Goal: Task Accomplishment & Management: Use online tool/utility

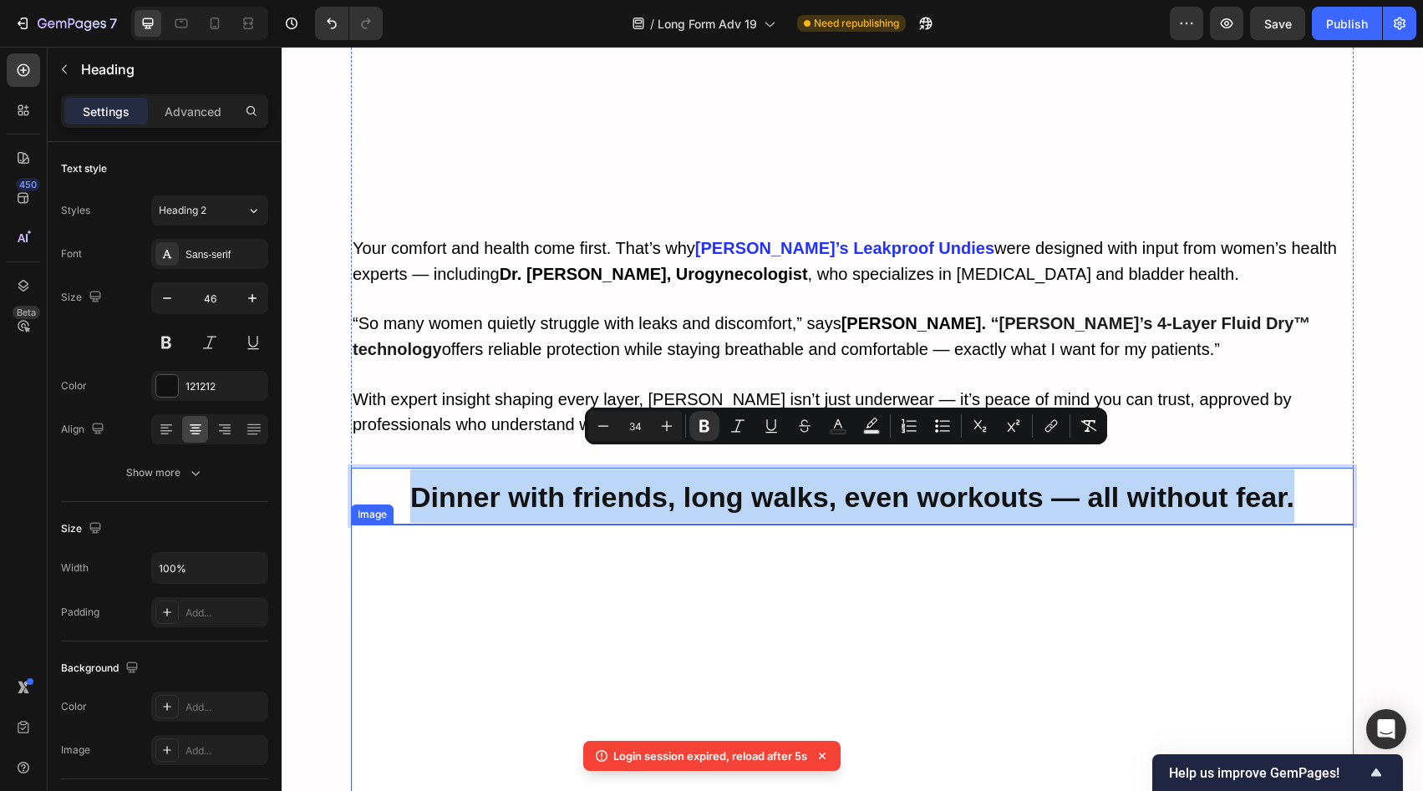
scroll to position [5963, 0]
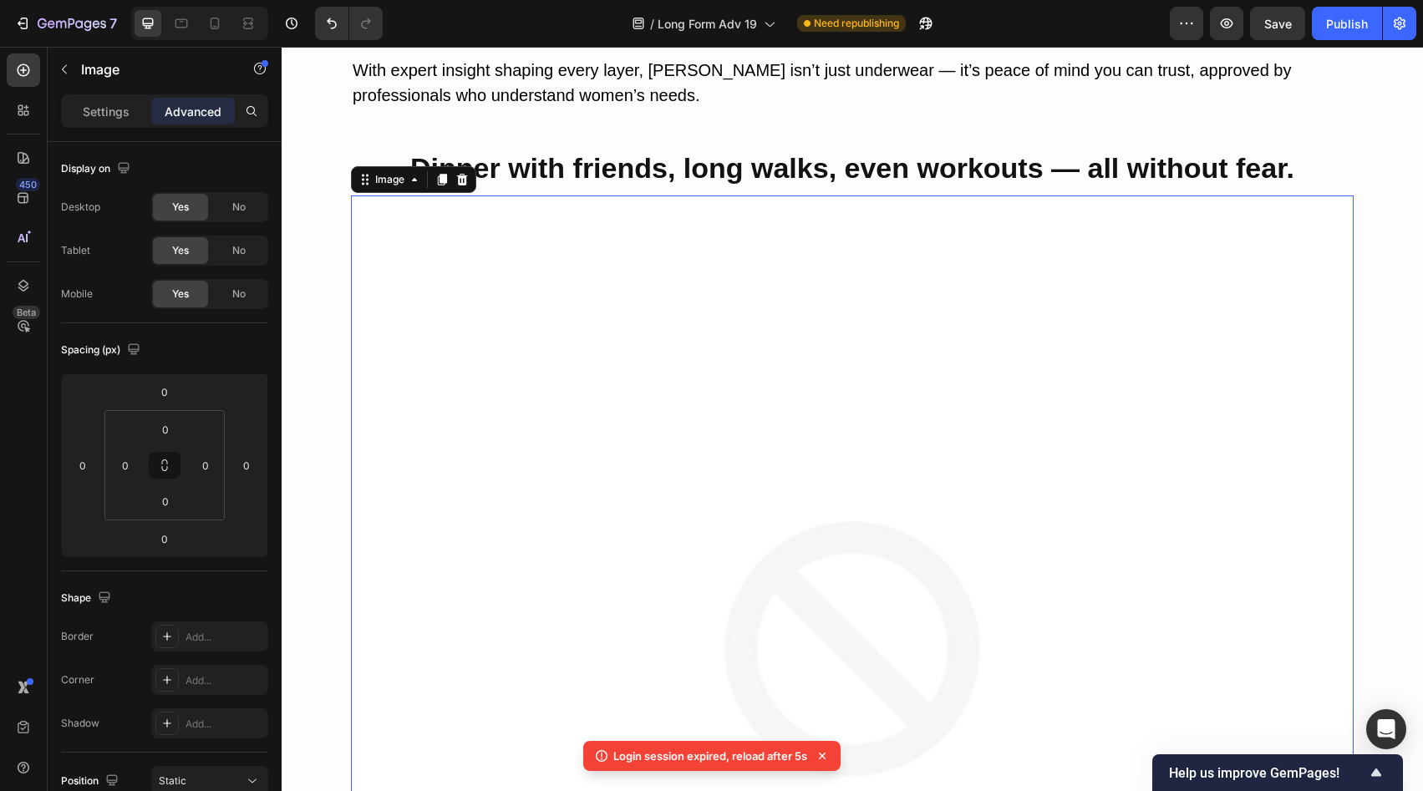
click at [864, 440] on img at bounding box center [852, 697] width 1003 height 1003
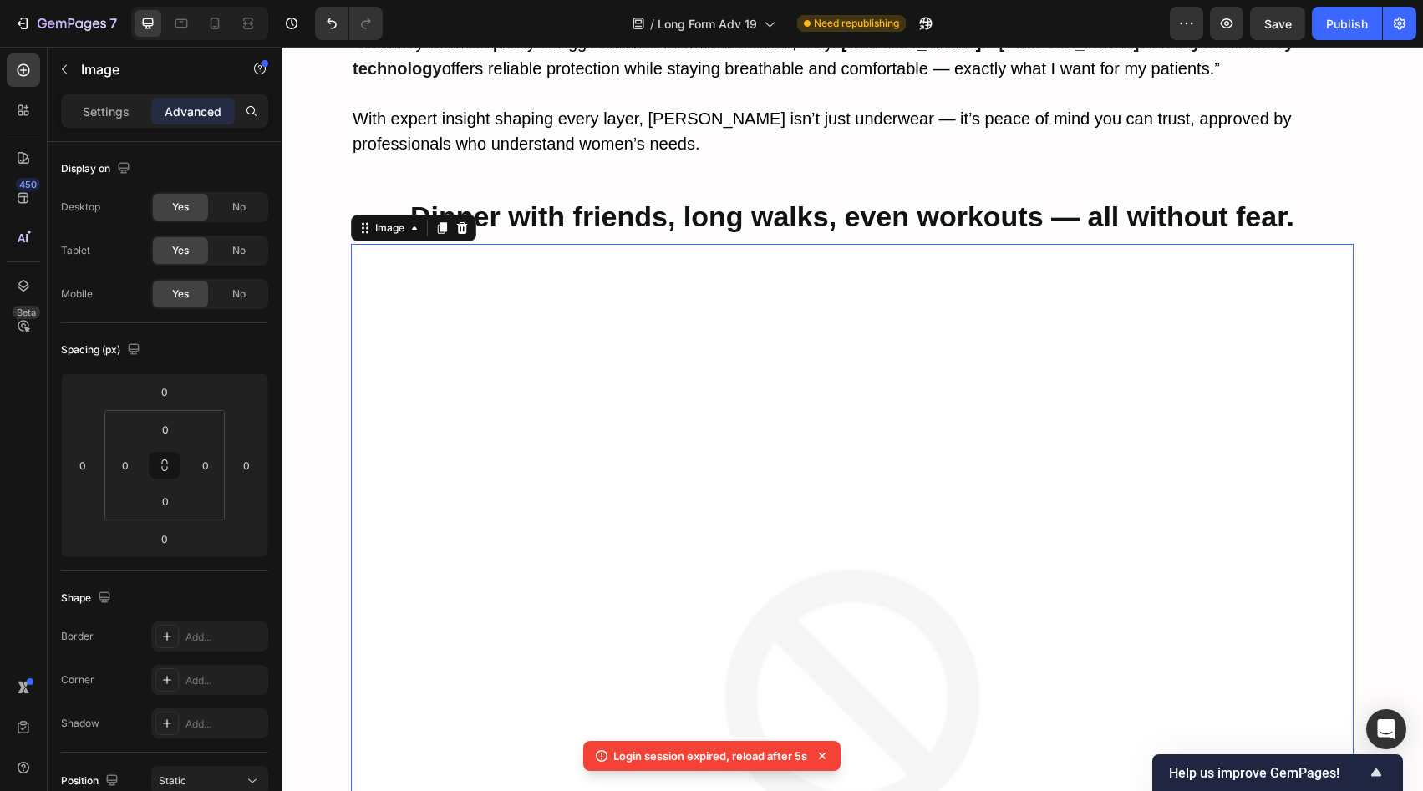
scroll to position [6033, 0]
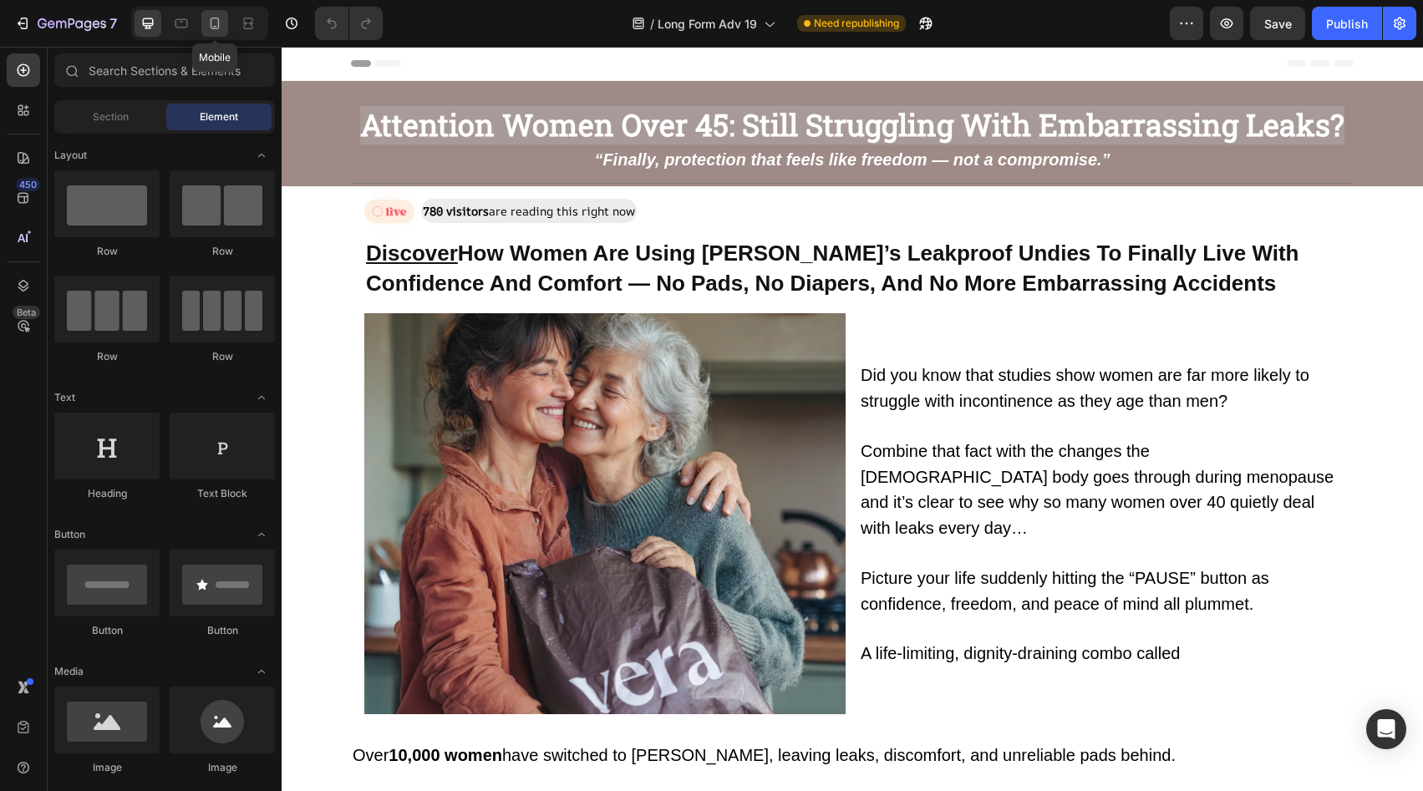
click at [213, 18] on icon at bounding box center [214, 23] width 17 height 17
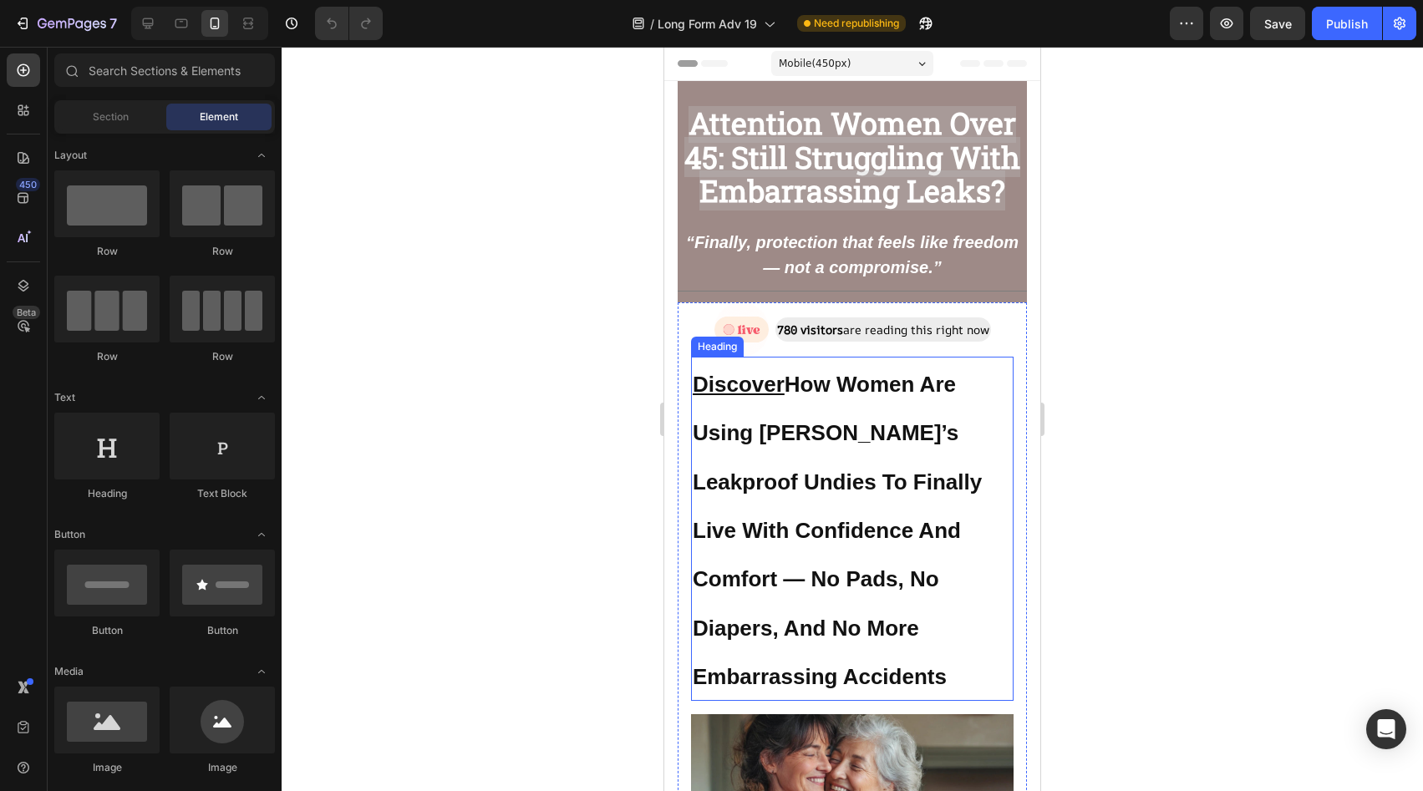
click at [840, 549] on h2 "Discover How Women Are Using Vera’s Leakproof Undies To Finally Live With Confi…" at bounding box center [852, 529] width 323 height 344
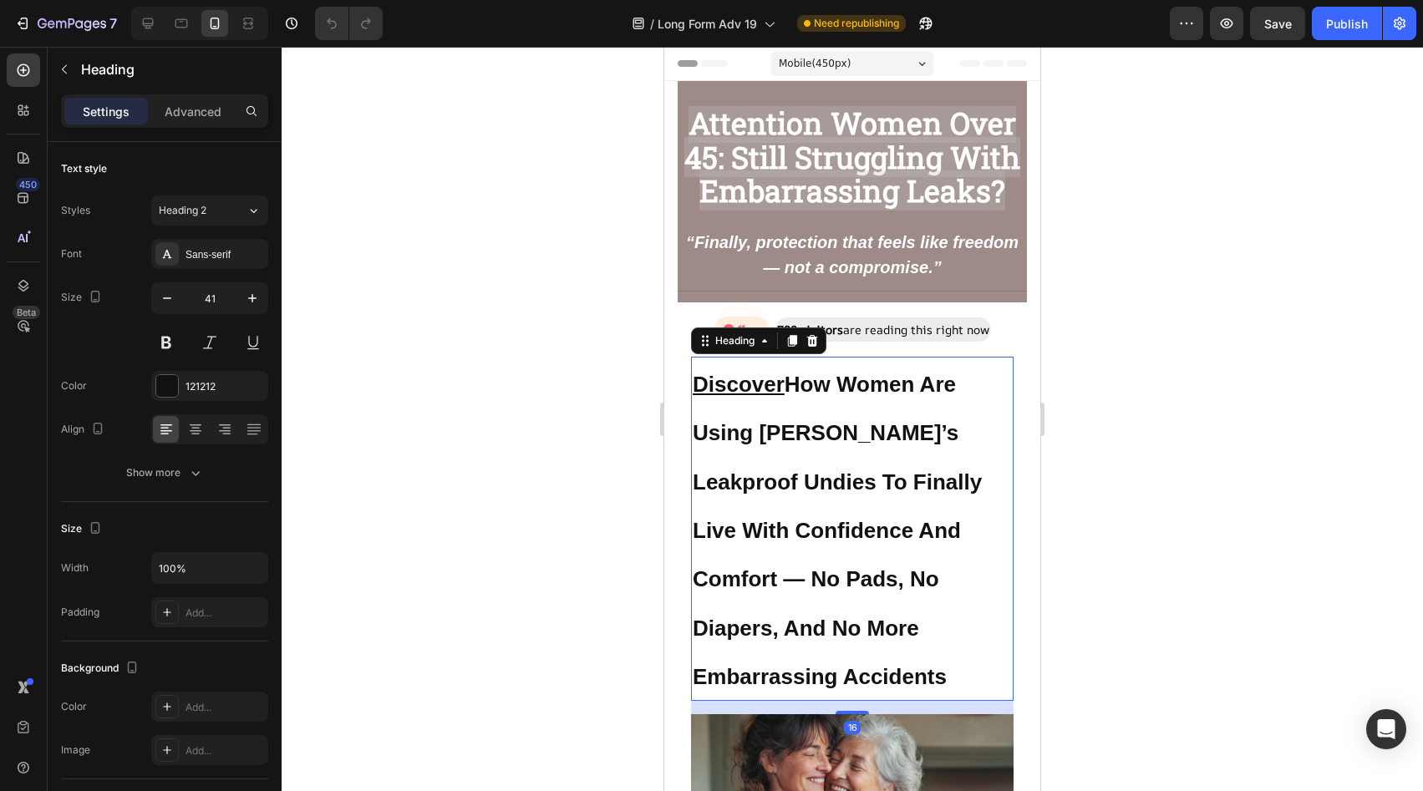
click at [840, 549] on h2 "Discover How Women Are Using Vera’s Leakproof Undies To Finally Live With Confi…" at bounding box center [852, 529] width 323 height 344
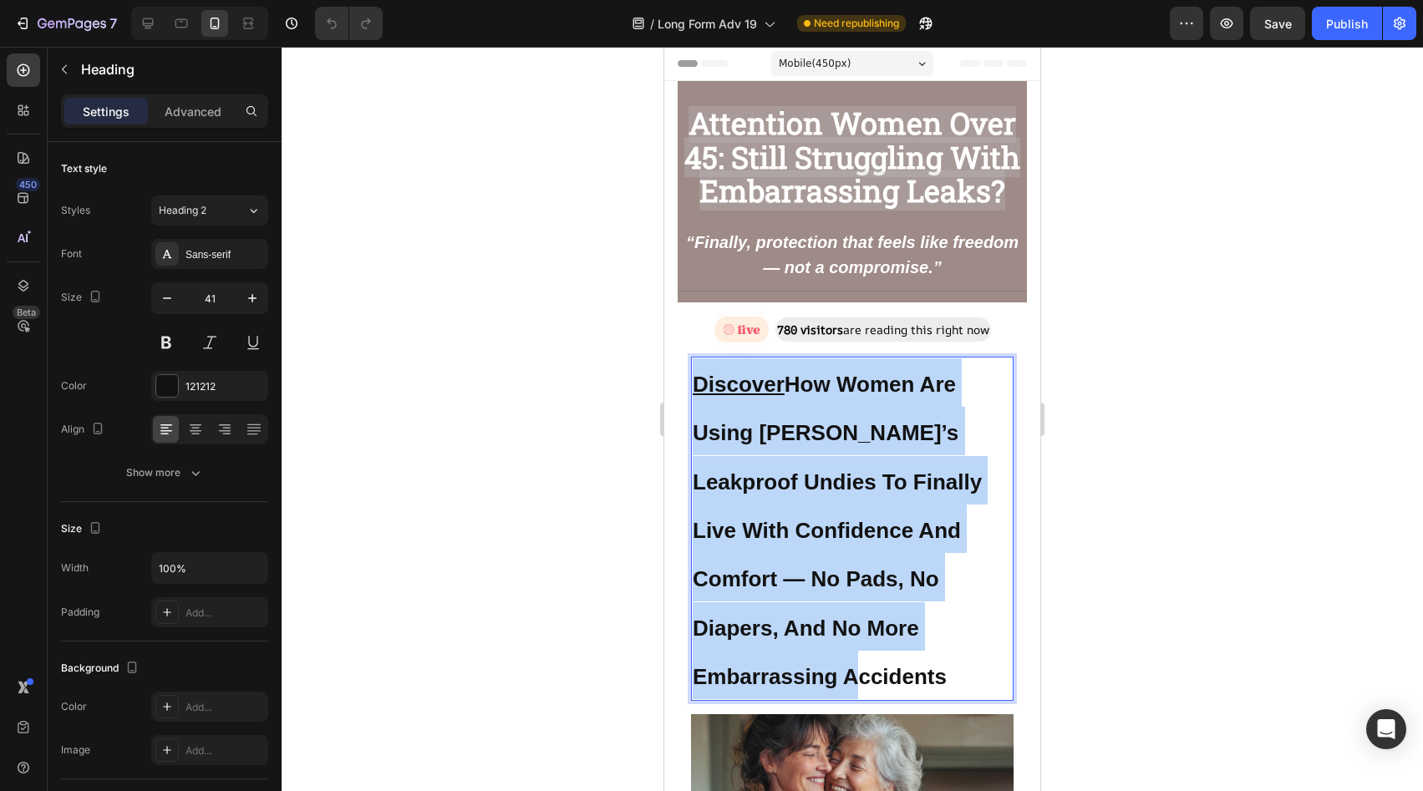
click at [840, 549] on p "Discover How Women Are Using Vera’s Leakproof Undies To Finally Live With Confi…" at bounding box center [852, 529] width 319 height 341
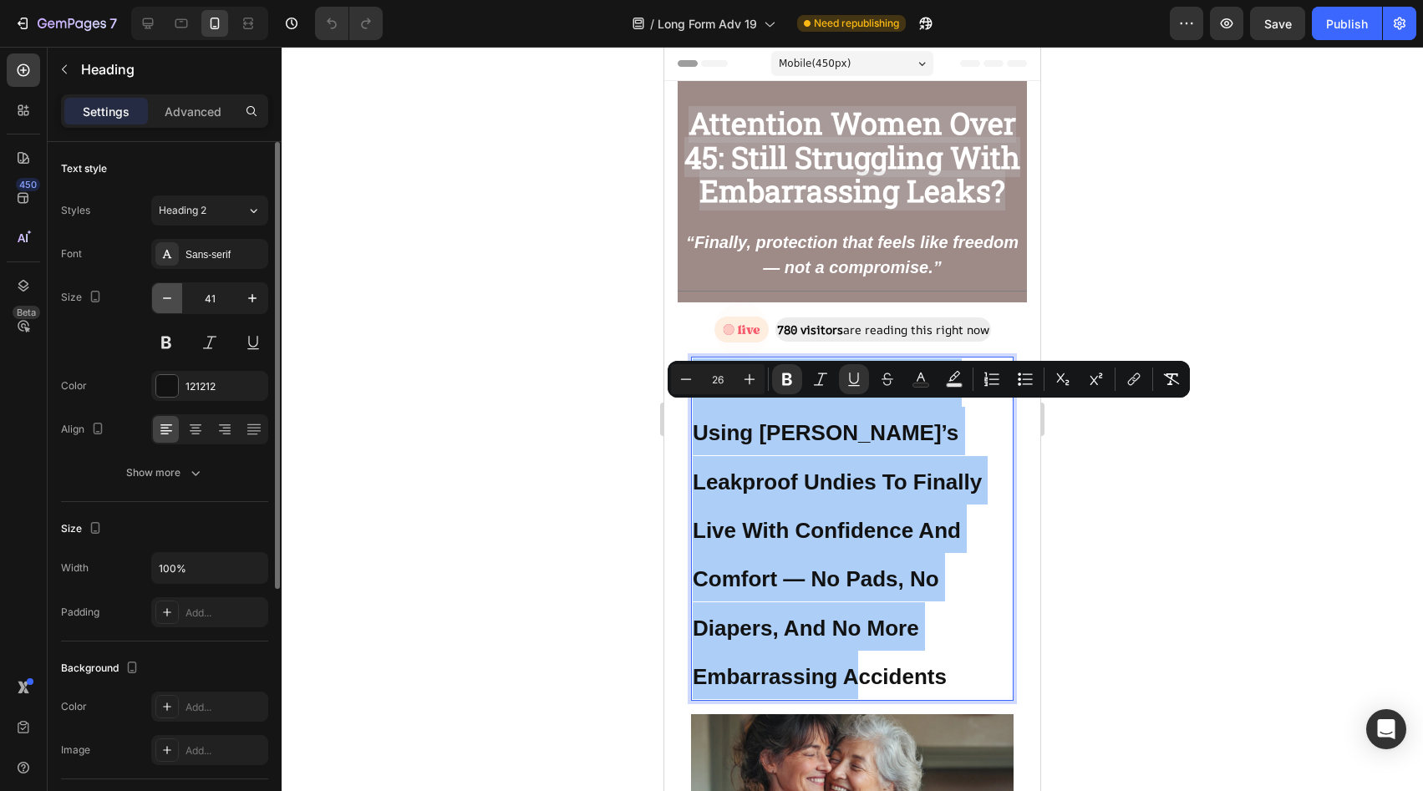
click at [172, 296] on icon "button" at bounding box center [167, 298] width 17 height 17
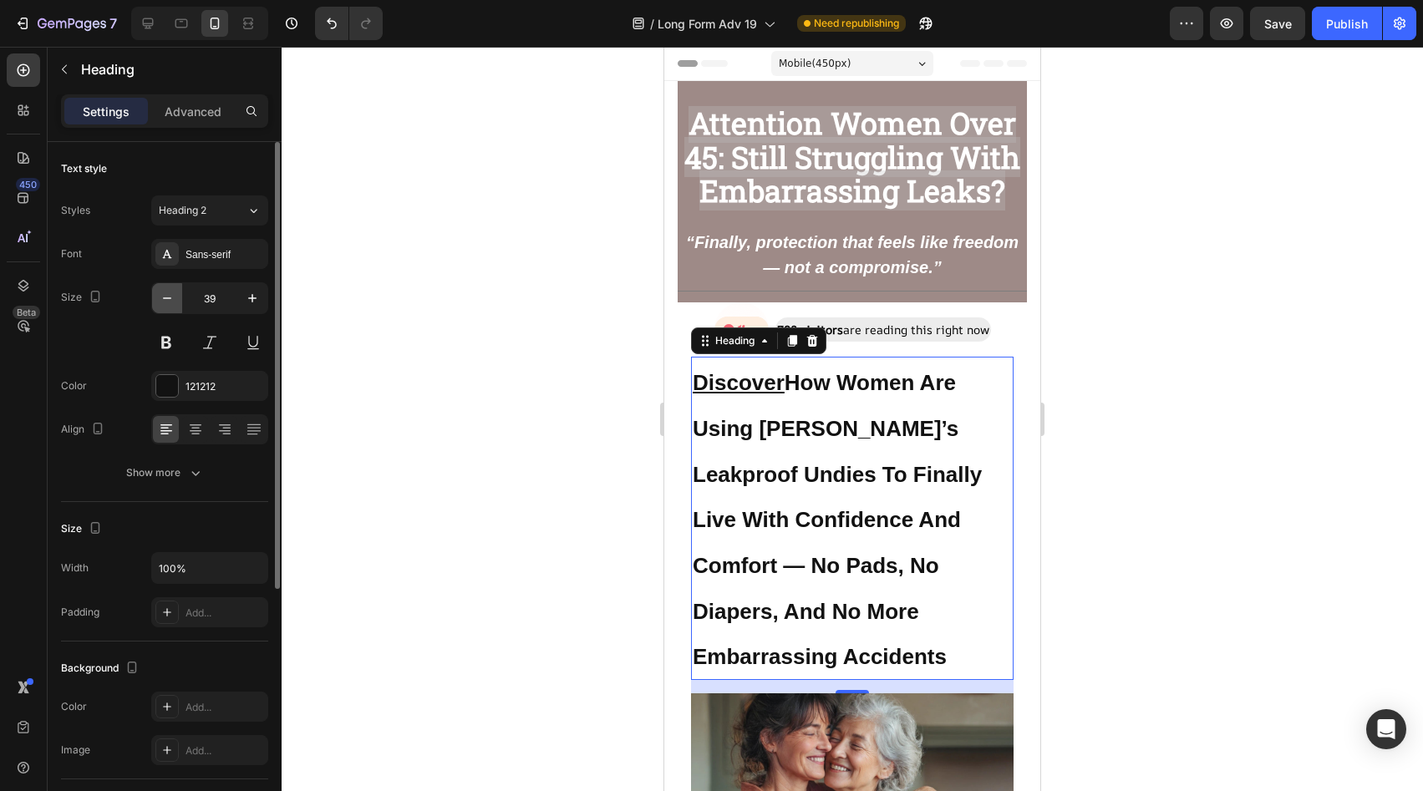
click at [172, 296] on icon "button" at bounding box center [167, 298] width 17 height 17
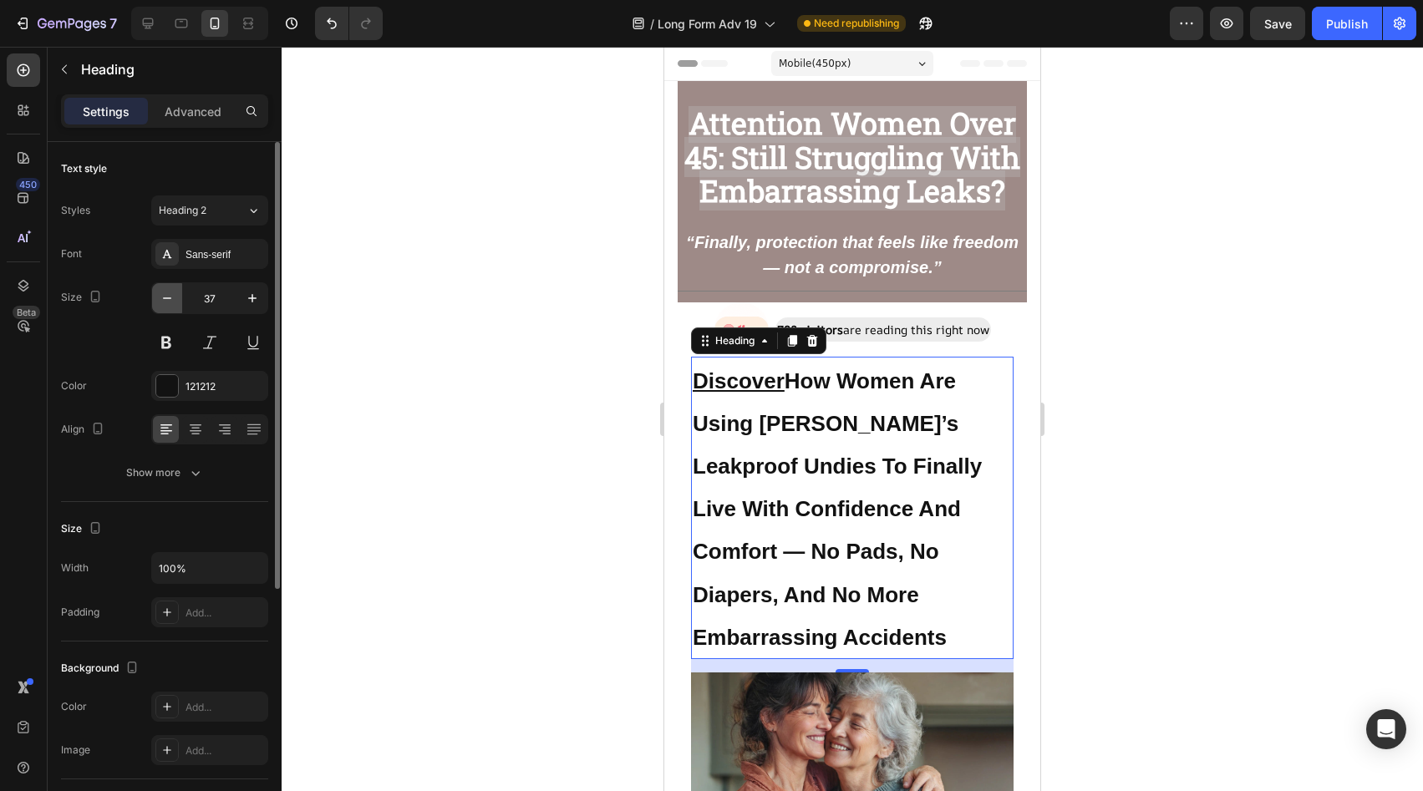
click at [172, 296] on icon "button" at bounding box center [167, 298] width 17 height 17
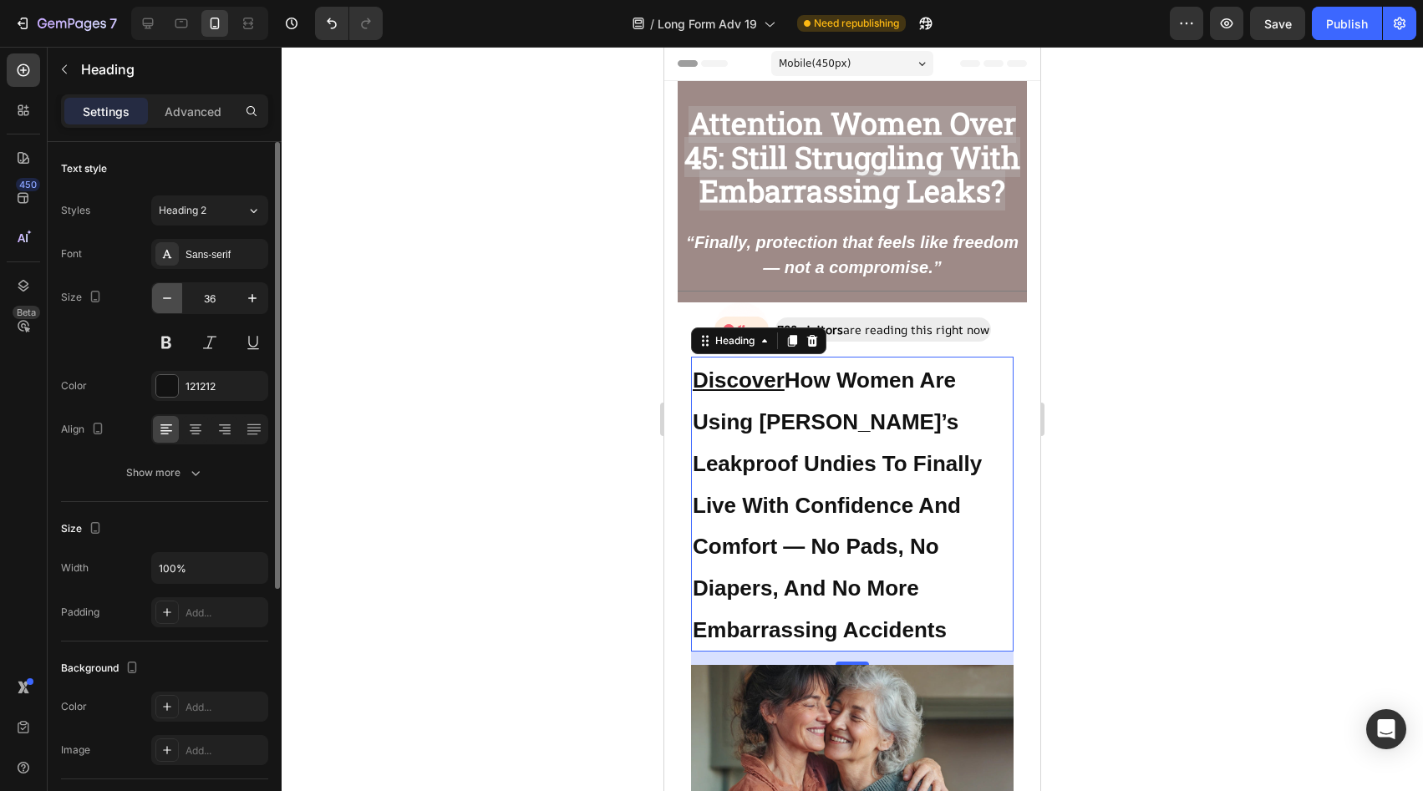
click at [172, 296] on icon "button" at bounding box center [167, 298] width 17 height 17
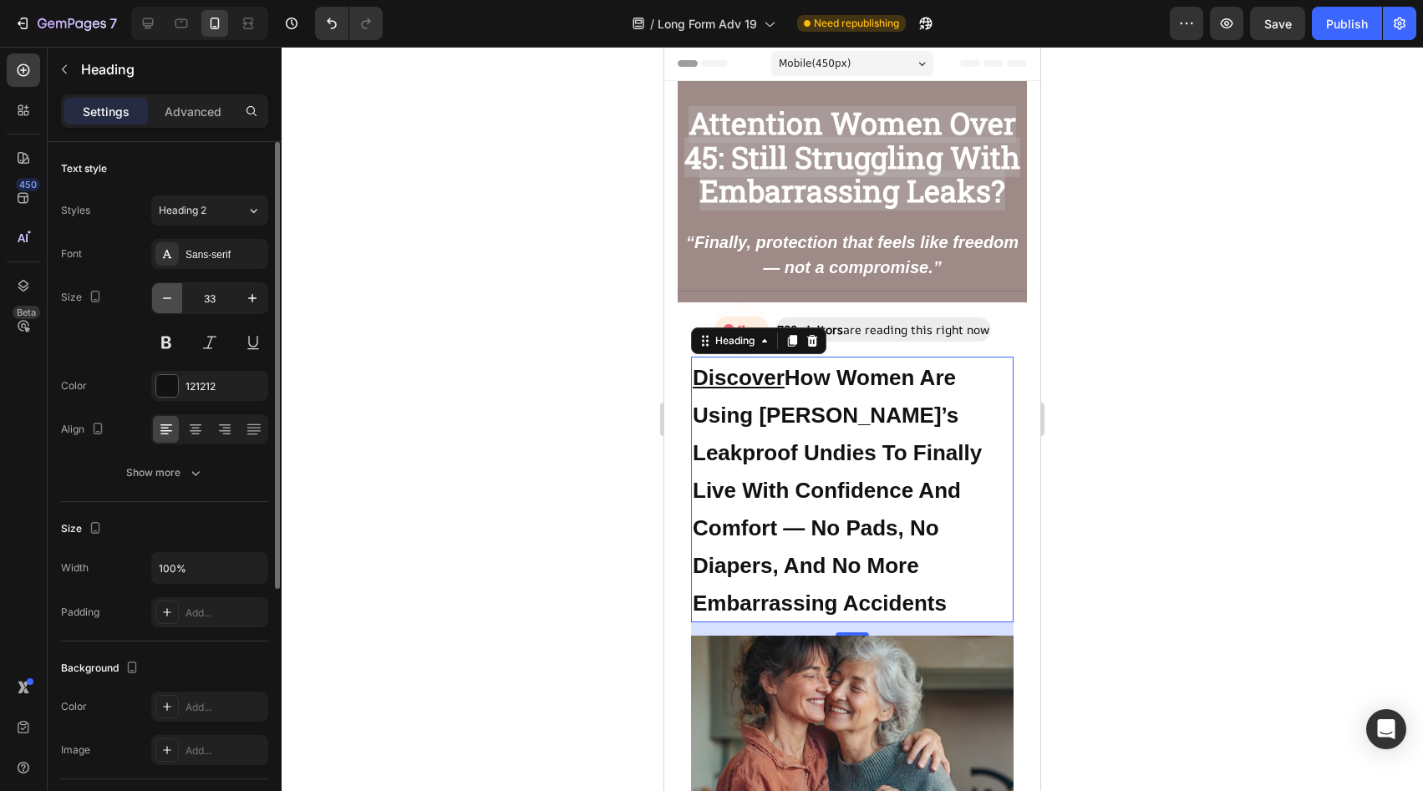
click at [172, 296] on icon "button" at bounding box center [167, 298] width 17 height 17
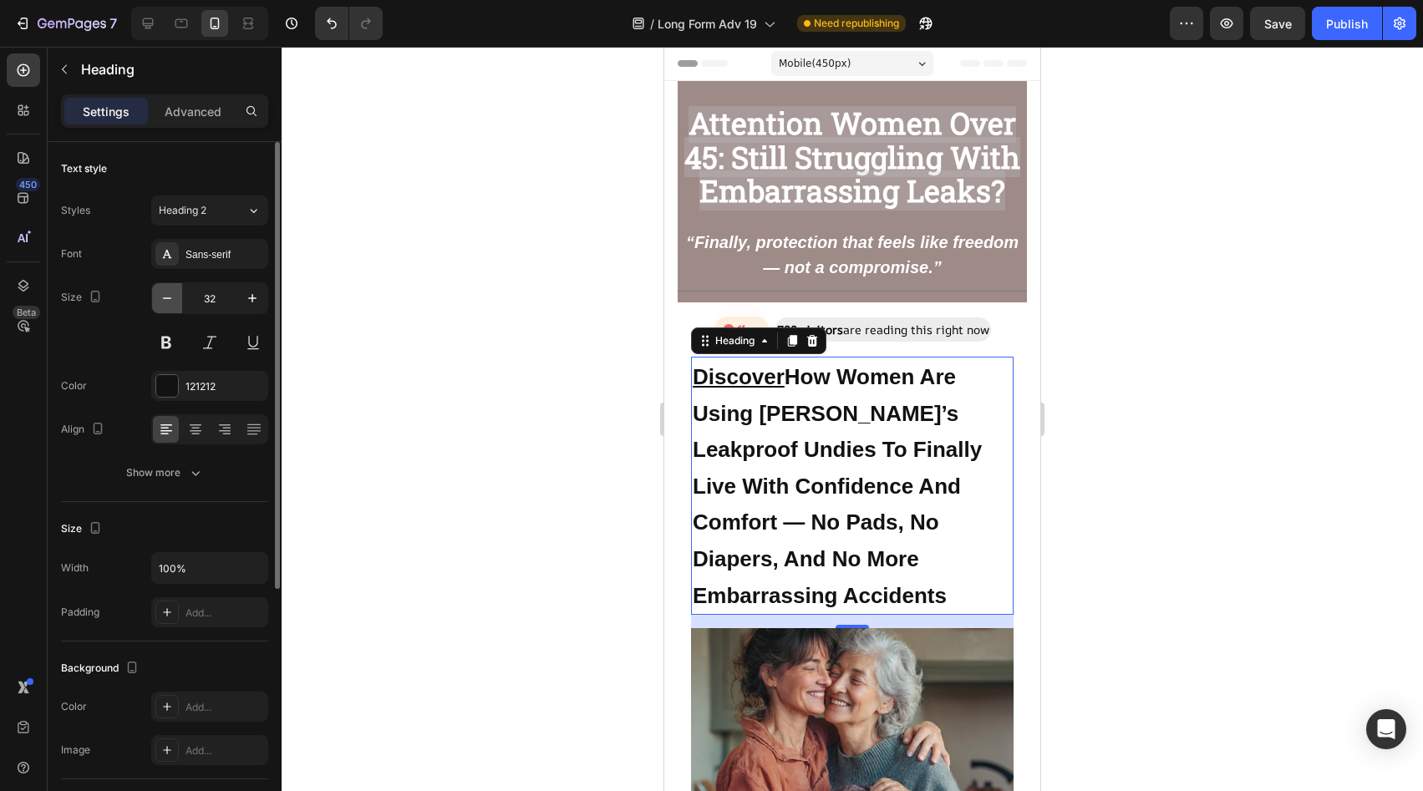
click at [172, 296] on icon "button" at bounding box center [167, 298] width 17 height 17
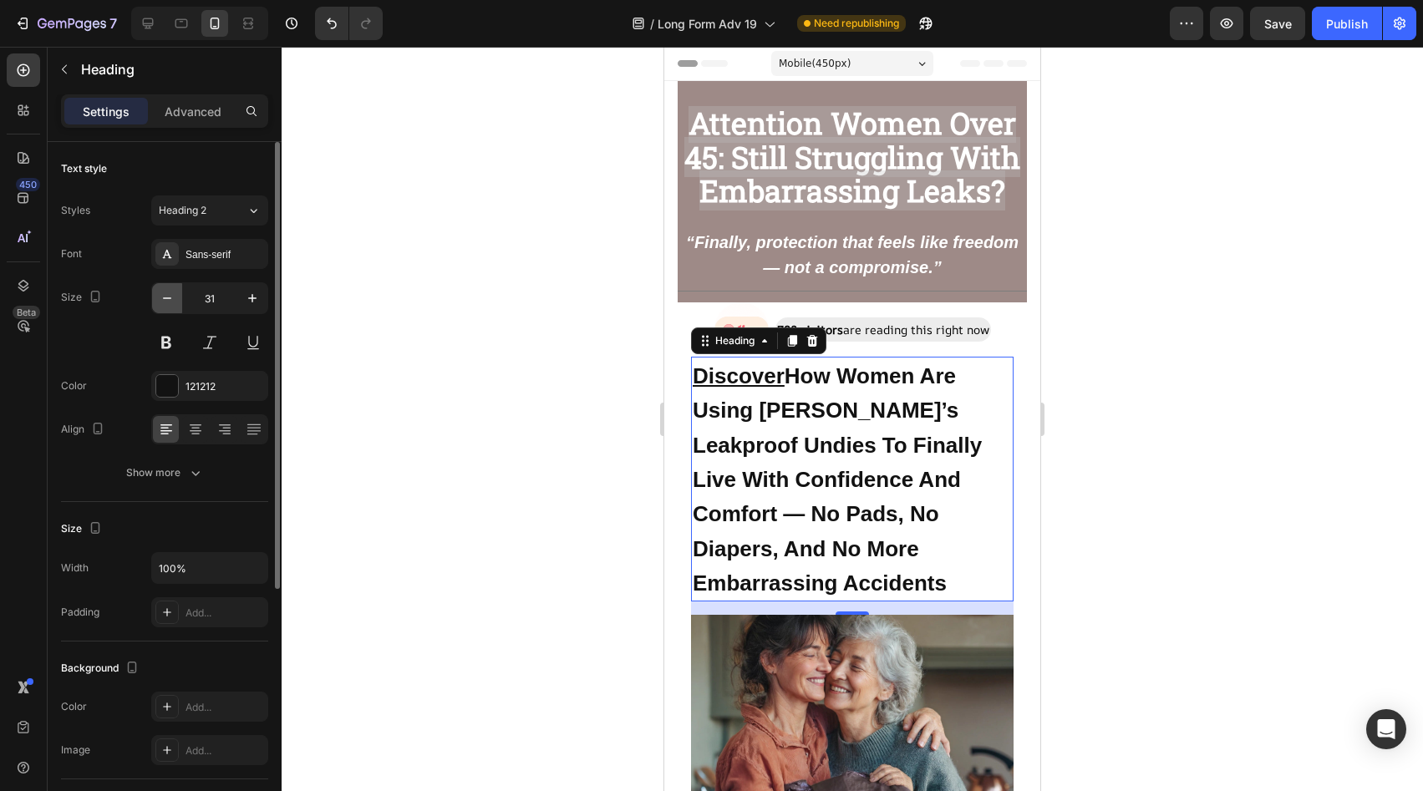
click at [172, 296] on icon "button" at bounding box center [167, 298] width 17 height 17
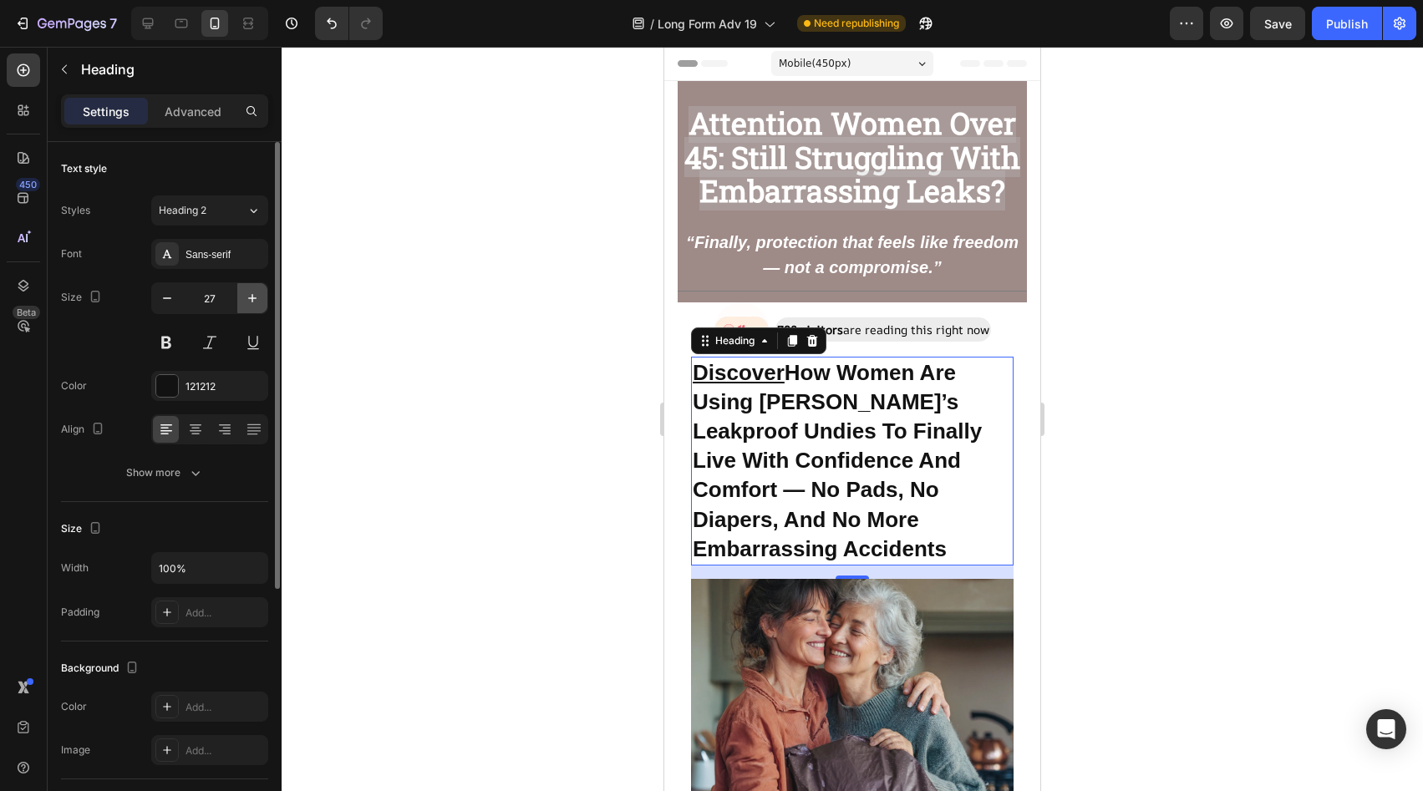
click at [257, 296] on icon "button" at bounding box center [252, 298] width 17 height 17
type input "28"
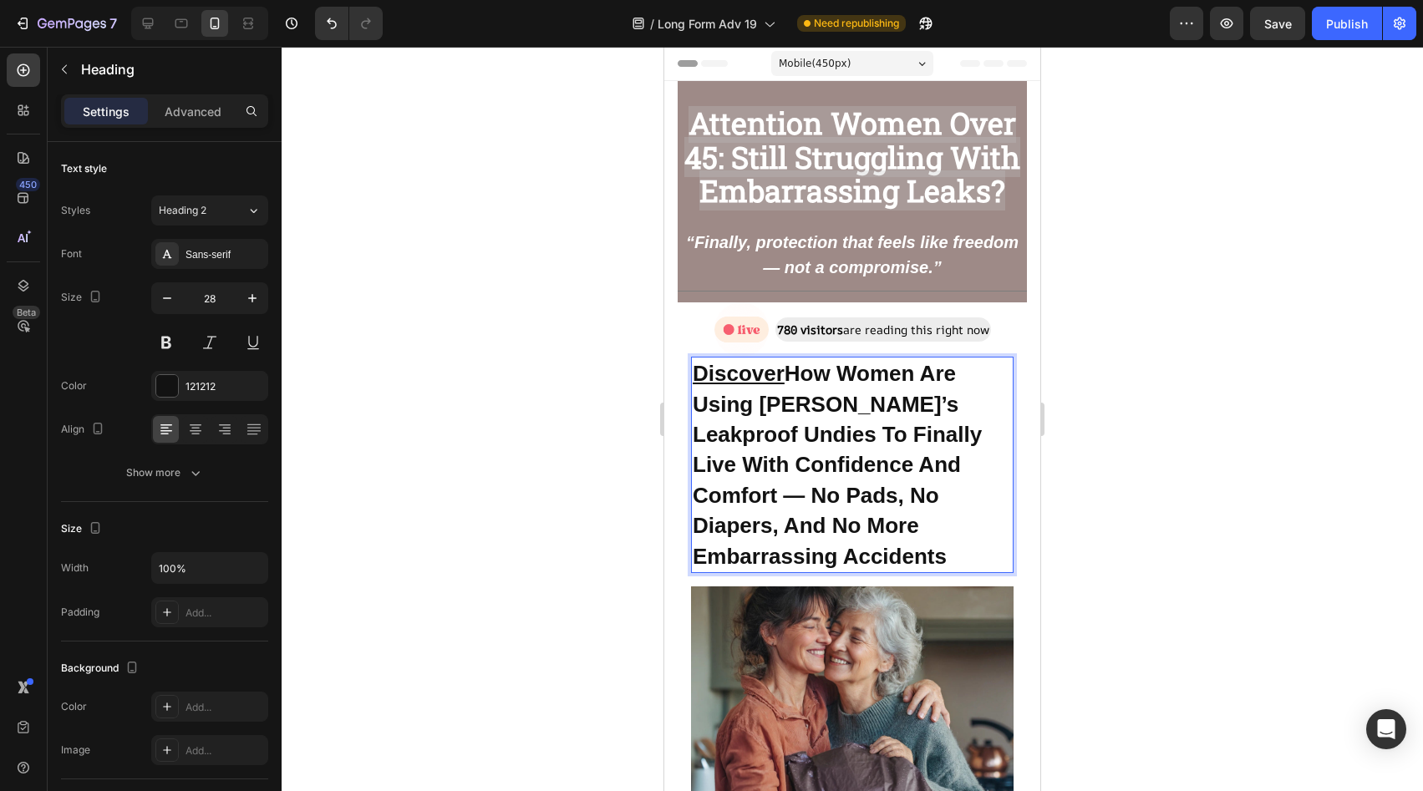
click at [813, 534] on strong "Discover How Women Are Using Vera’s Leakproof Undies To Finally Live With Confi…" at bounding box center [837, 464] width 289 height 207
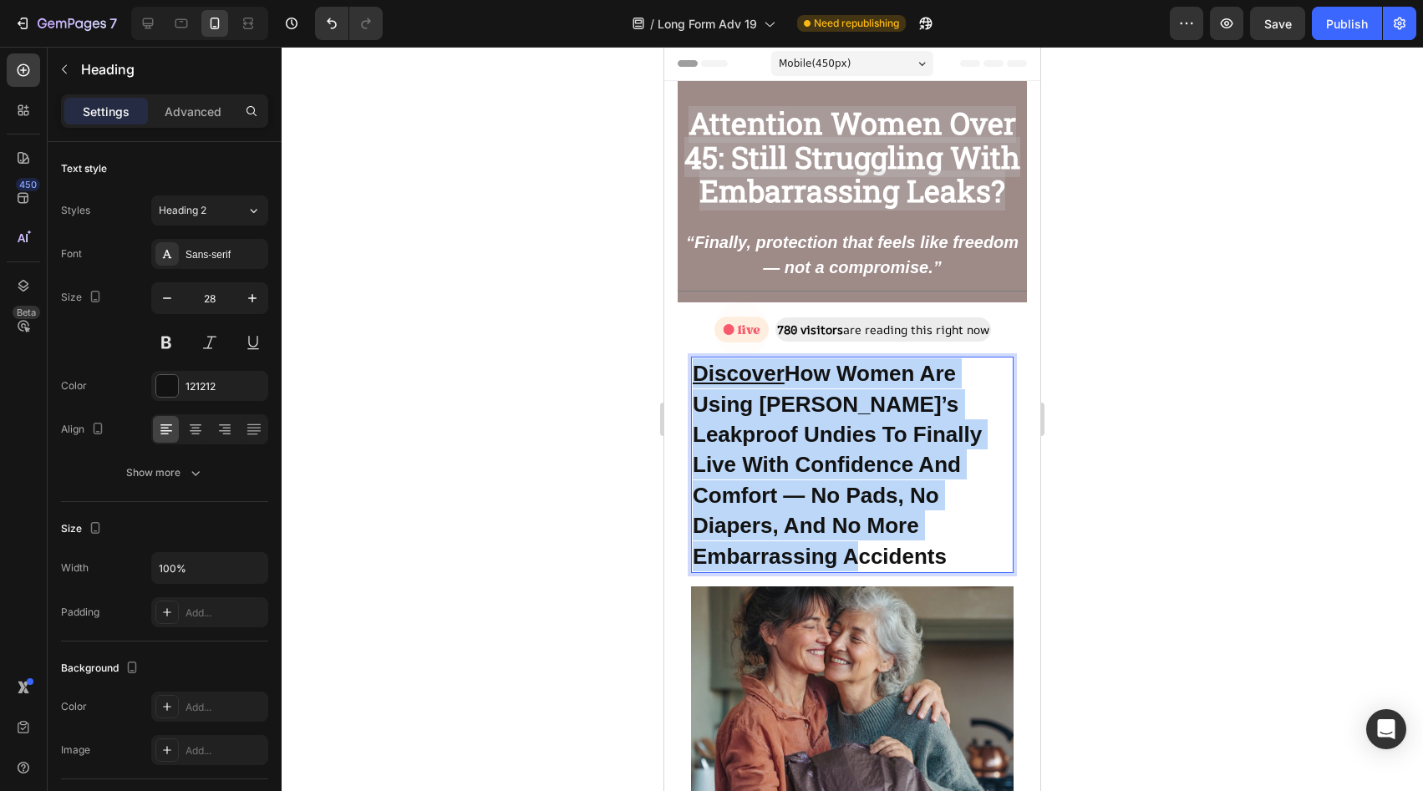
click at [813, 534] on strong "Discover How Women Are Using Vera’s Leakproof Undies To Finally Live With Confi…" at bounding box center [837, 464] width 289 height 207
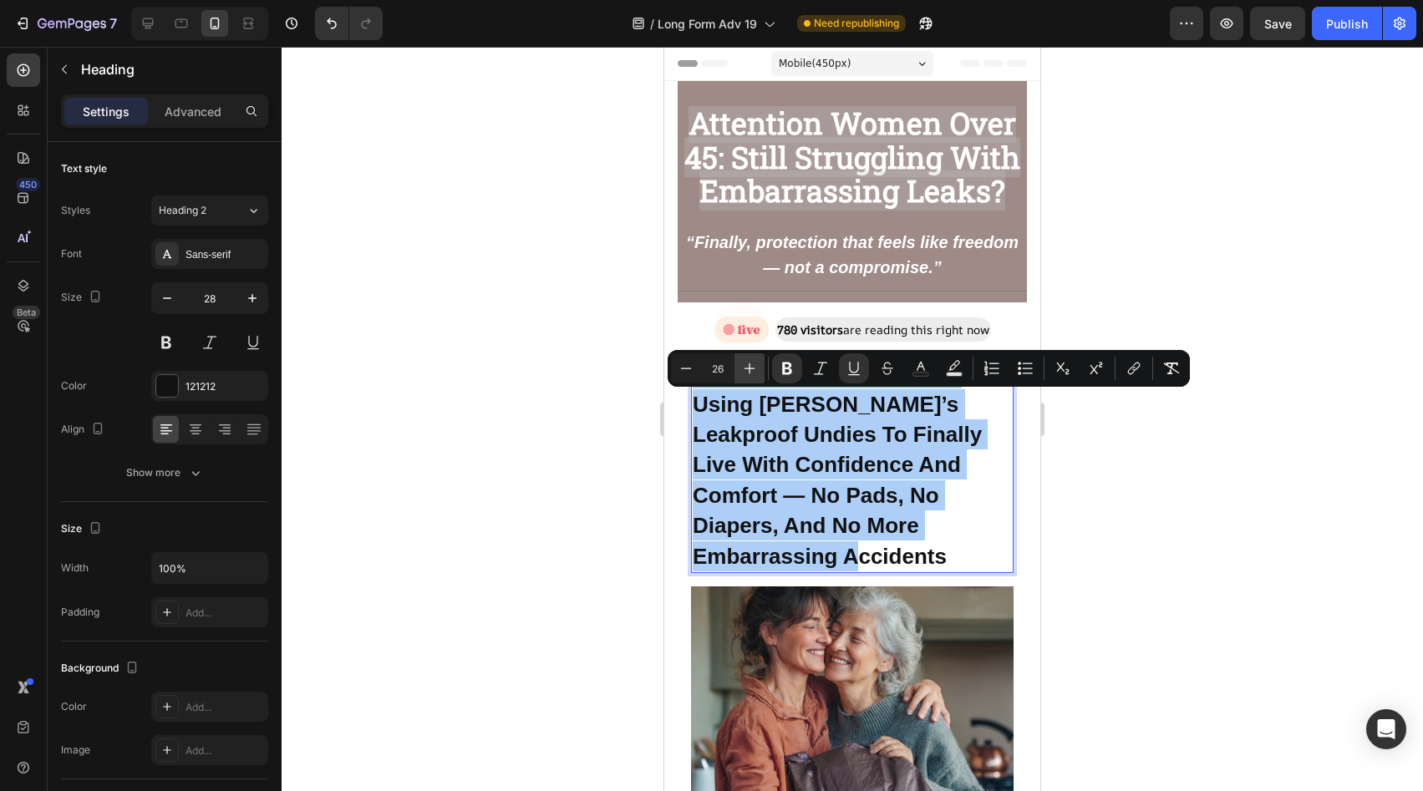
click at [741, 364] on icon "Editor contextual toolbar" at bounding box center [749, 368] width 17 height 17
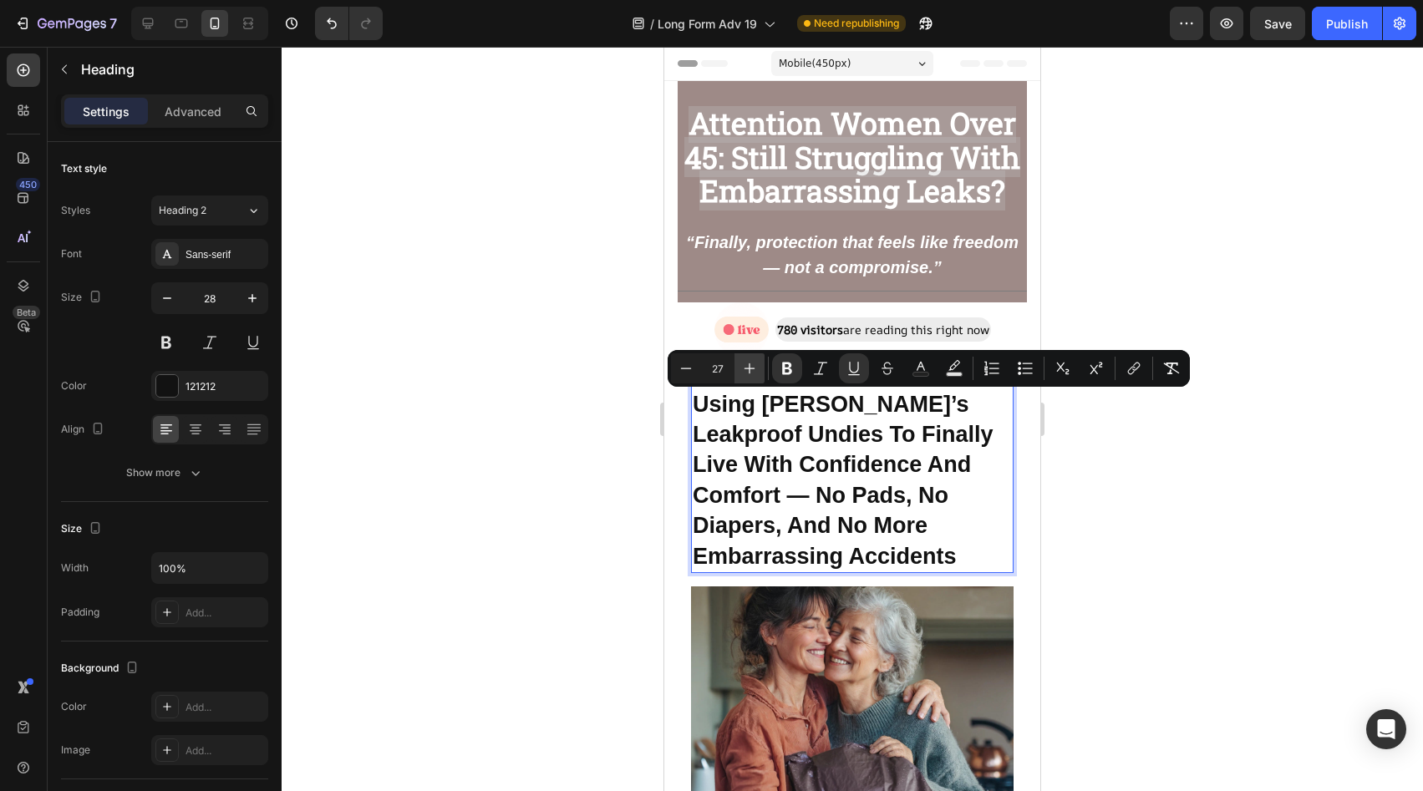
click at [741, 364] on icon "Editor contextual toolbar" at bounding box center [749, 368] width 17 height 17
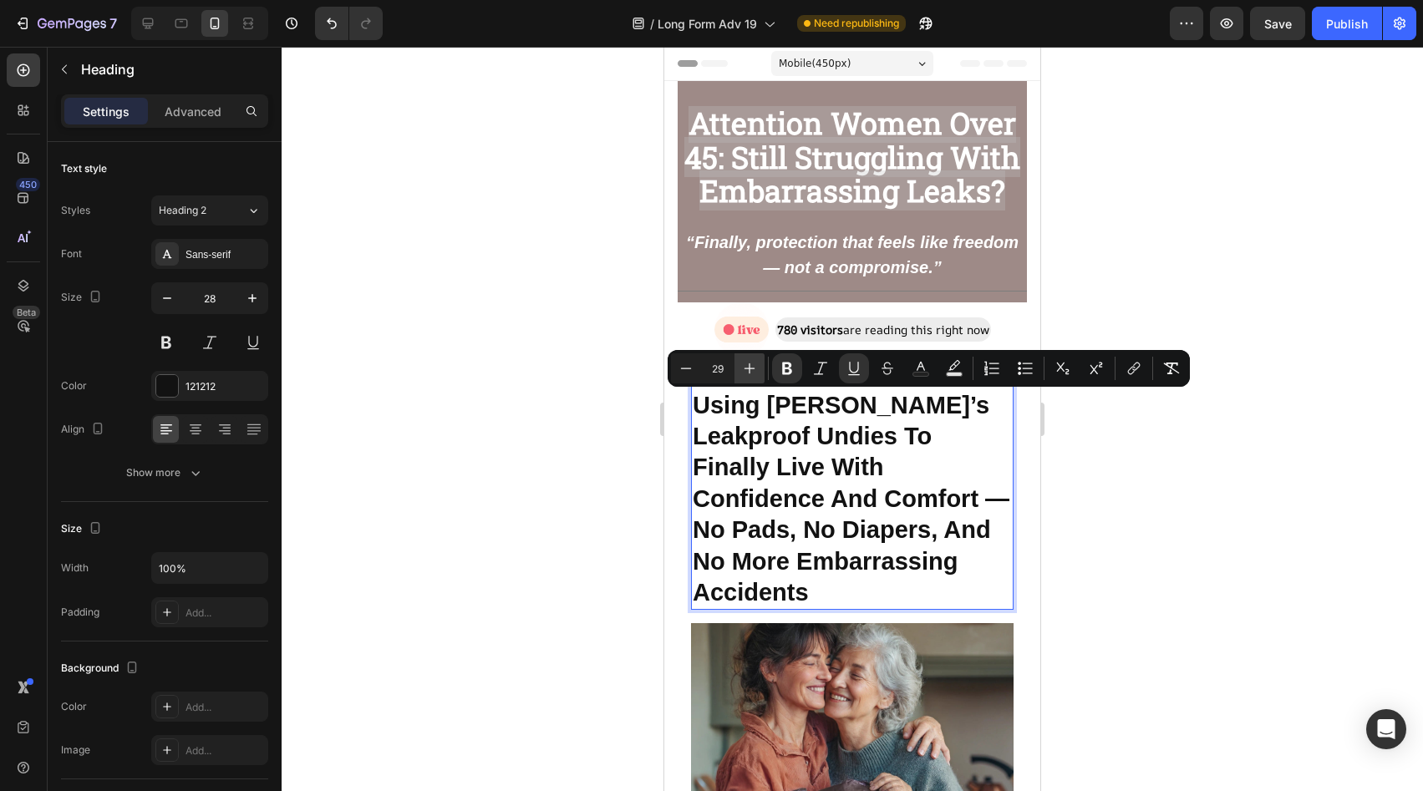
click at [741, 364] on icon "Editor contextual toolbar" at bounding box center [749, 368] width 17 height 17
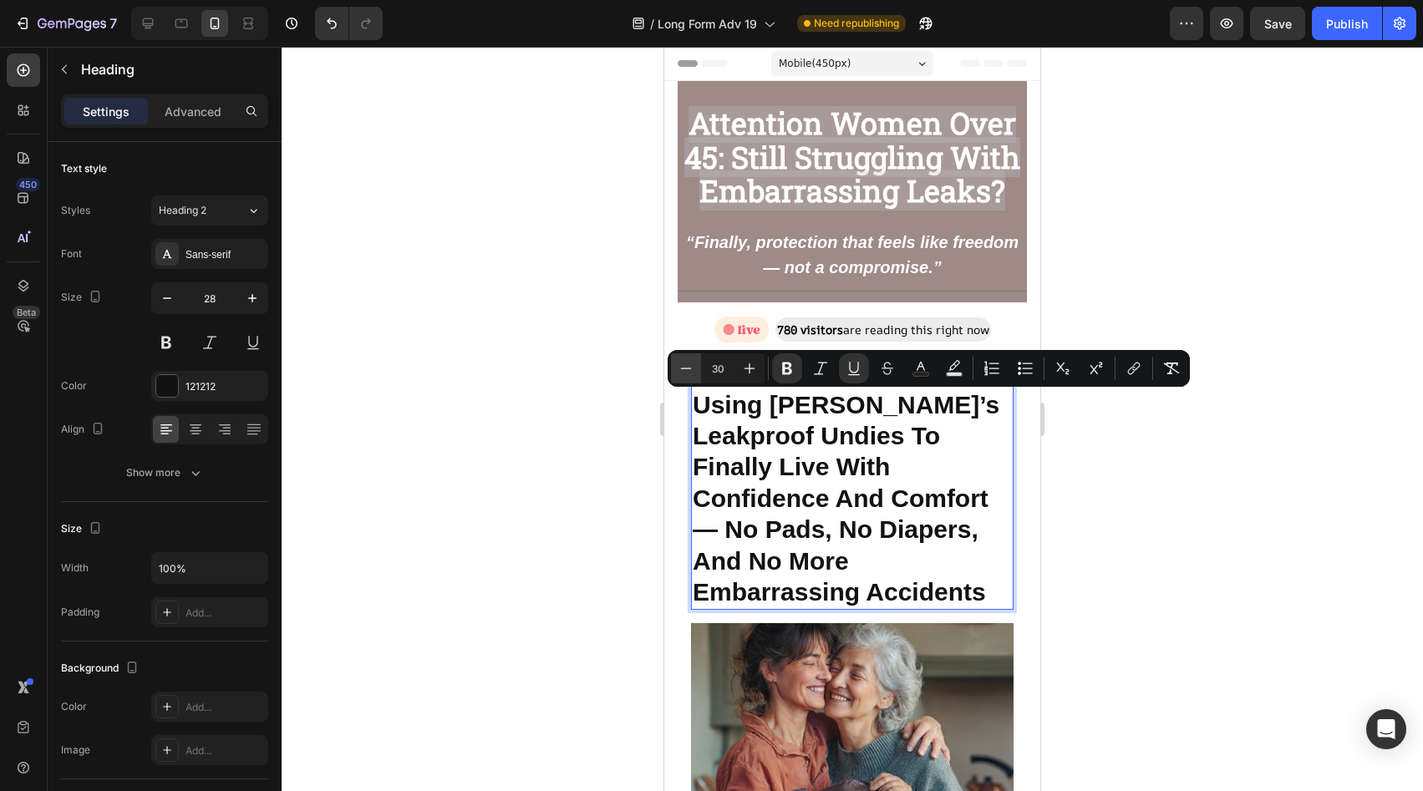
click at [689, 366] on icon "Editor contextual toolbar" at bounding box center [686, 368] width 17 height 17
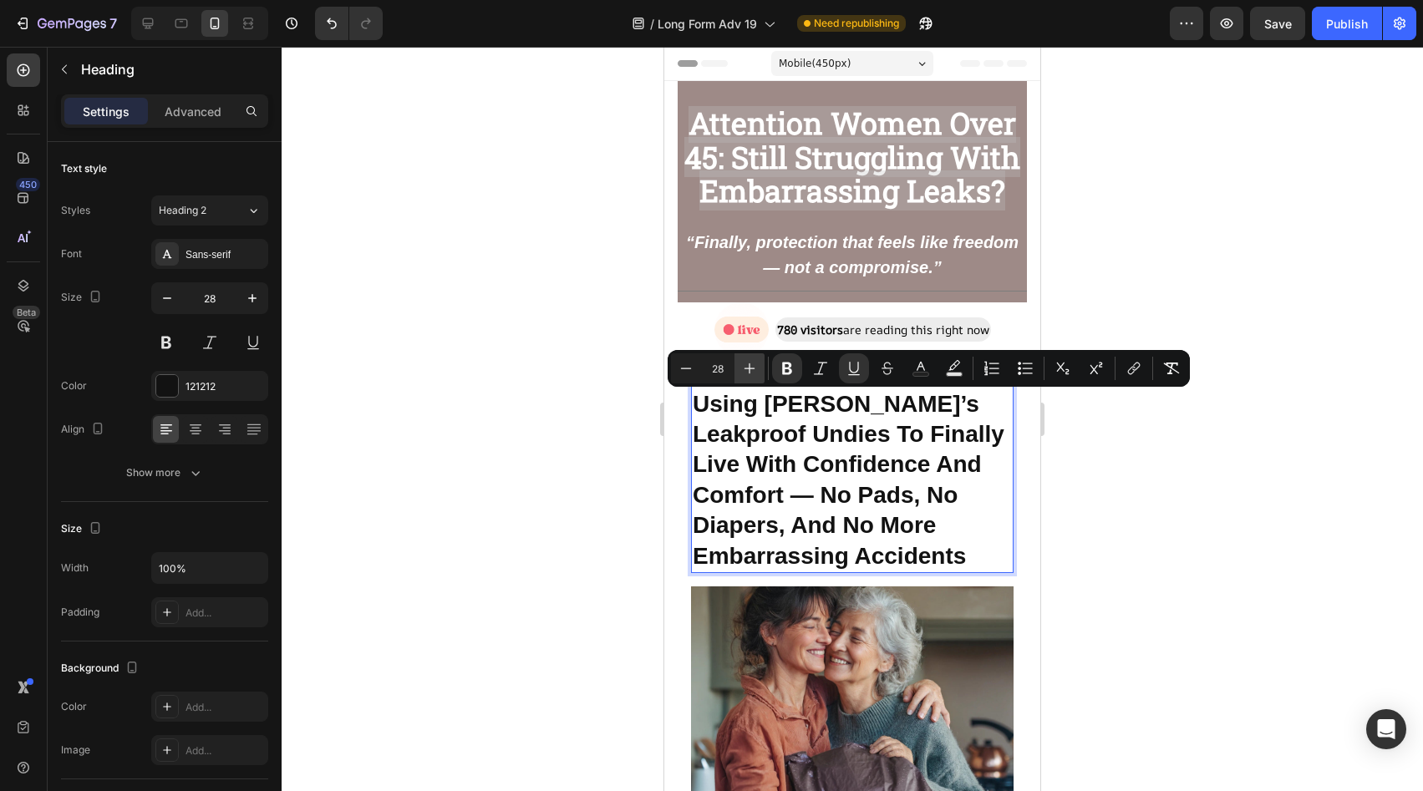
click at [757, 366] on icon "Editor contextual toolbar" at bounding box center [749, 368] width 17 height 17
type input "29"
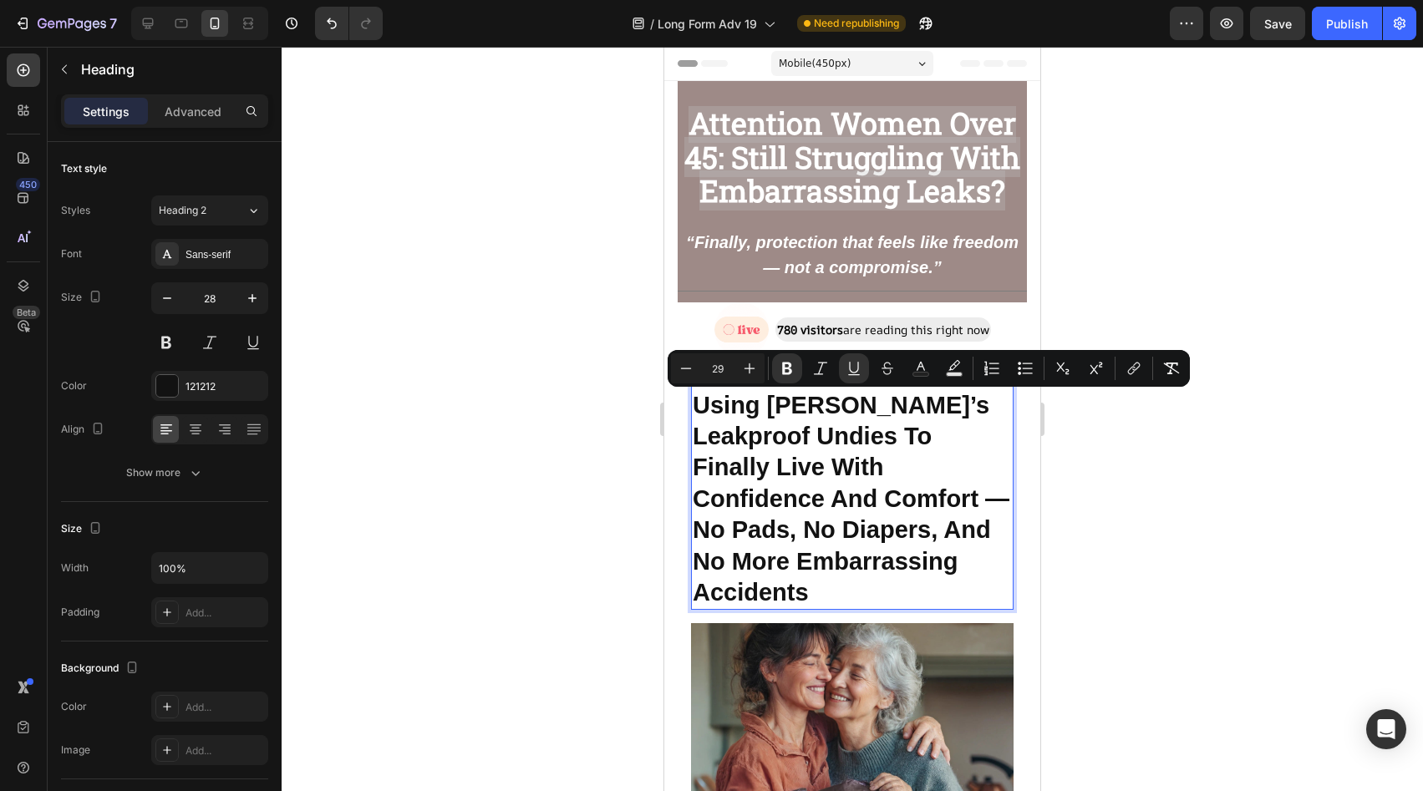
click at [1175, 327] on div at bounding box center [853, 419] width 1142 height 745
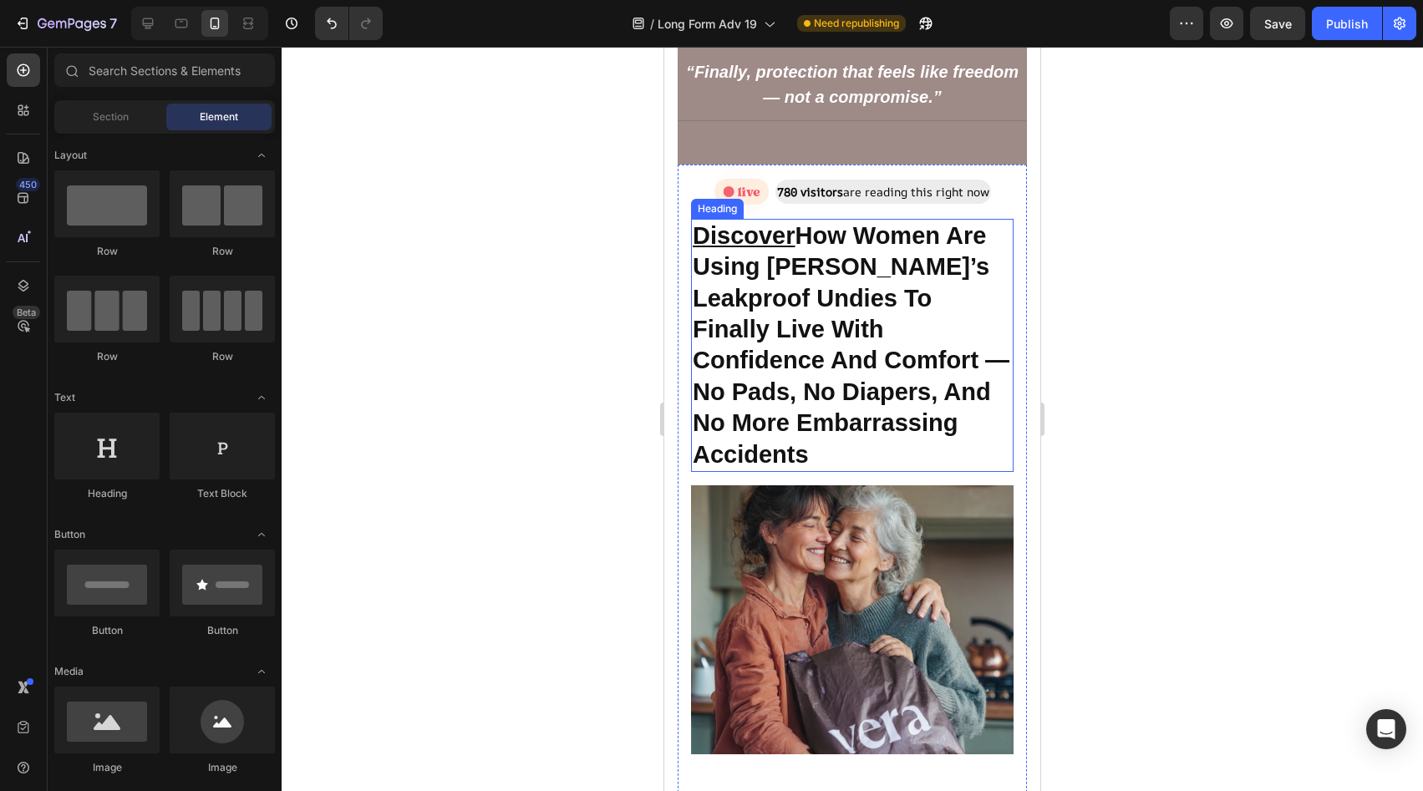
scroll to position [20, 0]
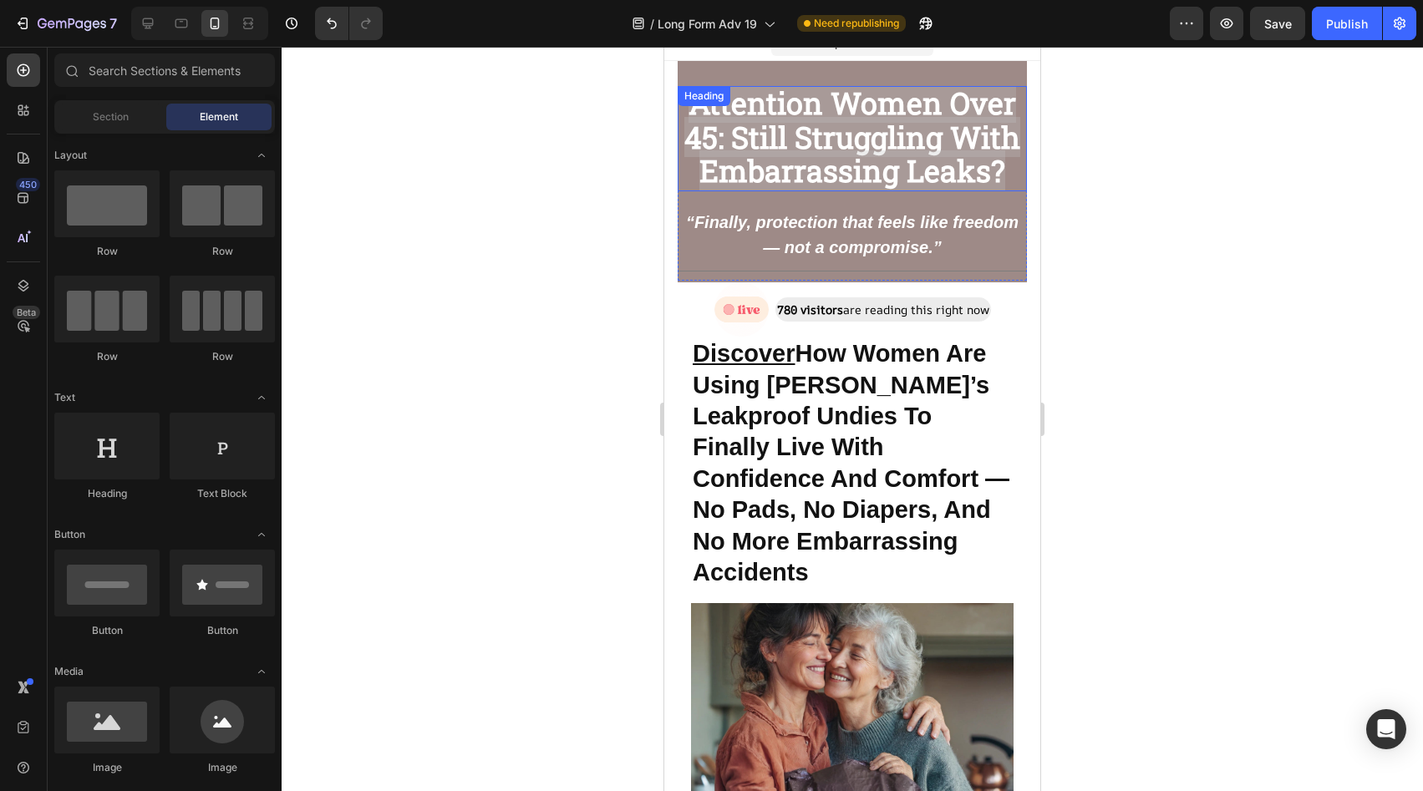
click at [863, 155] on strong "Attention Women Over 45: Still Struggling With Embarrassing Leaks?" at bounding box center [853, 137] width 336 height 108
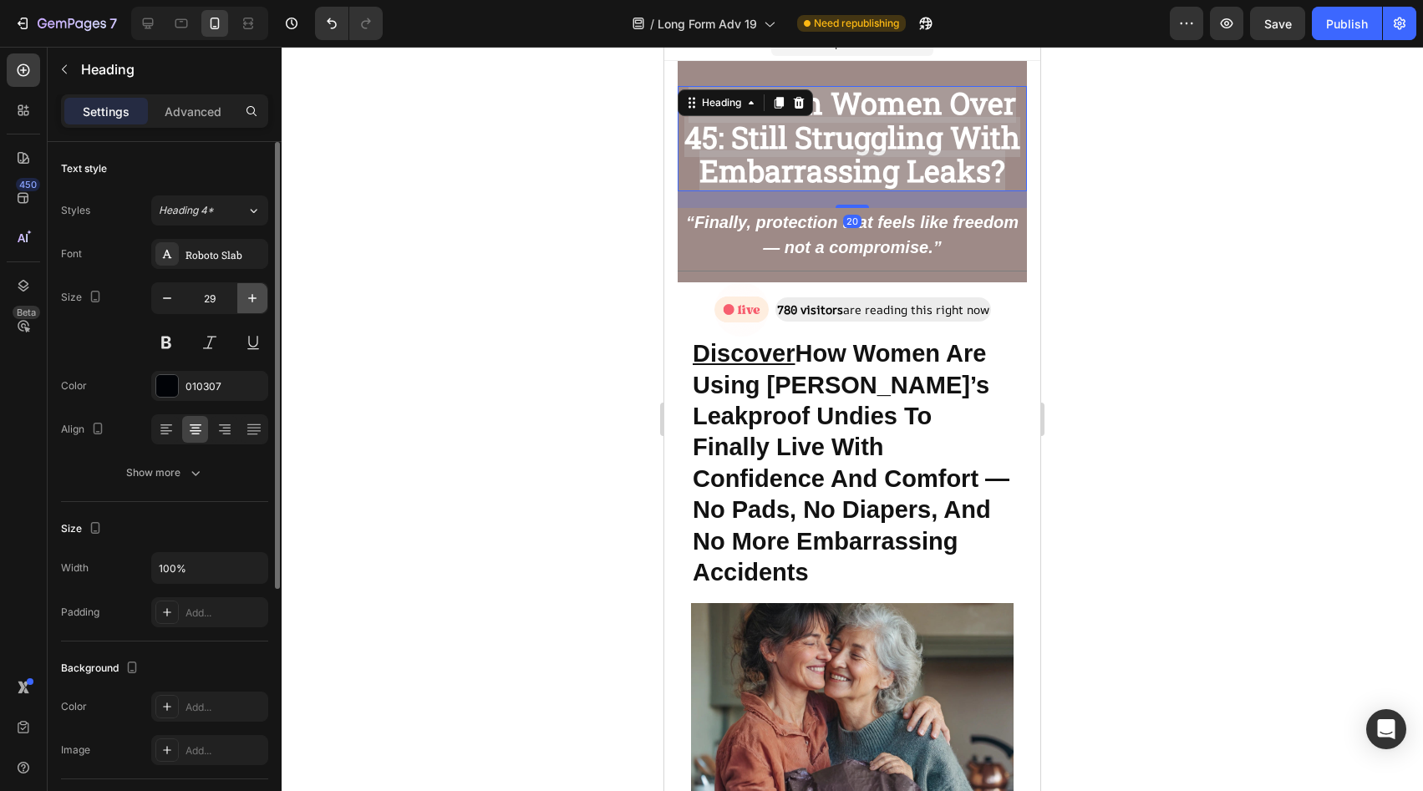
click at [252, 299] on icon "button" at bounding box center [252, 298] width 8 height 8
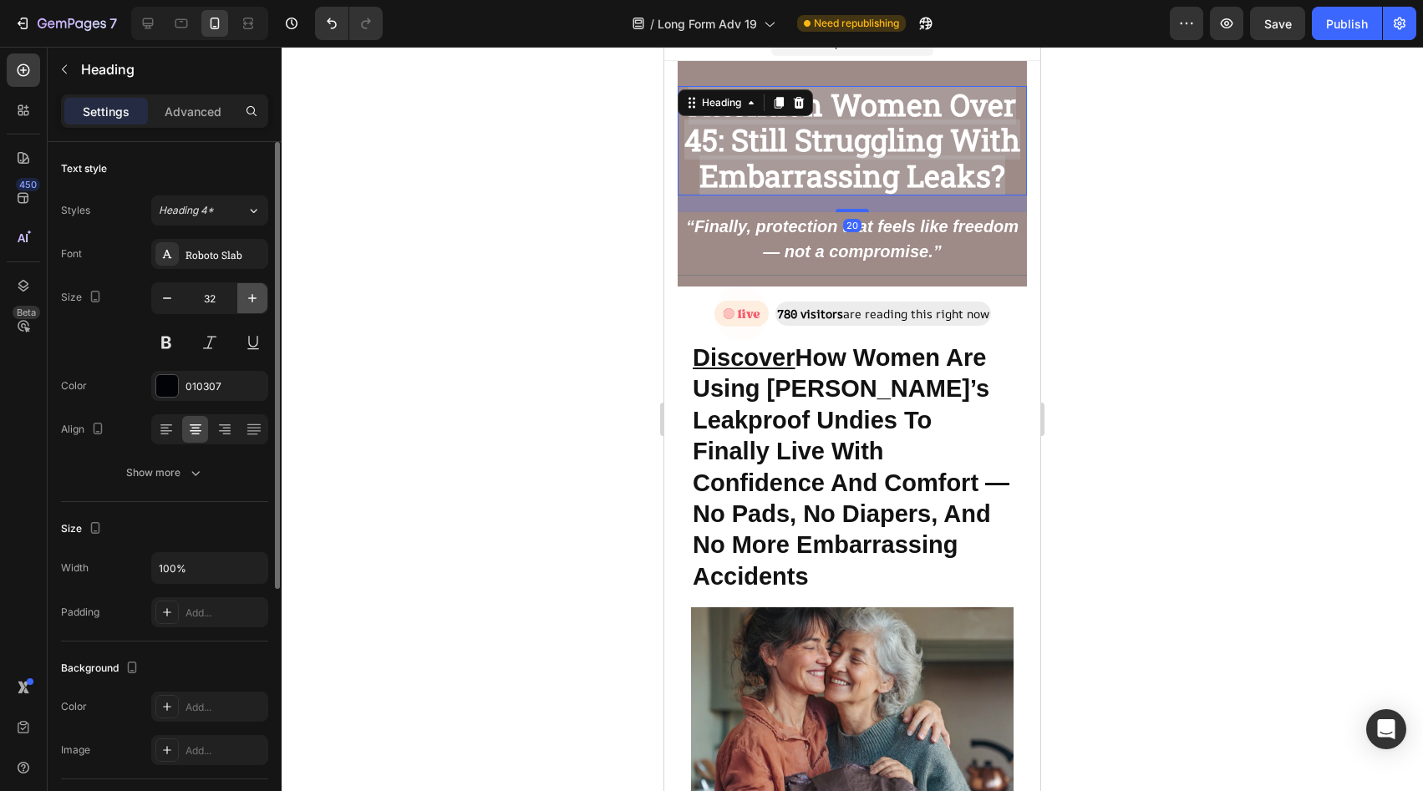
click at [252, 299] on icon "button" at bounding box center [252, 298] width 8 height 8
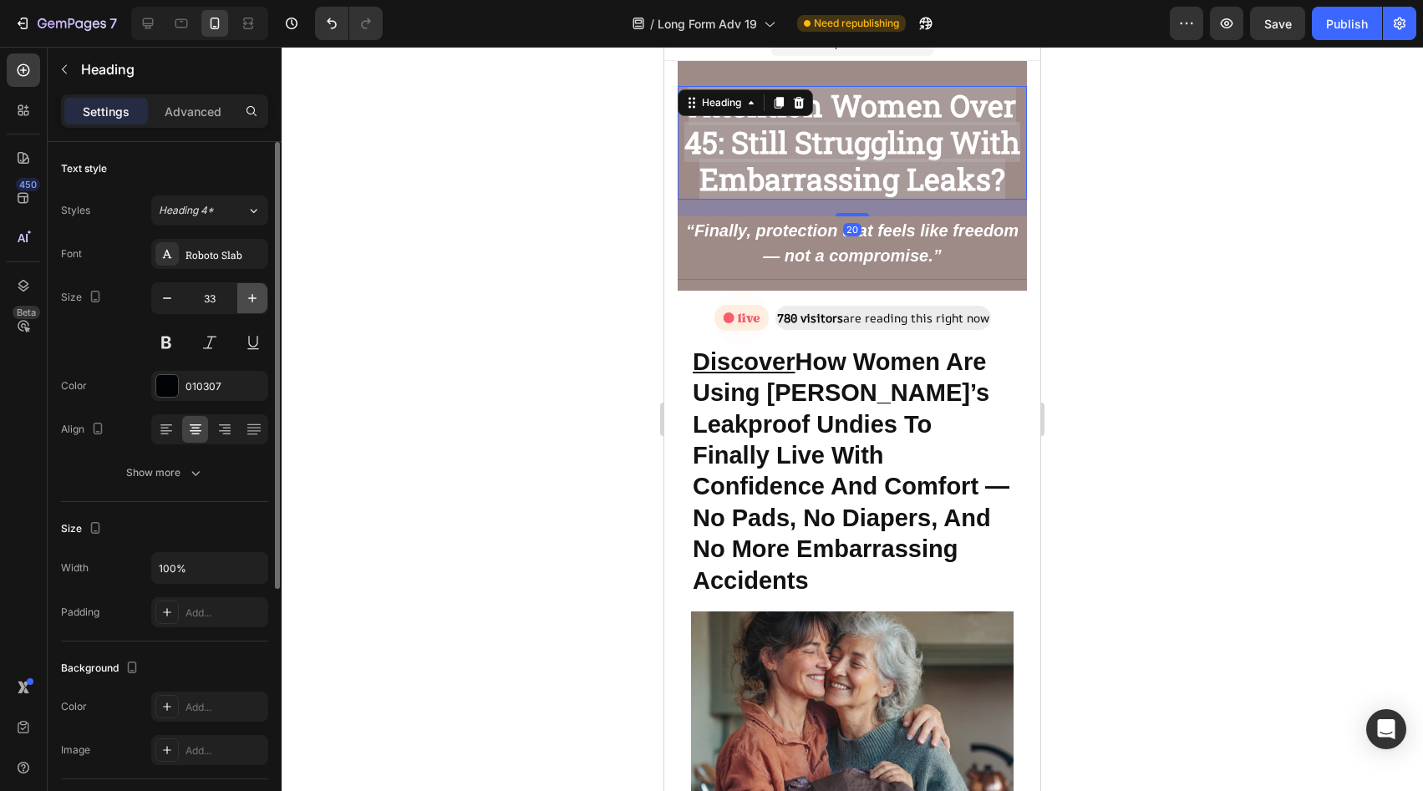
click at [252, 299] on icon "button" at bounding box center [252, 298] width 8 height 8
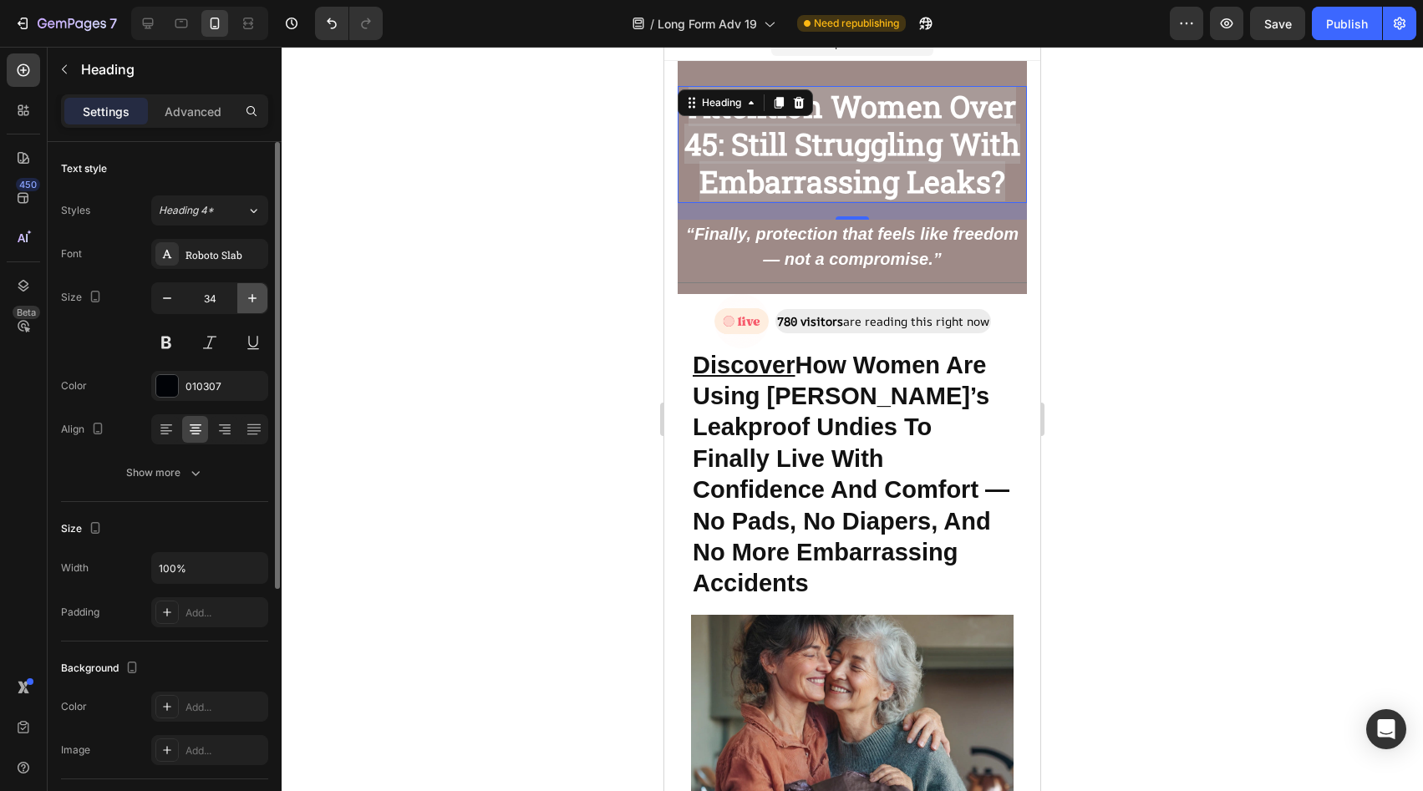
click at [252, 299] on icon "button" at bounding box center [252, 298] width 8 height 8
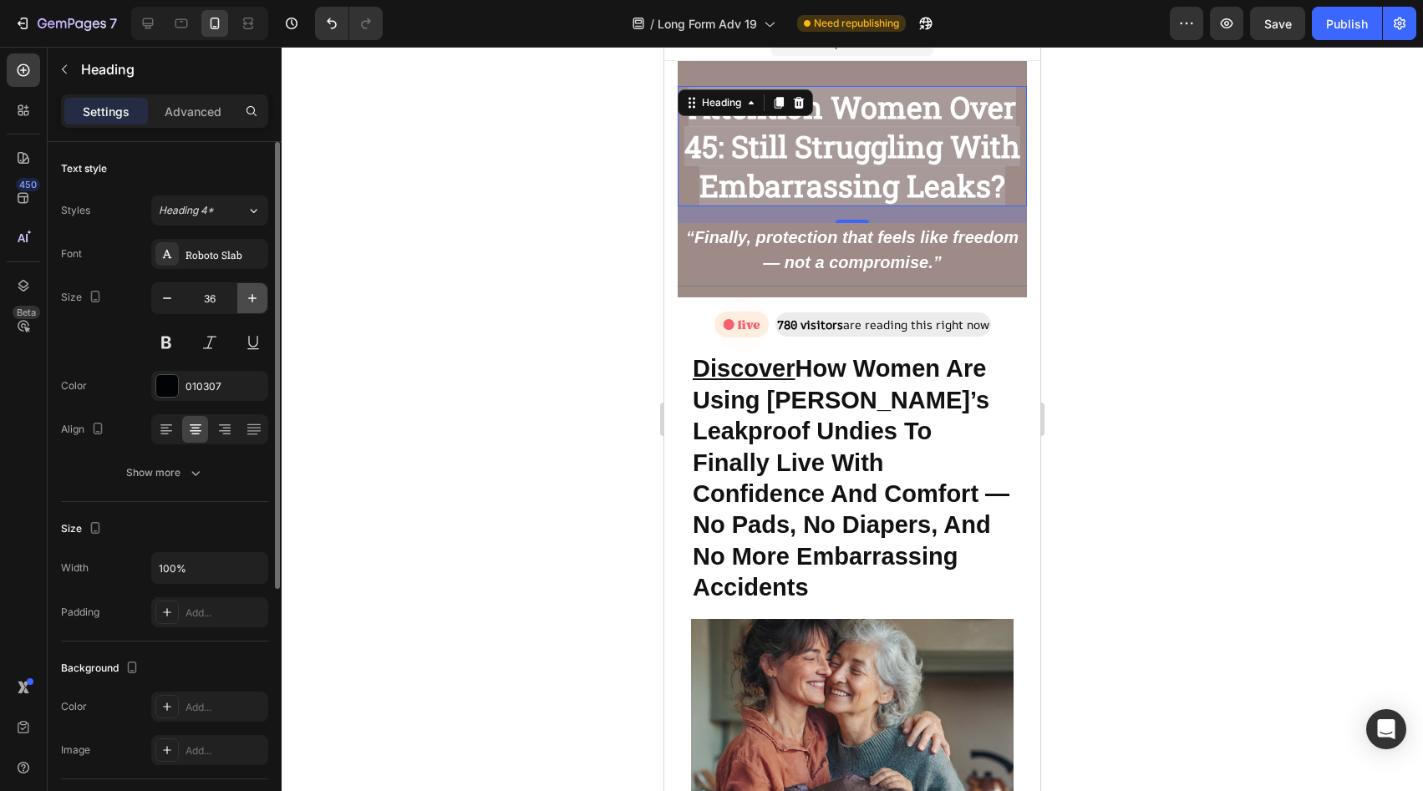
click at [252, 299] on icon "button" at bounding box center [252, 298] width 8 height 8
type input "37"
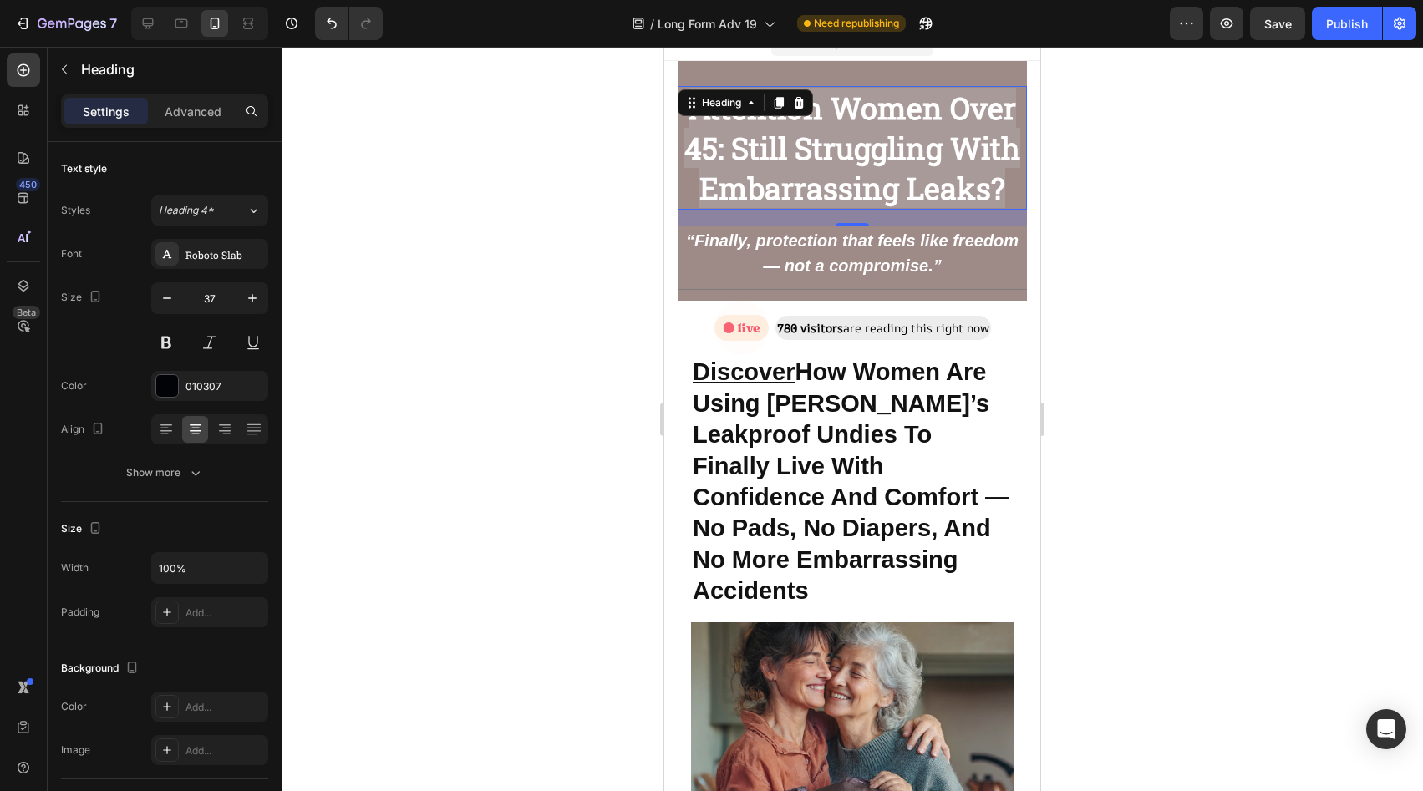
click at [578, 350] on div at bounding box center [853, 419] width 1142 height 745
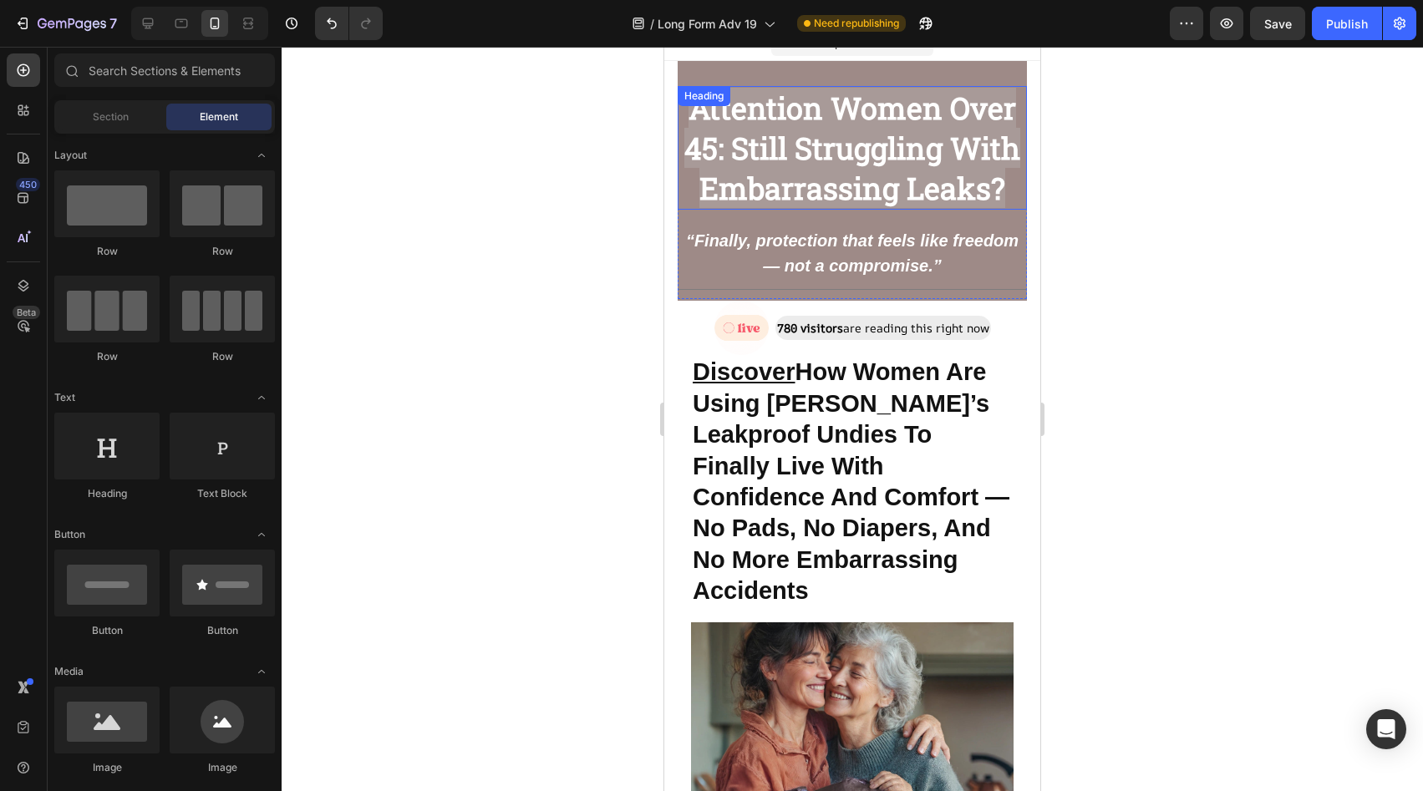
click at [902, 204] on strong "Attention Women Over 45: Still Struggling With Embarrassing Leaks?" at bounding box center [853, 148] width 336 height 120
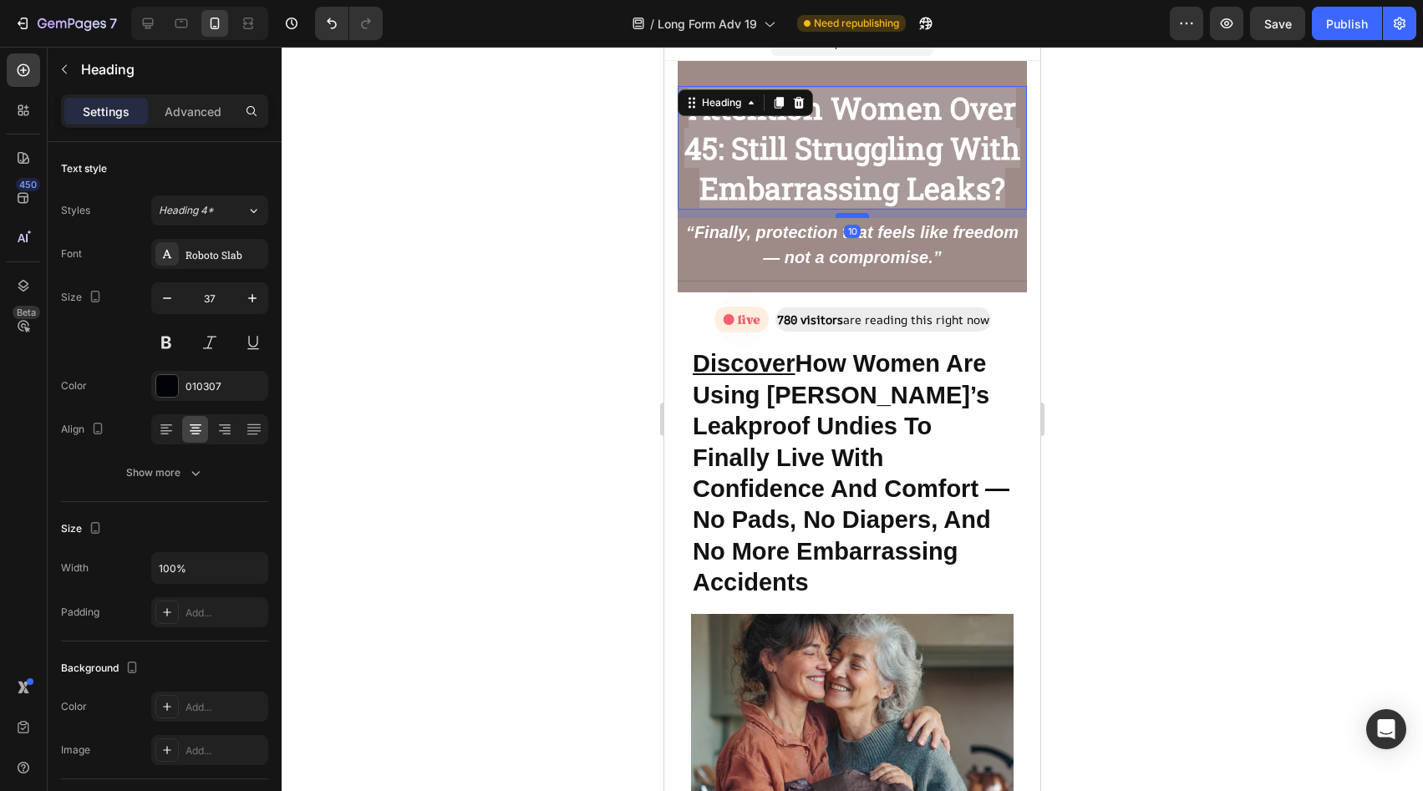
drag, startPoint x: 845, startPoint y: 267, endPoint x: 844, endPoint y: 259, distance: 8.4
click at [844, 218] on div at bounding box center [852, 215] width 33 height 5
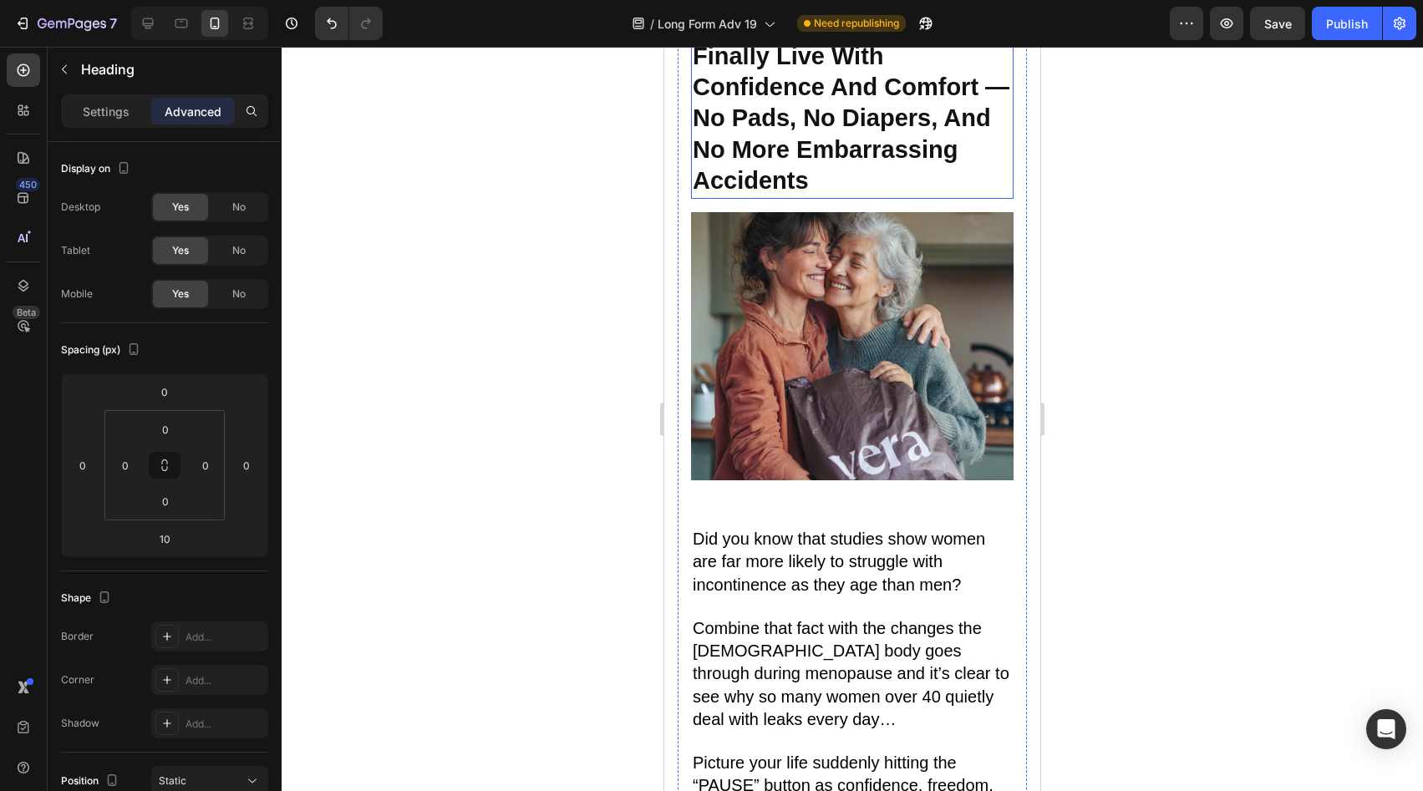
scroll to position [478, 0]
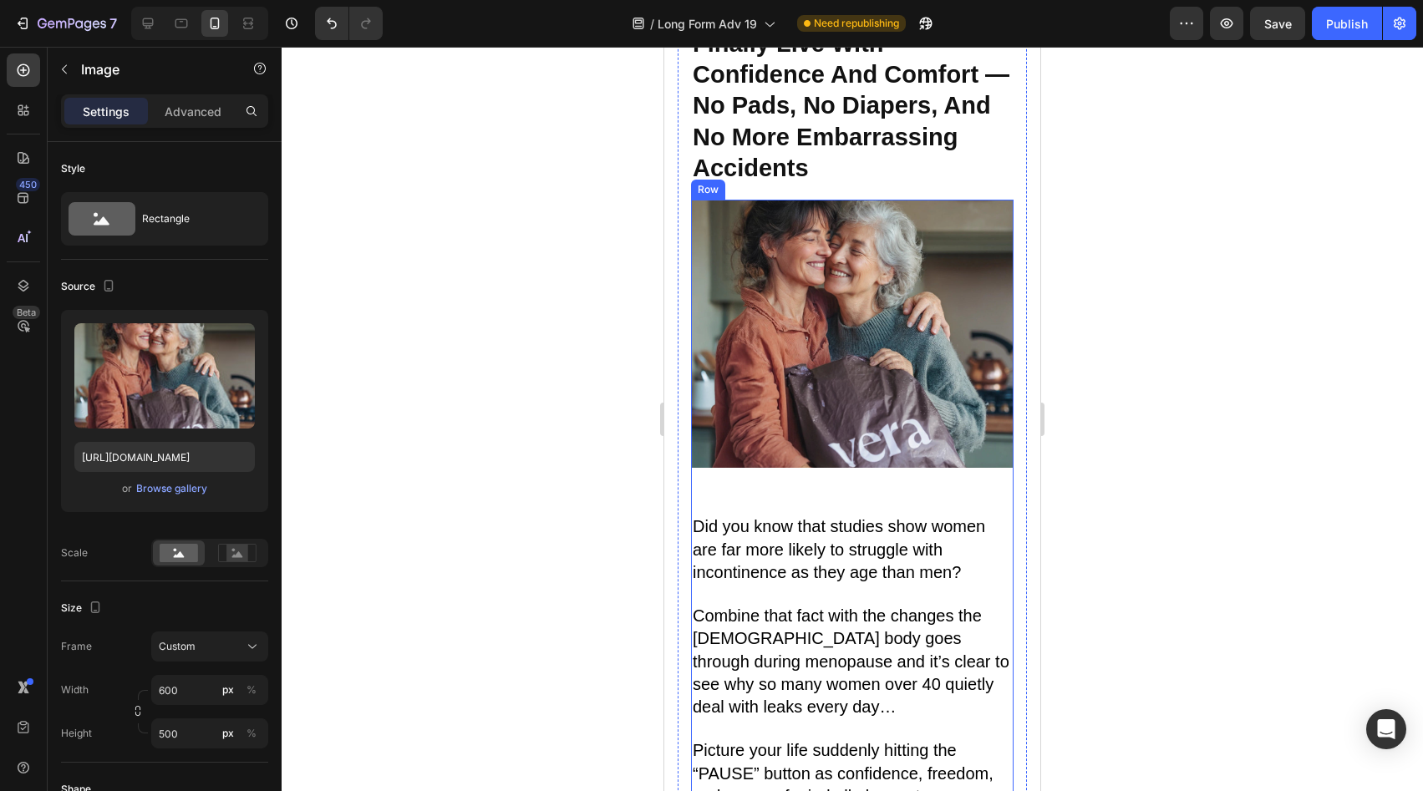
click at [838, 376] on img at bounding box center [852, 334] width 323 height 269
click at [858, 481] on div "Did you know that studies show women are far more likely to struggle with incon…" at bounding box center [852, 678] width 323 height 395
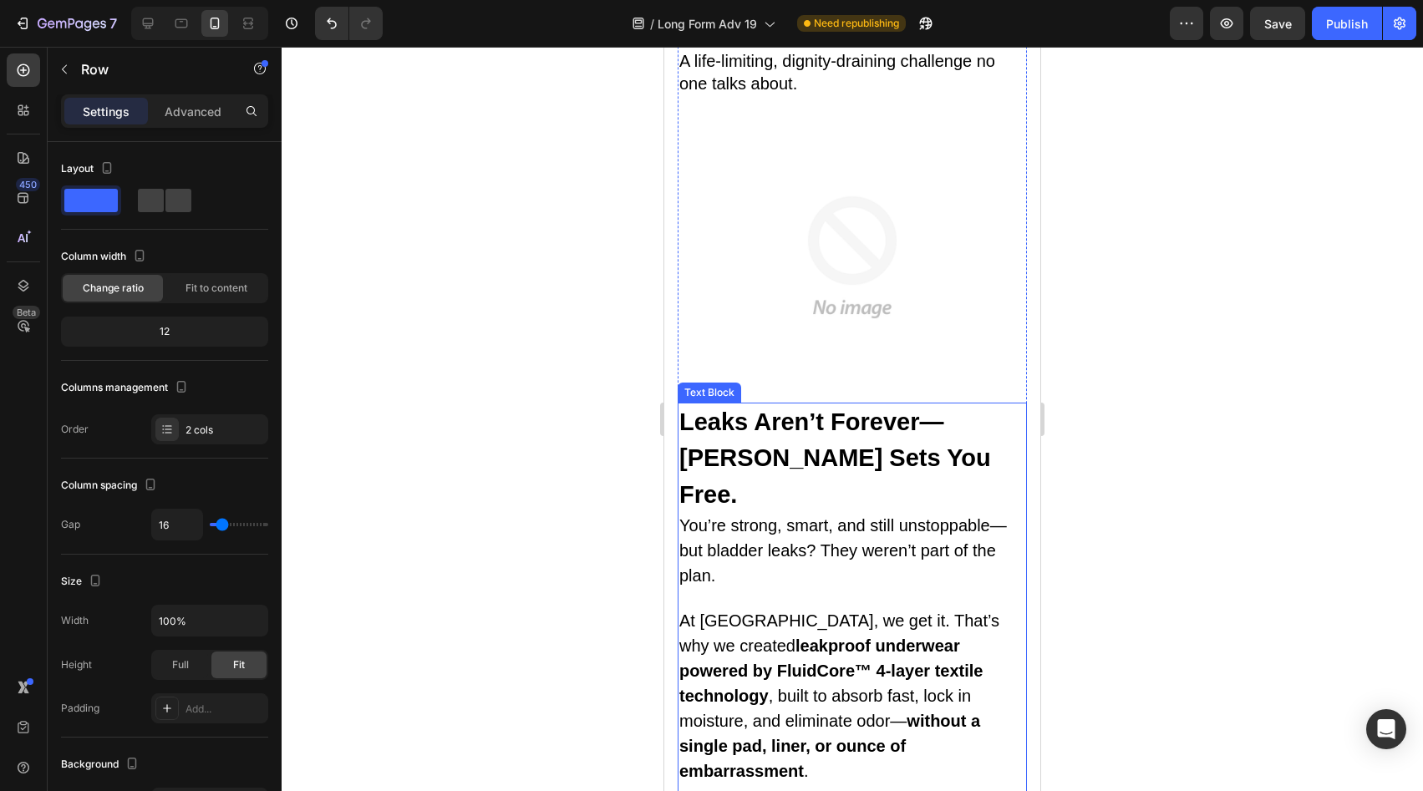
scroll to position [2266, 0]
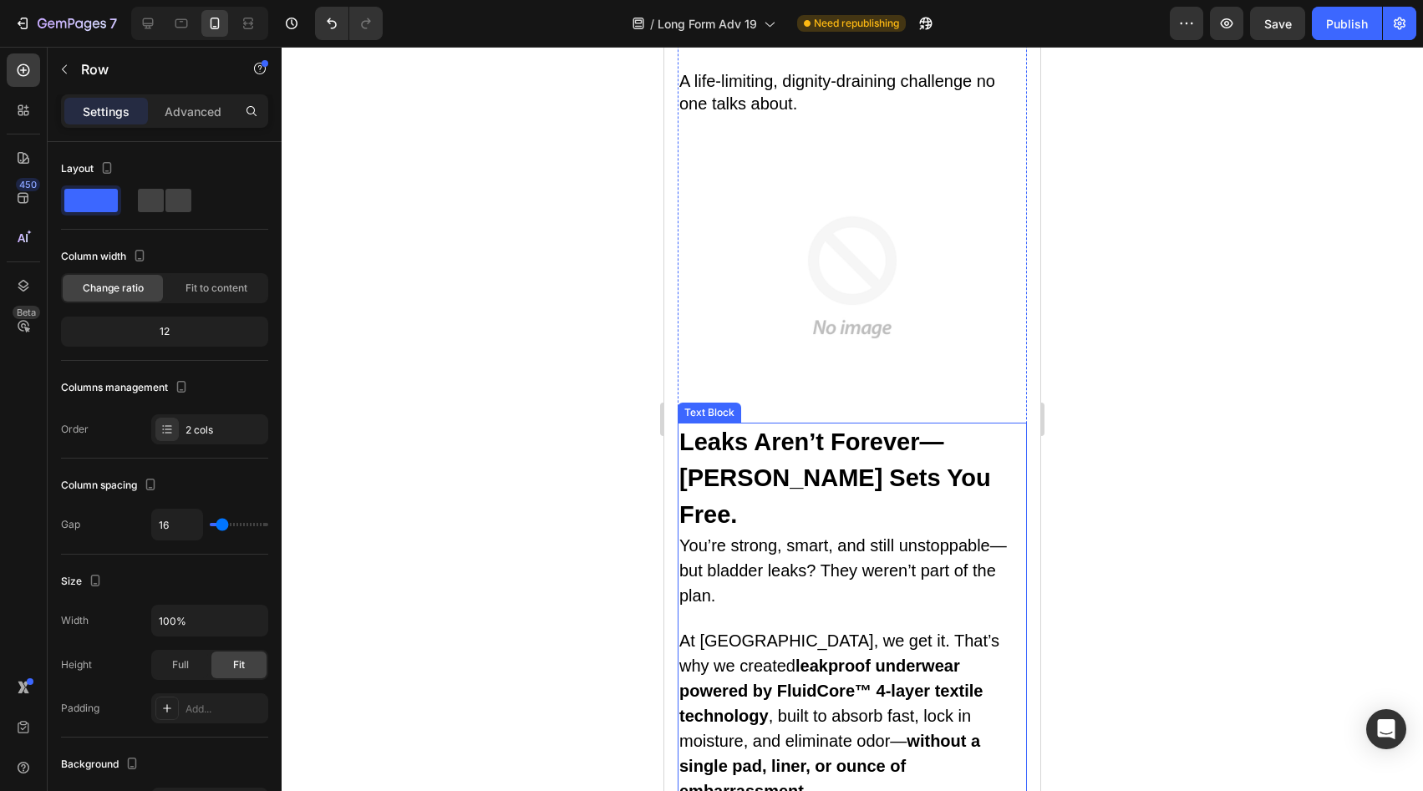
click at [868, 218] on img at bounding box center [852, 277] width 349 height 291
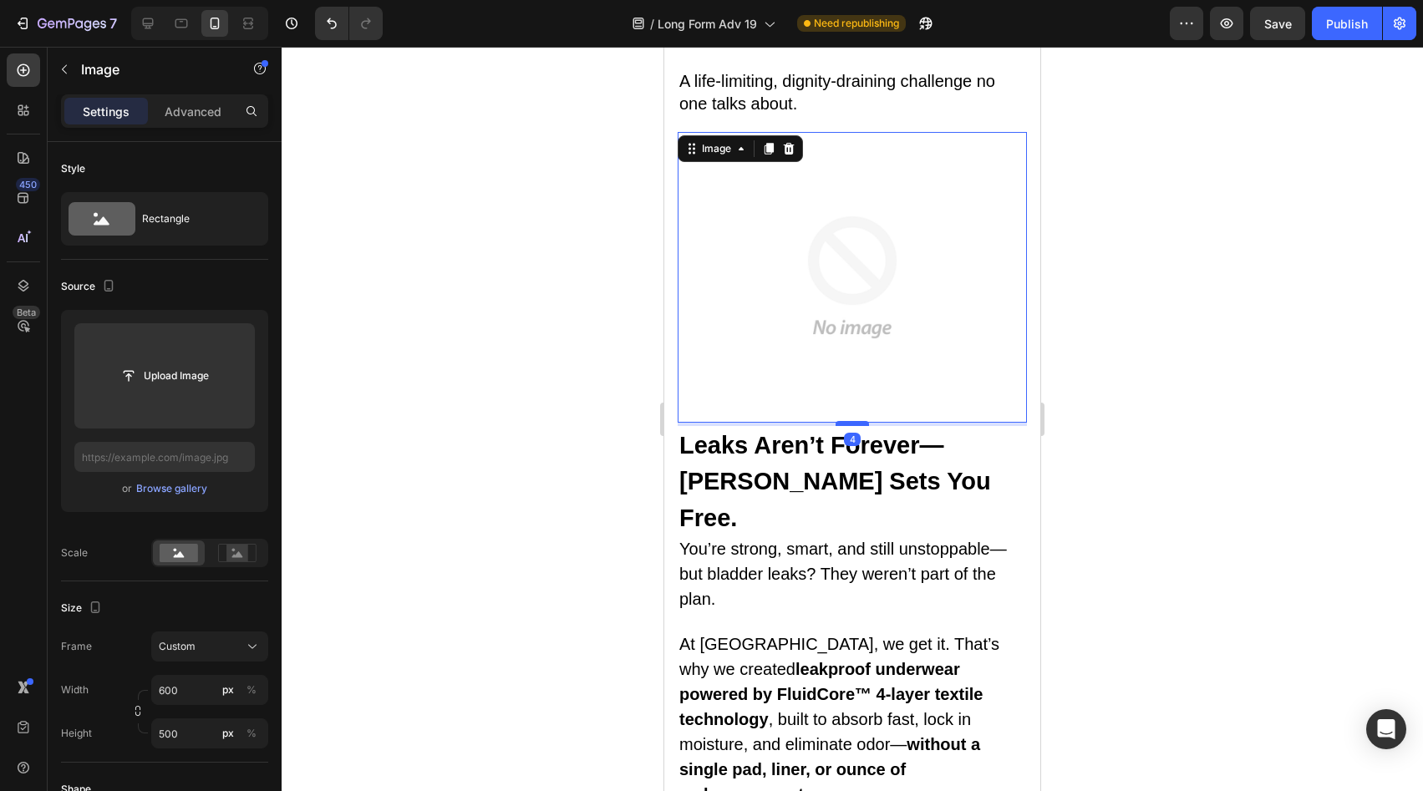
click at [849, 421] on div at bounding box center [852, 423] width 33 height 5
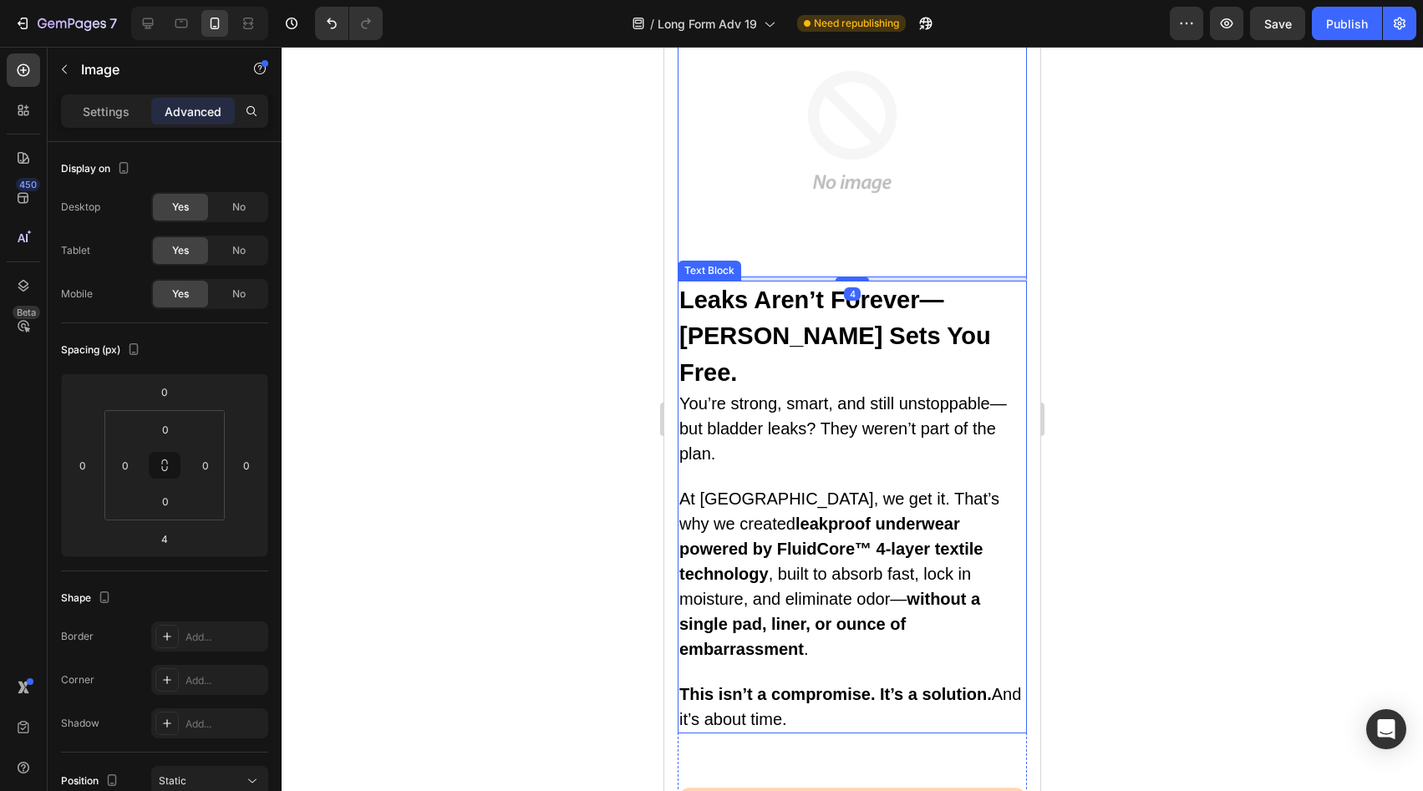
click at [867, 515] on strong "leakproof underwear powered by FluidCore™ 4-layer textile technology" at bounding box center [830, 549] width 303 height 69
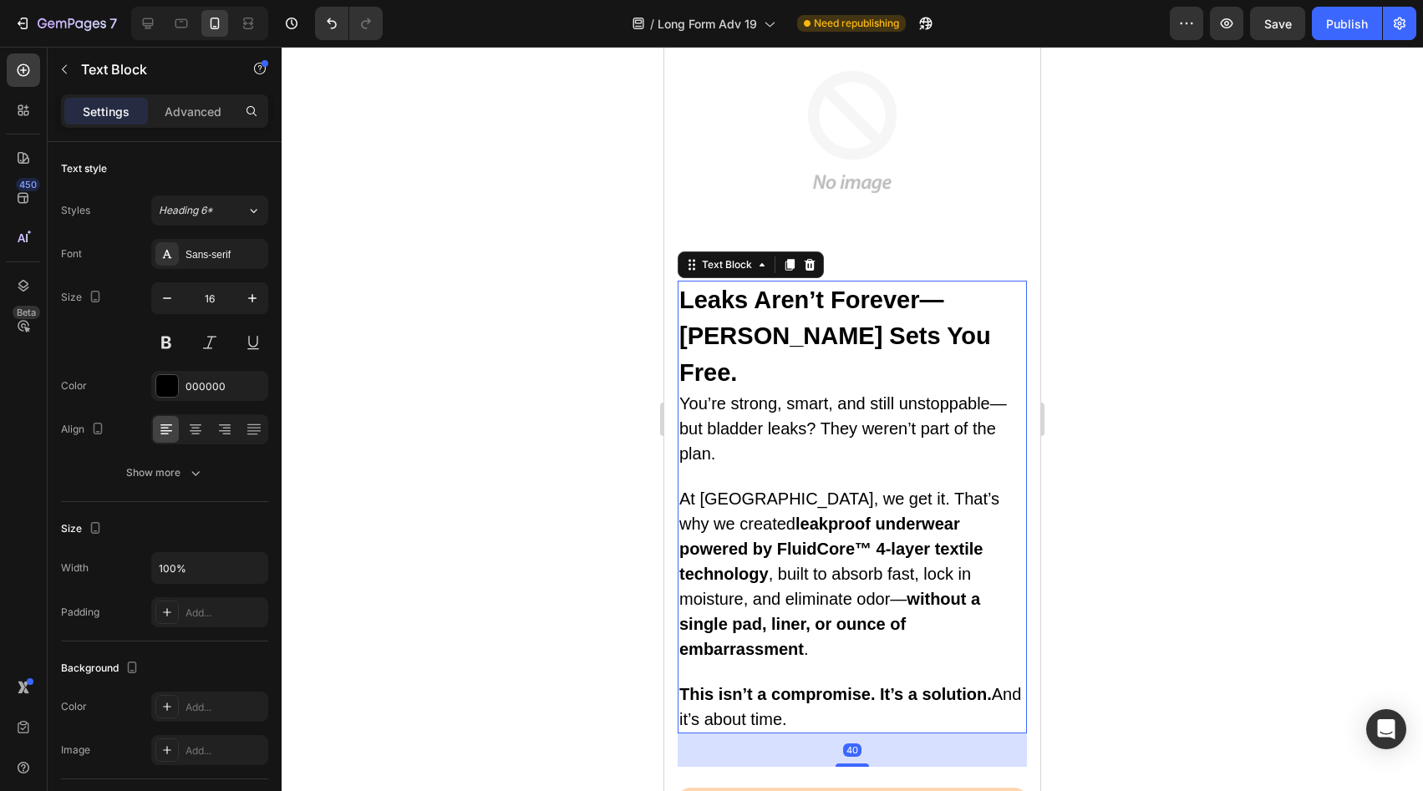
scroll to position [2743, 0]
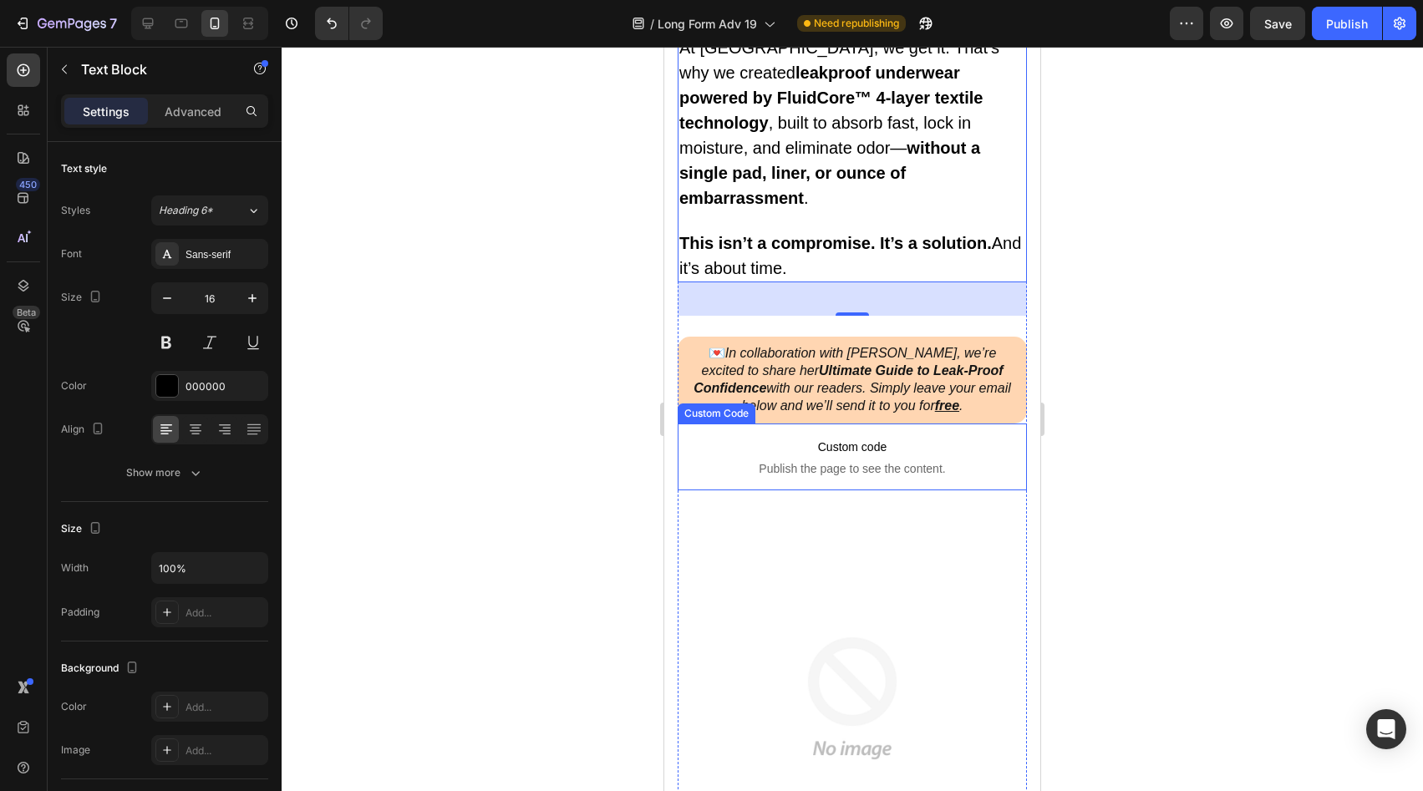
click at [890, 437] on span "Custom code" at bounding box center [852, 447] width 349 height 20
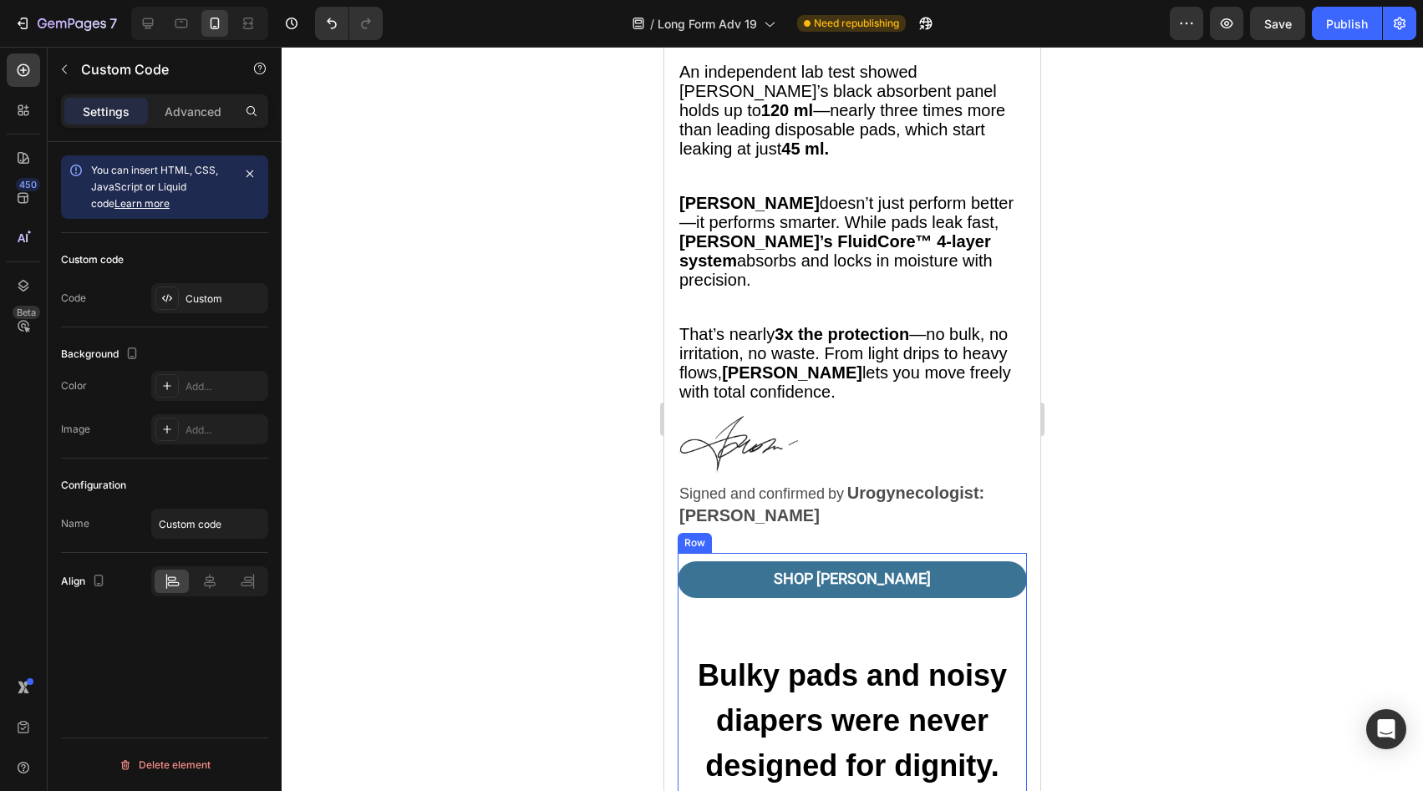
scroll to position [3828, 0]
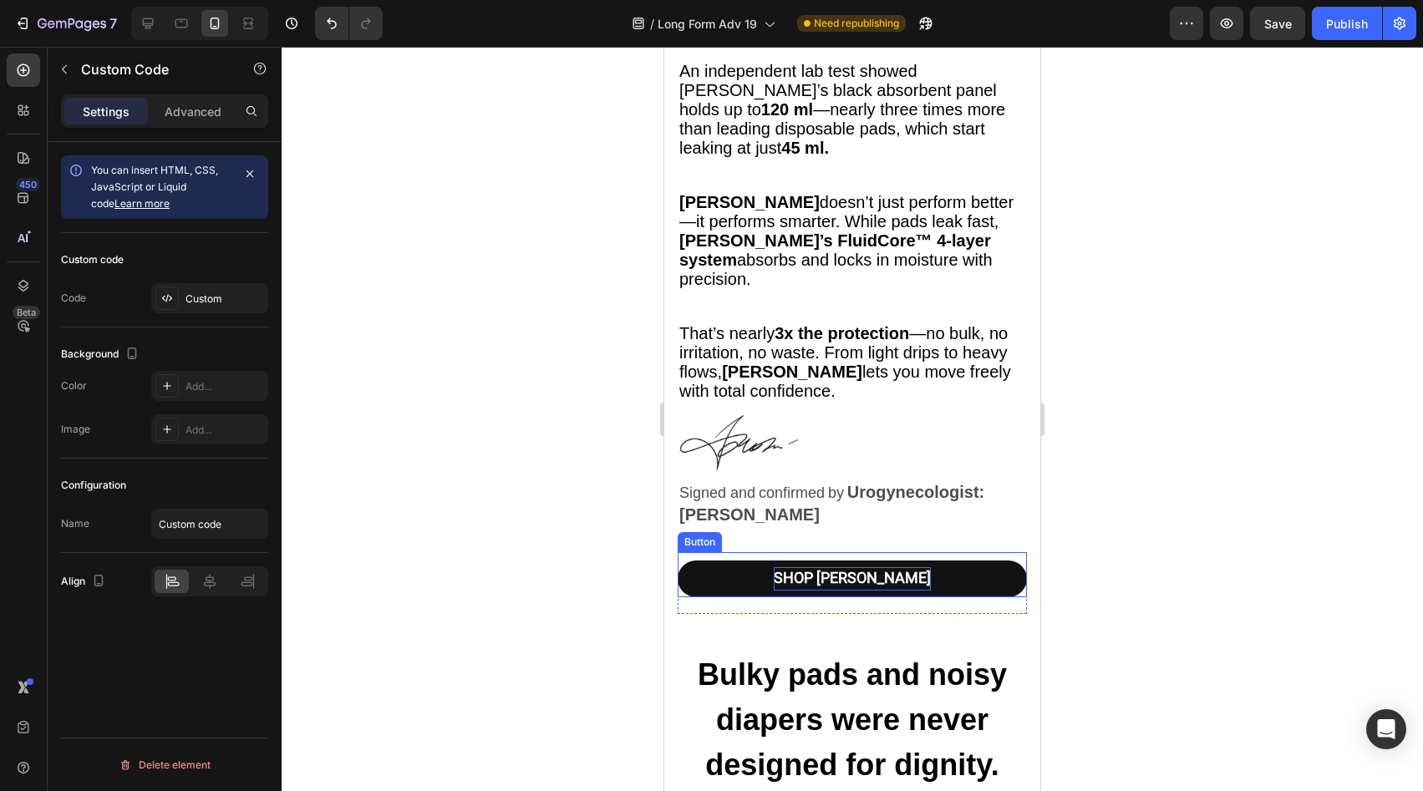
click at [852, 567] on p "SHOP VERA" at bounding box center [852, 578] width 157 height 23
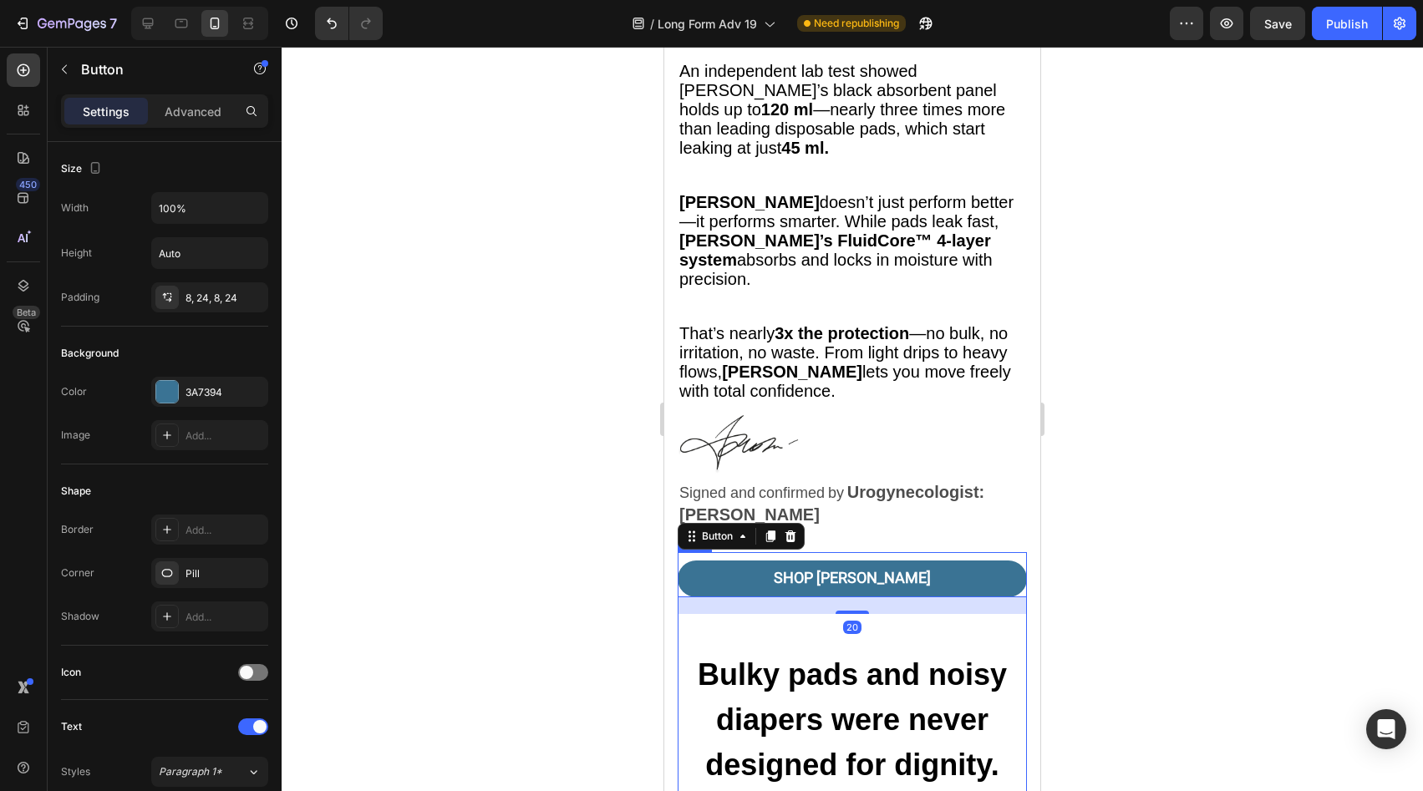
click at [856, 653] on p "Bulky pads and noisy diapers were never designed for dignity." at bounding box center [852, 720] width 346 height 135
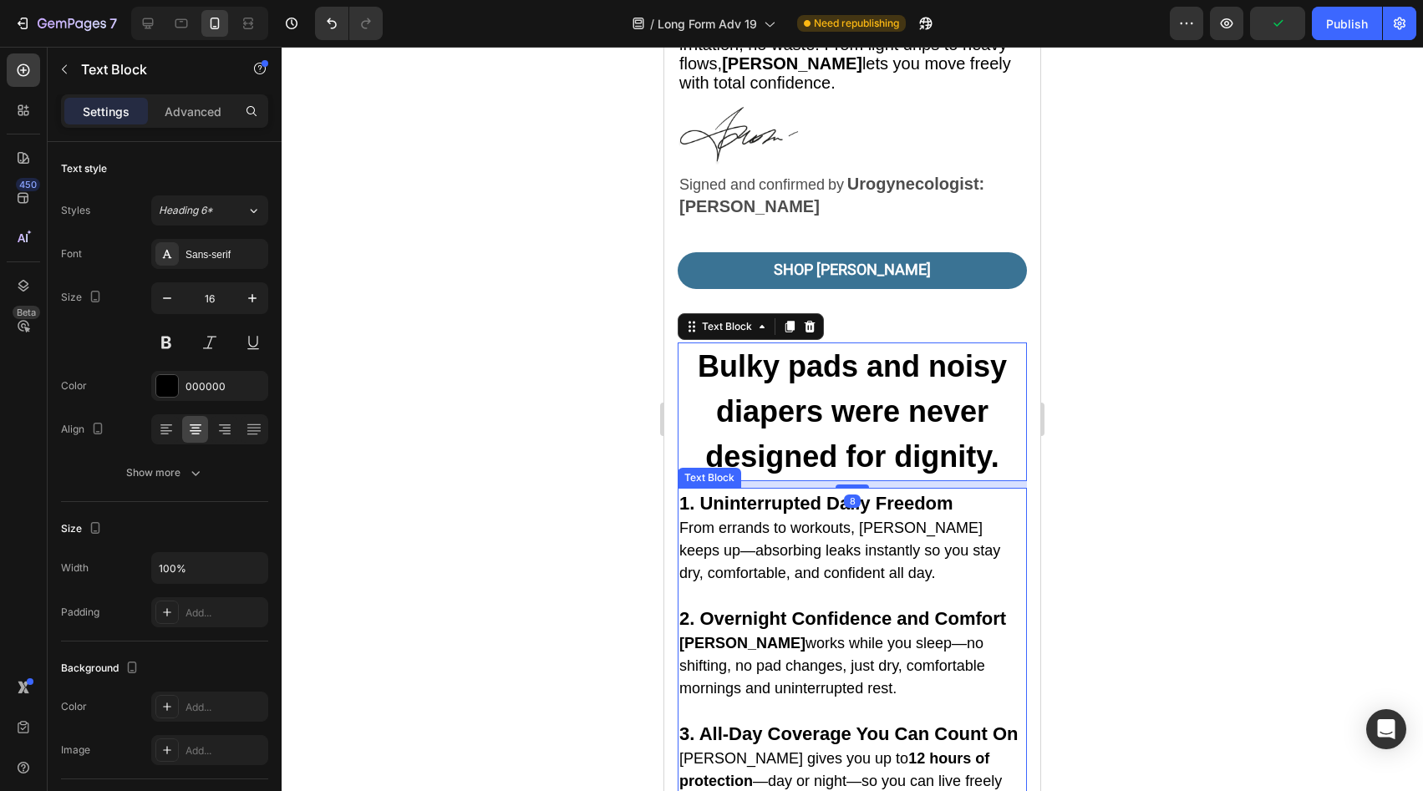
click at [864, 520] on span "From errands to workouts, Vera keeps up—absorbing leaks instantly so you stay d…" at bounding box center [839, 551] width 321 height 62
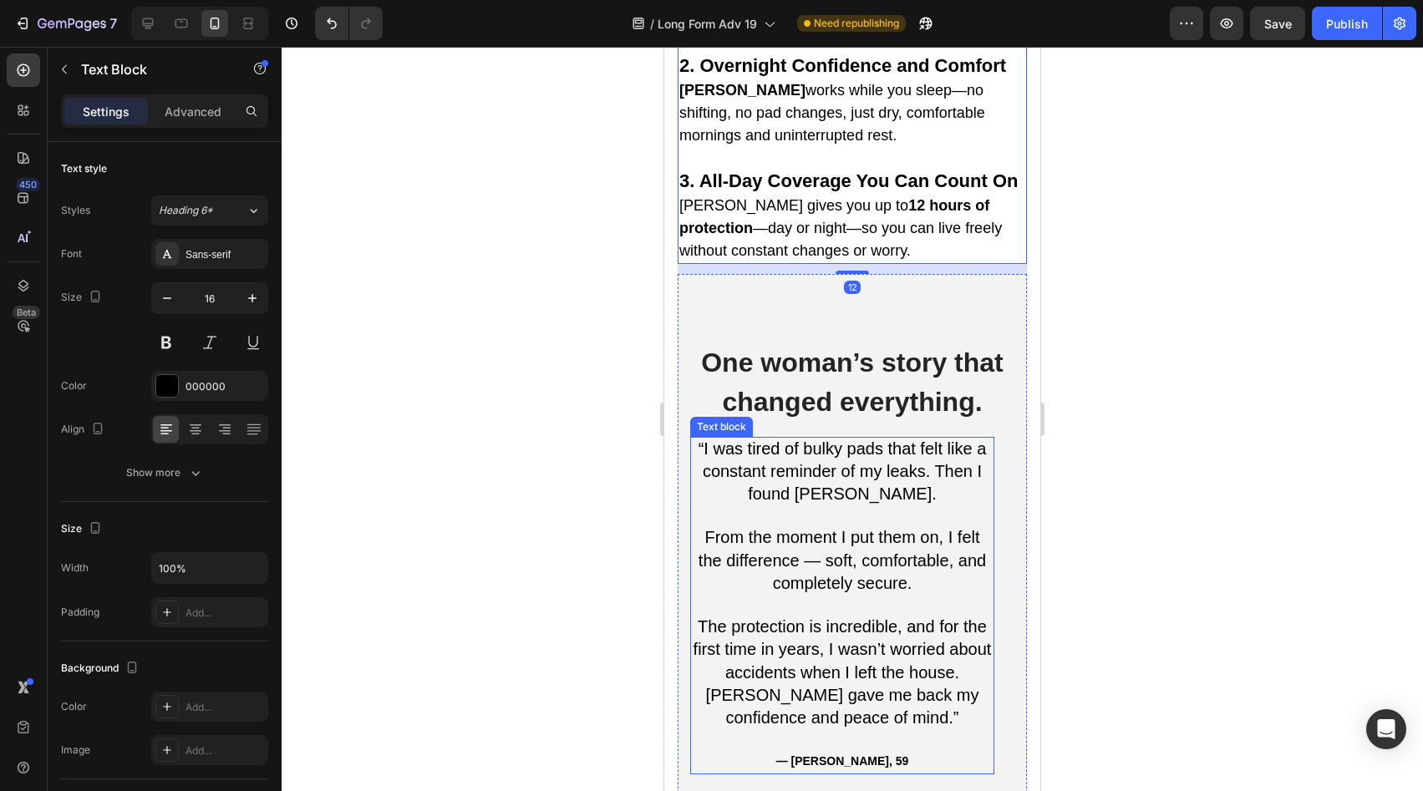
scroll to position [5015, 0]
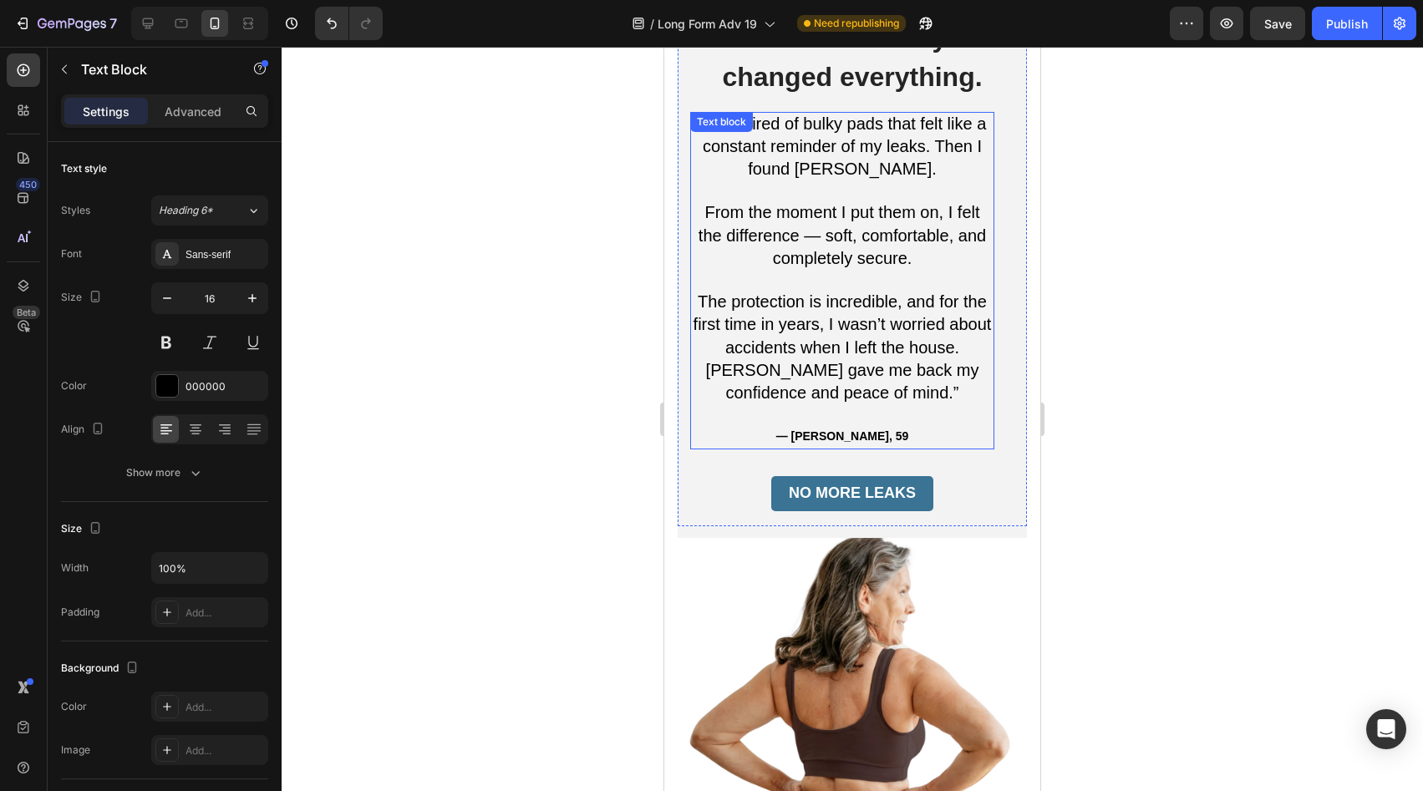
click at [852, 430] on strong "— Laura S., 59" at bounding box center [842, 436] width 133 height 13
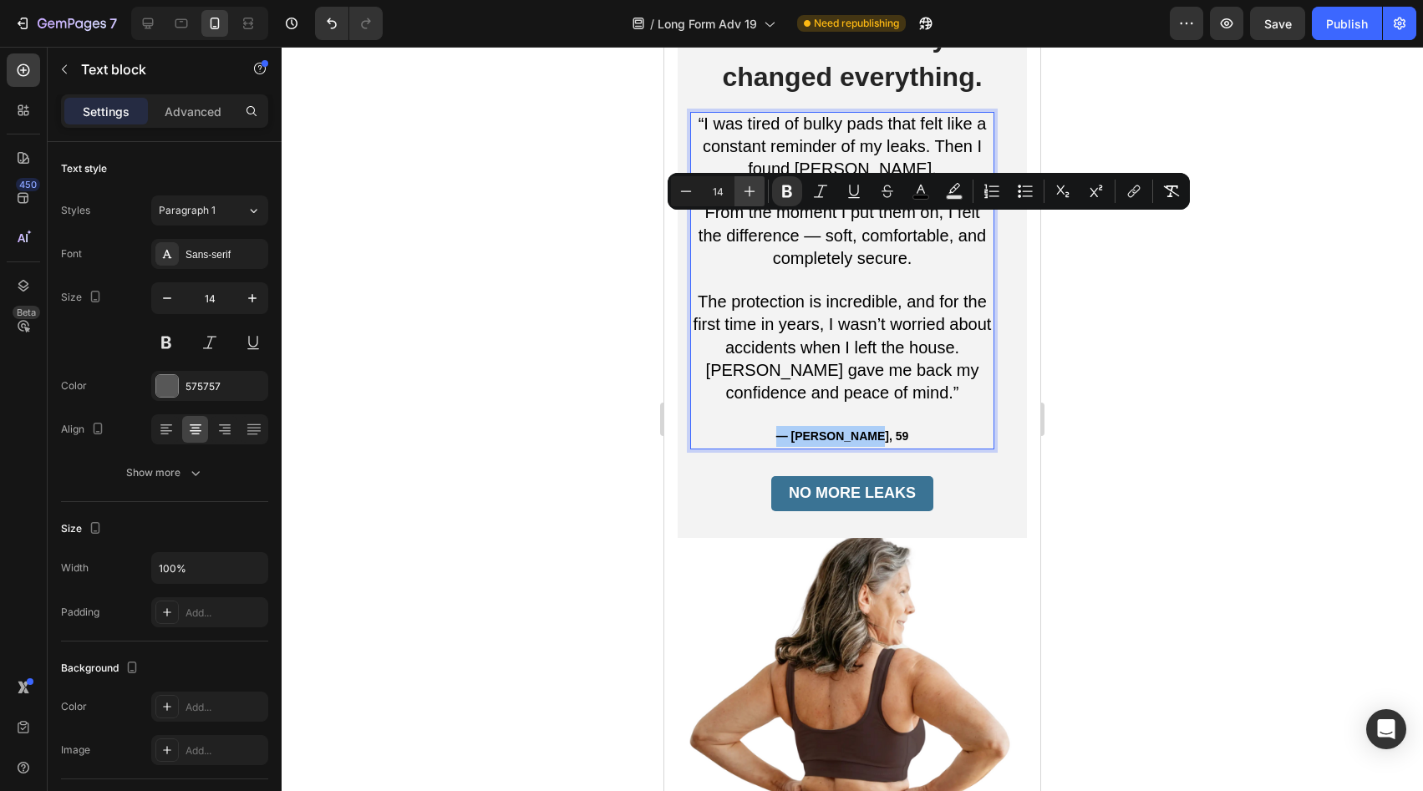
click at [745, 191] on icon "Editor contextual toolbar" at bounding box center [749, 191] width 17 height 17
type input "16"
click at [873, 539] on img at bounding box center [852, 772] width 349 height 466
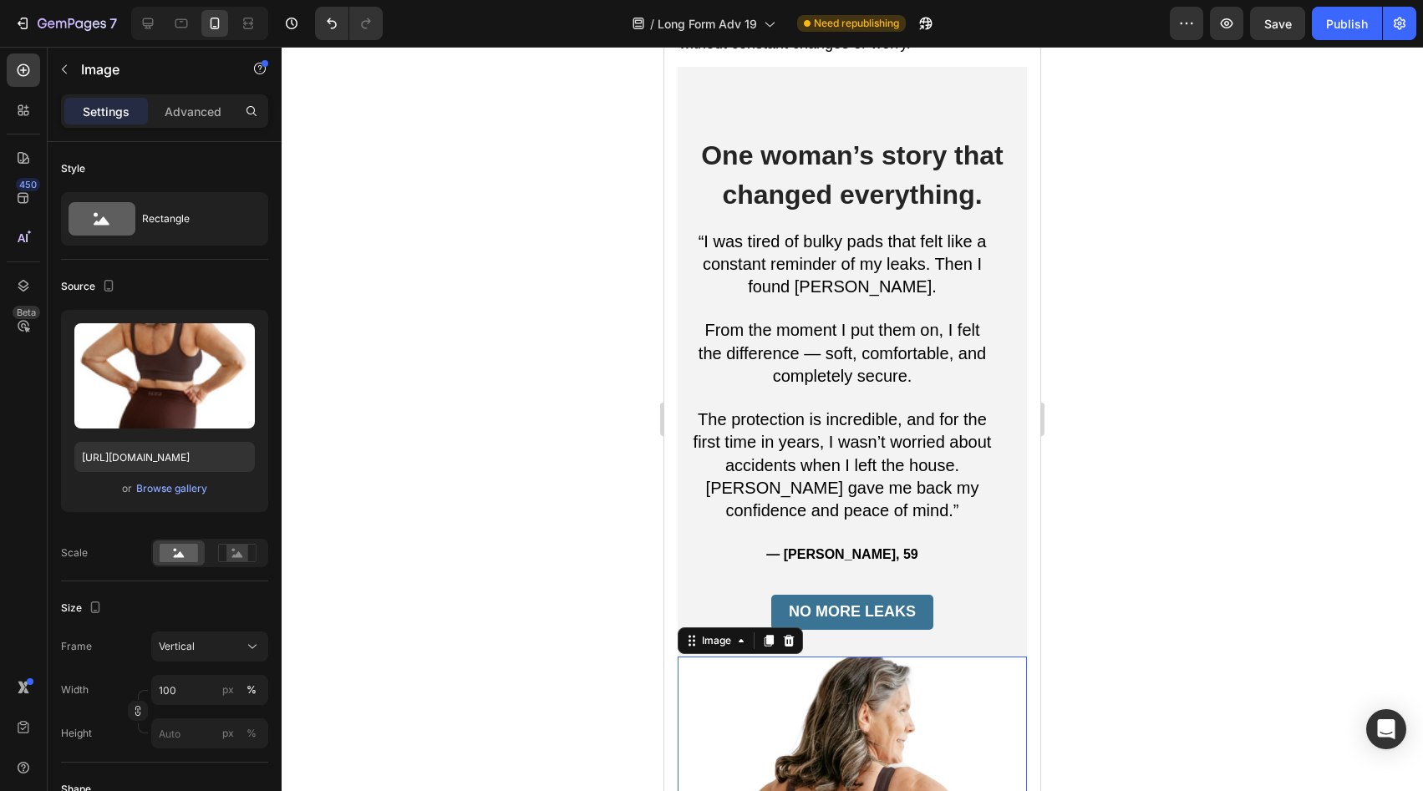
scroll to position [4763, 0]
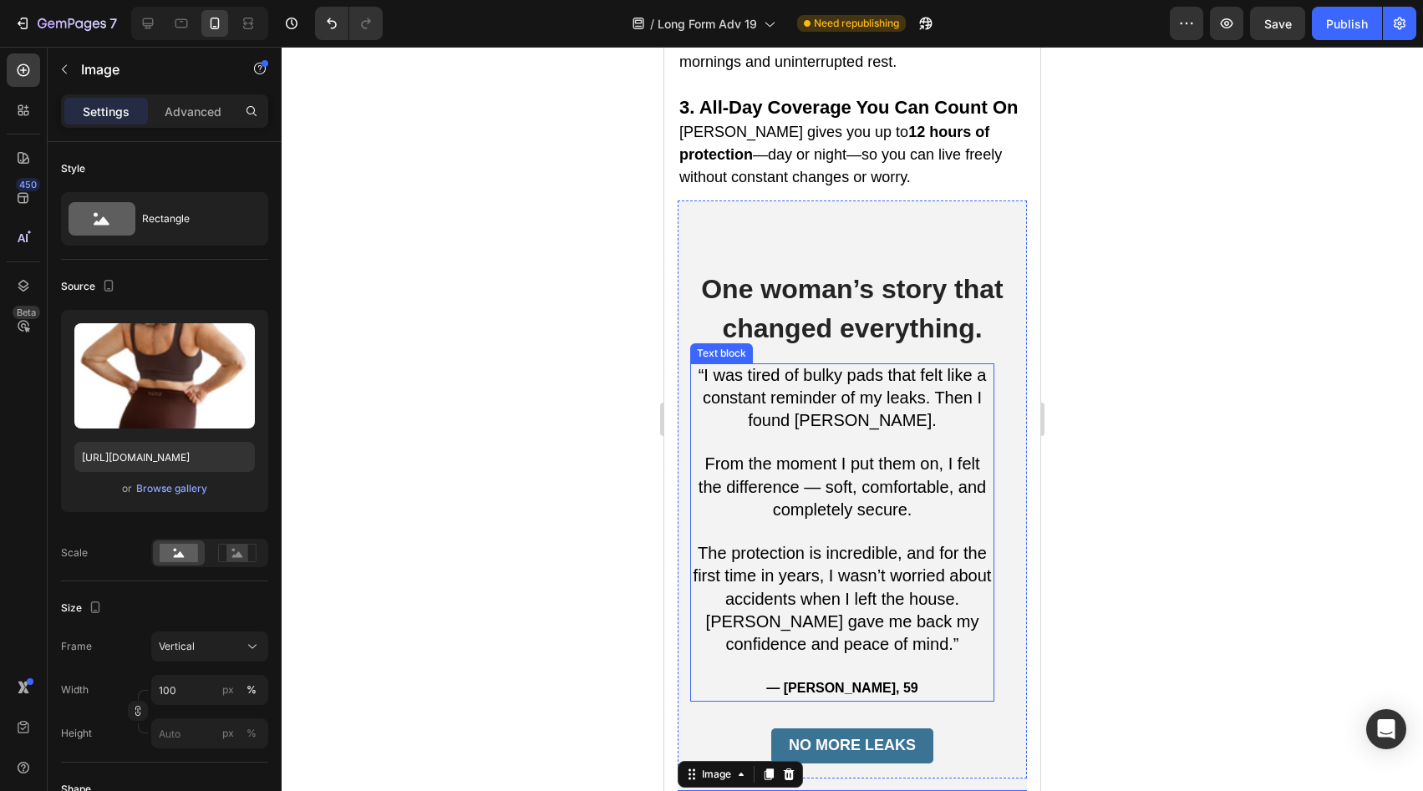
click at [839, 543] on p "The protection is incredible, and for the first time in years, I wasn’t worried…" at bounding box center [842, 577] width 301 height 69
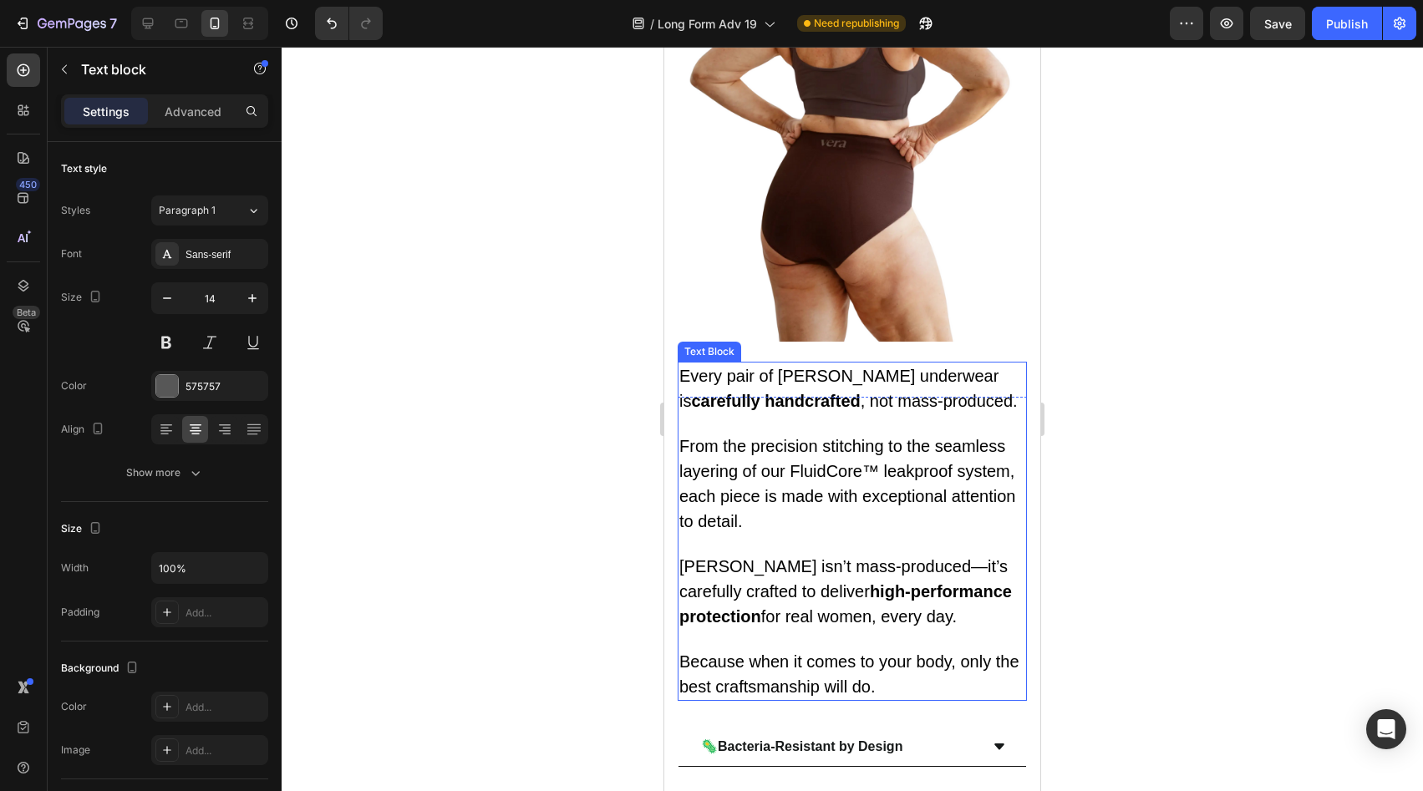
click at [839, 649] on p "Because when it comes to your body, only the best craftsmanship will do." at bounding box center [852, 674] width 346 height 50
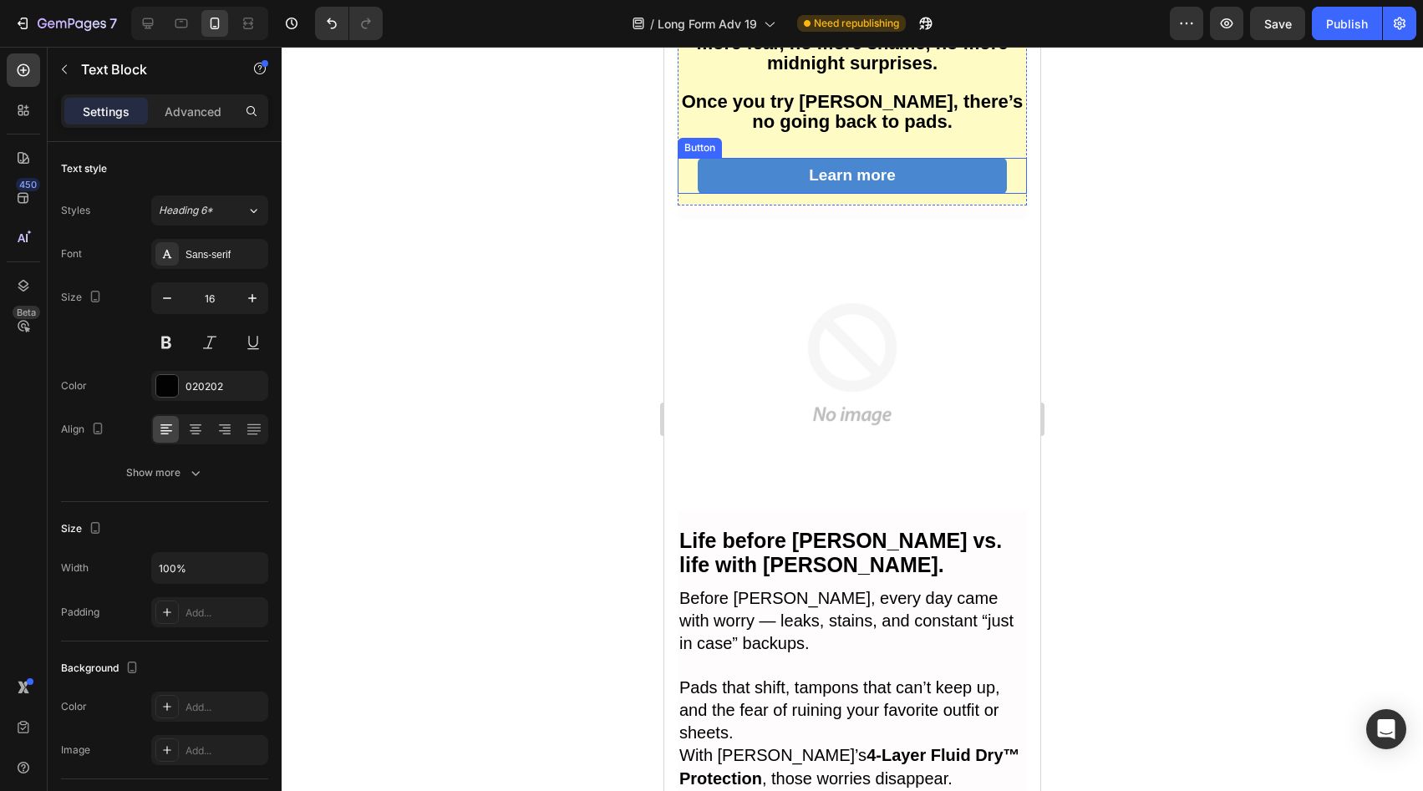
scroll to position [6999, 0]
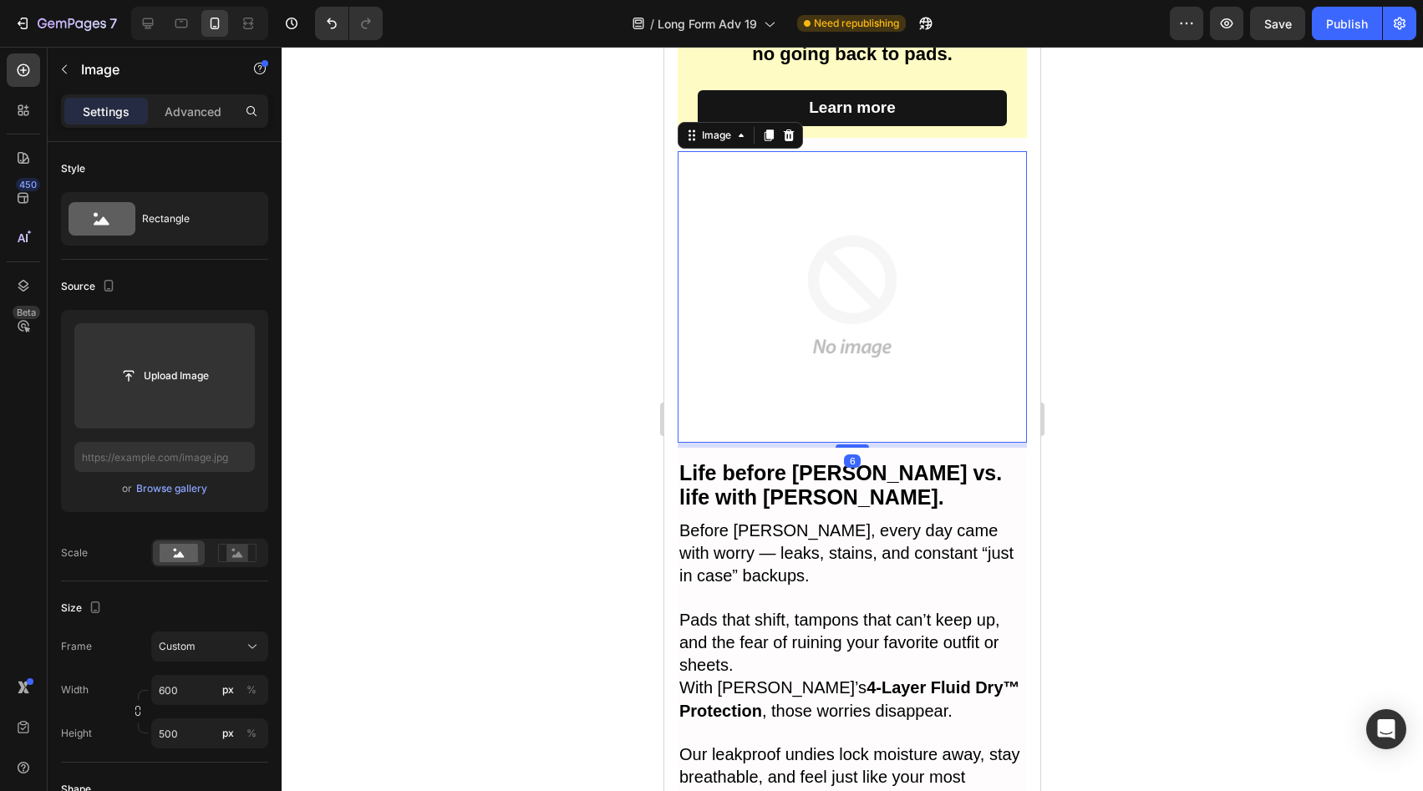
click at [847, 398] on img at bounding box center [852, 296] width 349 height 291
click at [885, 139] on div "From first try to lifelong relief. Heading These are real stories from real wom…" at bounding box center [852, 352] width 349 height 1176
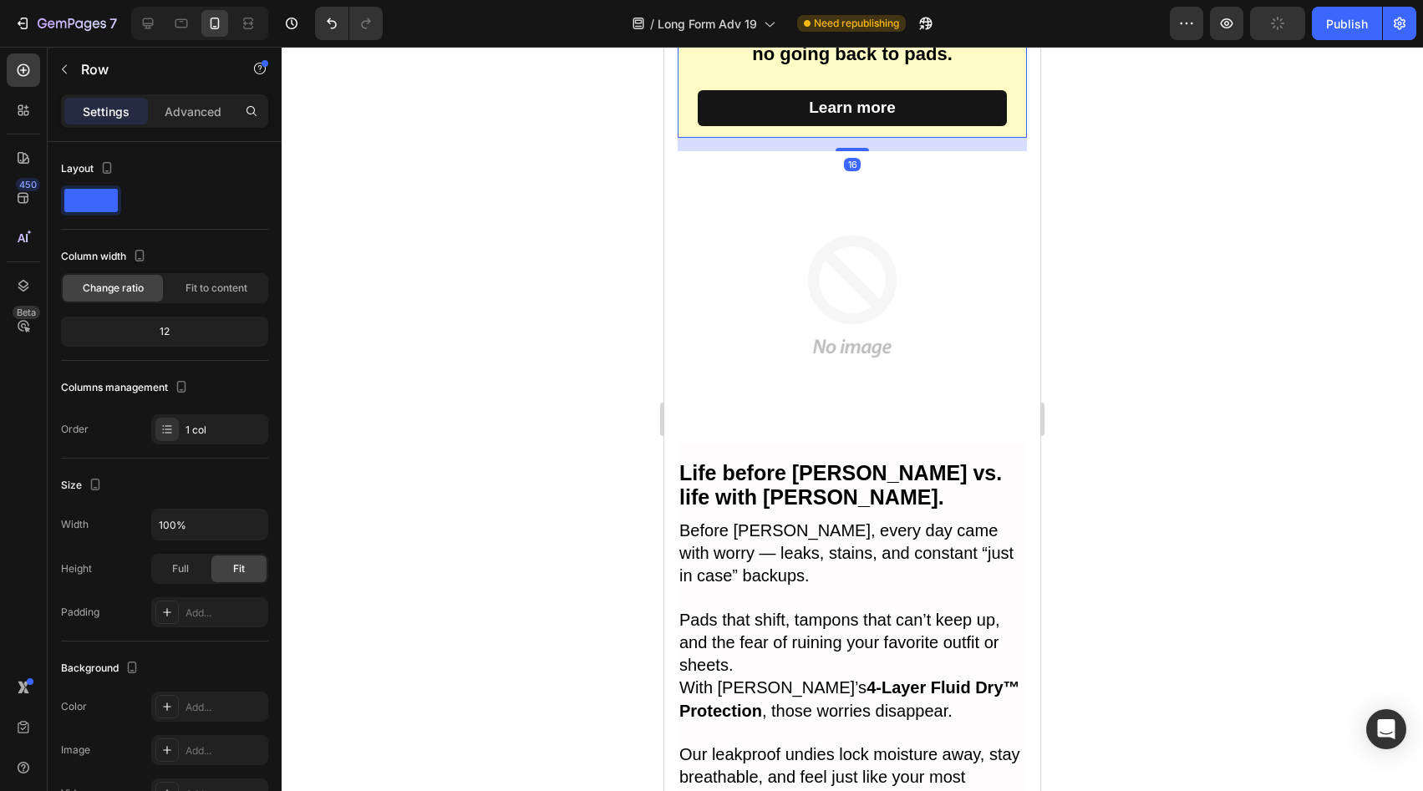
click at [888, 130] on div "Learn more Button" at bounding box center [852, 114] width 349 height 48
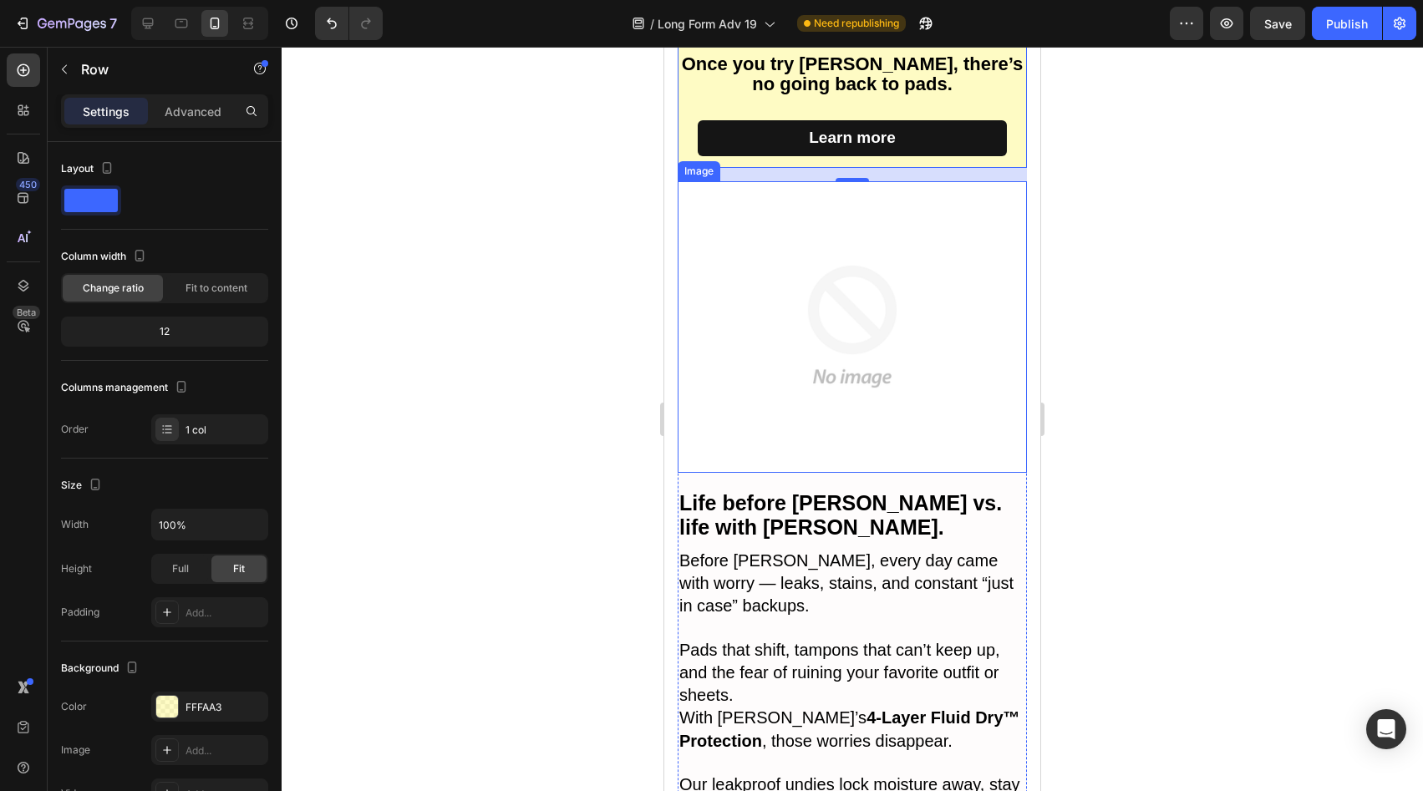
scroll to position [6897, 0]
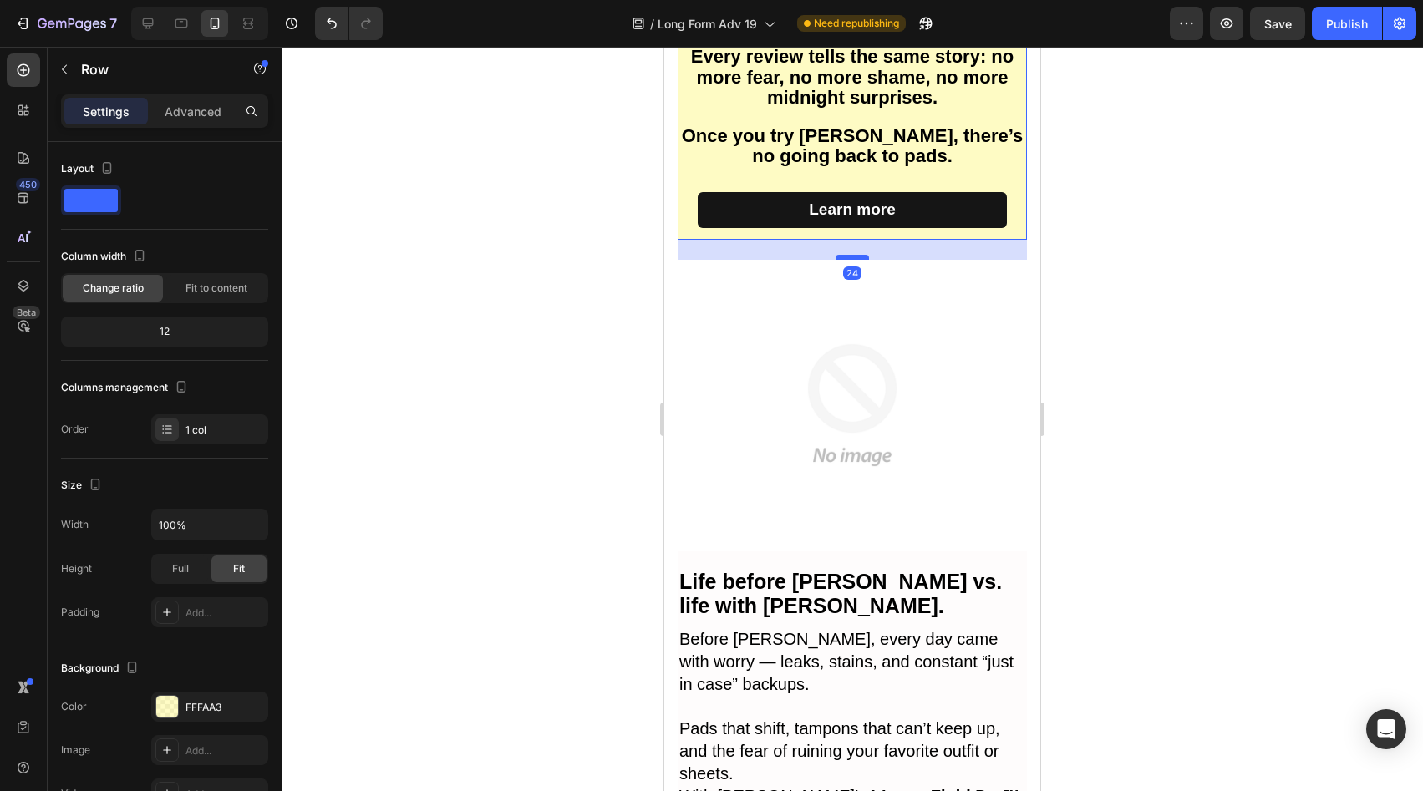
click at [857, 255] on div at bounding box center [852, 257] width 33 height 5
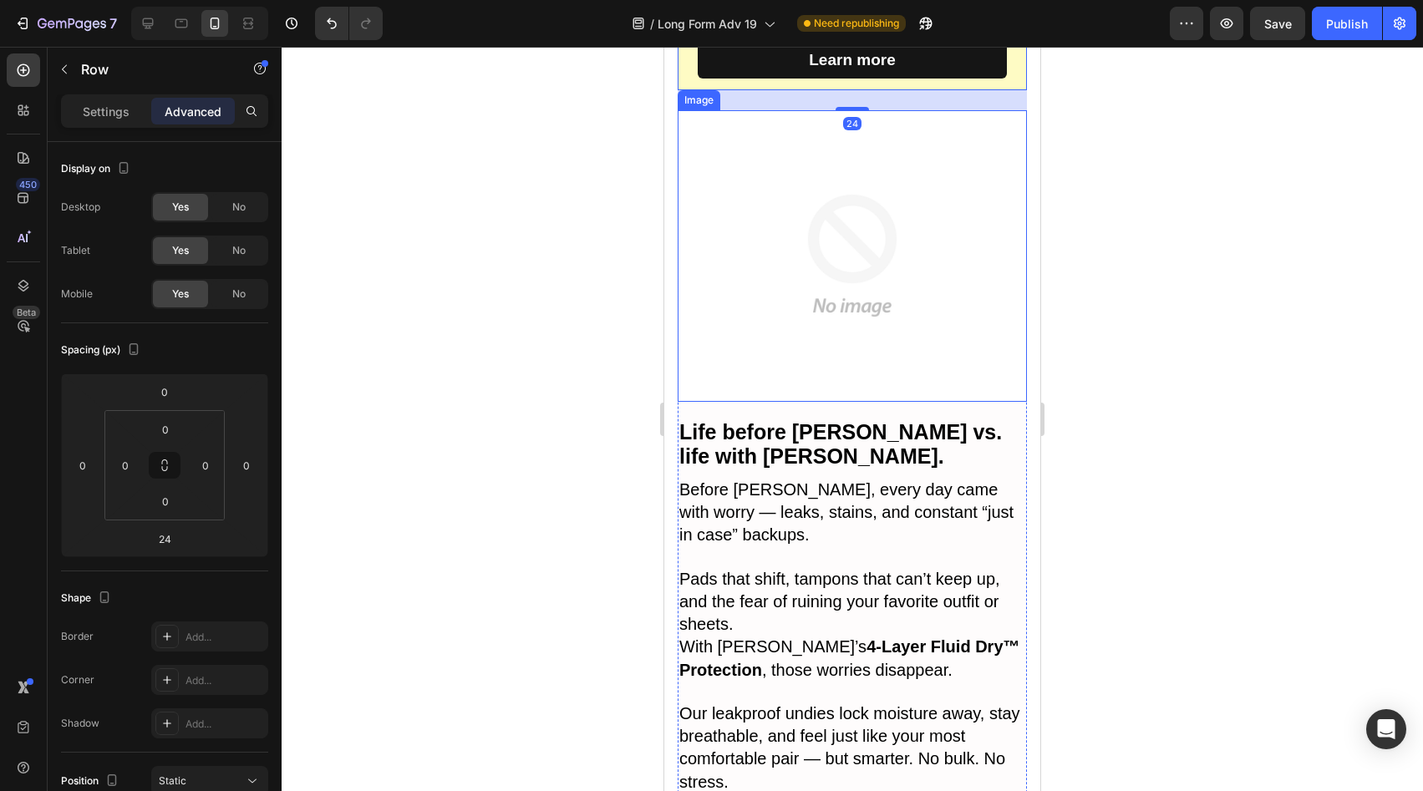
click at [873, 360] on img at bounding box center [852, 255] width 349 height 291
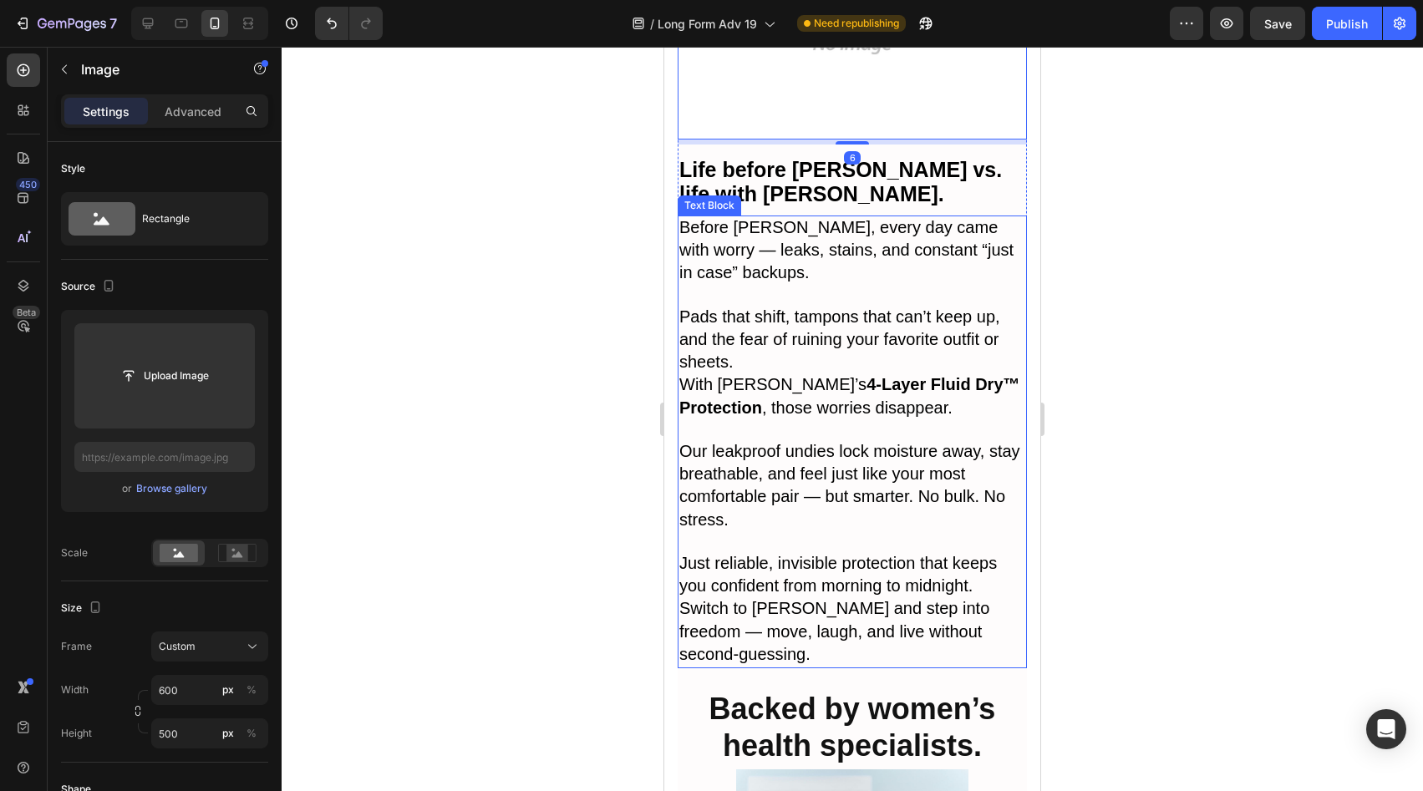
click at [883, 453] on span "Our leakproof undies lock moisture away, stay breathable, and feel just like yo…" at bounding box center [849, 485] width 341 height 87
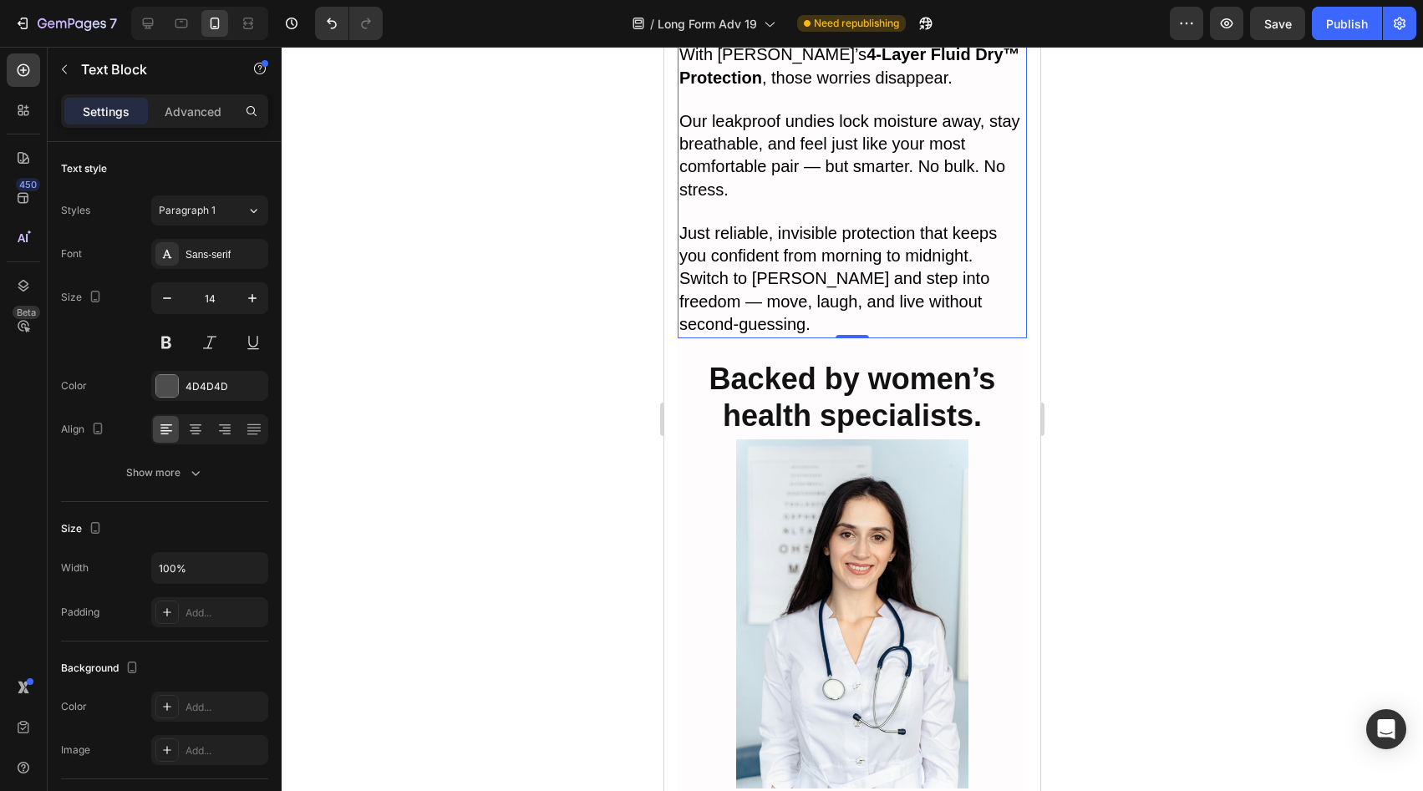
scroll to position [7641, 0]
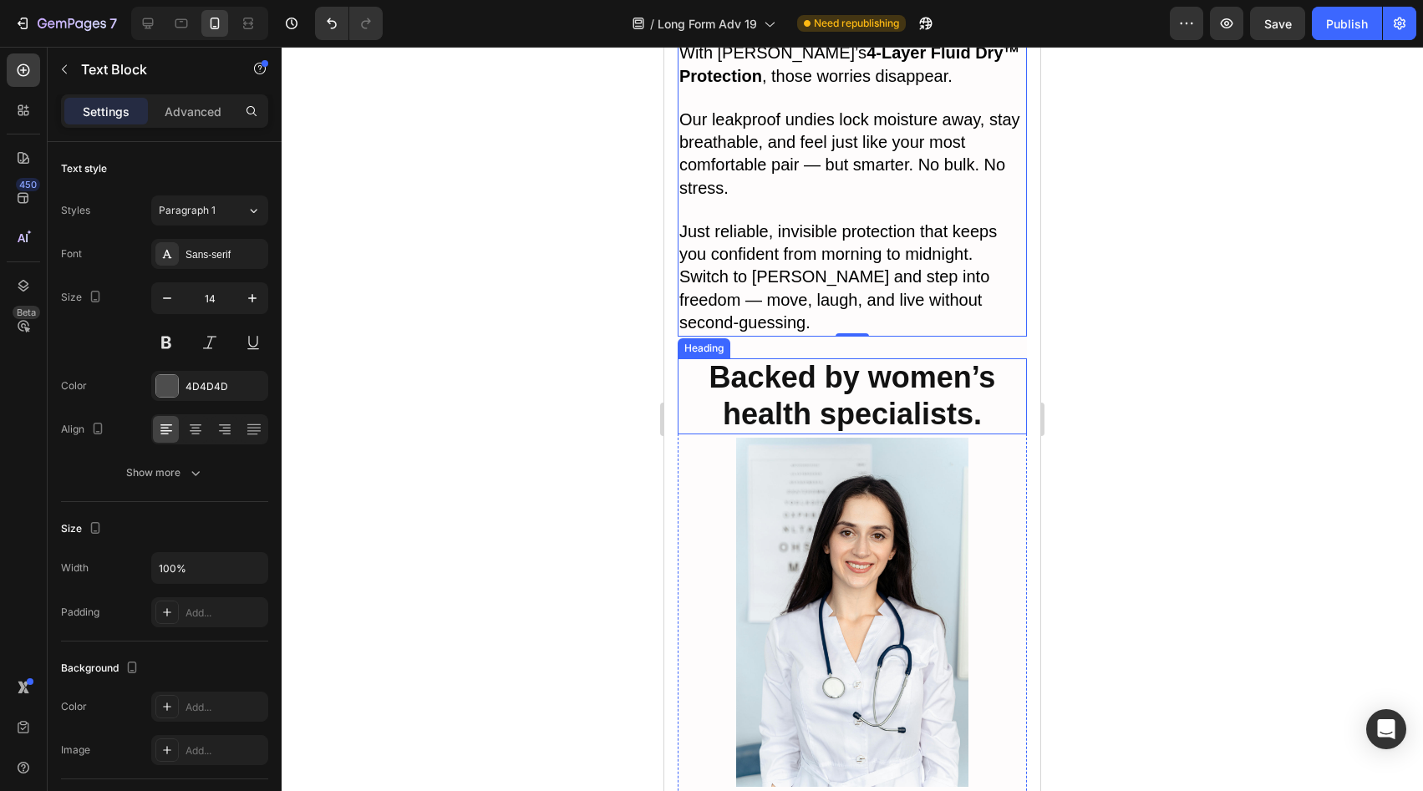
click at [852, 378] on strong "Backed by women’s health specialists." at bounding box center [853, 395] width 287 height 71
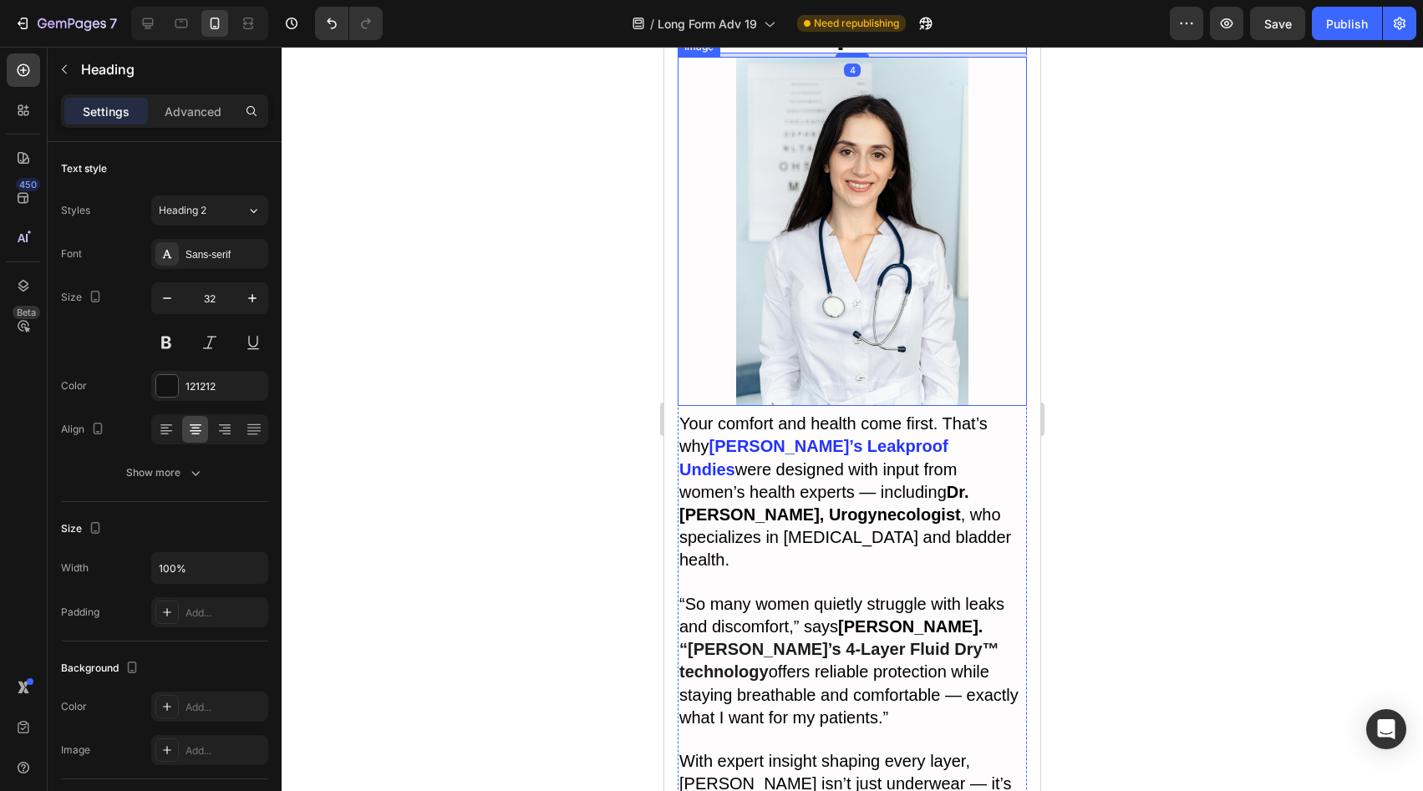
scroll to position [8203, 0]
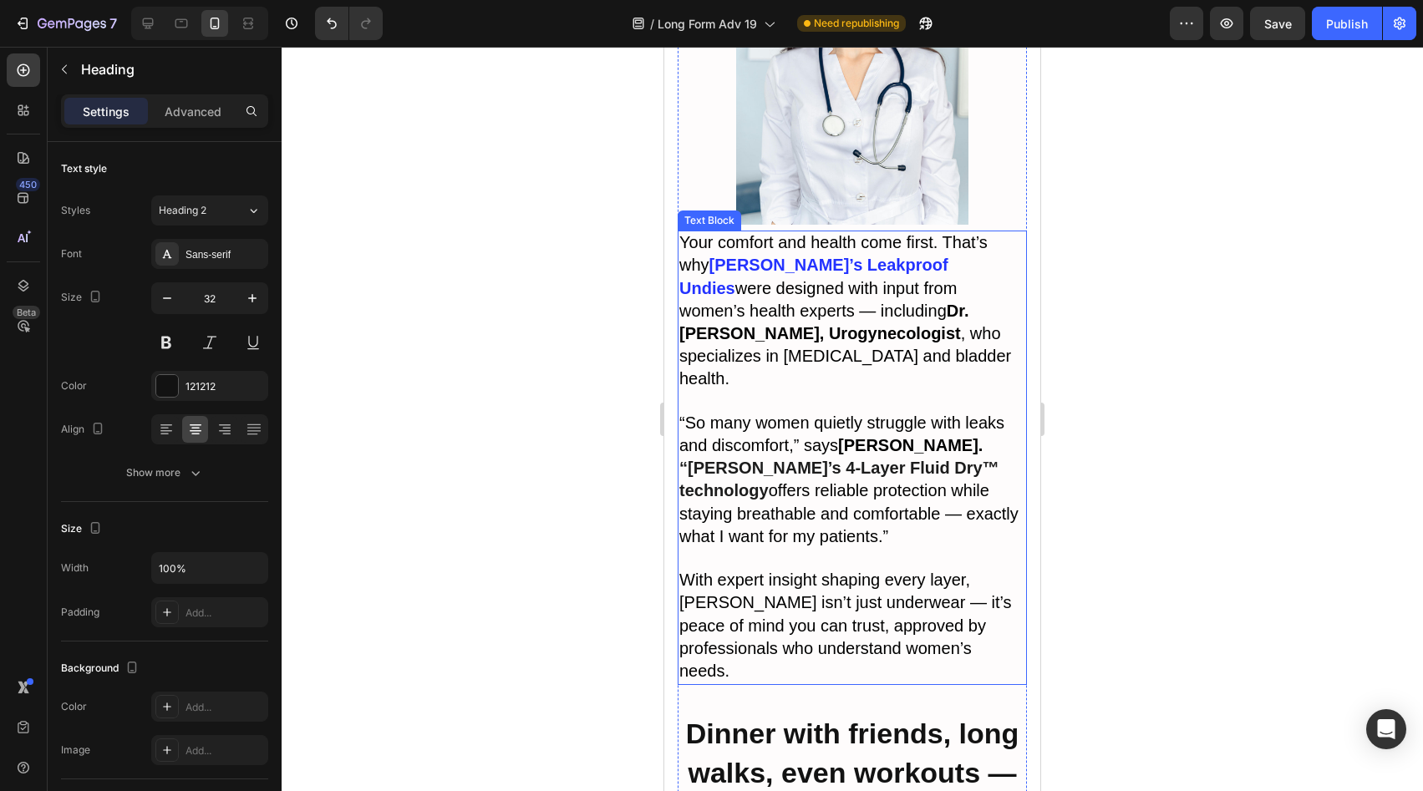
click at [854, 481] on span "offers reliable protection while staying breathable and comfortable — exactly w…" at bounding box center [848, 513] width 339 height 64
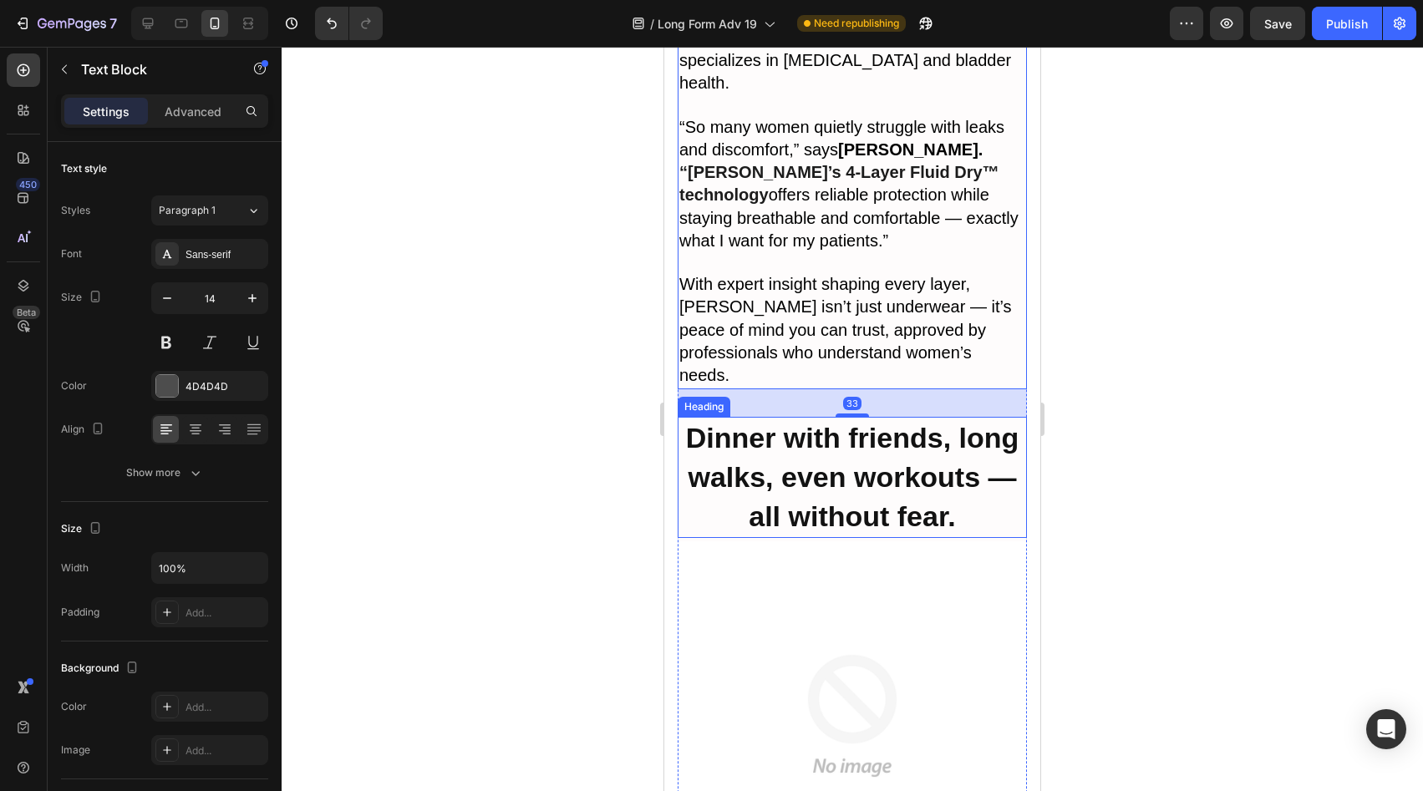
click at [857, 423] on strong "Dinner with friends, long walks, even workouts — all without fear." at bounding box center [852, 477] width 333 height 110
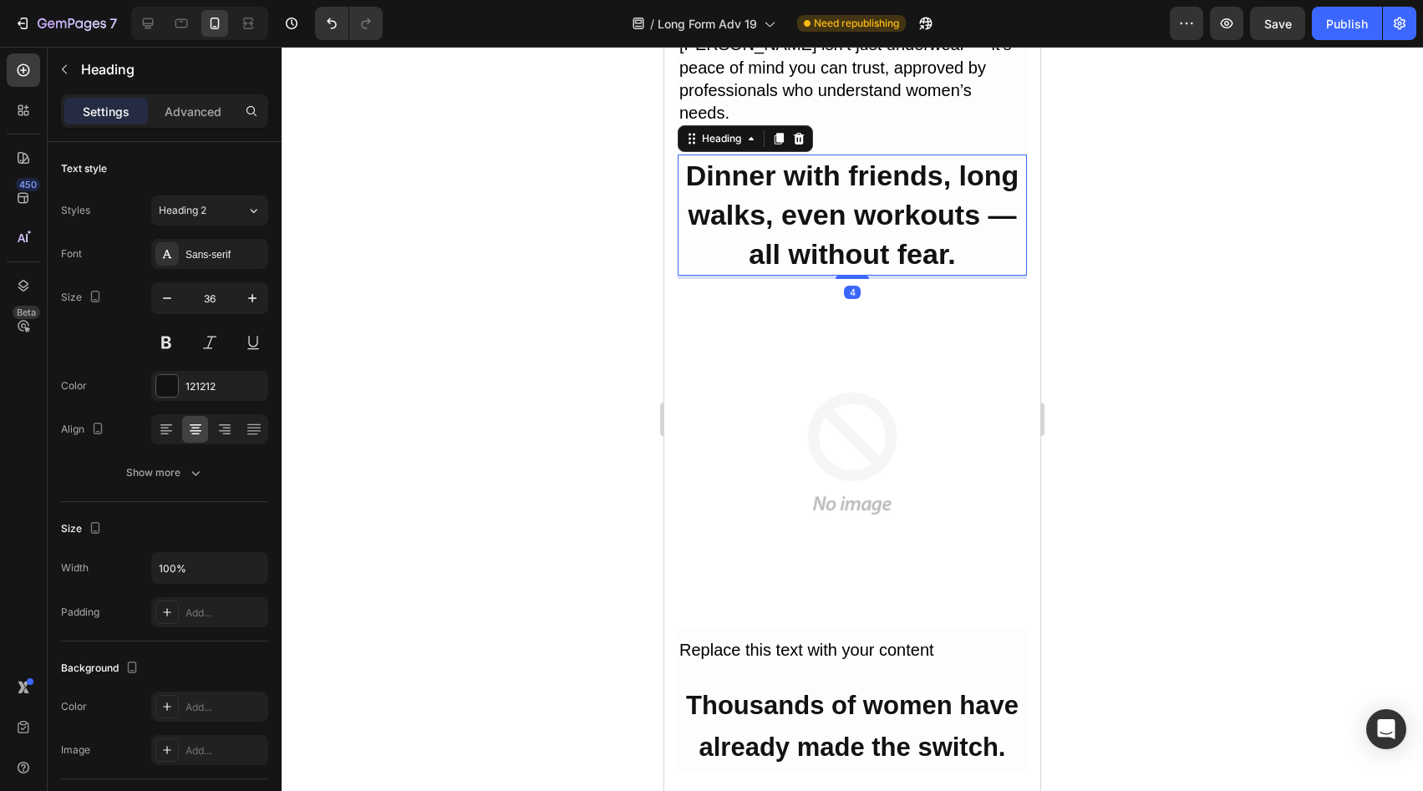
scroll to position [8847, 0]
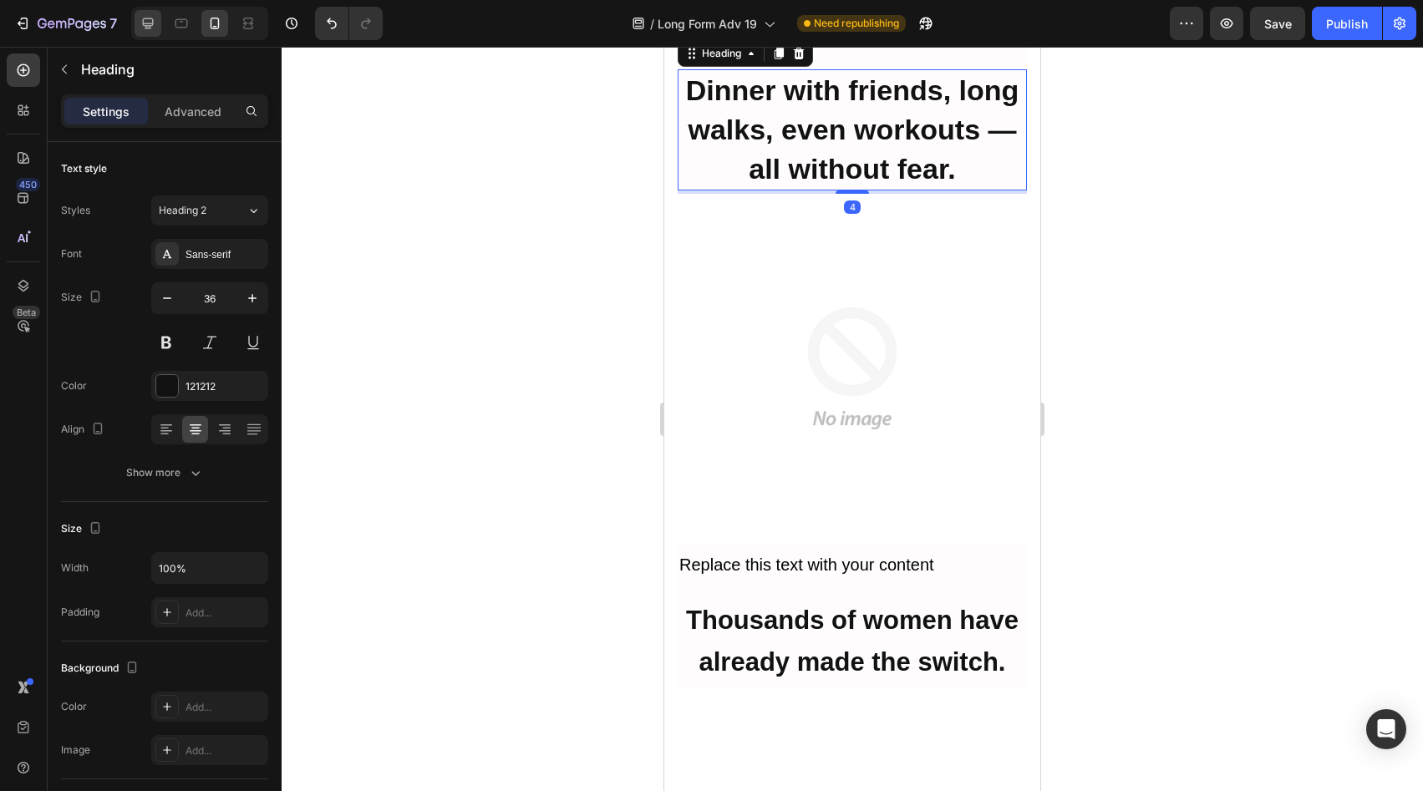
click at [139, 23] on div at bounding box center [148, 23] width 27 height 27
type input "46"
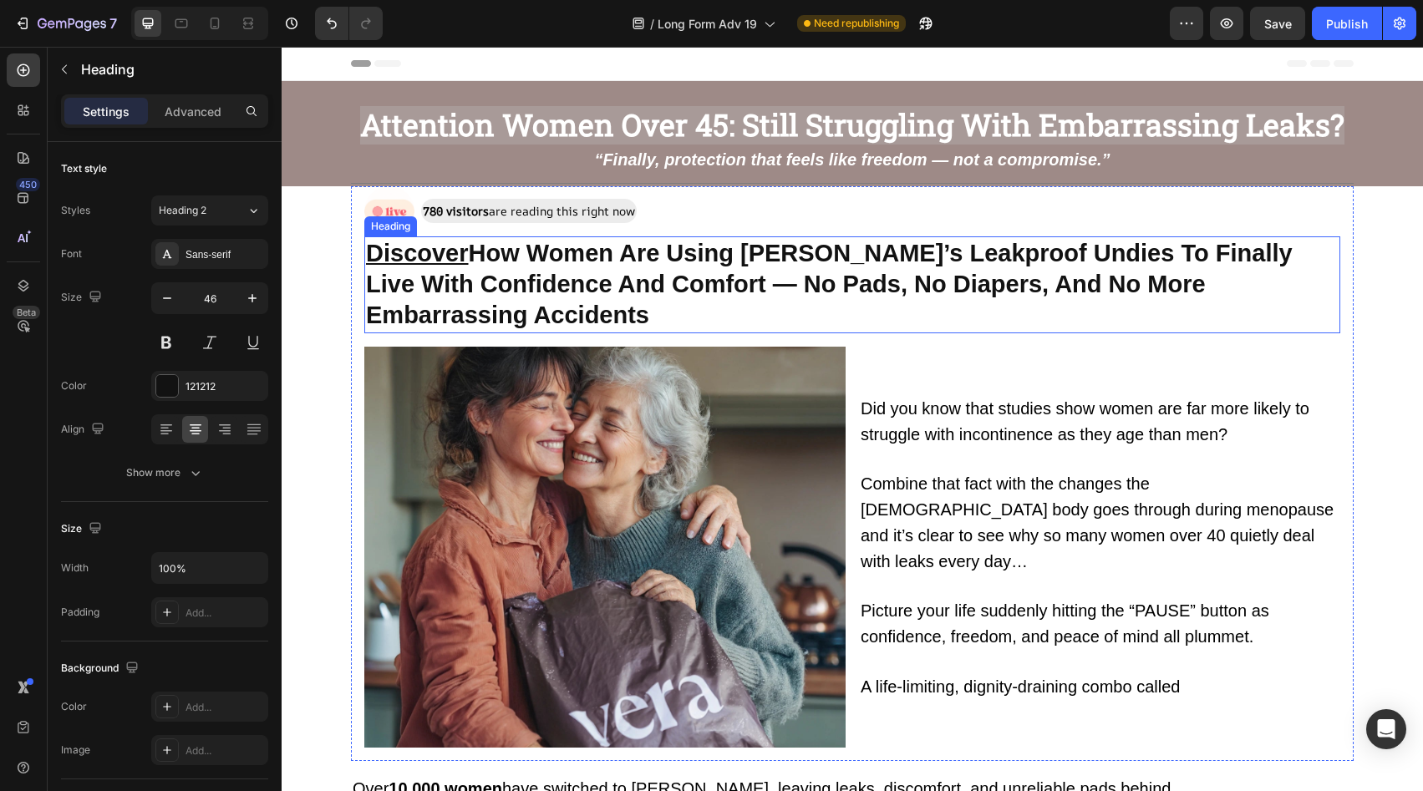
click at [698, 282] on strong "Discover How Women Are Using Vera’s Leakproof Undies To Finally Live With Confi…" at bounding box center [829, 284] width 927 height 89
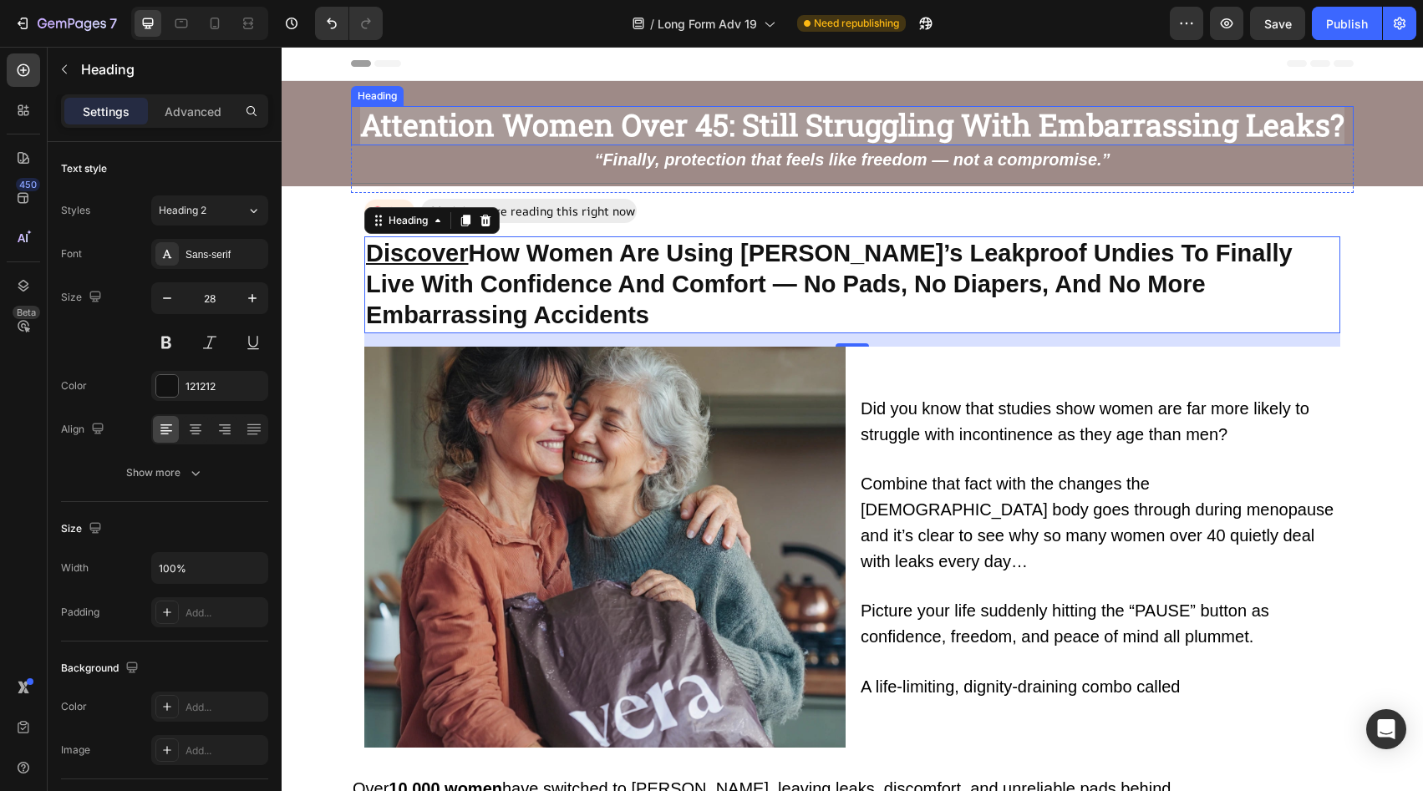
click at [822, 124] on strong "Attention Women Over 45: Still Struggling With Embarrassing Leaks?" at bounding box center [852, 124] width 985 height 40
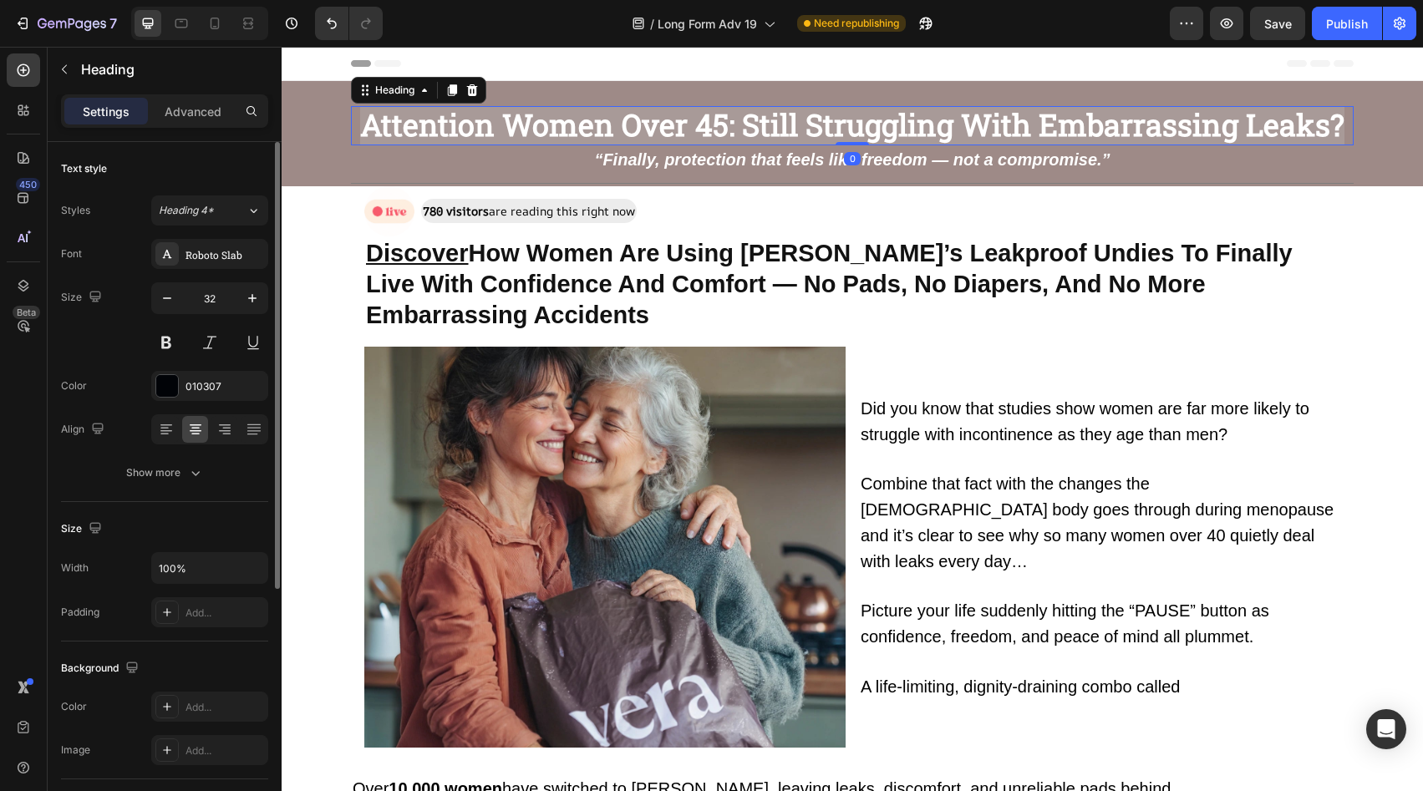
click at [209, 270] on div "Font Roboto Slab Size 32 Color 010307 Align Show more" at bounding box center [164, 363] width 207 height 249
click at [222, 255] on div "Roboto Slab" at bounding box center [225, 254] width 79 height 15
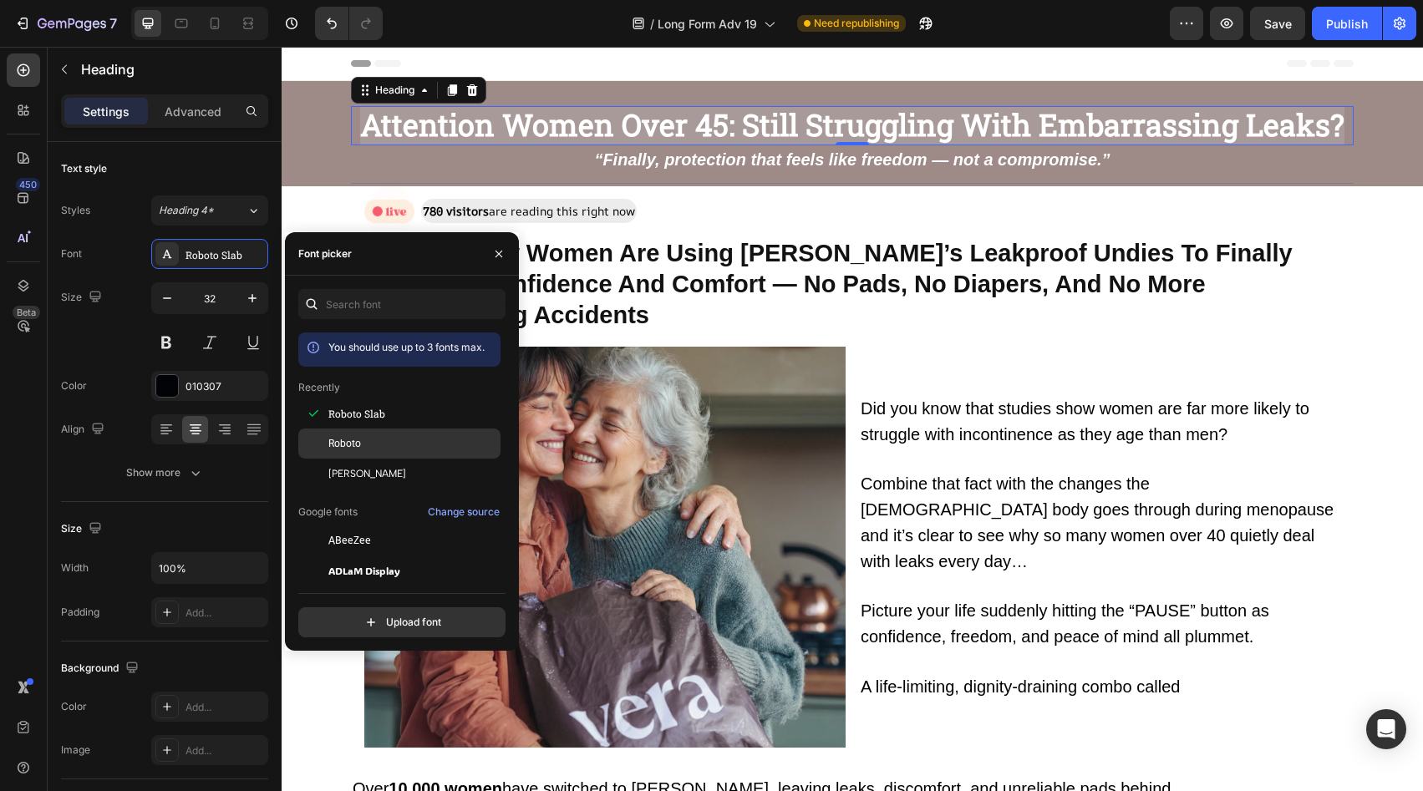
click at [422, 439] on div "Roboto" at bounding box center [412, 443] width 169 height 15
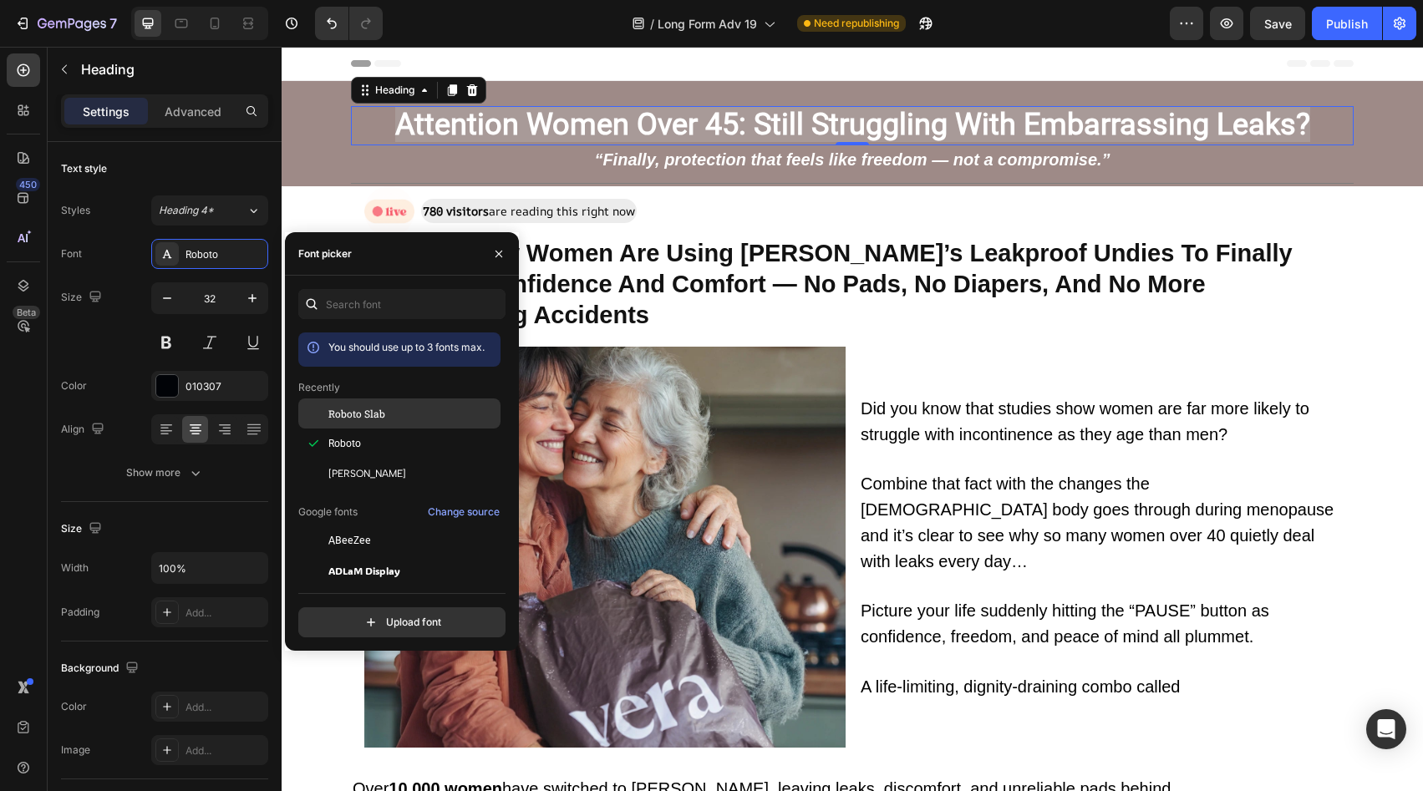
click at [425, 414] on div "Roboto Slab" at bounding box center [412, 413] width 169 height 15
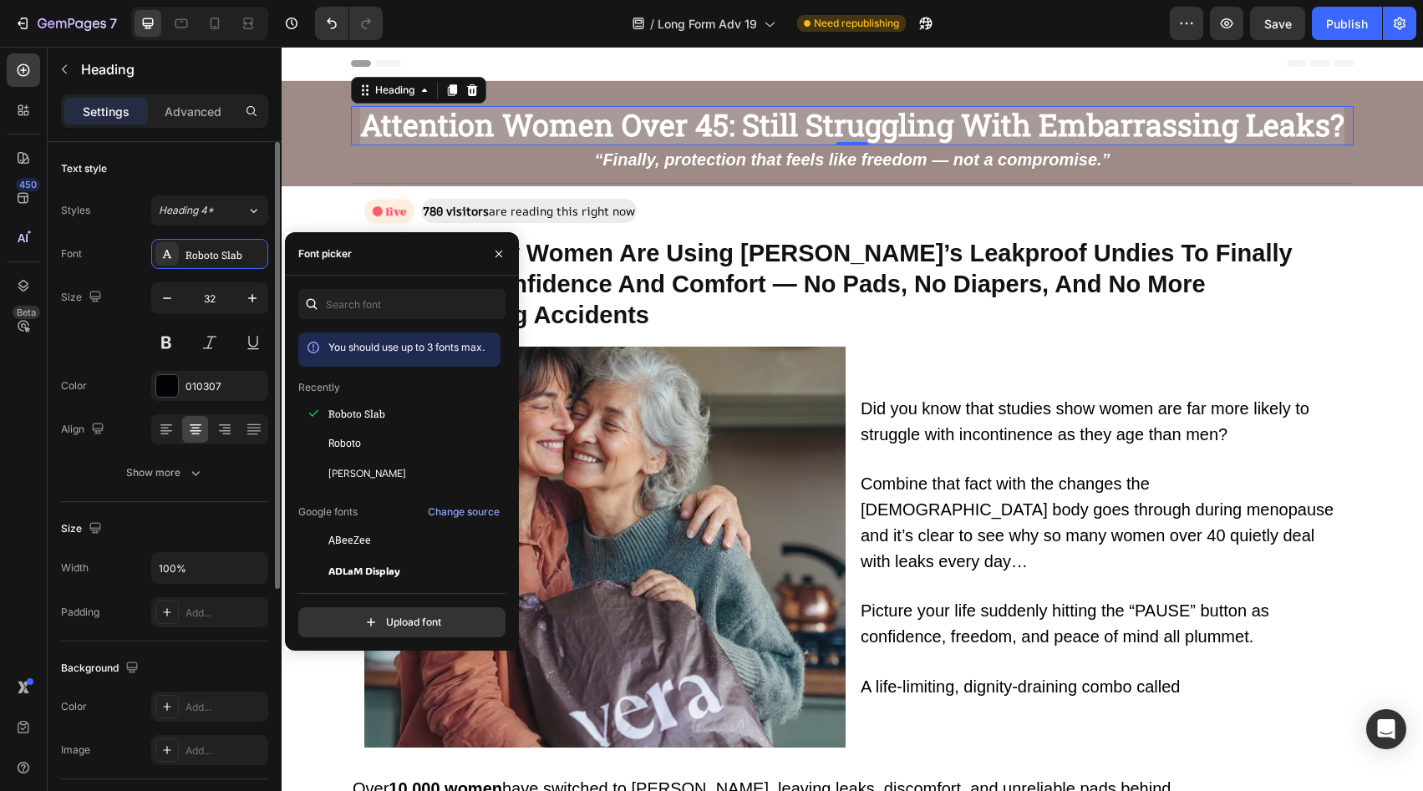
click at [241, 320] on div "32" at bounding box center [209, 319] width 117 height 75
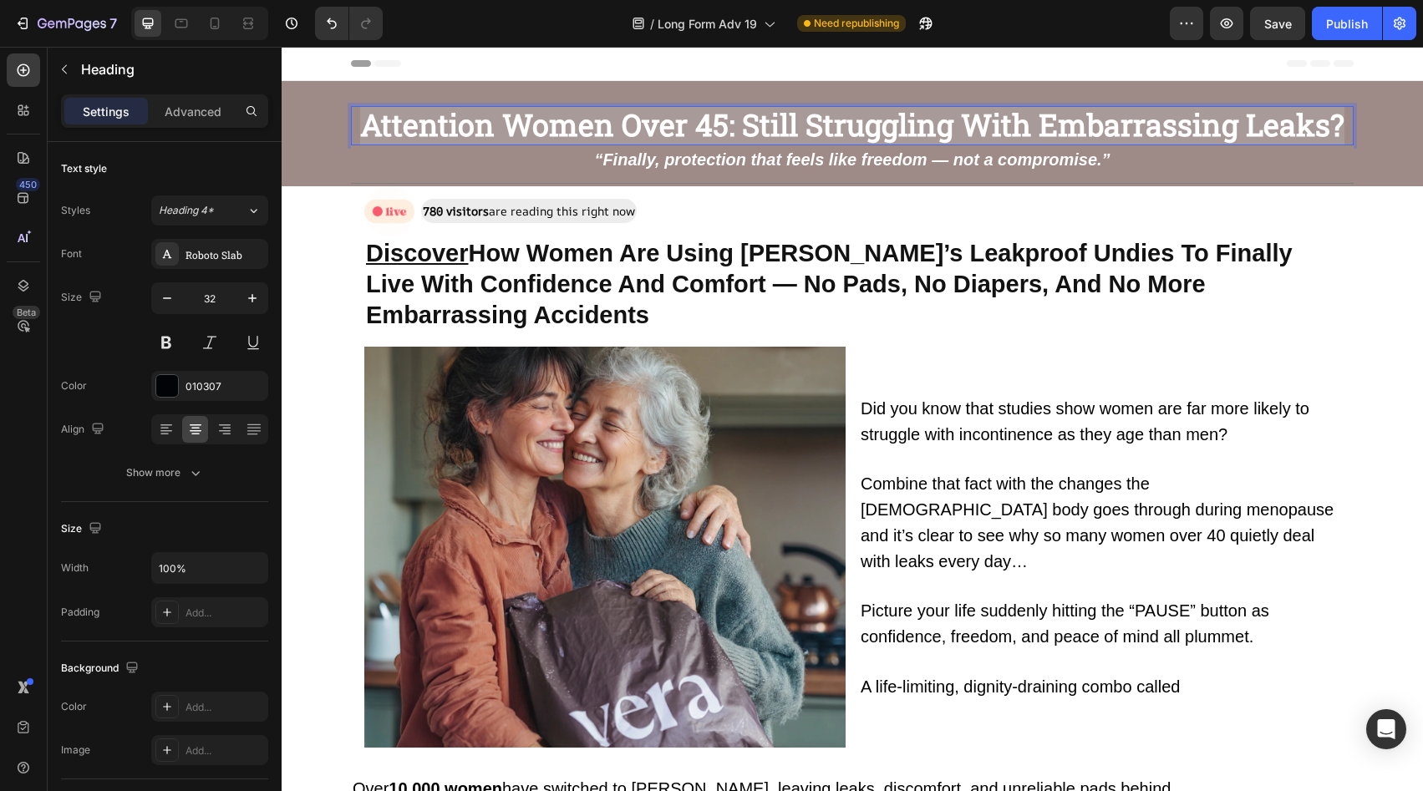
click at [678, 115] on strong "Attention Women Over 45: Still Struggling With Embarrassing Leaks?" at bounding box center [852, 124] width 985 height 40
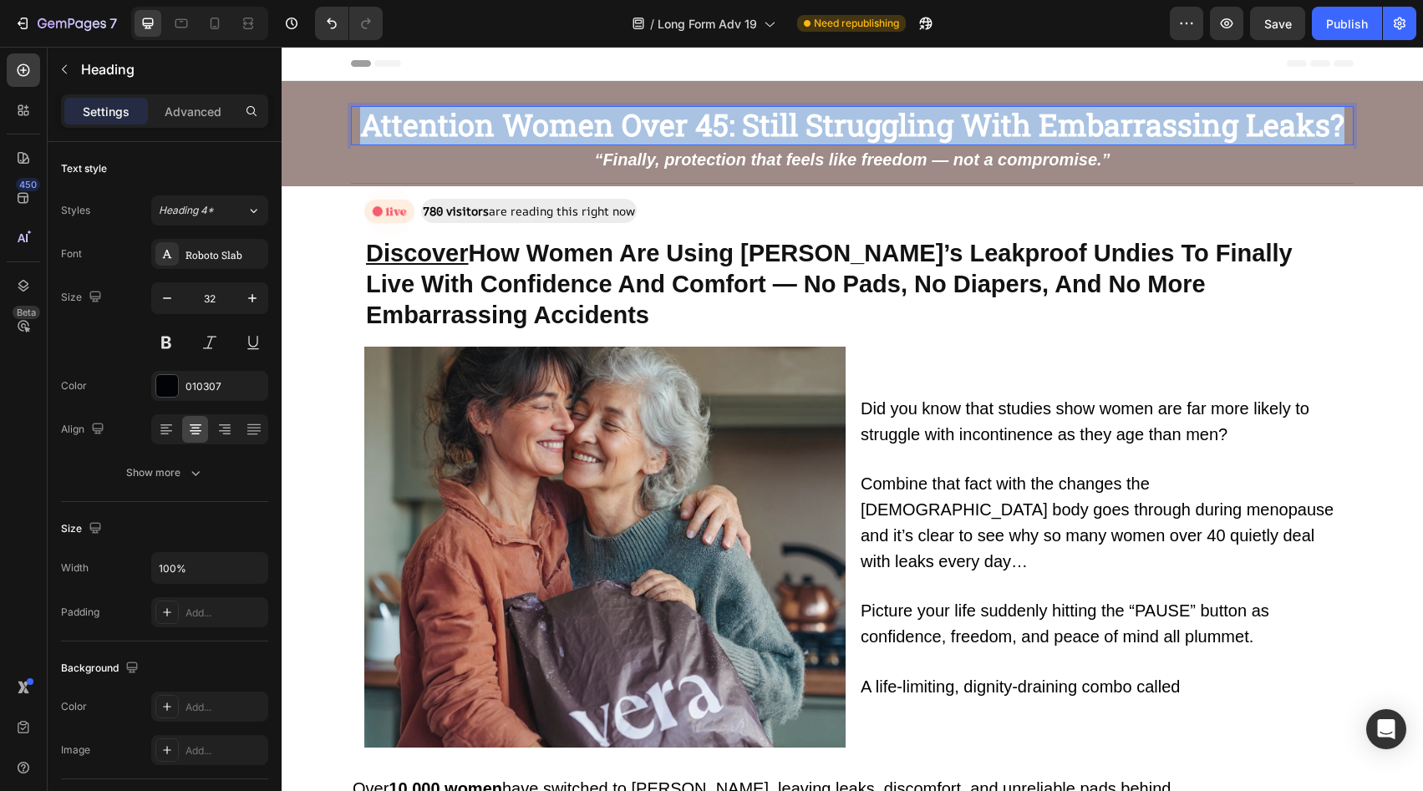
click at [678, 115] on strong "Attention Women Over 45: Still Struggling With Embarrassing Leaks?" at bounding box center [852, 124] width 985 height 40
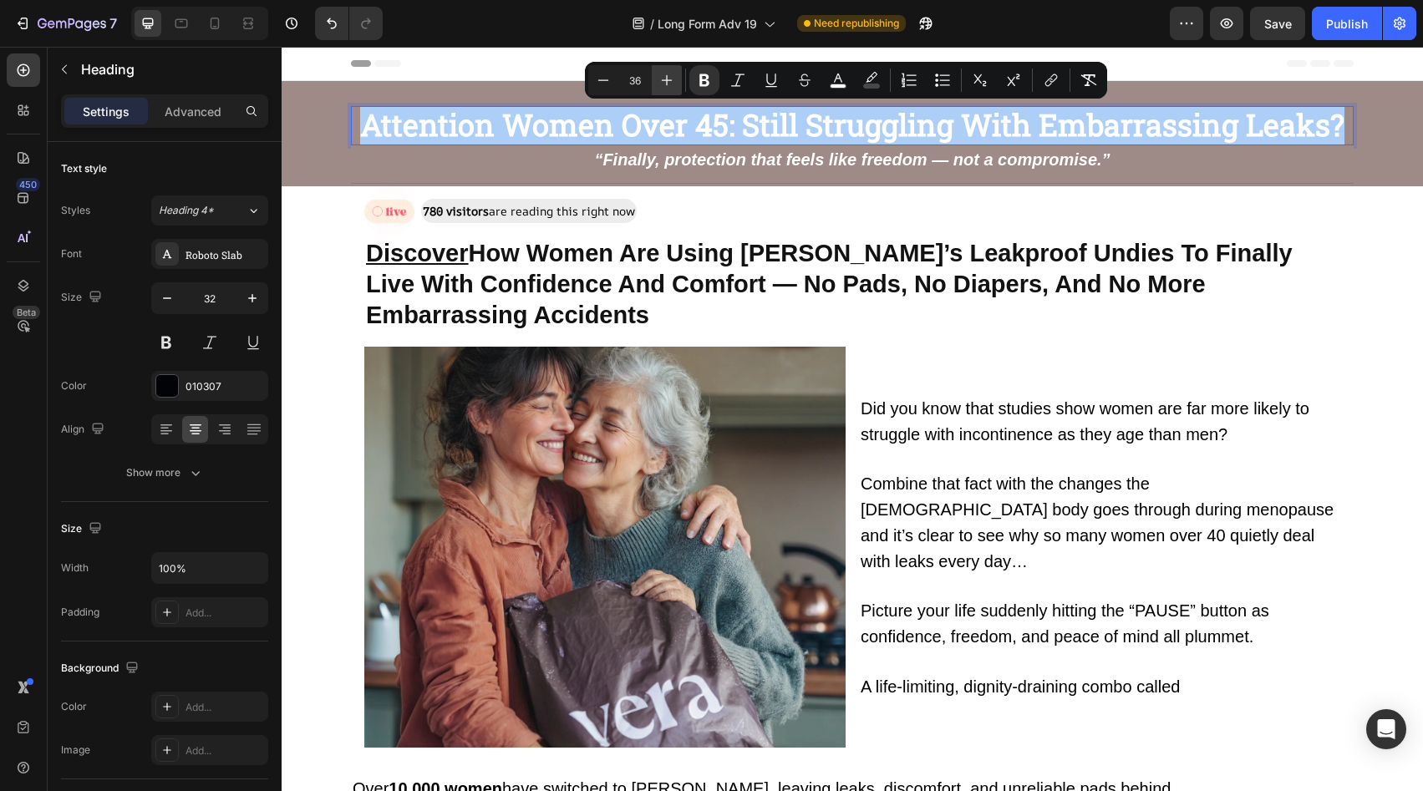
click at [663, 77] on icon "Editor contextual toolbar" at bounding box center [667, 80] width 17 height 17
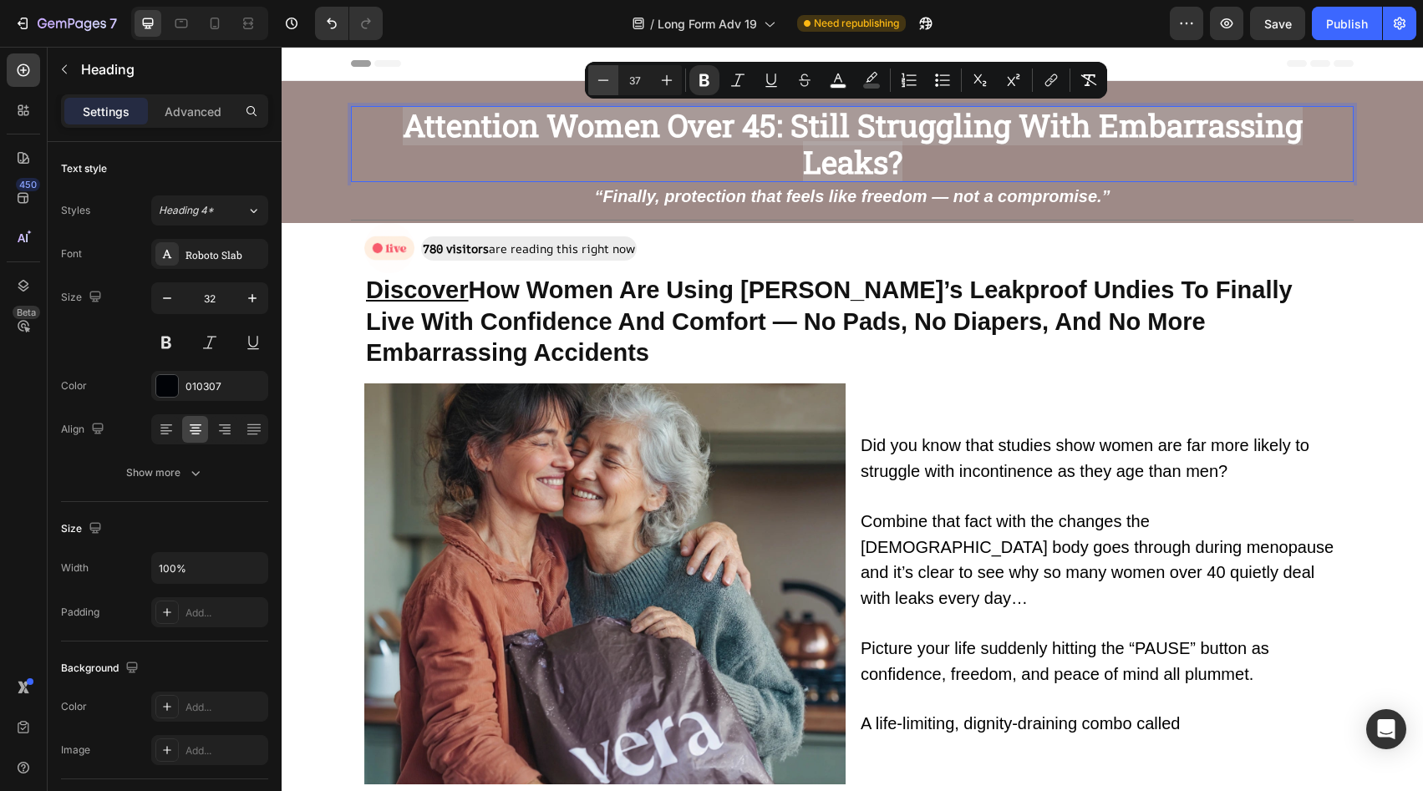
click at [608, 79] on icon "Editor contextual toolbar" at bounding box center [603, 80] width 17 height 17
type input "36"
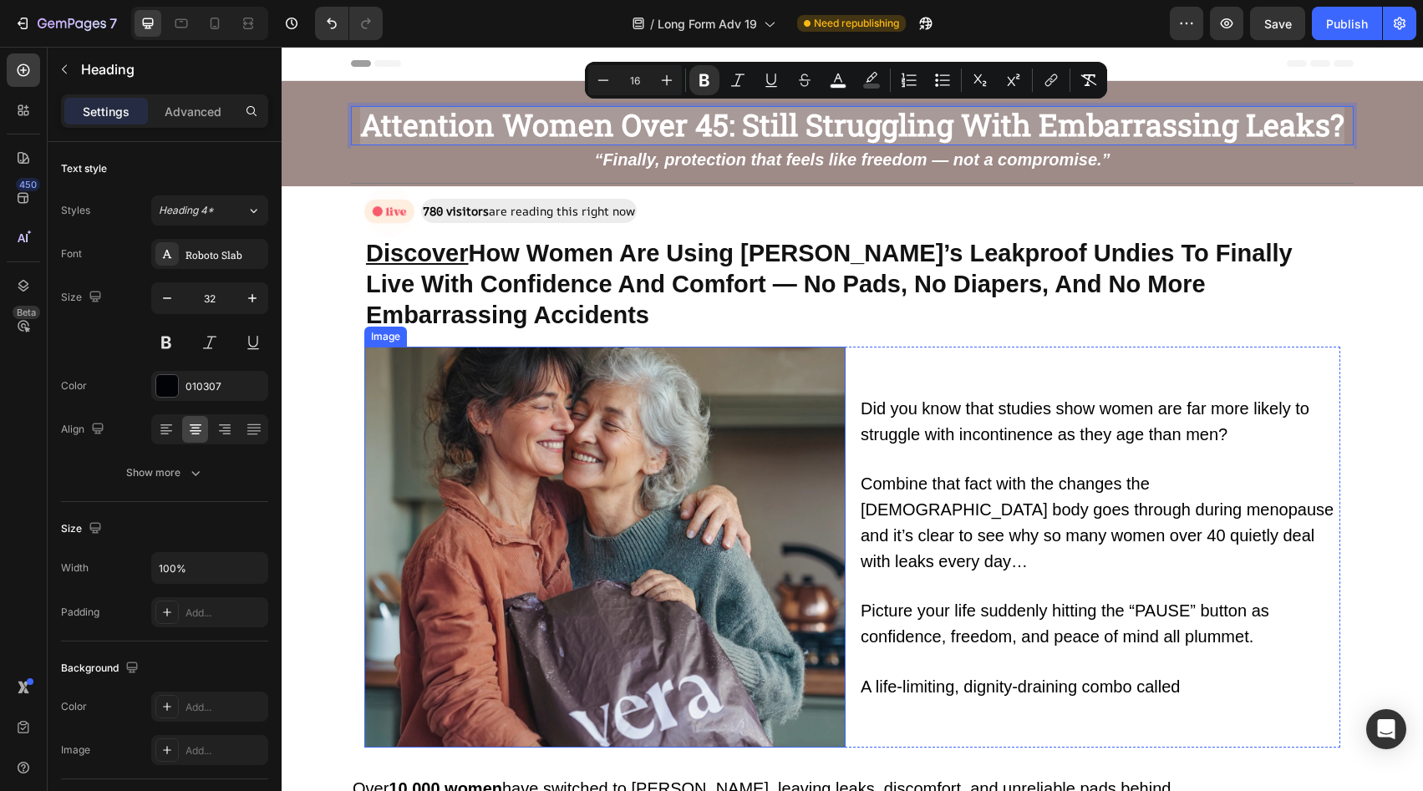
click at [944, 448] on p at bounding box center [1100, 460] width 478 height 24
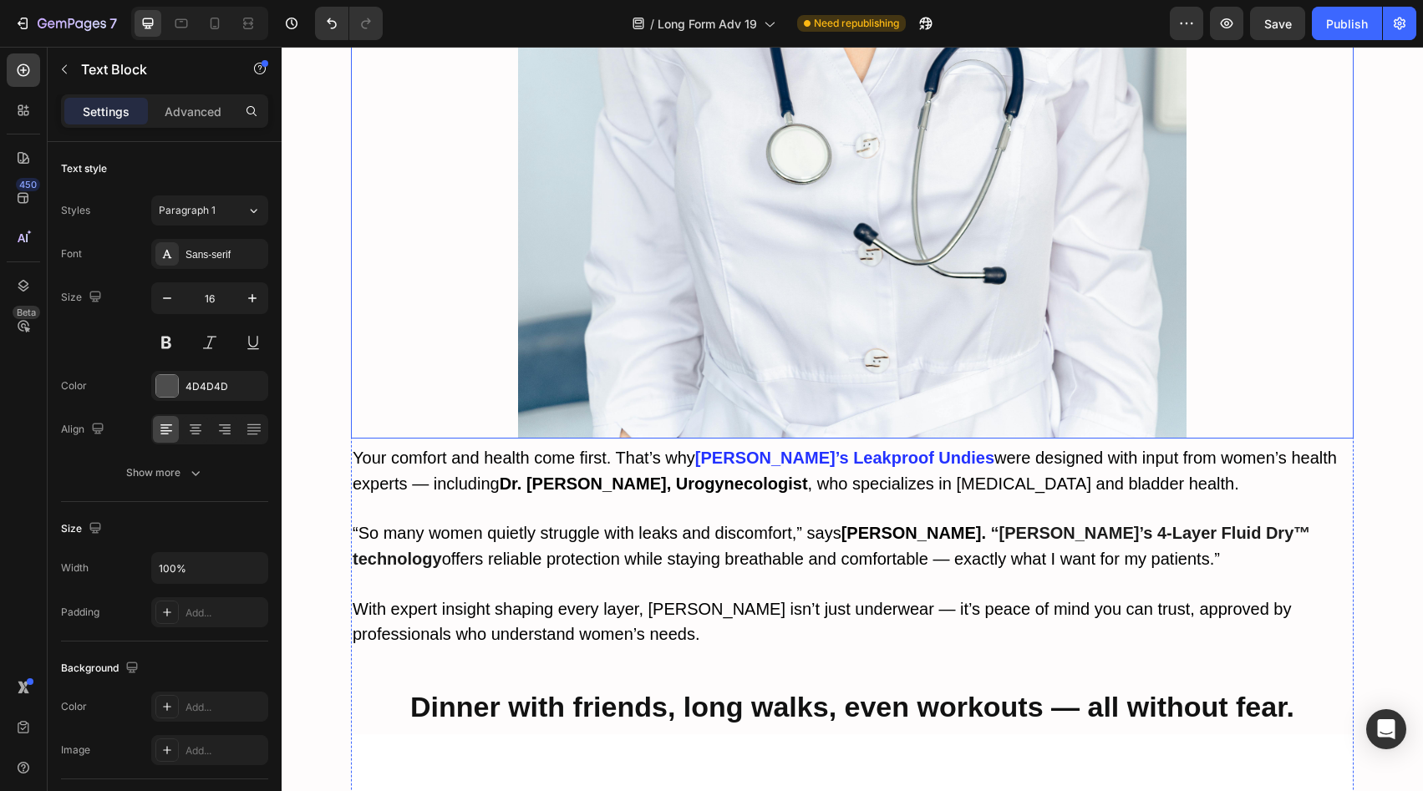
scroll to position [5900, 0]
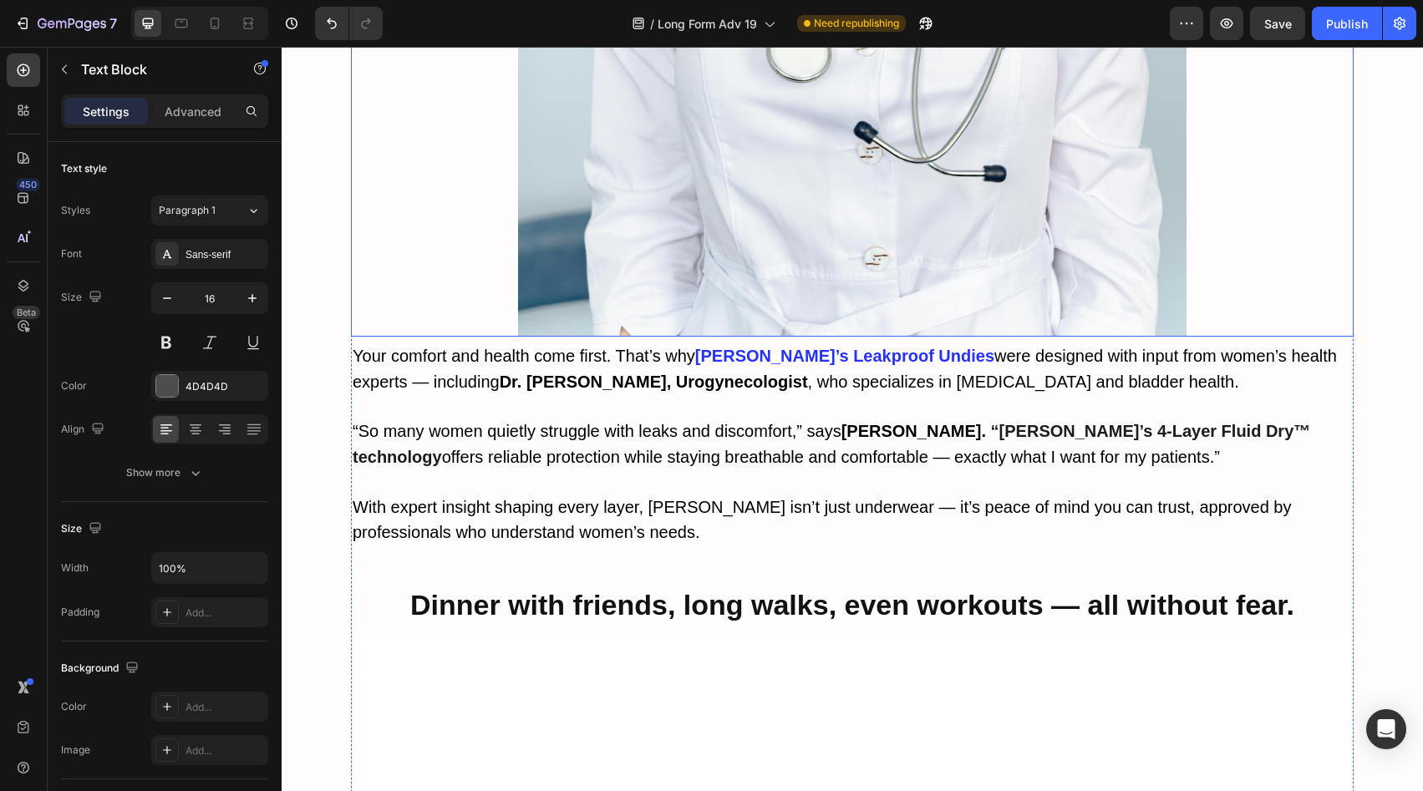
click at [940, 471] on p at bounding box center [853, 483] width 1000 height 24
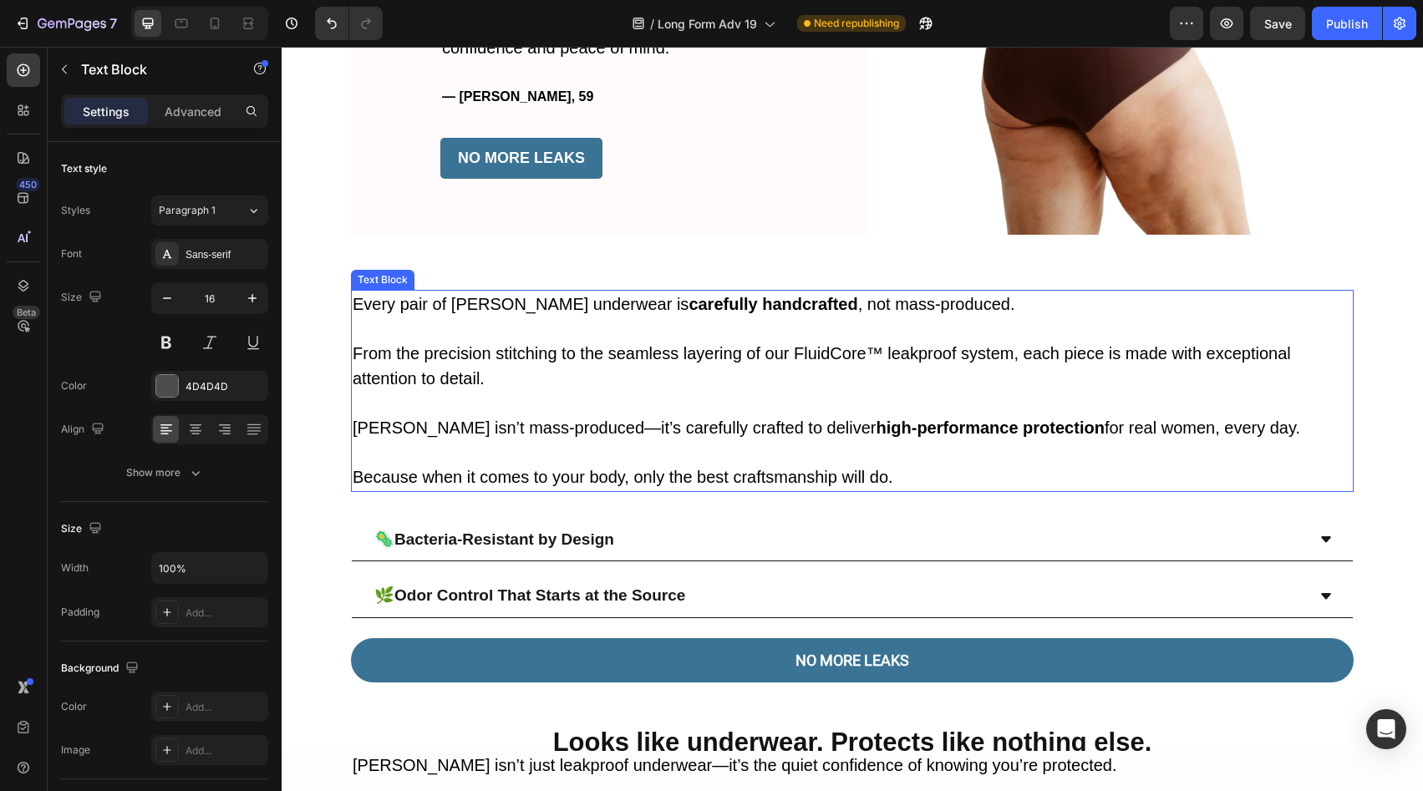
scroll to position [4491, 0]
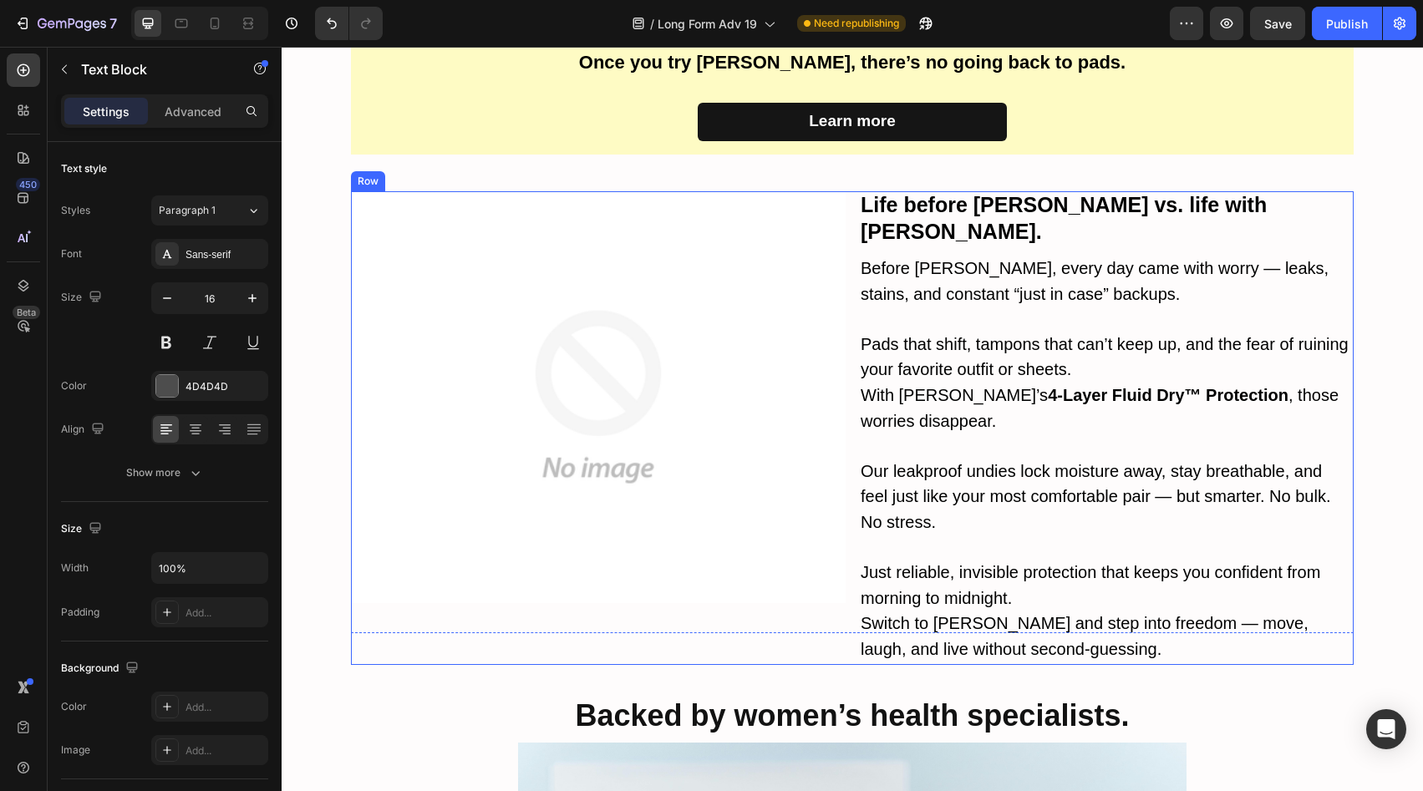
click at [846, 373] on div "Image Life before Vera vs. life with Vera. Text Block Before Vera, every day ca…" at bounding box center [852, 428] width 1003 height 474
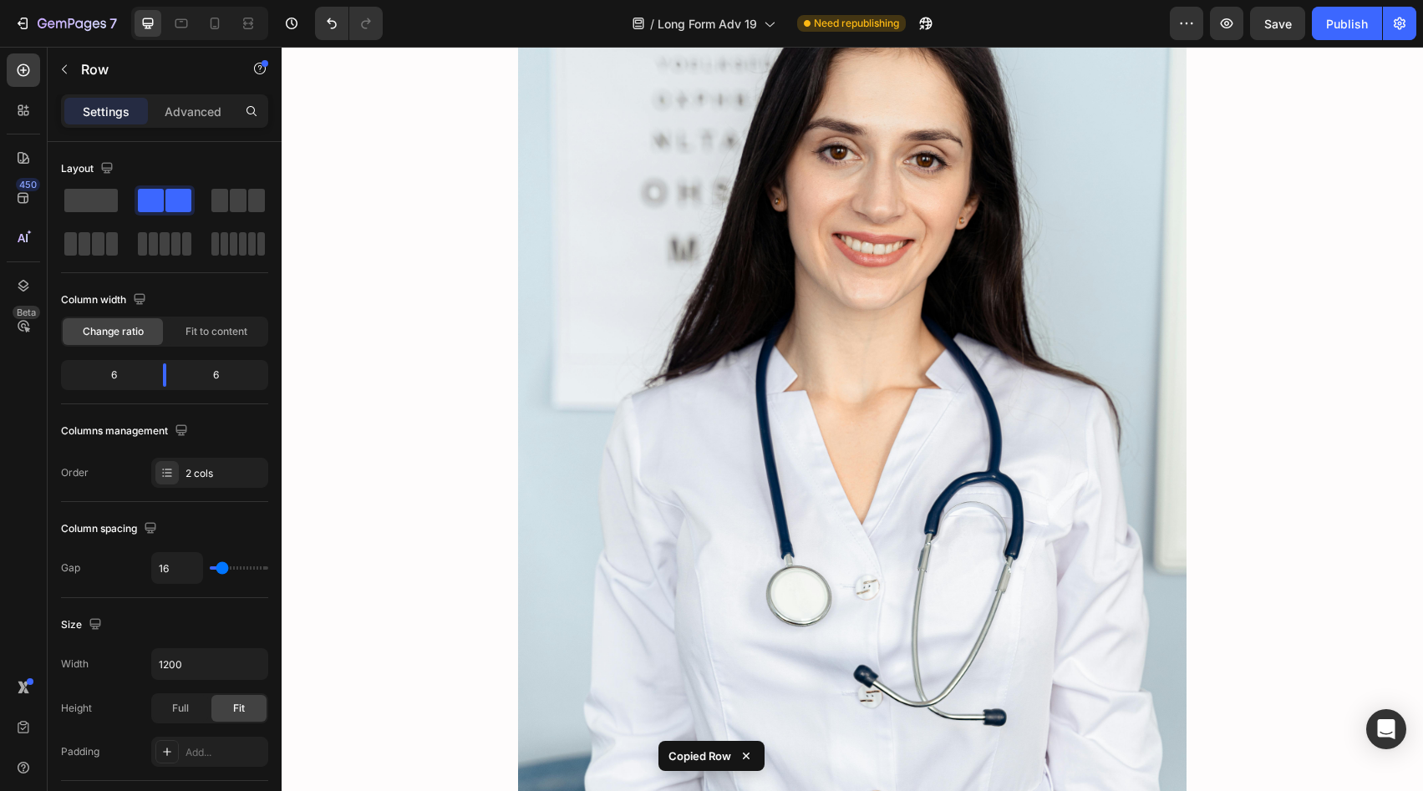
scroll to position [5912, 0]
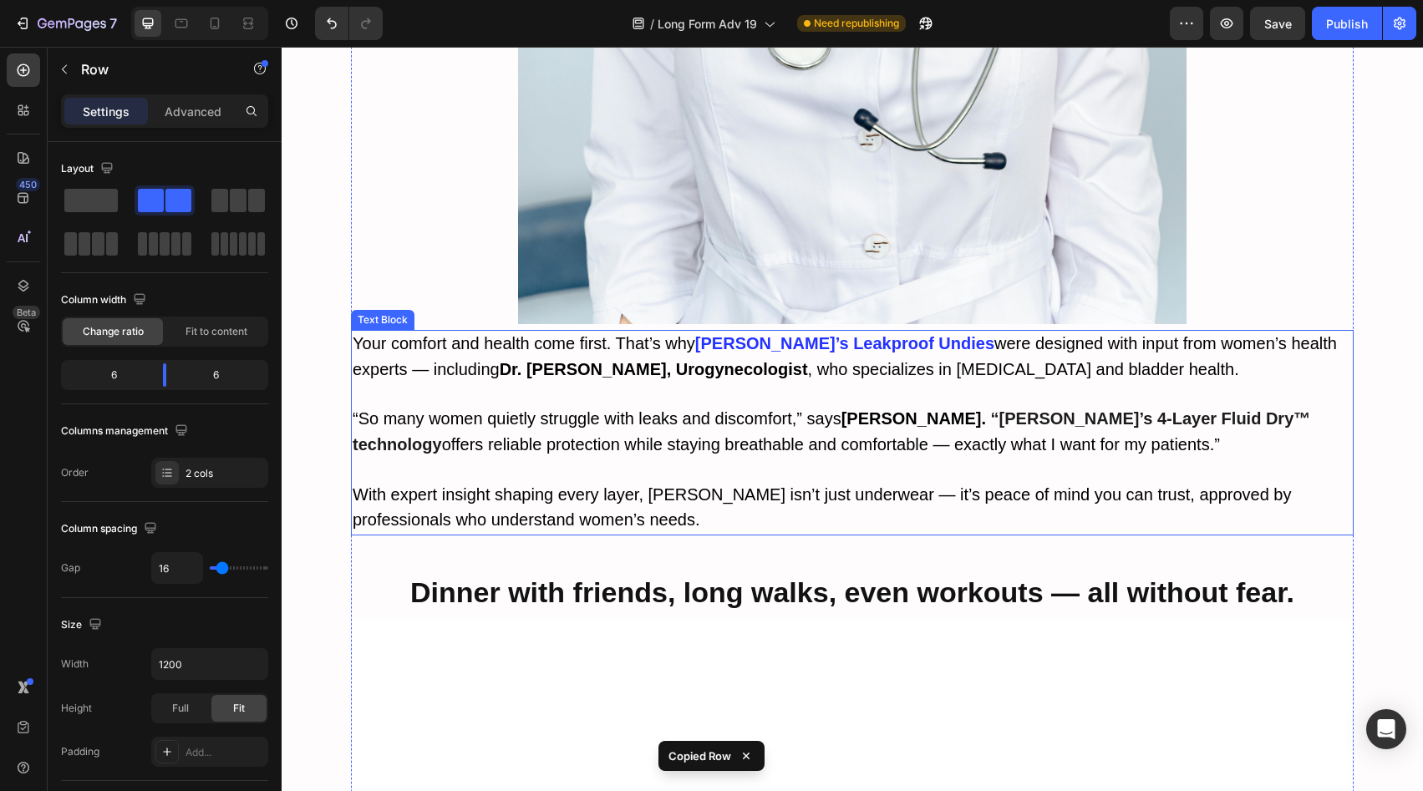
click at [837, 459] on p at bounding box center [853, 471] width 1000 height 24
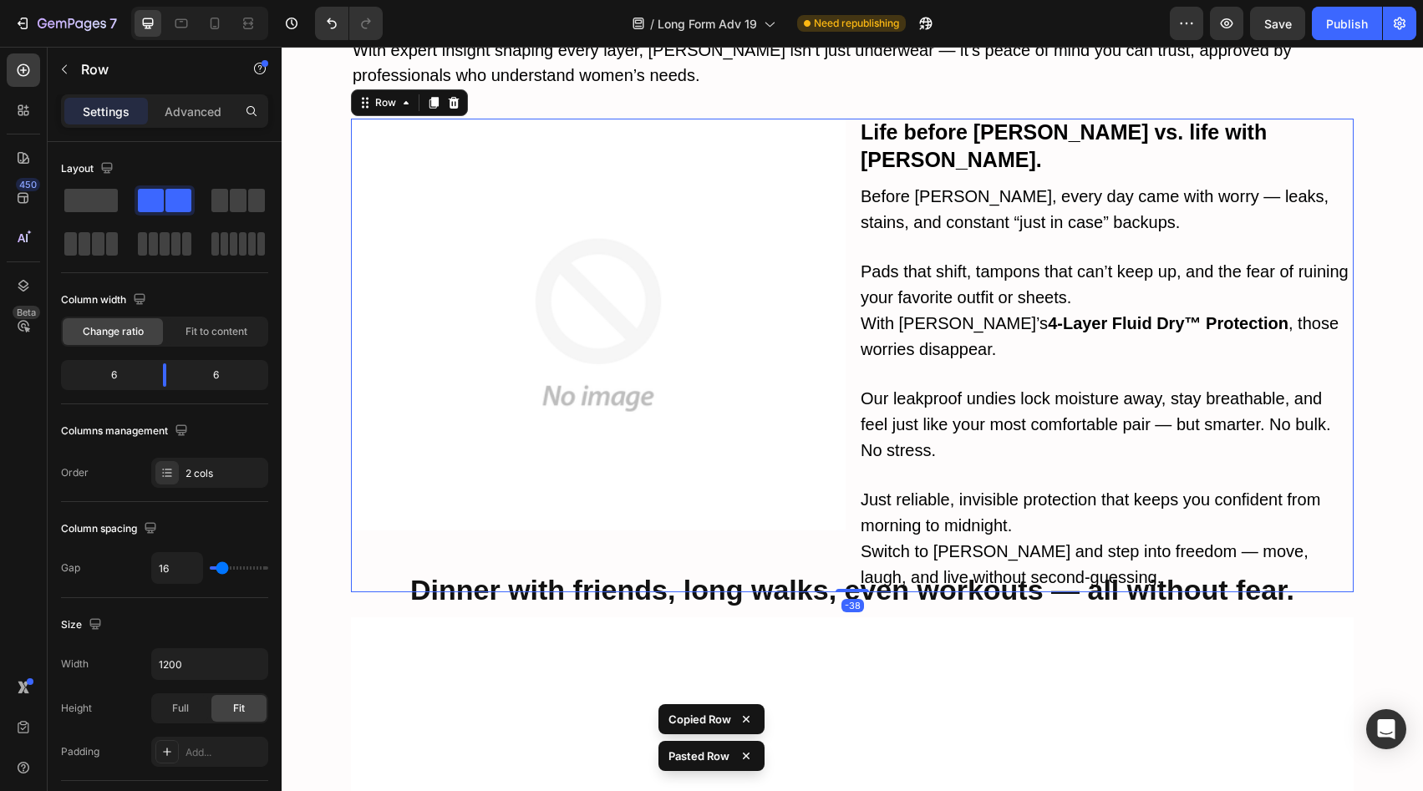
scroll to position [6361, 0]
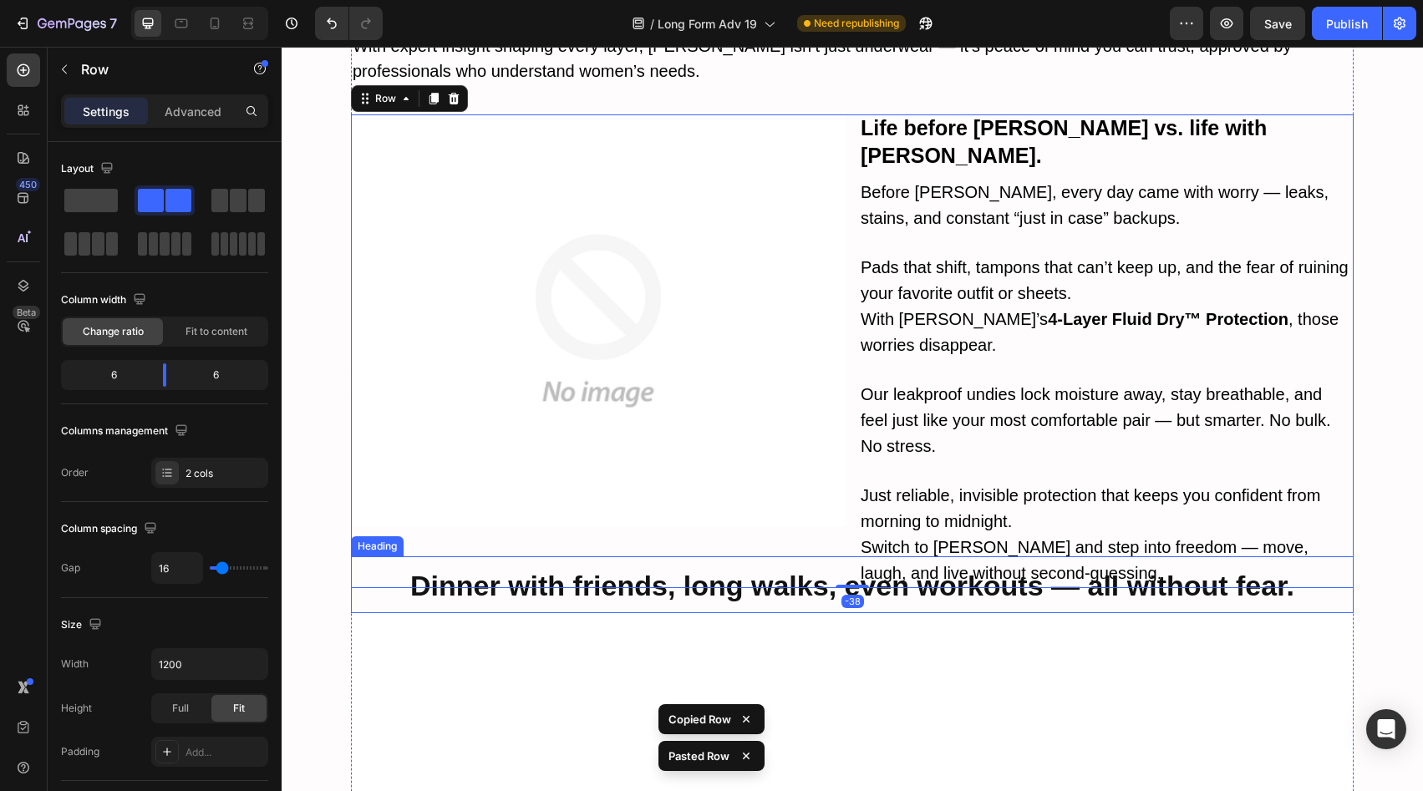
click at [654, 570] on strong "Dinner with friends, long walks, even workouts — all without fear." at bounding box center [852, 586] width 884 height 32
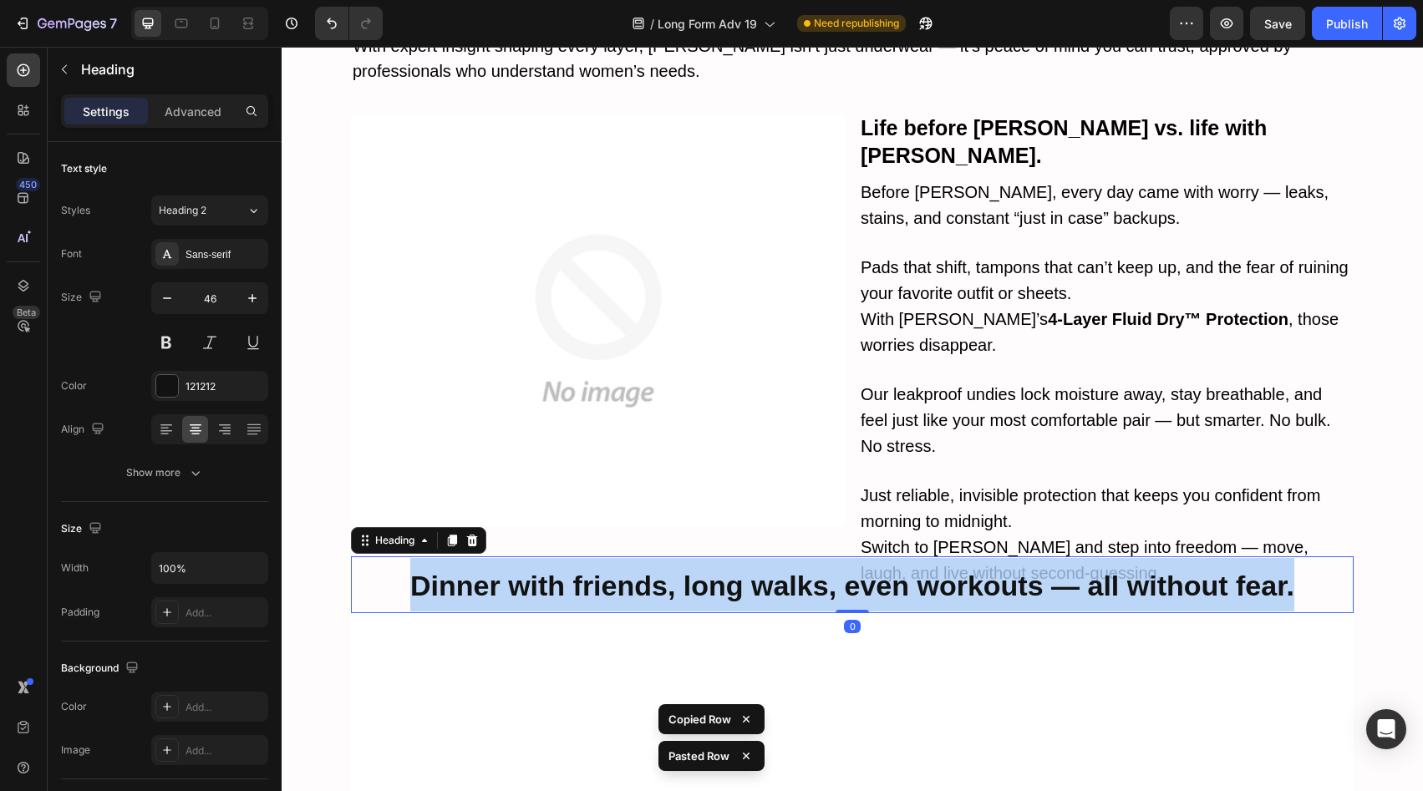
click at [654, 570] on strong "Dinner with friends, long walks, even workouts — all without fear." at bounding box center [852, 586] width 884 height 32
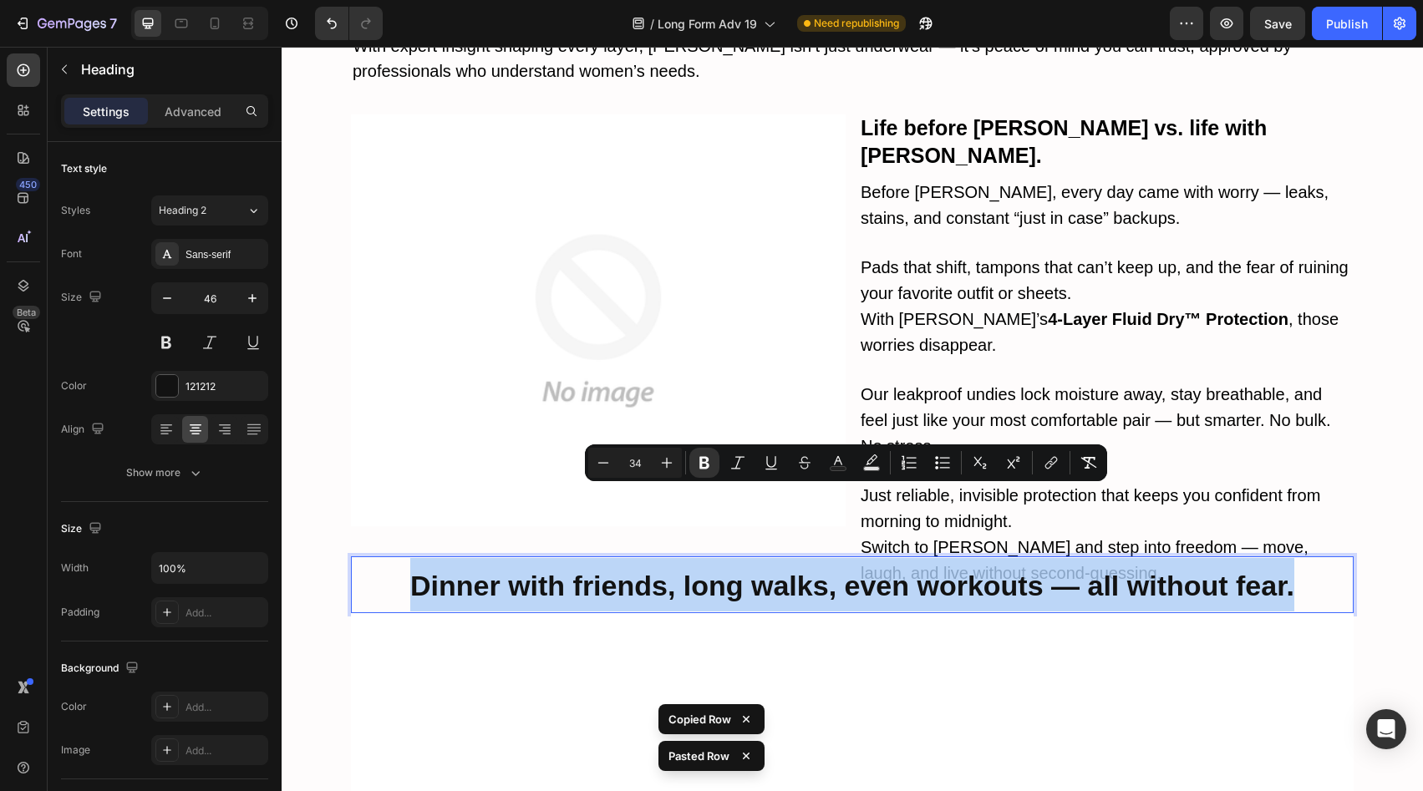
copy strong "Dinner with friends, long walks, even workouts — all without fear."
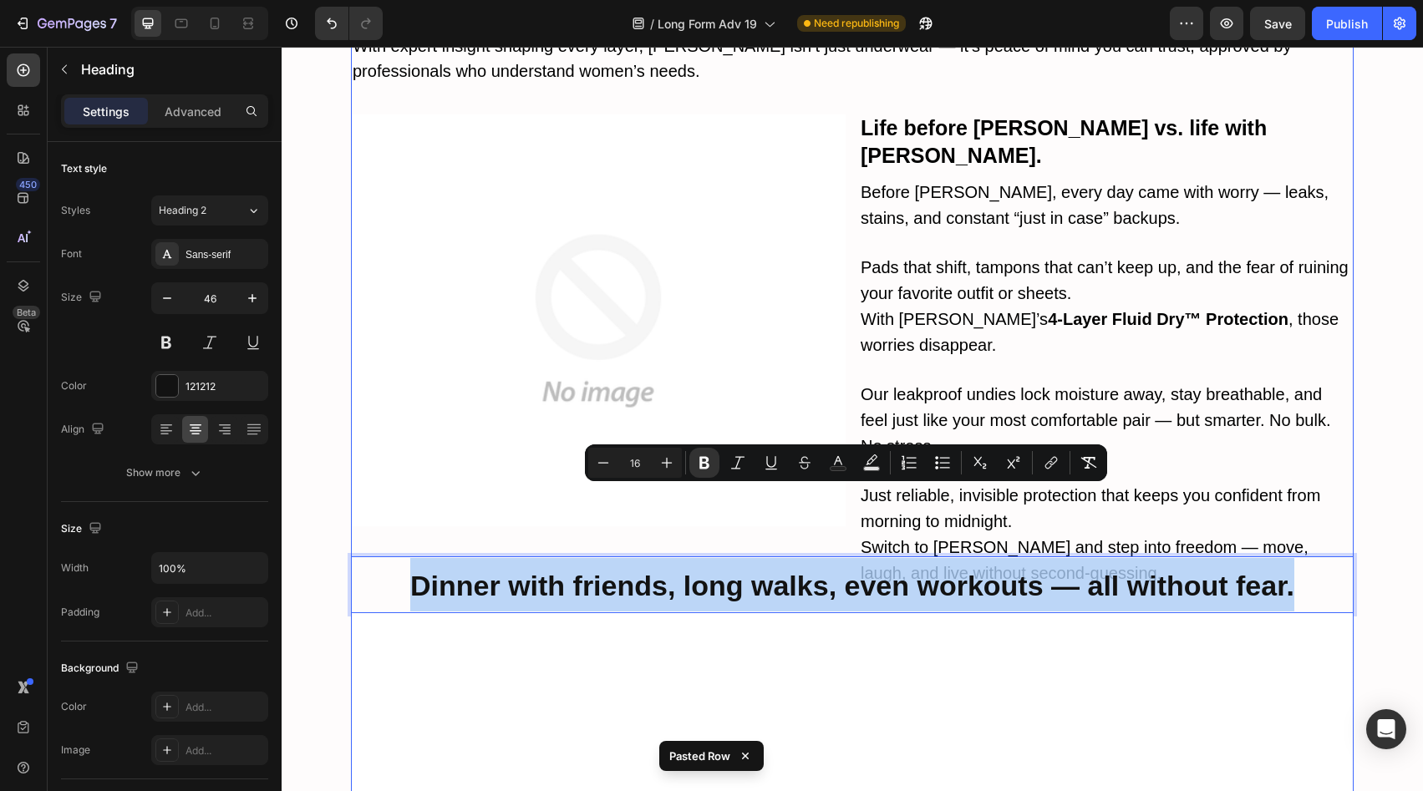
click at [1013, 116] on strong "Life before Vera vs. life with Vera." at bounding box center [1064, 141] width 406 height 51
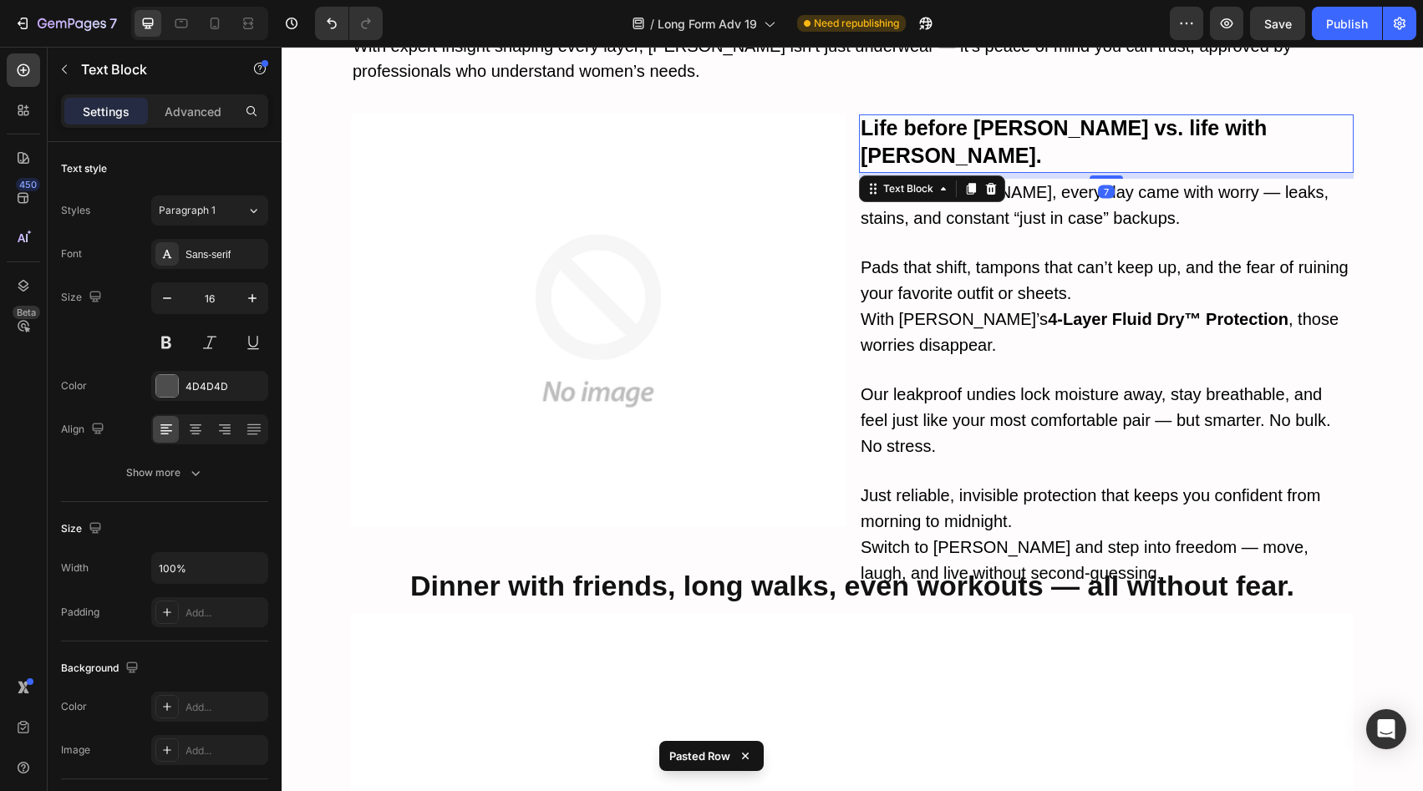
click at [1013, 116] on strong "Life before Vera vs. life with Vera." at bounding box center [1064, 141] width 406 height 51
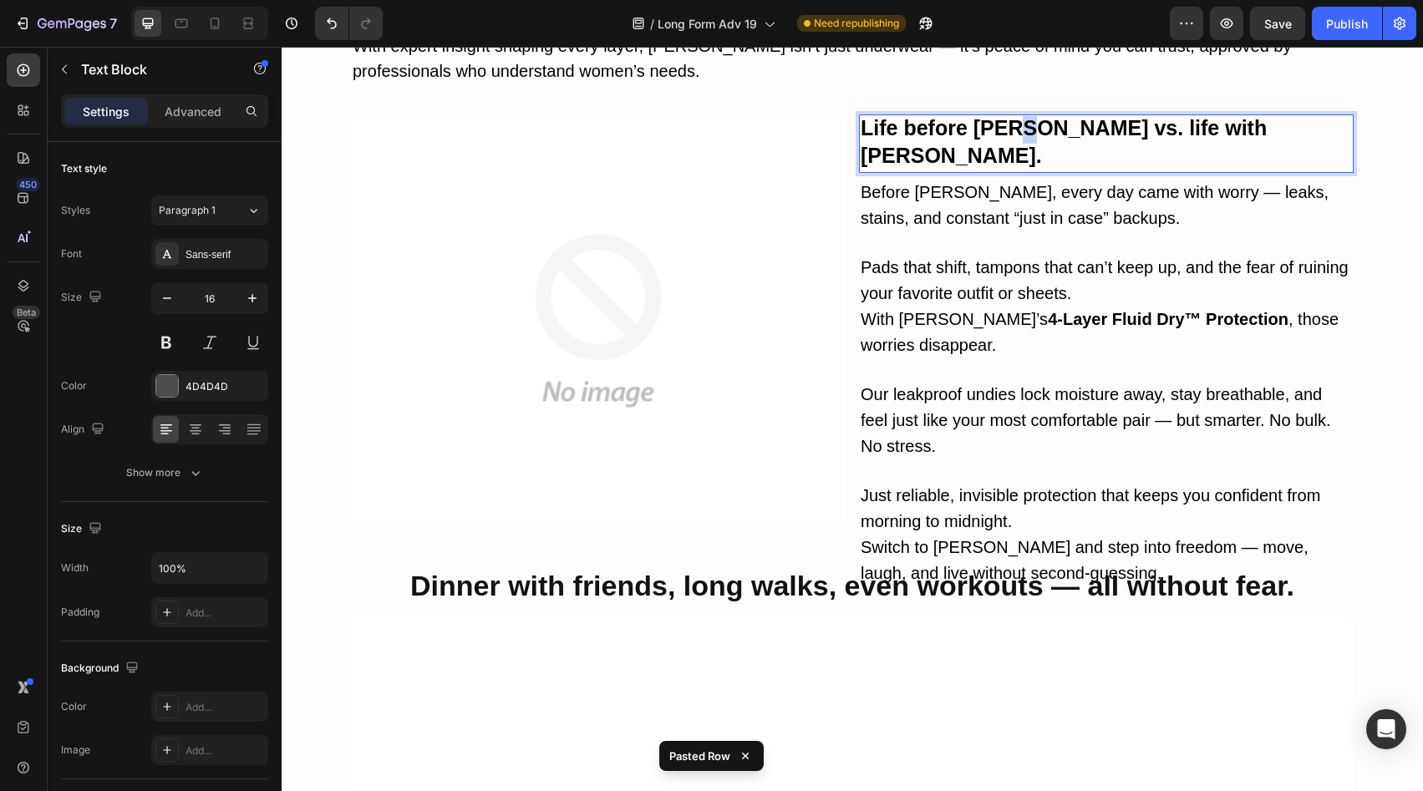
click at [1013, 116] on strong "Life before Vera vs. life with Vera." at bounding box center [1064, 141] width 406 height 51
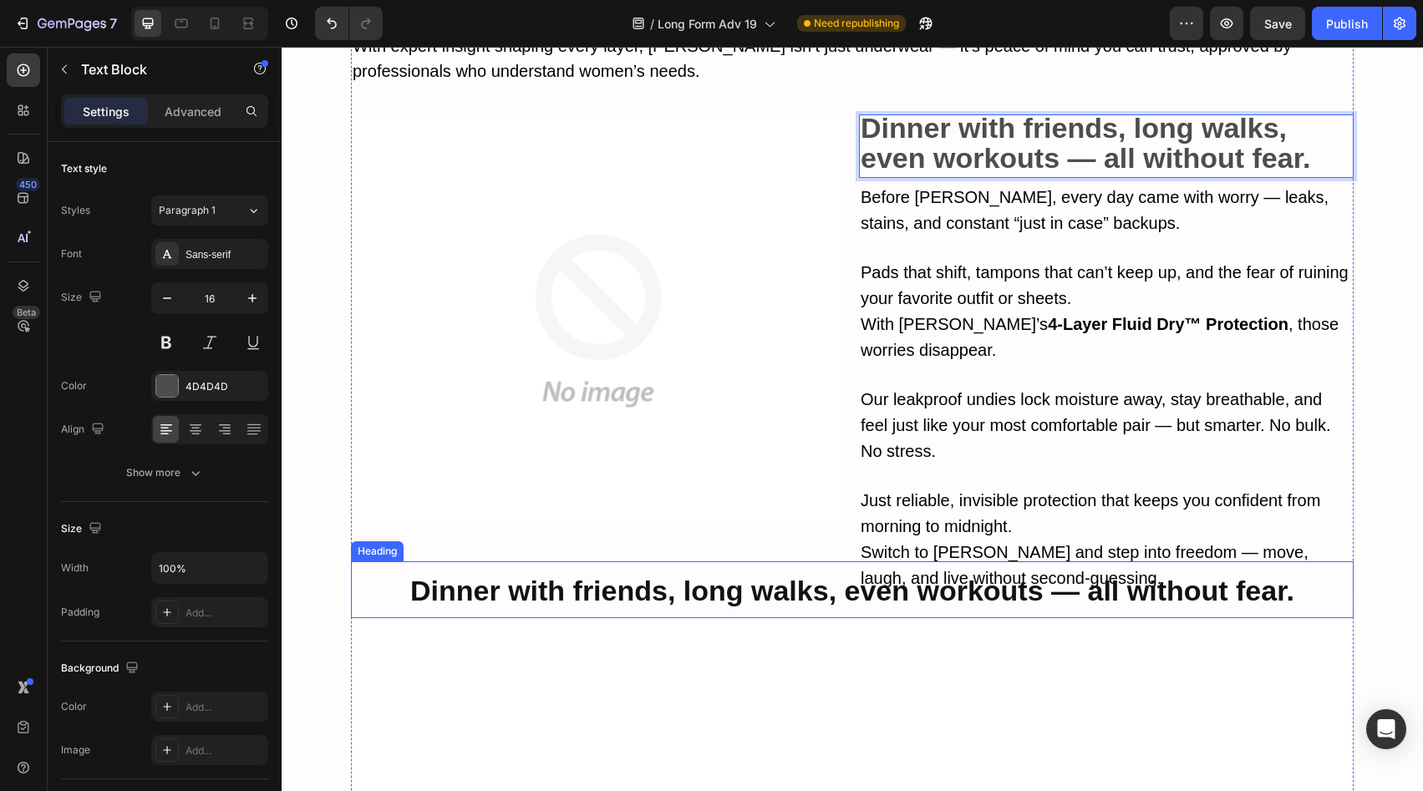
click at [1299, 563] on p "⁠⁠⁠⁠⁠⁠⁠ Dinner with friends, long walks, even workouts — all without fear." at bounding box center [853, 589] width 1000 height 53
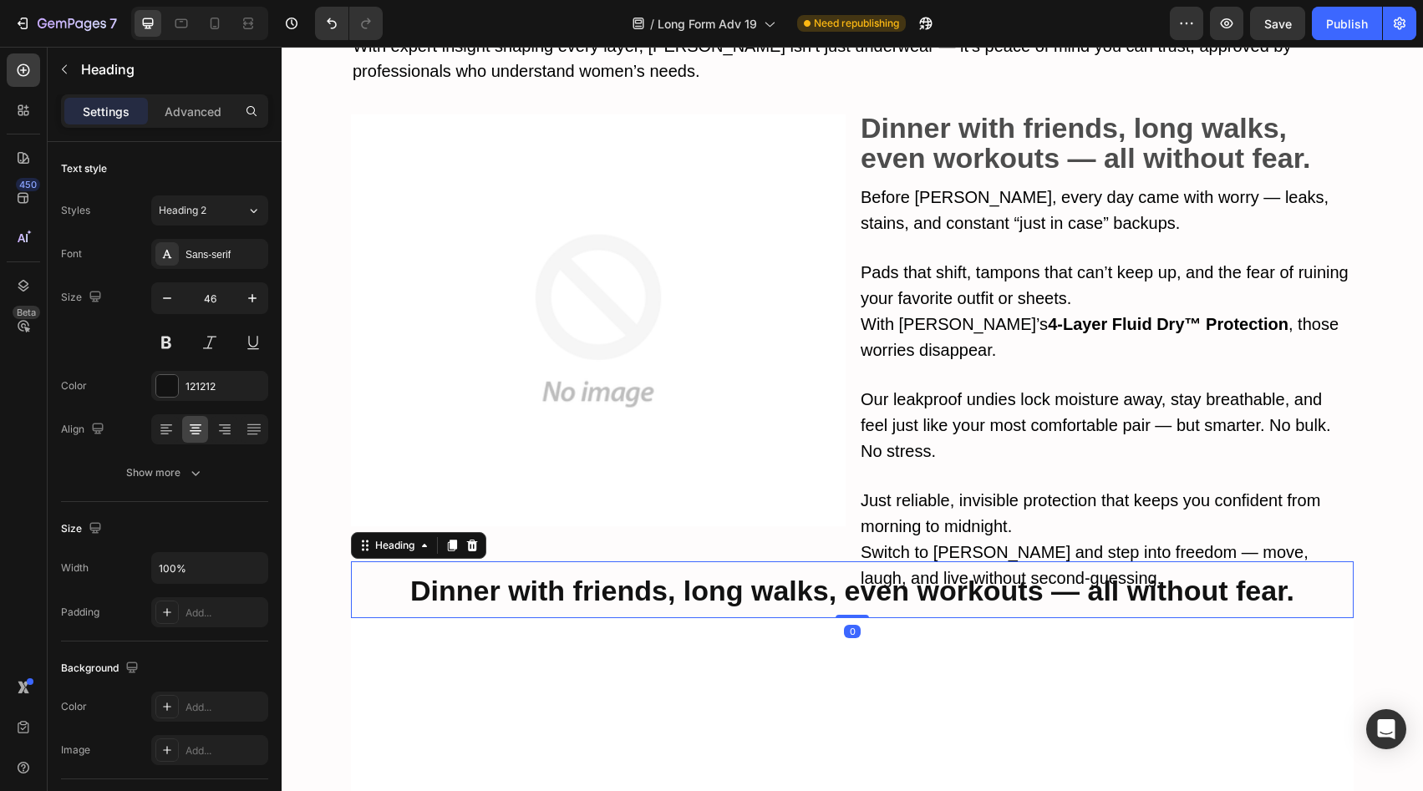
click at [466, 539] on icon at bounding box center [472, 545] width 13 height 13
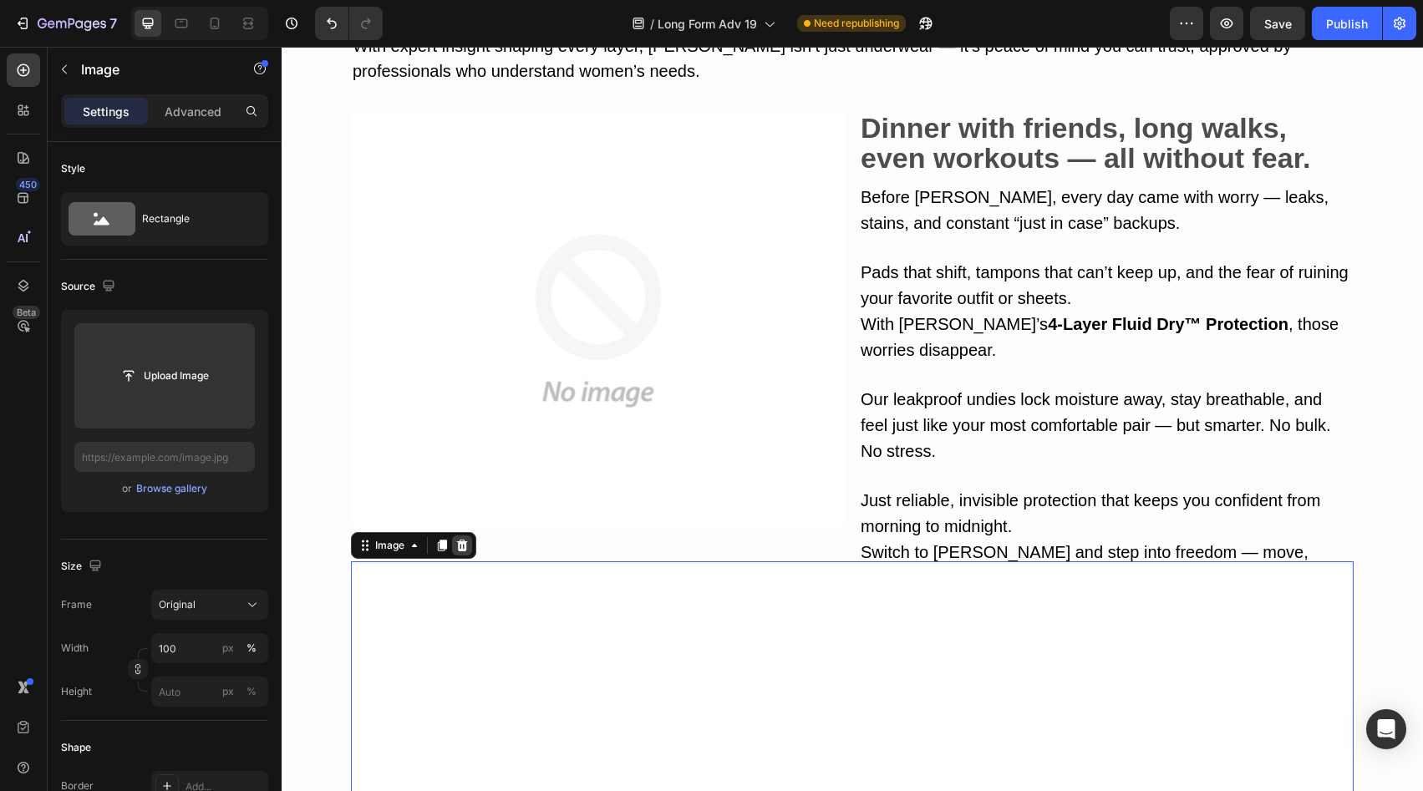
click at [458, 540] on icon at bounding box center [462, 546] width 11 height 12
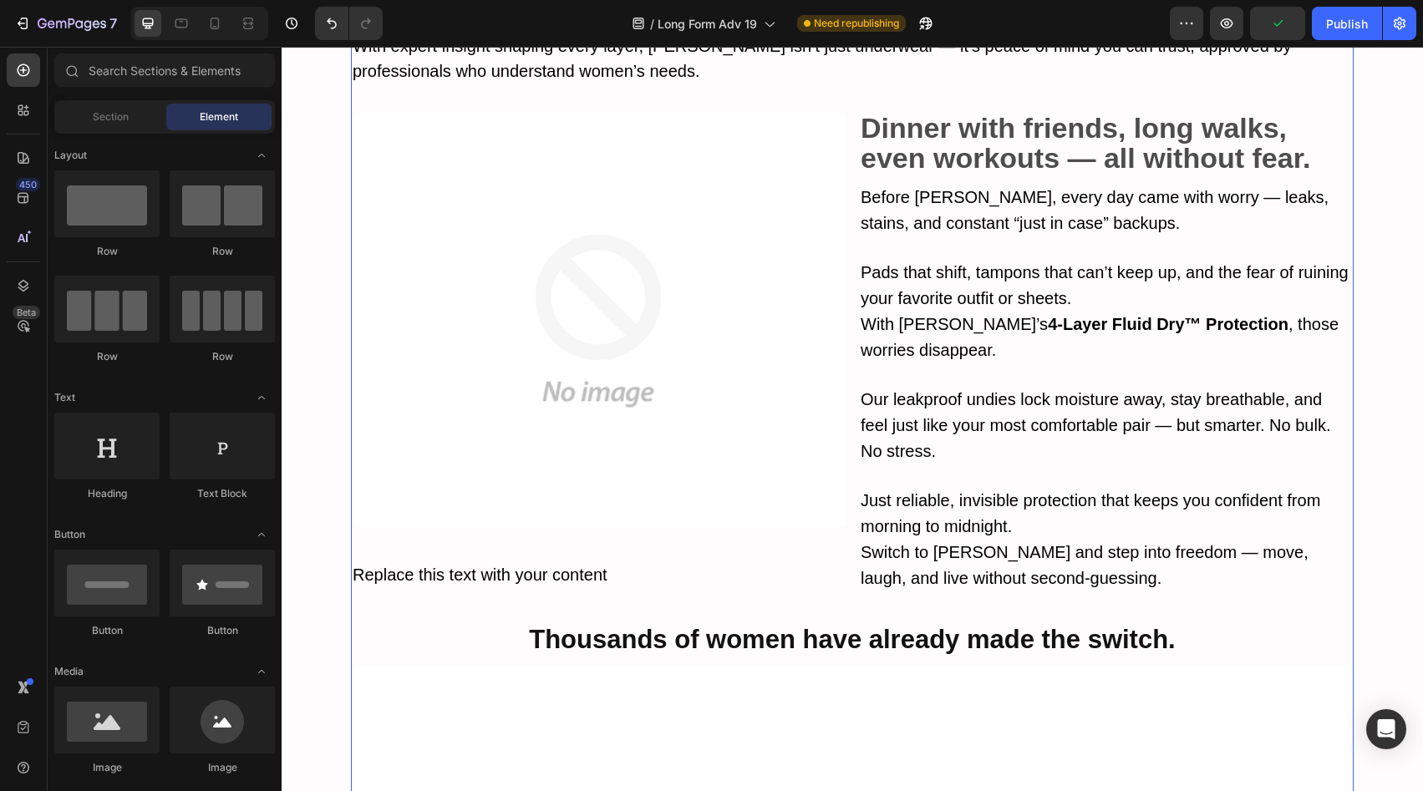
click at [819, 563] on p "Replace this text with your content" at bounding box center [853, 576] width 1000 height 26
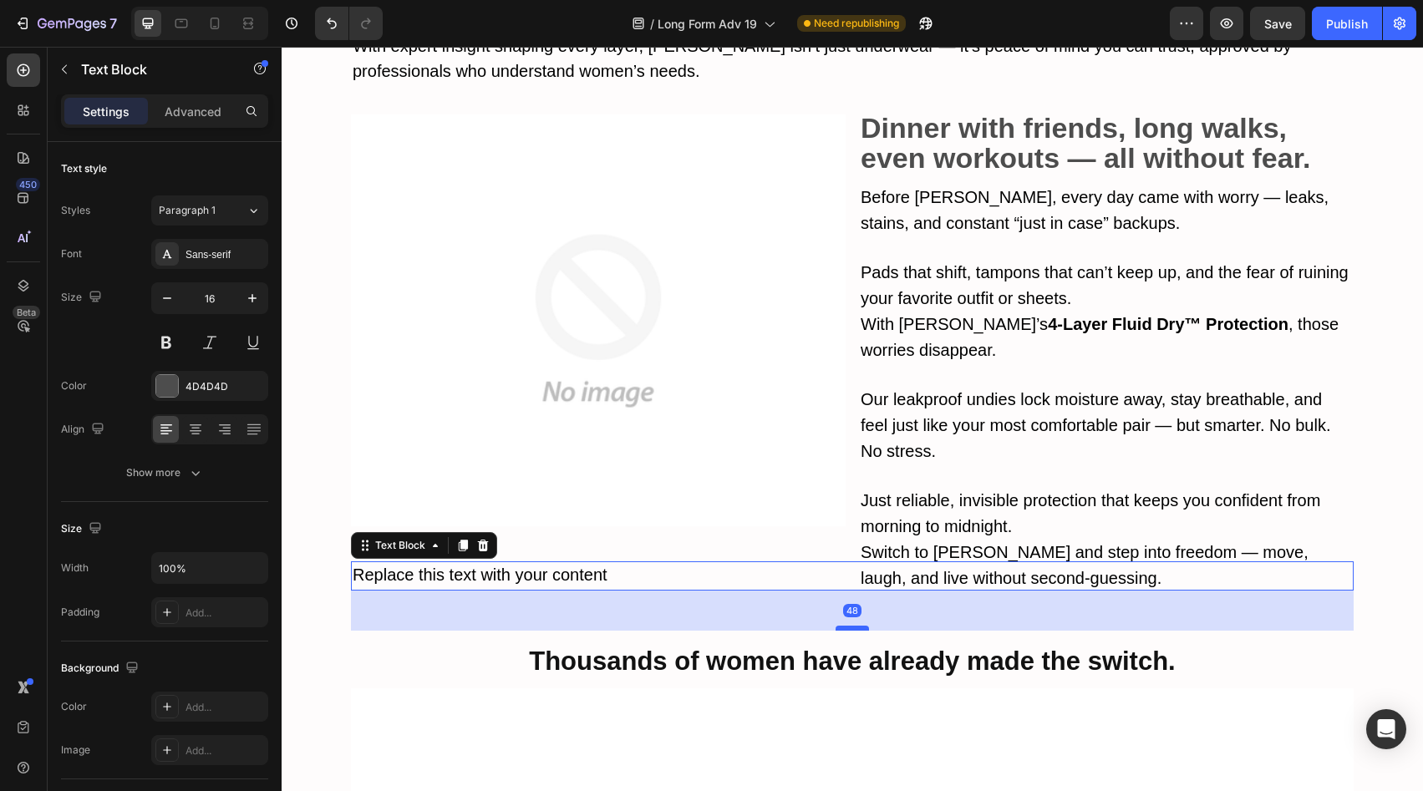
drag, startPoint x: 840, startPoint y: 549, endPoint x: 840, endPoint y: 571, distance: 21.7
click at [840, 626] on div at bounding box center [852, 628] width 33 height 5
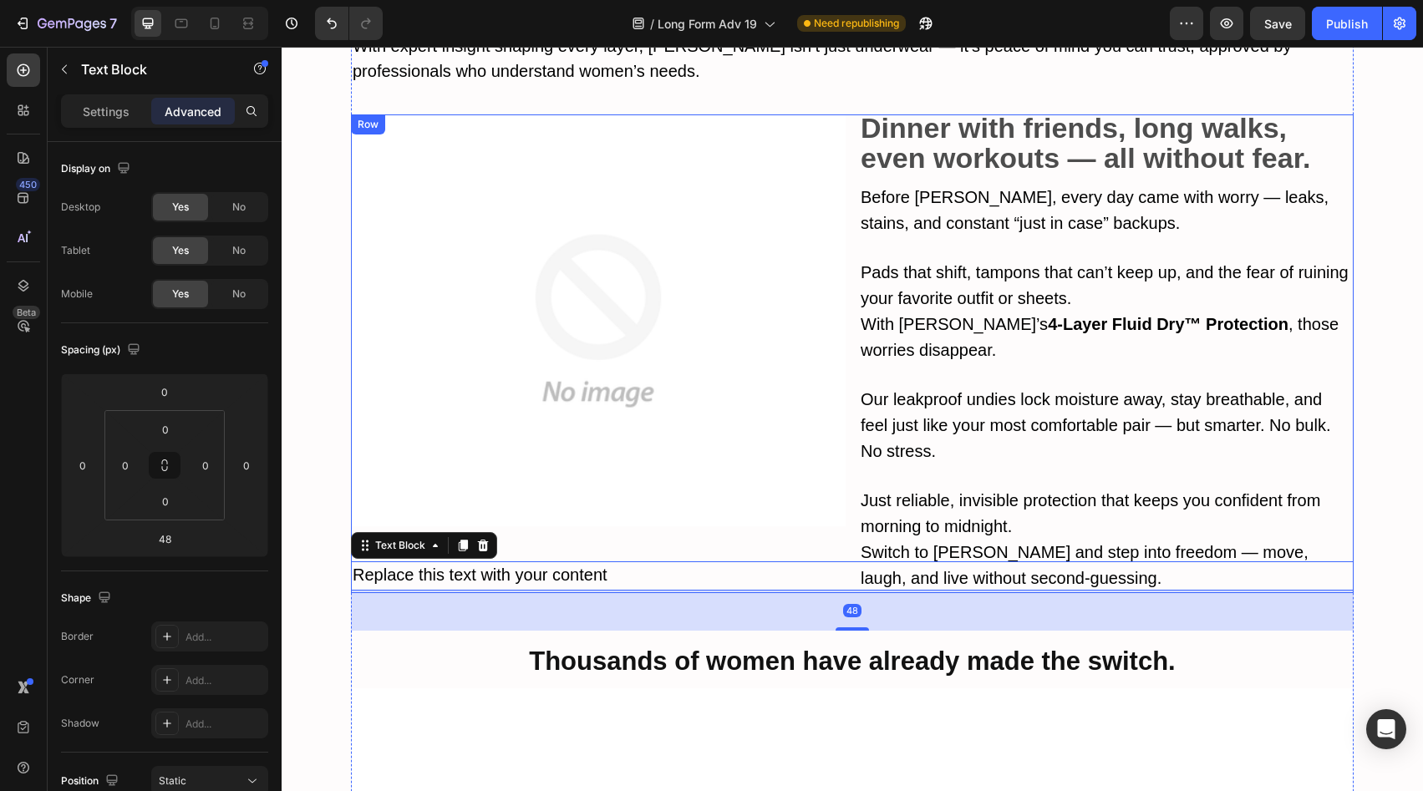
click at [768, 482] on img at bounding box center [598, 321] width 495 height 412
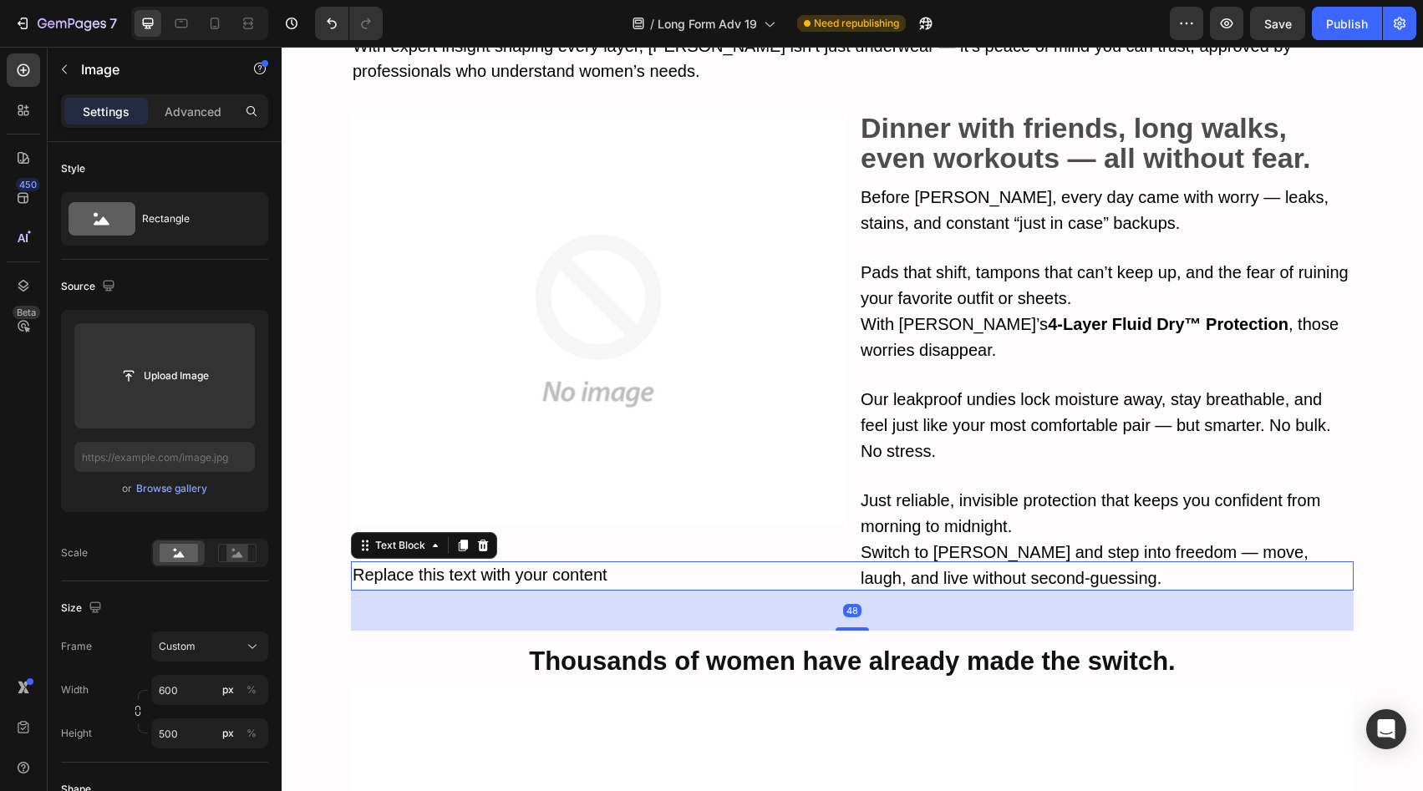
click at [758, 563] on p "Replace this text with your content" at bounding box center [853, 576] width 1000 height 26
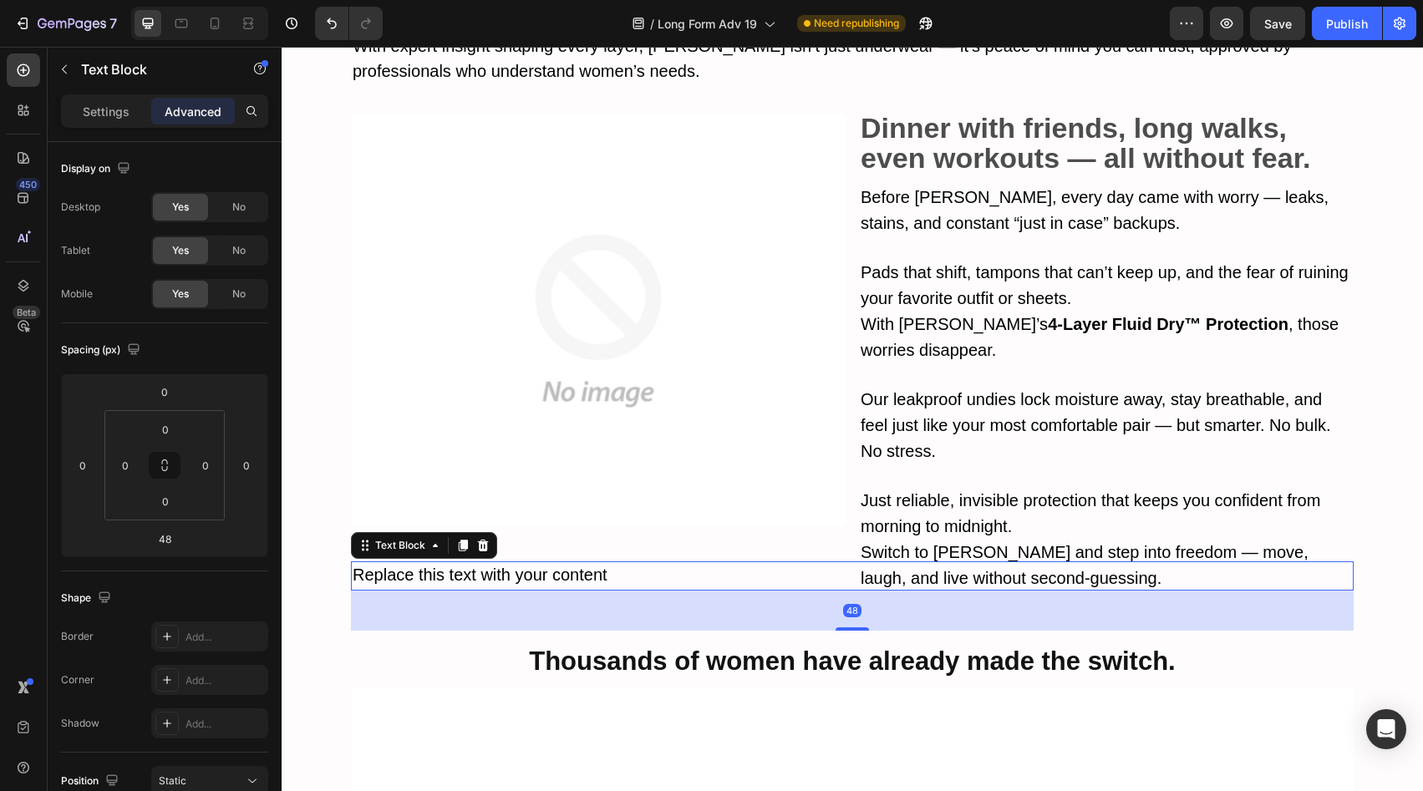
click at [478, 540] on icon at bounding box center [483, 546] width 11 height 12
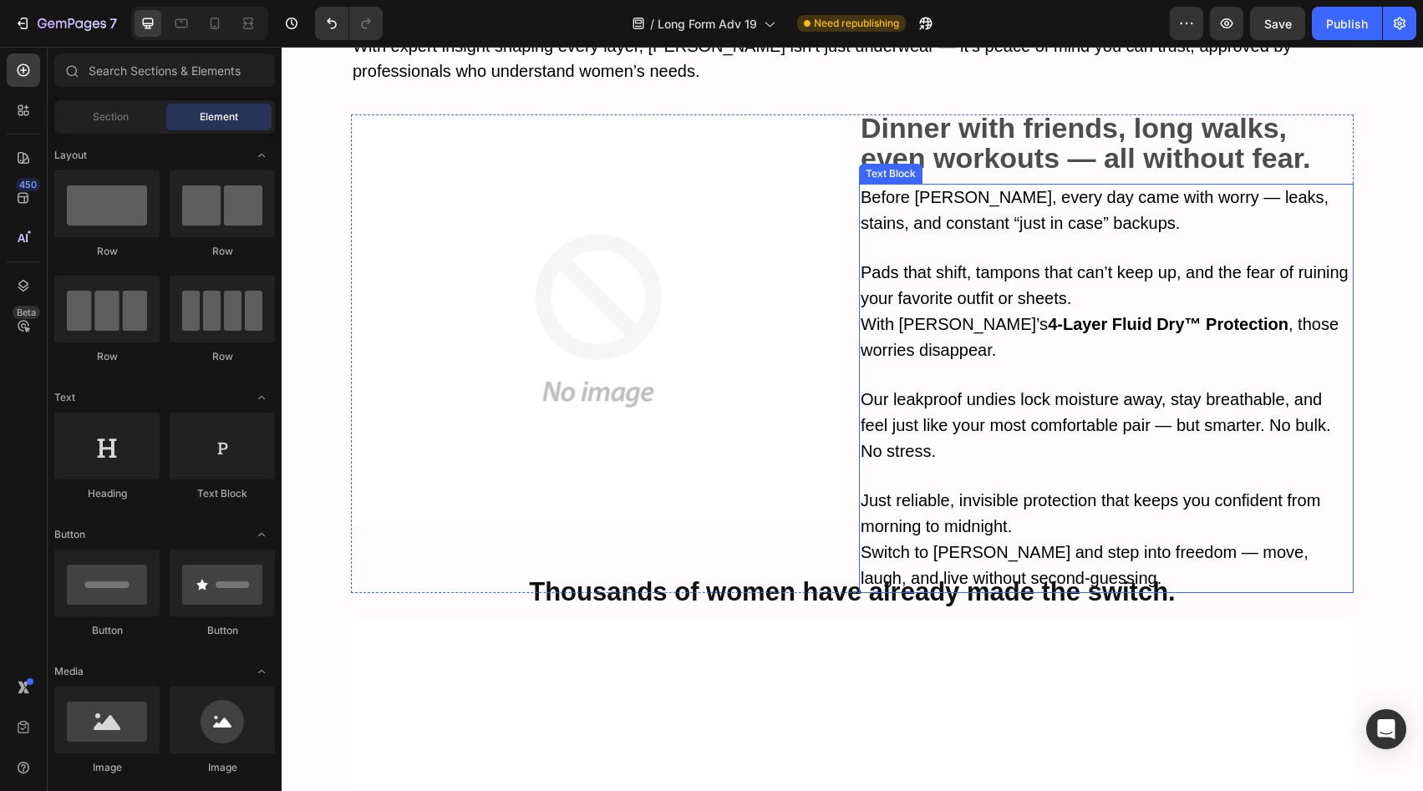
click at [897, 491] on span "Just reliable, invisible protection that keeps you confident from morning to mi…" at bounding box center [1091, 513] width 460 height 44
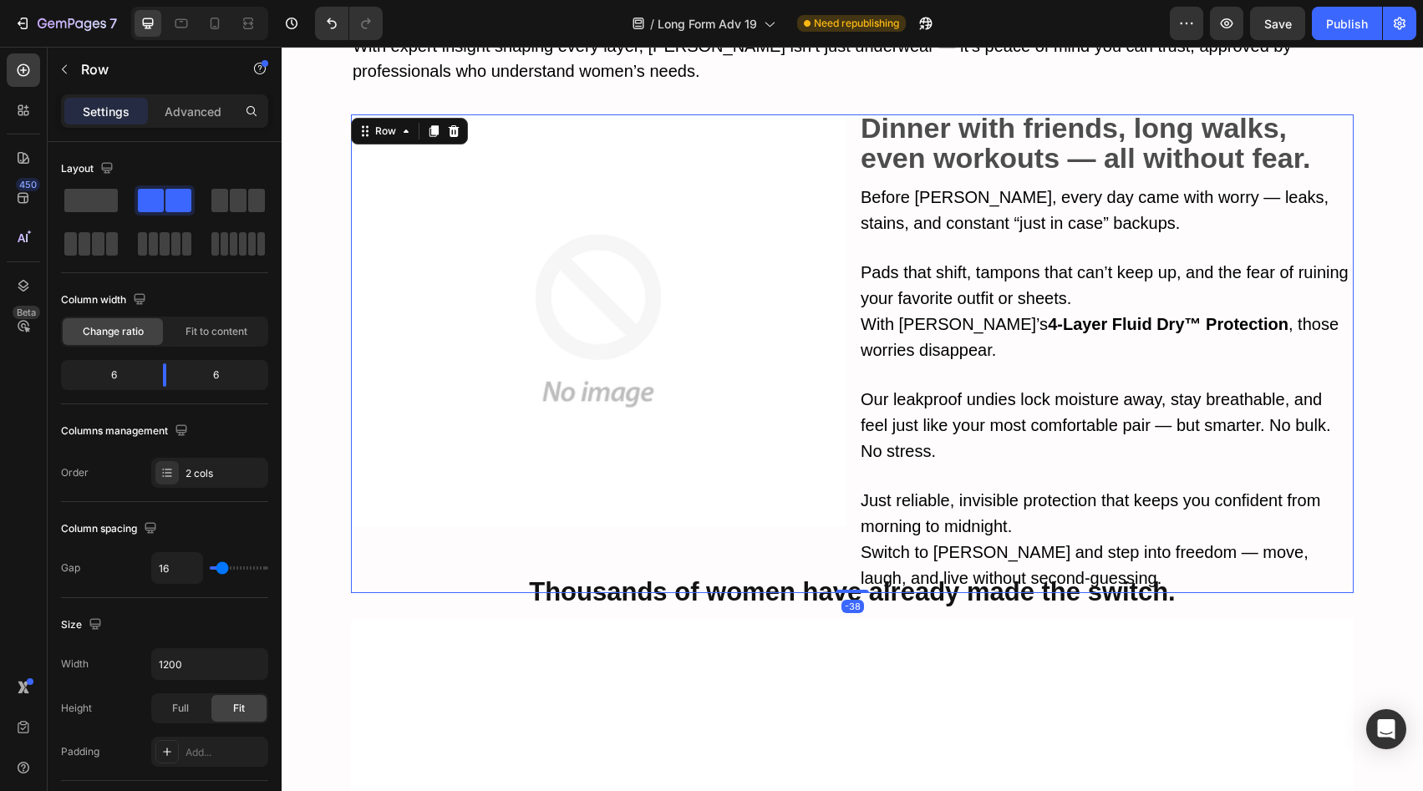
click at [847, 468] on div "Image Dinner with friends, long walks, even workouts — all without fear. Text B…" at bounding box center [852, 354] width 1003 height 479
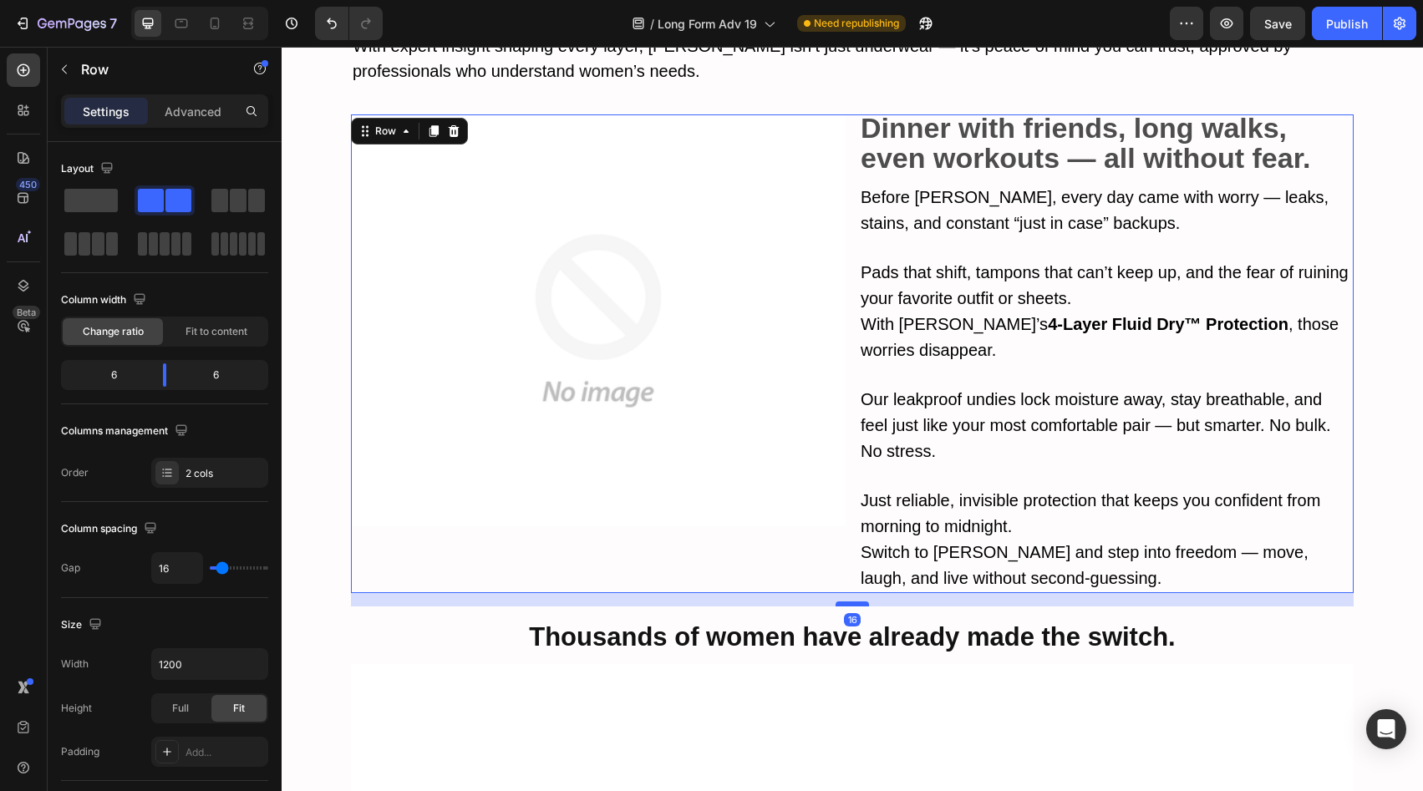
drag, startPoint x: 847, startPoint y: 534, endPoint x: 849, endPoint y: 547, distance: 13.6
click at [849, 602] on div at bounding box center [852, 604] width 33 height 5
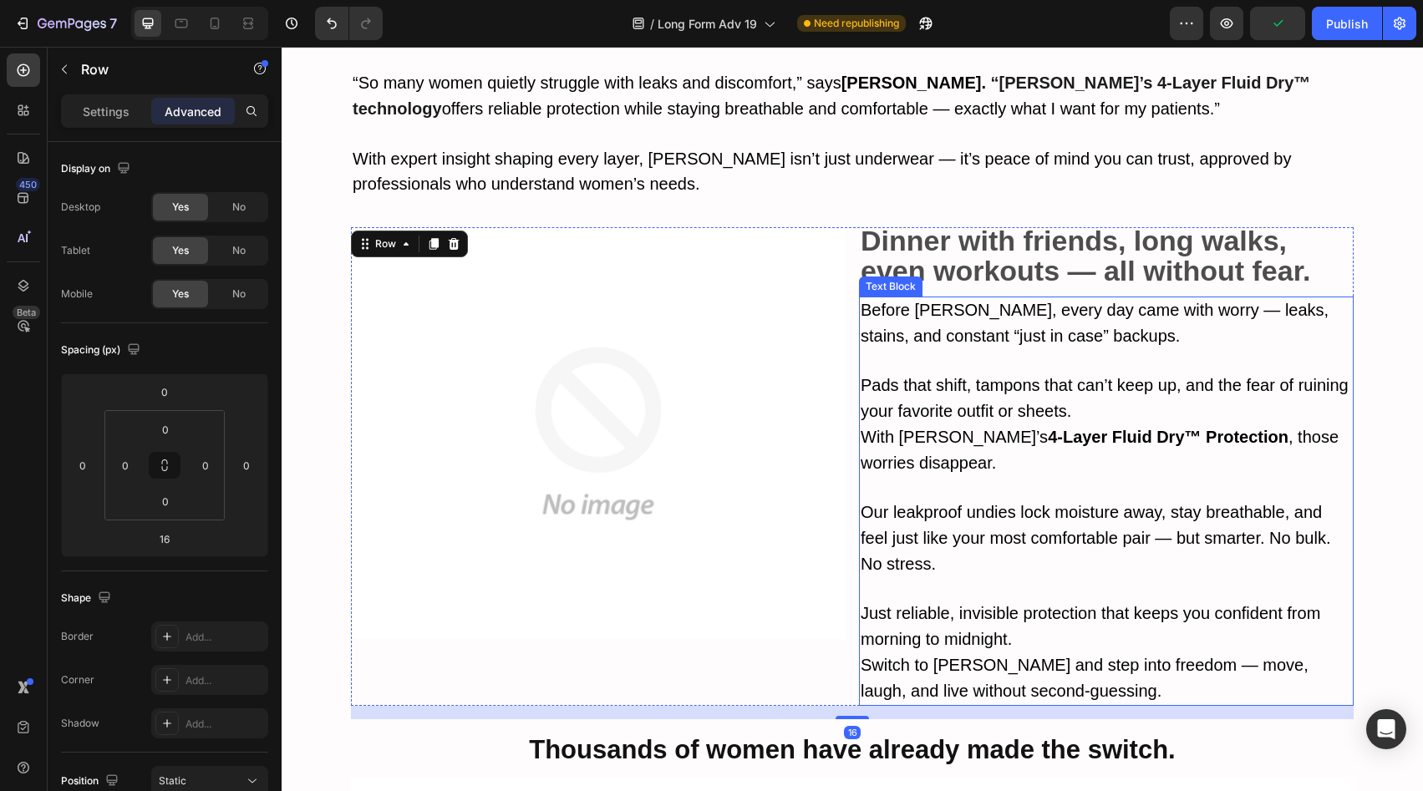
scroll to position [6248, 0]
click at [984, 225] on strong "Dinner with friends, long walks, even workouts — all without fear." at bounding box center [1086, 256] width 450 height 62
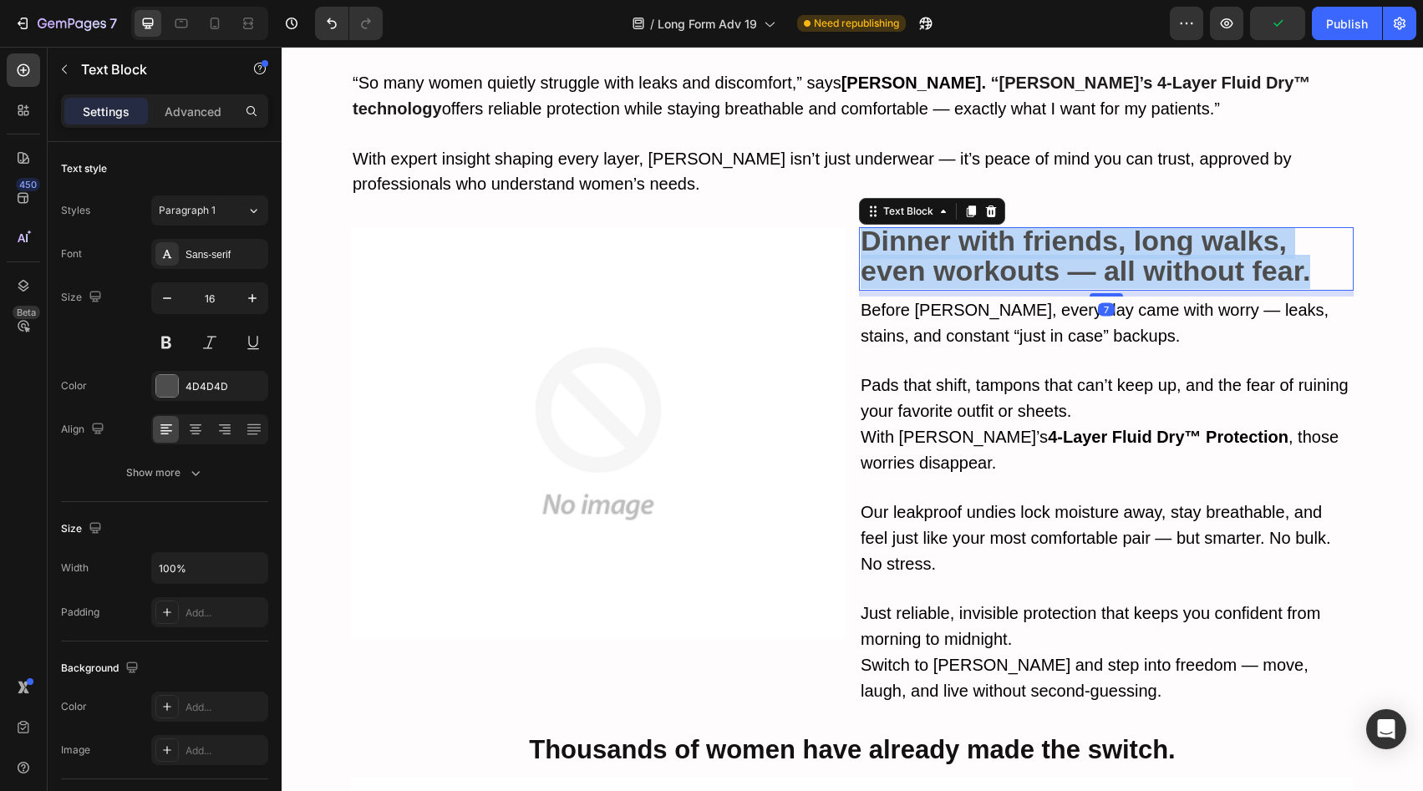
click at [984, 225] on strong "Dinner with friends, long walks, even workouts — all without fear." at bounding box center [1086, 256] width 450 height 62
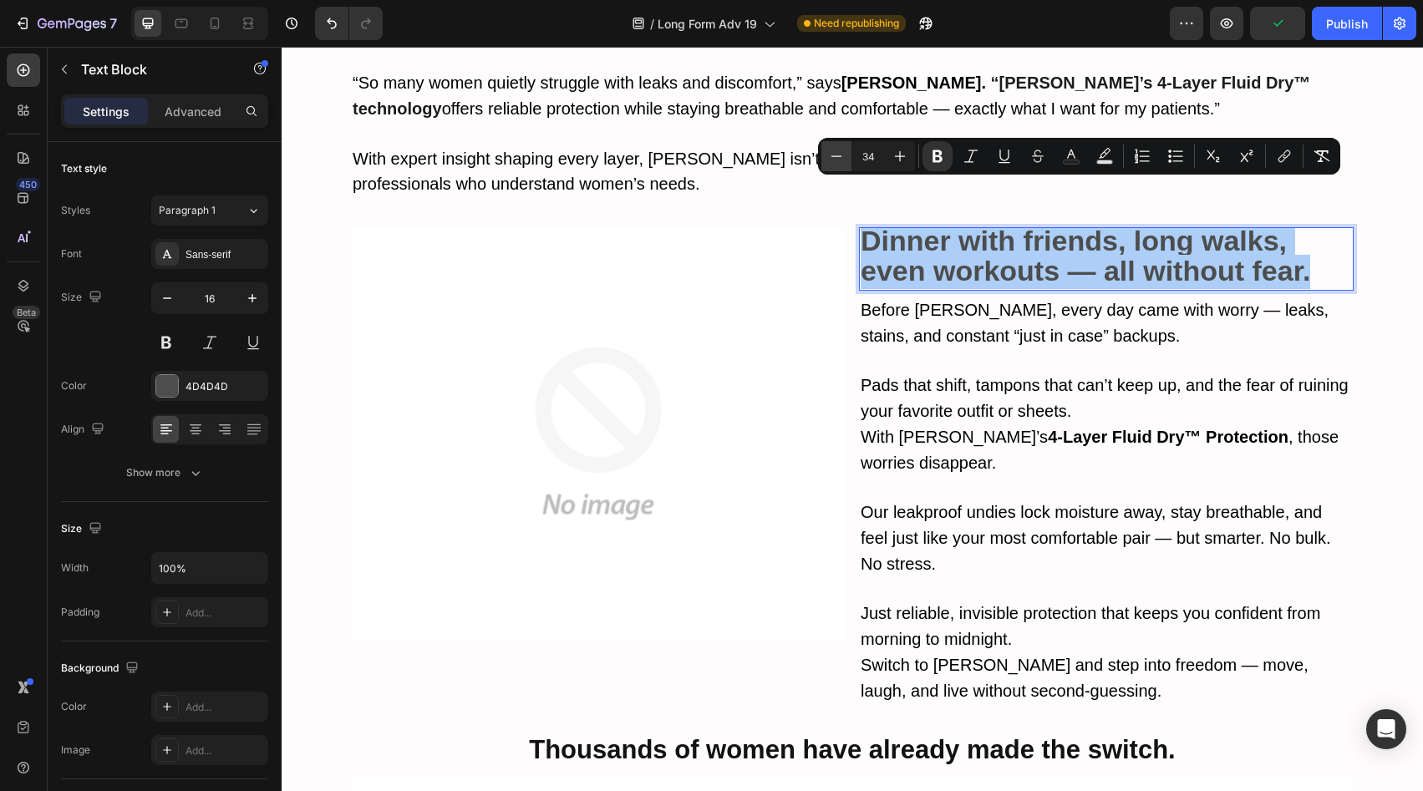
click at [841, 155] on icon "Editor contextual toolbar" at bounding box center [837, 155] width 11 height 1
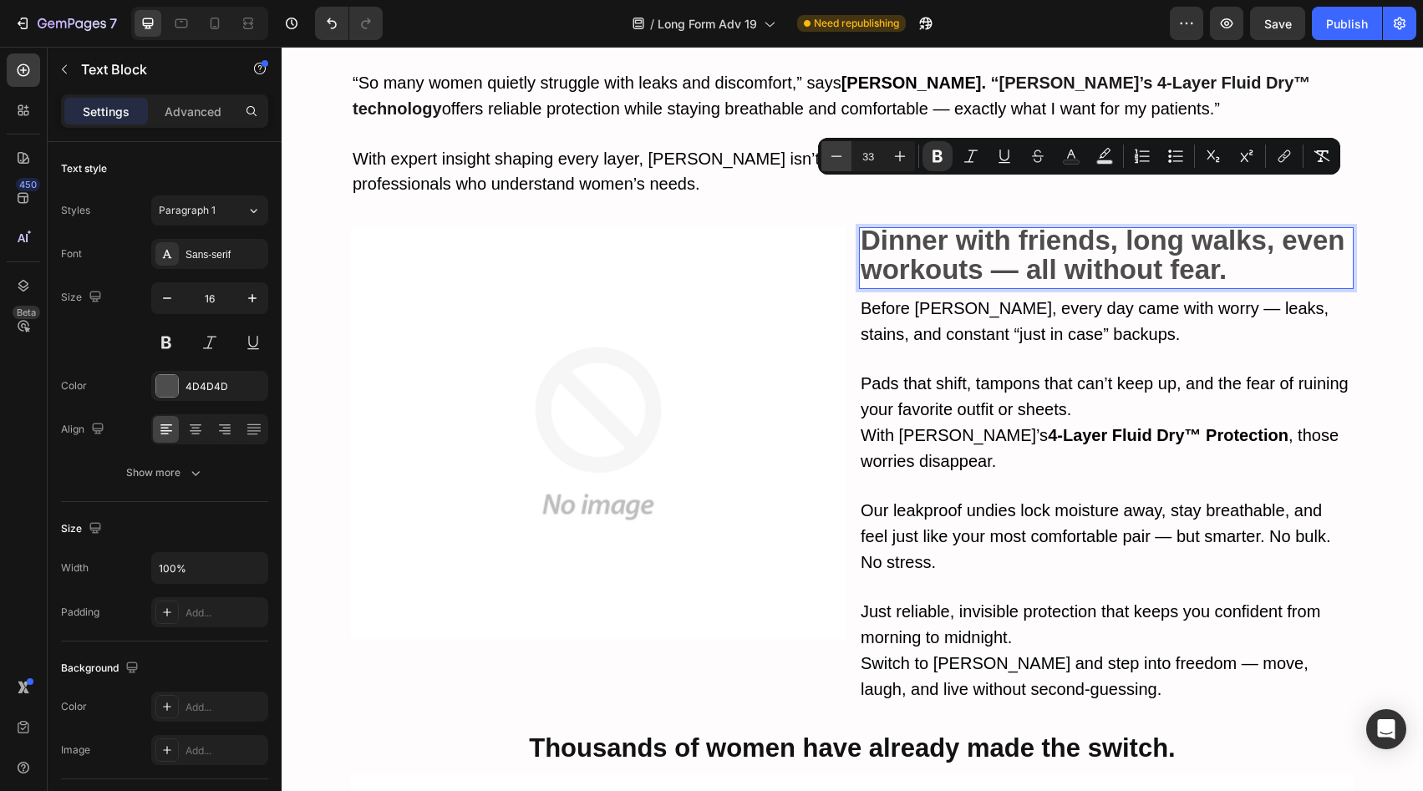
click at [841, 155] on icon "Editor contextual toolbar" at bounding box center [837, 155] width 11 height 1
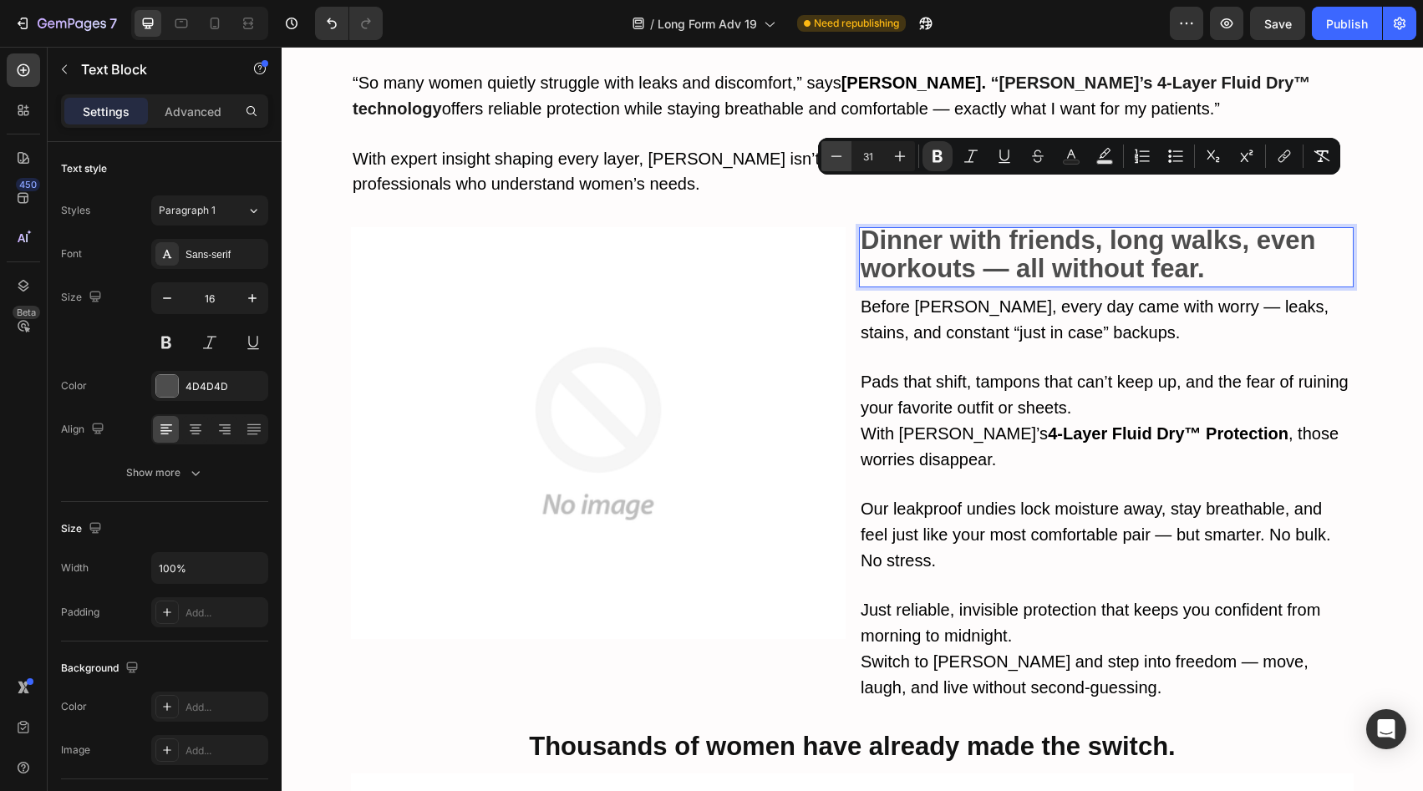
click at [841, 155] on icon "Editor contextual toolbar" at bounding box center [837, 155] width 11 height 1
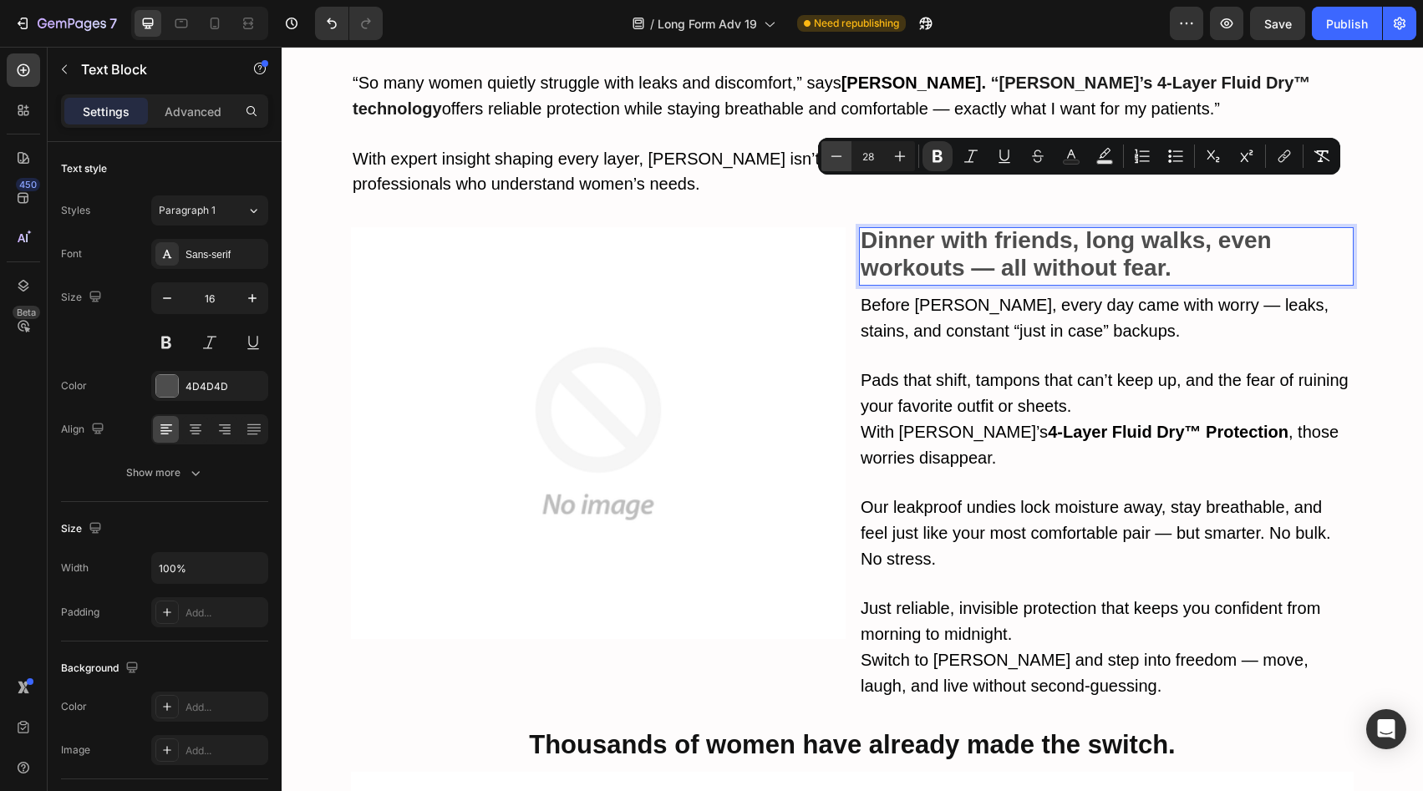
click at [841, 155] on icon "Editor contextual toolbar" at bounding box center [837, 155] width 11 height 1
type input "27"
click at [1063, 167] on button "Text Color" at bounding box center [1071, 156] width 30 height 30
type input "4D4D4D"
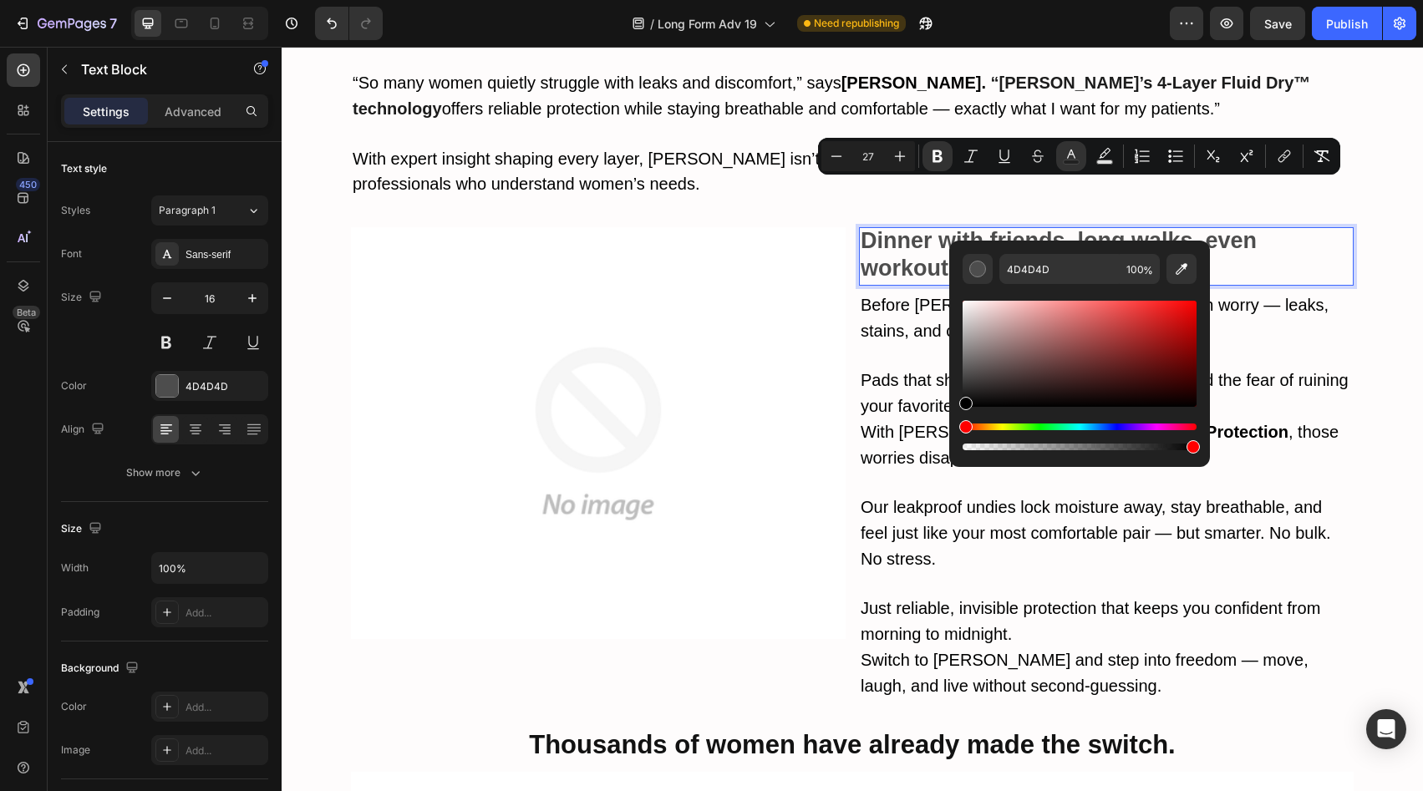
drag, startPoint x: 976, startPoint y: 394, endPoint x: 963, endPoint y: 419, distance: 28.4
click at [963, 419] on div "Editor contextual toolbar" at bounding box center [1080, 376] width 234 height 156
type input "000000"
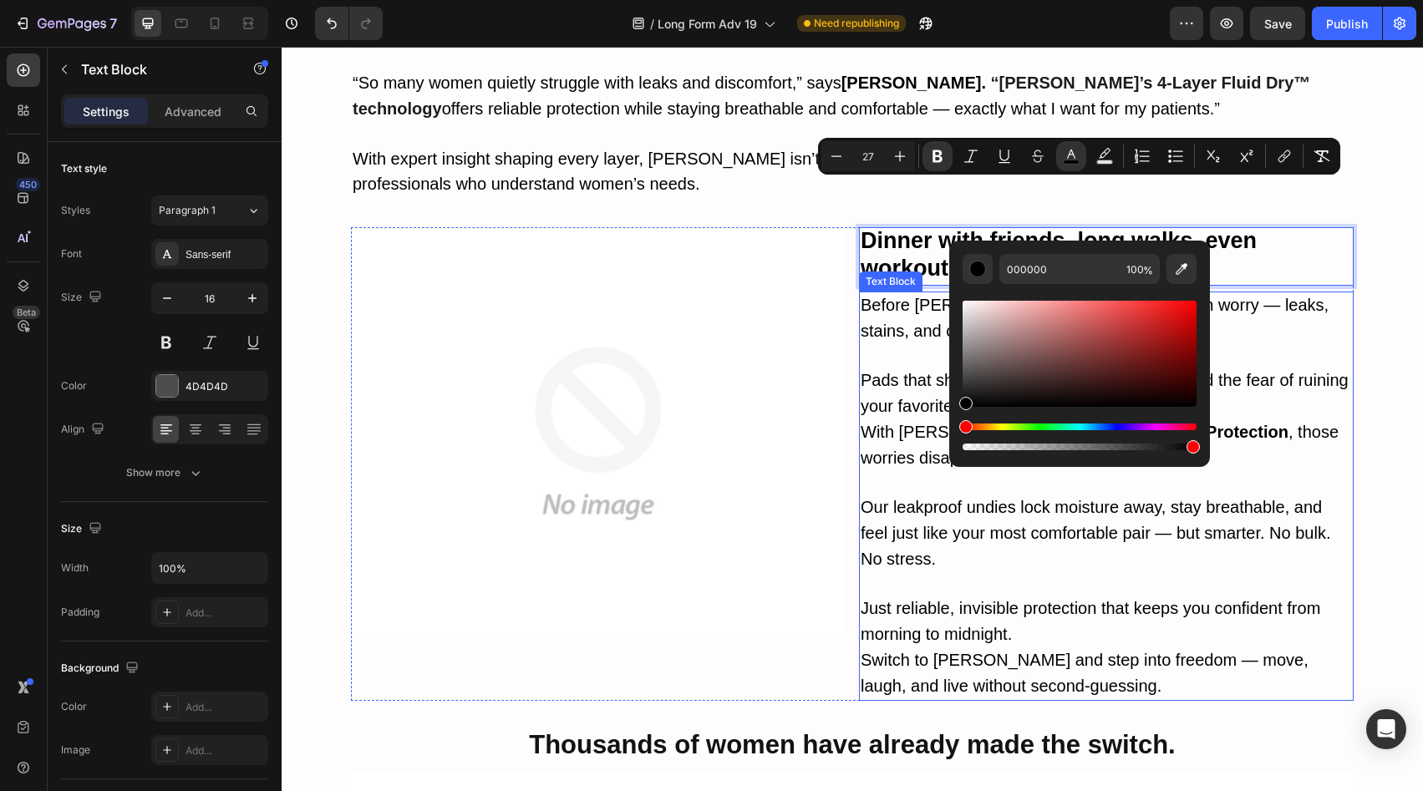
click at [886, 344] on p at bounding box center [1106, 356] width 491 height 24
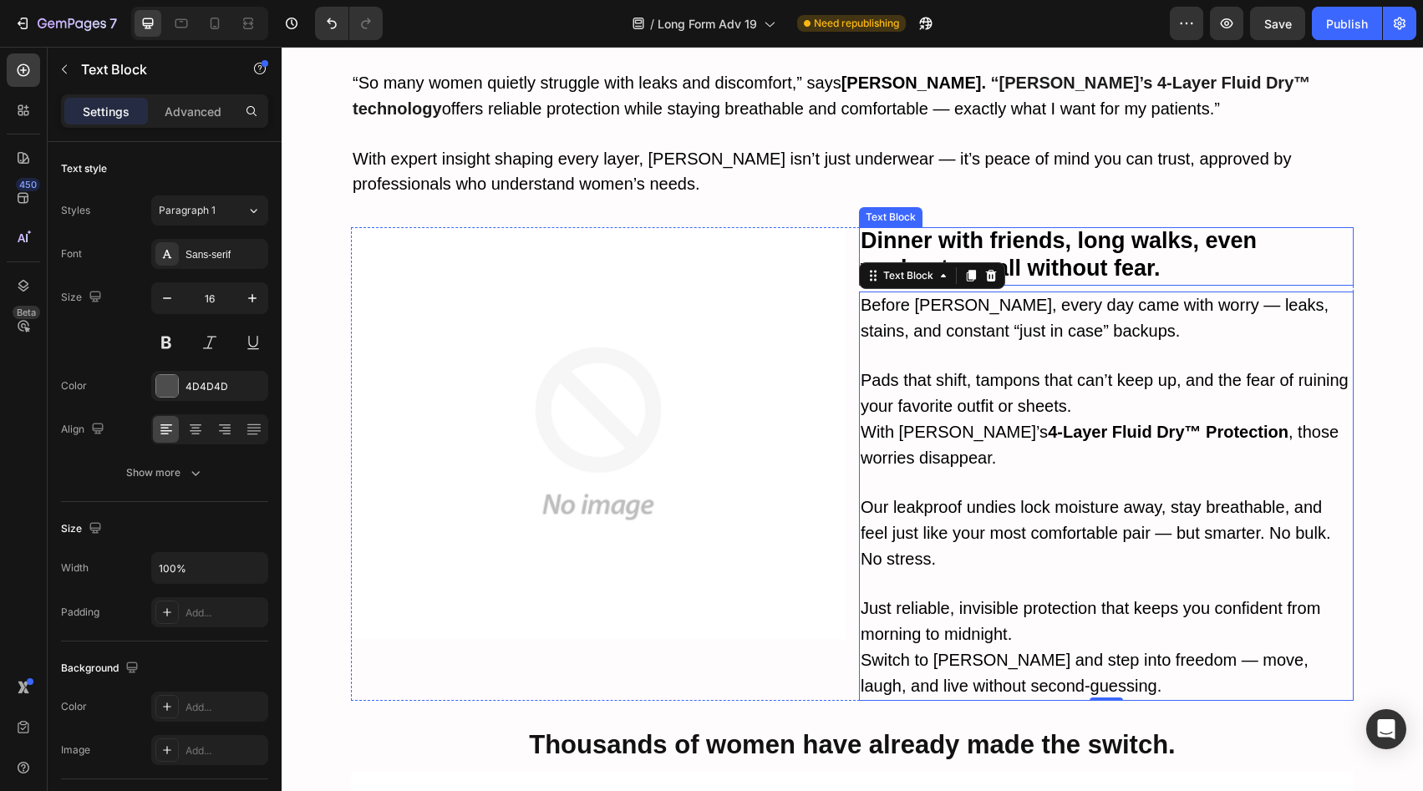
click at [1093, 228] on strong "Dinner with friends, long walks, even workouts — all without fear." at bounding box center [1059, 254] width 396 height 53
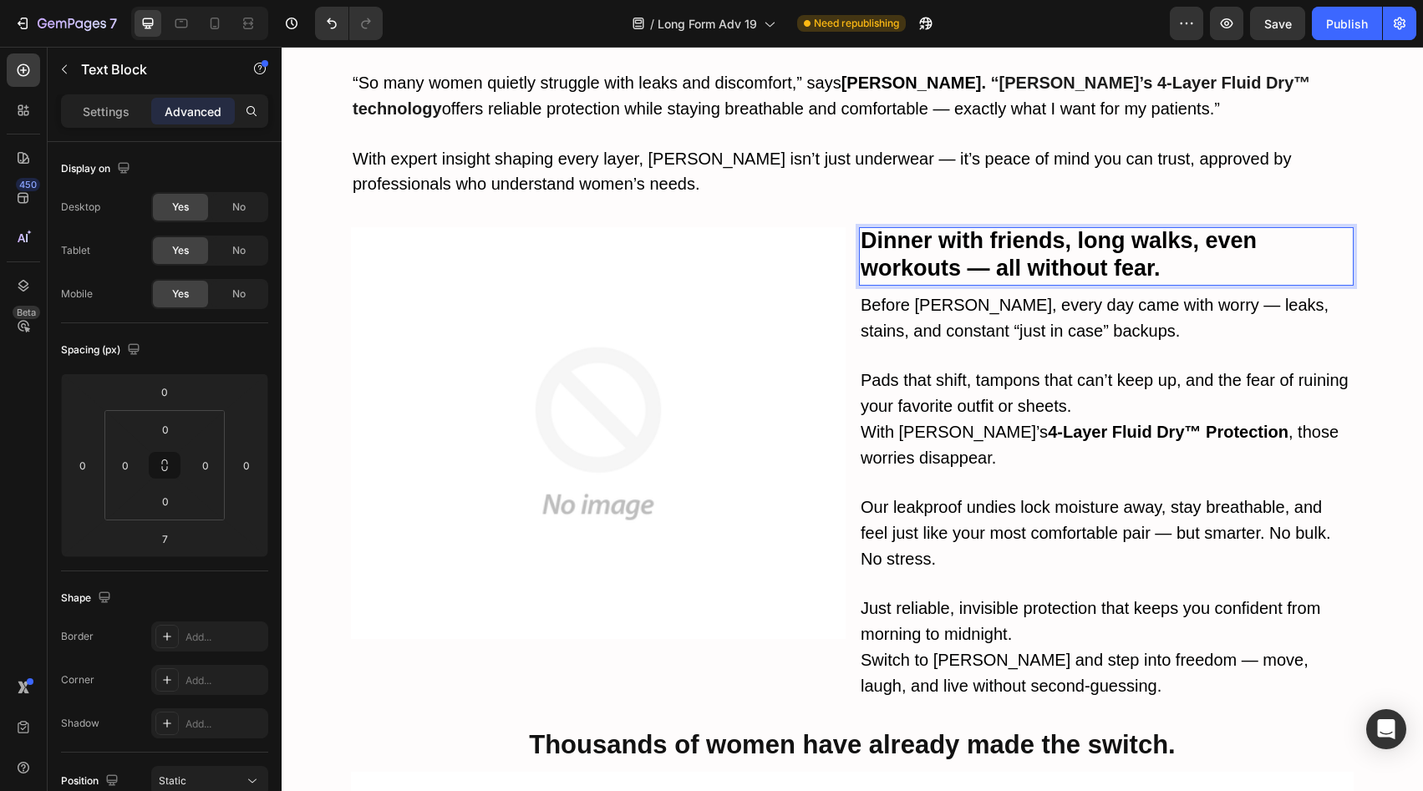
click at [1093, 228] on strong "Dinner with friends, long walks, even workouts — all without fear." at bounding box center [1059, 254] width 396 height 53
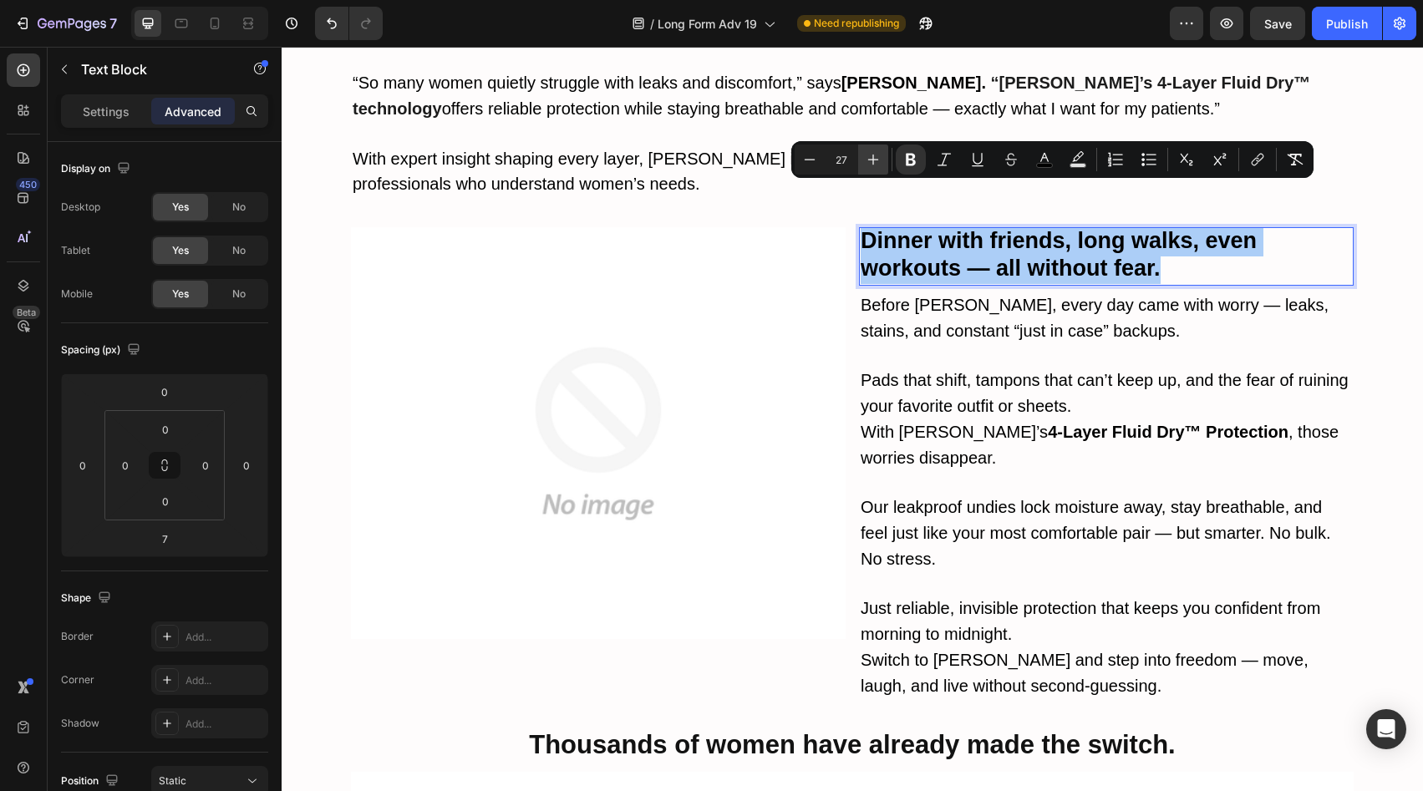
click at [880, 155] on icon "Editor contextual toolbar" at bounding box center [873, 159] width 17 height 17
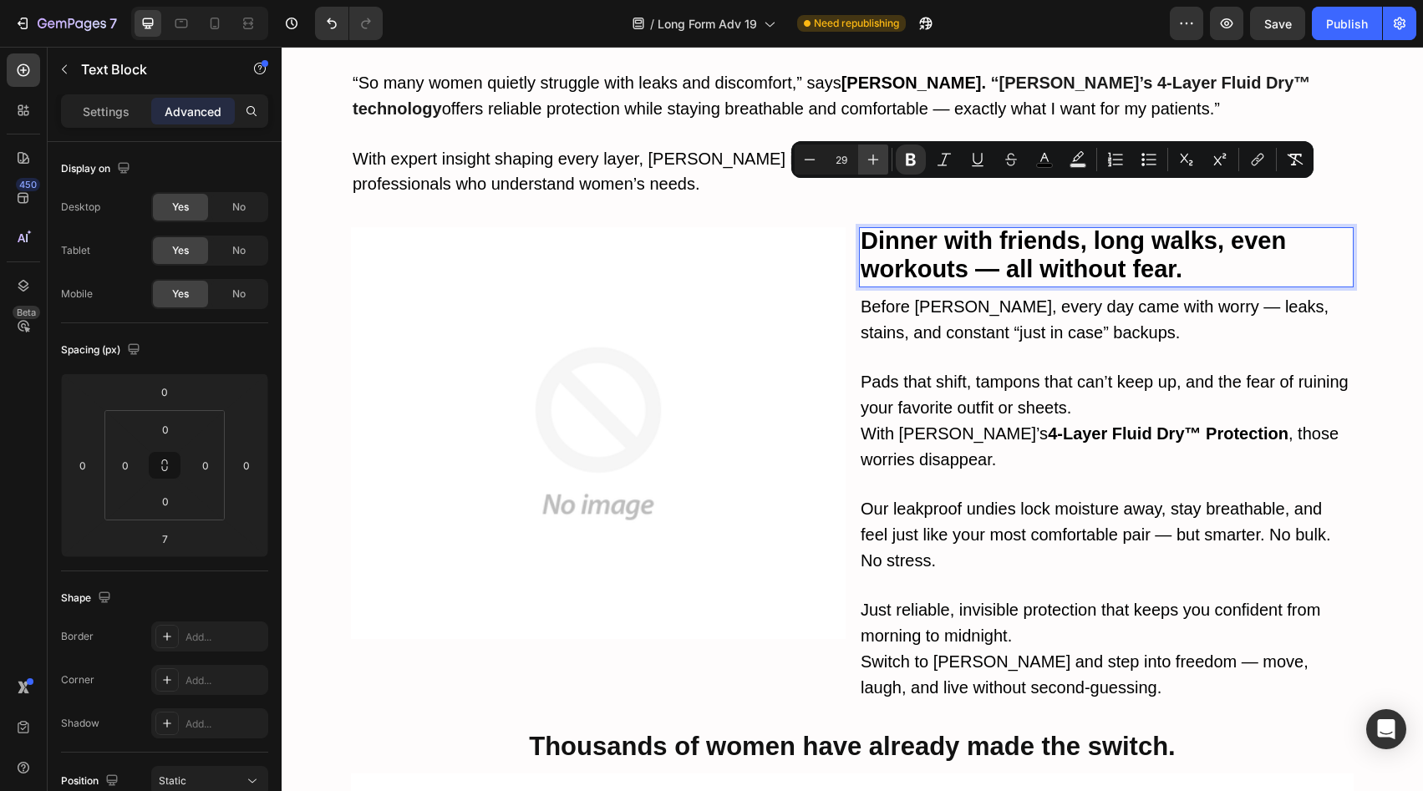
click at [878, 155] on icon "Editor contextual toolbar" at bounding box center [873, 159] width 17 height 17
type input "32"
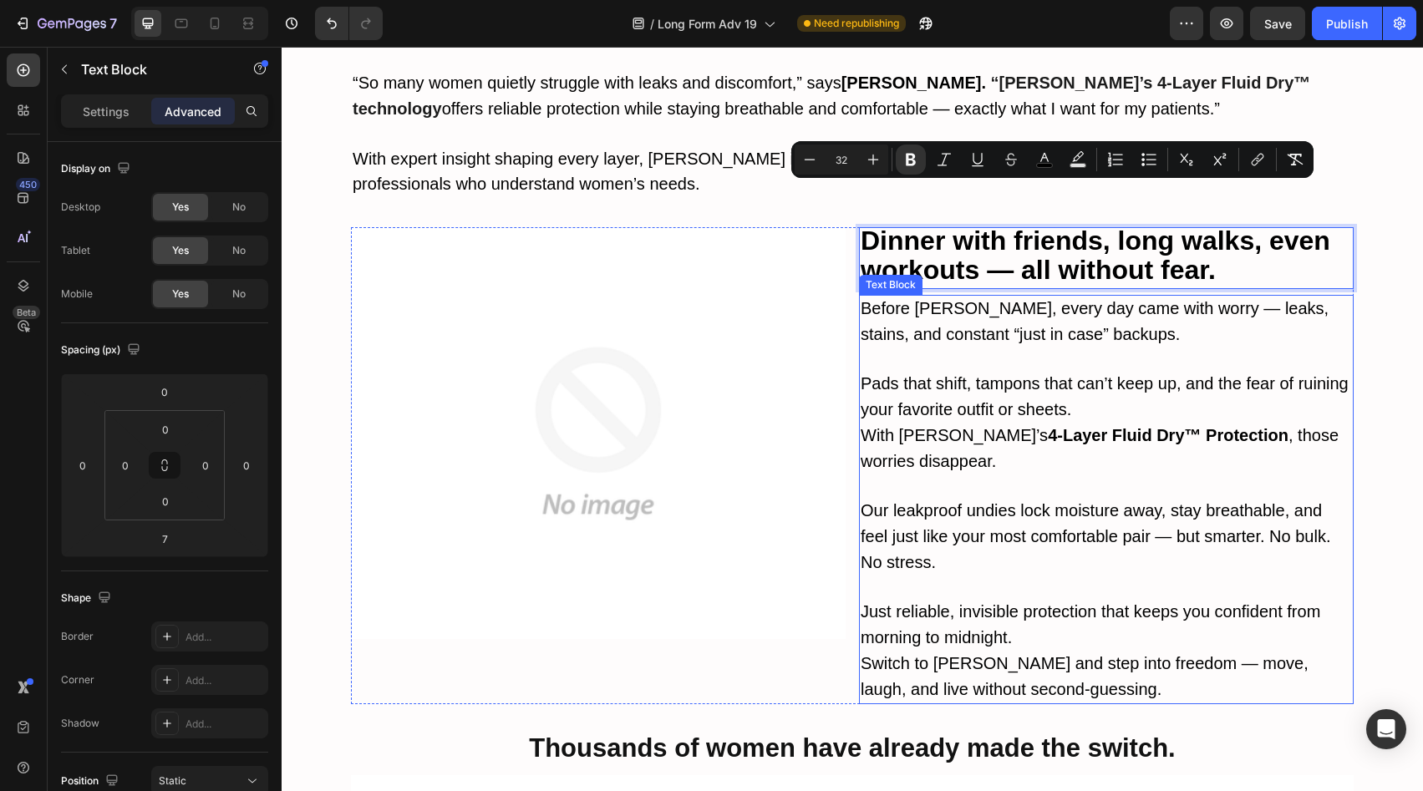
click at [955, 372] on p "Pads that shift, tampons that can’t keep up, and the fear of ruining your favor…" at bounding box center [1106, 398] width 491 height 52
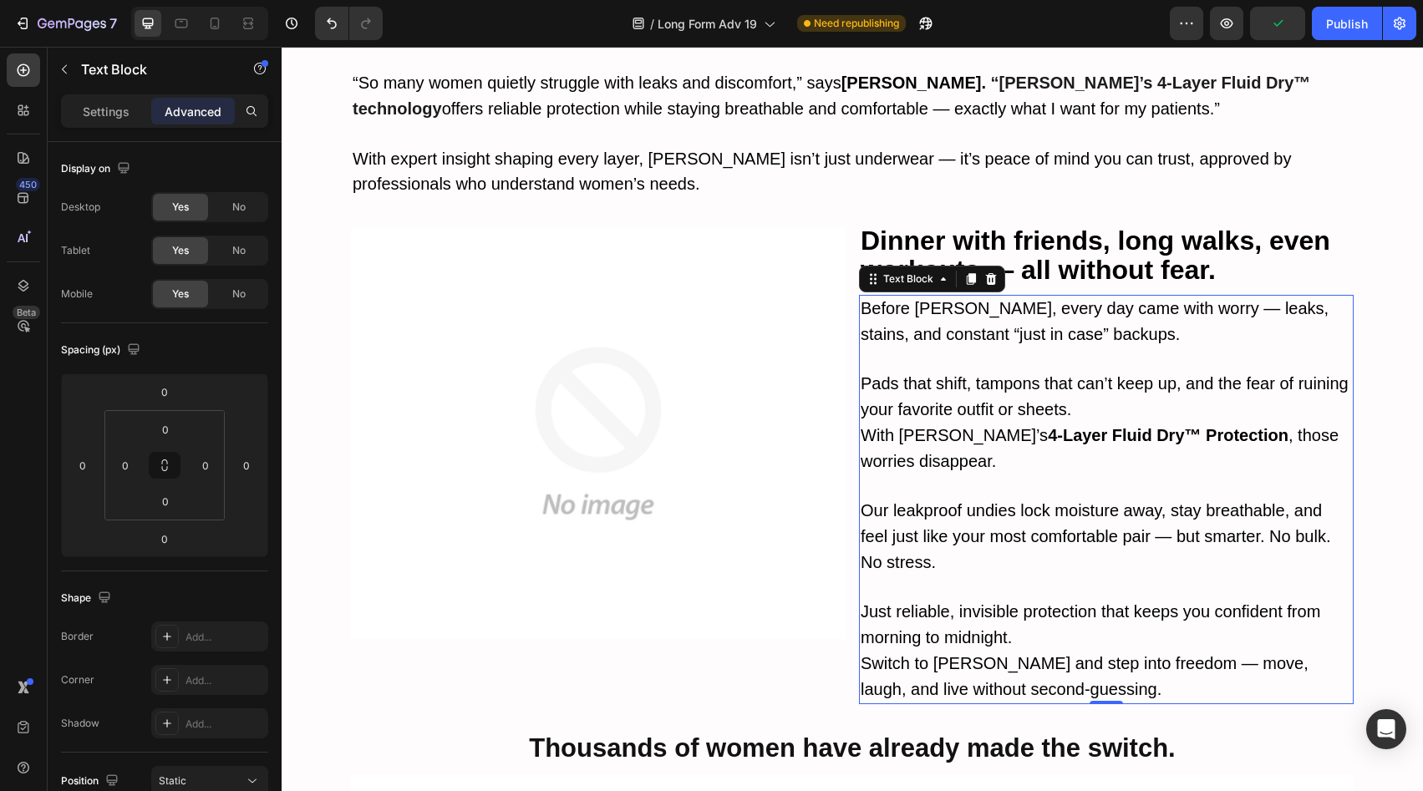
click at [1070, 426] on strong "4-Layer Fluid Dry™ Protection" at bounding box center [1168, 435] width 241 height 18
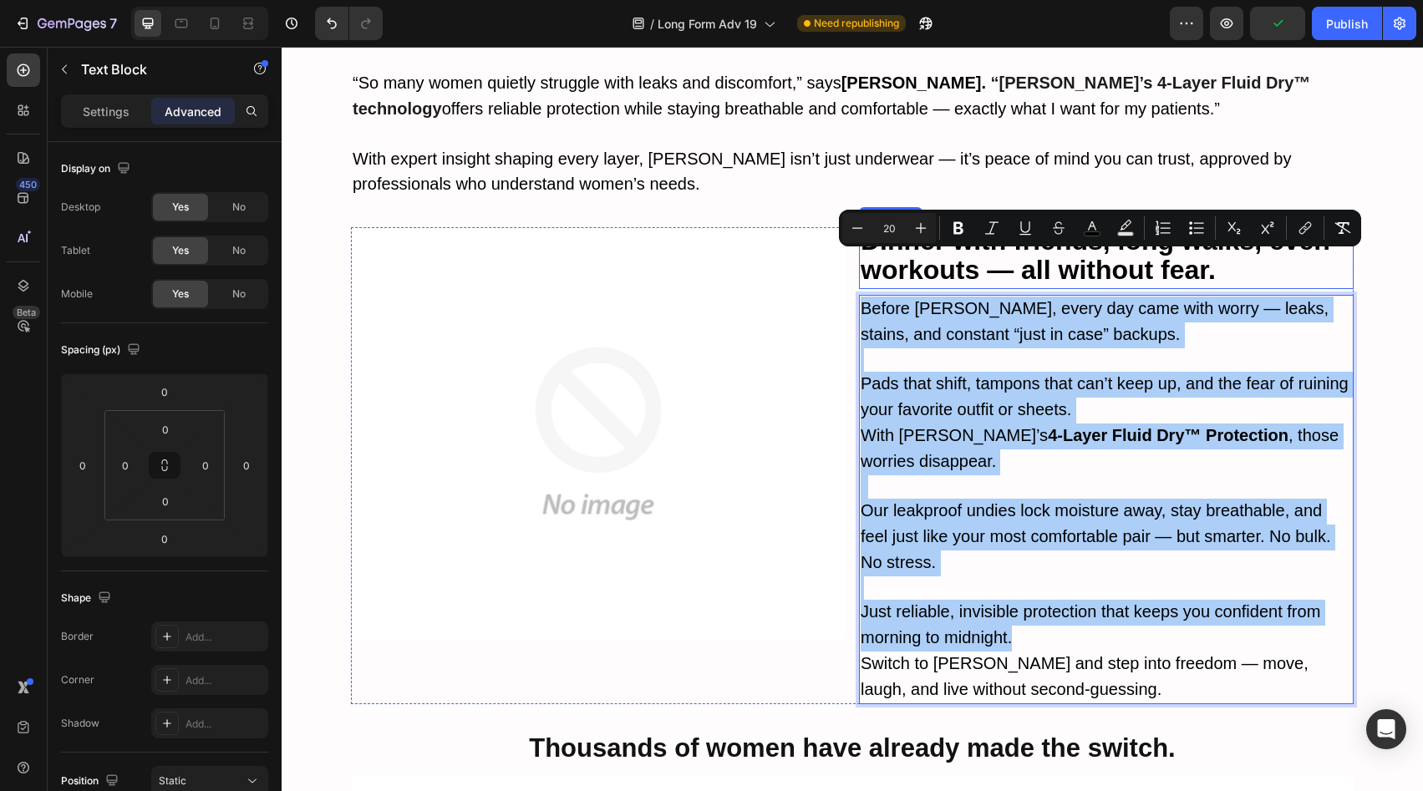
click at [1074, 226] on strong "Dinner with friends, long walks, even workouts — all without fear." at bounding box center [1096, 255] width 470 height 59
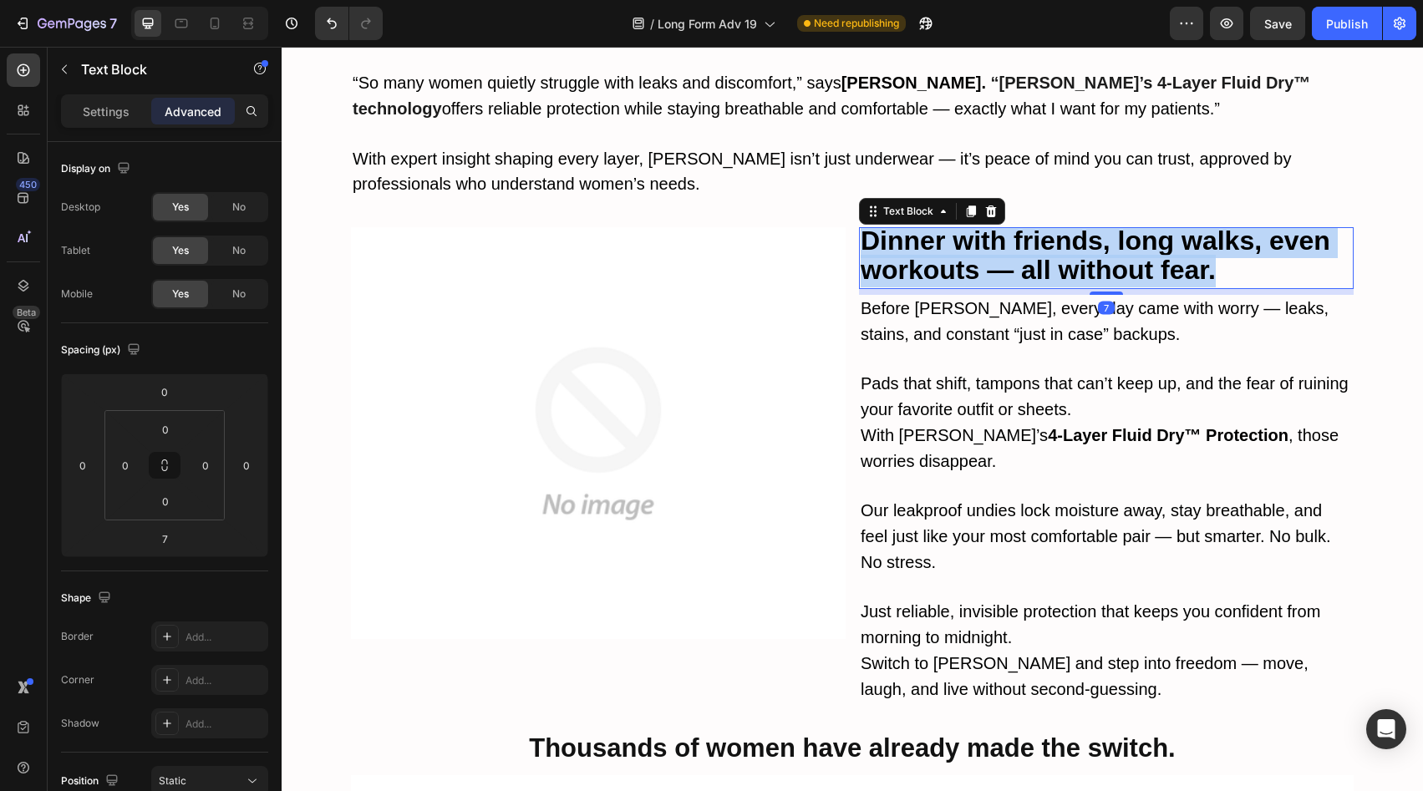
click at [1074, 226] on strong "Dinner with friends, long walks, even workouts — all without fear." at bounding box center [1096, 255] width 470 height 59
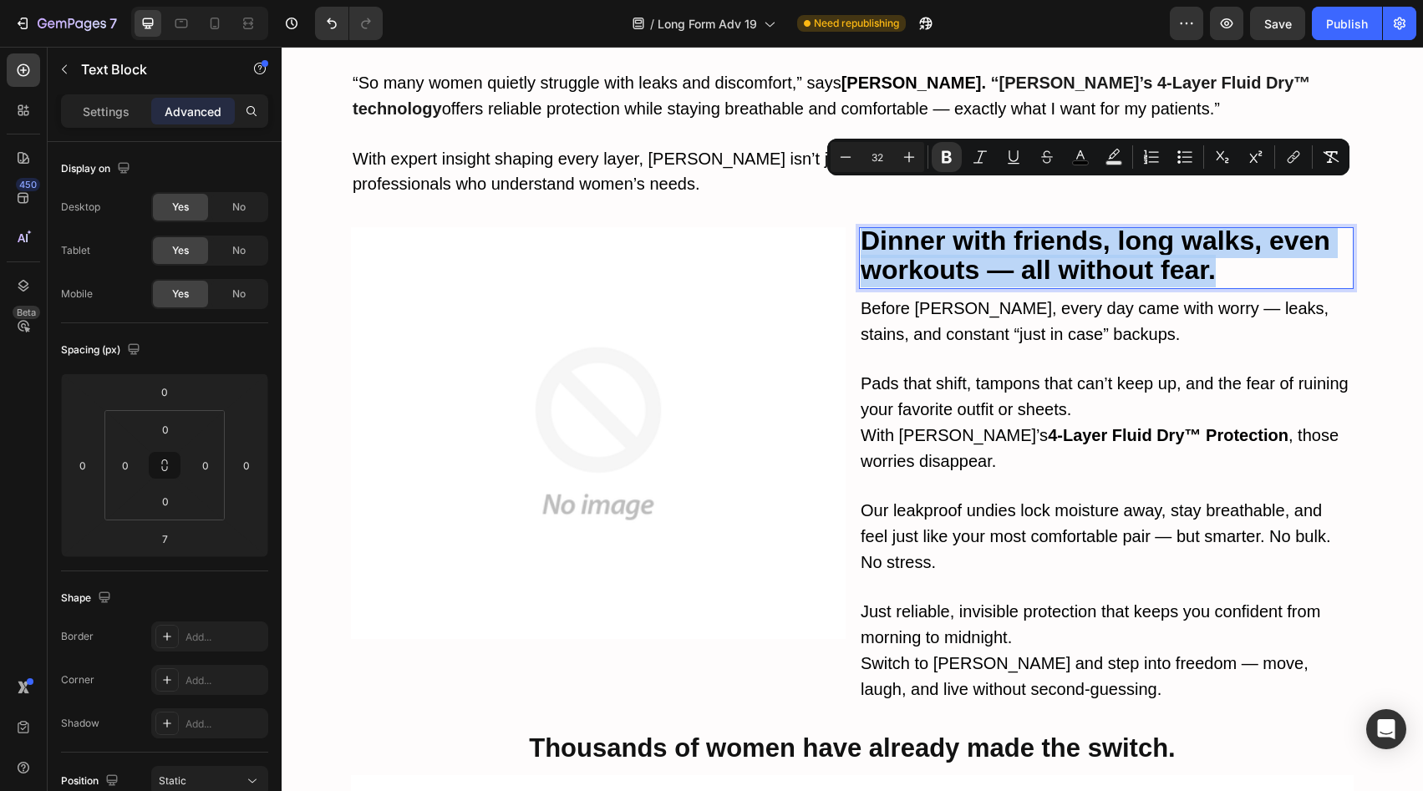
copy strong "Dinner with friends, long walks, even workouts — all without fear."
click at [955, 501] on span "Our leakproof undies lock moisture away, stay breathable, and feel just like yo…" at bounding box center [1096, 536] width 470 height 70
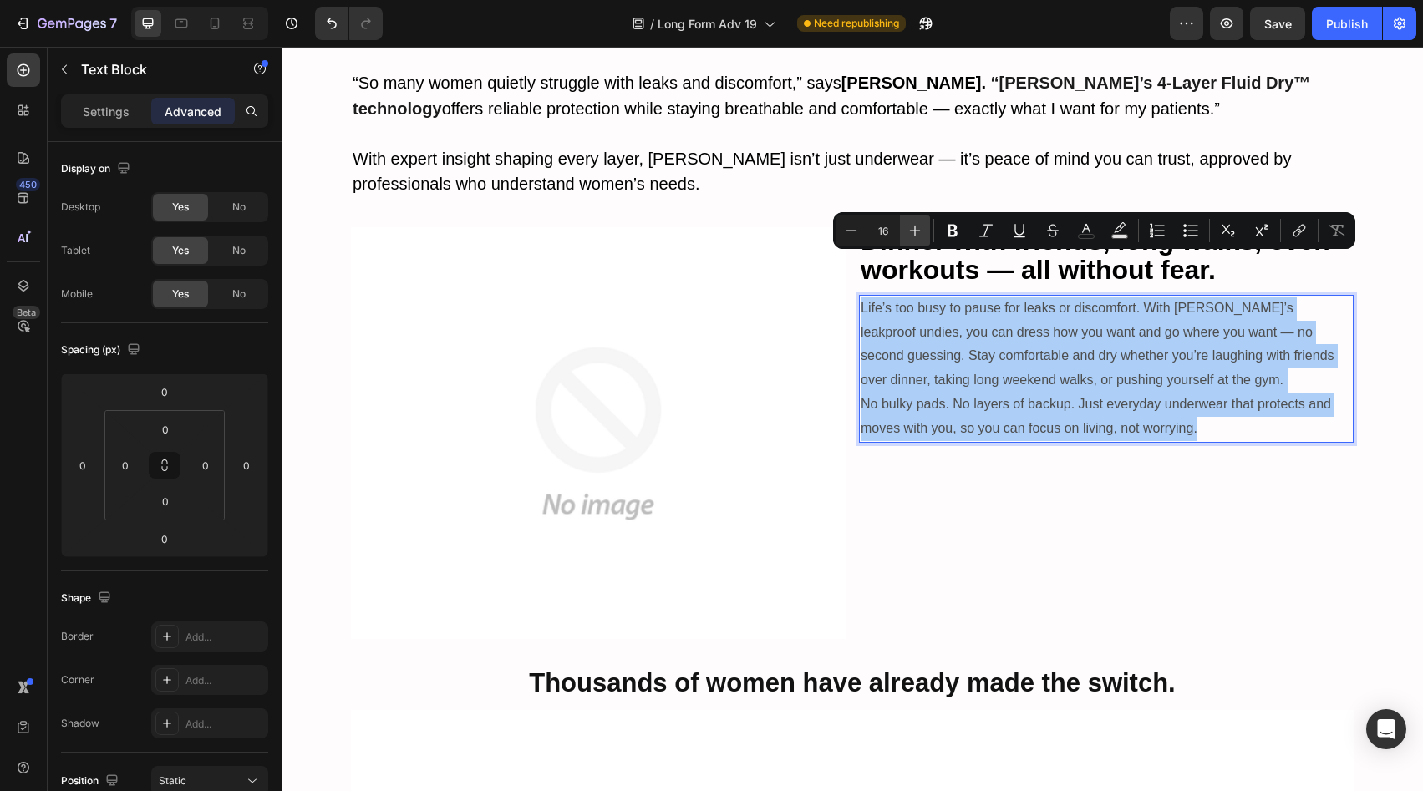
click at [908, 226] on icon "Editor contextual toolbar" at bounding box center [915, 230] width 17 height 17
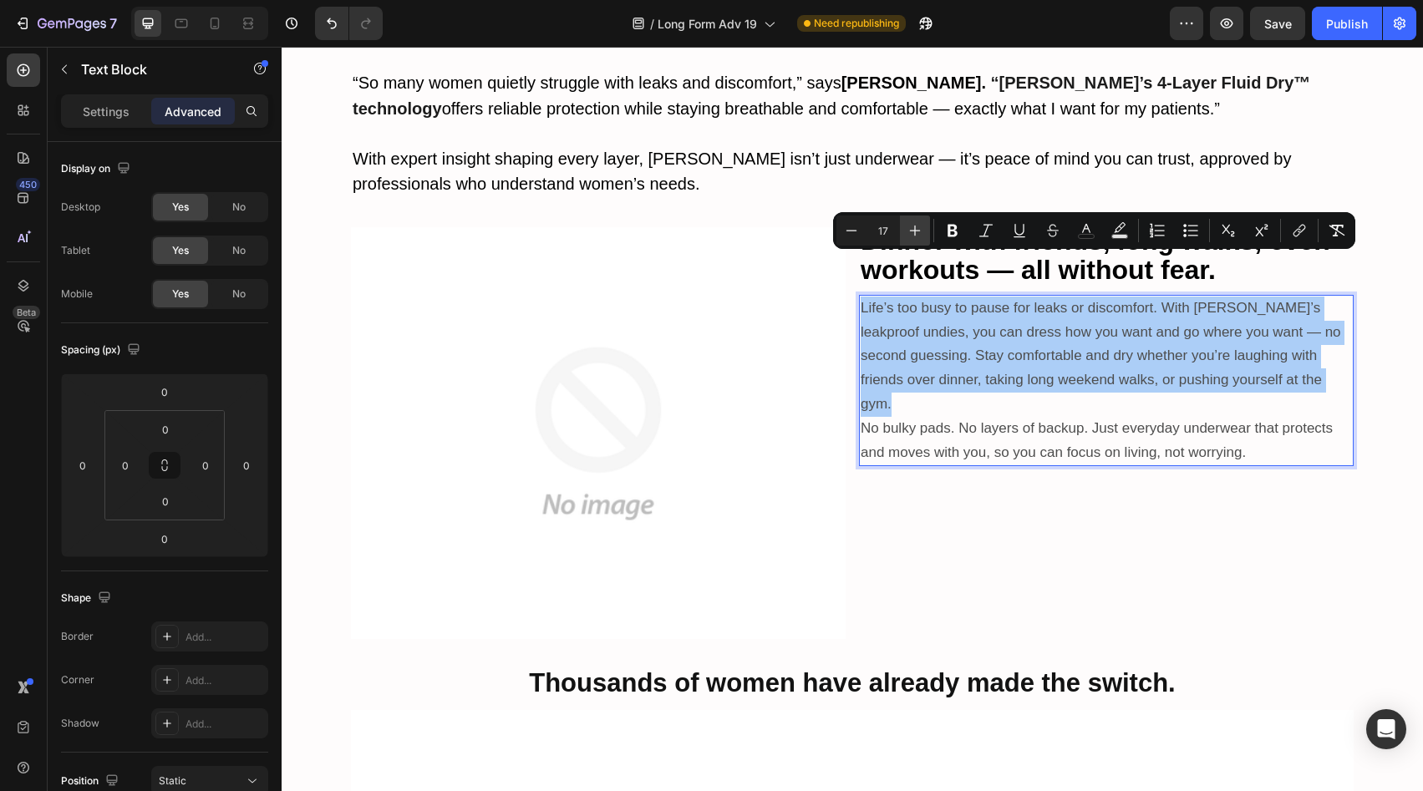
click at [908, 226] on icon "Editor contextual toolbar" at bounding box center [915, 230] width 17 height 17
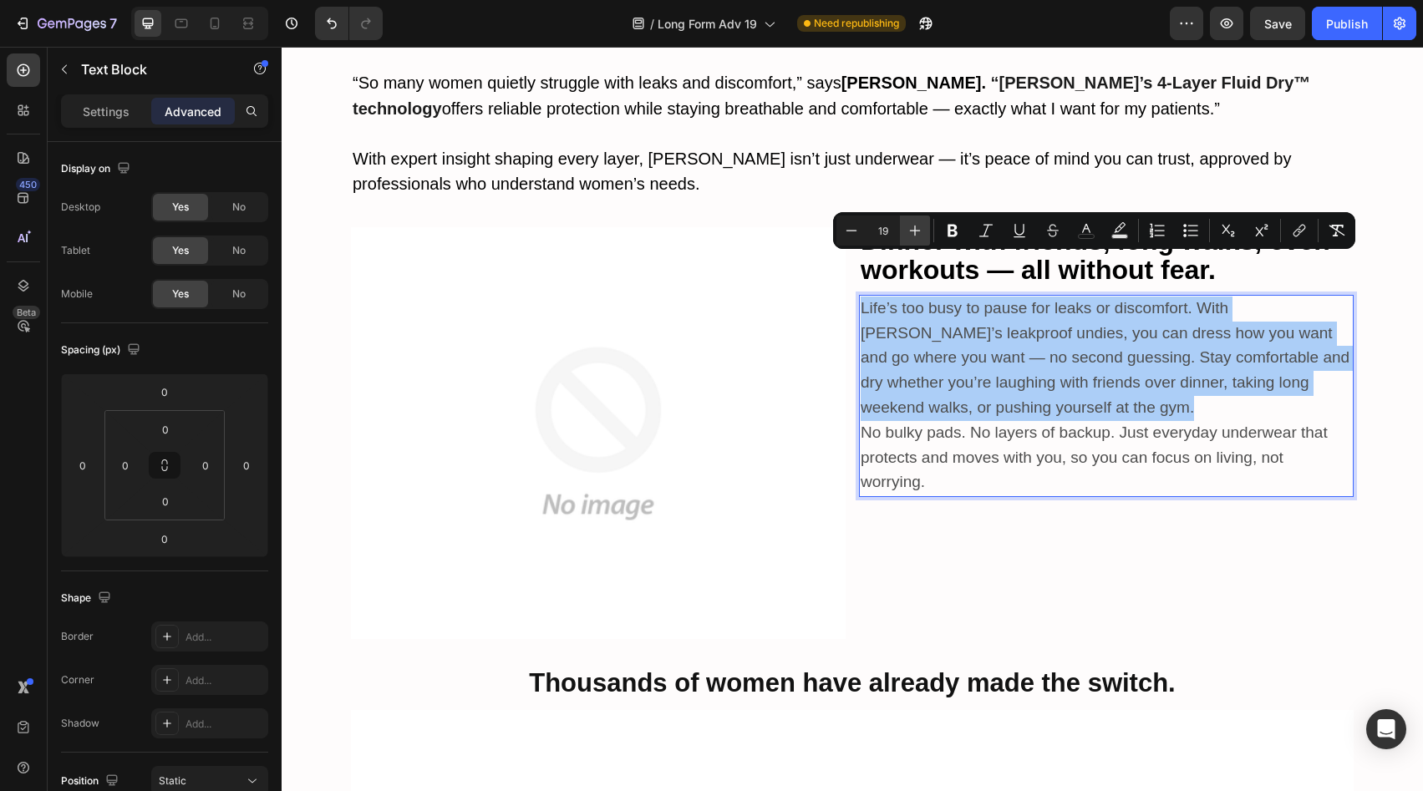
click at [908, 226] on icon "Editor contextual toolbar" at bounding box center [915, 230] width 17 height 17
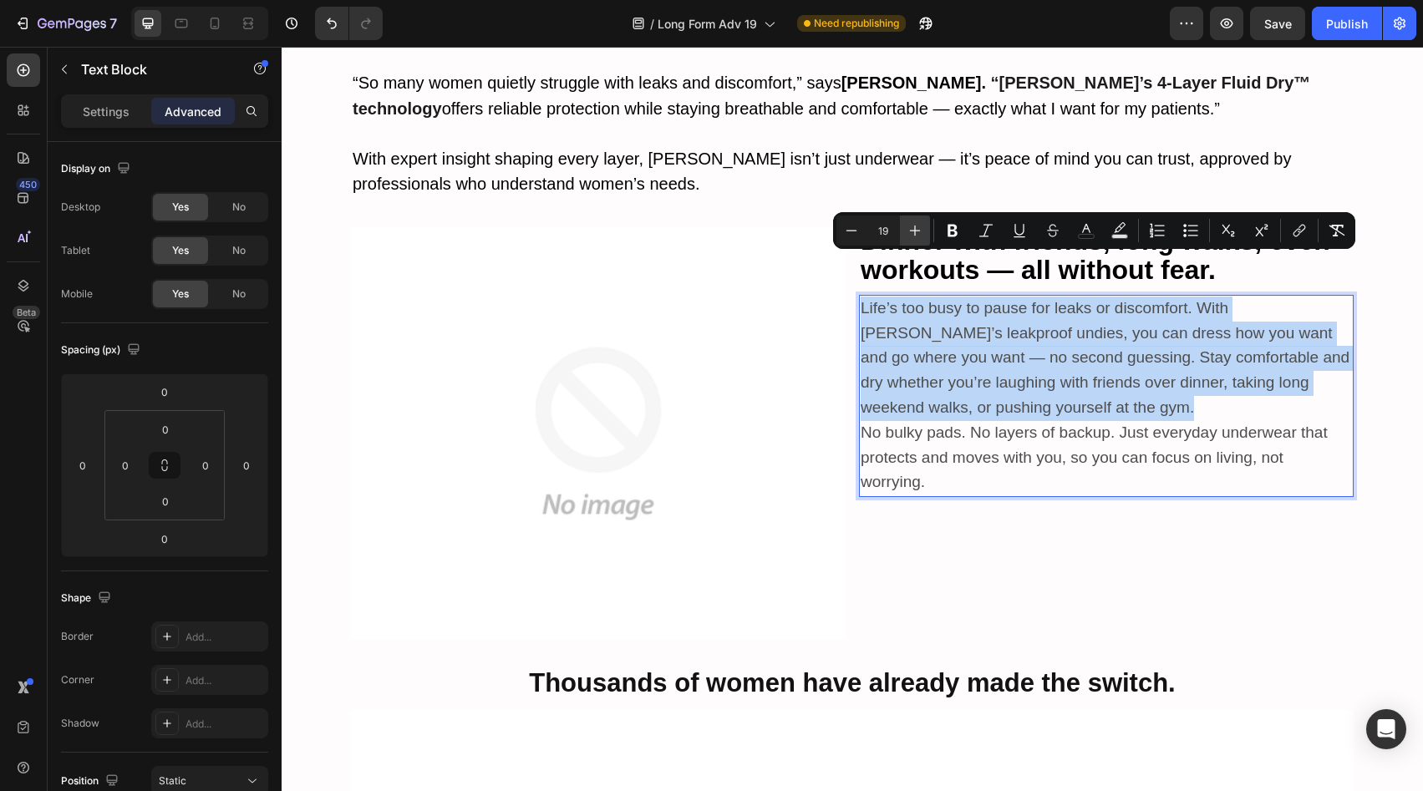
type input "20"
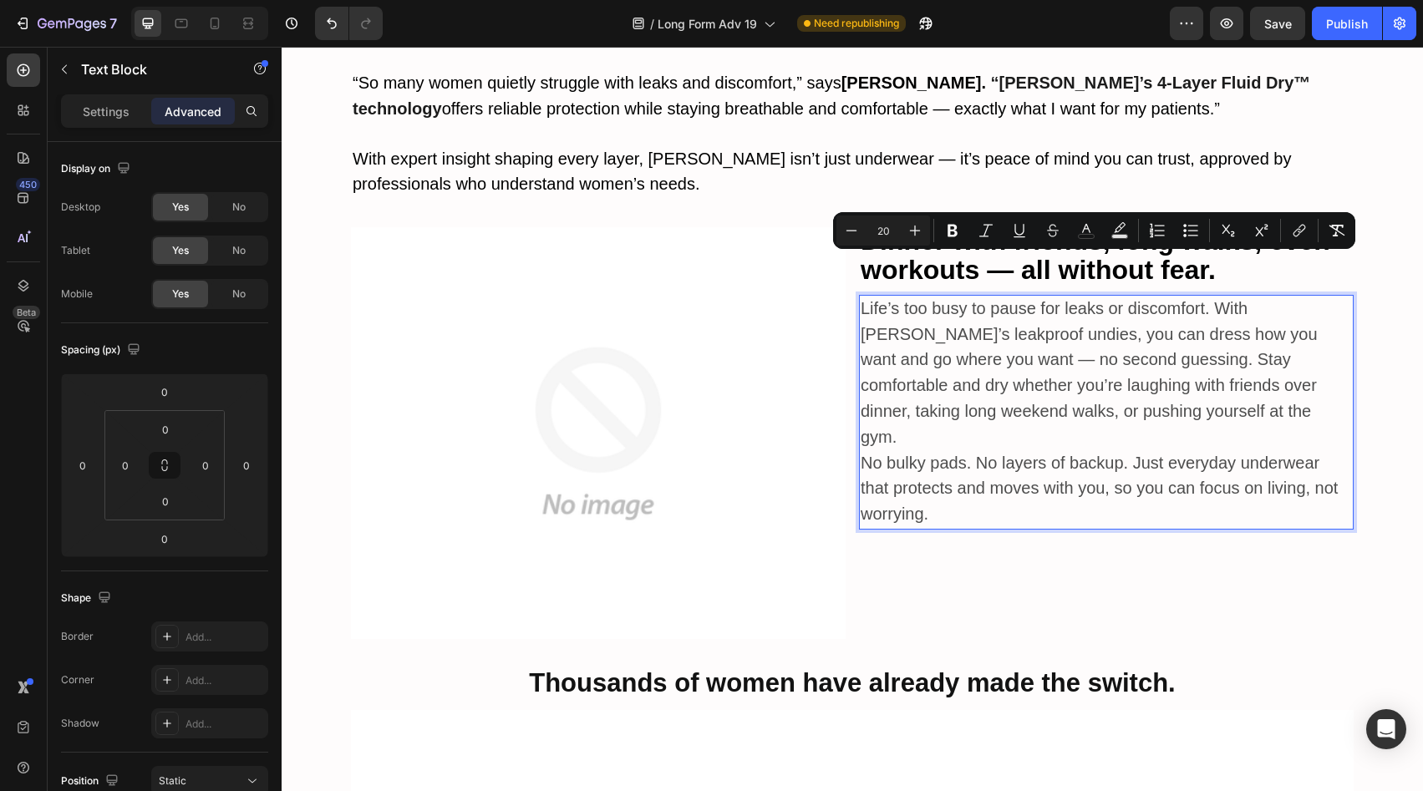
click at [1074, 356] on span "Life’s too busy to pause for leaks or discomfort. With Vera’s leakproof undies,…" at bounding box center [1089, 372] width 457 height 147
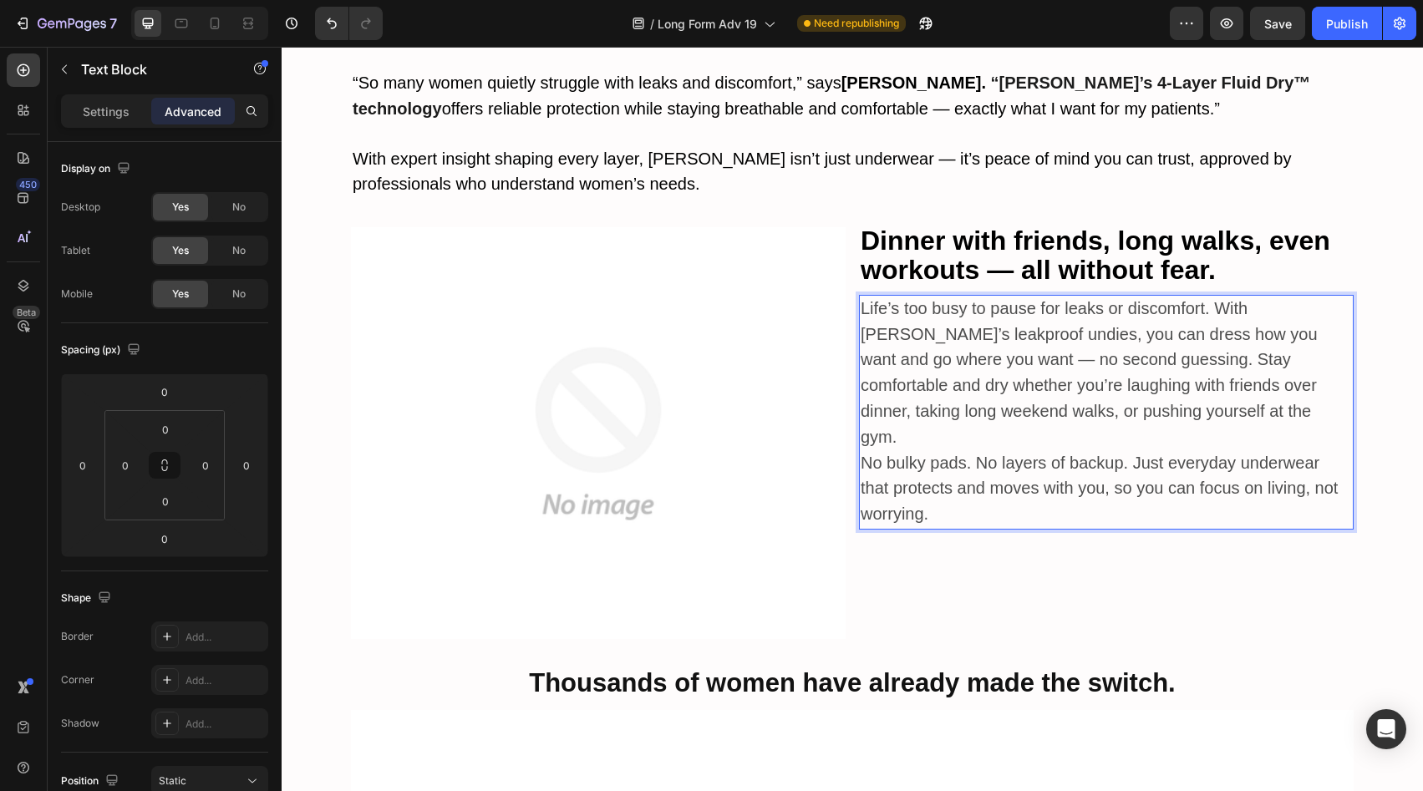
click at [1075, 316] on span "Life’s too busy to pause for leaks or discomfort. With Vera’s leakproof undies,…" at bounding box center [1089, 372] width 457 height 147
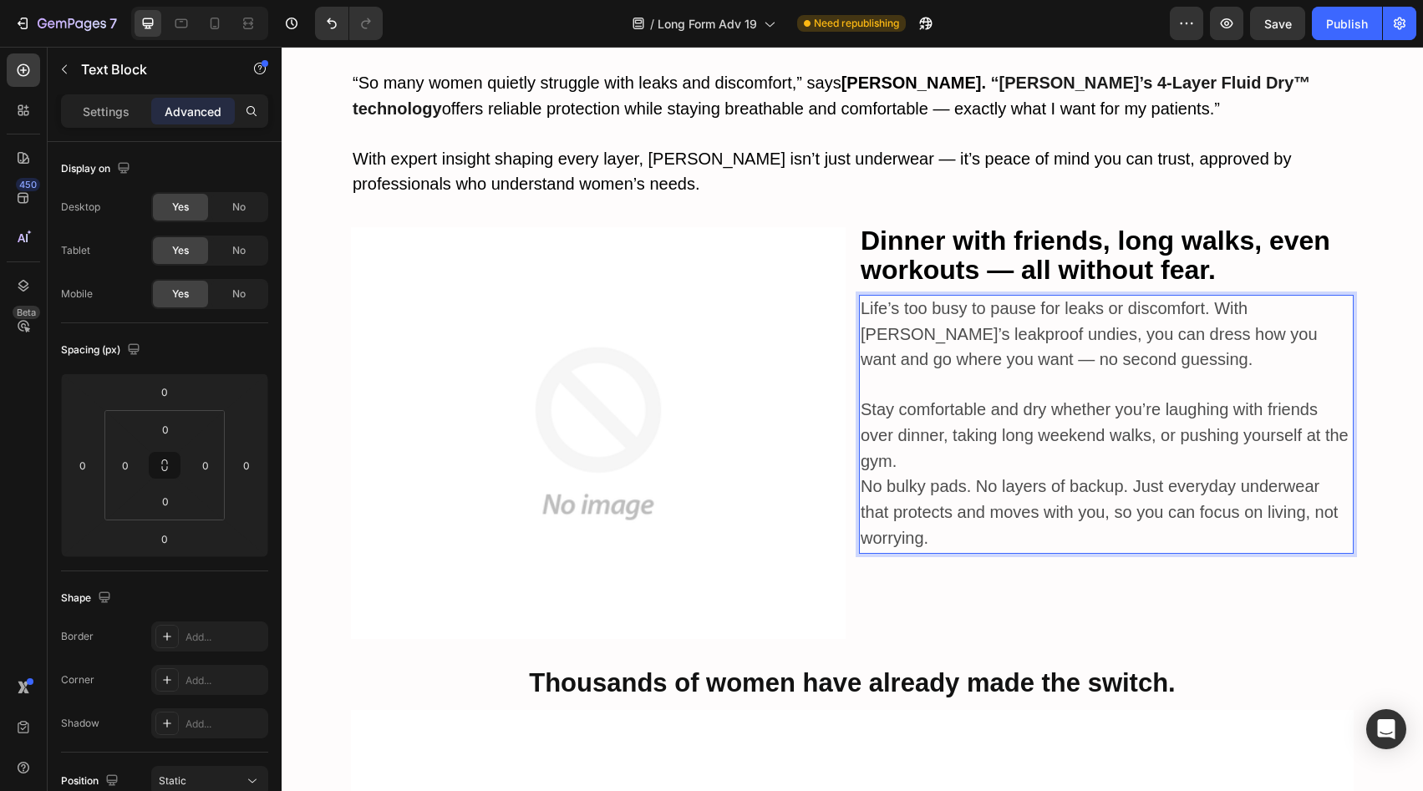
click at [970, 412] on p "Stay comfortable and dry whether you’re laughing with friends over dinner, taki…" at bounding box center [1106, 436] width 491 height 77
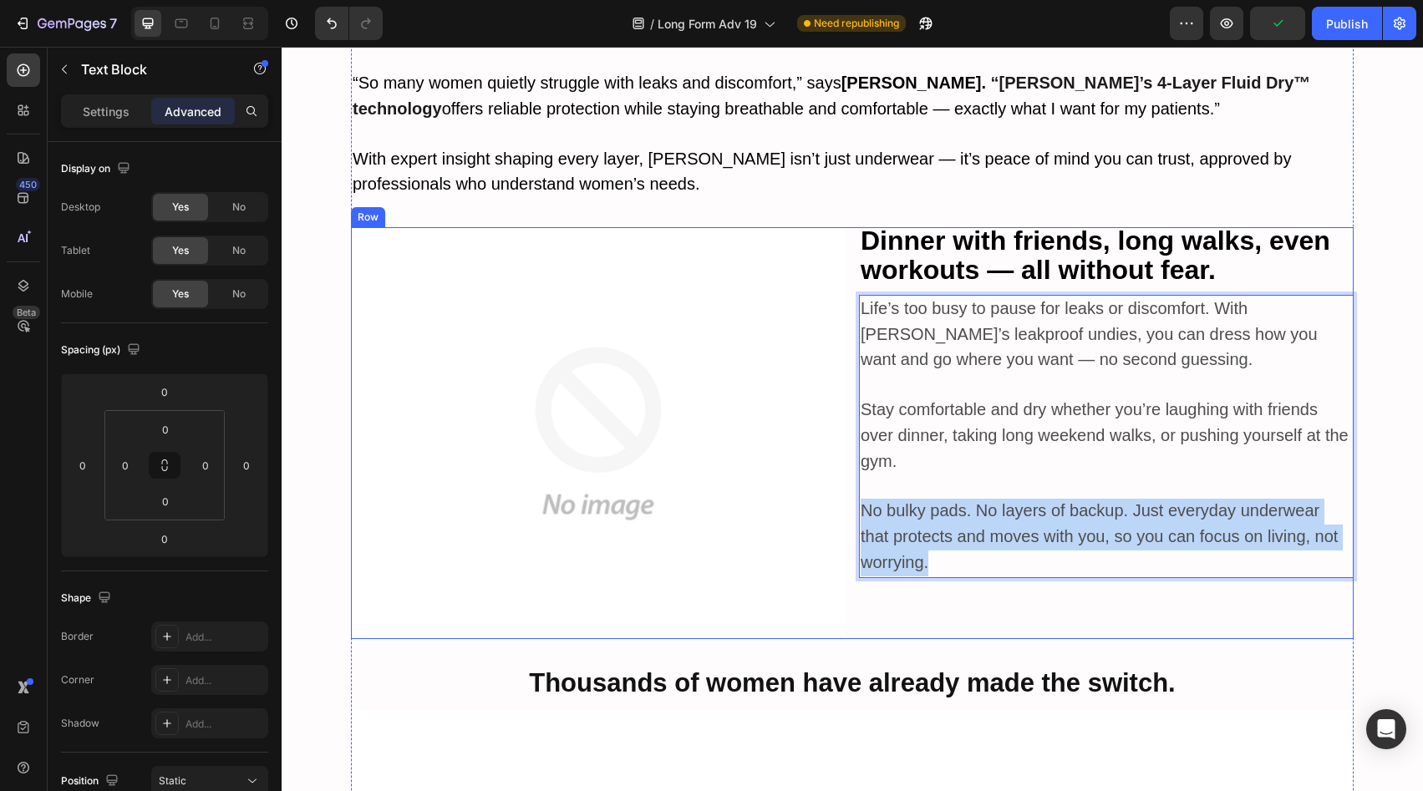
drag, startPoint x: 951, startPoint y: 511, endPoint x: 852, endPoint y: 454, distance: 115.0
click at [852, 454] on div "Image Dinner with friends, long walks, even workouts — all without fear. Text B…" at bounding box center [852, 433] width 1003 height 412
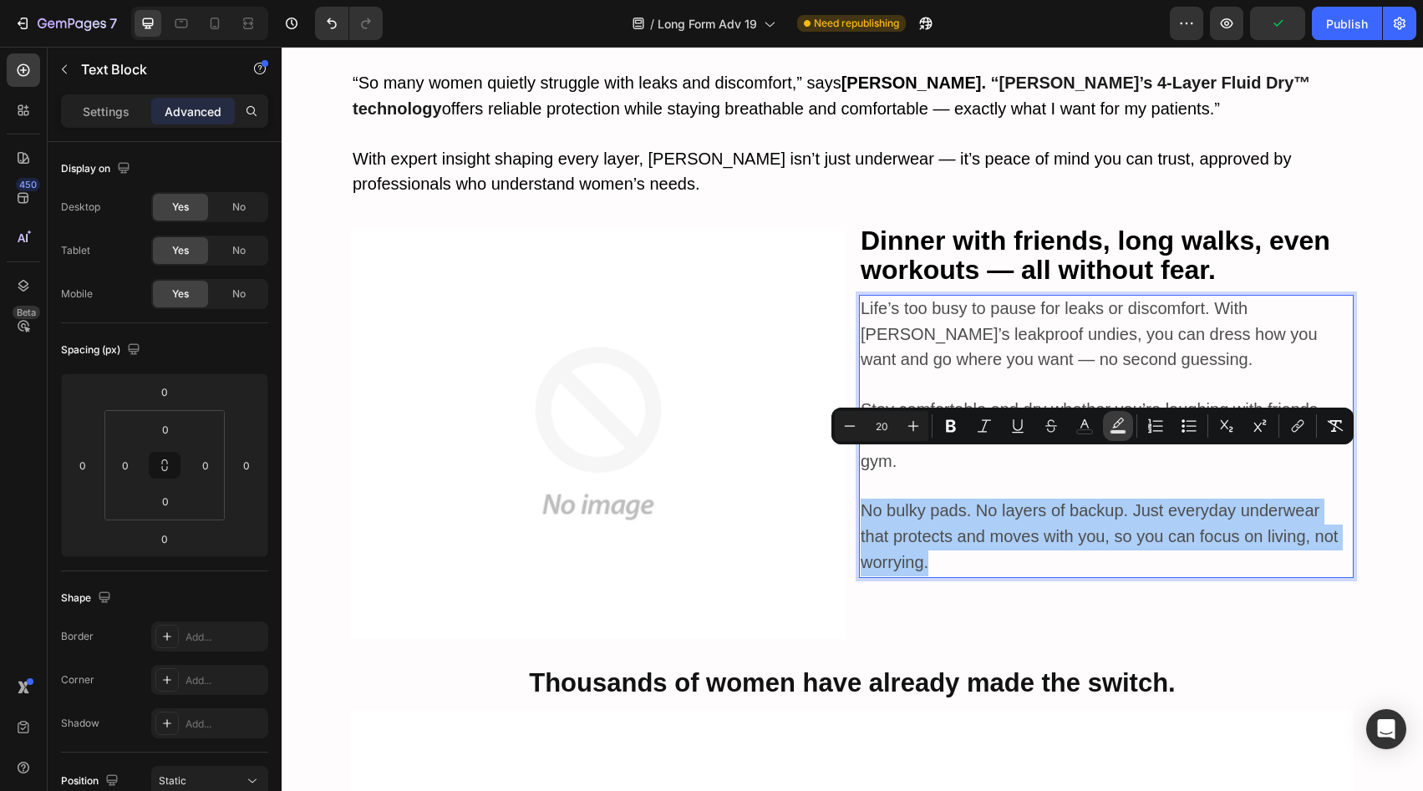
click at [1116, 430] on rect "Editor contextual toolbar" at bounding box center [1119, 432] width 16 height 4
type input "000000"
type input "77"
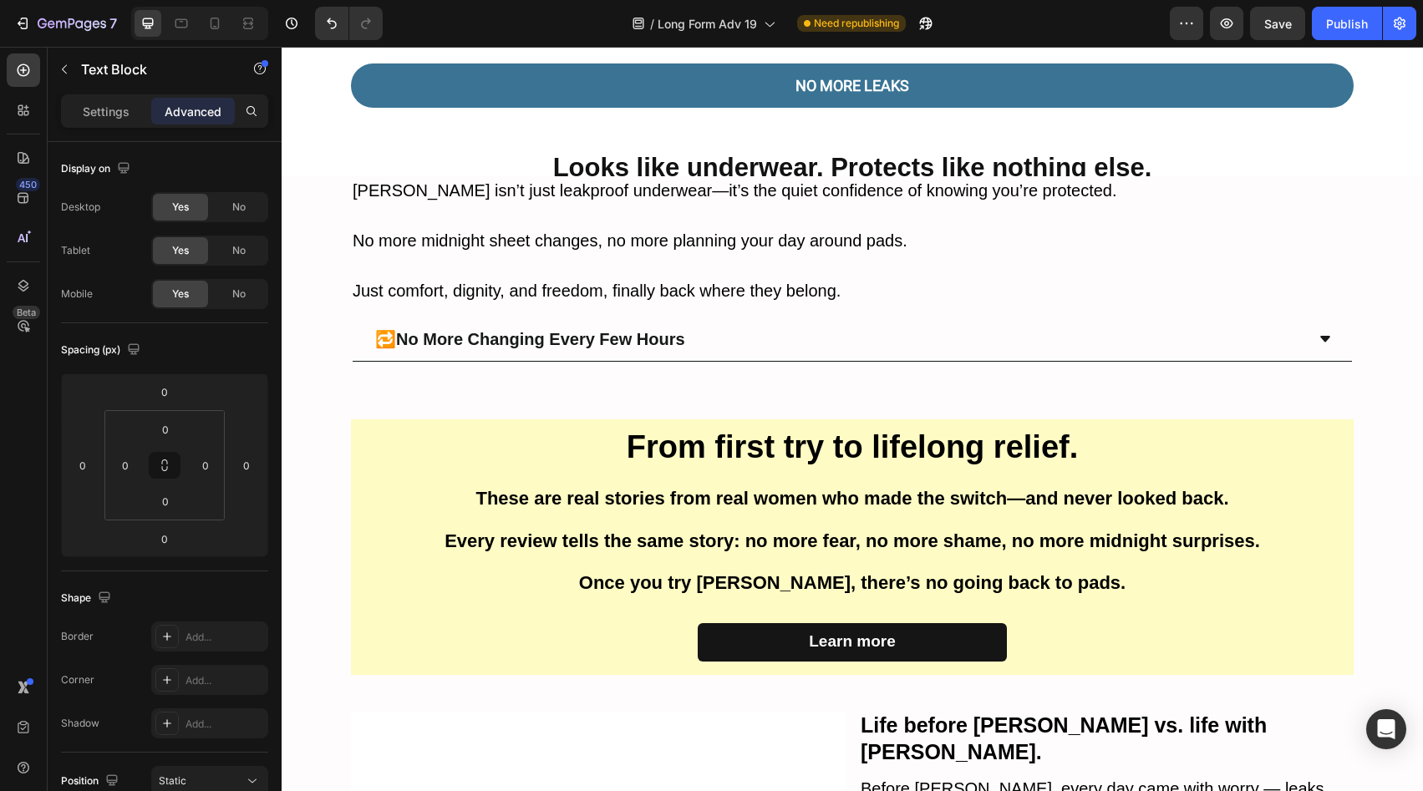
scroll to position [3952, 0]
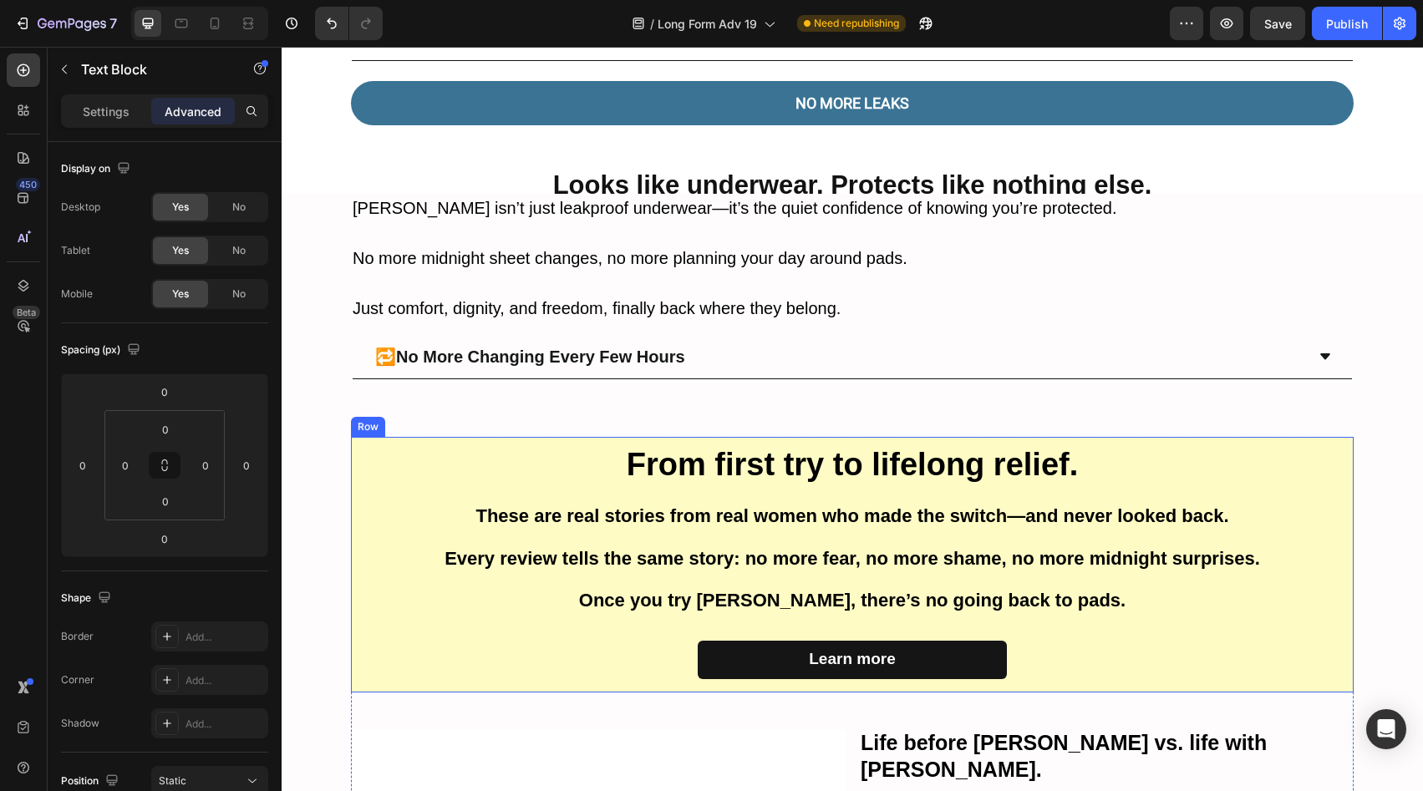
click at [1289, 497] on div "From first try to lifelong relief. Heading These are real stories from real wom…" at bounding box center [852, 564] width 1003 height 255
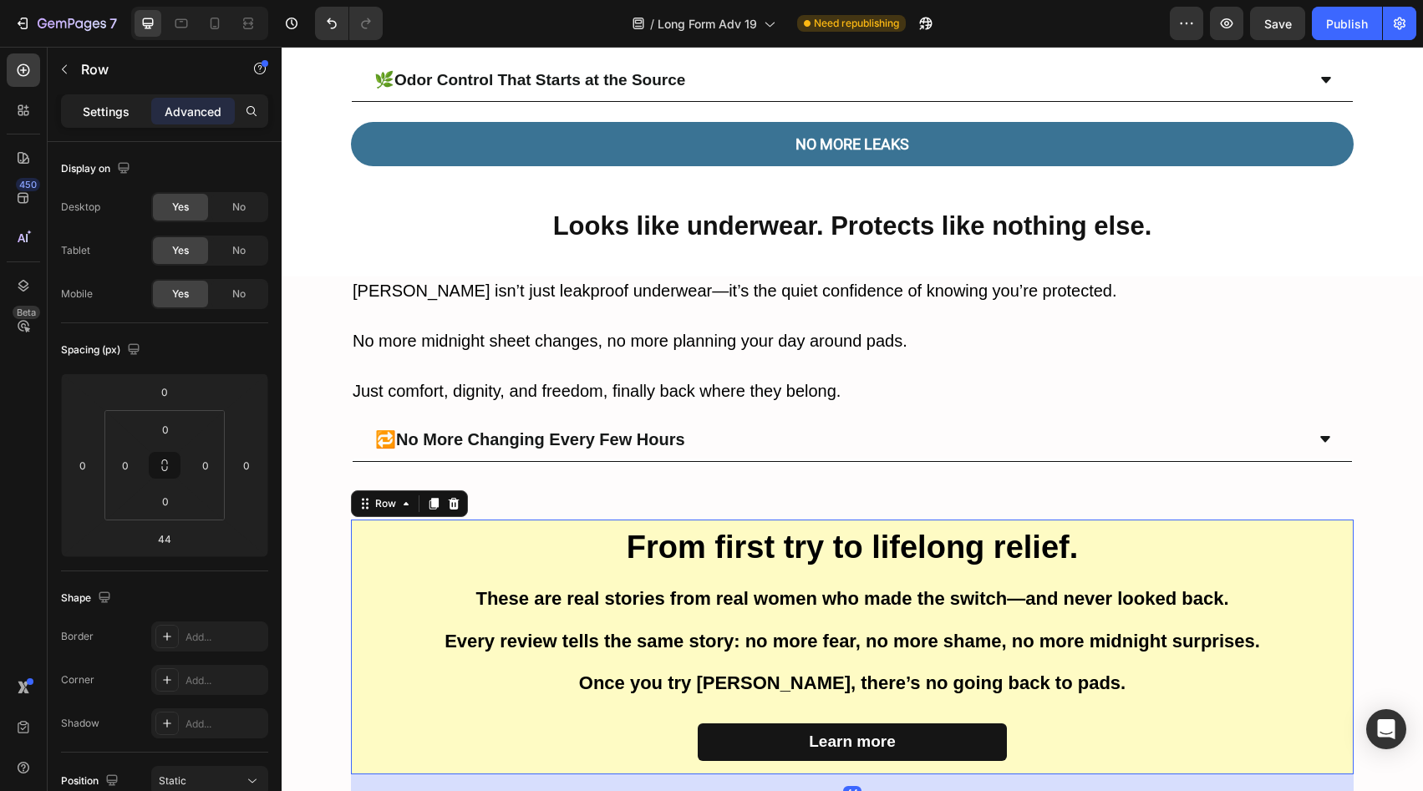
click at [108, 111] on p "Settings" at bounding box center [106, 112] width 47 height 18
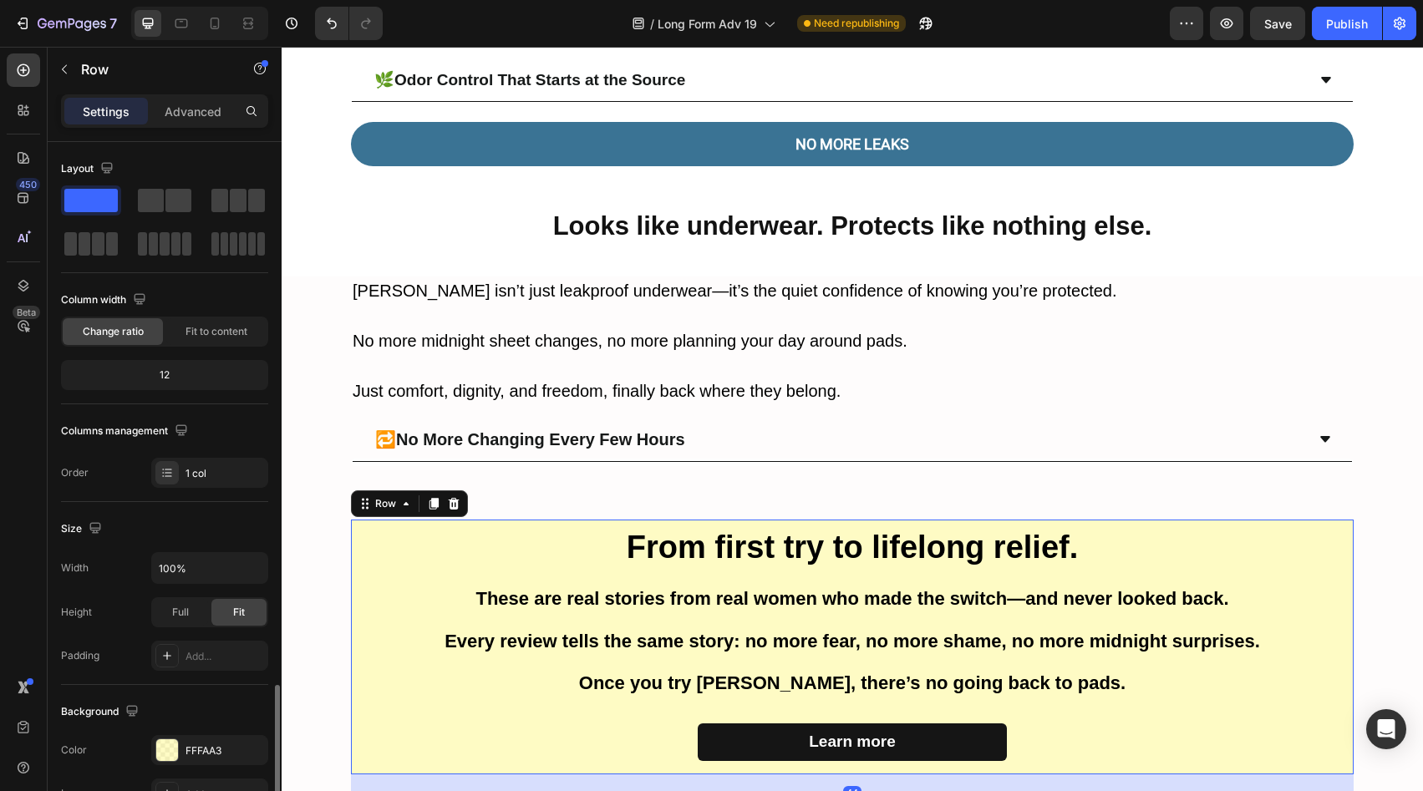
scroll to position [323, 0]
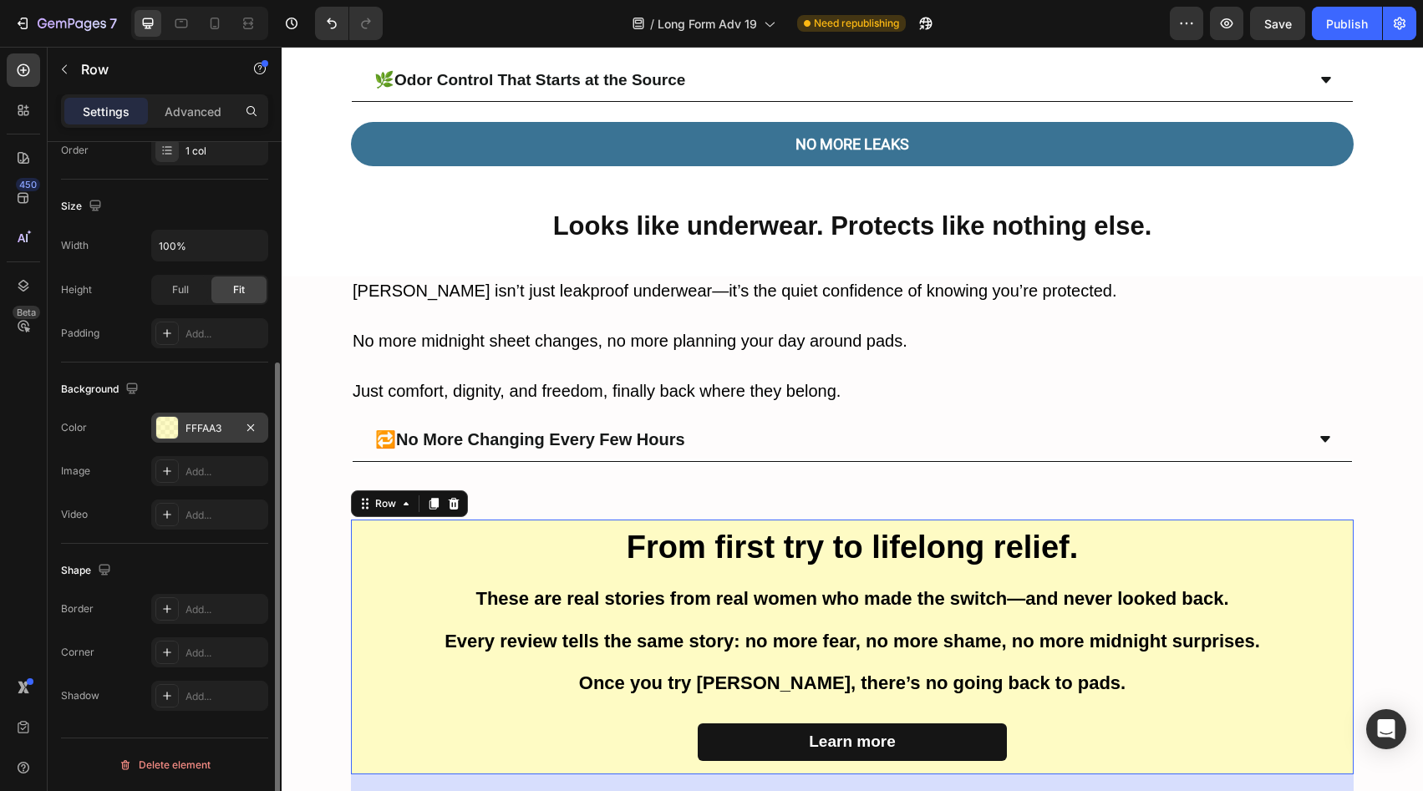
click at [189, 430] on div "FFFAA3" at bounding box center [210, 428] width 48 height 15
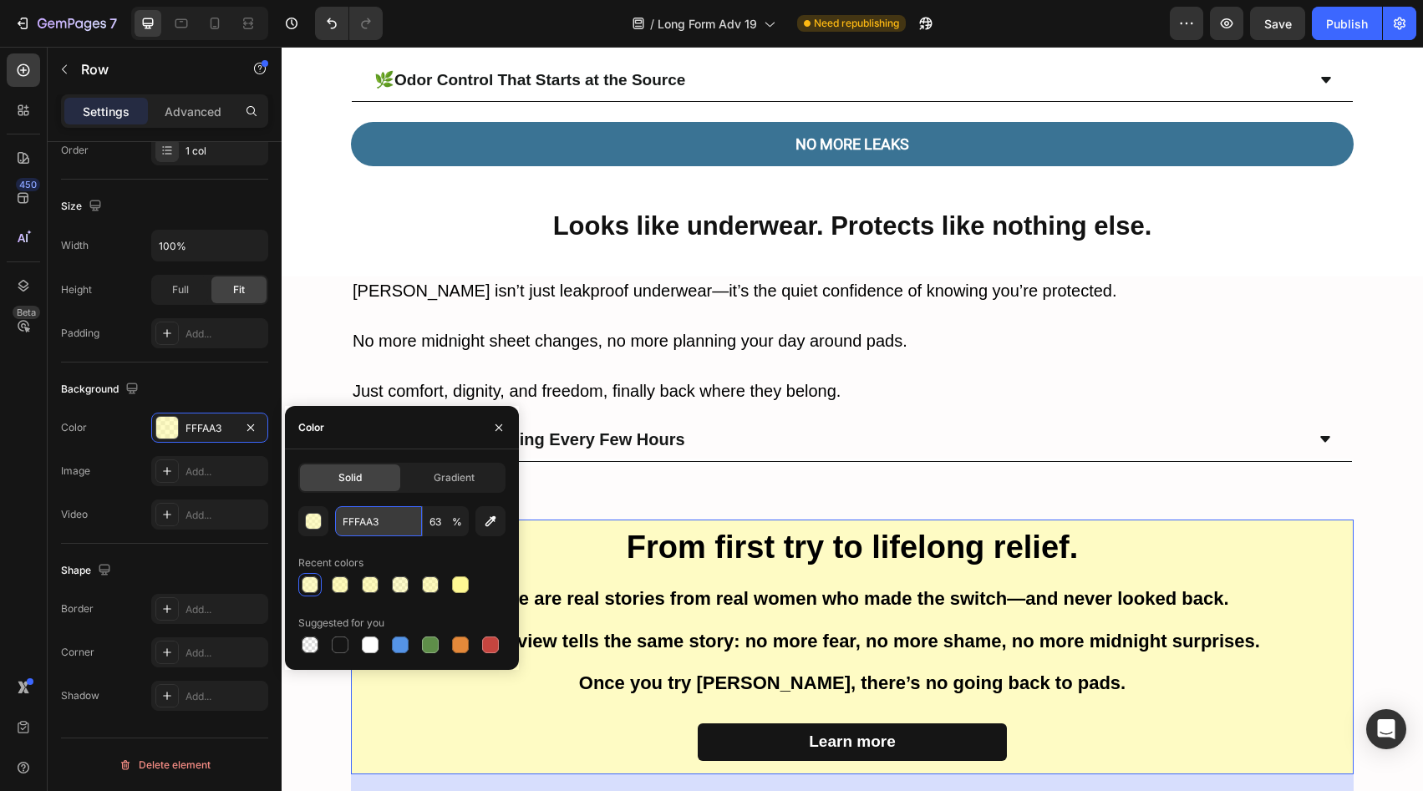
click at [384, 522] on input "FFFAA3" at bounding box center [378, 521] width 87 height 30
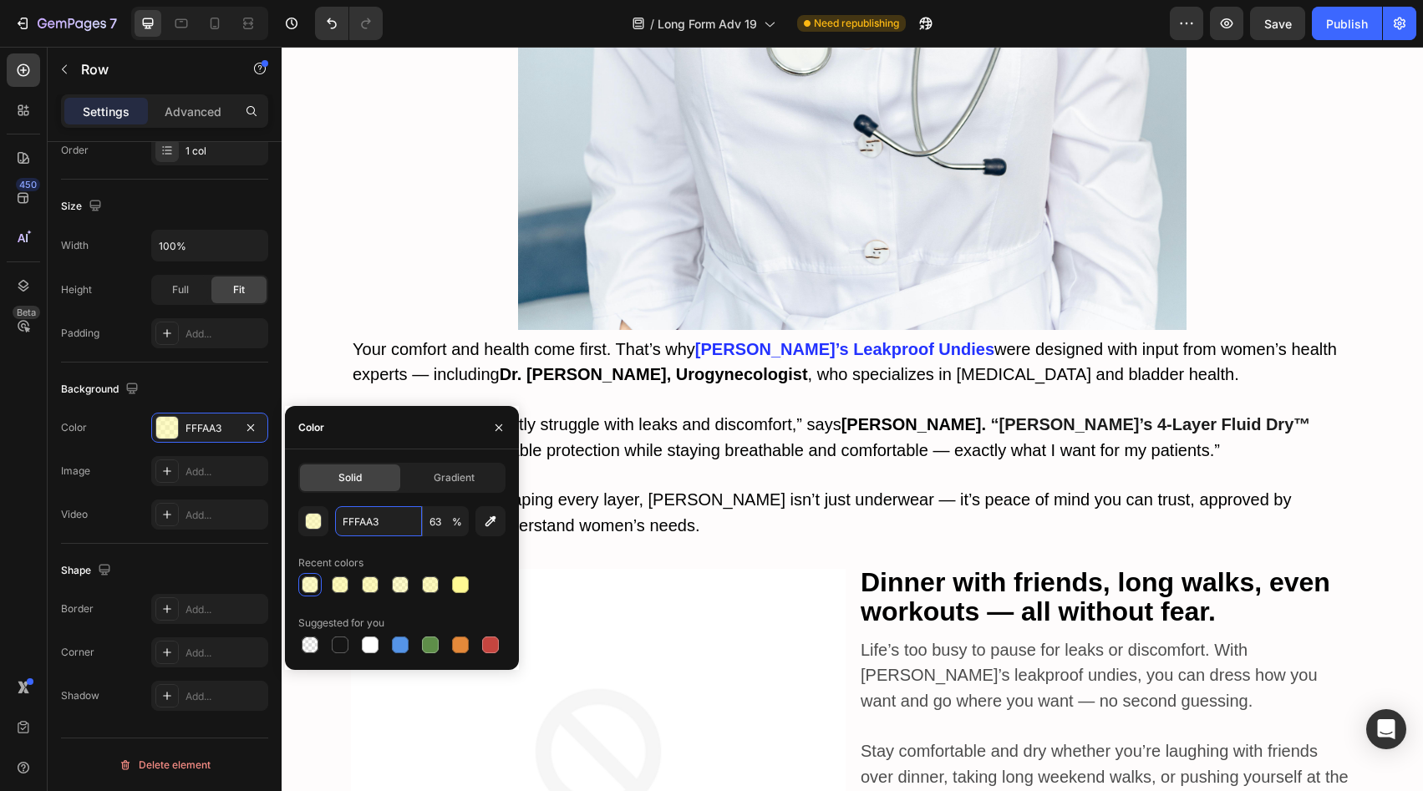
scroll to position [6168, 0]
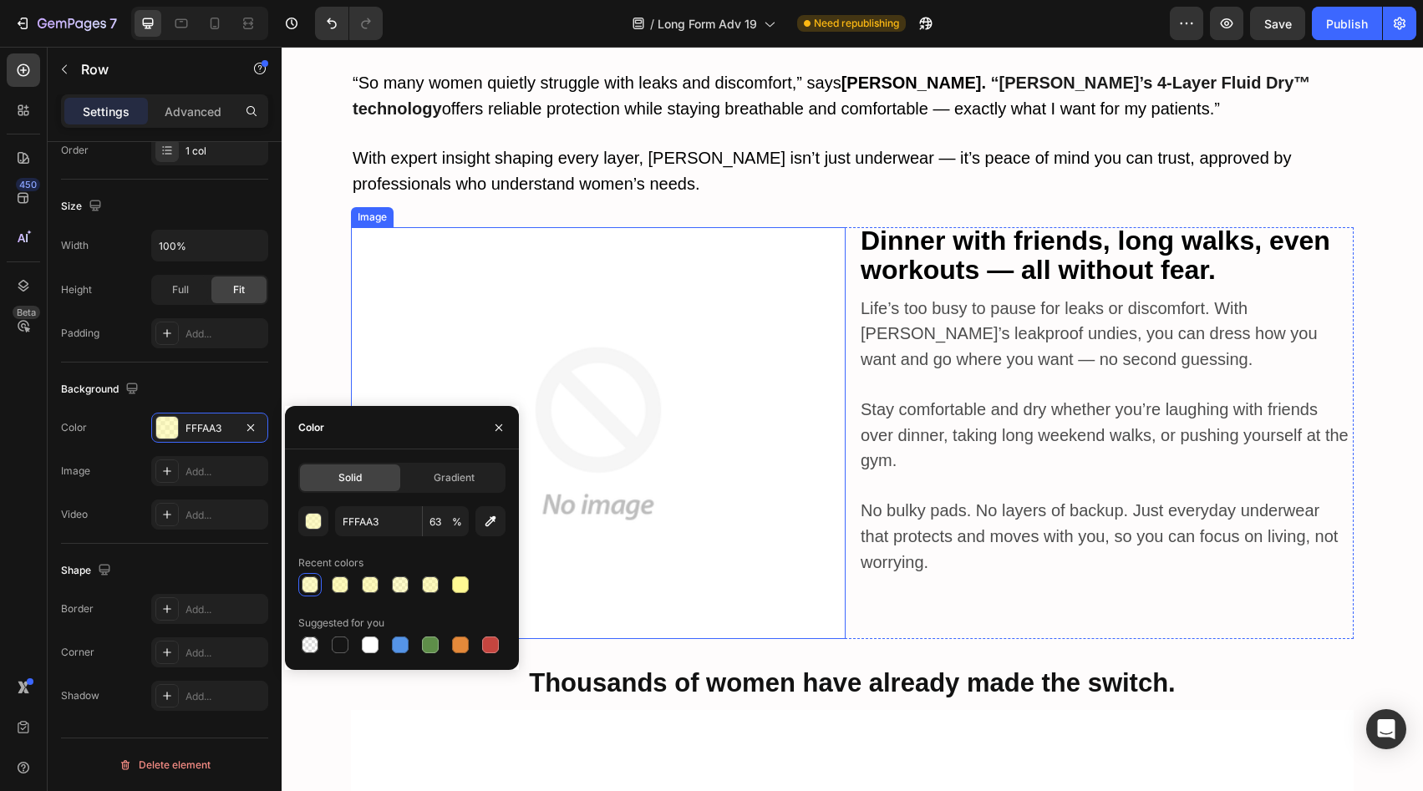
click at [1008, 501] on span "No bulky pads. No layers of backup. Just everyday underwear that protects and m…" at bounding box center [1099, 536] width 477 height 70
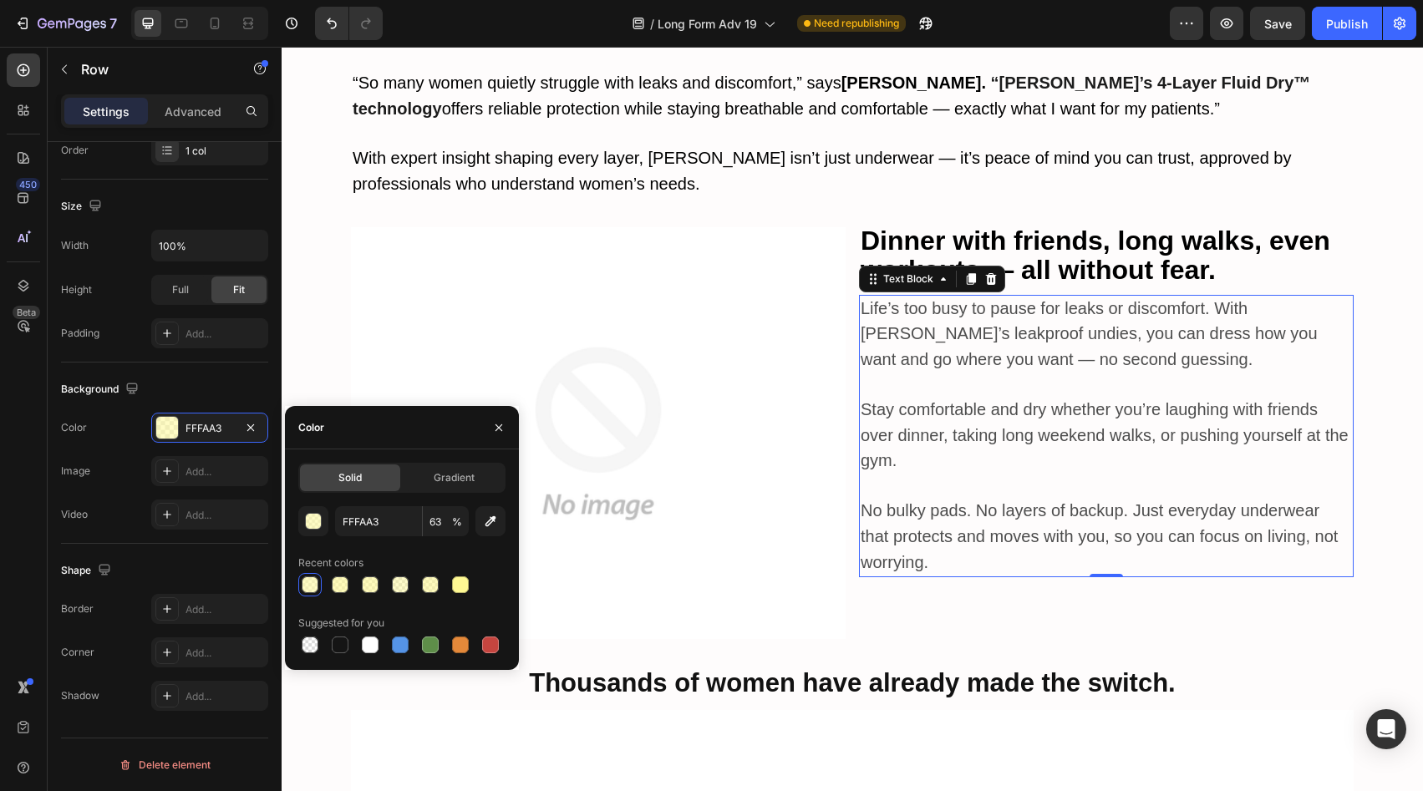
scroll to position [0, 0]
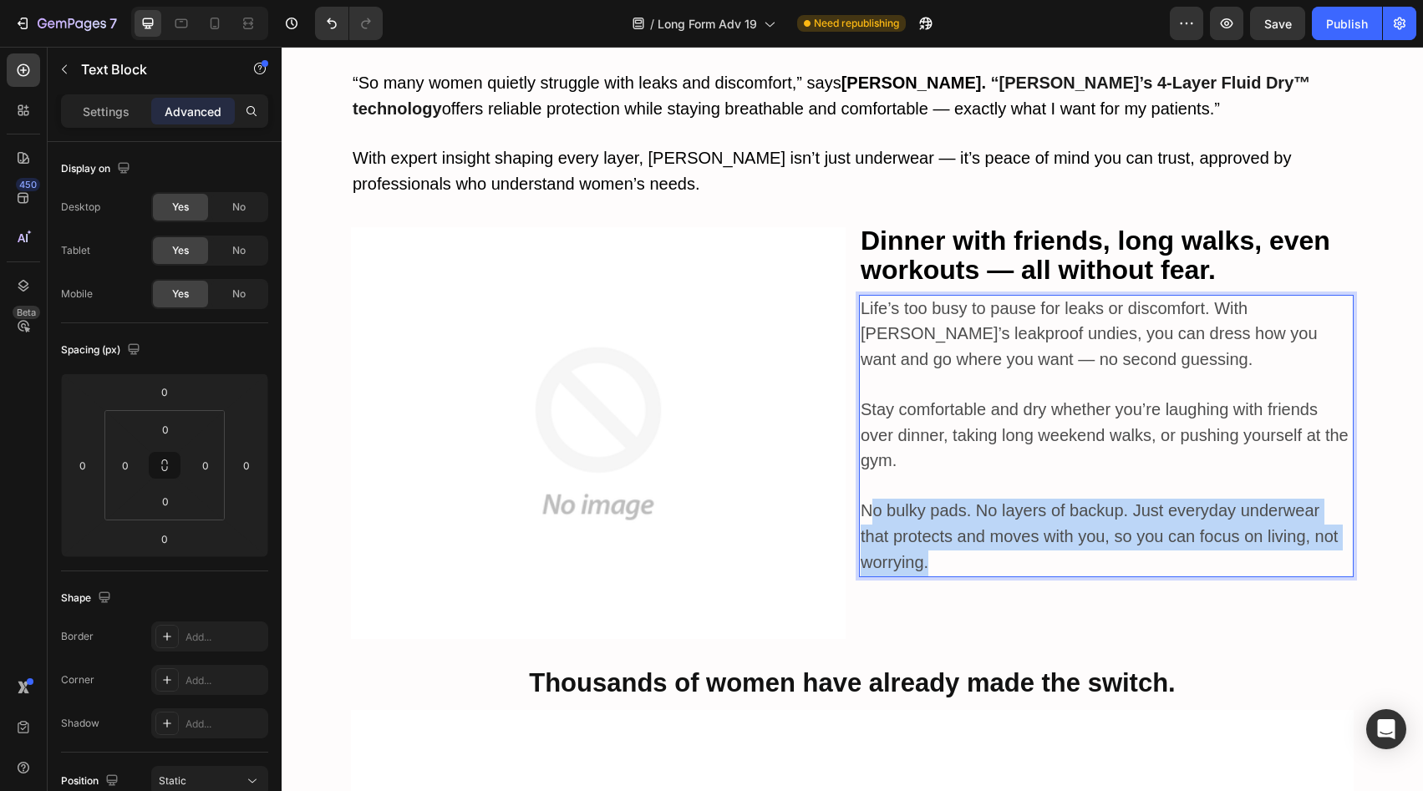
drag, startPoint x: 939, startPoint y: 521, endPoint x: 866, endPoint y: 455, distance: 98.2
click at [866, 499] on p "No bulky pads. No layers of backup. Just everyday underwear that protects and m…" at bounding box center [1106, 537] width 491 height 77
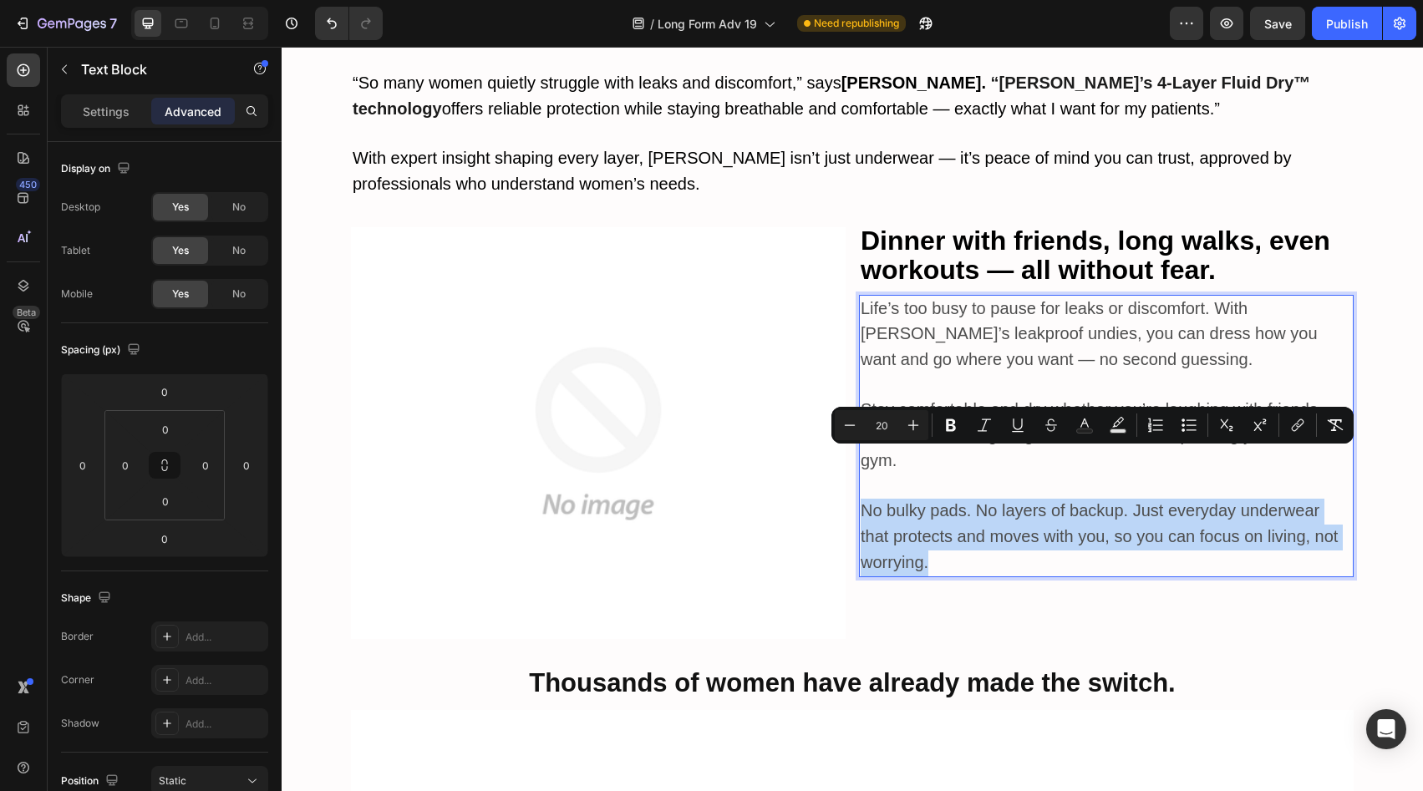
drag, startPoint x: 859, startPoint y: 456, endPoint x: 931, endPoint y: 515, distance: 92.7
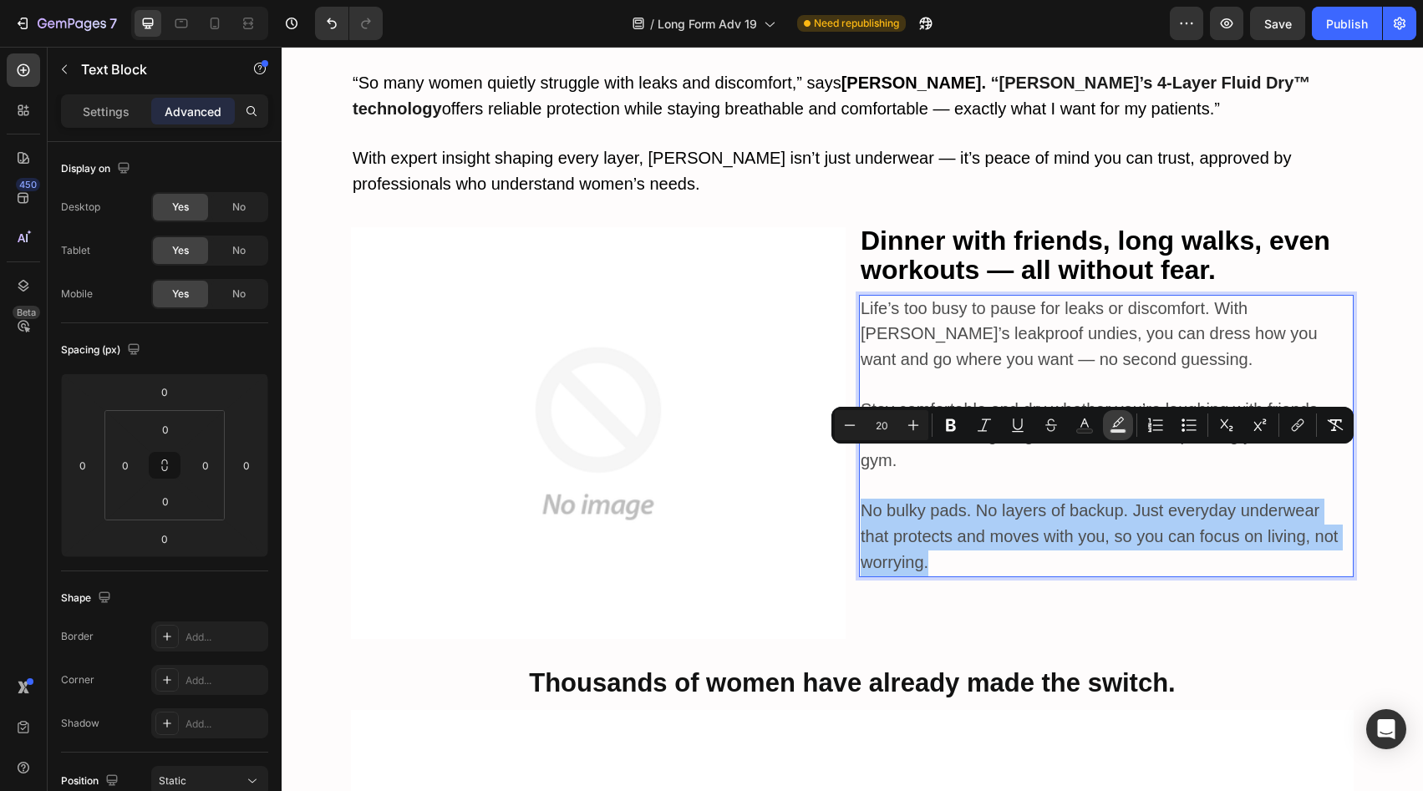
click at [1113, 425] on icon "Editor contextual toolbar" at bounding box center [1118, 425] width 17 height 17
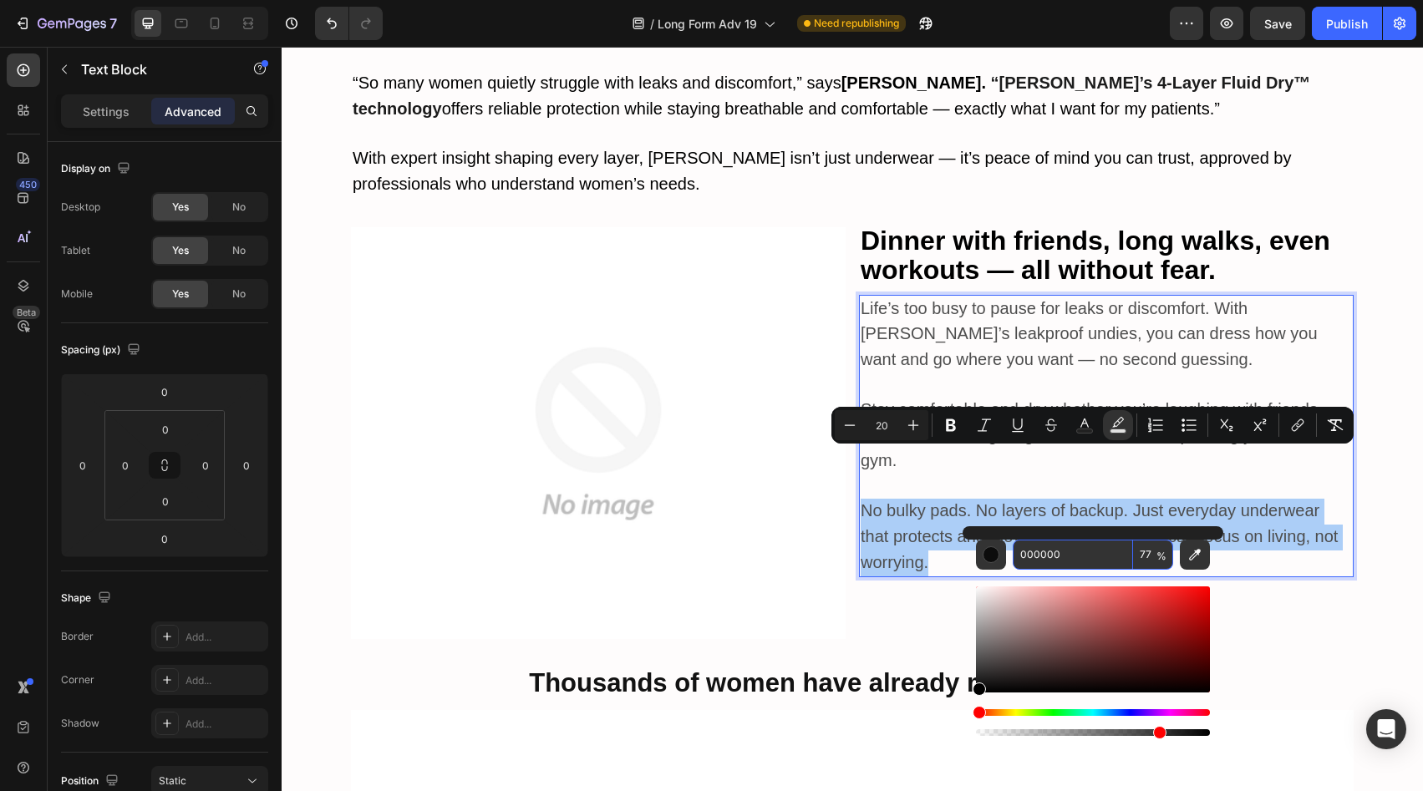
click at [1086, 553] on input "000000" at bounding box center [1073, 555] width 120 height 30
paste input "FFFAA3"
type input "FFFAA3"
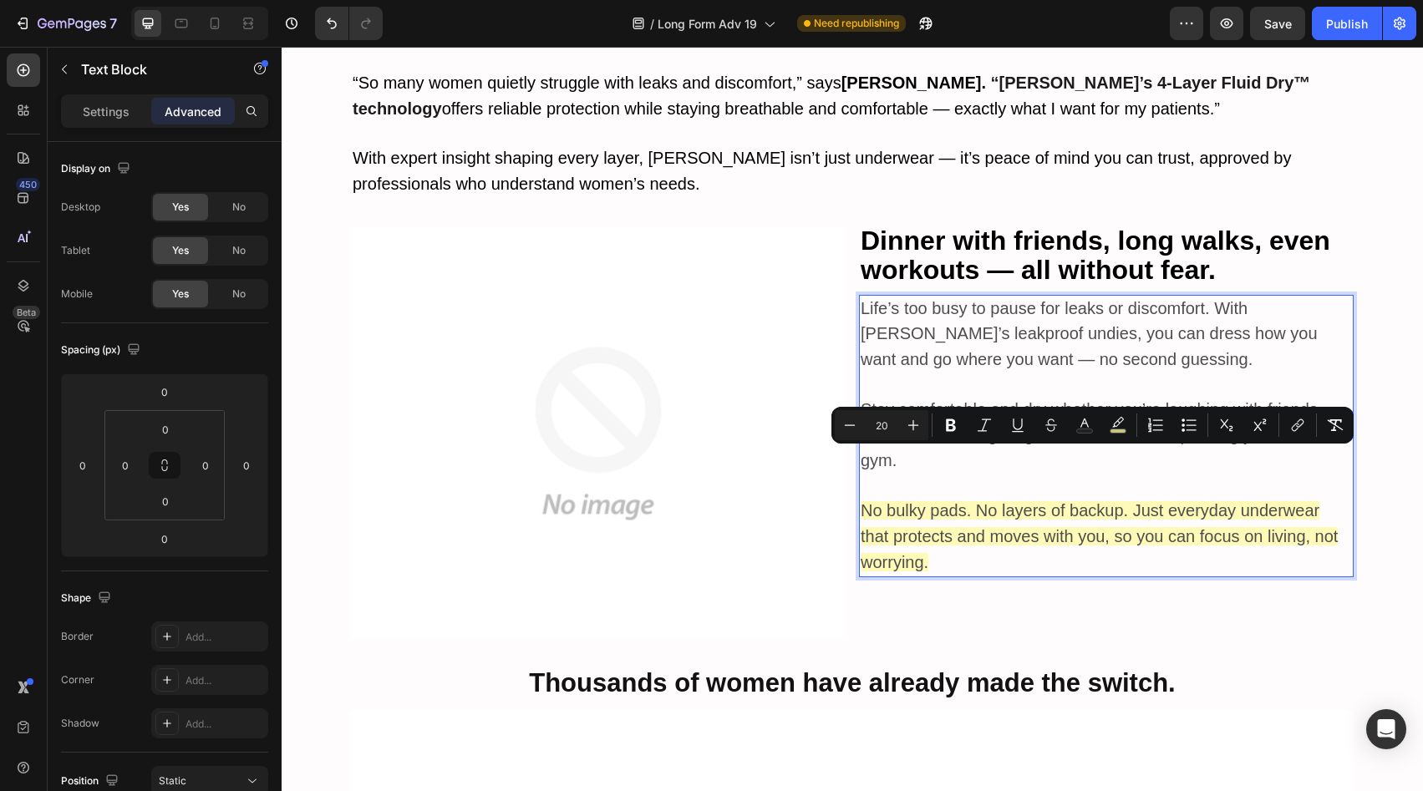
click at [946, 510] on p "No bulky pads. No layers of backup. Just everyday underwear that protects and m…" at bounding box center [1106, 537] width 491 height 77
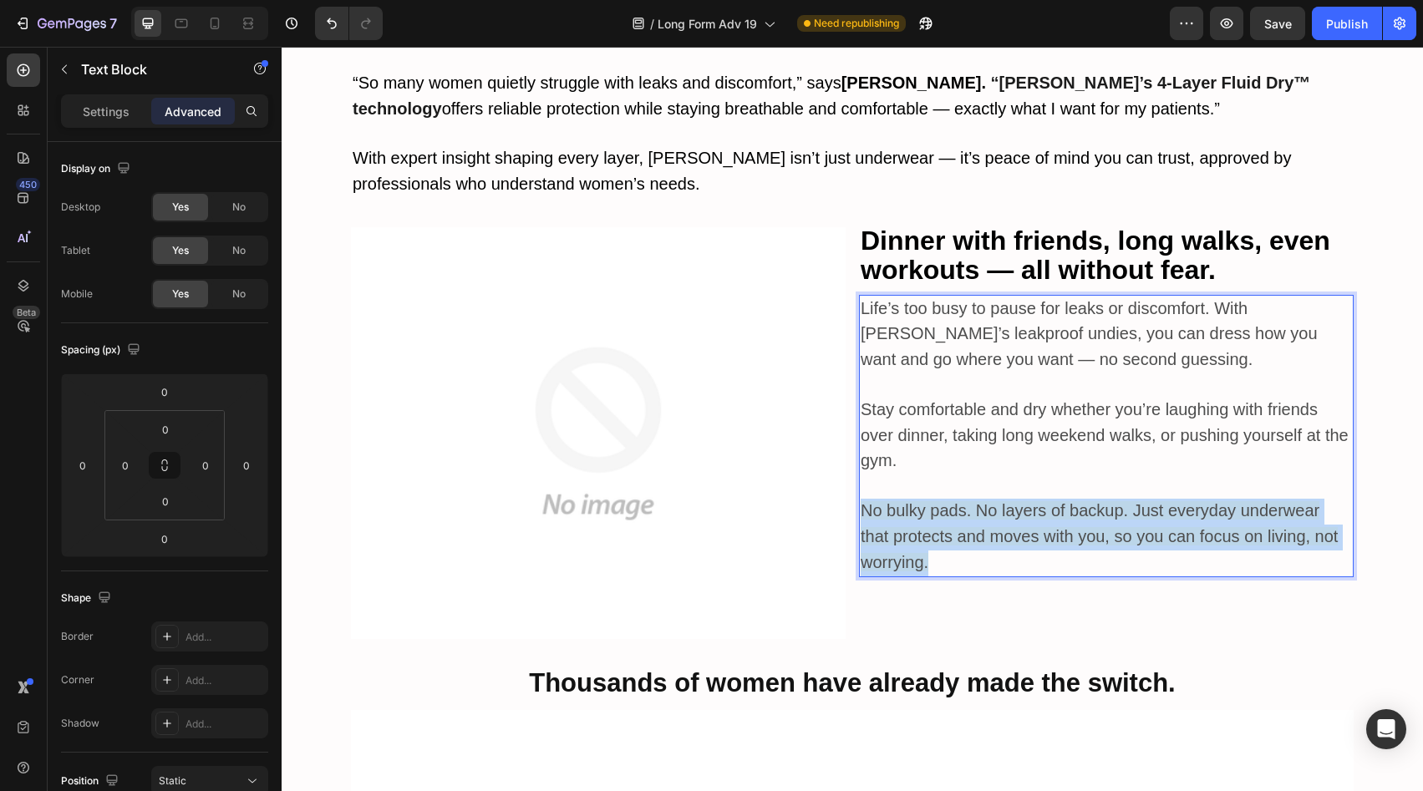
drag, startPoint x: 1078, startPoint y: 506, endPoint x: 847, endPoint y: 458, distance: 235.5
click at [847, 458] on div "Image Dinner with friends, long walks, even workouts — all without fear. Text B…" at bounding box center [852, 433] width 1003 height 412
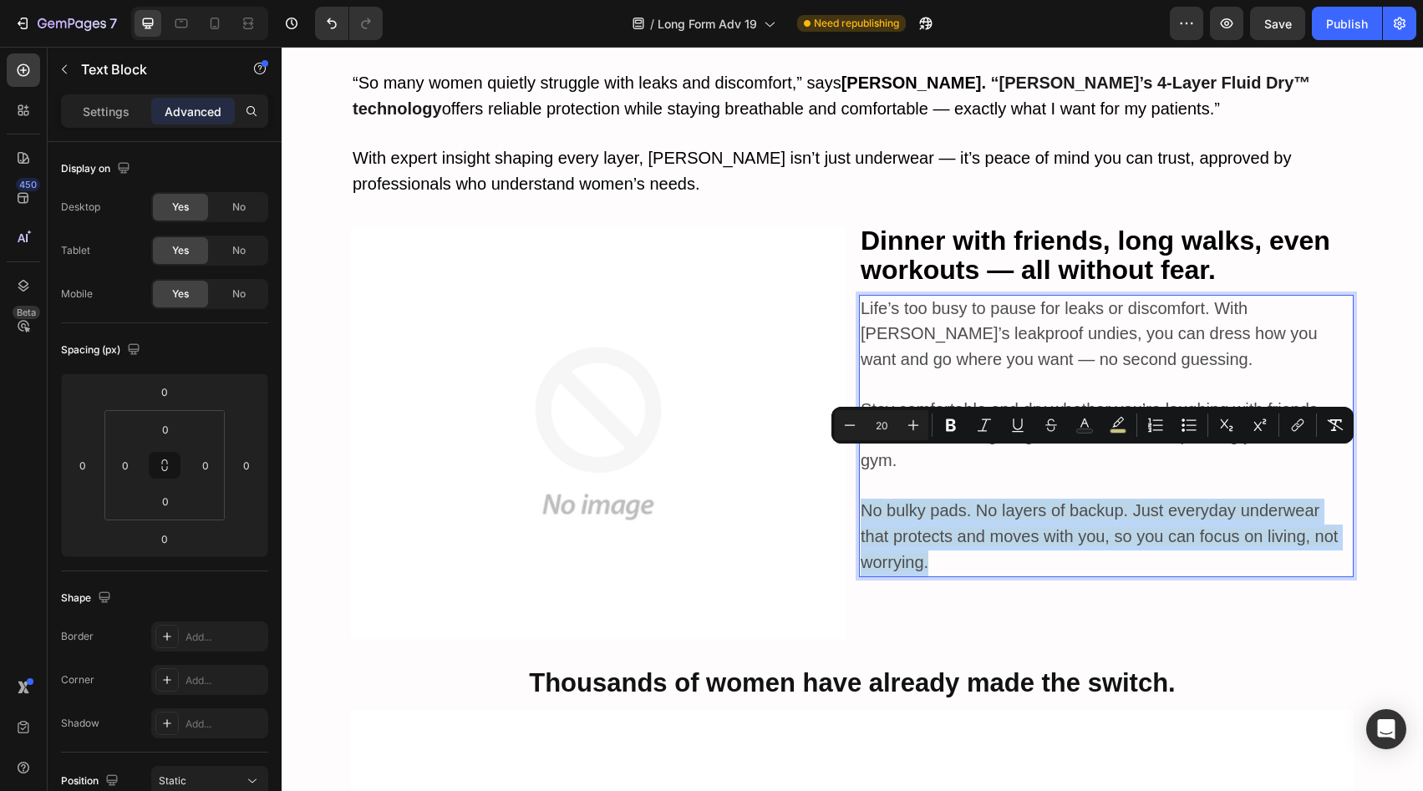
click at [950, 501] on span "No bulky pads. No layers of backup. Just everyday underwear that protects and m…" at bounding box center [1099, 536] width 477 height 70
click at [959, 499] on p "No bulky pads. No layers of backup. Just everyday underwear that protects and m…" at bounding box center [1106, 537] width 491 height 77
click at [985, 501] on span "No bulky pads. No layers of backup. Just everyday underwear that protects and m…" at bounding box center [1099, 536] width 477 height 70
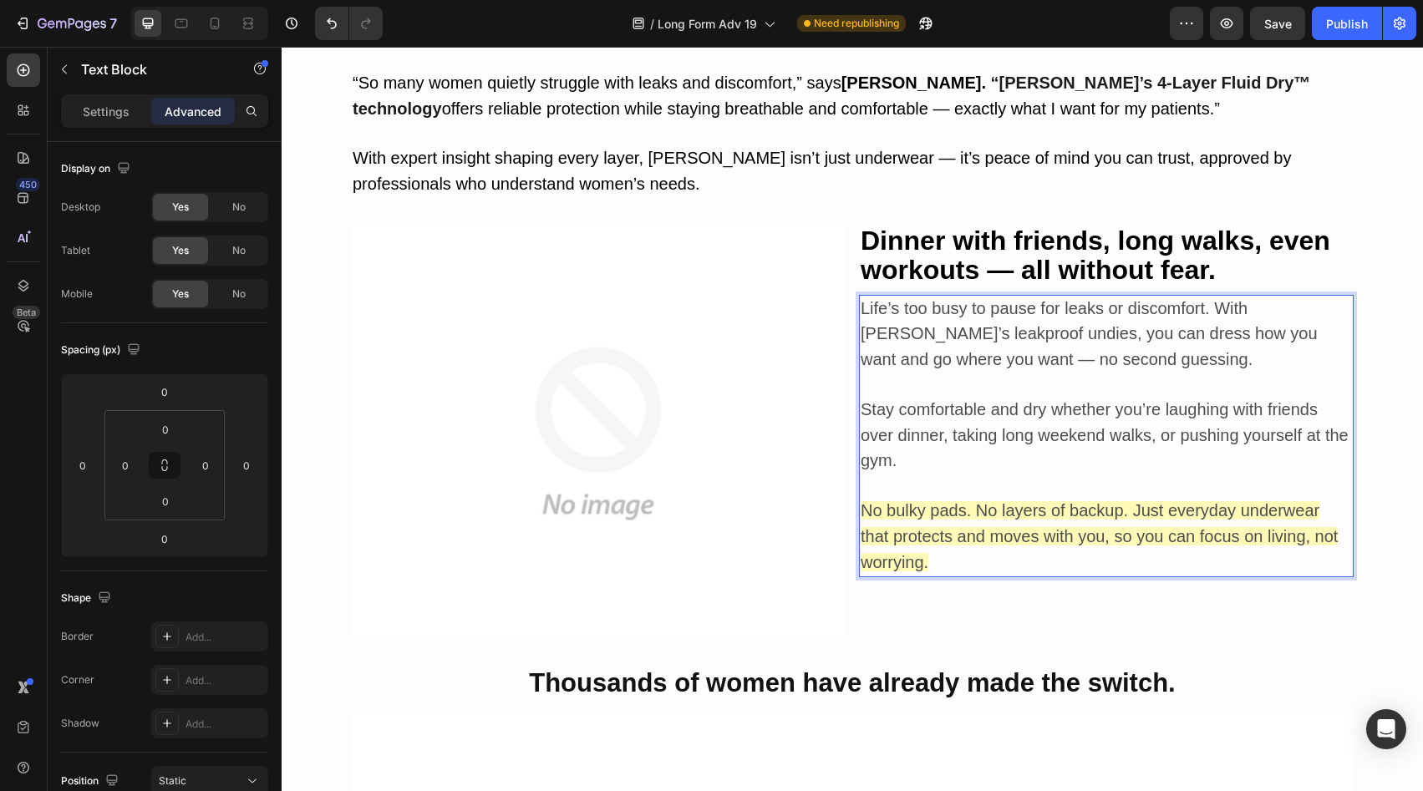
click at [1103, 313] on p "Life’s too busy to pause for leaks or discomfort. With Vera’s leakproof undies,…" at bounding box center [1106, 335] width 491 height 77
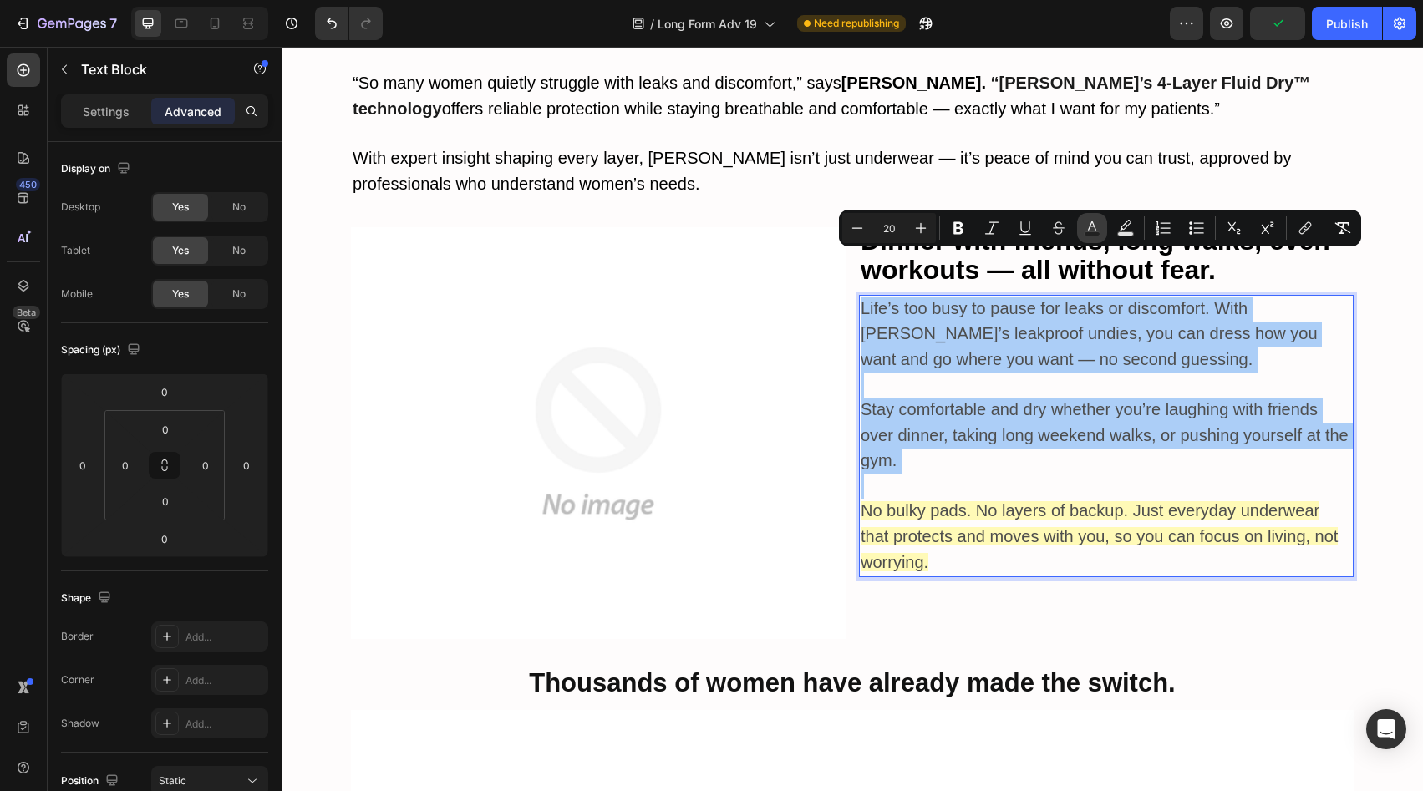
click at [1087, 230] on icon "Editor contextual toolbar" at bounding box center [1092, 228] width 17 height 17
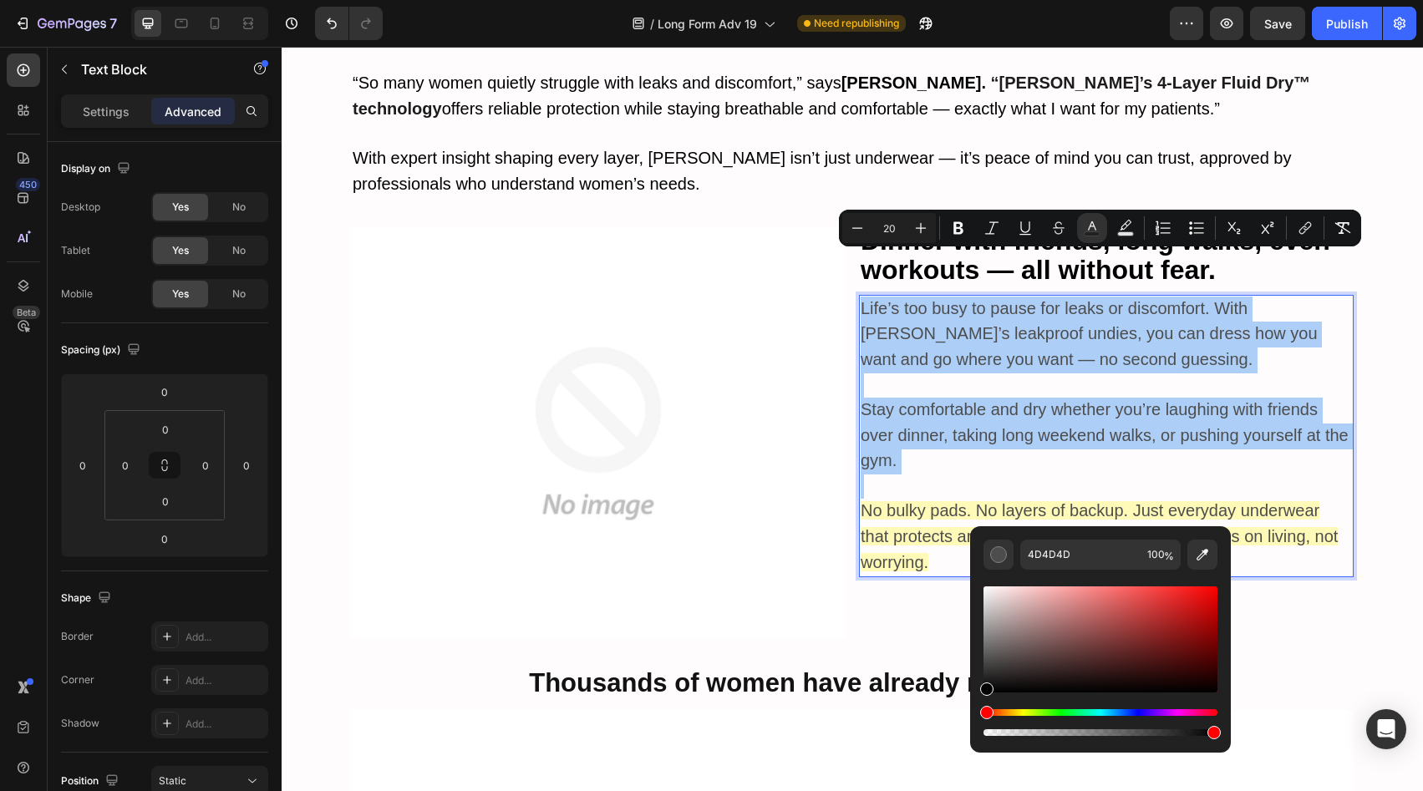
drag, startPoint x: 992, startPoint y: 656, endPoint x: 980, endPoint y: 734, distance: 78.7
click at [980, 734] on div "4D4D4D 100 %" at bounding box center [1100, 633] width 261 height 213
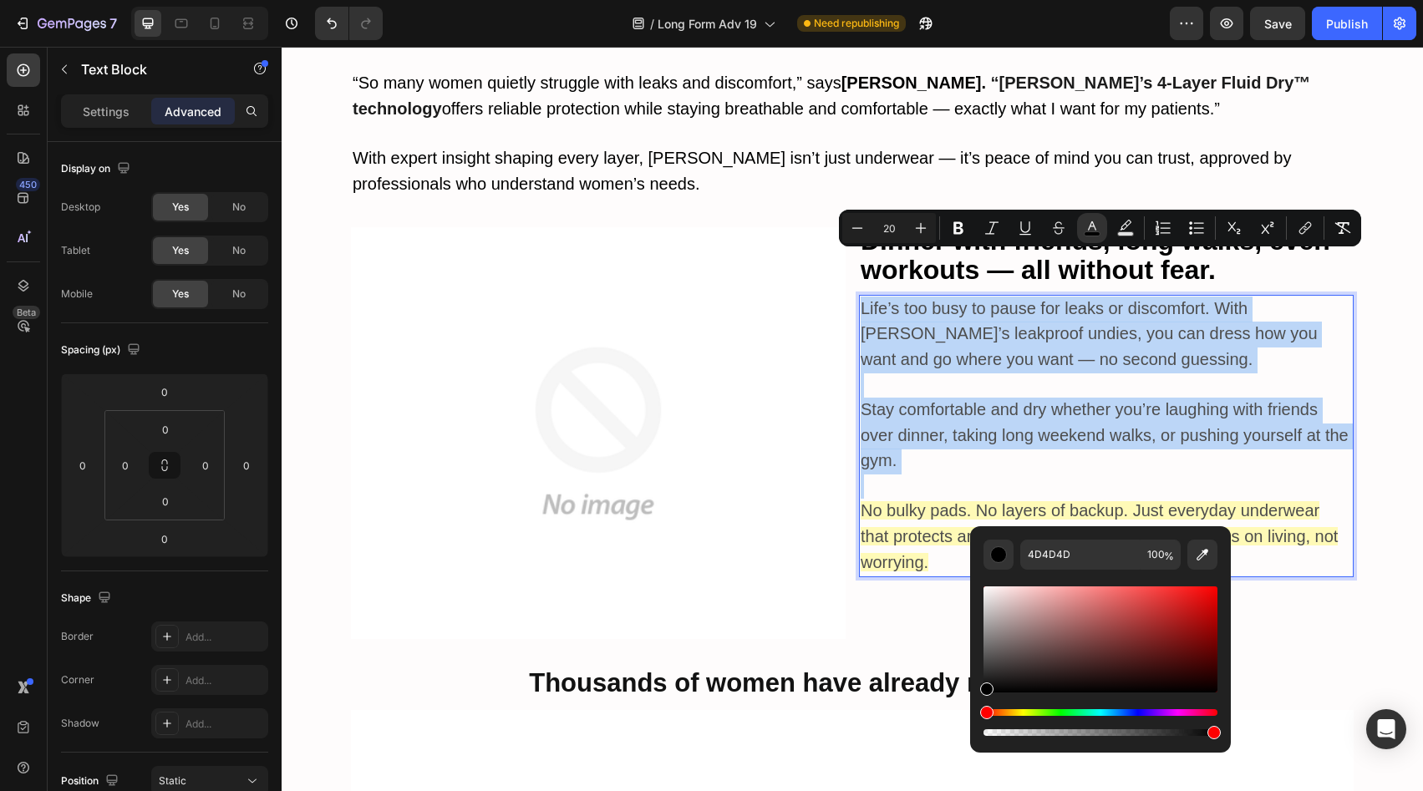
type input "000000"
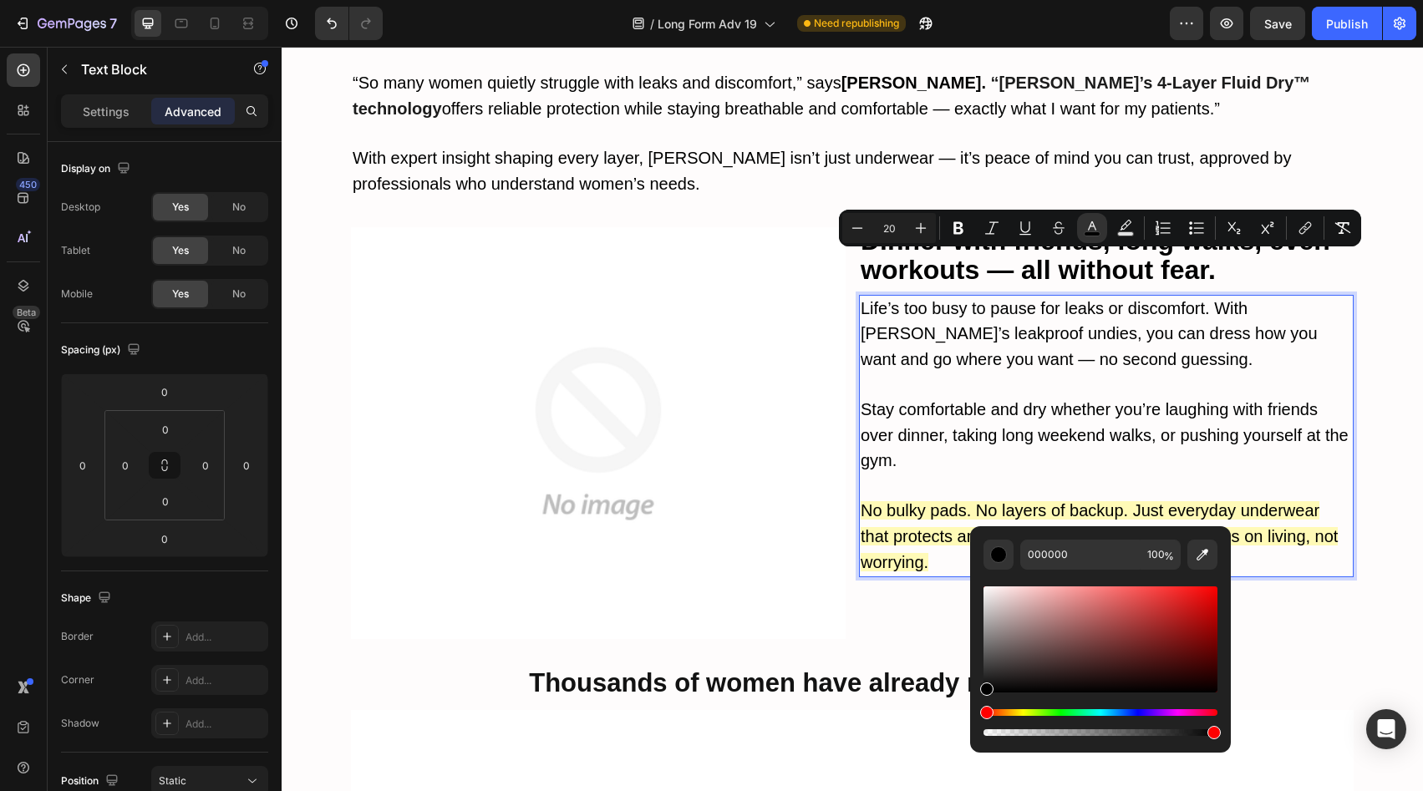
click at [954, 501] on span "No bulky pads. No layers of backup. Just everyday underwear that protects and m…" at bounding box center [1099, 536] width 477 height 70
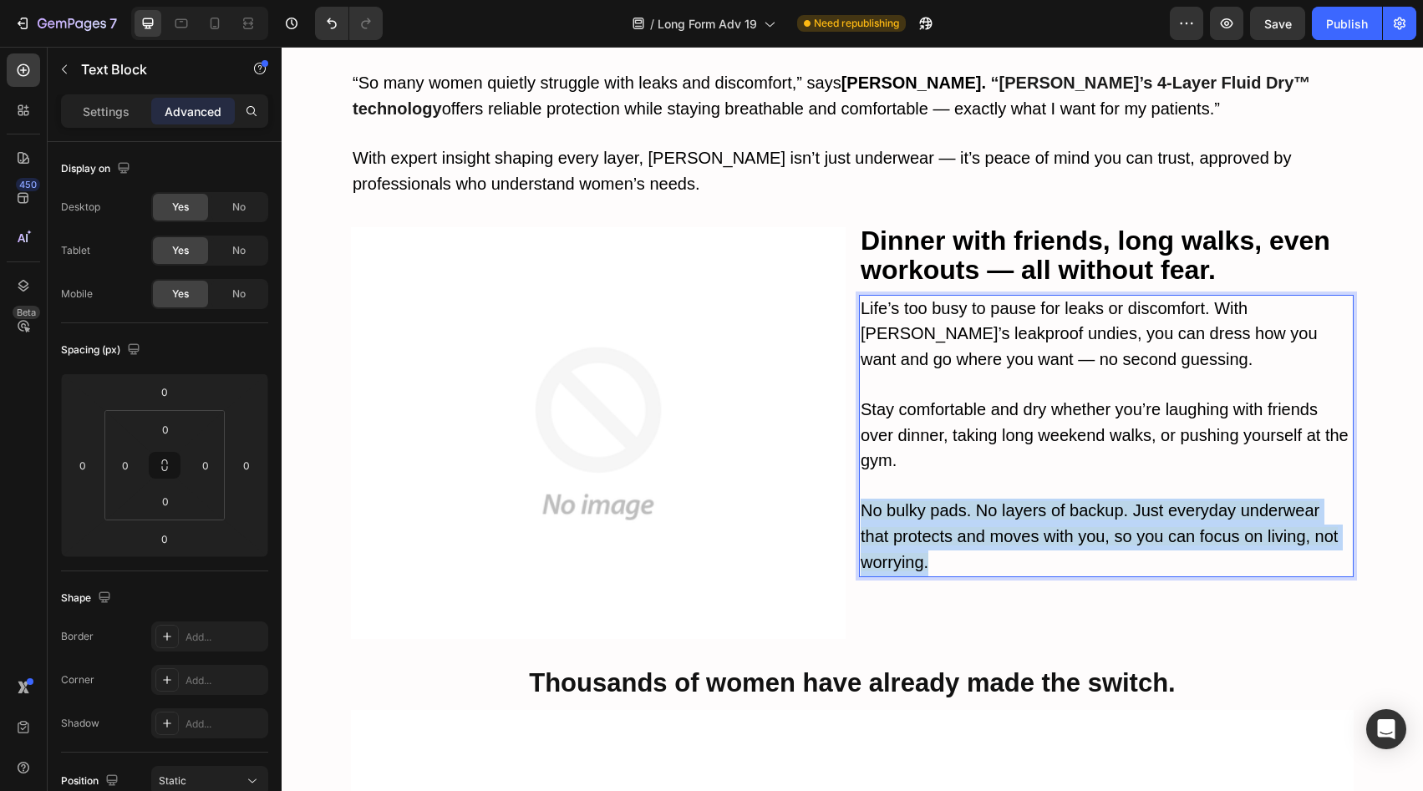
drag, startPoint x: 961, startPoint y: 514, endPoint x: 854, endPoint y: 450, distance: 124.4
click at [861, 499] on p "No bulky pads. No layers of backup. Just everyday underwear that protects and m…" at bounding box center [1106, 537] width 491 height 77
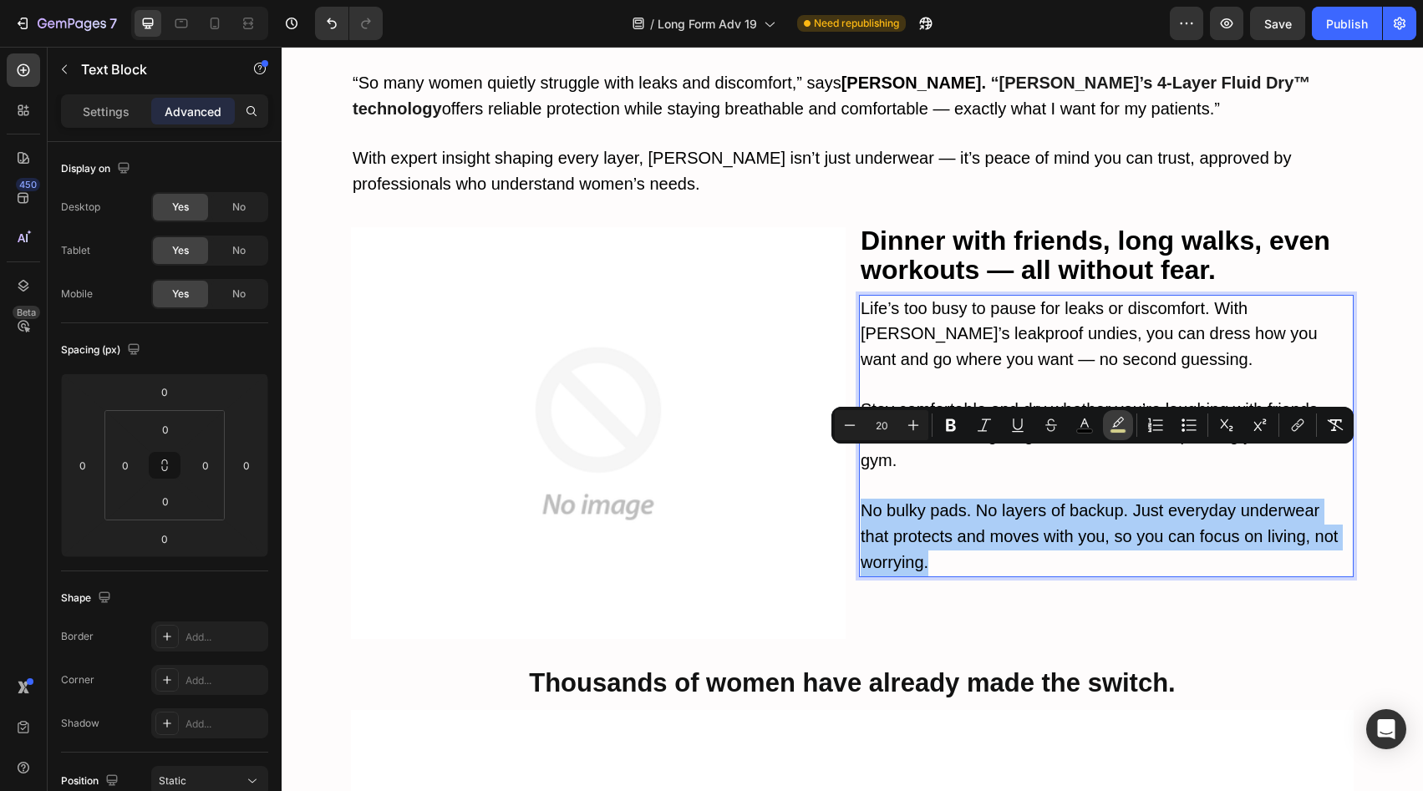
click at [1127, 419] on button "color" at bounding box center [1118, 425] width 30 height 30
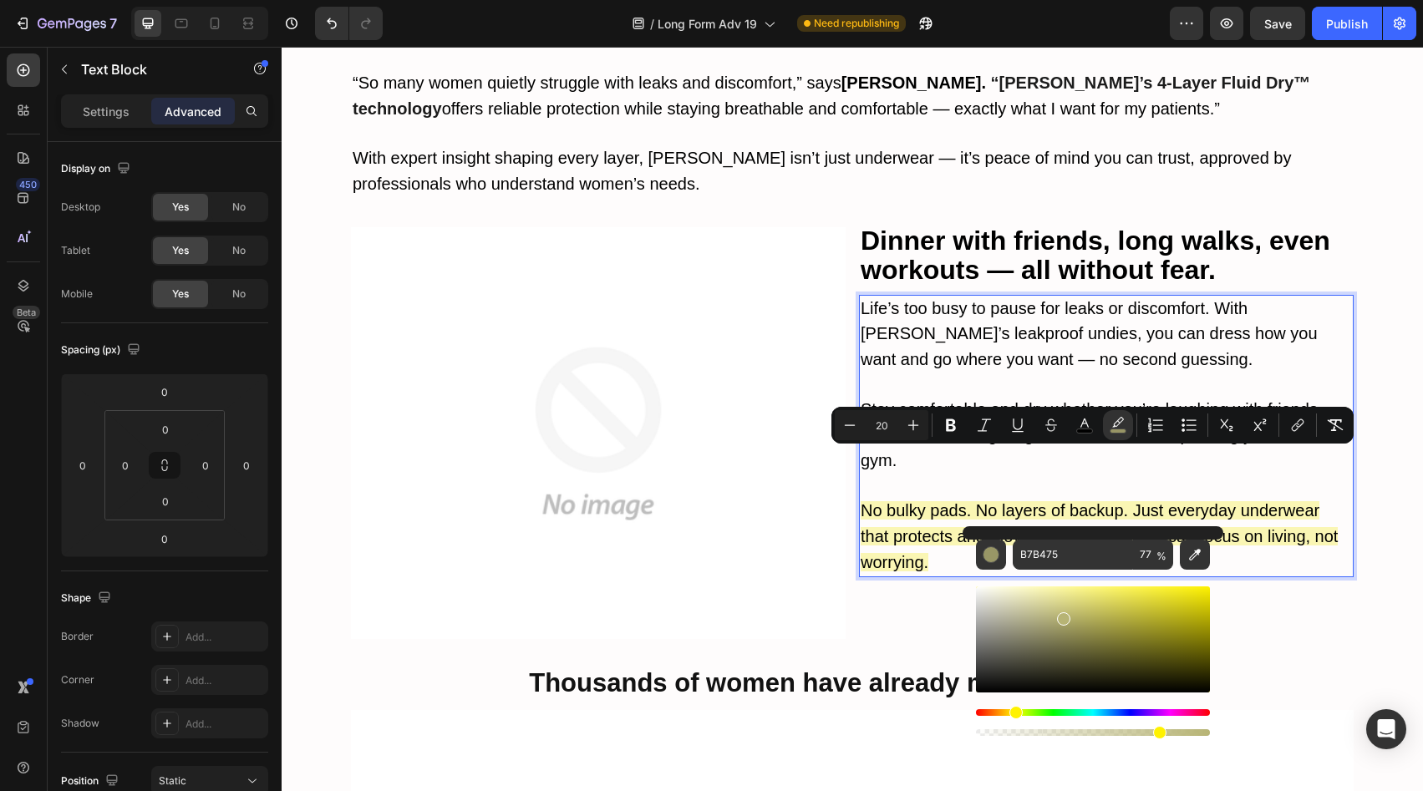
drag, startPoint x: 1065, startPoint y: 593, endPoint x: 1061, endPoint y: 616, distance: 23.6
click at [1061, 616] on div "Editor contextual toolbar" at bounding box center [1063, 619] width 13 height 13
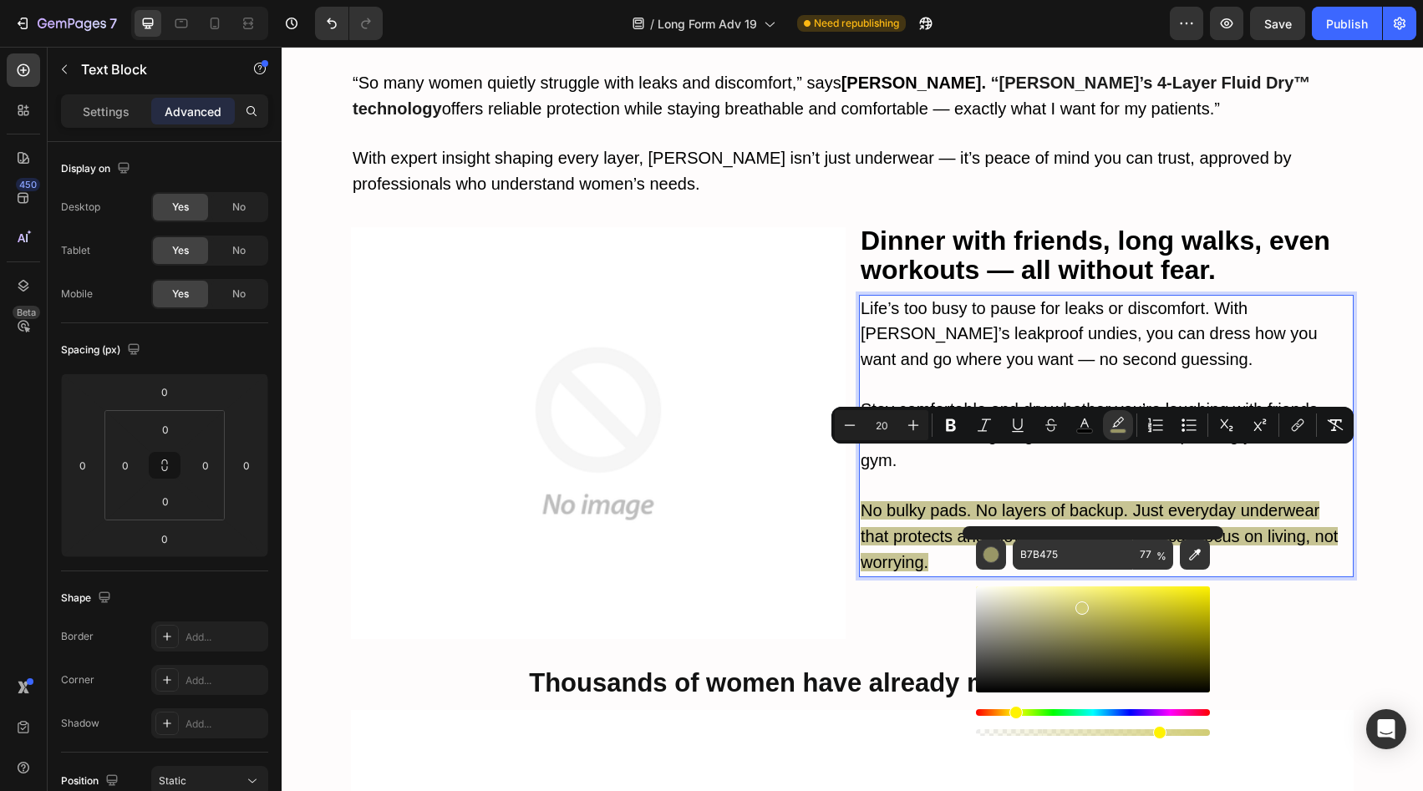
drag, startPoint x: 1061, startPoint y: 617, endPoint x: 1086, endPoint y: 604, distance: 27.3
click at [1086, 604] on div "Editor contextual toolbar" at bounding box center [1082, 608] width 13 height 13
drag, startPoint x: 1090, startPoint y: 605, endPoint x: 1126, endPoint y: 582, distance: 42.9
click at [1126, 582] on div "Editor contextual toolbar" at bounding box center [1093, 655] width 234 height 170
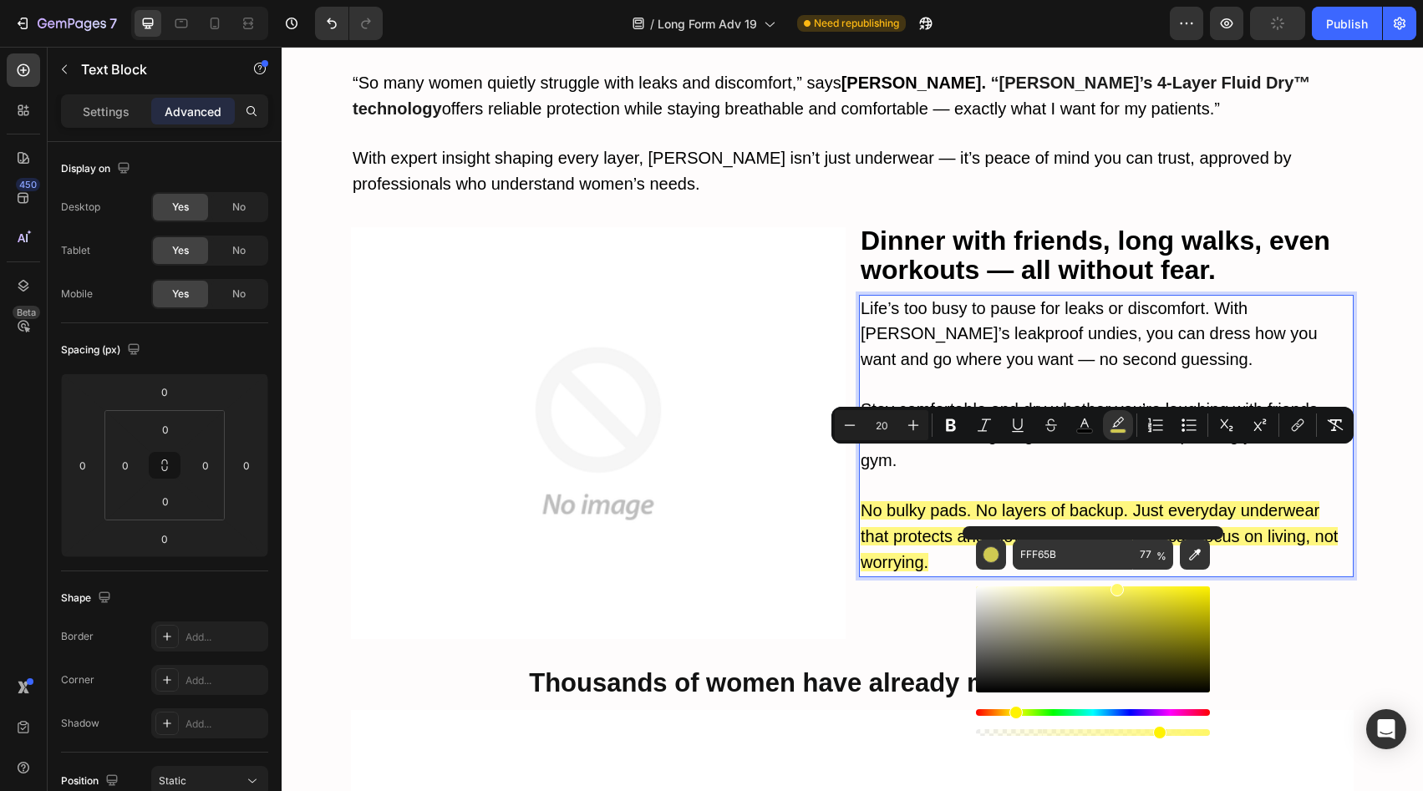
drag, startPoint x: 1126, startPoint y: 593, endPoint x: 1115, endPoint y: 583, distance: 15.4
click at [1115, 583] on div "Editor contextual toolbar" at bounding box center [1117, 589] width 13 height 13
drag, startPoint x: 1121, startPoint y: 586, endPoint x: 1096, endPoint y: 586, distance: 25.1
click at [1097, 586] on div "Editor contextual toolbar" at bounding box center [1103, 590] width 13 height 13
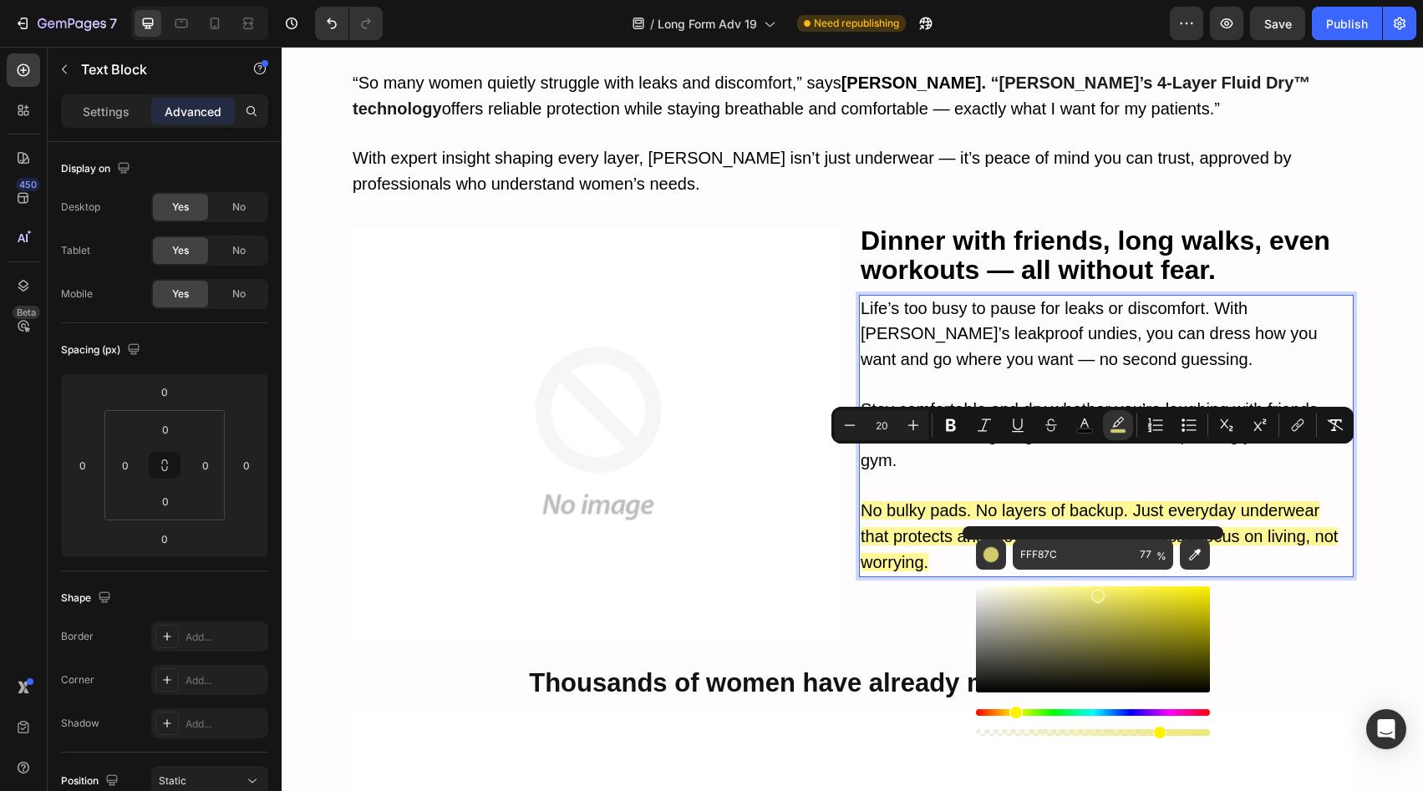
drag, startPoint x: 1096, startPoint y: 586, endPoint x: 1097, endPoint y: 595, distance: 9.2
click at [1097, 595] on div "Editor contextual toolbar" at bounding box center [1098, 596] width 13 height 13
click at [1100, 592] on div "Editor contextual toolbar" at bounding box center [1103, 596] width 13 height 13
click at [1111, 596] on div "Editor contextual toolbar" at bounding box center [1109, 599] width 13 height 13
click at [1111, 599] on div "Editor contextual toolbar" at bounding box center [1112, 602] width 13 height 13
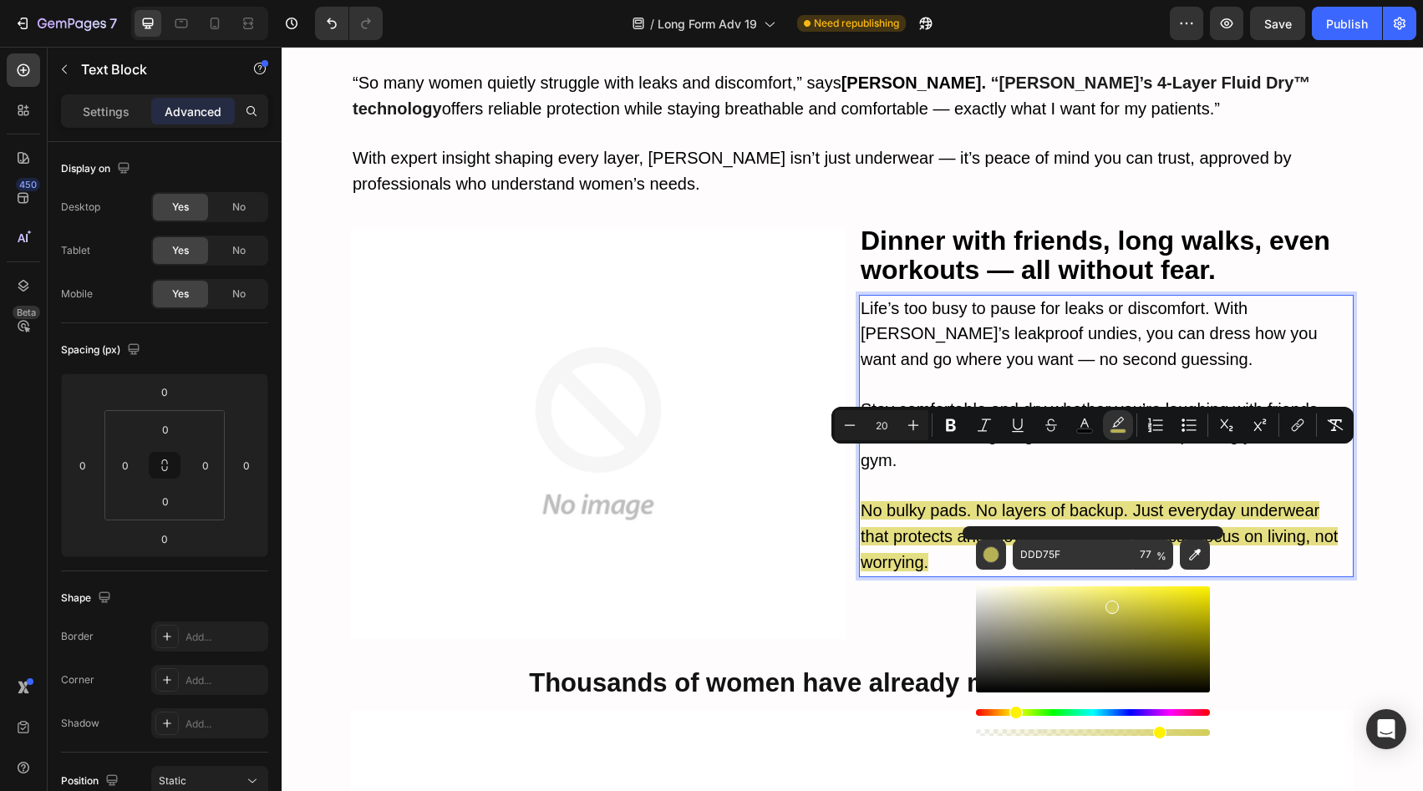
click at [1110, 606] on div "Editor contextual toolbar" at bounding box center [1112, 607] width 13 height 13
click at [1110, 602] on div "Editor contextual toolbar" at bounding box center [1112, 605] width 13 height 13
click at [1111, 598] on div "Editor contextual toolbar" at bounding box center [1112, 602] width 13 height 13
type input "EAE362"
click at [1112, 594] on div "Editor contextual toolbar" at bounding box center [1114, 598] width 13 height 13
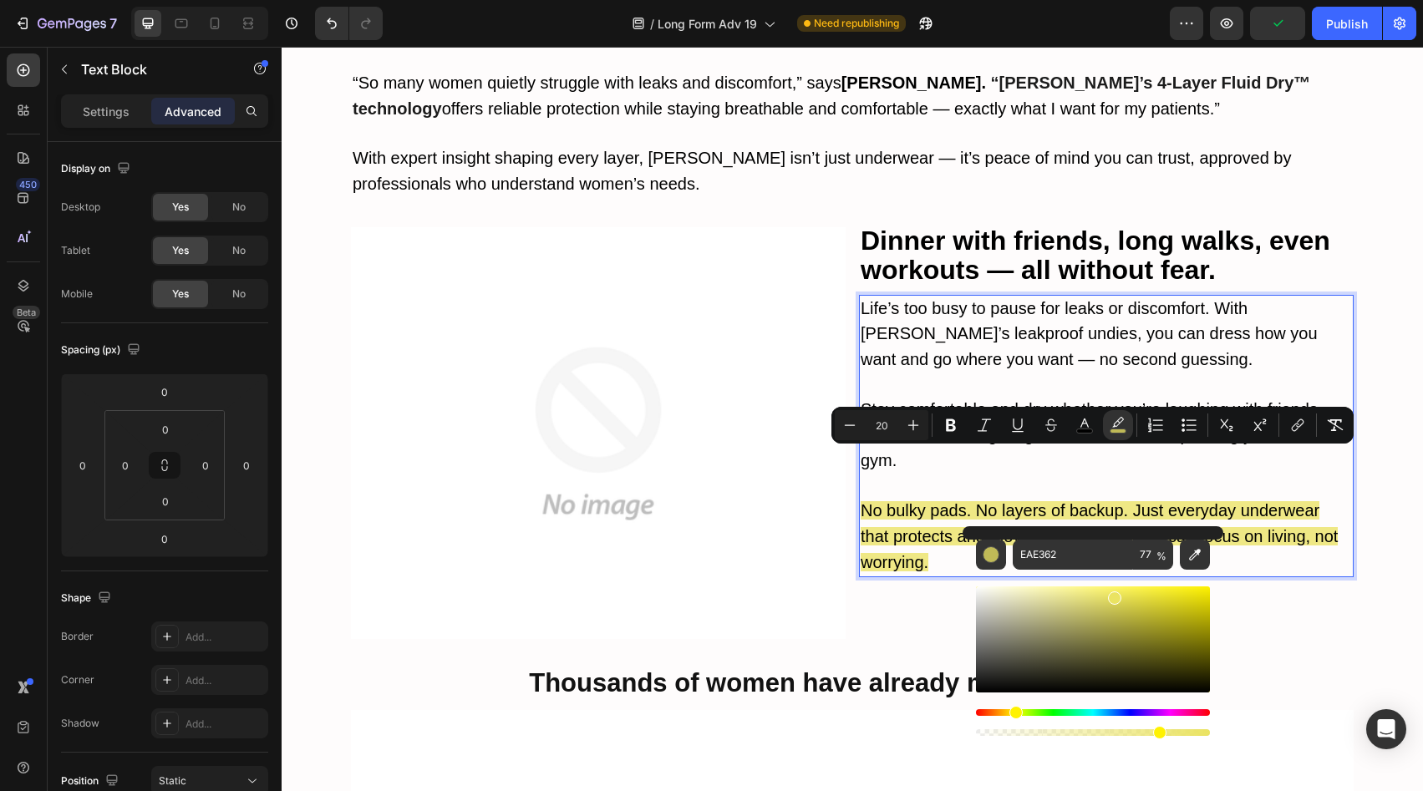
click at [995, 501] on span "No bulky pads. No layers of backup. Just everyday underwear that protects and m…" at bounding box center [1099, 536] width 477 height 70
click at [1015, 507] on p "No bulky pads. No layers of backup. Just everyday underwear that protects and m…" at bounding box center [1106, 537] width 491 height 77
click at [1006, 323] on p "Life’s too busy to pause for leaks or discomfort. With Vera’s leakproof undies,…" at bounding box center [1106, 335] width 491 height 77
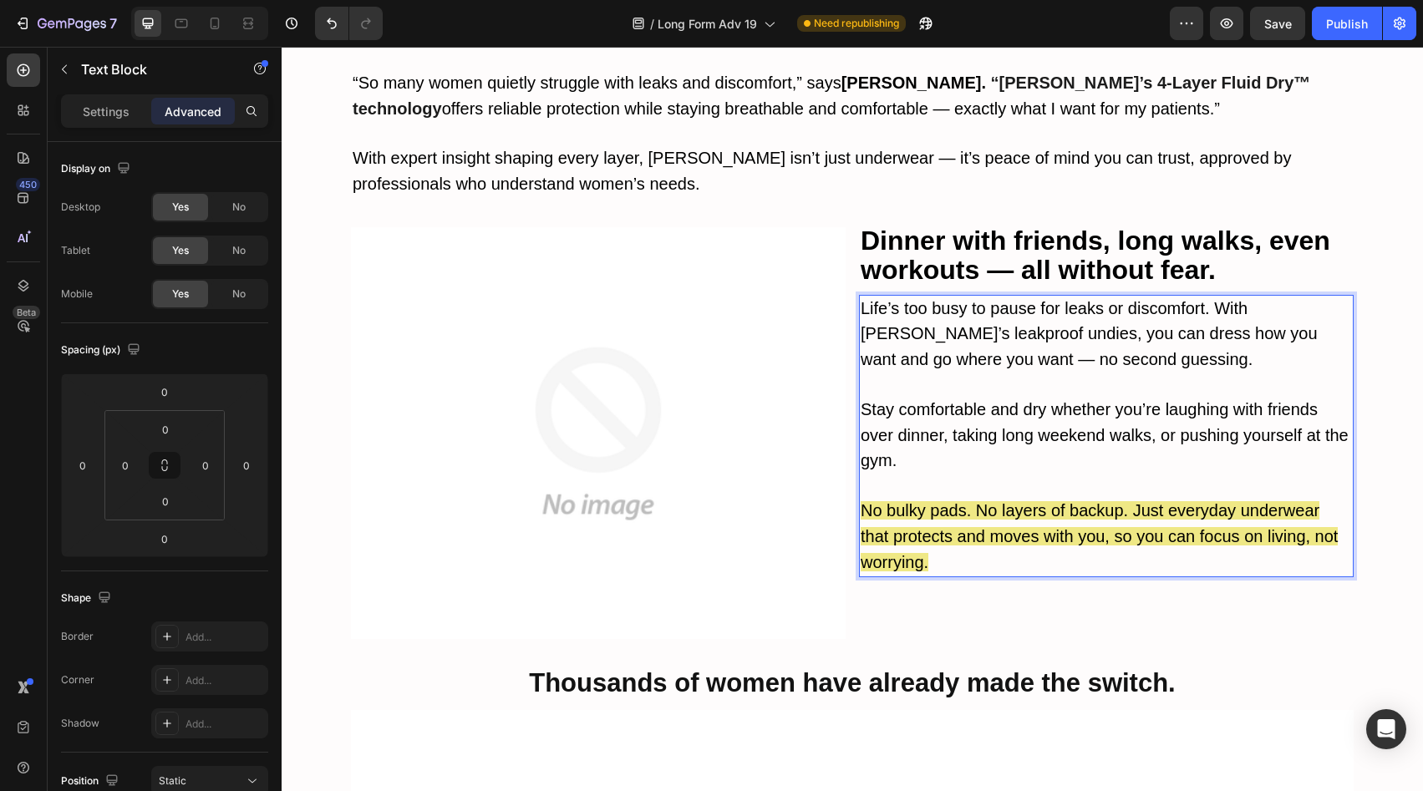
click at [1045, 226] on strong "Dinner with friends, long walks, even workouts — all without fear." at bounding box center [1096, 255] width 470 height 59
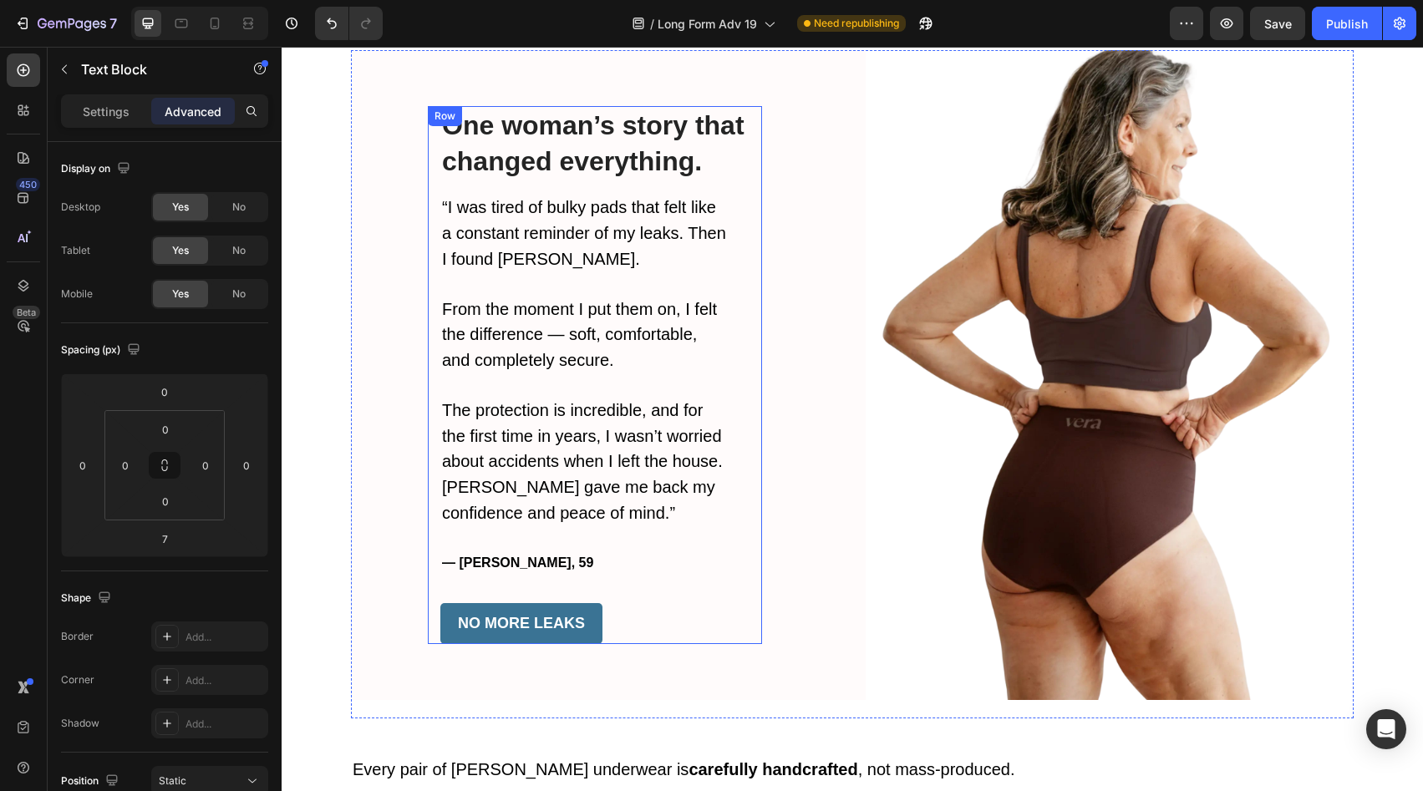
scroll to position [2882, 0]
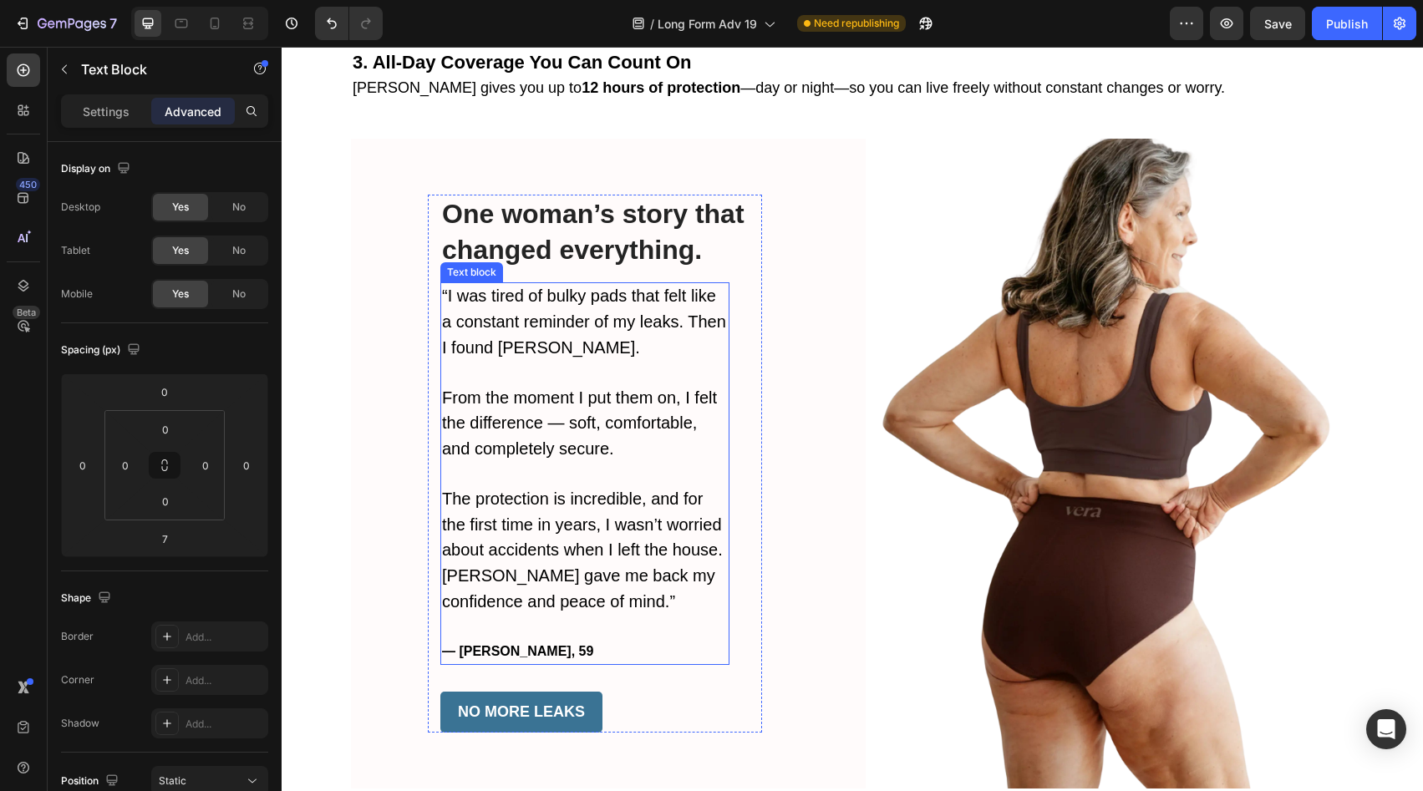
click at [495, 644] on strong "— Laura S., 59" at bounding box center [517, 651] width 151 height 14
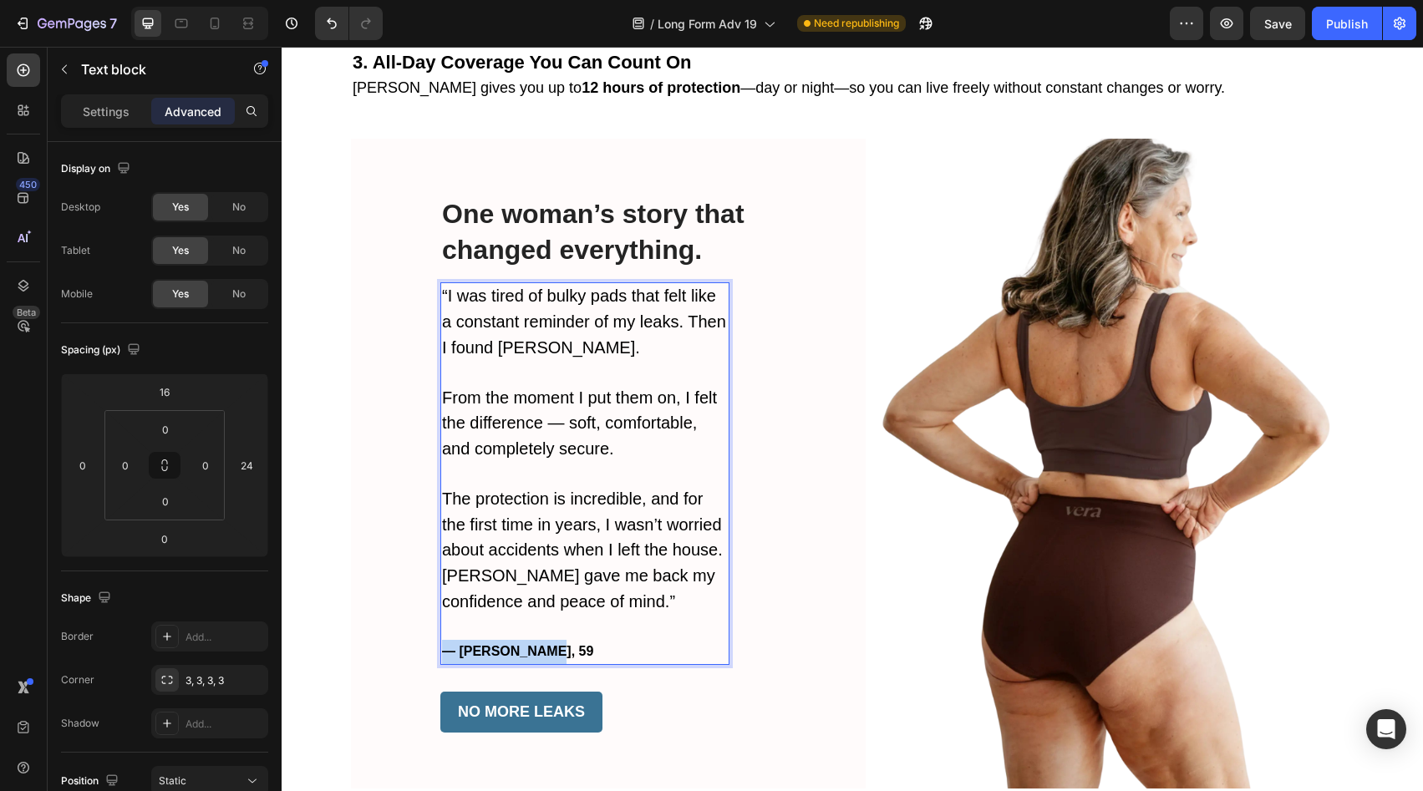
click at [495, 644] on strong "— Laura S., 59" at bounding box center [517, 651] width 151 height 14
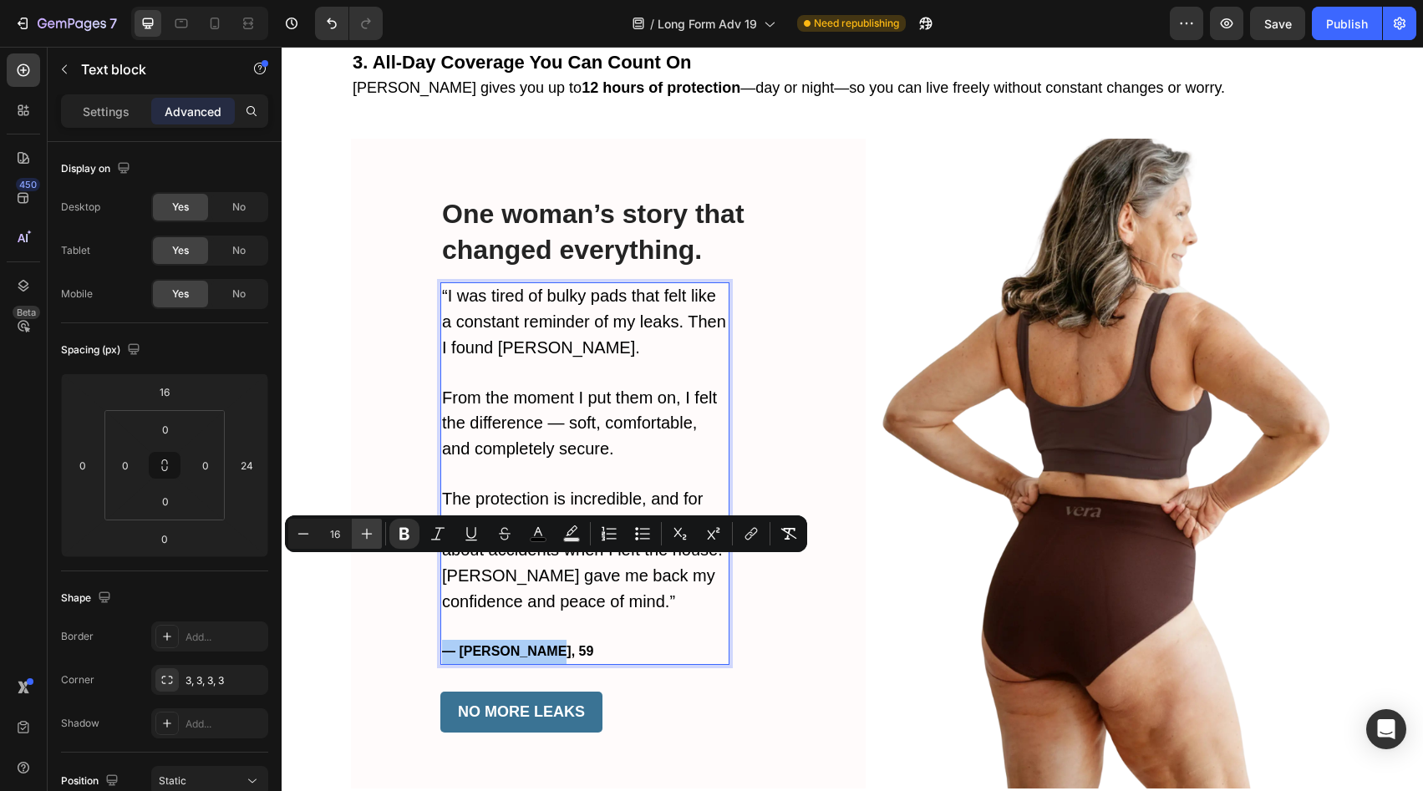
click at [359, 534] on icon "Editor contextual toolbar" at bounding box center [367, 534] width 17 height 17
type input "17"
click at [359, 534] on icon "Editor contextual toolbar" at bounding box center [367, 534] width 17 height 17
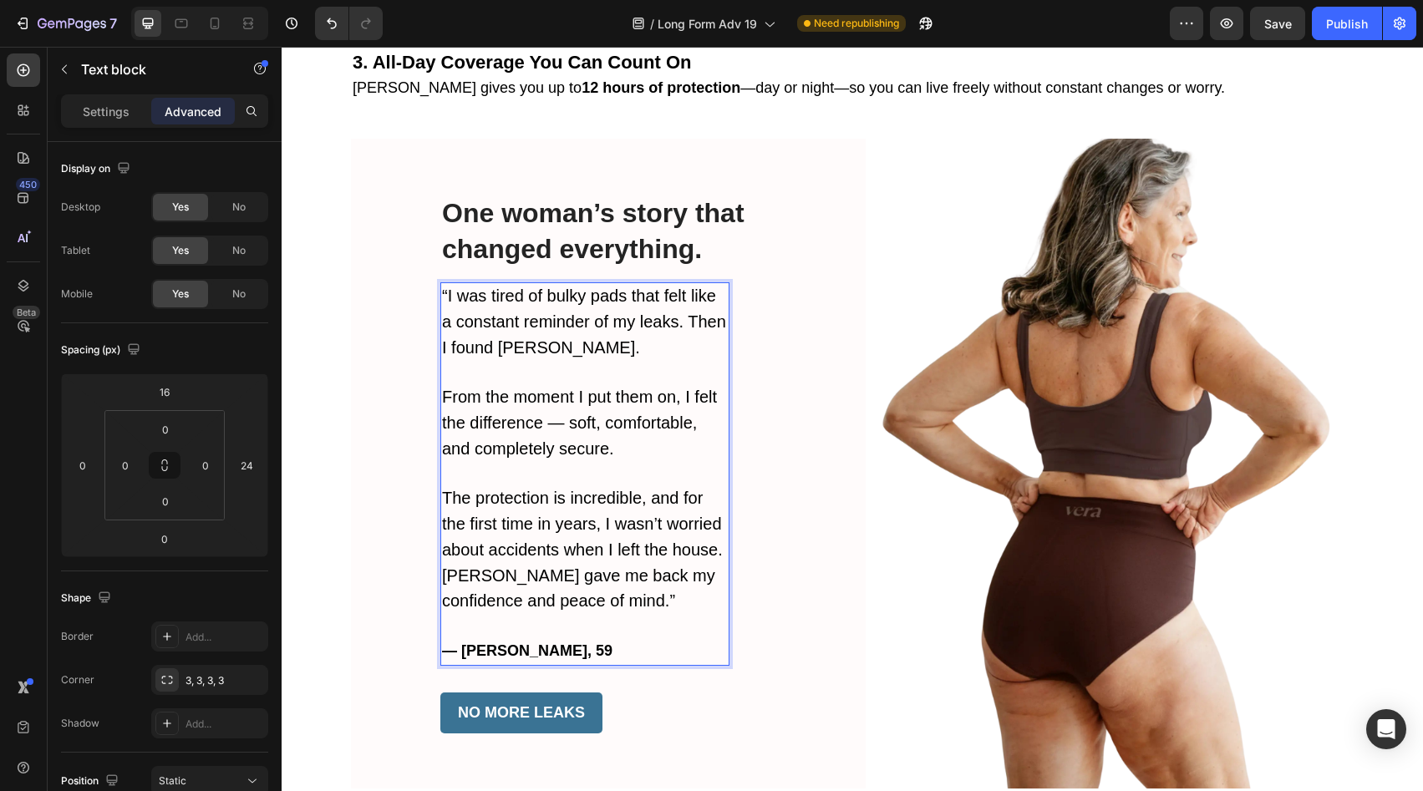
click at [506, 643] on strong "— Laura S., 59" at bounding box center [527, 651] width 170 height 17
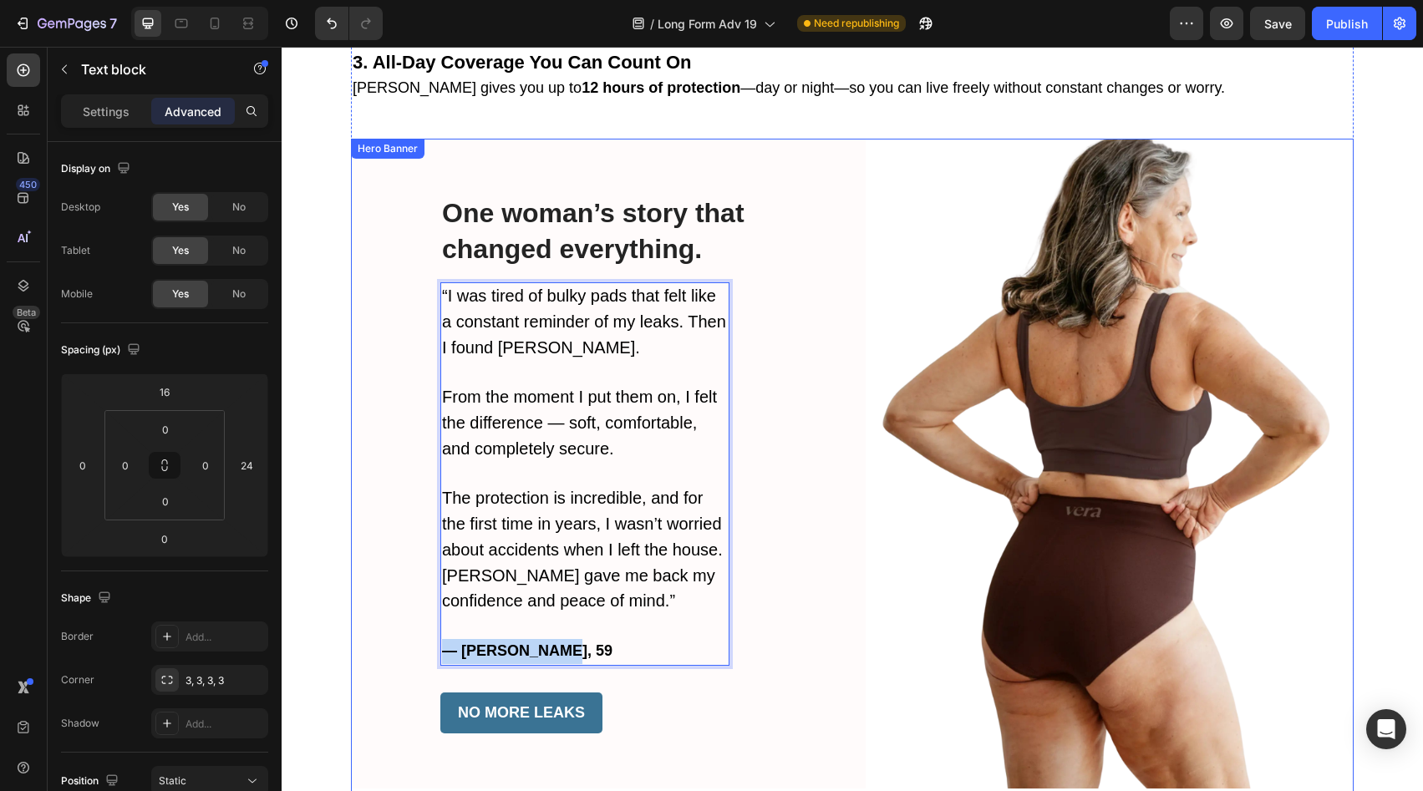
click at [380, 450] on div "One woman’s story that changed everything. Heading “I was tired of bulky pads t…" at bounding box center [595, 464] width 488 height 651
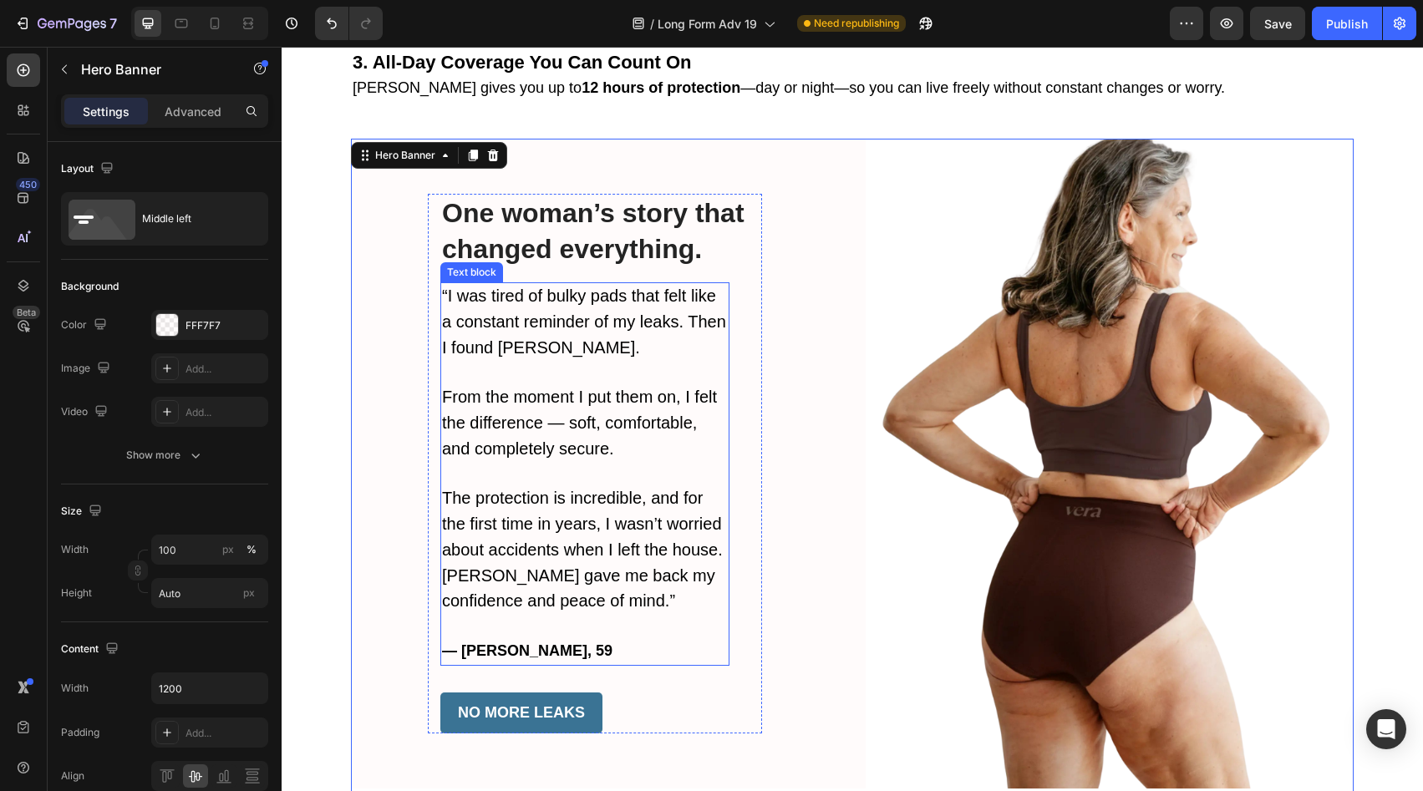
click at [564, 615] on p "— Laura S., 59" at bounding box center [585, 639] width 286 height 49
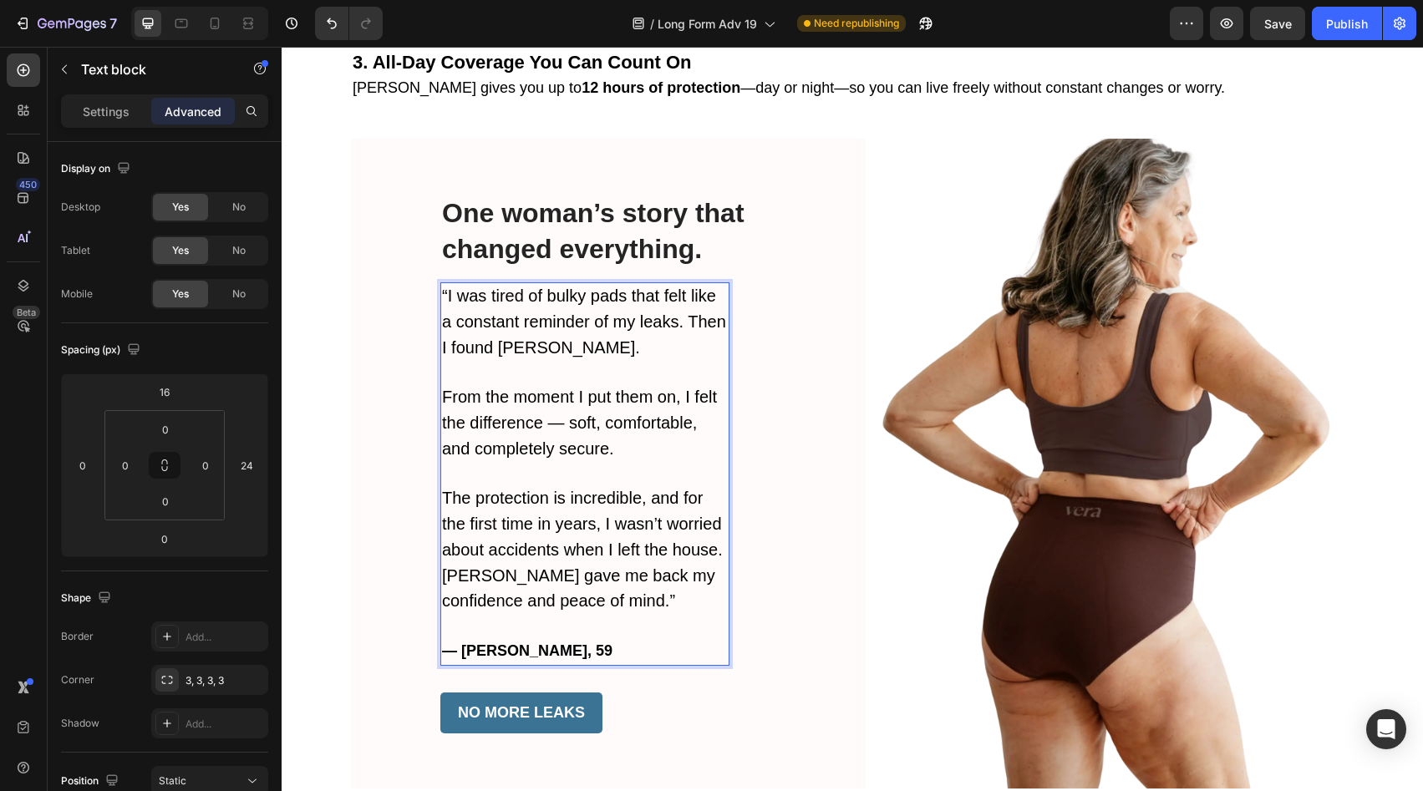
click at [517, 643] on strong "— Laura S., 59" at bounding box center [527, 651] width 170 height 17
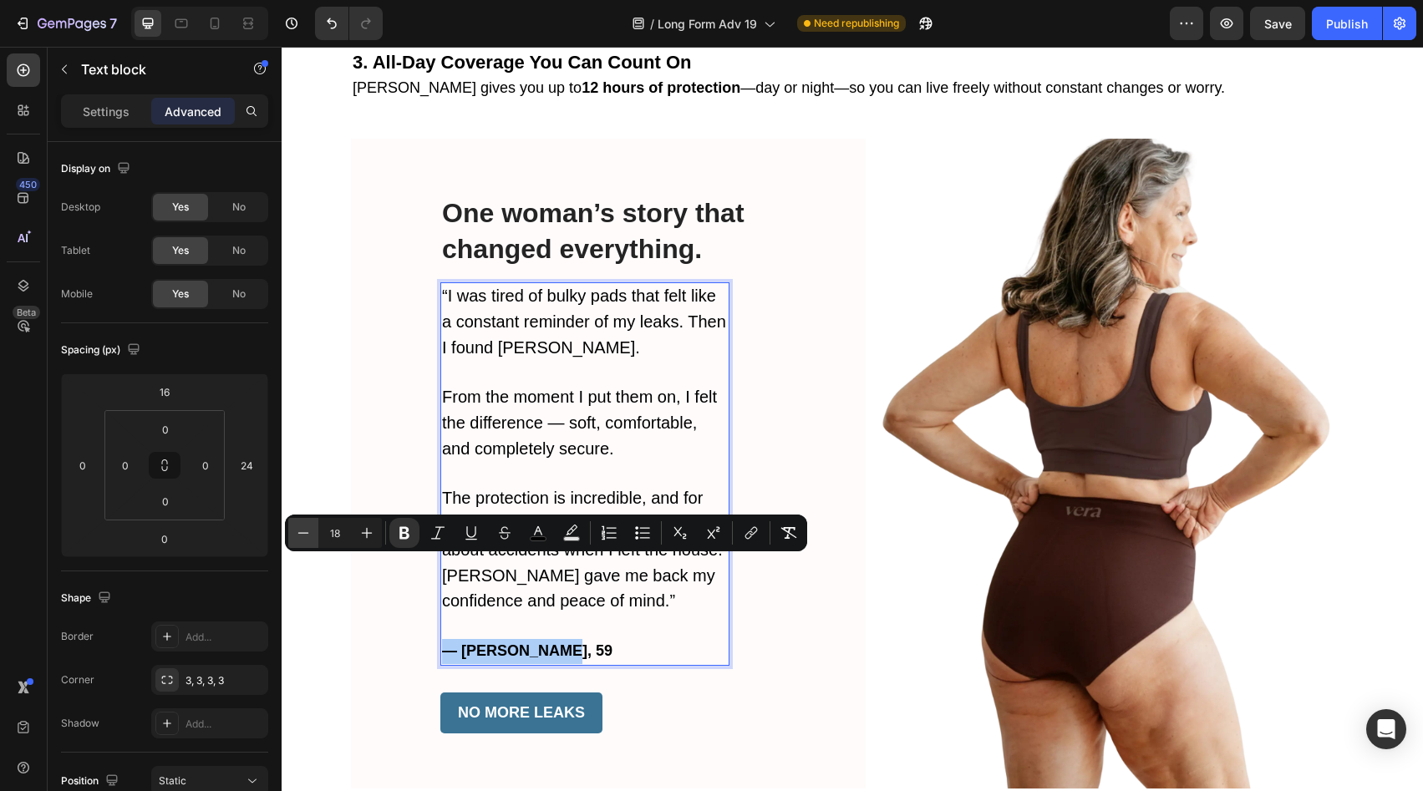
click at [293, 542] on button "Minus" at bounding box center [303, 533] width 30 height 30
type input "16"
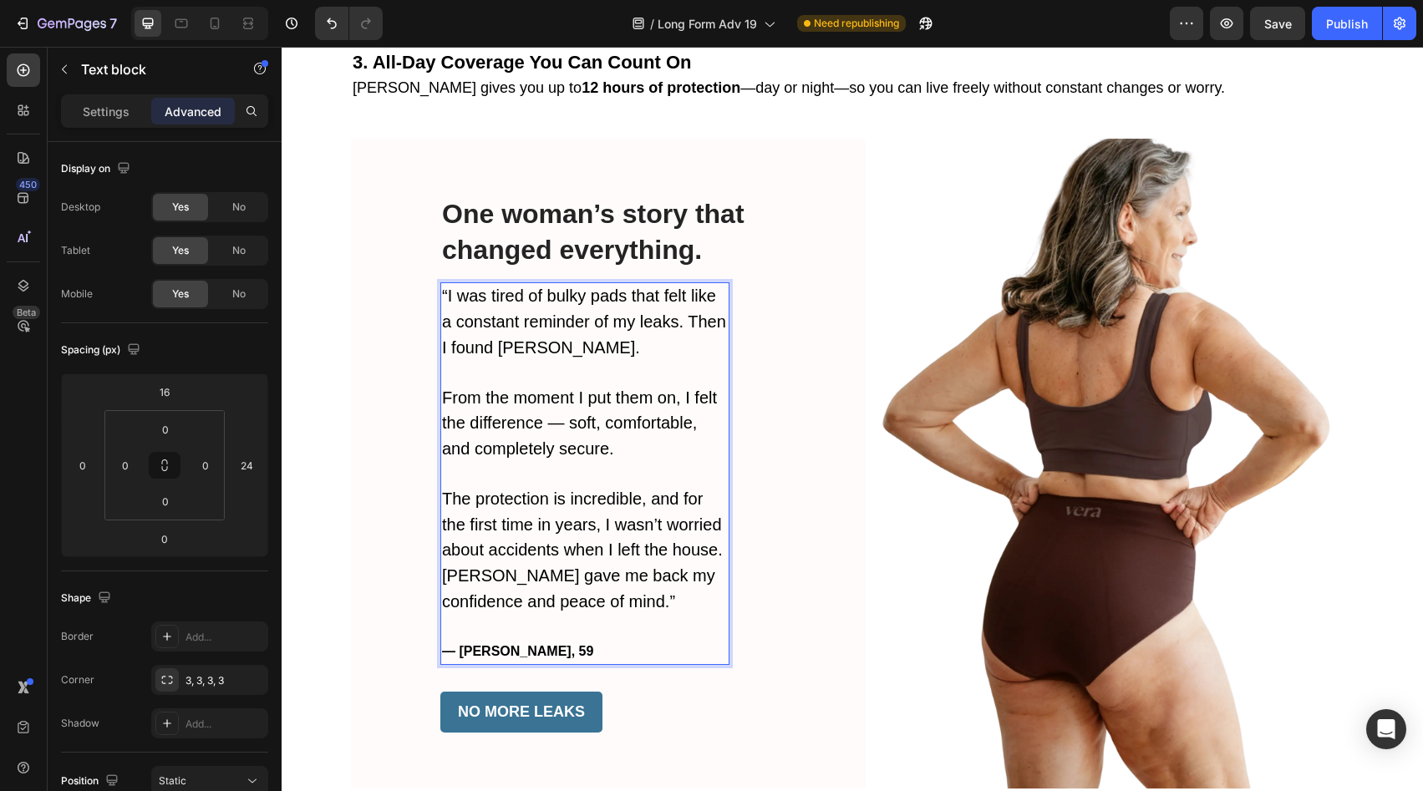
click at [605, 490] on span "The protection is incredible, and for the first time in years, I wasn’t worried…" at bounding box center [582, 525] width 281 height 70
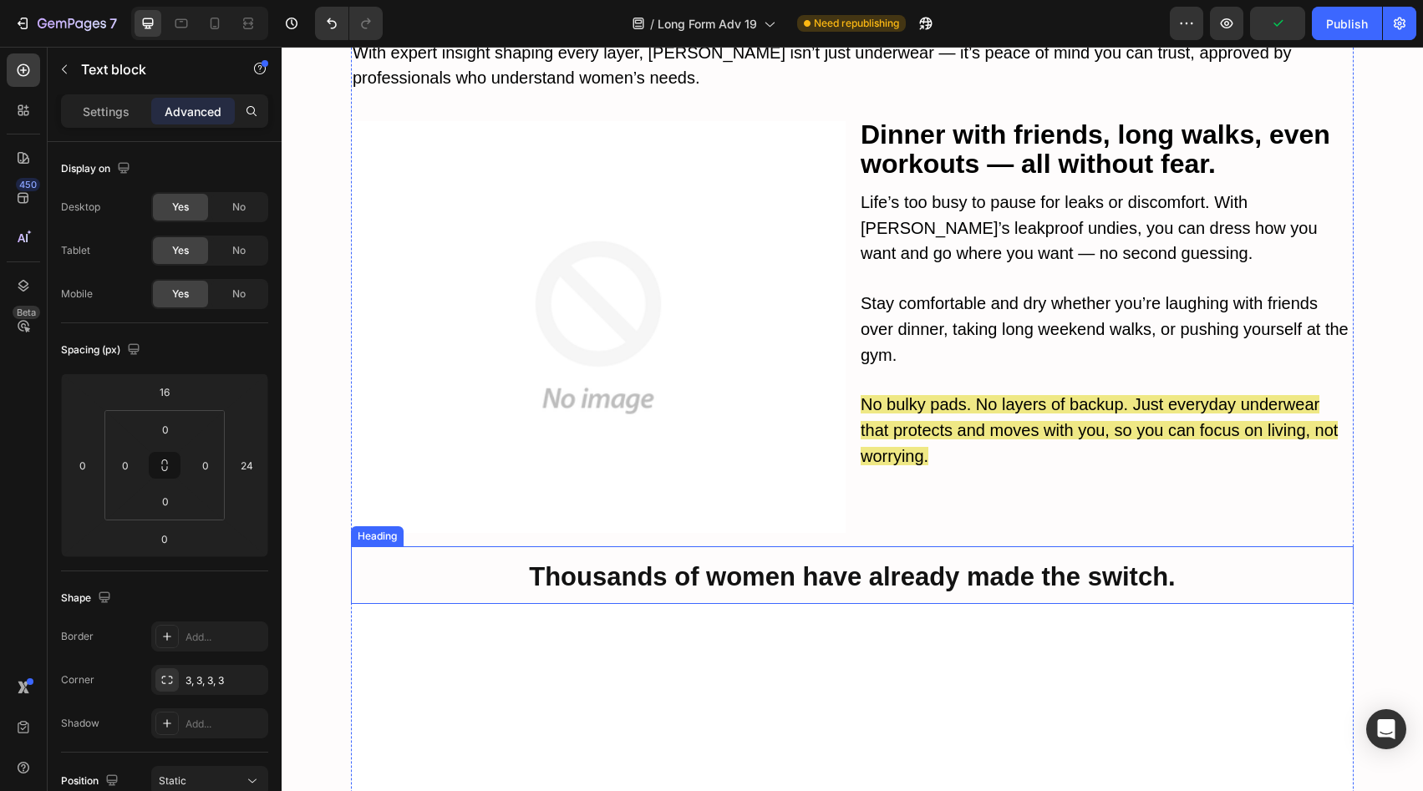
scroll to position [6395, 0]
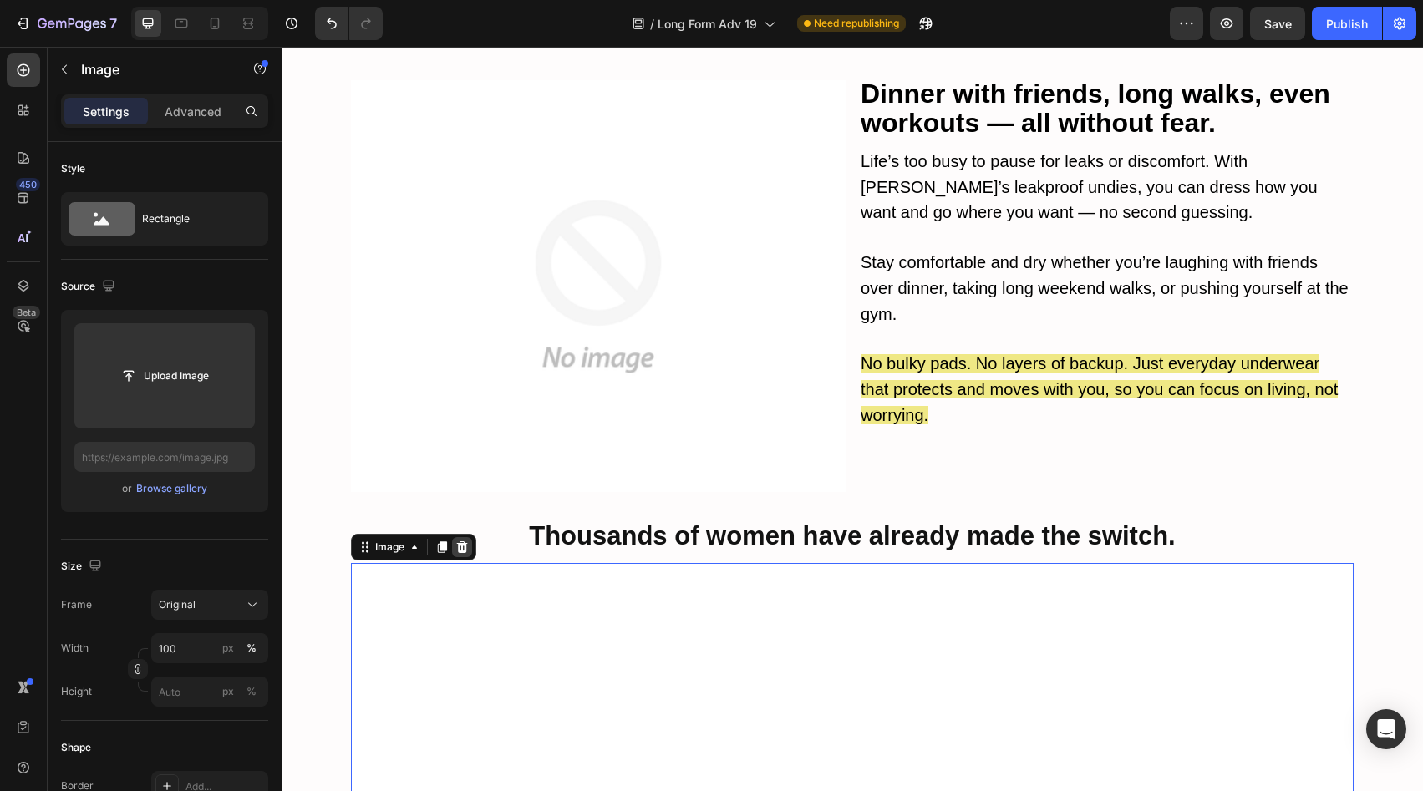
click at [457, 542] on icon at bounding box center [462, 548] width 11 height 12
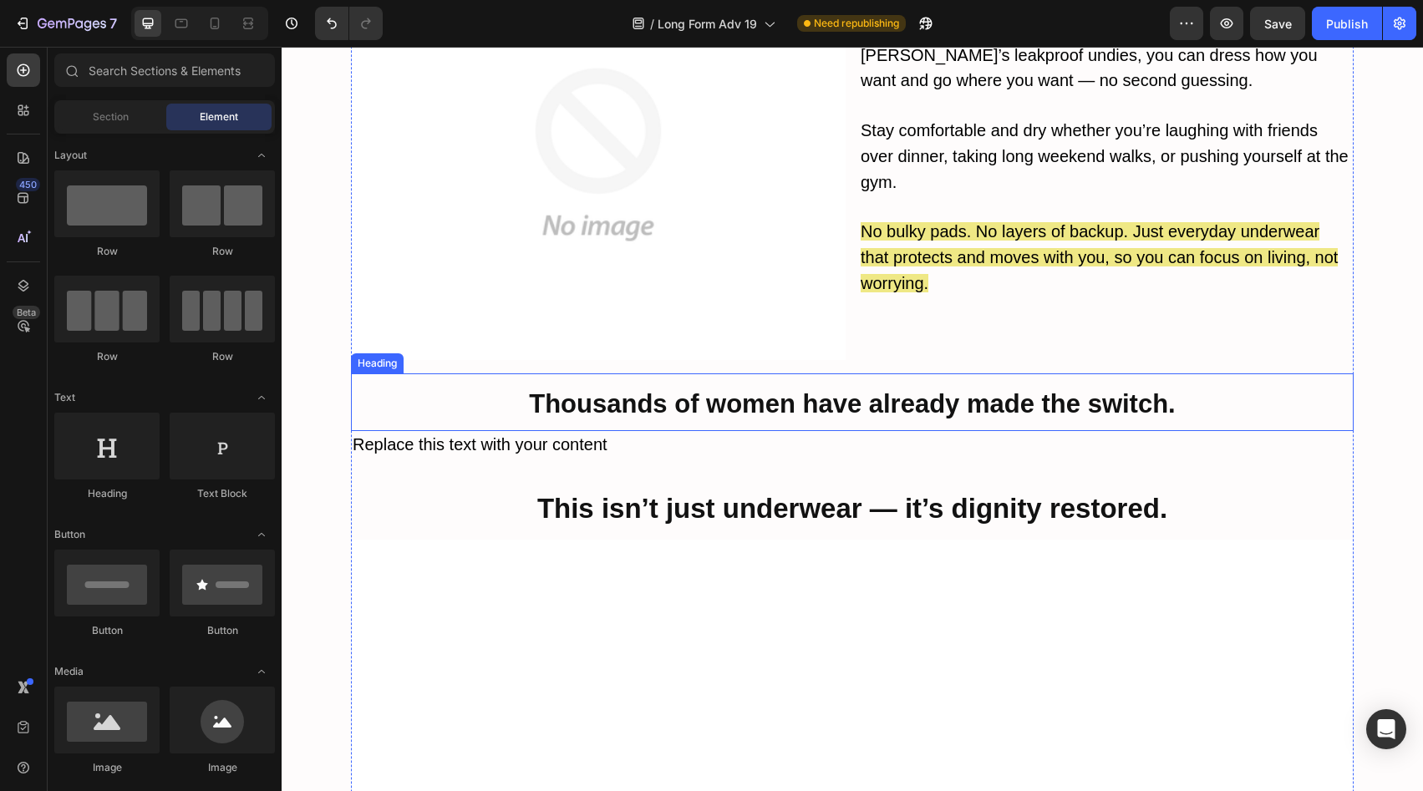
scroll to position [6529, 0]
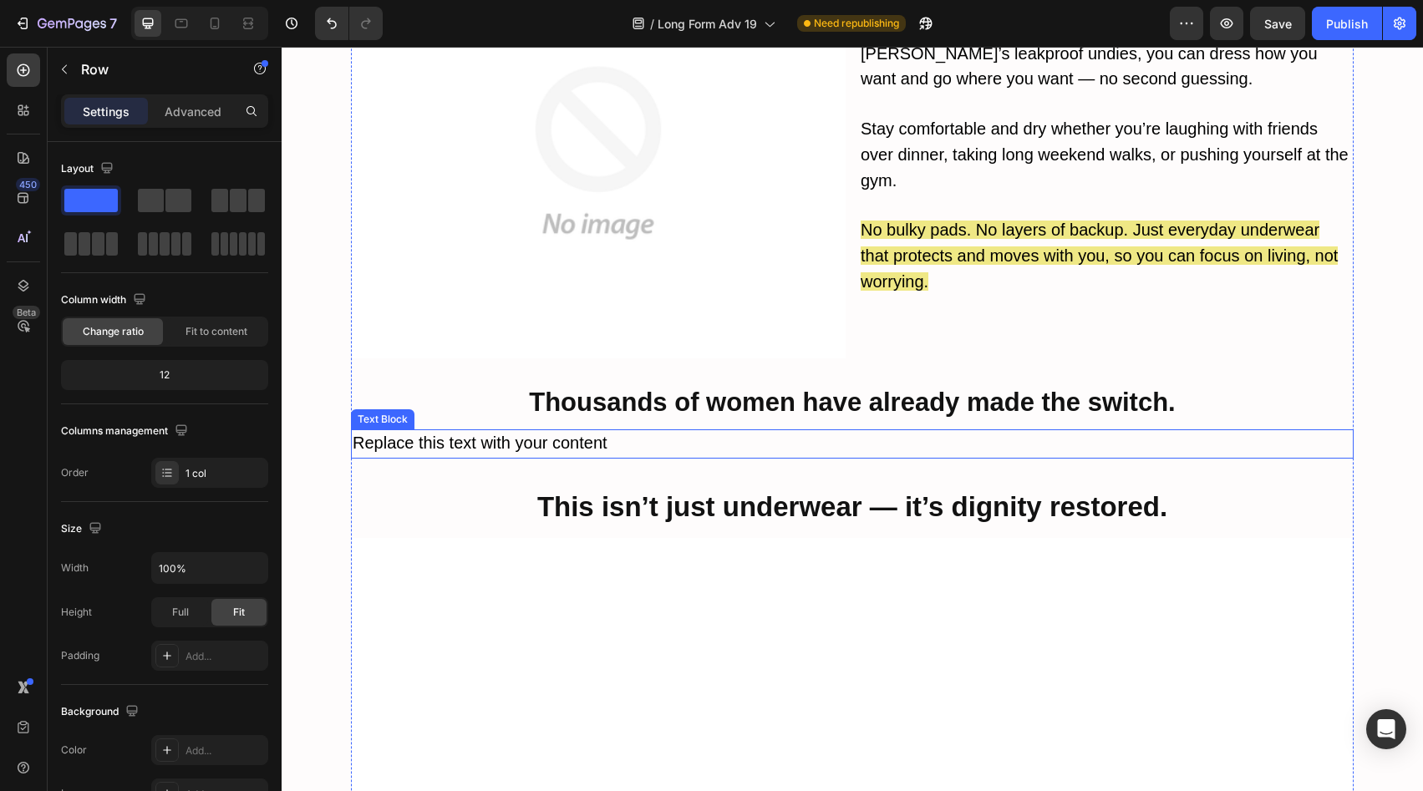
click at [707, 431] on p "Replace this text with your content" at bounding box center [853, 444] width 1000 height 26
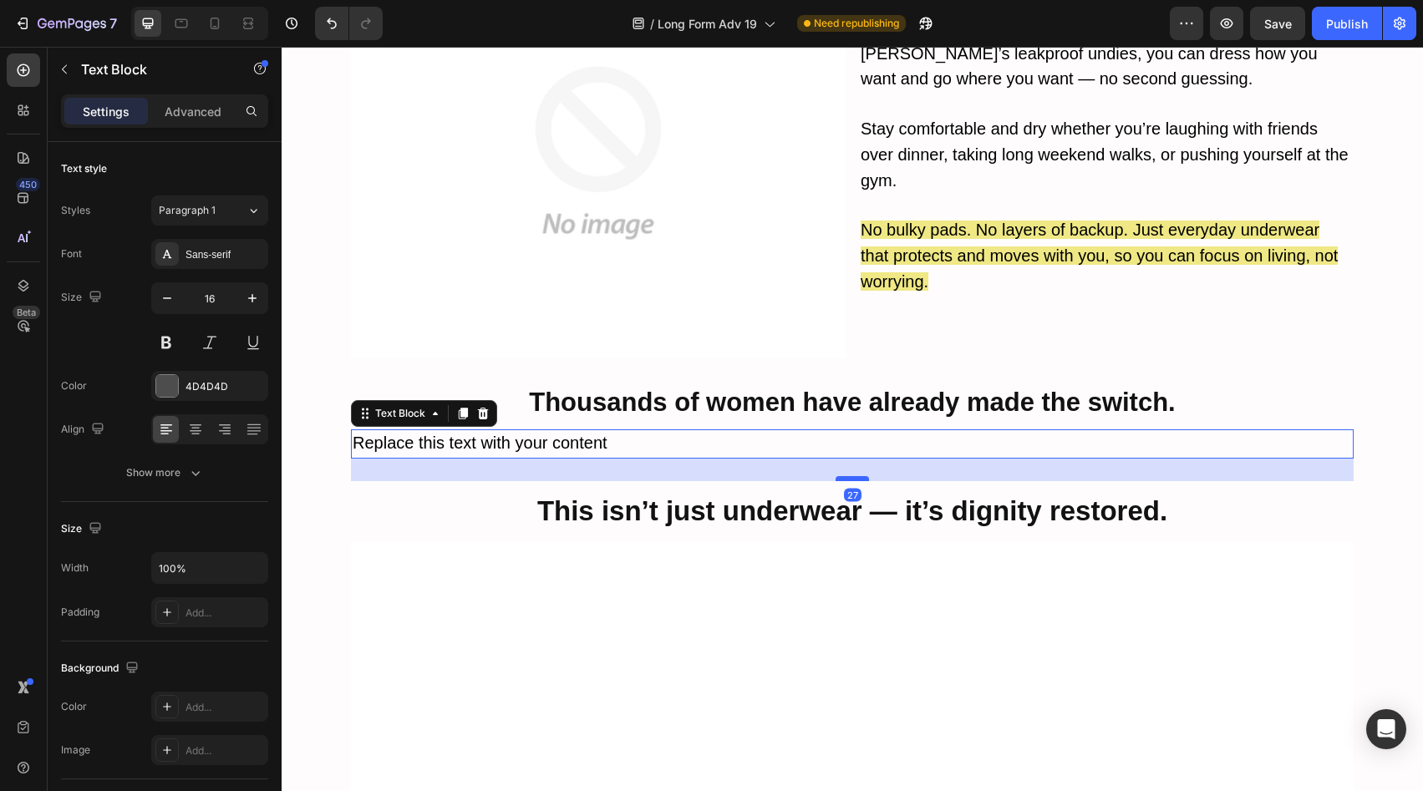
click at [857, 476] on div at bounding box center [852, 478] width 33 height 5
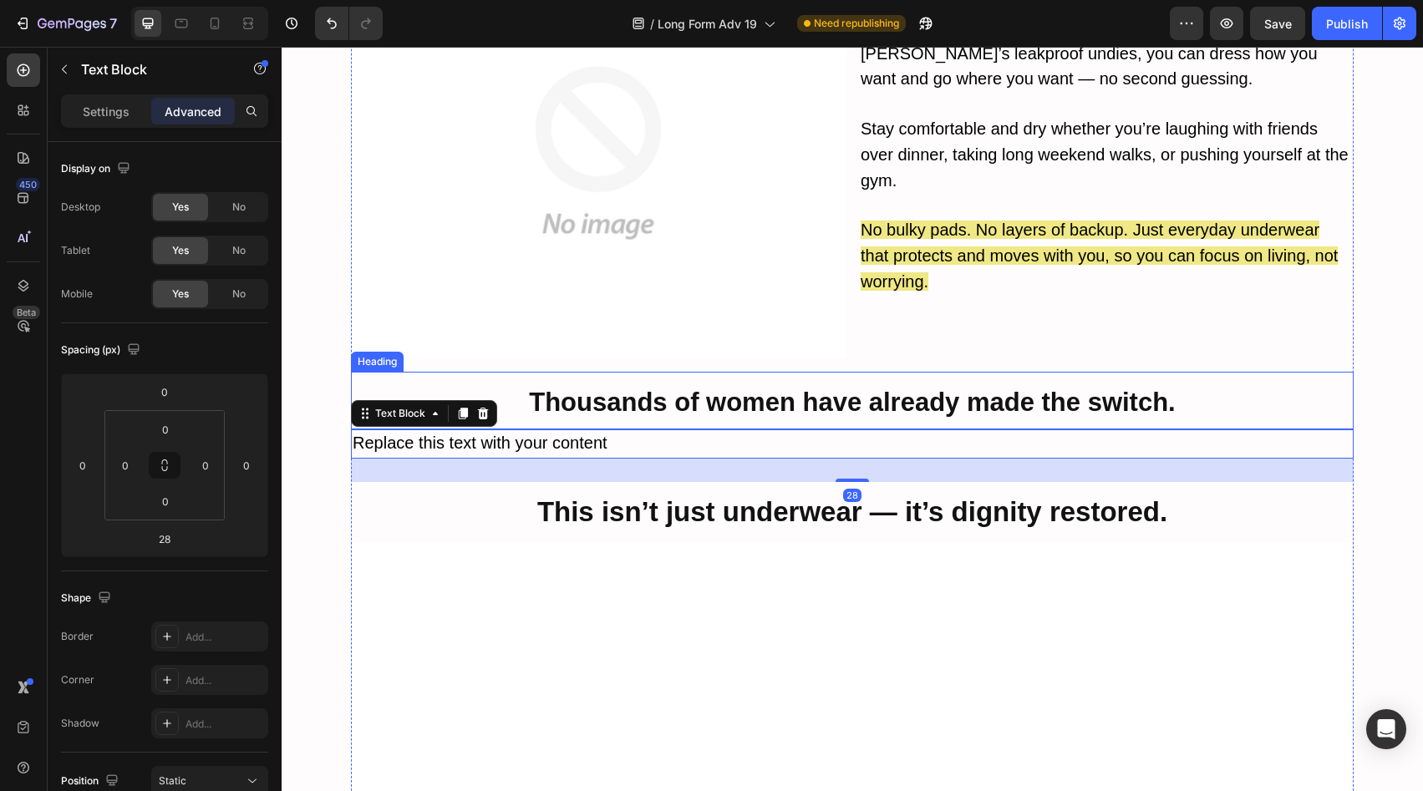
click at [686, 374] on h2 "Thousands of women have already made the switch." at bounding box center [852, 401] width 1003 height 58
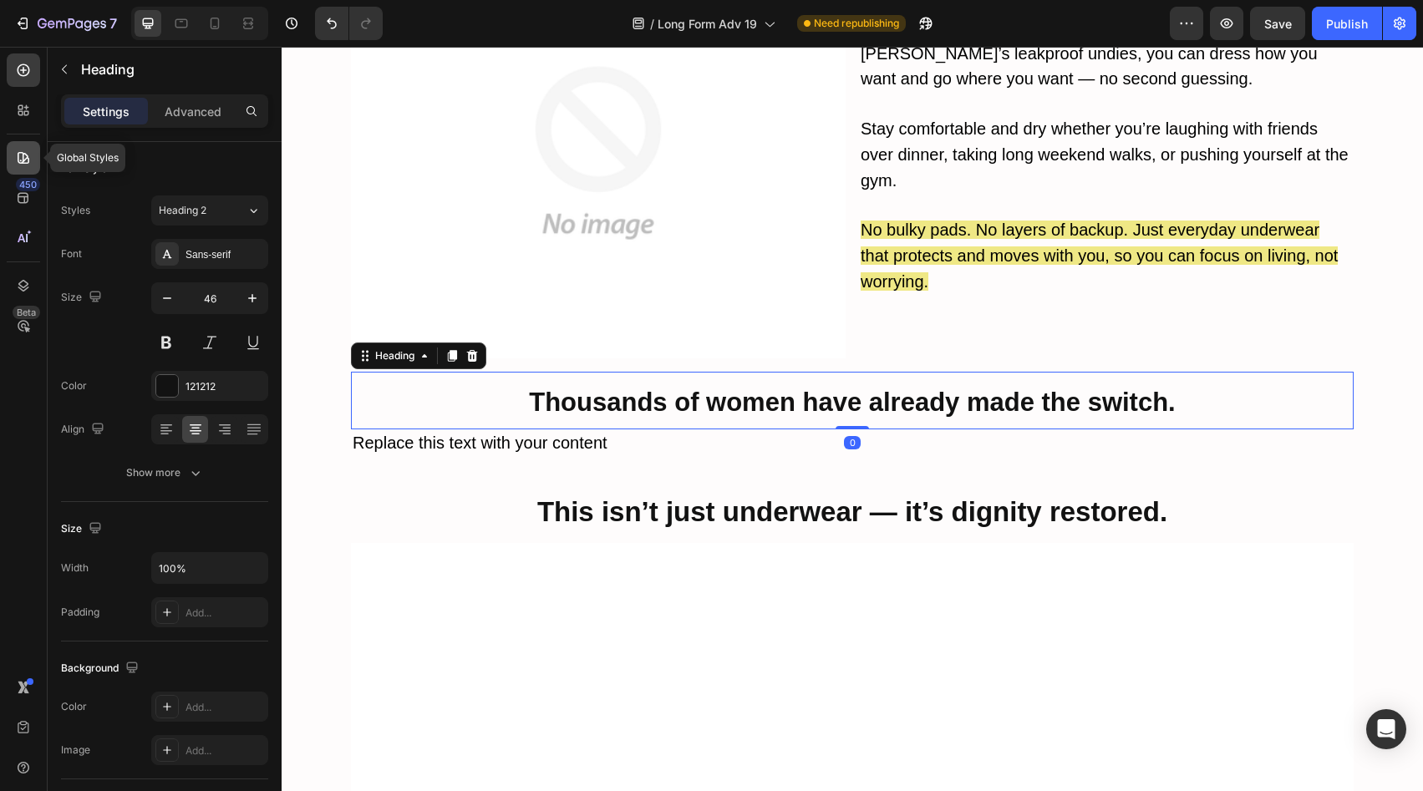
click at [16, 171] on div at bounding box center [23, 157] width 33 height 33
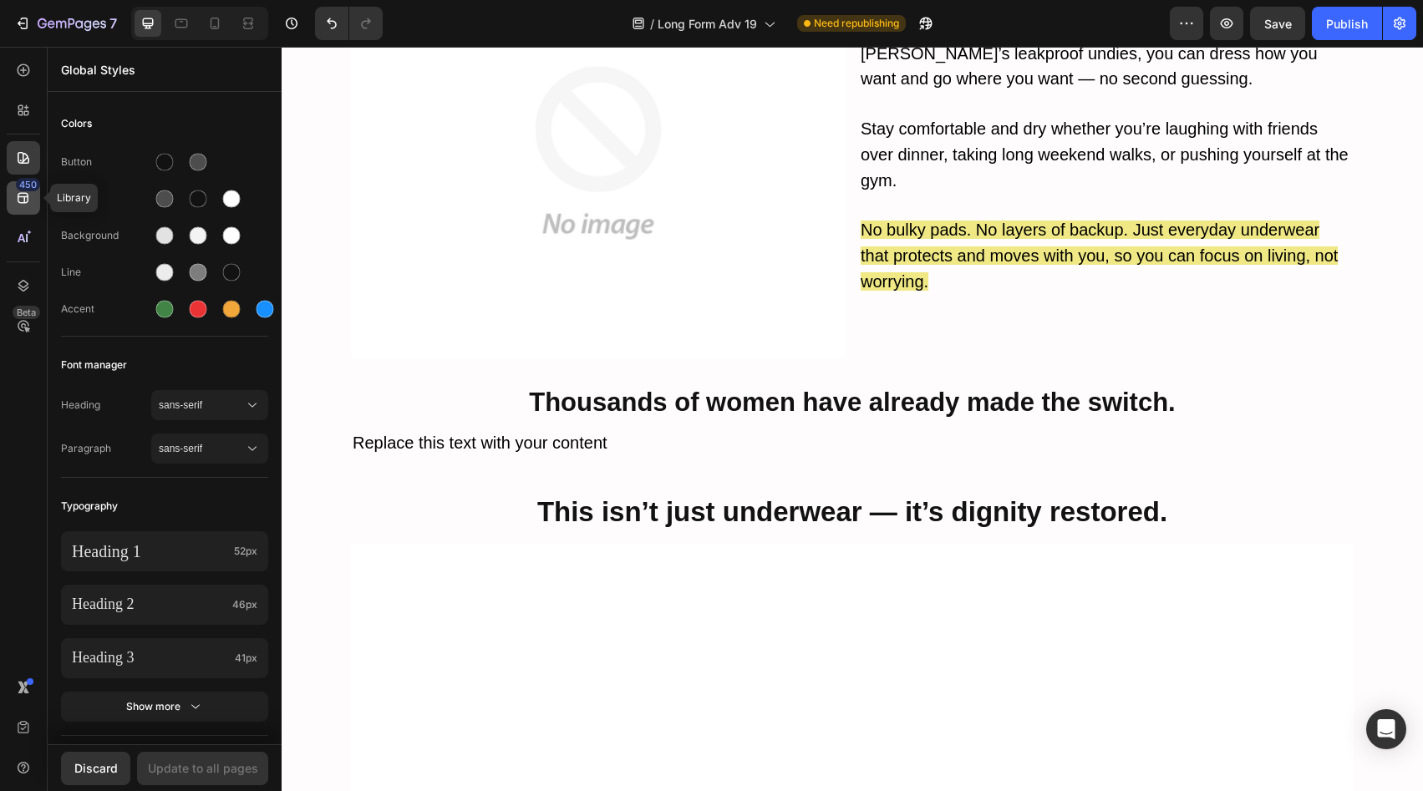
click at [27, 212] on div "450" at bounding box center [23, 197] width 33 height 33
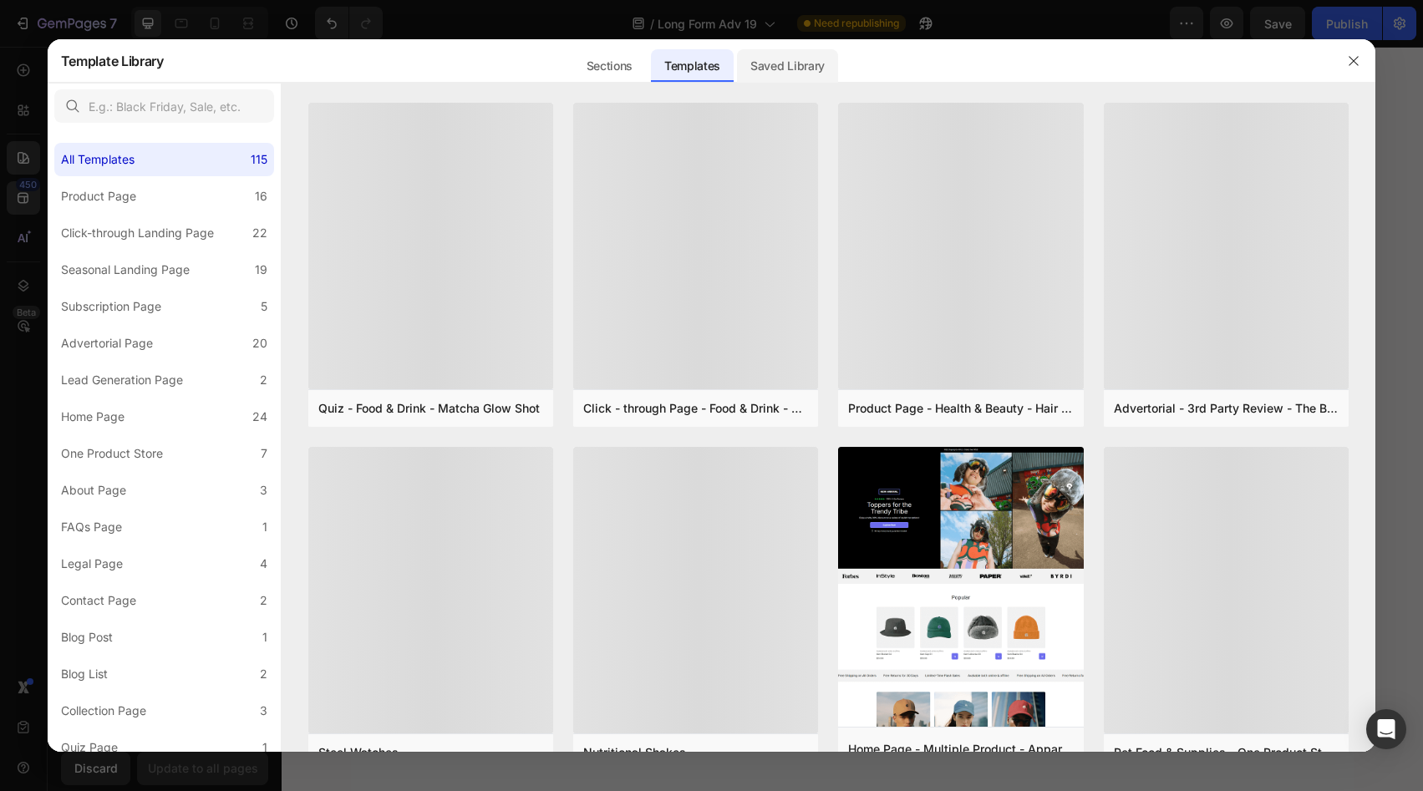
click at [767, 56] on div "Saved Library" at bounding box center [787, 65] width 101 height 33
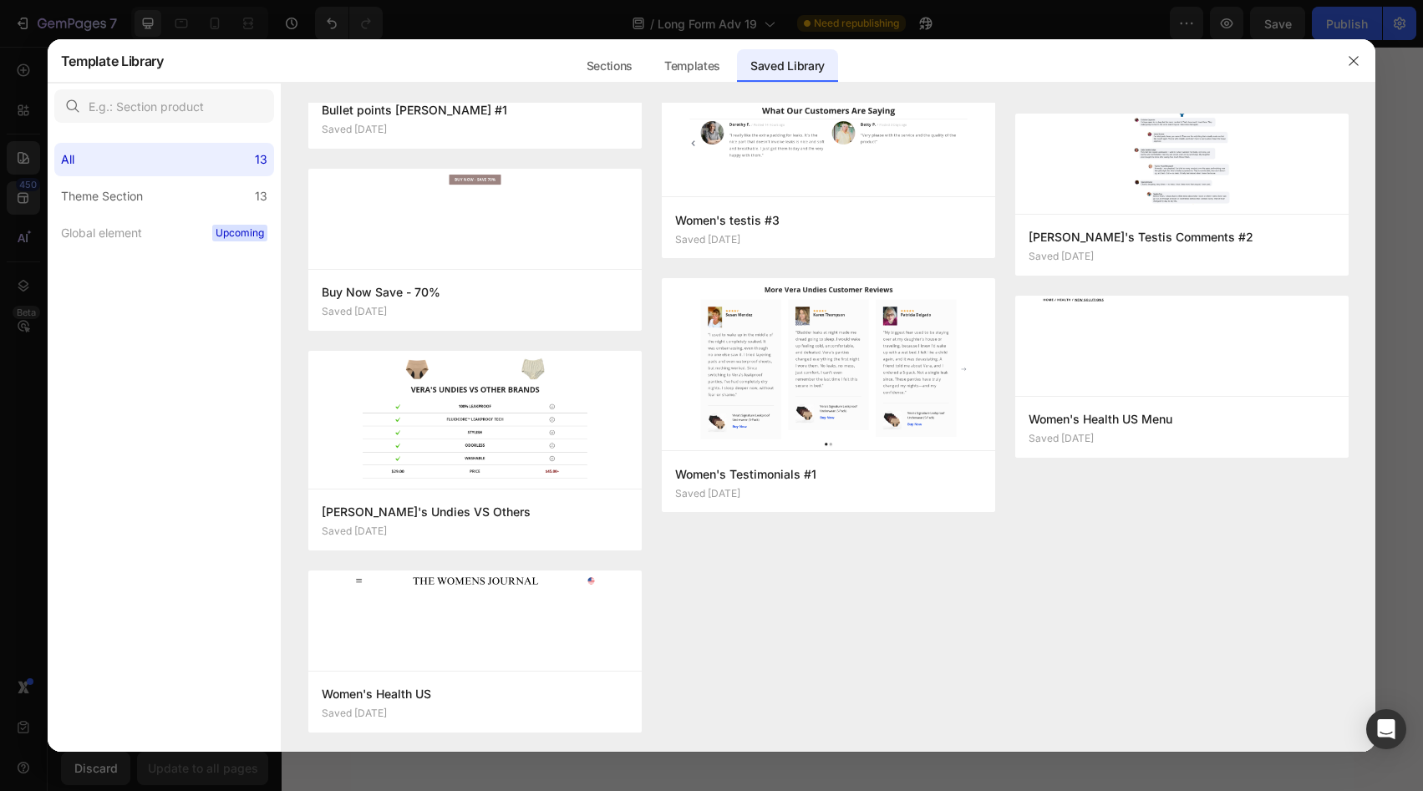
scroll to position [0, 0]
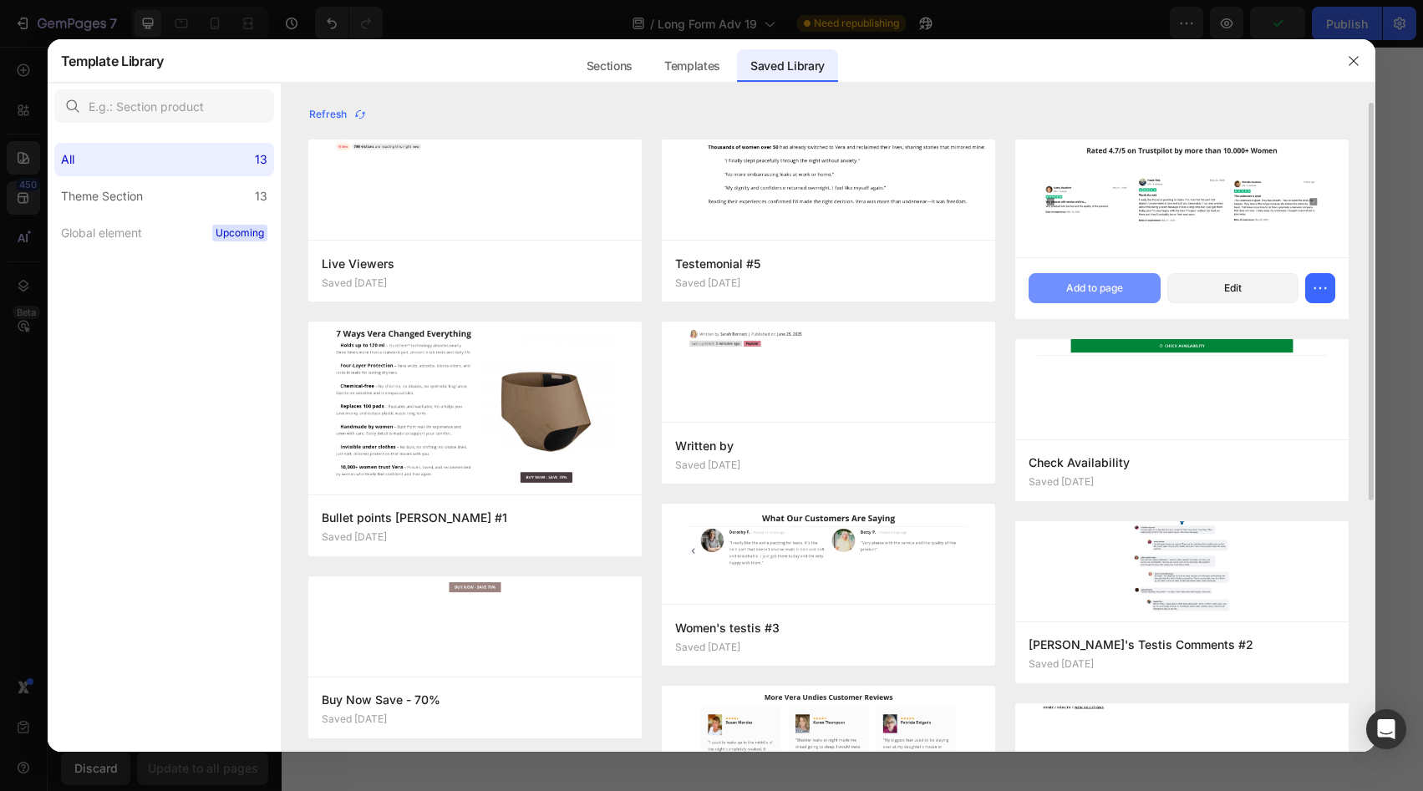
click at [1116, 295] on div "Add to page" at bounding box center [1094, 288] width 57 height 15
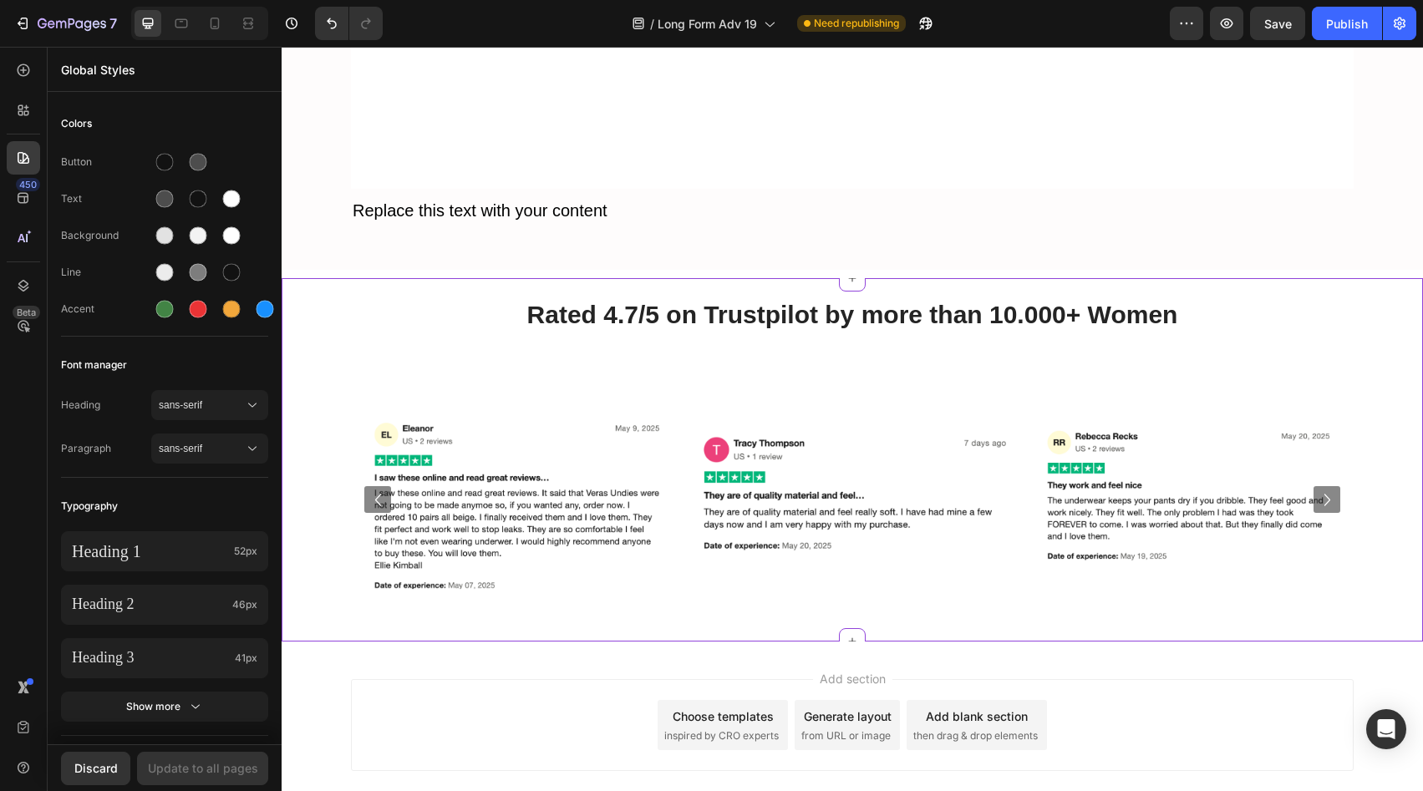
scroll to position [10125, 0]
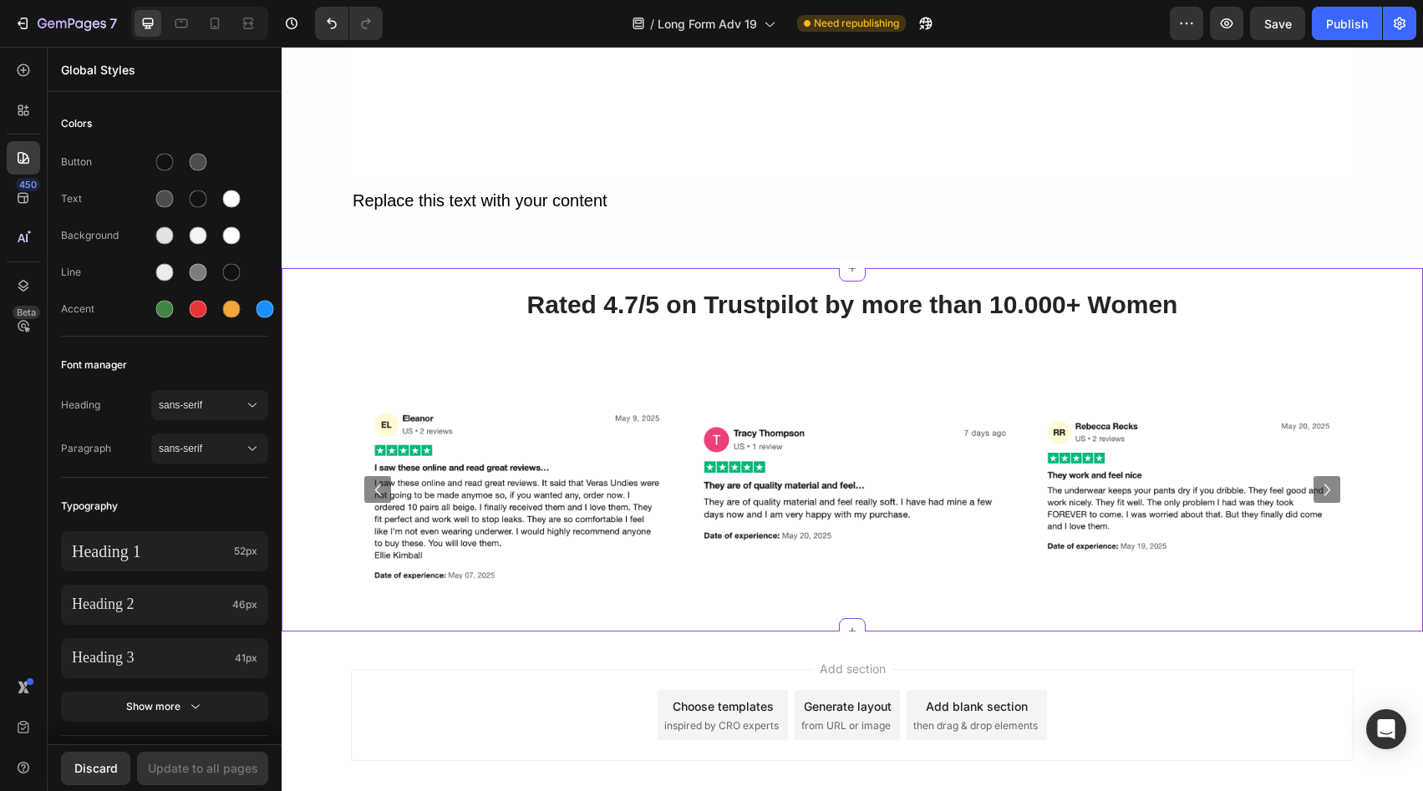
click at [1381, 511] on div "Image Image Image Image Image Image Image Carousel" at bounding box center [853, 477] width 1142 height 309
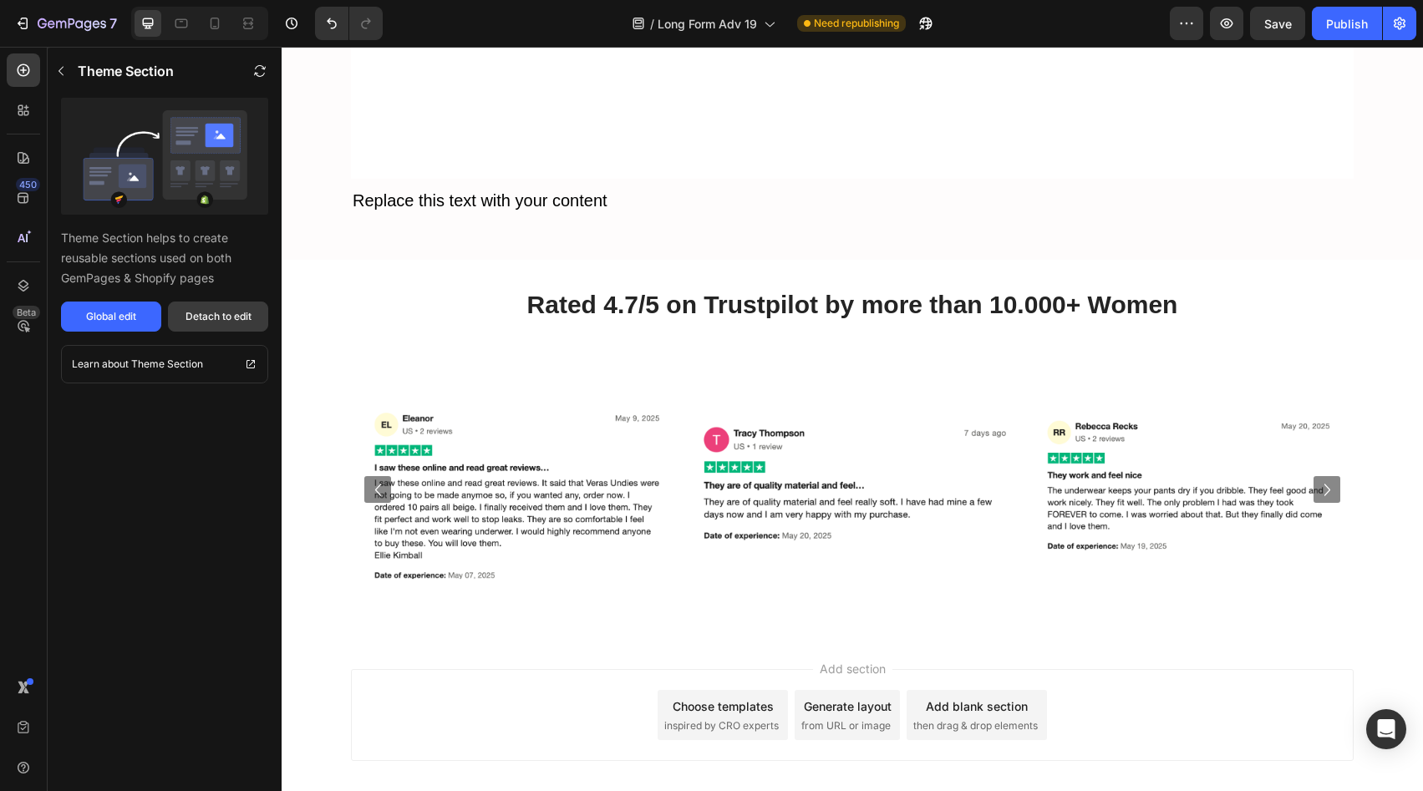
click at [214, 318] on div "Detach to edit" at bounding box center [219, 316] width 66 height 15
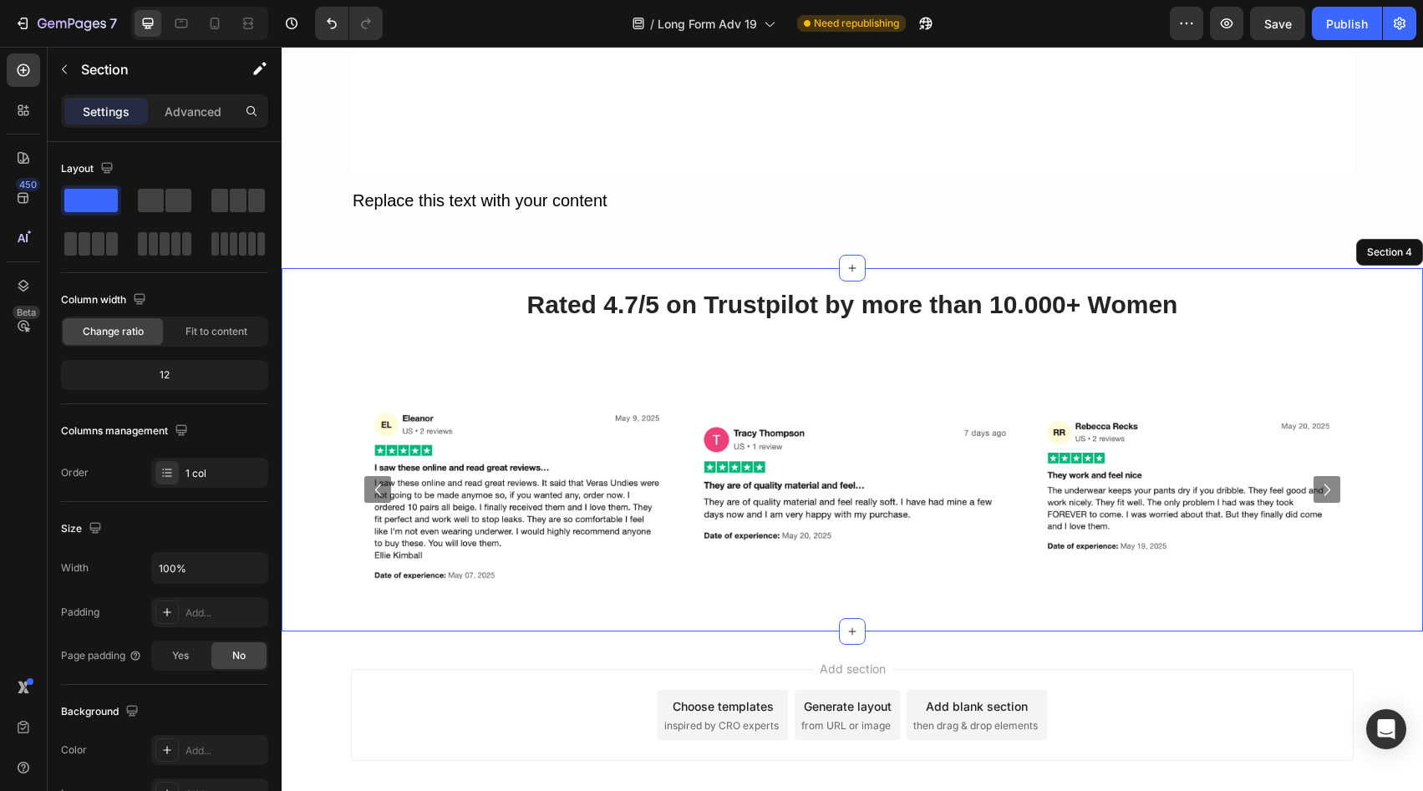
click at [308, 426] on div "Image Image Image Image Image Image Image Carousel" at bounding box center [853, 477] width 1142 height 309
click at [1386, 323] on div "Image Image Image Image Image Image Image Carousel" at bounding box center [853, 477] width 1142 height 309
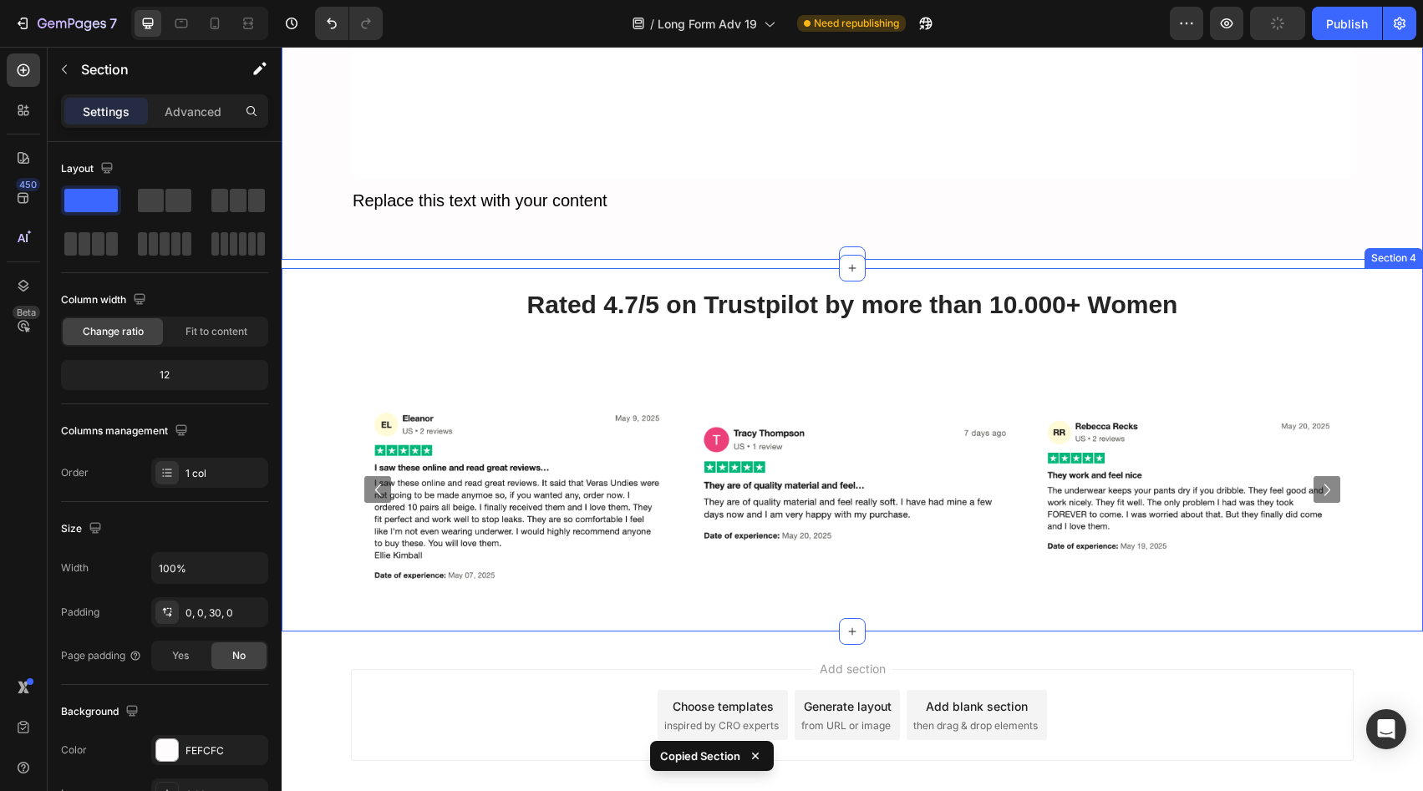
click at [1372, 407] on div "Image Image Image Image Image Image Image Carousel" at bounding box center [853, 477] width 1142 height 309
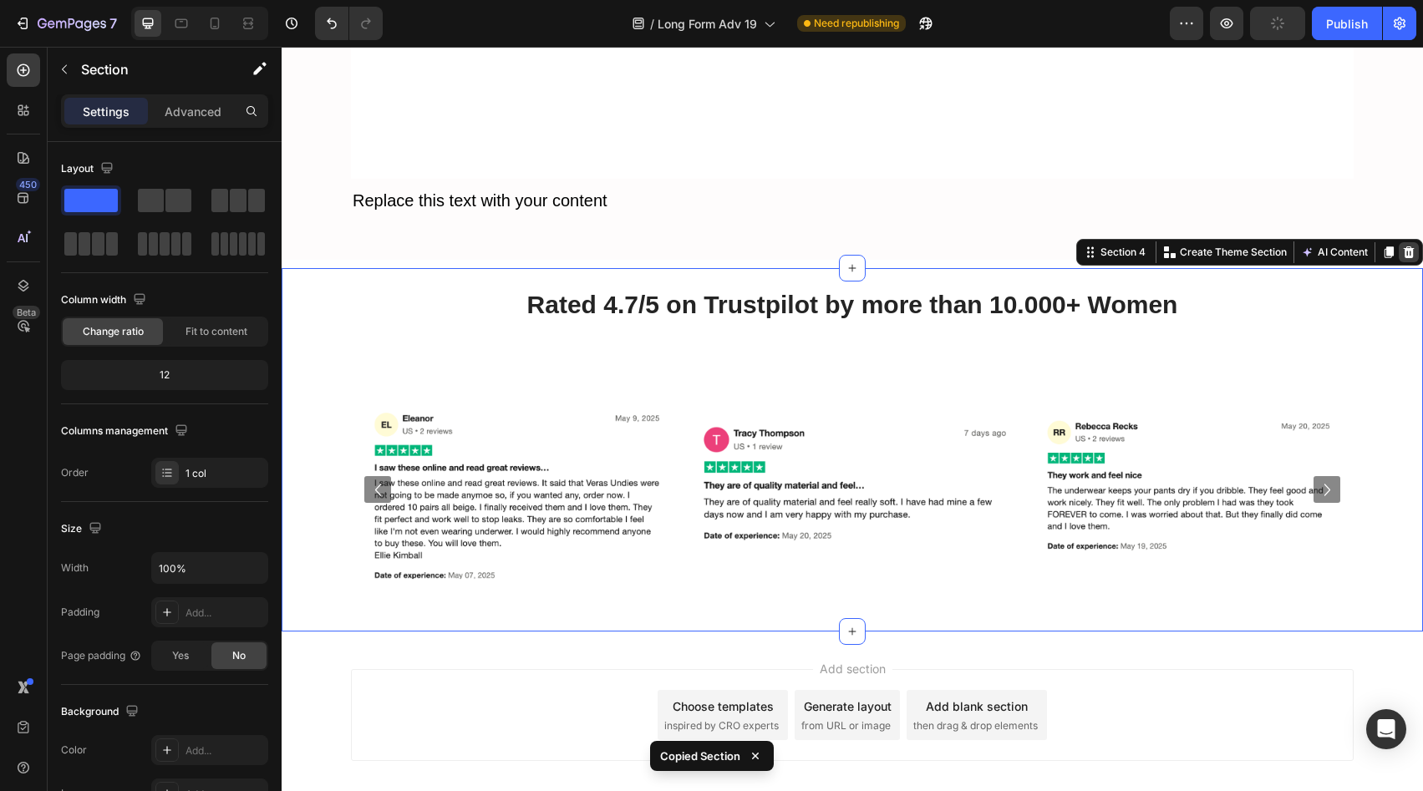
click at [1404, 247] on icon at bounding box center [1409, 253] width 11 height 12
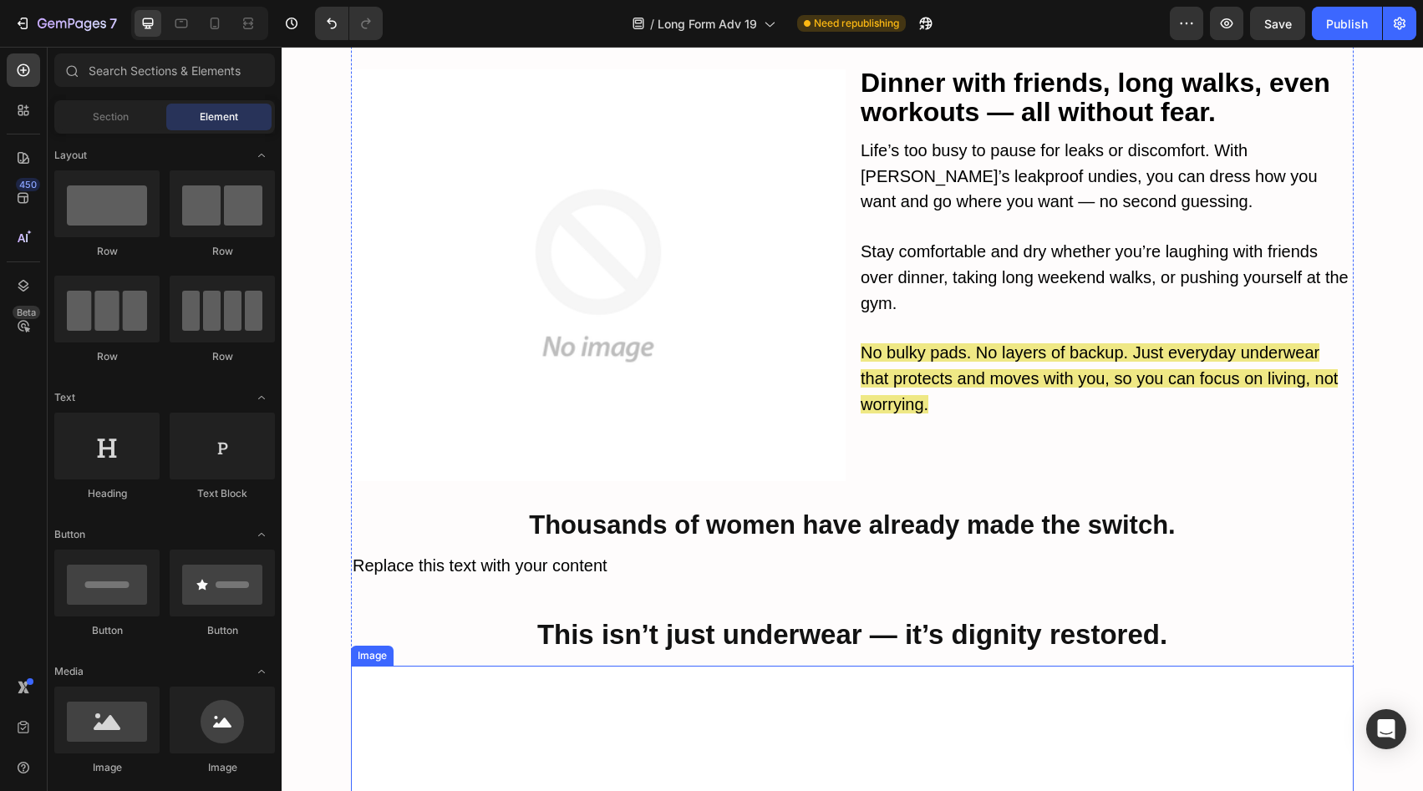
scroll to position [6503, 0]
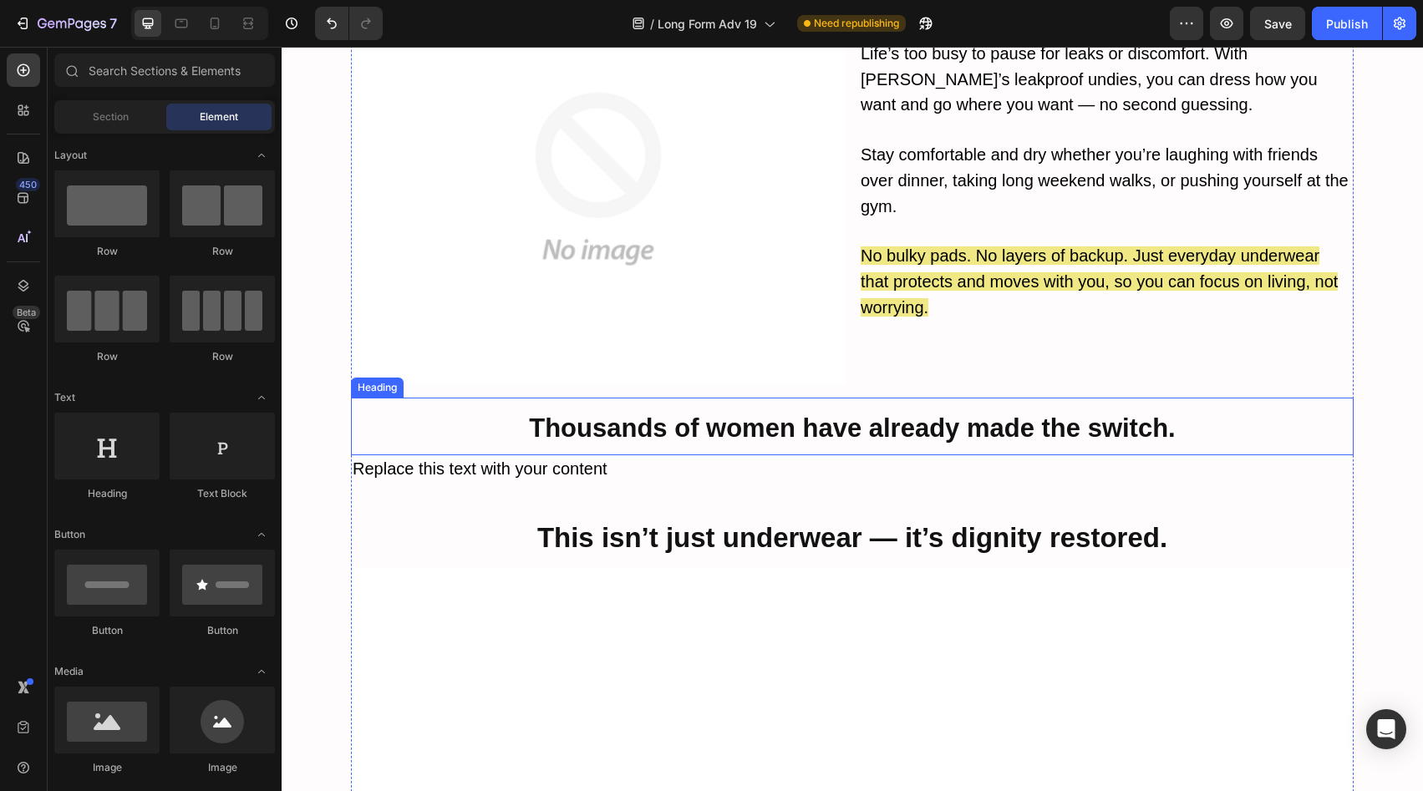
click at [722, 414] on strong "Thousands of women have already made the switch." at bounding box center [852, 428] width 646 height 29
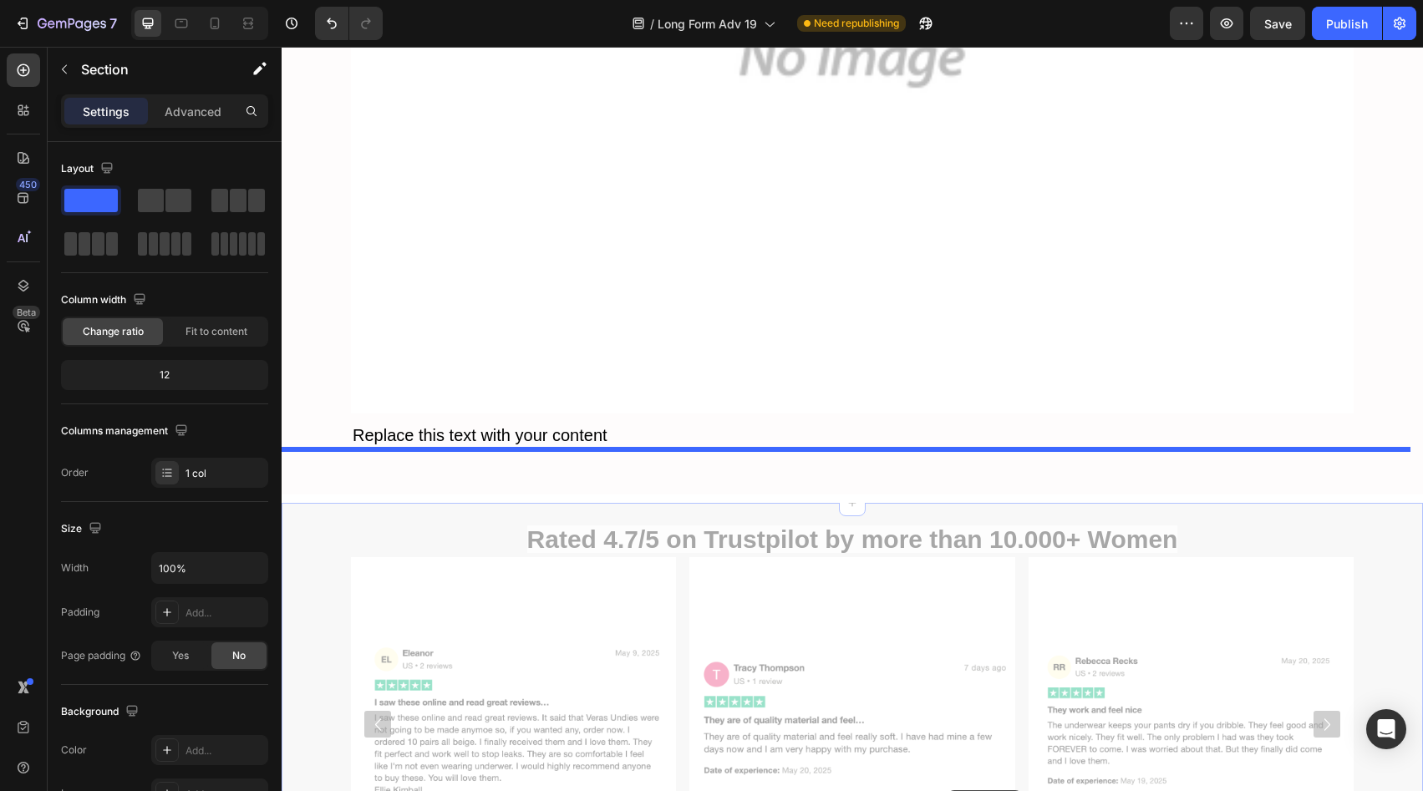
scroll to position [9983, 0]
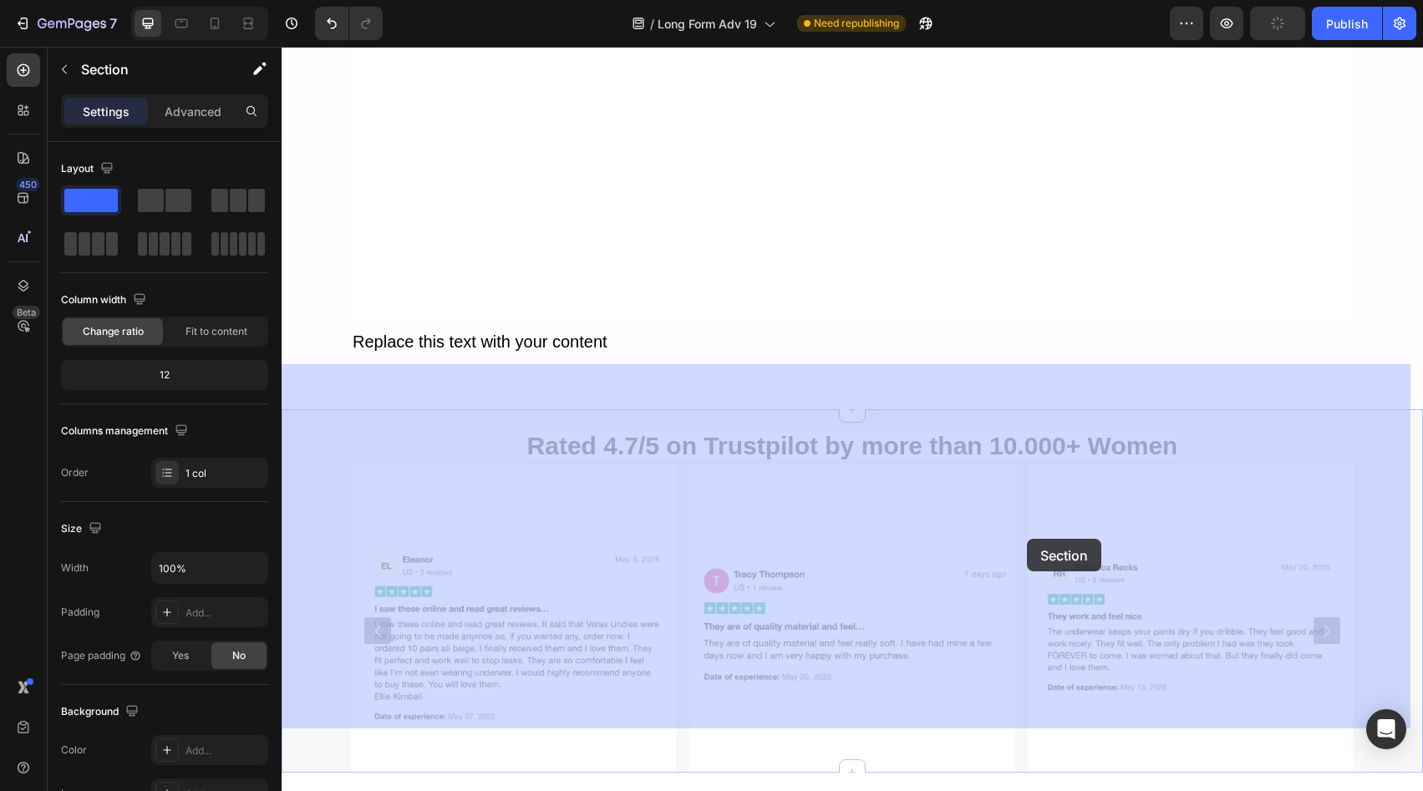
drag, startPoint x: 1393, startPoint y: 511, endPoint x: 1027, endPoint y: 539, distance: 367.2
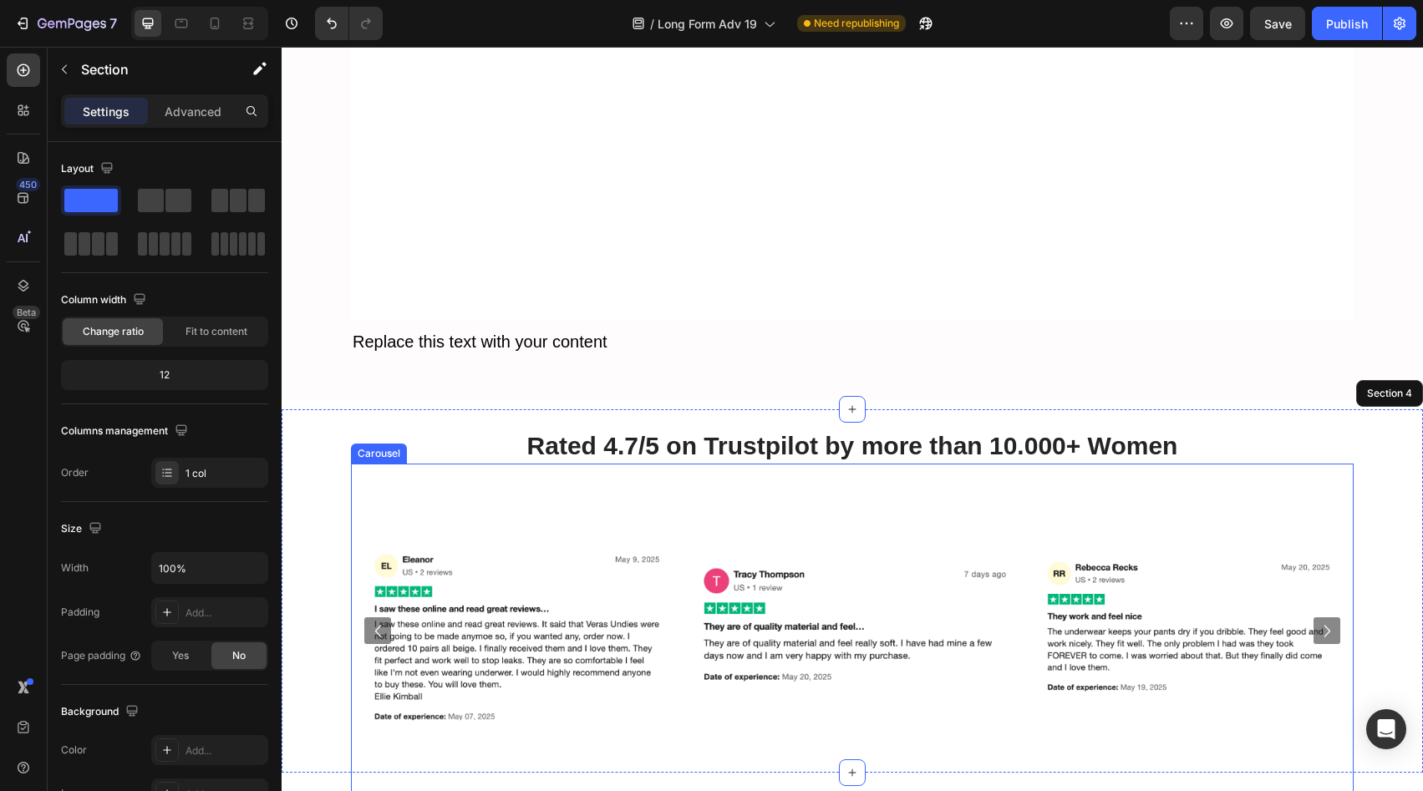
click at [1020, 562] on div "Image Image Image Image Image Image Image" at bounding box center [852, 631] width 1003 height 334
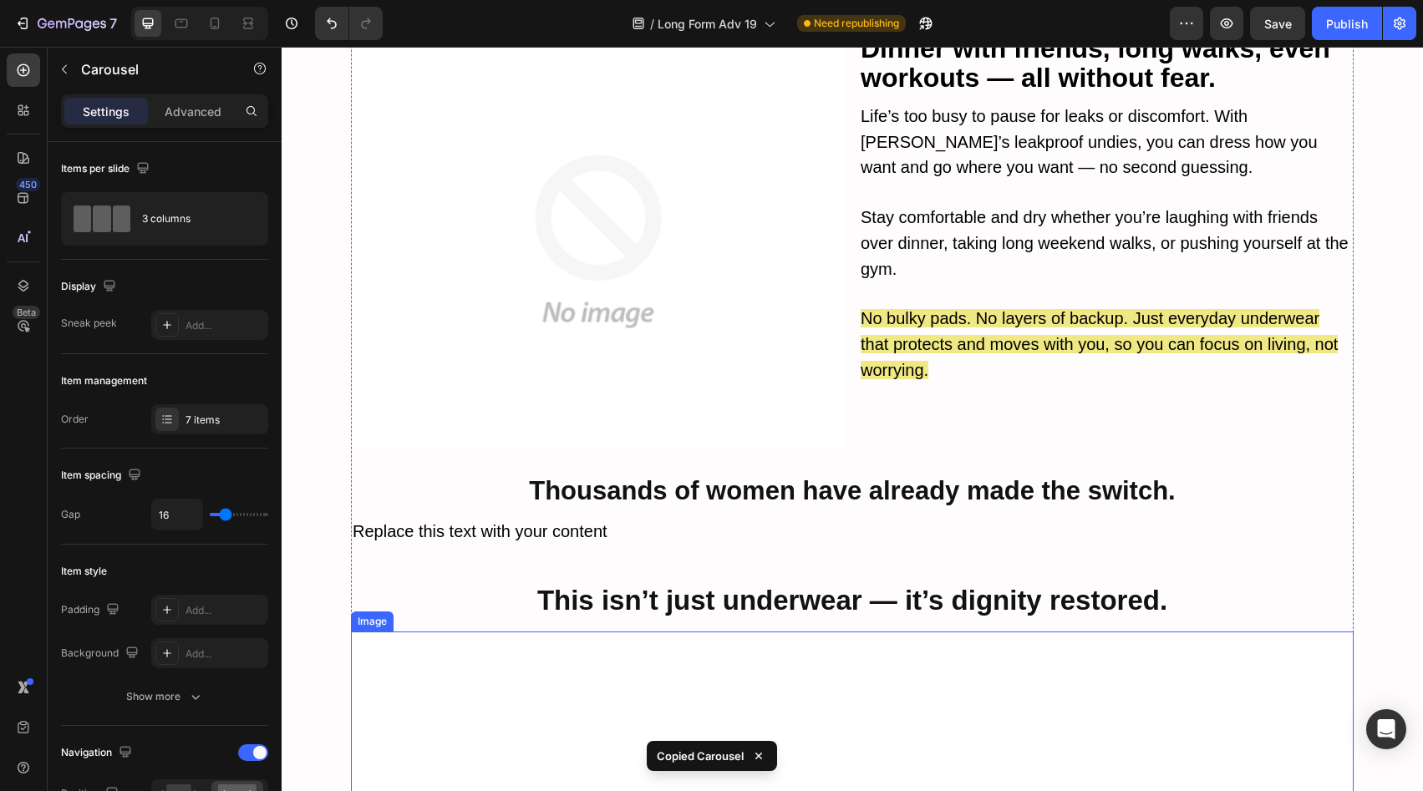
scroll to position [6385, 0]
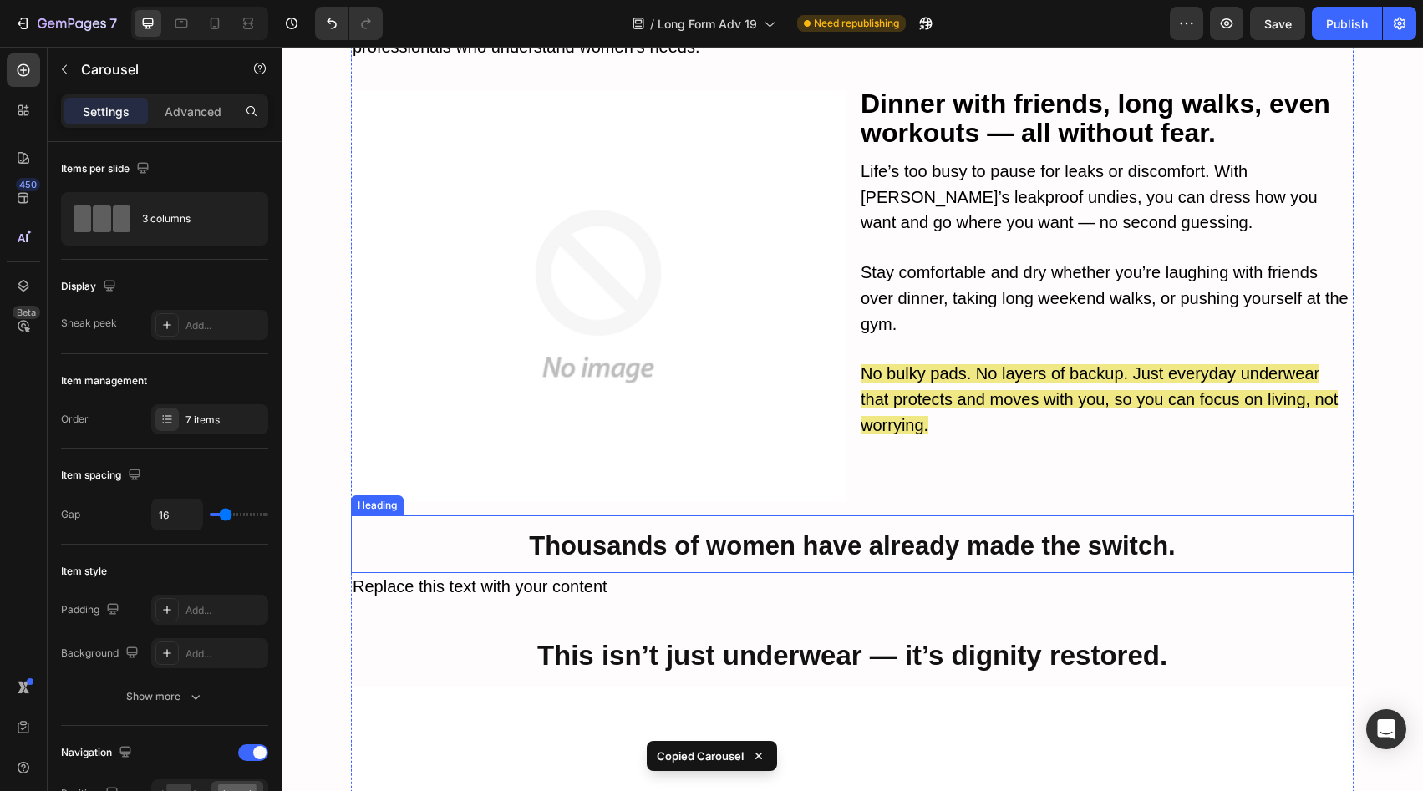
click at [733, 532] on strong "Thousands of women have already made the switch." at bounding box center [852, 546] width 646 height 29
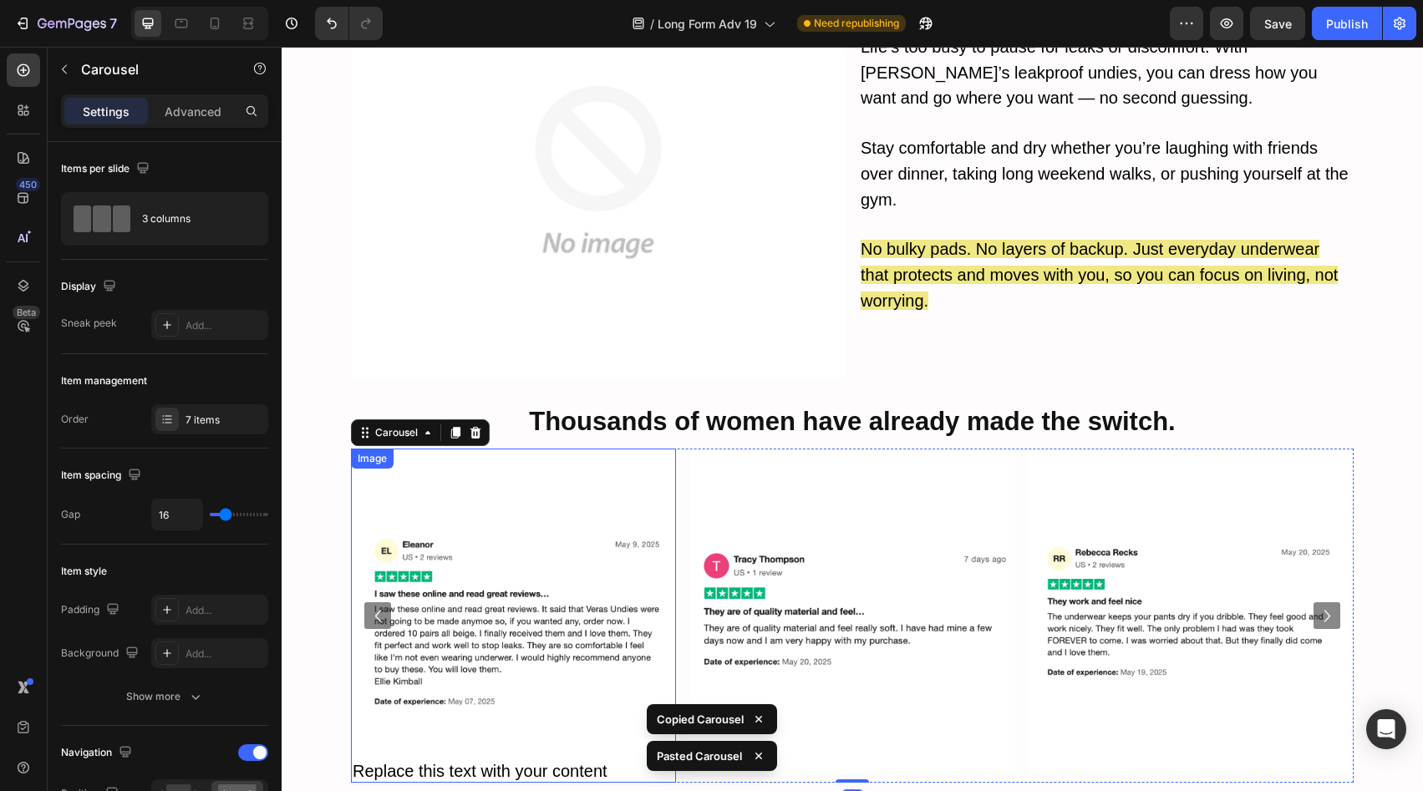
scroll to position [6717, 0]
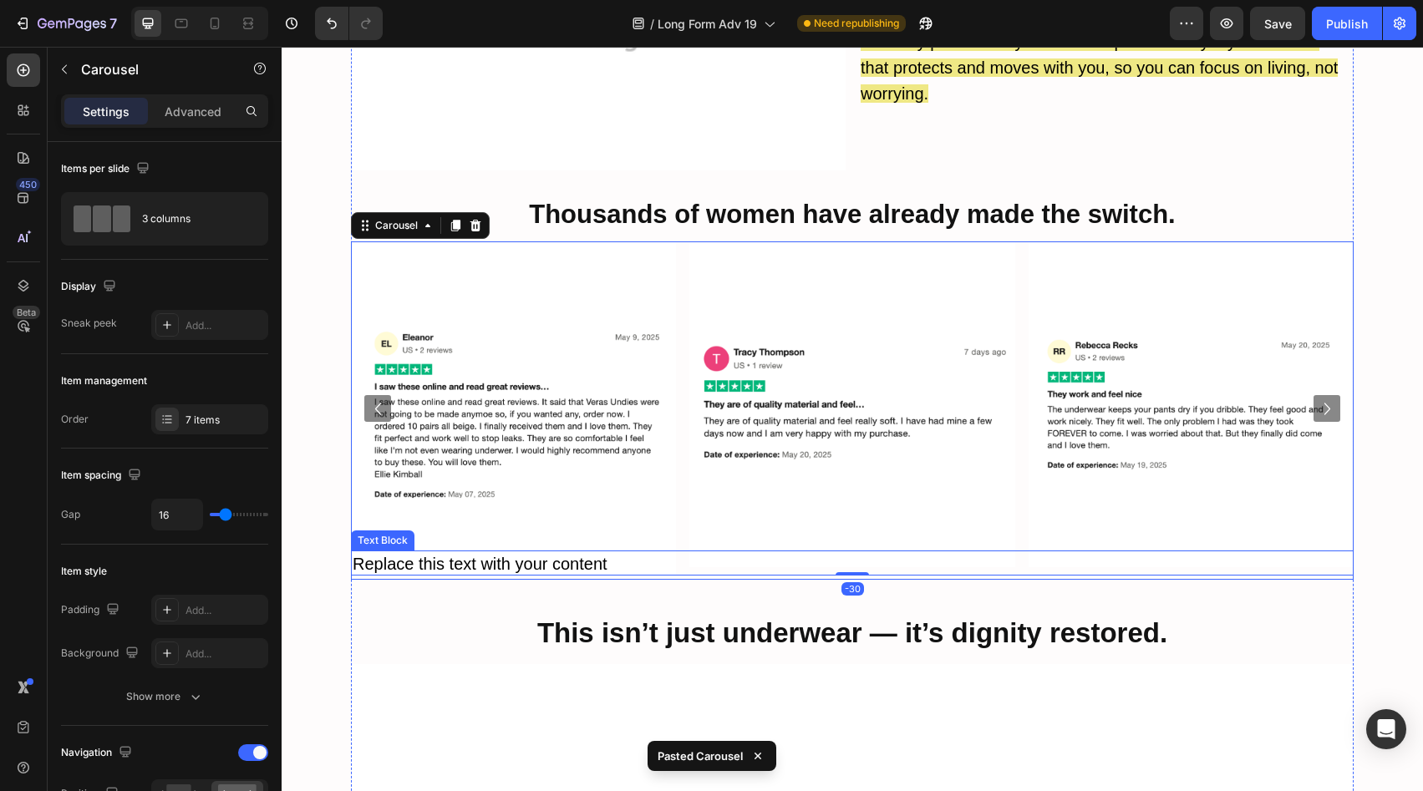
click at [584, 555] on span "Replace this text with your content" at bounding box center [480, 564] width 255 height 18
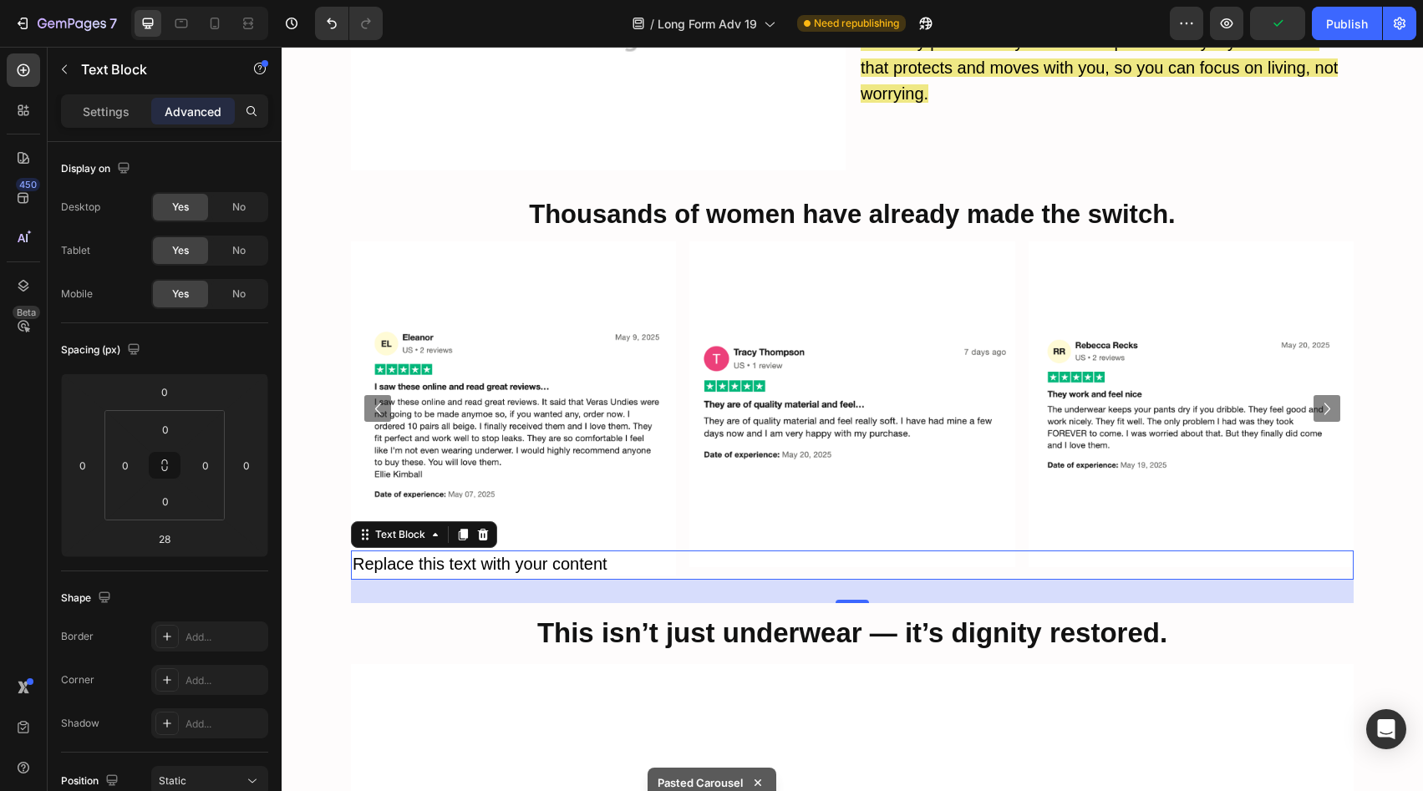
click at [662, 552] on p "Replace this text with your content" at bounding box center [853, 565] width 1000 height 26
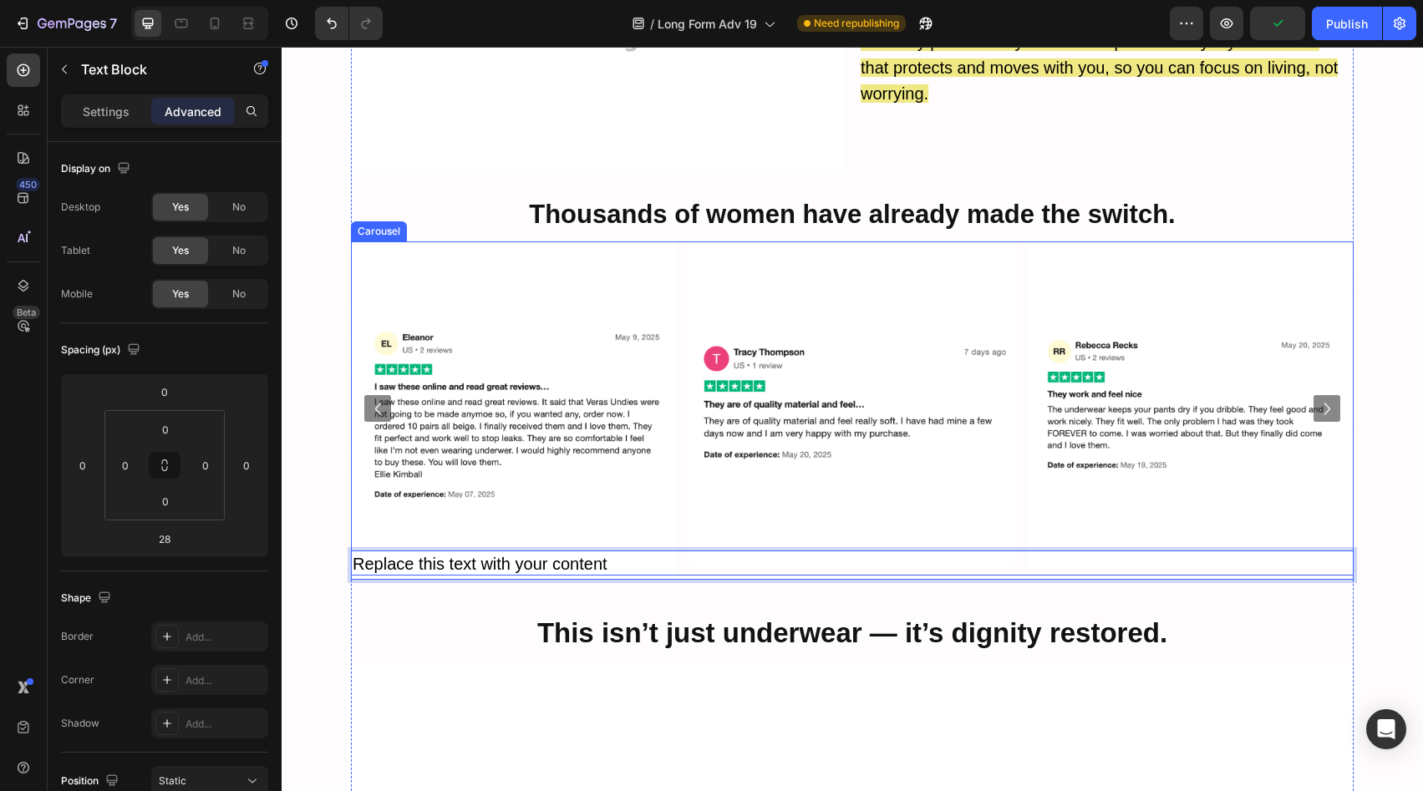
click at [674, 498] on div "Image Image Image Image Image Image Image" at bounding box center [852, 409] width 1003 height 334
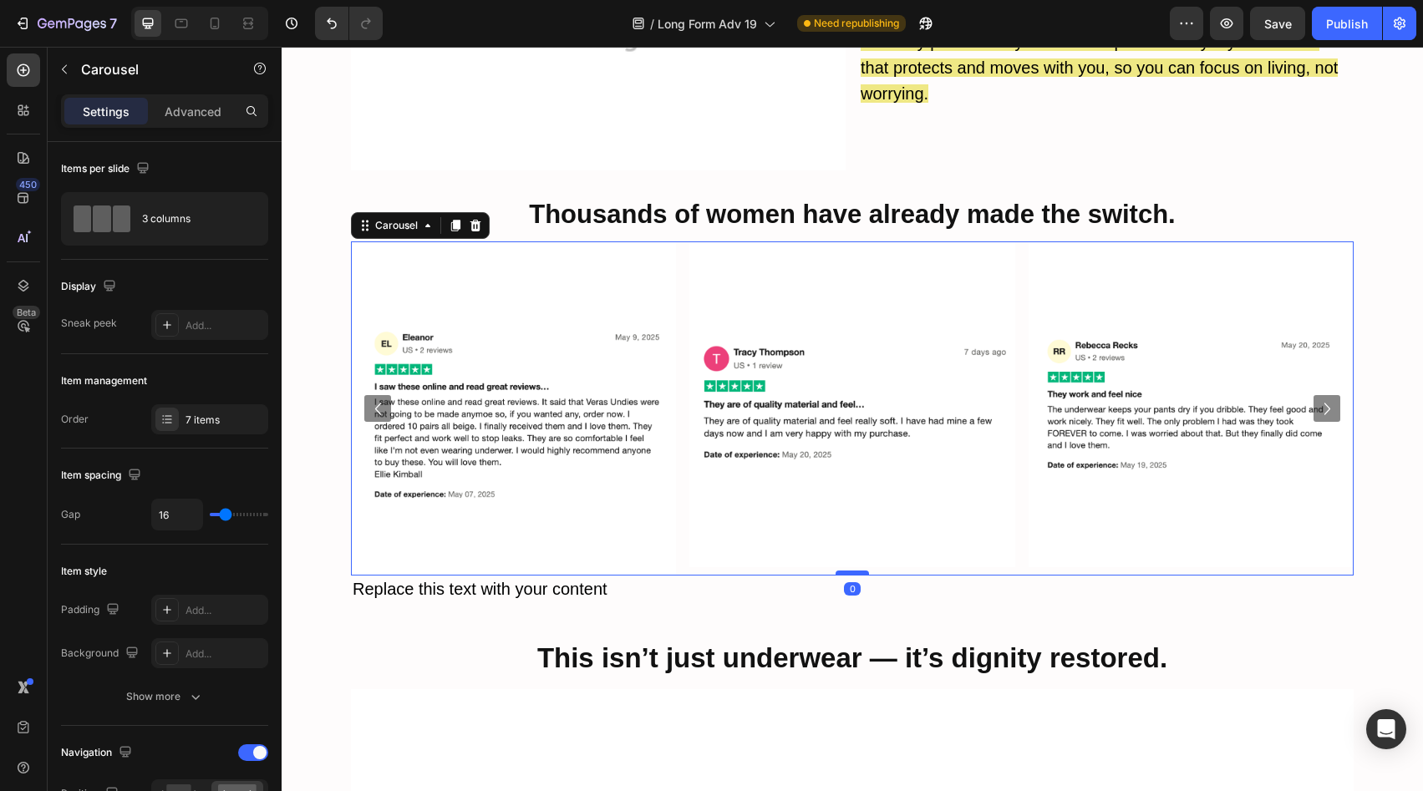
click at [842, 571] on div at bounding box center [852, 573] width 33 height 5
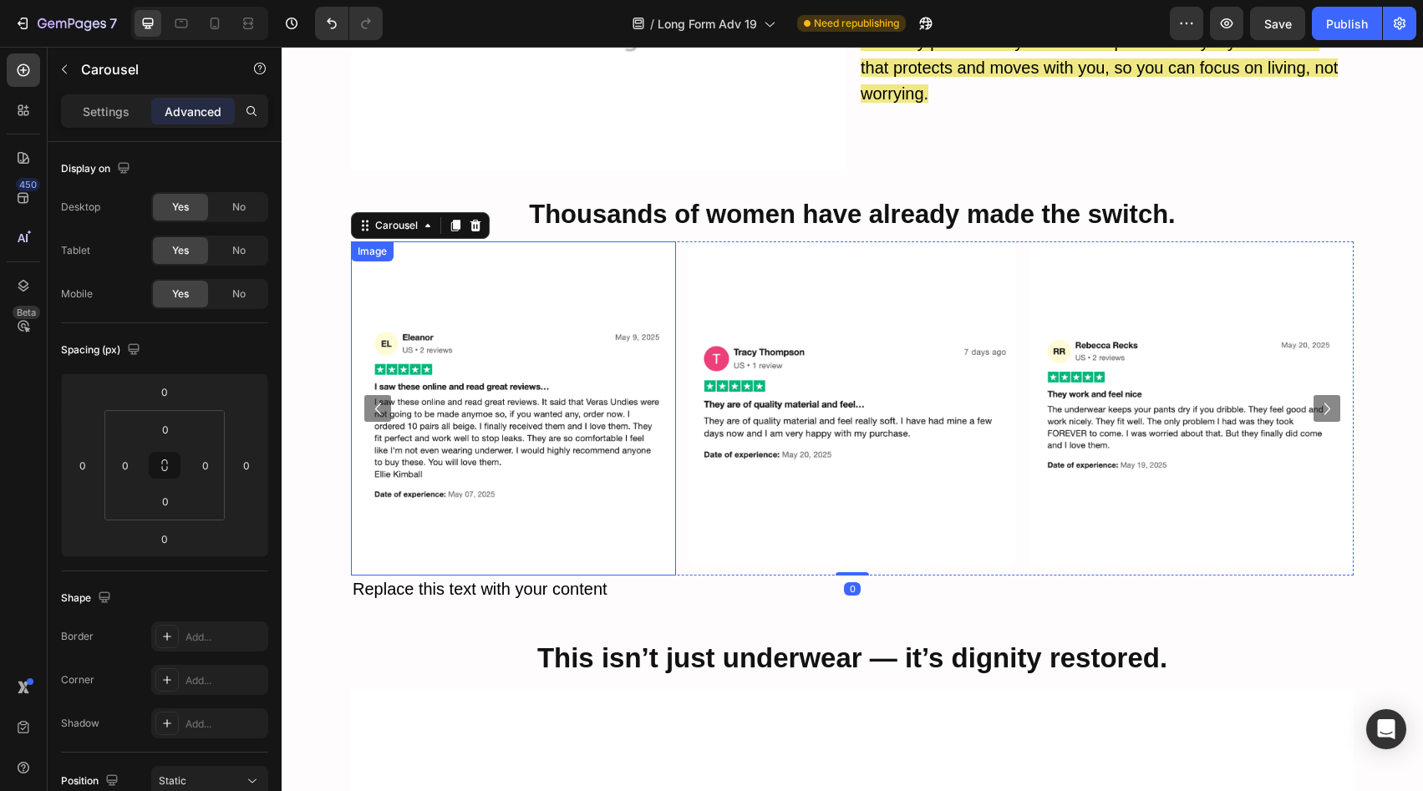
click at [598, 445] on img at bounding box center [513, 409] width 325 height 334
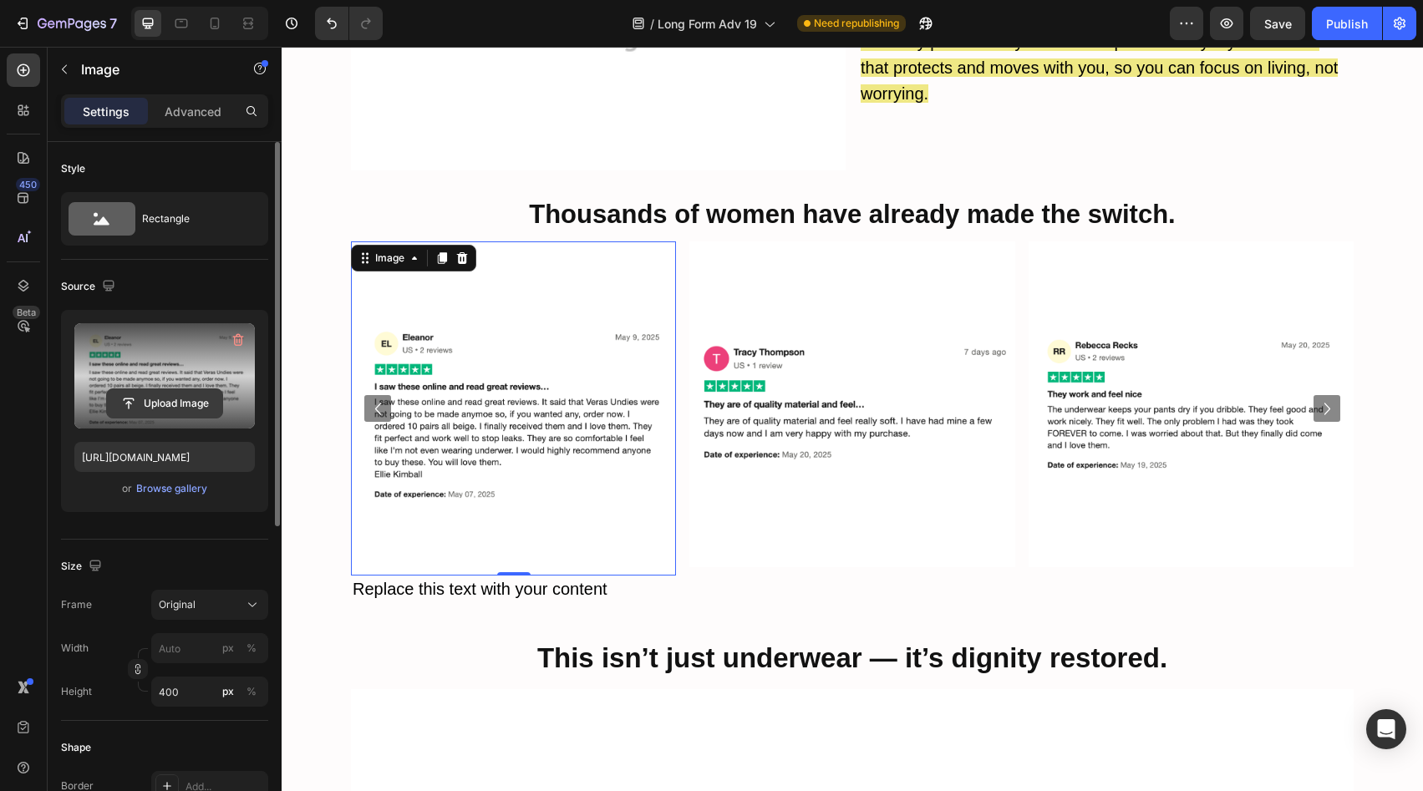
click at [172, 399] on input "file" at bounding box center [164, 403] width 115 height 28
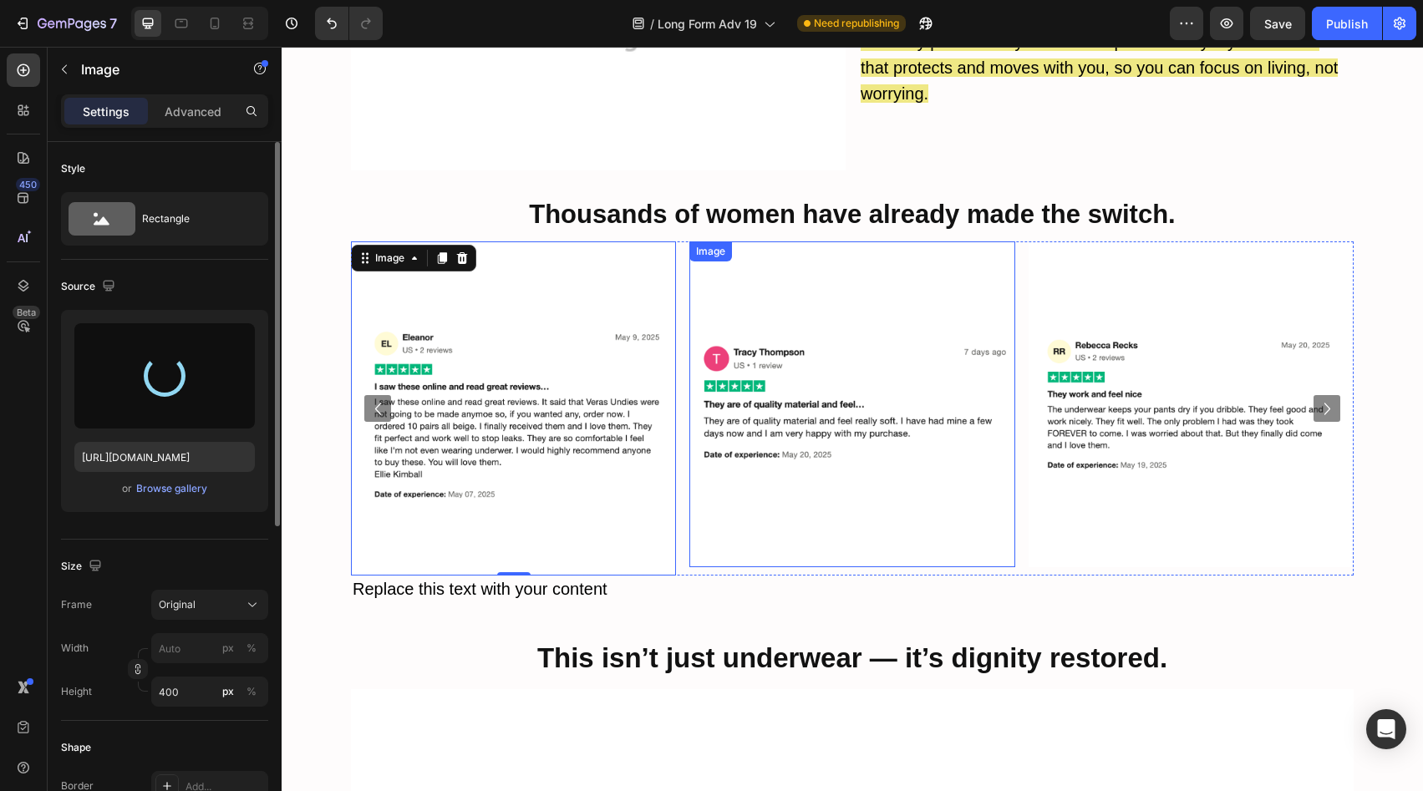
type input "https://cdn.shopify.com/s/files/1/0658/5303/0470/files/gempages_566422077242868…"
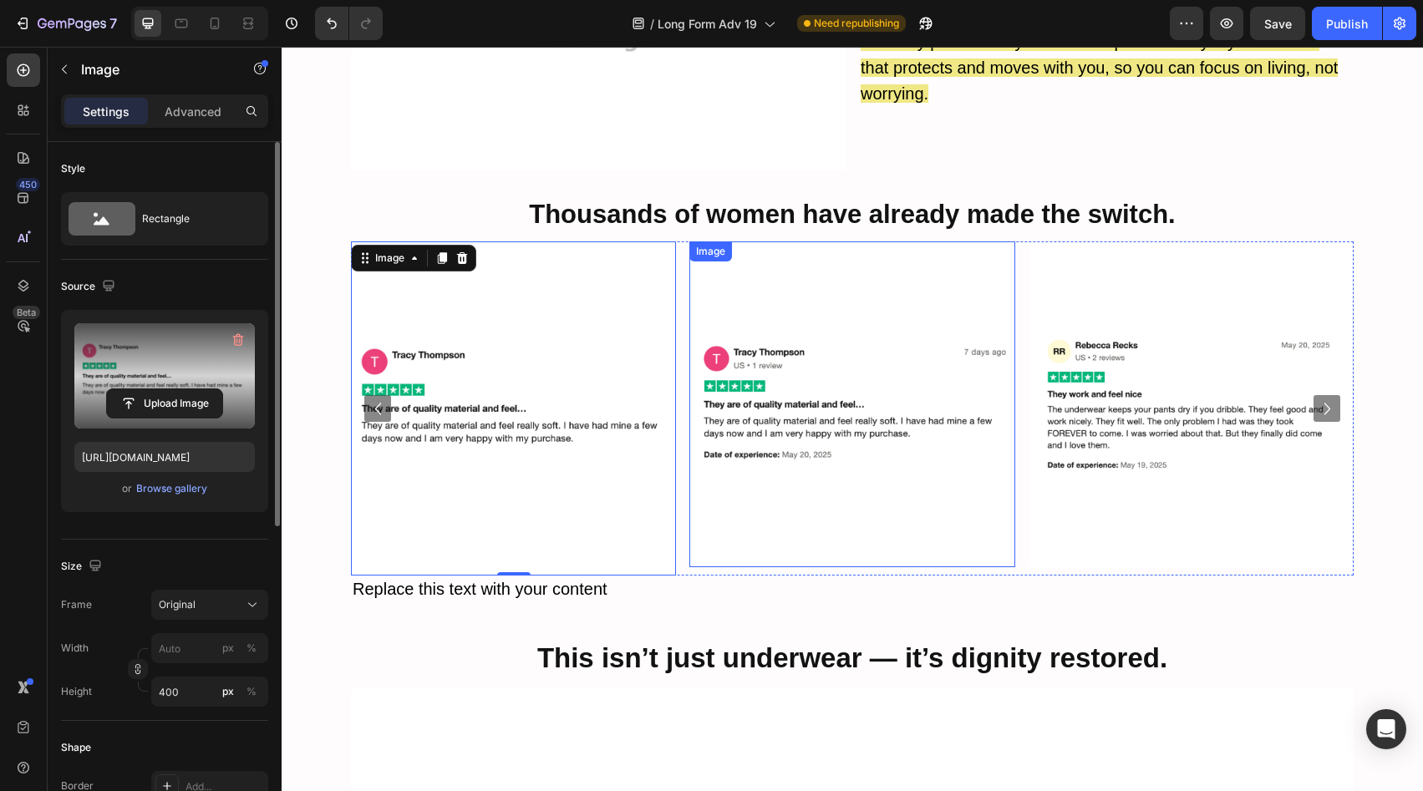
click at [763, 378] on img at bounding box center [852, 404] width 325 height 325
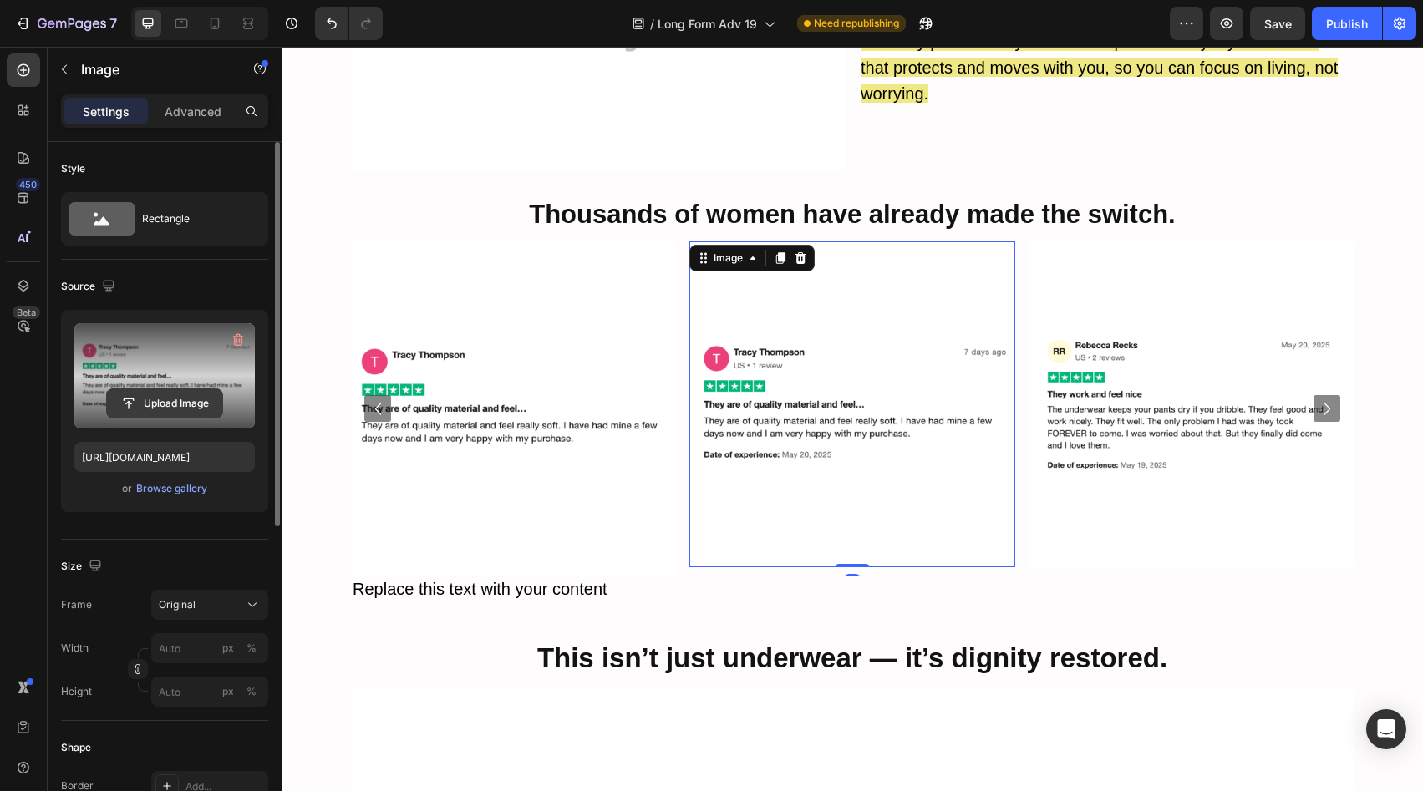
click at [191, 417] on input "file" at bounding box center [164, 403] width 115 height 28
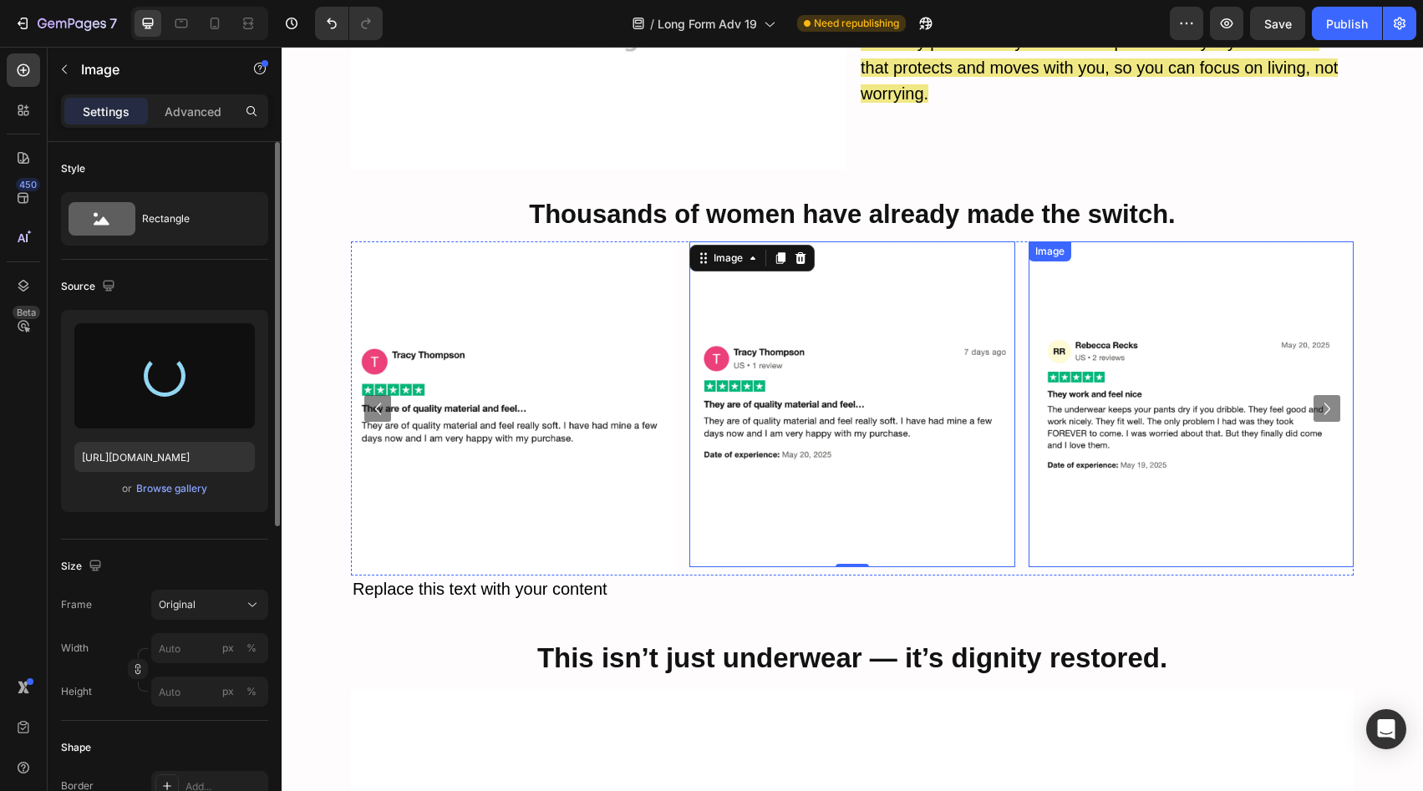
type input "https://cdn.shopify.com/s/files/1/0658/5303/0470/files/gempages_566422077242868…"
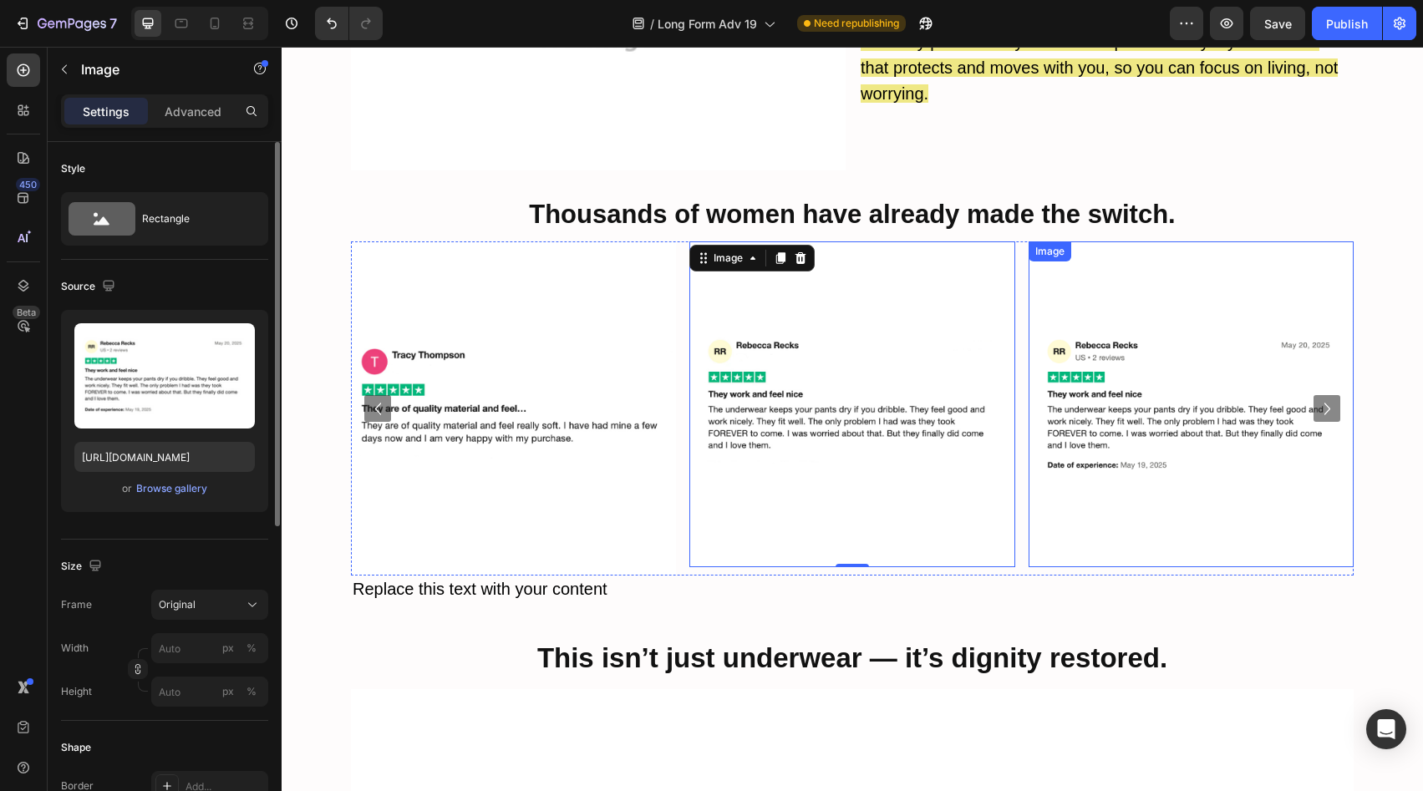
click at [1143, 405] on img at bounding box center [1191, 404] width 325 height 325
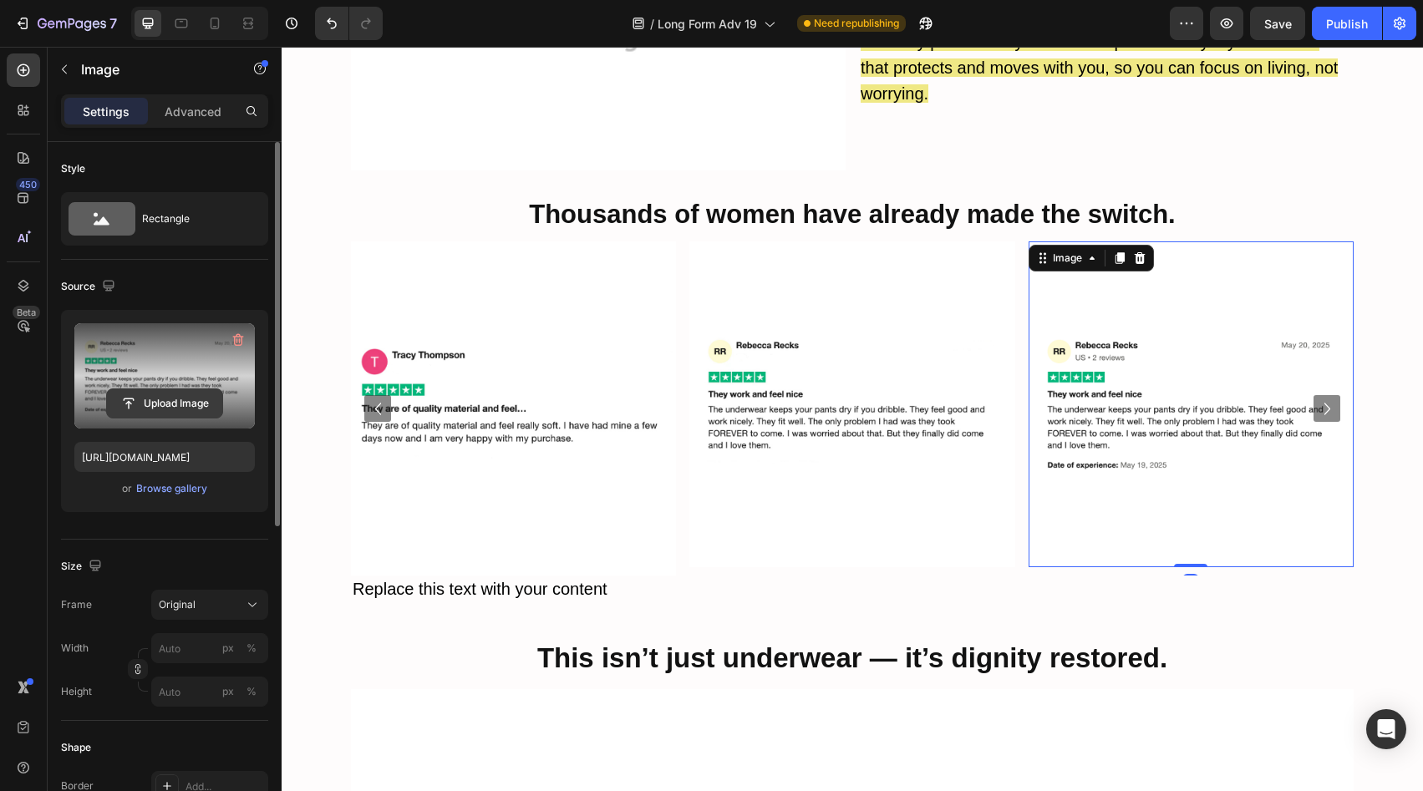
click at [195, 403] on input "file" at bounding box center [164, 403] width 115 height 28
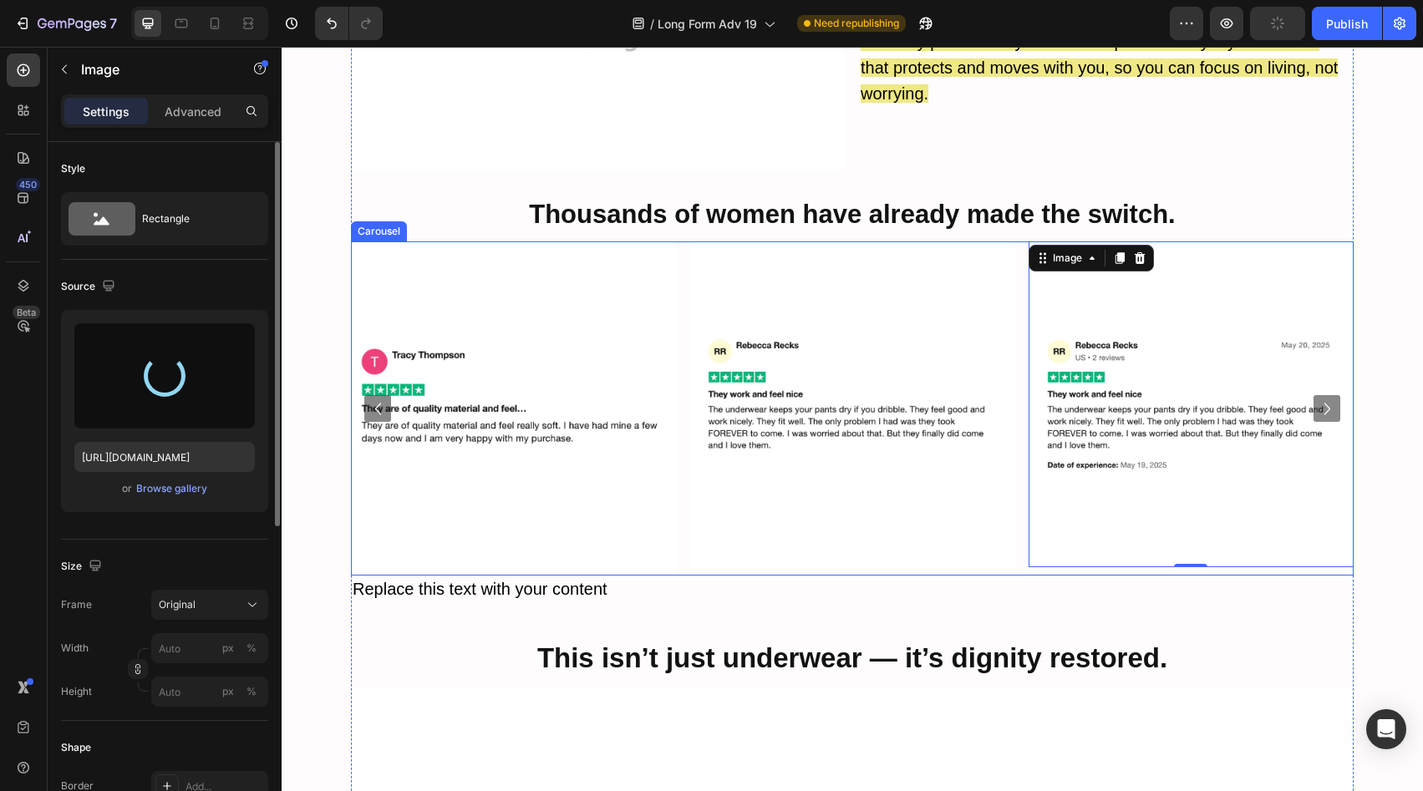
type input "https://cdn.shopify.com/s/files/1/0658/5303/0470/files/gempages_566422077242868…"
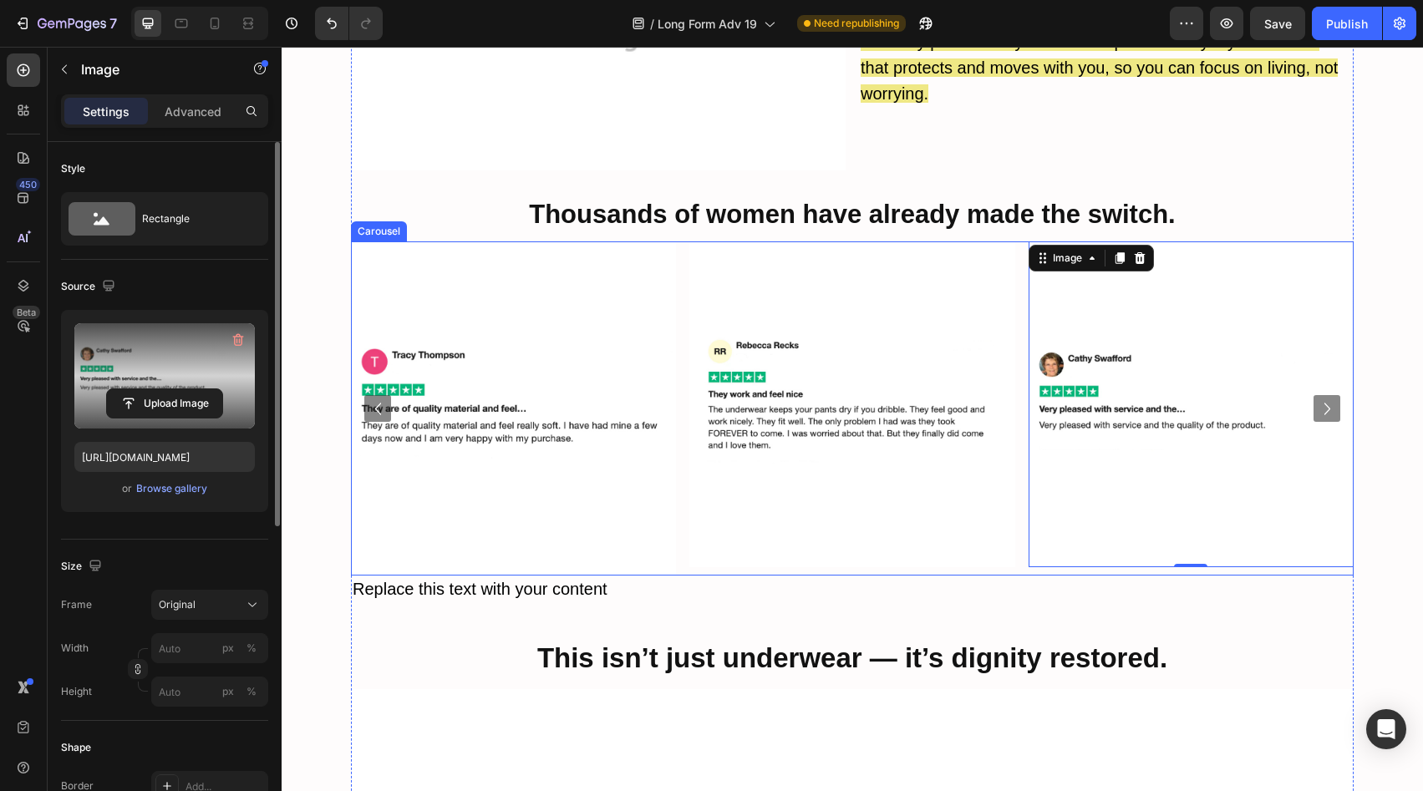
click at [1324, 397] on icon "Carousel Next Arrow" at bounding box center [1328, 409] width 24 height 24
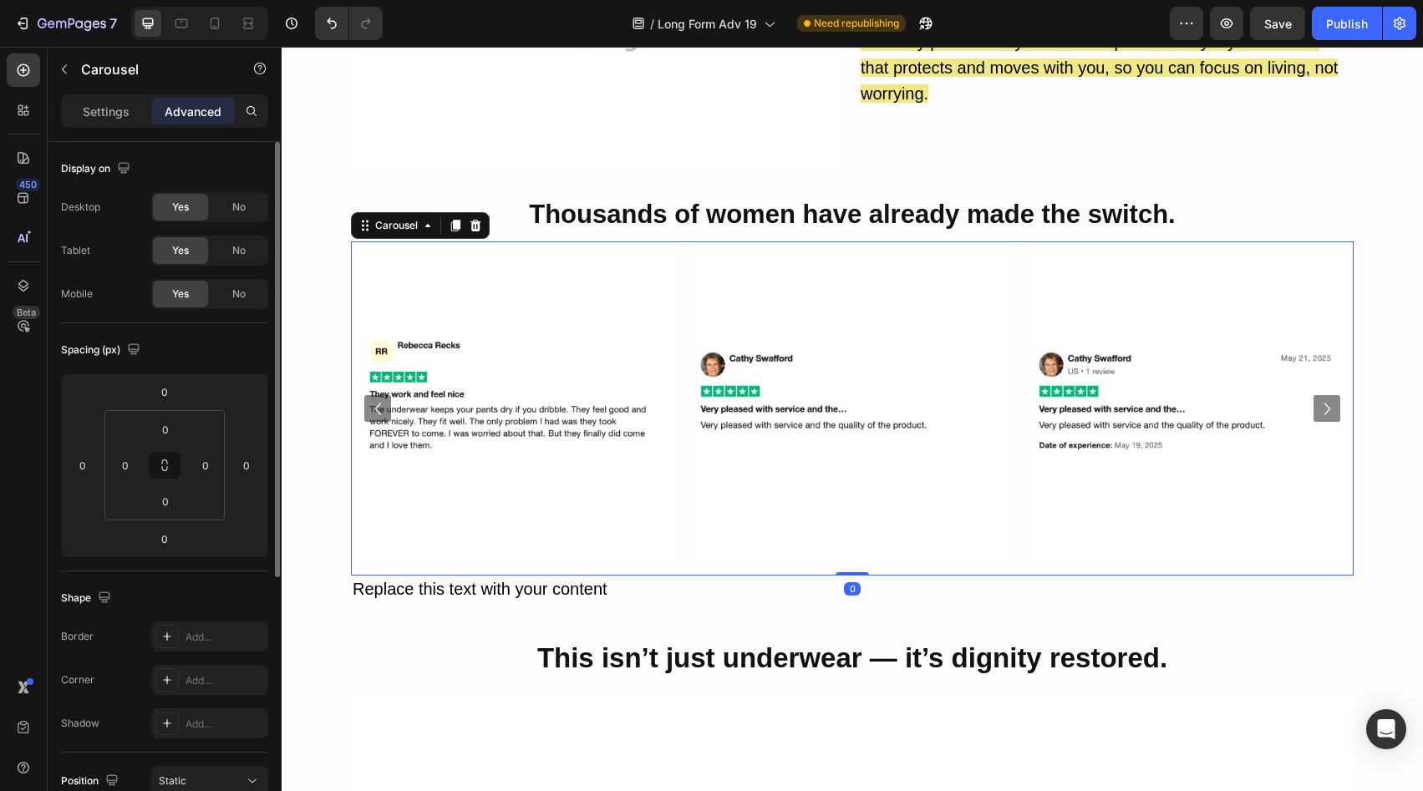
click at [1324, 397] on icon "Carousel Next Arrow" at bounding box center [1328, 409] width 24 height 24
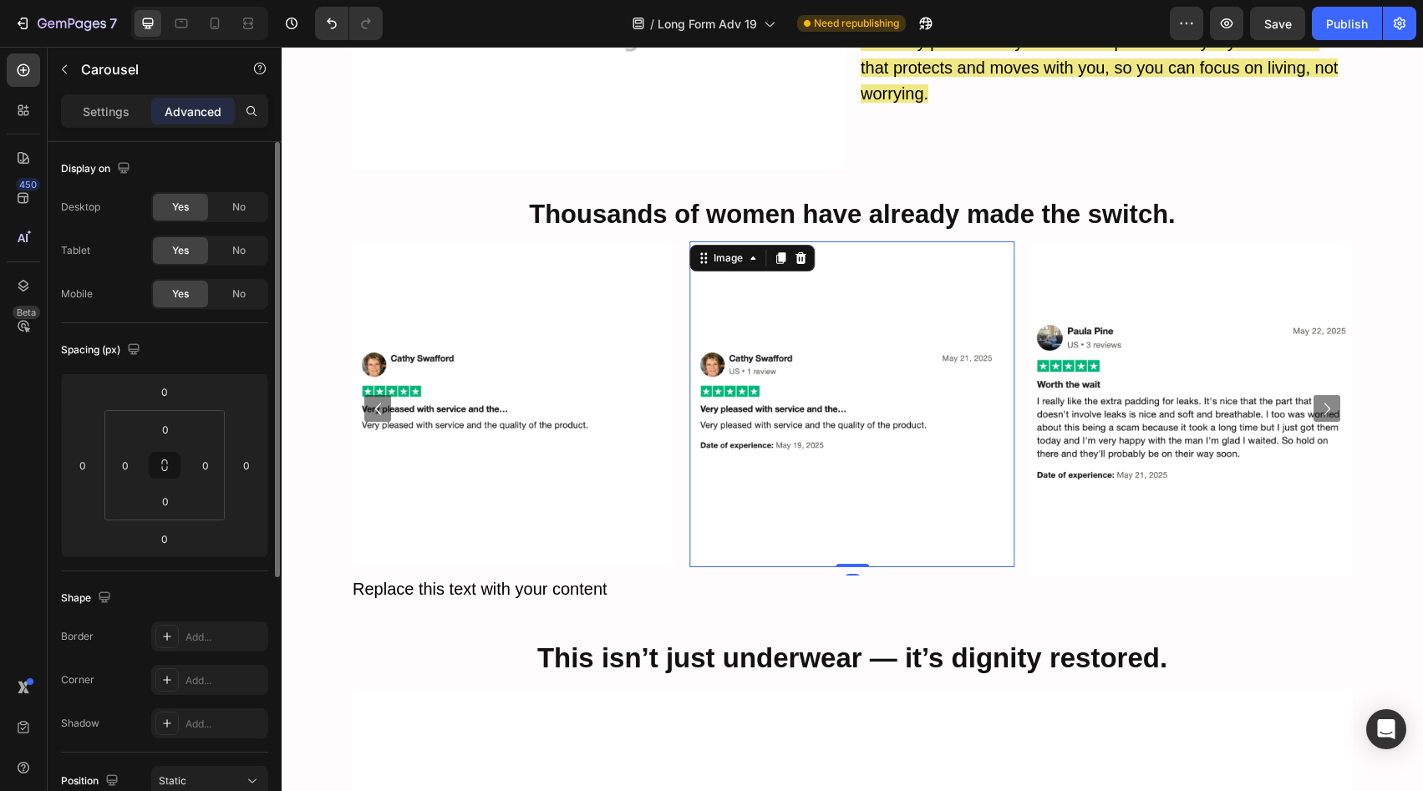
click at [831, 365] on img at bounding box center [852, 404] width 325 height 325
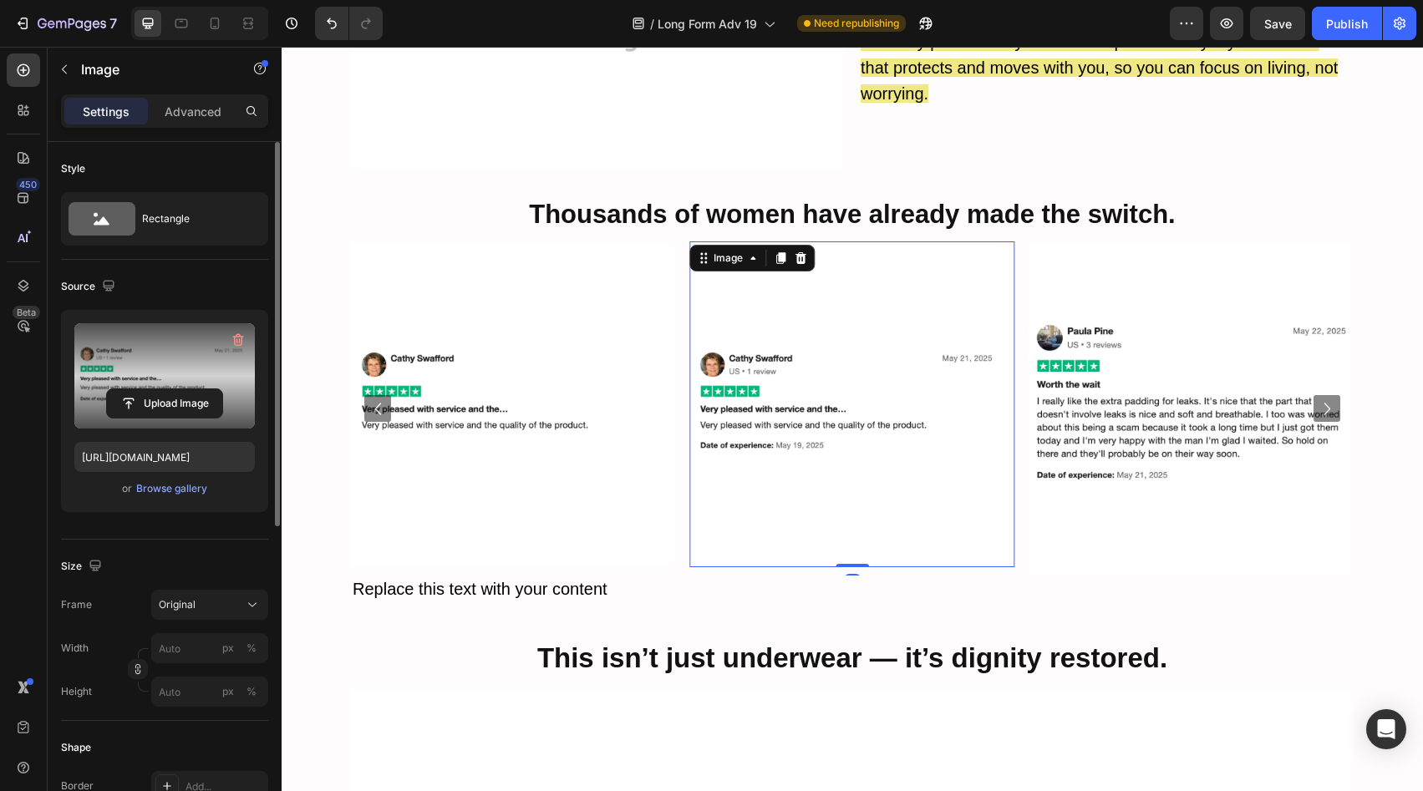
click at [94, 406] on div "Upload Image" at bounding box center [164, 404] width 181 height 30
click at [134, 405] on input "file" at bounding box center [164, 403] width 115 height 28
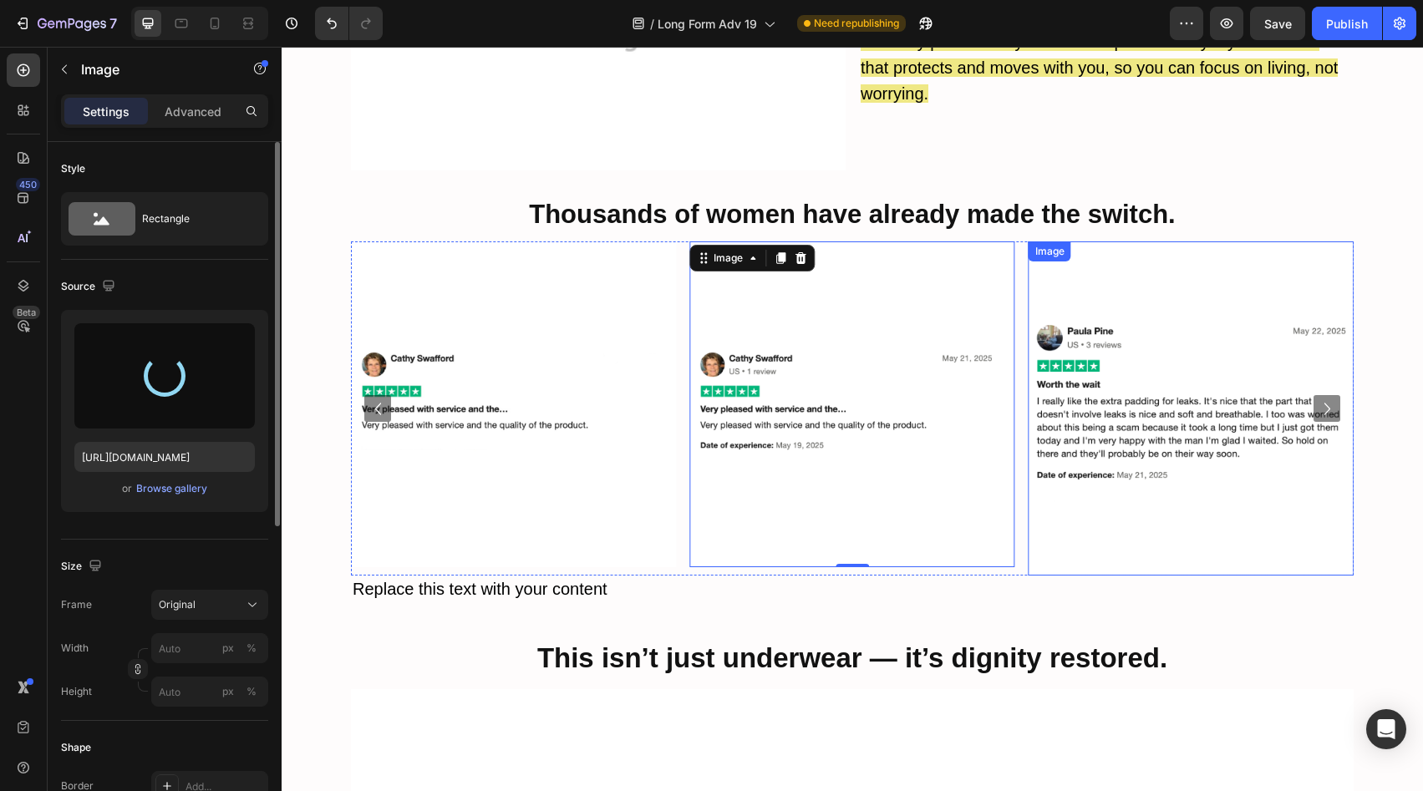
type input "https://cdn.shopify.com/s/files/1/0658/5303/0470/files/gempages_566422077242868…"
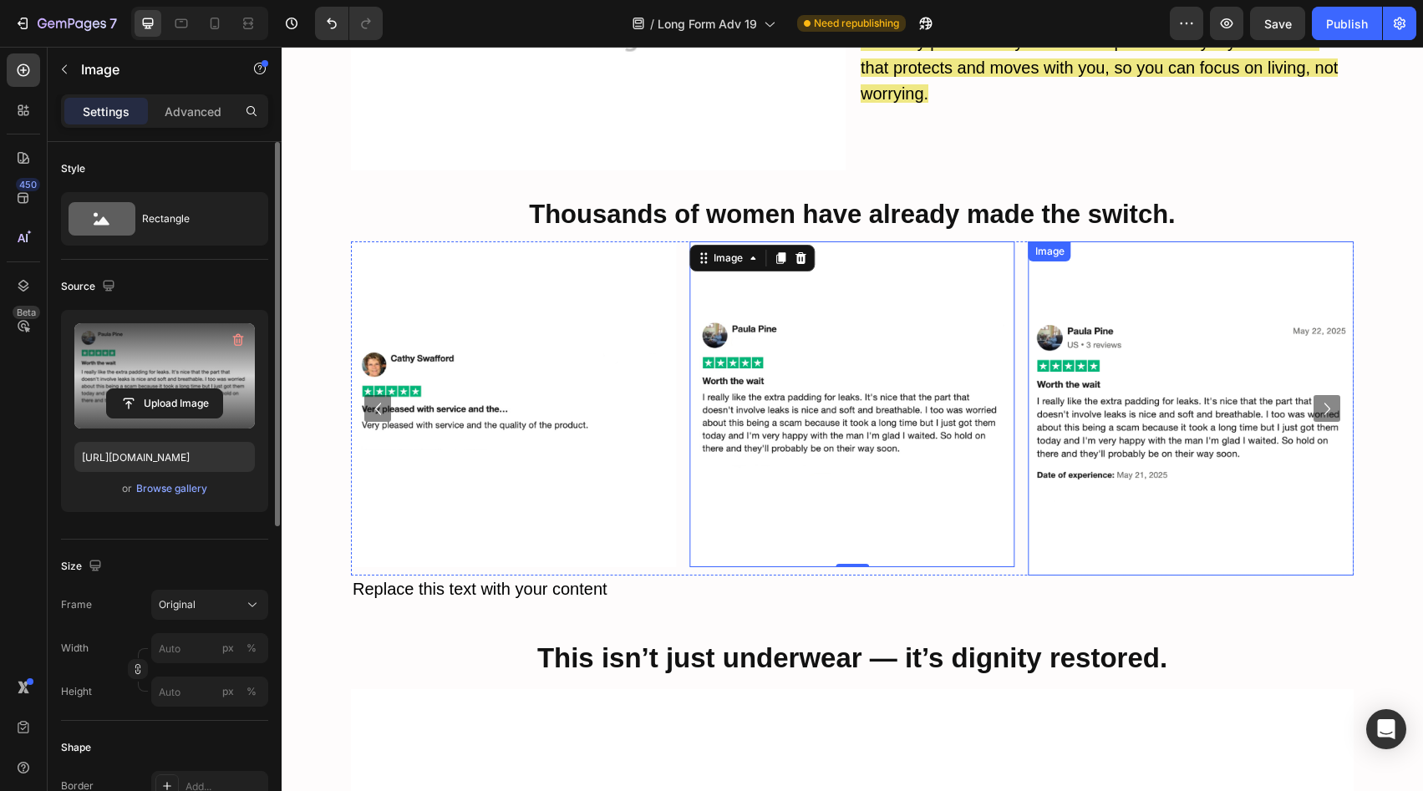
click at [1150, 375] on img at bounding box center [1191, 409] width 325 height 334
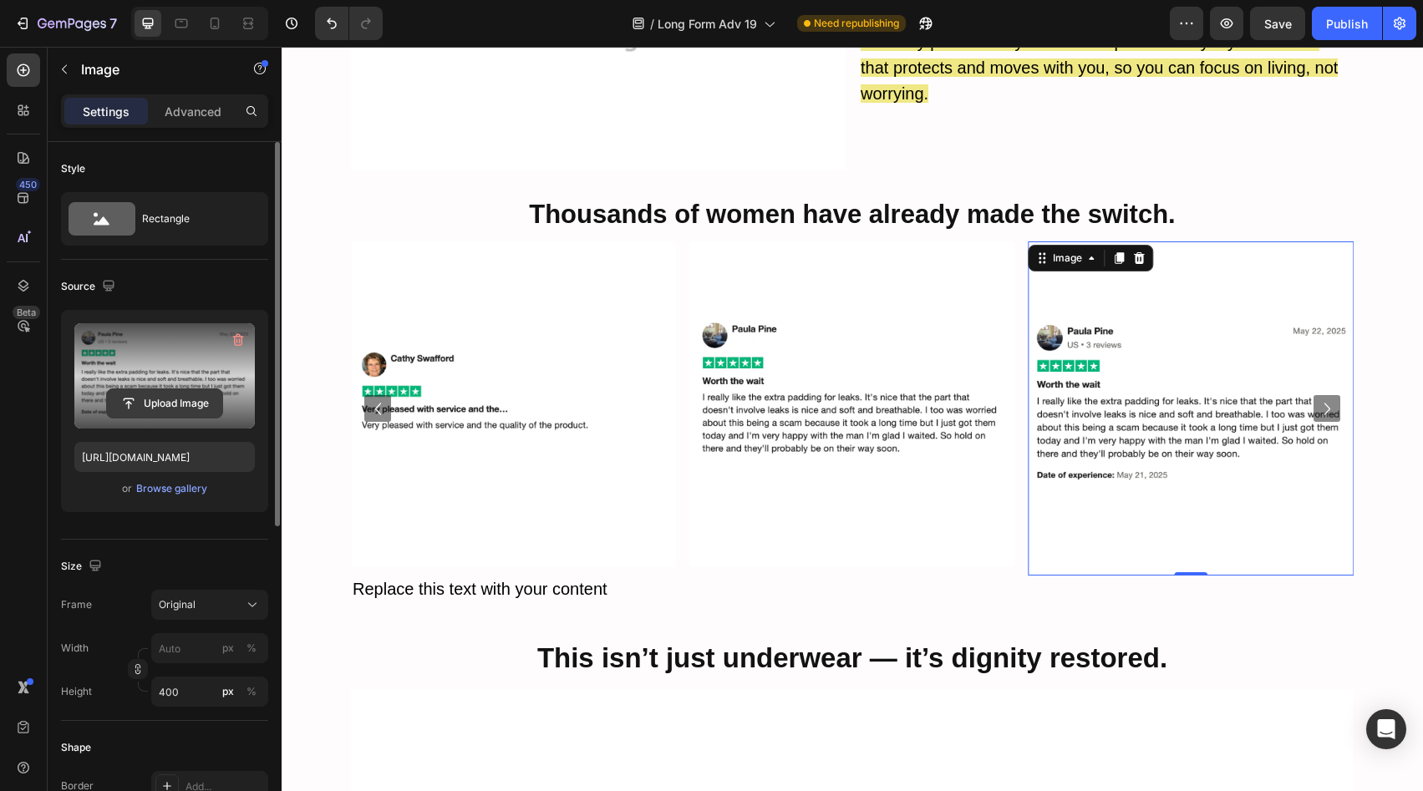
click at [211, 399] on input "file" at bounding box center [164, 403] width 115 height 28
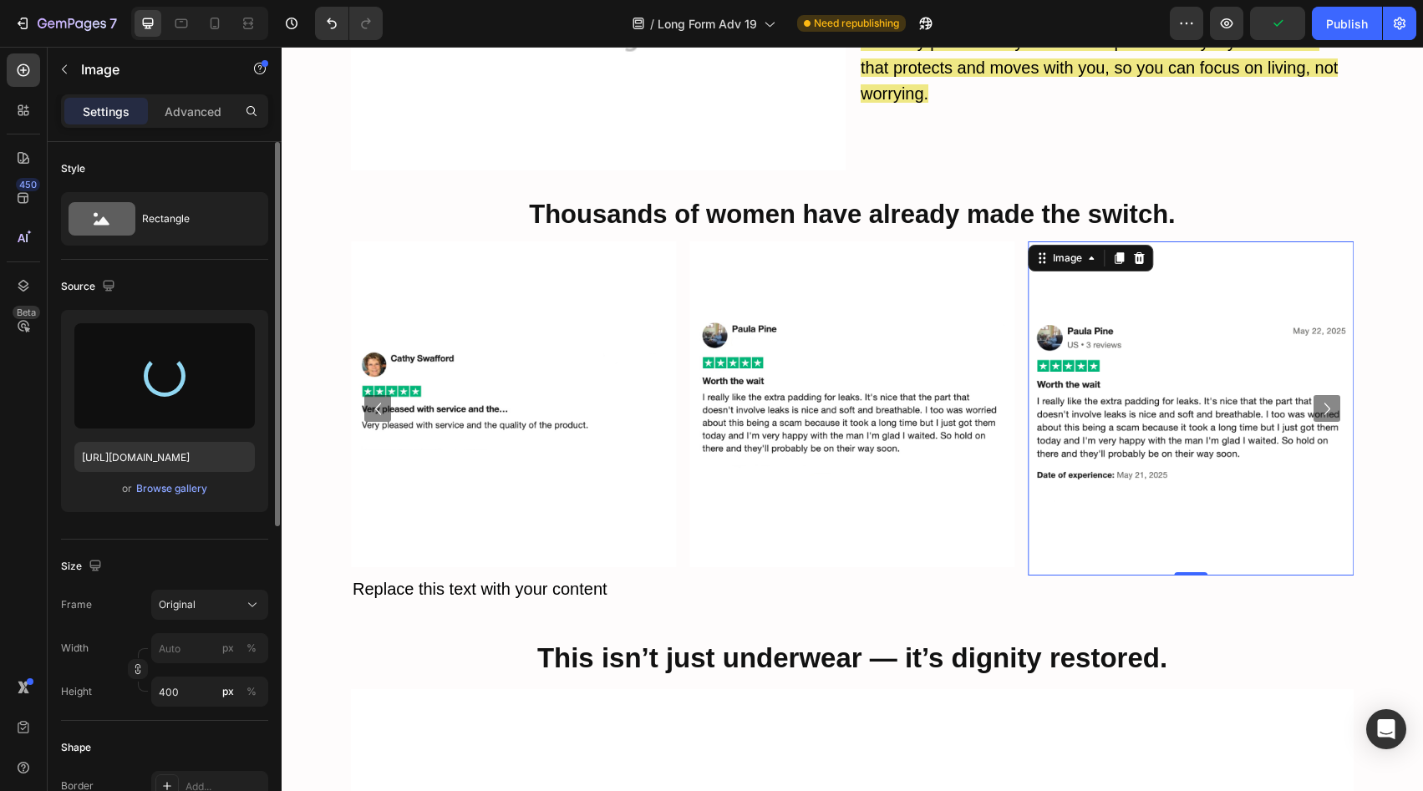
type input "https://cdn.shopify.com/s/files/1/0658/5303/0470/files/gempages_566422077242868…"
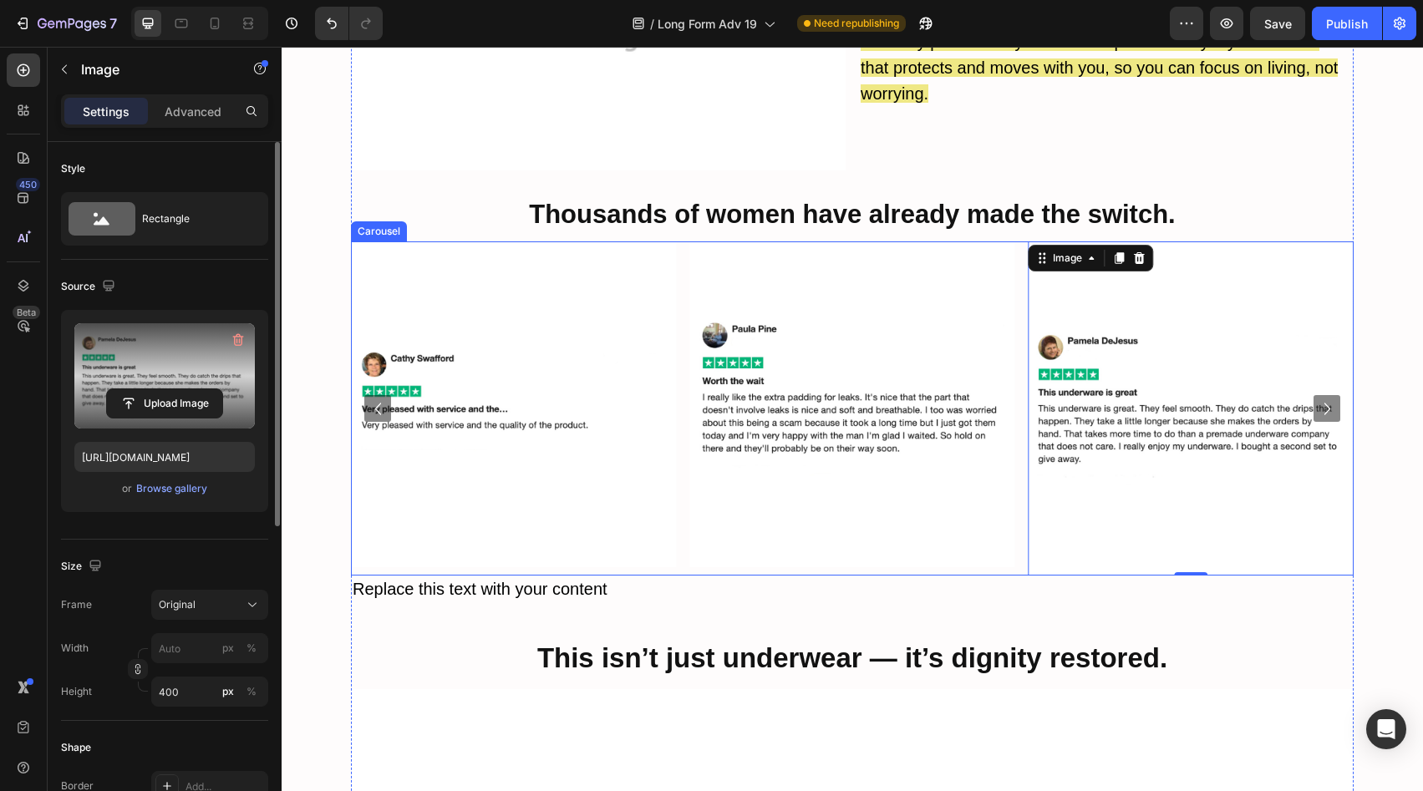
click at [1324, 397] on icon "Carousel Next Arrow" at bounding box center [1328, 409] width 24 height 24
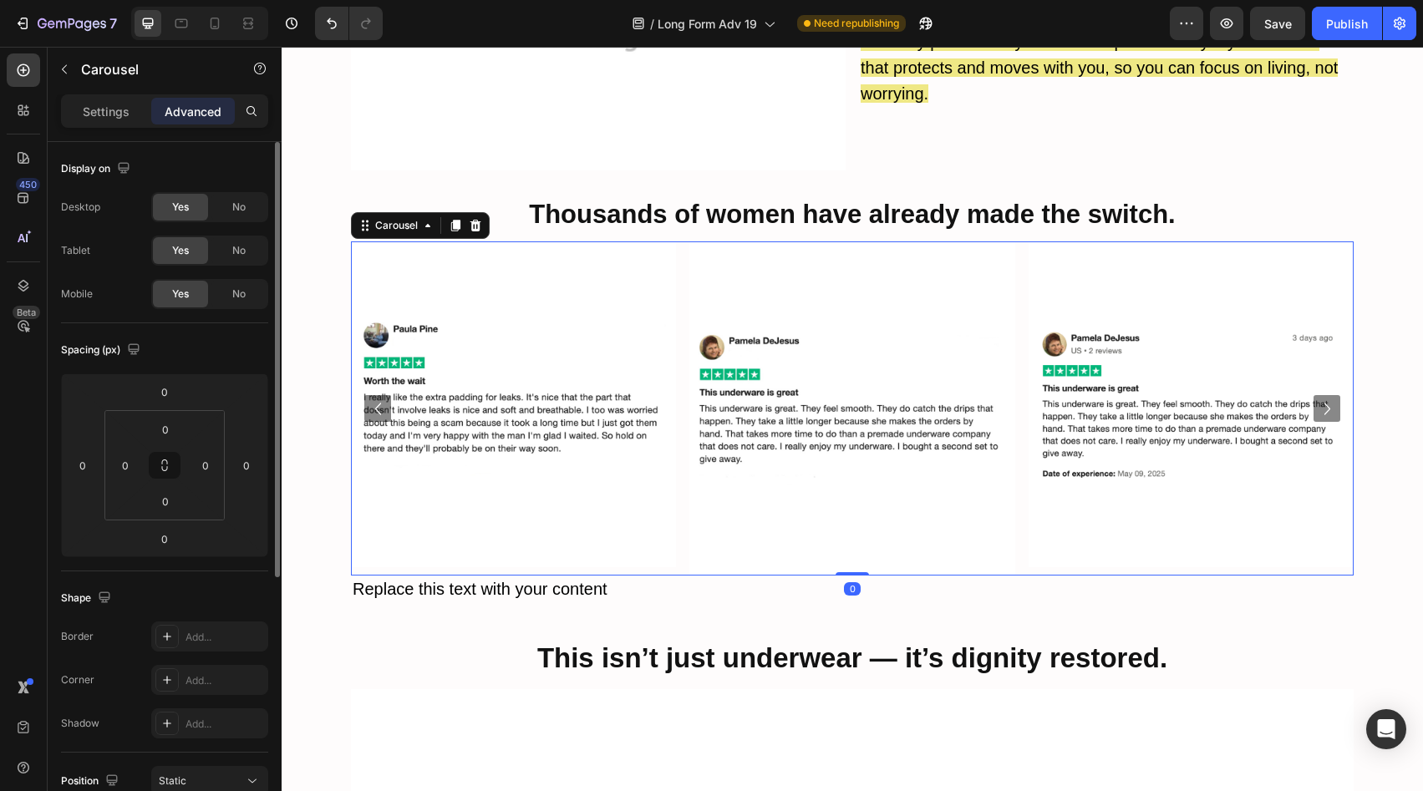
click at [1324, 397] on icon "Carousel Next Arrow" at bounding box center [1328, 409] width 24 height 24
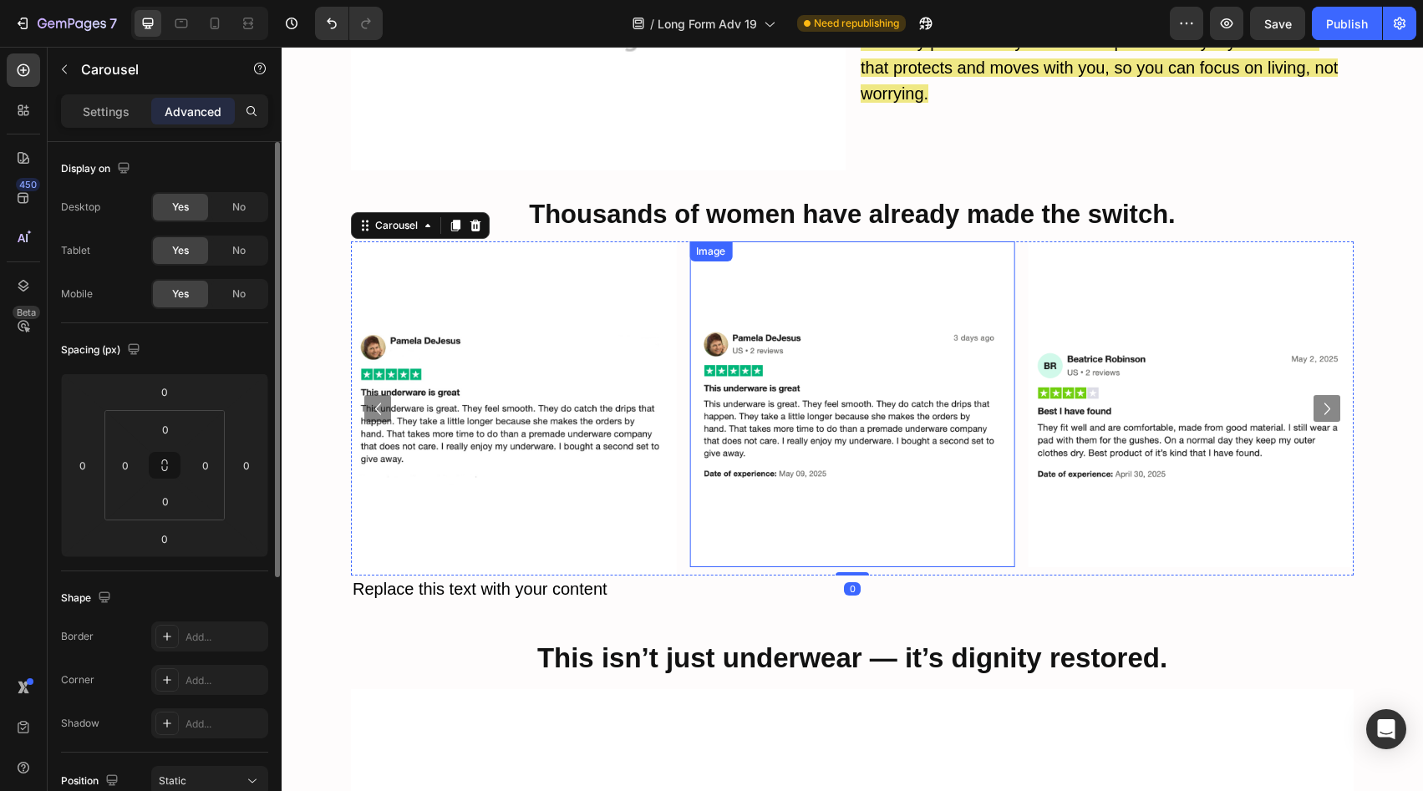
click at [807, 367] on img at bounding box center [852, 404] width 325 height 325
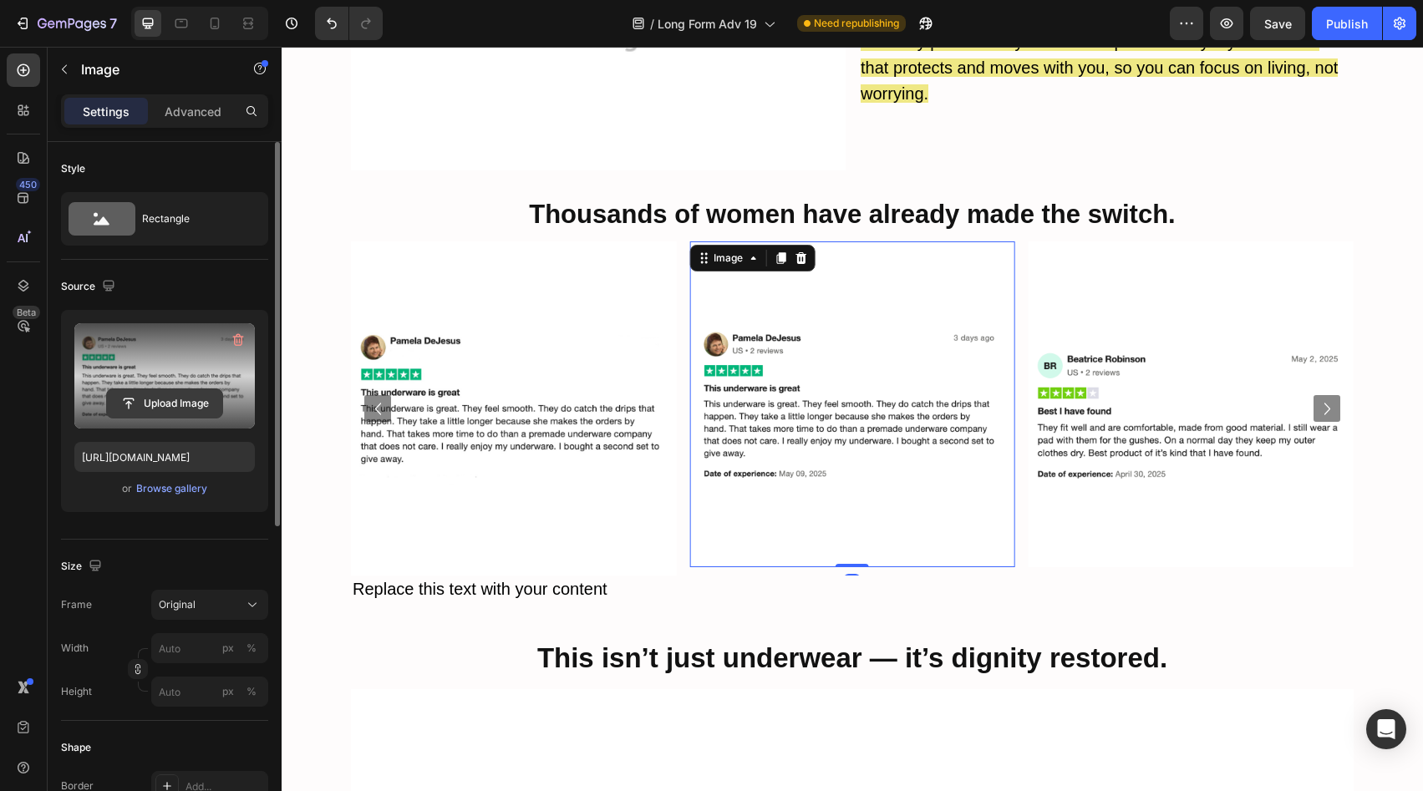
click at [214, 415] on input "file" at bounding box center [164, 403] width 115 height 28
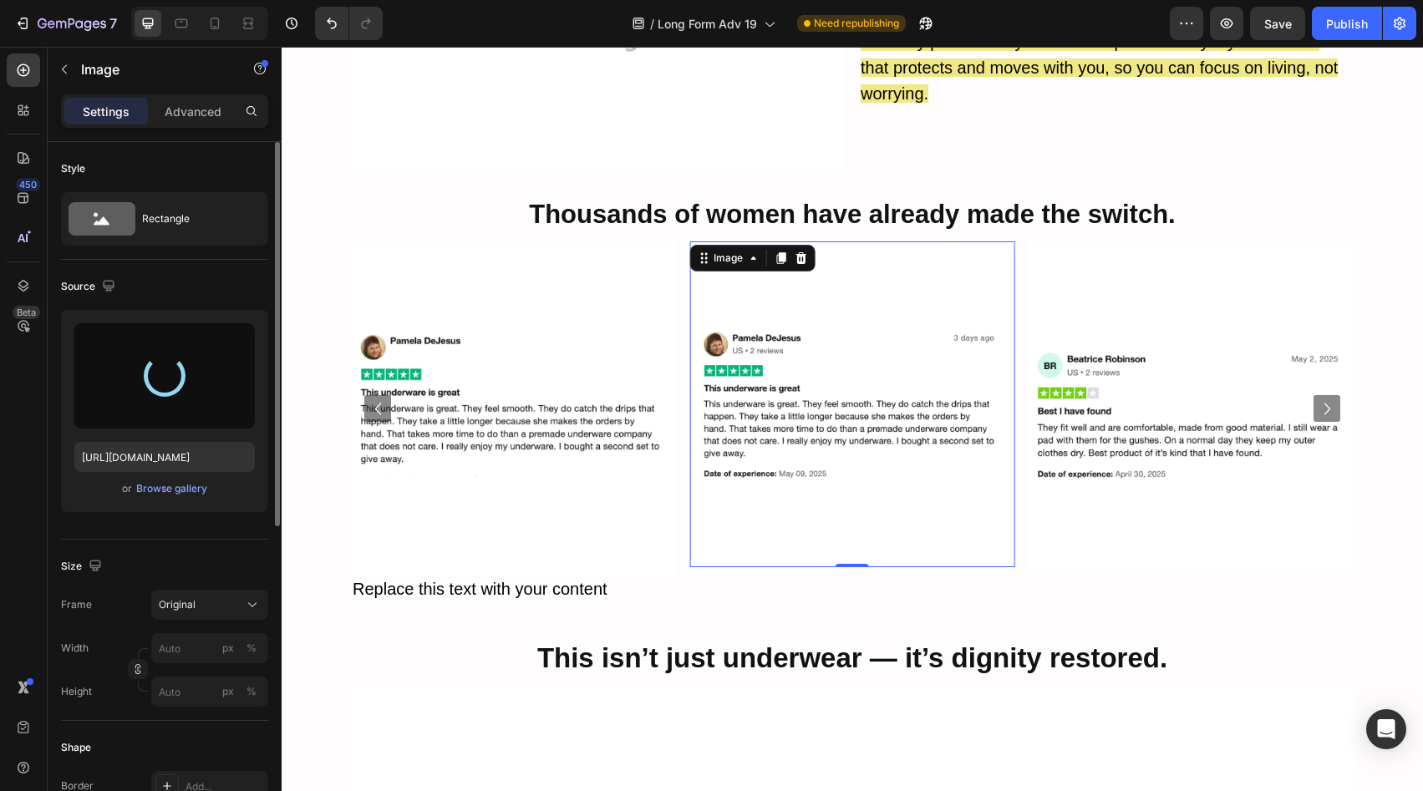
type input "https://cdn.shopify.com/s/files/1/0658/5303/0470/files/gempages_566422077242868…"
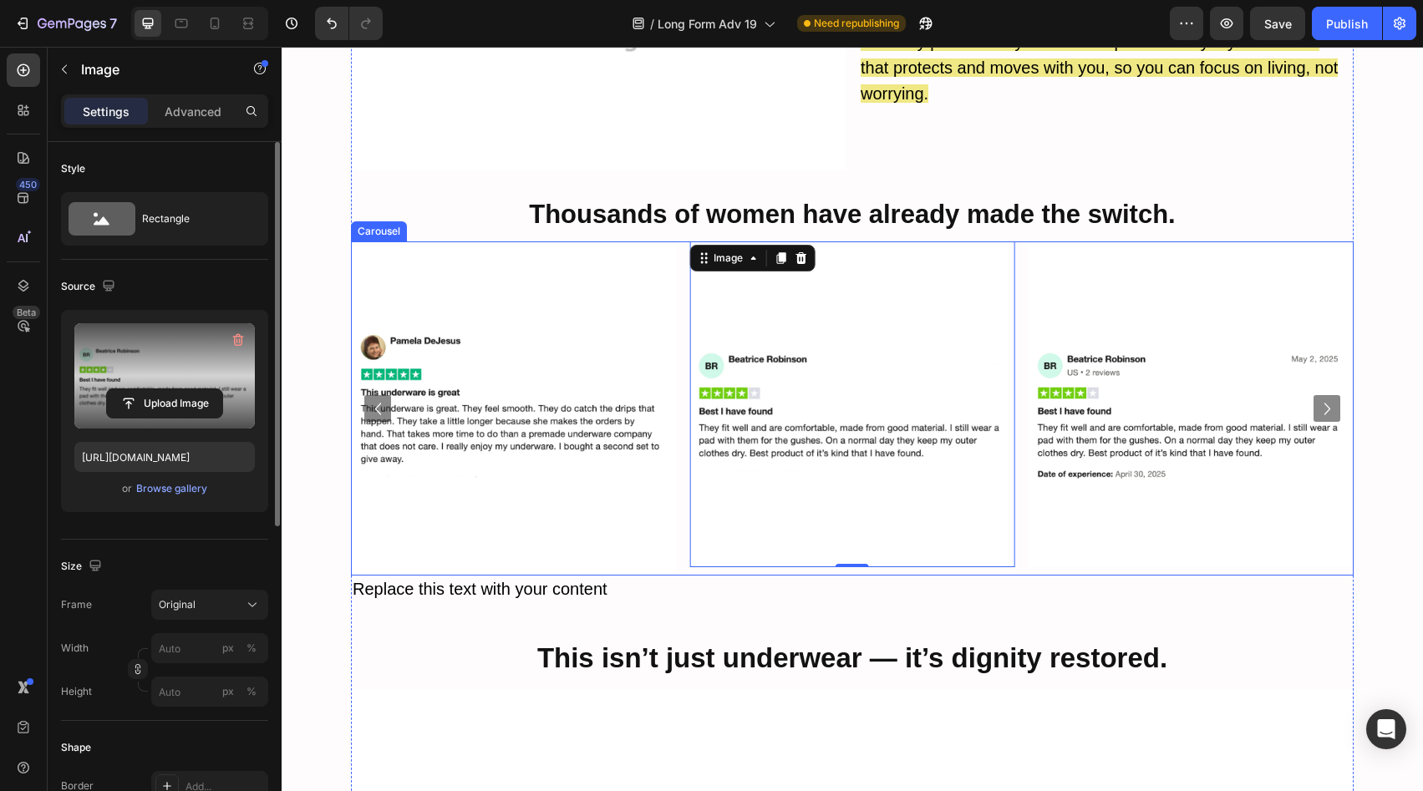
click at [1316, 397] on icon "Carousel Next Arrow" at bounding box center [1328, 409] width 24 height 24
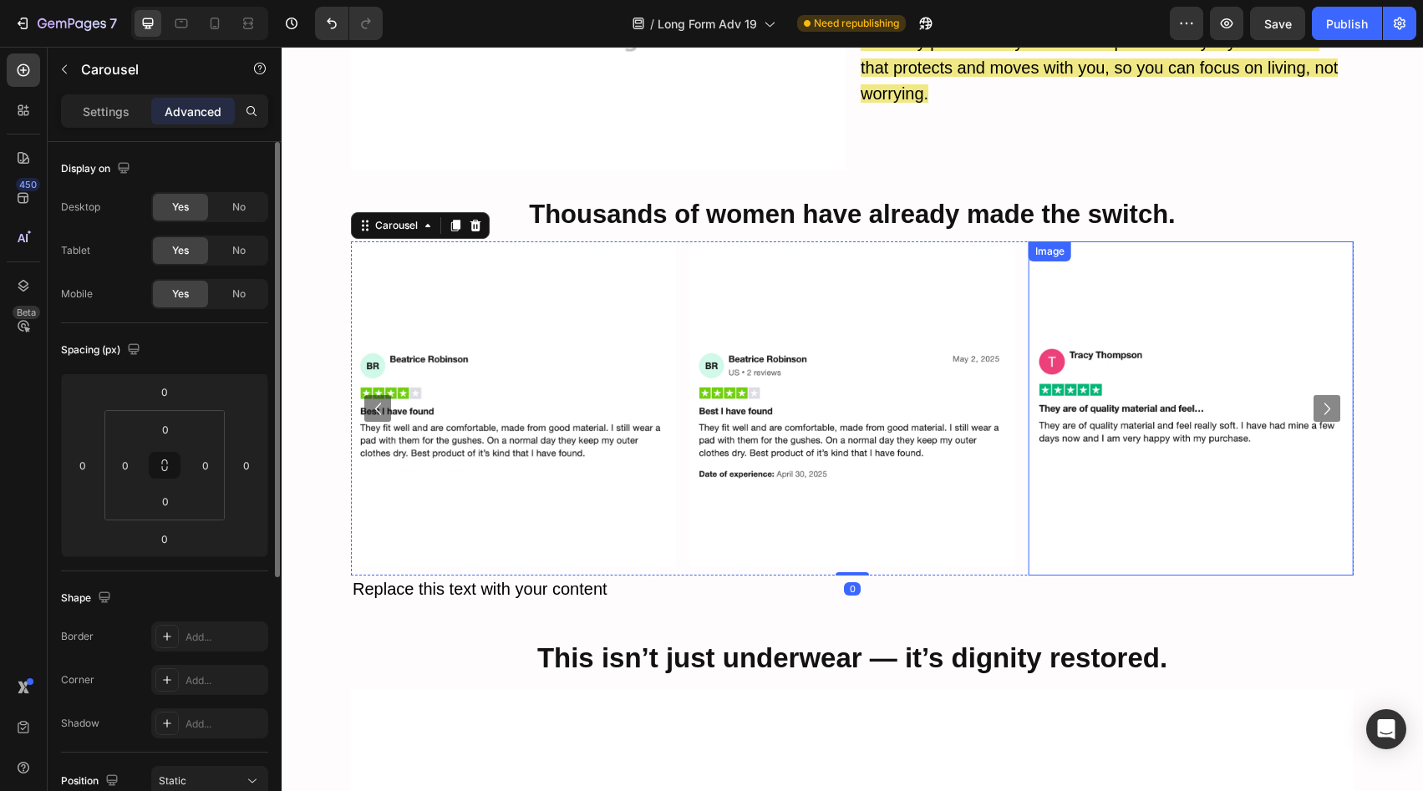
click at [834, 392] on img at bounding box center [852, 404] width 325 height 325
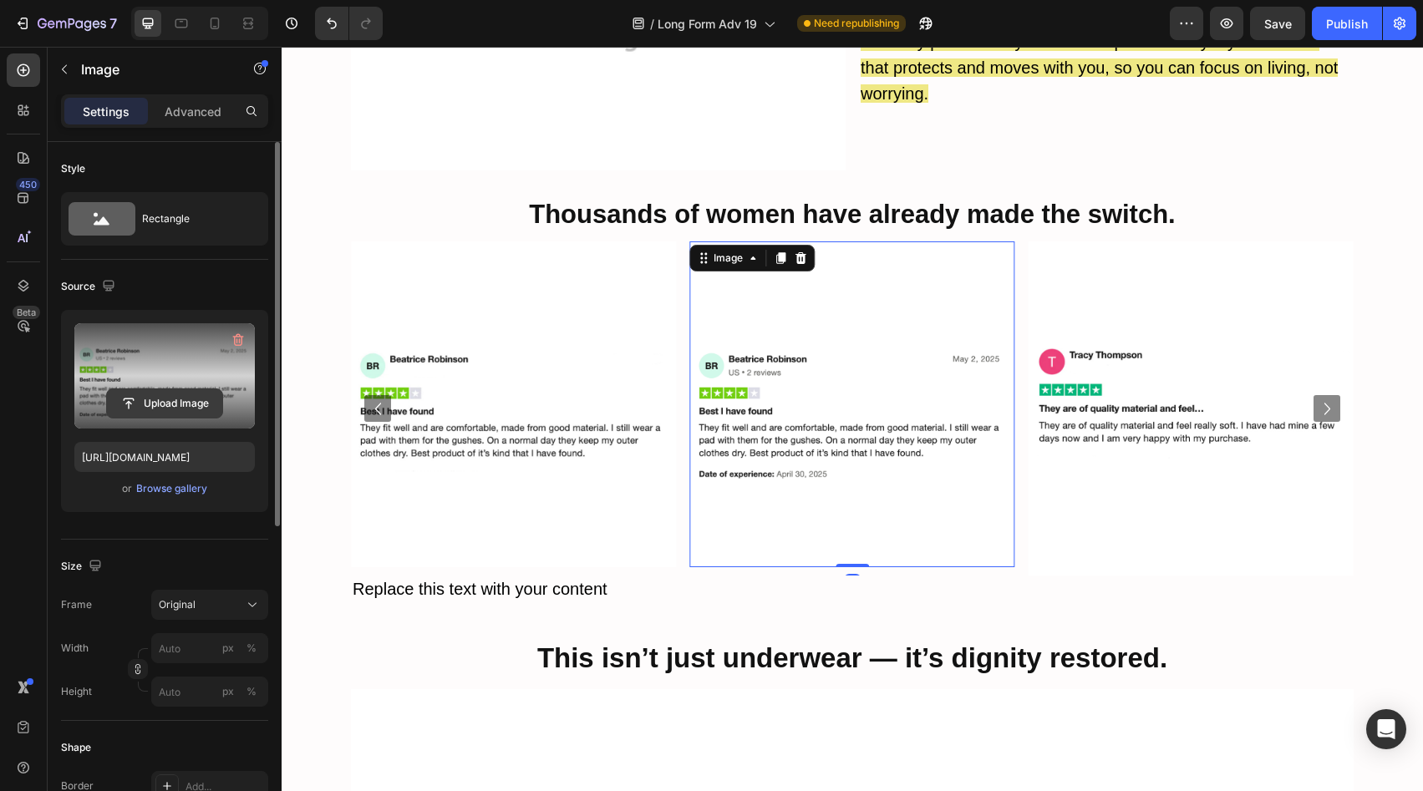
click at [132, 409] on input "file" at bounding box center [164, 403] width 115 height 28
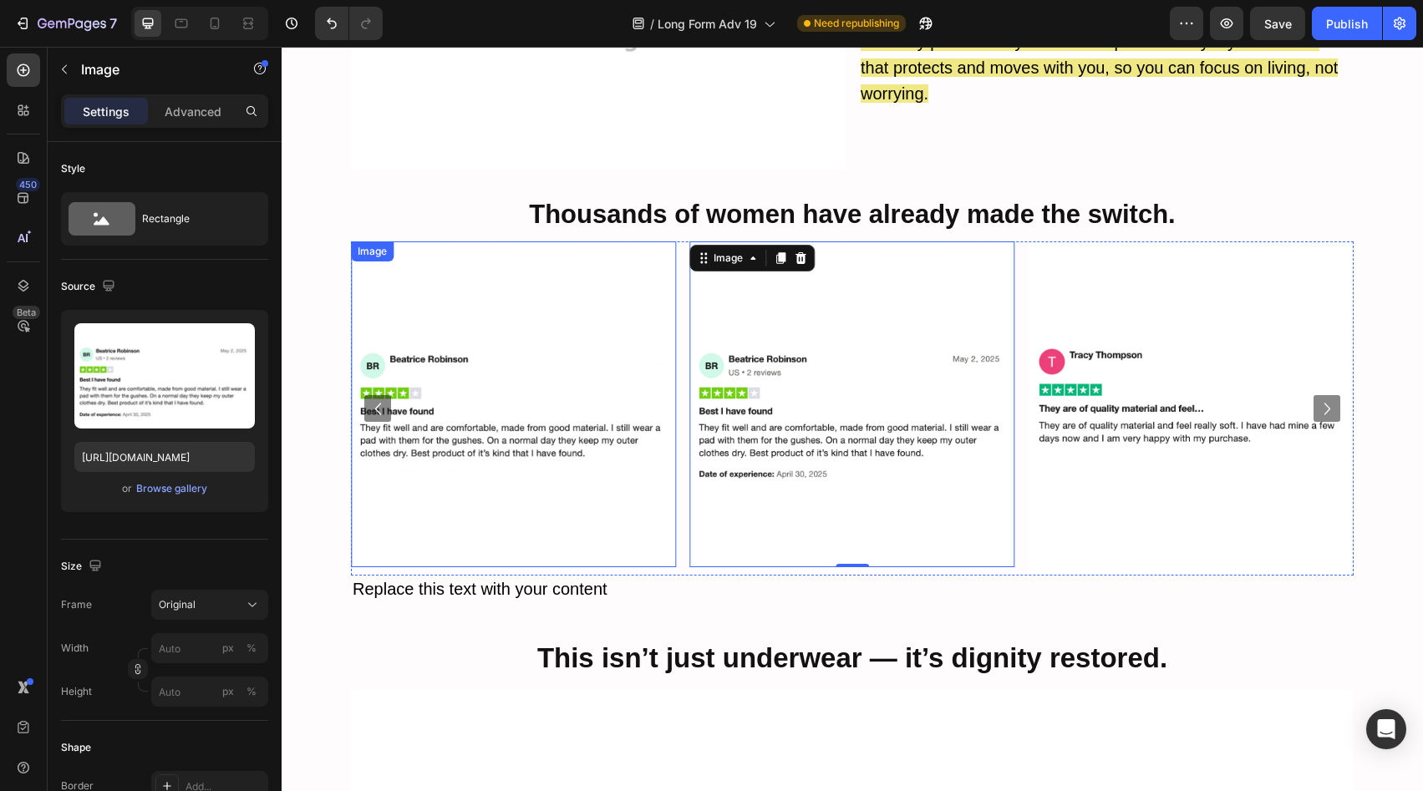
click at [672, 242] on div "Image Image Image Image Image Image Image 0" at bounding box center [852, 409] width 1003 height 334
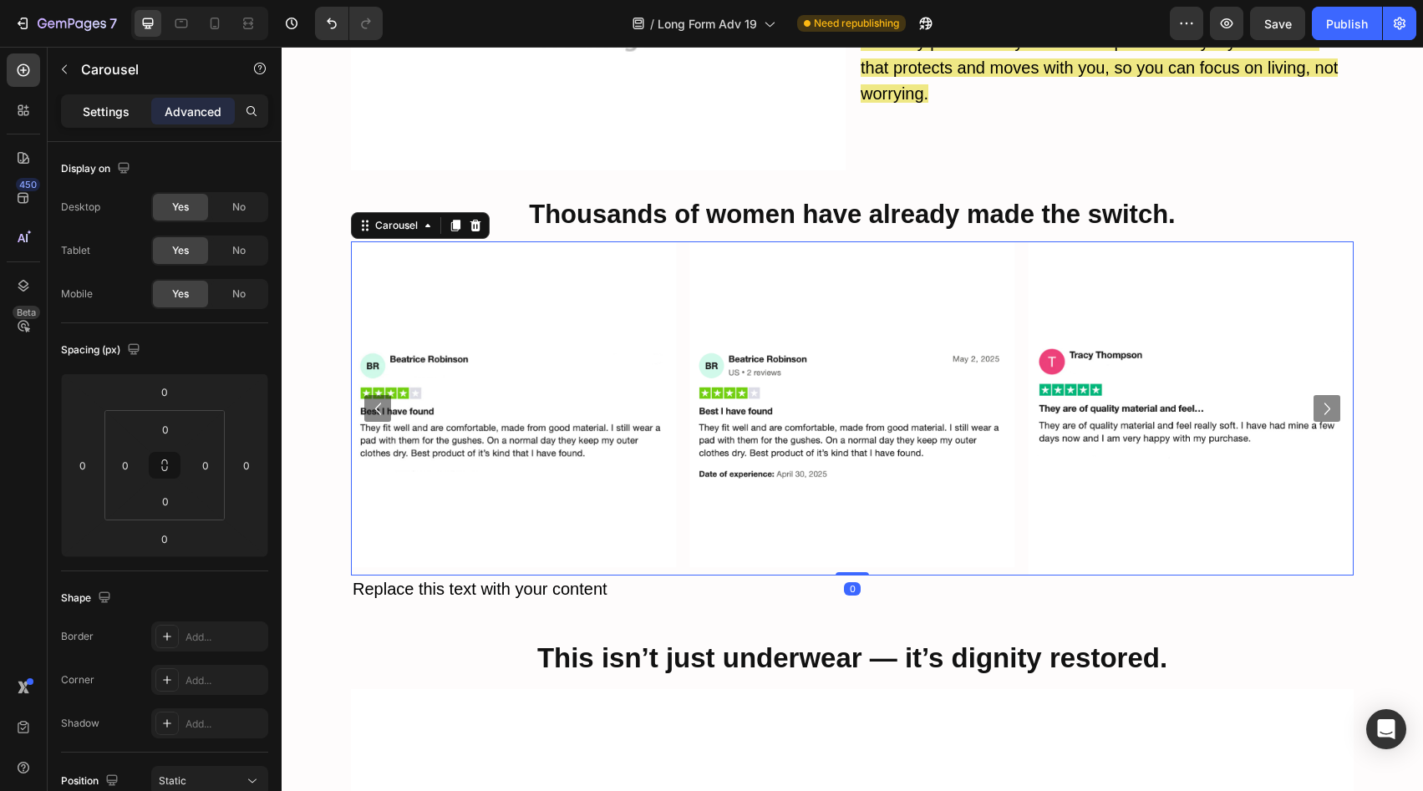
click at [126, 99] on div "Settings" at bounding box center [106, 111] width 84 height 27
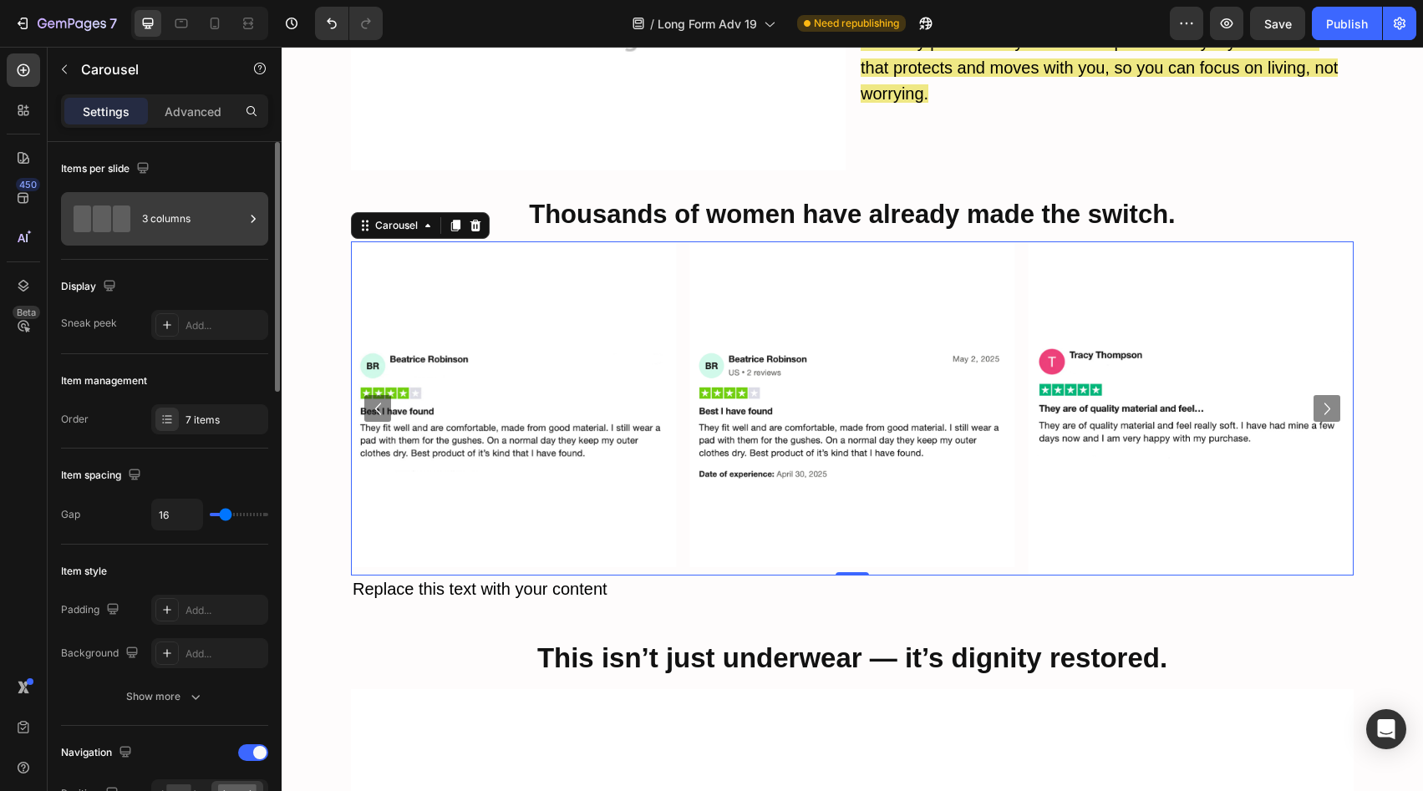
click at [173, 237] on div "3 columns" at bounding box center [193, 219] width 102 height 38
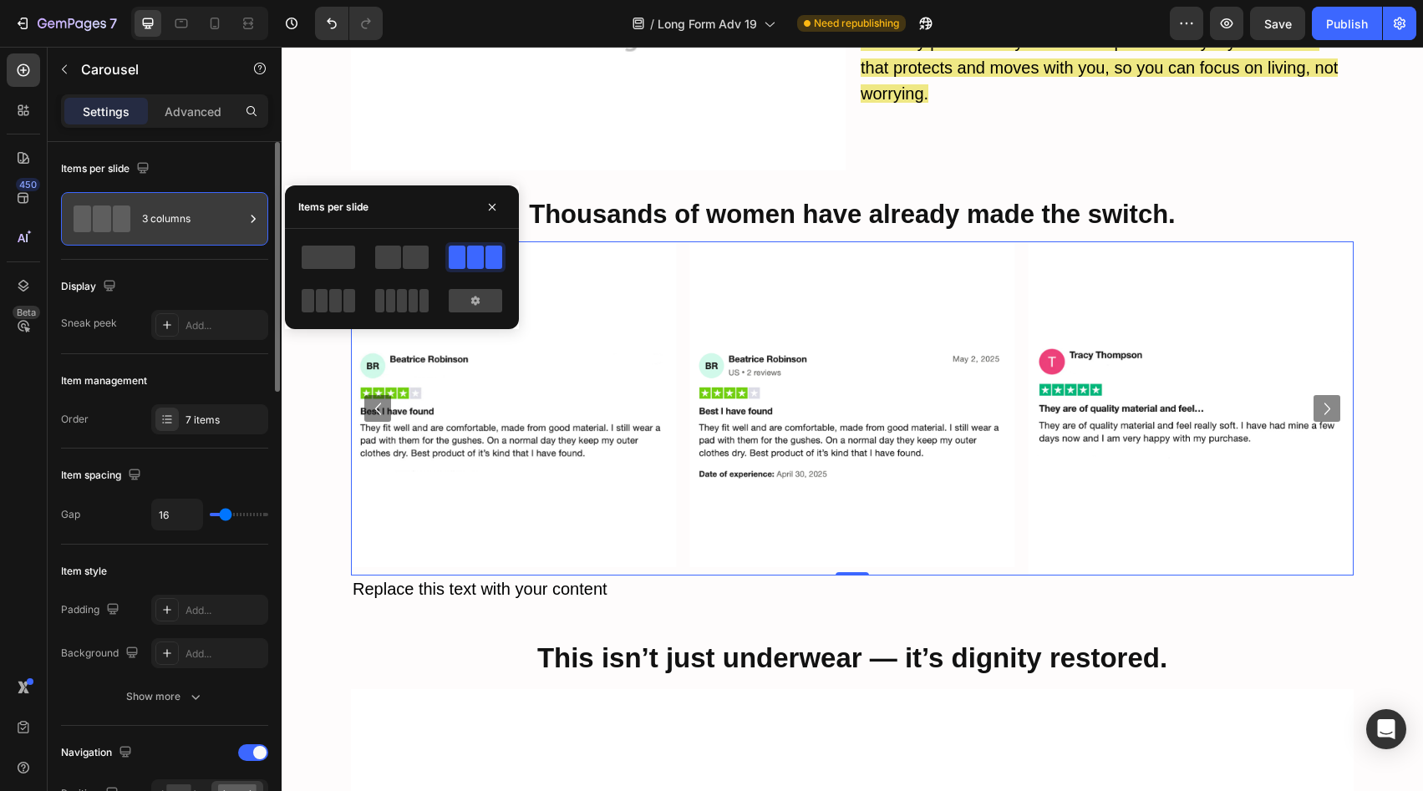
click at [184, 235] on div "3 columns" at bounding box center [193, 219] width 102 height 38
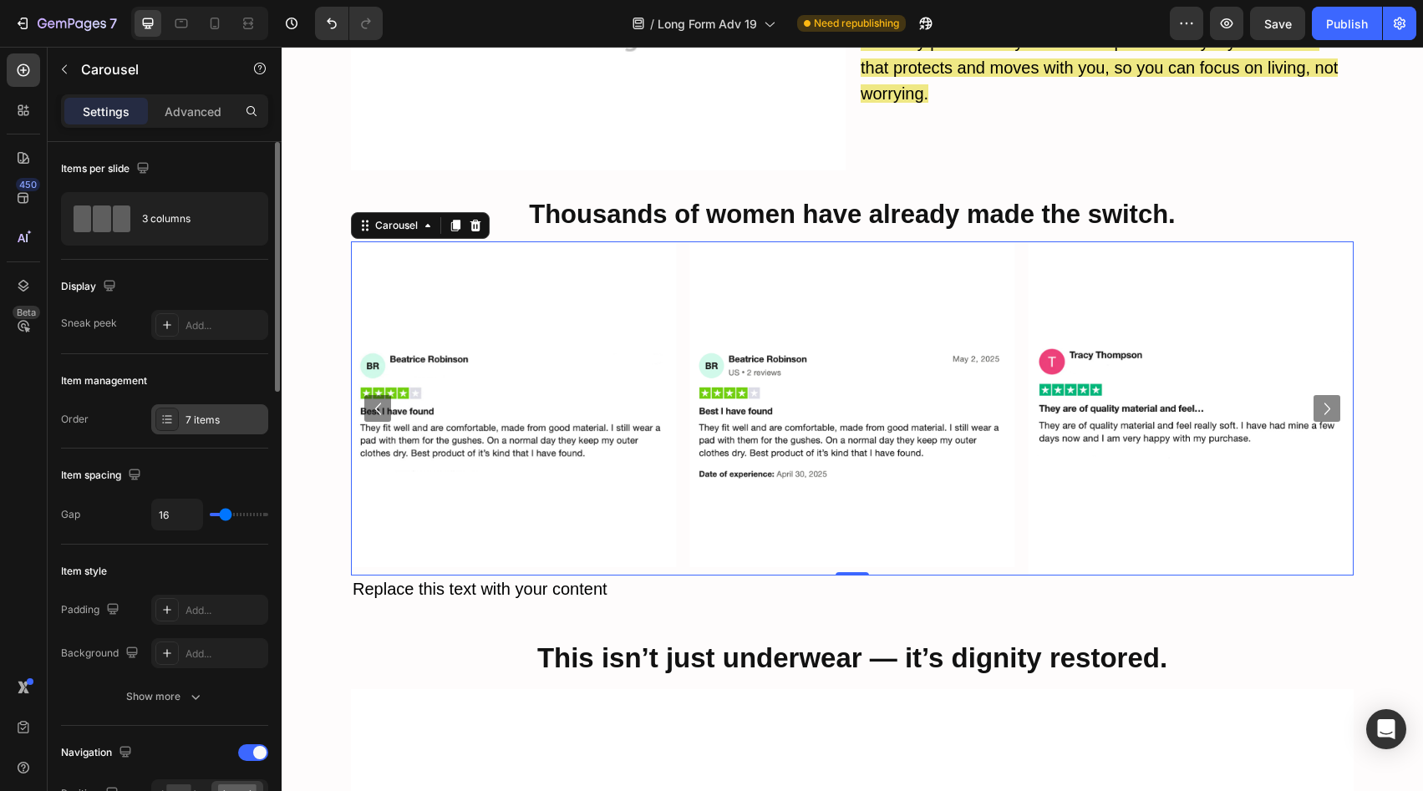
click at [225, 422] on div "7 items" at bounding box center [225, 420] width 79 height 15
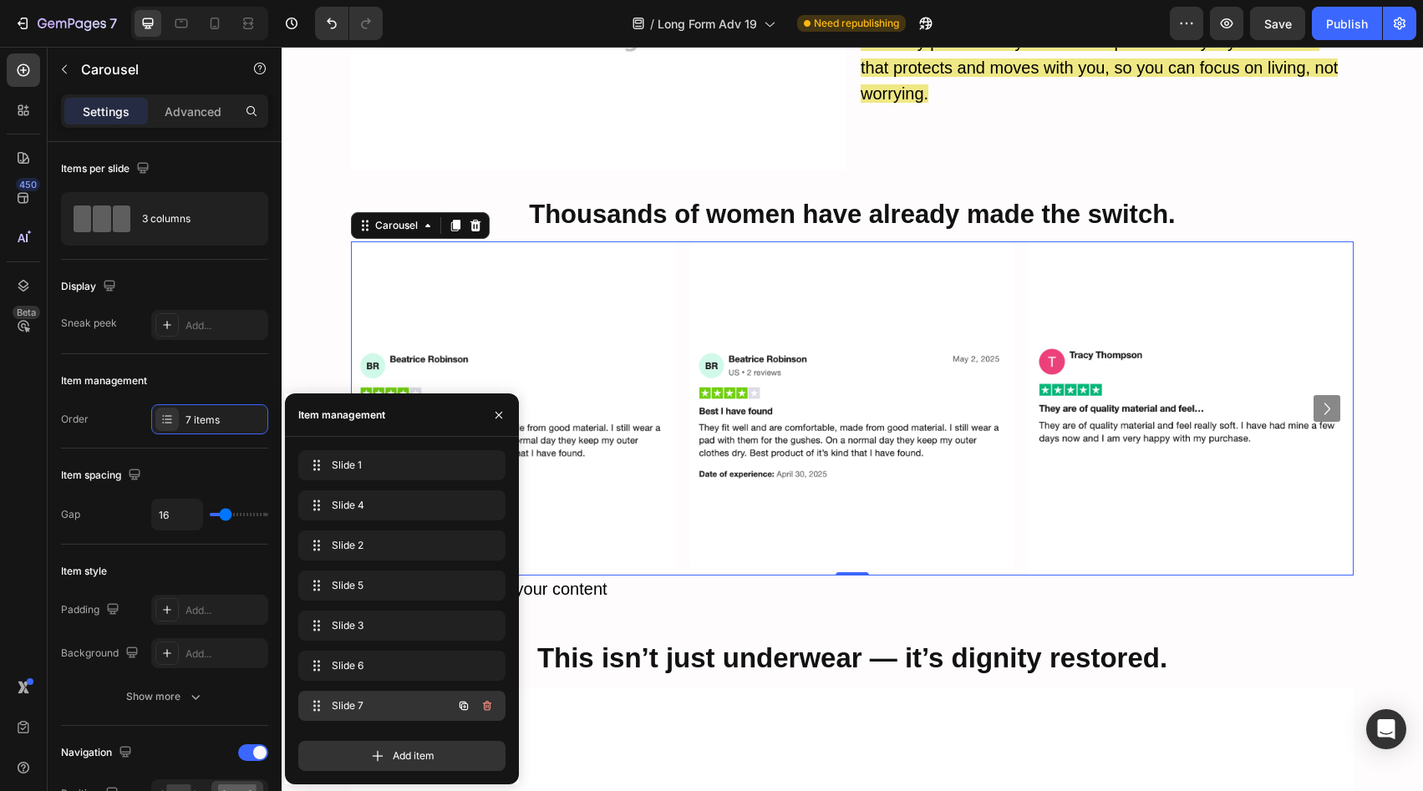
click at [403, 712] on span "Slide 7" at bounding box center [379, 706] width 94 height 15
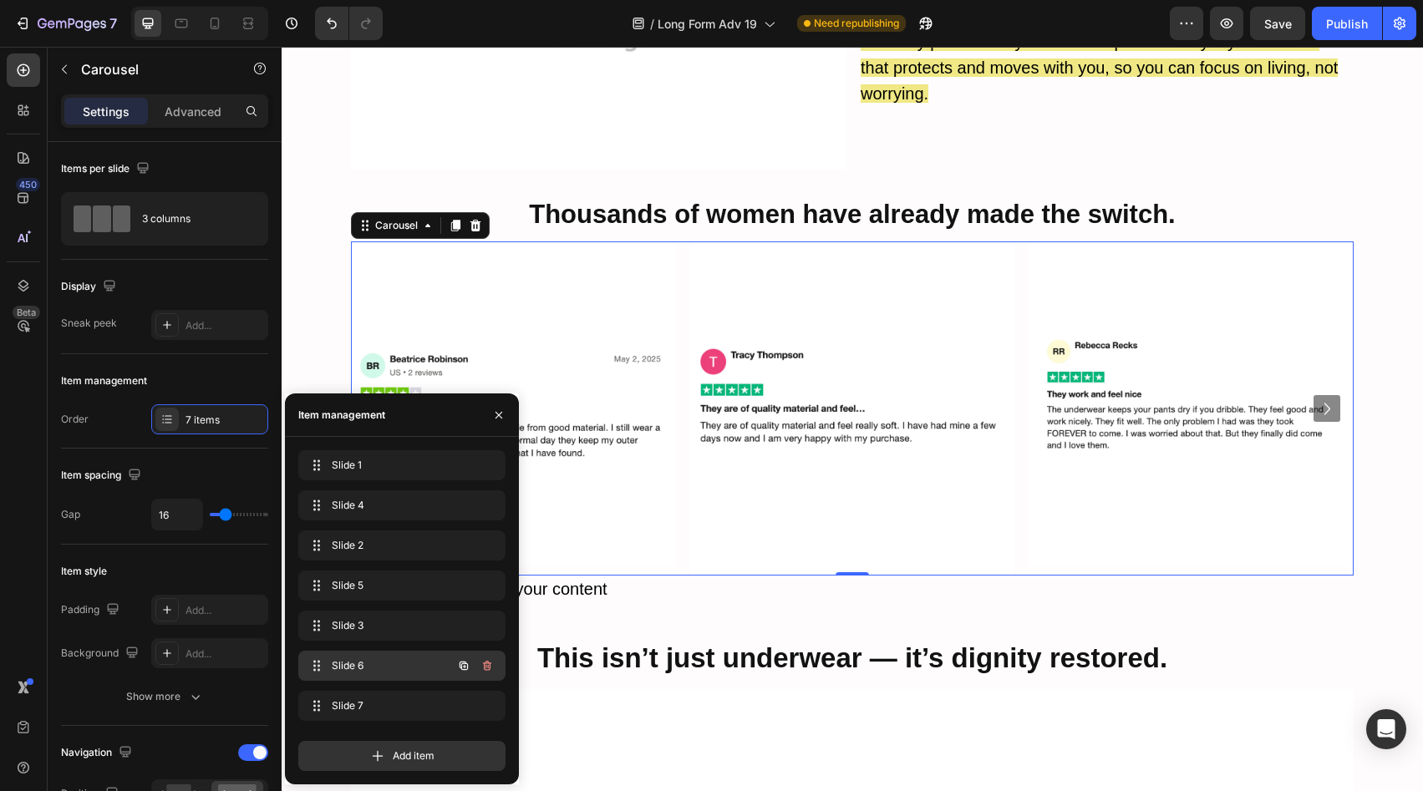
click at [403, 670] on span "Slide 6" at bounding box center [379, 666] width 94 height 15
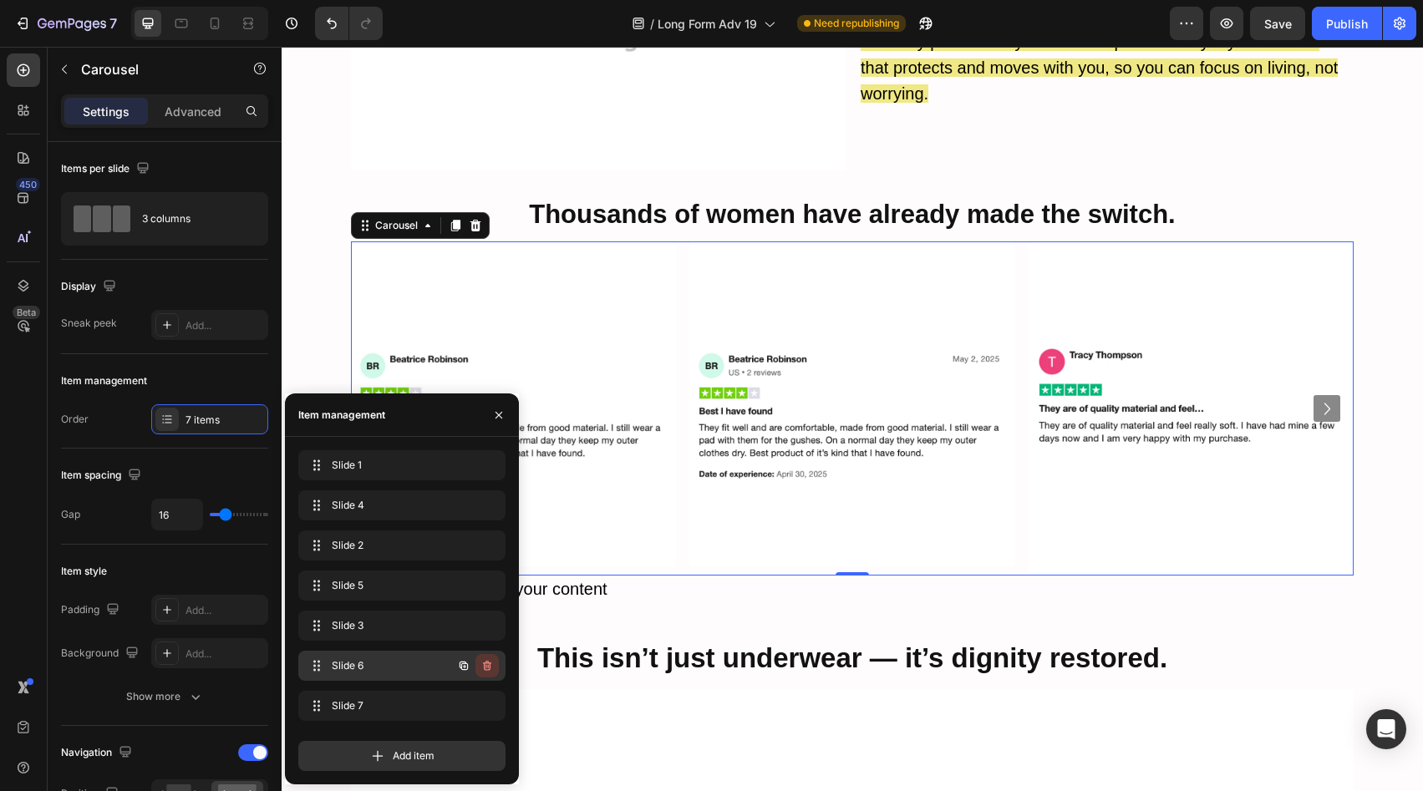
click at [481, 663] on icon "button" at bounding box center [487, 665] width 13 height 13
click at [481, 671] on div "Delete" at bounding box center [476, 666] width 31 height 15
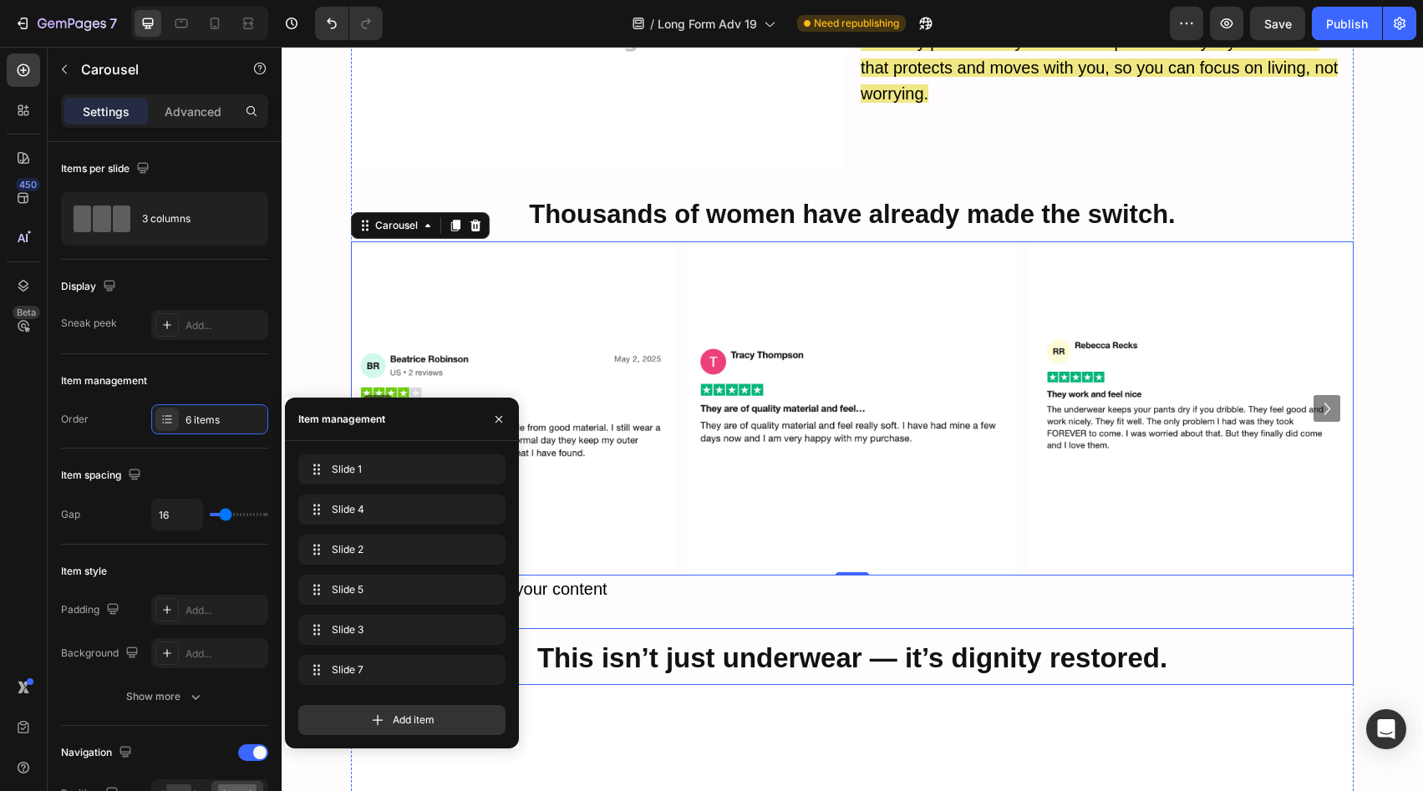
click at [761, 643] on strong "This isn’t just underwear — it’s dignity restored." at bounding box center [852, 658] width 630 height 31
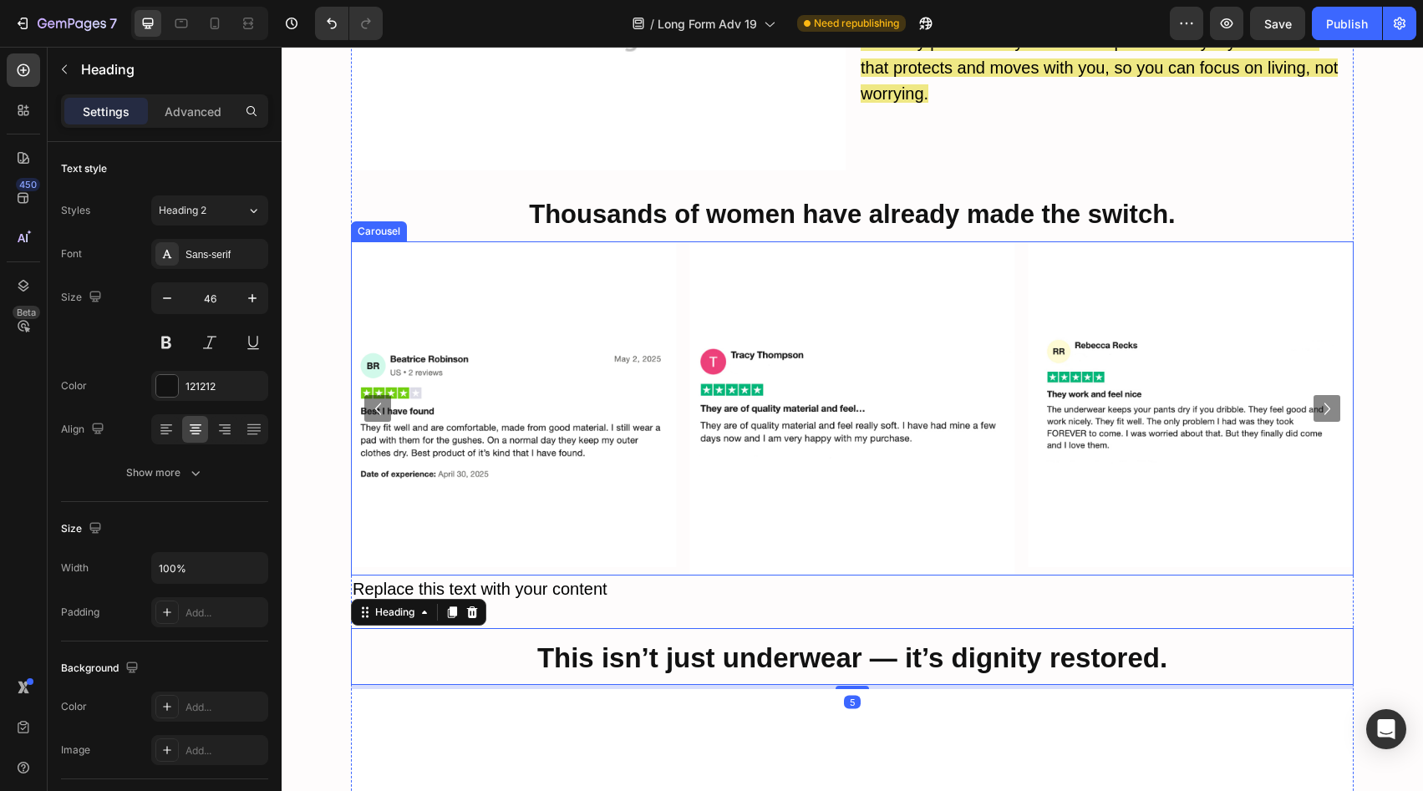
click at [374, 403] on icon "Carousel Back Arrow" at bounding box center [377, 409] width 6 height 13
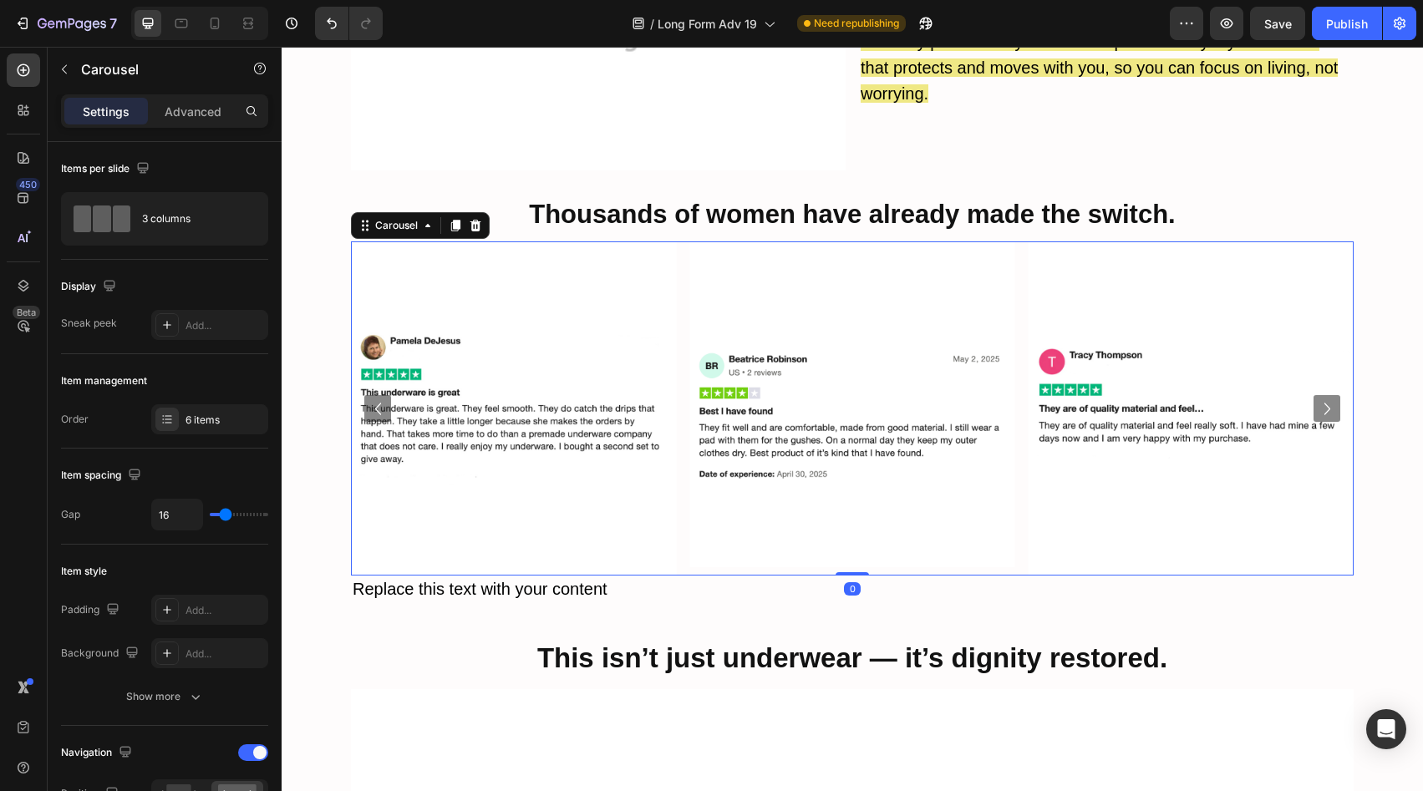
click at [366, 397] on icon "Carousel Back Arrow" at bounding box center [378, 409] width 24 height 24
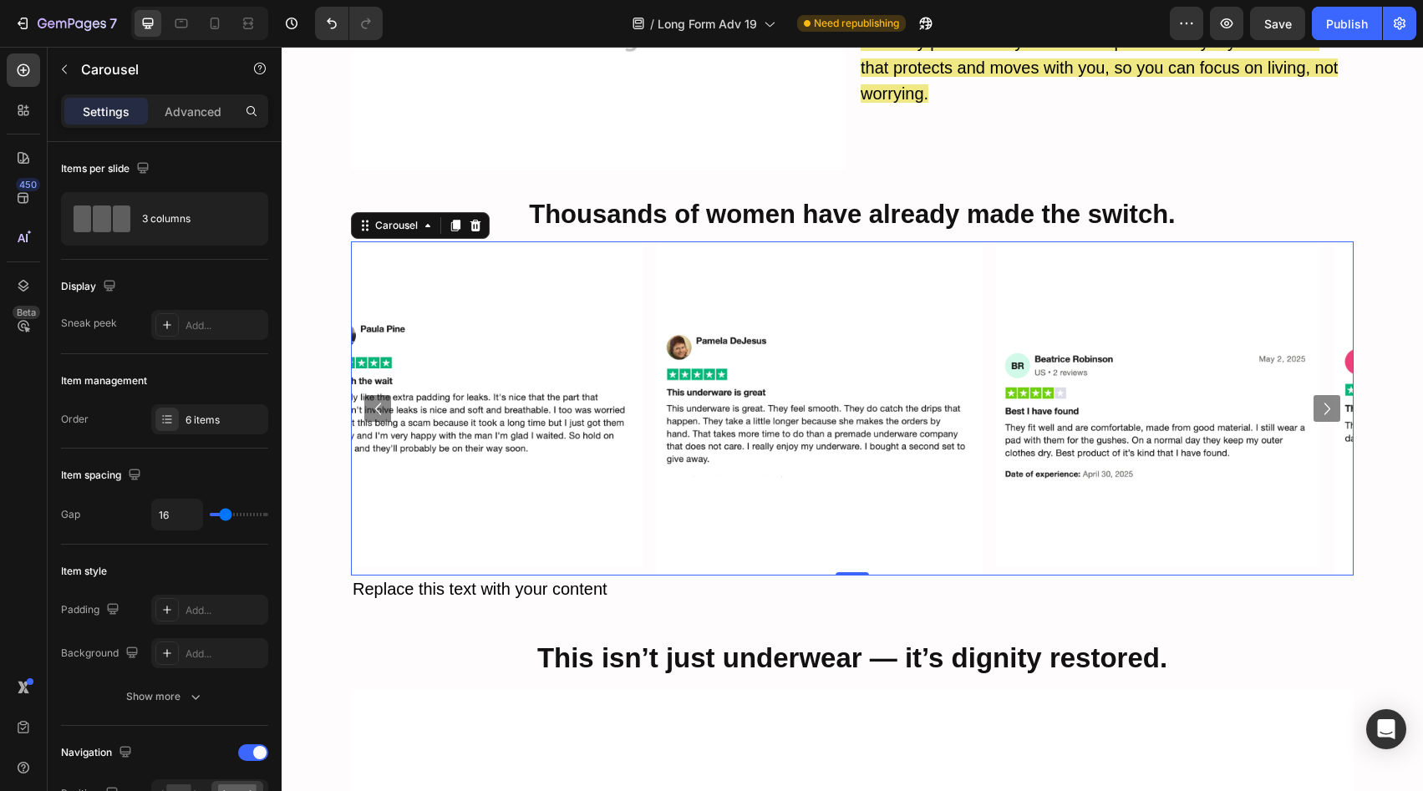
click at [366, 397] on icon "Carousel Back Arrow" at bounding box center [378, 409] width 24 height 24
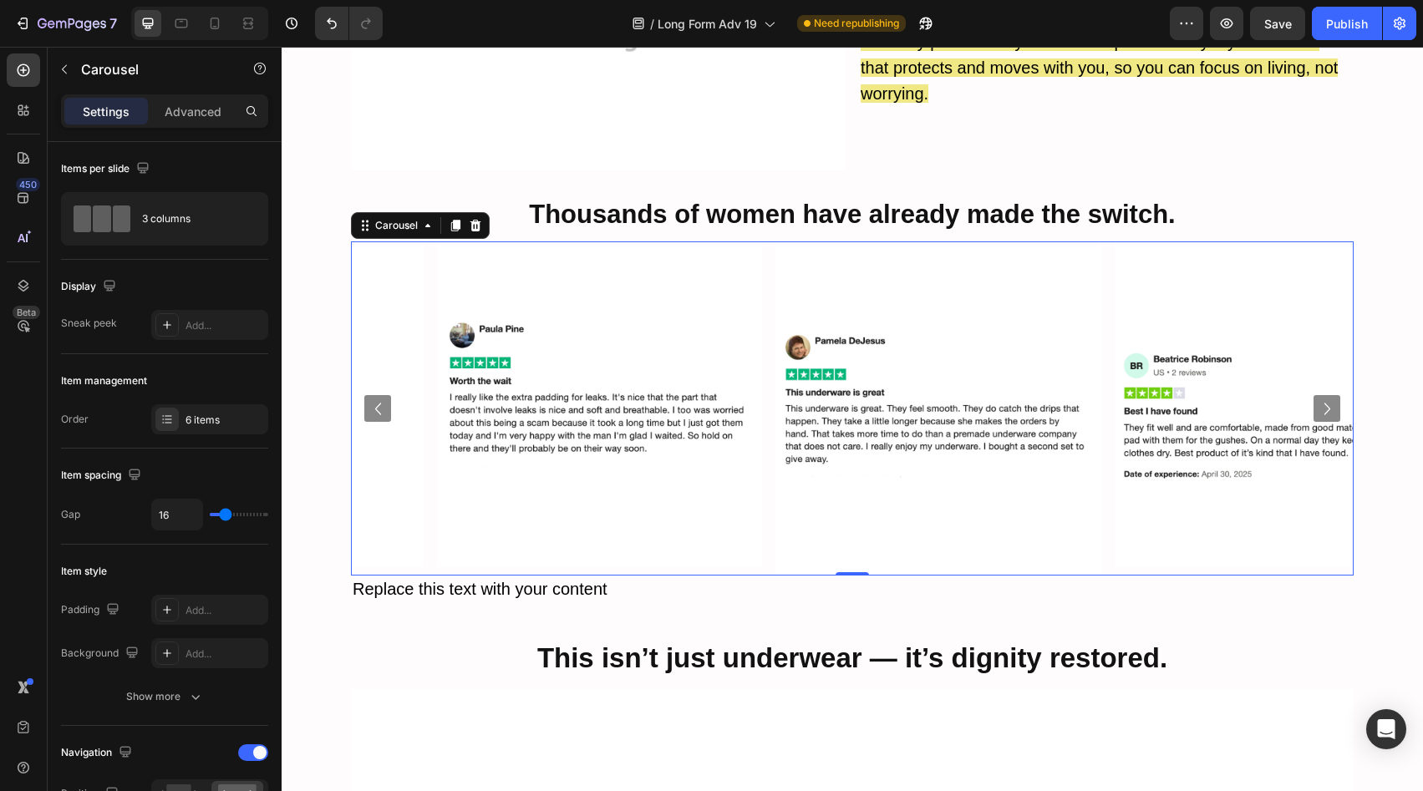
click at [366, 397] on icon "Carousel Back Arrow" at bounding box center [378, 409] width 24 height 24
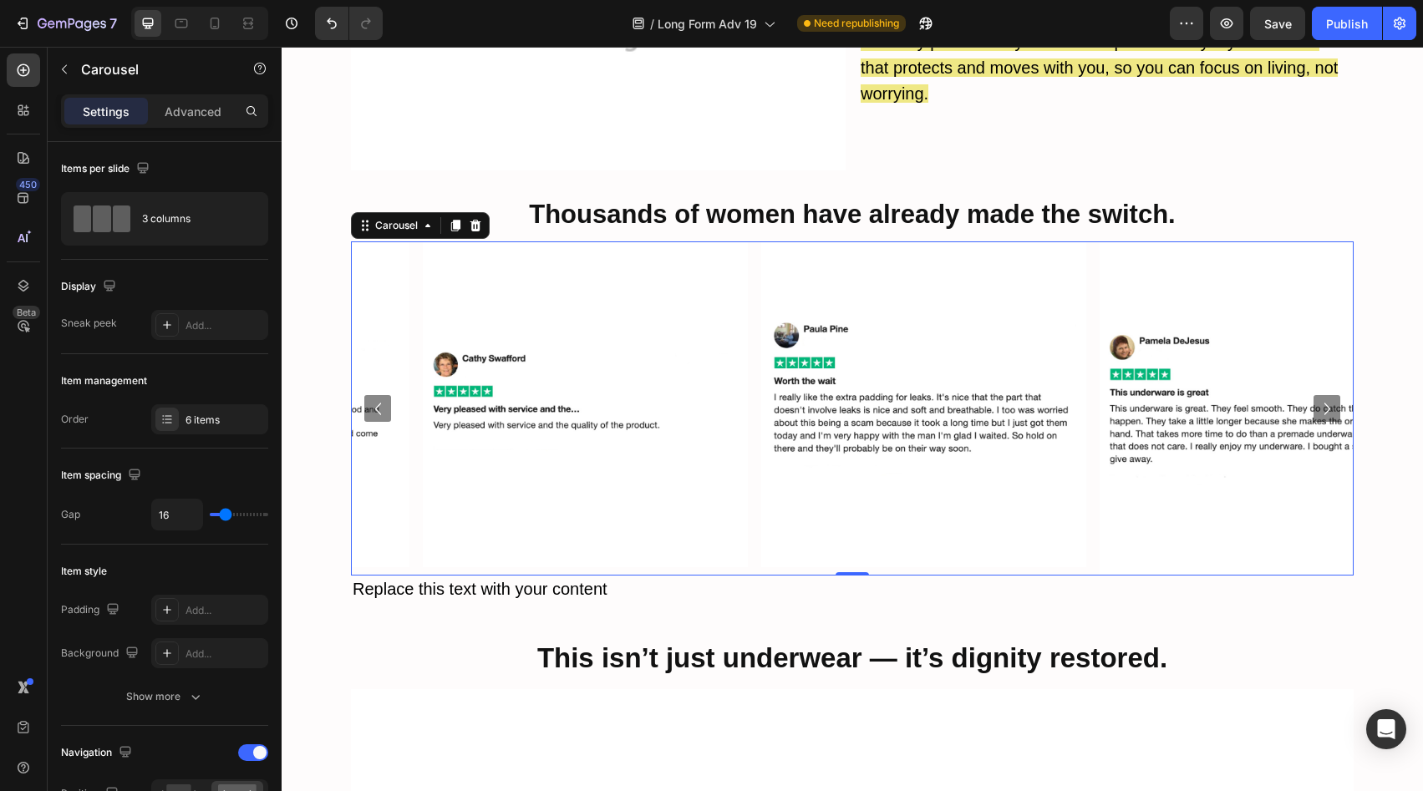
click at [366, 397] on icon "Carousel Back Arrow" at bounding box center [378, 409] width 24 height 24
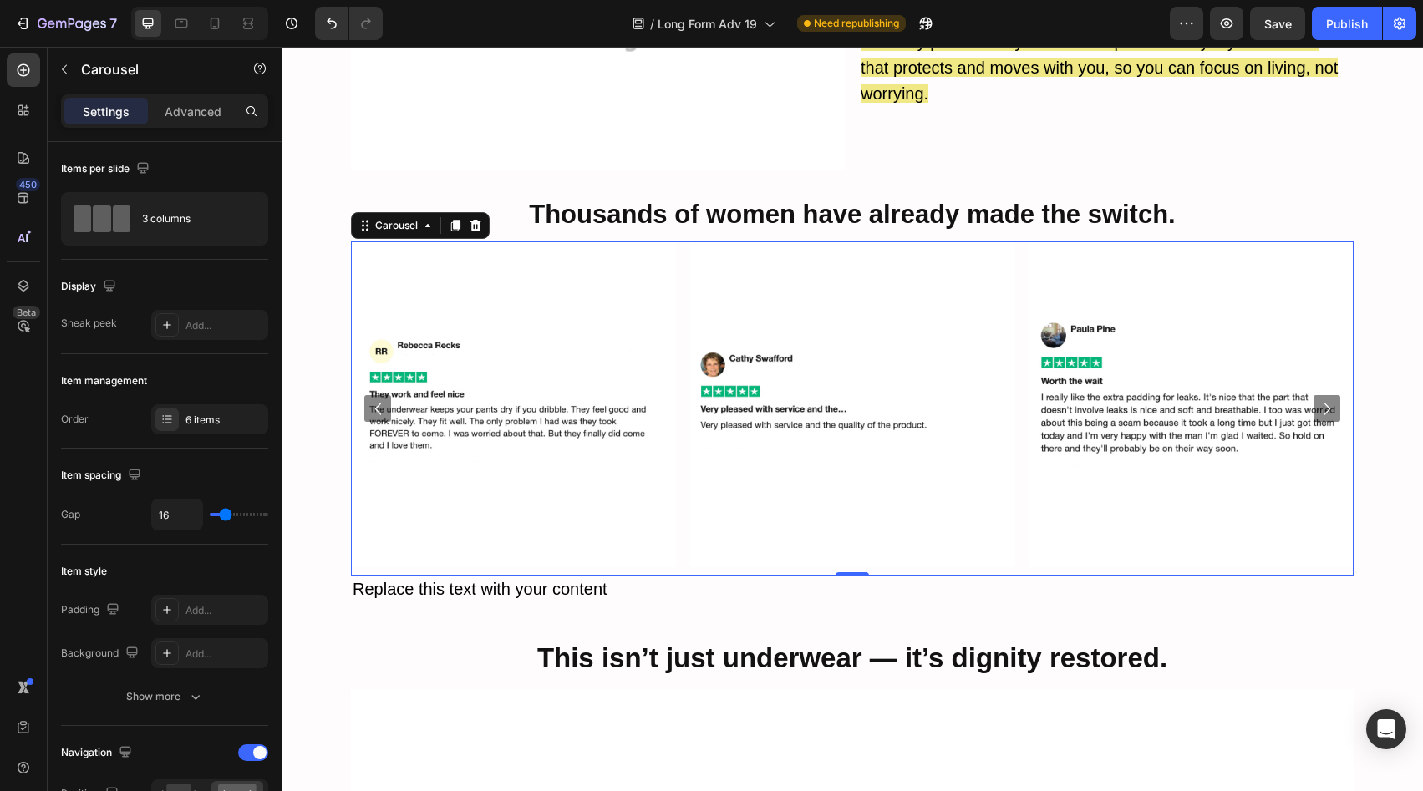
click at [366, 397] on icon "Carousel Back Arrow" at bounding box center [378, 409] width 24 height 24
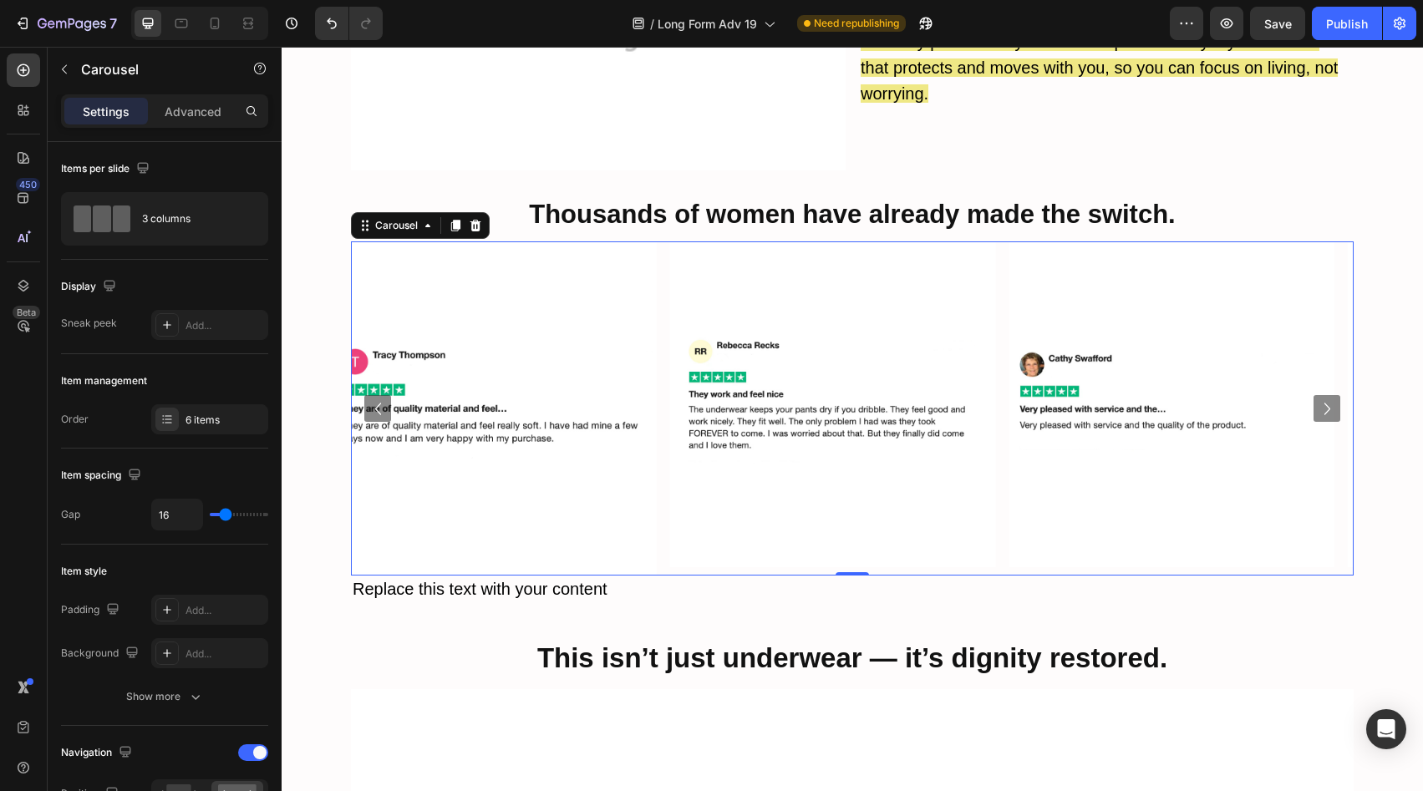
click at [366, 397] on icon "Carousel Back Arrow" at bounding box center [378, 409] width 24 height 24
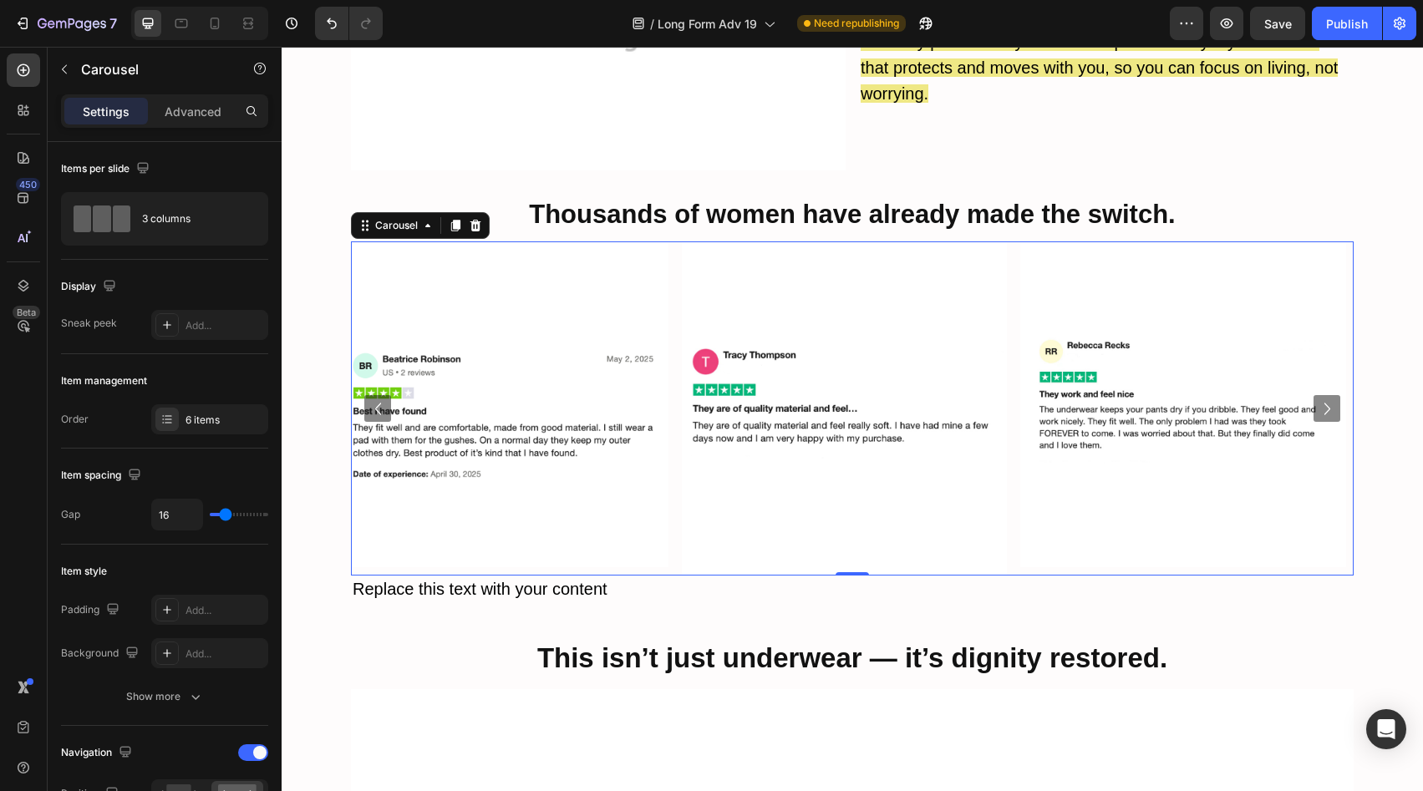
click at [366, 397] on icon "Carousel Back Arrow" at bounding box center [378, 409] width 24 height 24
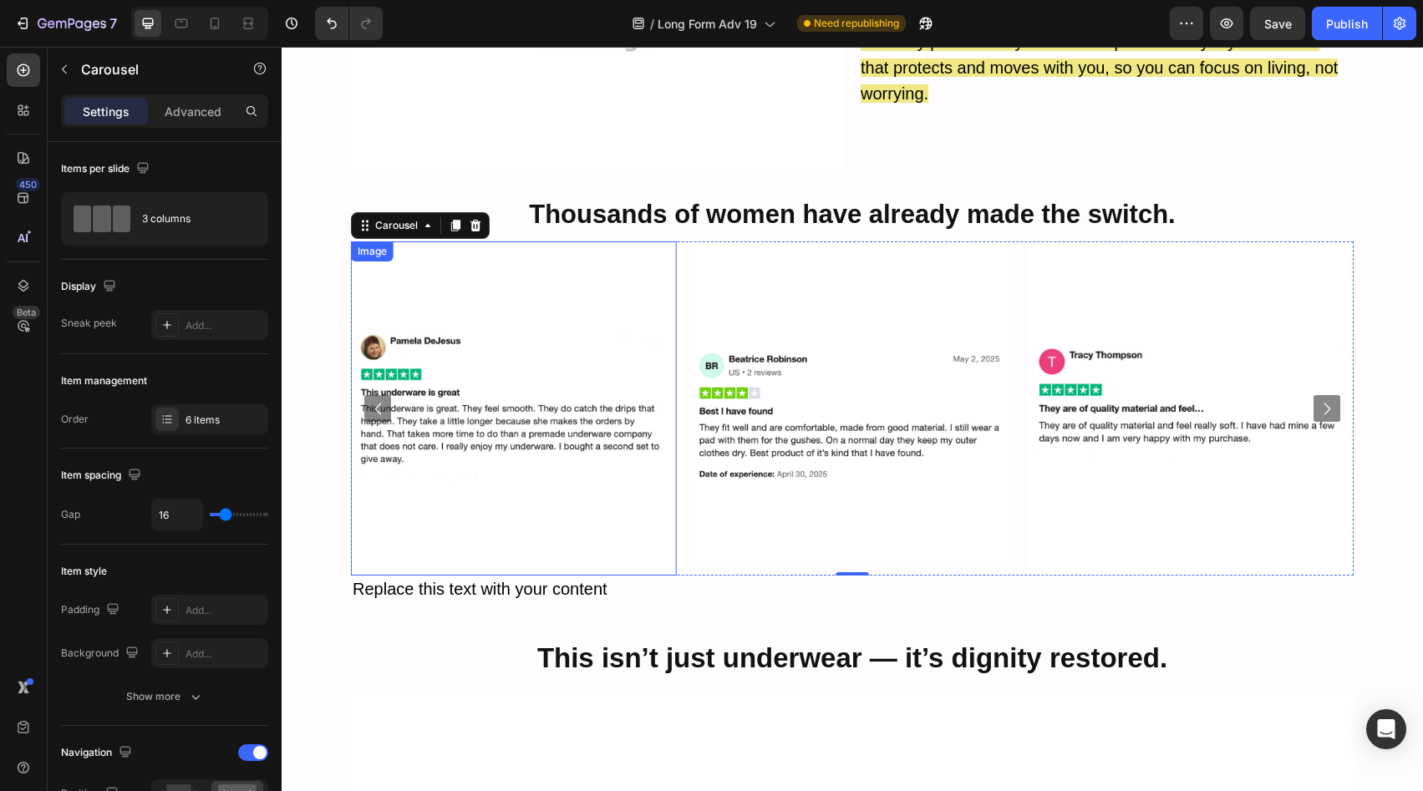
click at [753, 424] on img at bounding box center [852, 404] width 325 height 325
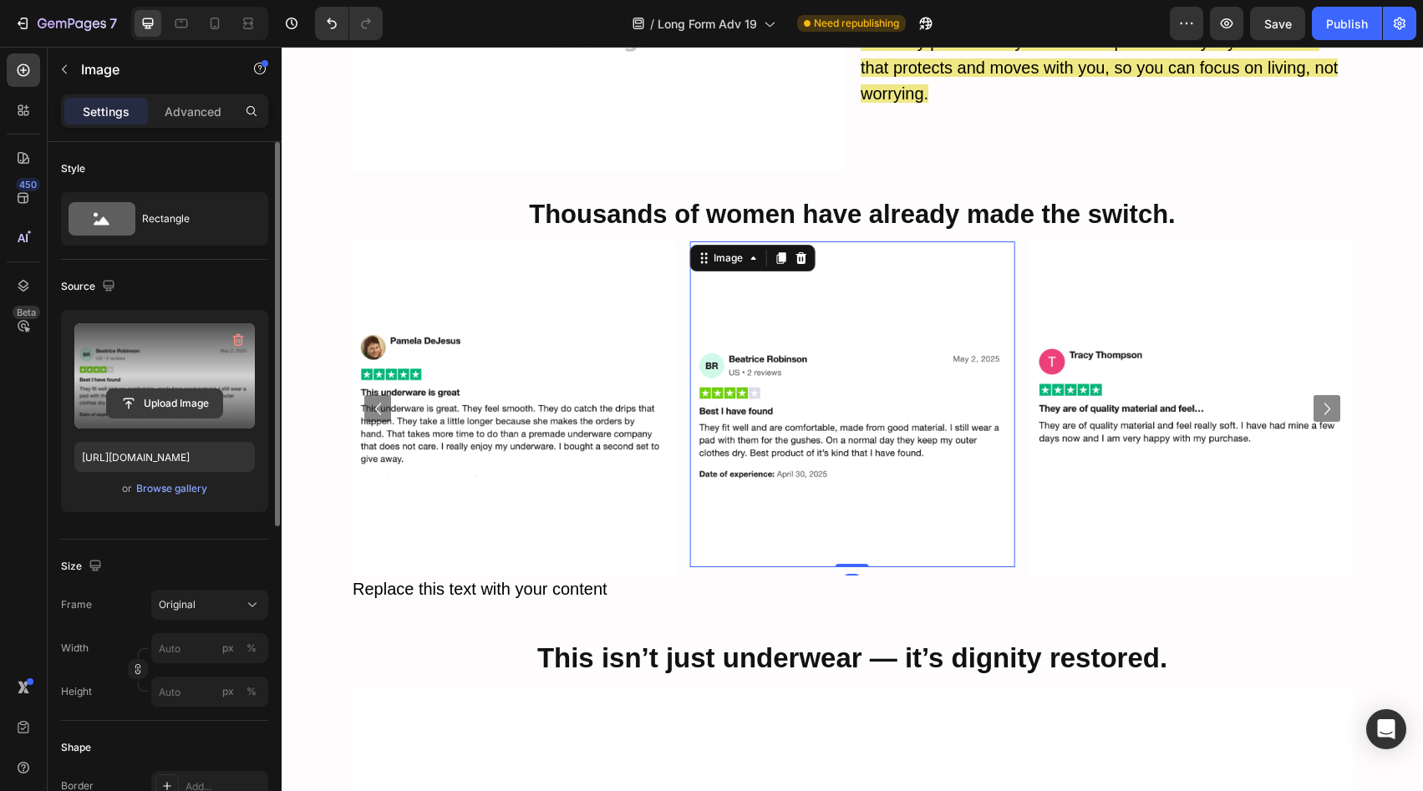
click at [144, 402] on input "file" at bounding box center [164, 403] width 115 height 28
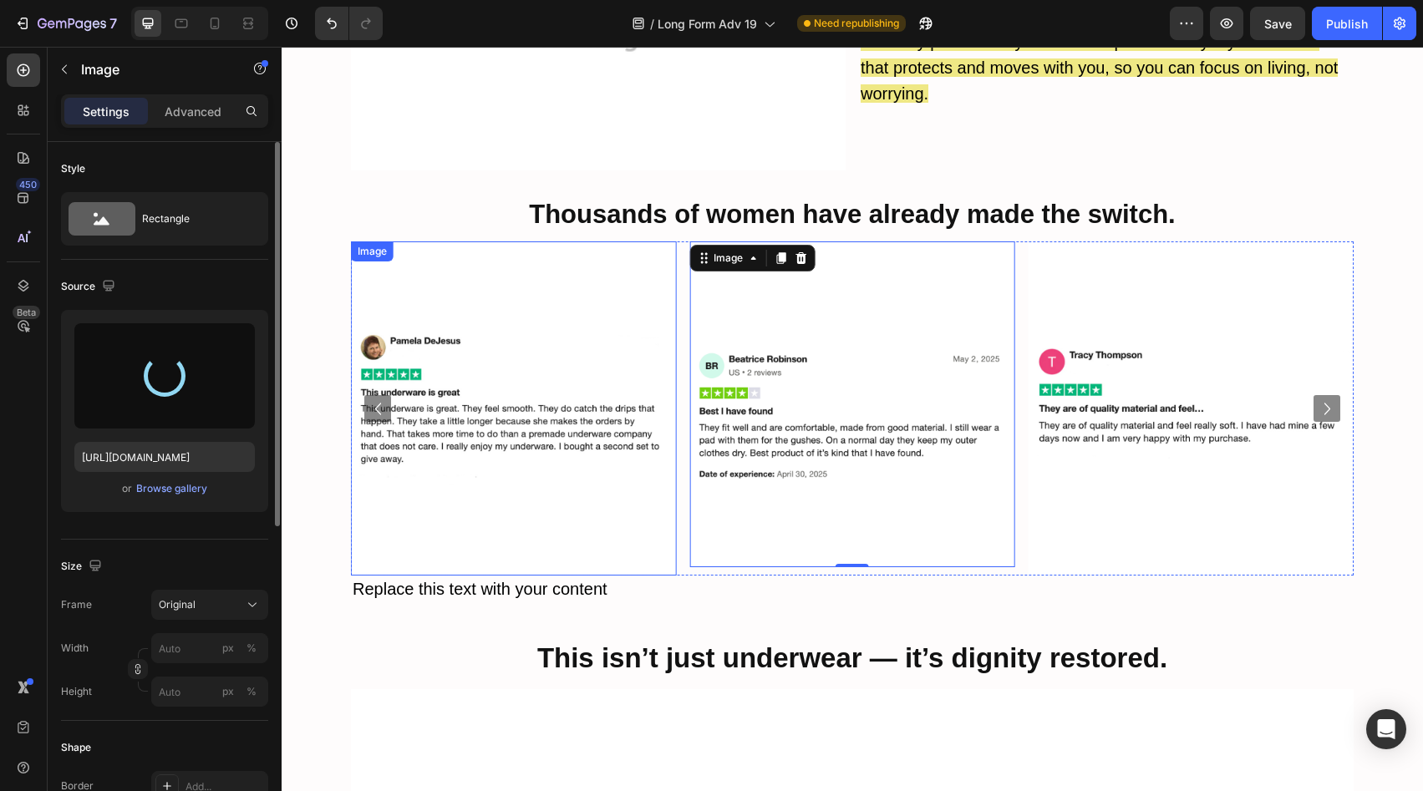
type input "https://cdn.shopify.com/s/files/1/0658/5303/0470/files/gempages_566422077242868…"
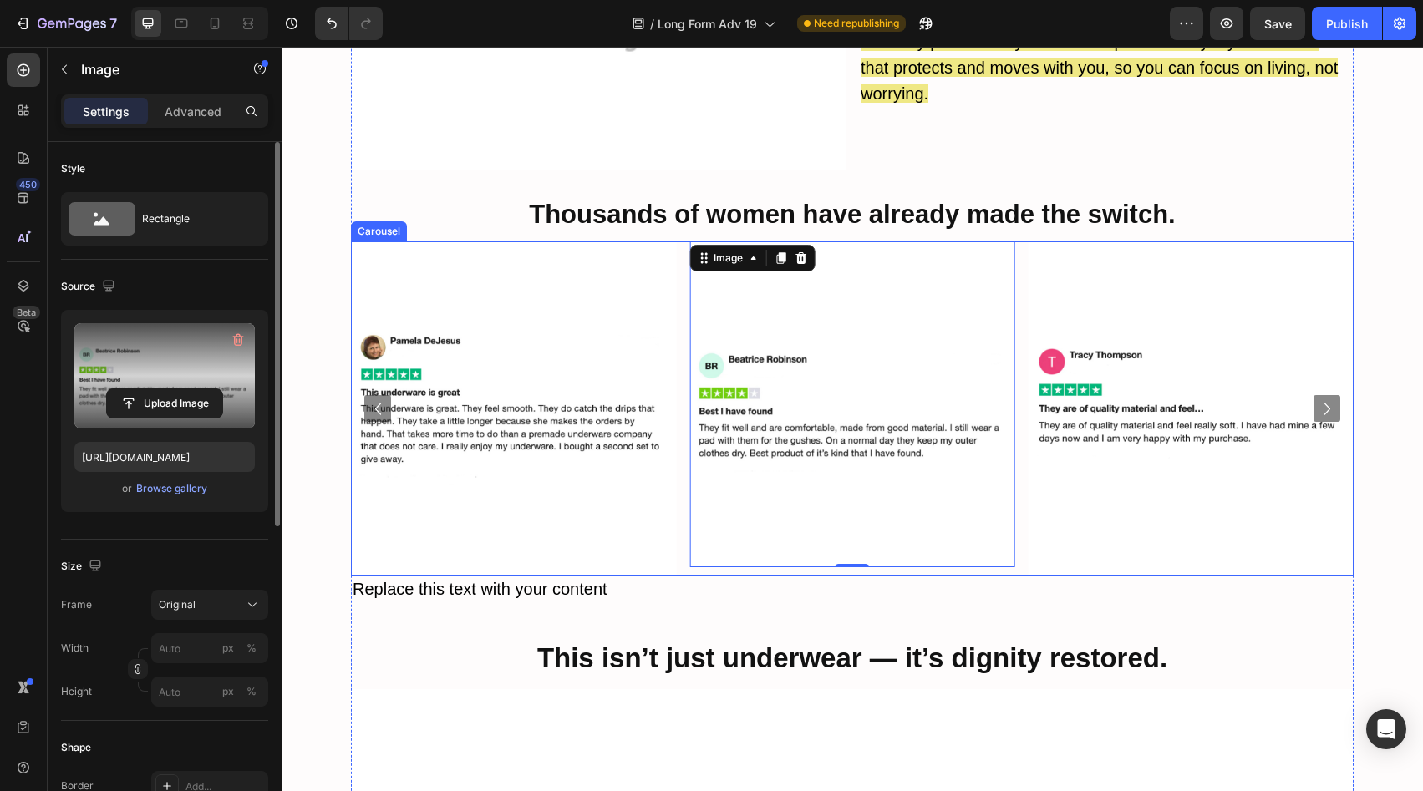
click at [369, 397] on icon "Carousel Back Arrow" at bounding box center [378, 409] width 24 height 24
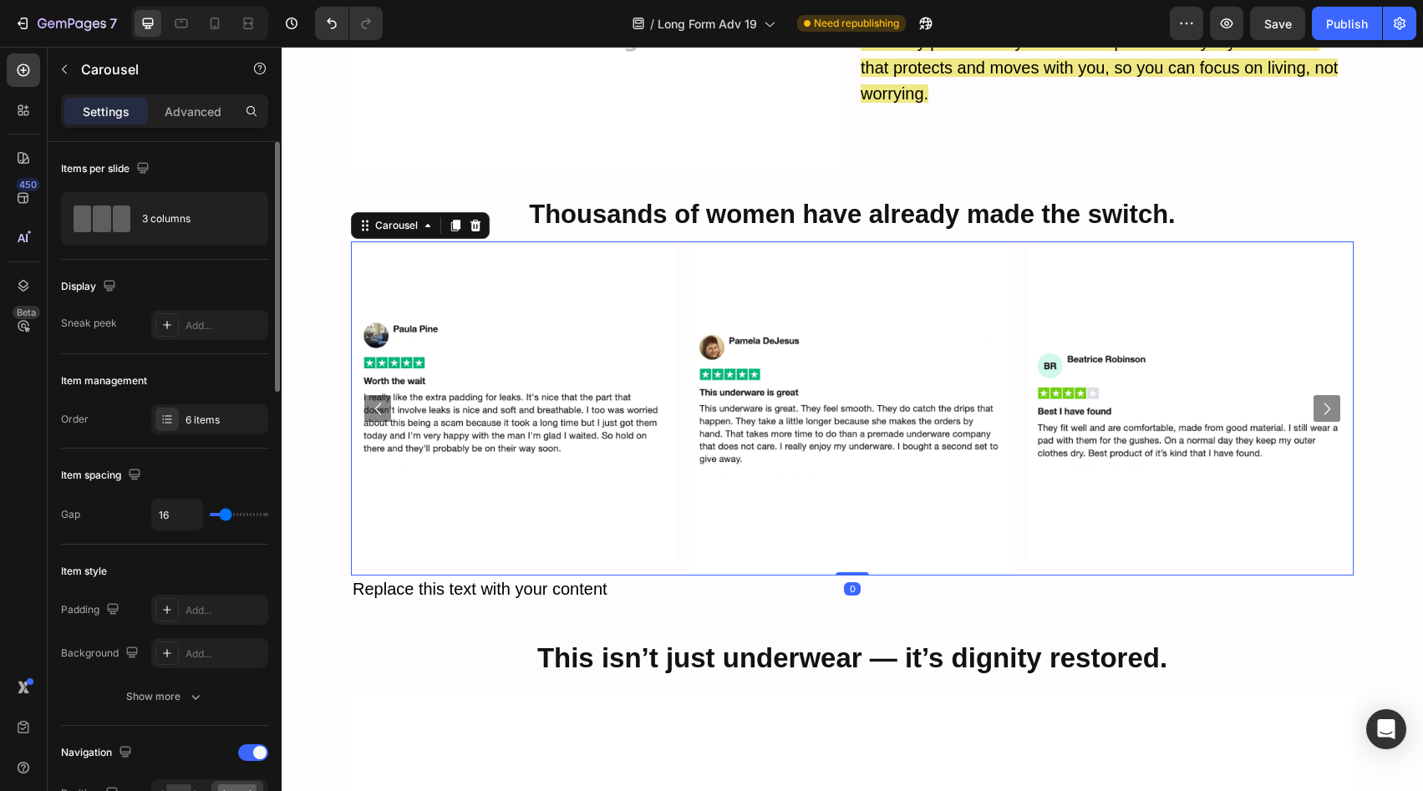
click at [369, 397] on icon "Carousel Back Arrow" at bounding box center [378, 409] width 24 height 24
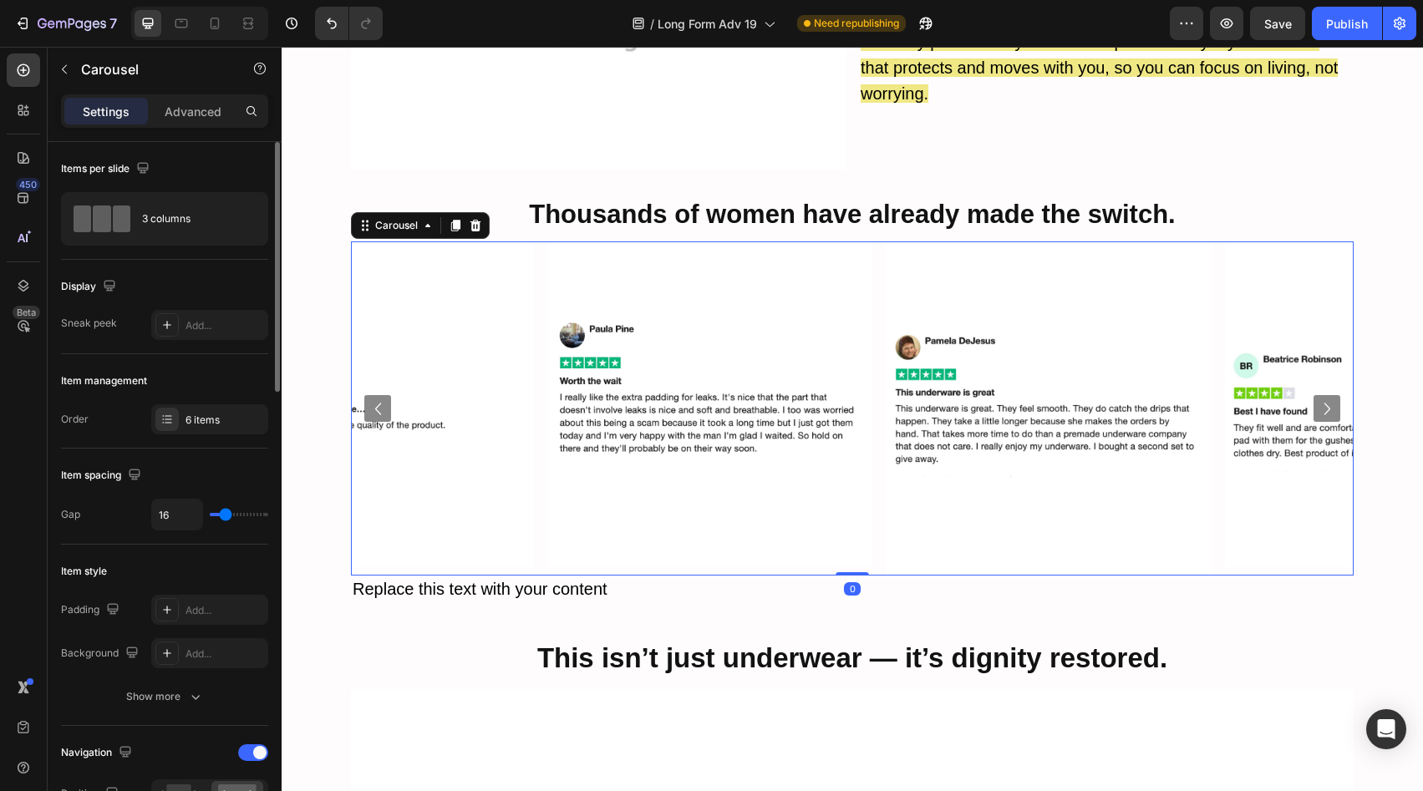
click at [369, 397] on icon "Carousel Back Arrow" at bounding box center [378, 409] width 24 height 24
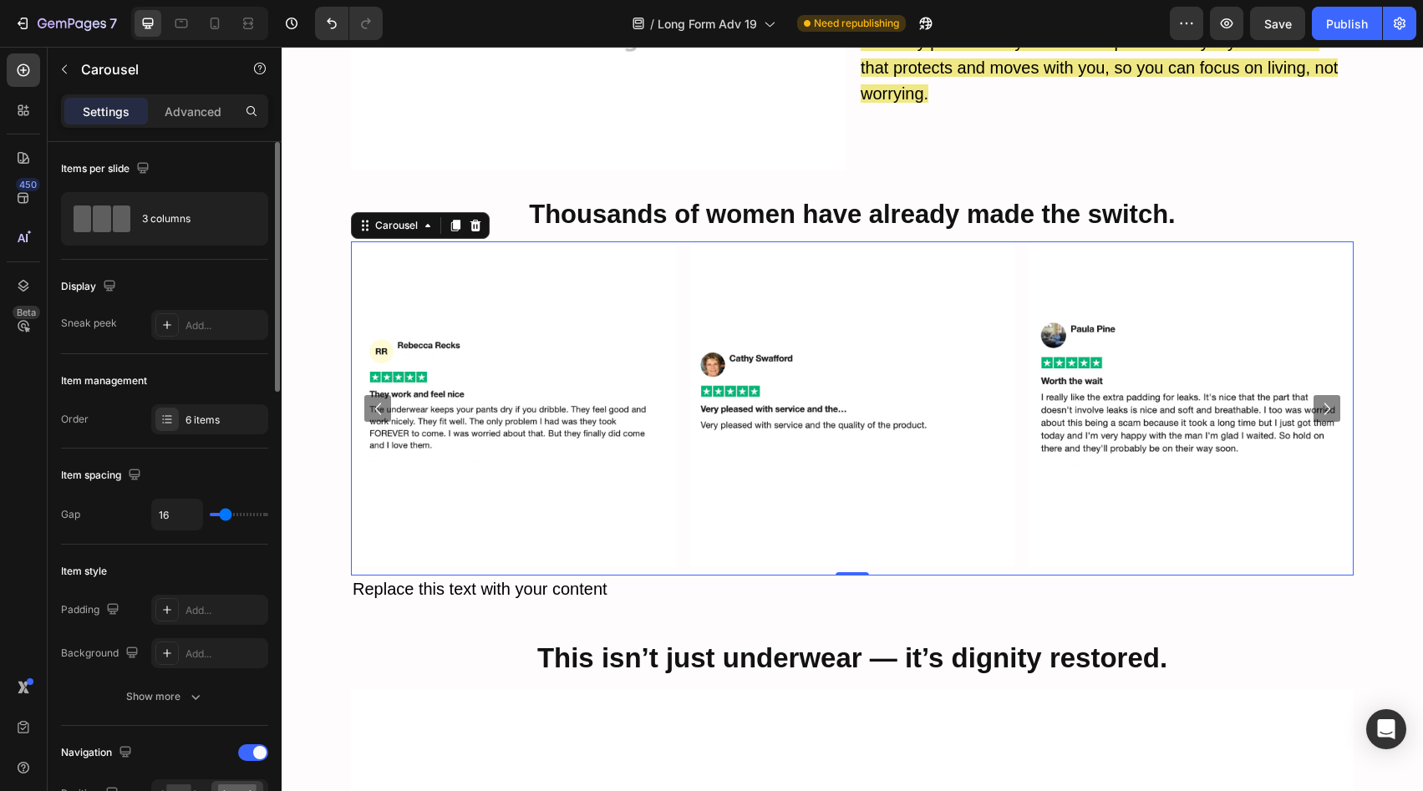
click at [369, 397] on icon "Carousel Back Arrow" at bounding box center [378, 409] width 24 height 24
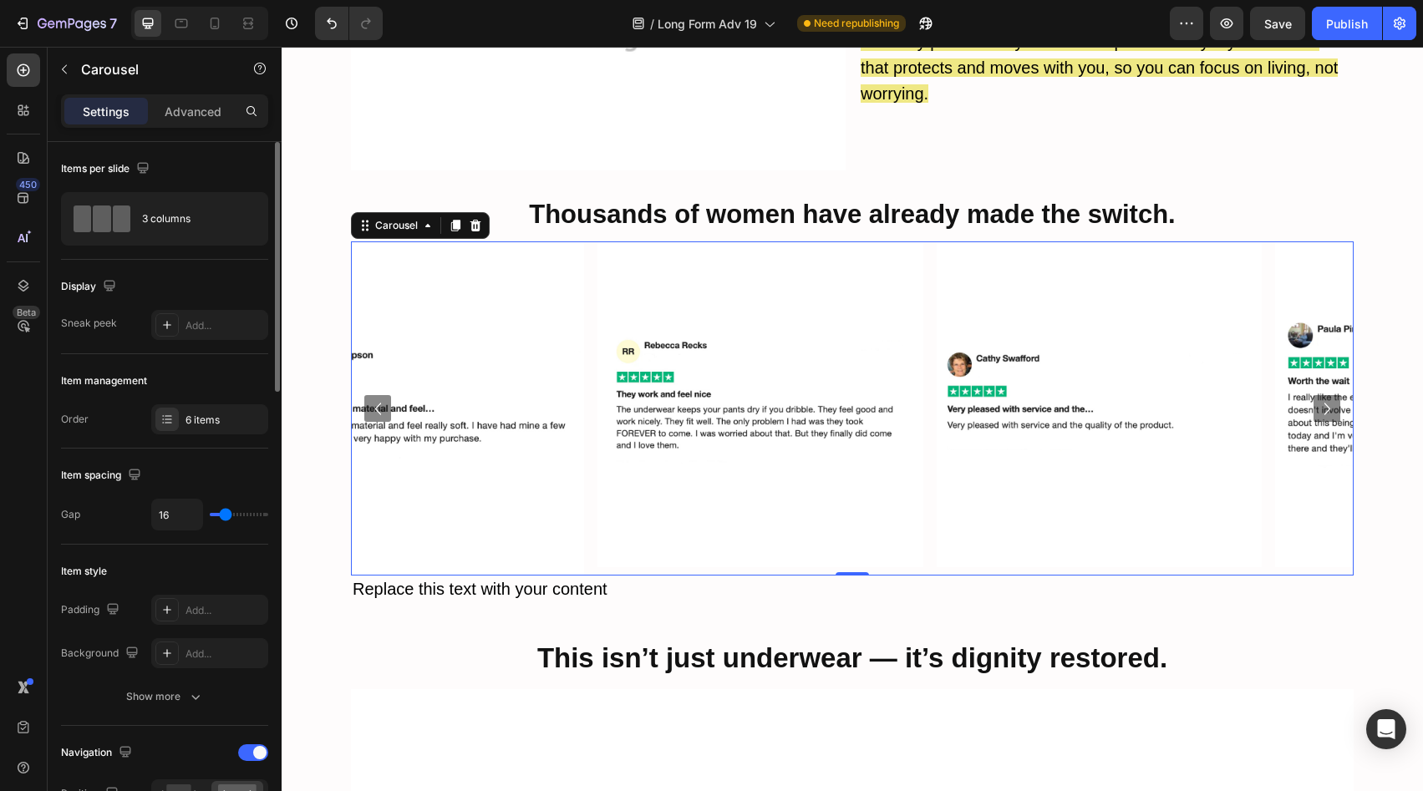
click at [369, 397] on icon "Carousel Back Arrow" at bounding box center [378, 409] width 24 height 24
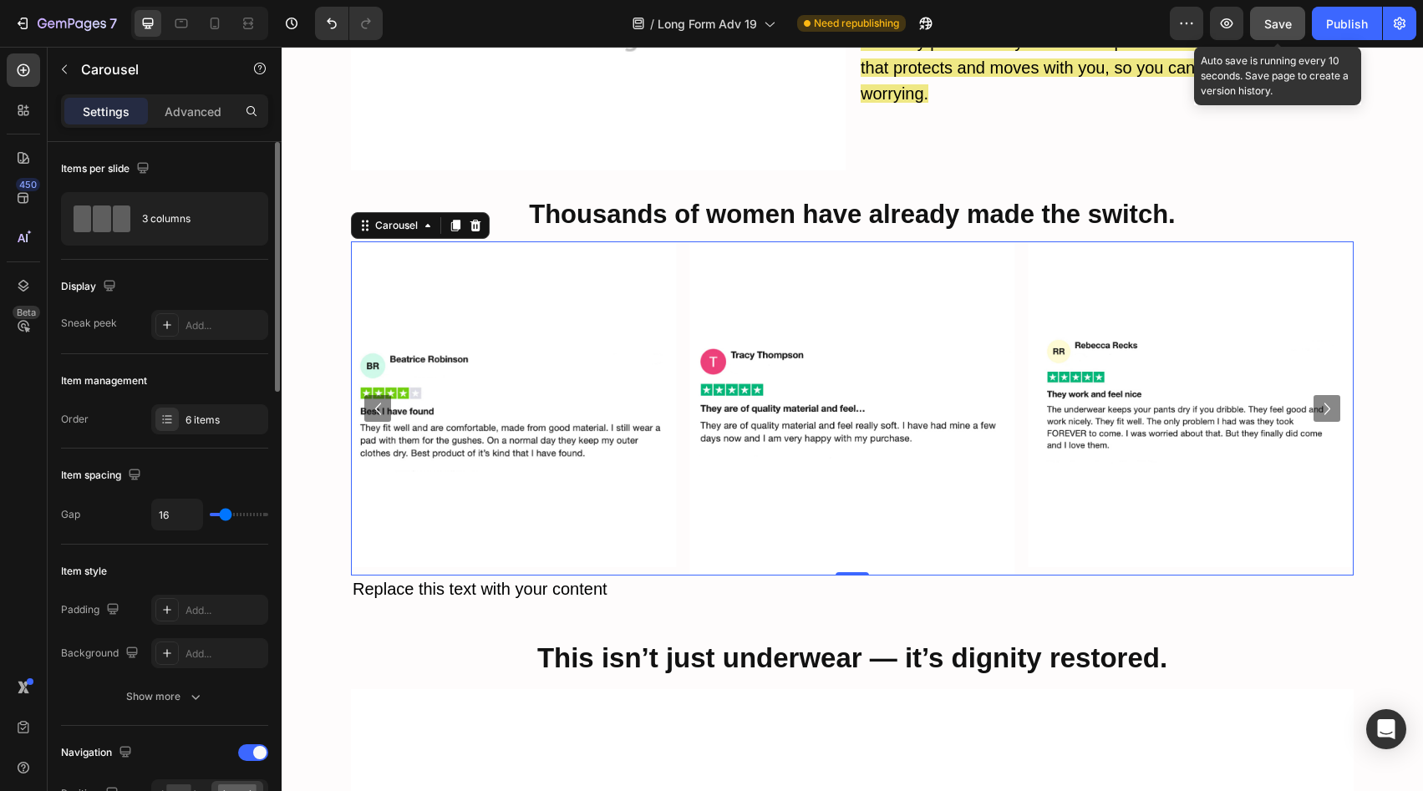
click at [1295, 22] on button "Save" at bounding box center [1277, 23] width 55 height 33
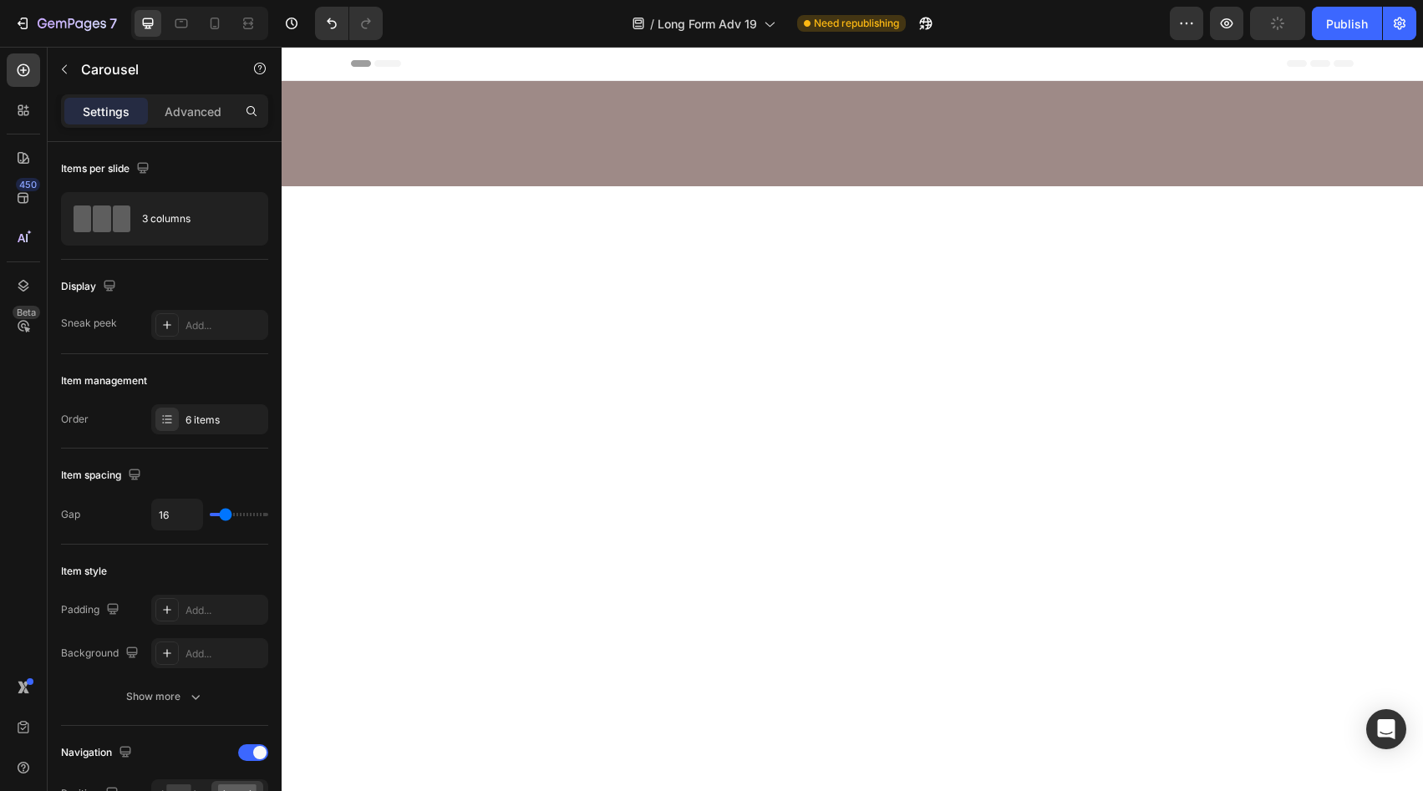
scroll to position [6352, 0]
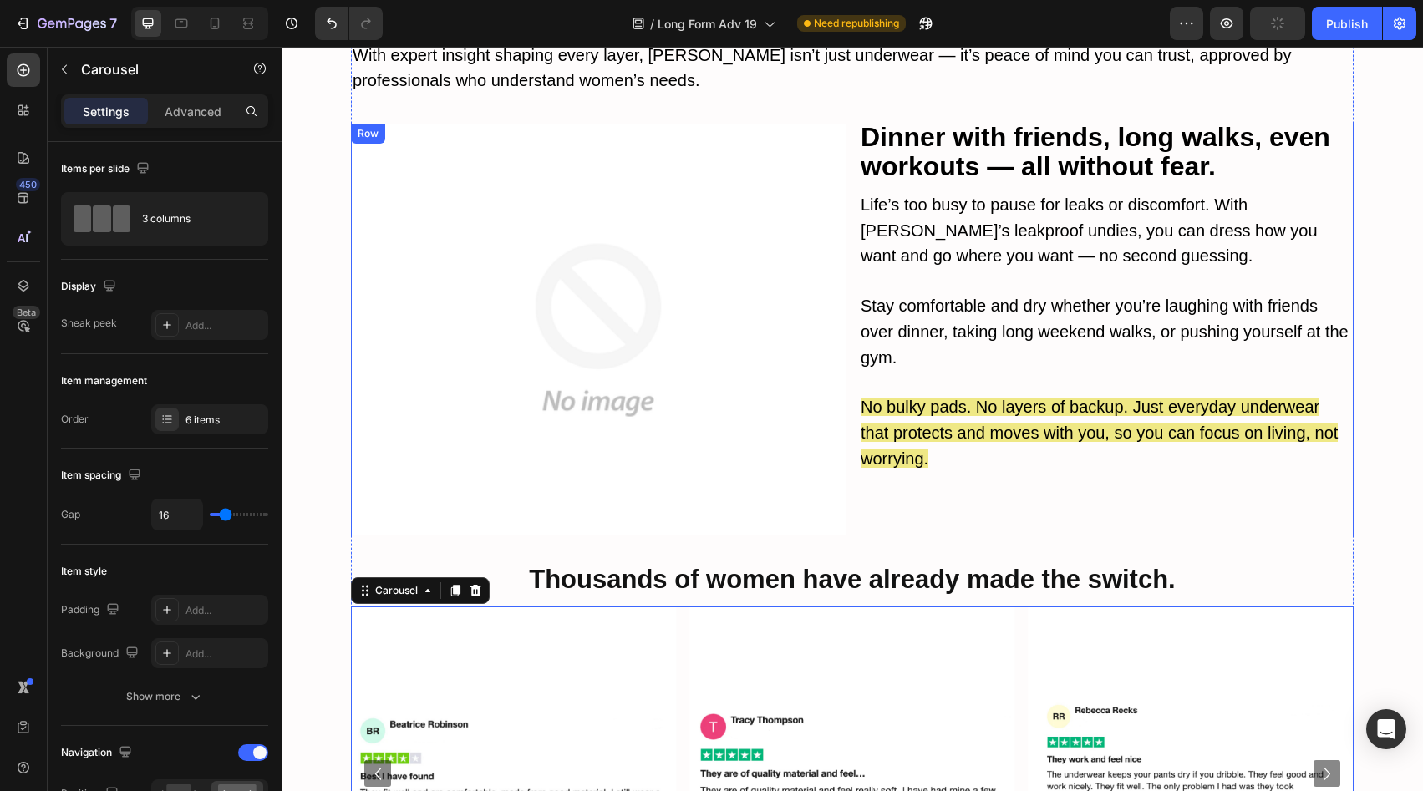
click at [891, 482] on div "Dinner with friends, long walks, even workouts — all without fear. Text Block L…" at bounding box center [1106, 330] width 495 height 412
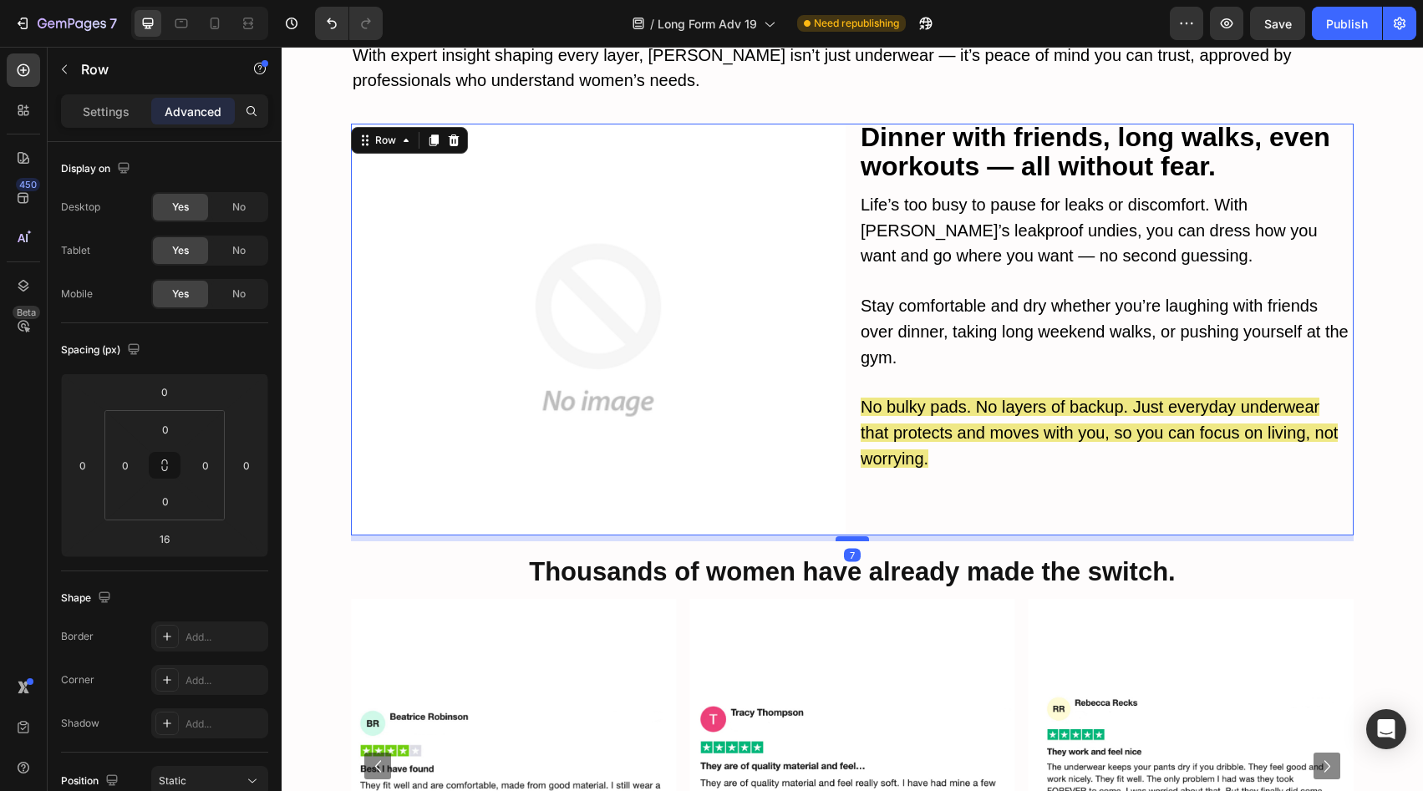
click at [855, 537] on div at bounding box center [852, 539] width 33 height 5
type input "7"
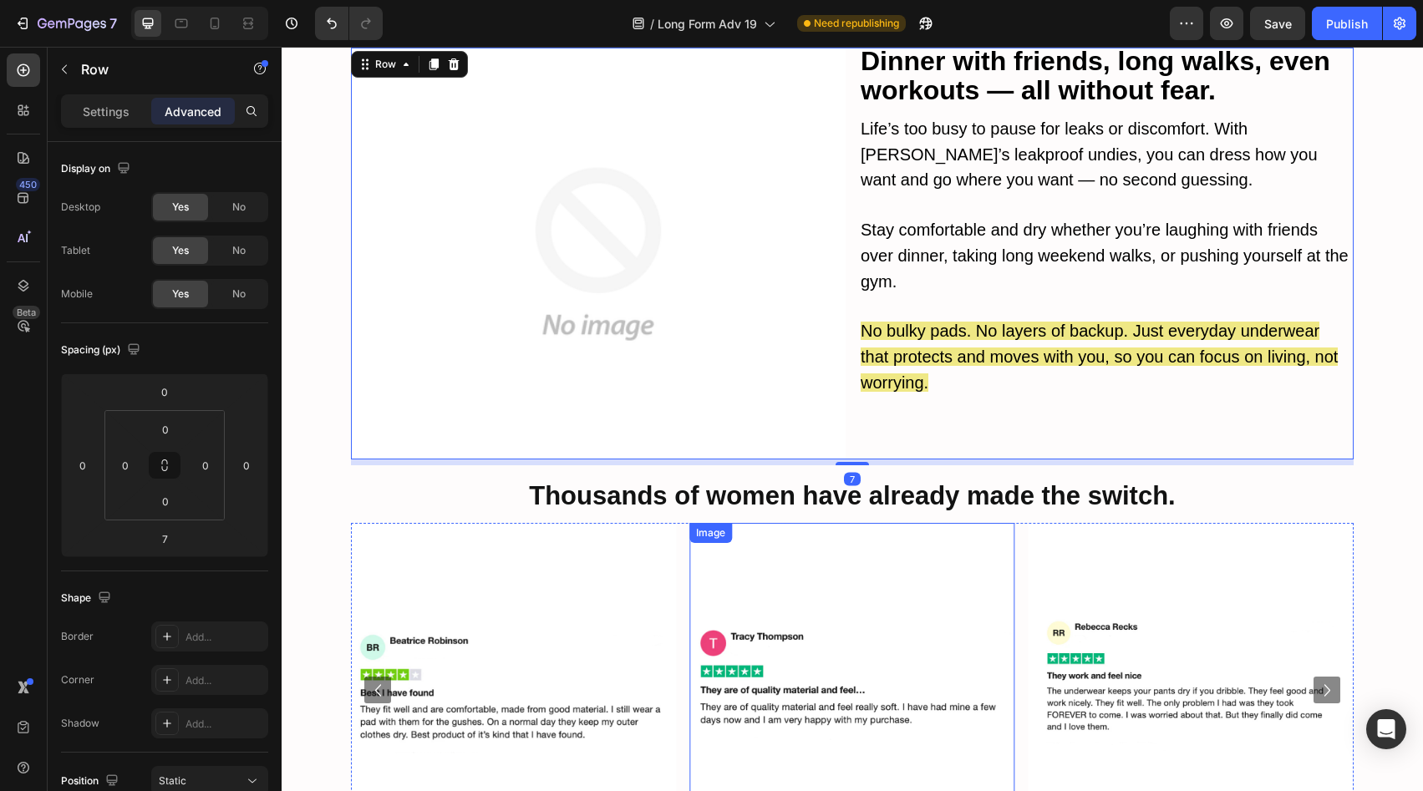
scroll to position [6507, 0]
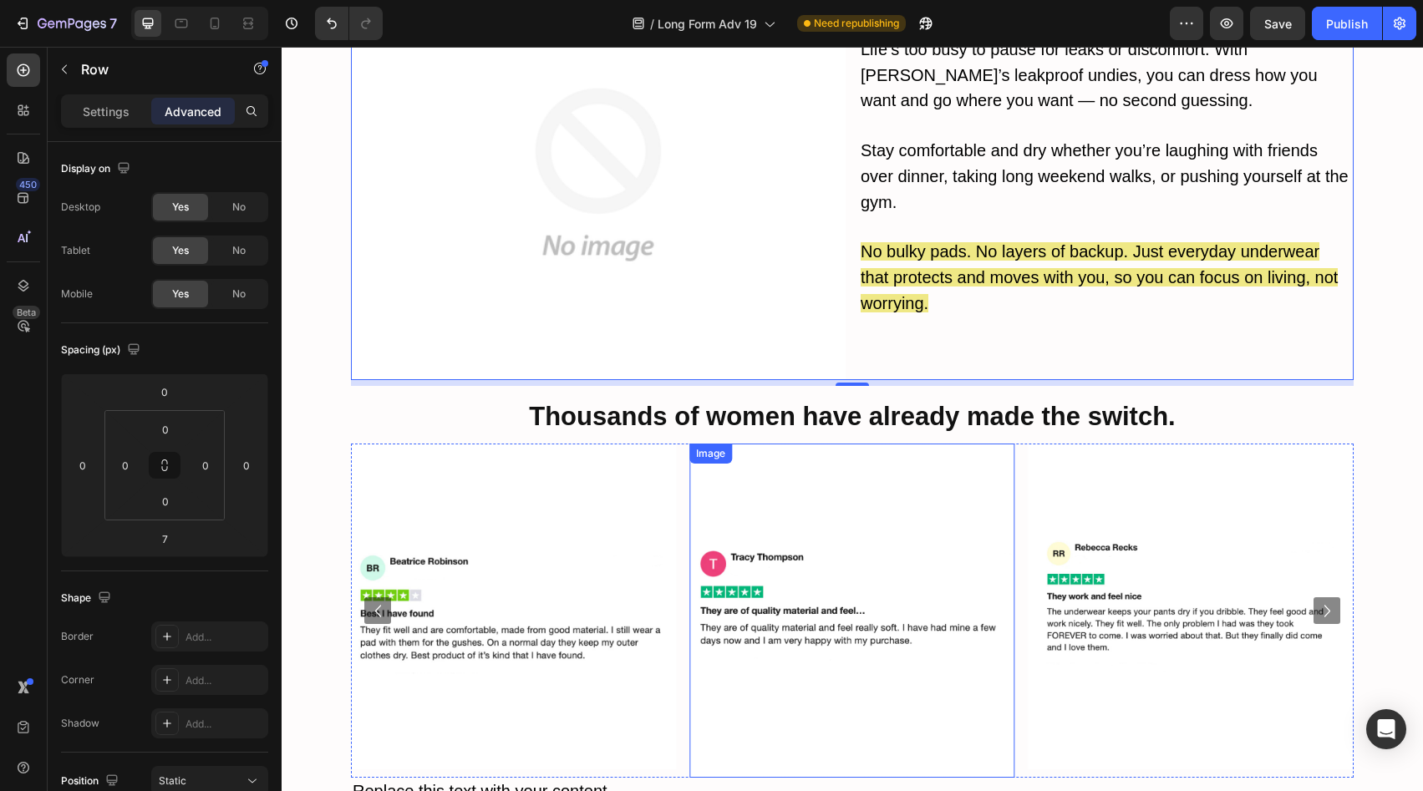
click at [880, 557] on img at bounding box center [852, 611] width 325 height 334
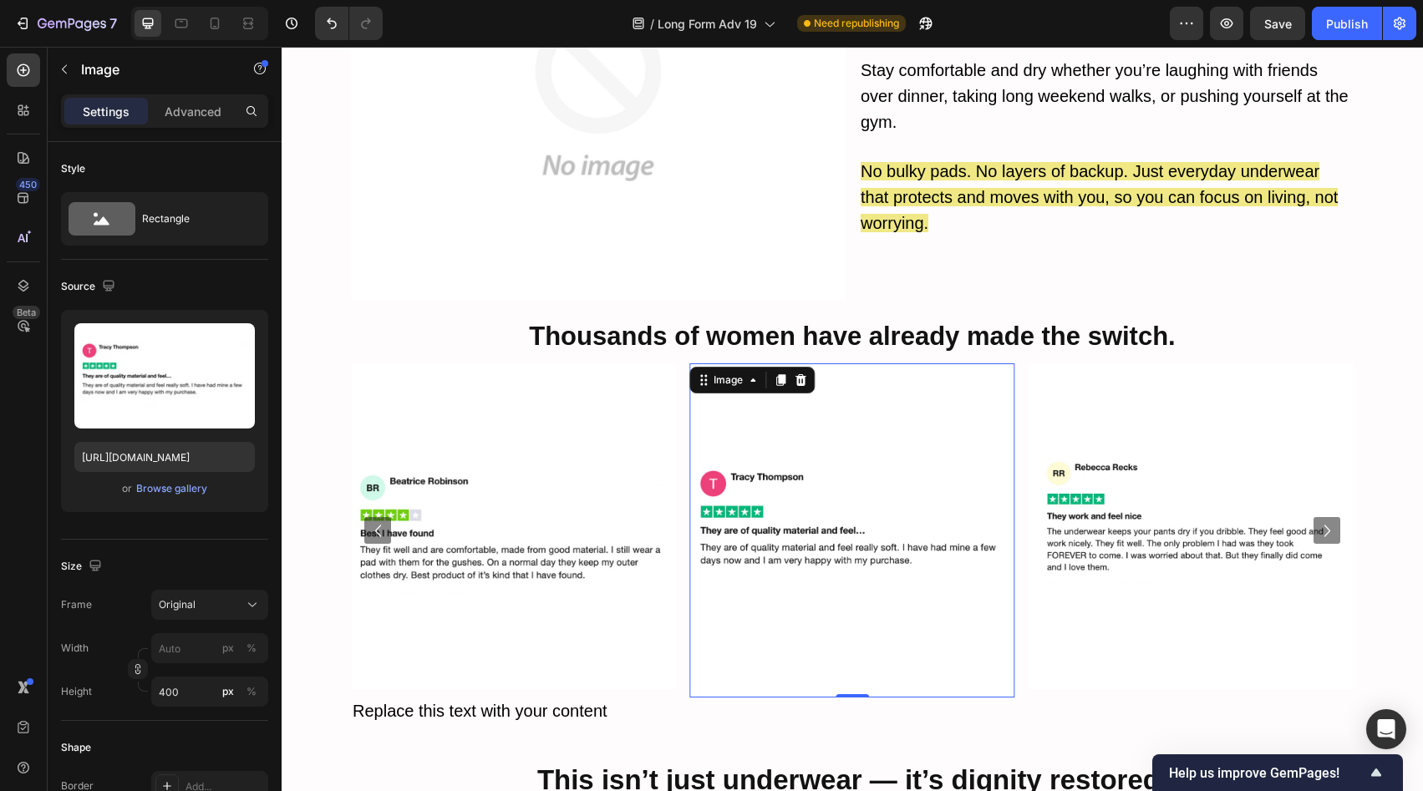
scroll to position [6641, 0]
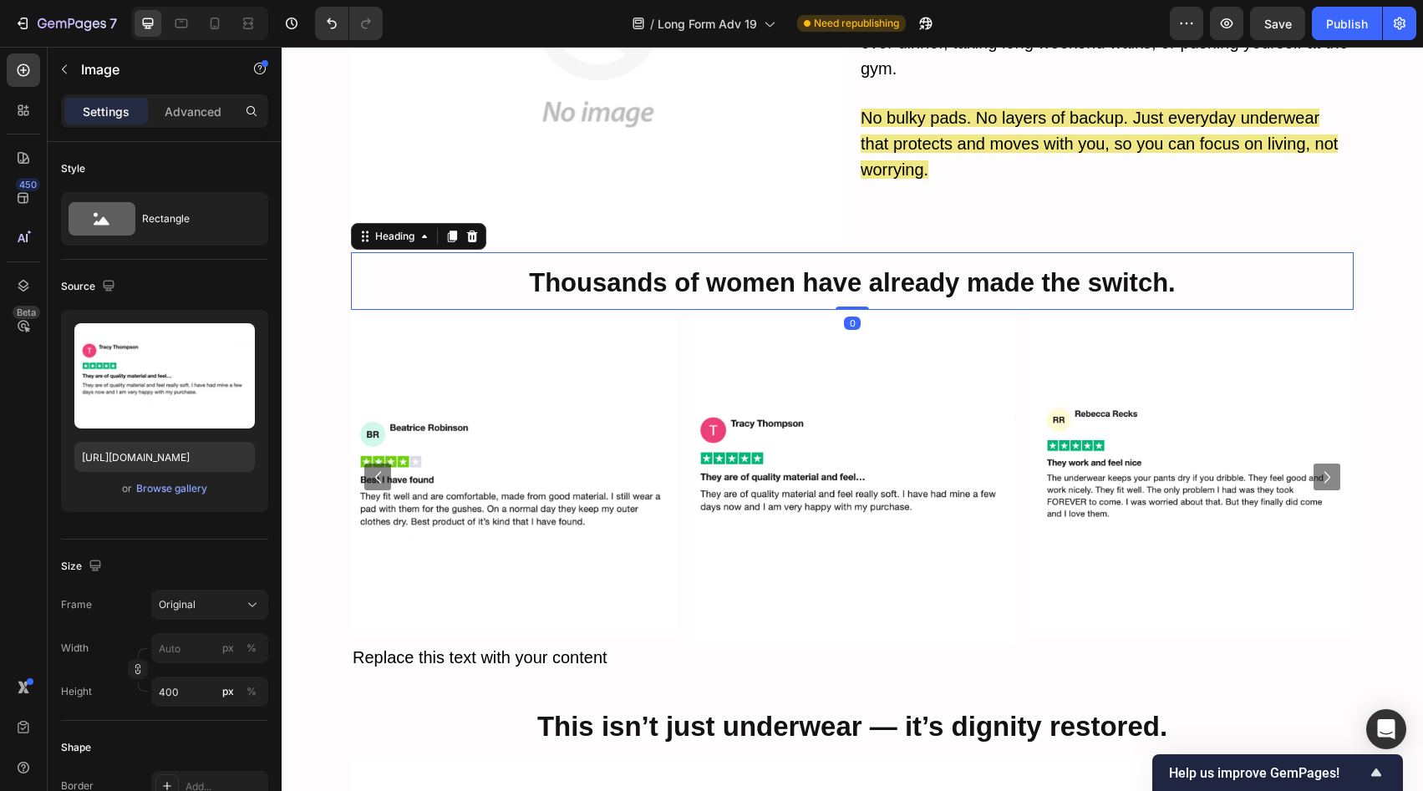
click at [909, 252] on h2 "Thousands of women have already made the switch." at bounding box center [852, 281] width 1003 height 58
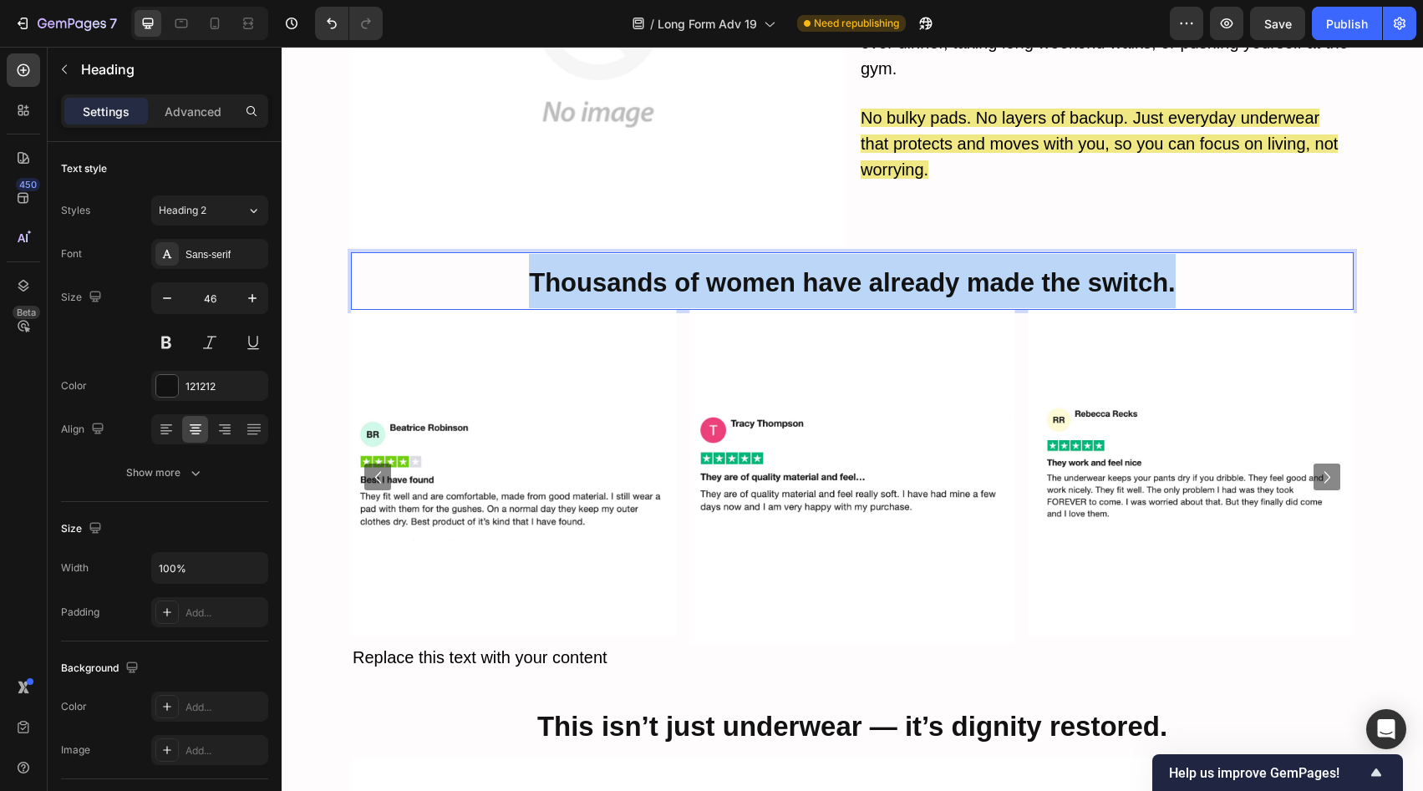
click at [909, 254] on p "Thousands of women have already made the switch." at bounding box center [853, 281] width 1000 height 54
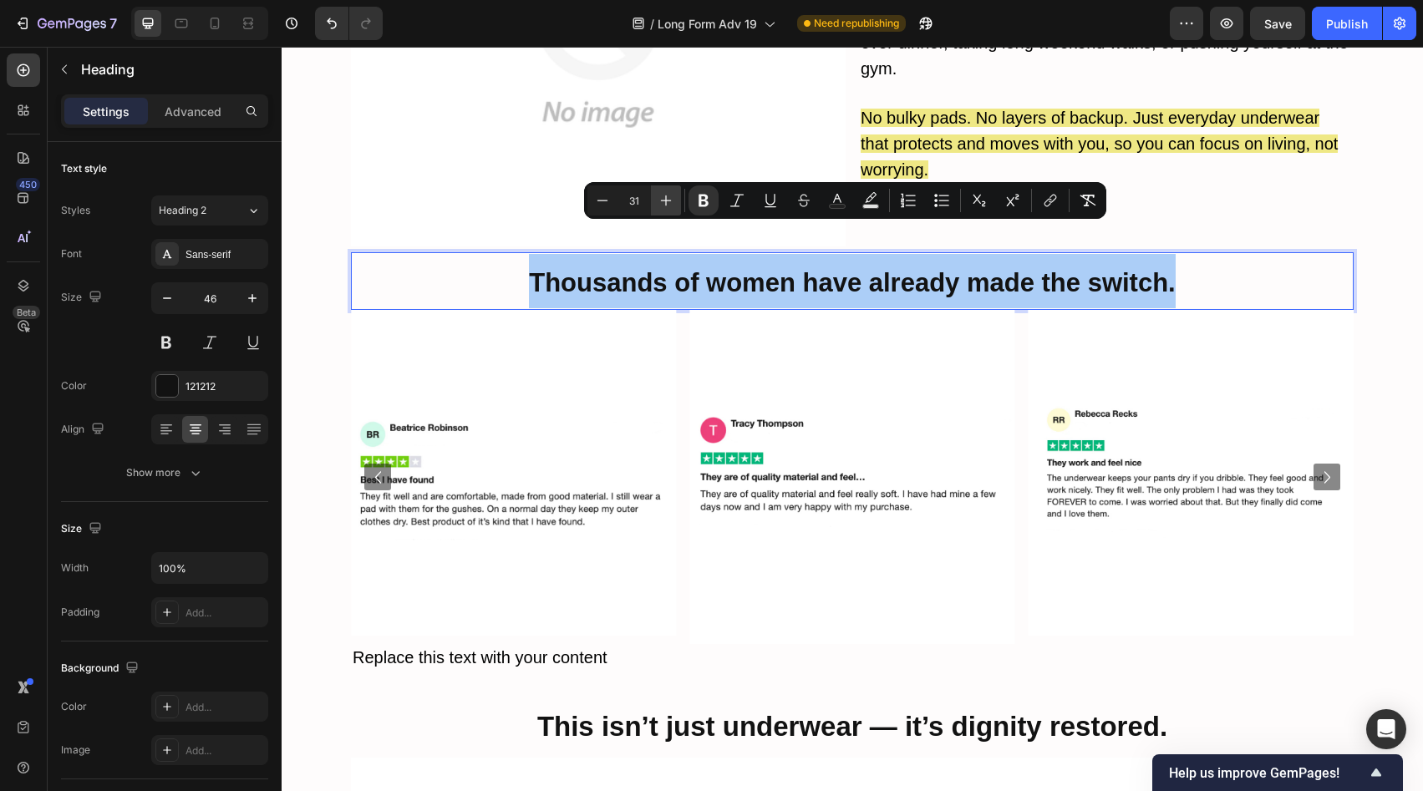
click at [669, 209] on button "Plus" at bounding box center [666, 201] width 30 height 30
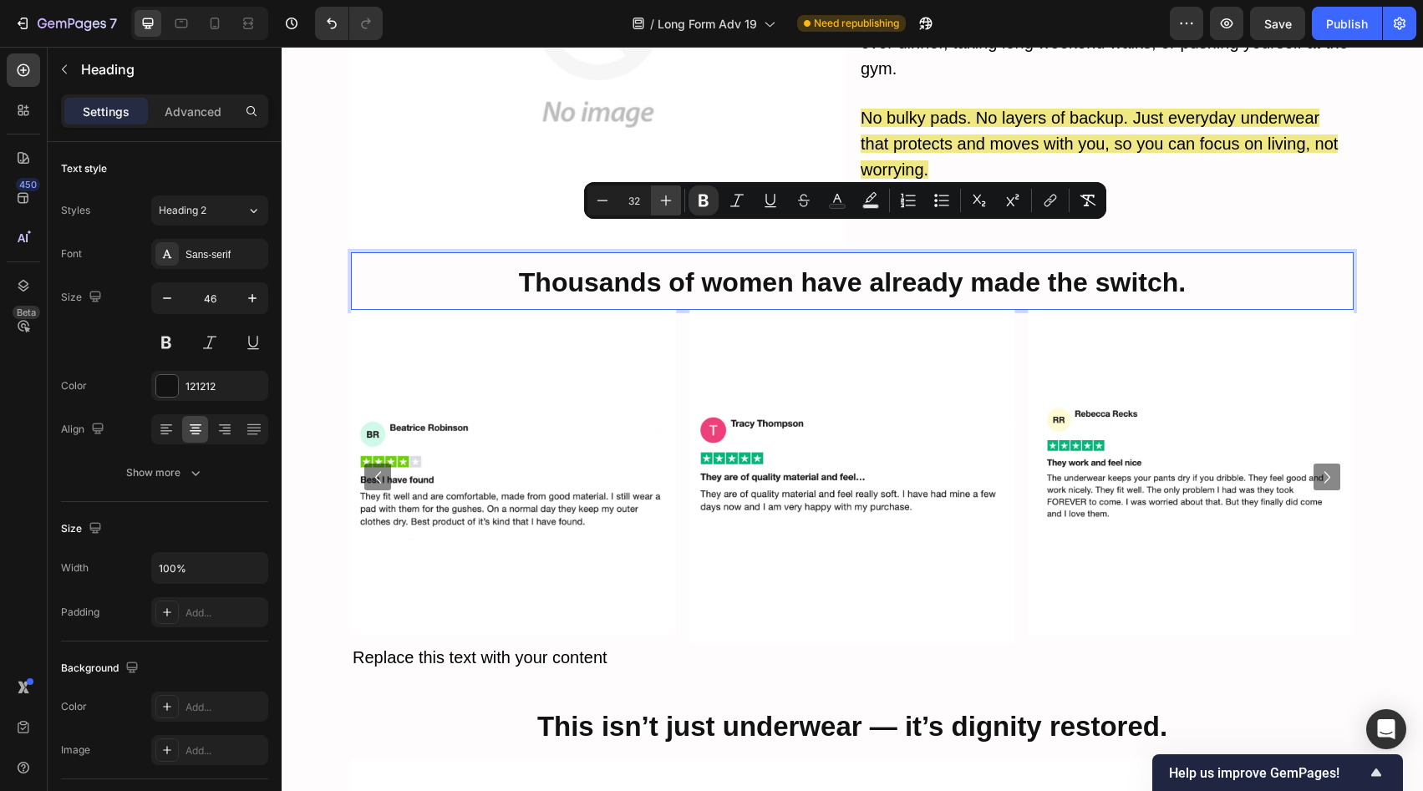
click at [669, 209] on button "Plus" at bounding box center [666, 201] width 30 height 30
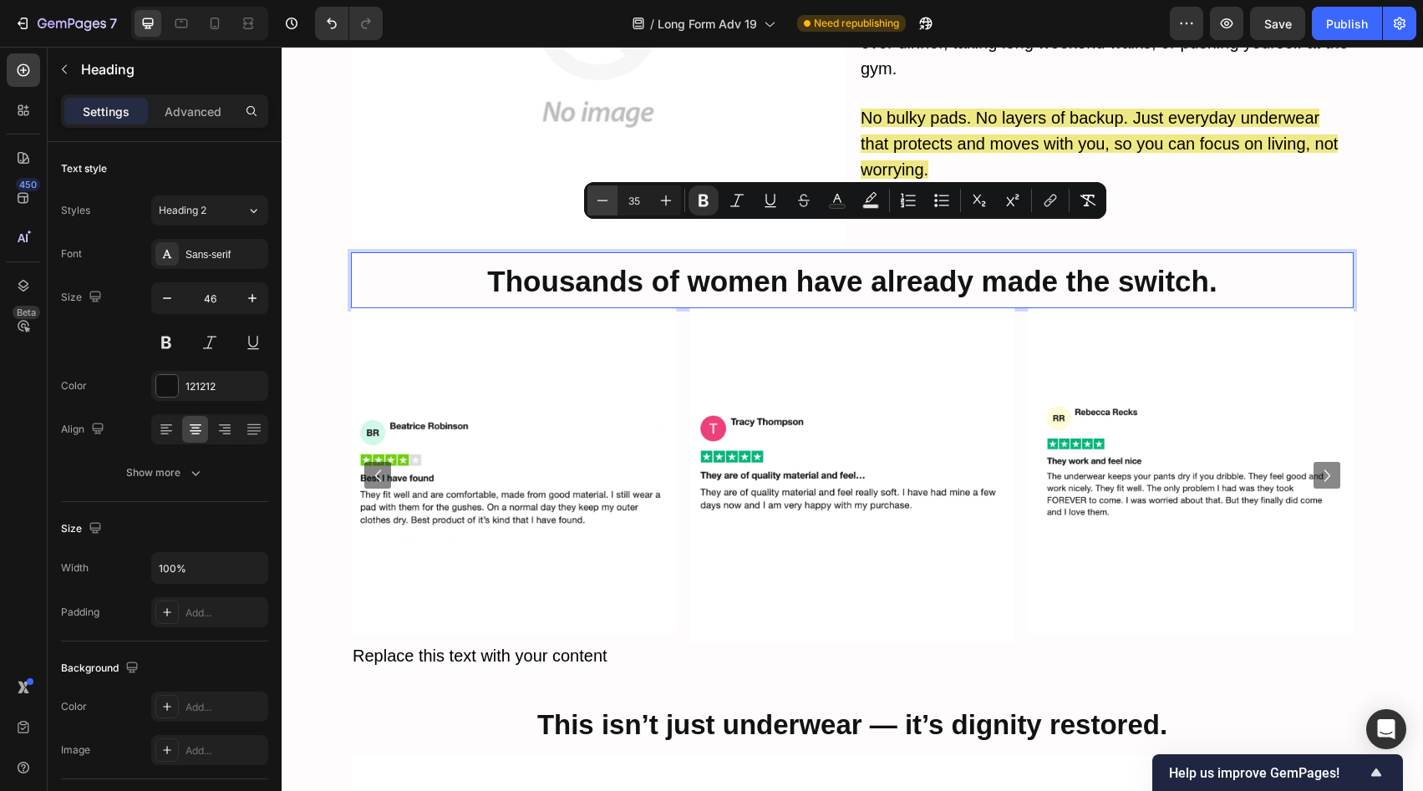
click at [596, 198] on icon "Editor contextual toolbar" at bounding box center [602, 200] width 17 height 17
type input "33"
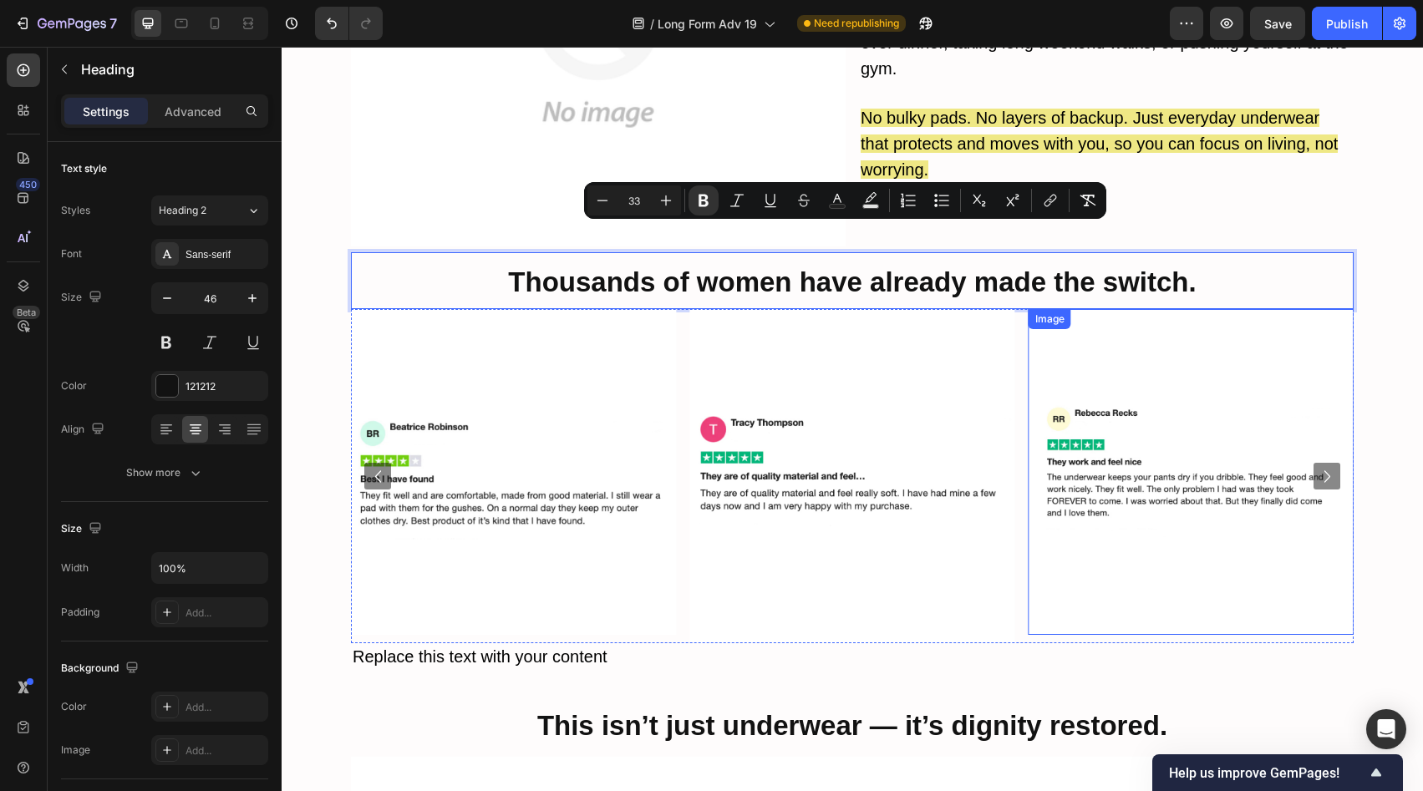
click at [1224, 254] on p "Thousands of women have already made the switch." at bounding box center [853, 280] width 1000 height 53
click at [200, 125] on div "Settings Advanced" at bounding box center [164, 110] width 207 height 33
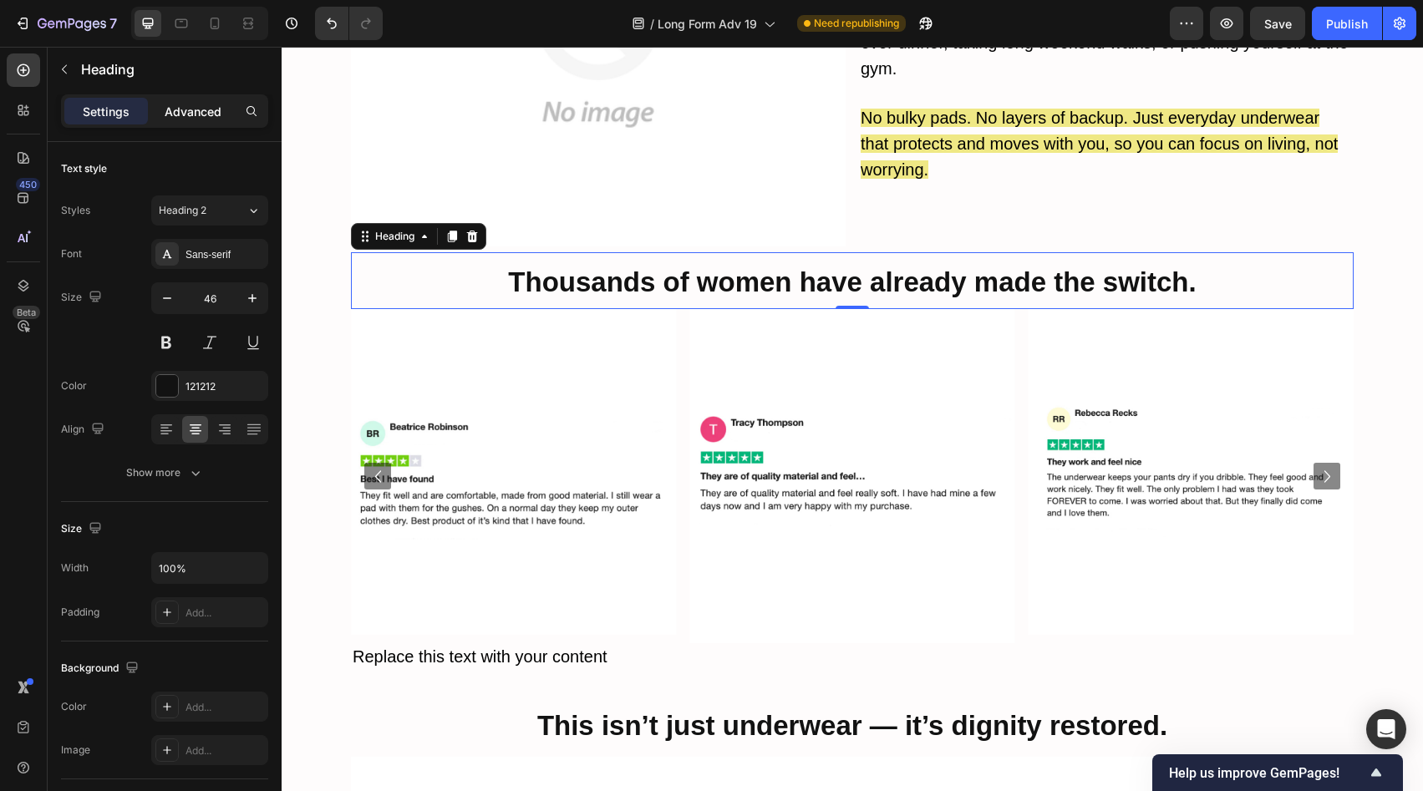
click at [200, 119] on p "Advanced" at bounding box center [193, 112] width 57 height 18
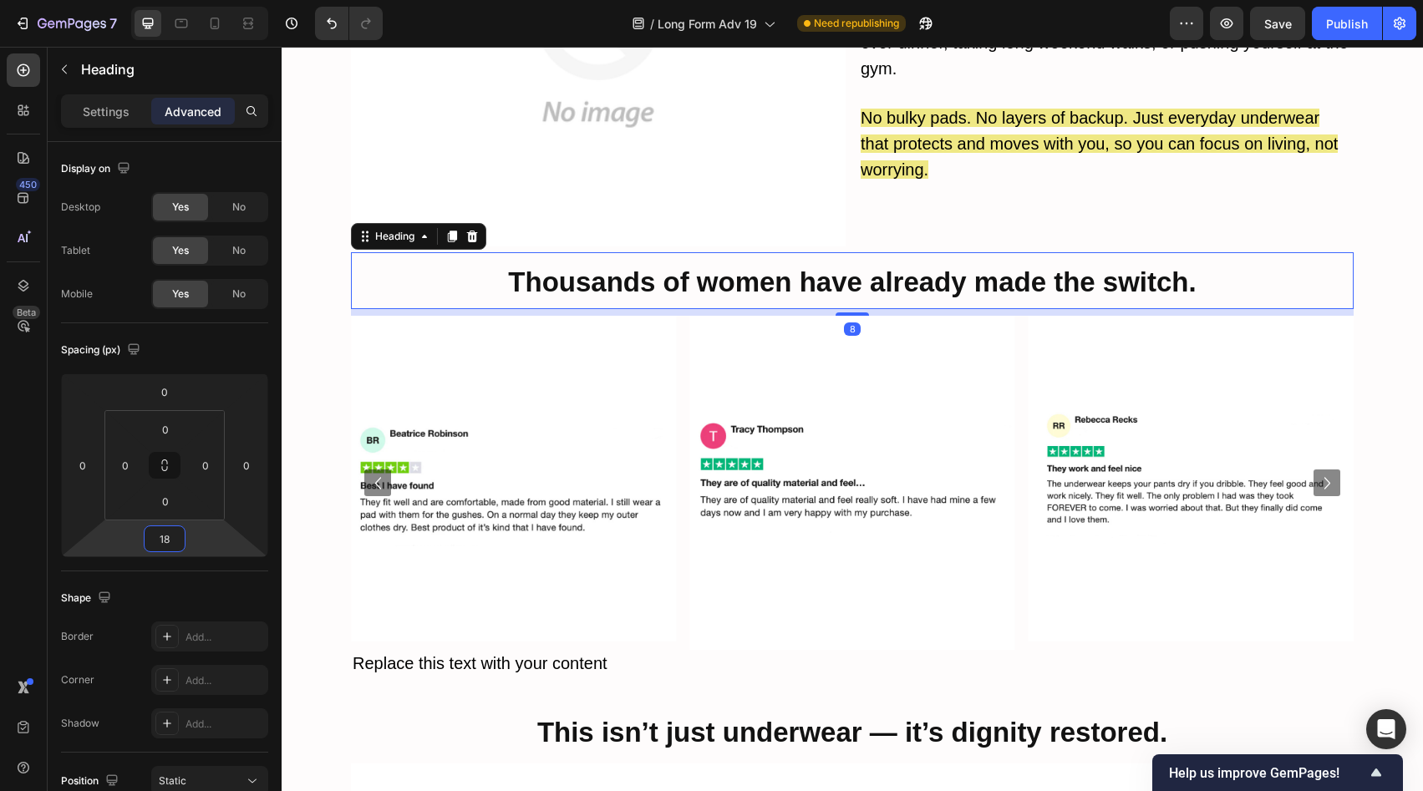
type input "22"
drag, startPoint x: 206, startPoint y: 545, endPoint x: 206, endPoint y: 536, distance: 9.2
click at [206, 0] on html "7 Version history / Long Form Adv 19 Need republishing Preview Save Publish 450…" at bounding box center [711, 0] width 1423 height 0
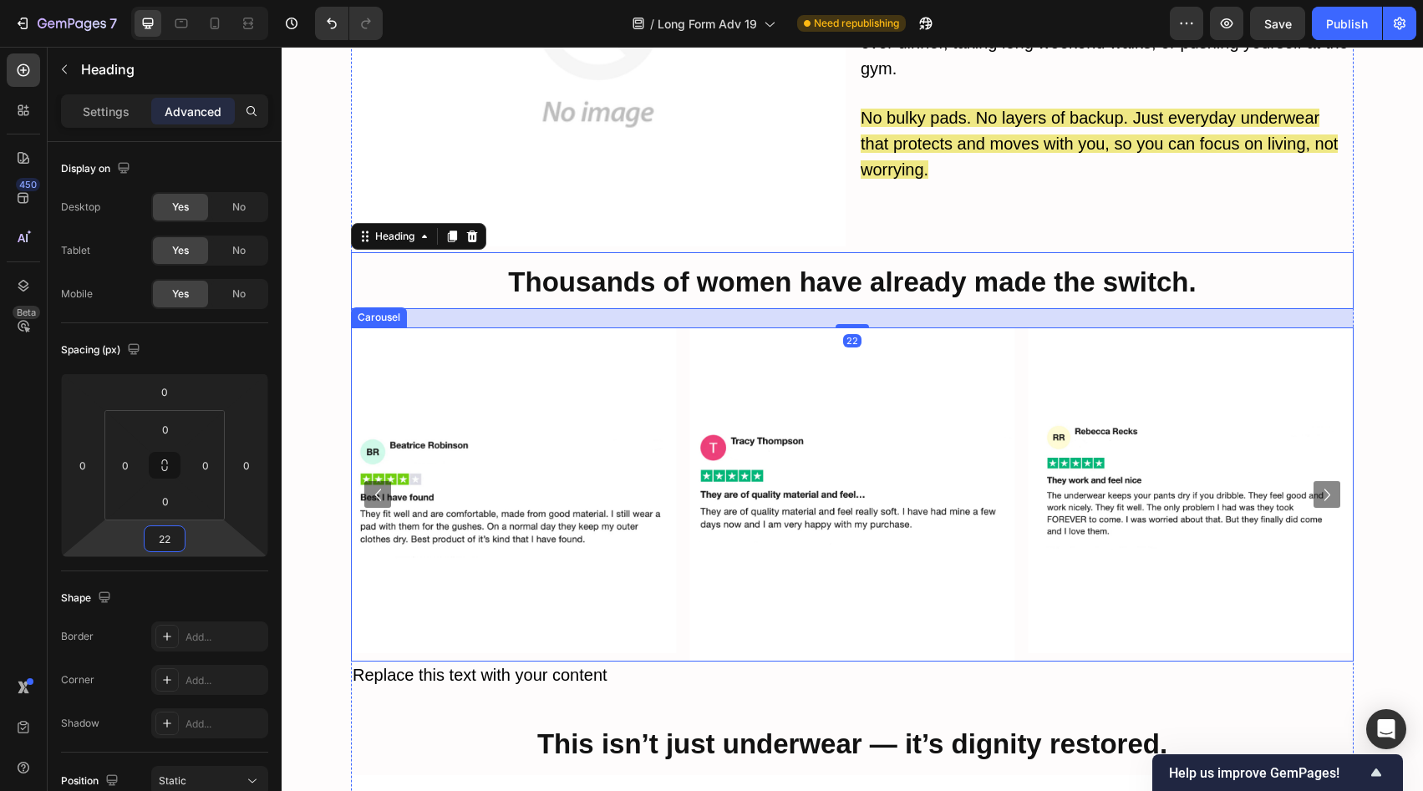
click at [673, 342] on div "Image Image Image Image Image Image" at bounding box center [852, 495] width 1003 height 334
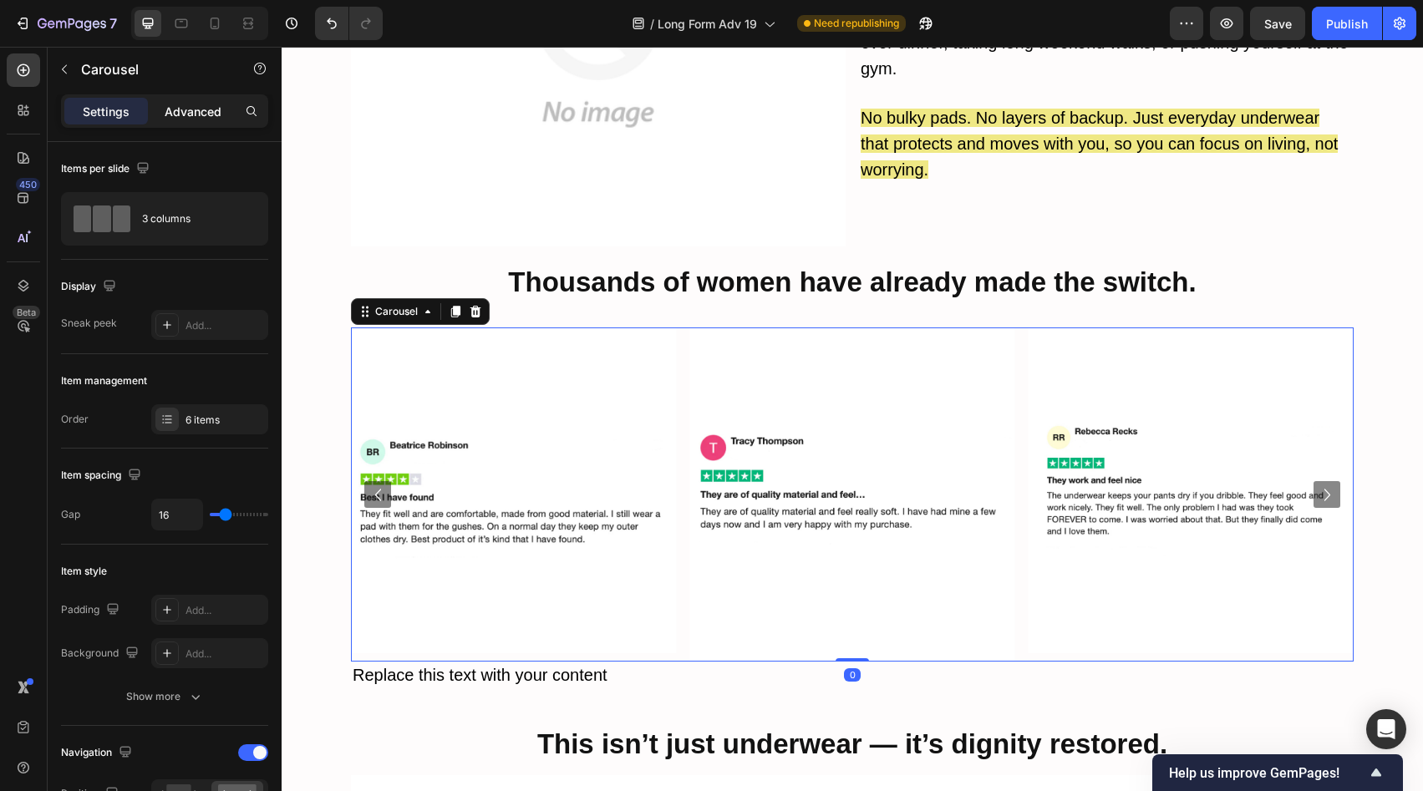
click at [195, 112] on p "Advanced" at bounding box center [193, 112] width 57 height 18
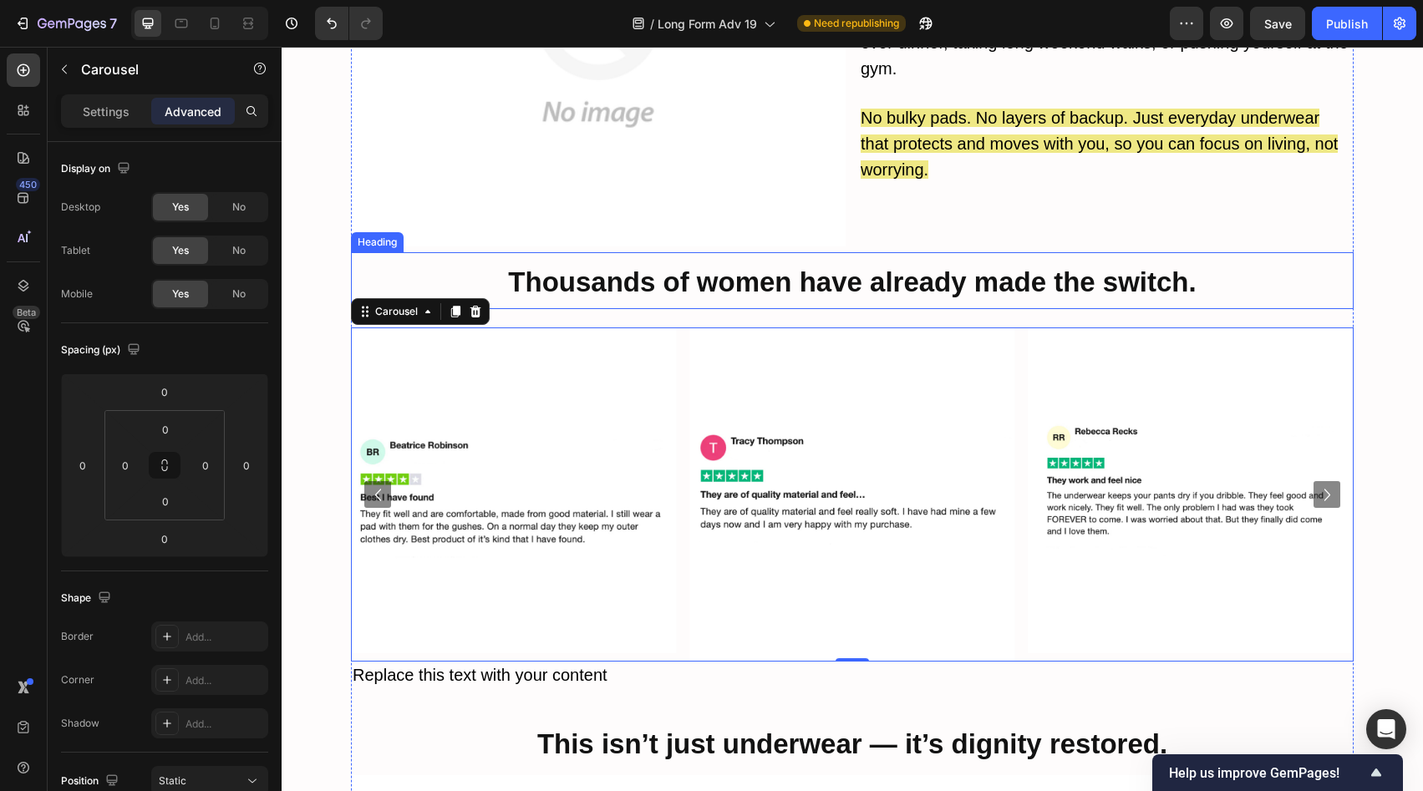
click at [776, 254] on p "⁠⁠⁠⁠⁠⁠⁠ Thousands of women have already made the switch." at bounding box center [853, 280] width 1000 height 53
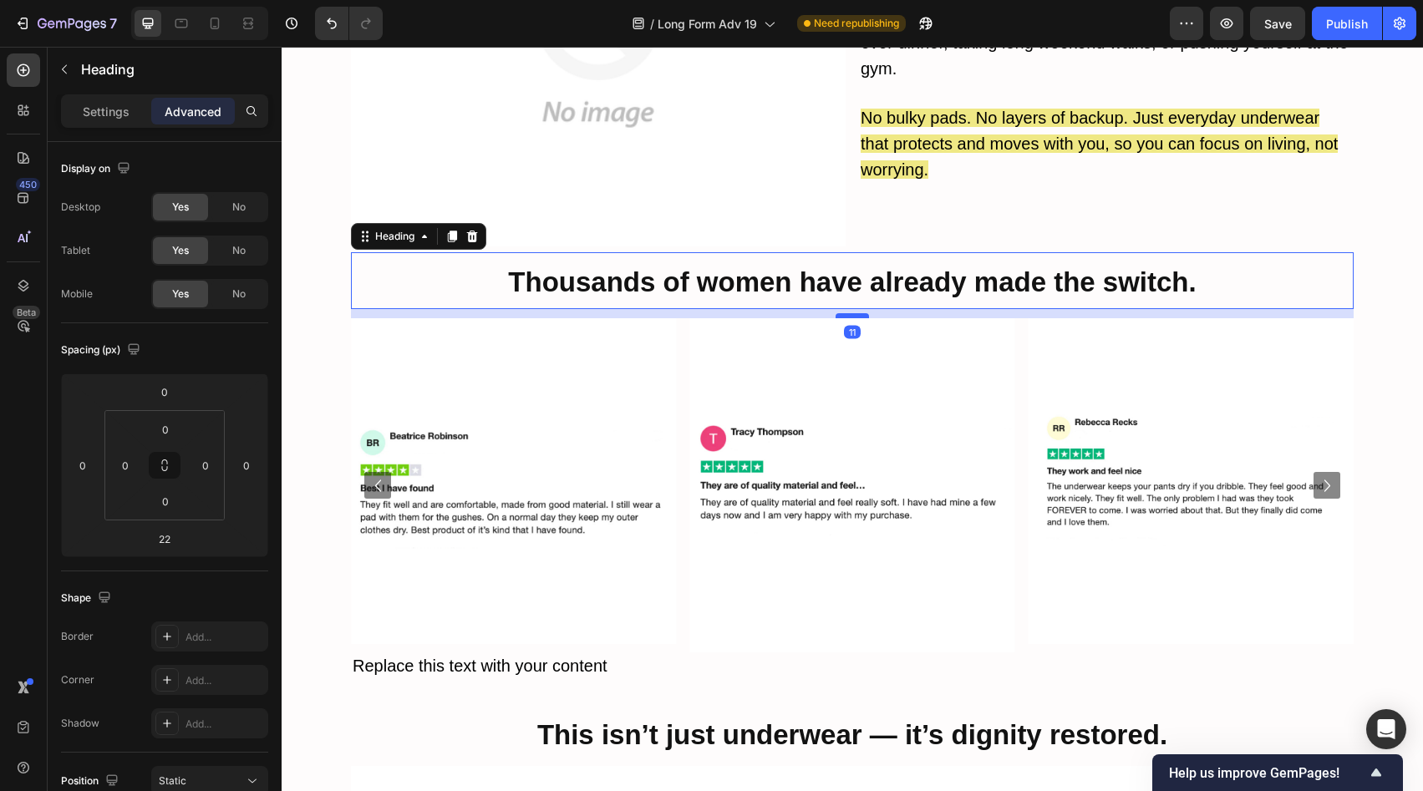
drag, startPoint x: 844, startPoint y: 282, endPoint x: 844, endPoint y: 273, distance: 9.2
click at [844, 313] on div at bounding box center [852, 315] width 33 height 5
type input "11"
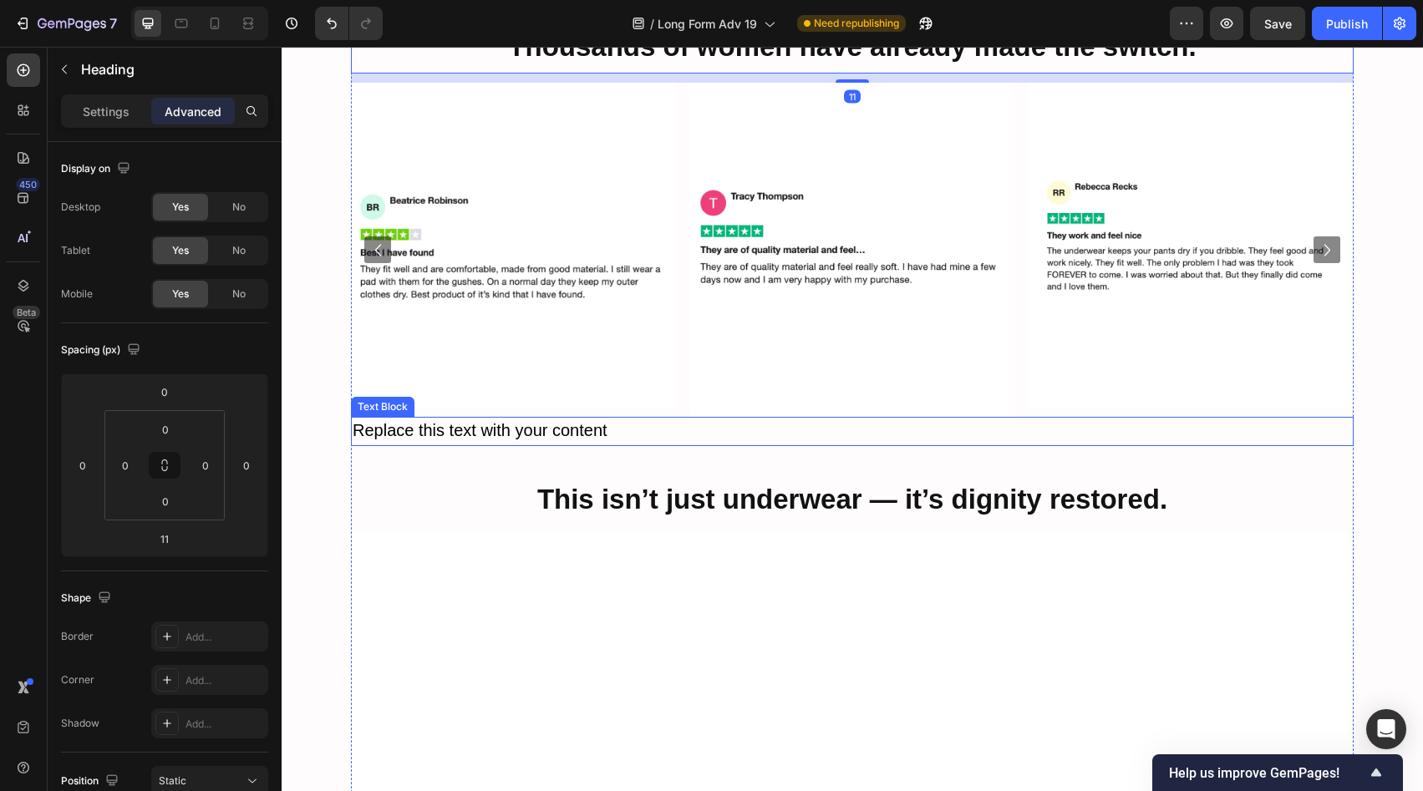
click at [712, 419] on p "Replace this text with your content" at bounding box center [853, 432] width 1000 height 26
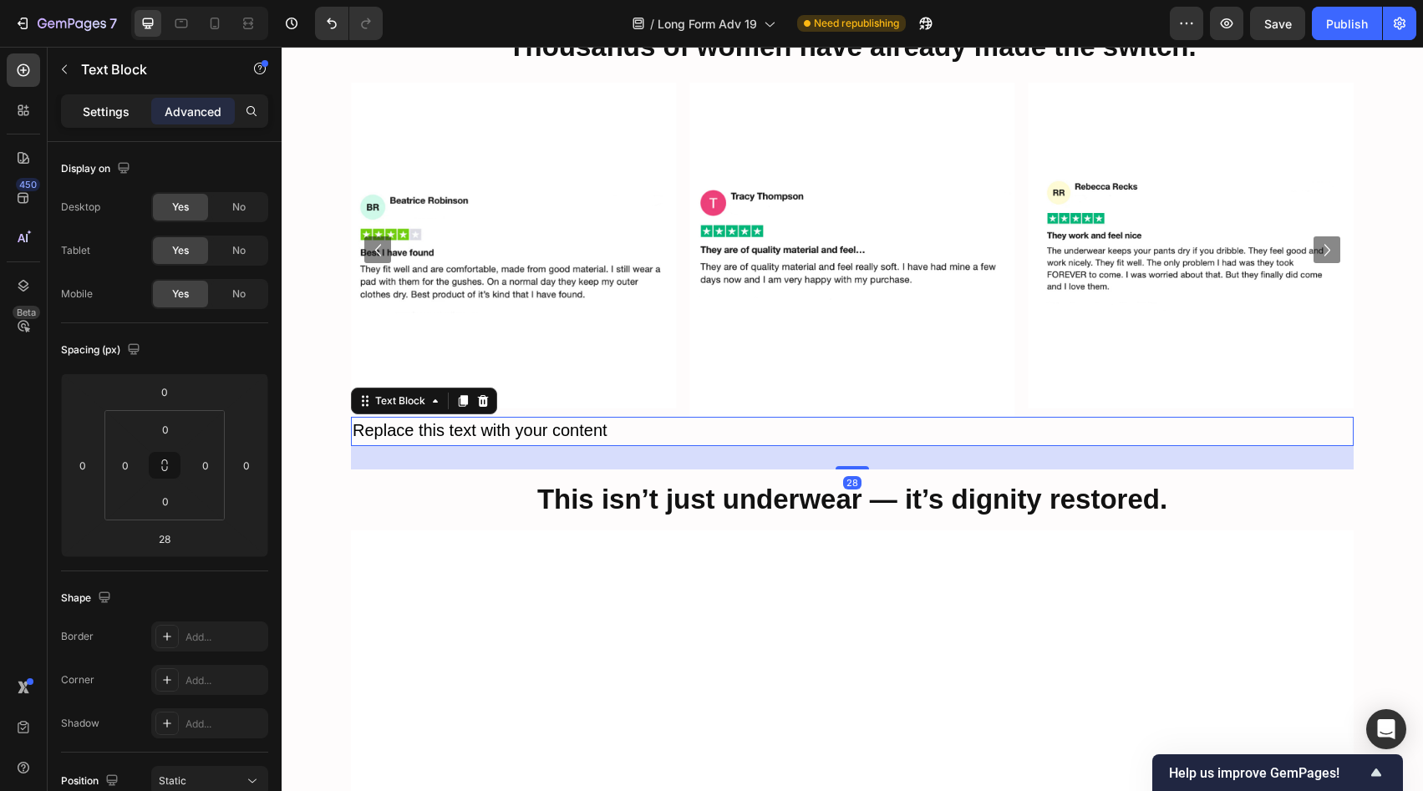
click at [104, 115] on p "Settings" at bounding box center [106, 112] width 47 height 18
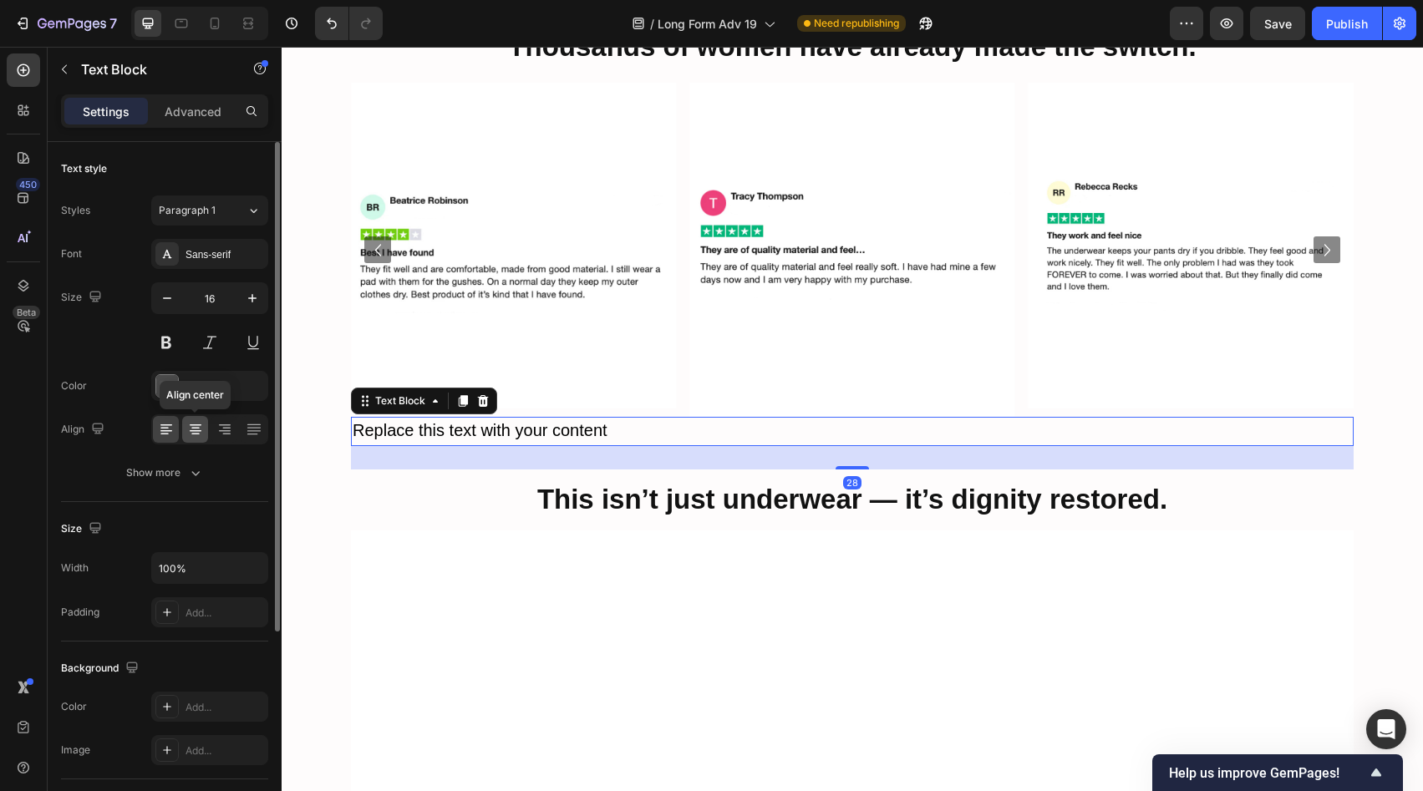
click at [193, 425] on icon at bounding box center [196, 426] width 12 height 2
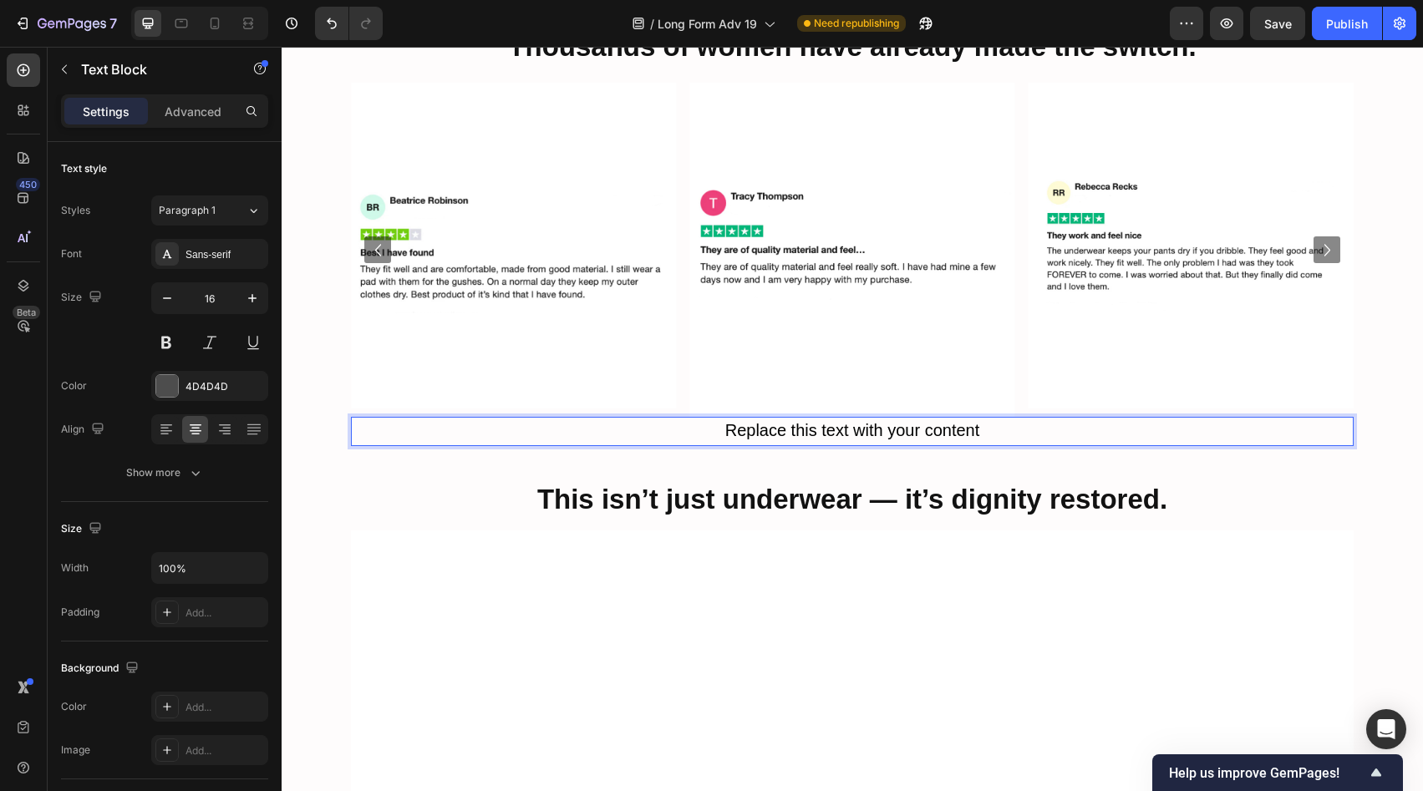
click at [741, 421] on span "Replace this text with your content" at bounding box center [852, 430] width 255 height 18
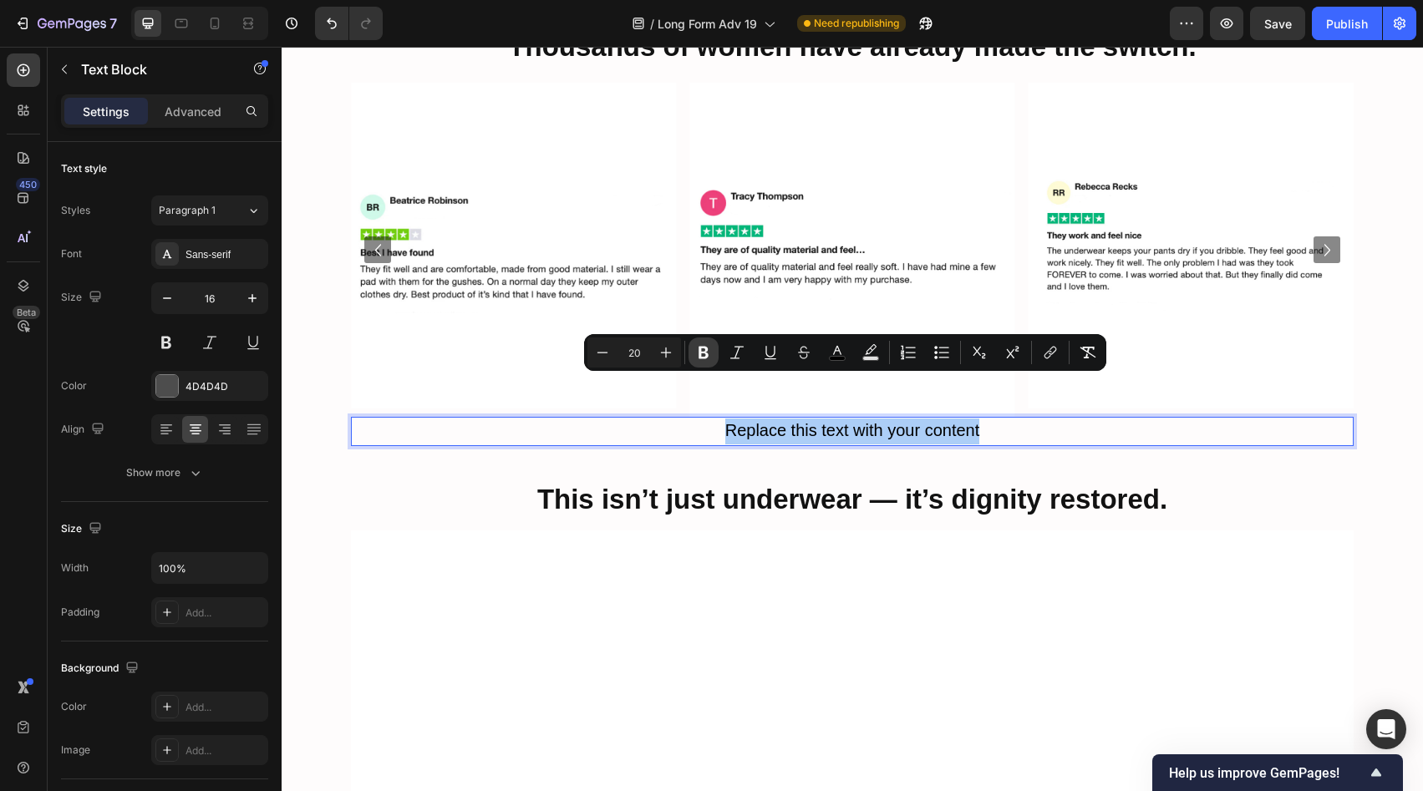
click at [711, 354] on icon "Editor contextual toolbar" at bounding box center [703, 352] width 17 height 17
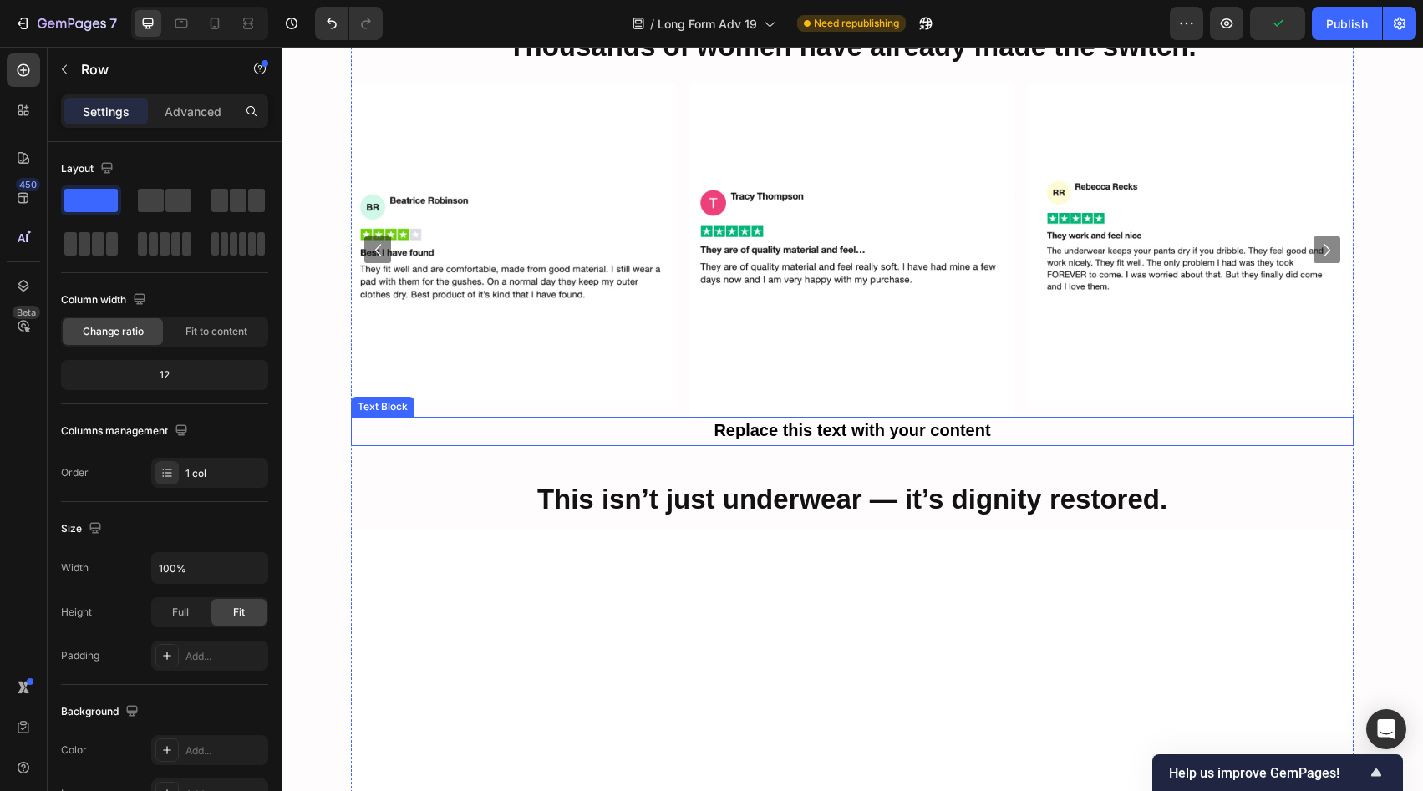
click at [654, 419] on p "Replace this text with your content" at bounding box center [853, 432] width 1000 height 26
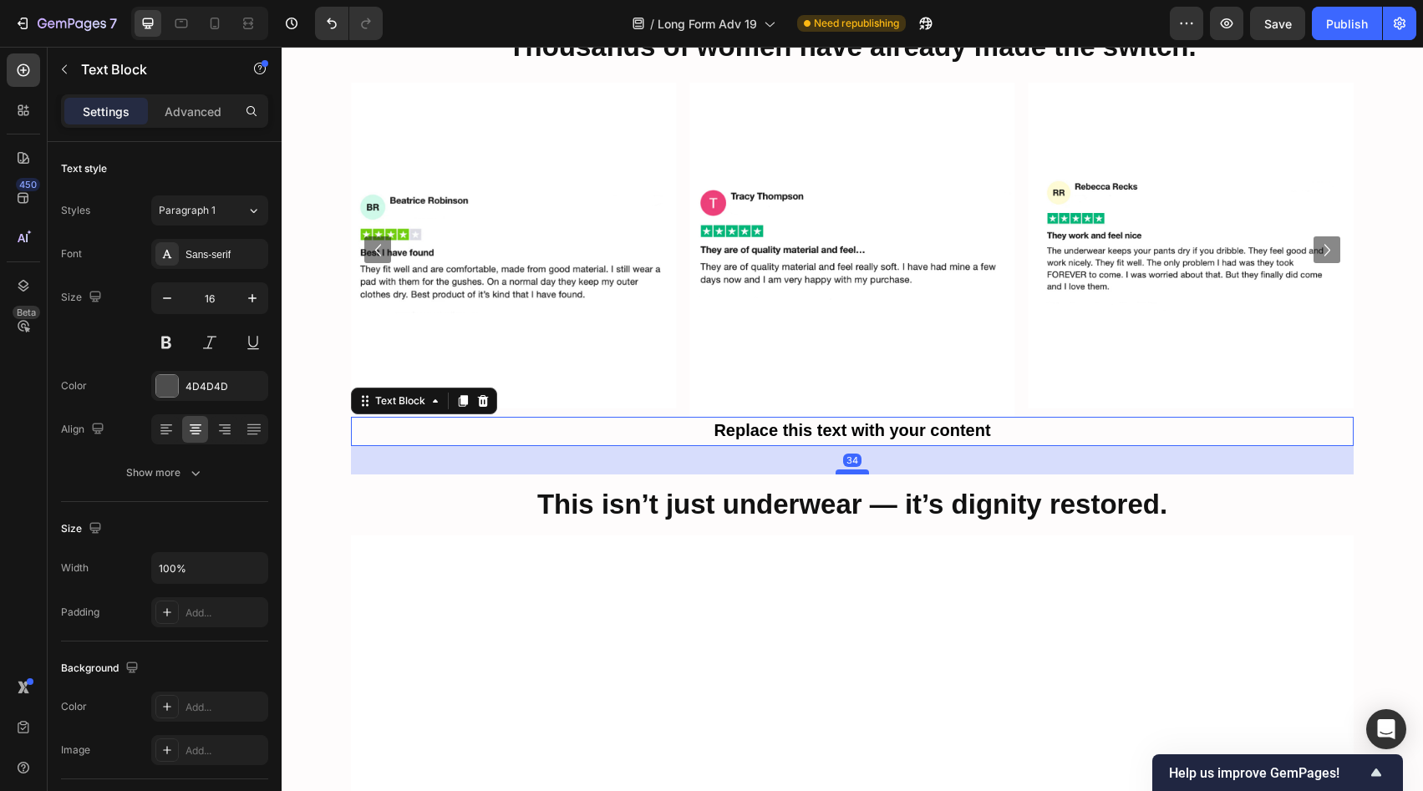
click at [856, 470] on div at bounding box center [852, 472] width 33 height 5
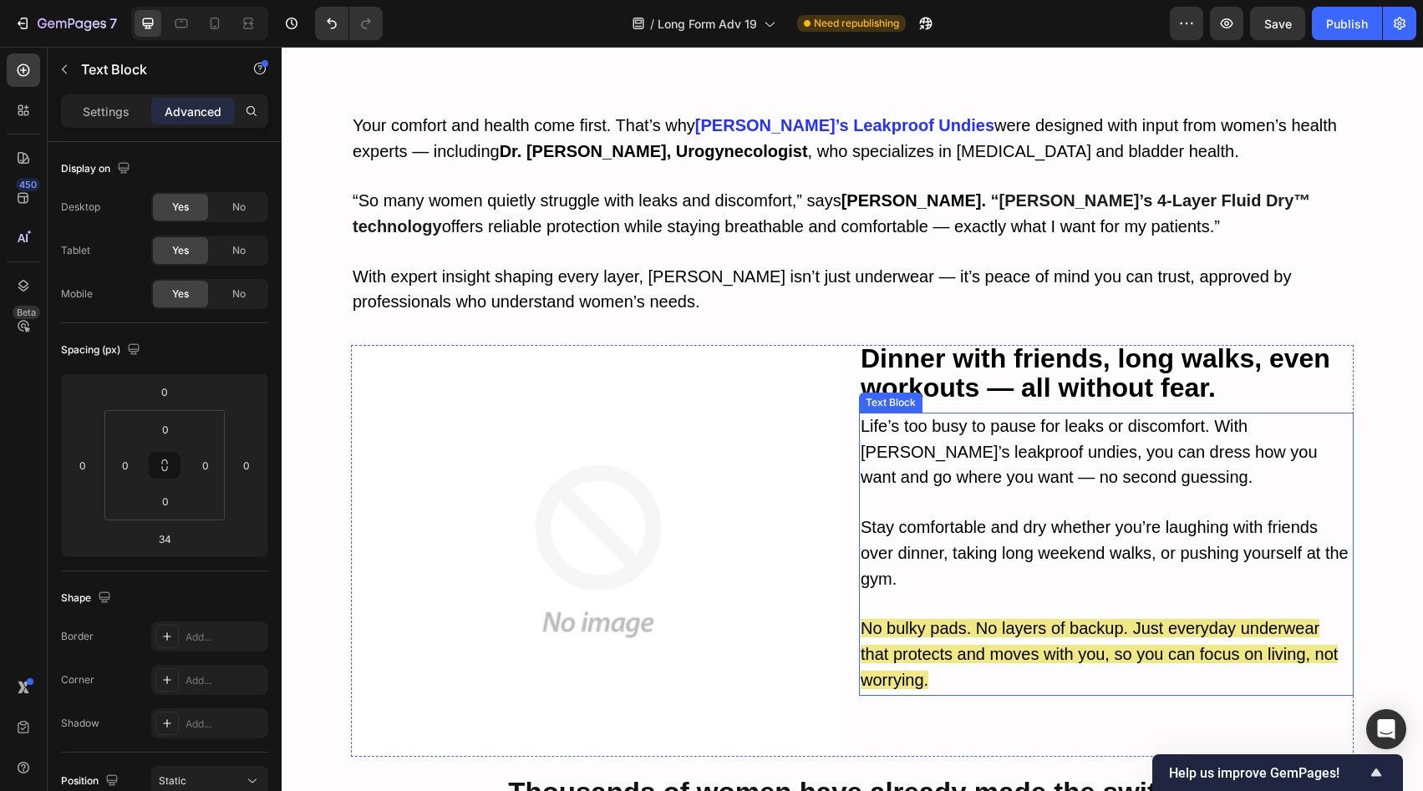
scroll to position [6100, 0]
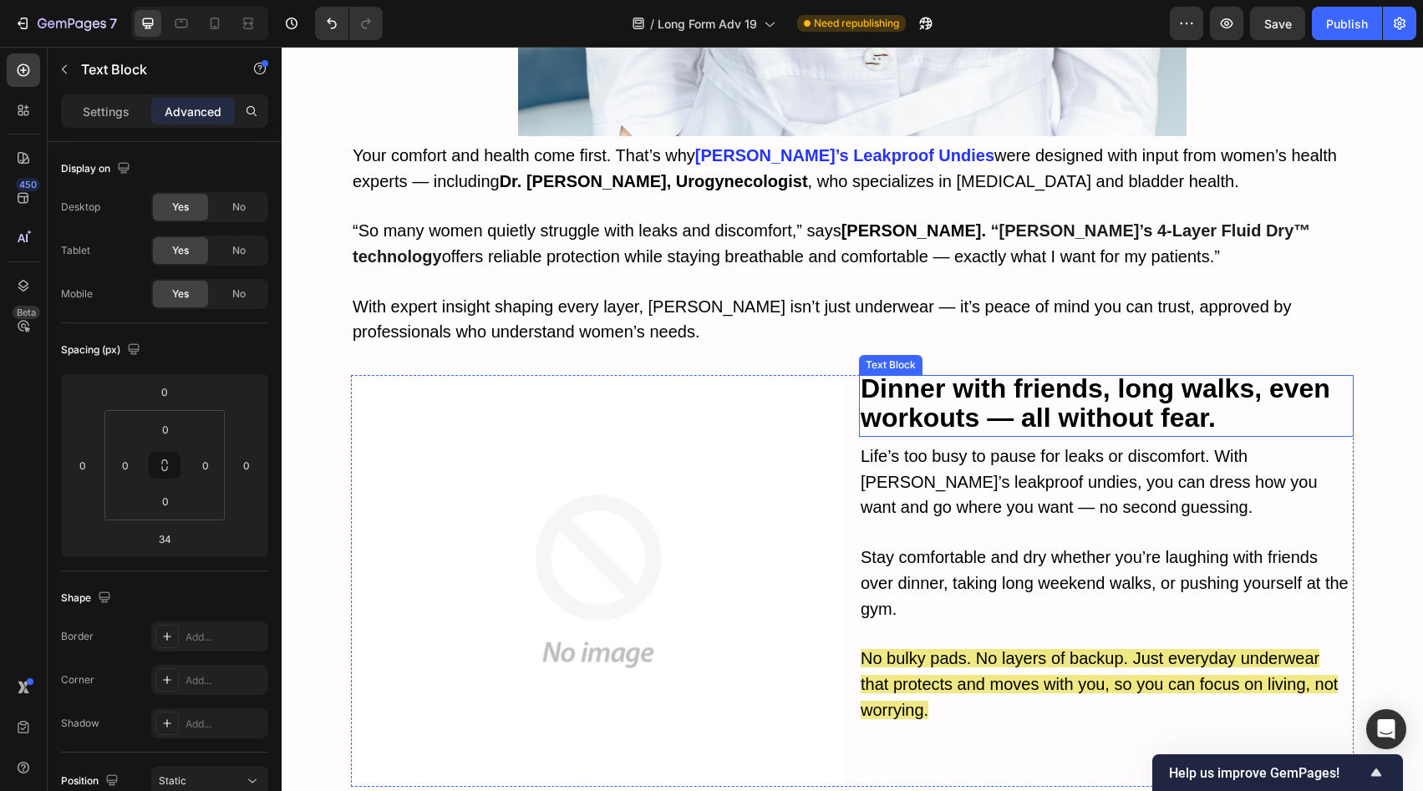
click at [1037, 374] on strong "Dinner with friends, long walks, even workouts — all without fear." at bounding box center [1096, 403] width 470 height 59
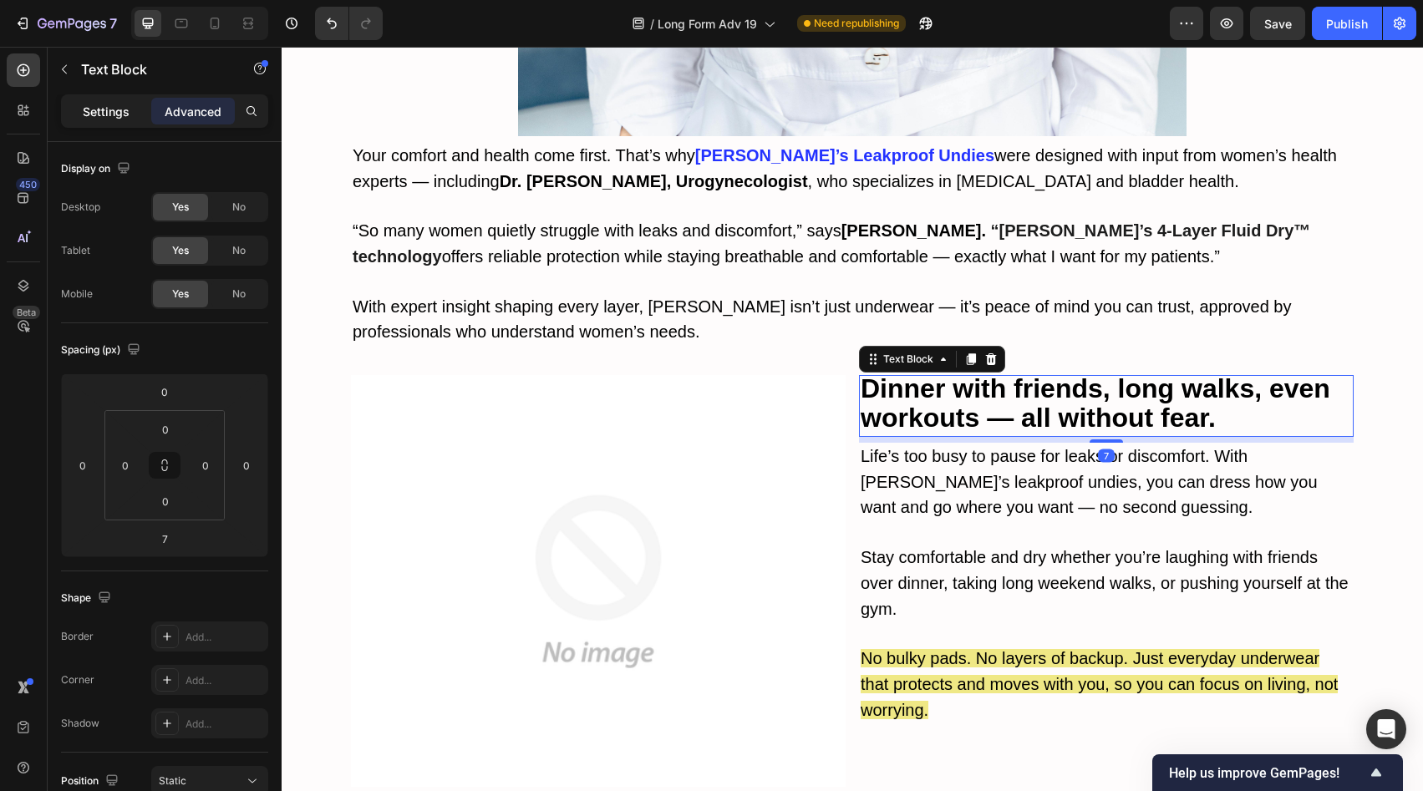
click at [100, 109] on p "Settings" at bounding box center [106, 112] width 47 height 18
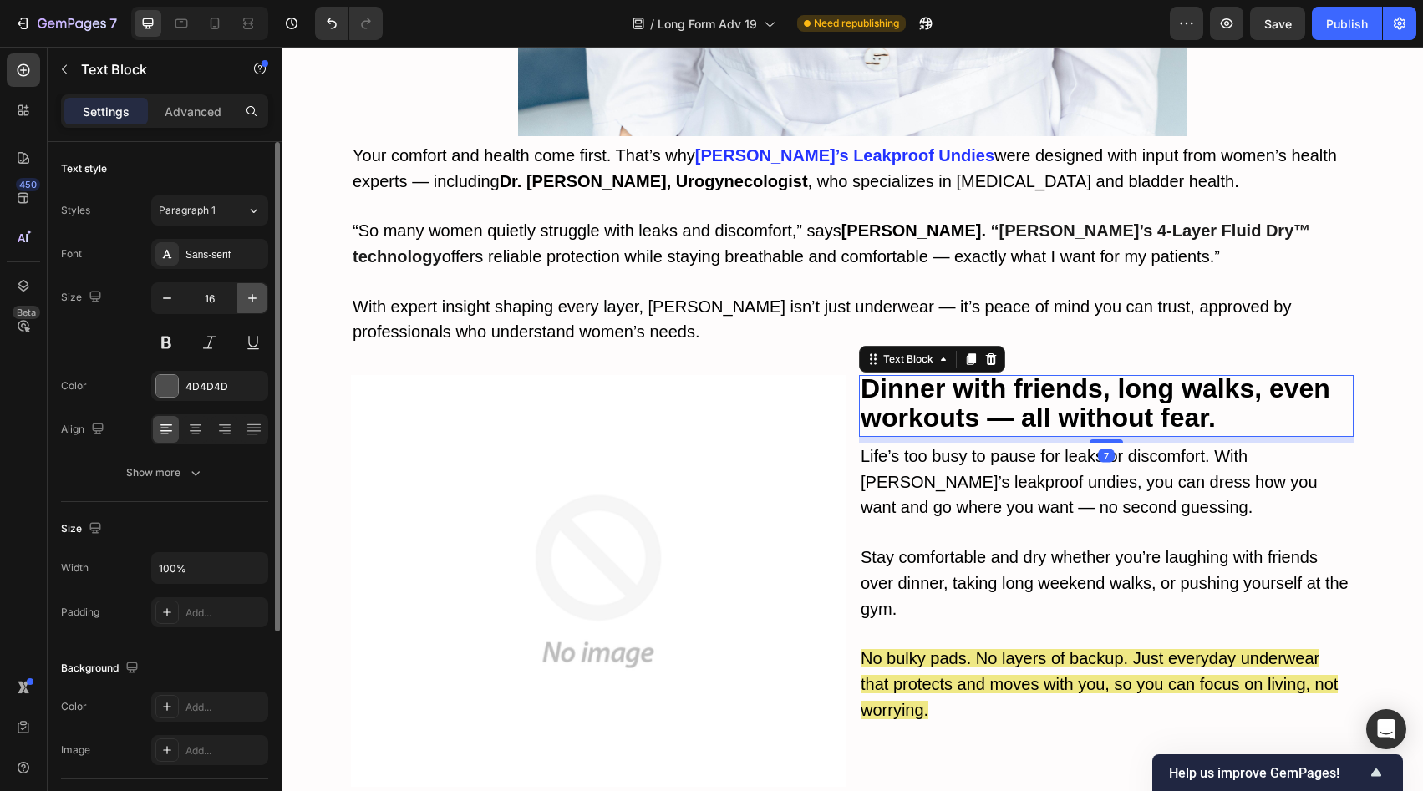
click at [257, 292] on icon "button" at bounding box center [252, 298] width 17 height 17
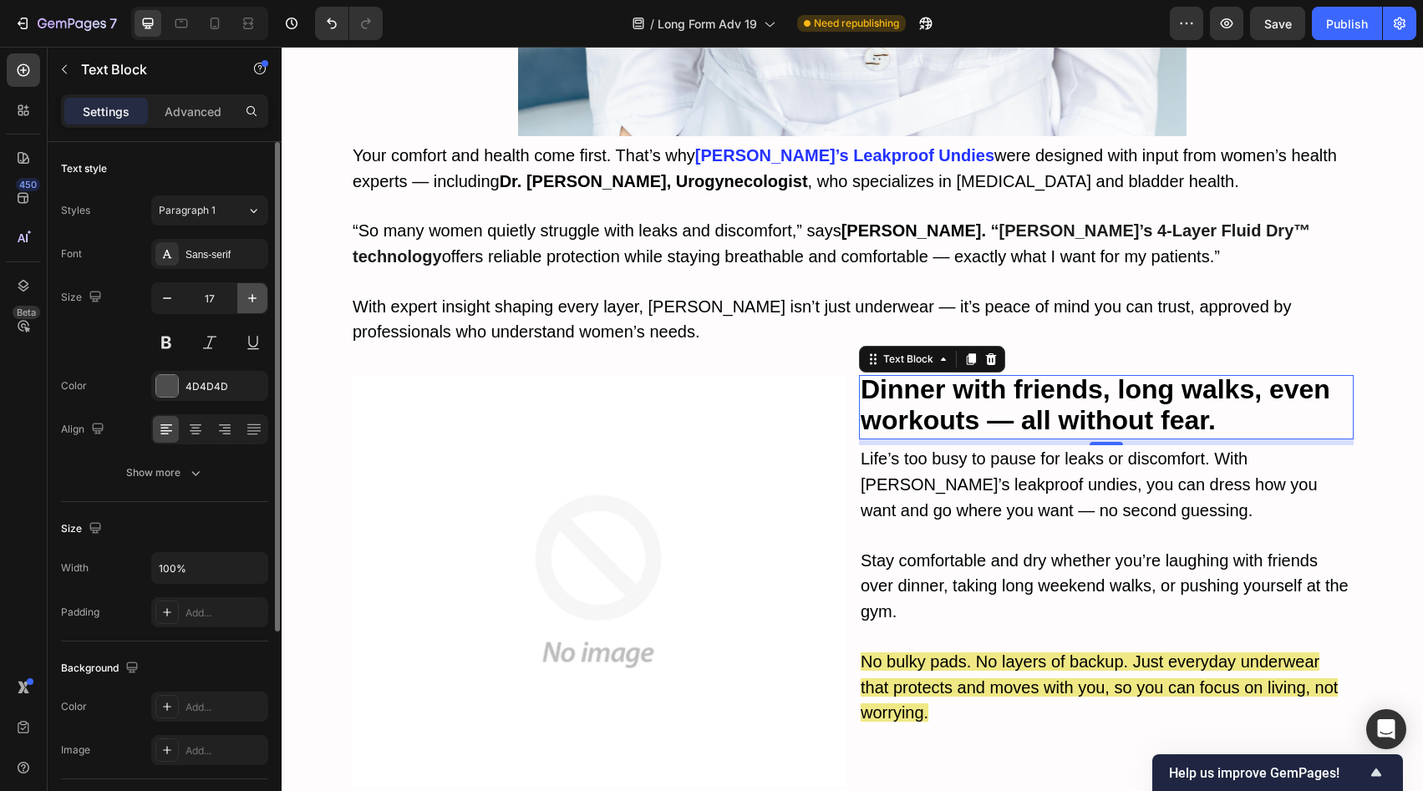
click at [257, 292] on icon "button" at bounding box center [252, 298] width 17 height 17
click at [171, 295] on icon "button" at bounding box center [167, 298] width 17 height 17
type input "17"
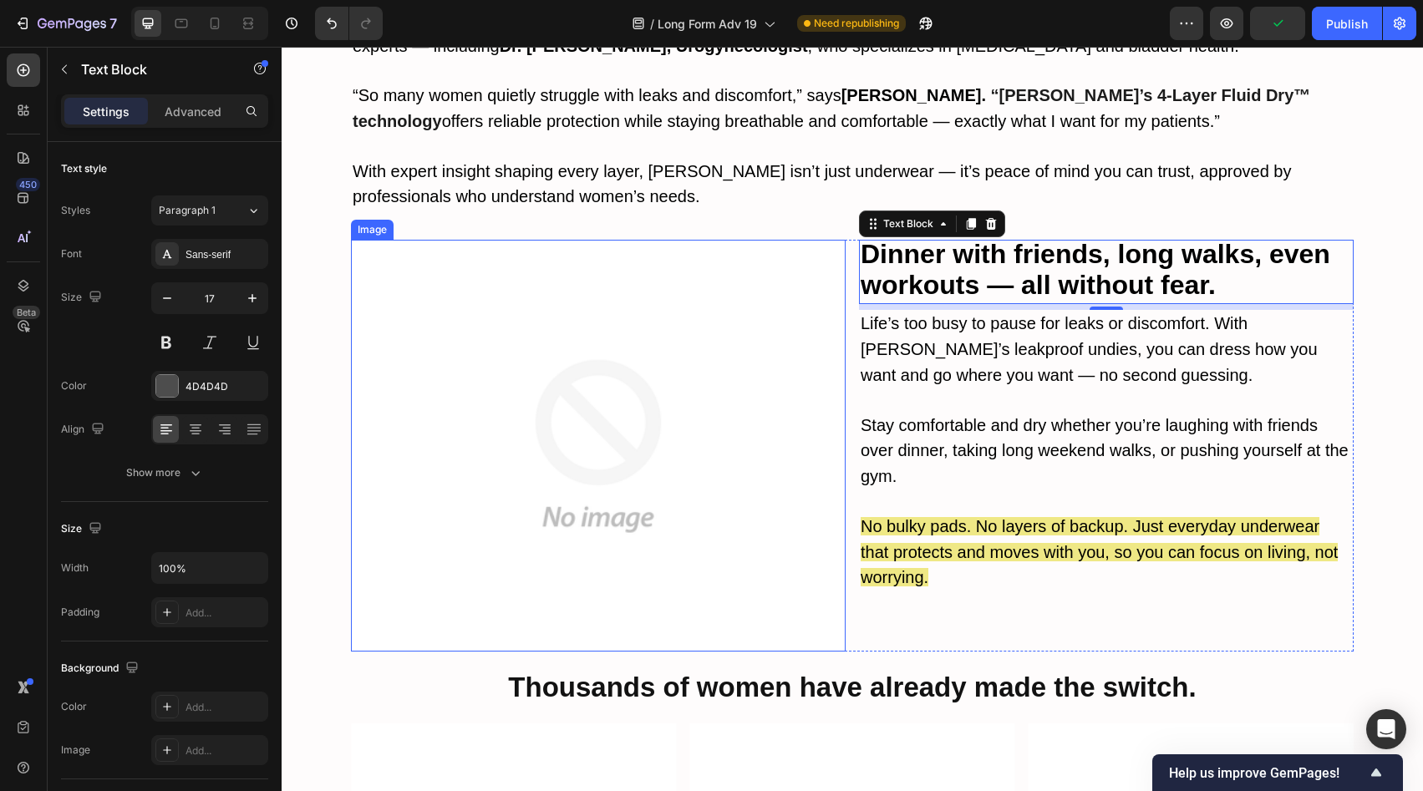
scroll to position [6403, 0]
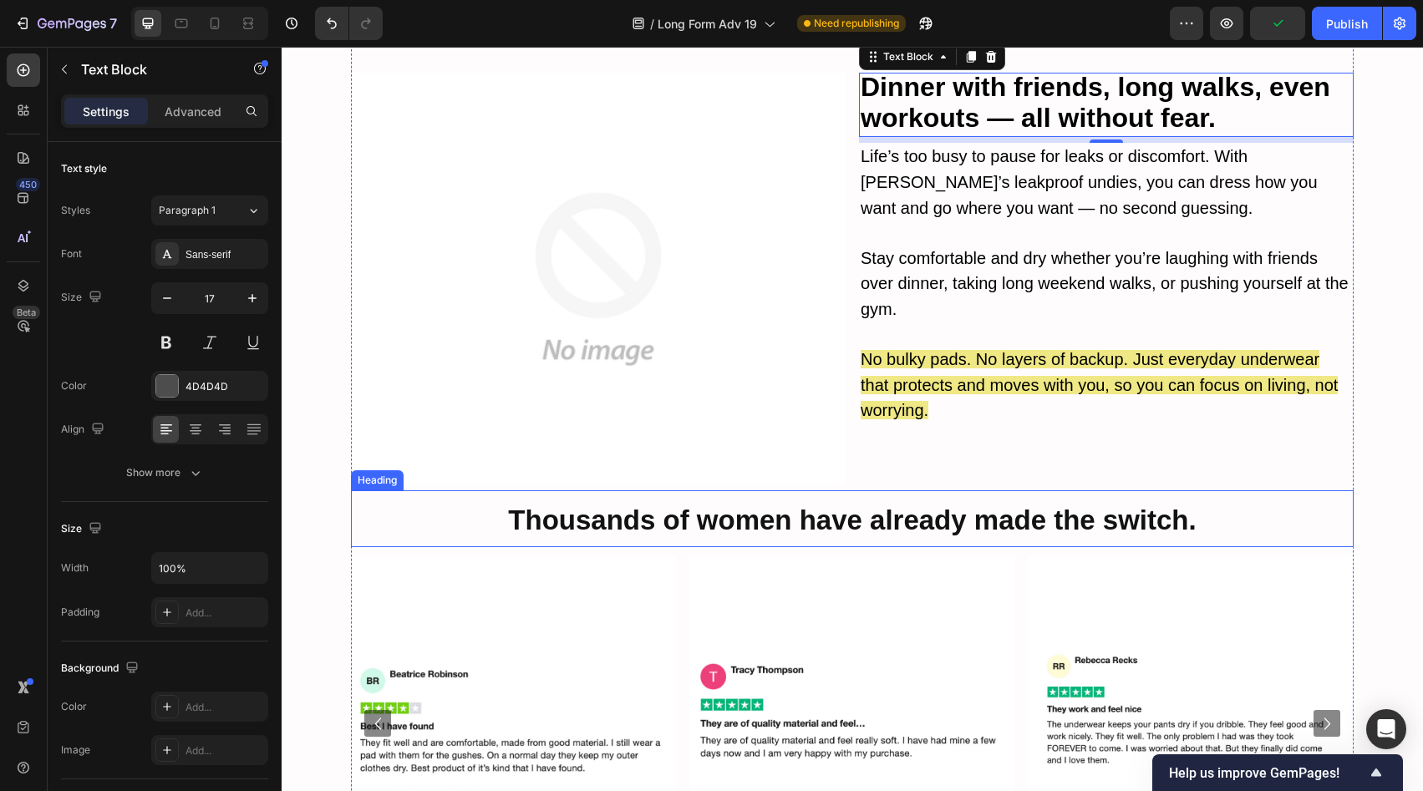
click at [798, 505] on strong "Thousands of women have already made the switch." at bounding box center [852, 520] width 688 height 31
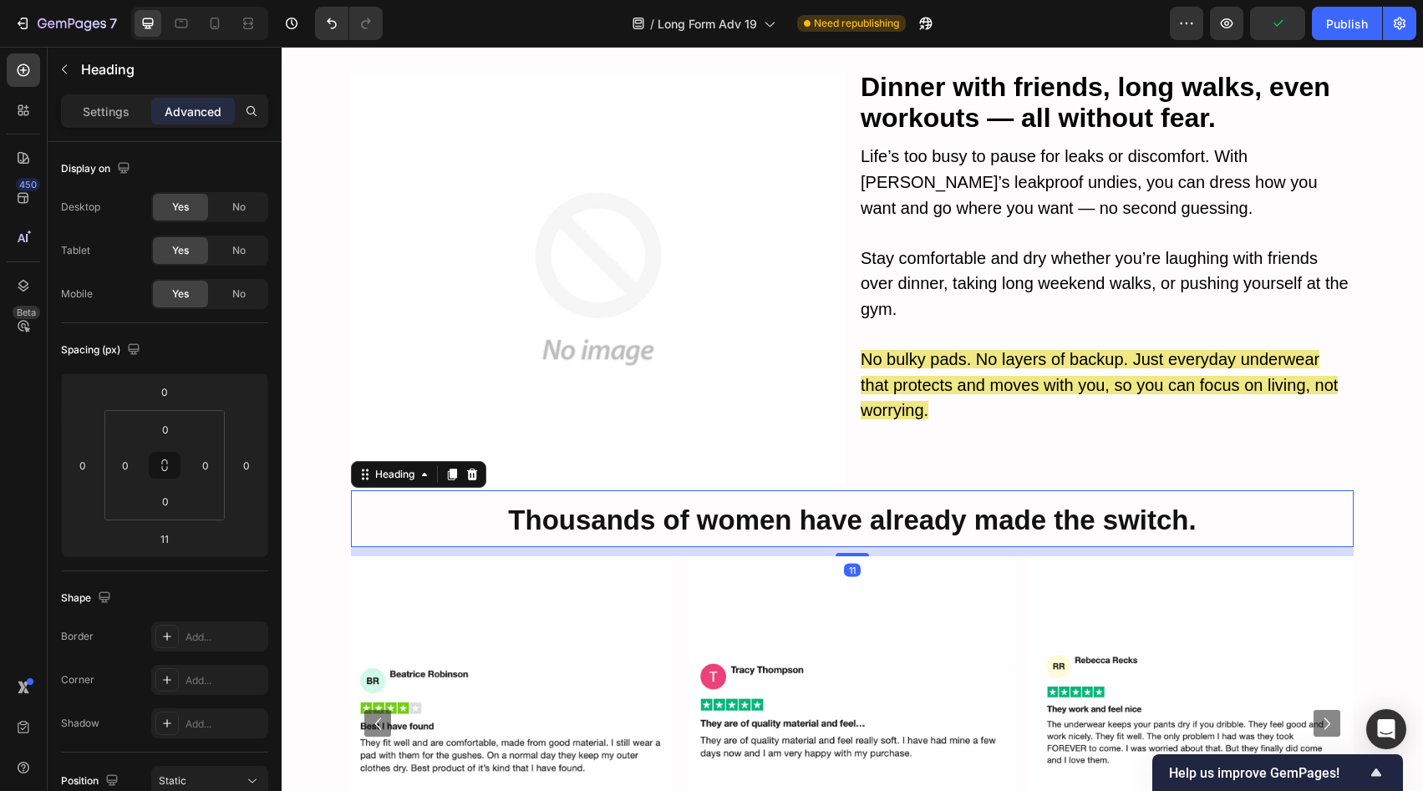
scroll to position [6712, 0]
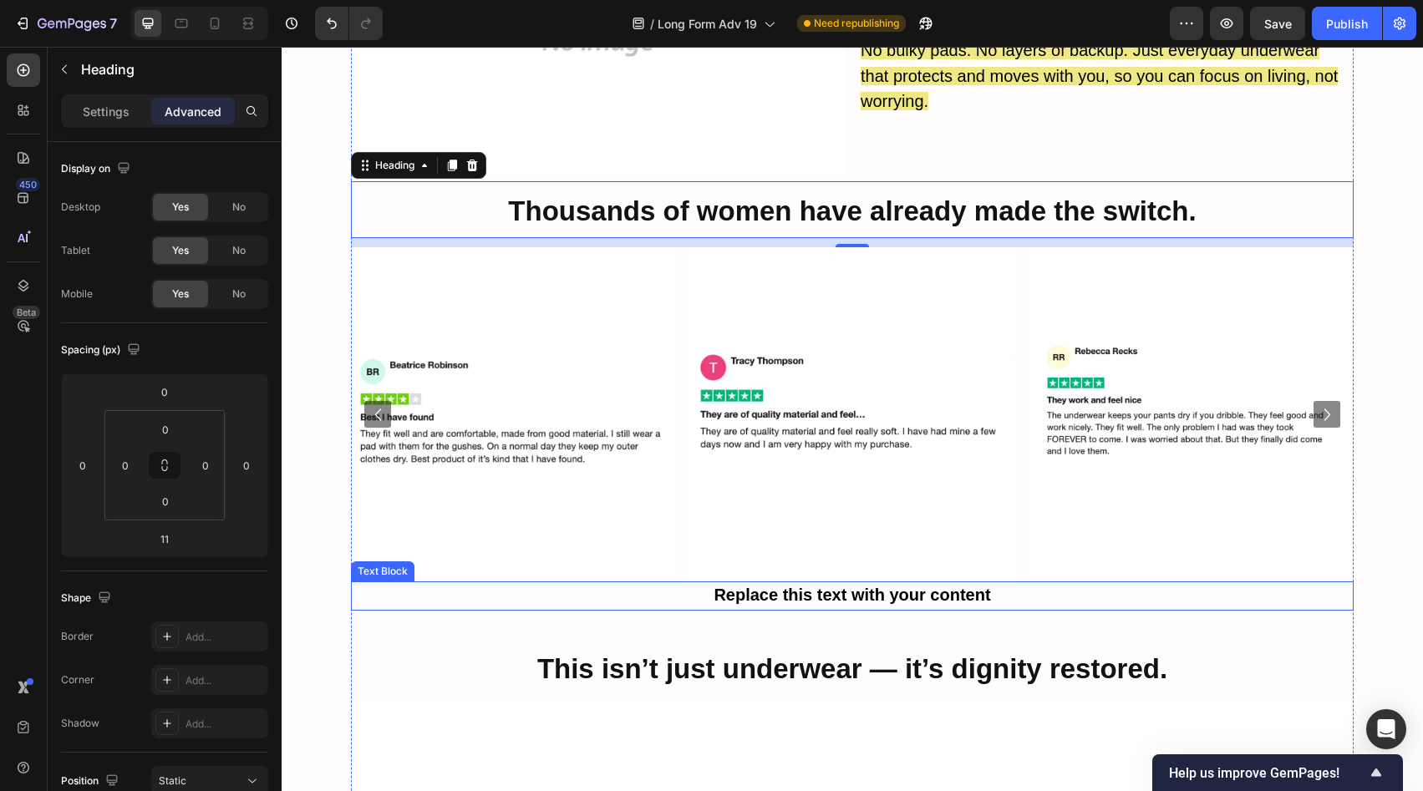
click at [781, 586] on strong "Replace this text with your content" at bounding box center [852, 595] width 277 height 18
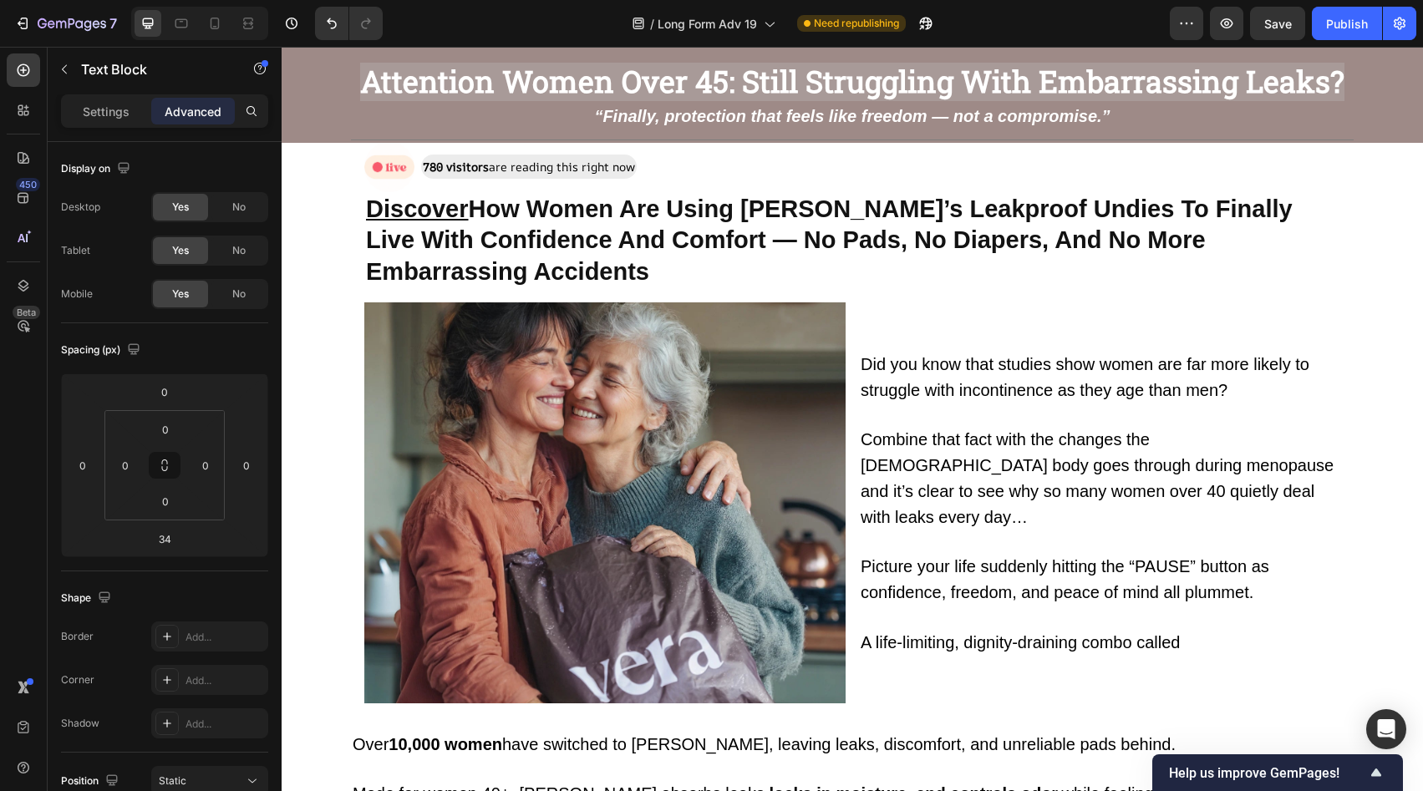
scroll to position [0, 0]
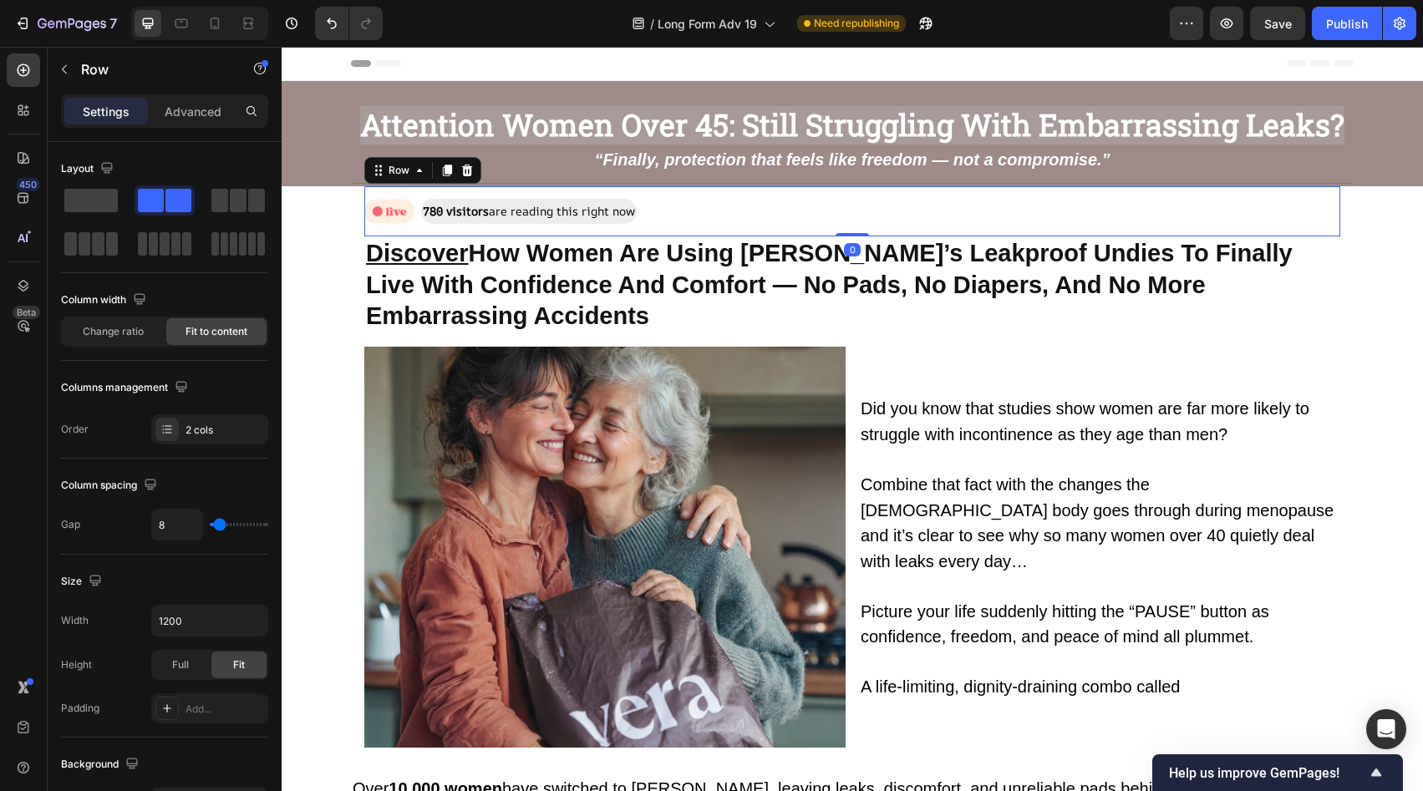
click at [670, 213] on div "Image 780 visitors are reading this right now Text Block Row 0" at bounding box center [852, 211] width 976 height 50
click at [464, 165] on icon at bounding box center [467, 170] width 13 height 13
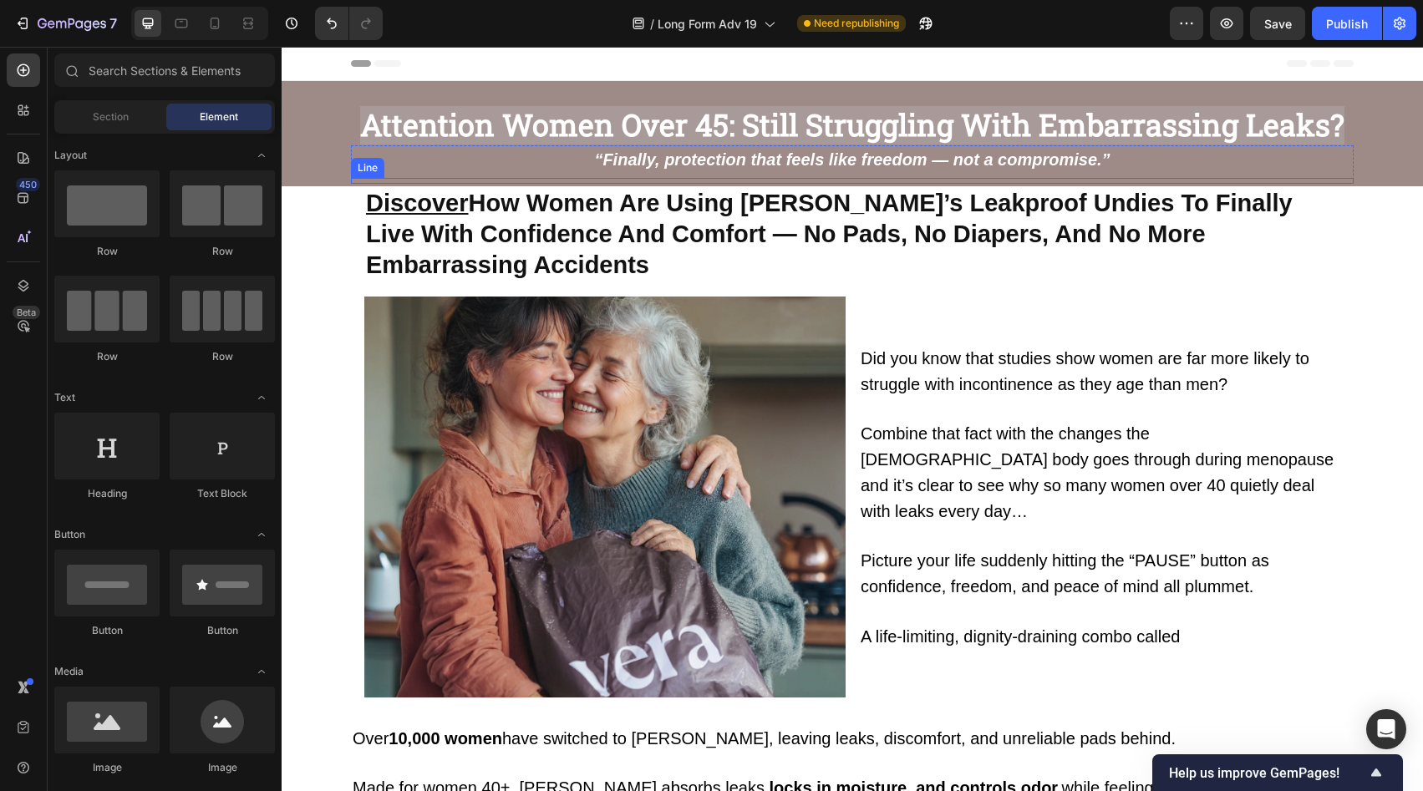
click at [854, 183] on div "Title Line" at bounding box center [852, 181] width 1003 height 6
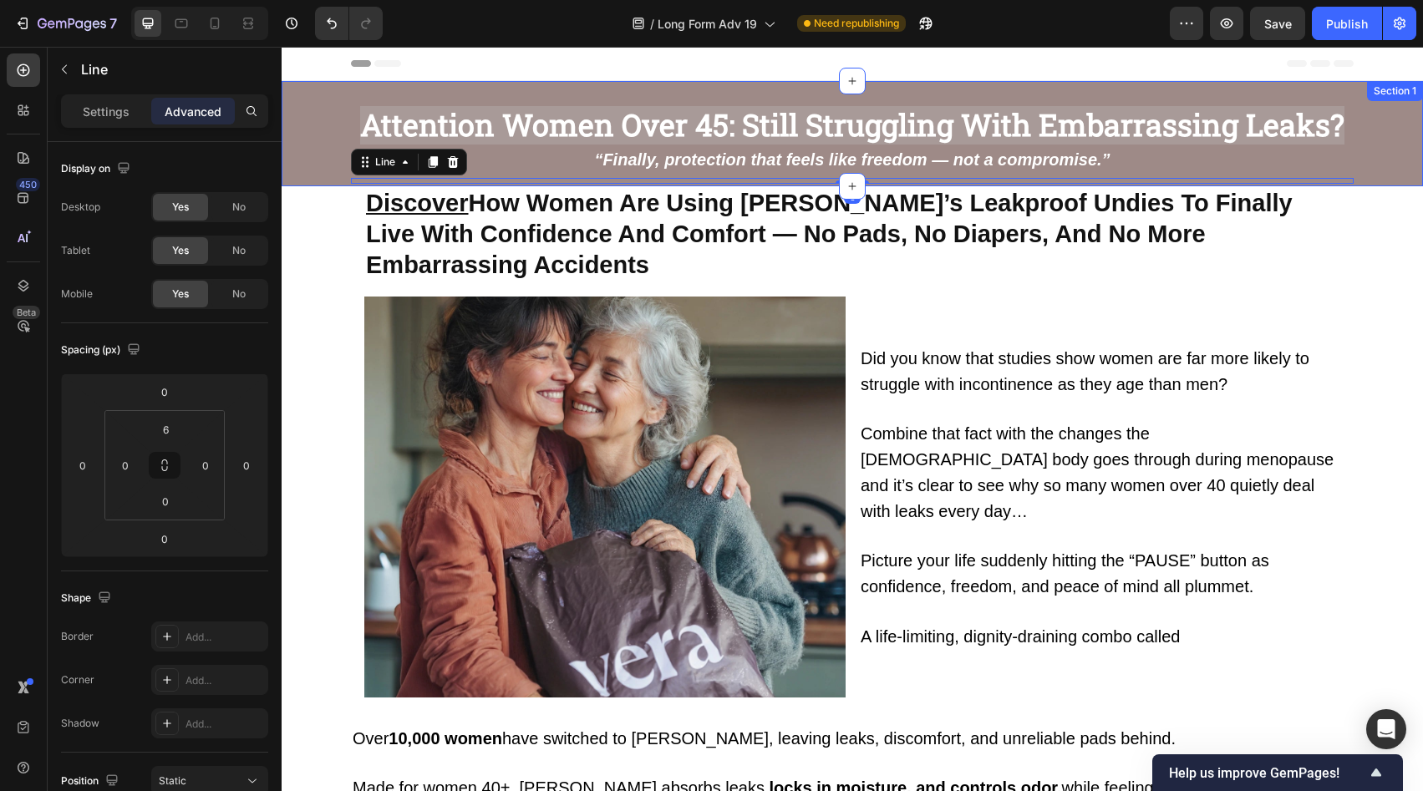
click at [318, 171] on div "Attention Women Over 45: Still Struggling With Embarrassing Leaks? Heading “Fin…" at bounding box center [853, 146] width 1142 height 80
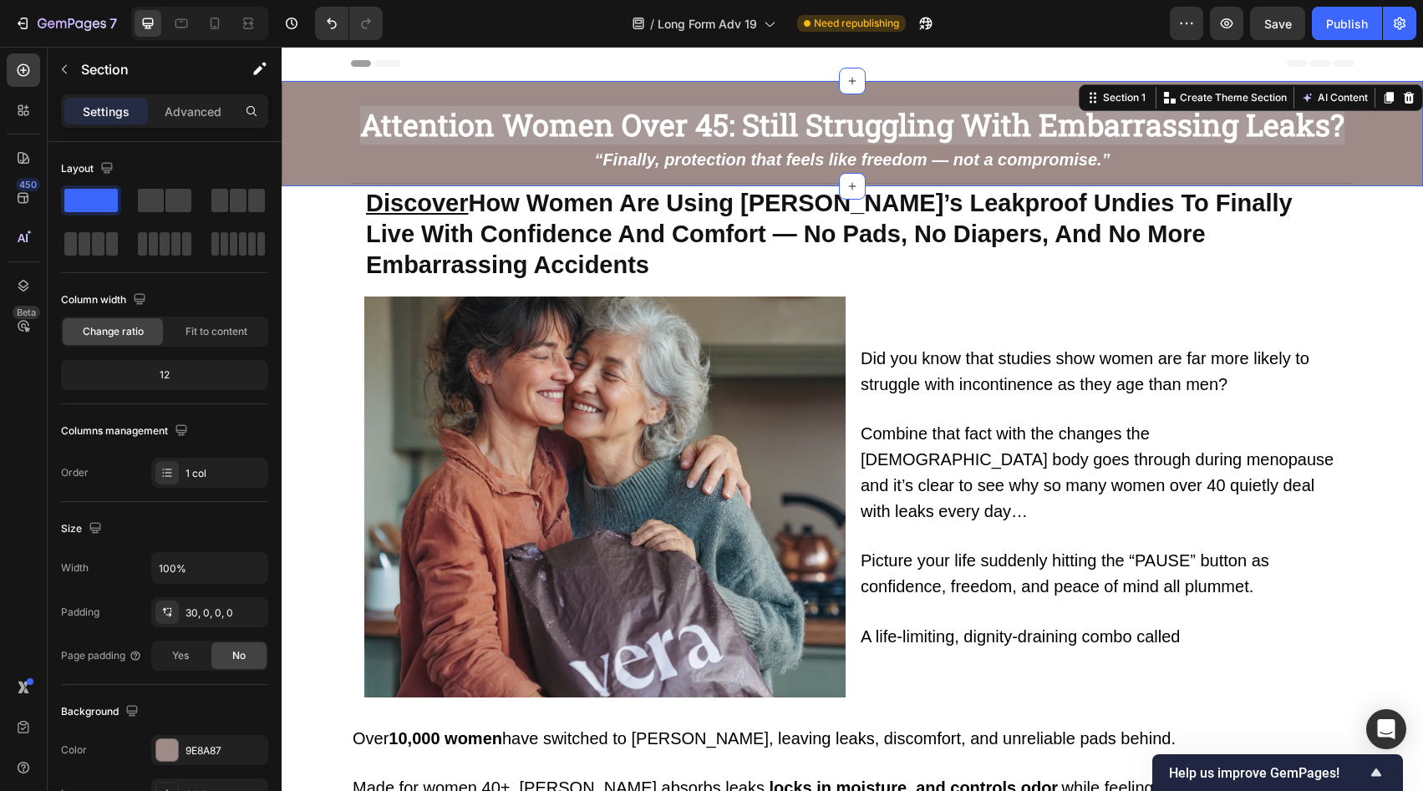
click at [1407, 171] on div "Attention Women Over 45: Still Struggling With Embarrassing Leaks? Heading “Fin…" at bounding box center [853, 146] width 1142 height 80
click at [1365, 183] on div "Attention Women Over 45: Still Struggling With Embarrassing Leaks? Heading “Fin…" at bounding box center [853, 146] width 1142 height 80
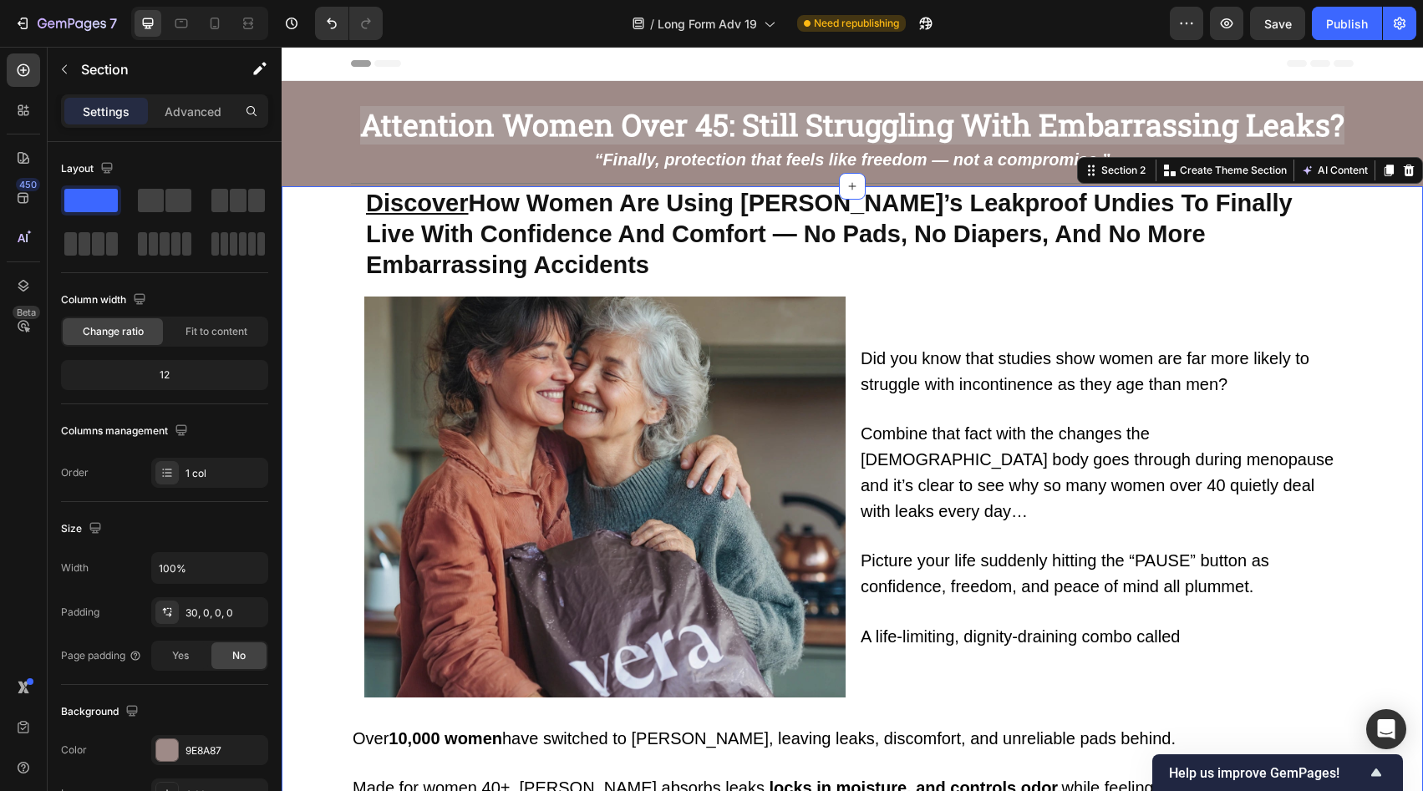
click at [1052, 180] on div "Title Line" at bounding box center [852, 181] width 1003 height 6
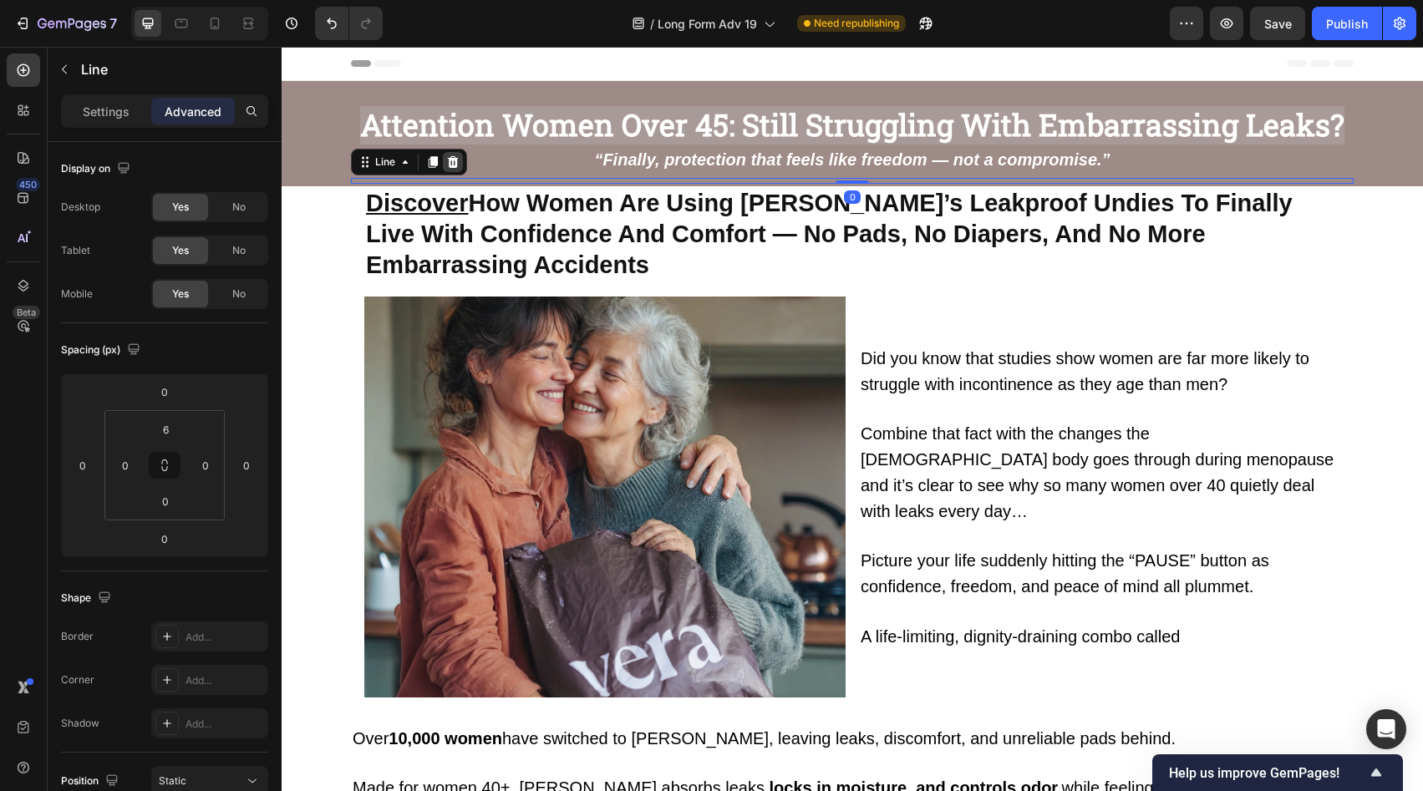
click at [448, 163] on icon at bounding box center [453, 161] width 11 height 12
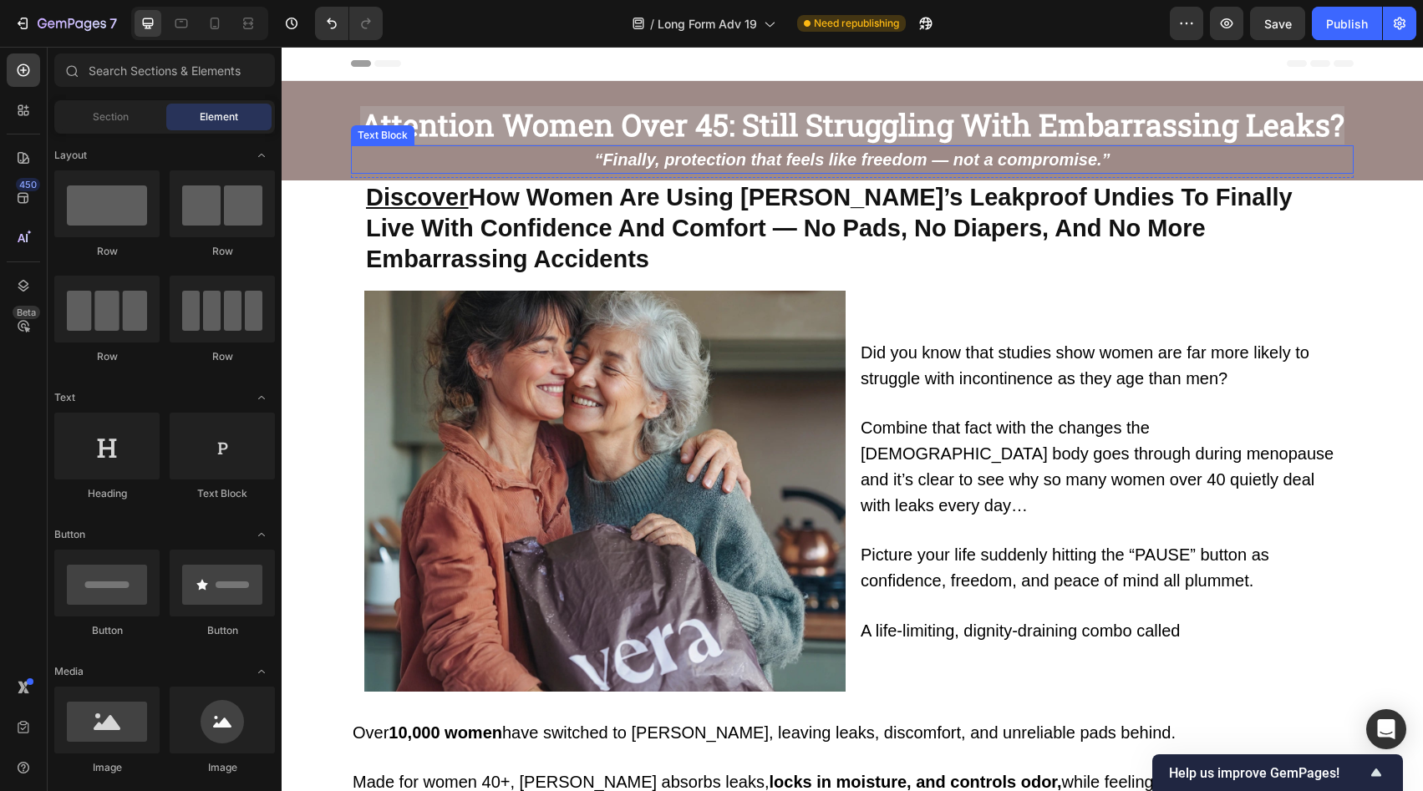
click at [547, 168] on p "“Finally, protection that feels like freedom — not a compromise.”" at bounding box center [853, 159] width 1000 height 25
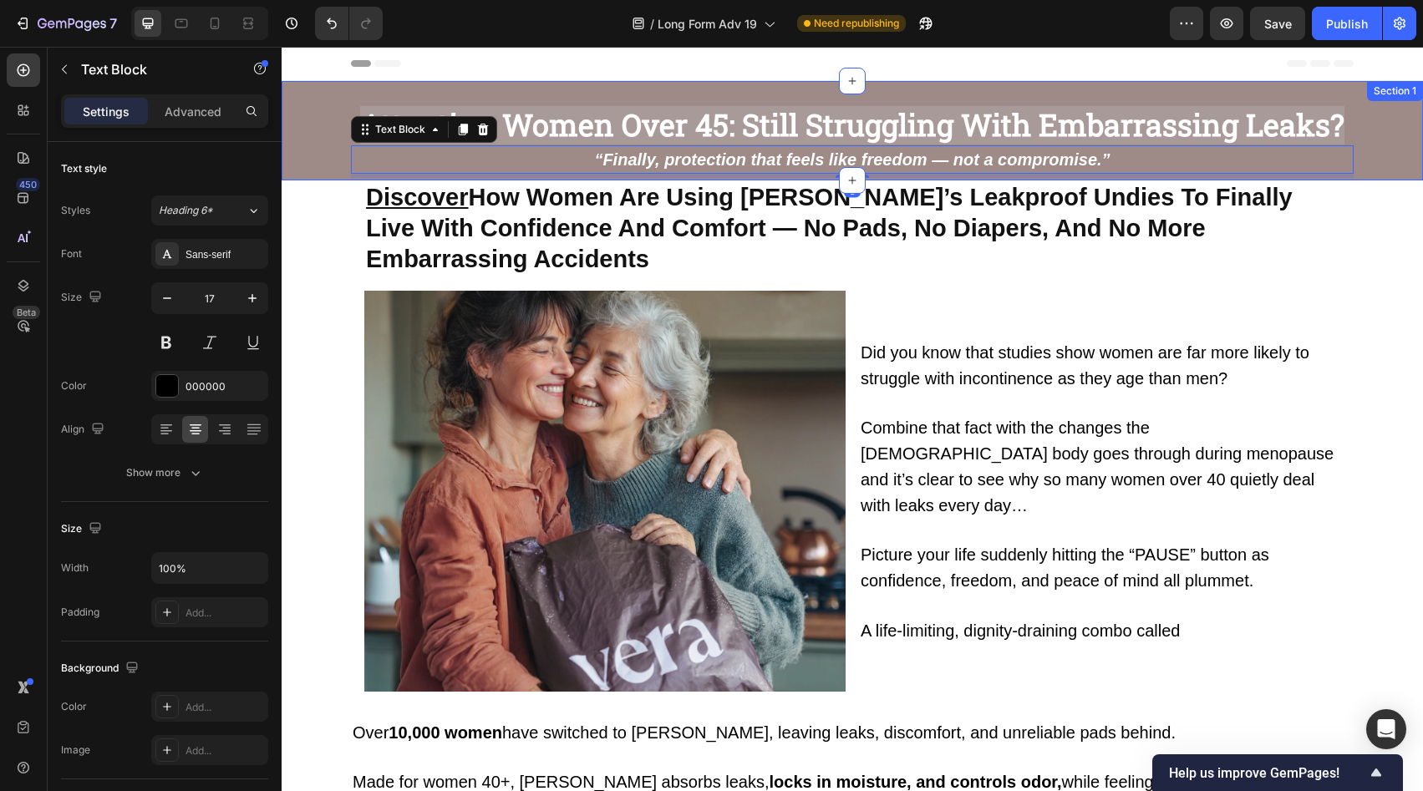
click at [335, 167] on div "Attention Women Over 45: Still Struggling With Embarrassing Leaks? Heading “Fin…" at bounding box center [853, 143] width 1142 height 74
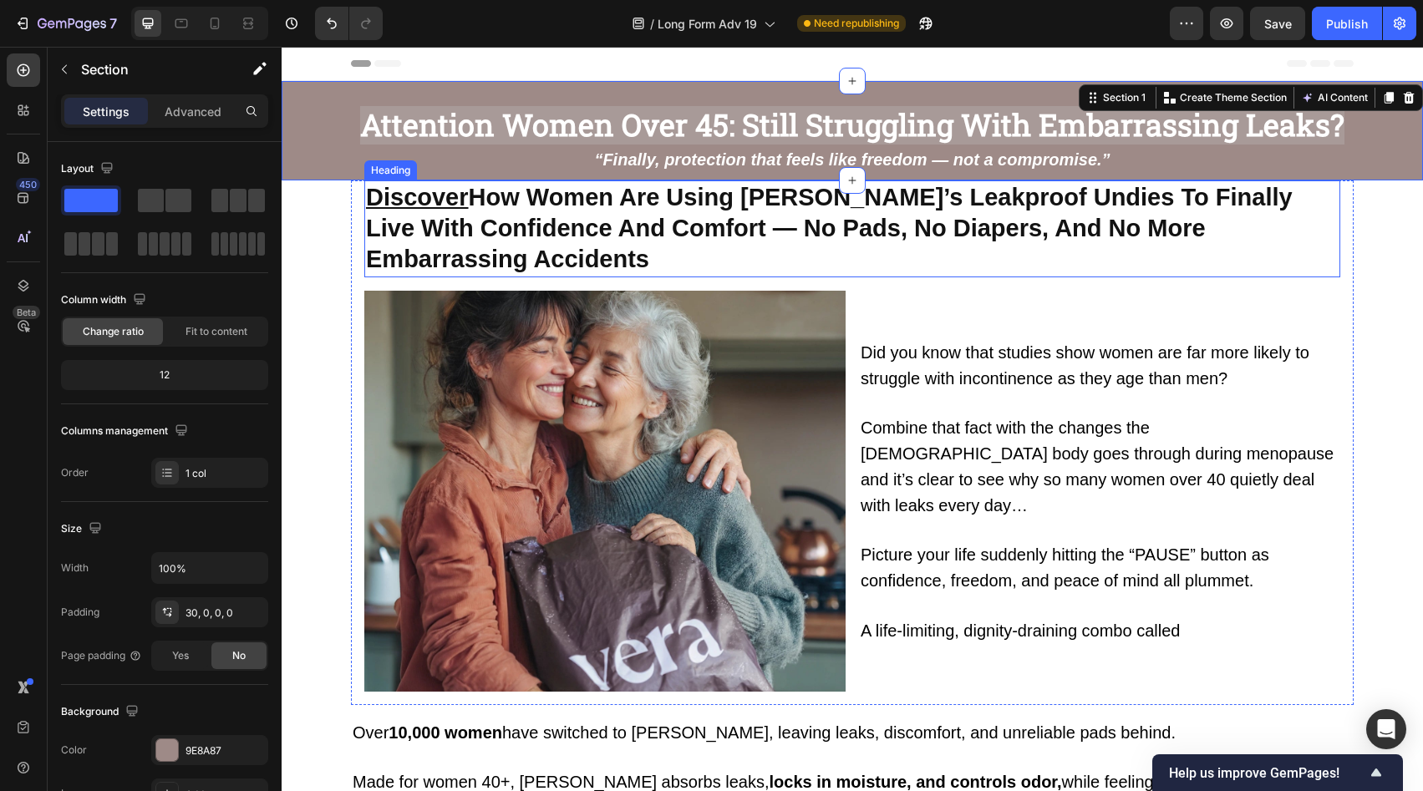
click at [546, 191] on strong "Discover How Women Are Using Vera’s Leakproof Undies To Finally Live With Confi…" at bounding box center [829, 228] width 927 height 89
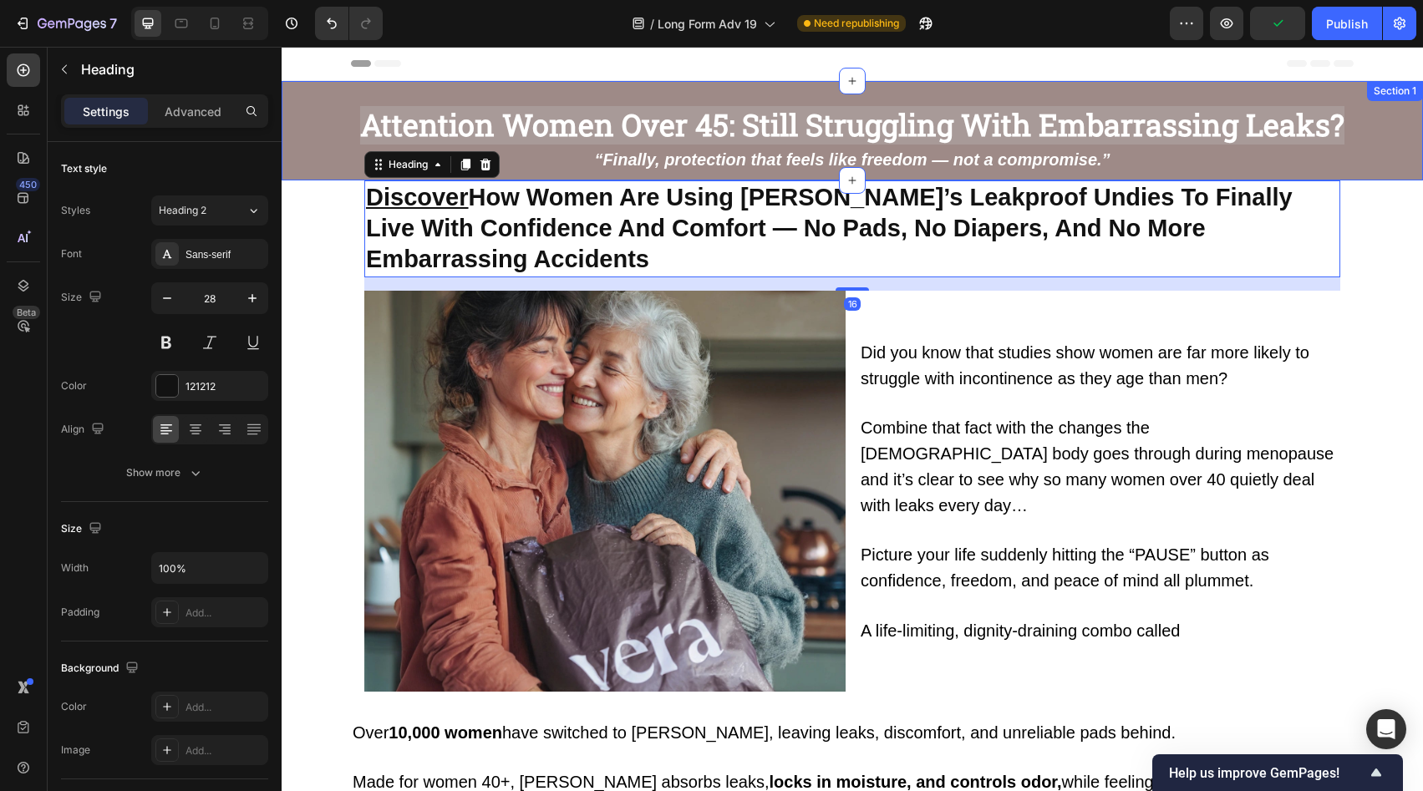
click at [330, 172] on div "Attention Women Over 45: Still Struggling With Embarrassing Leaks? Heading “Fin…" at bounding box center [853, 143] width 1142 height 74
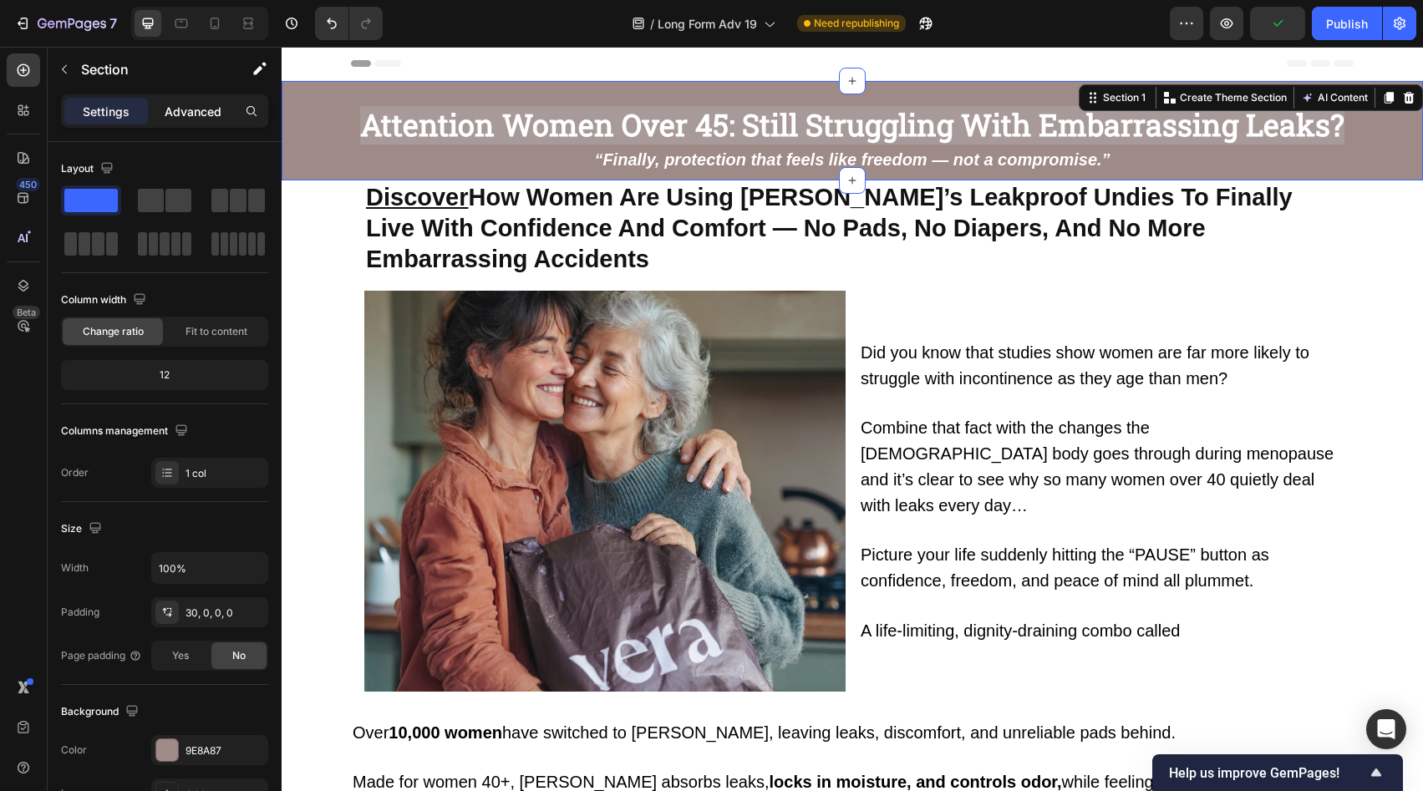
click at [181, 107] on p "Advanced" at bounding box center [193, 112] width 57 height 18
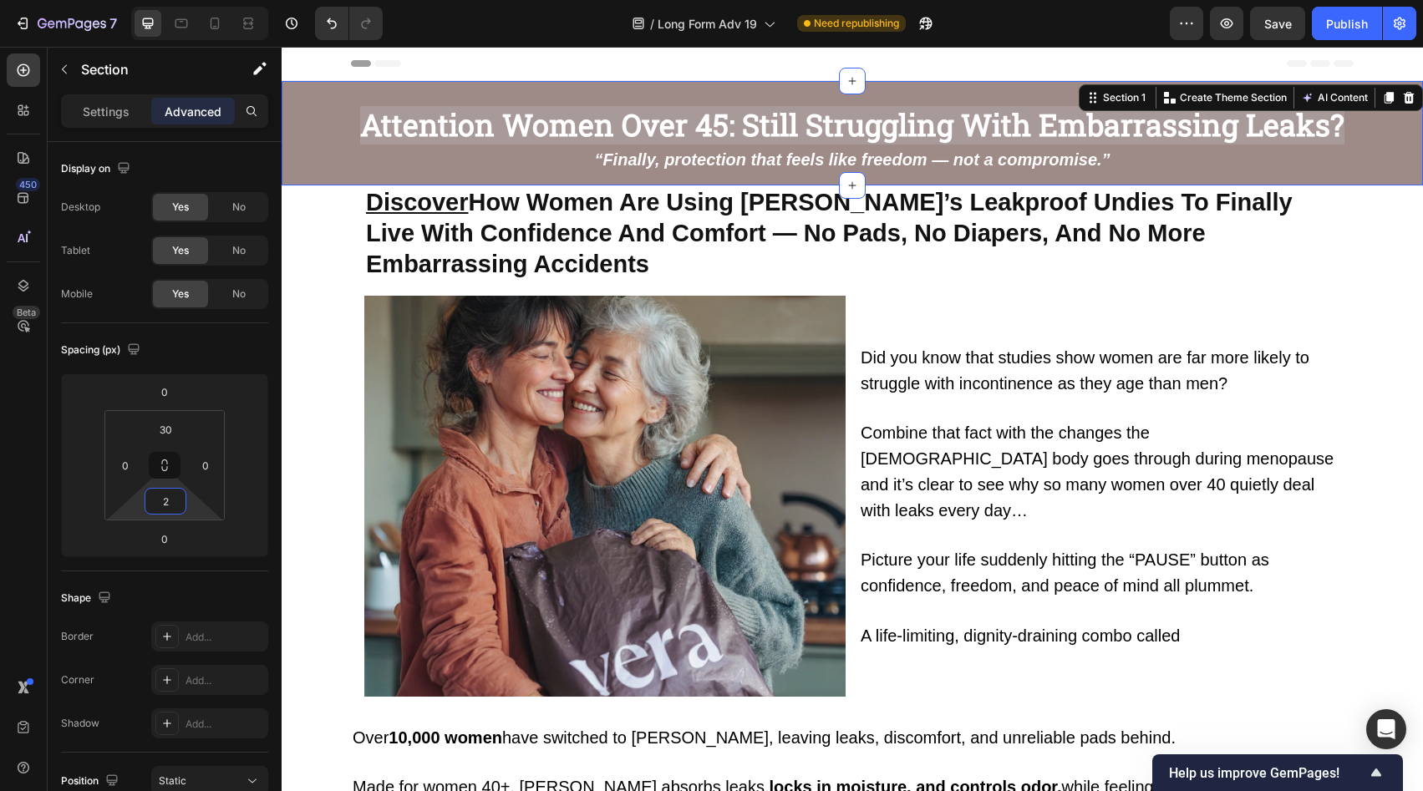
type input "0"
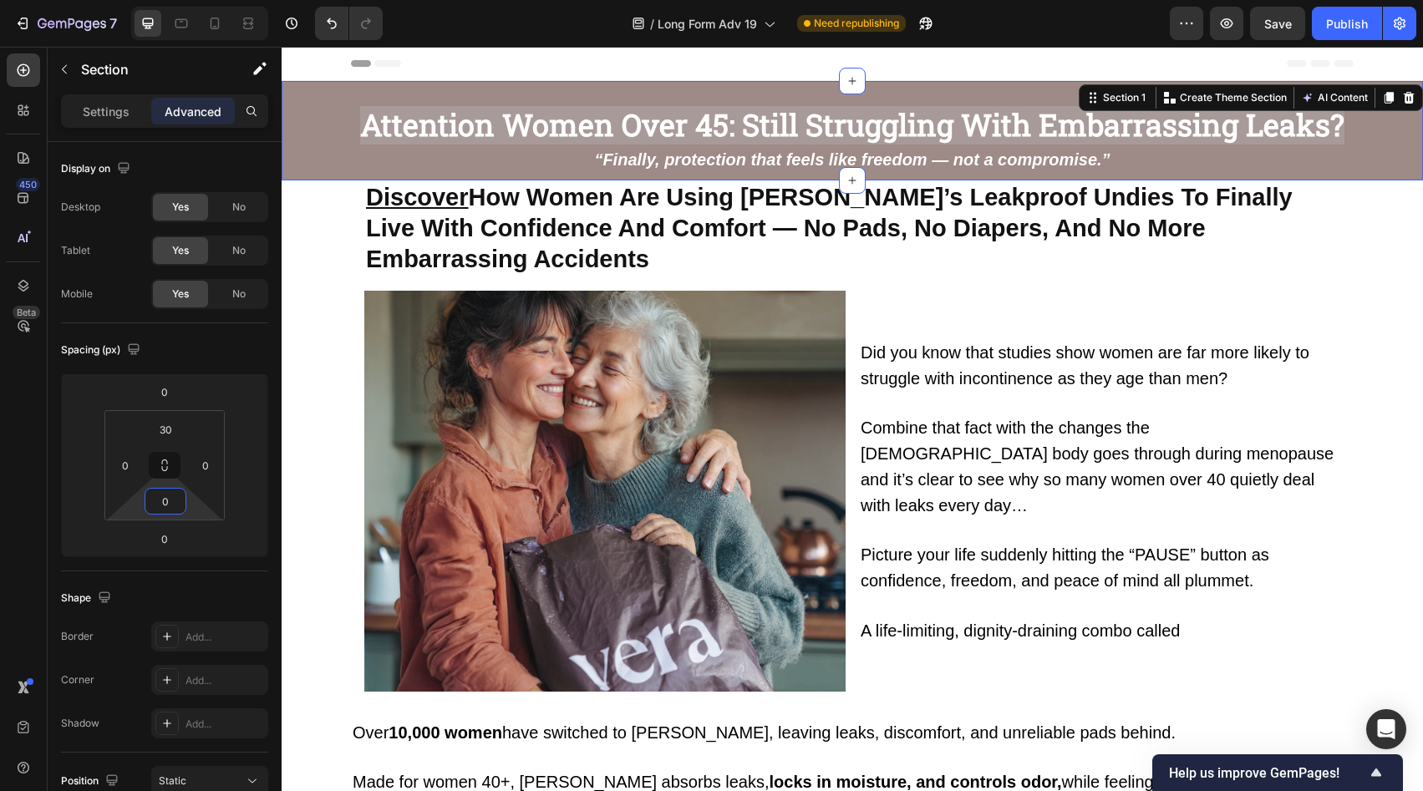
drag, startPoint x: 198, startPoint y: 503, endPoint x: 198, endPoint y: 513, distance: 10.0
click at [198, 0] on html "7 Version history / Long Form Adv 19 Need republishing Preview Save Publish 450…" at bounding box center [711, 0] width 1423 height 0
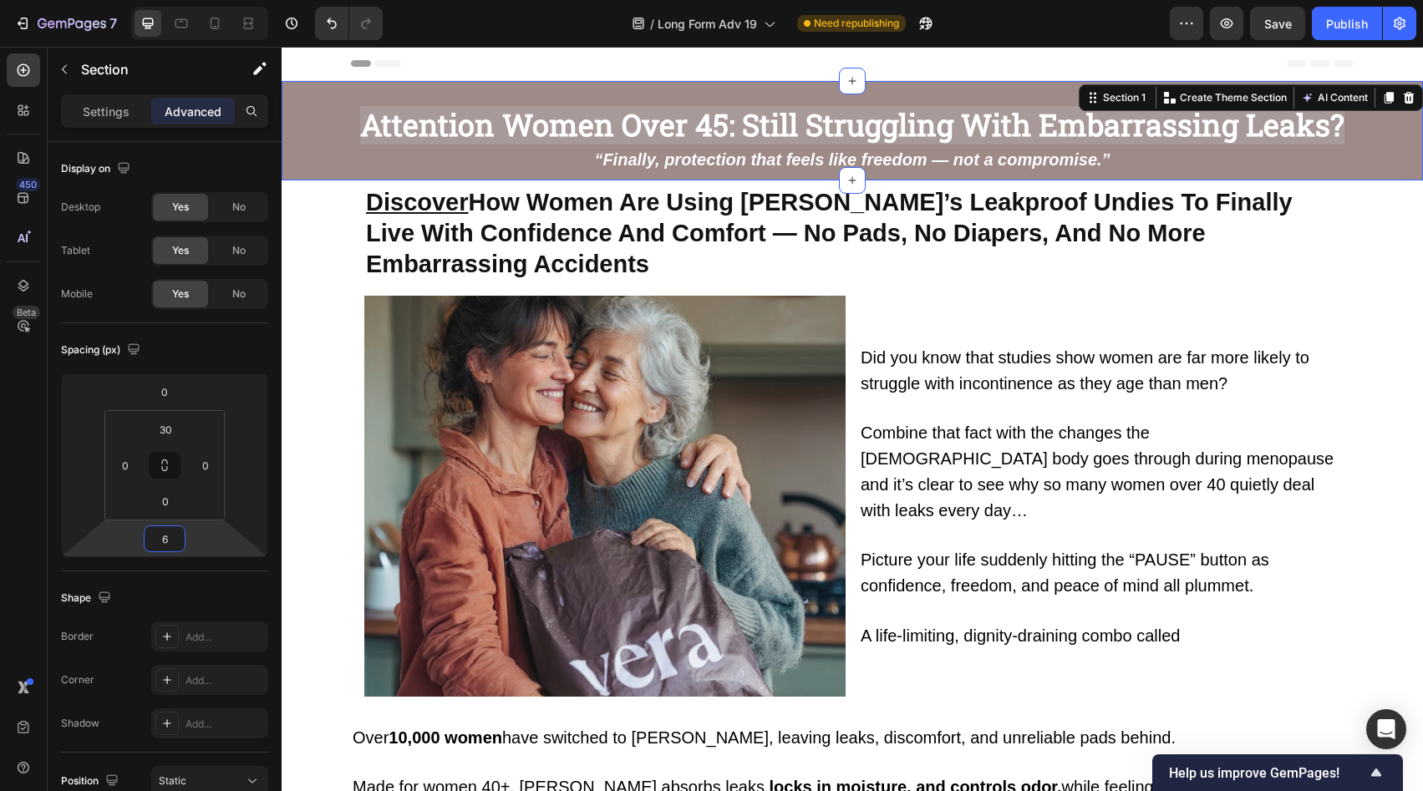
type input "8"
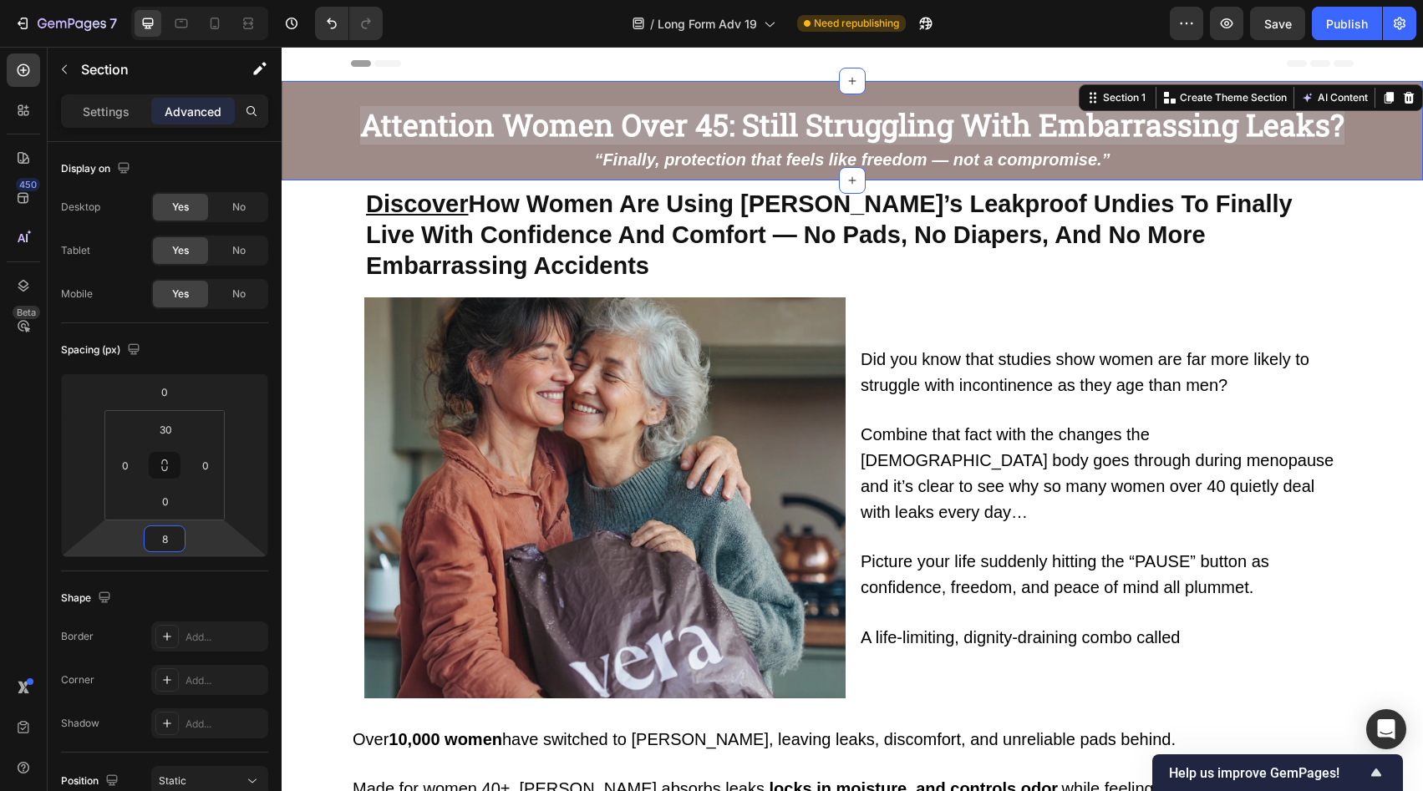
click at [193, 0] on html "7 Version history / Long Form Adv 19 Need republishing Preview Save Publish 450…" at bounding box center [711, 0] width 1423 height 0
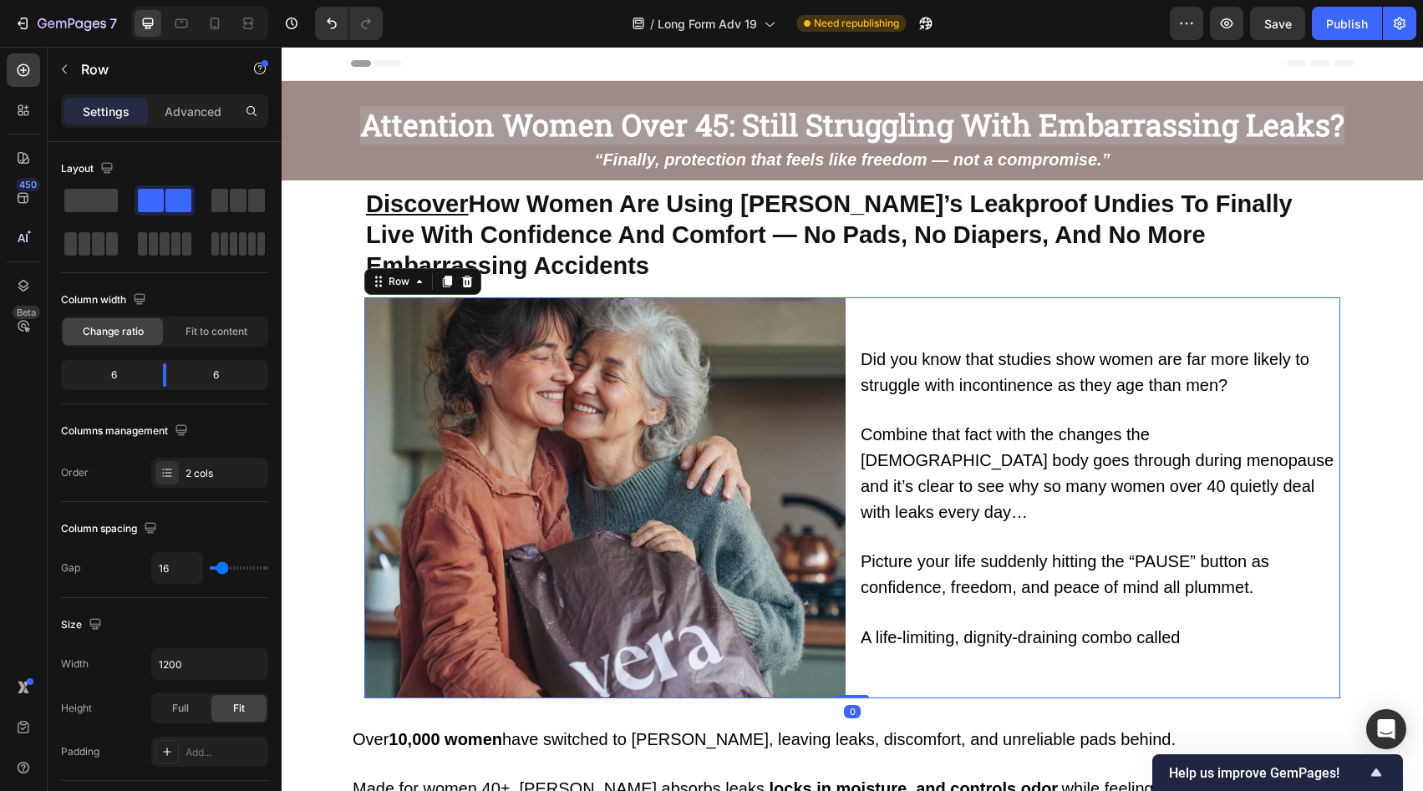
click at [1051, 339] on div "Did you know that studies show women are far more likely to struggle with incon…" at bounding box center [1099, 498] width 481 height 401
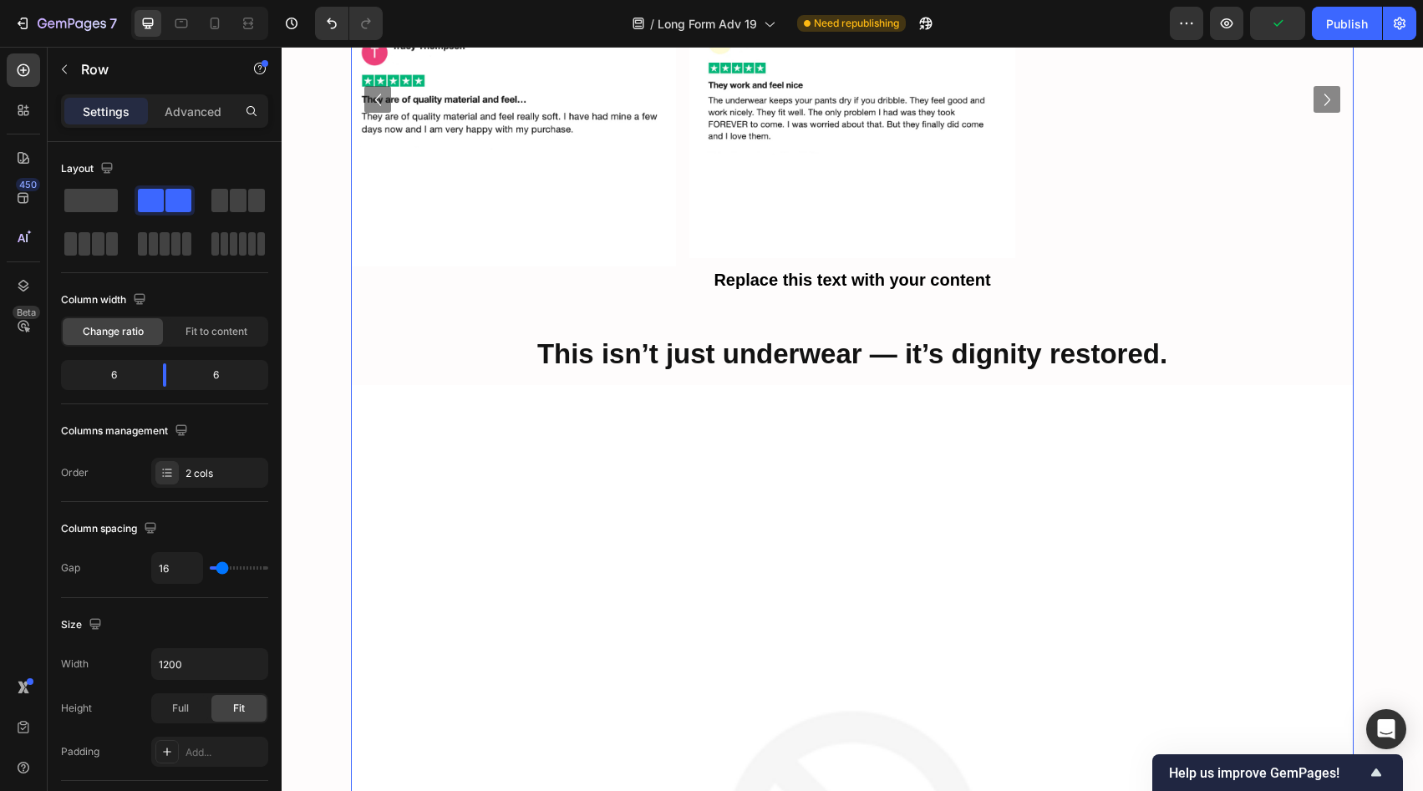
scroll to position [6946, 0]
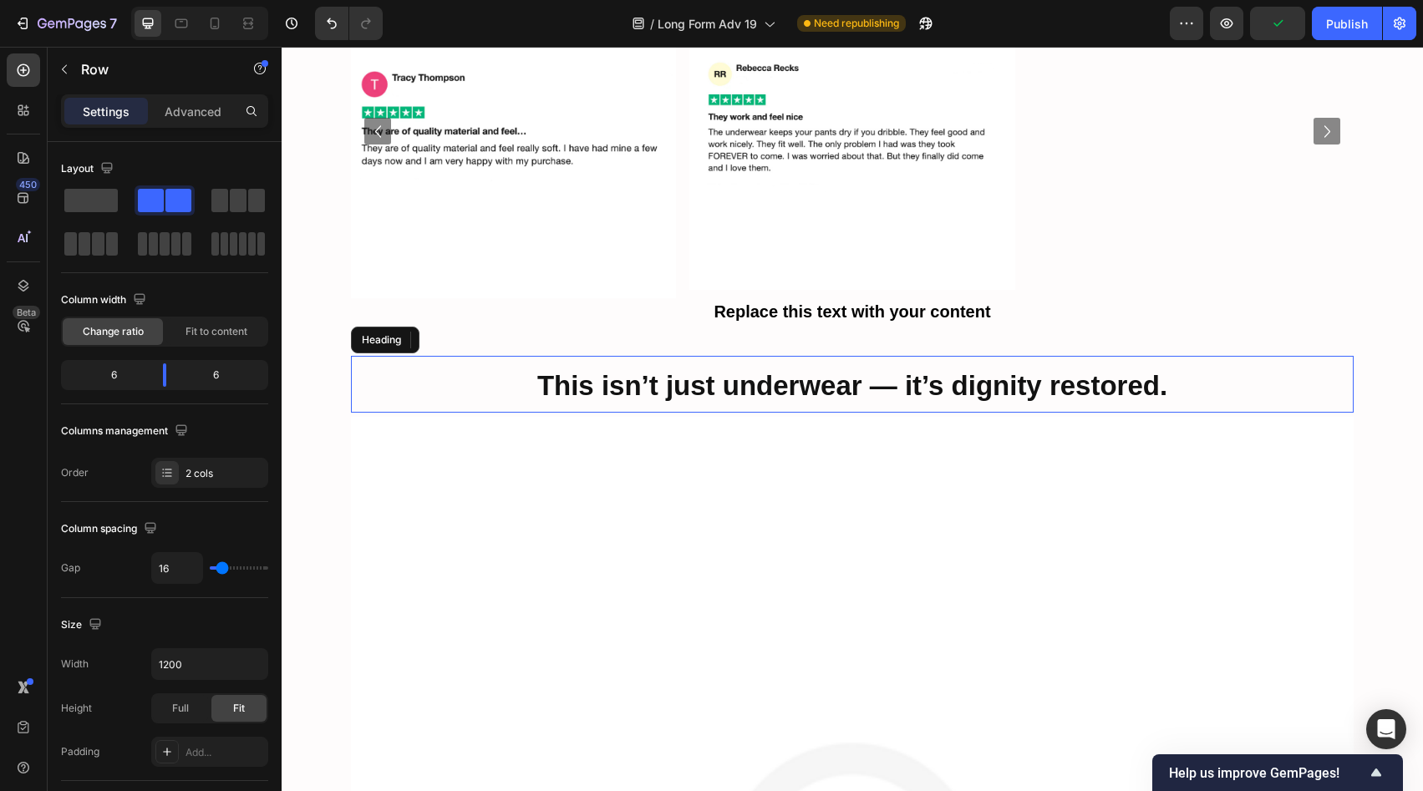
click at [908, 370] on strong "This isn’t just underwear — it’s dignity restored." at bounding box center [852, 385] width 630 height 31
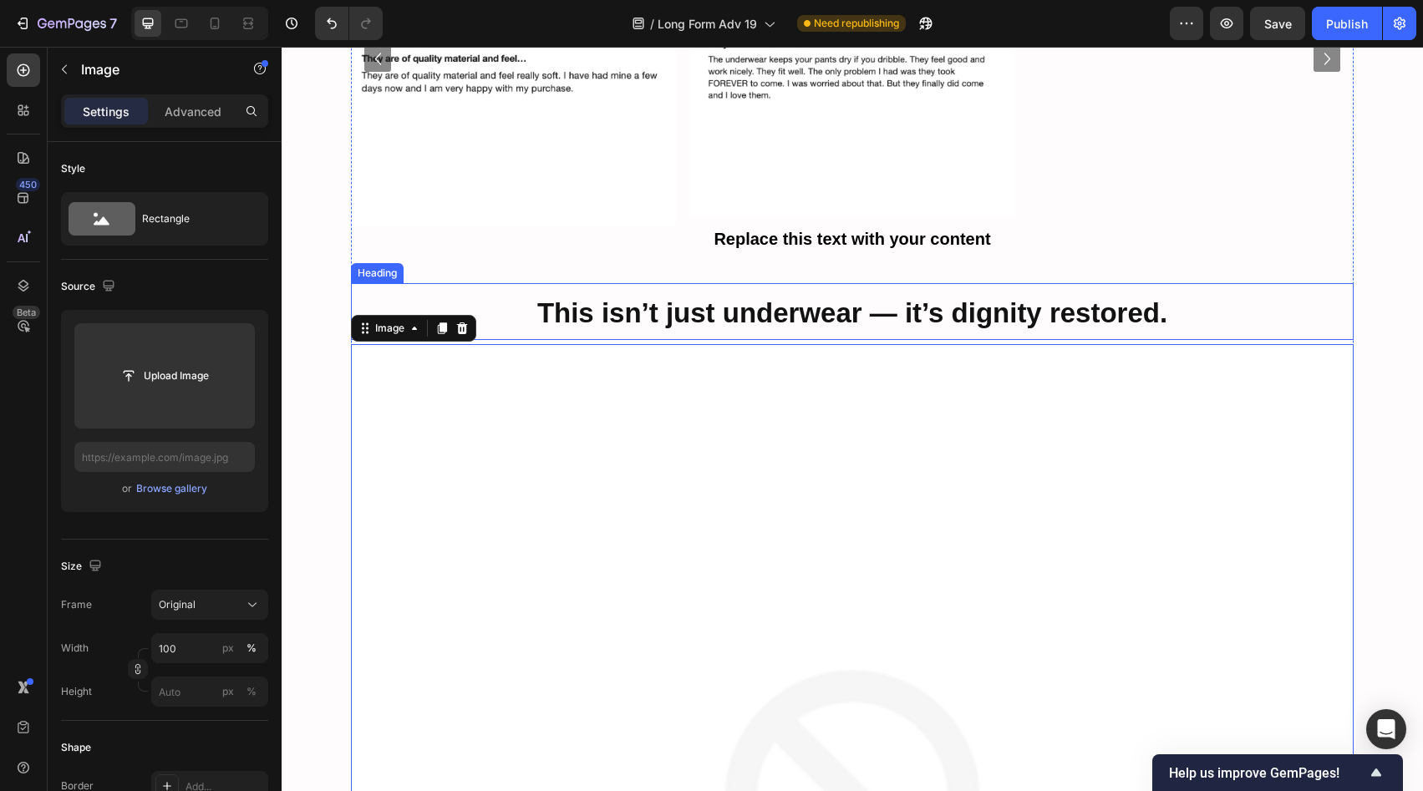
scroll to position [7233, 0]
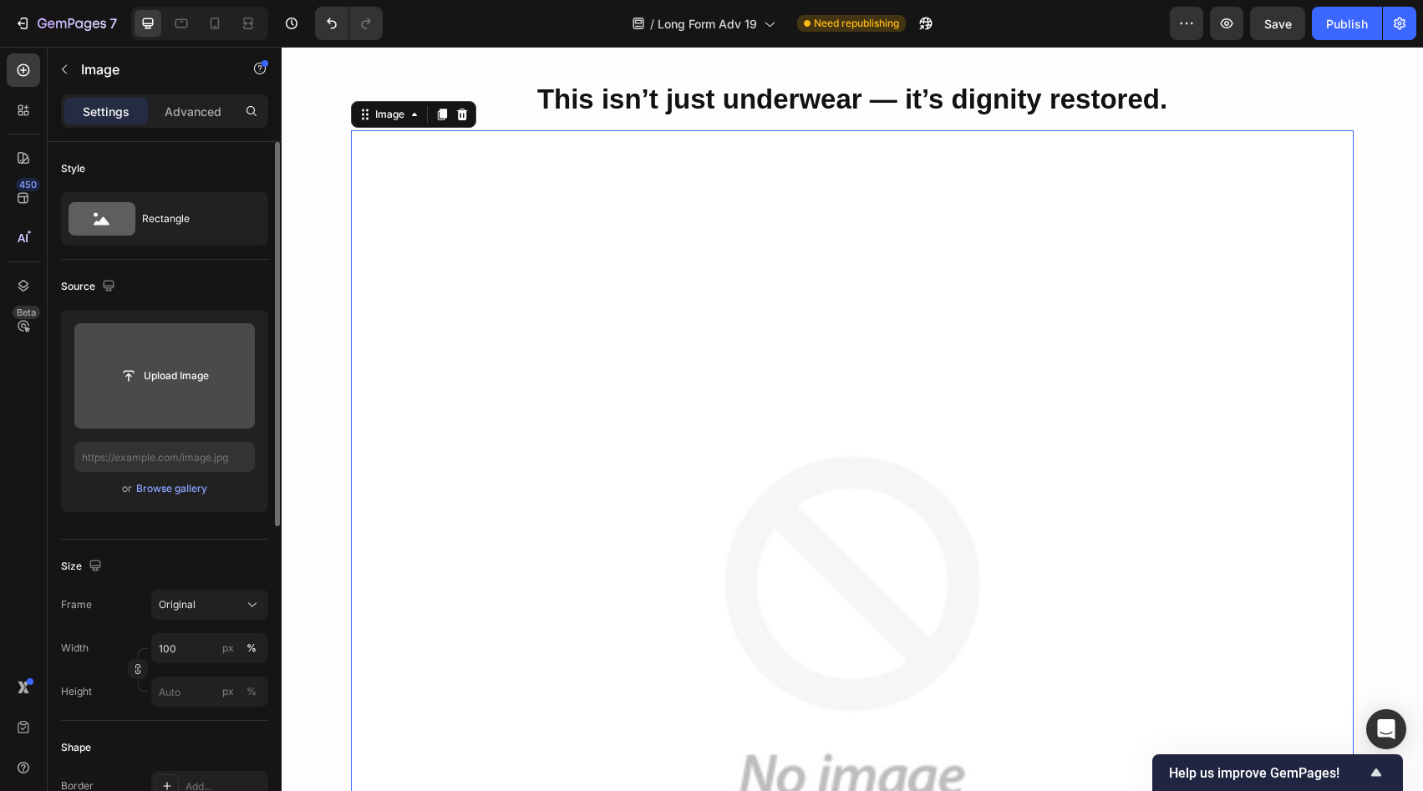
click at [150, 383] on input "file" at bounding box center [164, 376] width 115 height 28
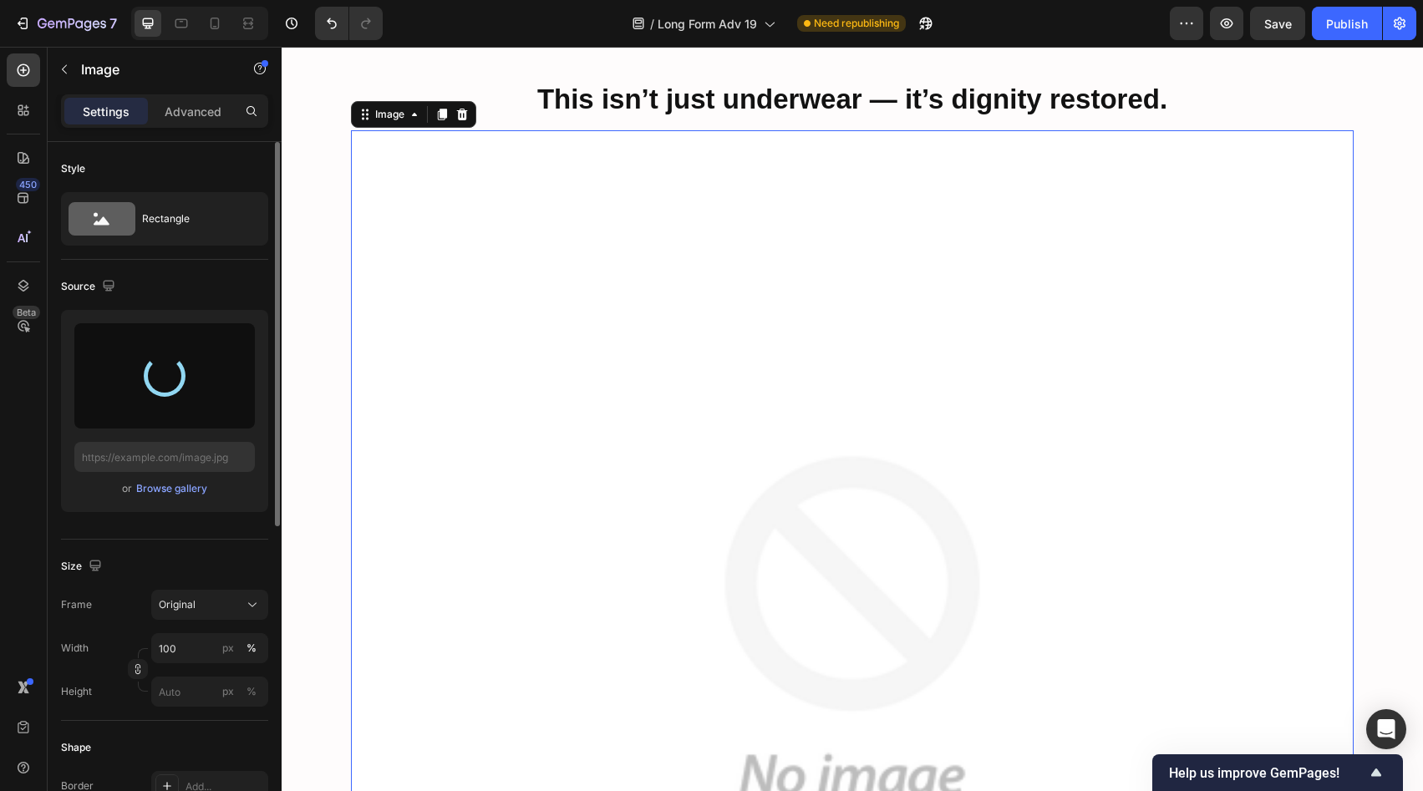
type input "https://cdn.shopify.com/s/files/1/0658/5303/0470/files/gempages_566422077242868…"
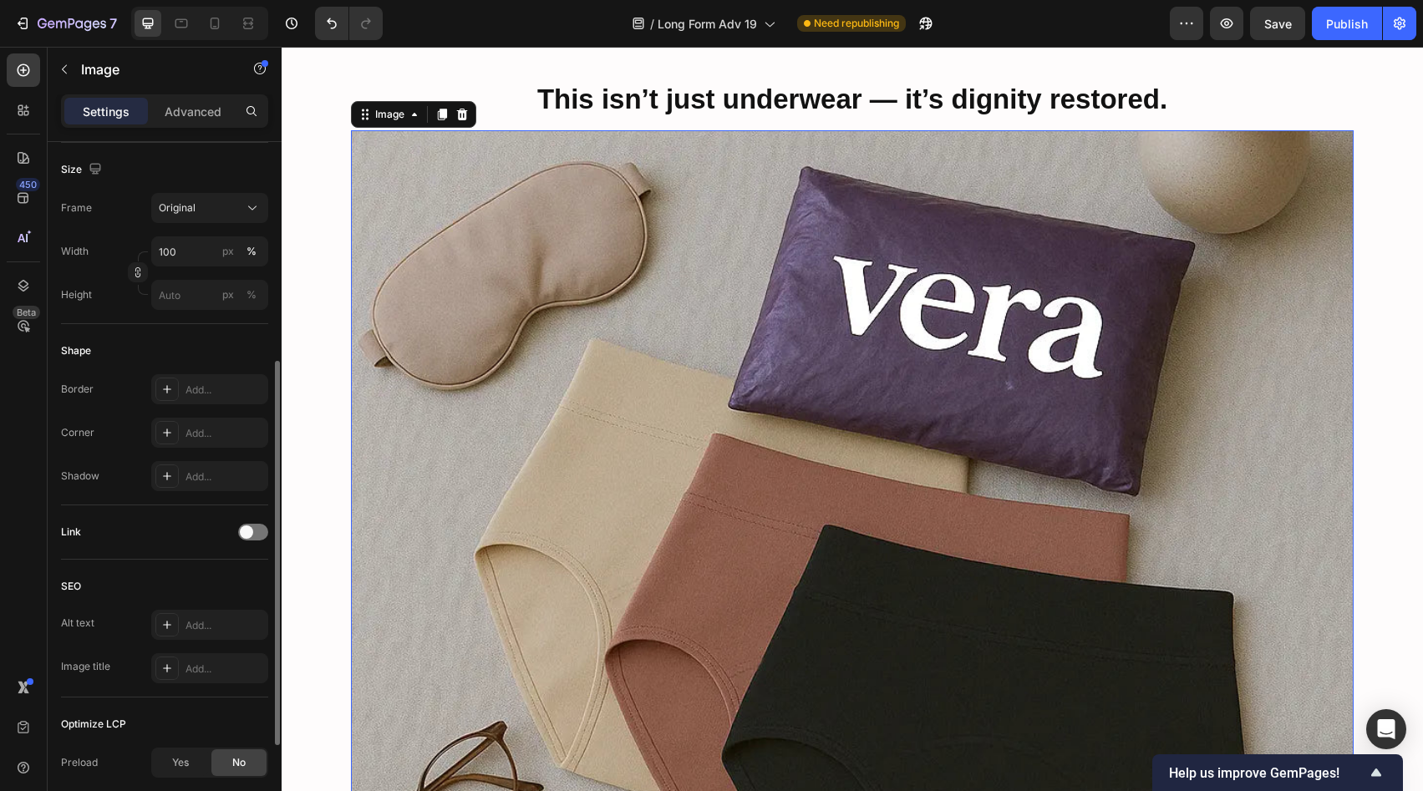
scroll to position [0, 0]
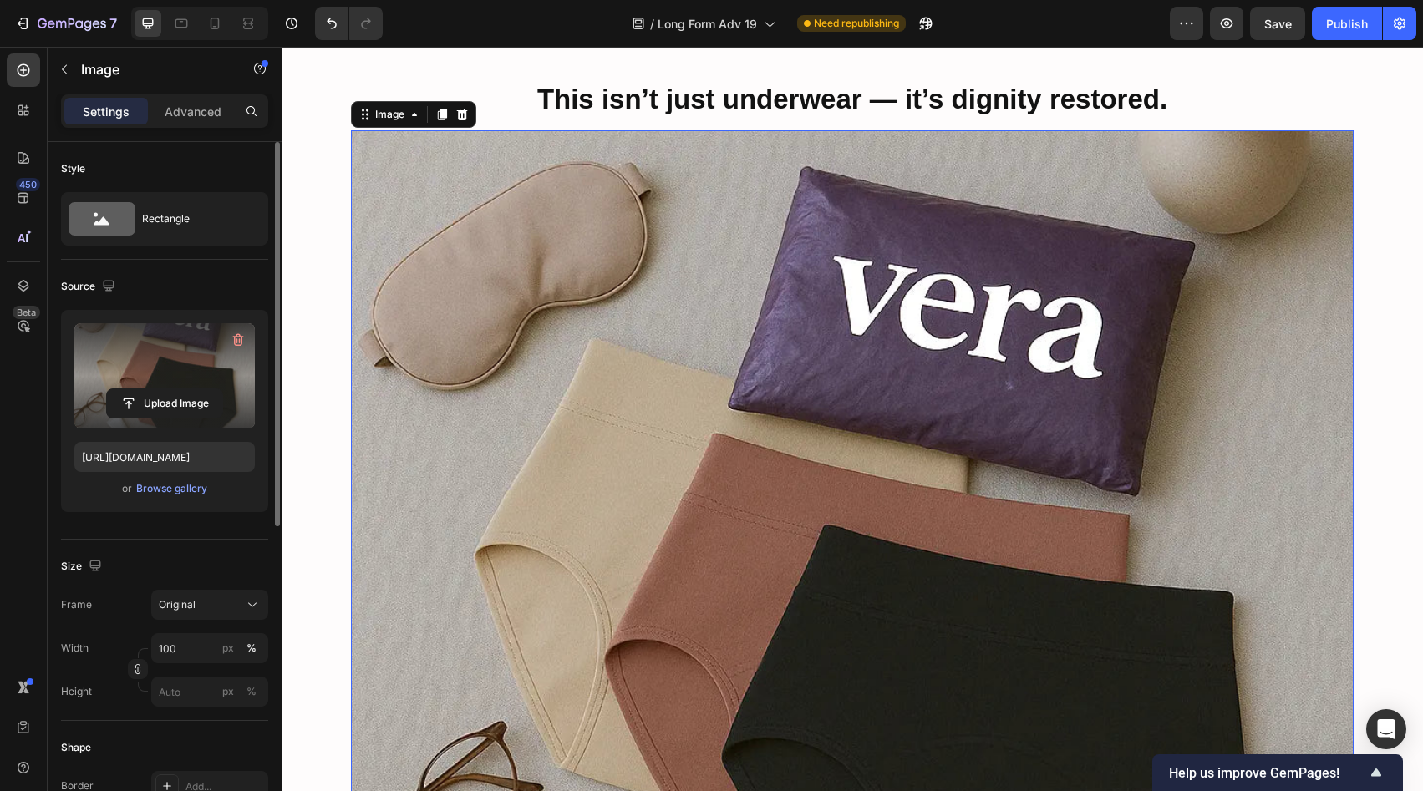
click at [189, 95] on div "Settings Advanced" at bounding box center [164, 110] width 207 height 33
click at [196, 107] on p "Advanced" at bounding box center [193, 112] width 57 height 18
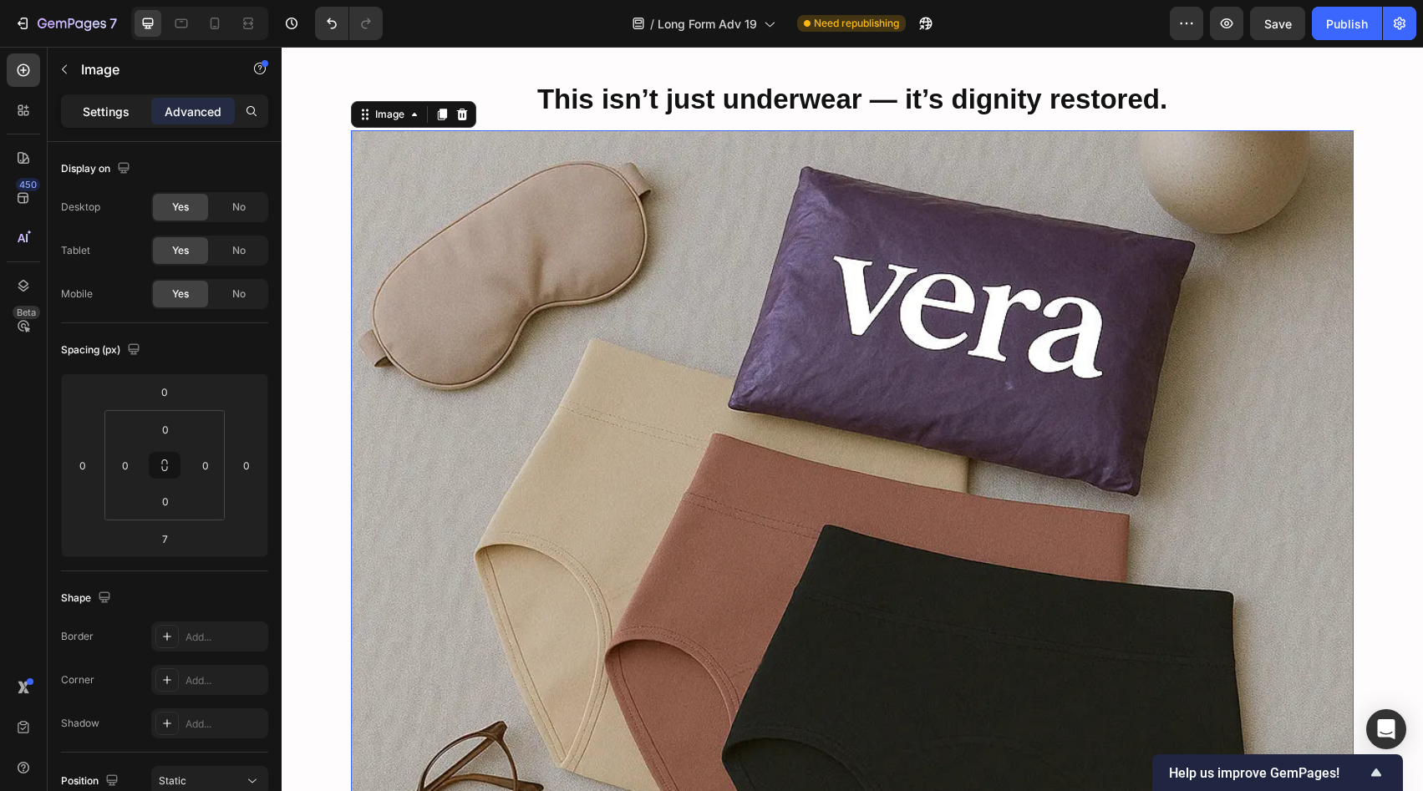
click at [93, 109] on p "Settings" at bounding box center [106, 112] width 47 height 18
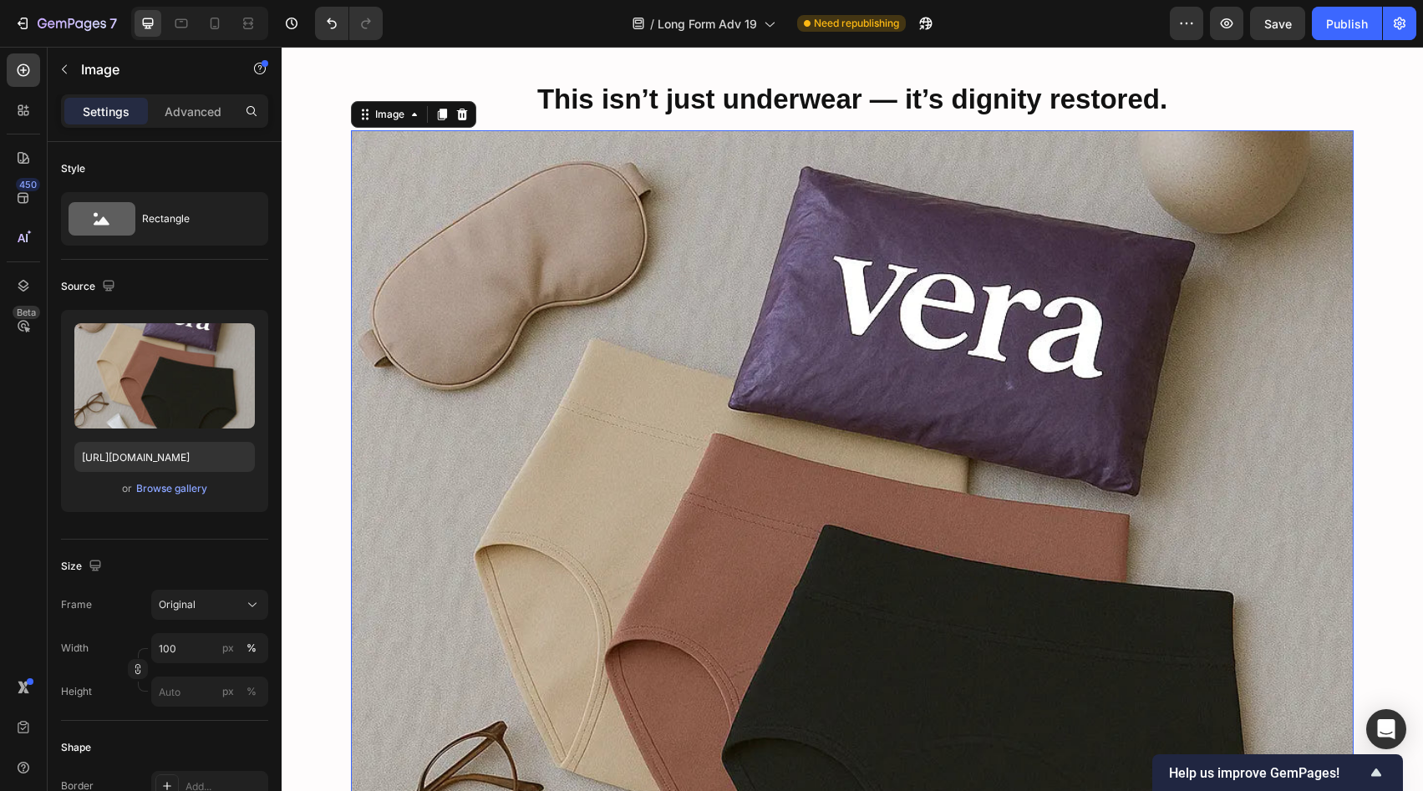
click at [572, 407] on img at bounding box center [852, 631] width 1003 height 1003
click at [220, 598] on div "Original" at bounding box center [200, 605] width 82 height 15
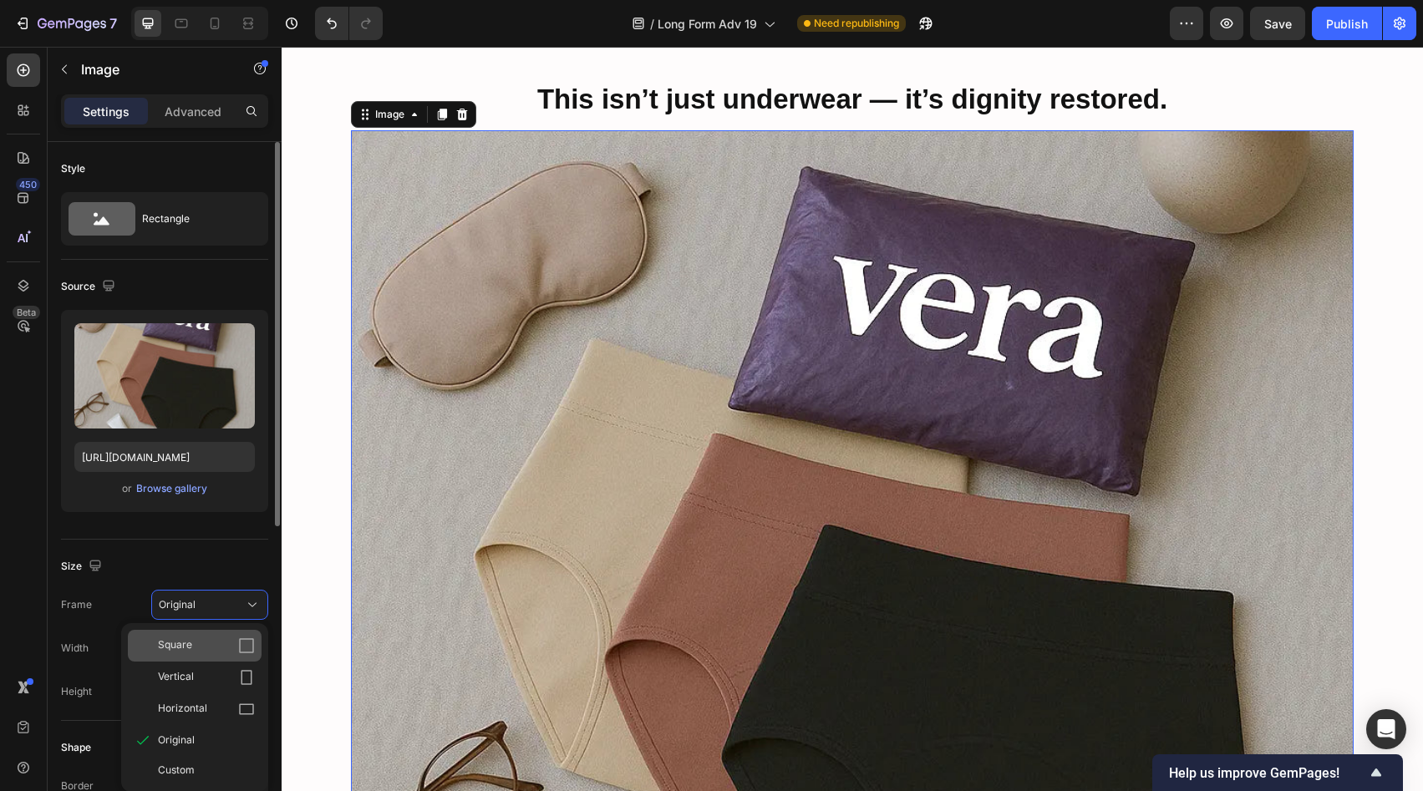
click at [224, 642] on div "Square" at bounding box center [206, 646] width 97 height 17
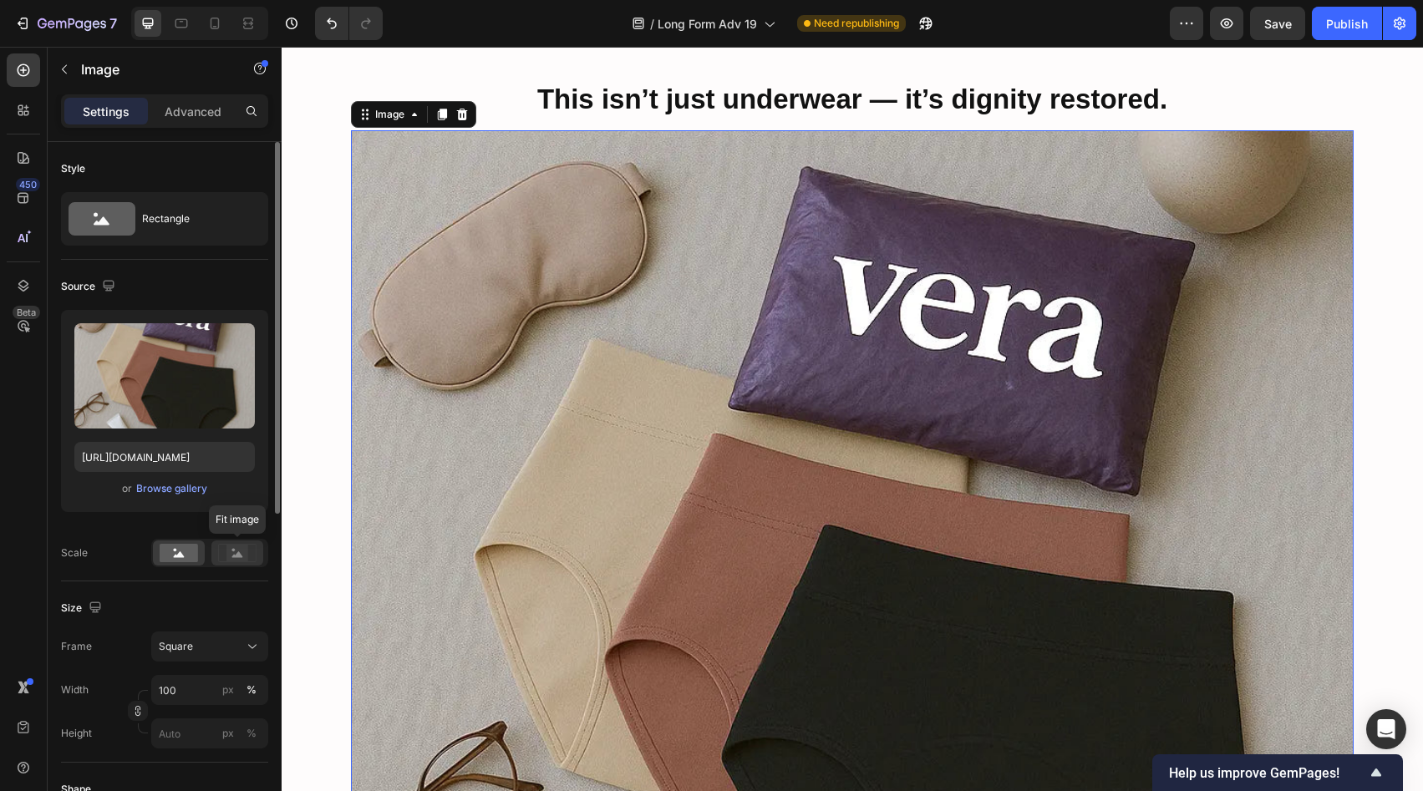
click at [252, 542] on div at bounding box center [237, 553] width 52 height 25
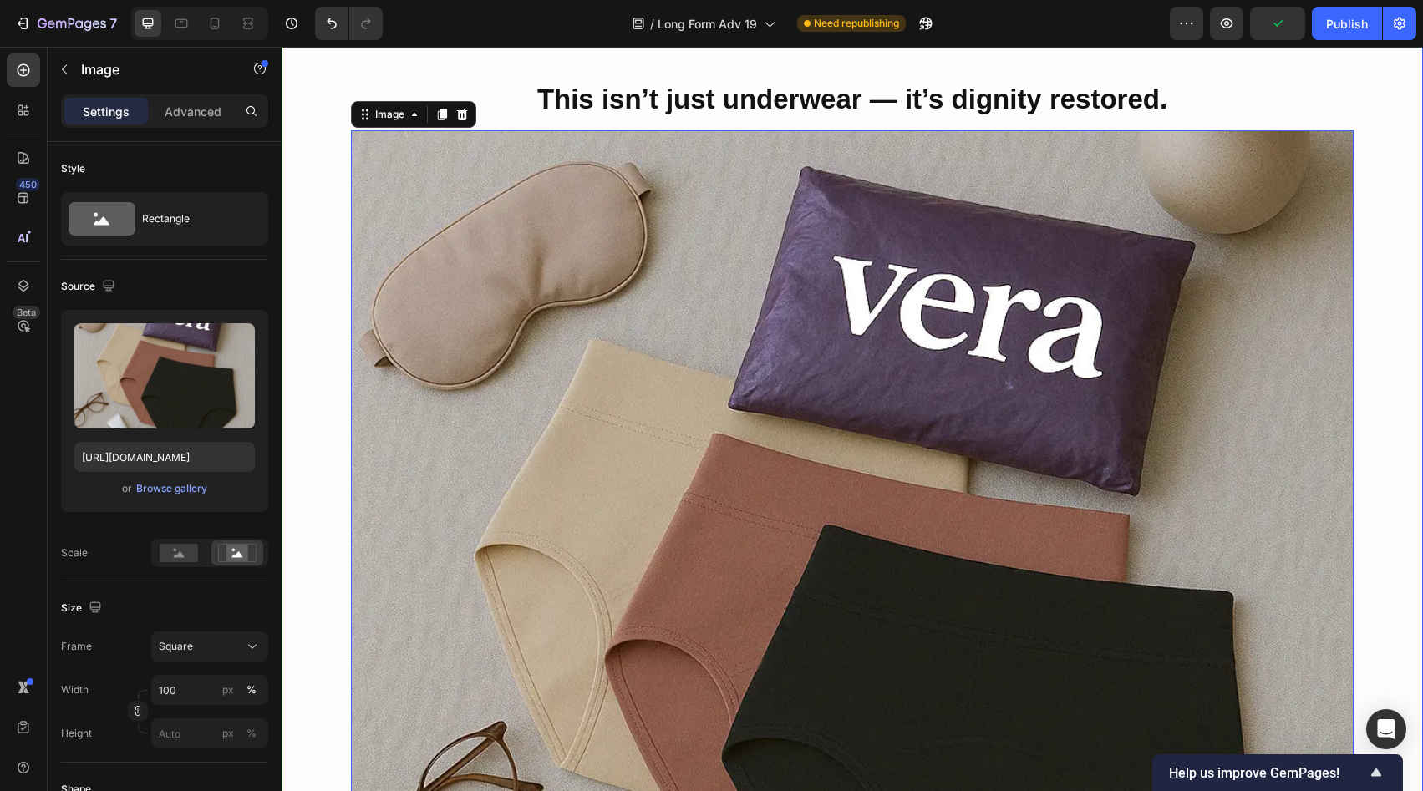
click at [450, 526] on img at bounding box center [852, 631] width 1003 height 1003
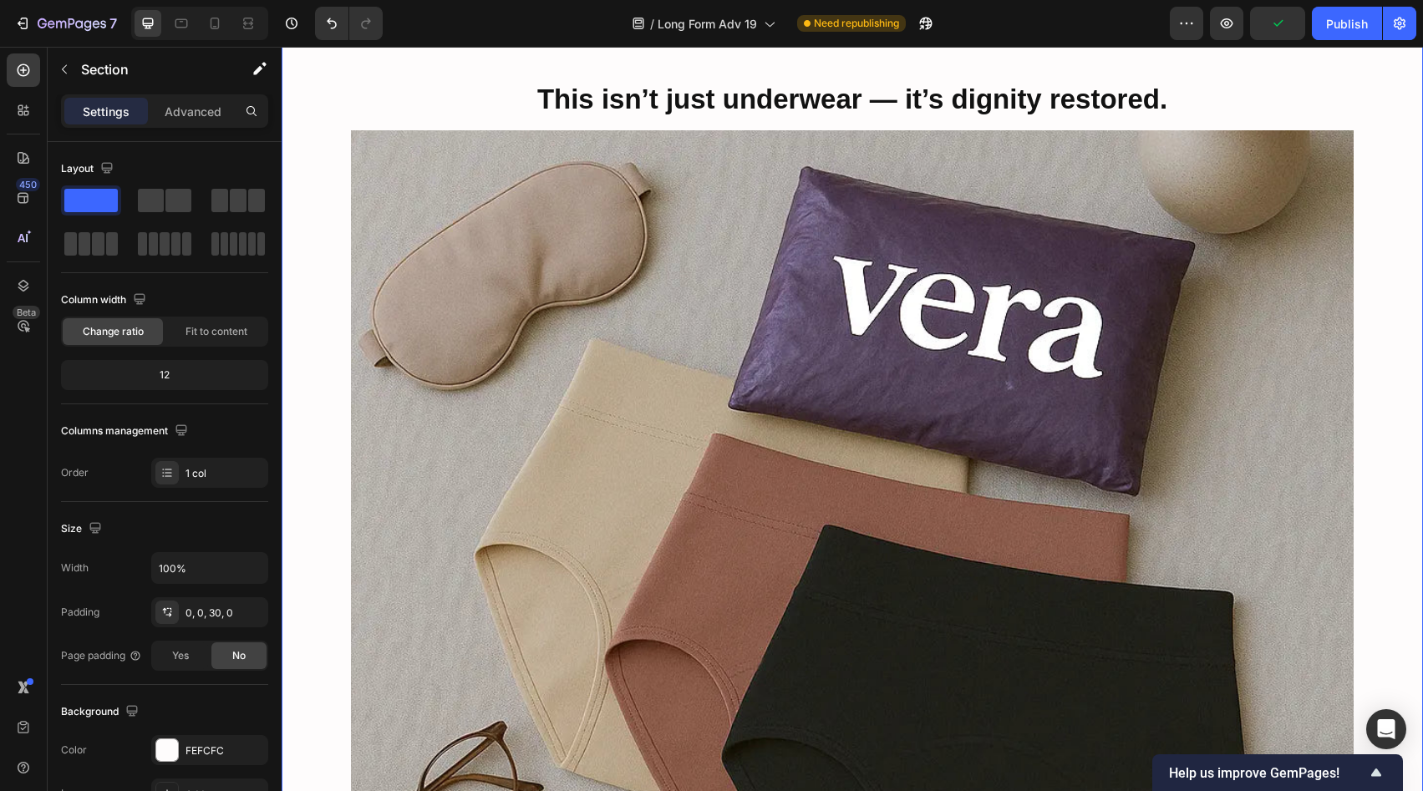
click at [309, 534] on div "Vera isn’t just leakproof underwear—it’s the quiet confidence of knowing you’re…" at bounding box center [853, 140] width 1142 height 6553
click at [417, 529] on img at bounding box center [852, 631] width 1003 height 1003
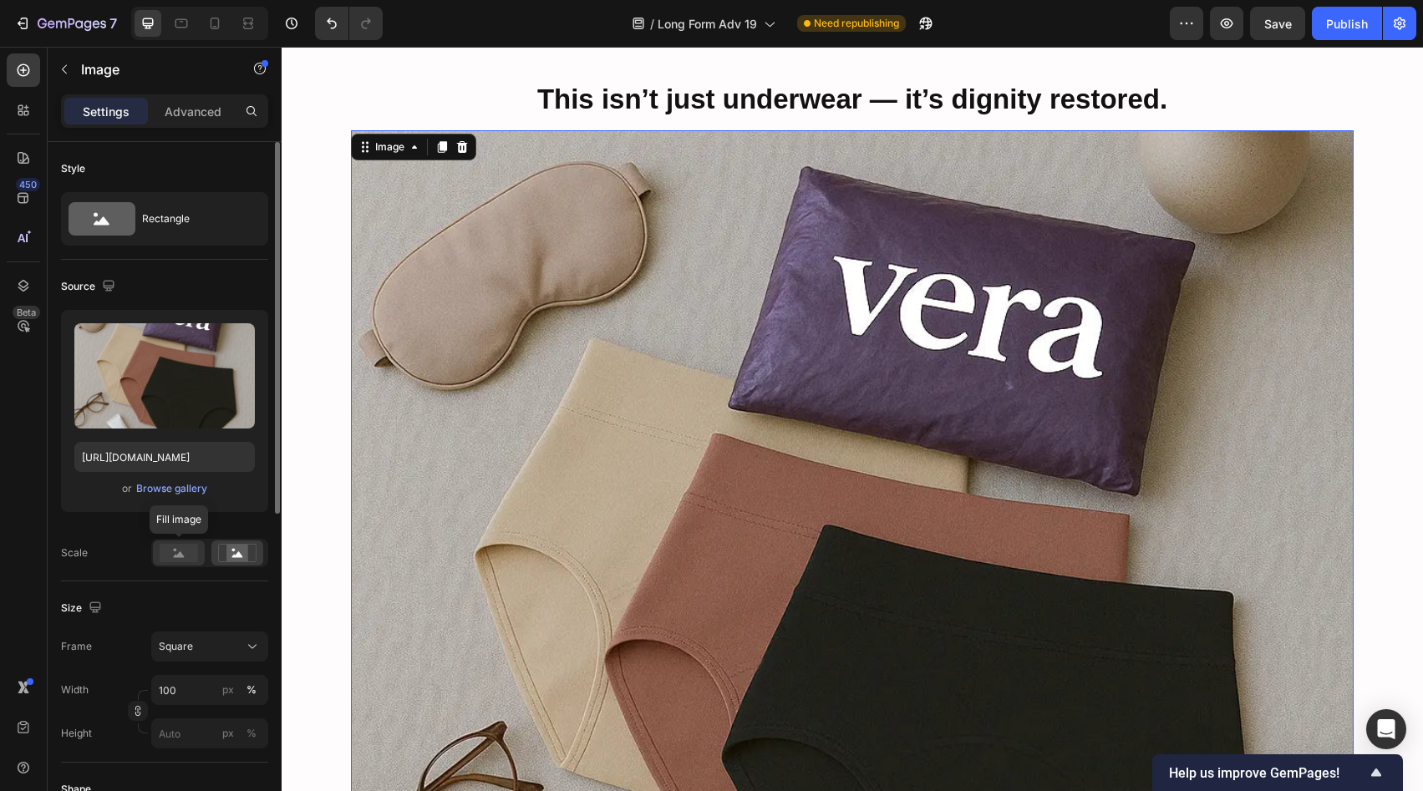
click at [181, 547] on rect at bounding box center [179, 553] width 38 height 18
click at [224, 659] on button "Square" at bounding box center [209, 647] width 117 height 30
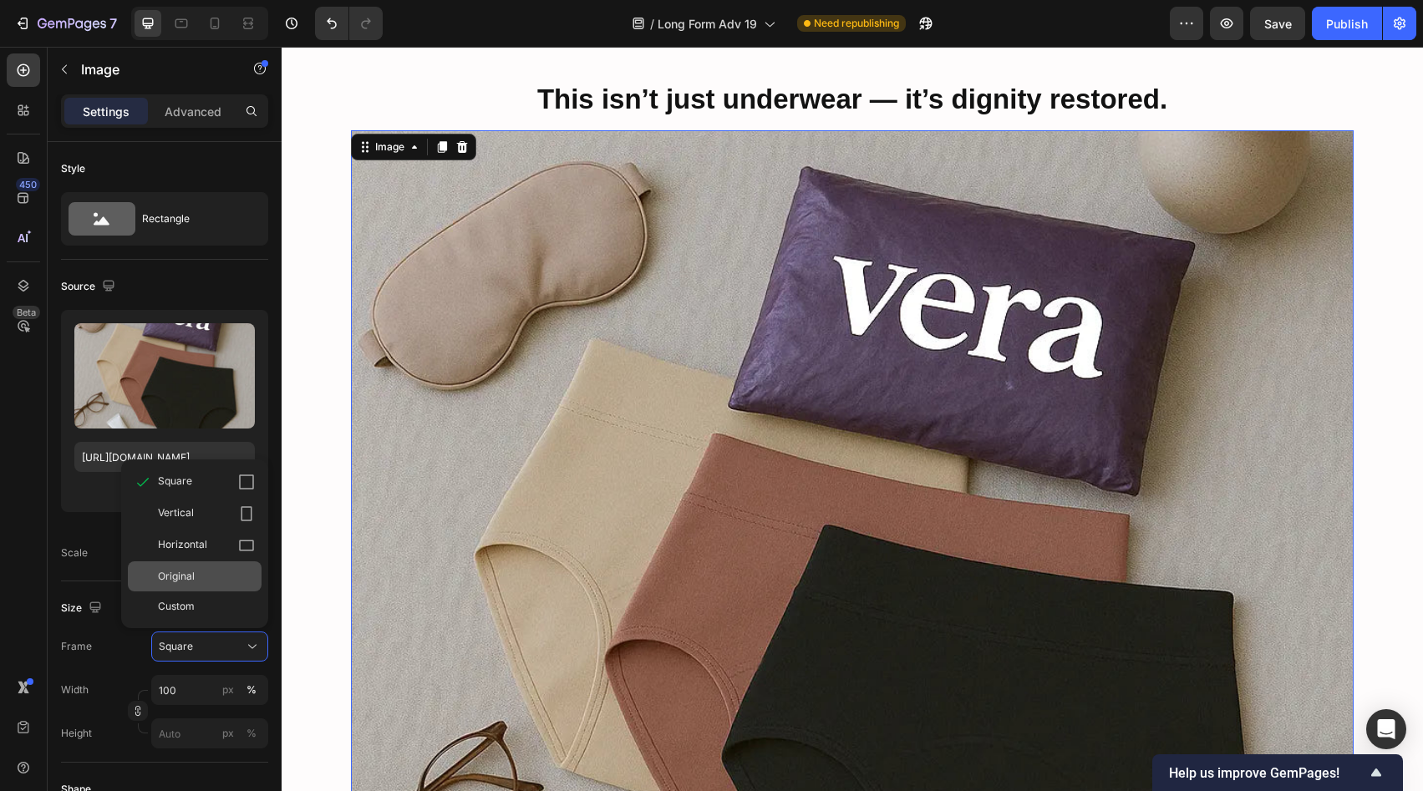
click at [215, 588] on div "Original" at bounding box center [195, 577] width 134 height 30
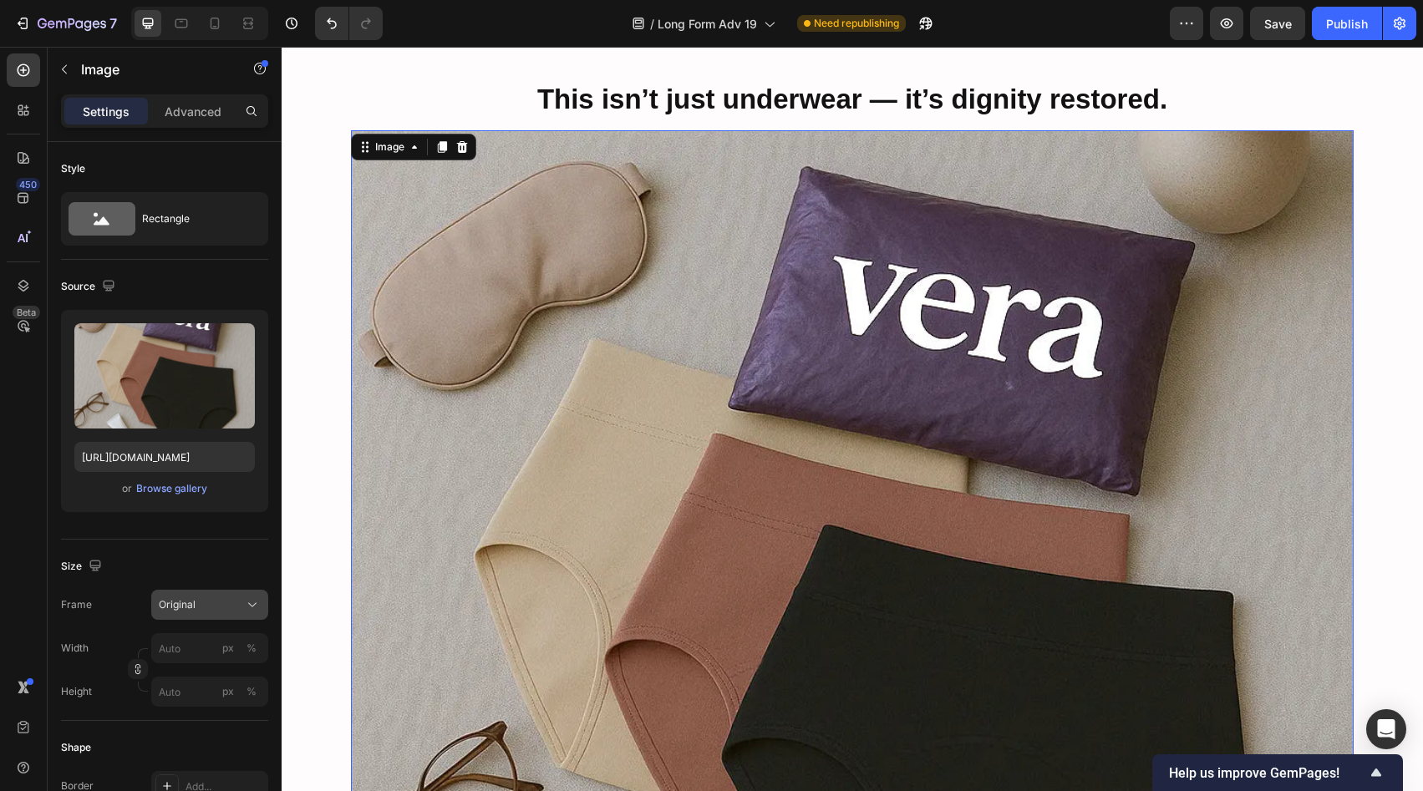
click at [225, 613] on div "Original" at bounding box center [210, 605] width 102 height 17
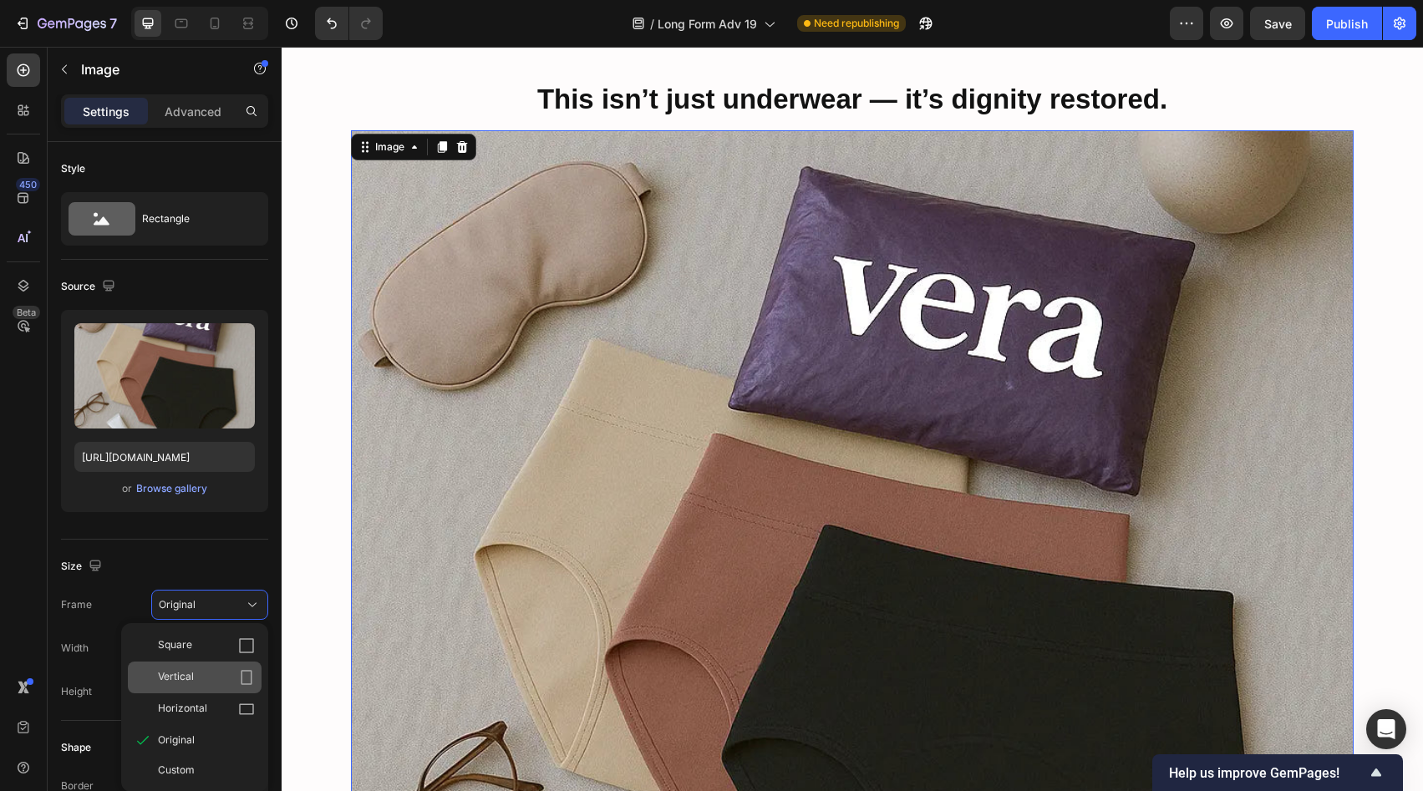
click at [226, 675] on div "Vertical" at bounding box center [206, 677] width 97 height 17
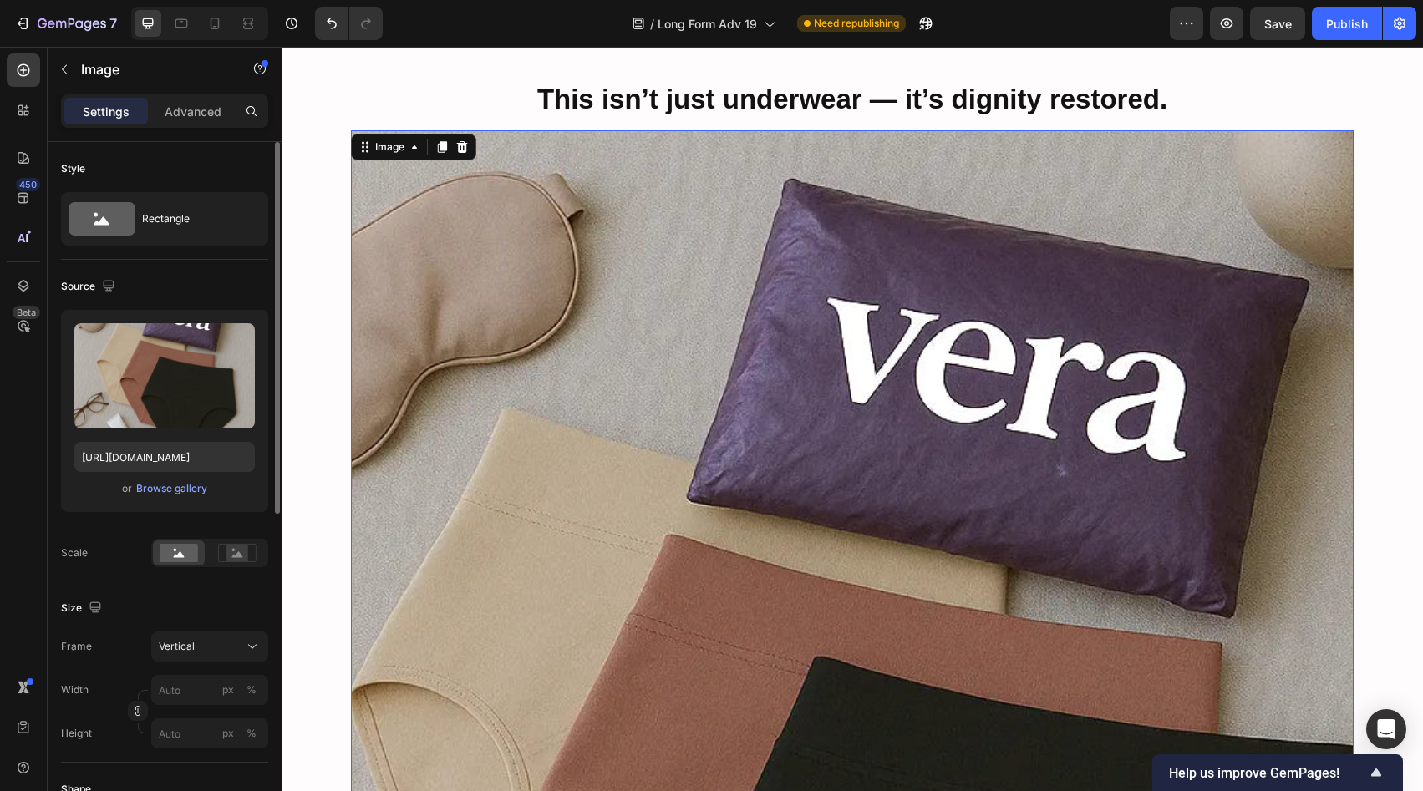
click at [239, 569] on div "Source Upload Image https://cdn.shopify.com/s/files/1/0658/5303/0470/files/gemp…" at bounding box center [164, 421] width 207 height 322
click at [241, 563] on div at bounding box center [237, 553] width 52 height 25
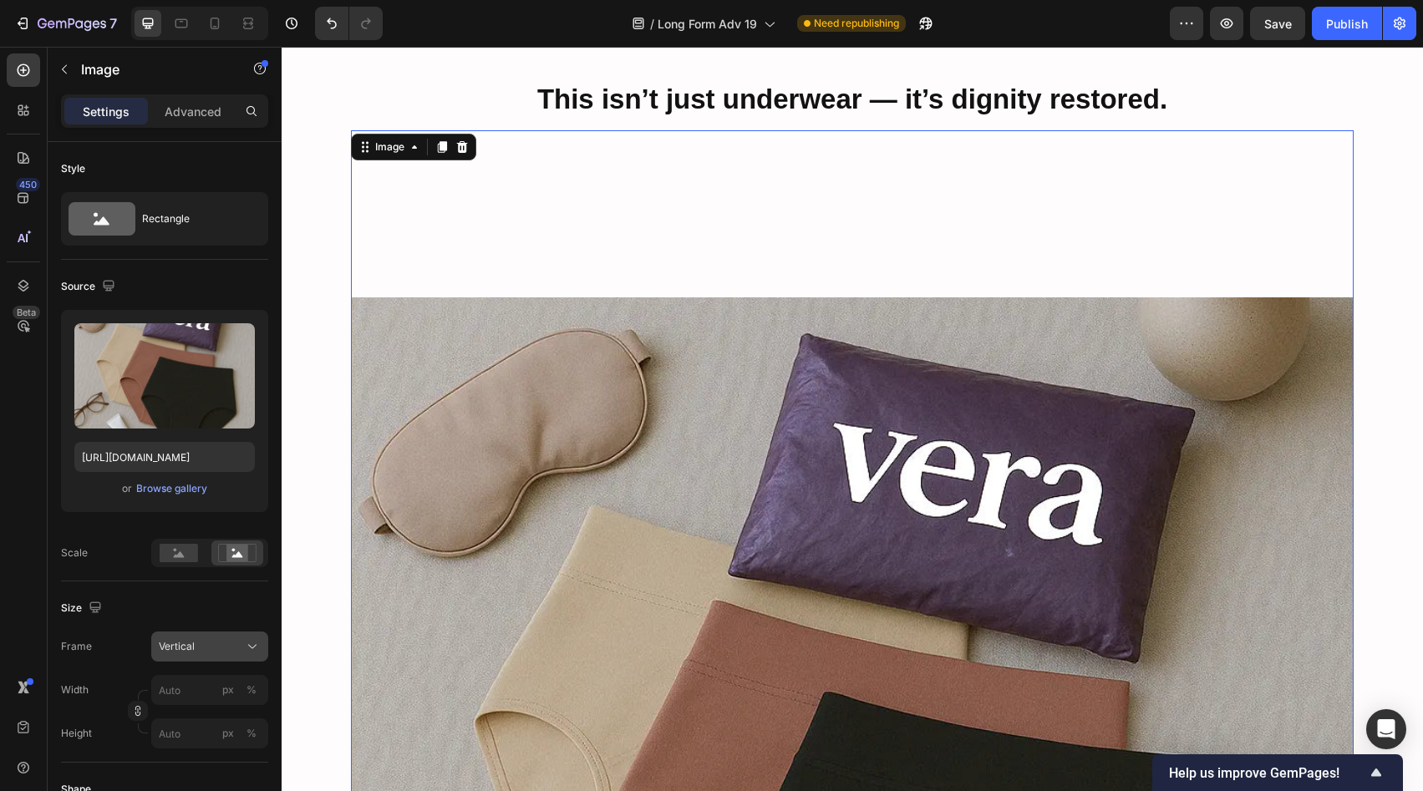
click at [242, 639] on div "Vertical" at bounding box center [210, 647] width 102 height 17
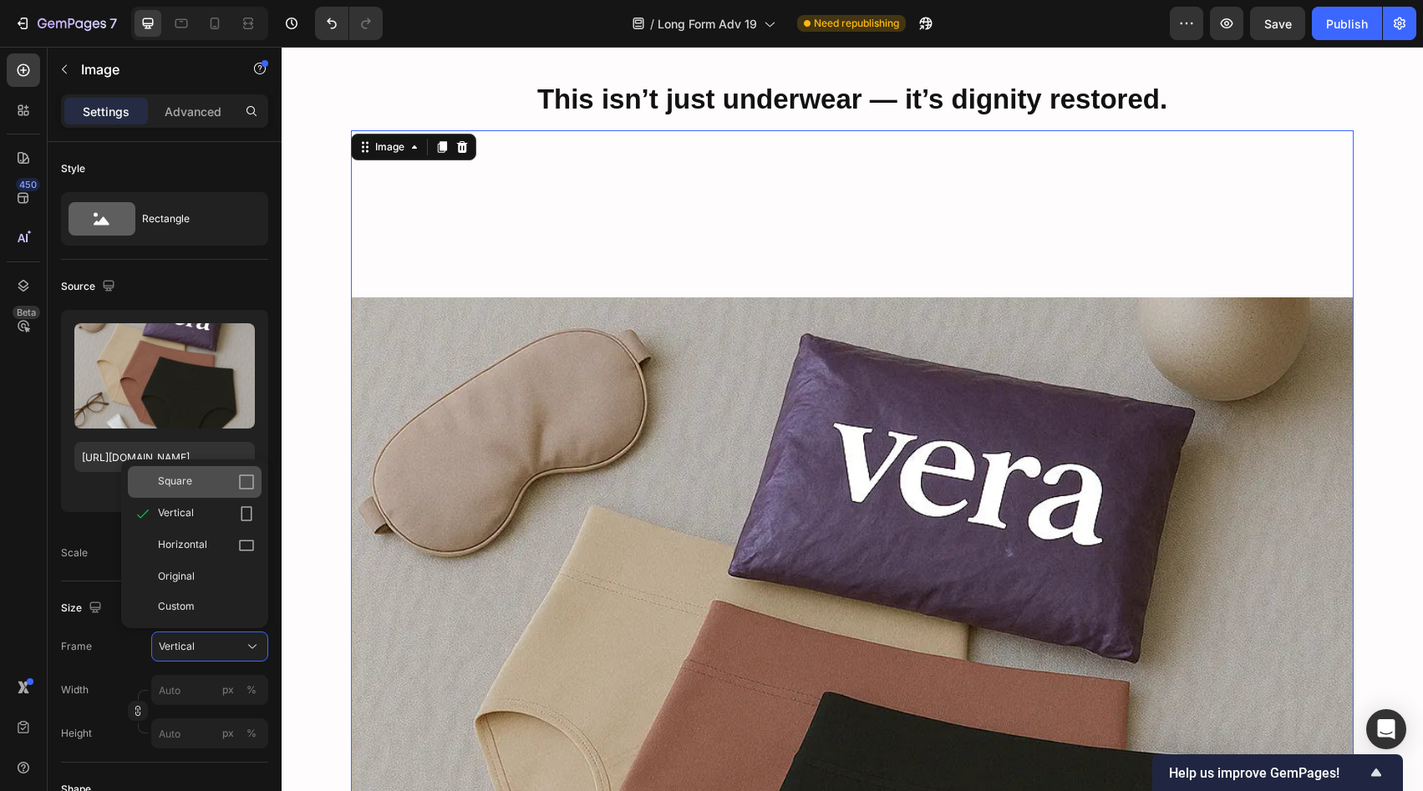
click at [249, 488] on icon at bounding box center [246, 482] width 15 height 15
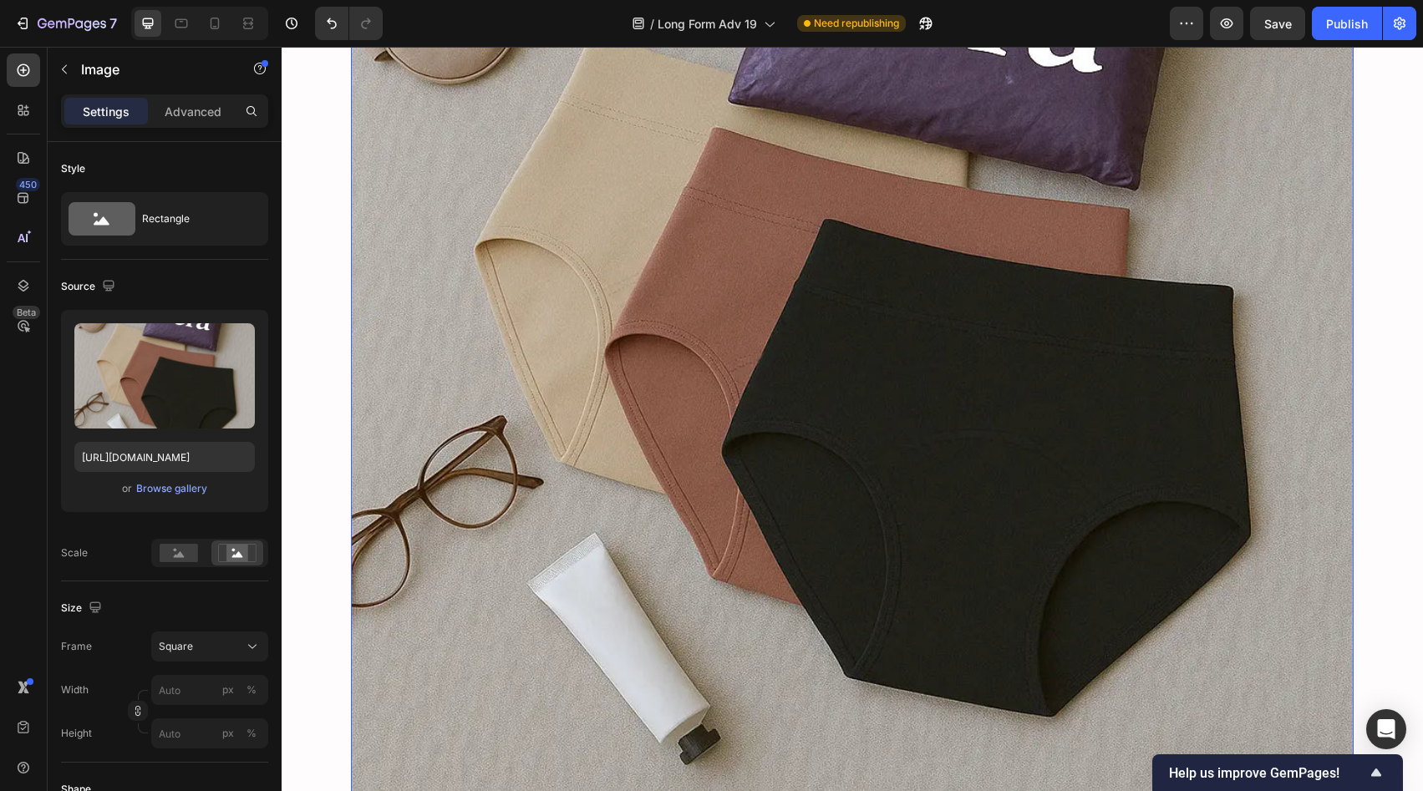
scroll to position [7884, 0]
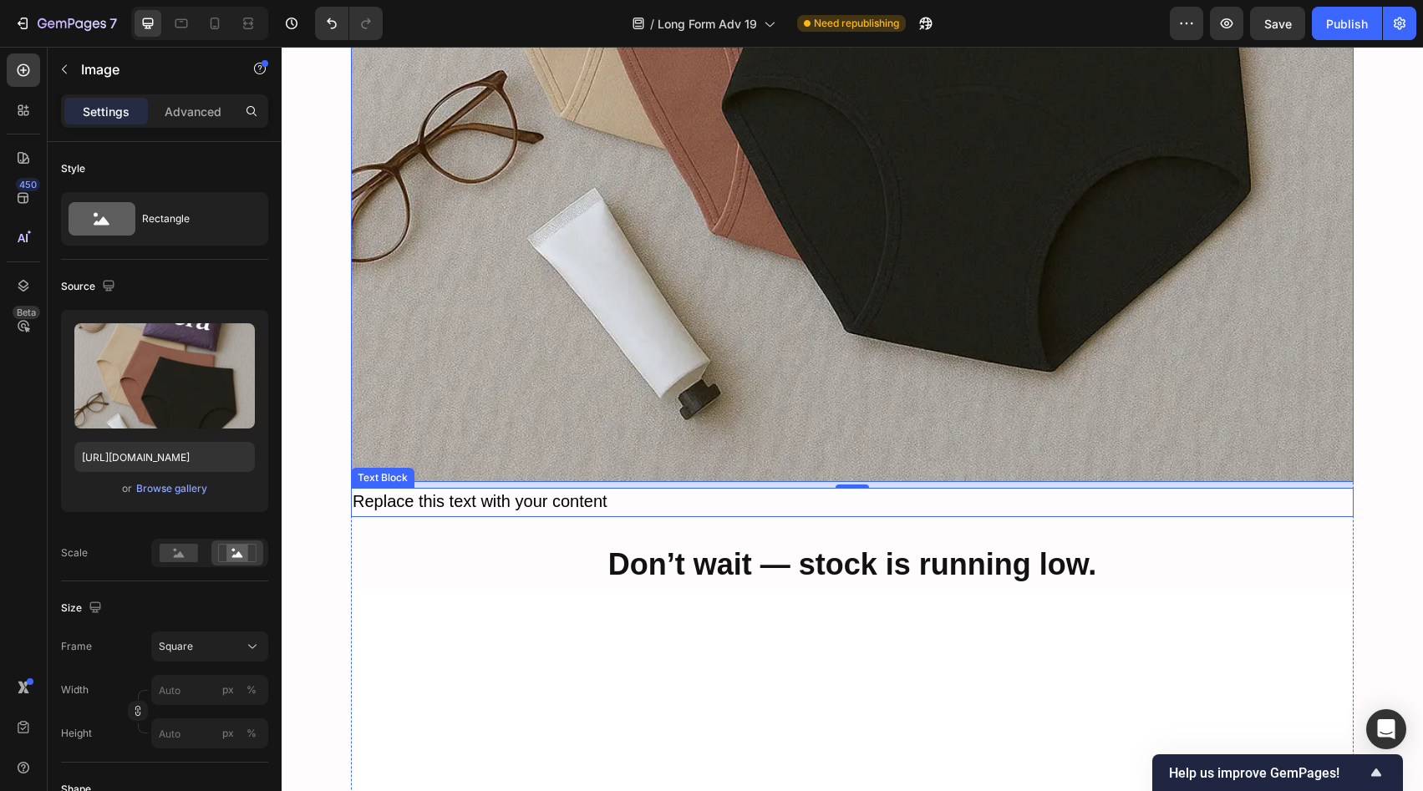
click at [728, 490] on p "Replace this text with your content" at bounding box center [853, 503] width 1000 height 26
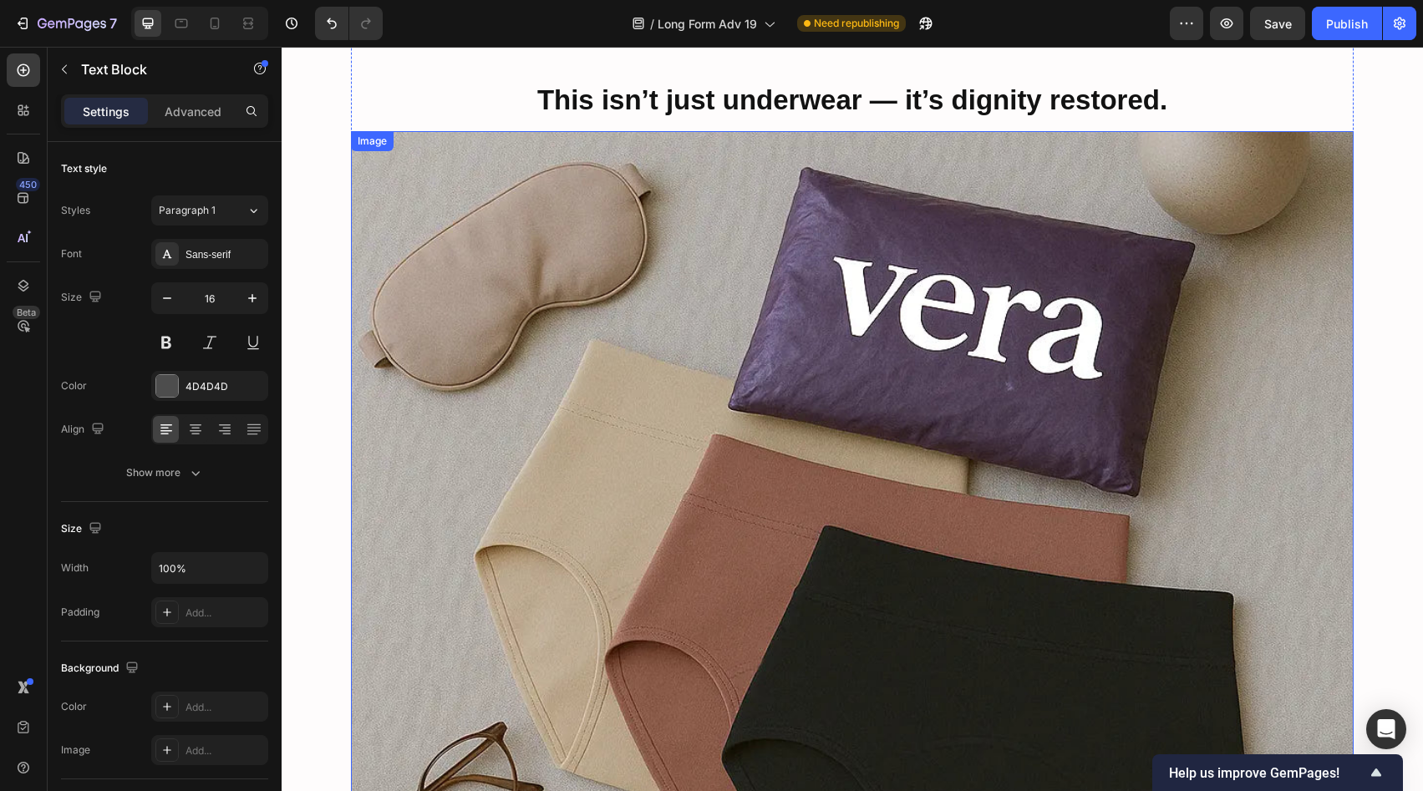
scroll to position [6760, 0]
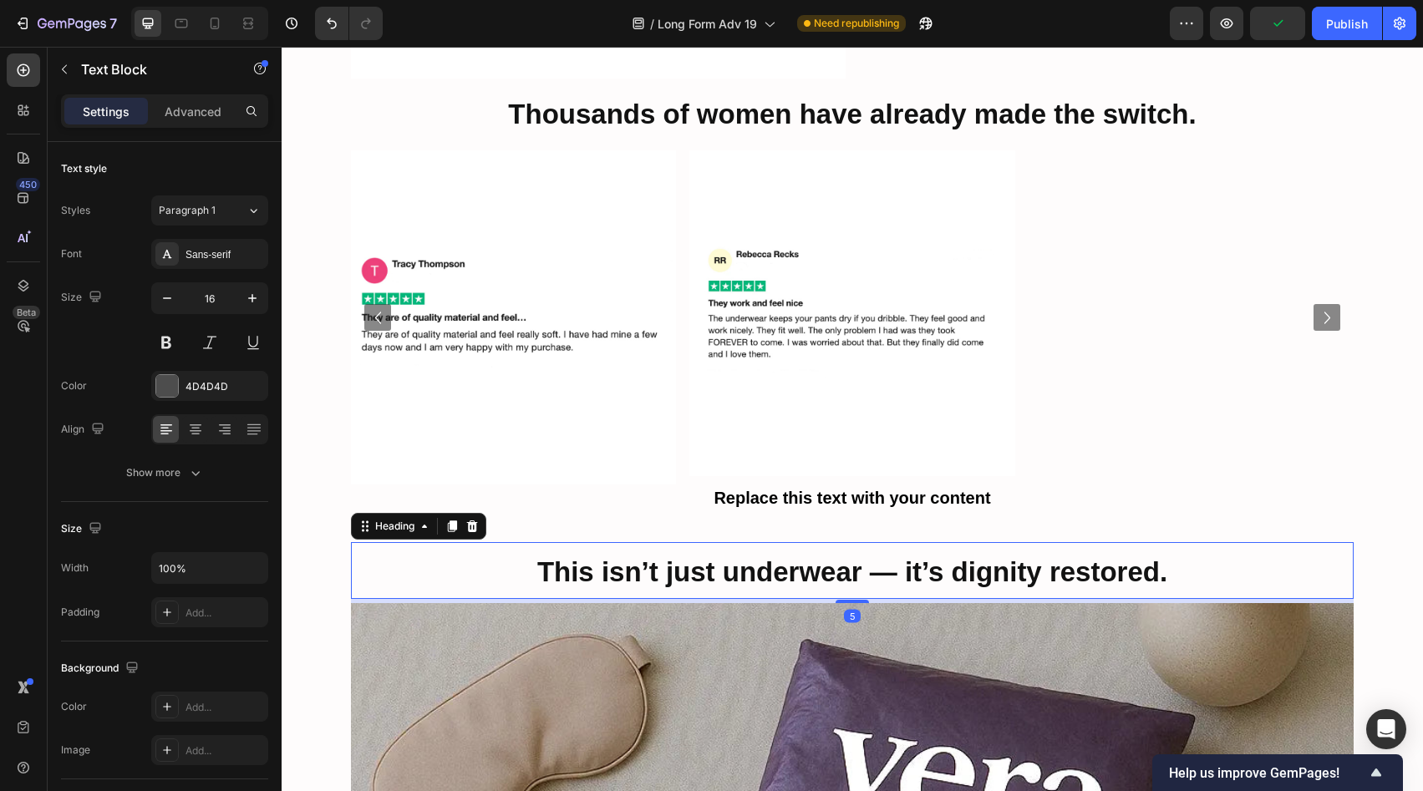
click at [706, 557] on strong "This isn’t just underwear — it’s dignity restored." at bounding box center [852, 572] width 630 height 31
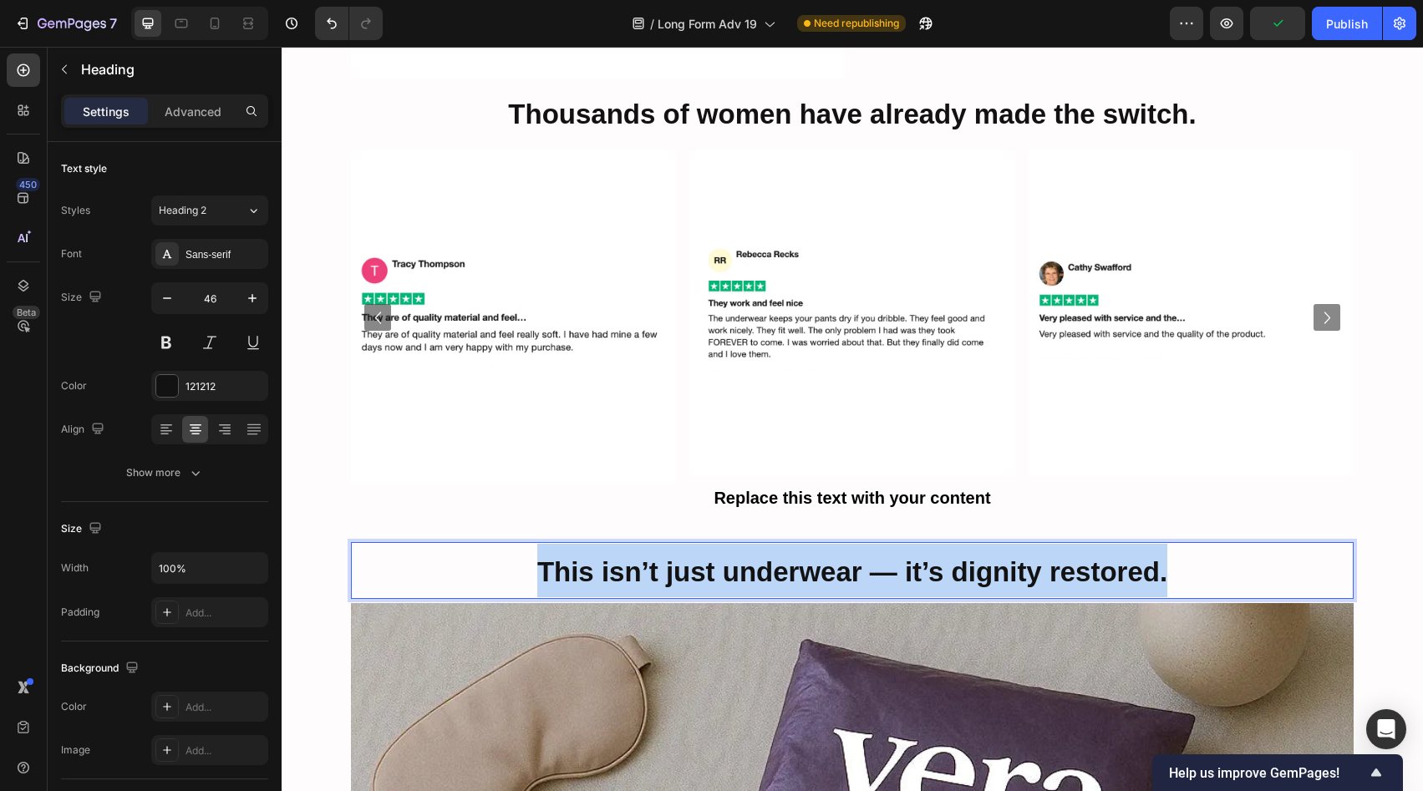
click at [706, 557] on strong "This isn’t just underwear — it’s dignity restored." at bounding box center [852, 572] width 630 height 31
copy strong "This isn’t just underwear — it’s dignity restored."
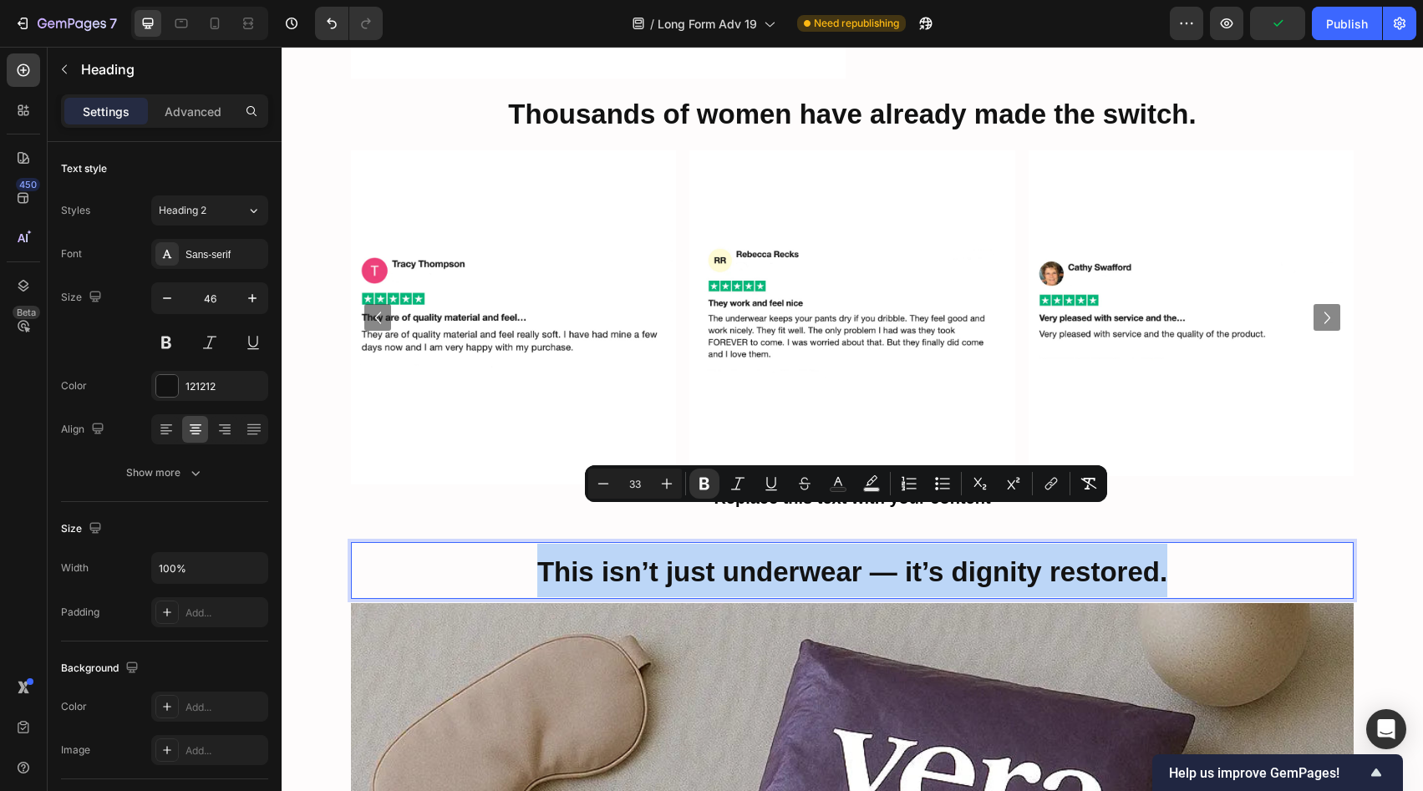
scroll to position [7840, 0]
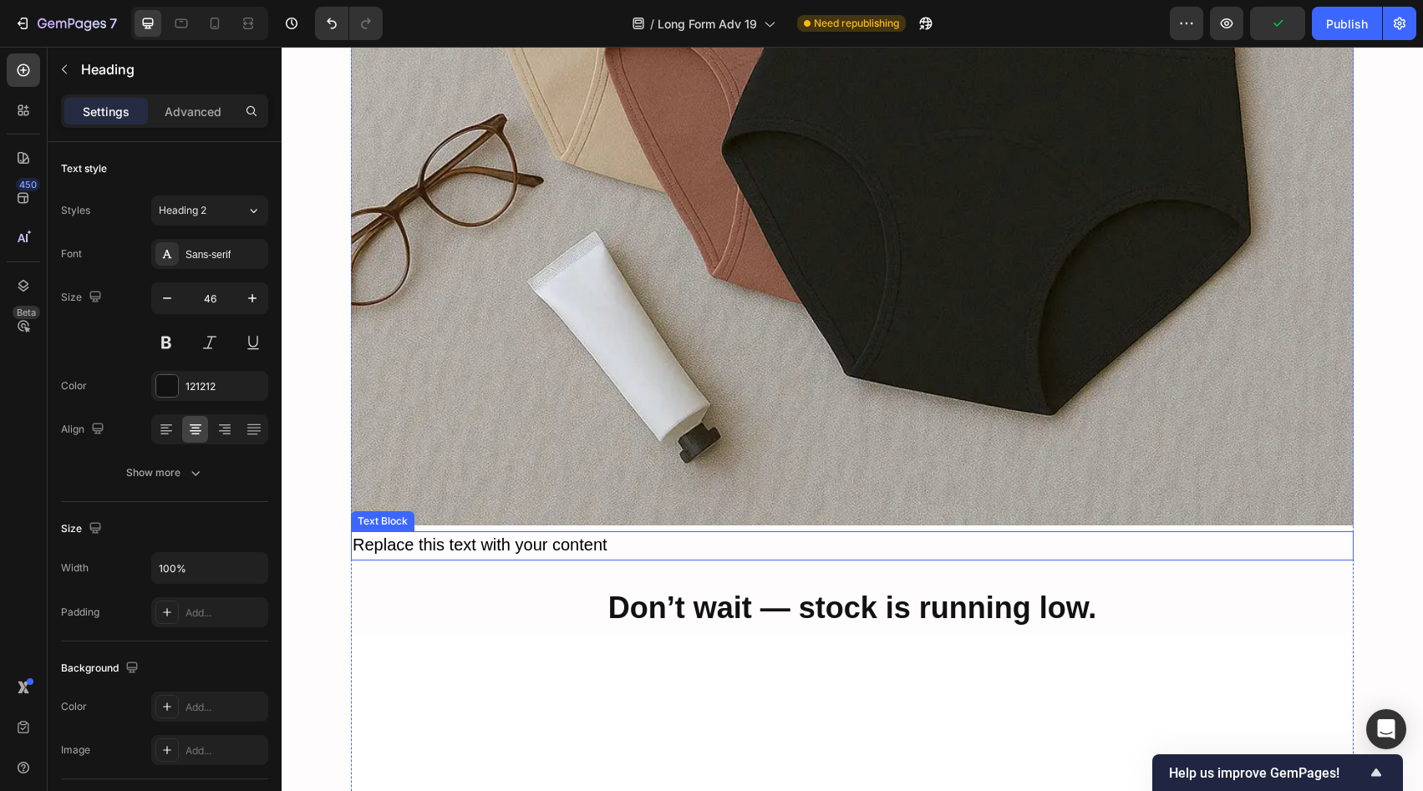
click at [654, 533] on p "Replace this text with your content" at bounding box center [853, 546] width 1000 height 26
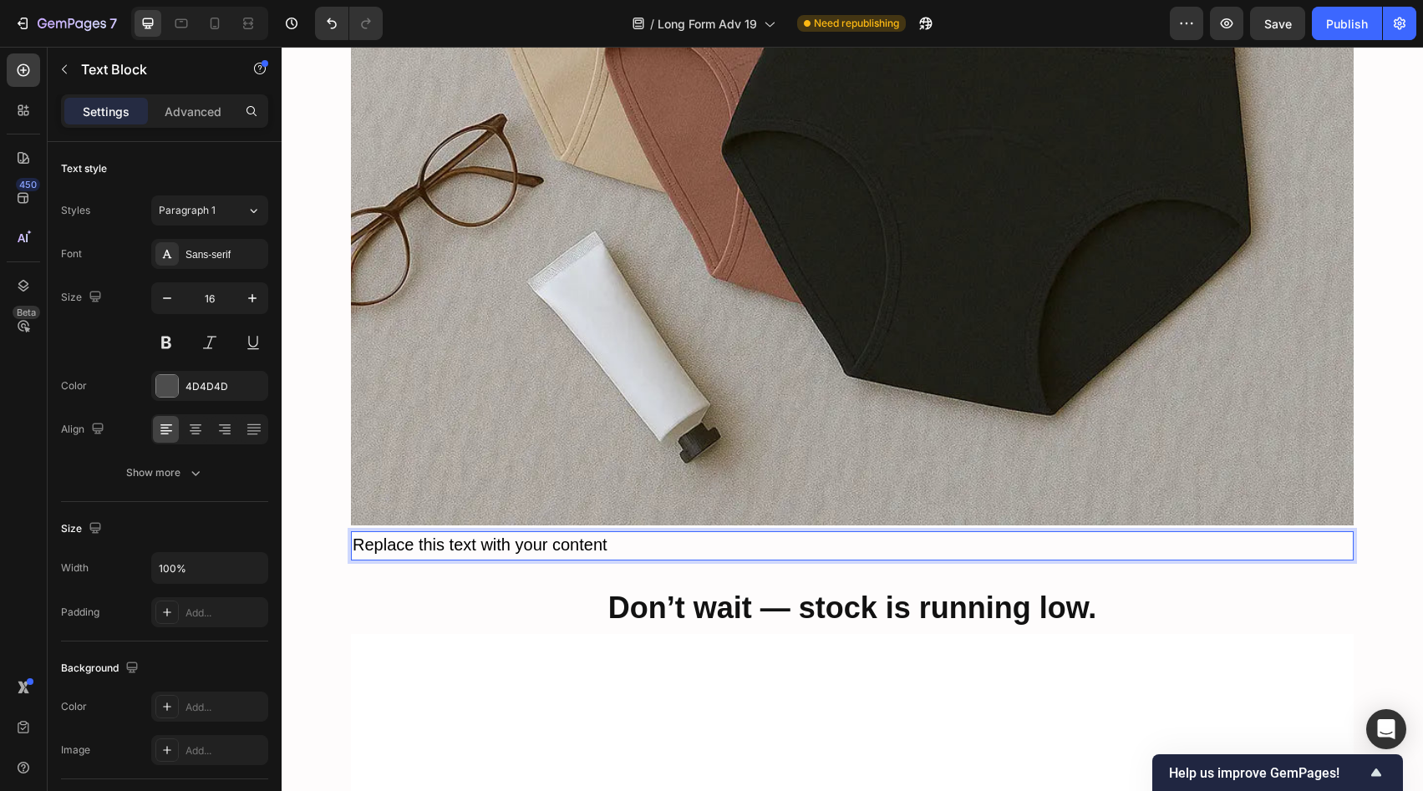
click at [654, 533] on p "Replace this text with your content" at bounding box center [853, 546] width 1000 height 26
click at [575, 536] on span "Replace this text with your content" at bounding box center [480, 545] width 255 height 18
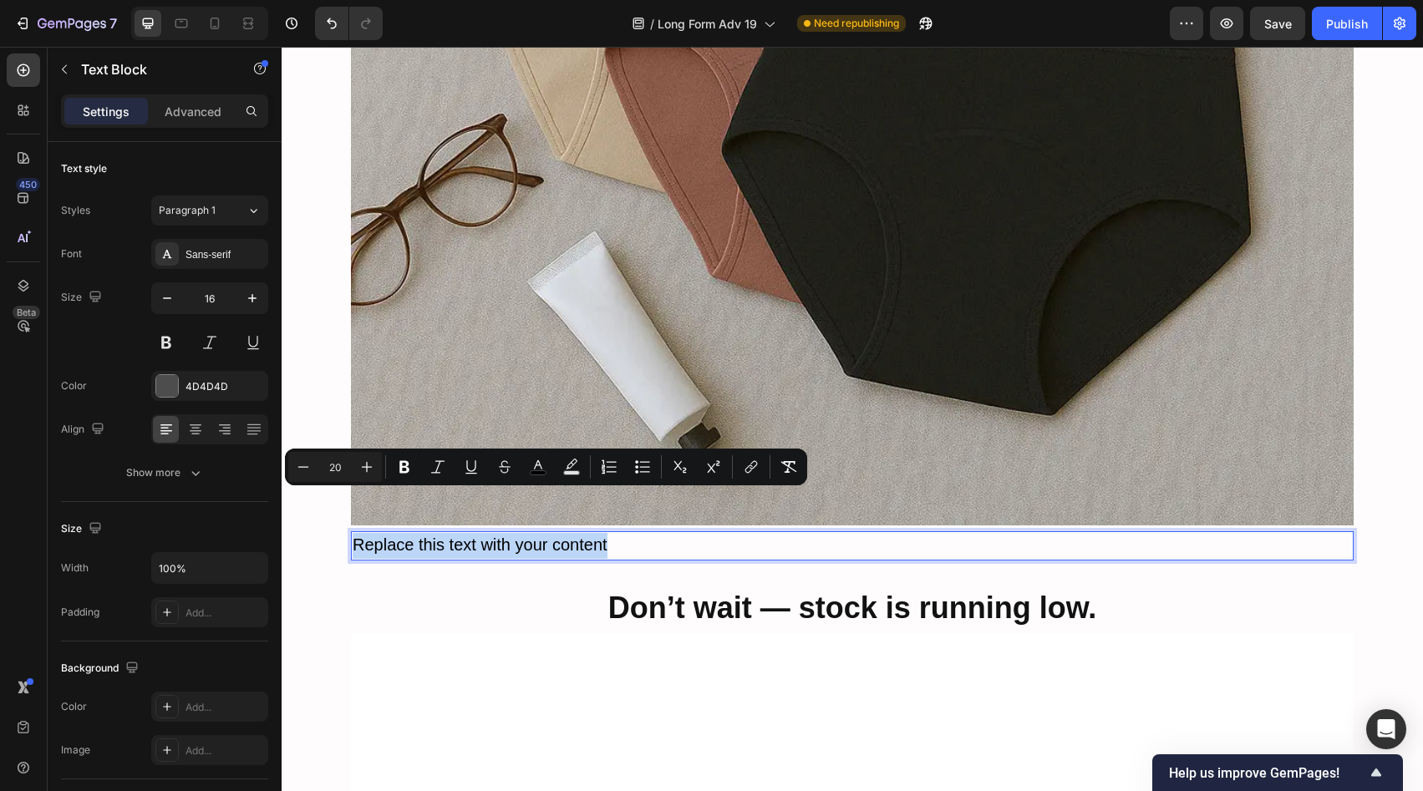
type input "16"
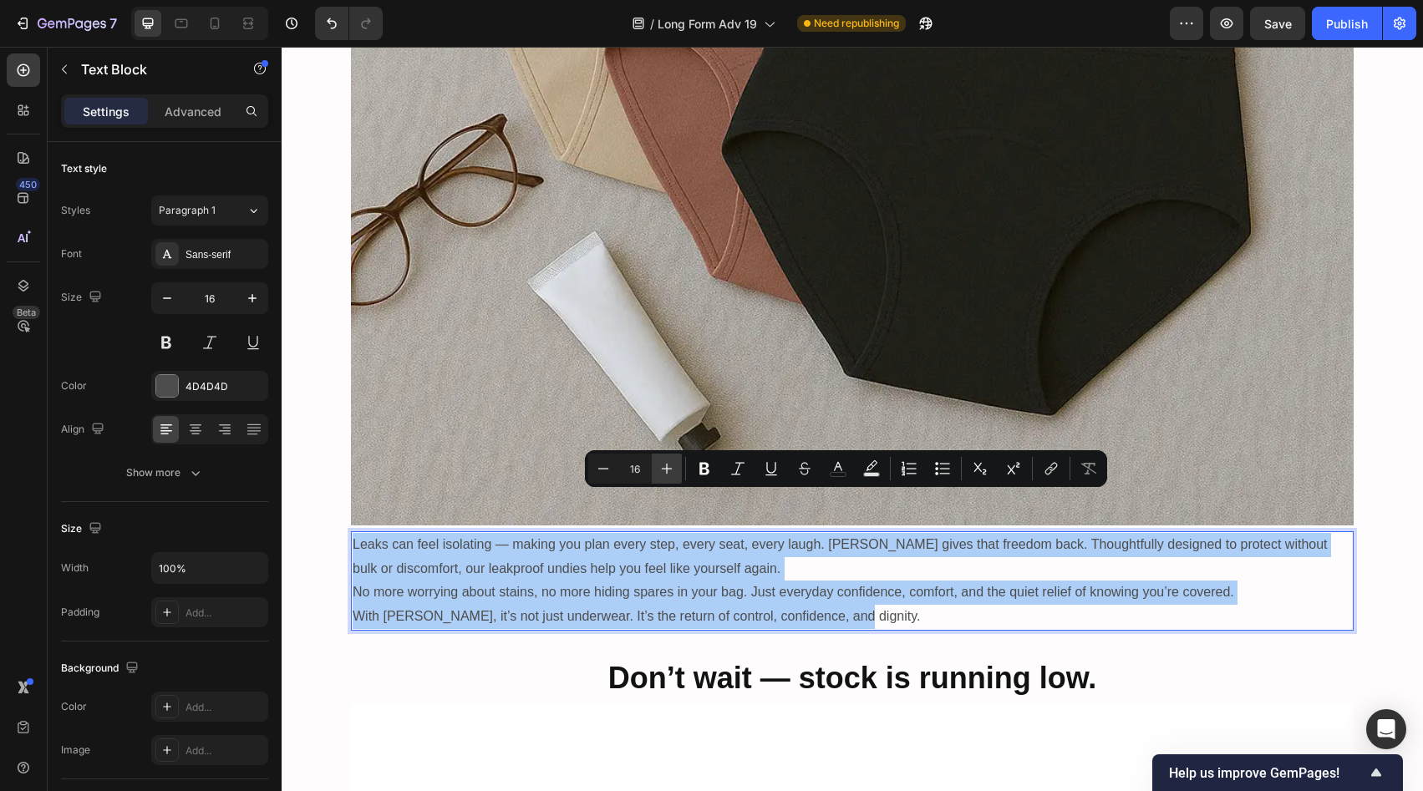
click at [663, 475] on icon "Editor contextual toolbar" at bounding box center [667, 469] width 17 height 17
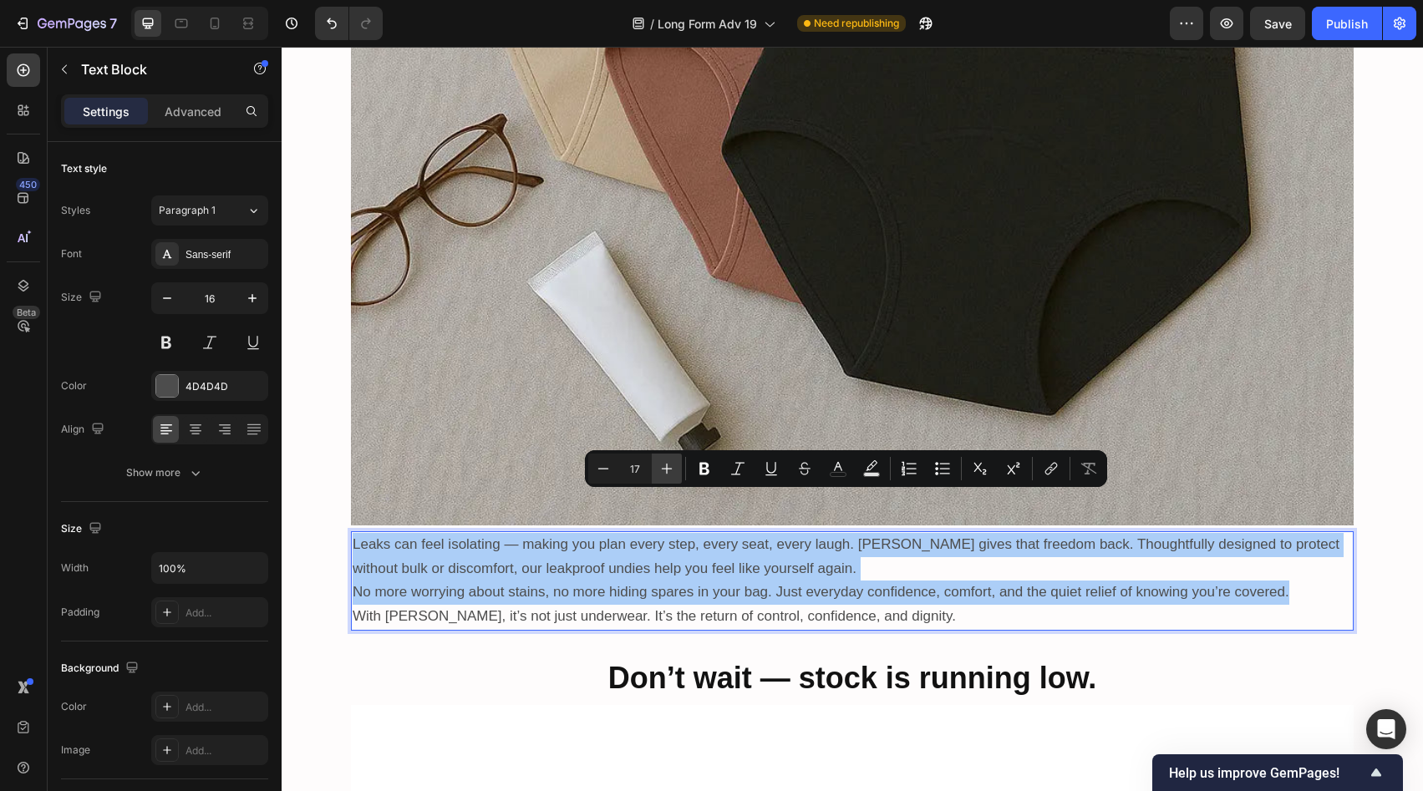
click at [663, 475] on icon "Editor contextual toolbar" at bounding box center [667, 469] width 17 height 17
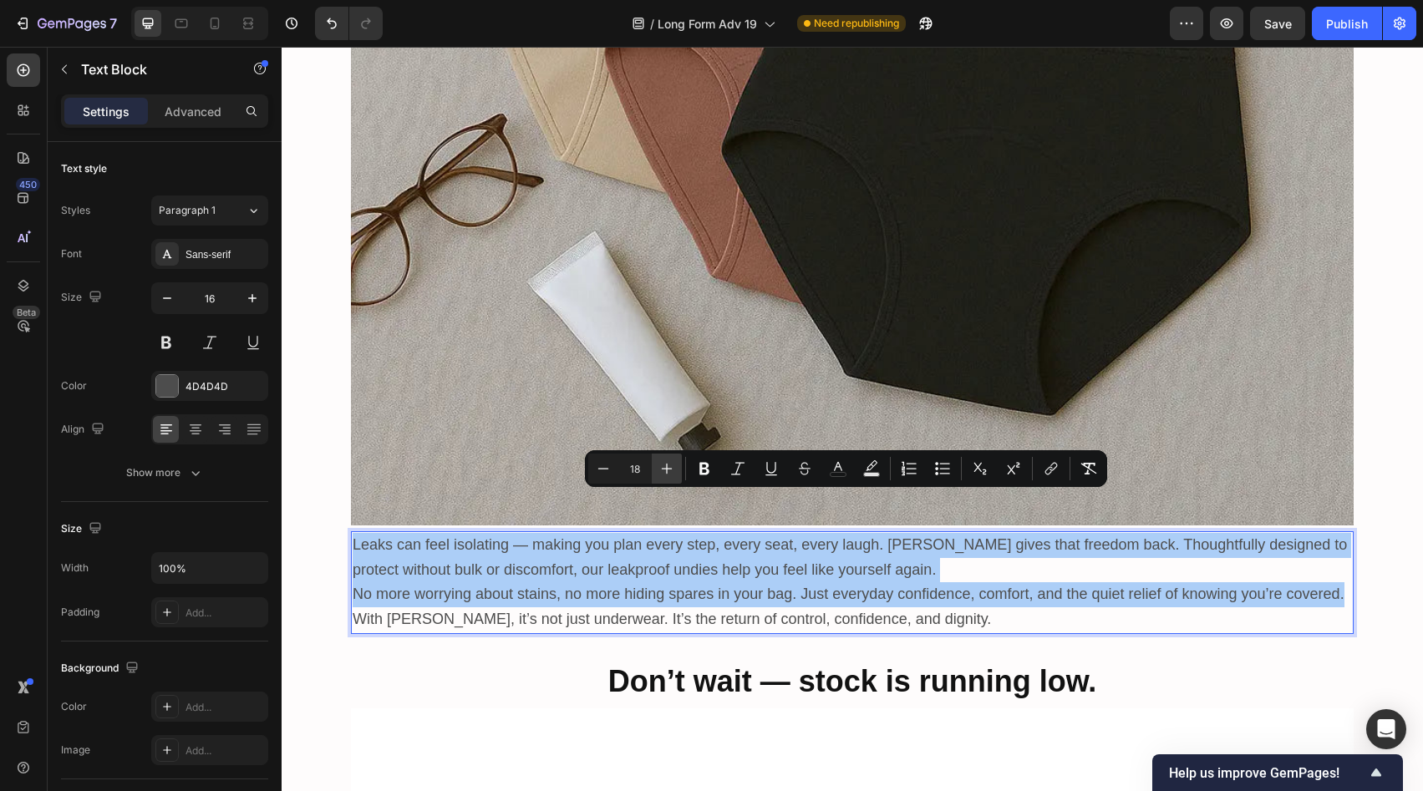
click at [663, 475] on icon "Editor contextual toolbar" at bounding box center [667, 469] width 17 height 17
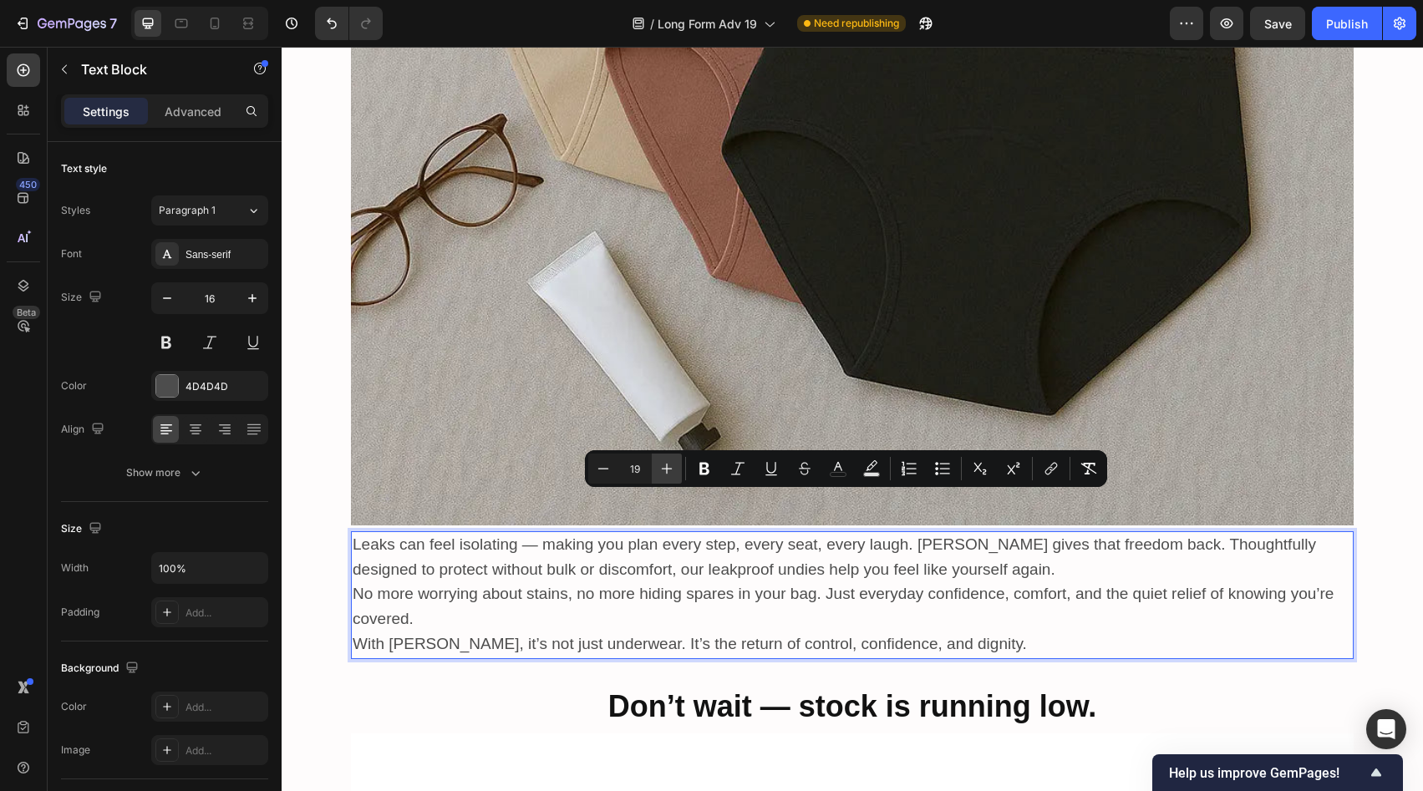
click at [663, 475] on icon "Editor contextual toolbar" at bounding box center [667, 469] width 17 height 17
type input "20"
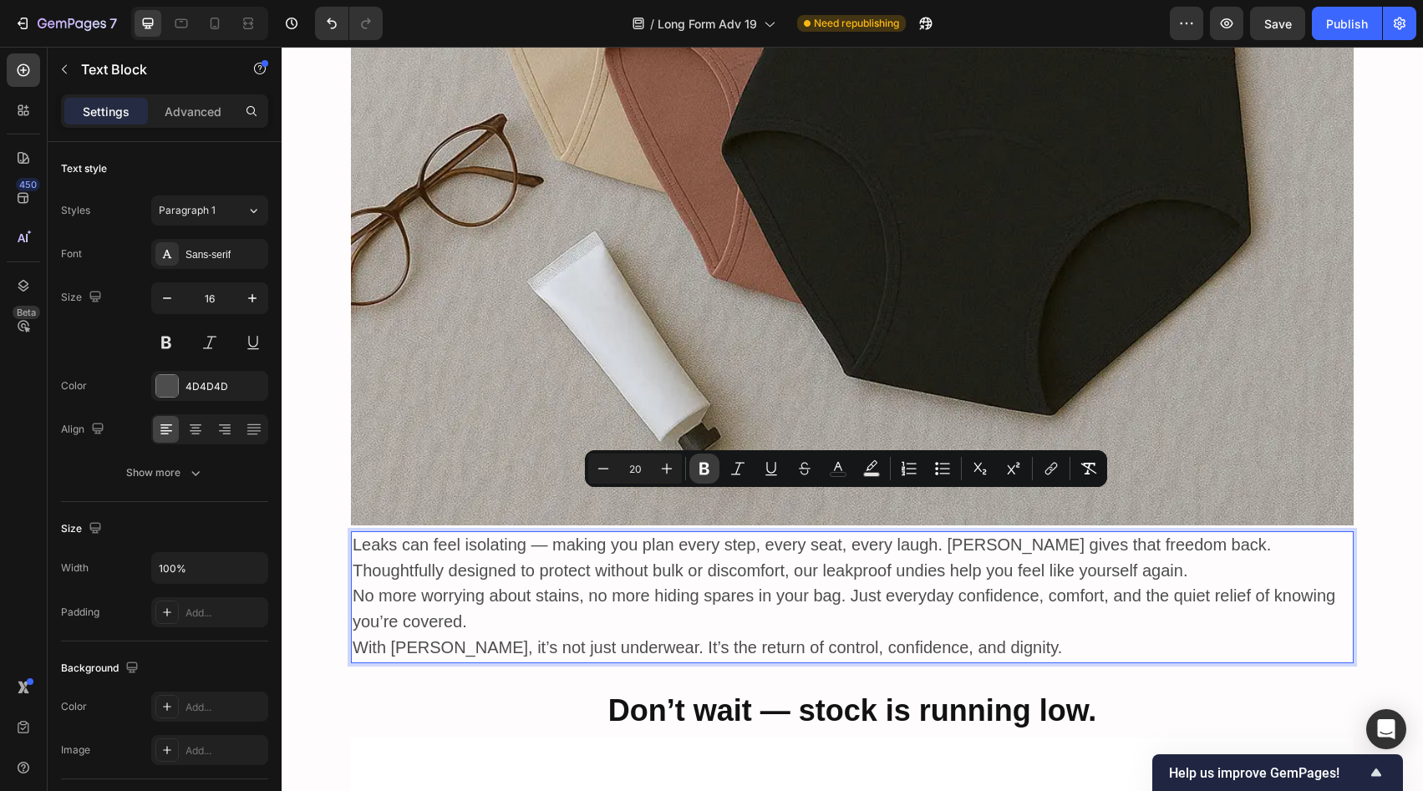
click at [699, 471] on icon "Editor contextual toolbar" at bounding box center [704, 469] width 17 height 17
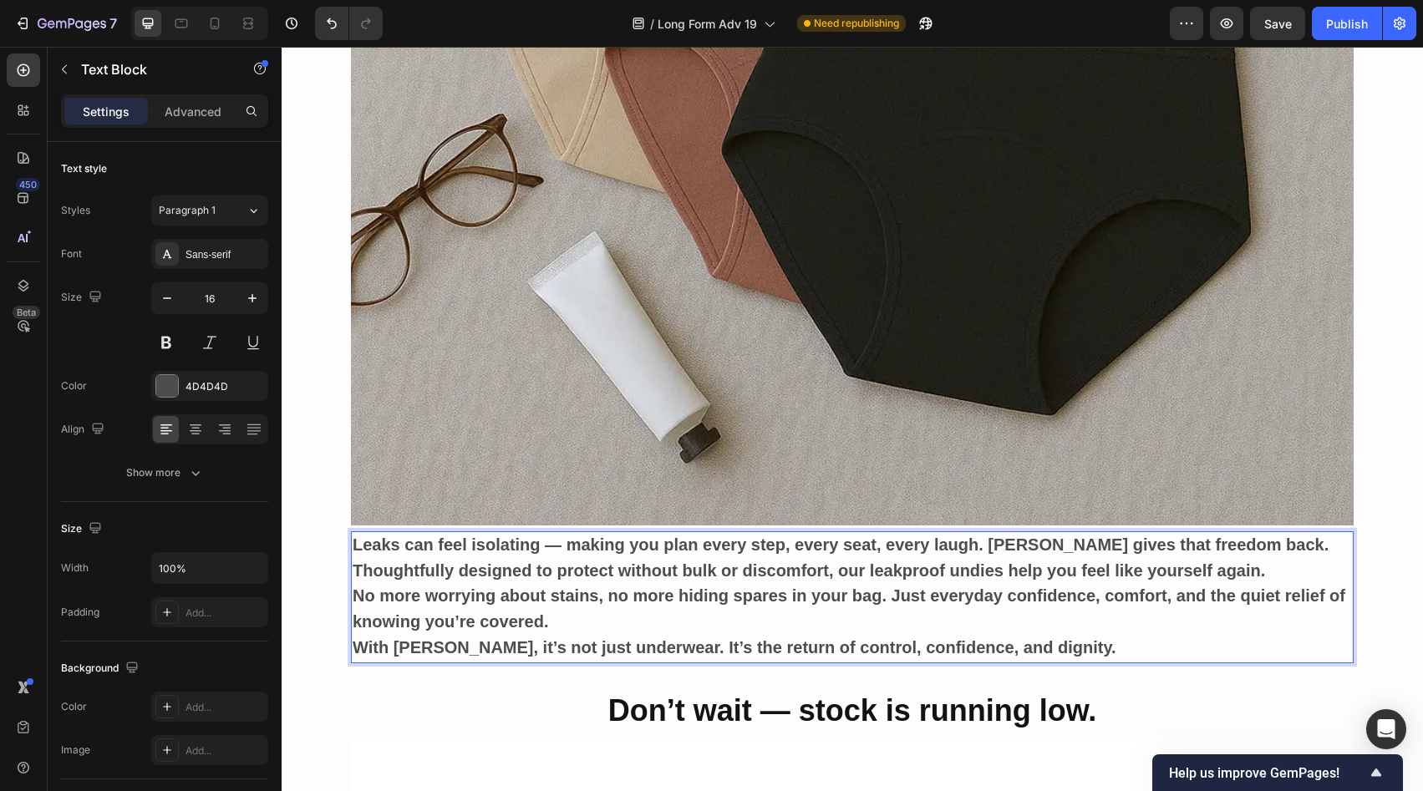
click at [680, 536] on strong "Leaks can feel isolating — making you plan every step, every seat, every laugh.…" at bounding box center [841, 558] width 976 height 44
click at [751, 369] on img at bounding box center [852, 24] width 1003 height 1003
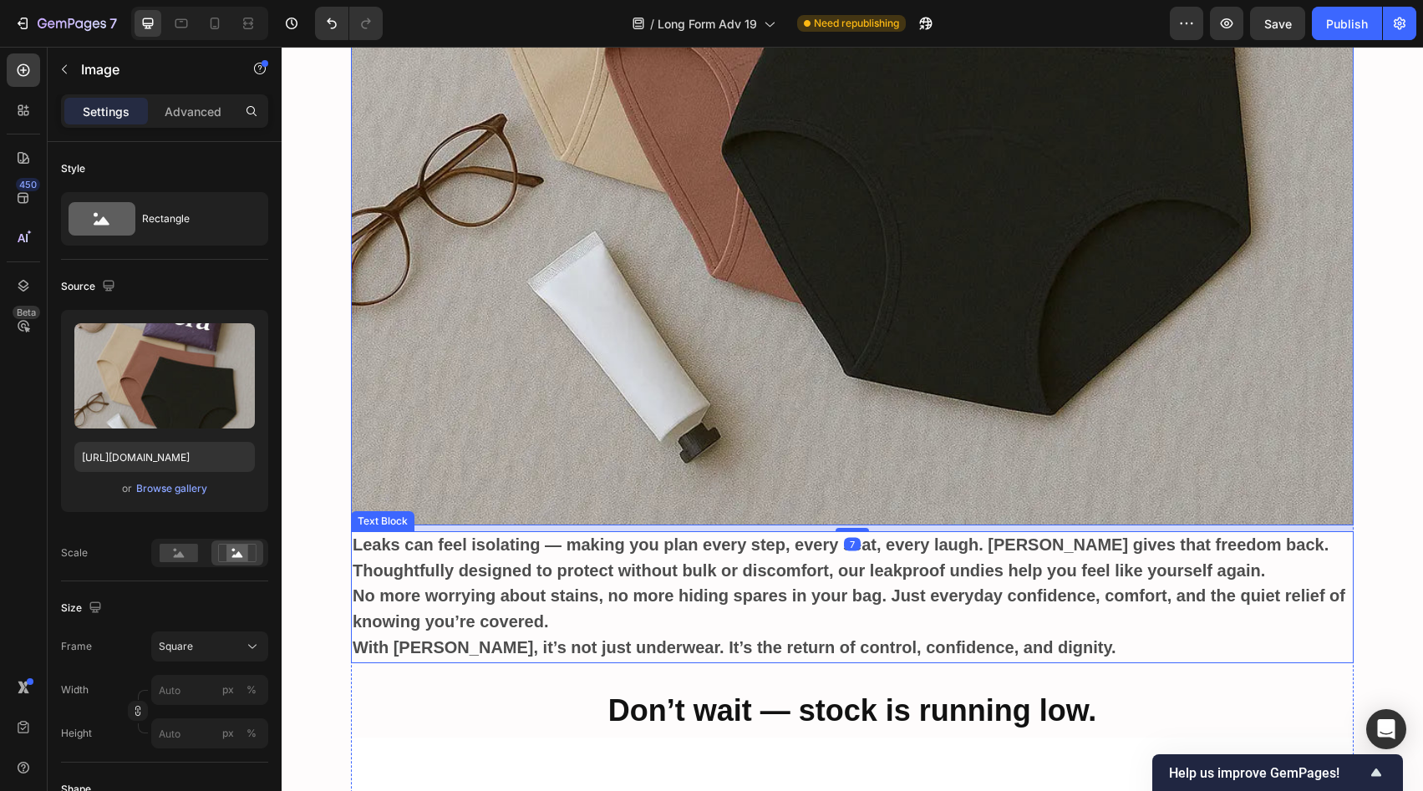
click at [725, 587] on strong "No more worrying about stains, no more hiding spares in your bag. Just everyday…" at bounding box center [849, 609] width 993 height 44
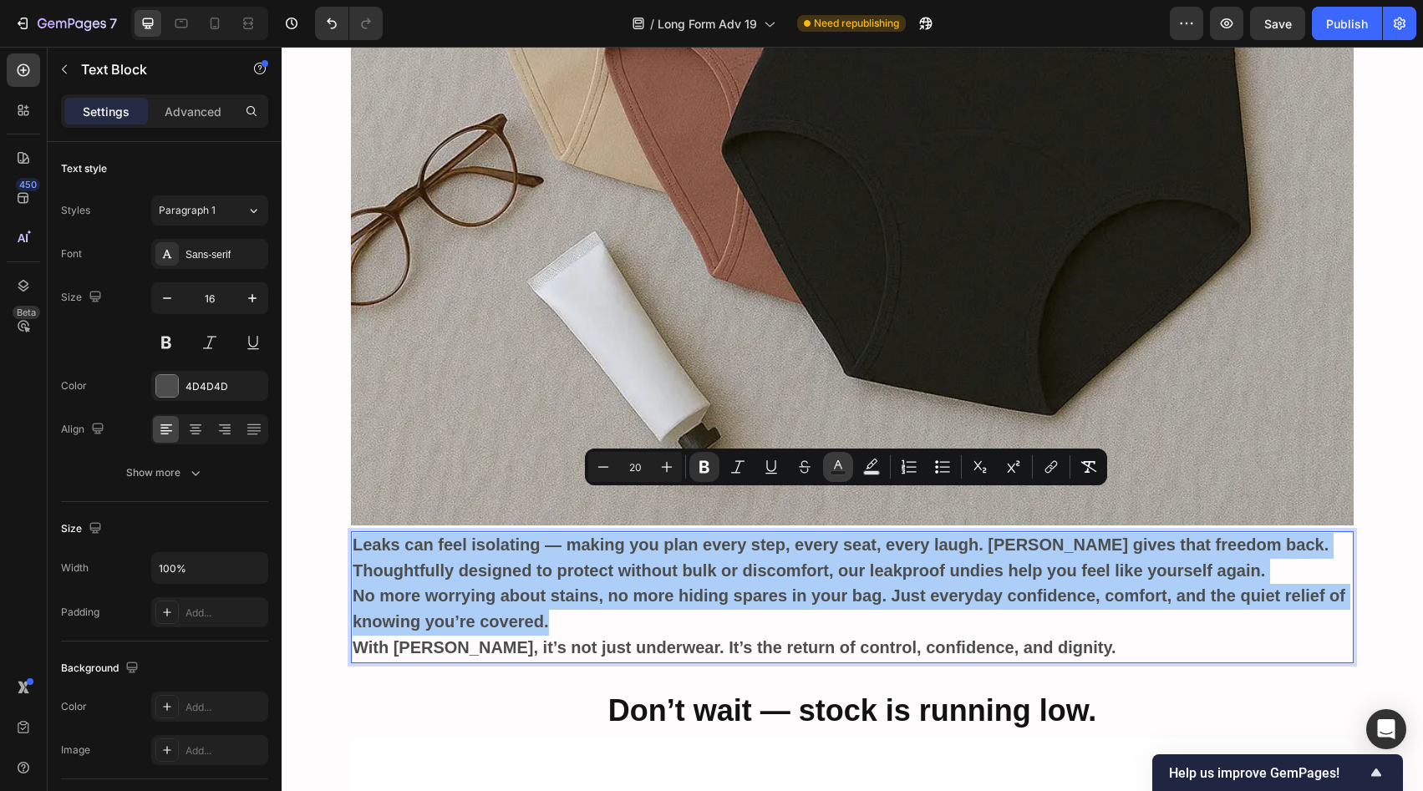
click at [848, 480] on button "Text Color" at bounding box center [838, 467] width 30 height 30
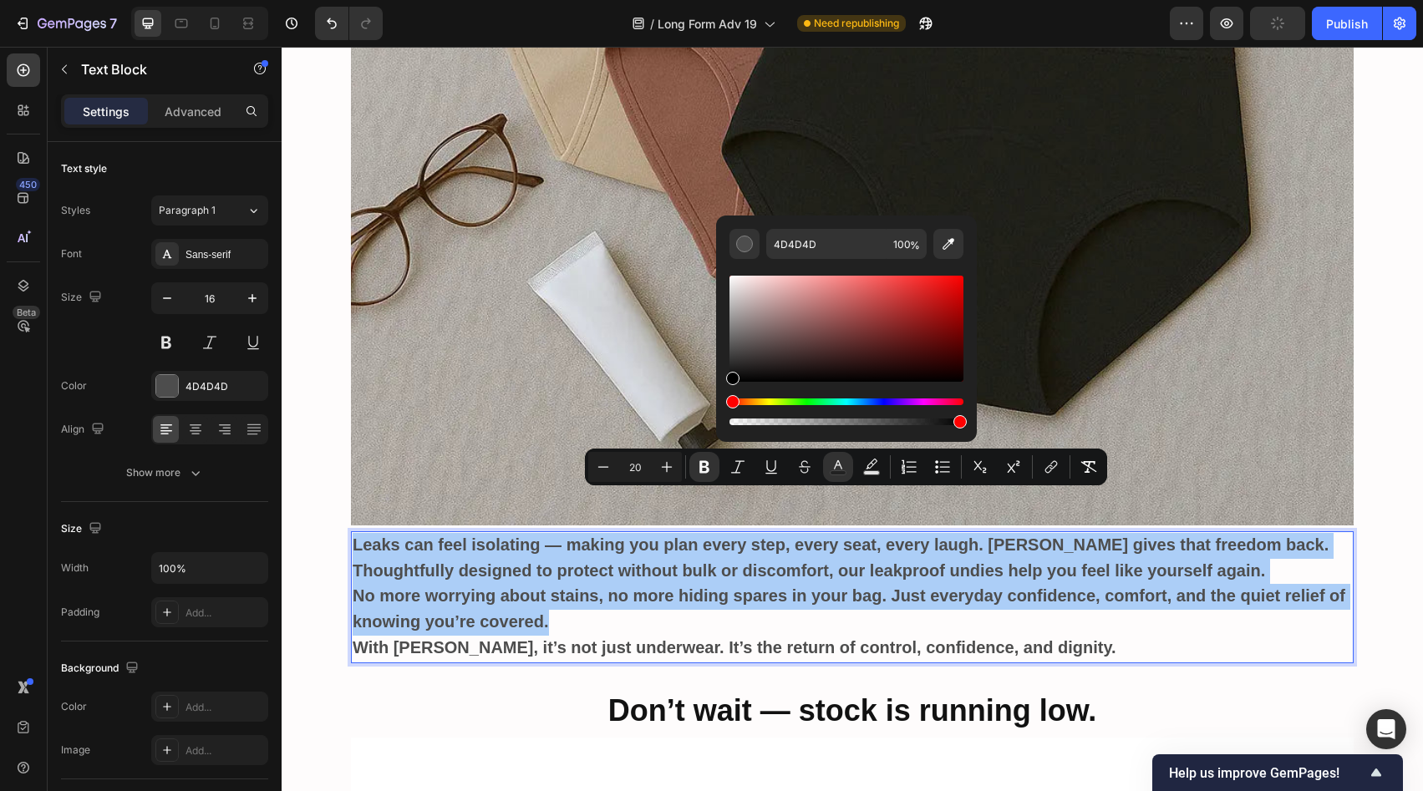
drag, startPoint x: 739, startPoint y: 379, endPoint x: 731, endPoint y: 391, distance: 13.9
click at [731, 391] on div "Editor contextual toolbar" at bounding box center [847, 350] width 234 height 156
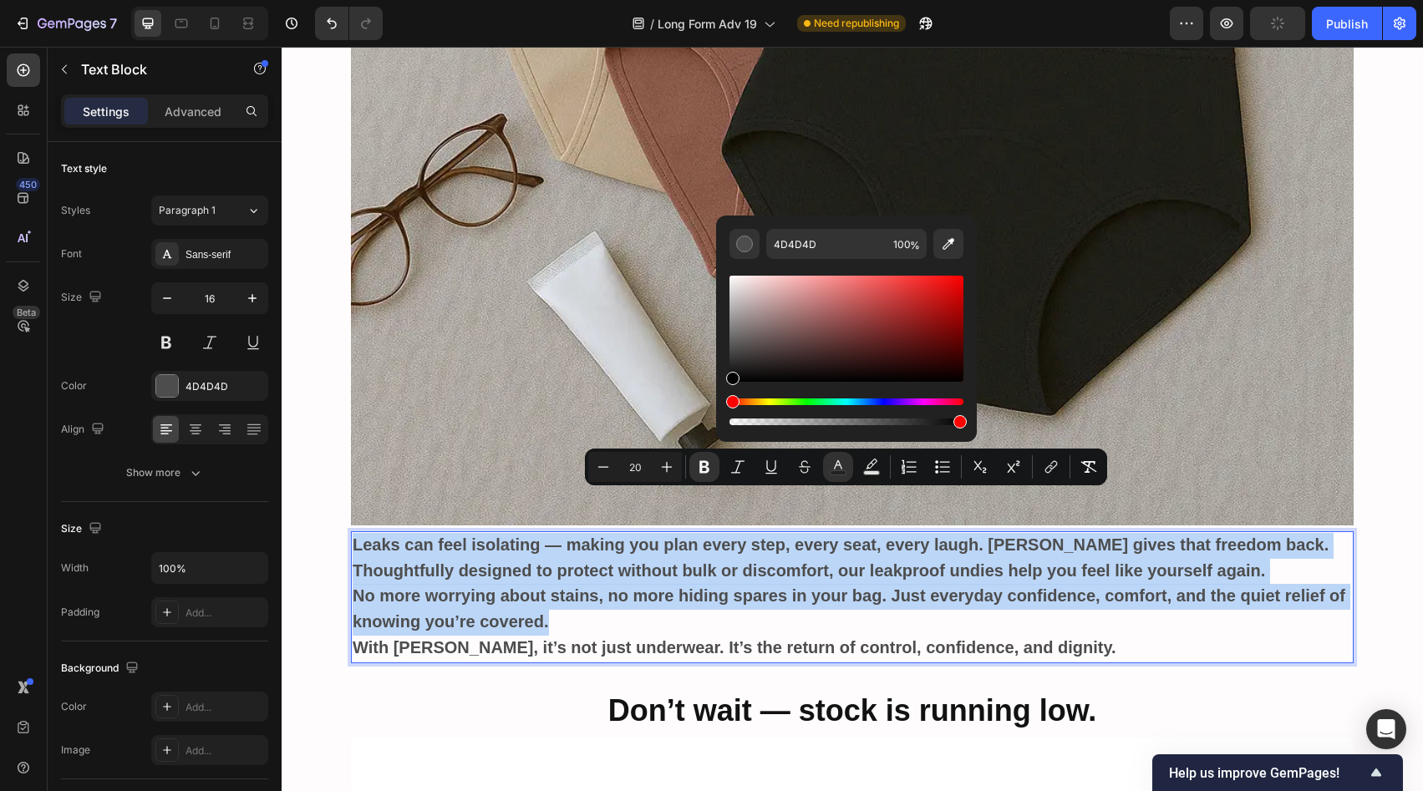
type input "000000"
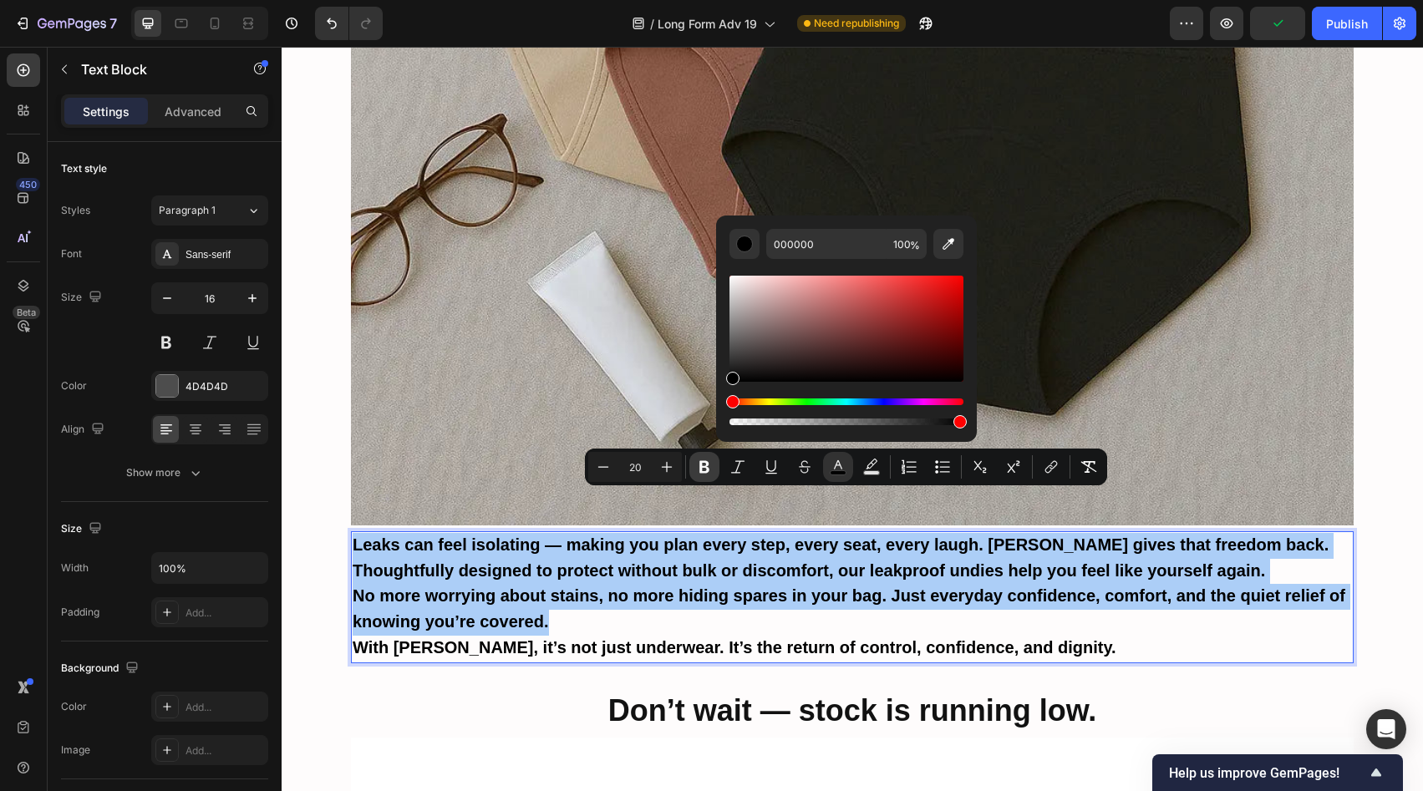
click at [711, 465] on icon "Editor contextual toolbar" at bounding box center [704, 467] width 17 height 17
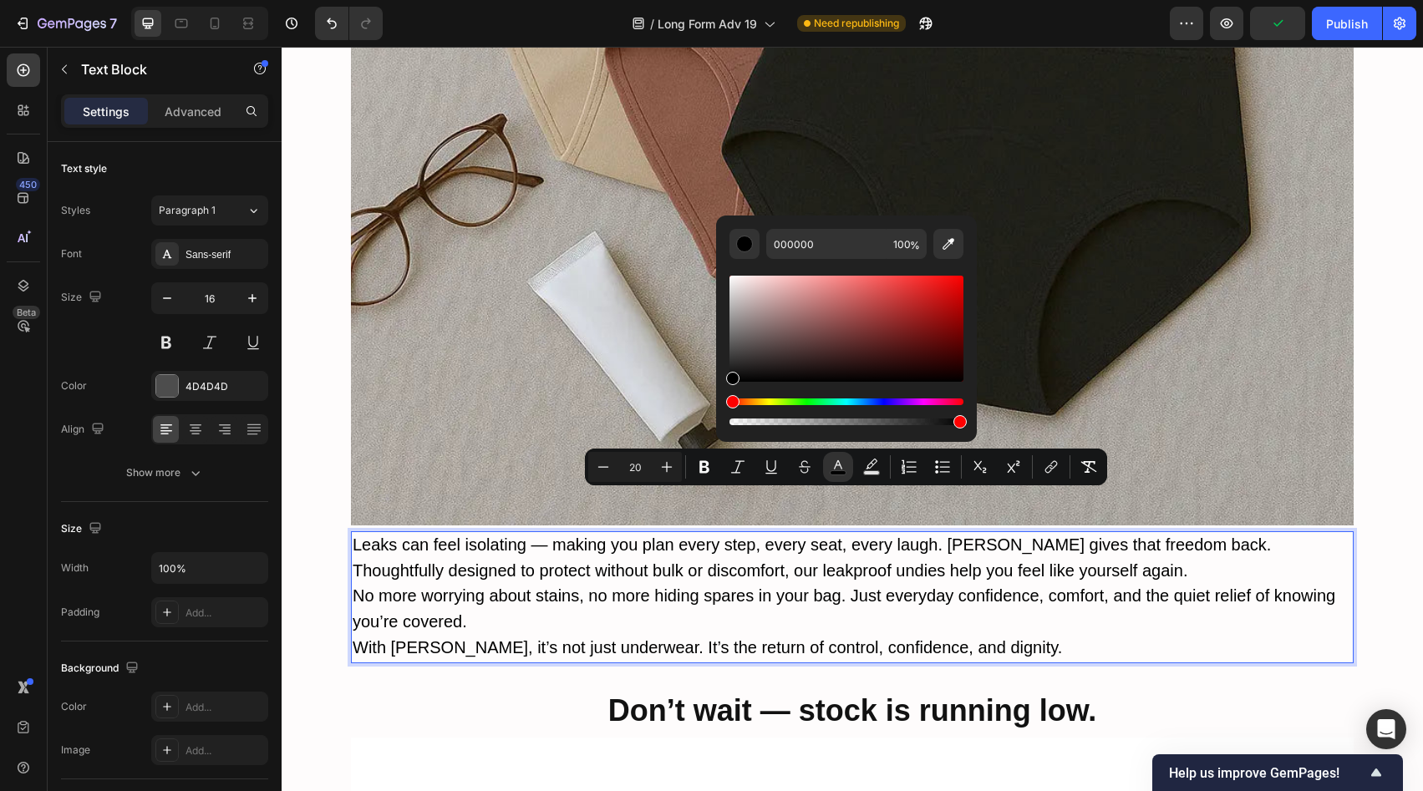
click at [714, 584] on p "No more worrying about stains, no more hiding spares in your bag. Just everyday…" at bounding box center [853, 610] width 1000 height 52
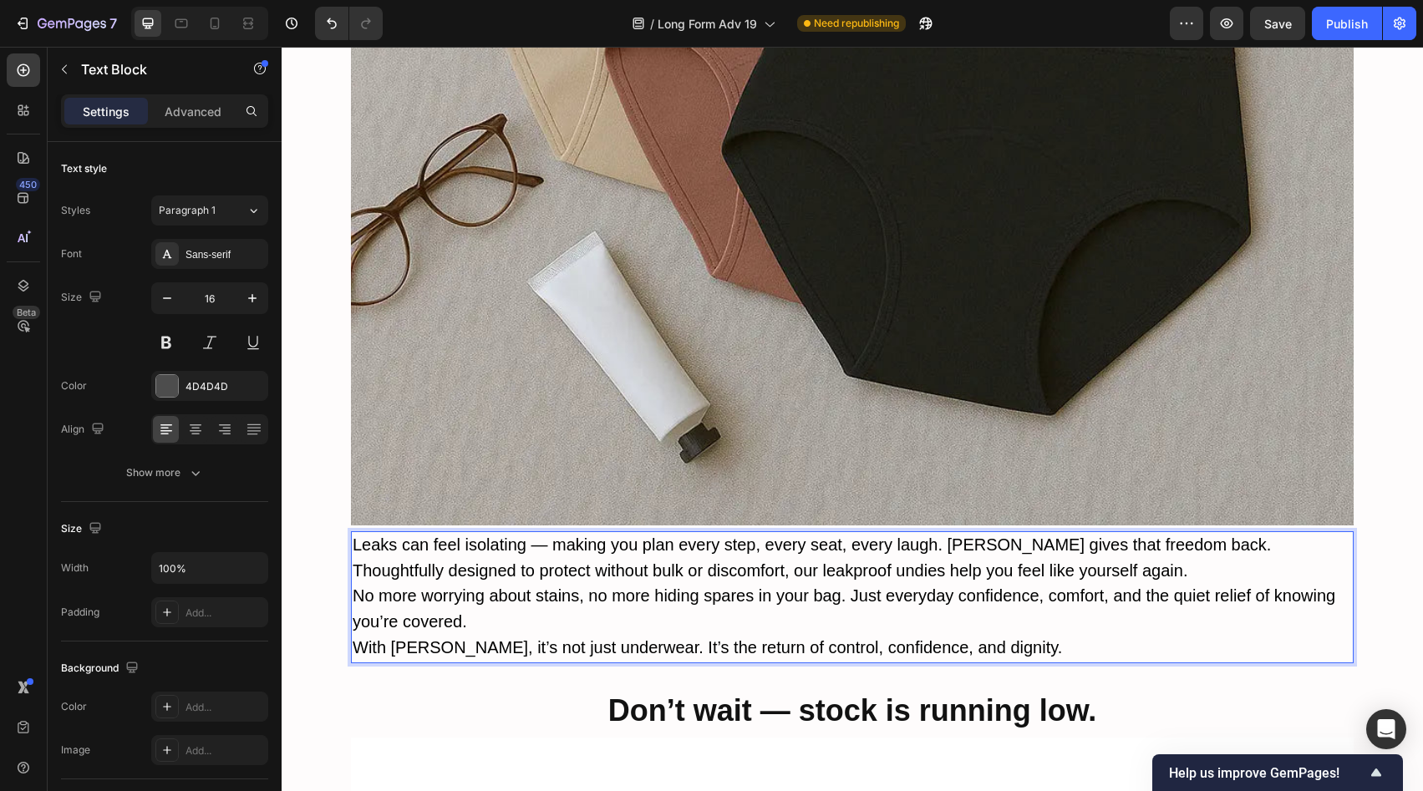
click at [1050, 533] on p "Leaks can feel isolating — making you plan every step, every seat, every laugh.…" at bounding box center [853, 559] width 1000 height 52
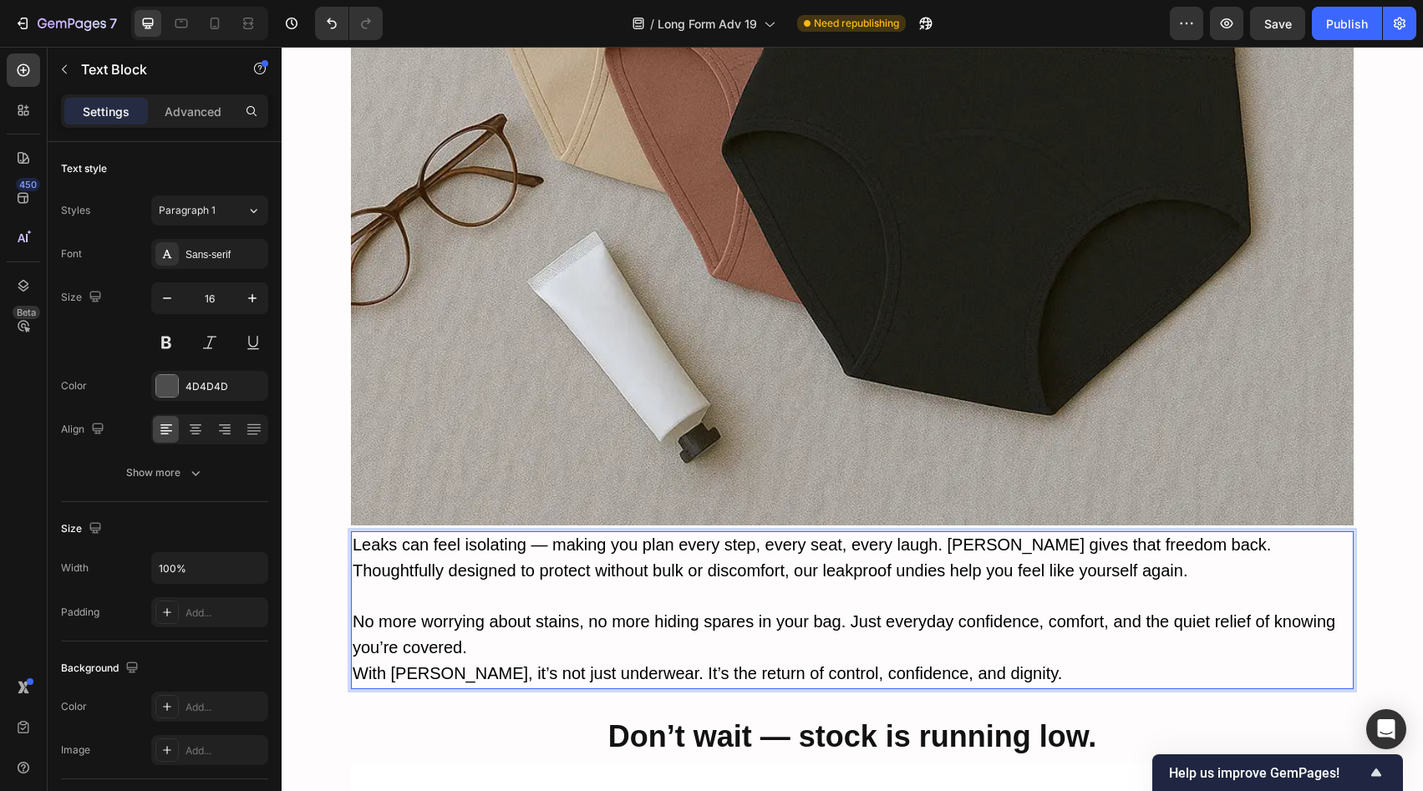
click at [688, 610] on p "No more worrying about stains, no more hiding spares in your bag. Just everyday…" at bounding box center [853, 636] width 1000 height 52
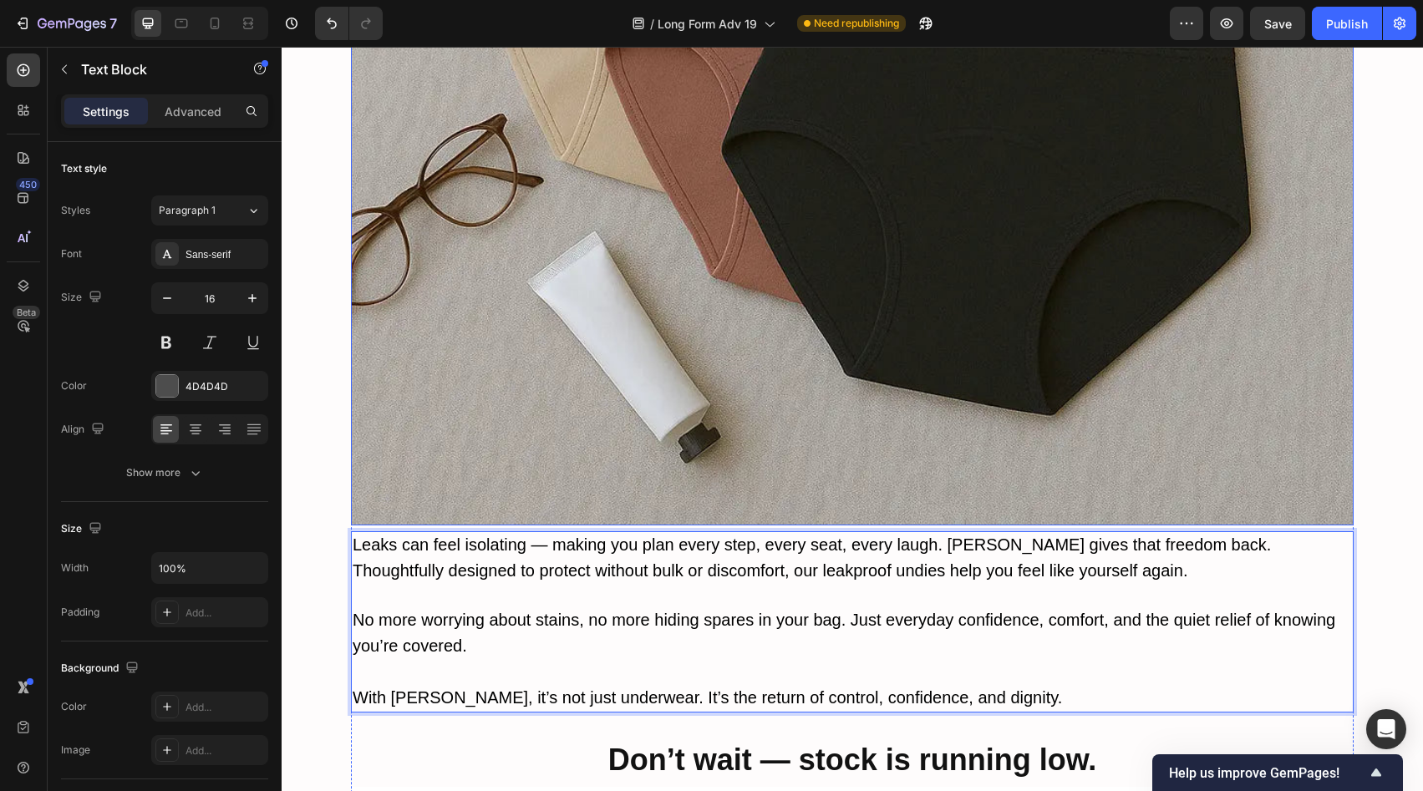
click at [659, 421] on img at bounding box center [852, 24] width 1003 height 1003
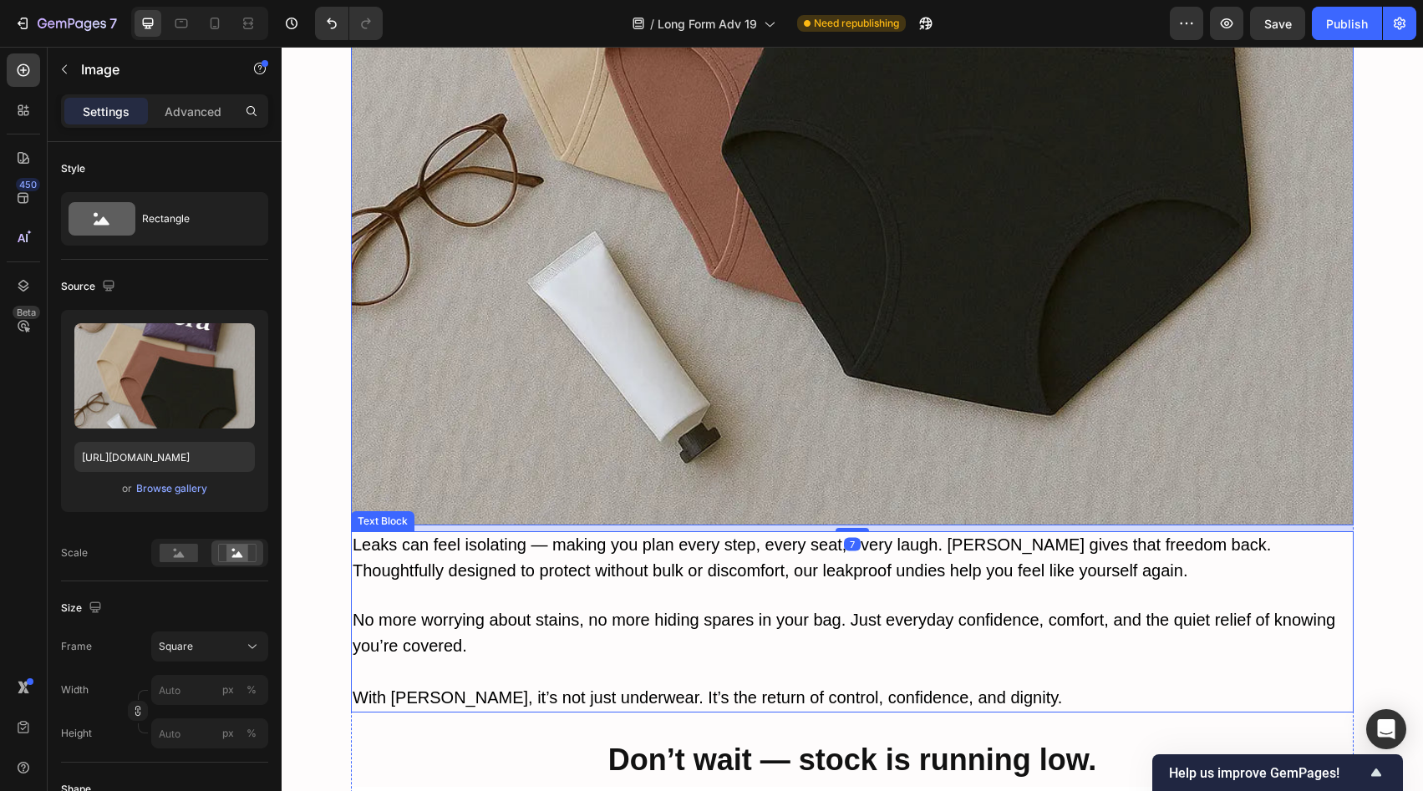
click at [1031, 584] on p "Rich Text Editor. Editing area: main" at bounding box center [853, 596] width 1000 height 24
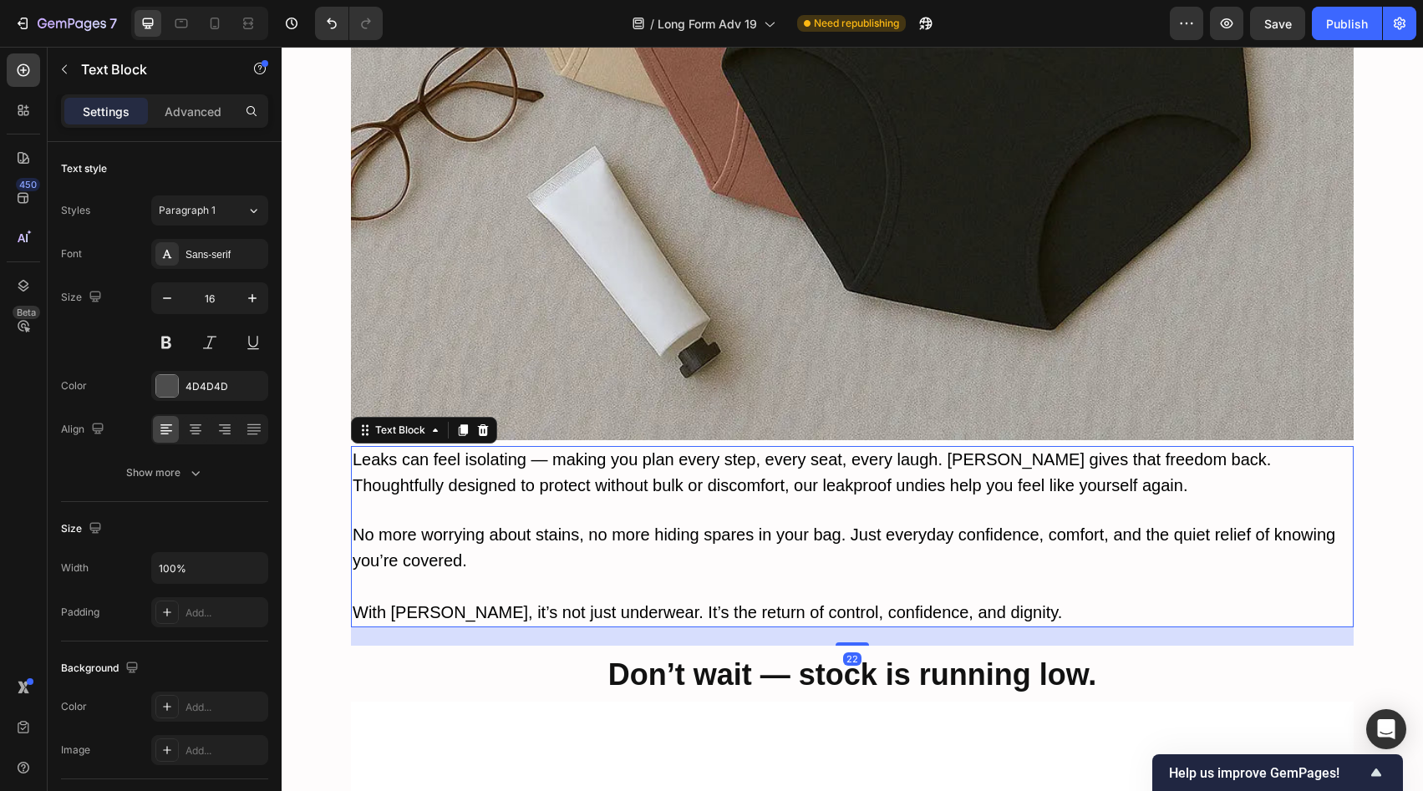
scroll to position [8156, 0]
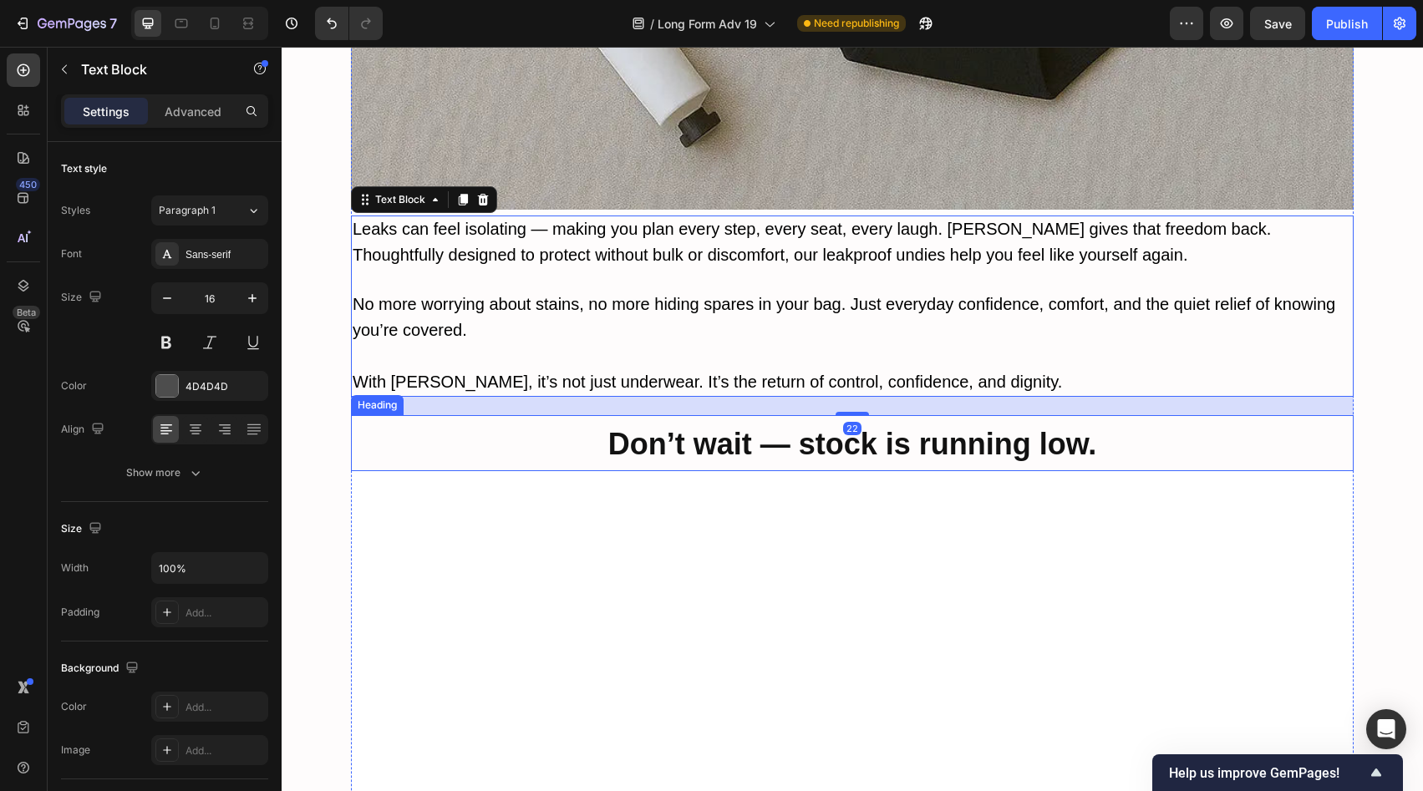
click at [715, 427] on strong "Don’t wait — stock is running low." at bounding box center [852, 444] width 489 height 34
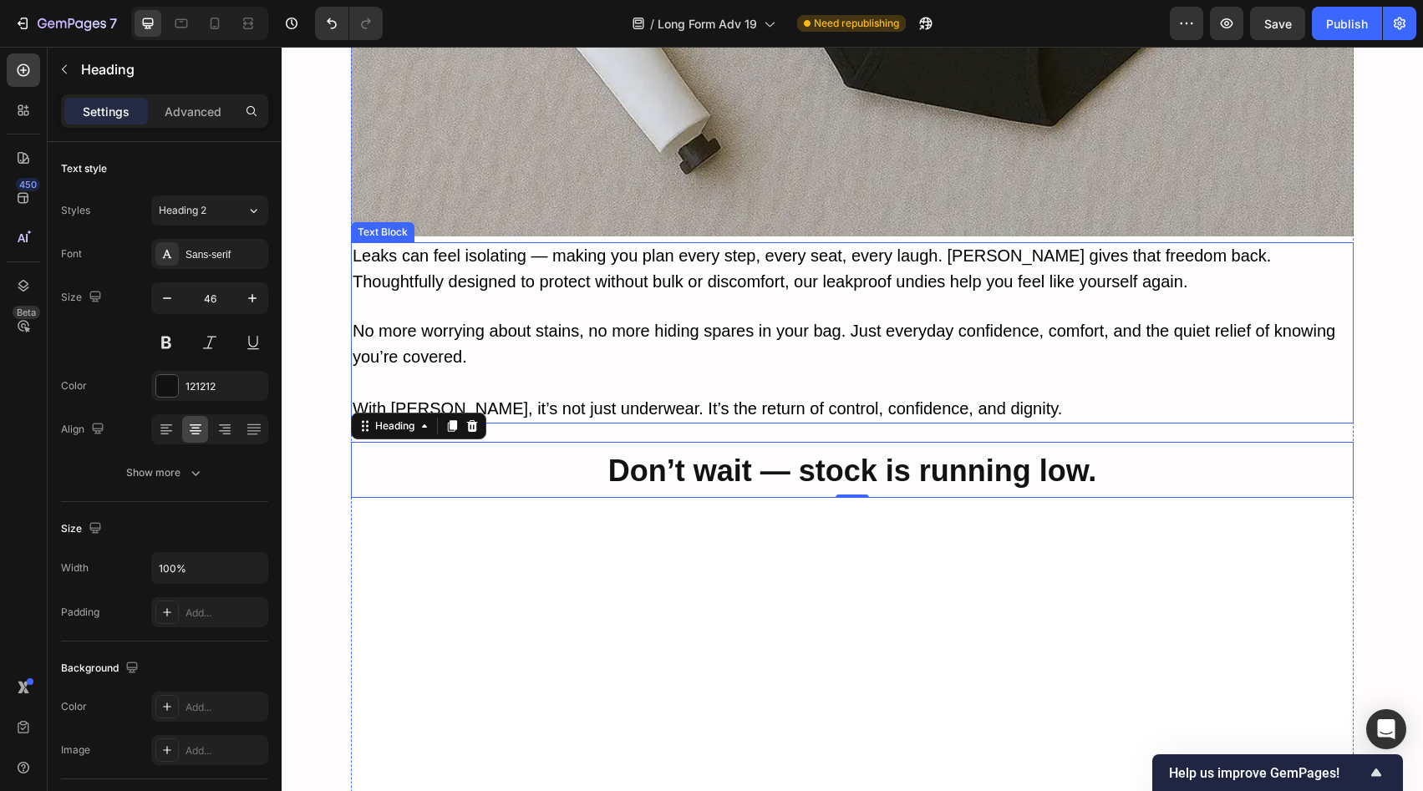
scroll to position [8020, 0]
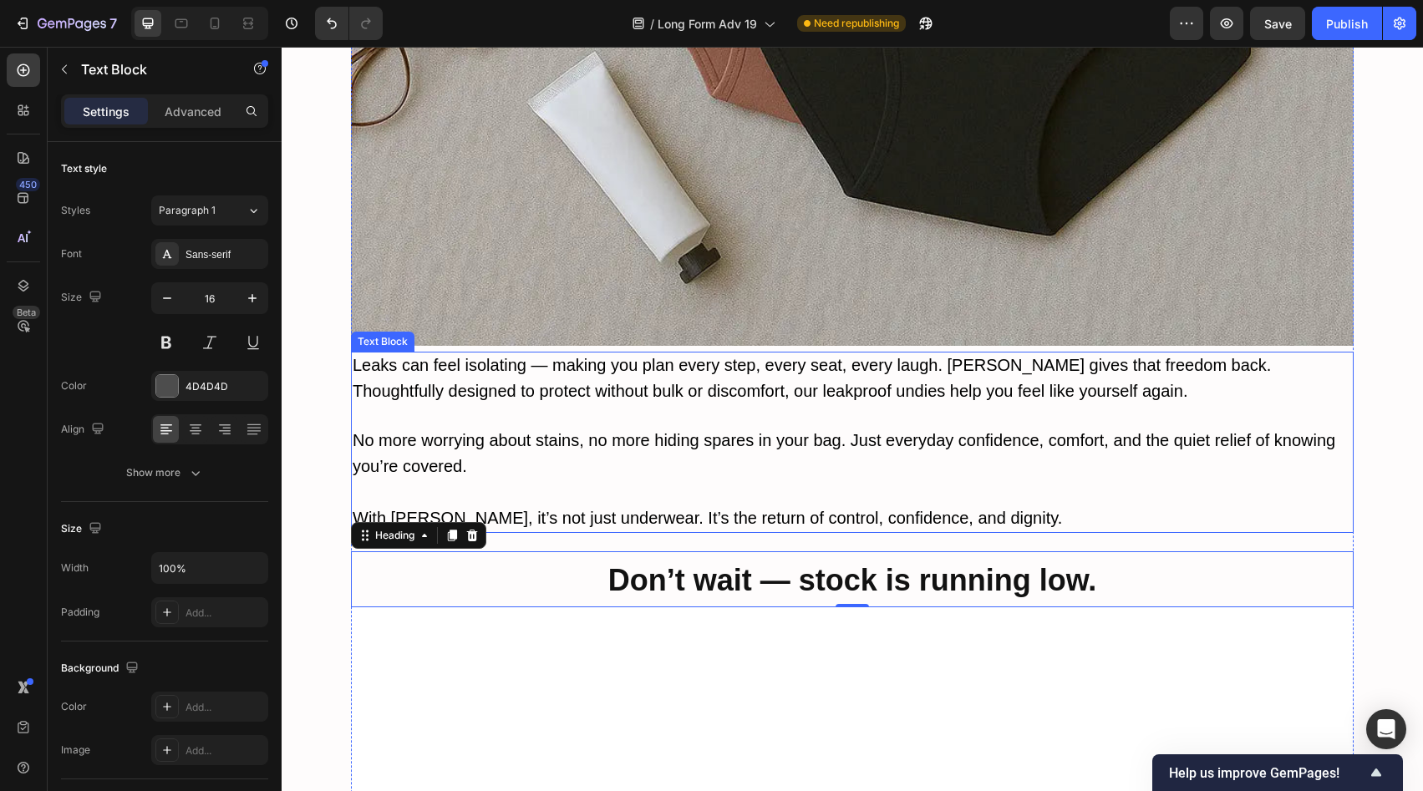
click at [728, 405] on p "Rich Text Editor. Editing area: main" at bounding box center [853, 417] width 1000 height 24
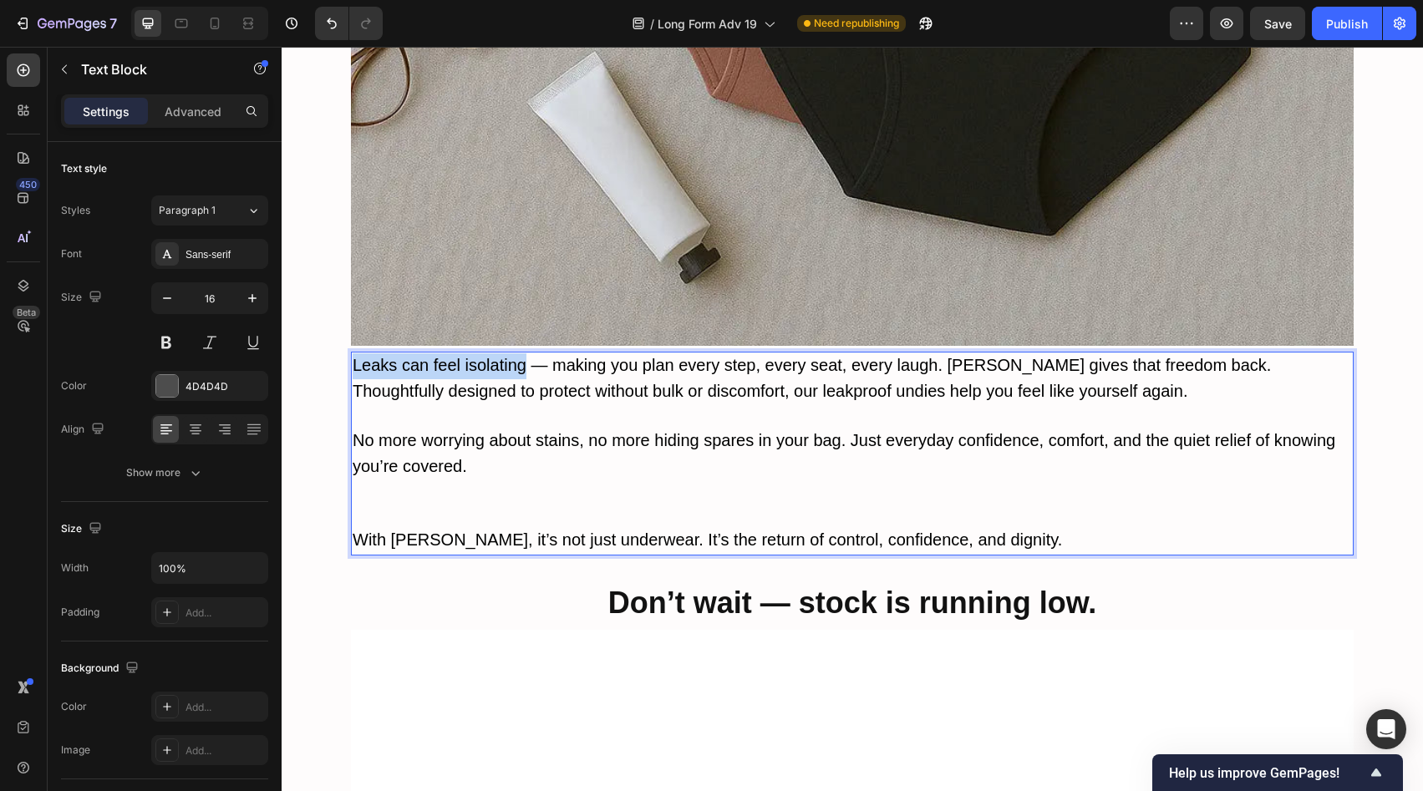
drag, startPoint x: 346, startPoint y: 321, endPoint x: 521, endPoint y: 334, distance: 175.2
click at [521, 354] on p "Leaks can feel isolating — making you plan every step, every seat, every laugh.…" at bounding box center [853, 380] width 1000 height 52
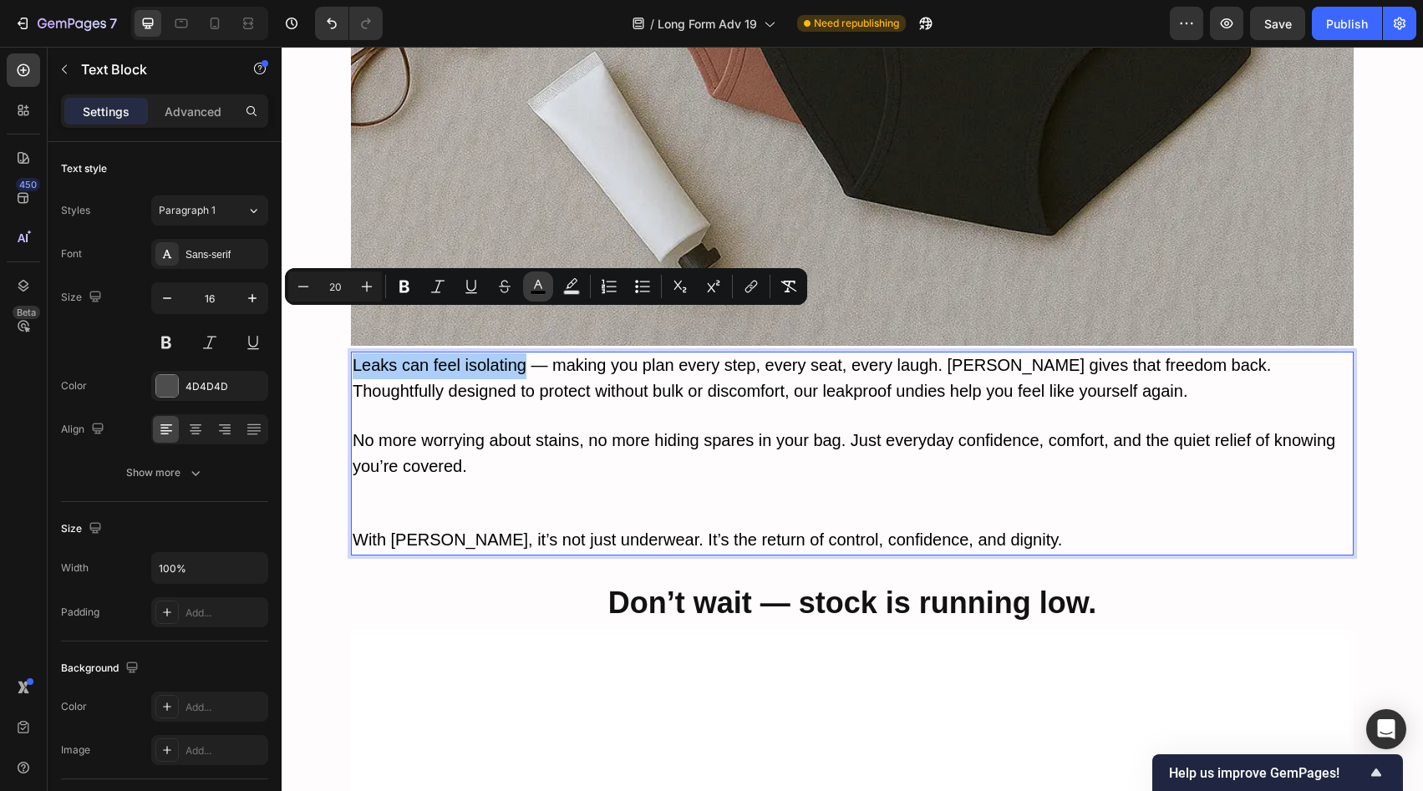
click at [540, 281] on icon "Editor contextual toolbar" at bounding box center [538, 286] width 17 height 17
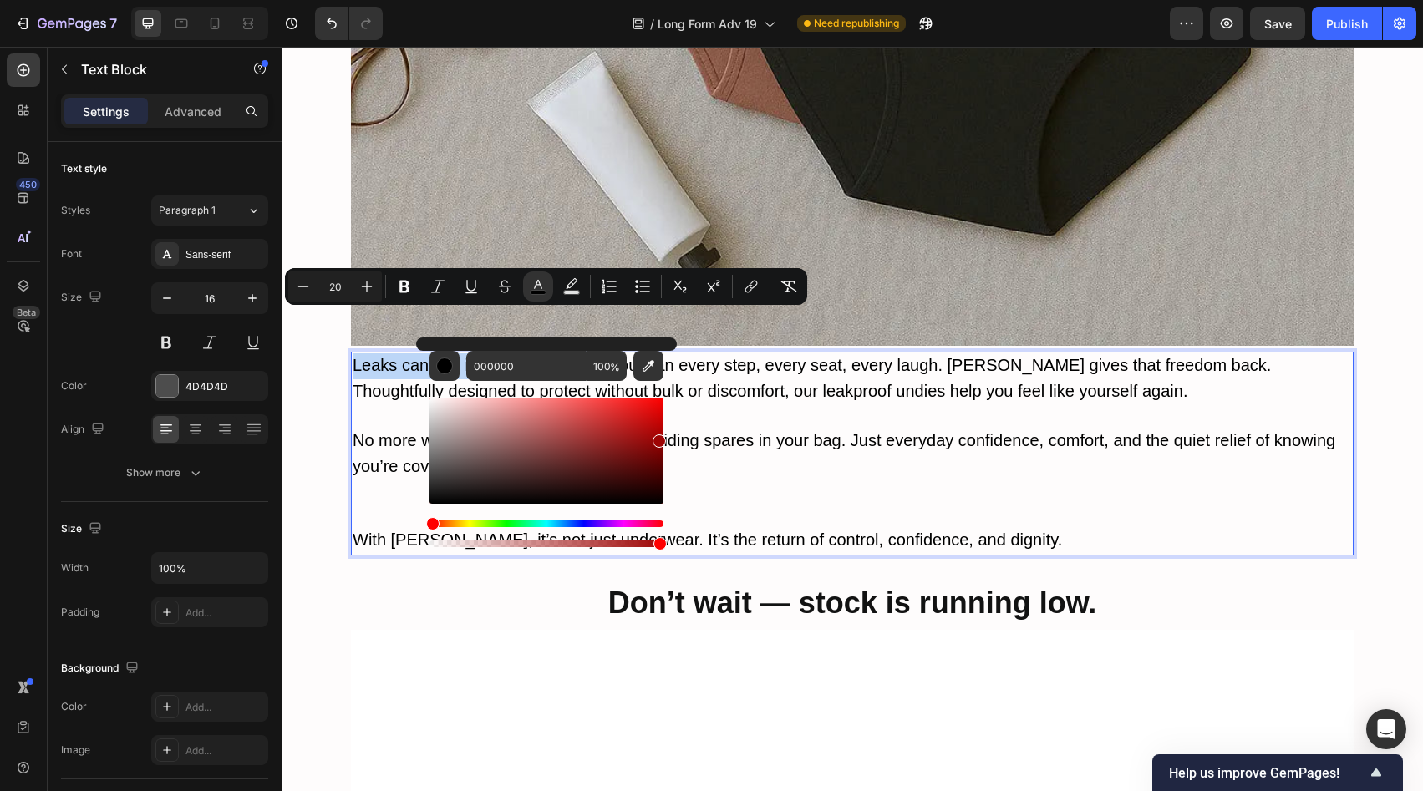
type input "9E0404"
drag, startPoint x: 939, startPoint y: 484, endPoint x: 750, endPoint y: 422, distance: 198.8
click at [412, 289] on icon "Editor contextual toolbar" at bounding box center [404, 286] width 17 height 17
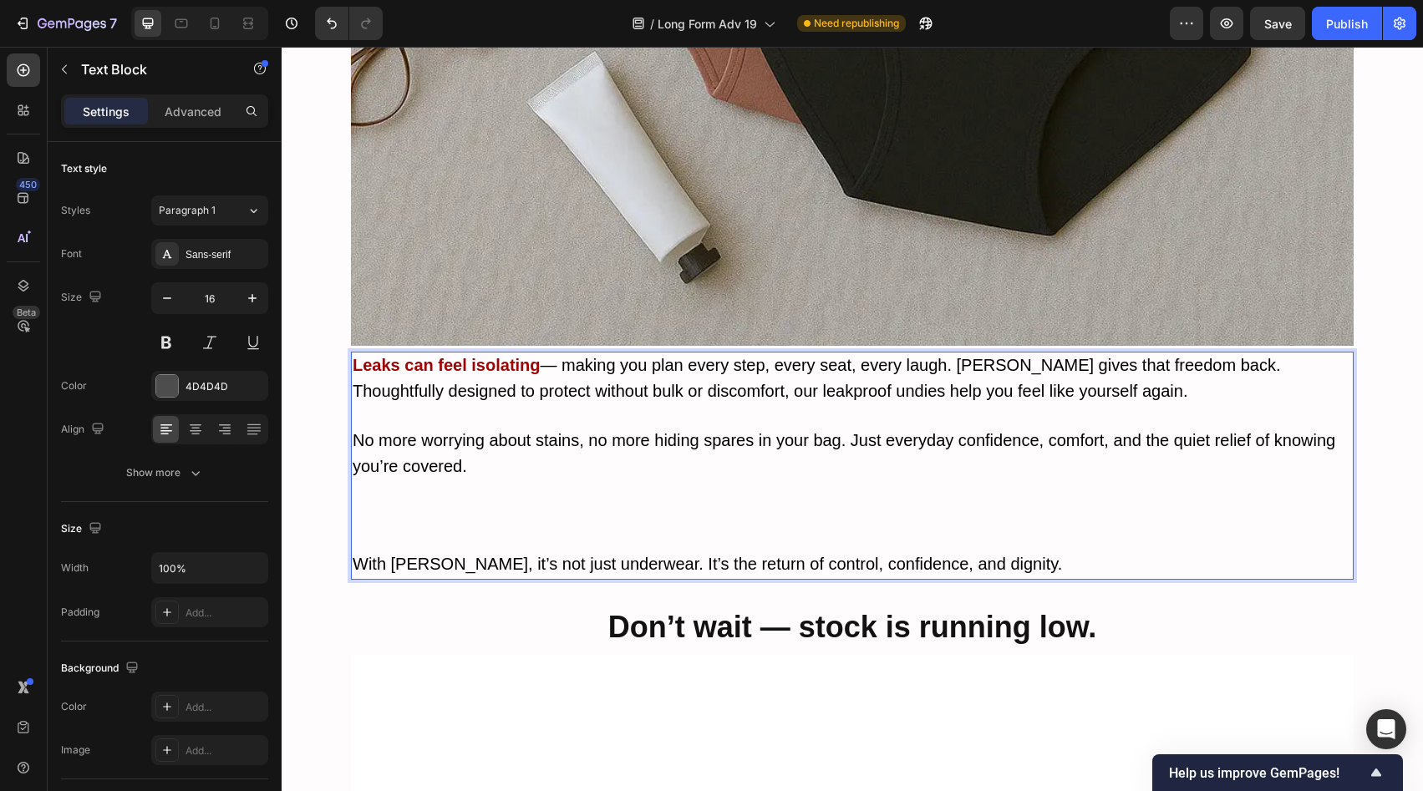
click at [519, 356] on span "— making you plan every step, every seat, every laugh. Vera gives that freedom …" at bounding box center [817, 378] width 929 height 44
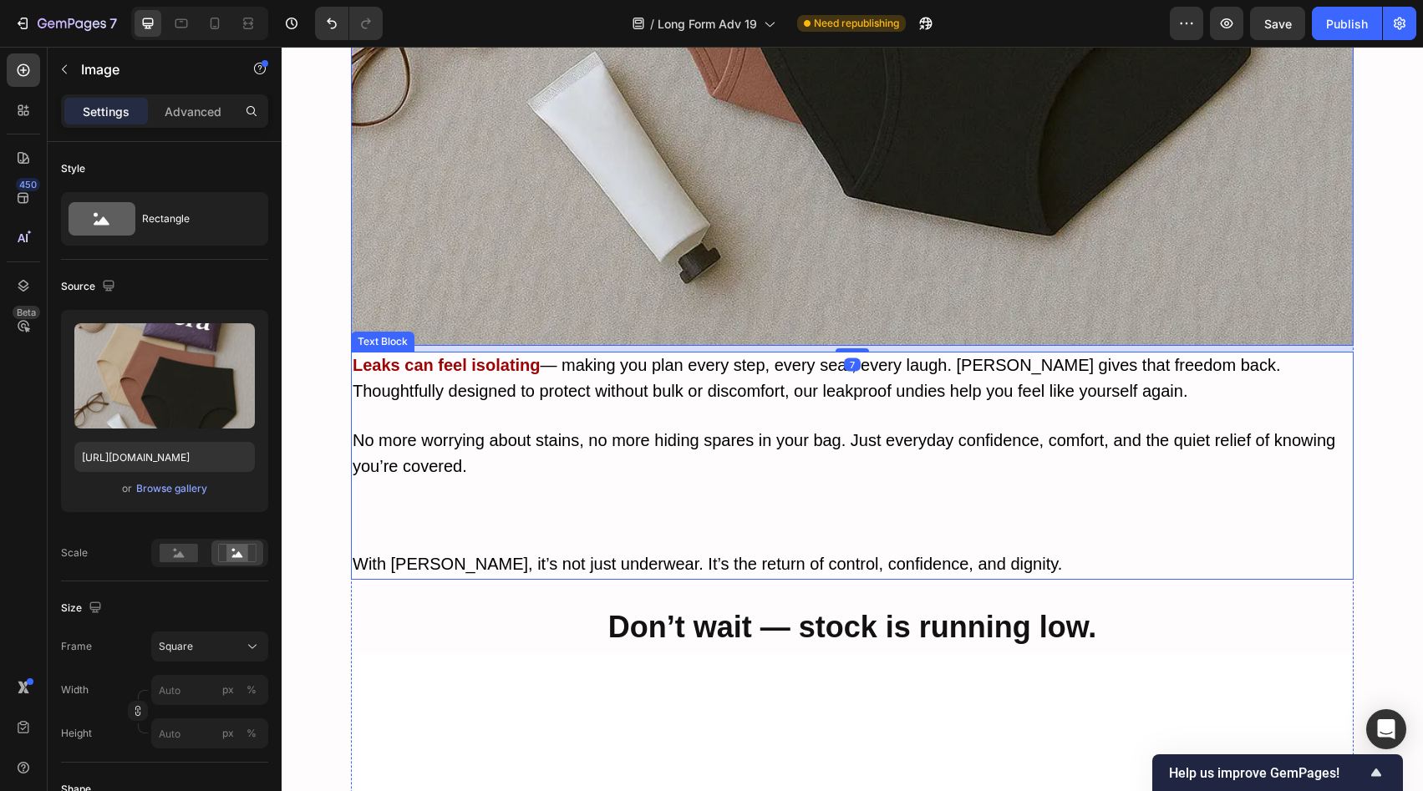
click at [551, 356] on span "— making you plan every step, every seat, every laugh. Vera gives that freedom …" at bounding box center [817, 378] width 929 height 44
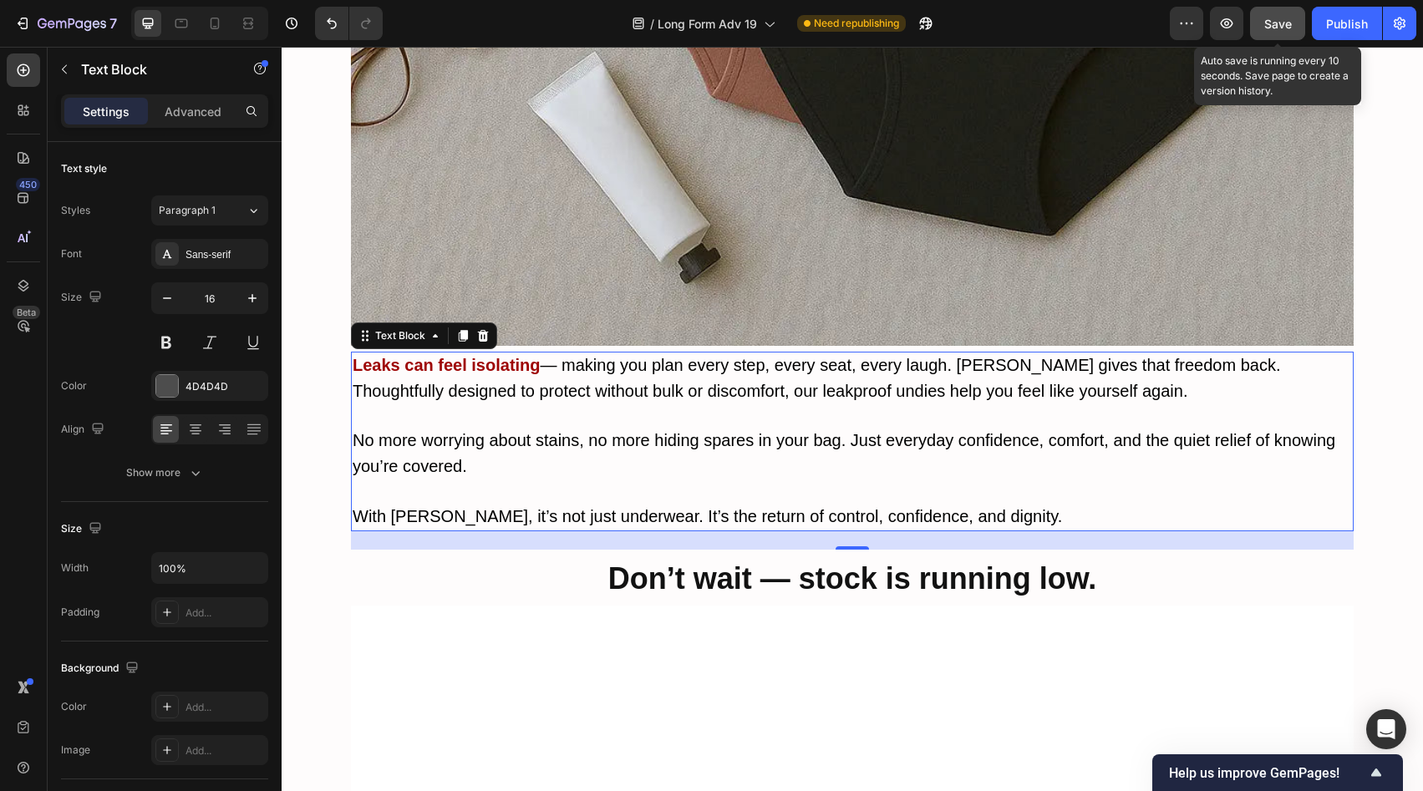
click at [1286, 20] on span "Save" at bounding box center [1279, 24] width 28 height 14
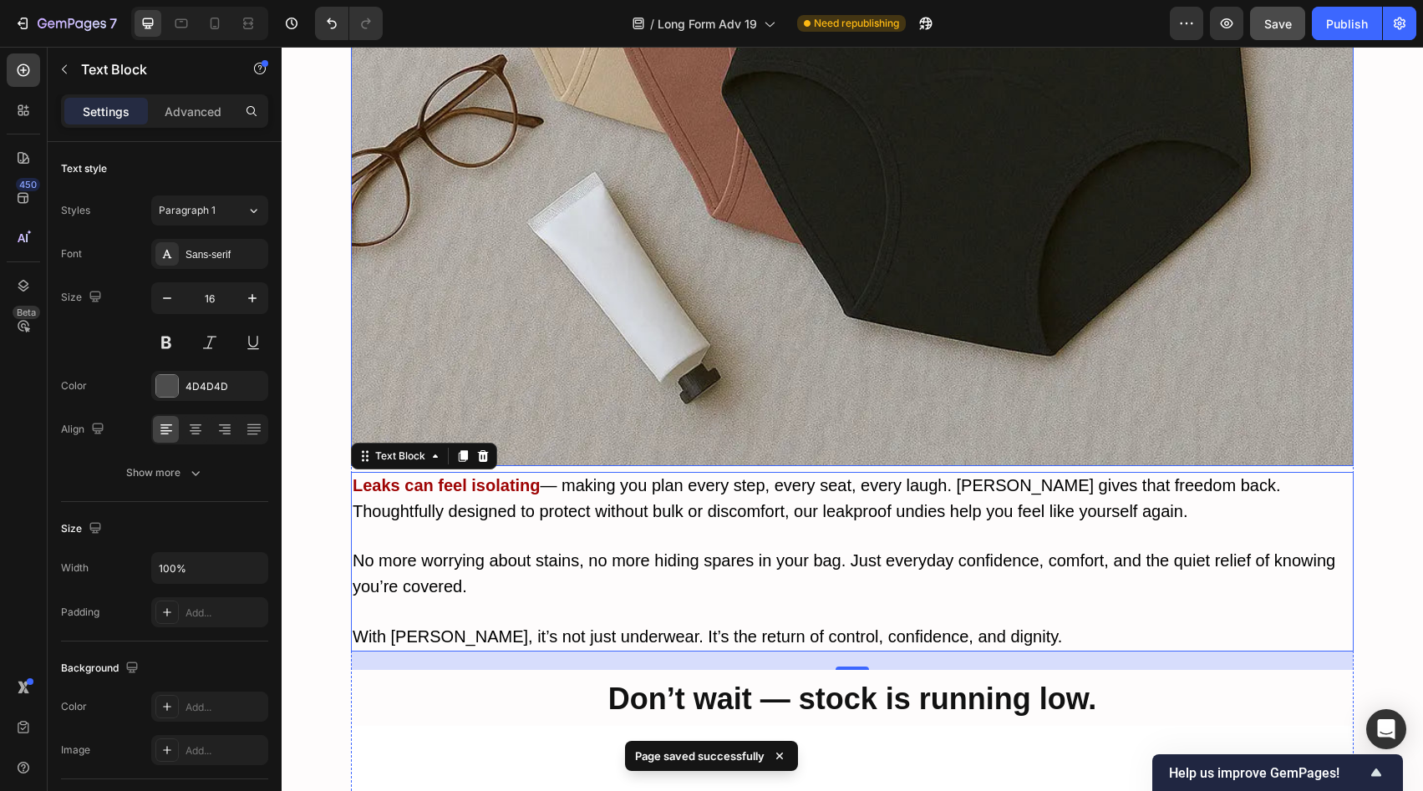
scroll to position [8091, 0]
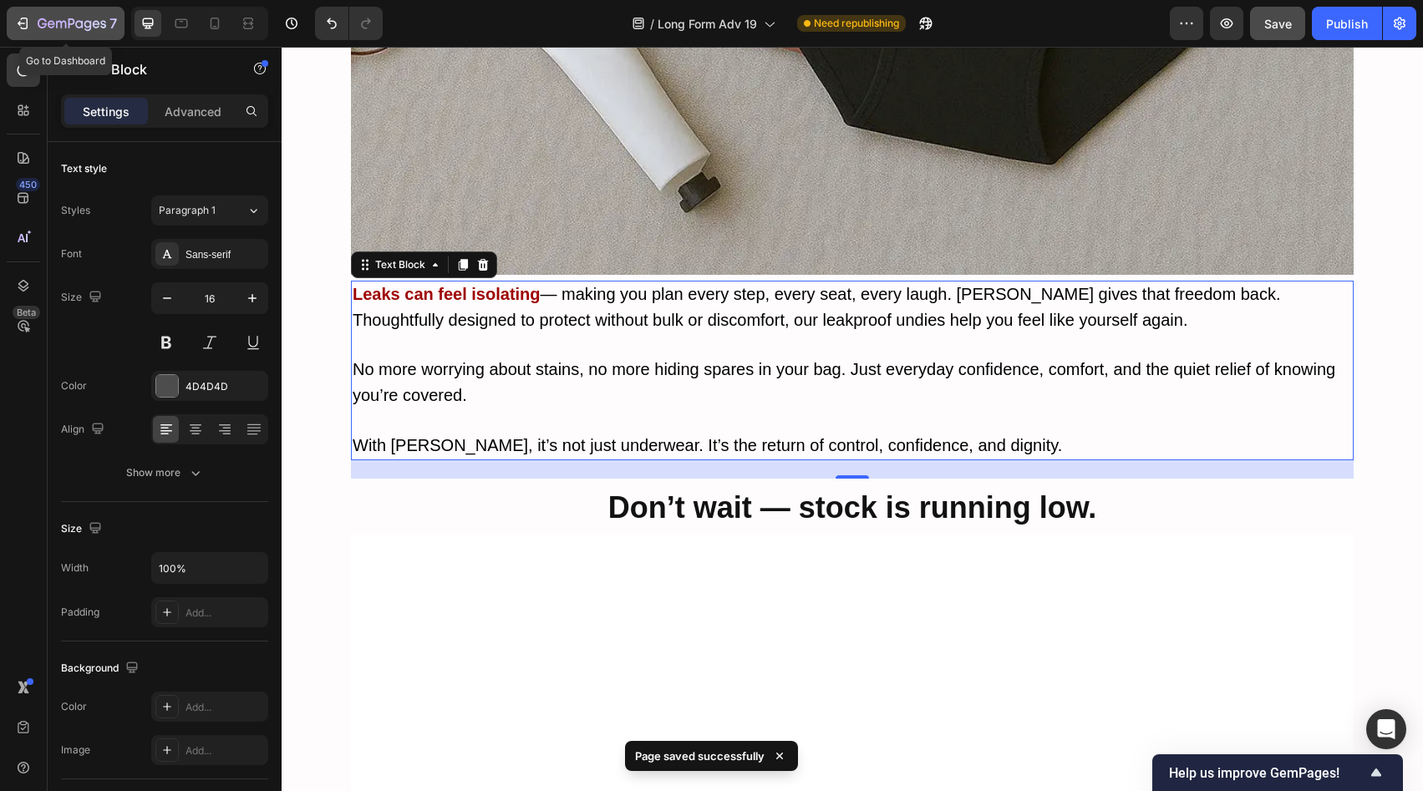
click at [60, 16] on div "7" at bounding box center [77, 23] width 79 height 20
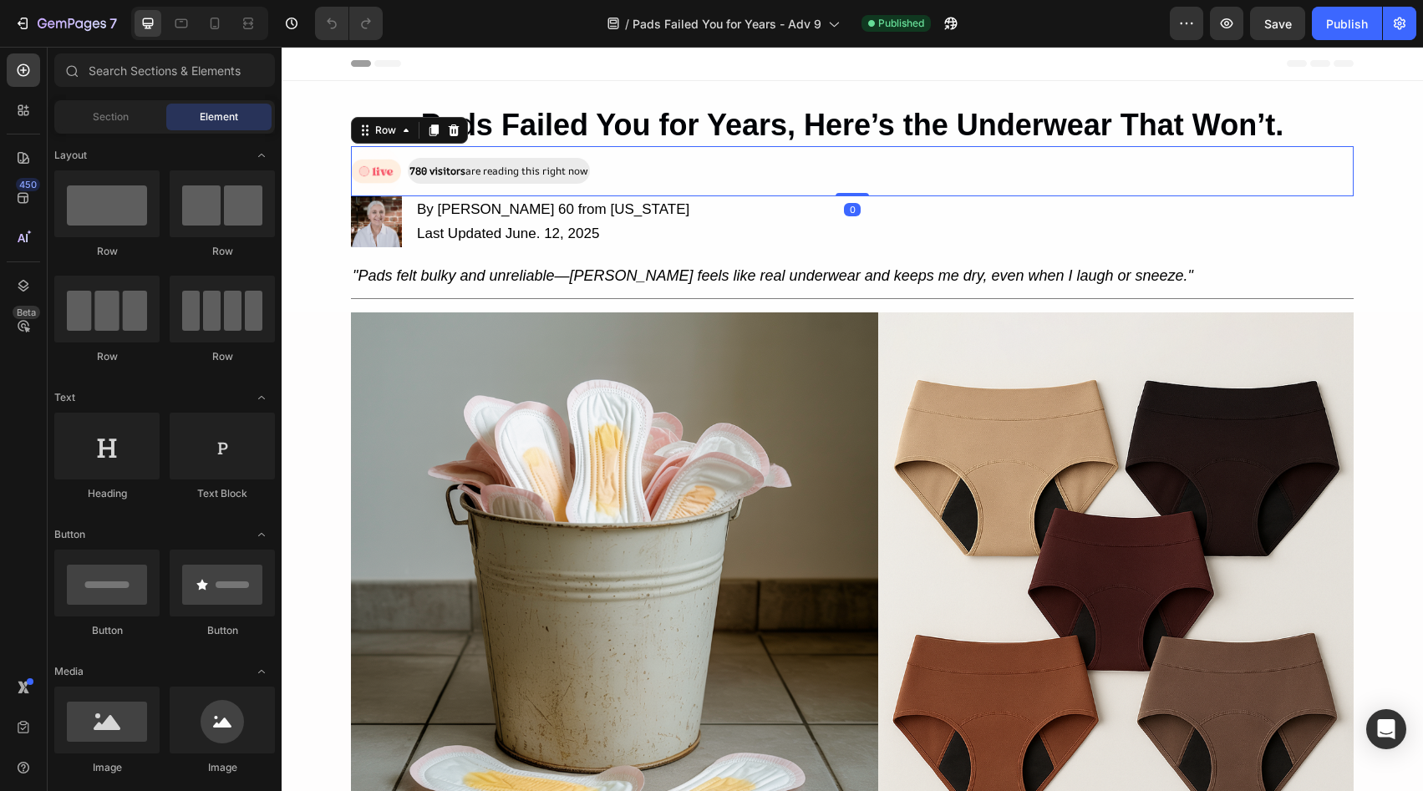
click at [671, 168] on div "Image 780 visitors are reading this right now Text Block Row 0" at bounding box center [852, 171] width 1003 height 50
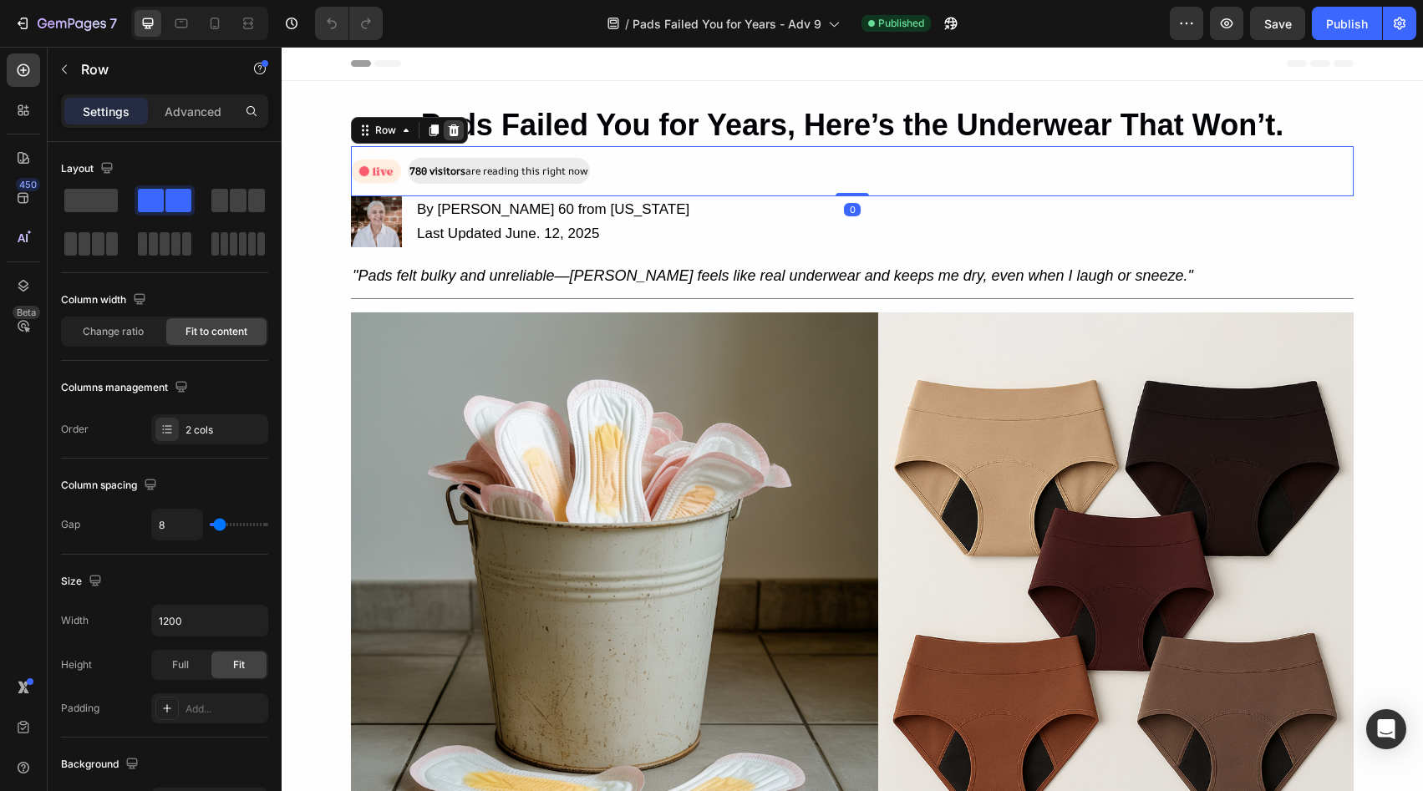
click at [447, 130] on icon at bounding box center [453, 130] width 13 height 13
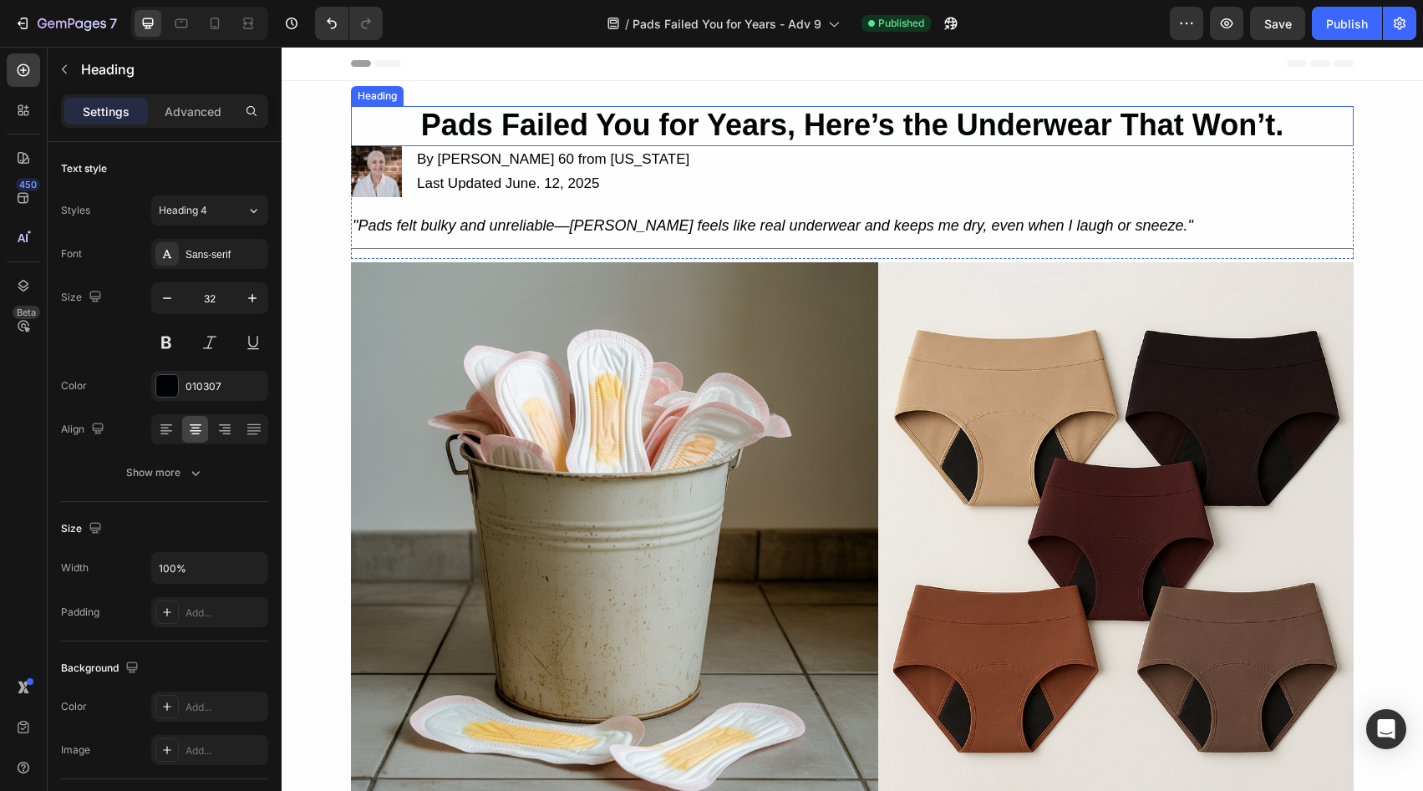
click at [811, 129] on strong "Pads Failed You for Years, Here’s the Underwear That Won’t." at bounding box center [852, 125] width 863 height 34
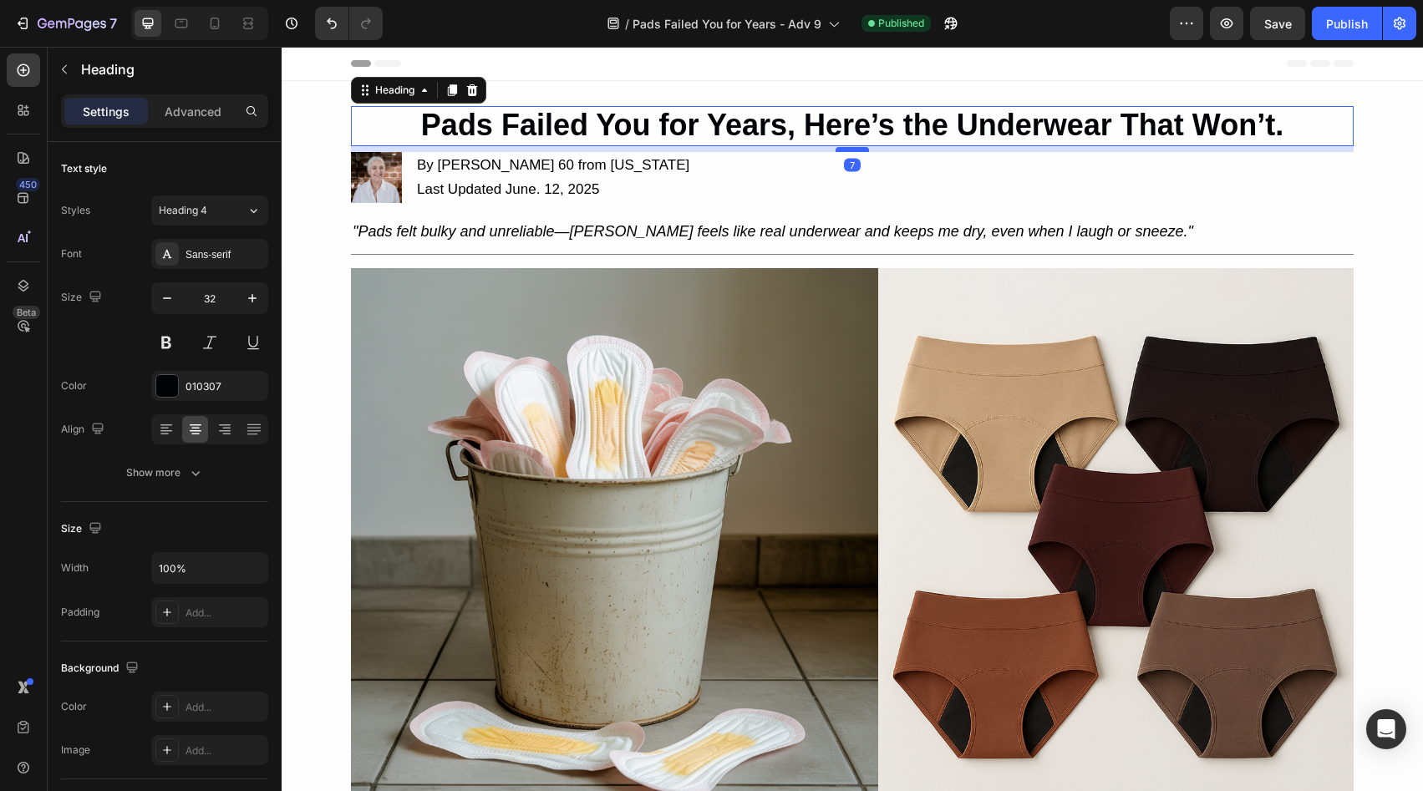
click at [853, 149] on div at bounding box center [852, 149] width 33 height 5
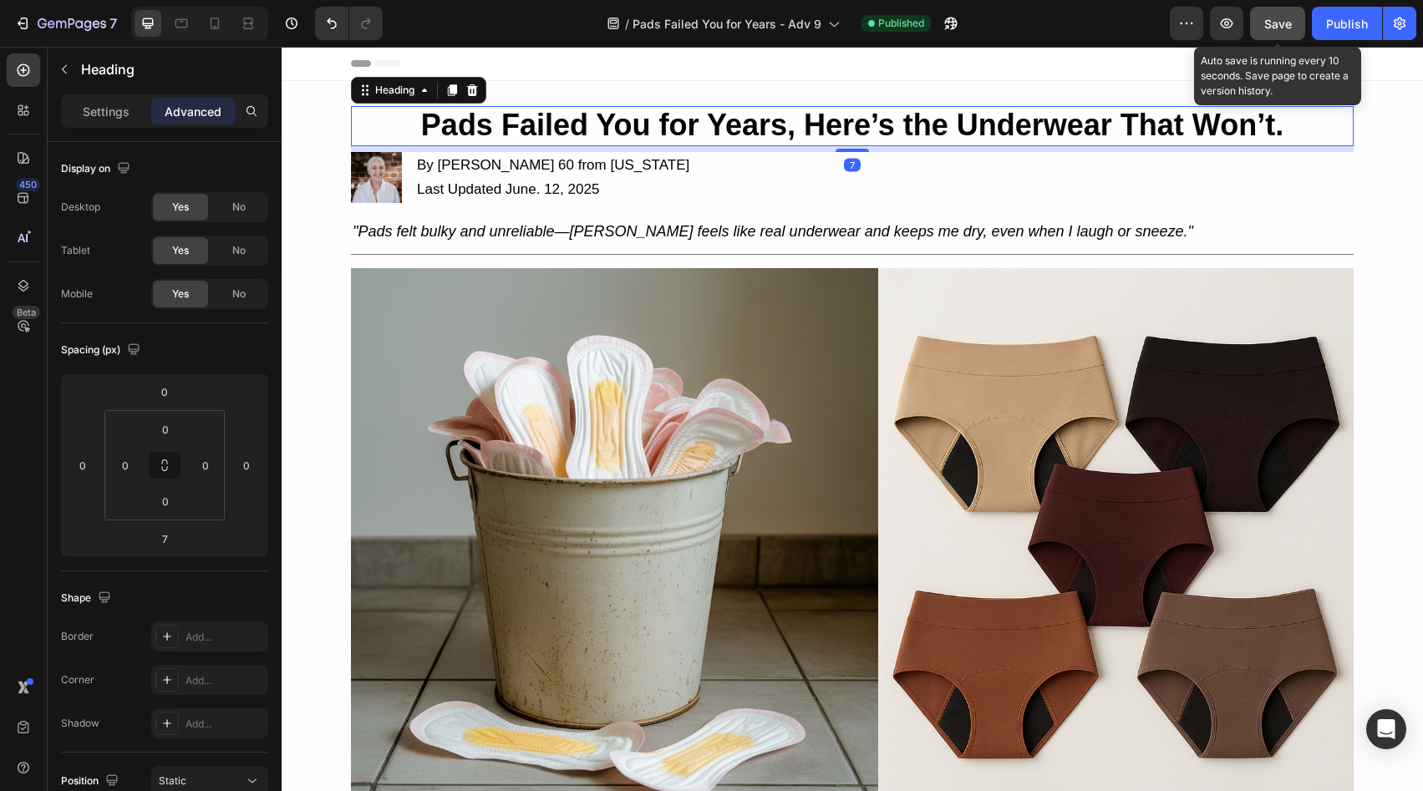
click at [1280, 30] on span "Save" at bounding box center [1279, 24] width 28 height 14
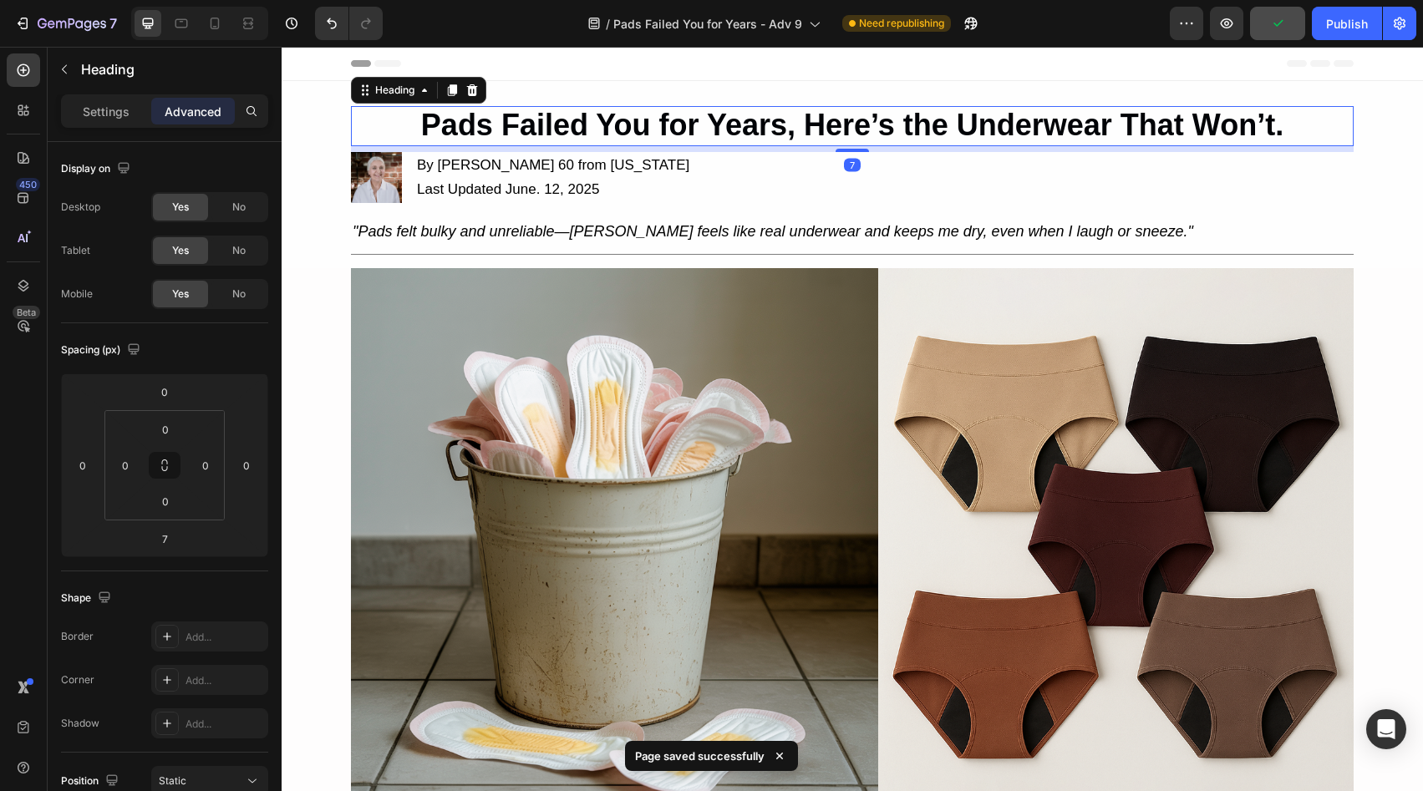
click at [1031, 55] on div "Header" at bounding box center [852, 63] width 1003 height 33
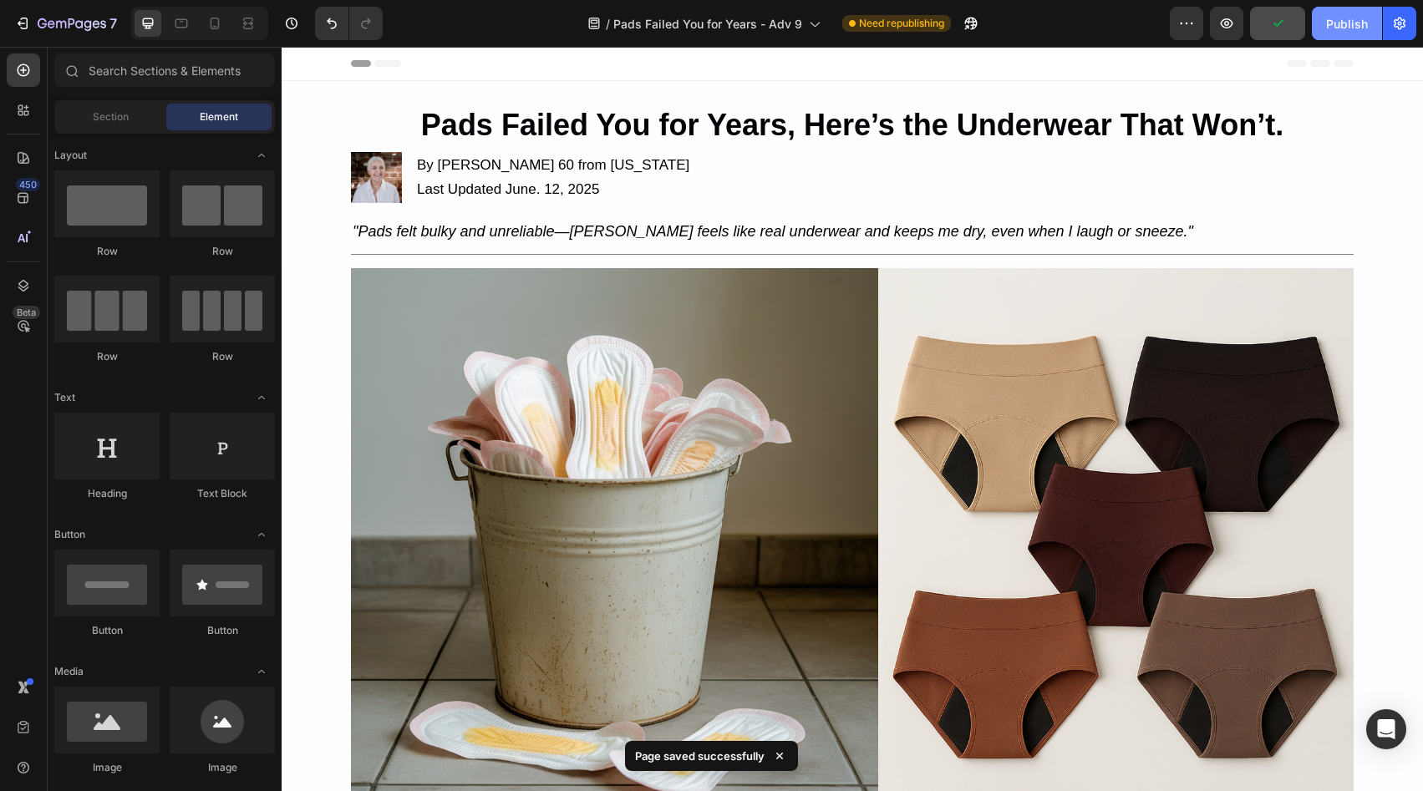
click at [1352, 23] on div "Publish" at bounding box center [1347, 24] width 42 height 18
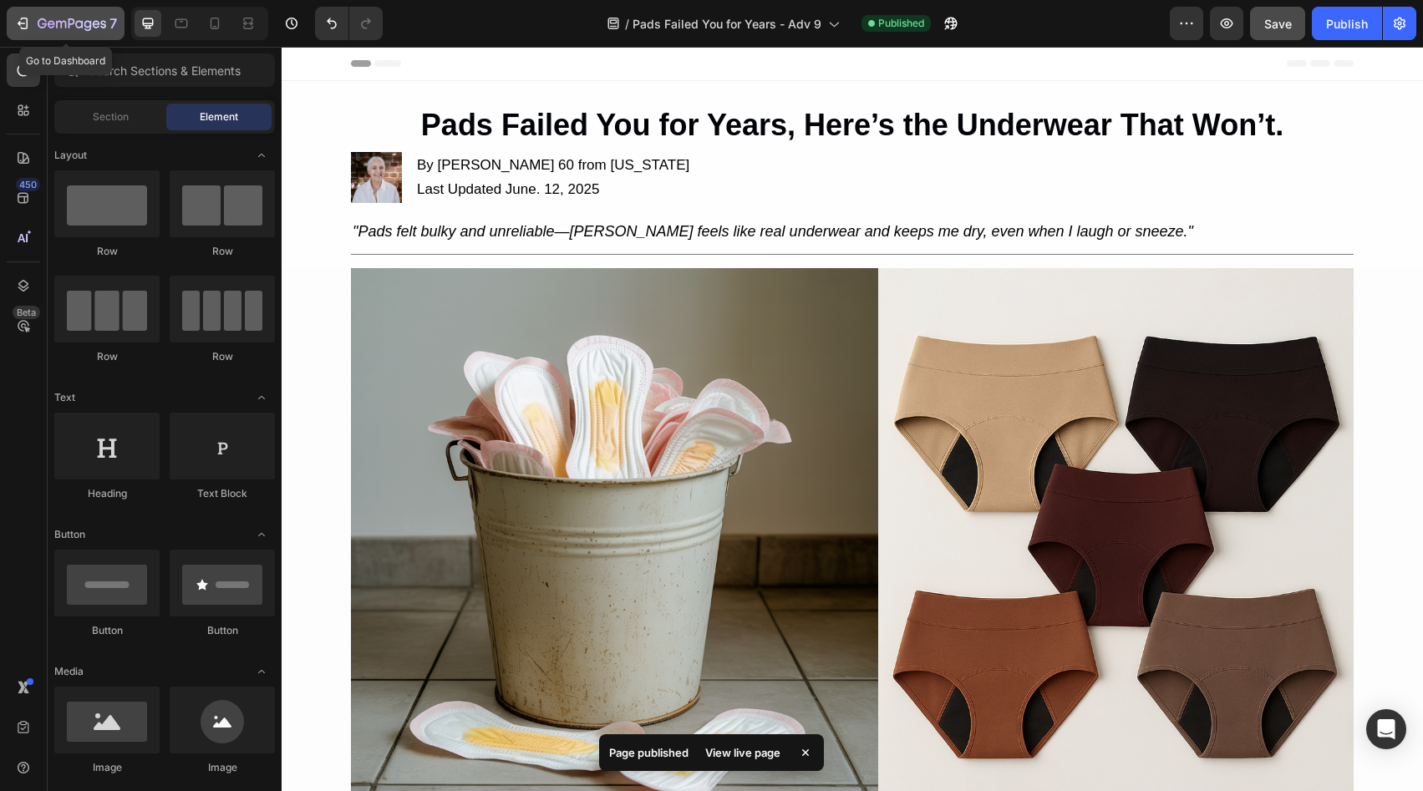
click at [67, 26] on icon "button" at bounding box center [72, 25] width 69 height 14
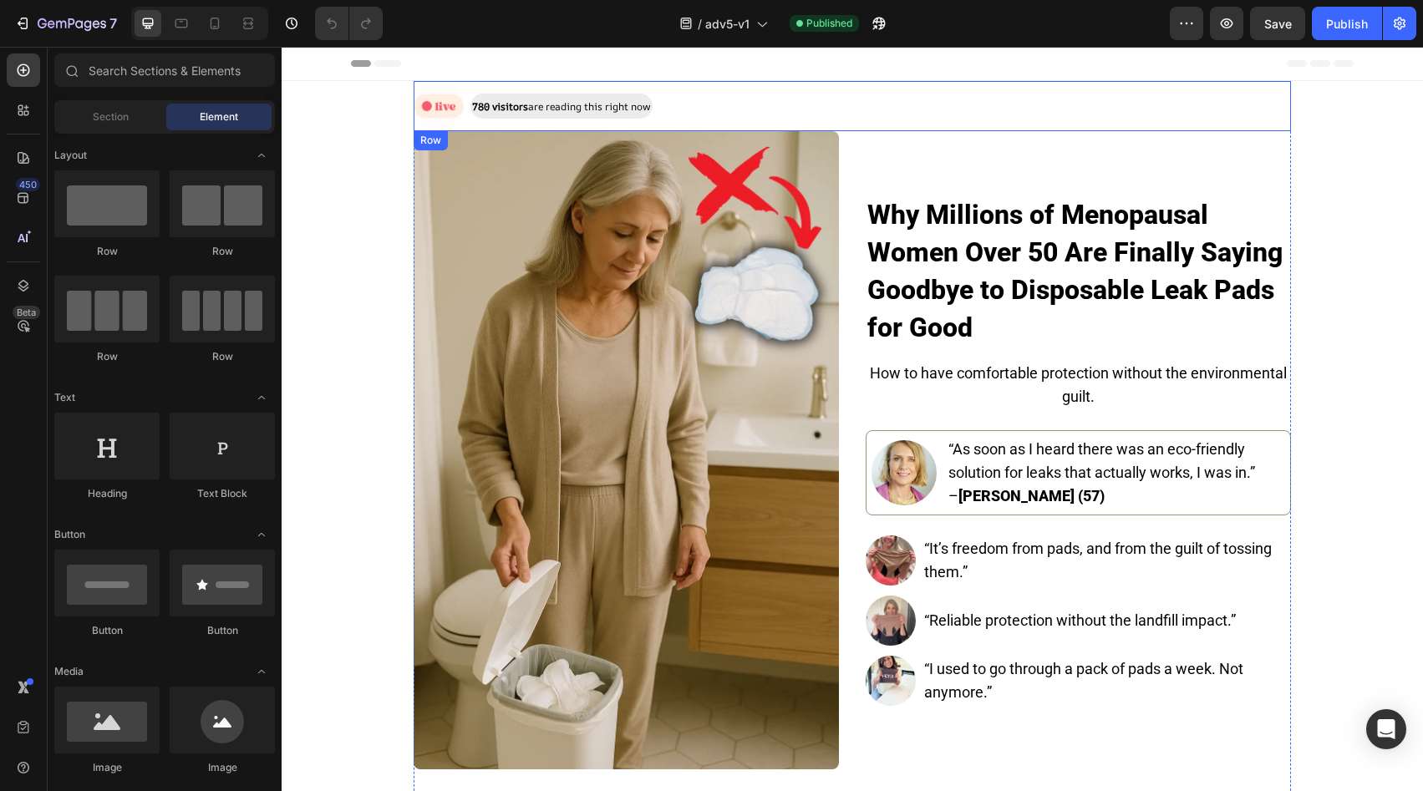
click at [689, 100] on div "Image 780 visitors are reading this right now Text Block Row" at bounding box center [853, 106] width 878 height 50
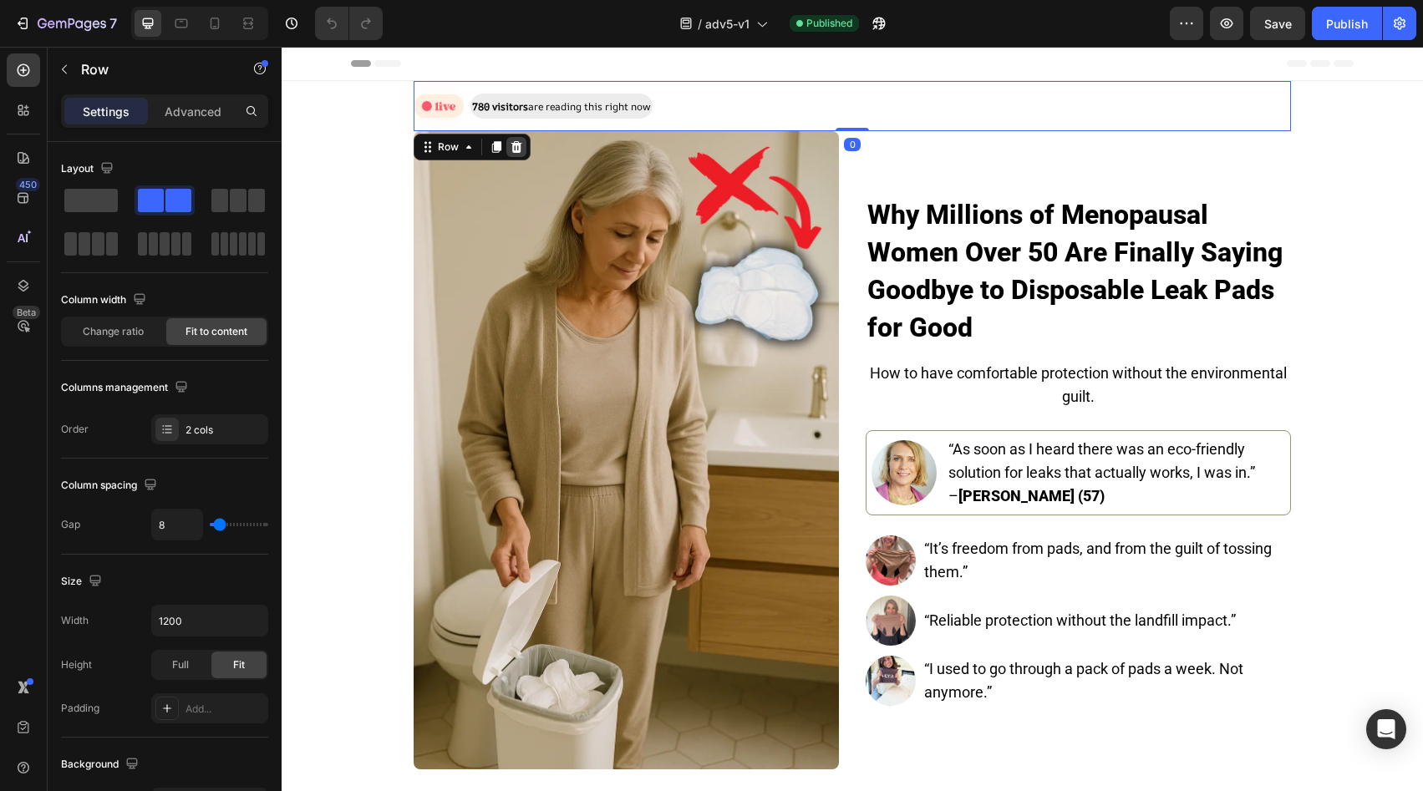
click at [511, 150] on icon at bounding box center [516, 147] width 11 height 12
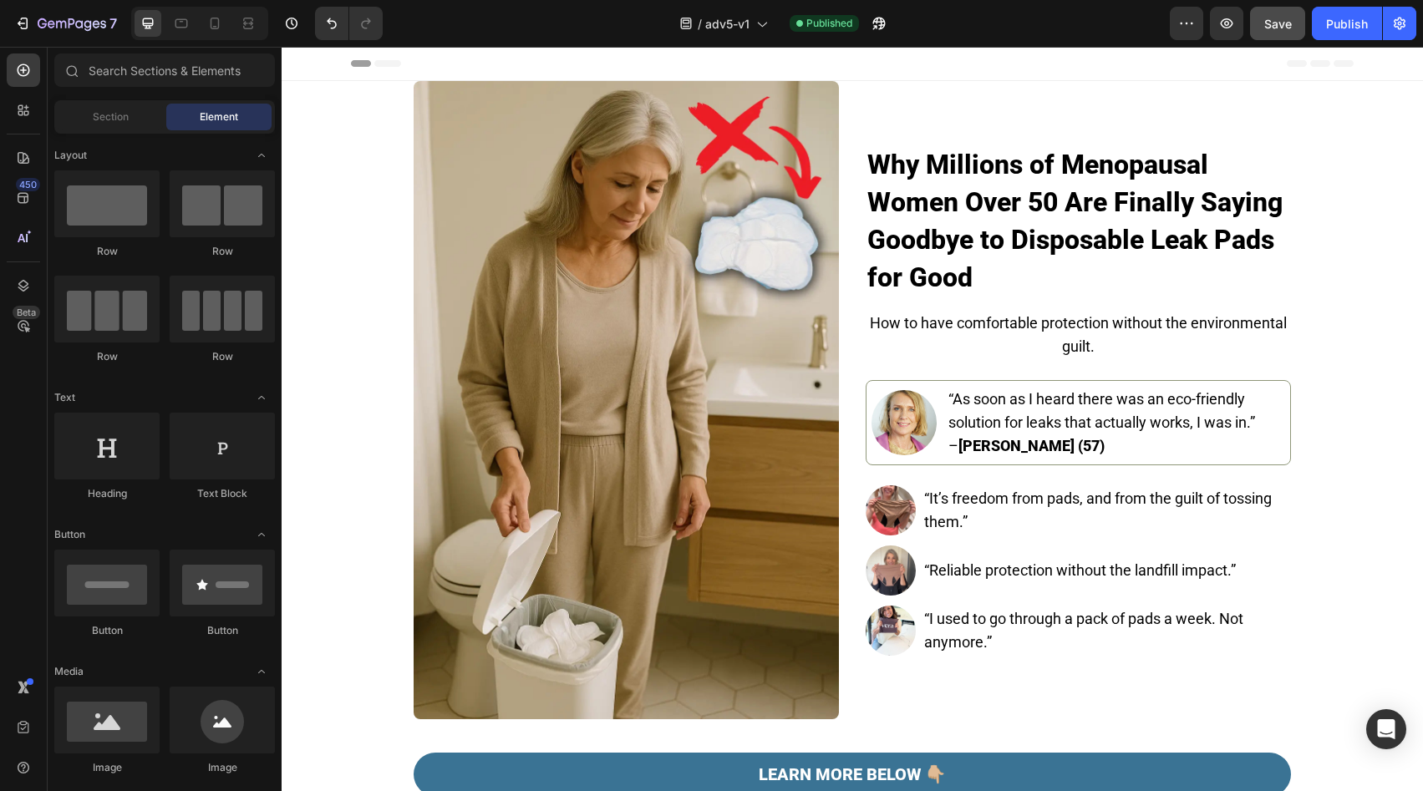
click at [1288, 28] on span "Save" at bounding box center [1279, 24] width 28 height 14
click at [1117, 69] on div "Header" at bounding box center [852, 63] width 1003 height 33
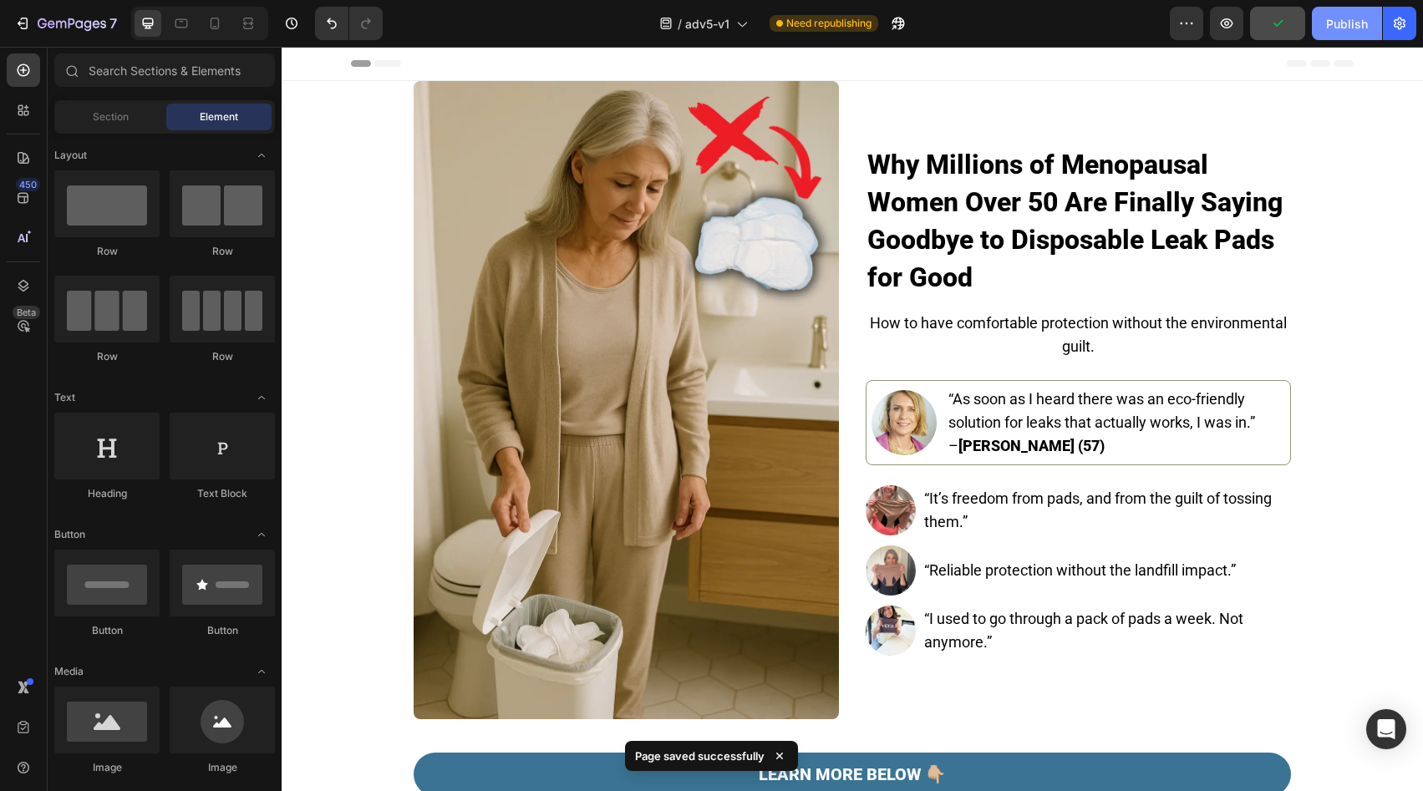
click at [1321, 23] on button "Publish" at bounding box center [1347, 23] width 70 height 33
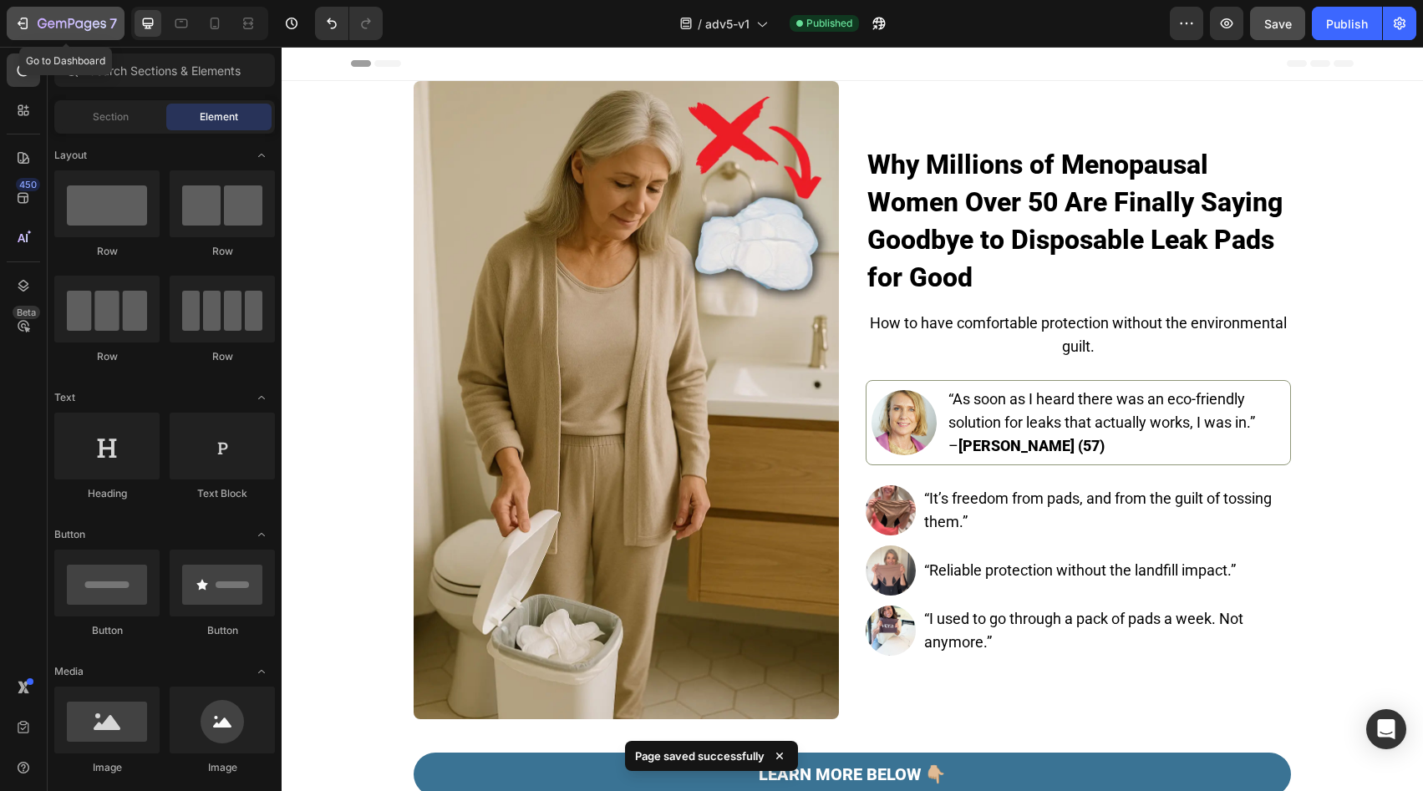
click at [51, 37] on button "7" at bounding box center [66, 23] width 118 height 33
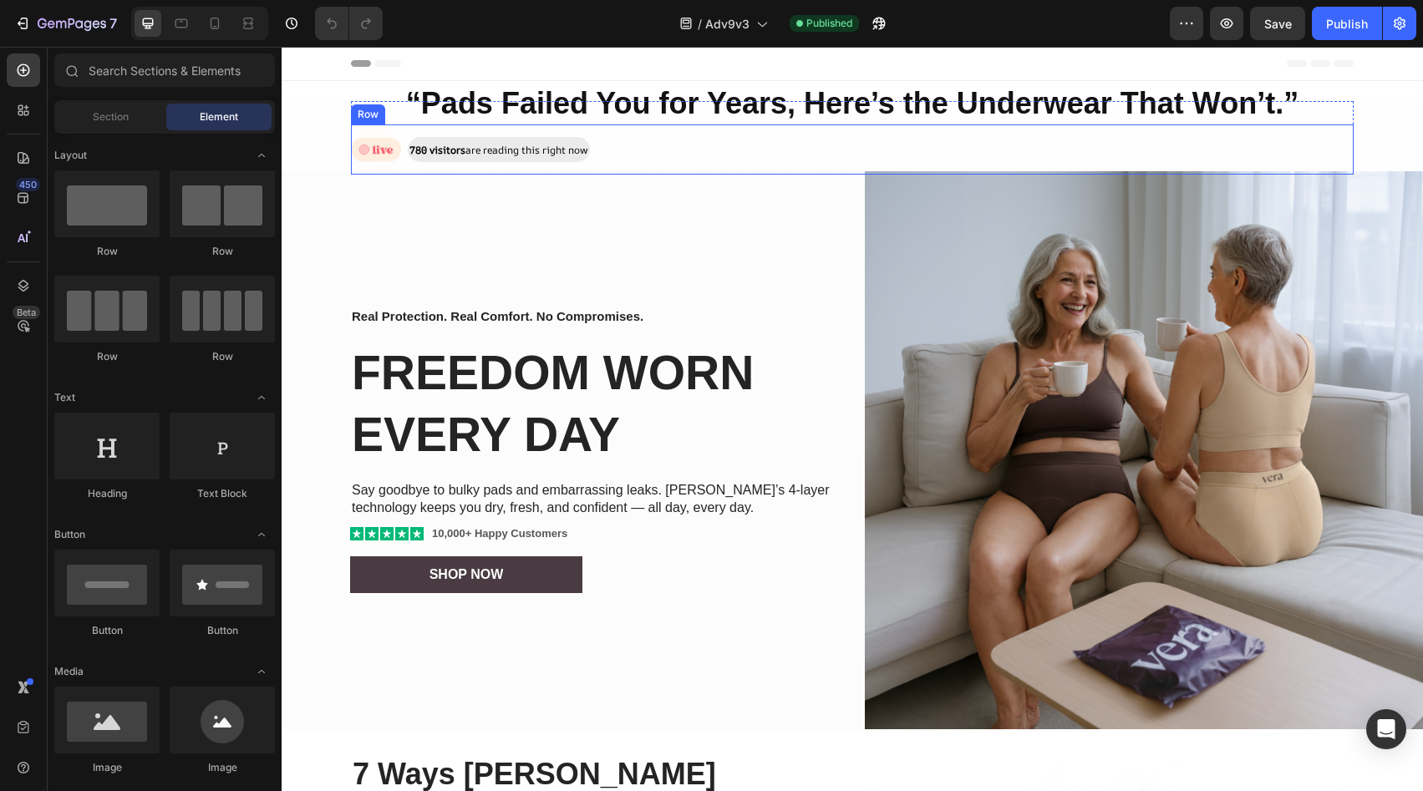
click at [832, 144] on div "Image 780 visitors are reading this right now Text Block Row" at bounding box center [852, 150] width 1003 height 50
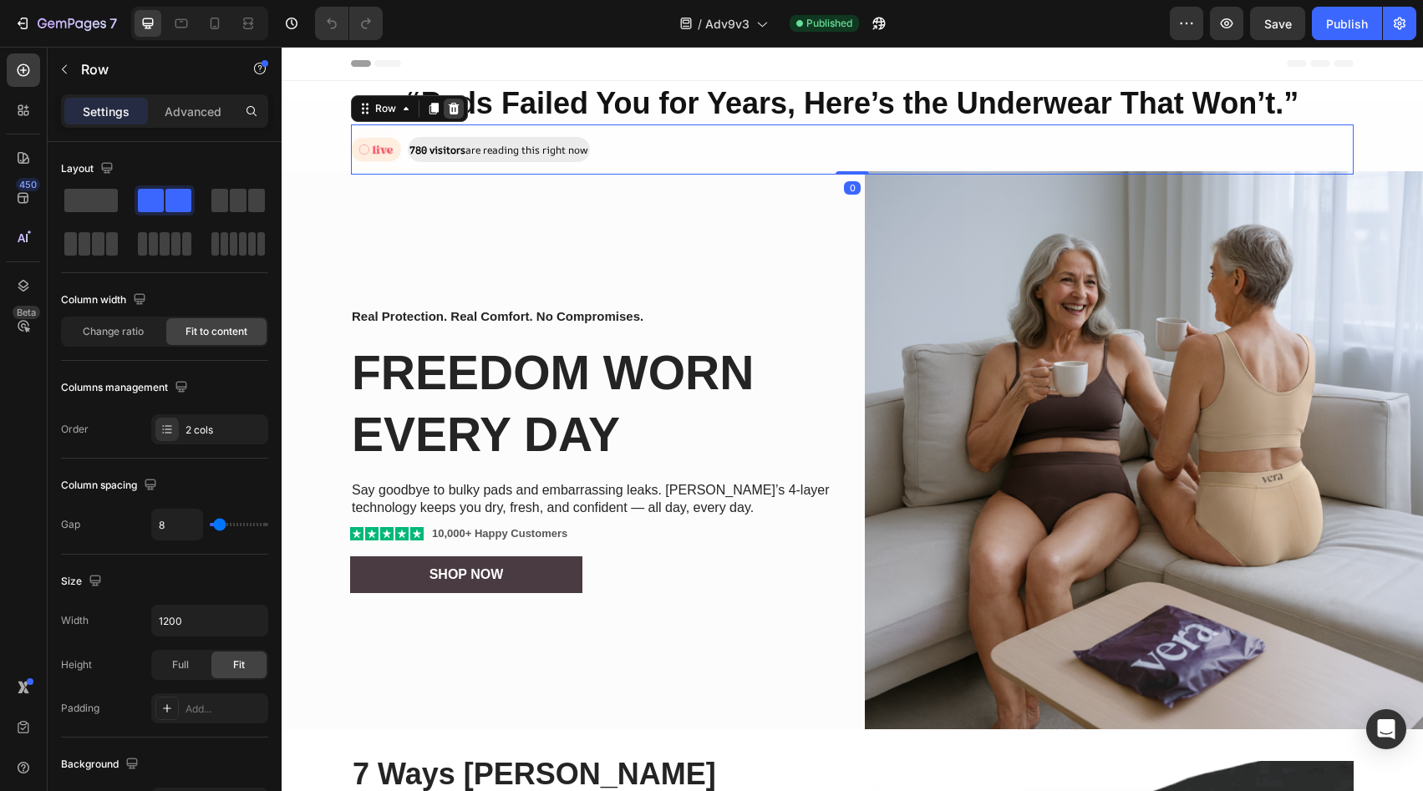
click at [447, 111] on icon at bounding box center [453, 108] width 13 height 13
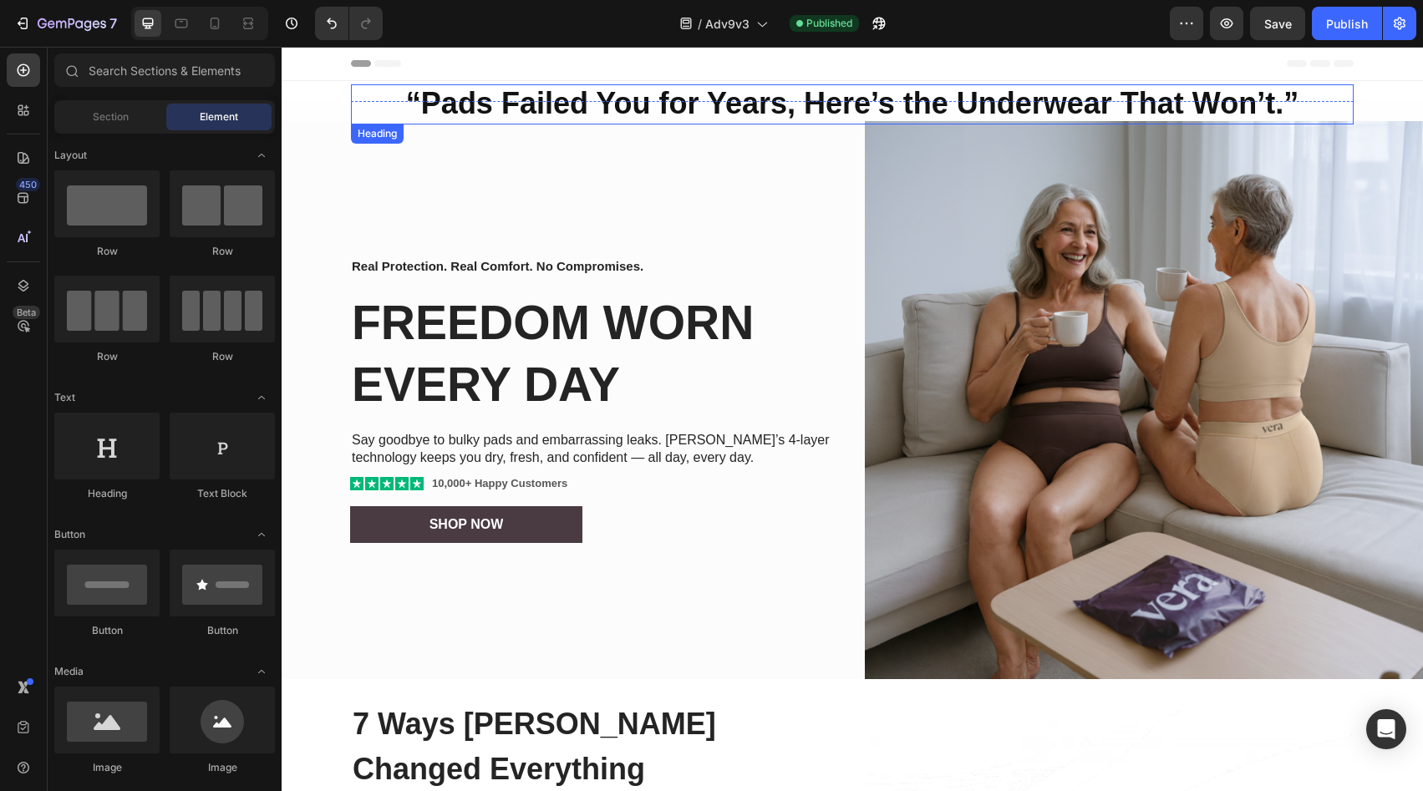
click at [796, 115] on strong "“Pads Failed You for Years, Here’s the Underwear That Won’t.”" at bounding box center [852, 103] width 893 height 34
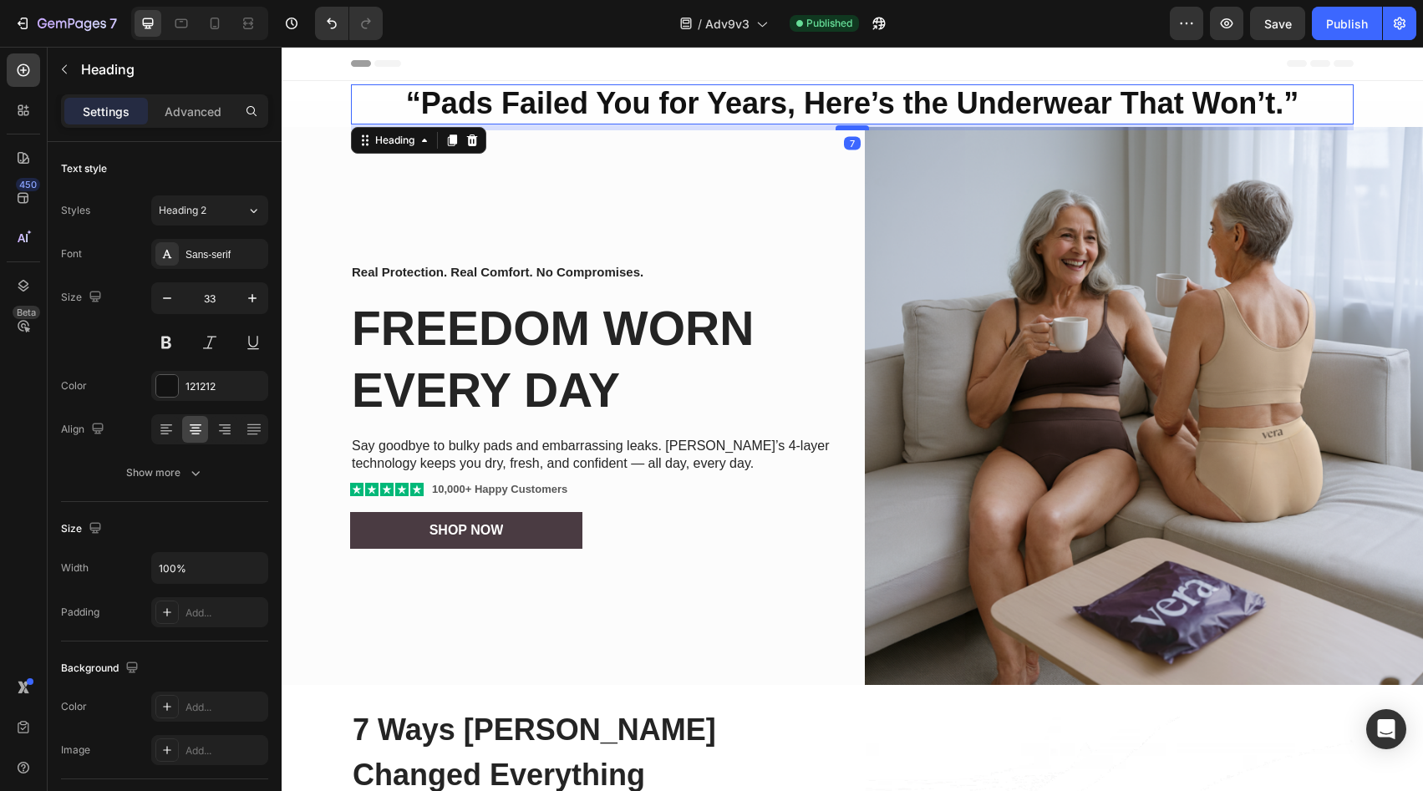
click at [842, 126] on div at bounding box center [852, 127] width 33 height 5
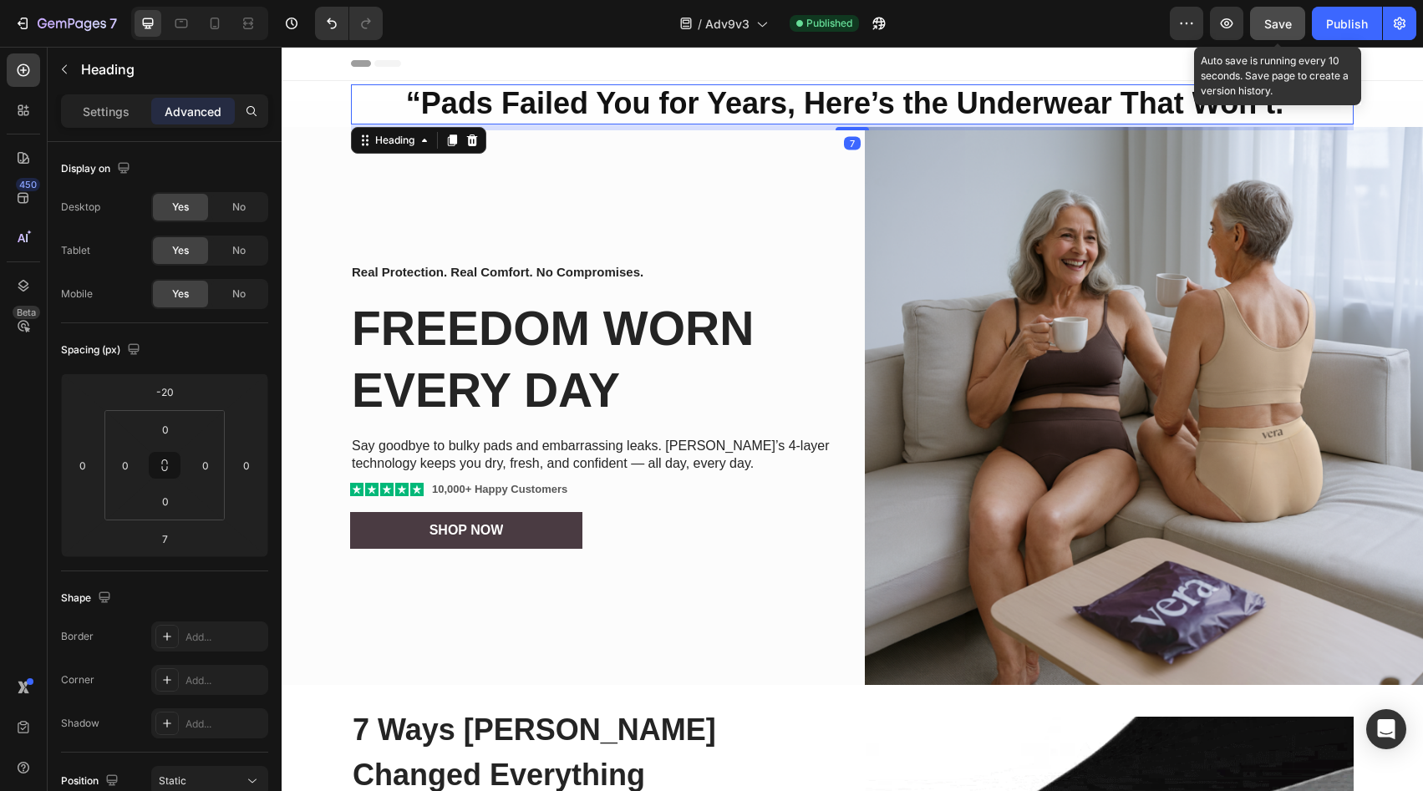
click at [1269, 23] on span "Save" at bounding box center [1279, 24] width 28 height 14
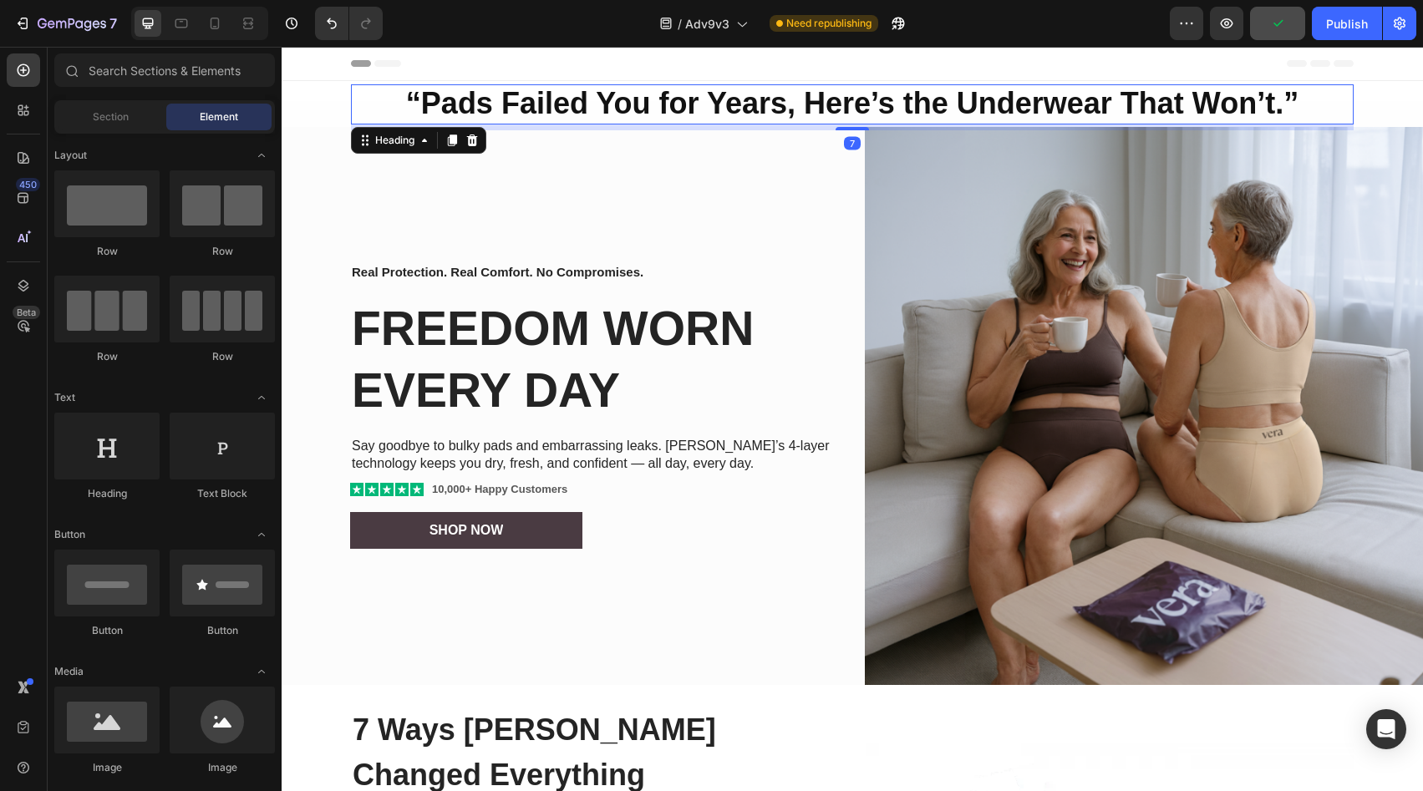
click at [1167, 62] on div "Header" at bounding box center [852, 63] width 1003 height 33
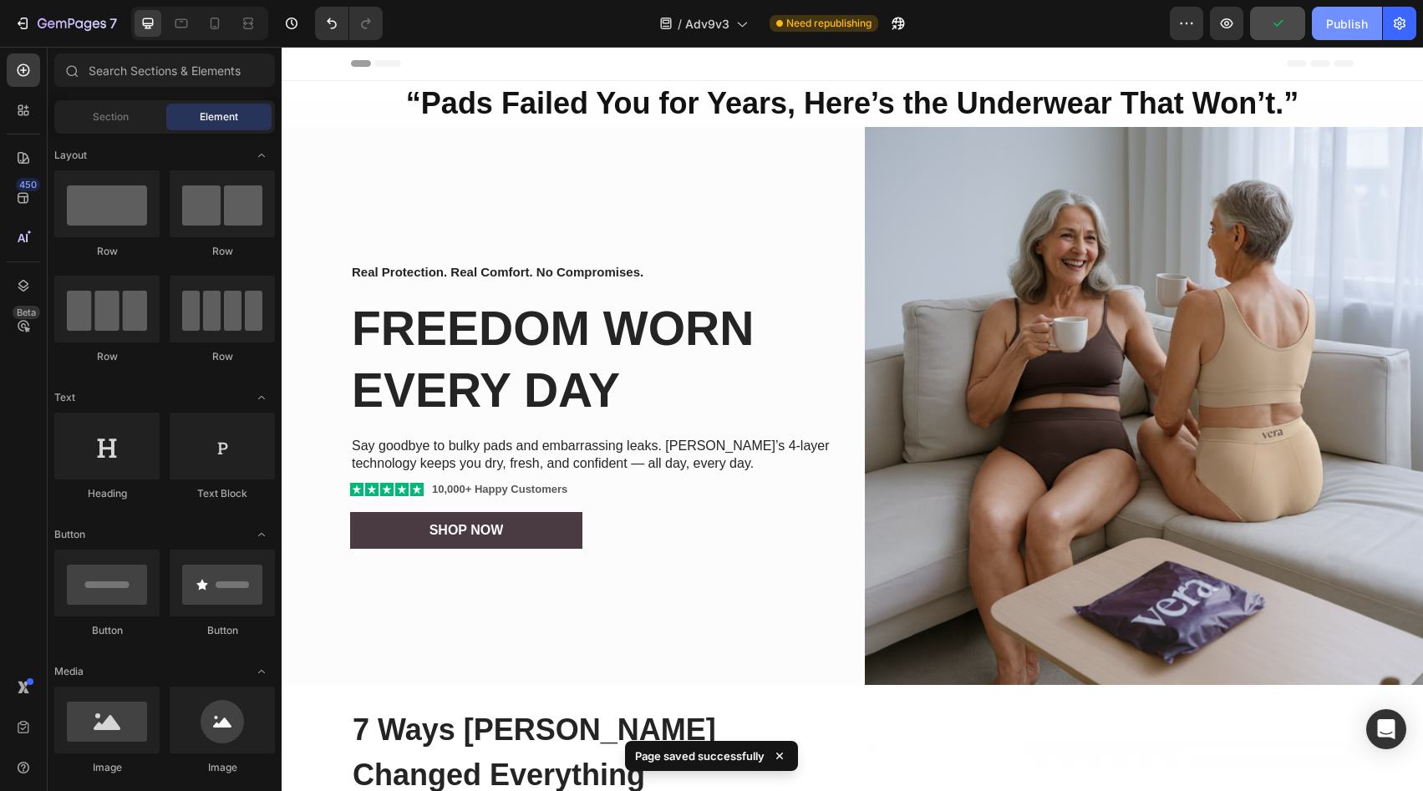
click at [1359, 26] on div "Publish" at bounding box center [1347, 24] width 42 height 18
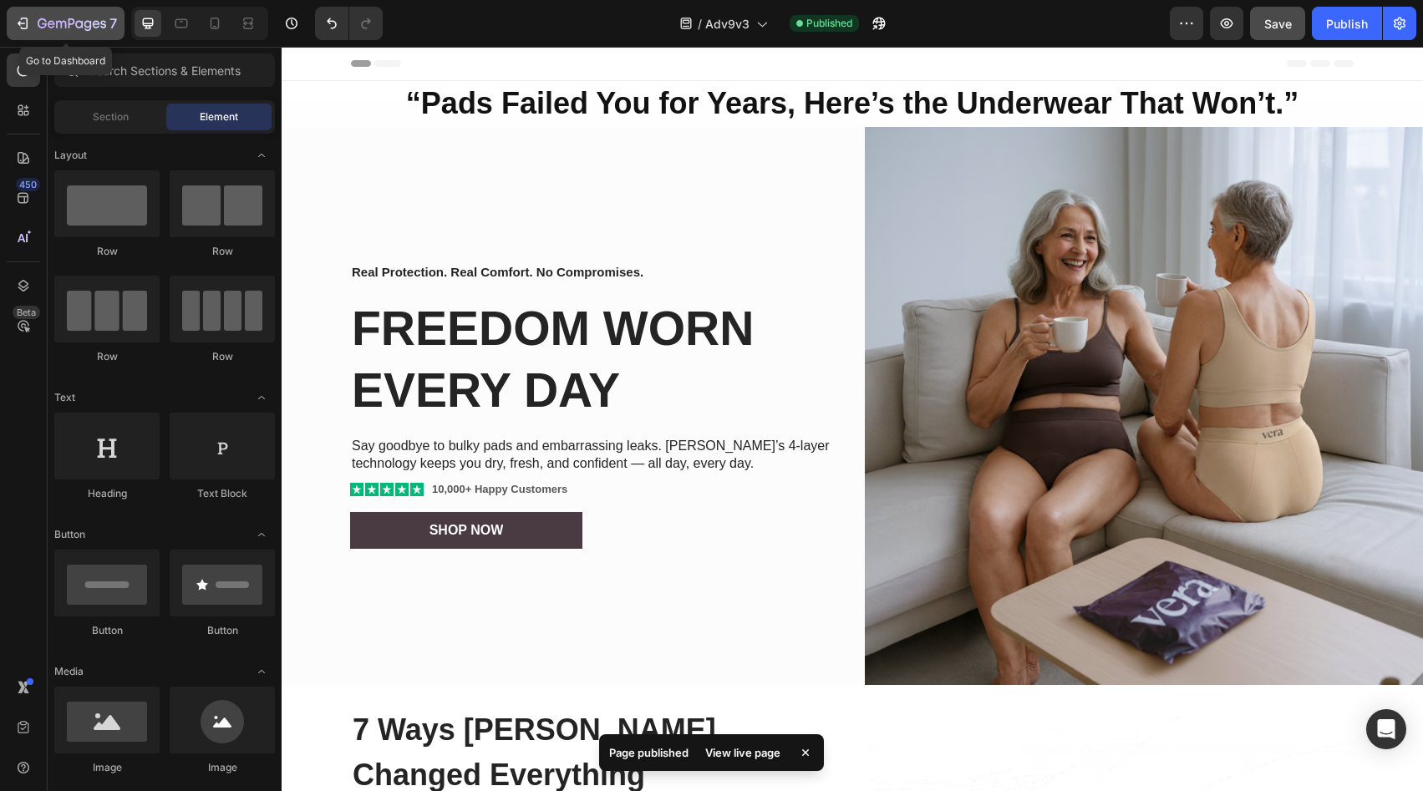
click at [108, 20] on div "7" at bounding box center [77, 23] width 79 height 20
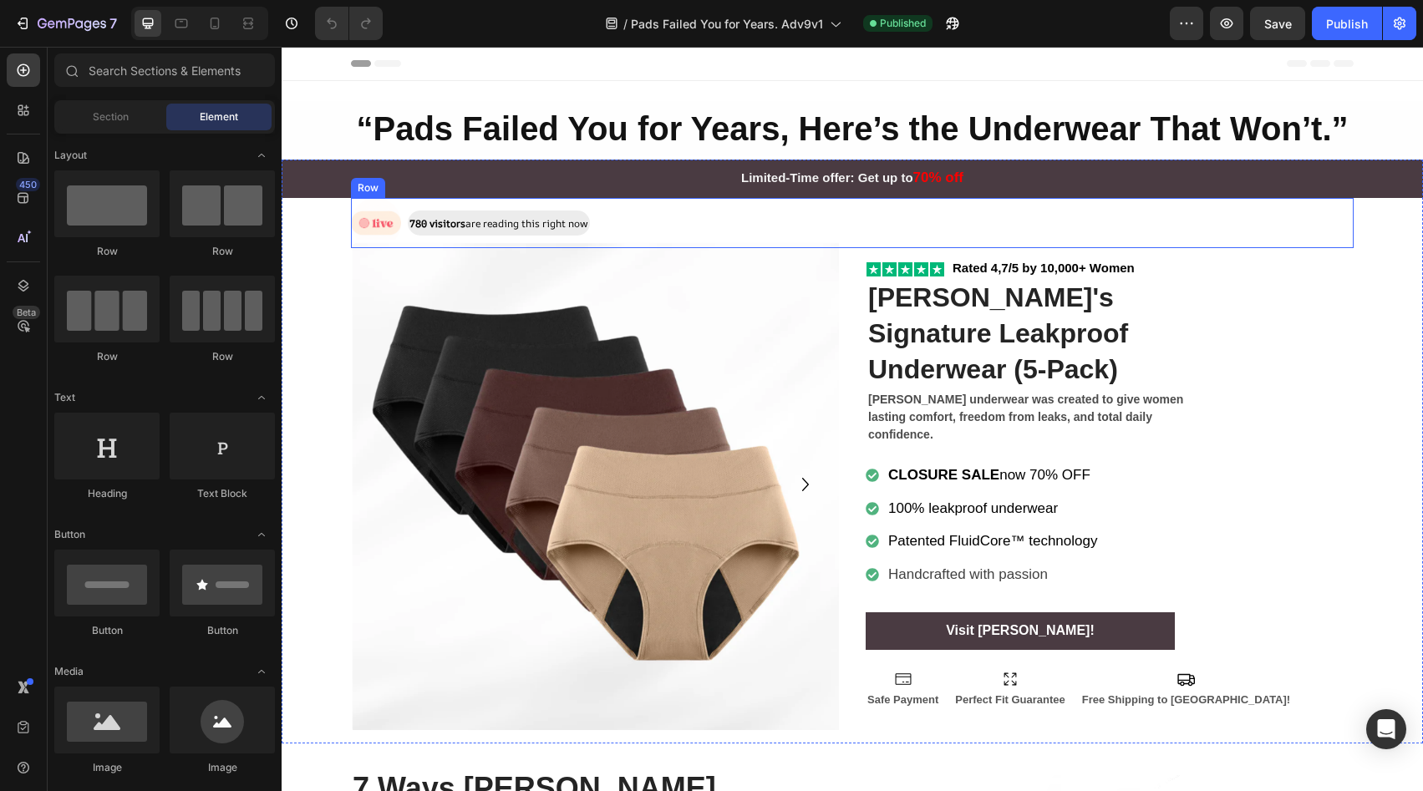
click at [796, 221] on div "Image 780 visitors are reading this right now Text Block Row" at bounding box center [852, 223] width 1003 height 50
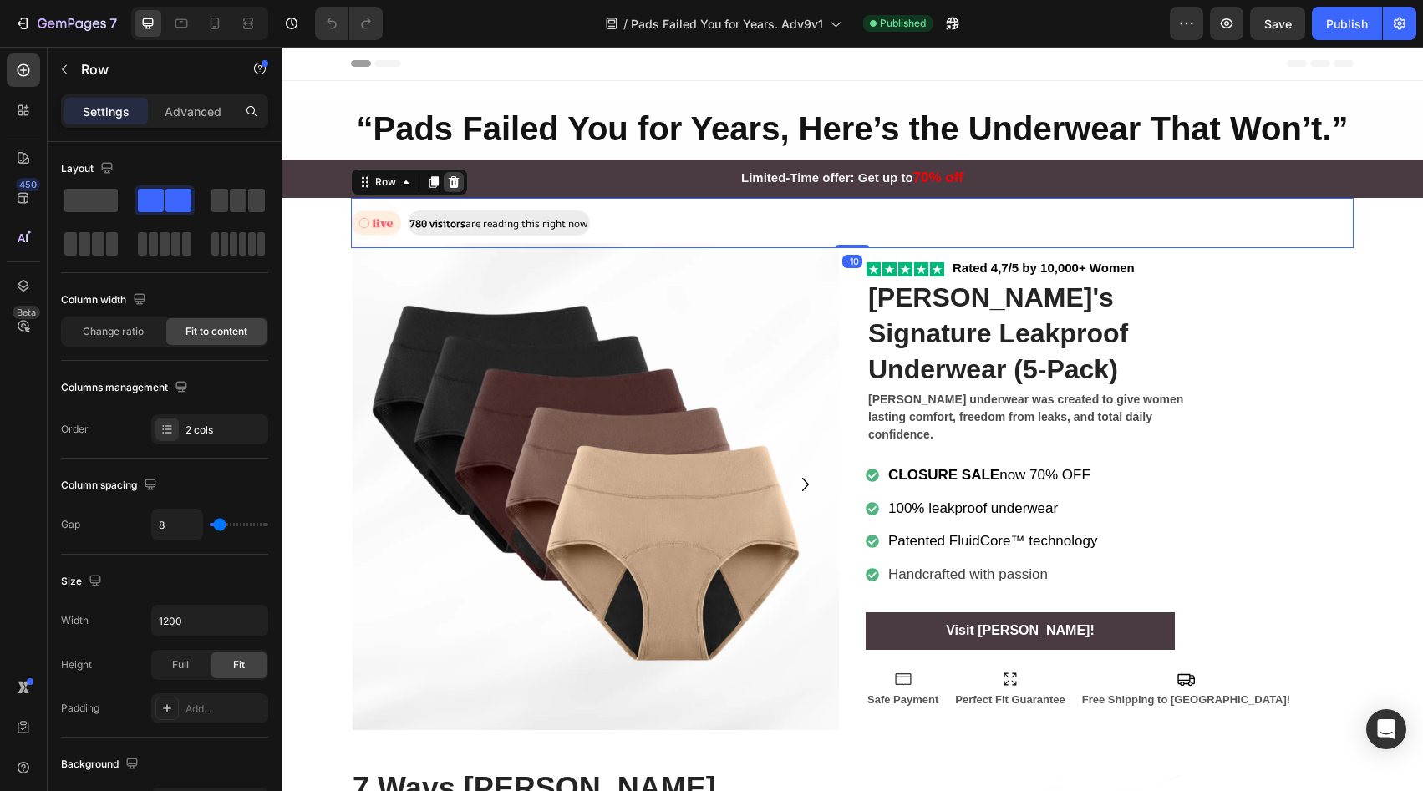
click at [452, 181] on icon at bounding box center [453, 182] width 13 height 13
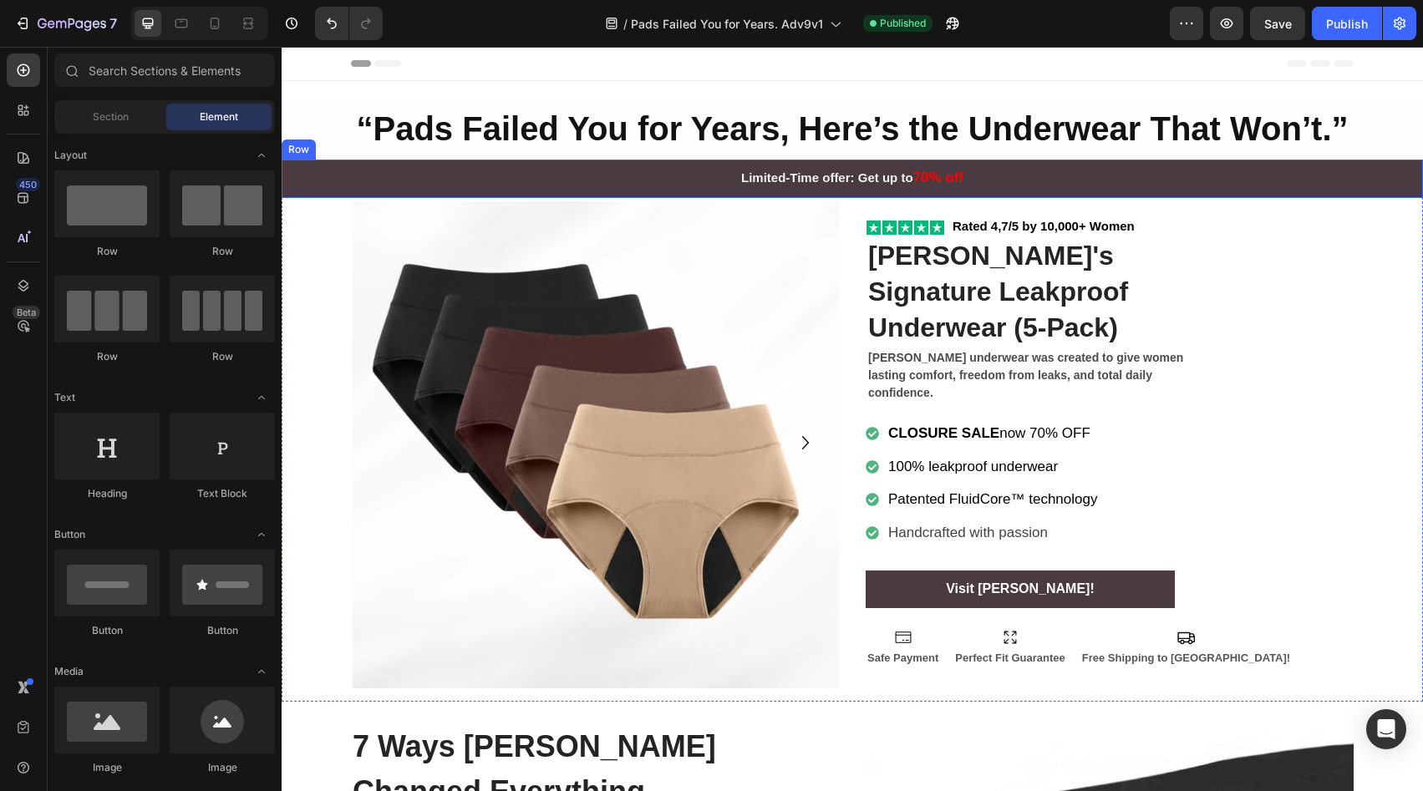
click at [624, 189] on div "Limited-Time offer: Get up to 70% off Text Block Row" at bounding box center [853, 179] width 1142 height 38
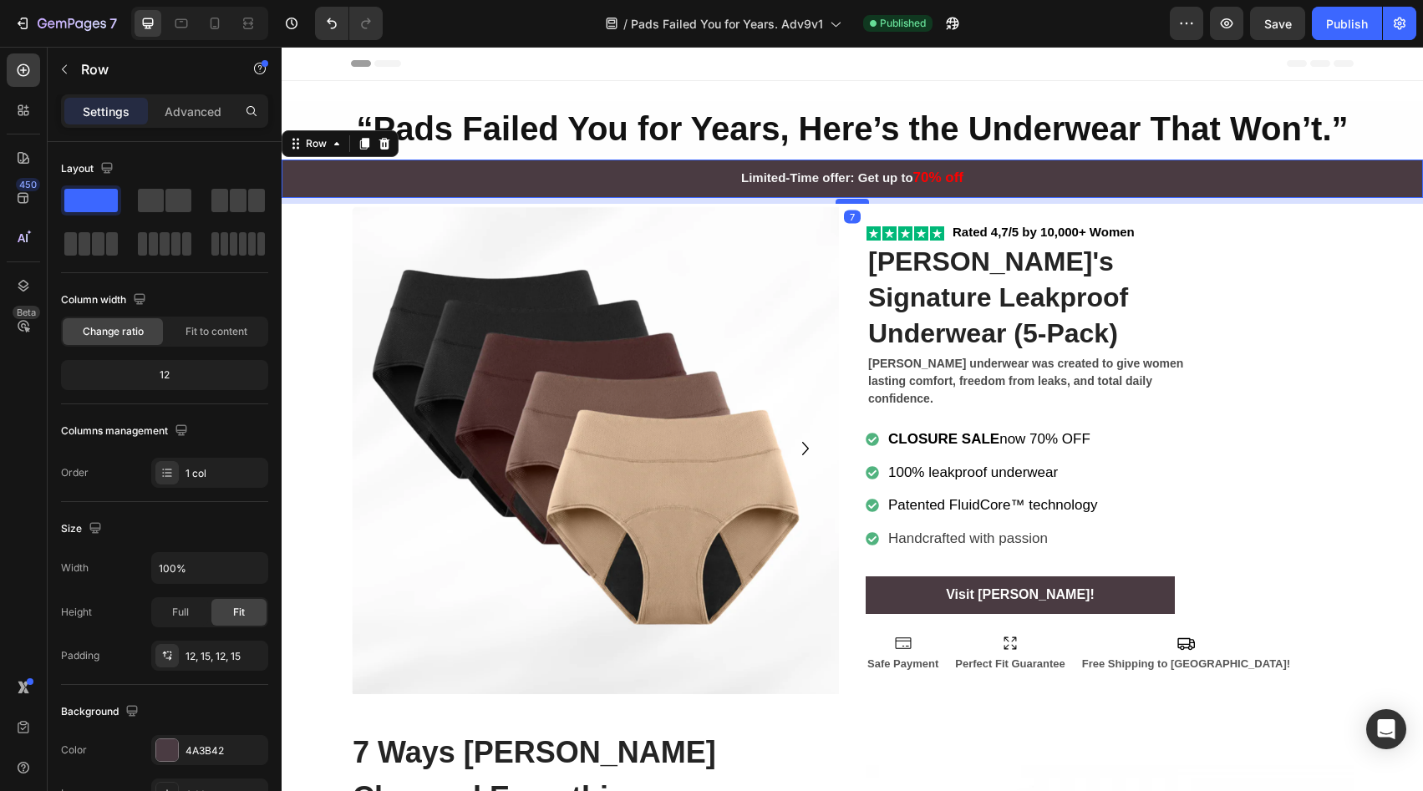
click at [840, 203] on div at bounding box center [852, 201] width 33 height 5
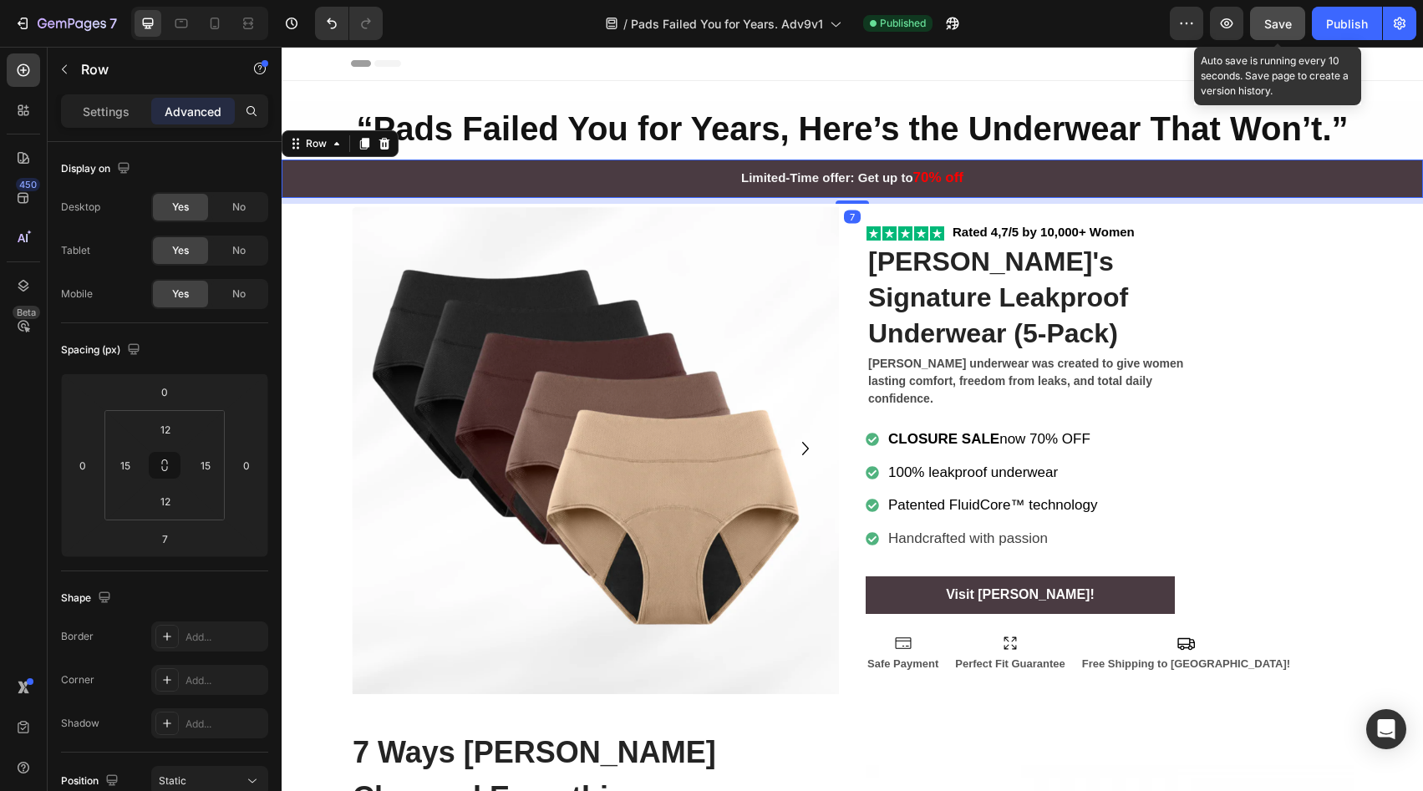
click at [1280, 24] on span "Save" at bounding box center [1279, 24] width 28 height 14
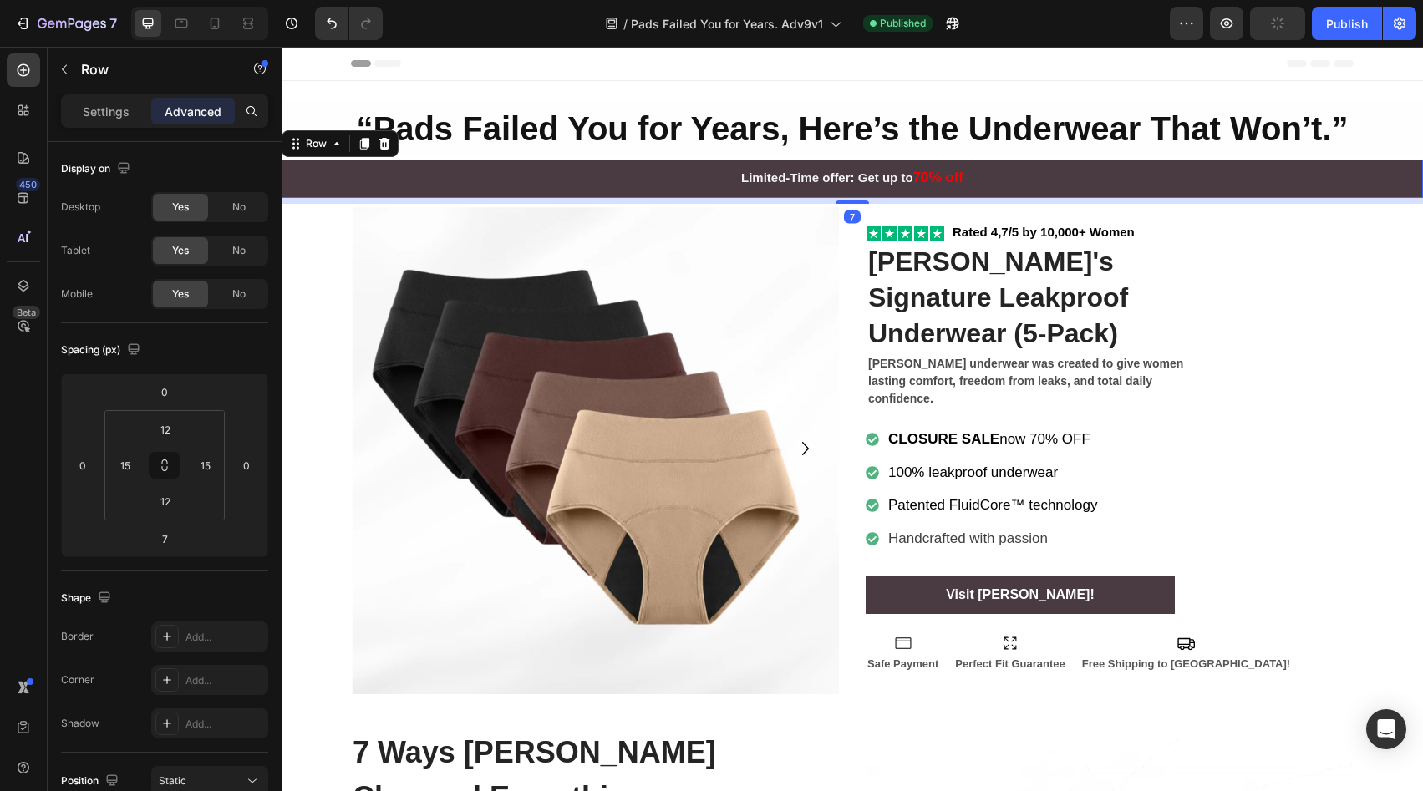
click at [1183, 65] on div "Header" at bounding box center [852, 63] width 1003 height 33
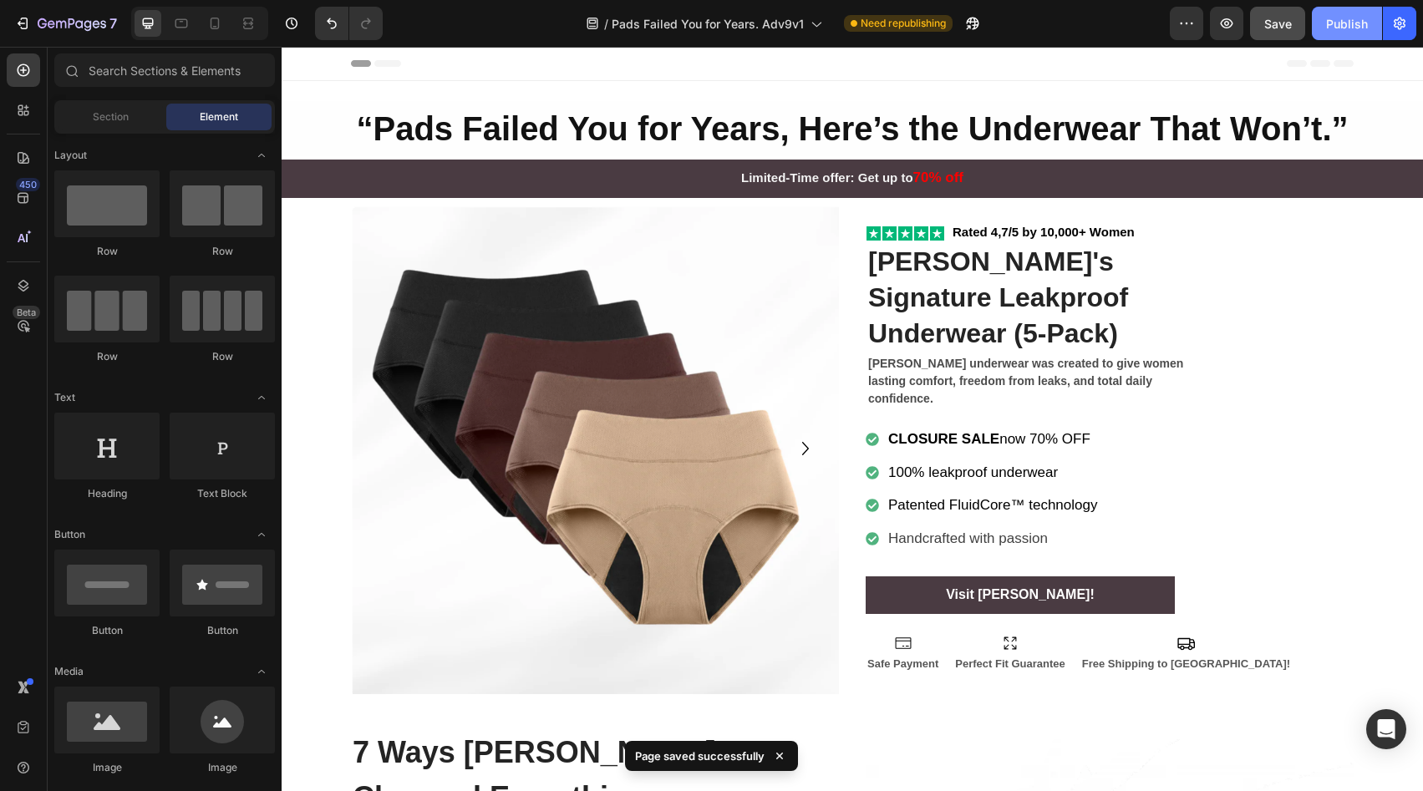
click at [1335, 31] on div "Publish" at bounding box center [1347, 24] width 42 height 18
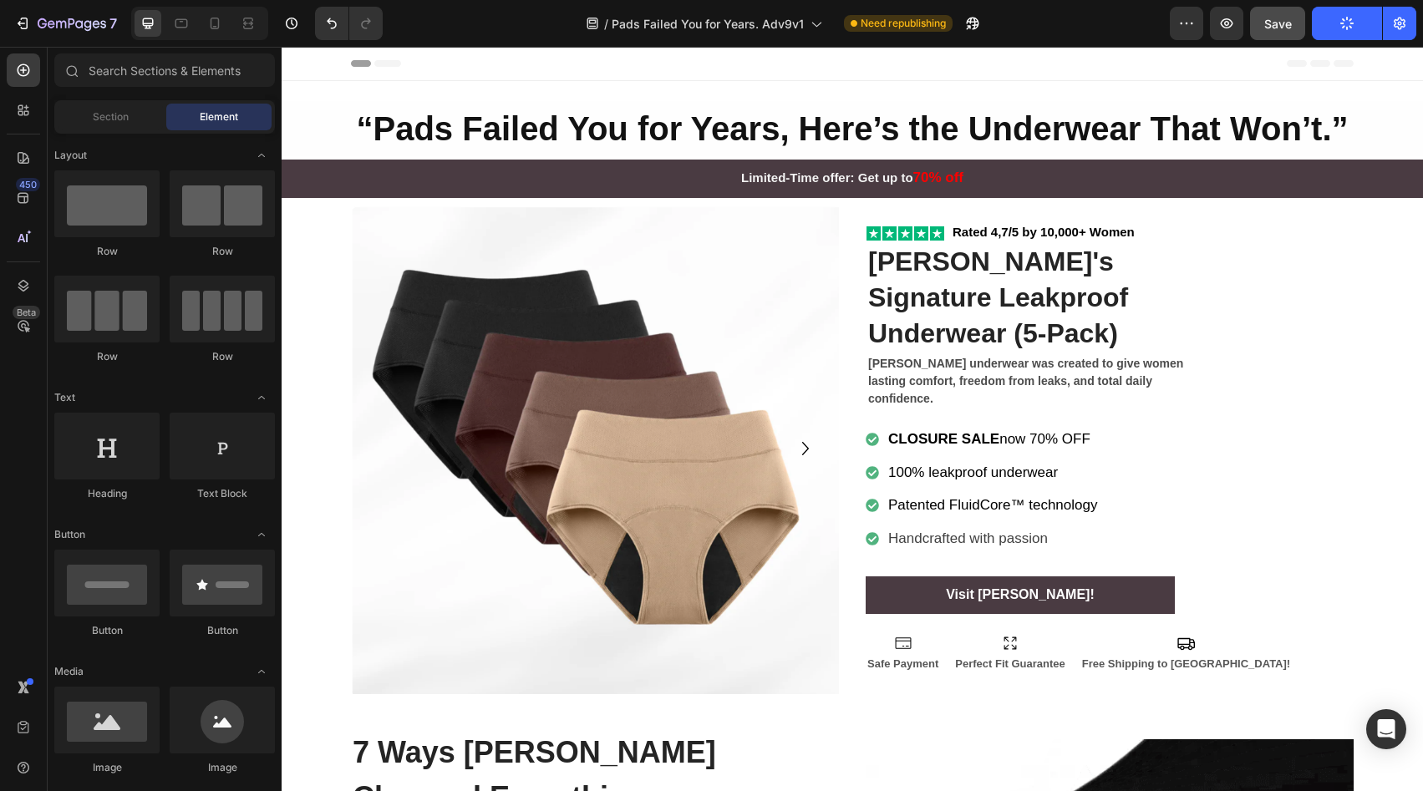
click at [519, 50] on div "Header" at bounding box center [852, 63] width 1003 height 33
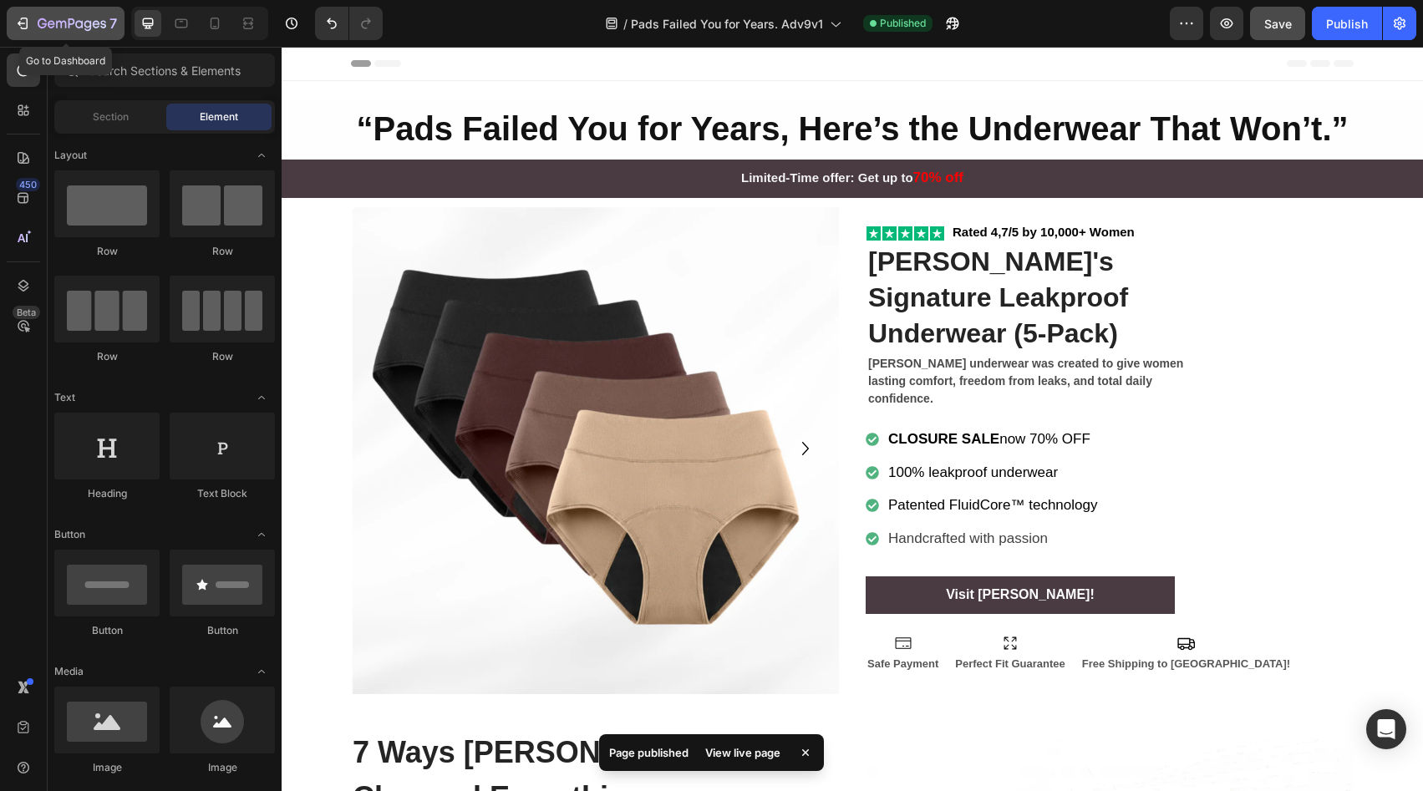
click at [34, 23] on div "7" at bounding box center [65, 23] width 103 height 20
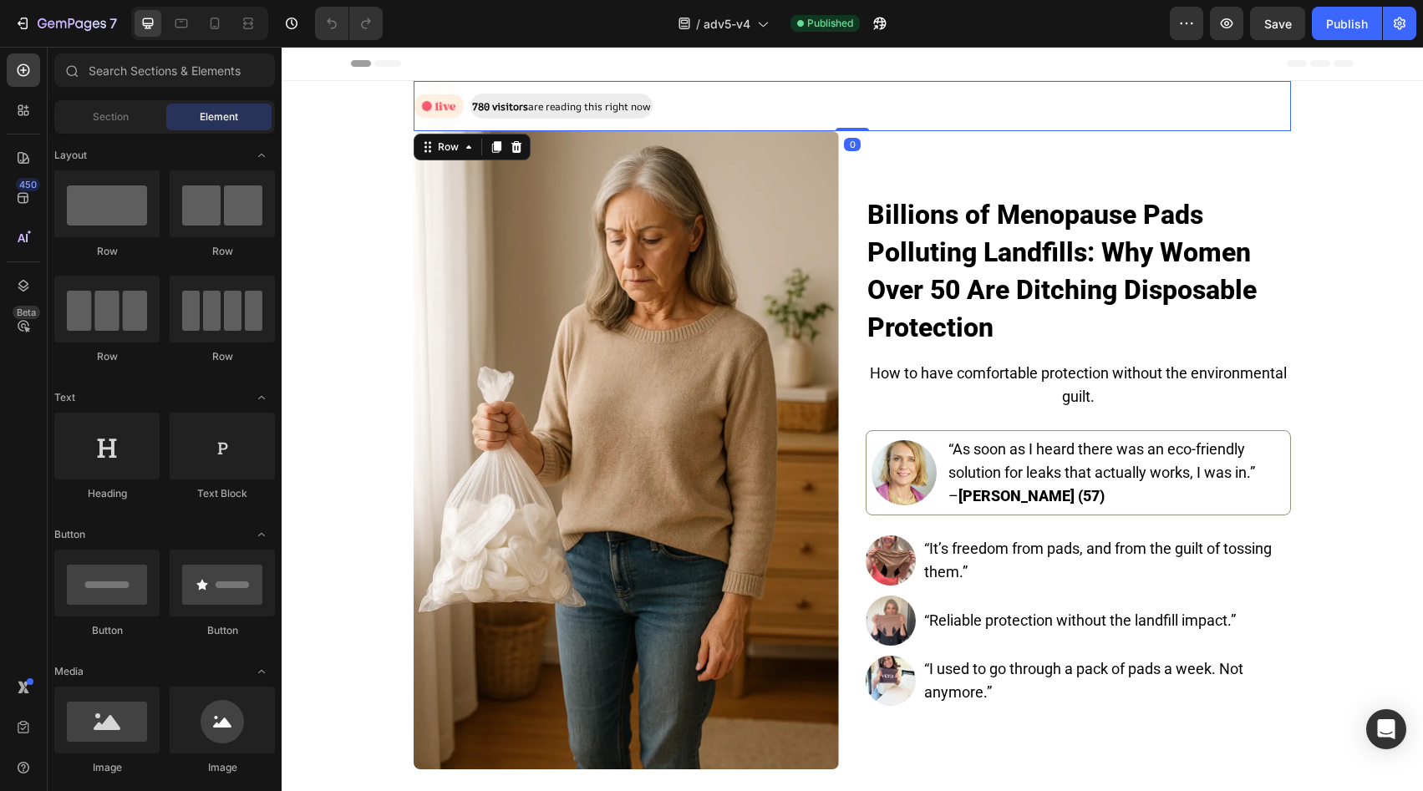
click at [735, 109] on div "Image 780 visitors are reading this right now Text Block Row 0" at bounding box center [853, 106] width 878 height 50
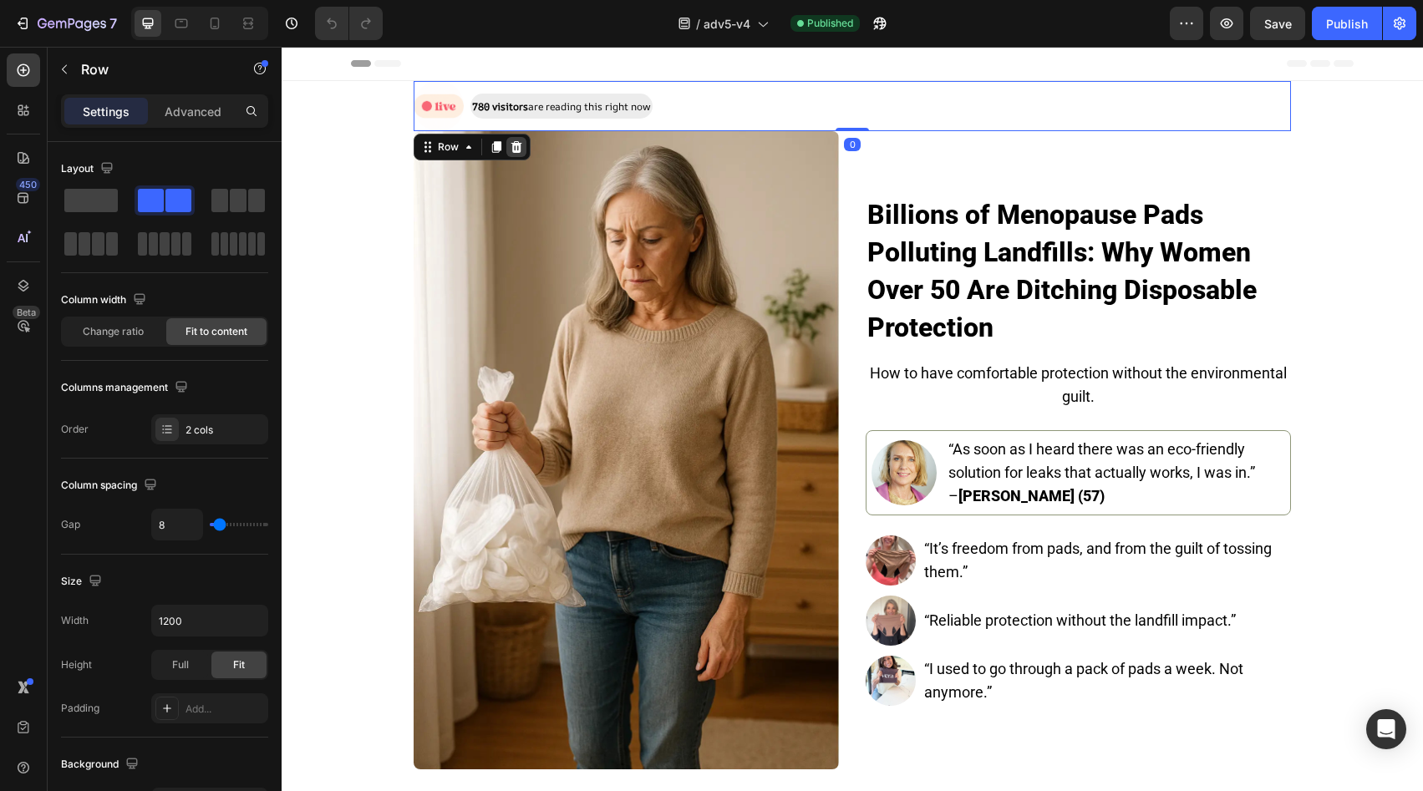
click at [511, 149] on icon at bounding box center [516, 147] width 11 height 12
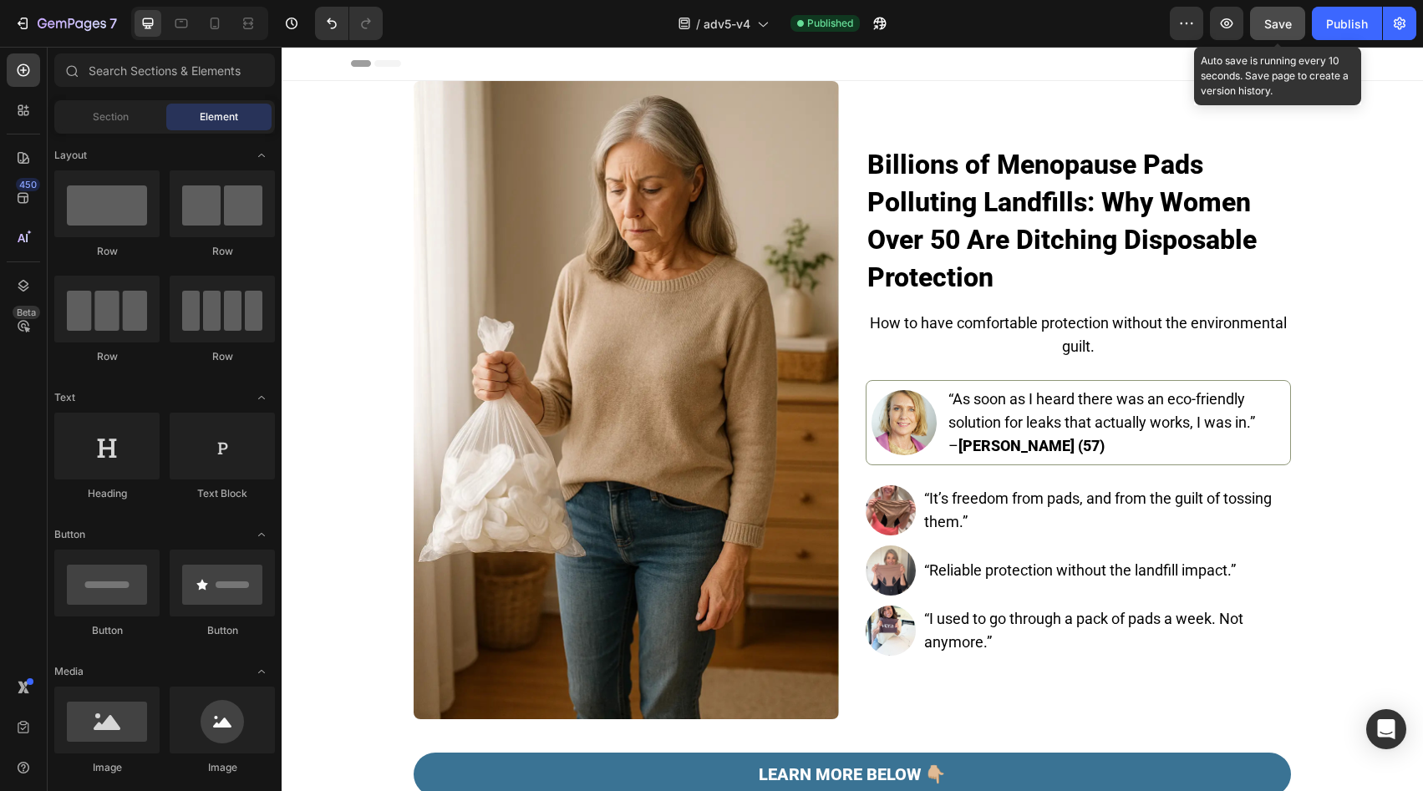
click at [1290, 24] on span "Save" at bounding box center [1279, 24] width 28 height 14
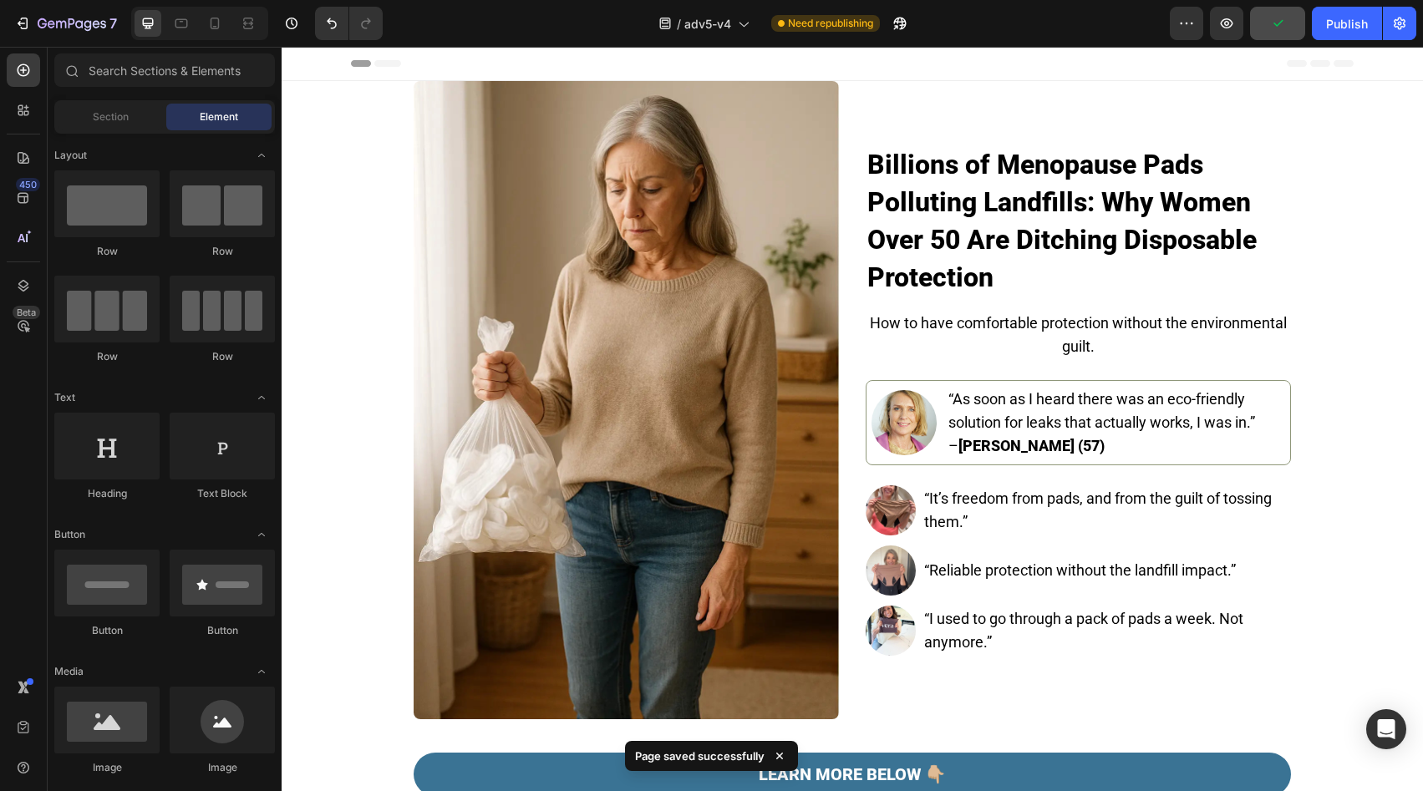
click at [1171, 60] on div "Header" at bounding box center [852, 63] width 1003 height 33
click at [1331, 27] on div "Publish" at bounding box center [1347, 24] width 42 height 18
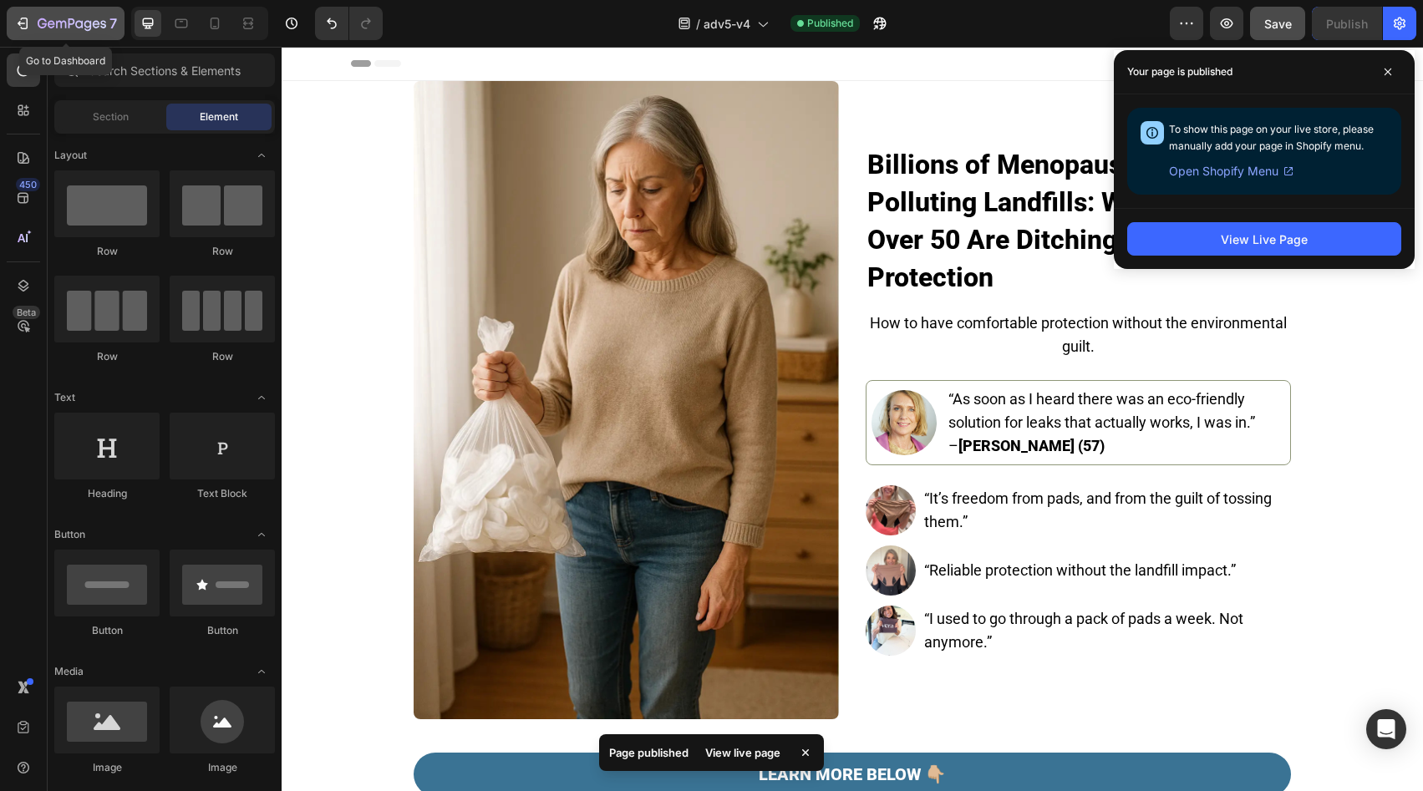
click at [79, 11] on button "7" at bounding box center [66, 23] width 118 height 33
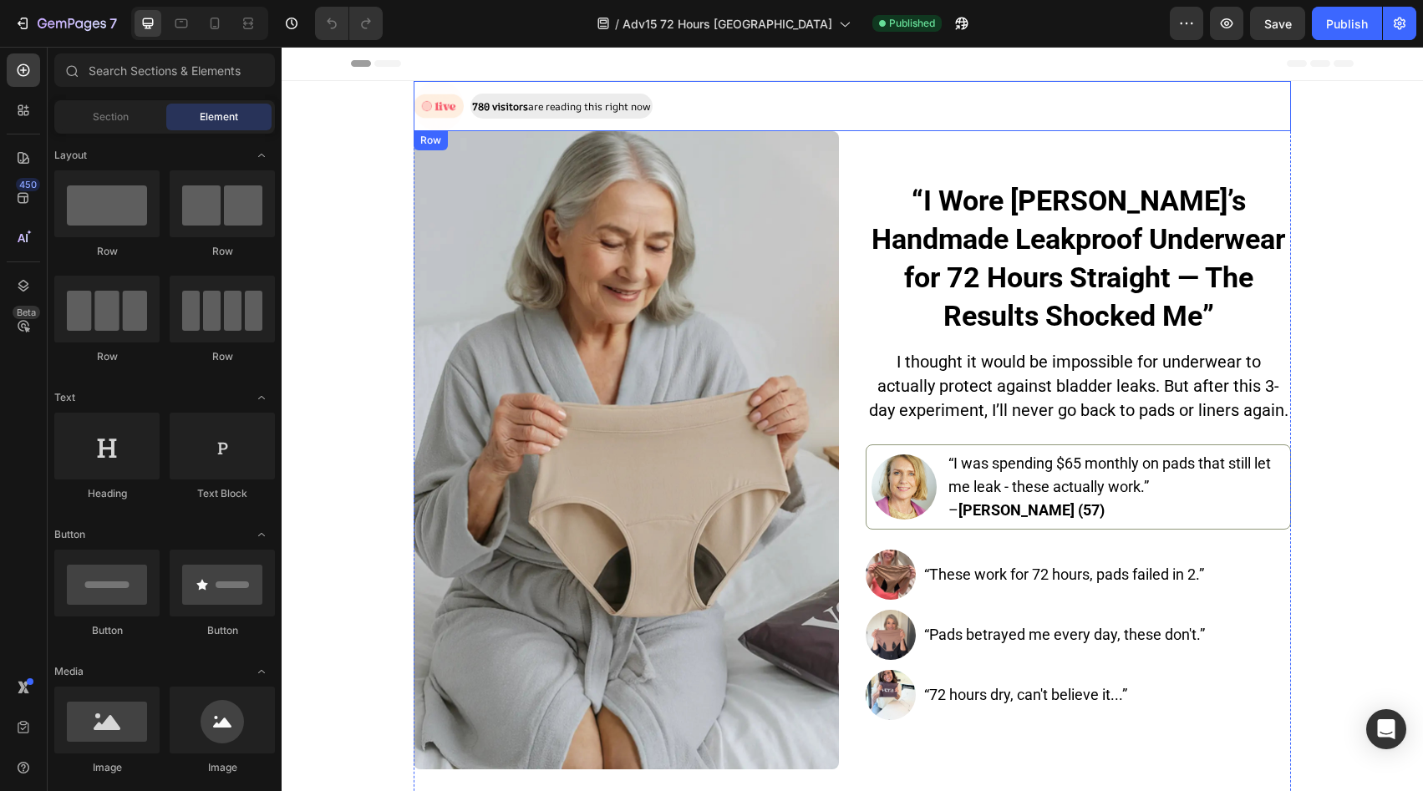
click at [757, 105] on div "Image 780 visitors are reading this right now Text Block Row" at bounding box center [853, 106] width 878 height 50
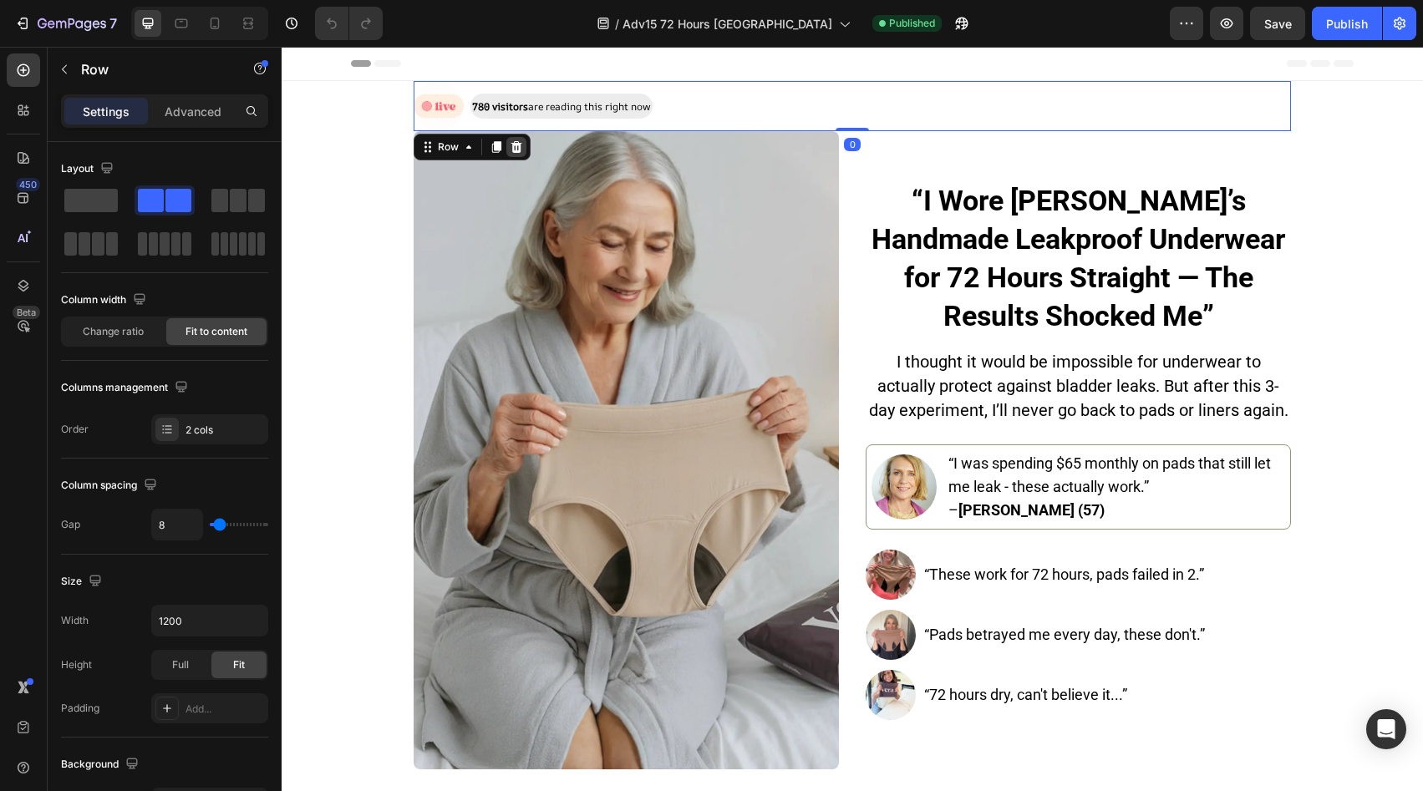
click at [510, 141] on icon at bounding box center [516, 146] width 13 height 13
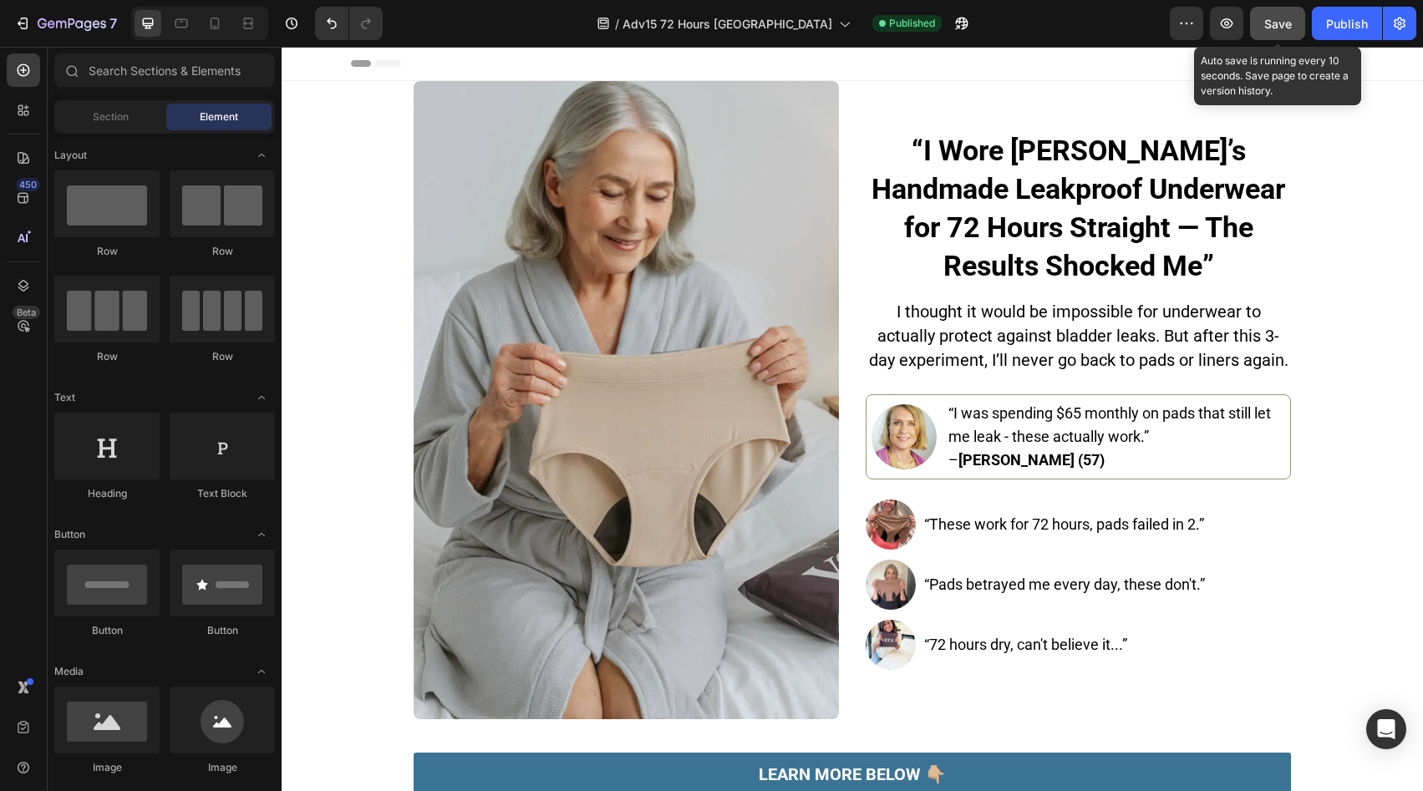
click at [1280, 25] on span "Save" at bounding box center [1279, 24] width 28 height 14
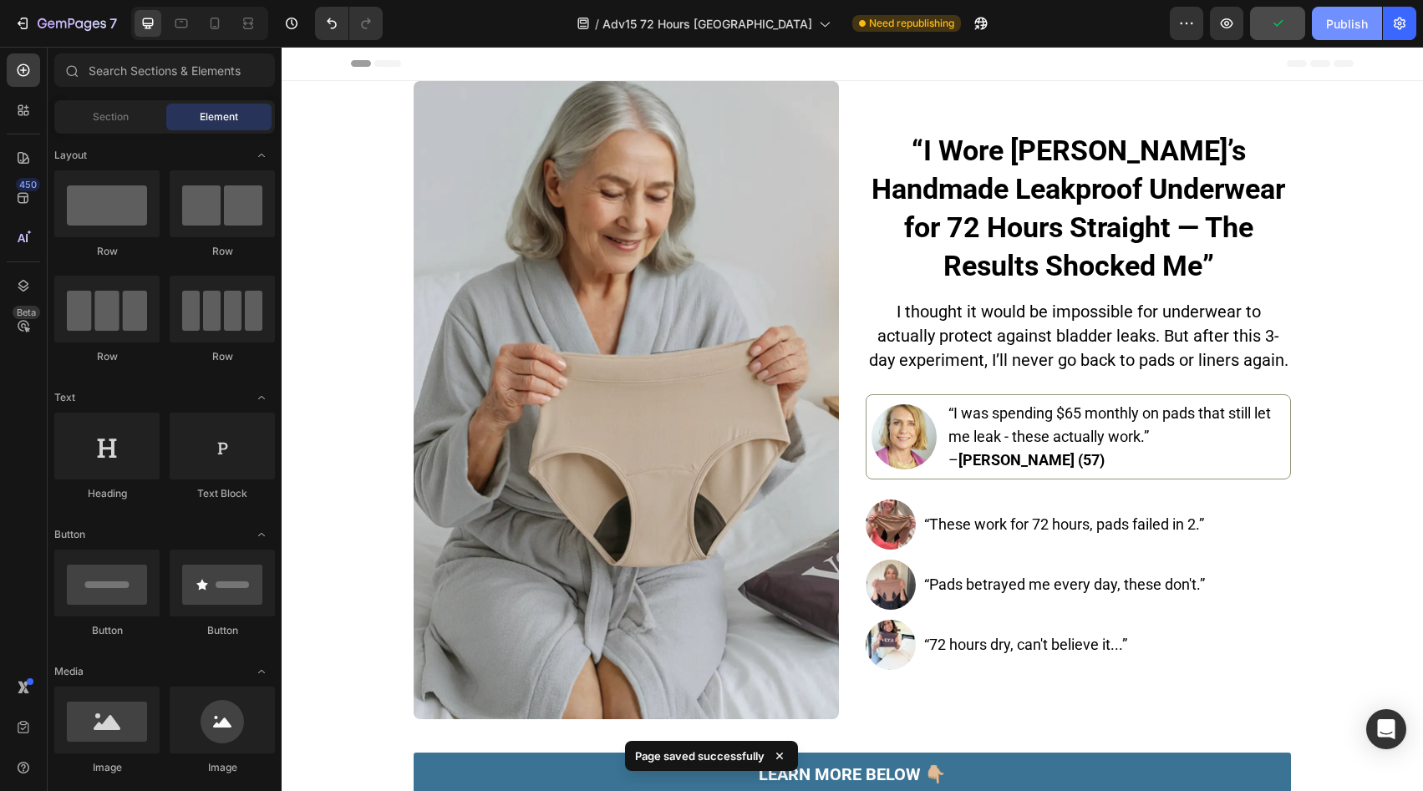
click at [1325, 27] on button "Publish" at bounding box center [1347, 23] width 70 height 33
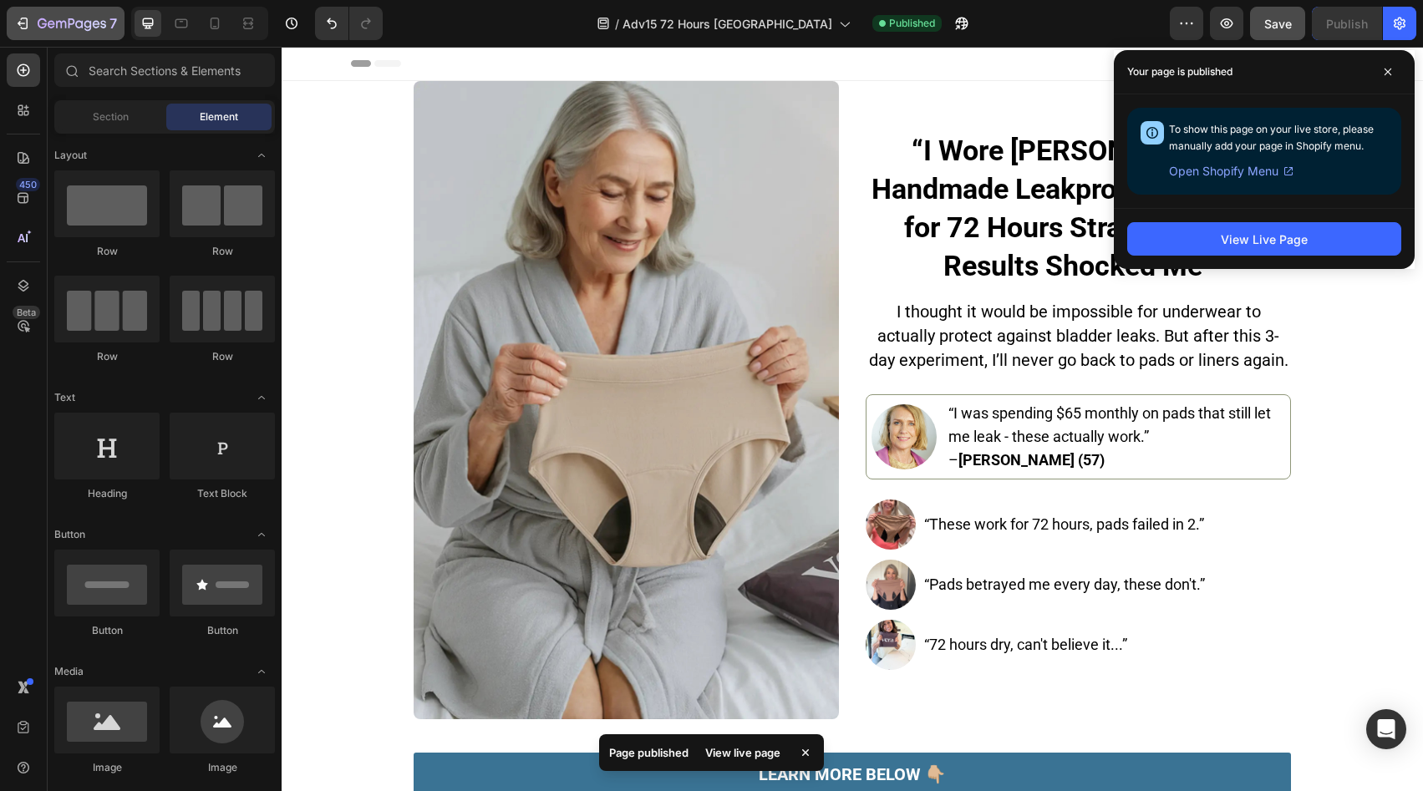
click at [44, 38] on button "7" at bounding box center [66, 23] width 118 height 33
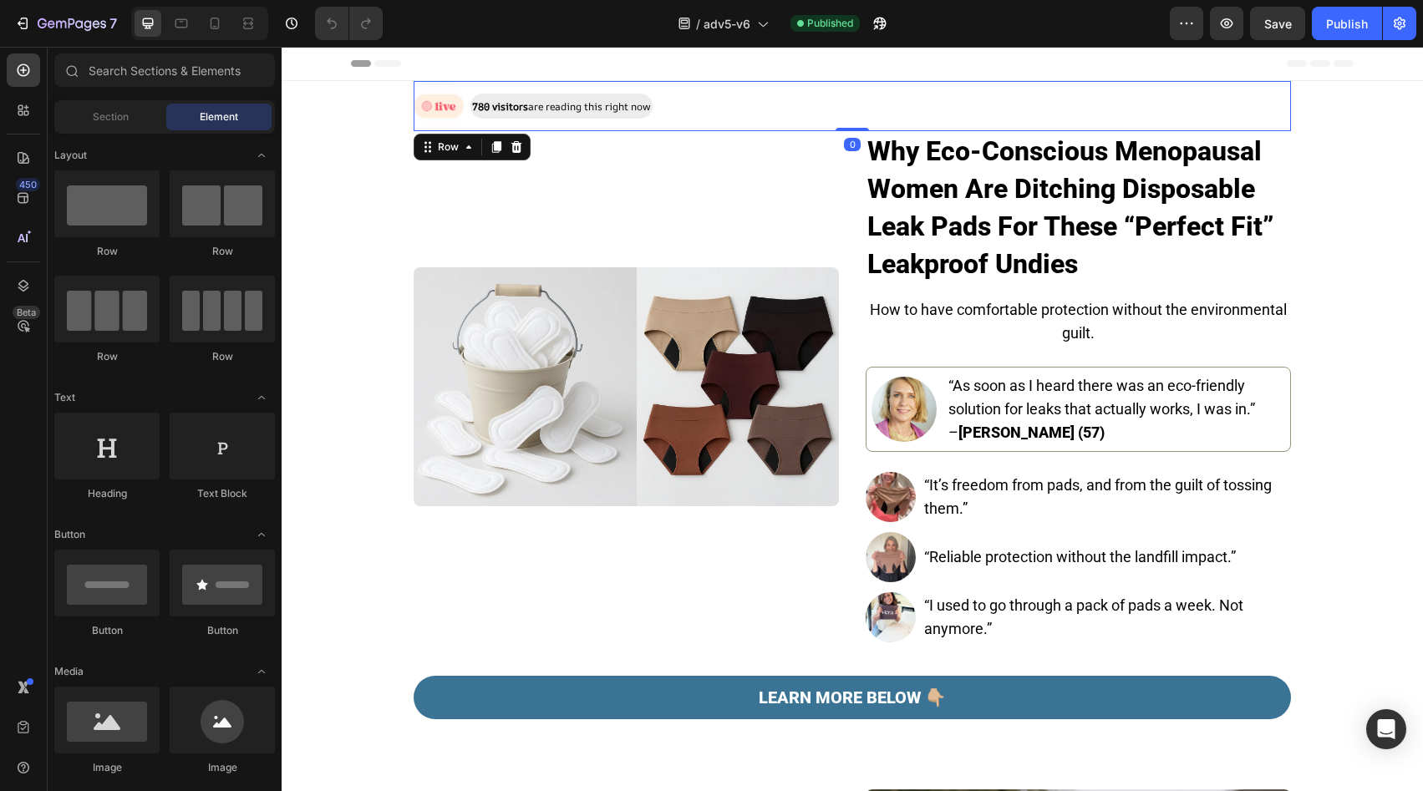
click at [730, 95] on div "Image 780 visitors are reading this right now Text Block Row 0" at bounding box center [853, 106] width 878 height 50
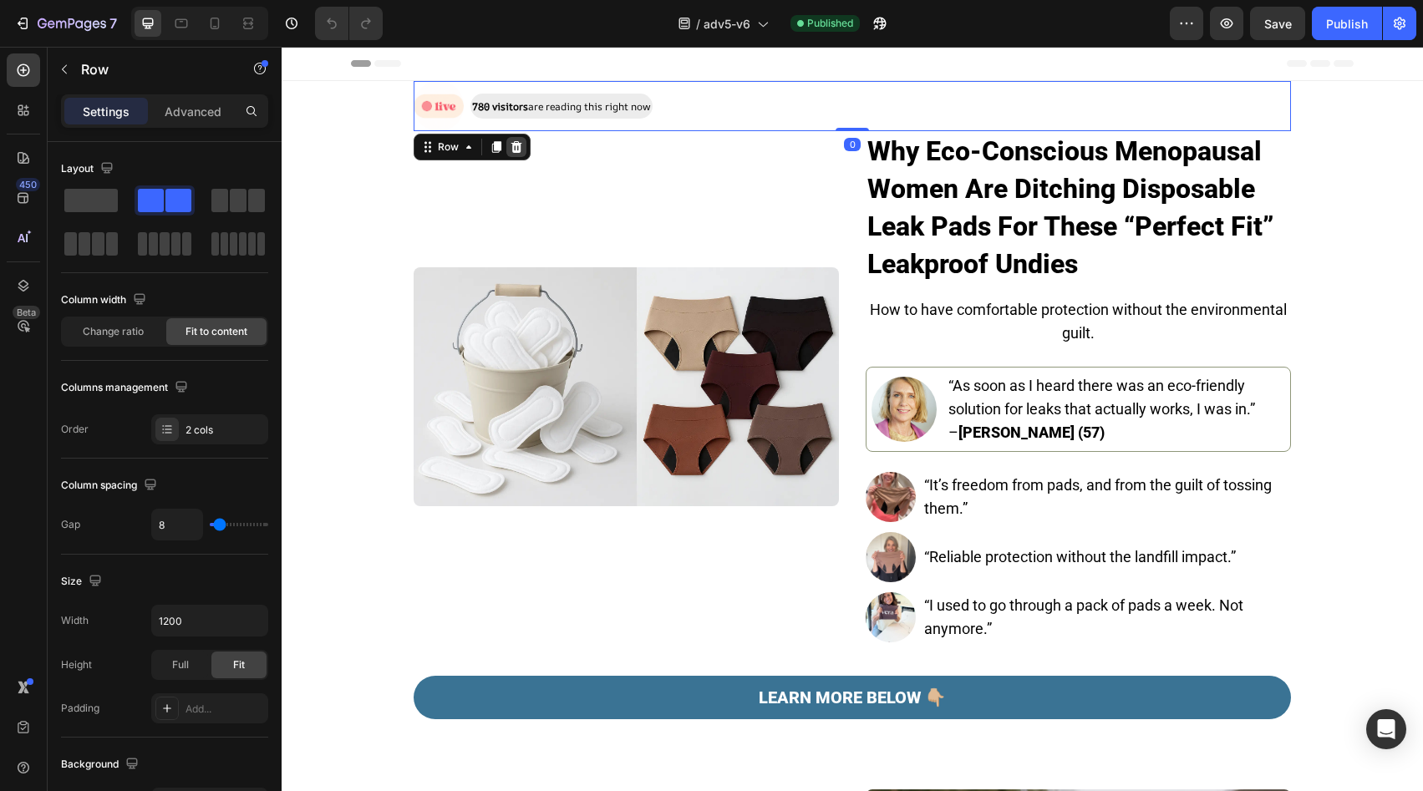
click at [510, 145] on icon at bounding box center [516, 146] width 13 height 13
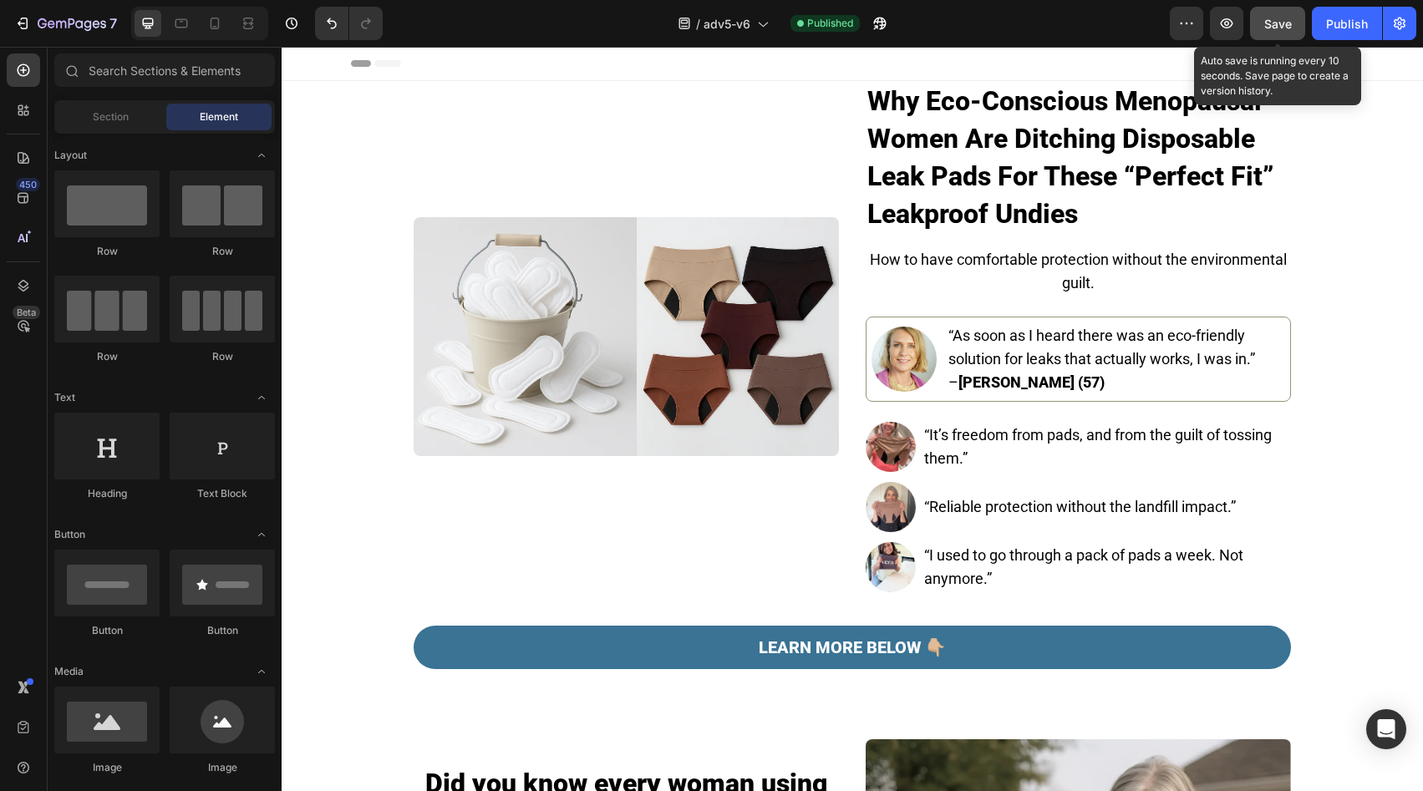
click at [1298, 34] on button "Save" at bounding box center [1277, 23] width 55 height 33
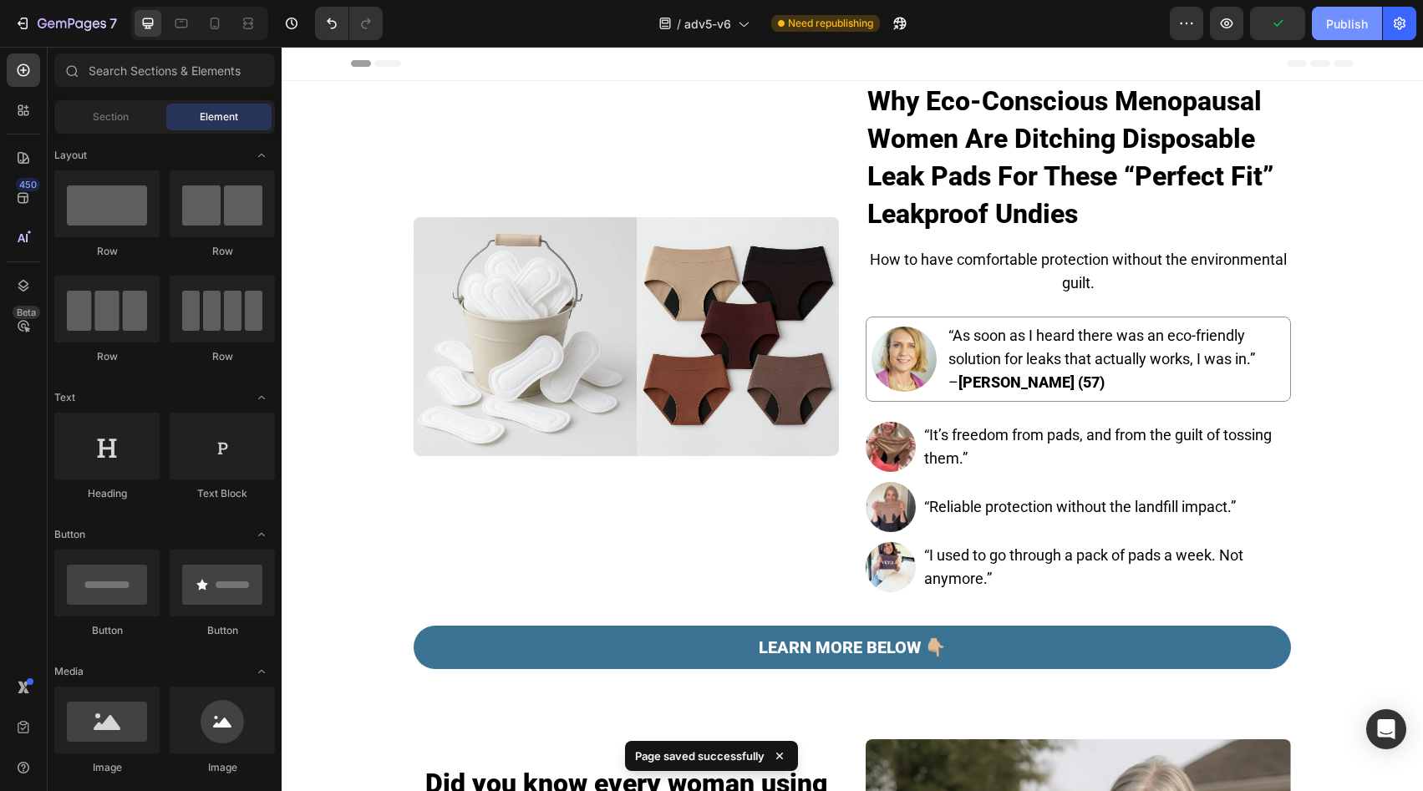
click at [1346, 28] on div "Publish" at bounding box center [1347, 24] width 42 height 18
click at [409, 58] on div "Header" at bounding box center [852, 63] width 1003 height 33
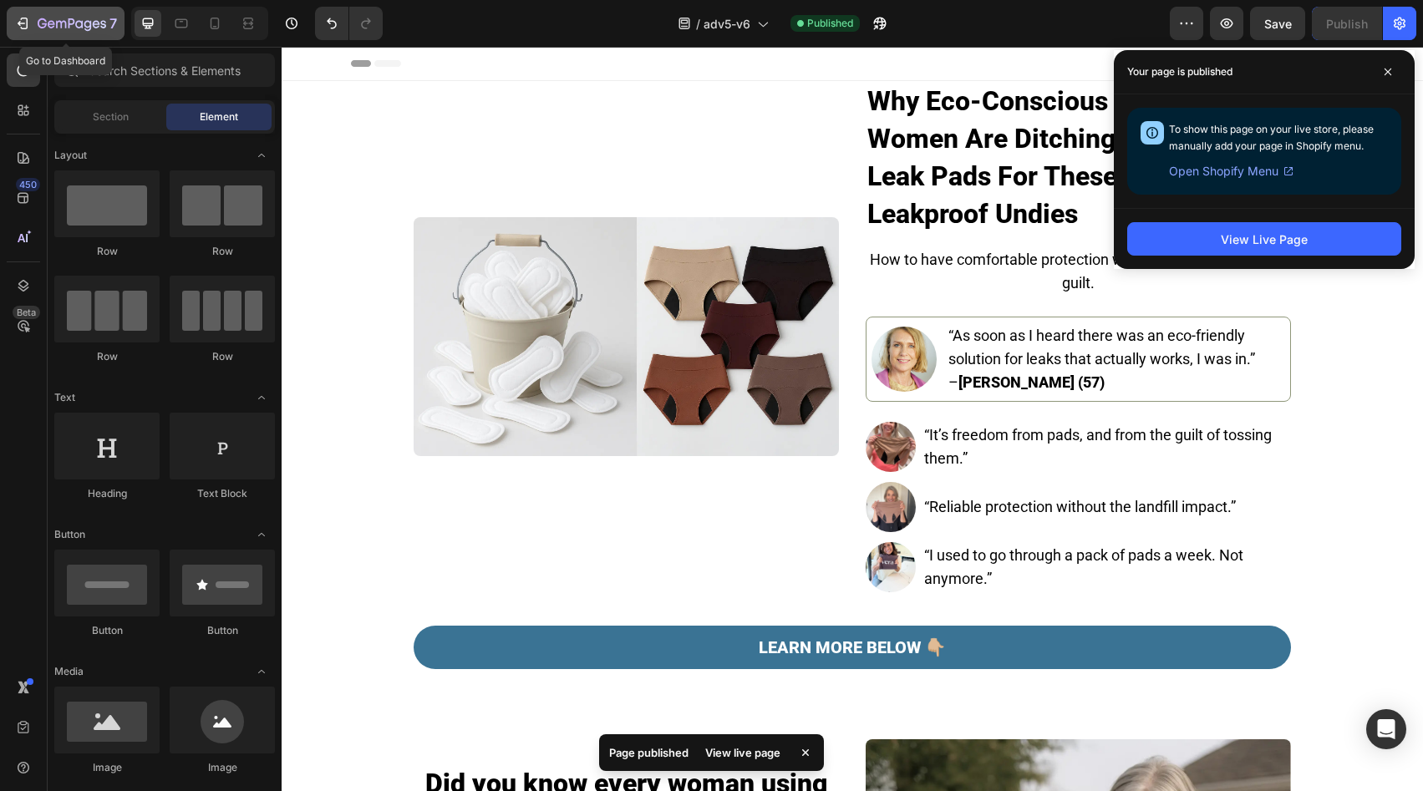
click at [84, 28] on icon "button" at bounding box center [72, 25] width 69 height 14
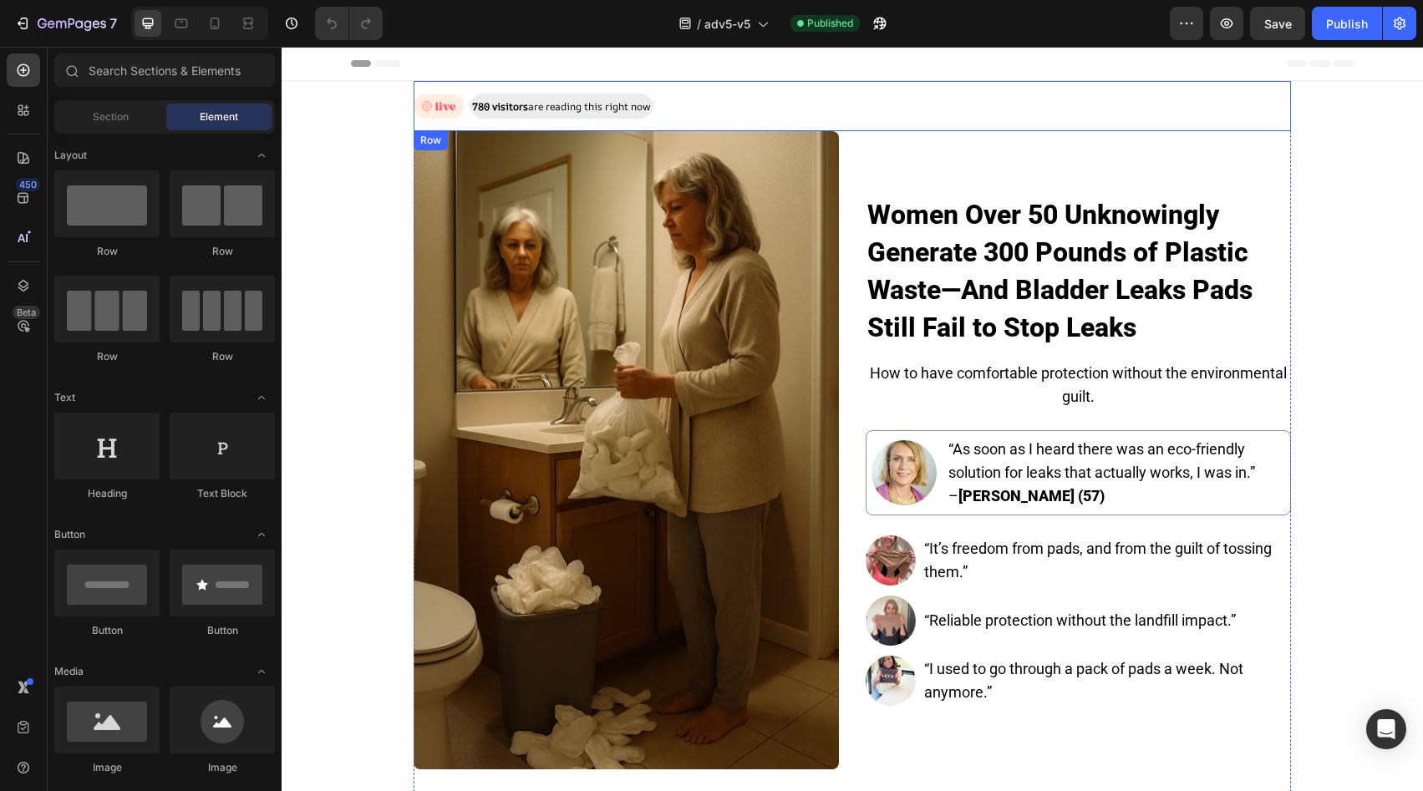
click at [791, 90] on div "Image 780 visitors are reading this right now Text Block Row" at bounding box center [853, 106] width 878 height 50
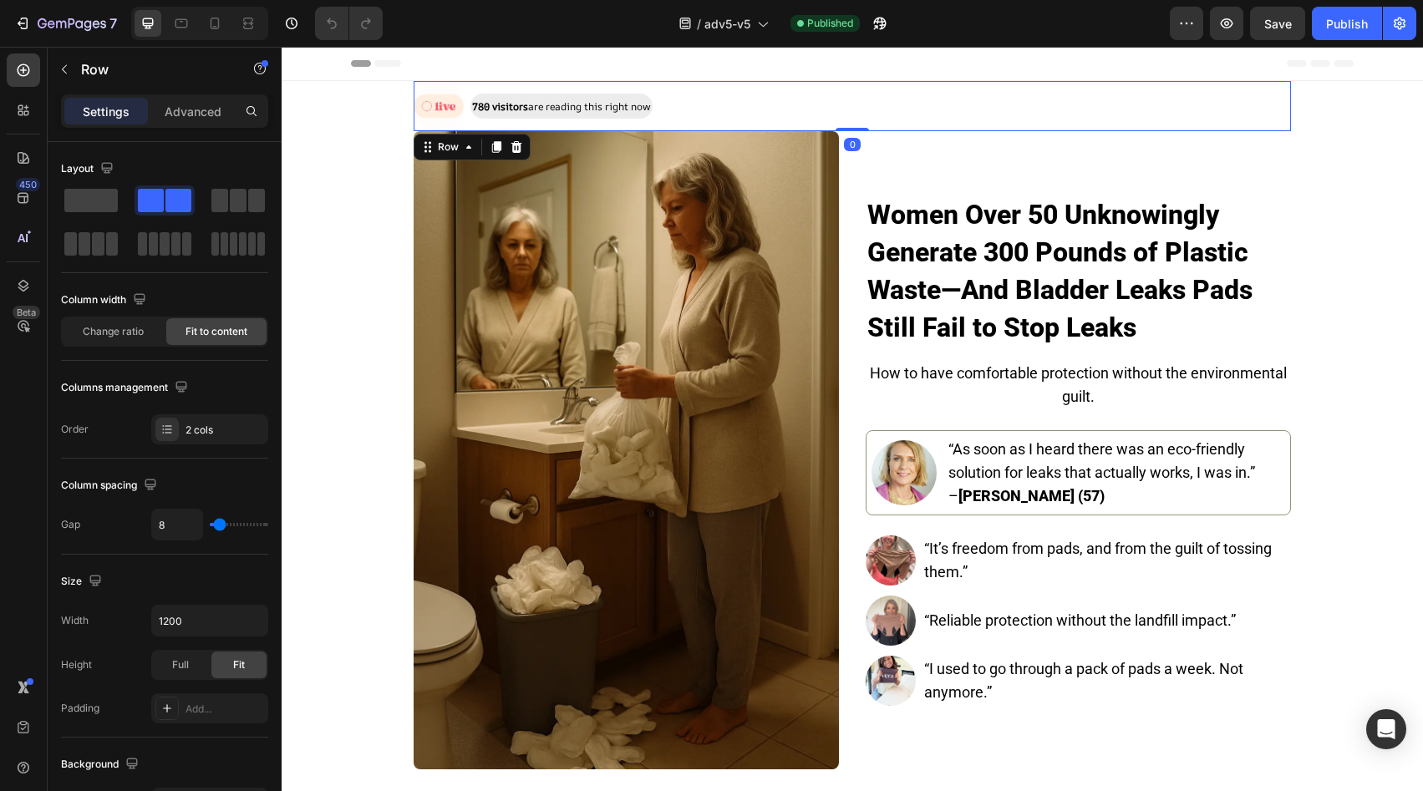
drag, startPoint x: 508, startPoint y: 147, endPoint x: 517, endPoint y: 145, distance: 9.3
click at [510, 147] on icon at bounding box center [516, 146] width 13 height 13
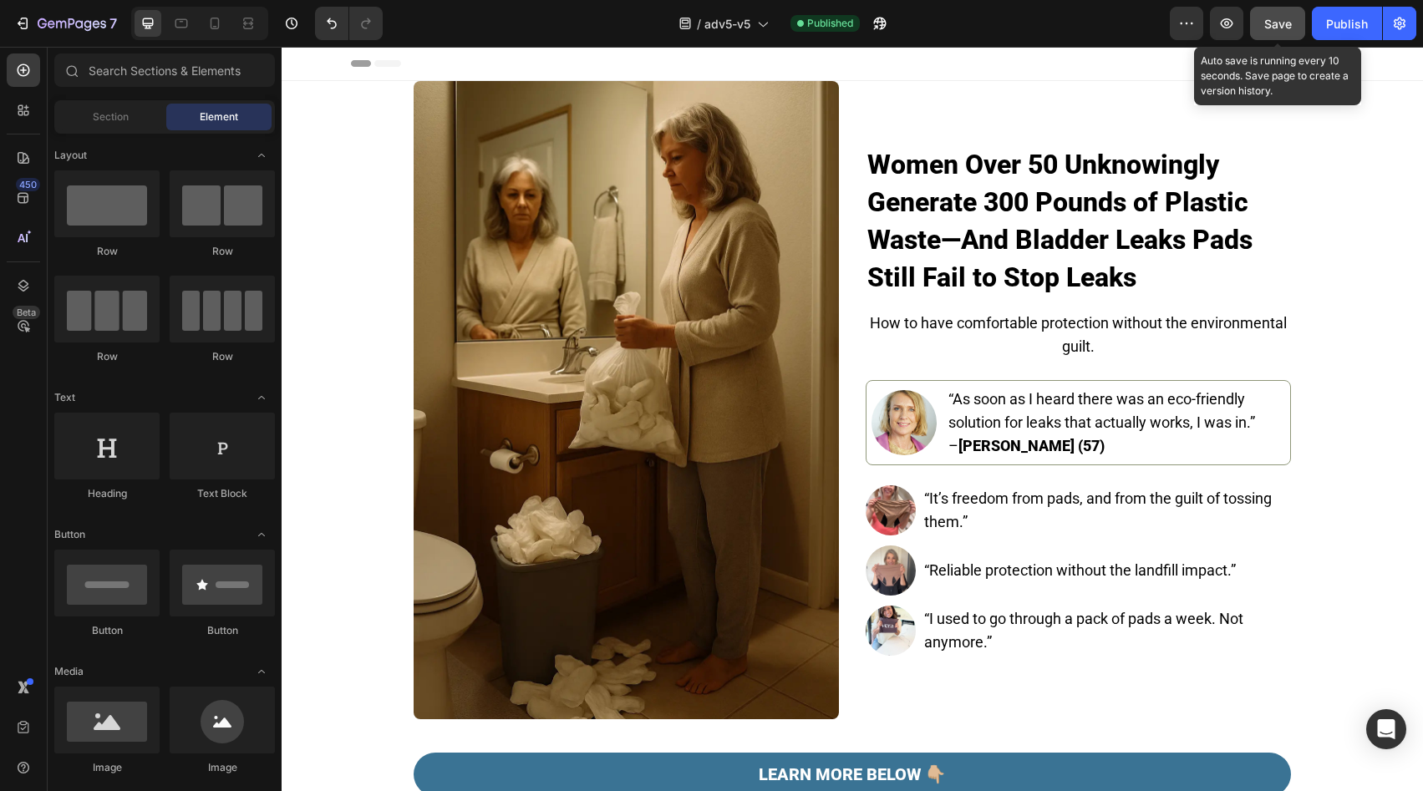
click at [1269, 17] on span "Save" at bounding box center [1279, 24] width 28 height 14
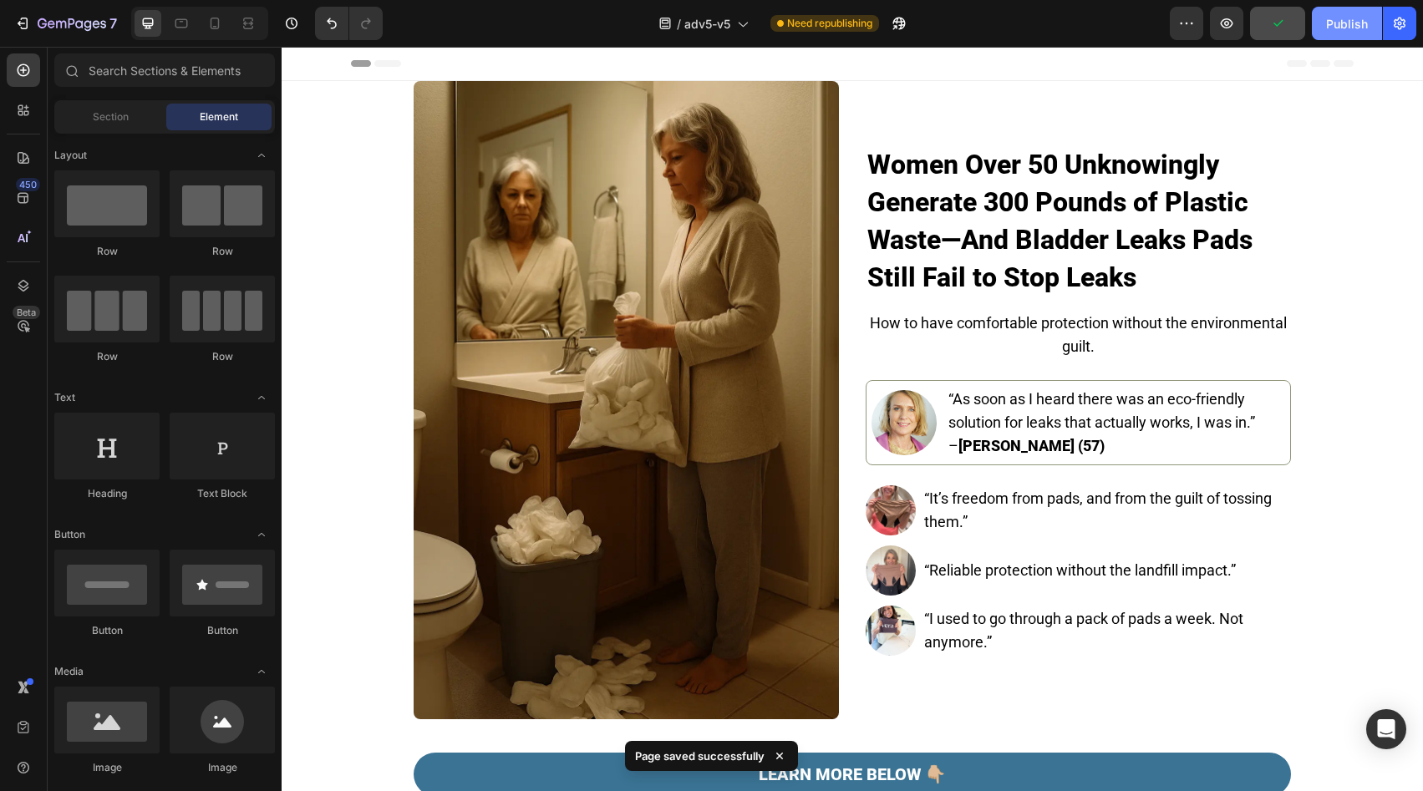
click at [1323, 30] on button "Publish" at bounding box center [1347, 23] width 70 height 33
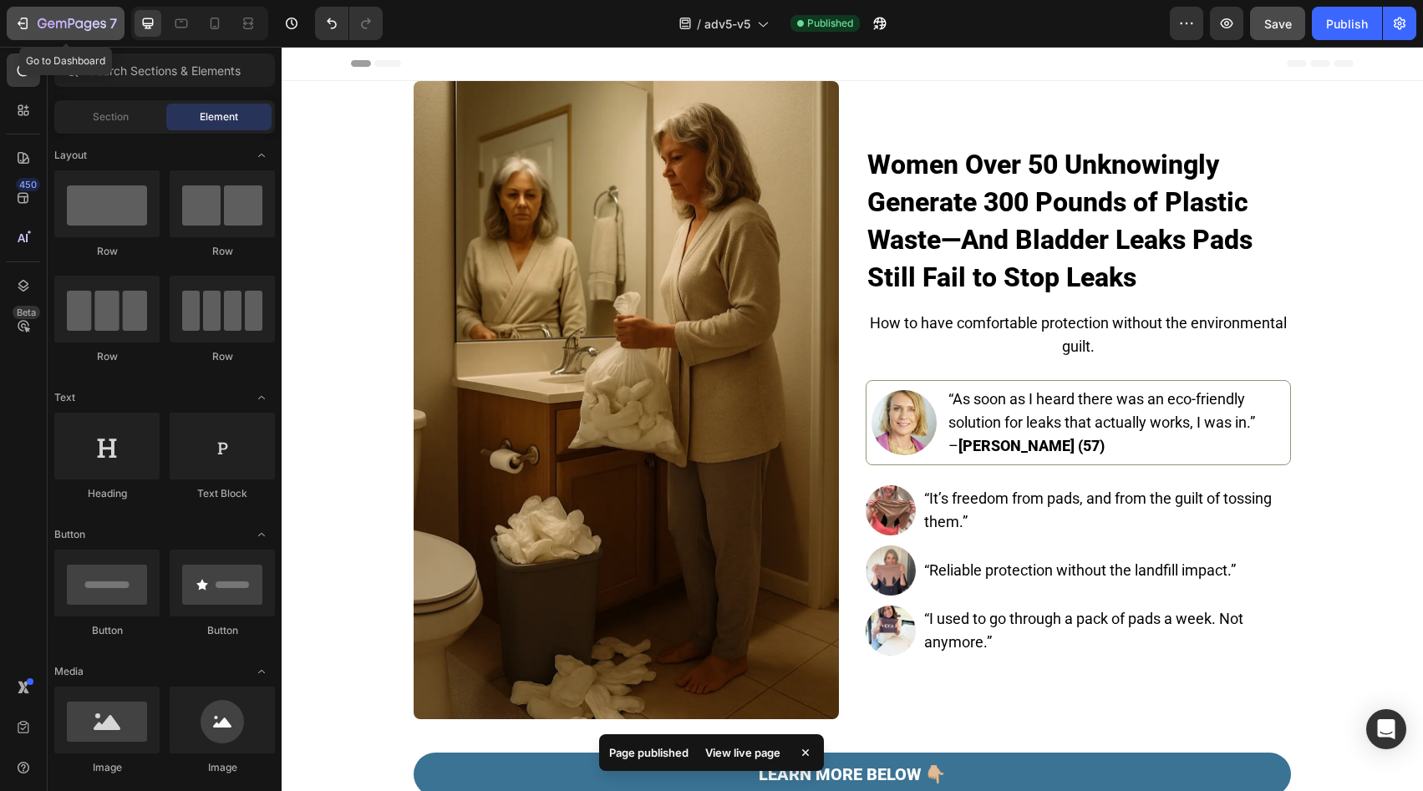
click at [52, 33] on div "7" at bounding box center [77, 23] width 79 height 20
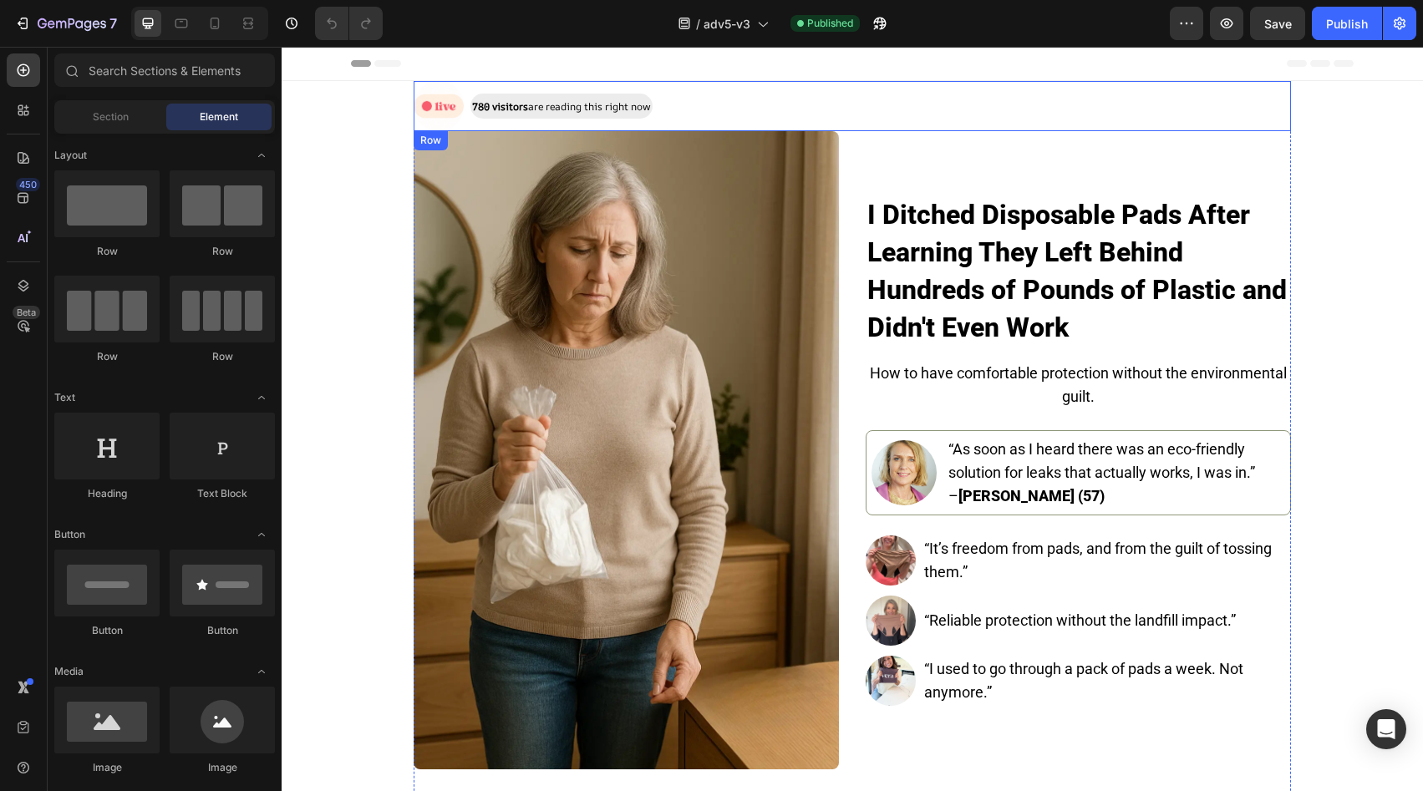
click at [766, 106] on div "Image 780 visitors are reading this right now Text Block Row" at bounding box center [853, 106] width 878 height 50
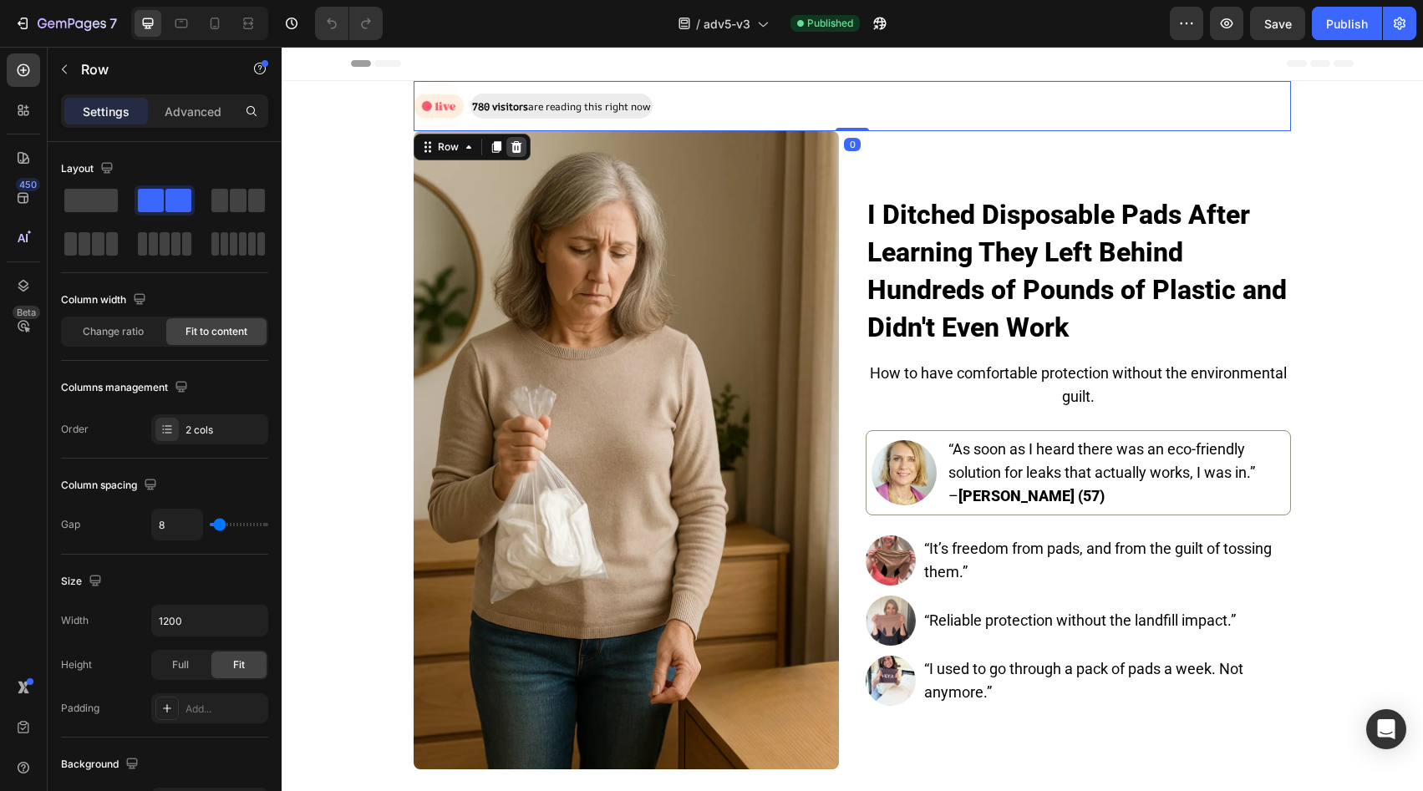
click at [506, 144] on div at bounding box center [516, 147] width 20 height 20
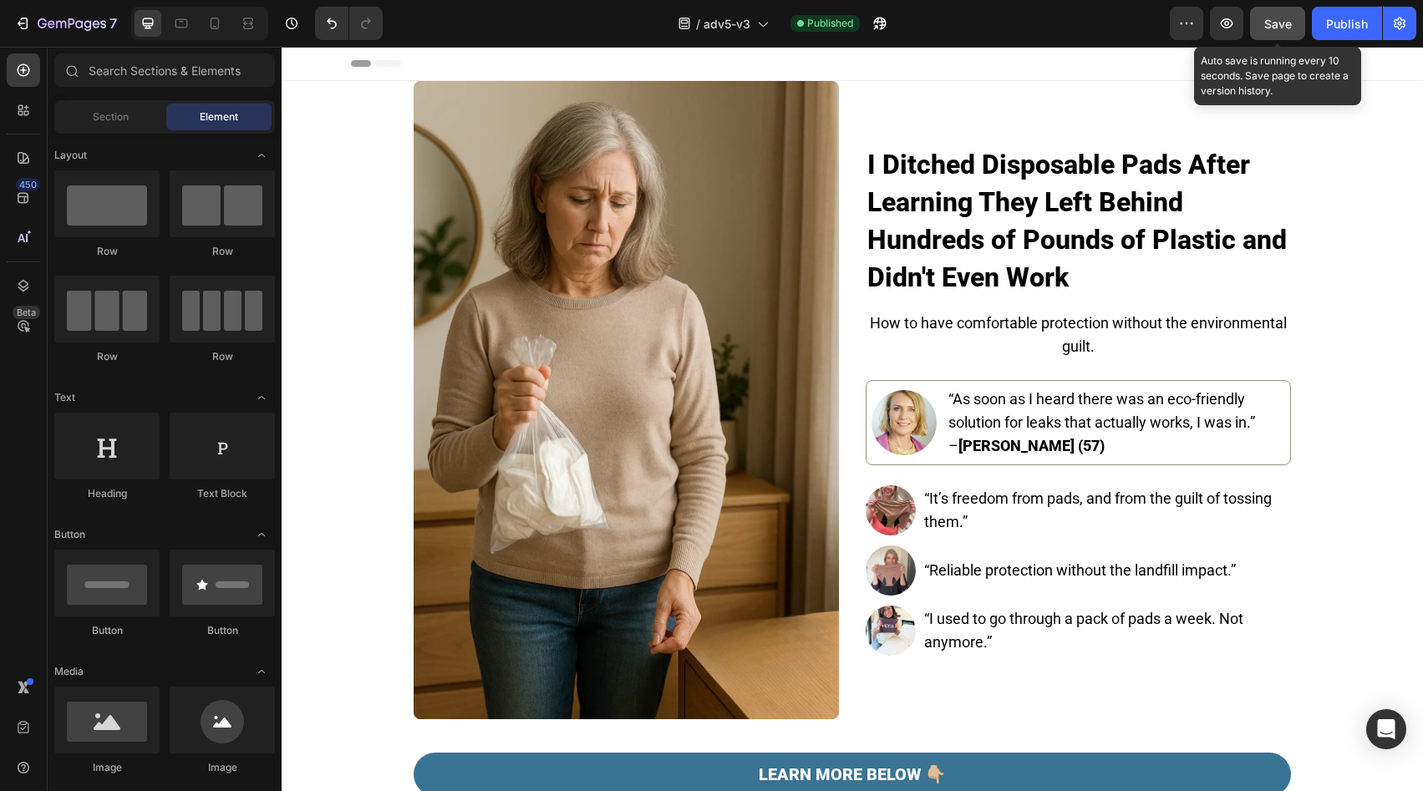
click at [1295, 30] on button "Save" at bounding box center [1277, 23] width 55 height 33
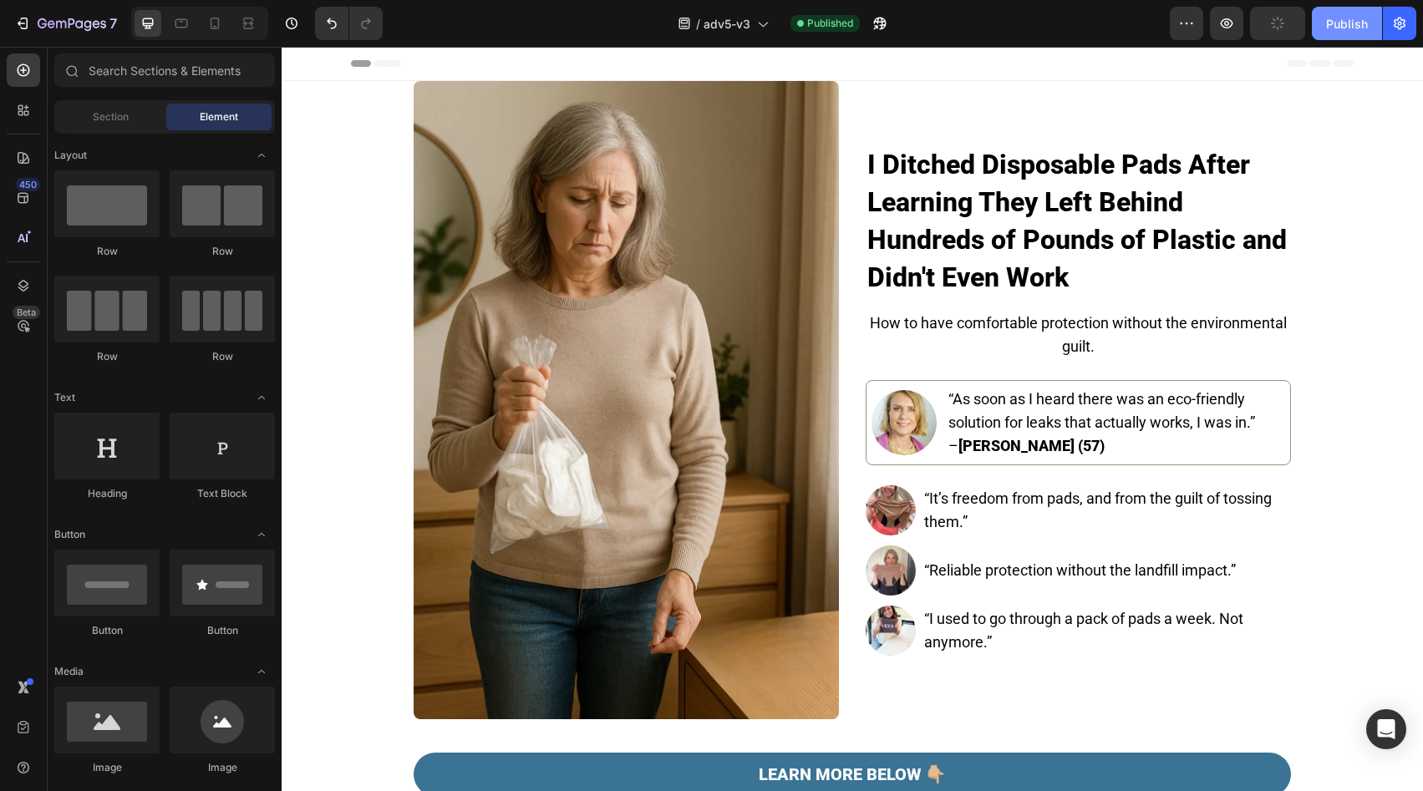
click at [1337, 28] on div "Publish" at bounding box center [1347, 24] width 42 height 18
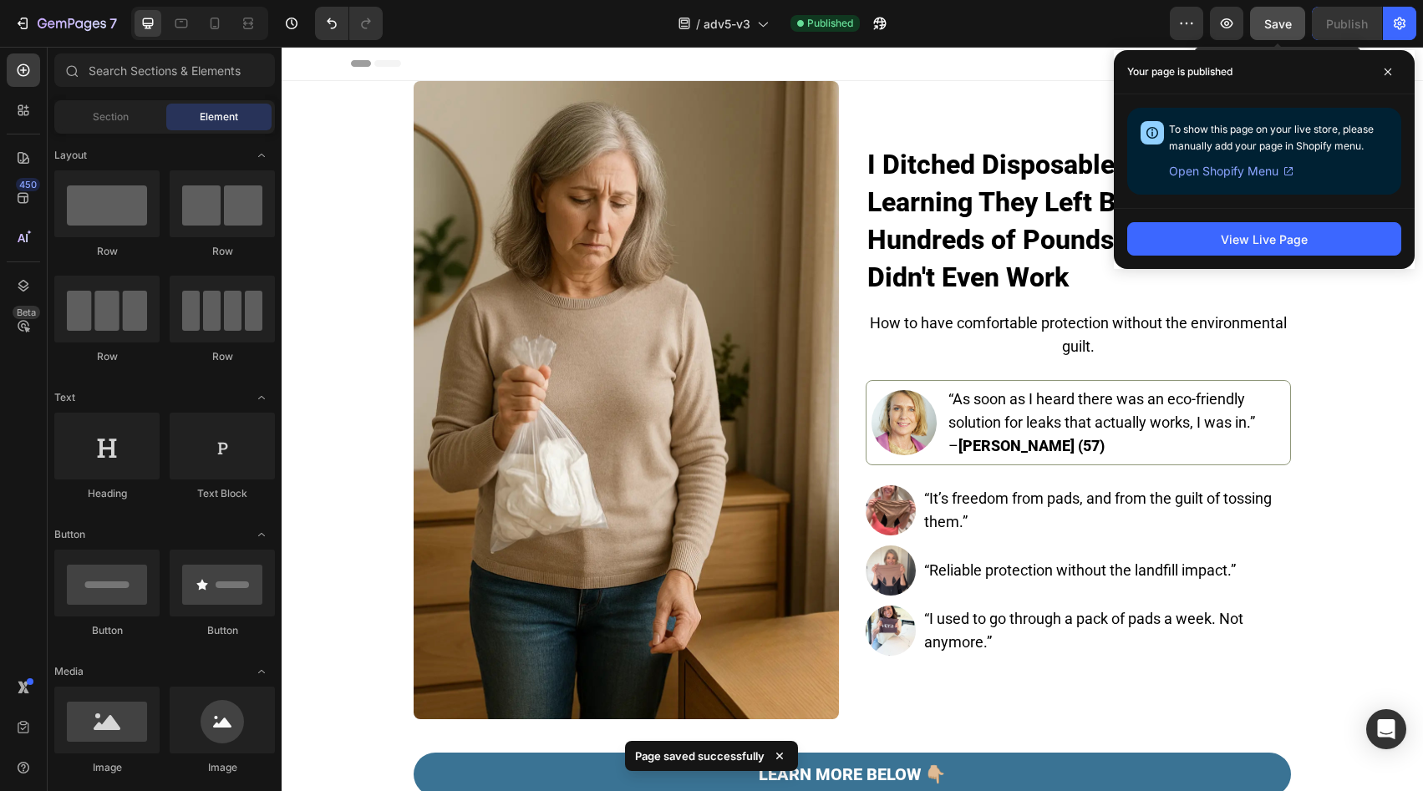
click at [1268, 34] on button "Save" at bounding box center [1277, 23] width 55 height 33
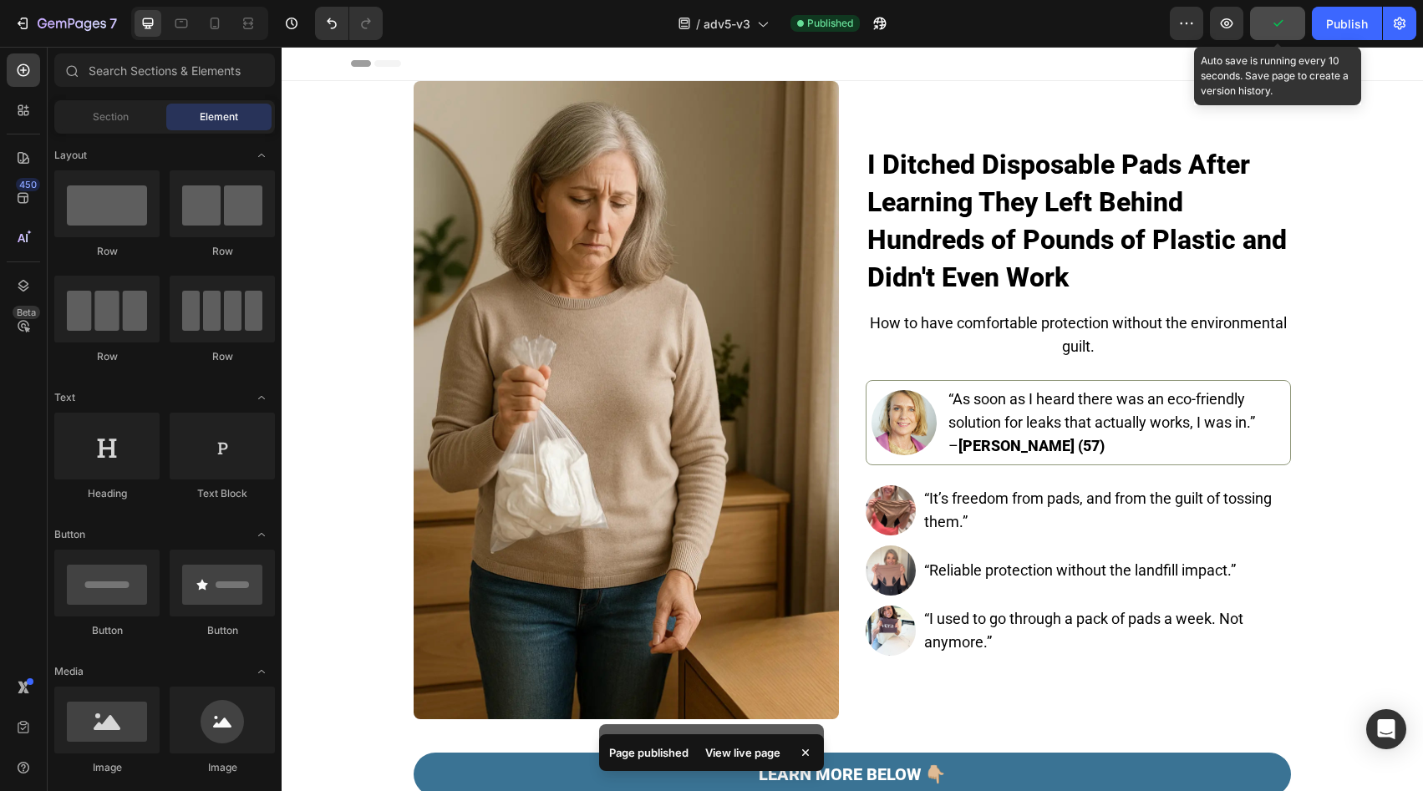
click at [1272, 33] on button "button" at bounding box center [1277, 23] width 55 height 33
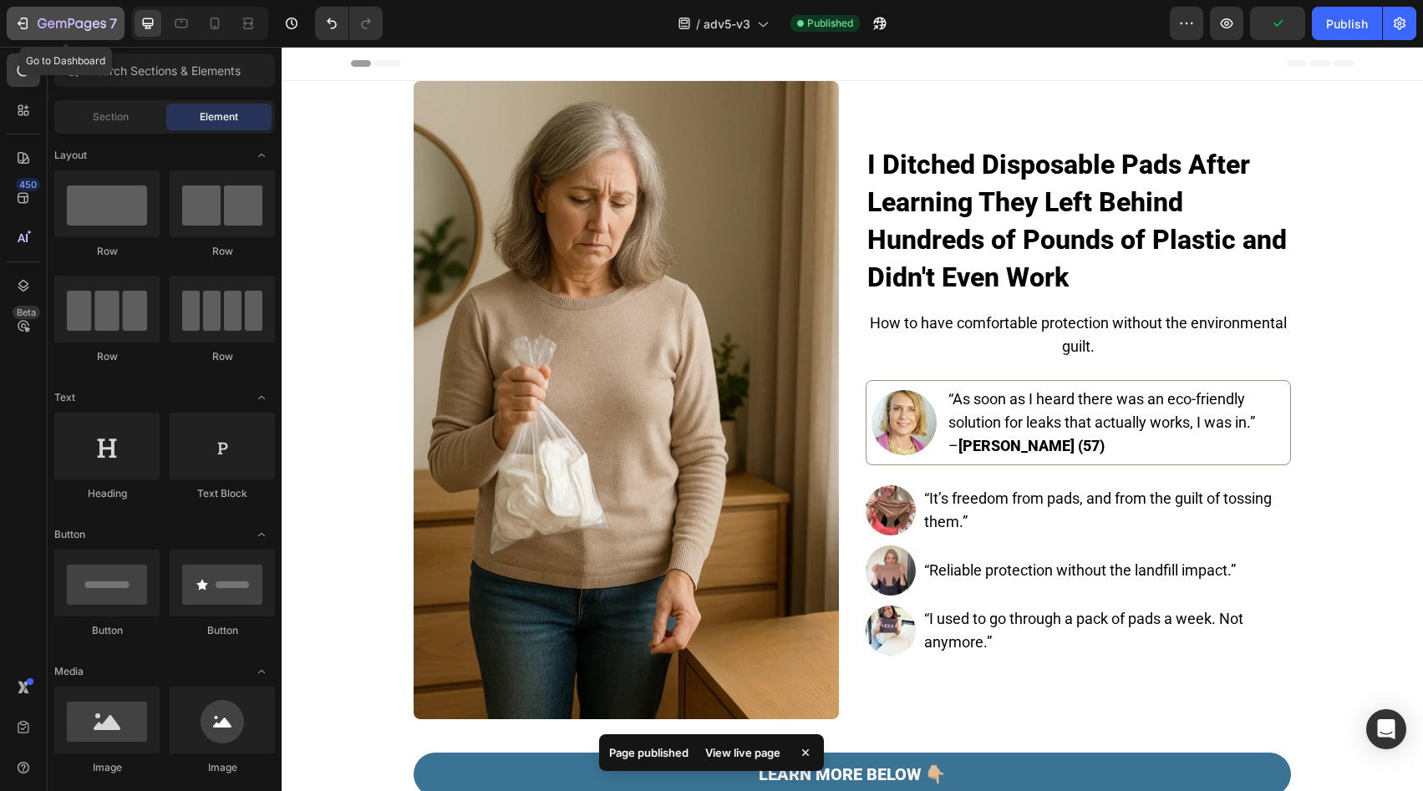
click at [36, 25] on div "7" at bounding box center [65, 23] width 103 height 20
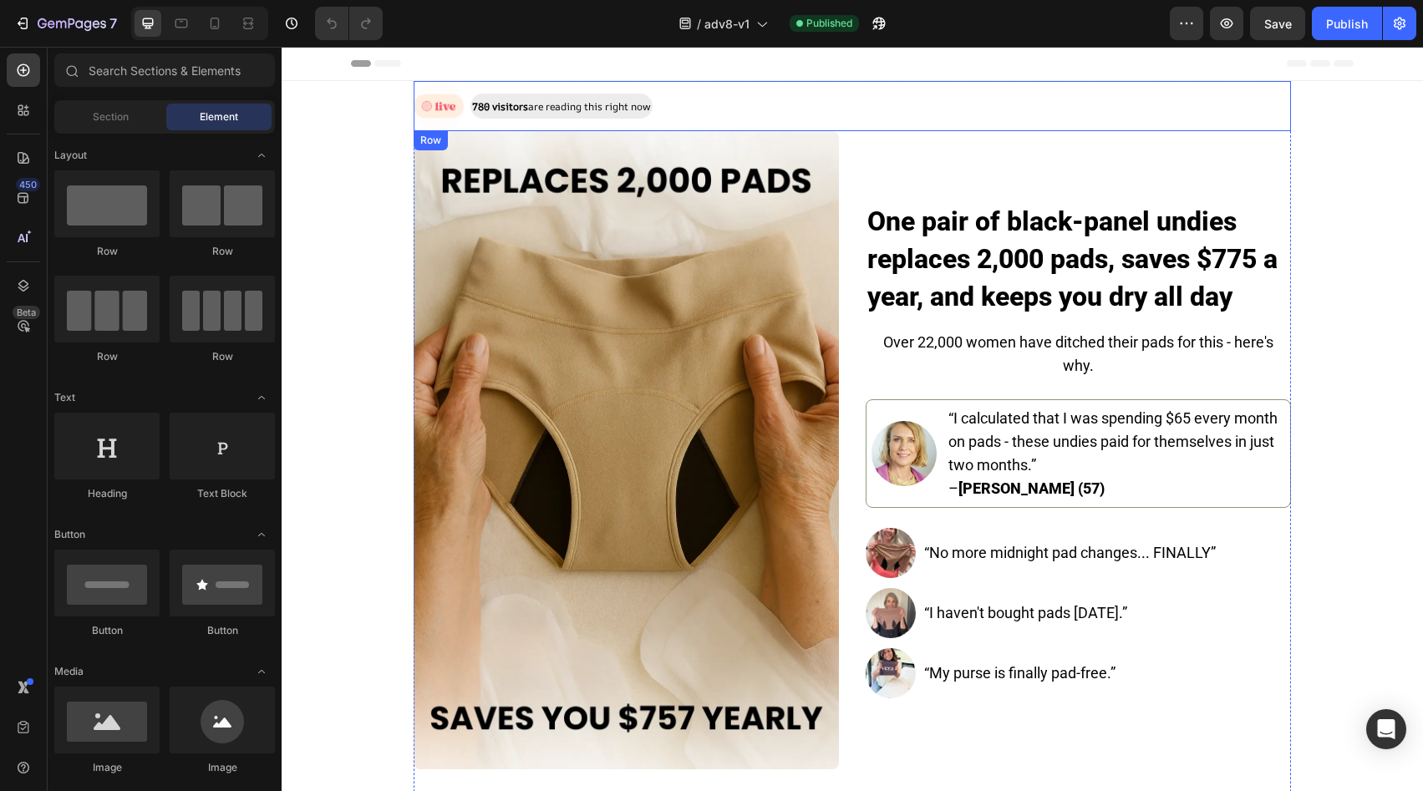
click at [730, 112] on div "Image 780 visitors are reading this right now Text Block Row" at bounding box center [853, 106] width 878 height 50
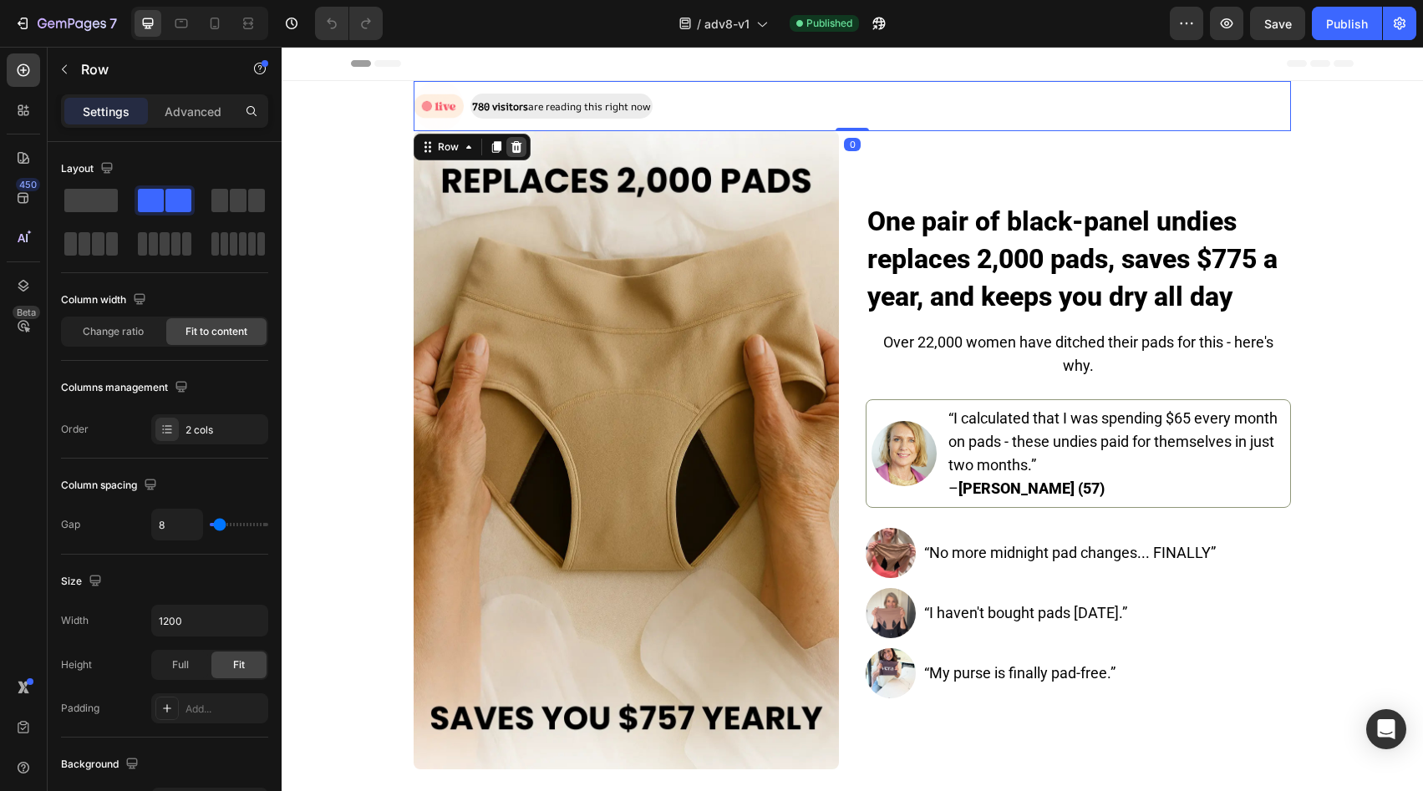
click at [511, 148] on icon at bounding box center [516, 147] width 11 height 12
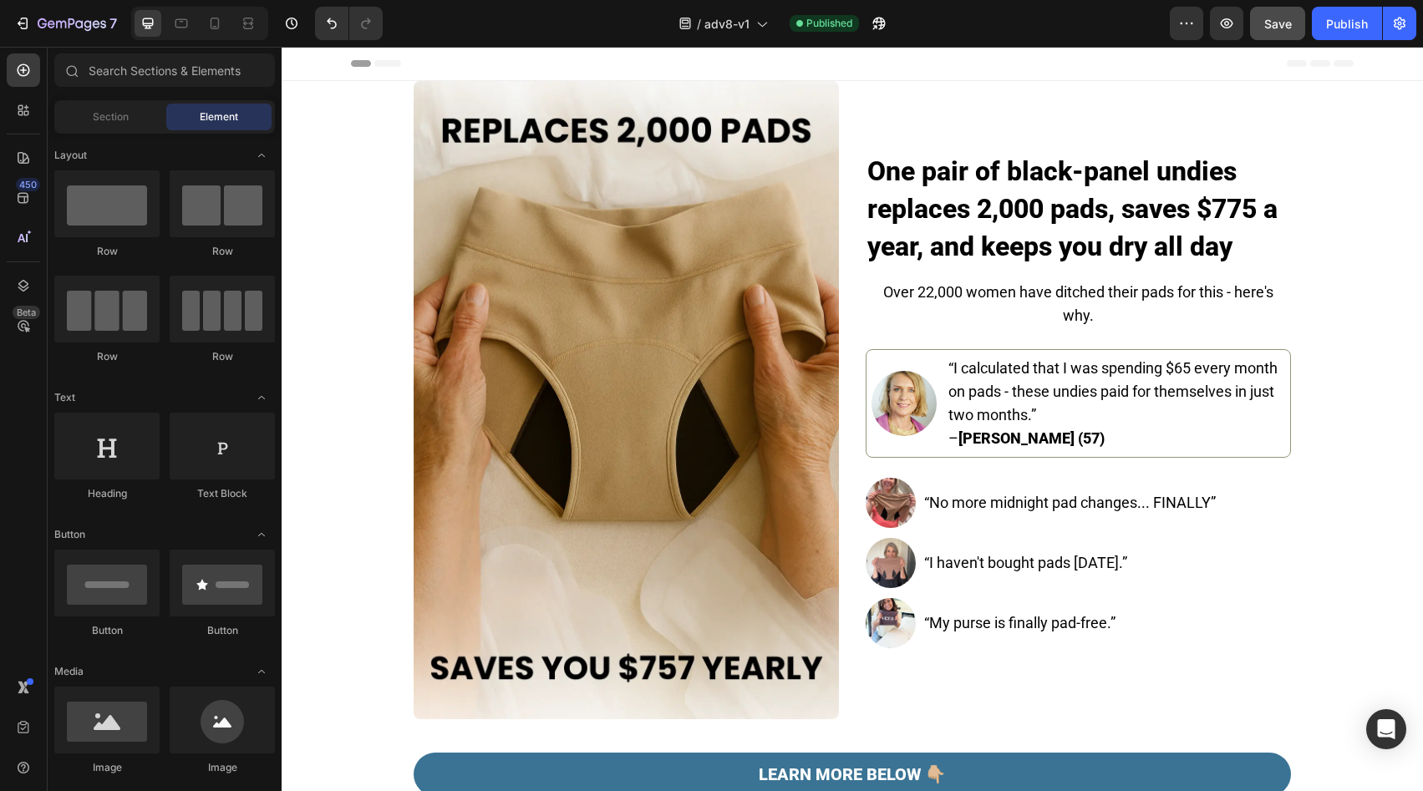
click at [1290, 33] on button "Save" at bounding box center [1277, 23] width 55 height 33
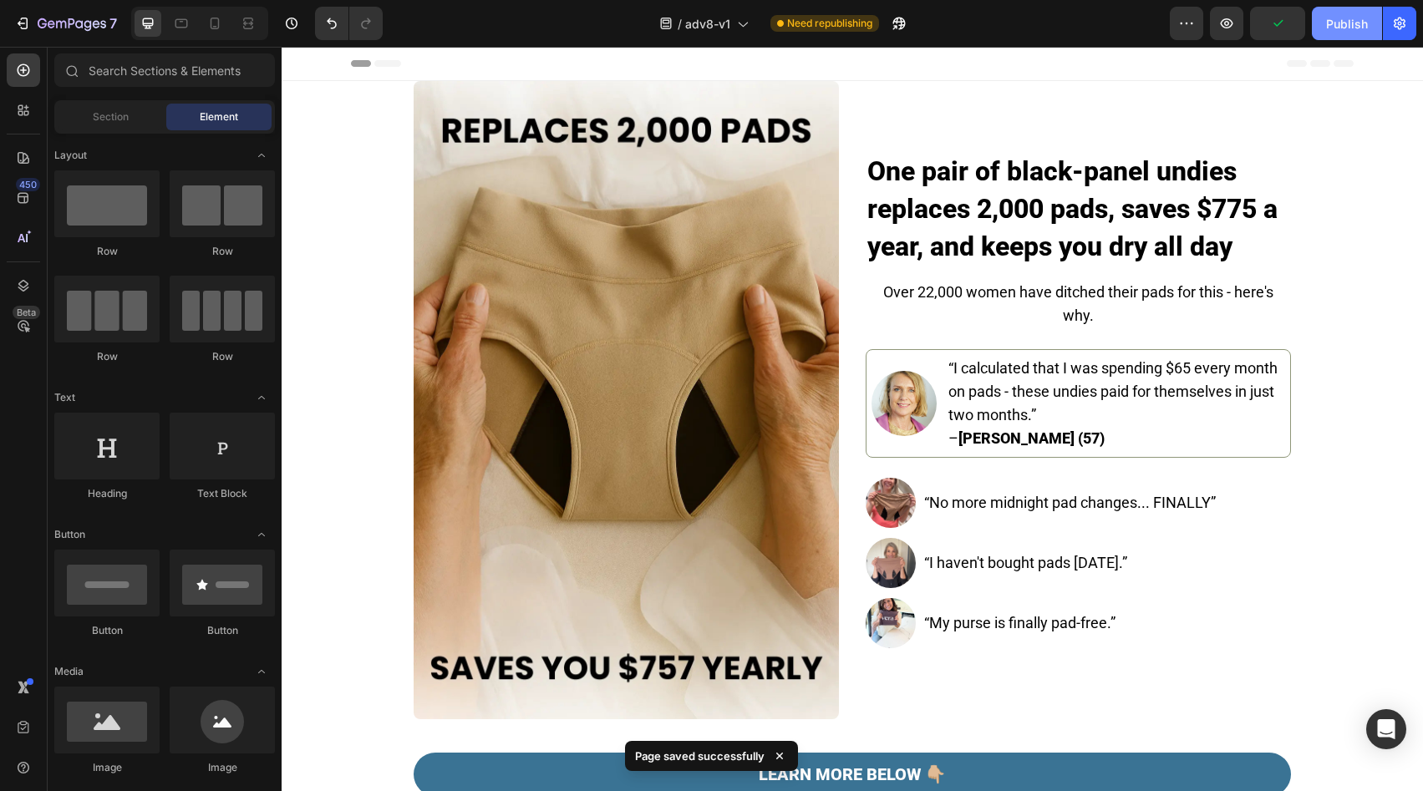
click at [1351, 18] on div "Publish" at bounding box center [1347, 24] width 42 height 18
click at [1187, 59] on div "Header" at bounding box center [852, 63] width 1003 height 33
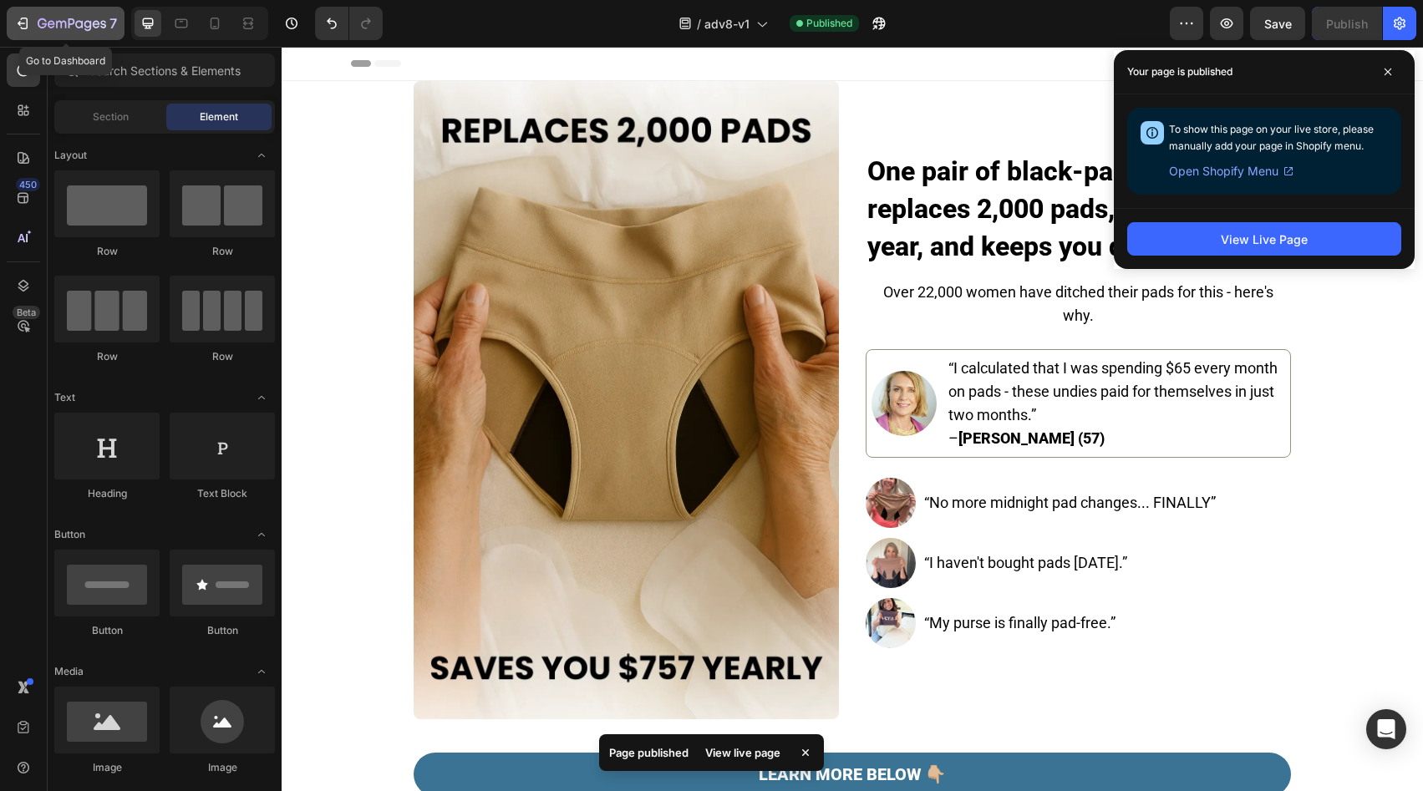
click at [35, 24] on div "7" at bounding box center [65, 23] width 103 height 20
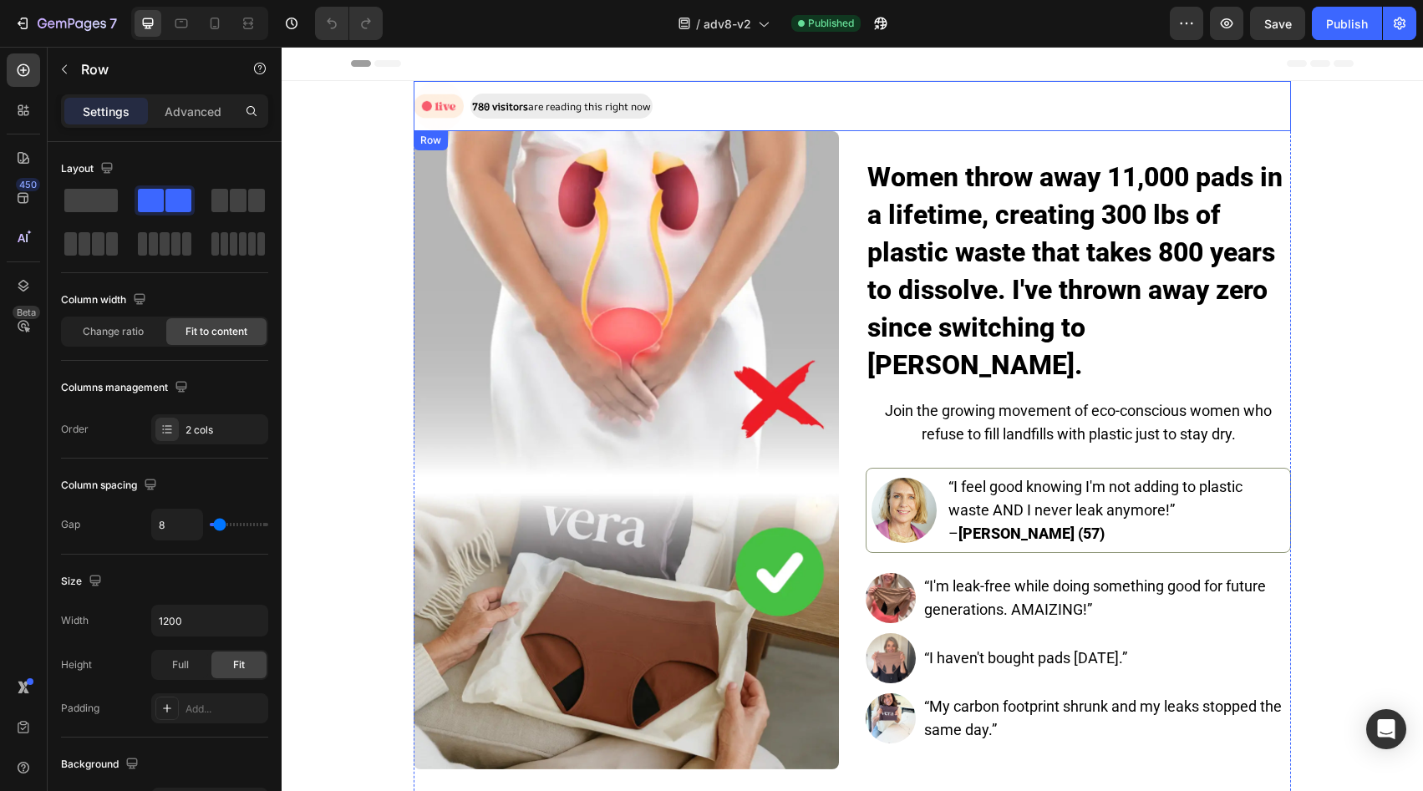
click at [696, 107] on div "Image 780 visitors are reading this right now Text Block Row" at bounding box center [853, 106] width 878 height 50
click at [512, 144] on icon at bounding box center [516, 147] width 11 height 12
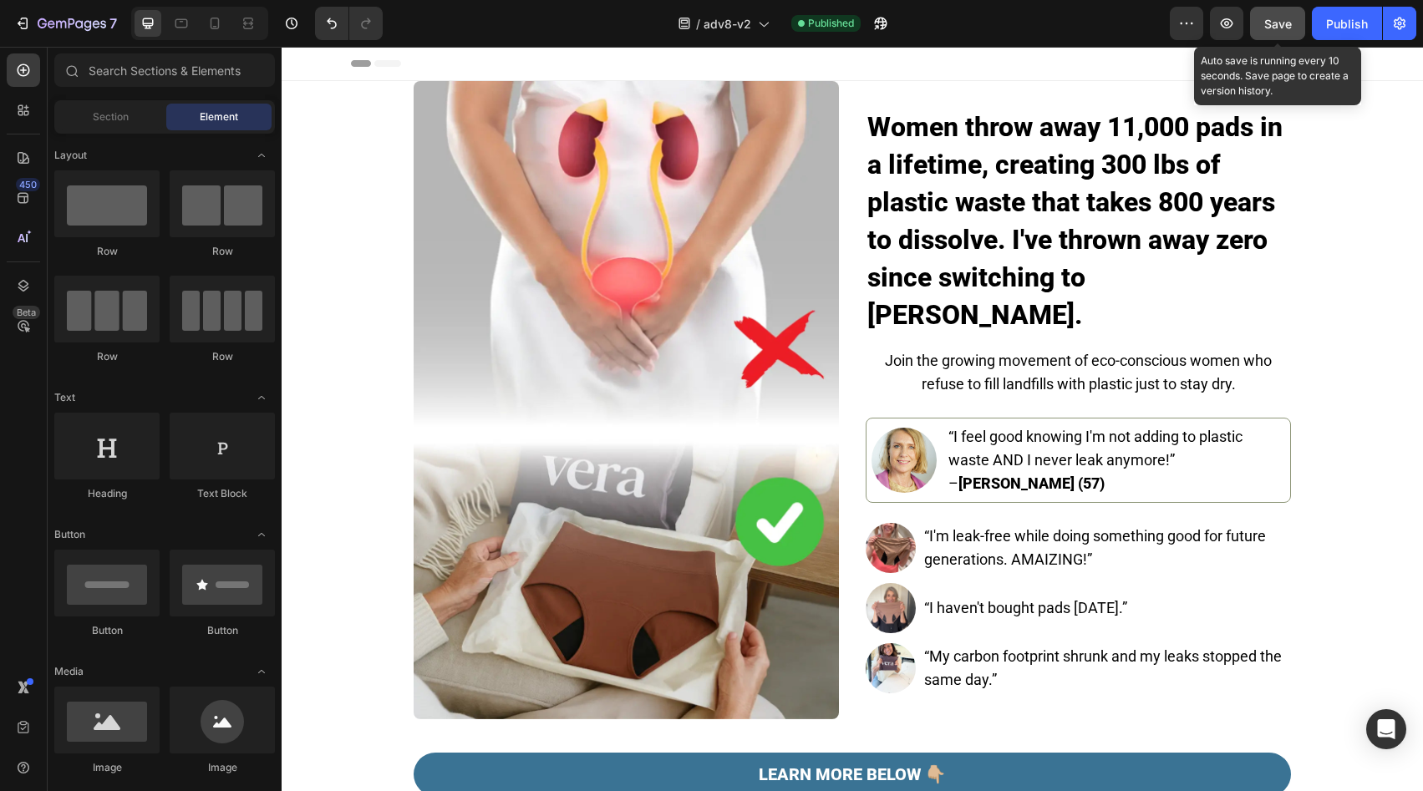
click at [1292, 19] on button "Save" at bounding box center [1277, 23] width 55 height 33
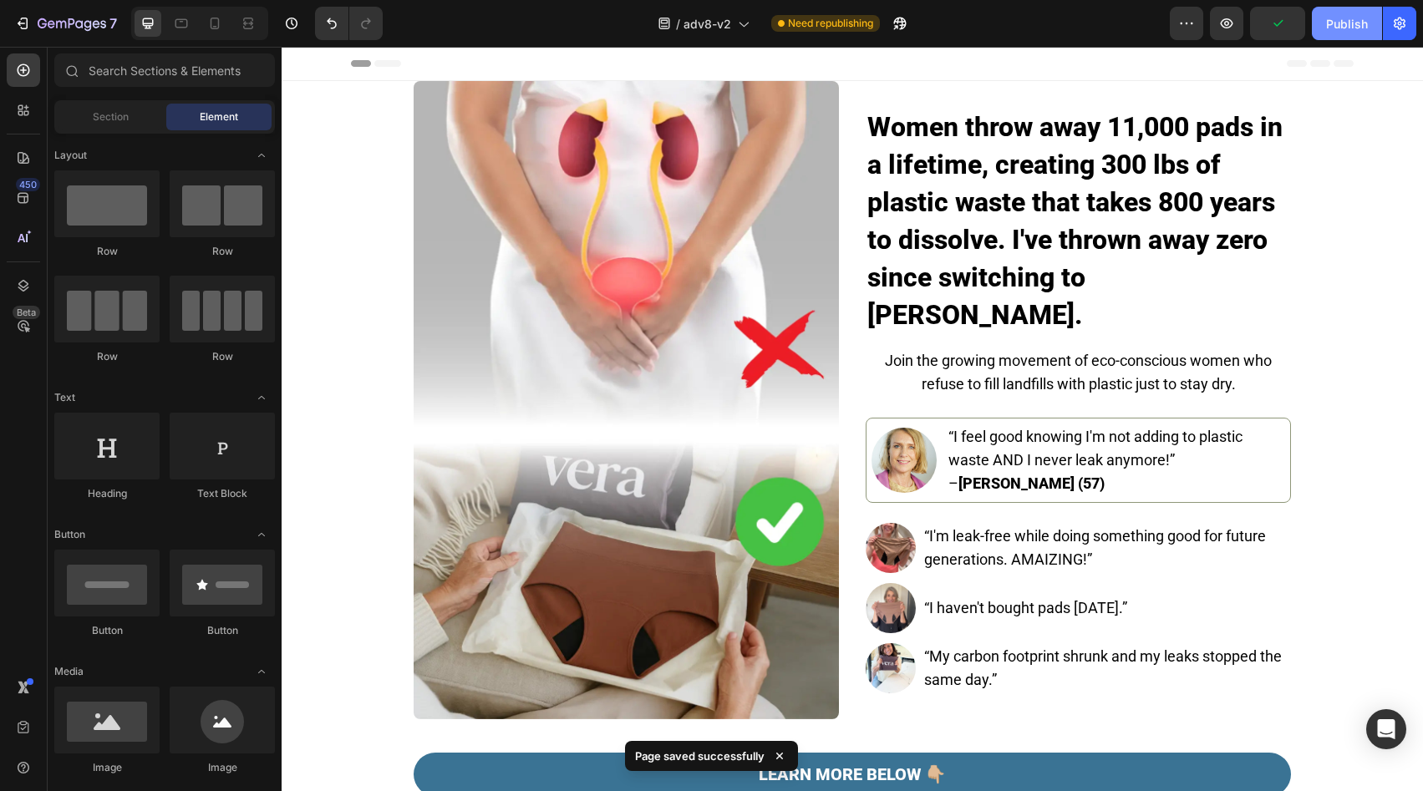
click at [1331, 26] on div "Publish" at bounding box center [1347, 24] width 42 height 18
click at [1066, 59] on div "Header" at bounding box center [852, 63] width 1003 height 33
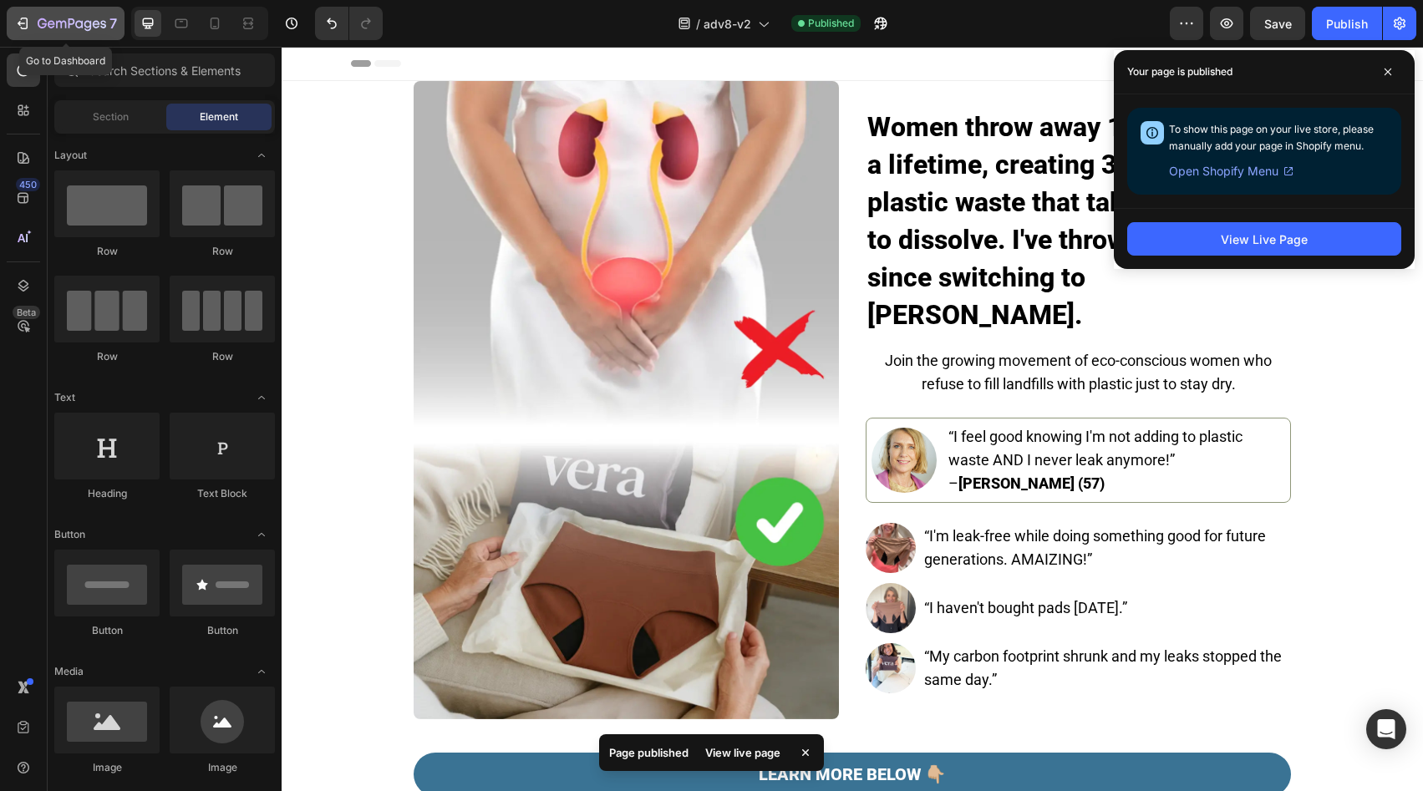
click at [69, 22] on icon "button" at bounding box center [72, 23] width 7 height 10
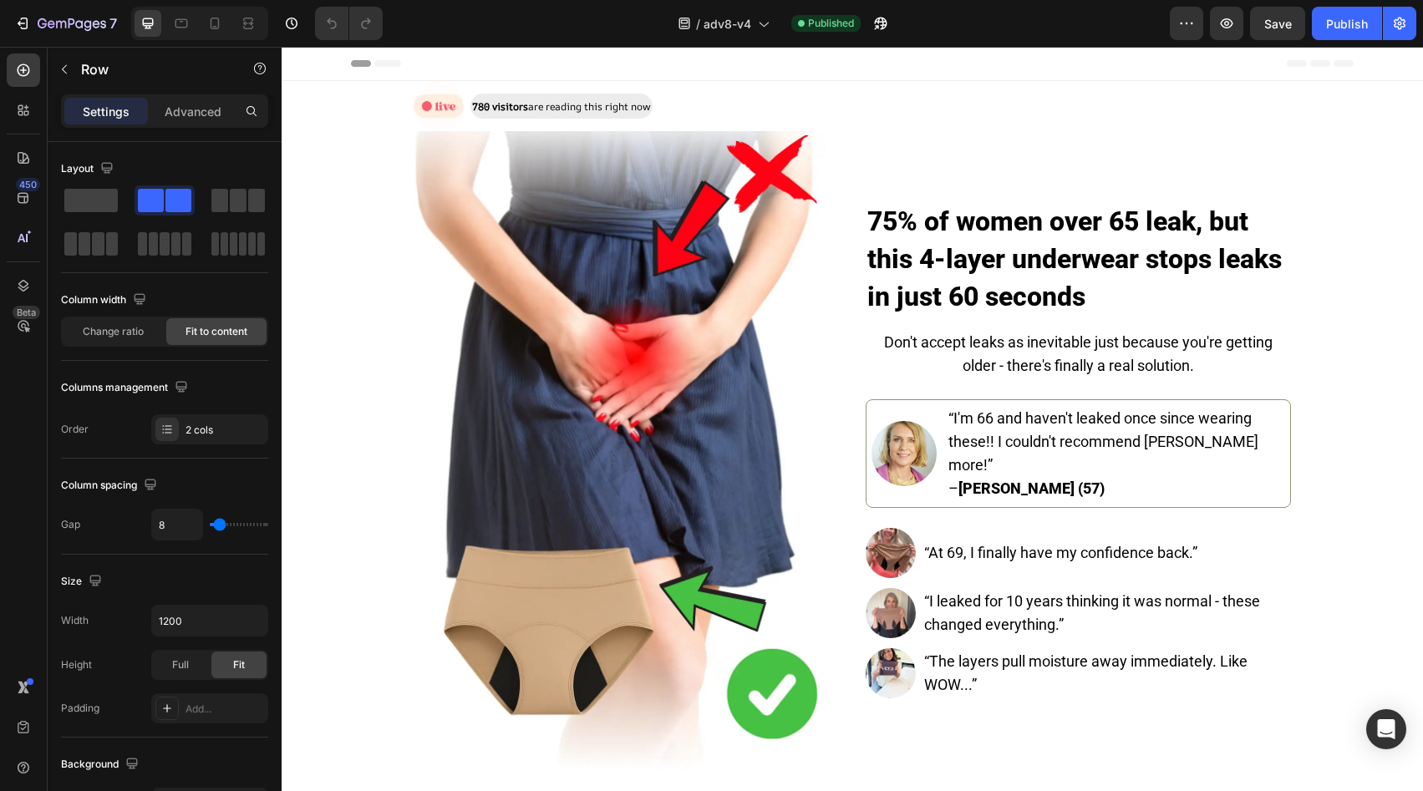
click at [1097, 88] on div "Image 780 visitors are reading this right now Text Block Row" at bounding box center [853, 106] width 878 height 50
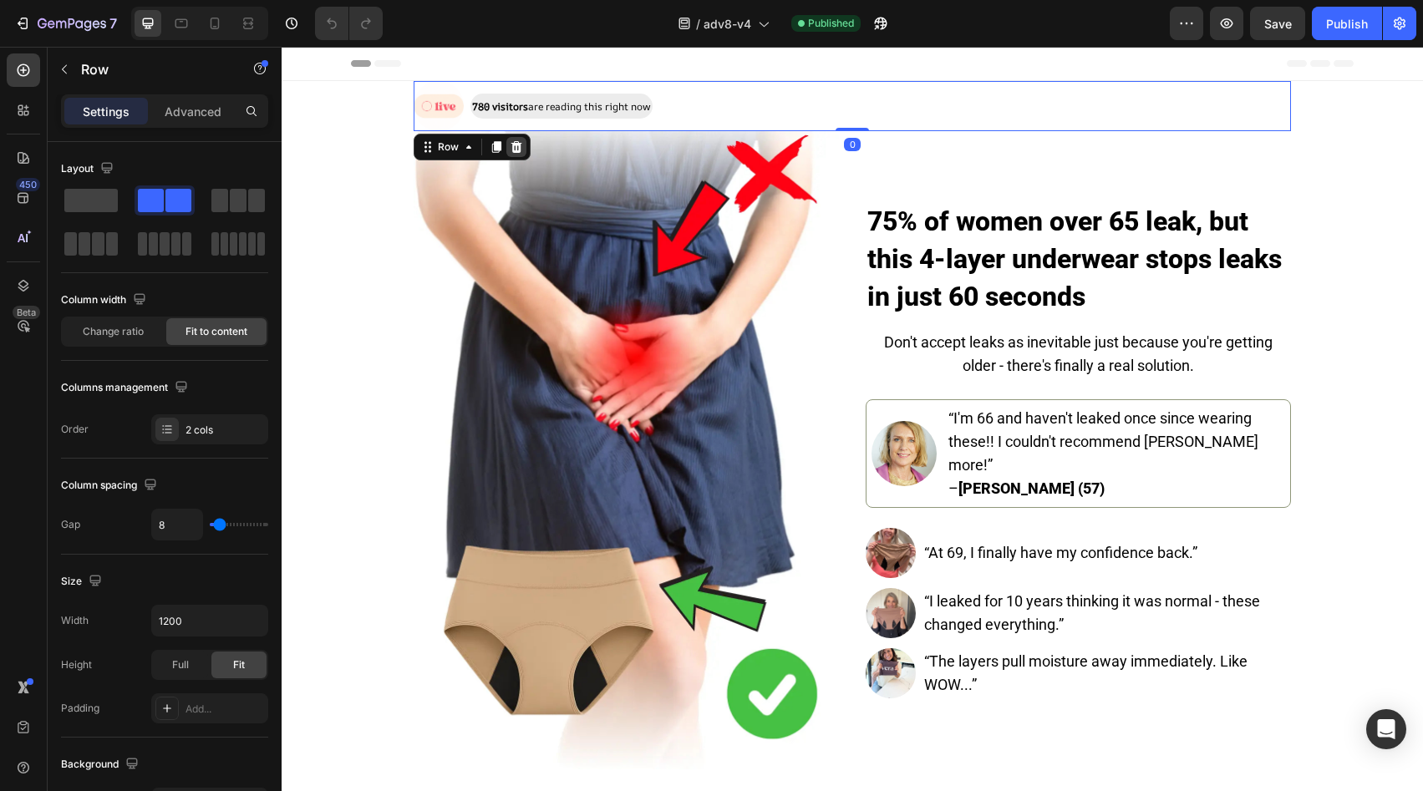
click at [511, 145] on icon at bounding box center [516, 147] width 11 height 12
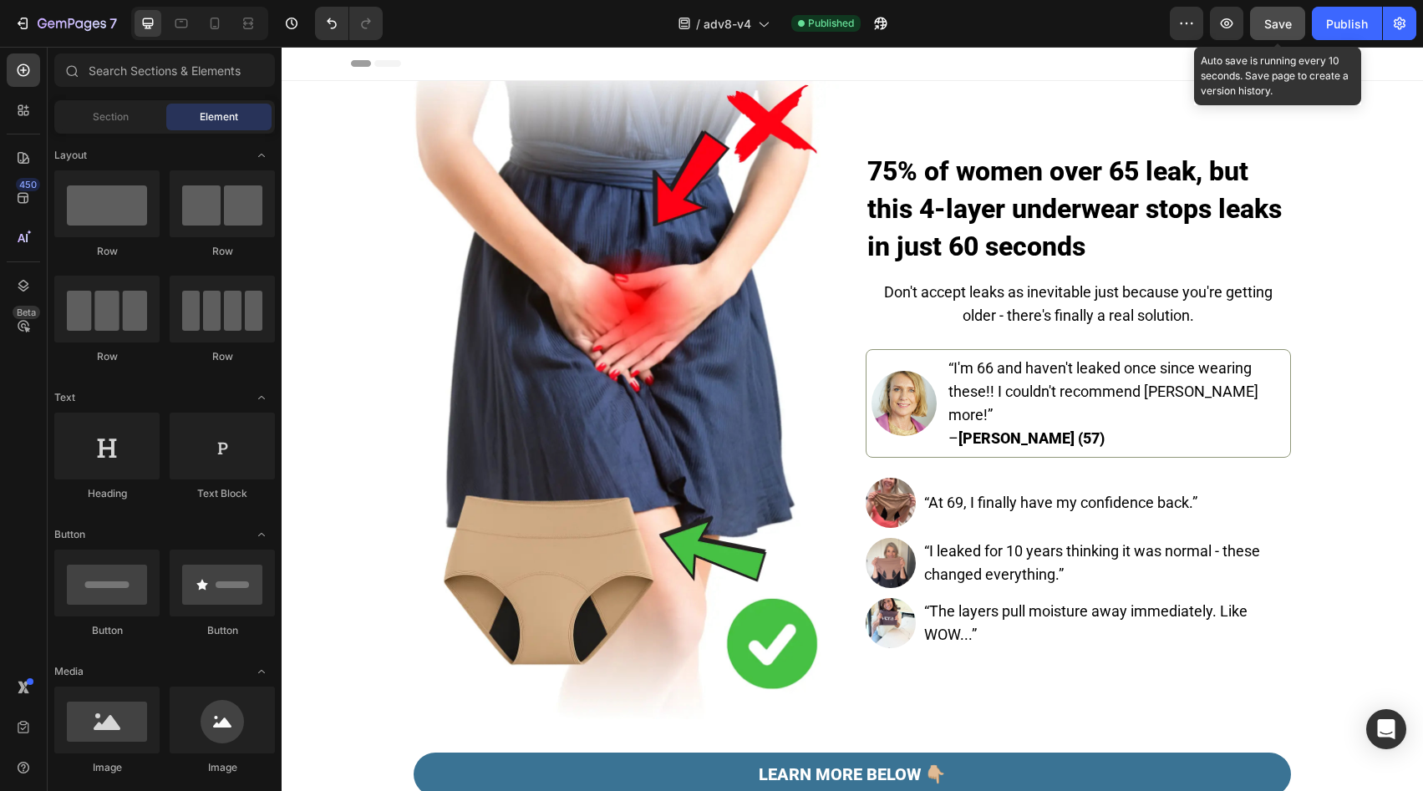
click at [1275, 27] on span "Save" at bounding box center [1279, 24] width 28 height 14
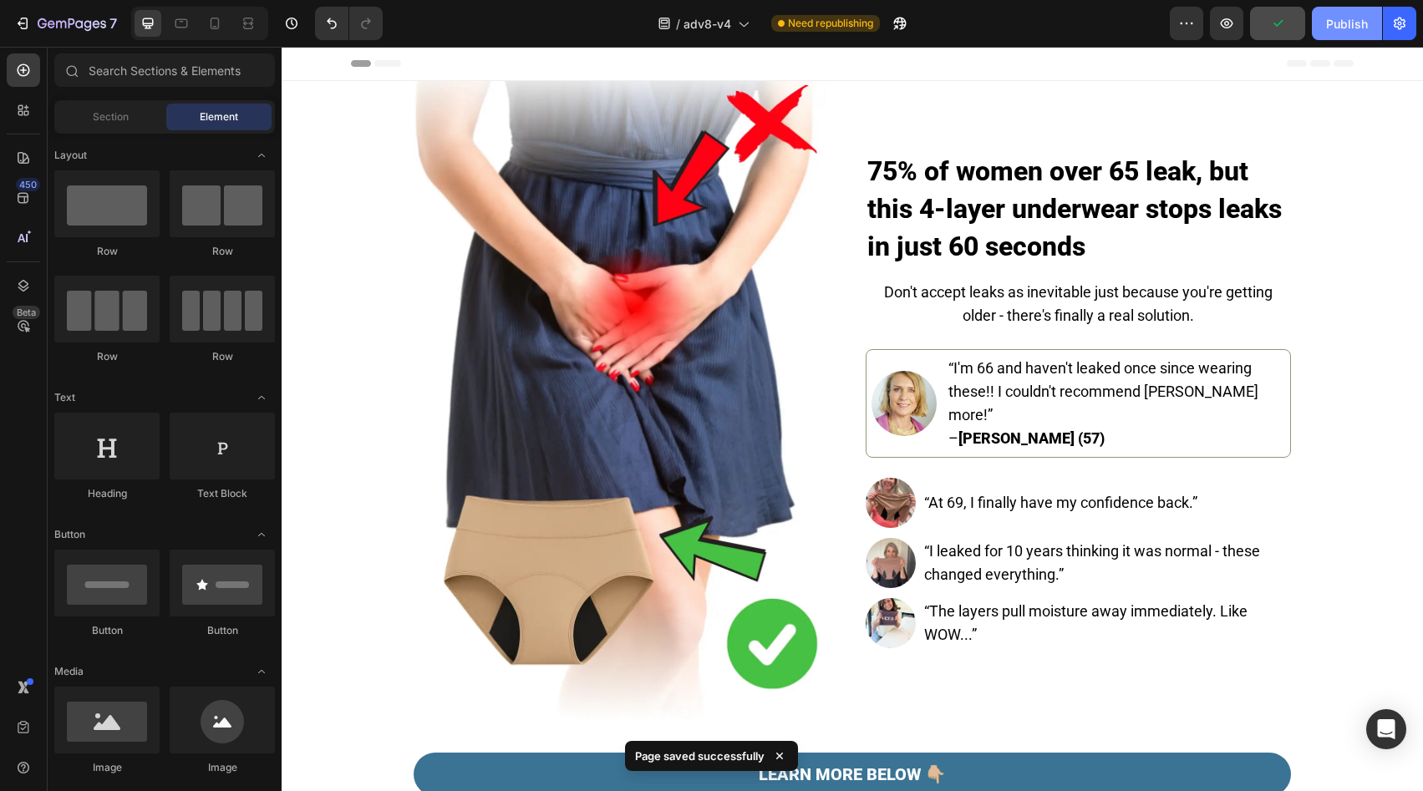
click at [1335, 19] on div "Publish" at bounding box center [1347, 24] width 42 height 18
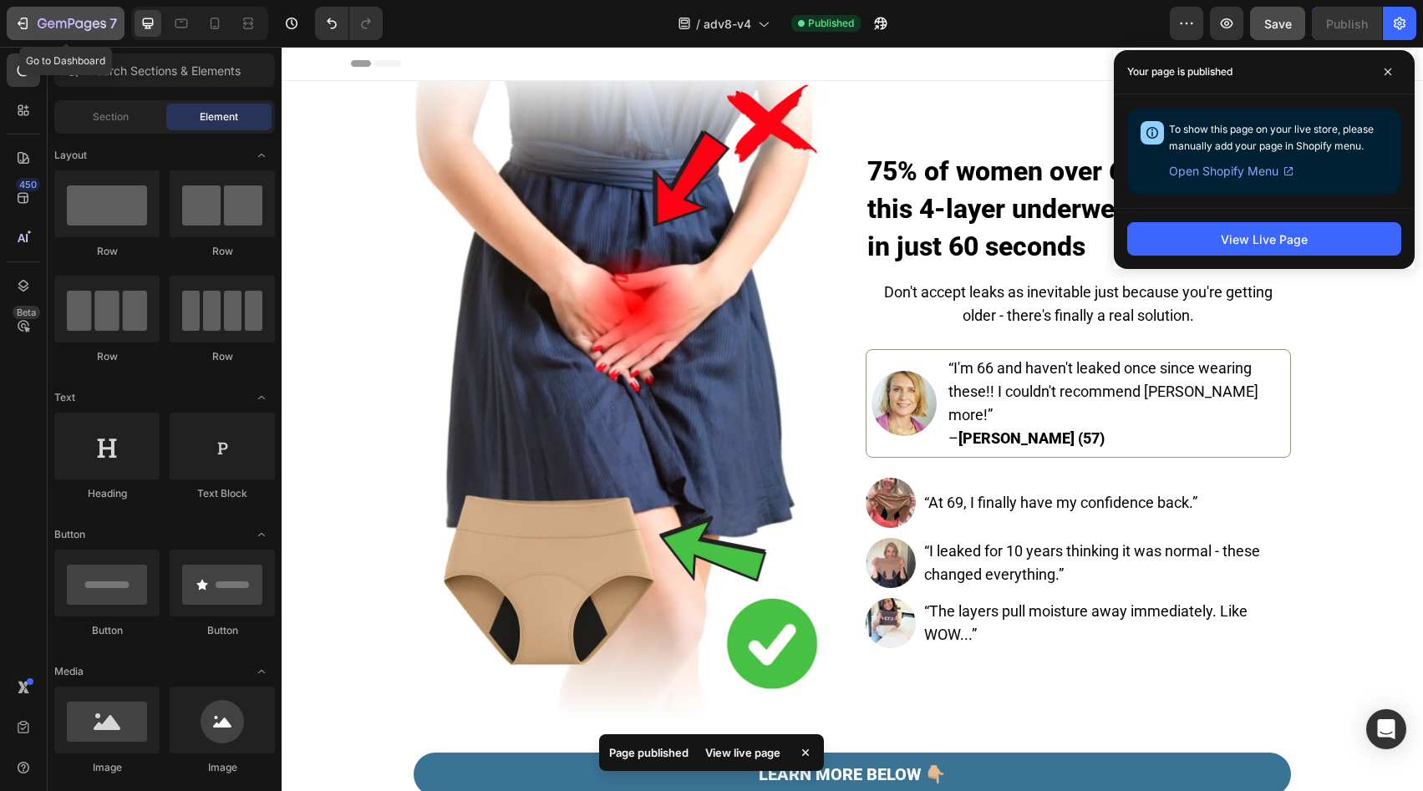
click at [110, 18] on p "7" at bounding box center [113, 23] width 8 height 20
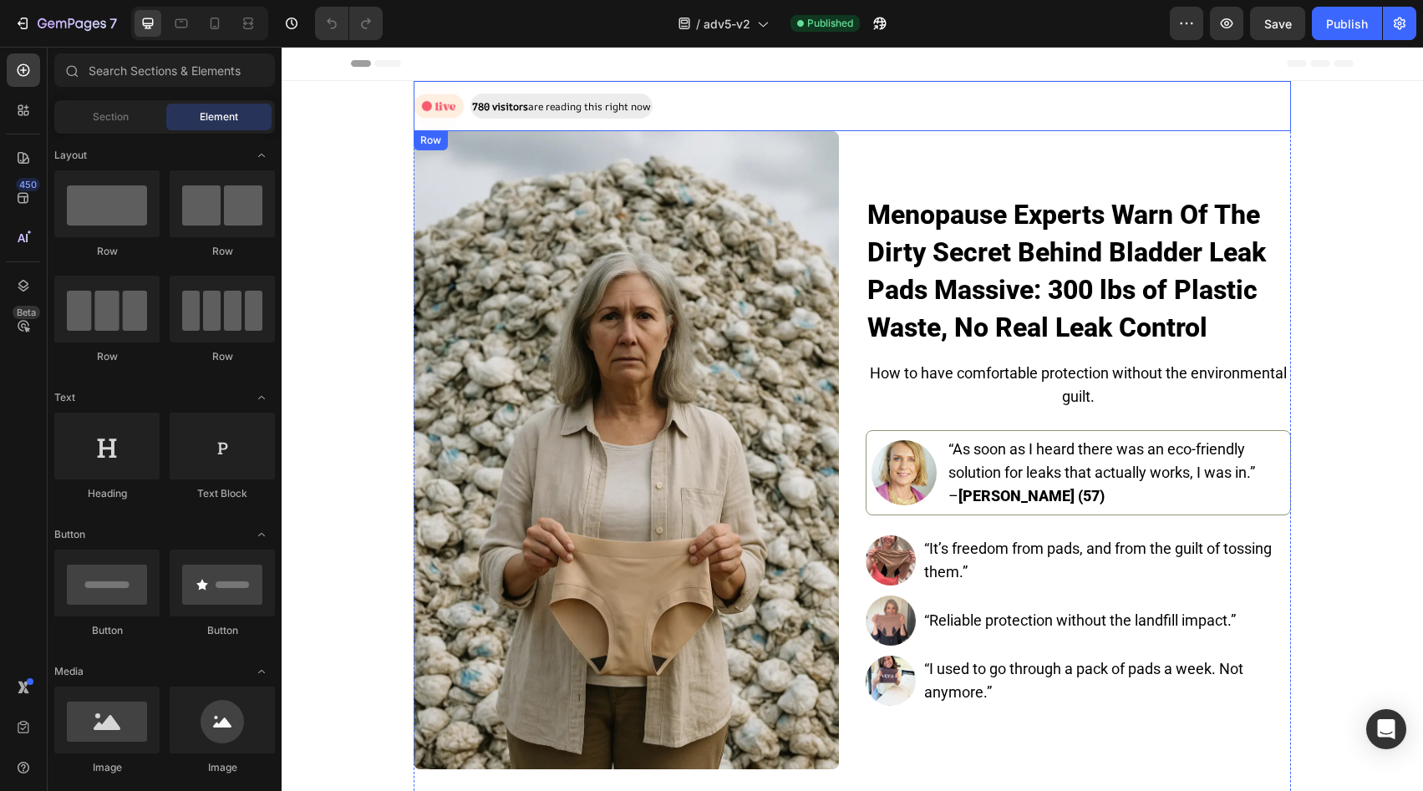
click at [707, 115] on div "Image 780 visitors are reading this right now Text Block Row" at bounding box center [853, 106] width 878 height 50
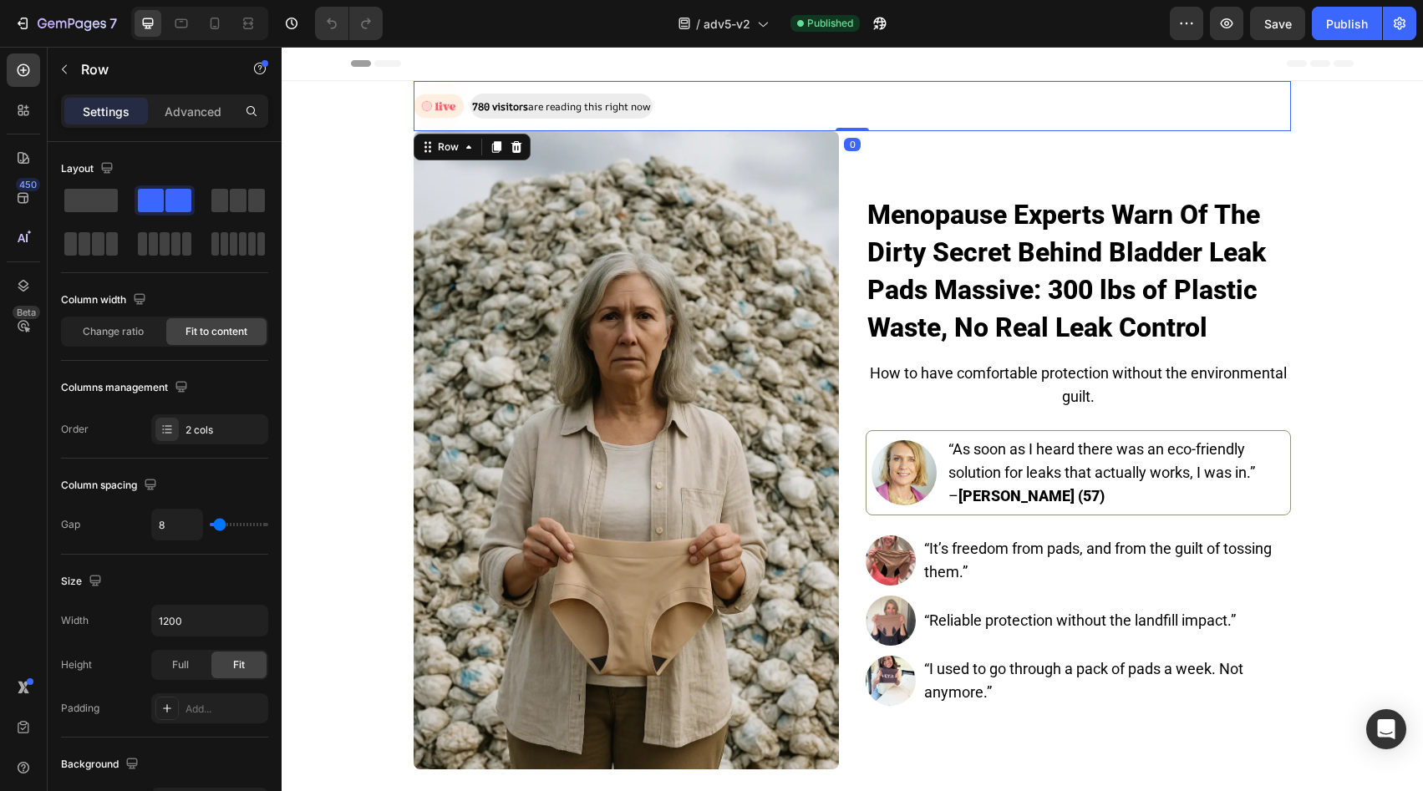
drag, startPoint x: 504, startPoint y: 143, endPoint x: 650, endPoint y: 130, distance: 146.9
click at [510, 143] on icon at bounding box center [516, 146] width 13 height 13
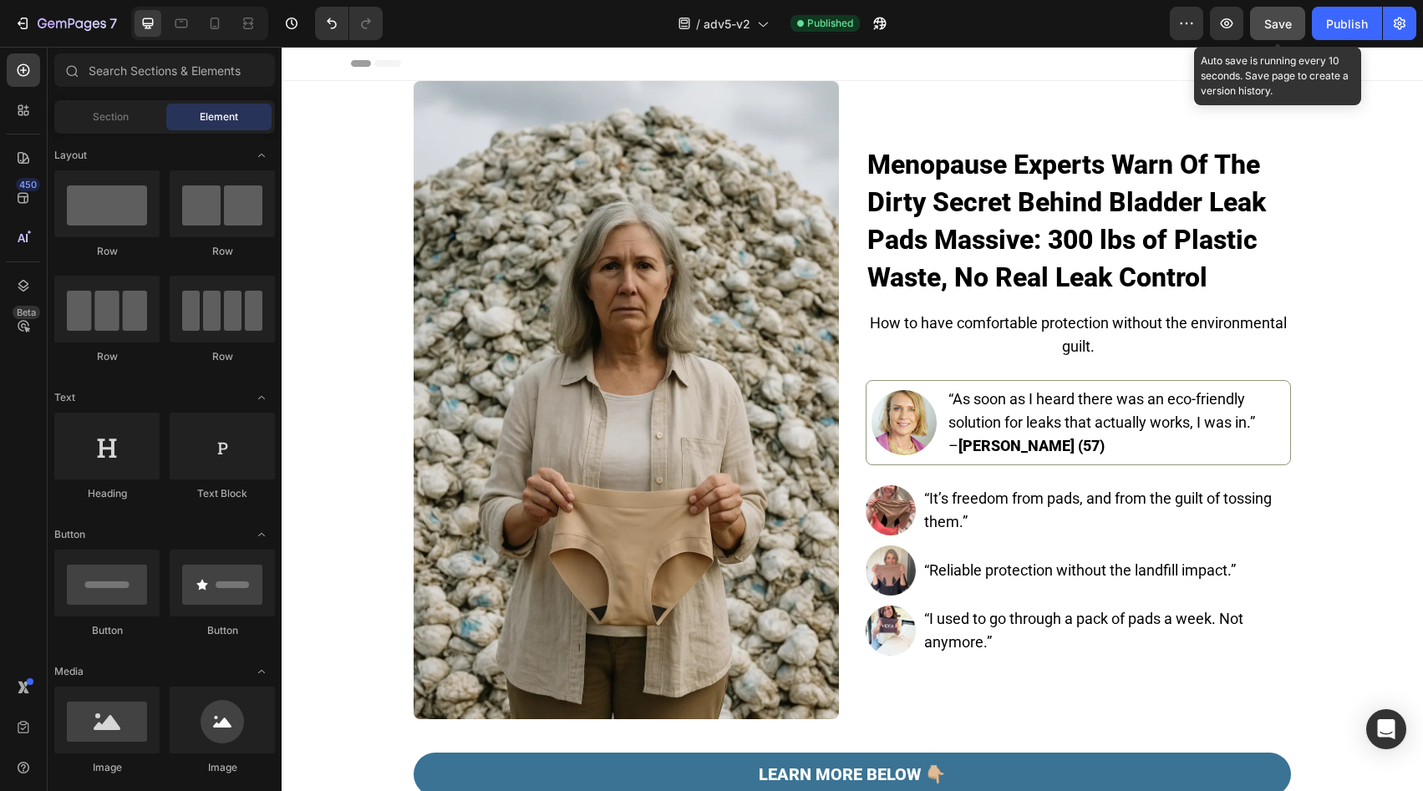
click at [1266, 30] on div "Save" at bounding box center [1279, 24] width 28 height 18
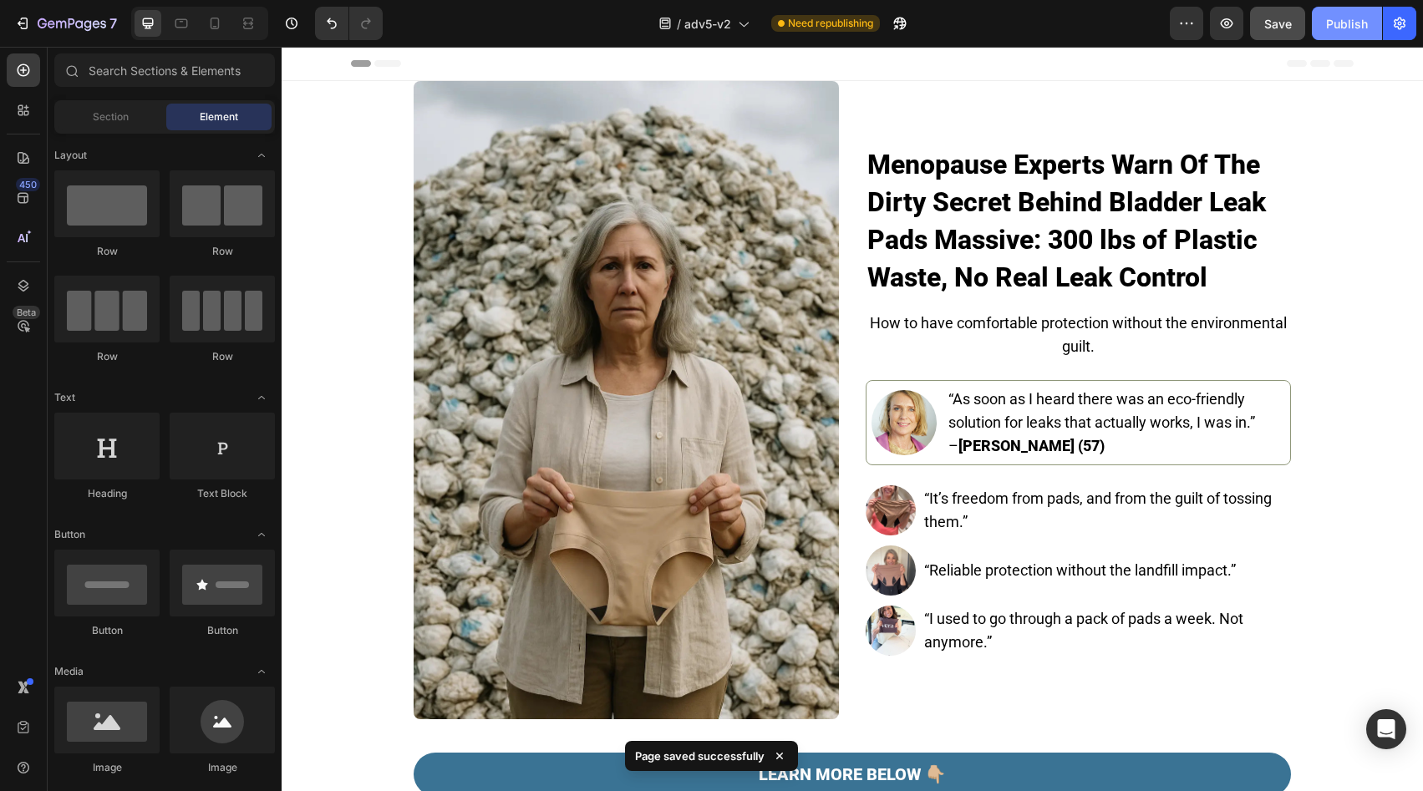
click at [1341, 32] on button "Publish" at bounding box center [1347, 23] width 70 height 33
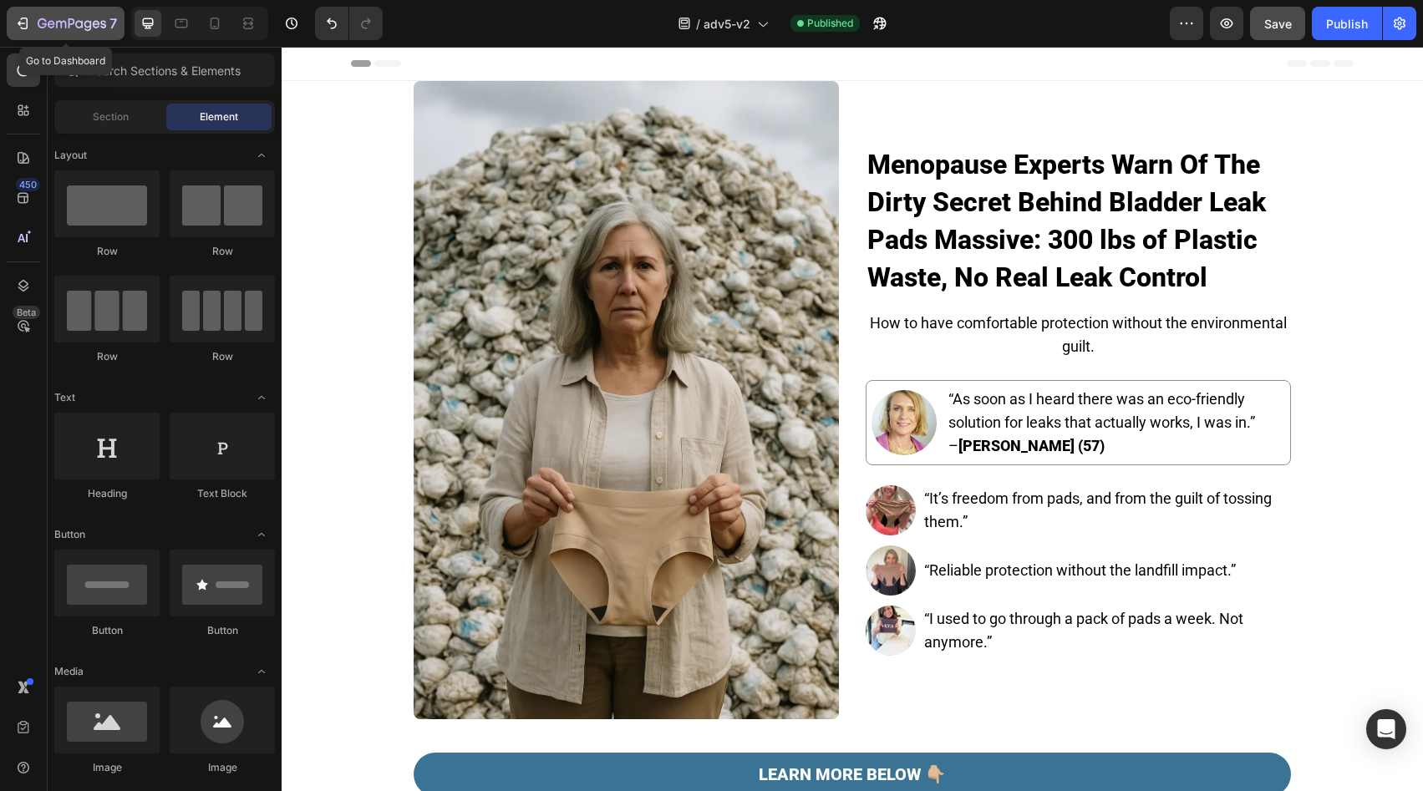
click at [107, 29] on div "7" at bounding box center [77, 23] width 79 height 20
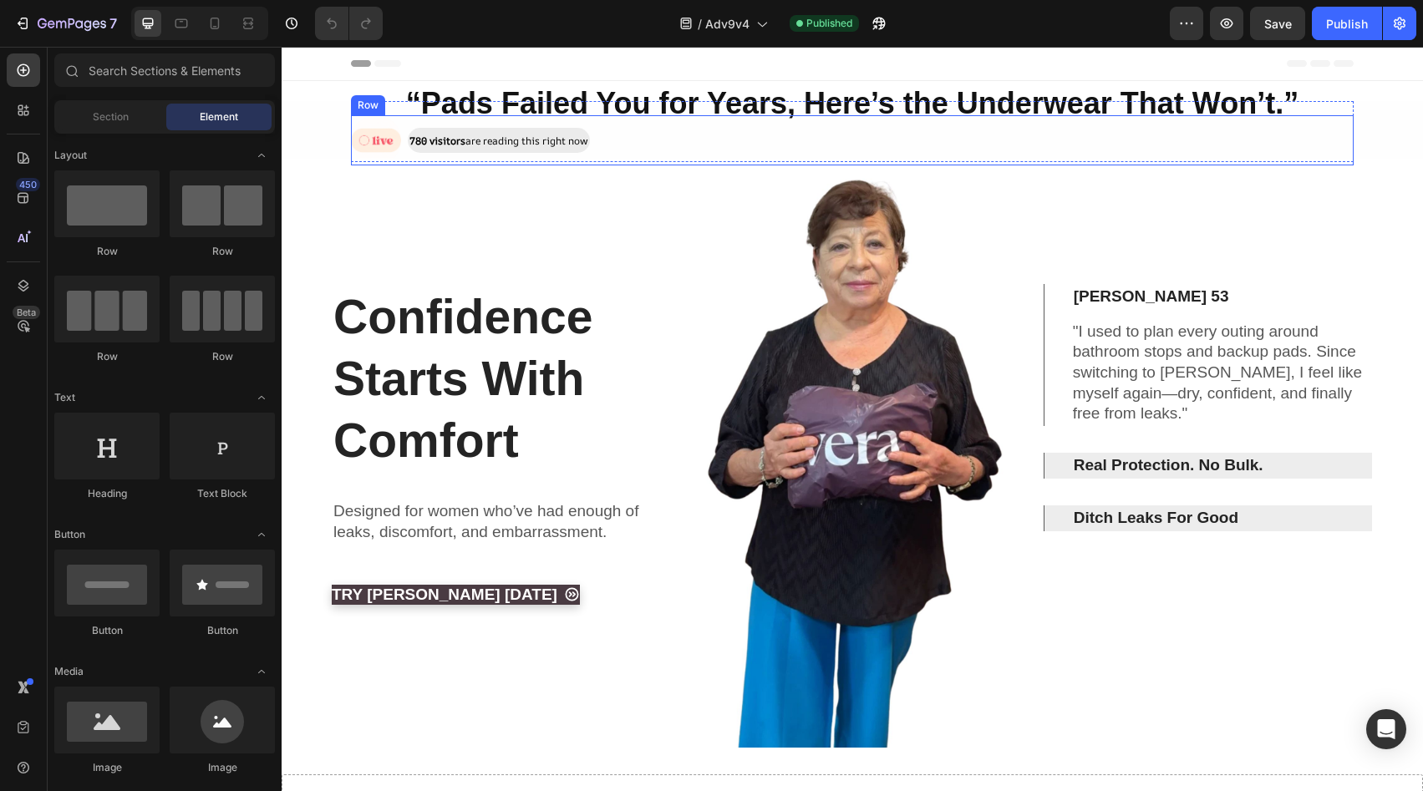
click at [825, 137] on div "Image 780 visitors are reading this right now Text Block Row" at bounding box center [852, 140] width 1003 height 50
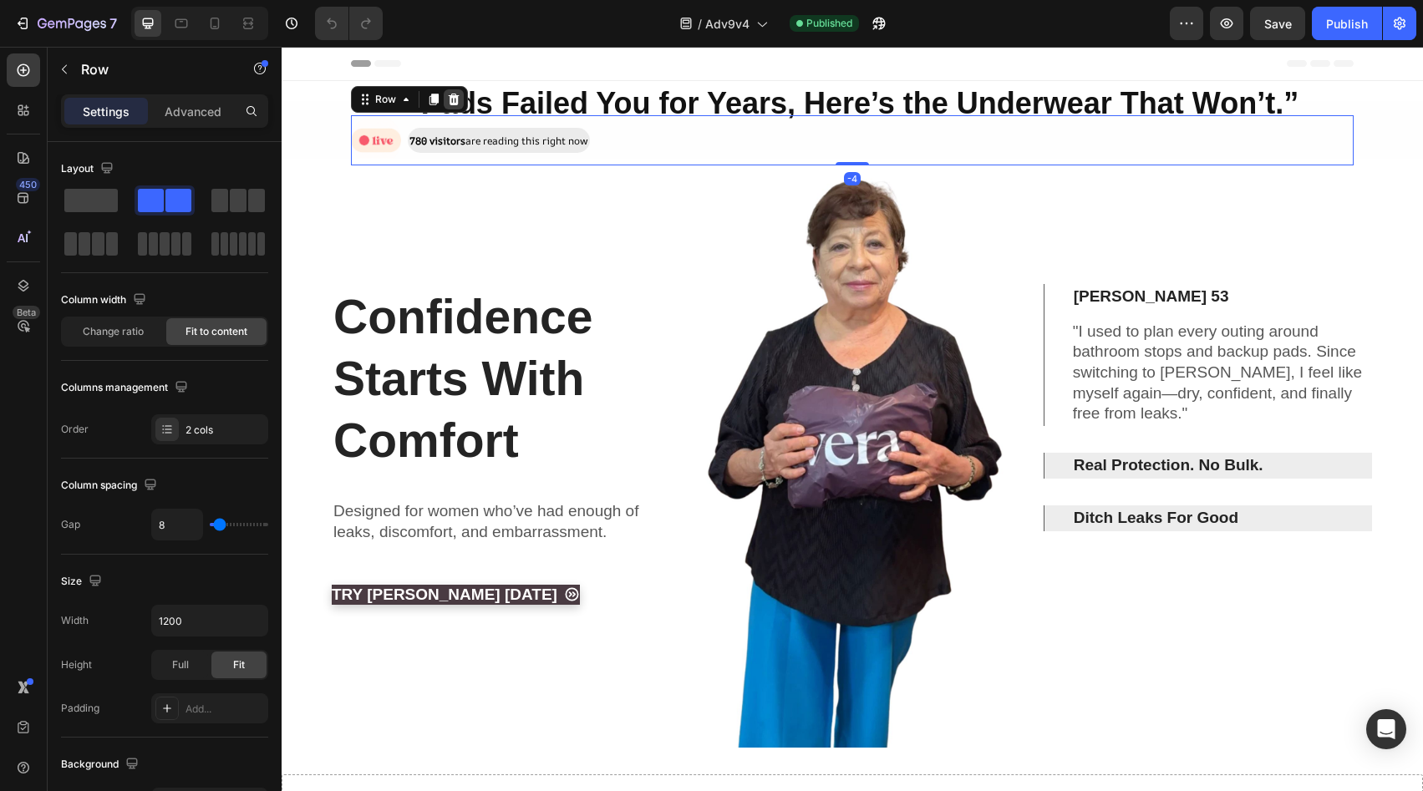
click at [447, 94] on icon at bounding box center [453, 99] width 13 height 13
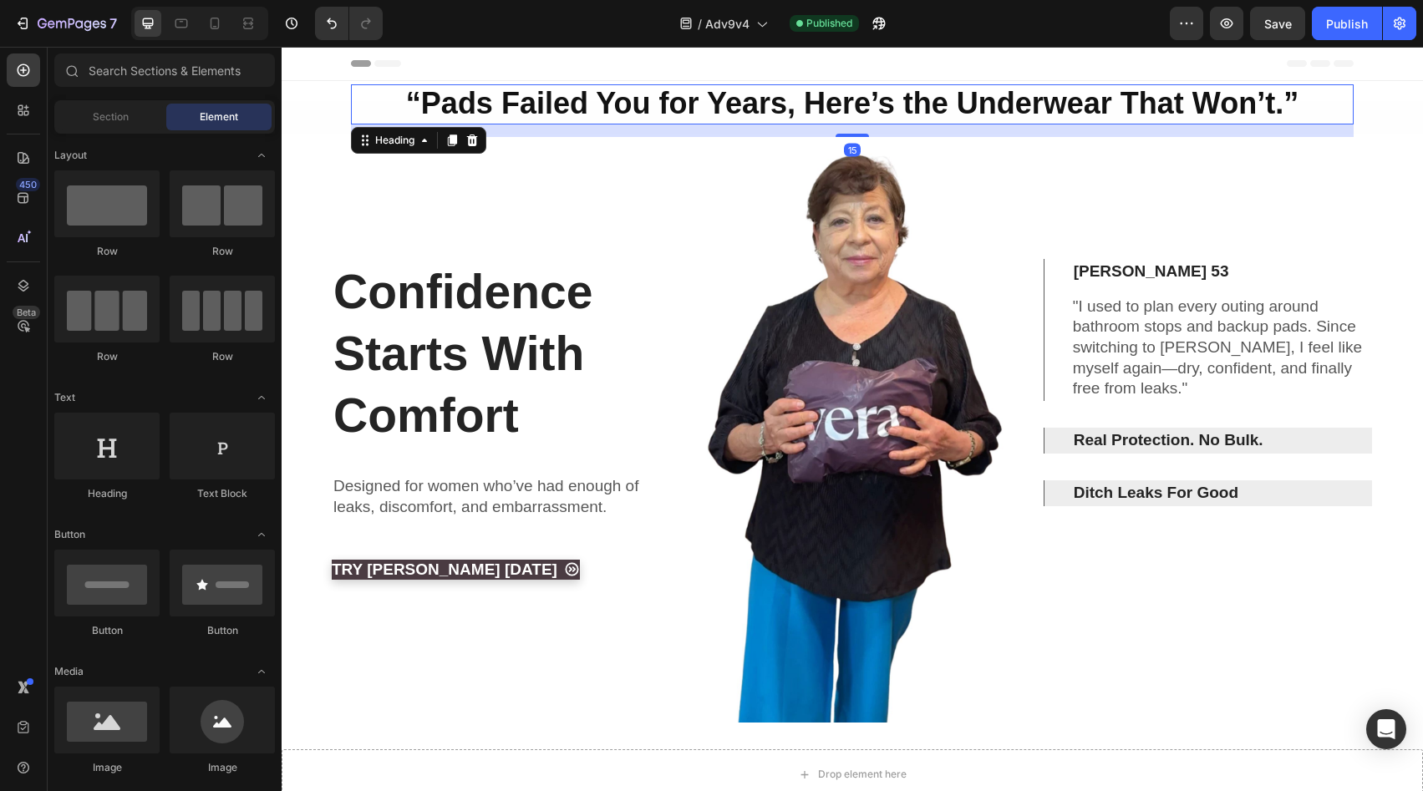
click at [777, 87] on strong "“Pads Failed You for Years, Here’s the Underwear That Won’t.”" at bounding box center [852, 103] width 893 height 34
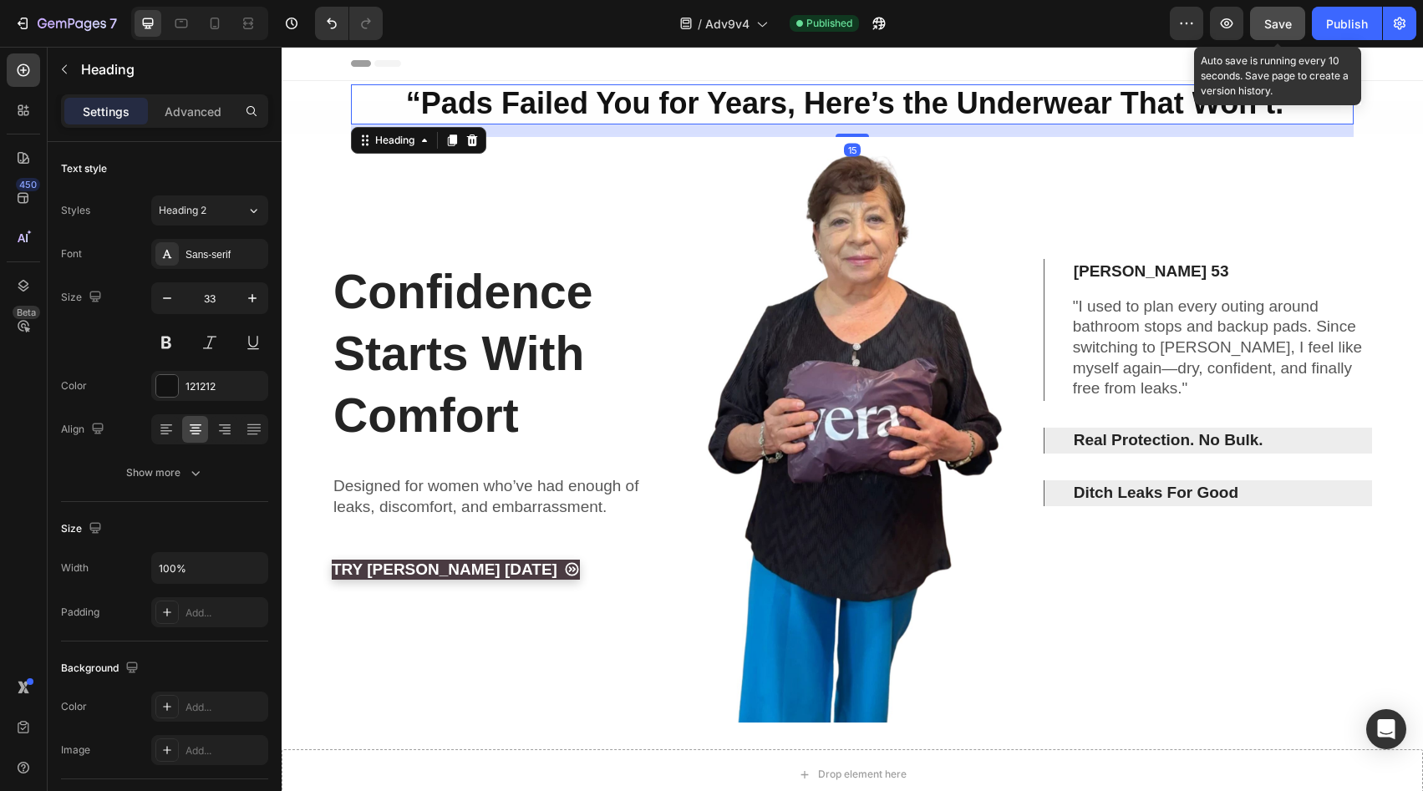
click at [1262, 18] on button "Save" at bounding box center [1277, 23] width 55 height 33
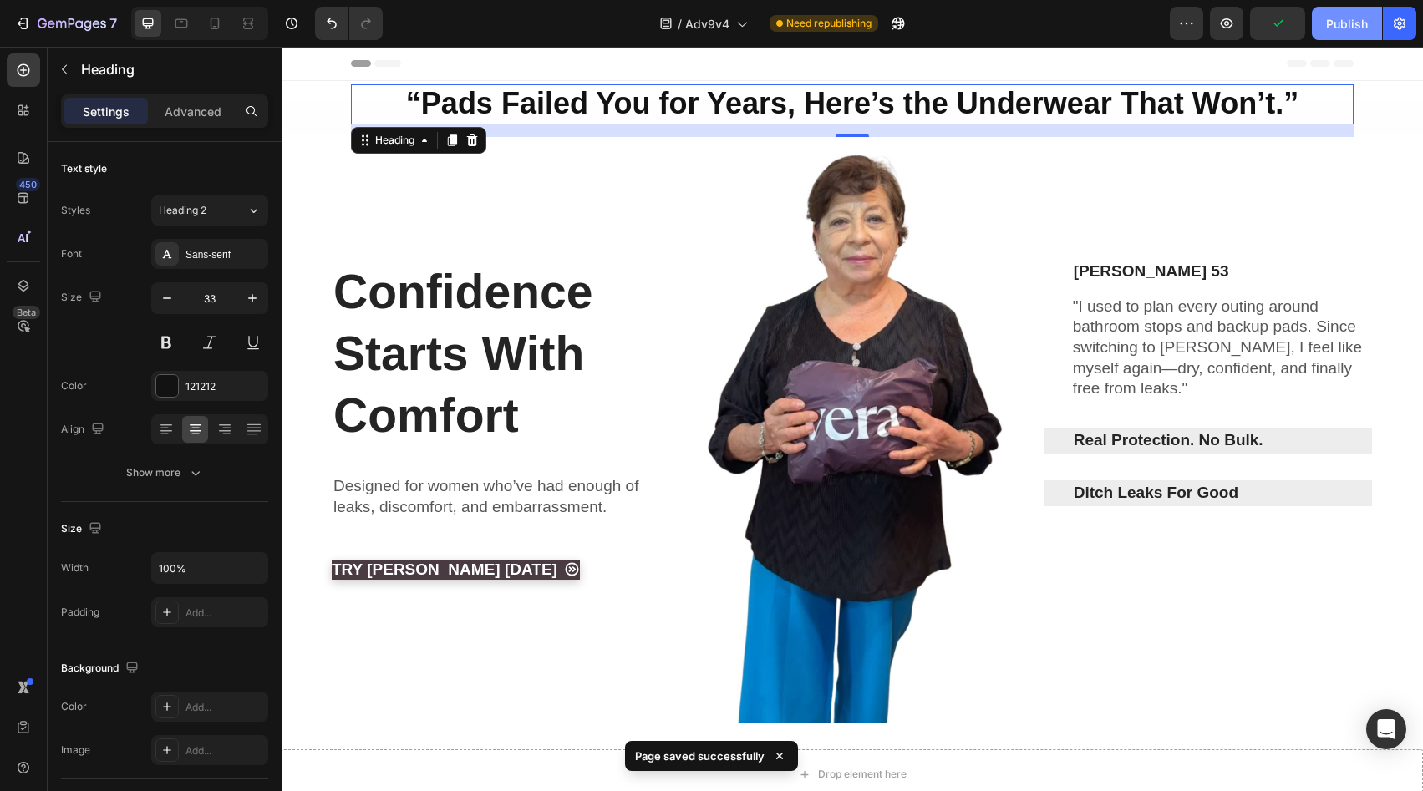
click at [1354, 33] on button "Publish" at bounding box center [1347, 23] width 70 height 33
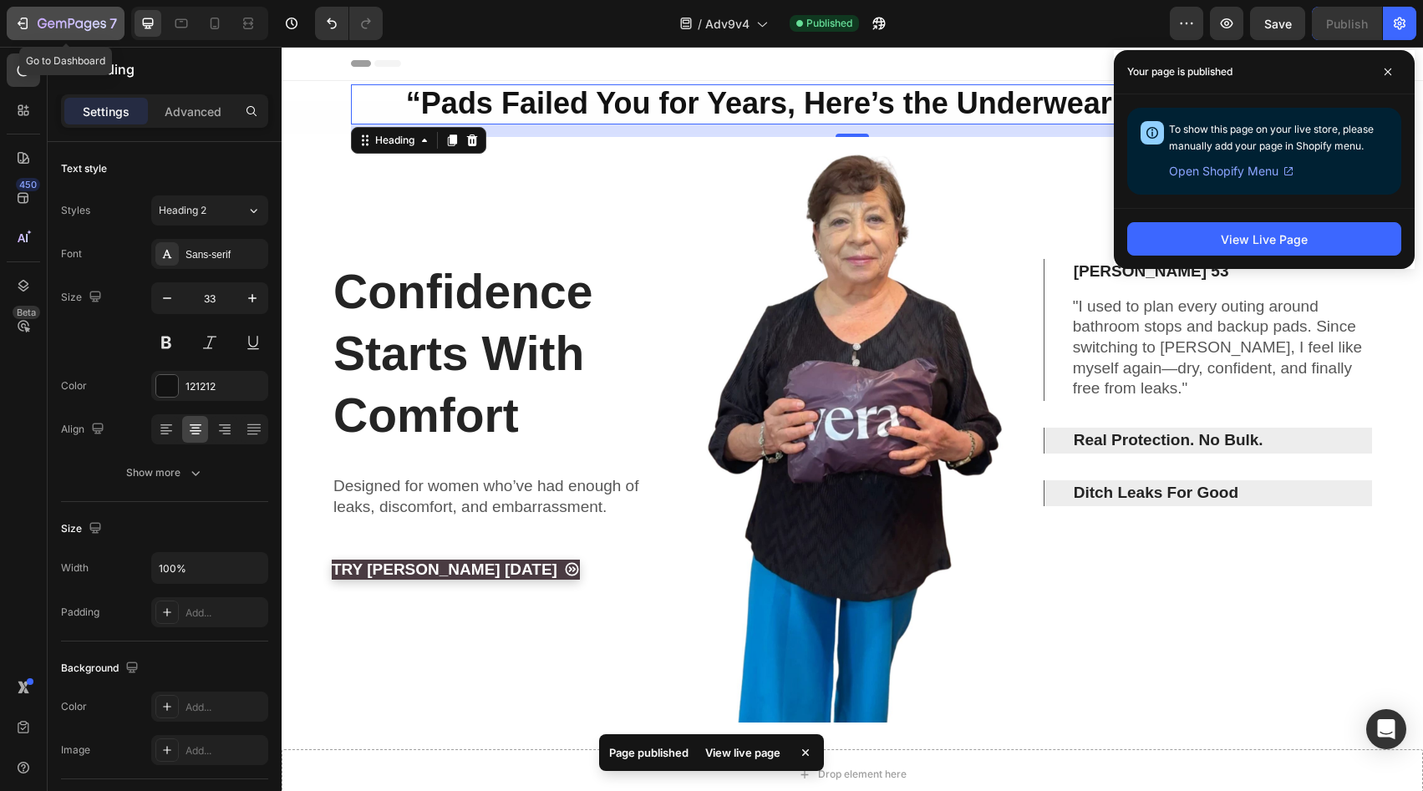
click at [81, 13] on div "7" at bounding box center [77, 23] width 79 height 20
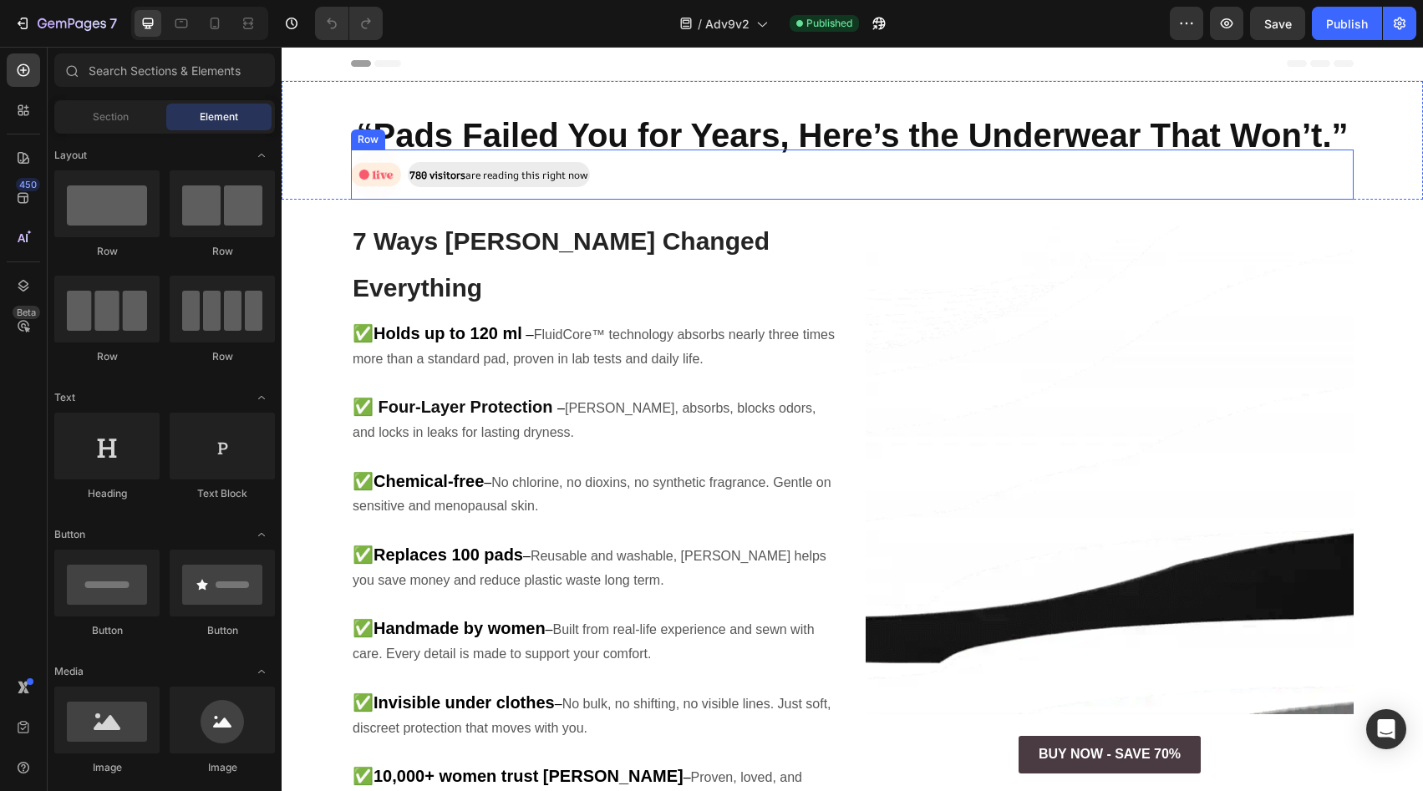
click at [669, 172] on div "Image 780 visitors are reading this right now Text Block Row" at bounding box center [852, 175] width 1003 height 50
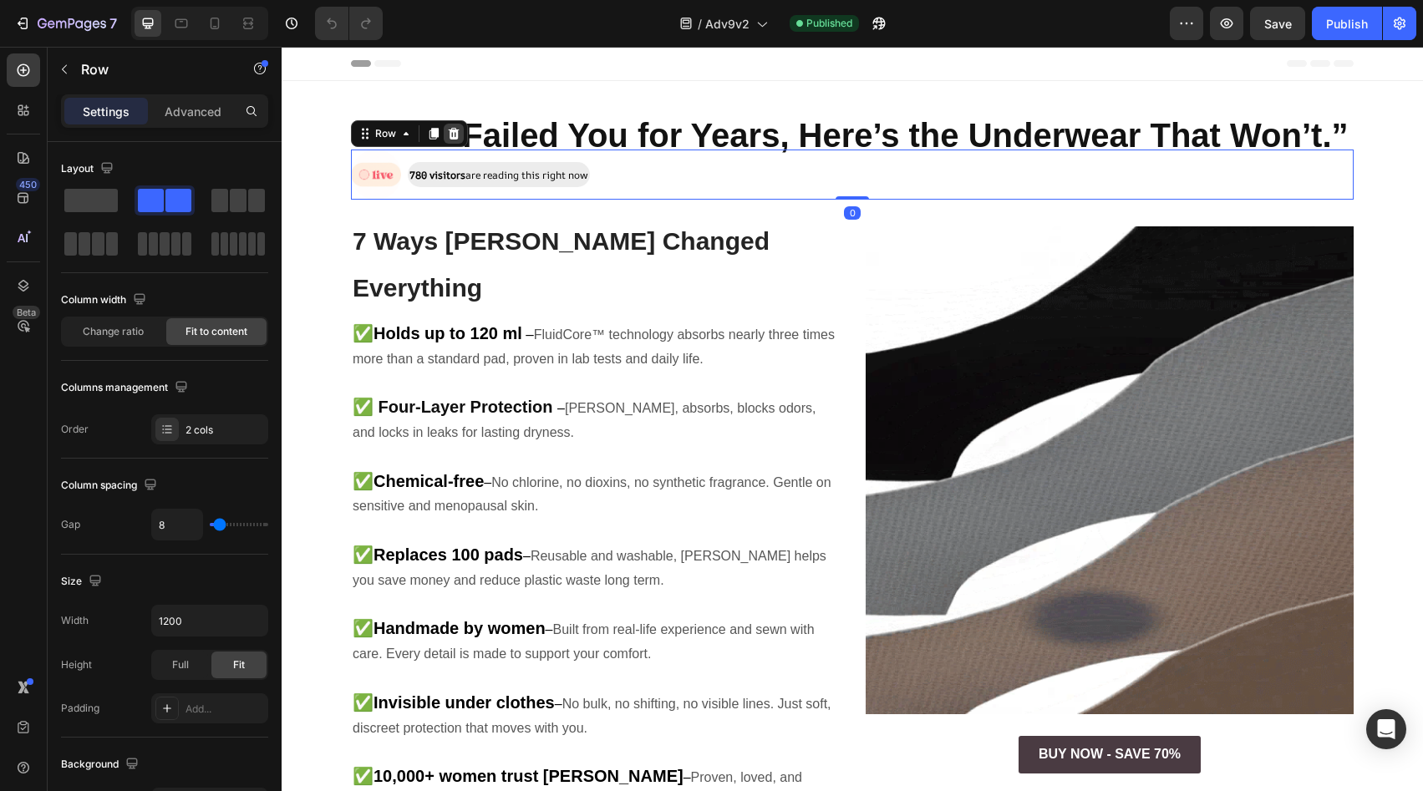
click at [449, 135] on icon at bounding box center [454, 134] width 11 height 12
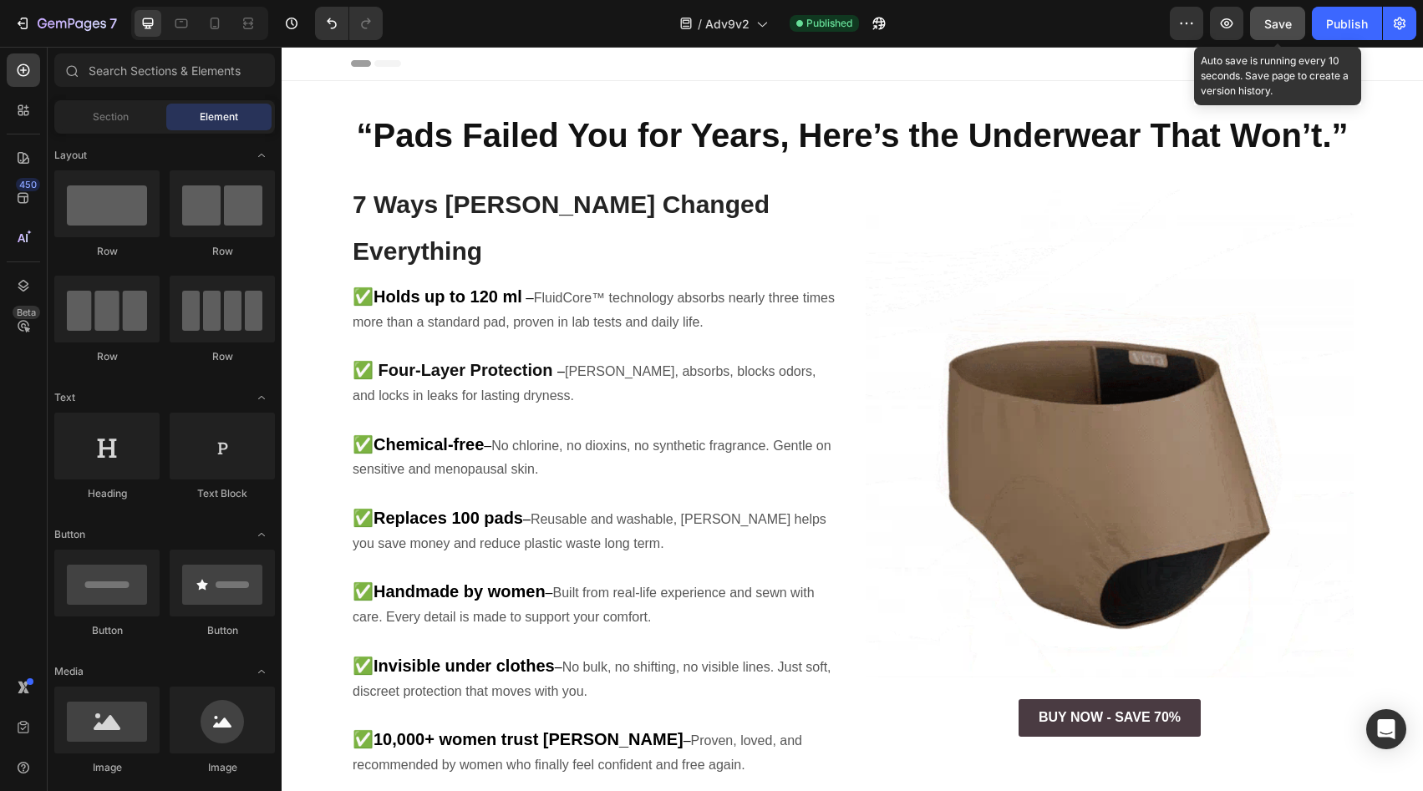
click at [1295, 23] on button "Save" at bounding box center [1277, 23] width 55 height 33
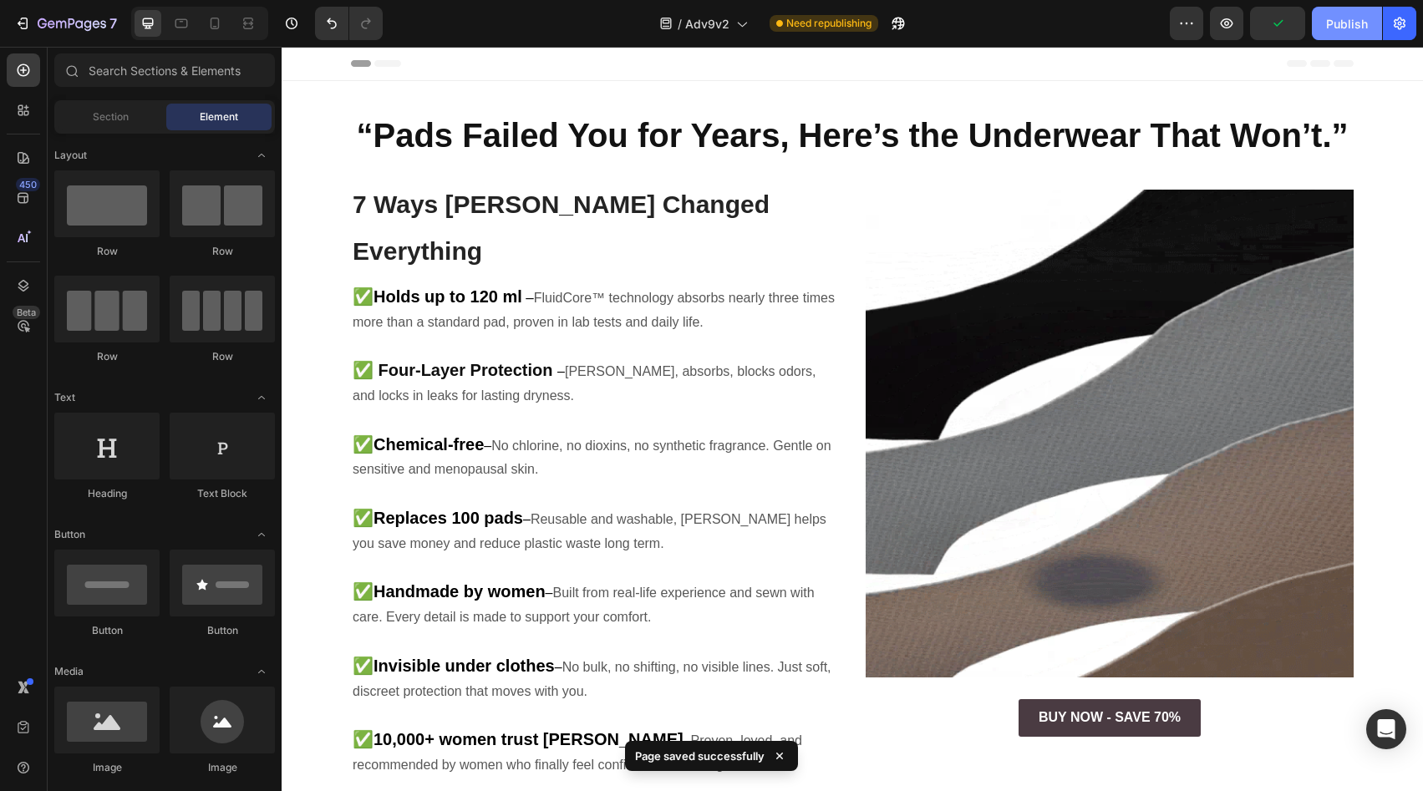
click at [1356, 31] on div "Publish" at bounding box center [1347, 24] width 42 height 18
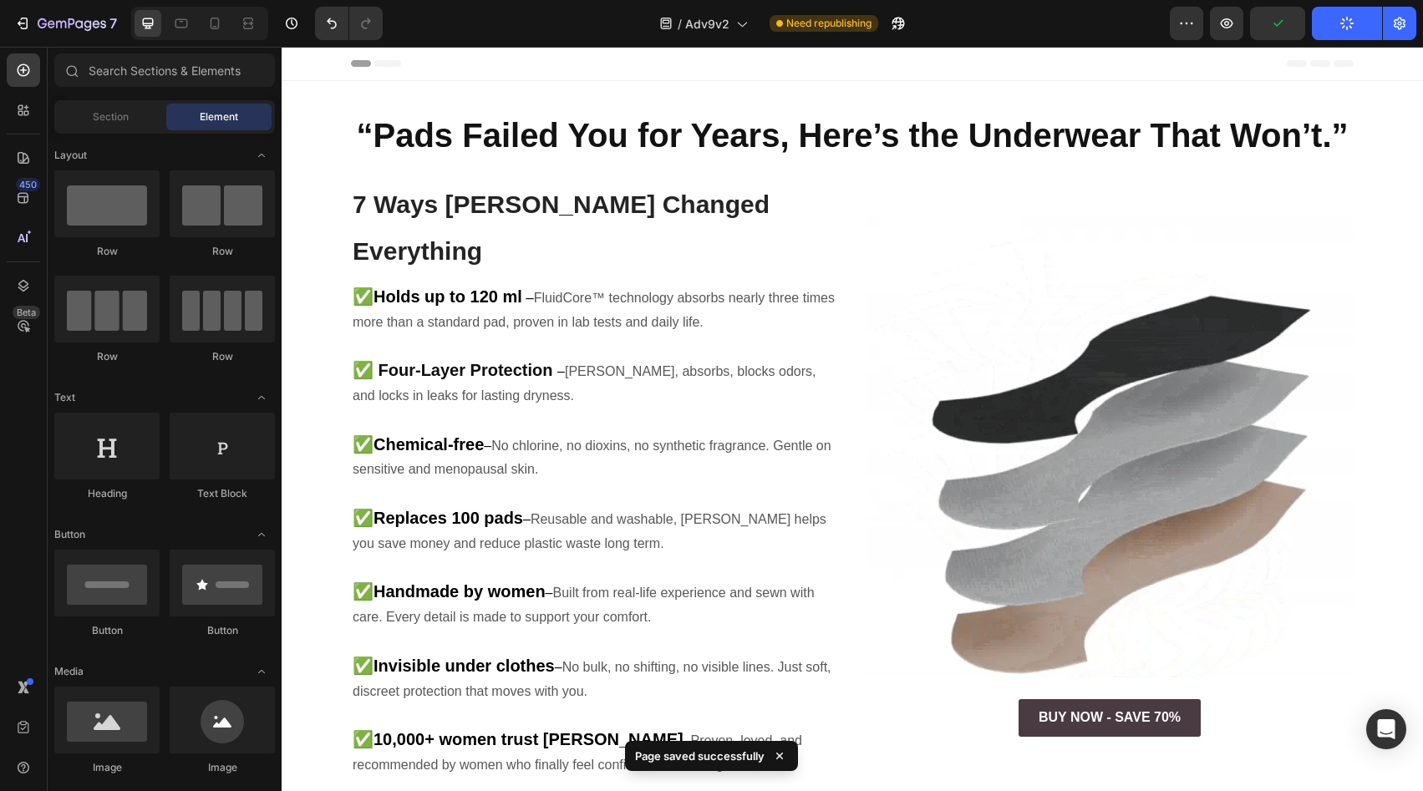
click at [517, 58] on div "Header" at bounding box center [852, 63] width 1003 height 33
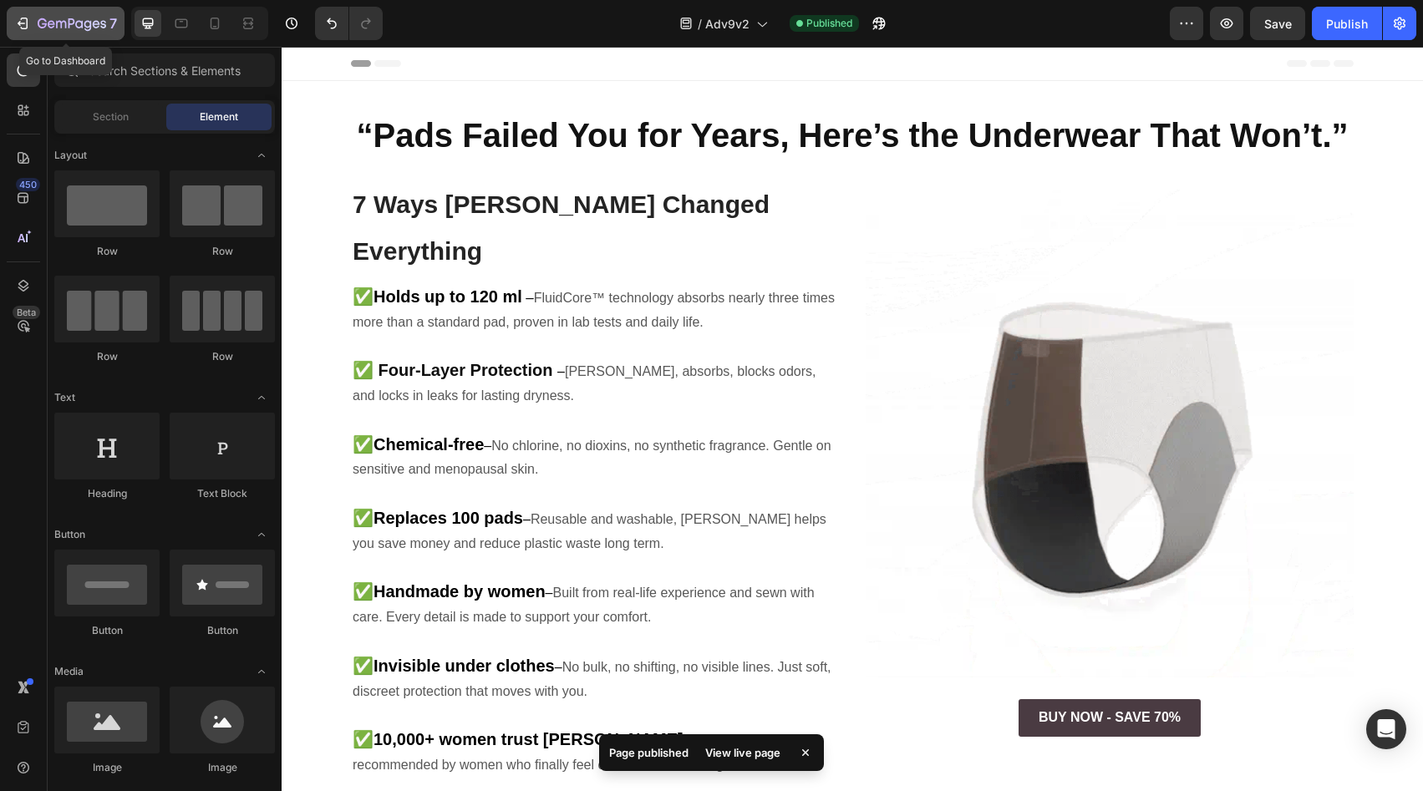
click at [23, 38] on button "7" at bounding box center [66, 23] width 118 height 33
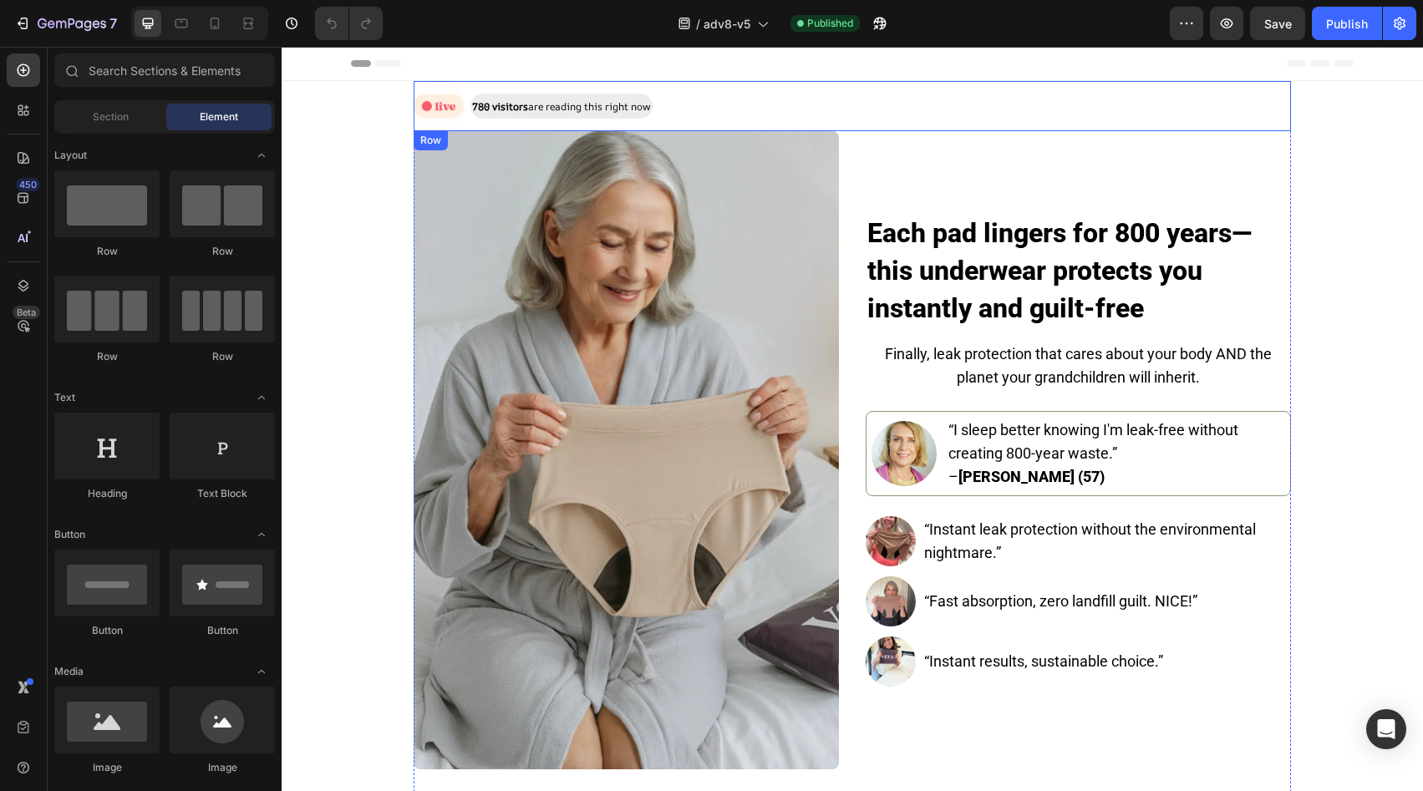
click at [740, 118] on div "Image 780 visitors are reading this right now Text Block Row" at bounding box center [853, 106] width 878 height 50
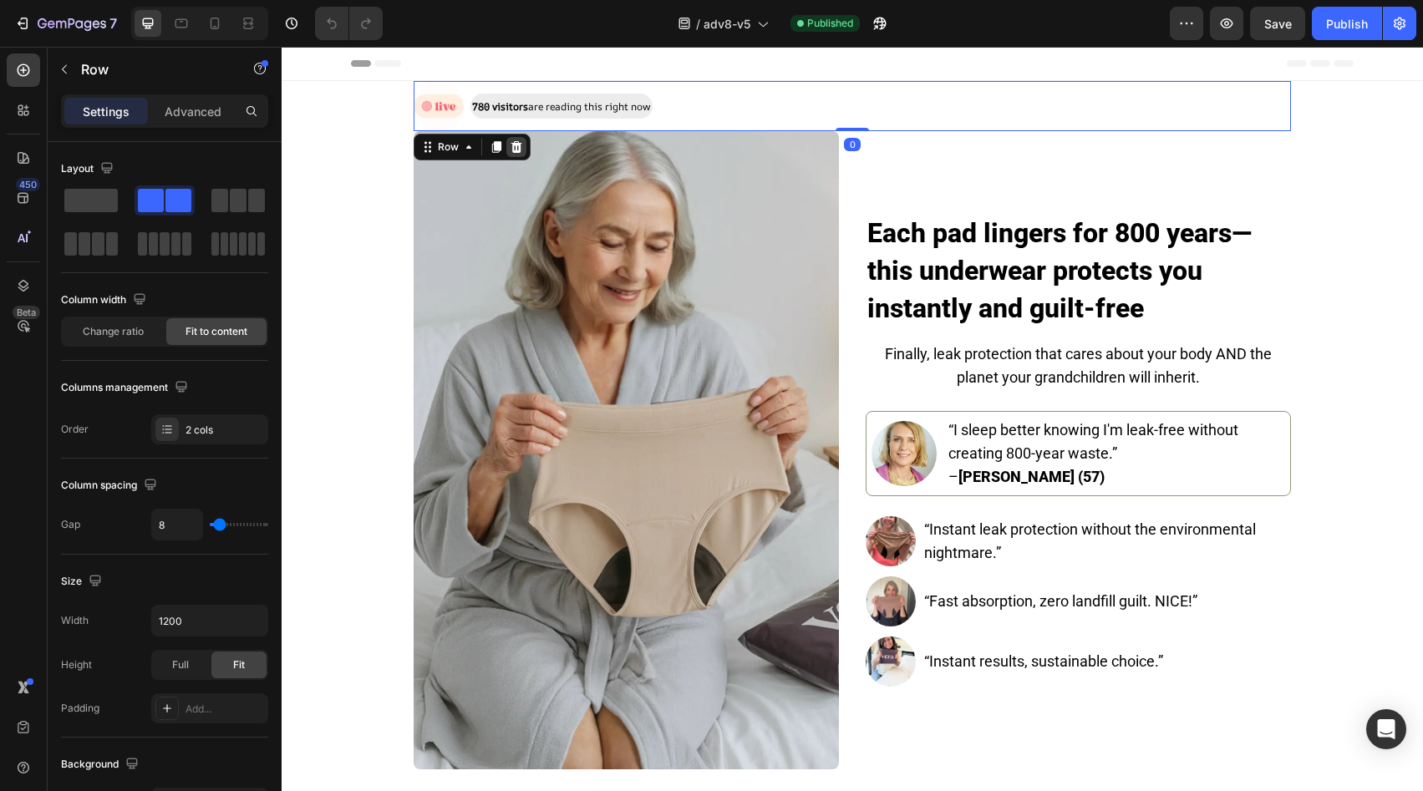
click at [517, 149] on div at bounding box center [516, 147] width 20 height 20
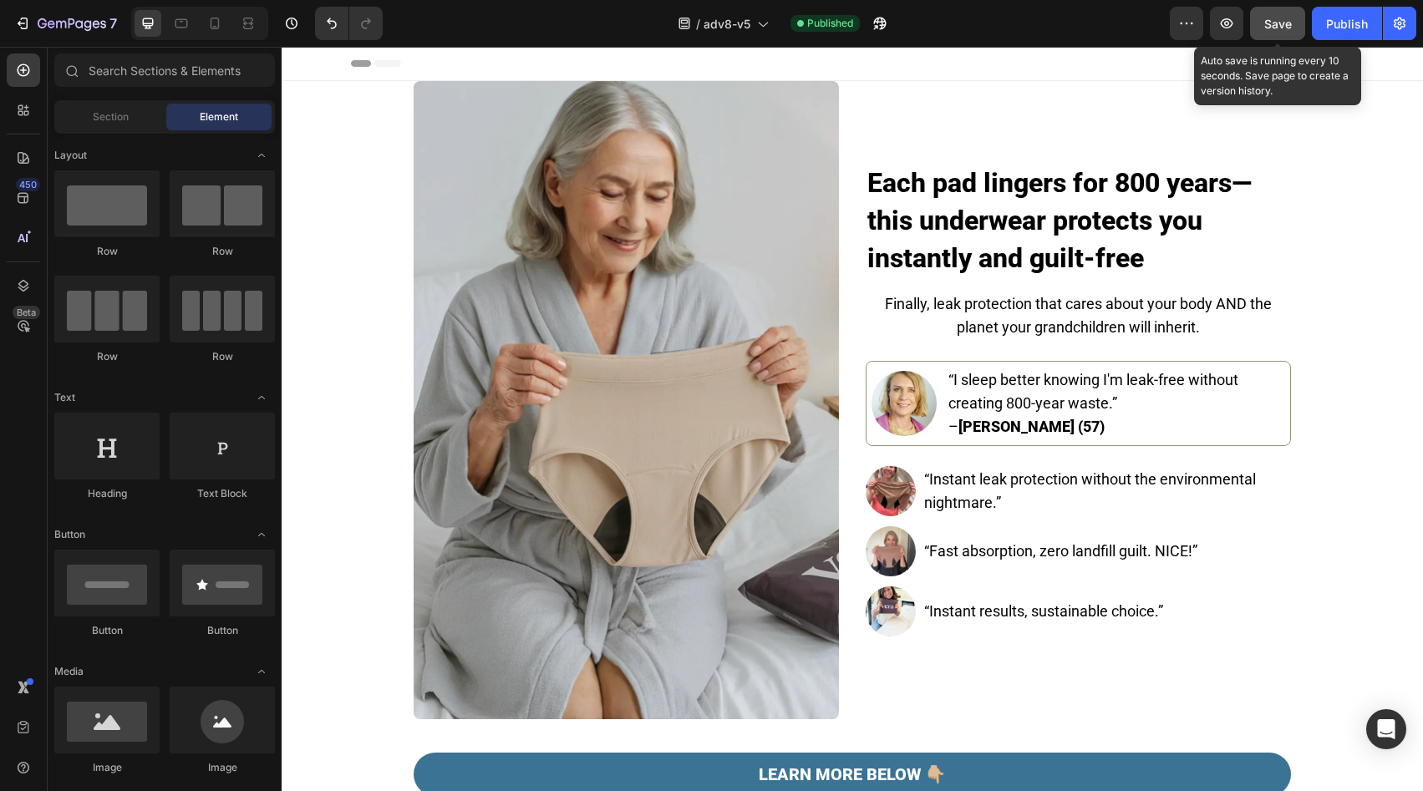
click at [1293, 28] on button "Save" at bounding box center [1277, 23] width 55 height 33
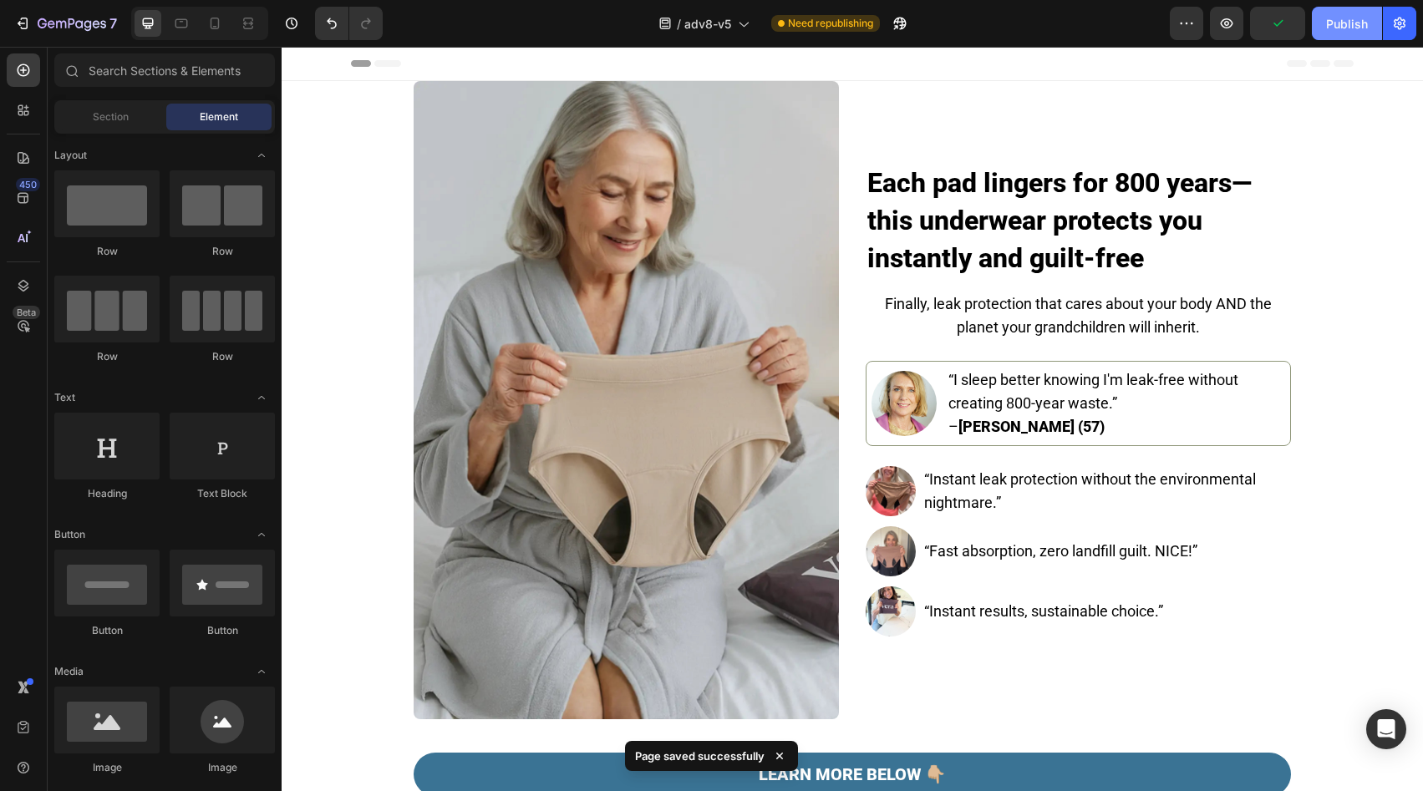
click at [1366, 27] on div "Publish" at bounding box center [1347, 24] width 42 height 18
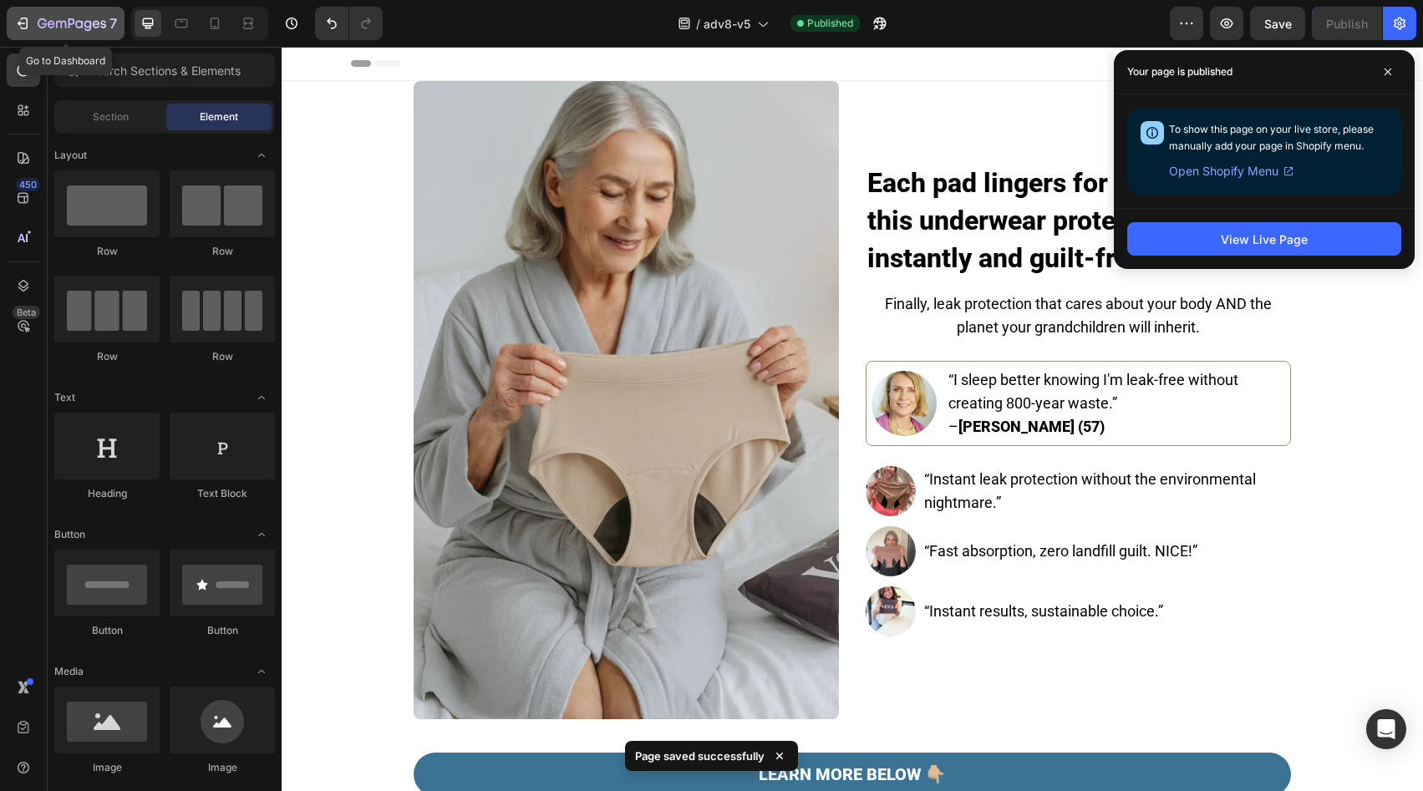
click at [63, 36] on button "7" at bounding box center [66, 23] width 118 height 33
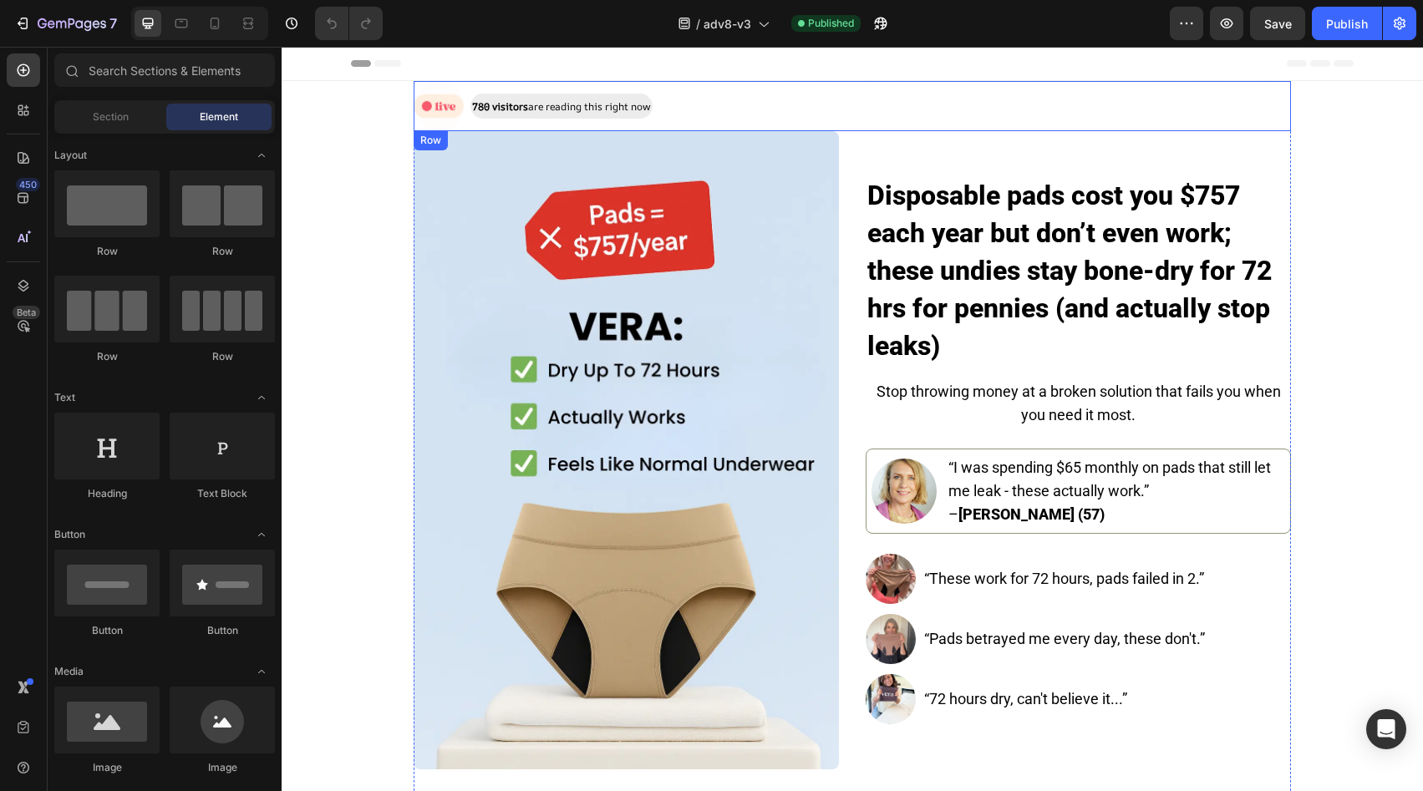
click at [775, 94] on div "Image 780 visitors are reading this right now Text Block Row" at bounding box center [853, 106] width 878 height 50
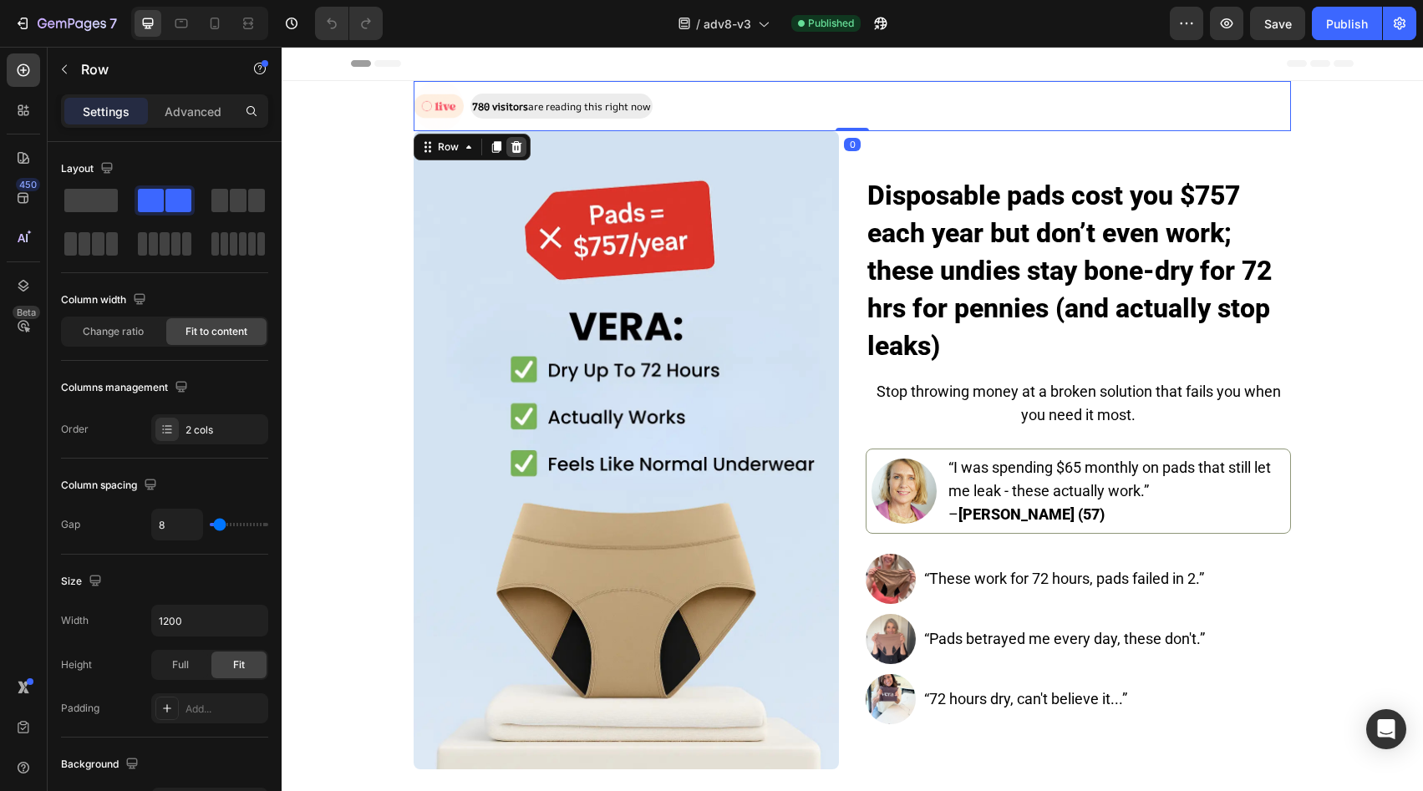
click at [518, 152] on div at bounding box center [516, 147] width 20 height 20
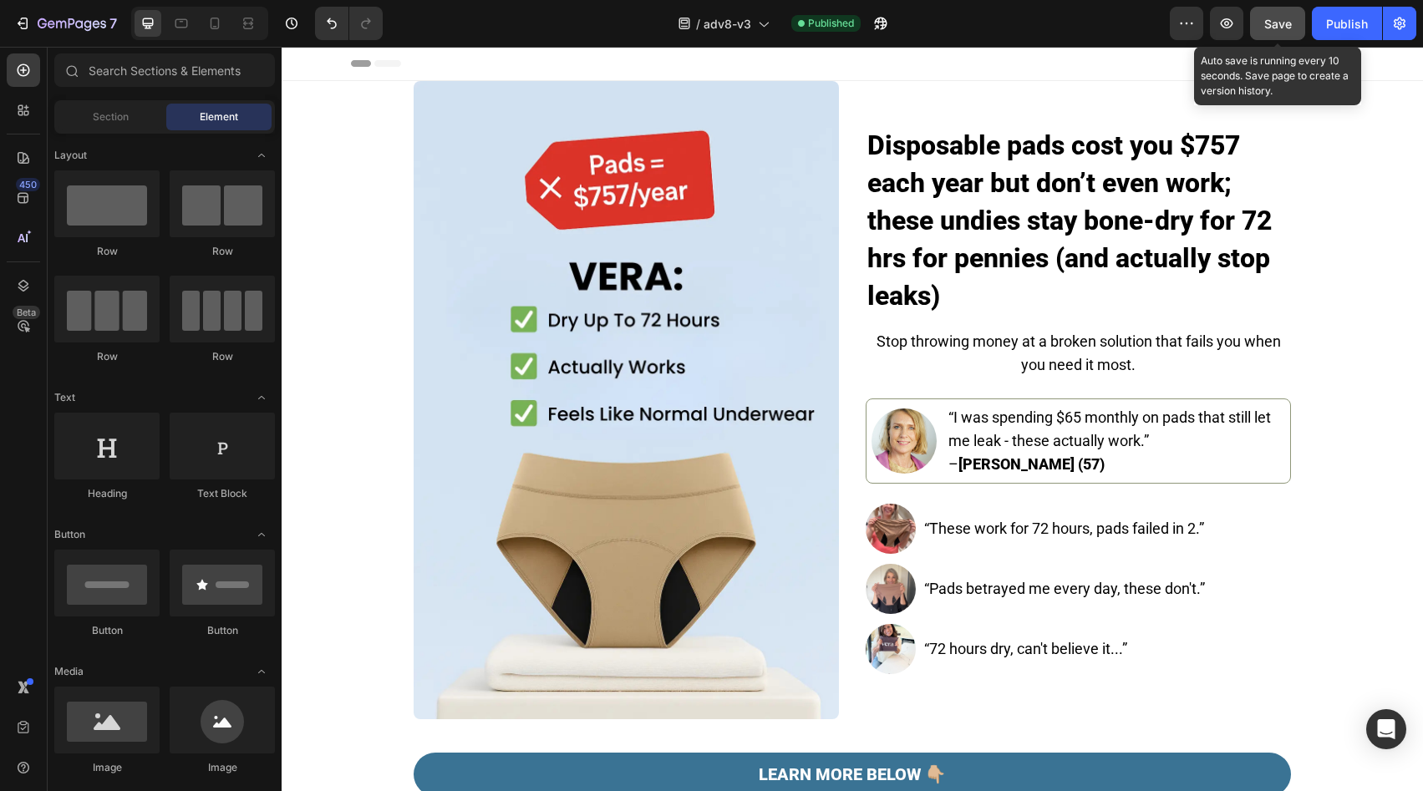
click at [1292, 33] on button "Save" at bounding box center [1277, 23] width 55 height 33
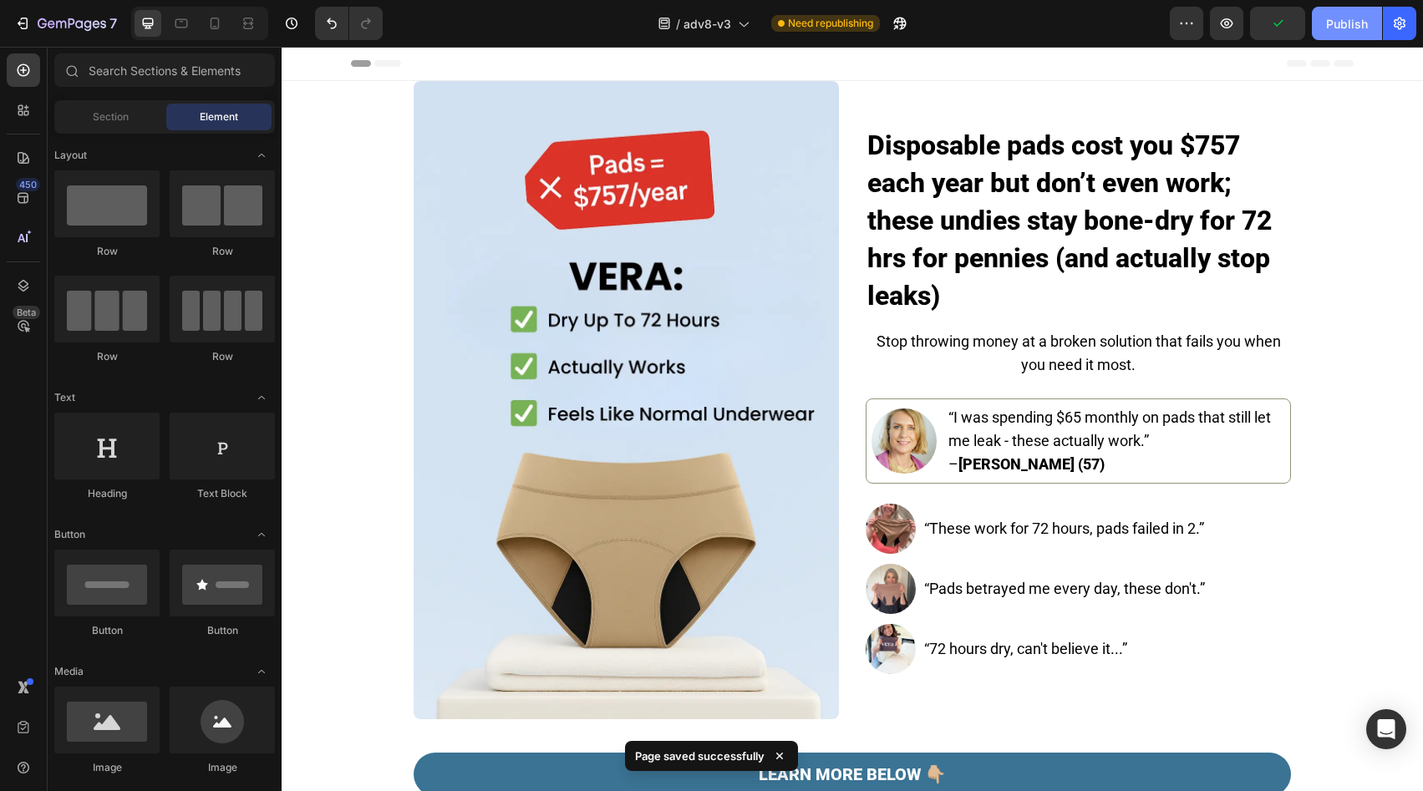
click at [1331, 30] on div "Publish" at bounding box center [1347, 24] width 42 height 18
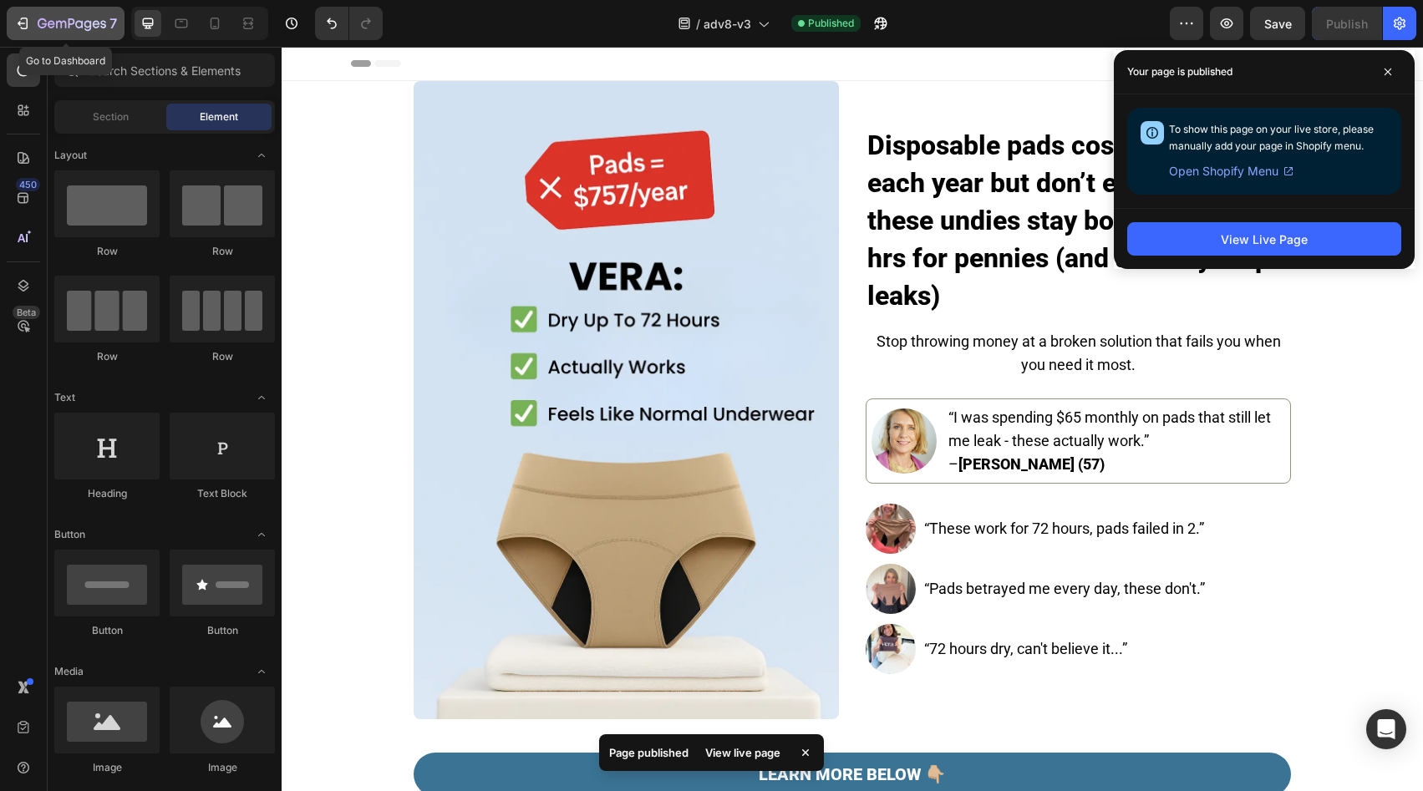
click at [69, 23] on icon "button" at bounding box center [72, 23] width 7 height 10
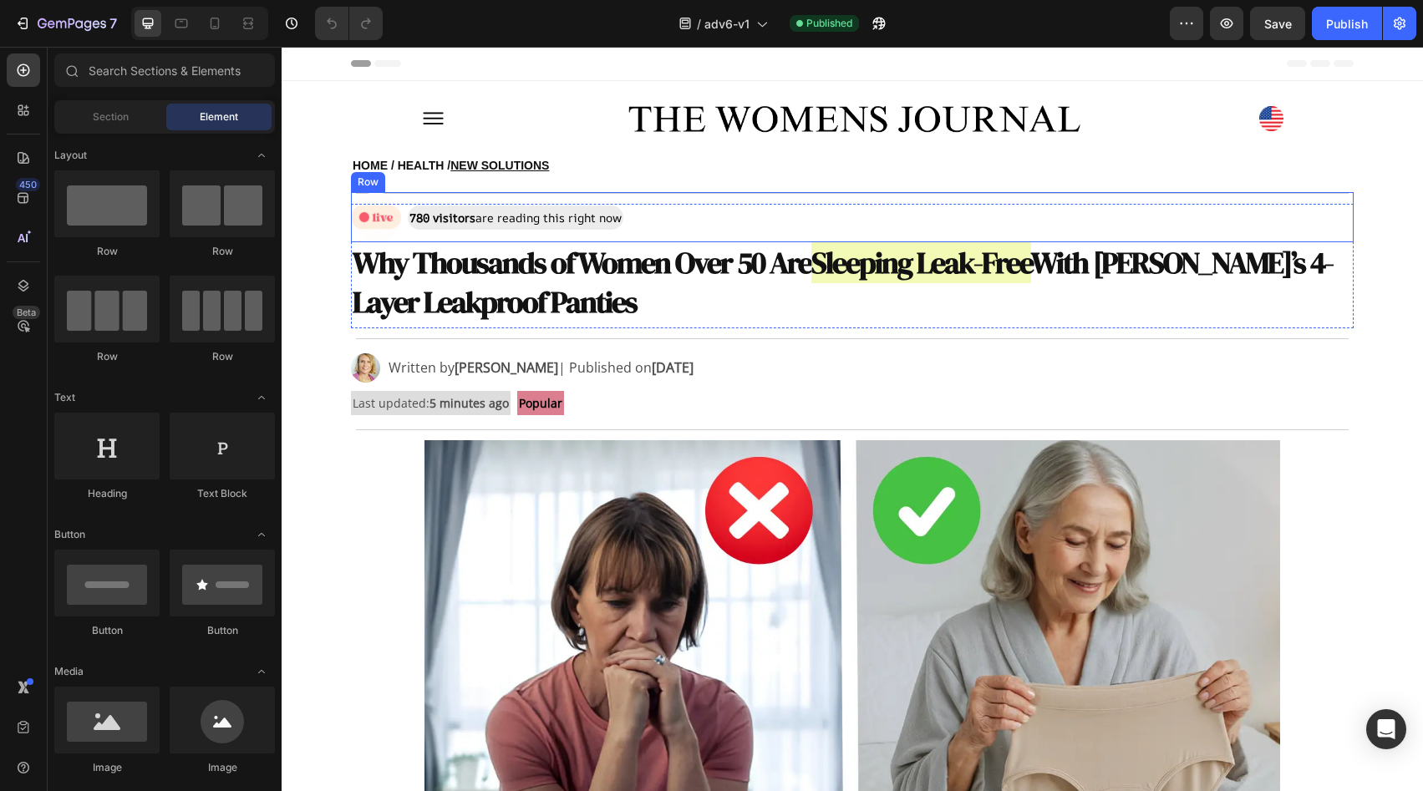
click at [679, 206] on div "Image 780 visitors are reading this right now Text Block Row" at bounding box center [852, 217] width 1003 height 50
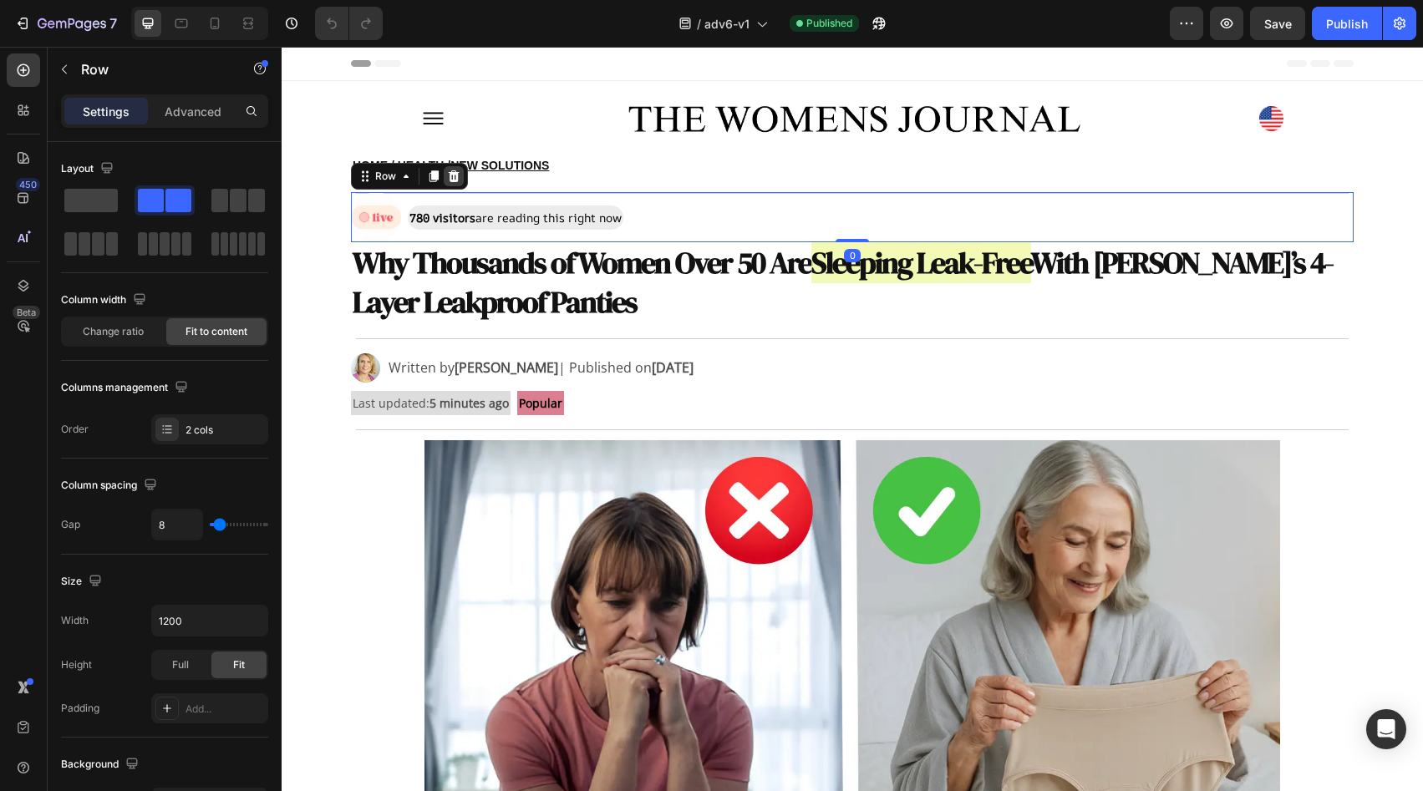
click at [455, 176] on div at bounding box center [454, 176] width 20 height 20
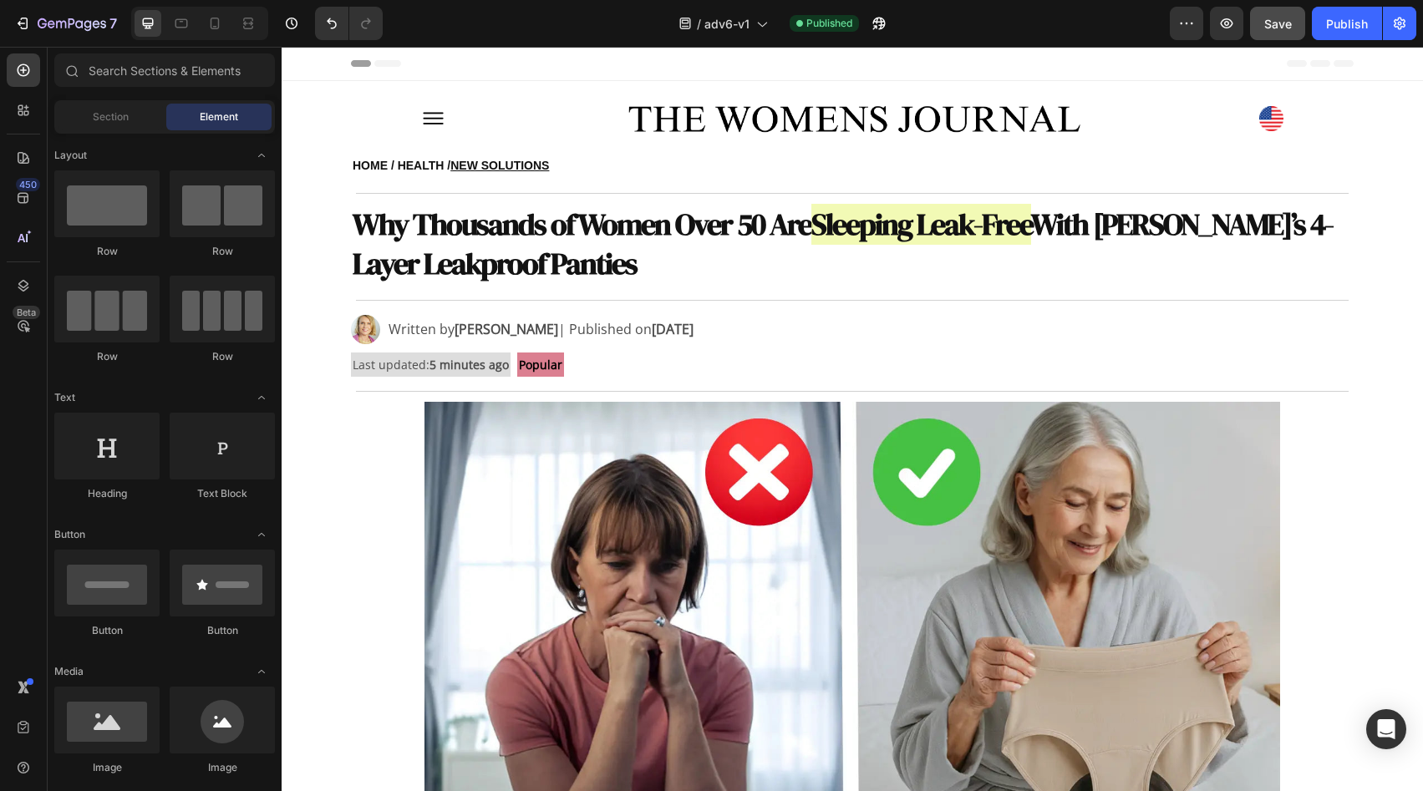
click at [1283, 37] on button "Save" at bounding box center [1277, 23] width 55 height 33
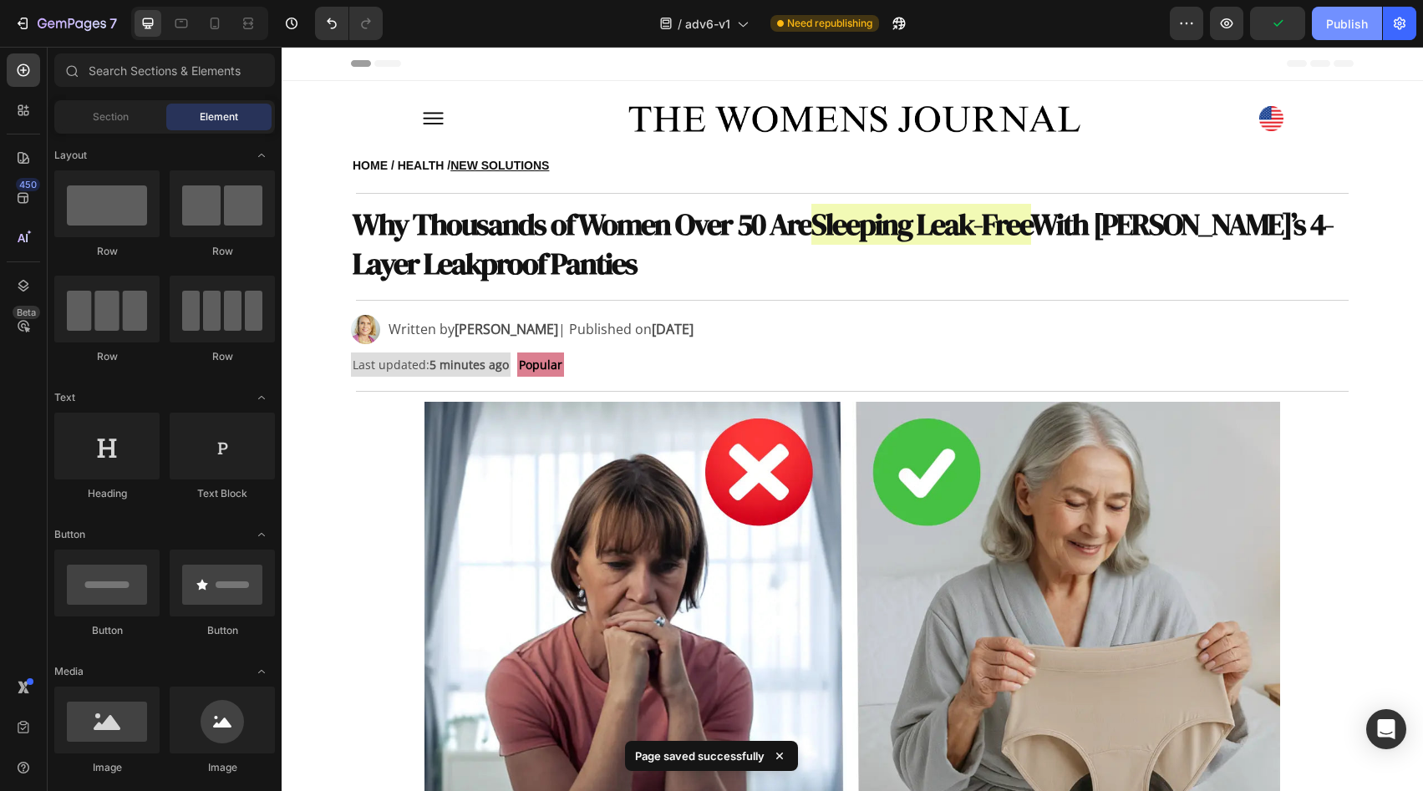
click at [1337, 33] on button "Publish" at bounding box center [1347, 23] width 70 height 33
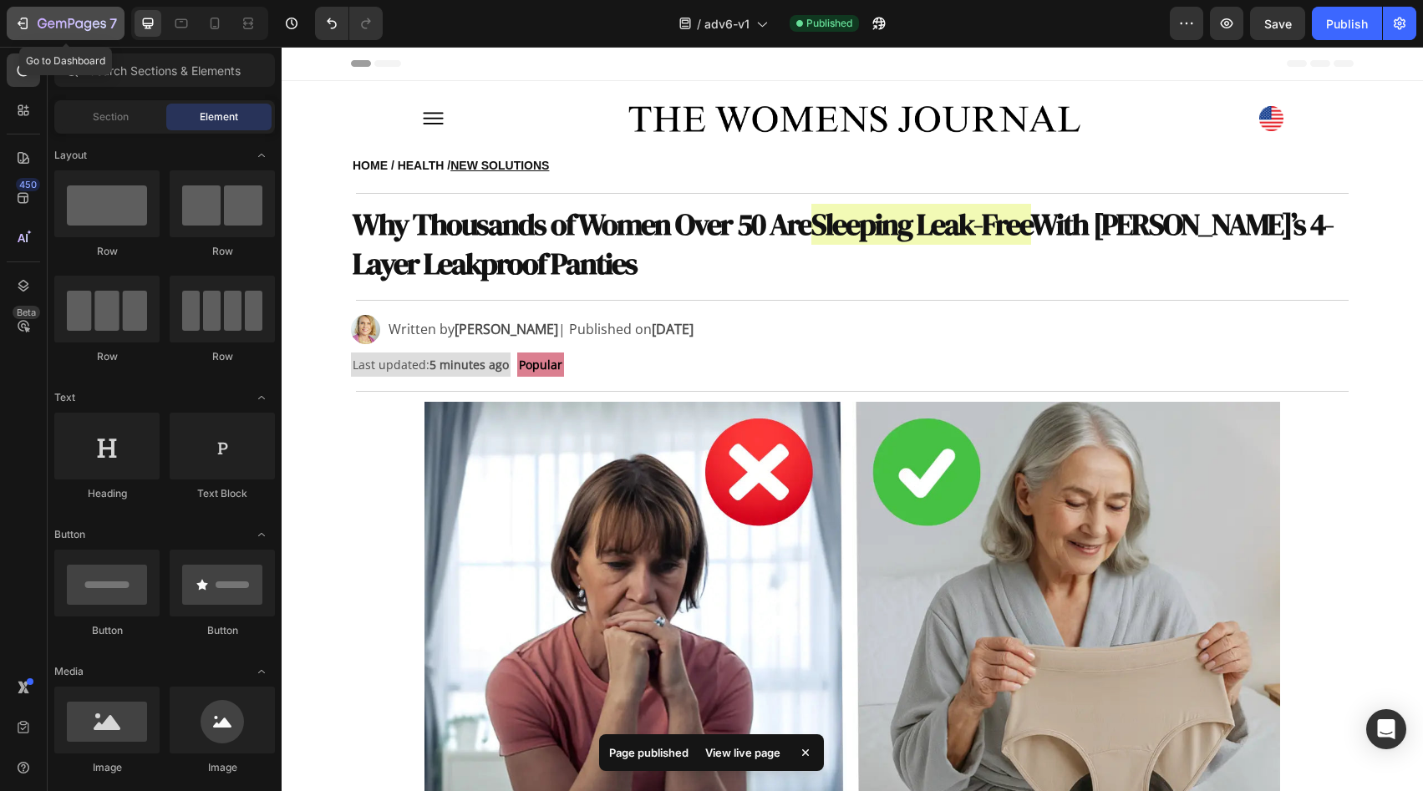
click at [69, 13] on div "7" at bounding box center [77, 23] width 79 height 20
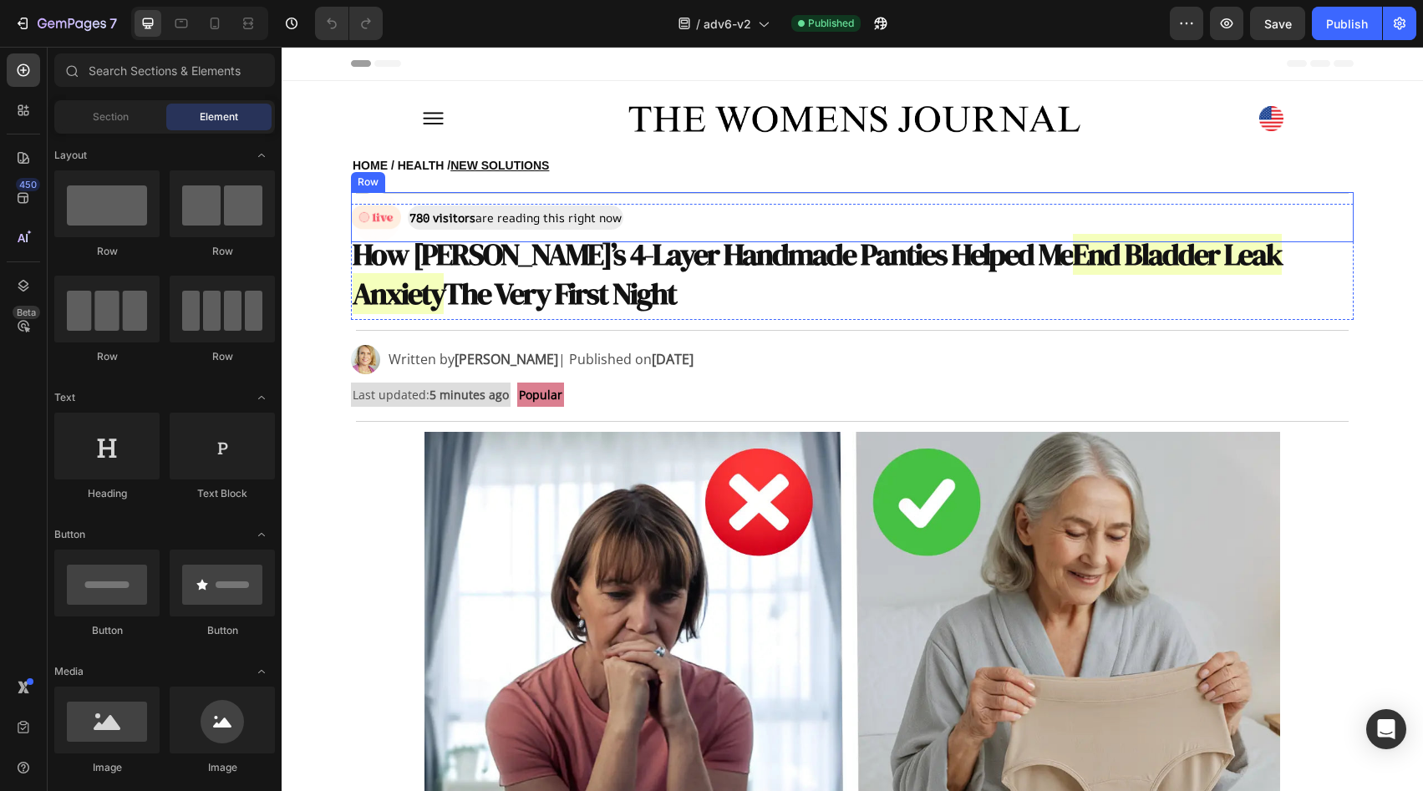
click at [717, 206] on div "Image 780 visitors are reading this right now Text Block Row" at bounding box center [852, 217] width 1003 height 50
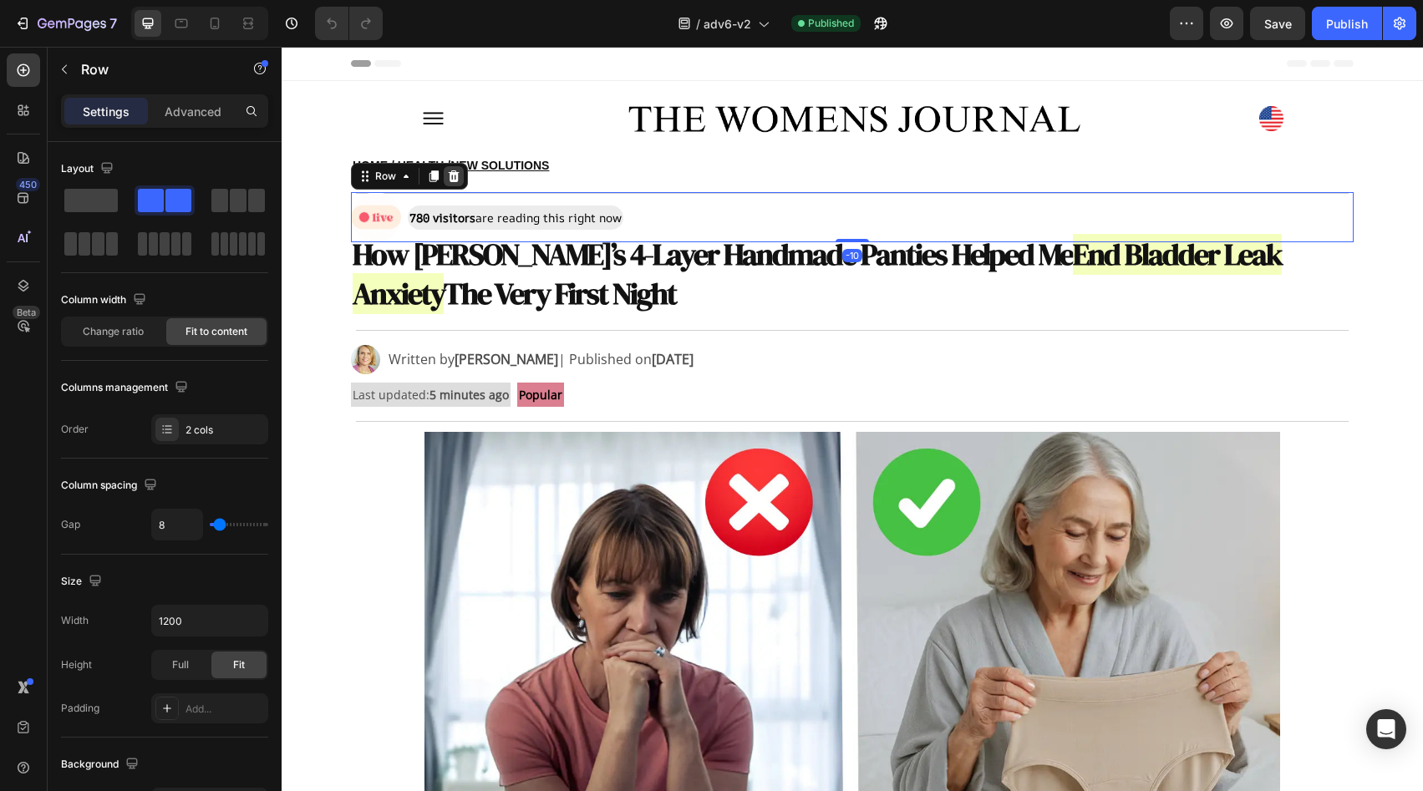
click at [449, 176] on icon at bounding box center [454, 176] width 11 height 12
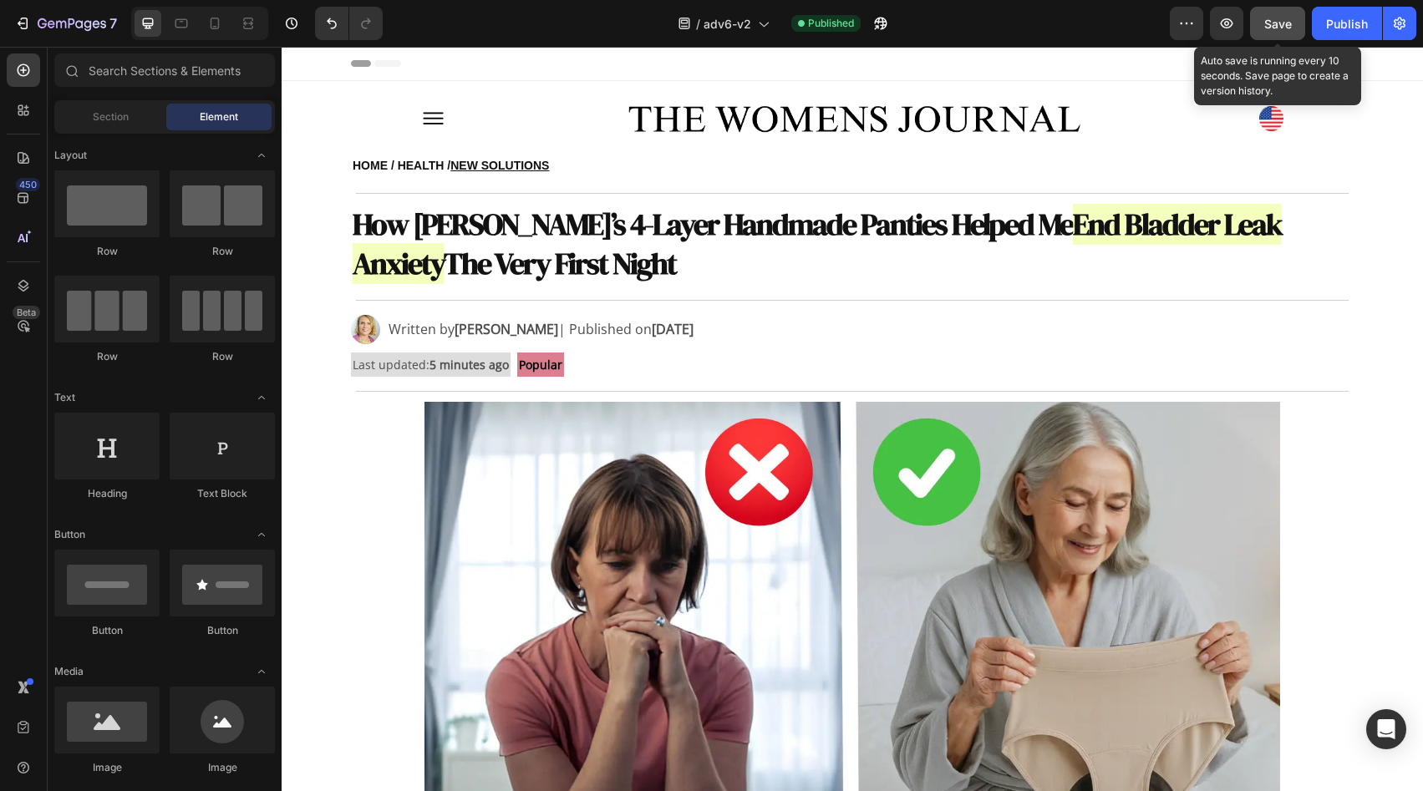
click at [1270, 24] on span "Save" at bounding box center [1279, 24] width 28 height 14
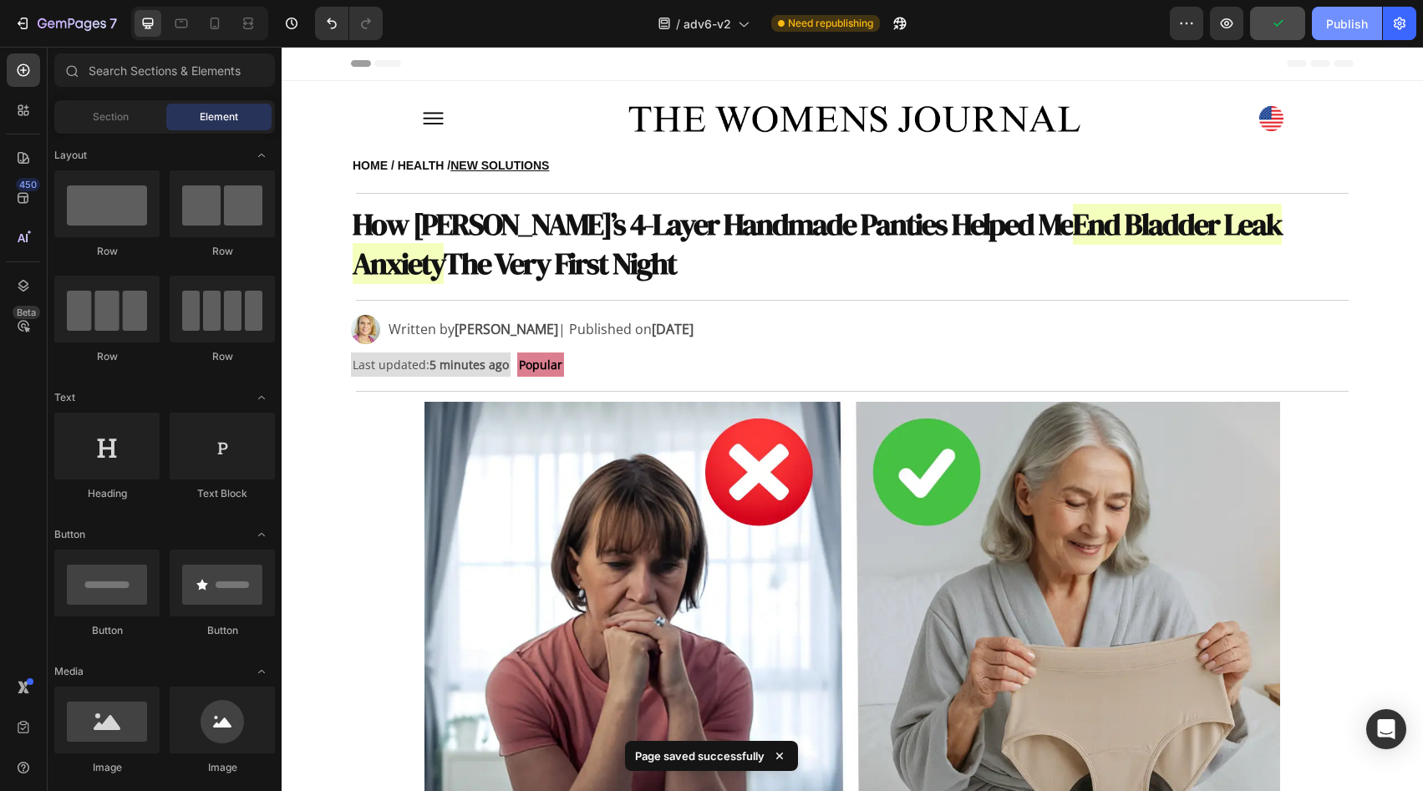
click at [1326, 23] on button "Publish" at bounding box center [1347, 23] width 70 height 33
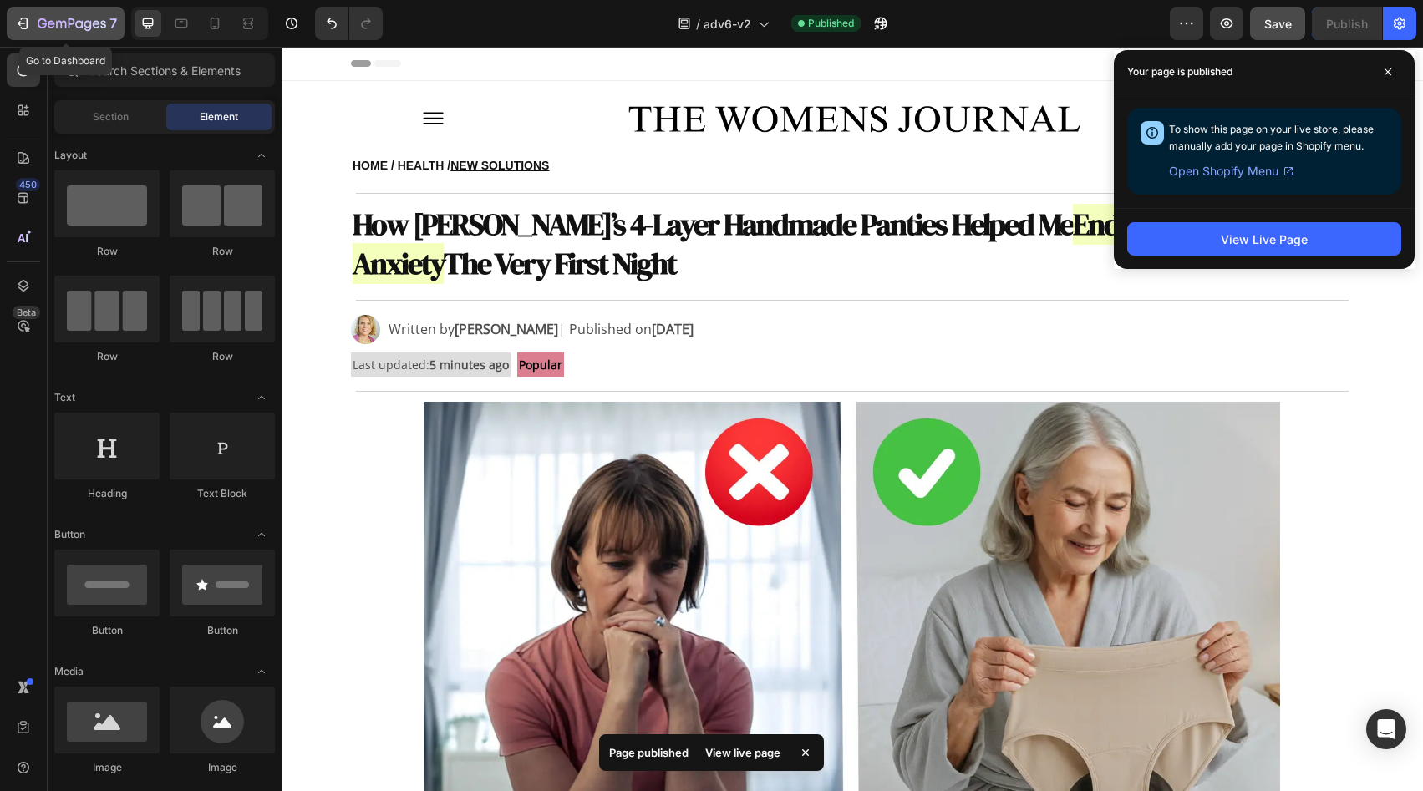
click at [91, 38] on button "7" at bounding box center [66, 23] width 118 height 33
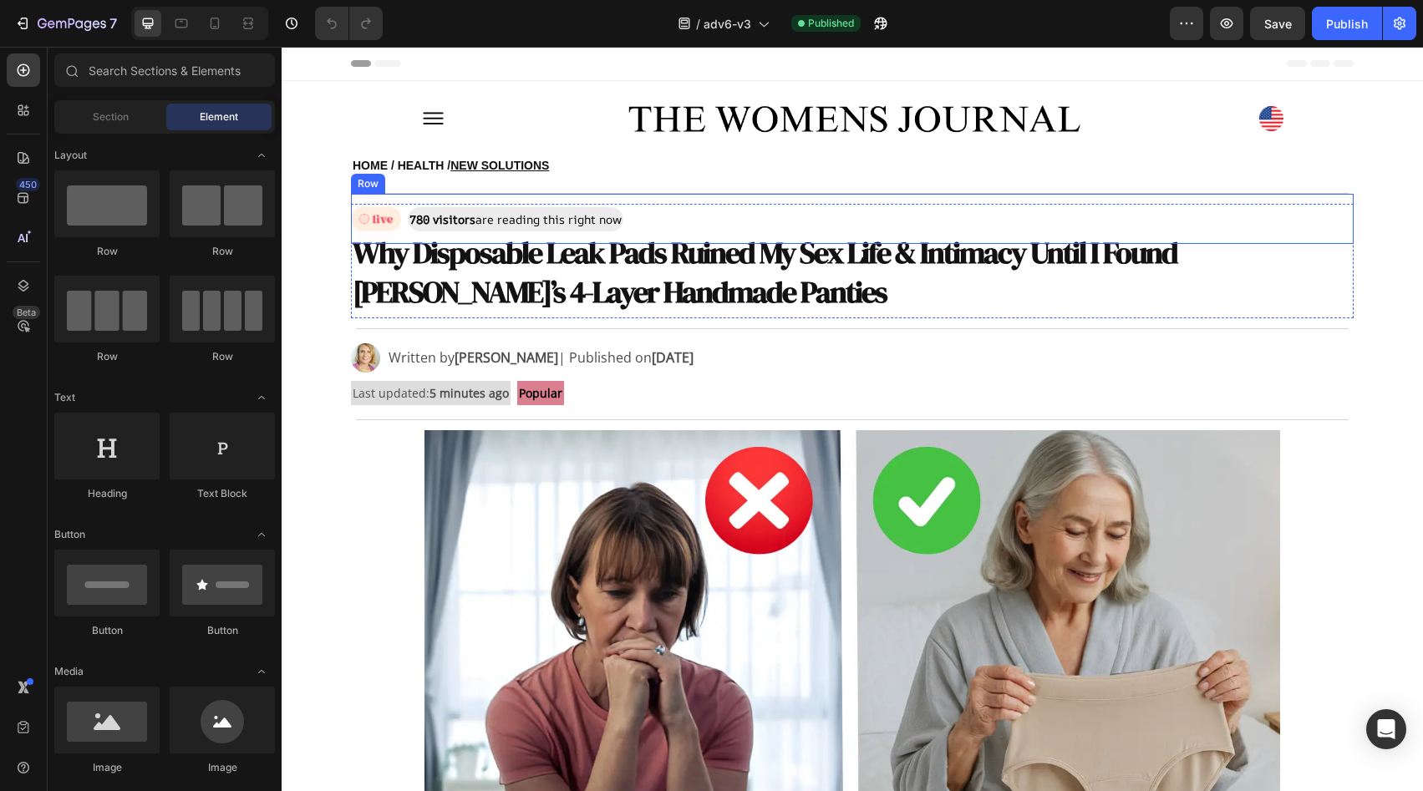
click at [649, 221] on div "Image 780 visitors are reading this right now Text Block Row" at bounding box center [852, 219] width 1003 height 50
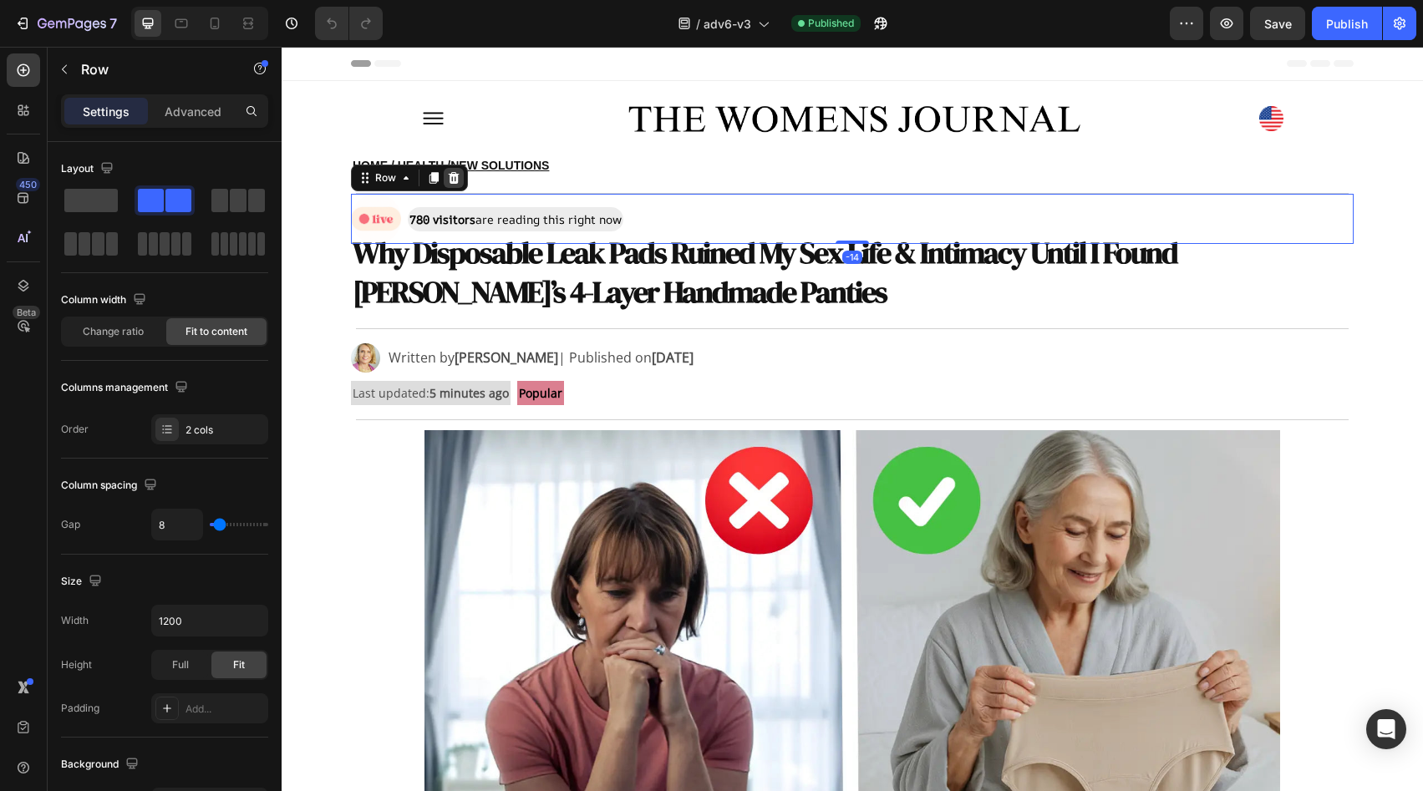
click at [449, 176] on icon at bounding box center [454, 178] width 11 height 12
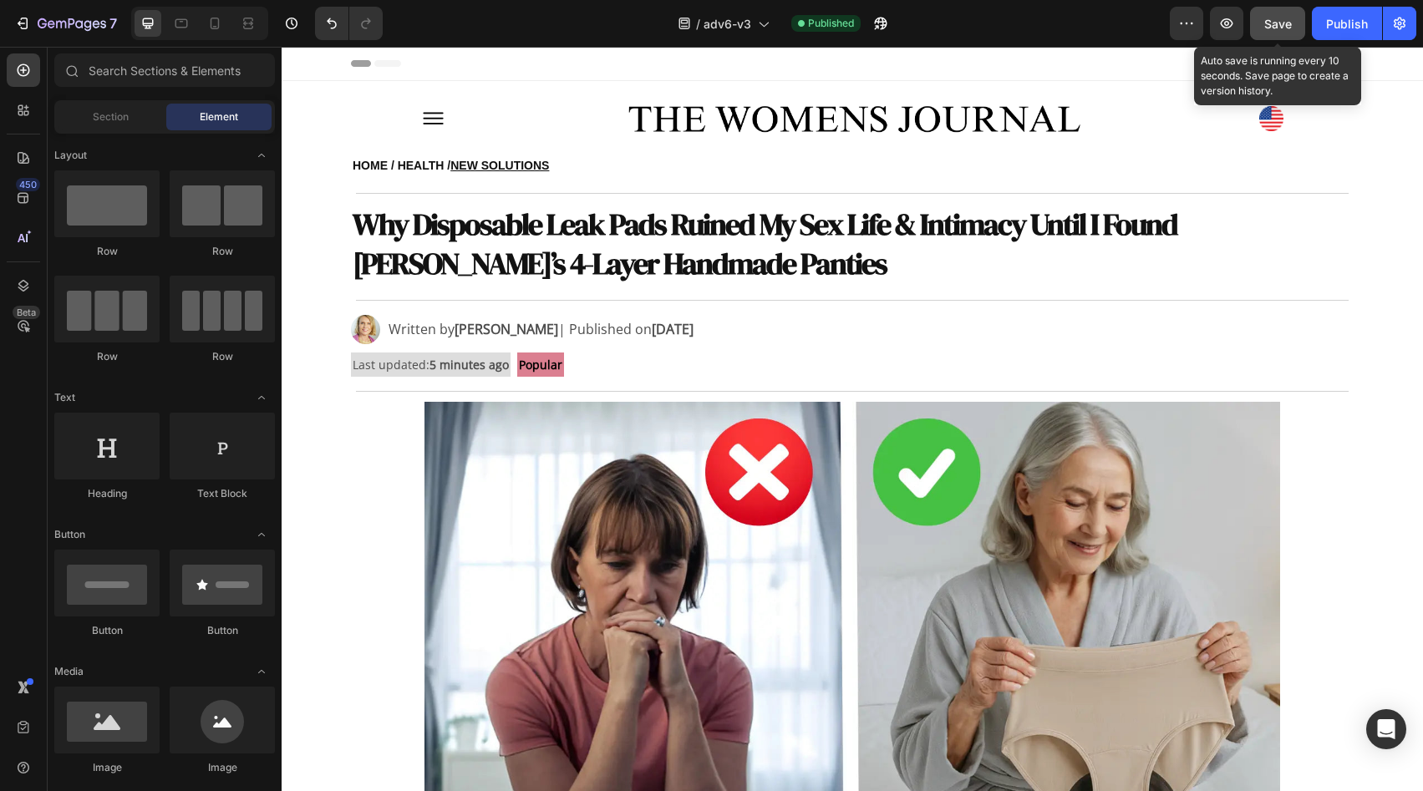
click at [1271, 18] on span "Save" at bounding box center [1279, 24] width 28 height 14
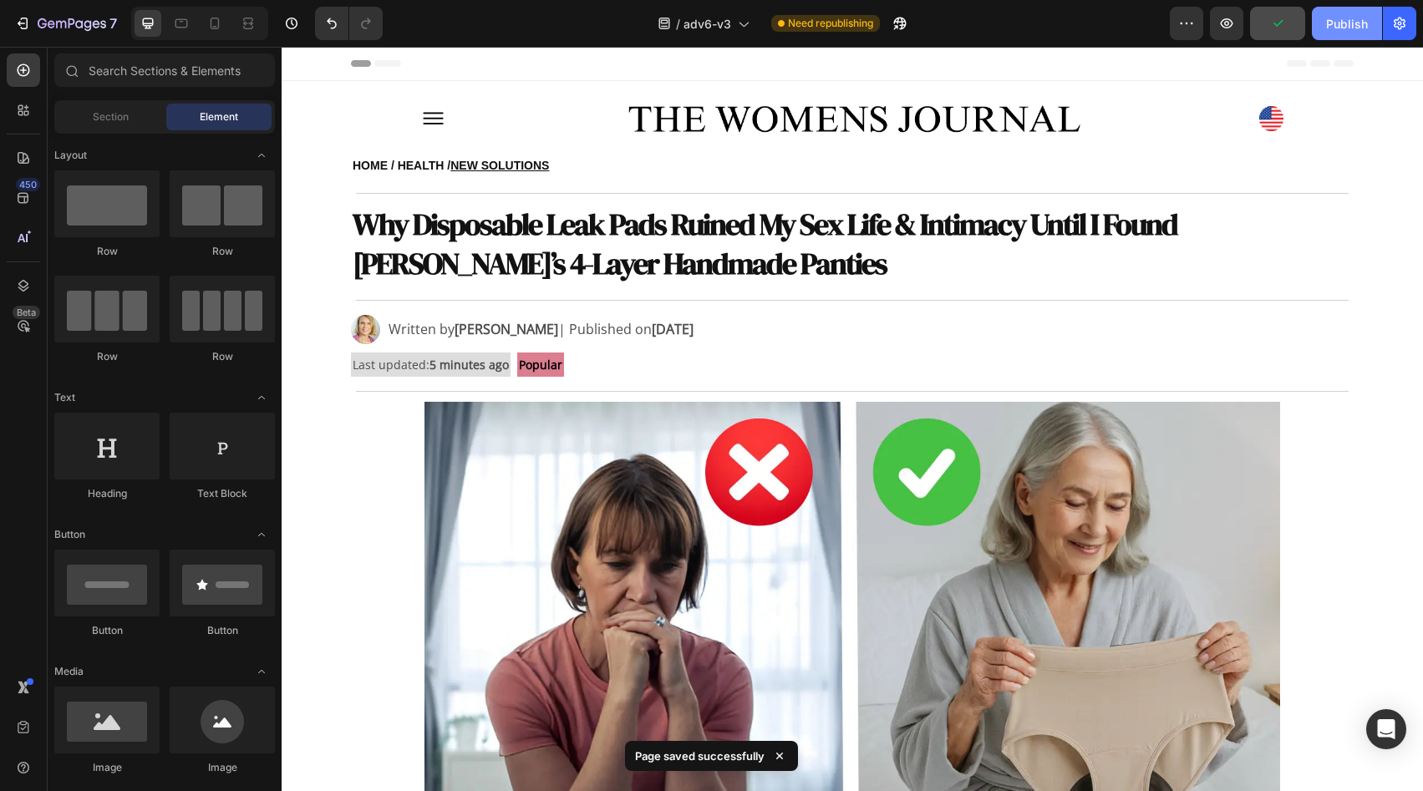
click at [1327, 18] on div "Publish" at bounding box center [1347, 24] width 42 height 18
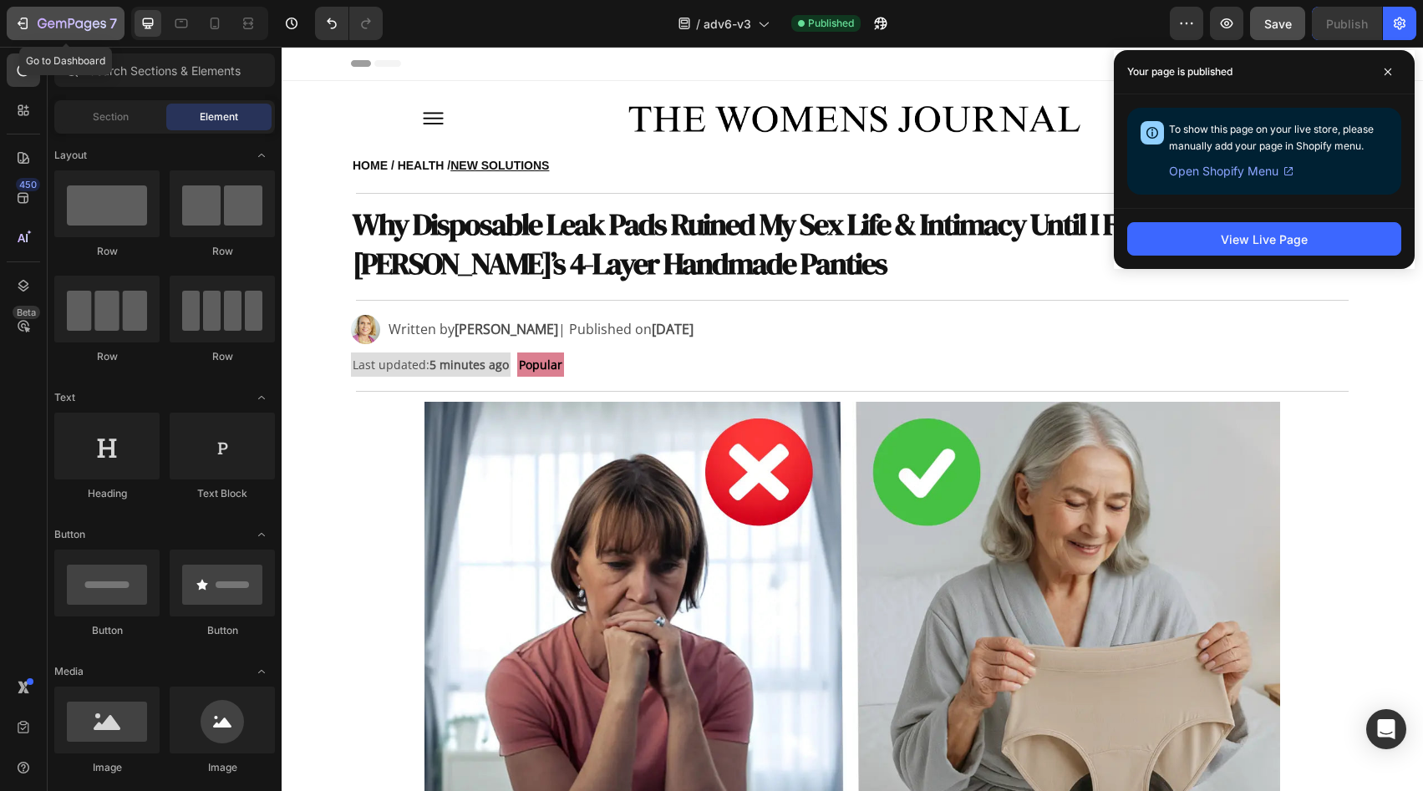
click at [94, 34] on button "7" at bounding box center [66, 23] width 118 height 33
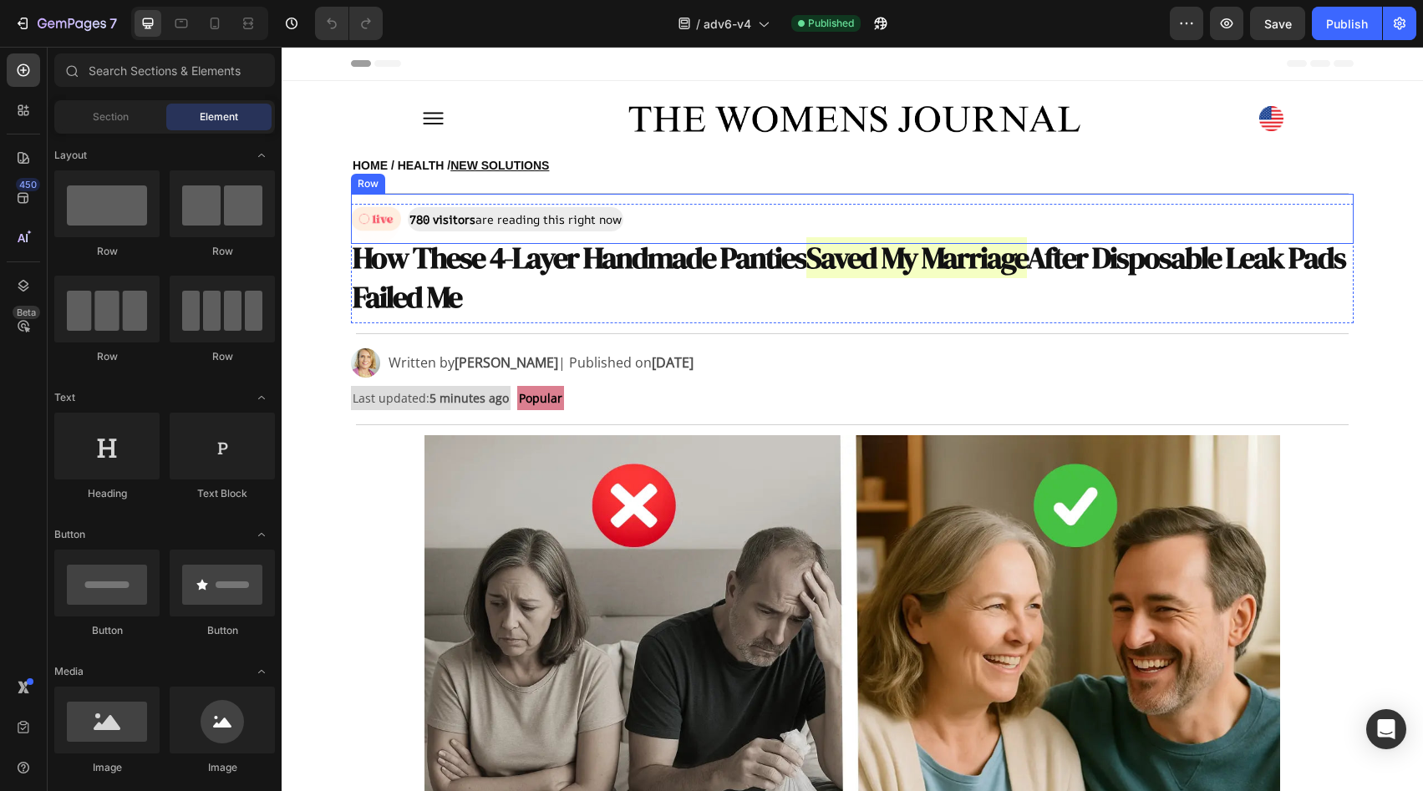
click at [643, 231] on div "Image 780 visitors are reading this right now Text Block Row" at bounding box center [852, 219] width 1003 height 50
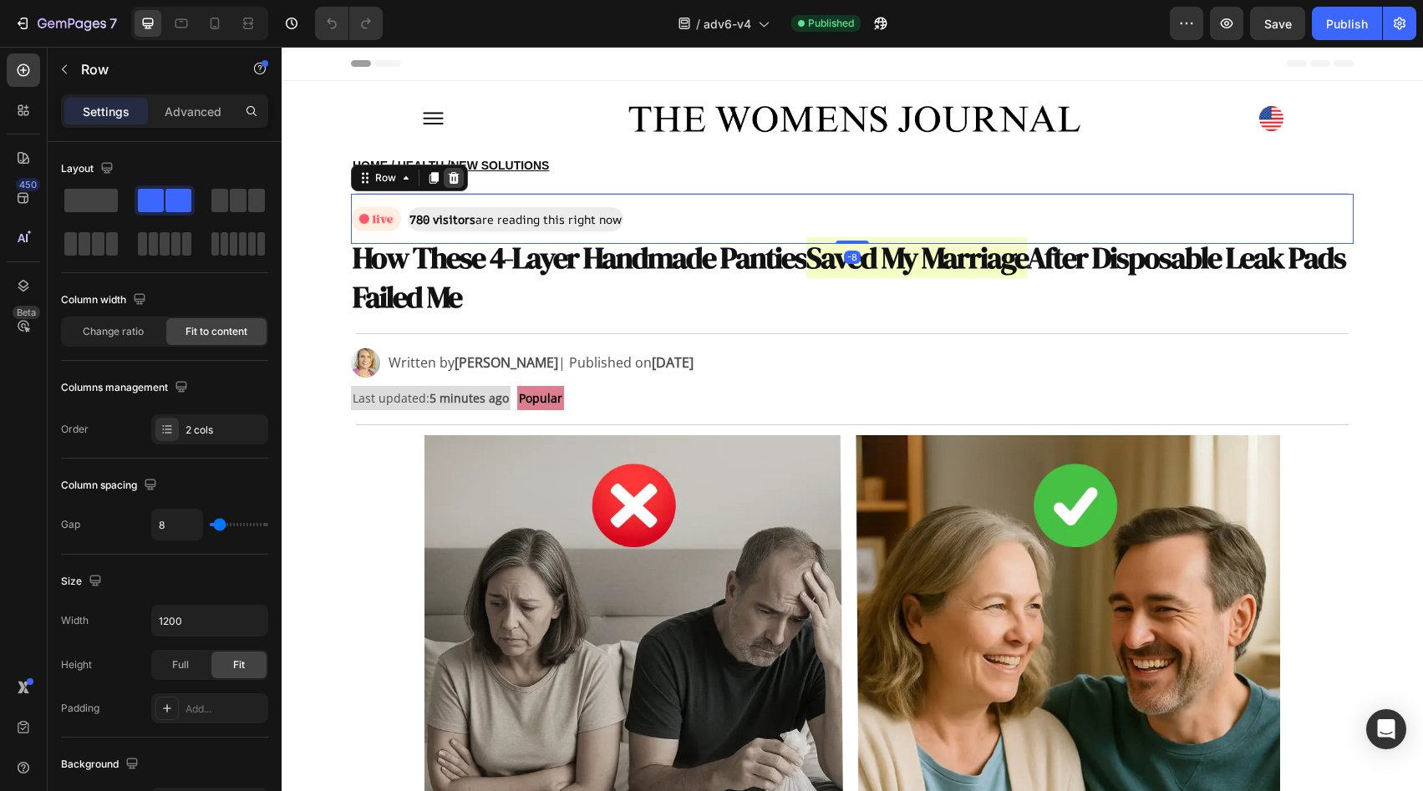
click at [447, 181] on icon at bounding box center [453, 177] width 13 height 13
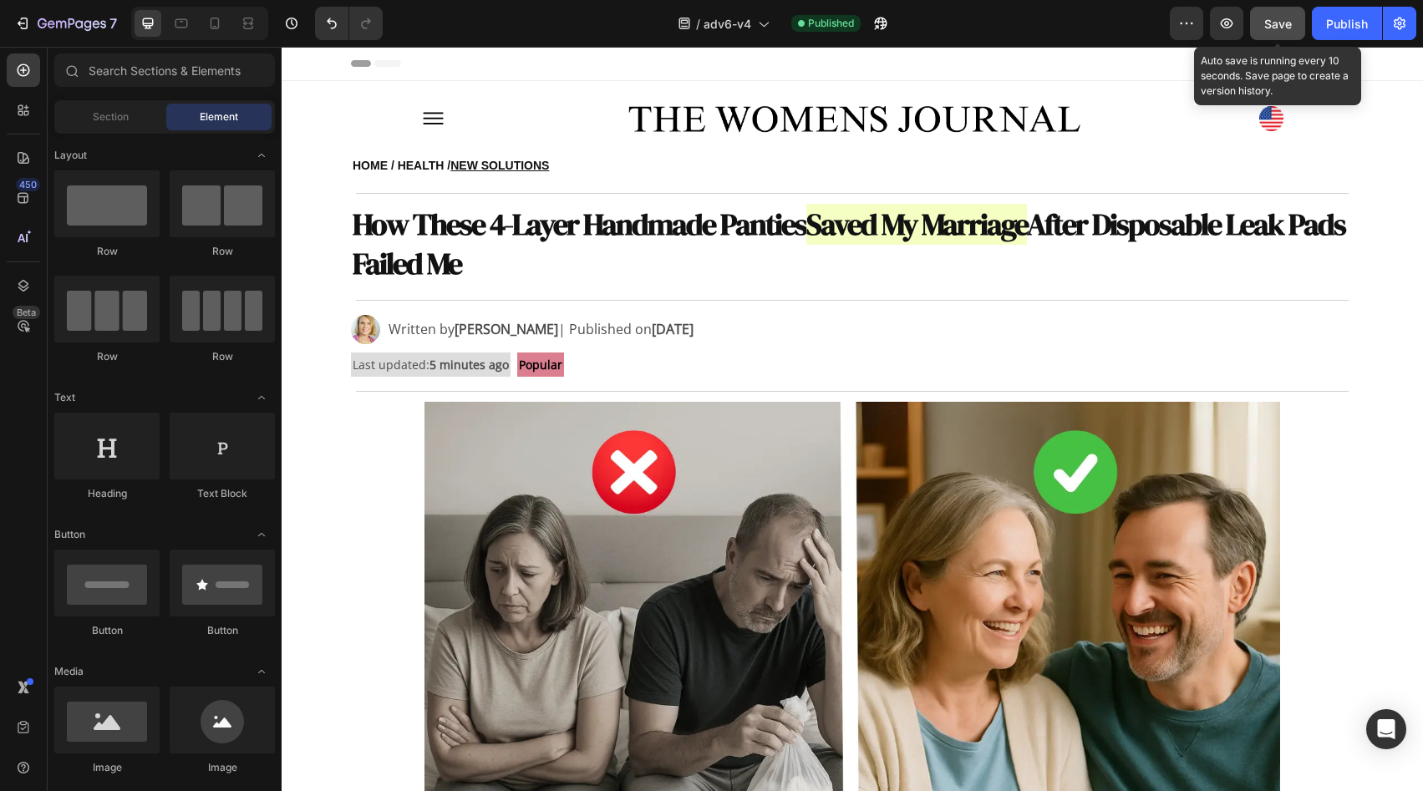
click at [1290, 30] on span "Save" at bounding box center [1279, 24] width 28 height 14
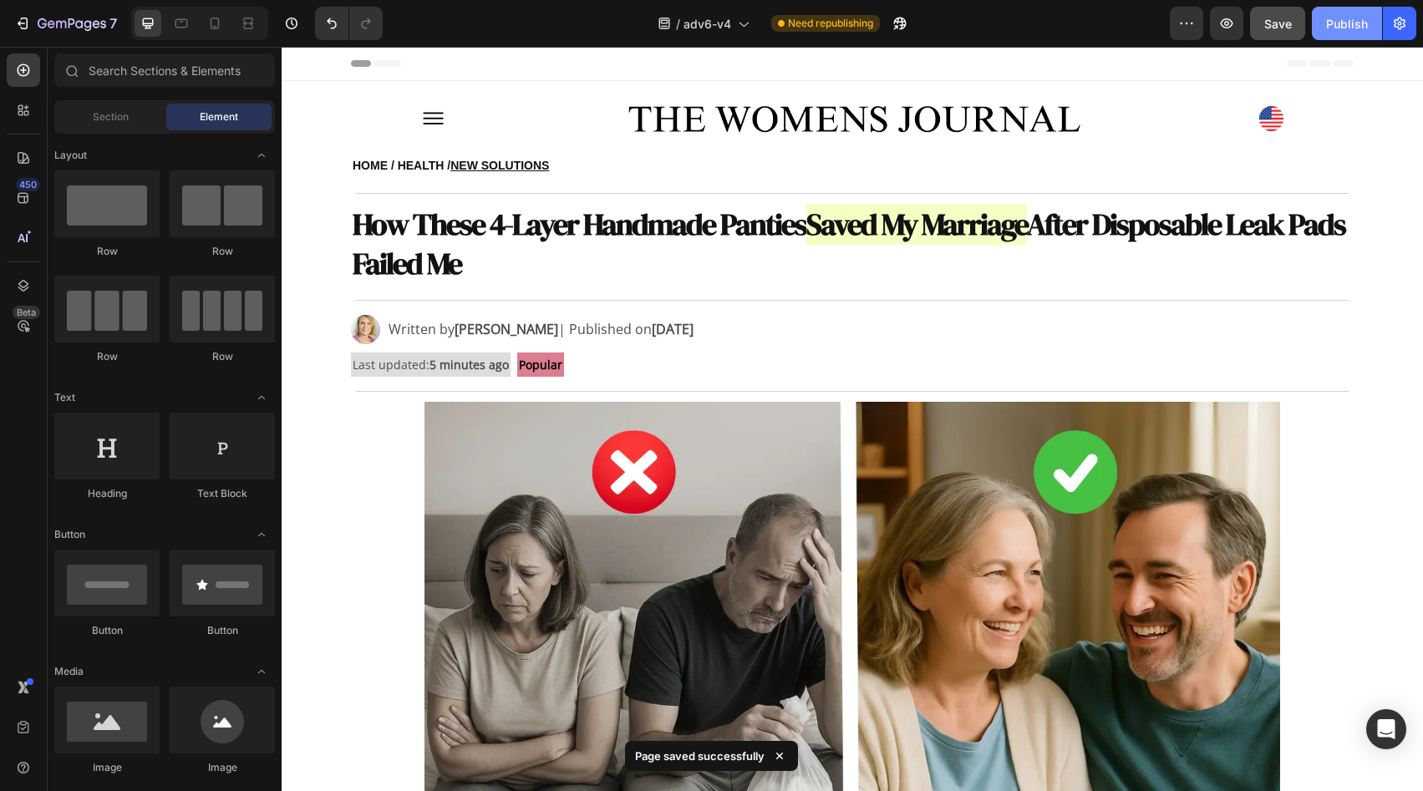
click at [1340, 24] on div "Publish" at bounding box center [1347, 24] width 42 height 18
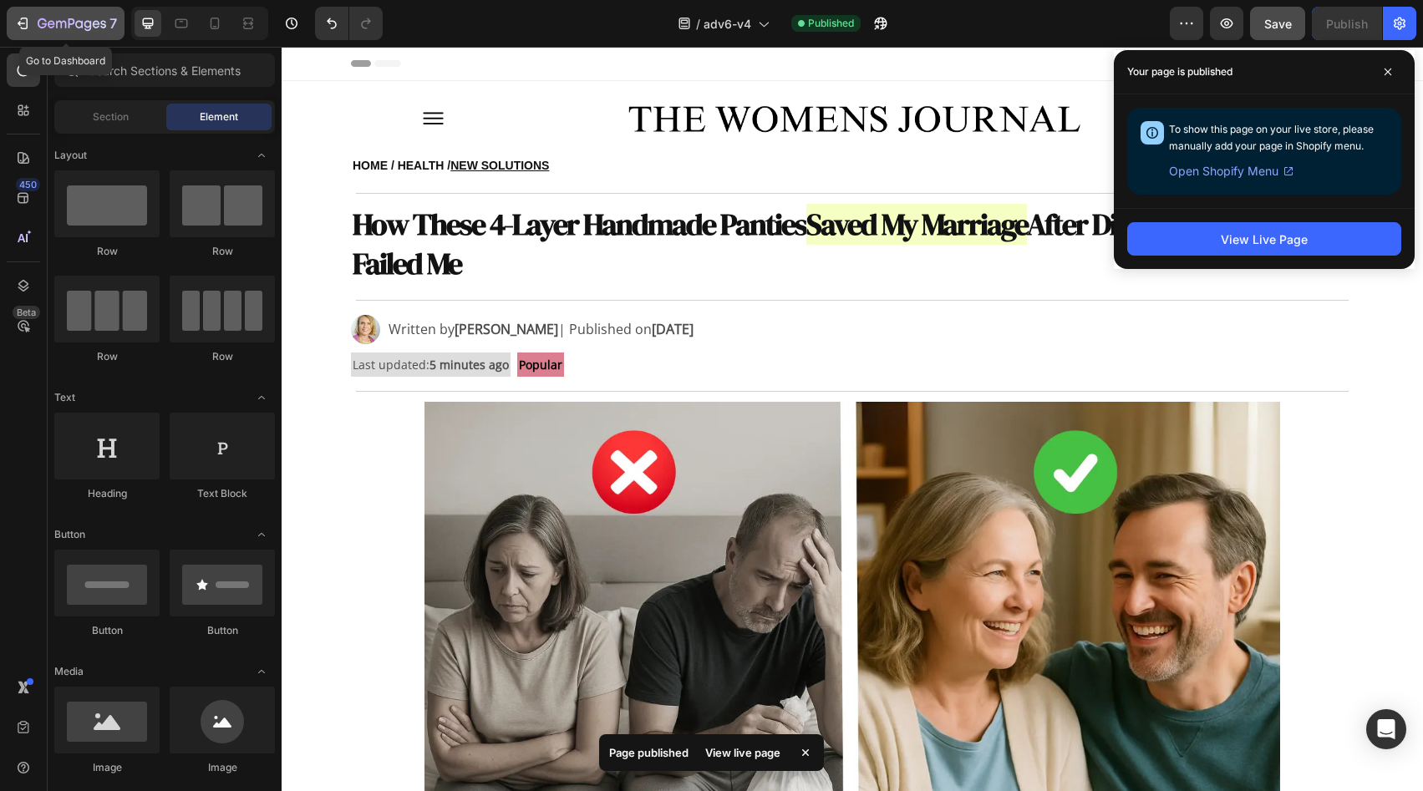
click at [82, 22] on icon "button" at bounding box center [79, 24] width 8 height 8
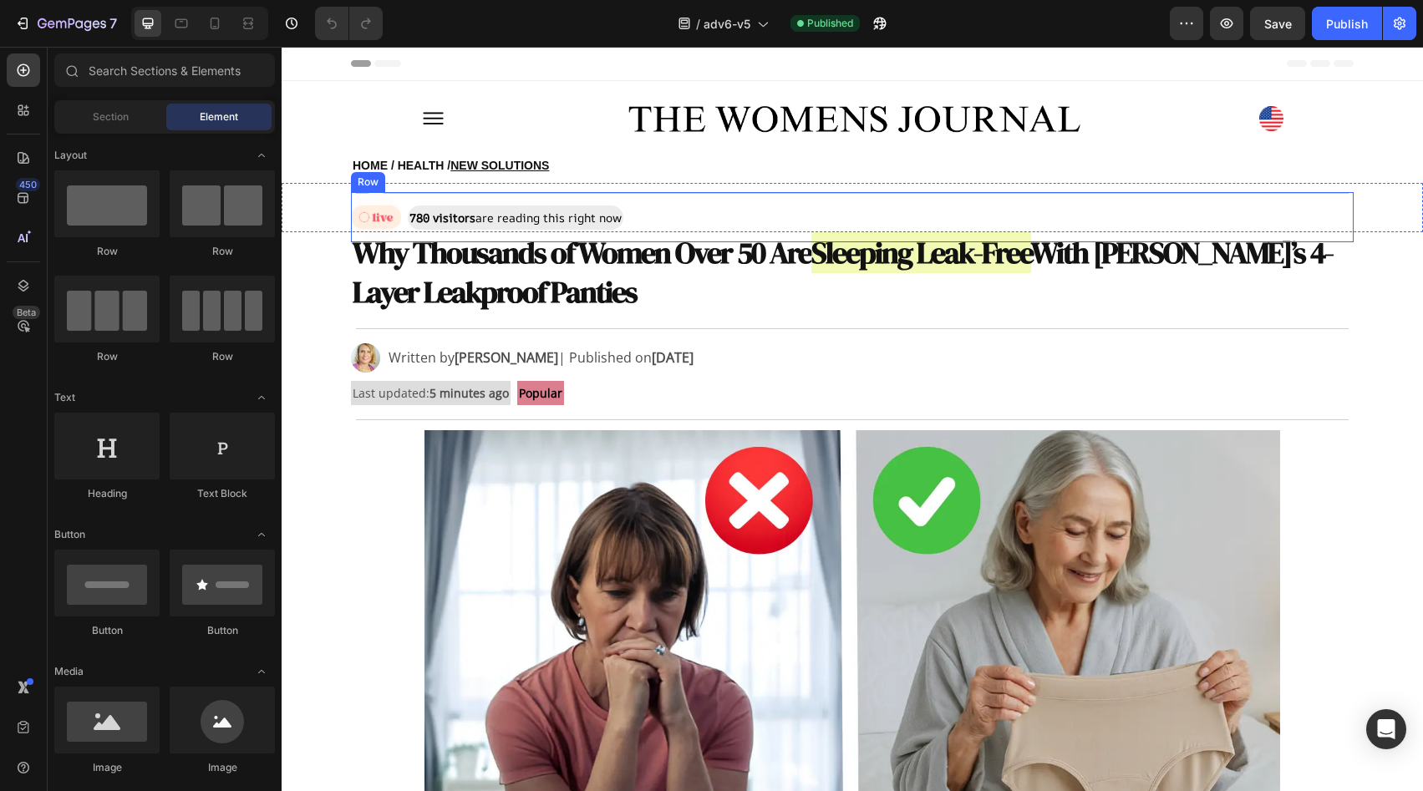
click at [685, 219] on div "Image 780 visitors are reading this right now Text Block Row" at bounding box center [852, 217] width 1003 height 50
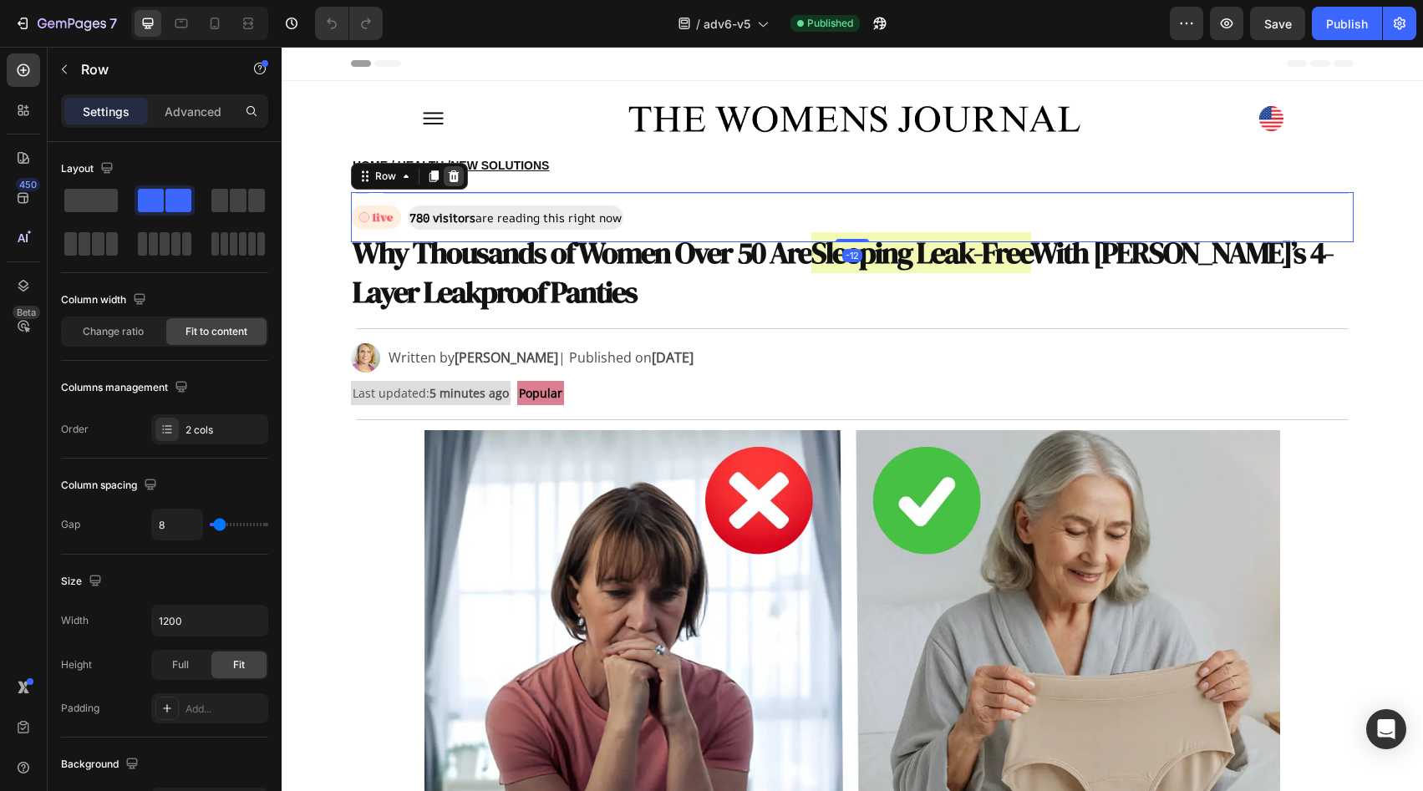
click at [450, 180] on icon at bounding box center [454, 176] width 11 height 12
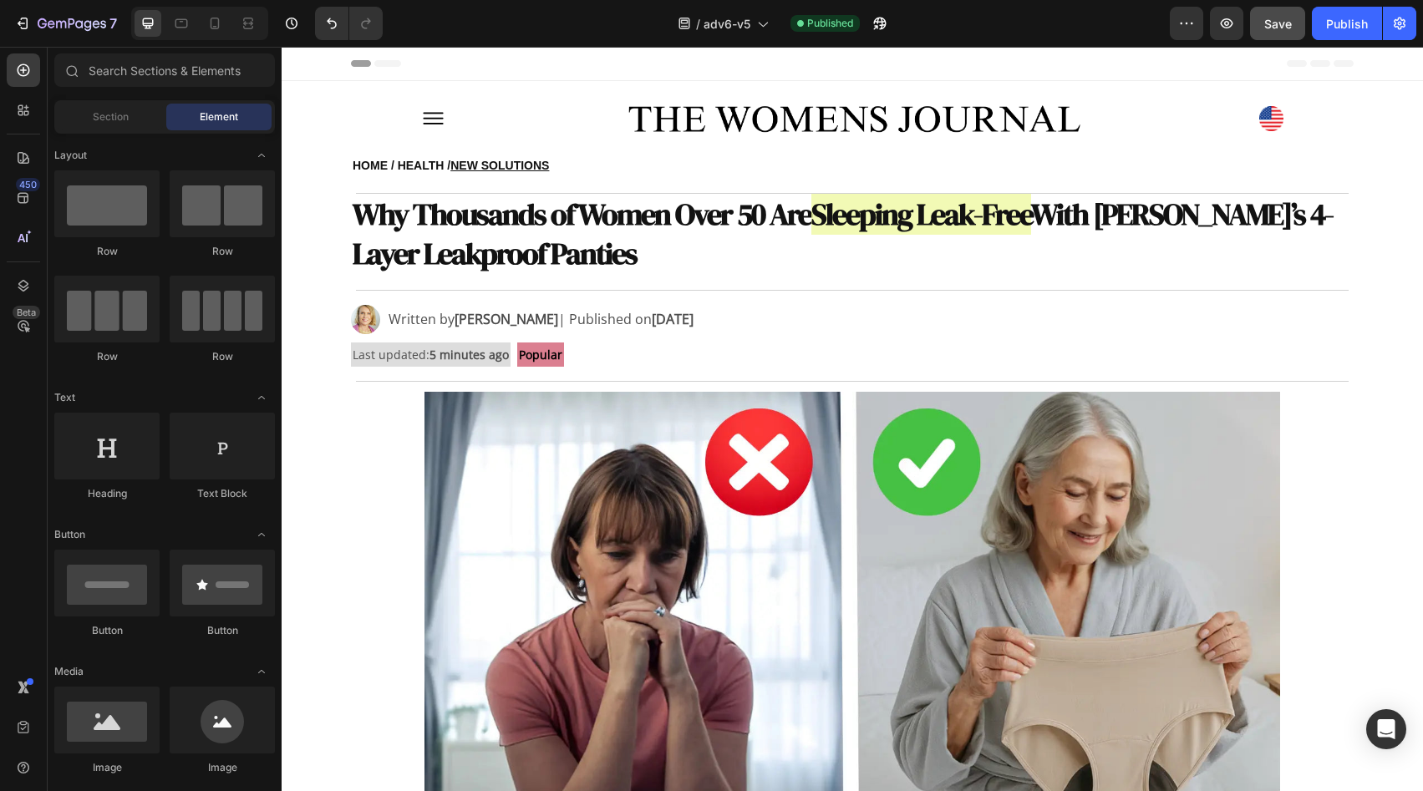
click at [1300, 14] on button "Save" at bounding box center [1277, 23] width 55 height 33
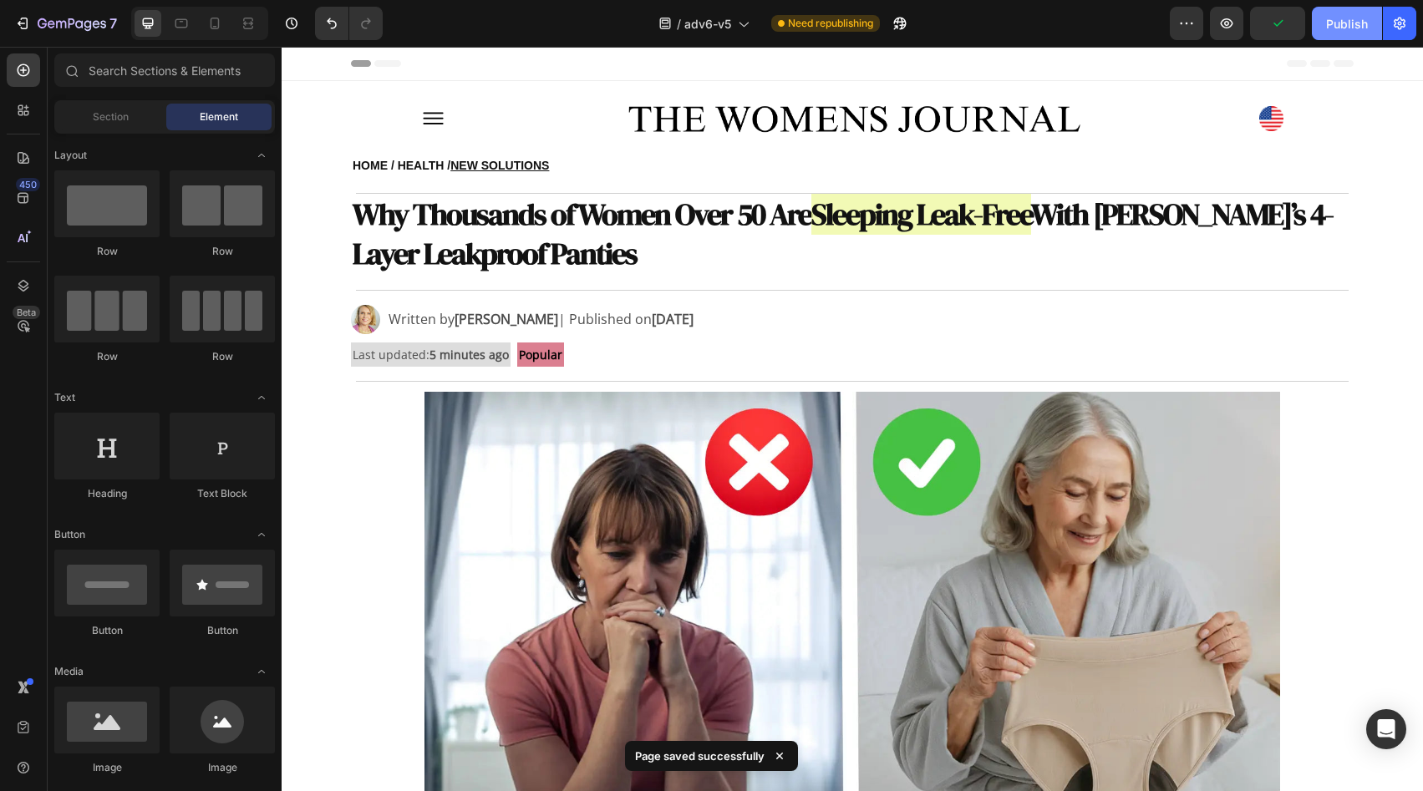
click at [1341, 29] on div "Publish" at bounding box center [1347, 24] width 42 height 18
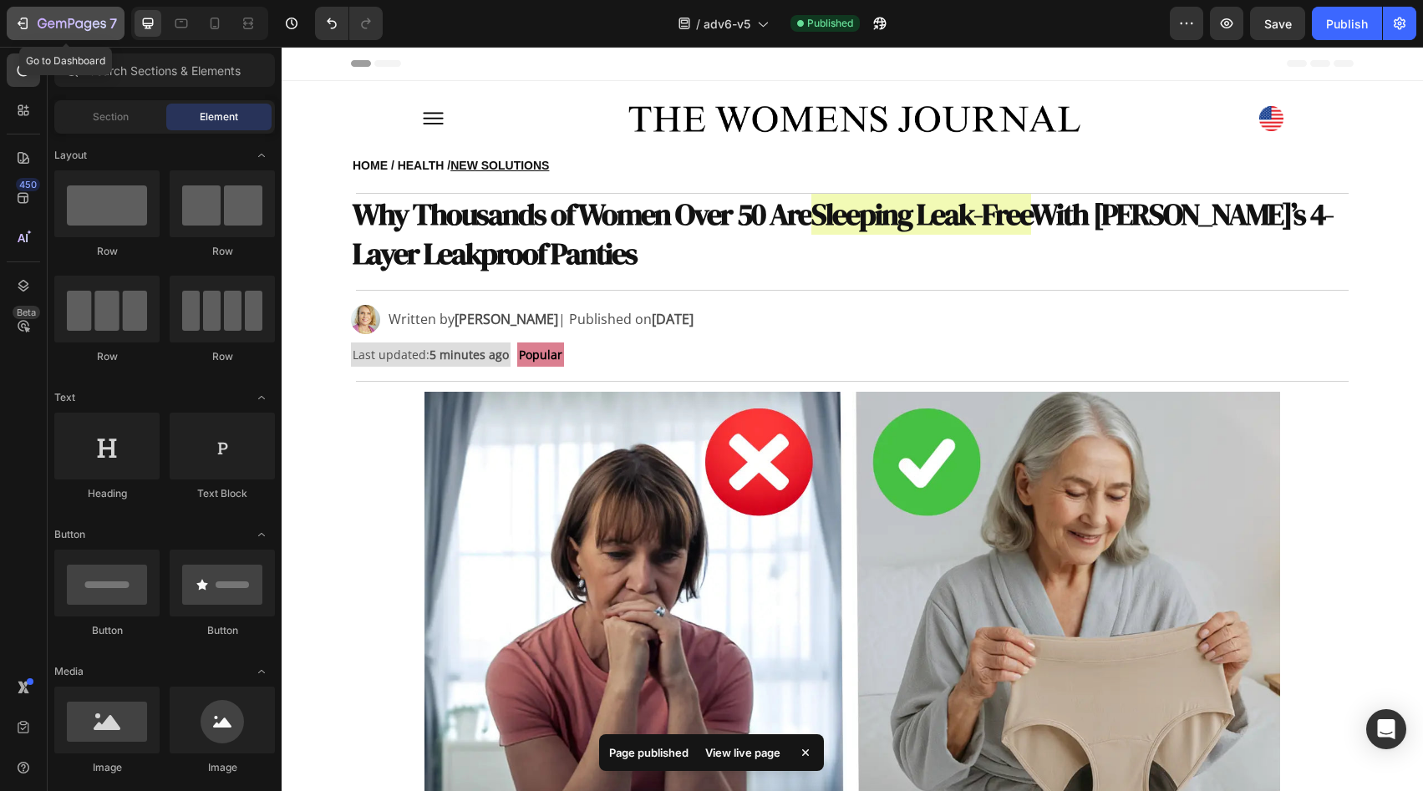
click at [86, 37] on button "7" at bounding box center [66, 23] width 118 height 33
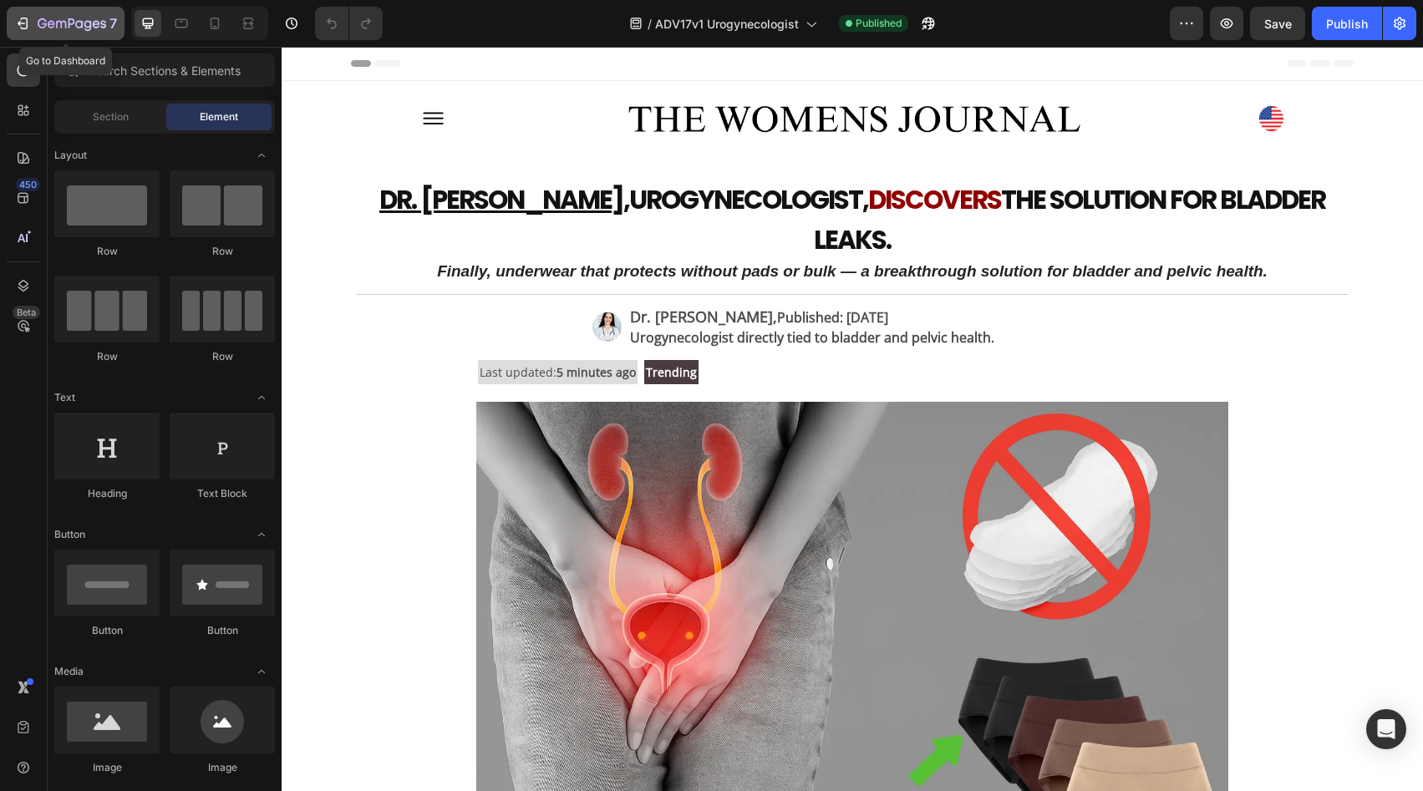
click at [73, 28] on icon "button" at bounding box center [72, 25] width 69 height 14
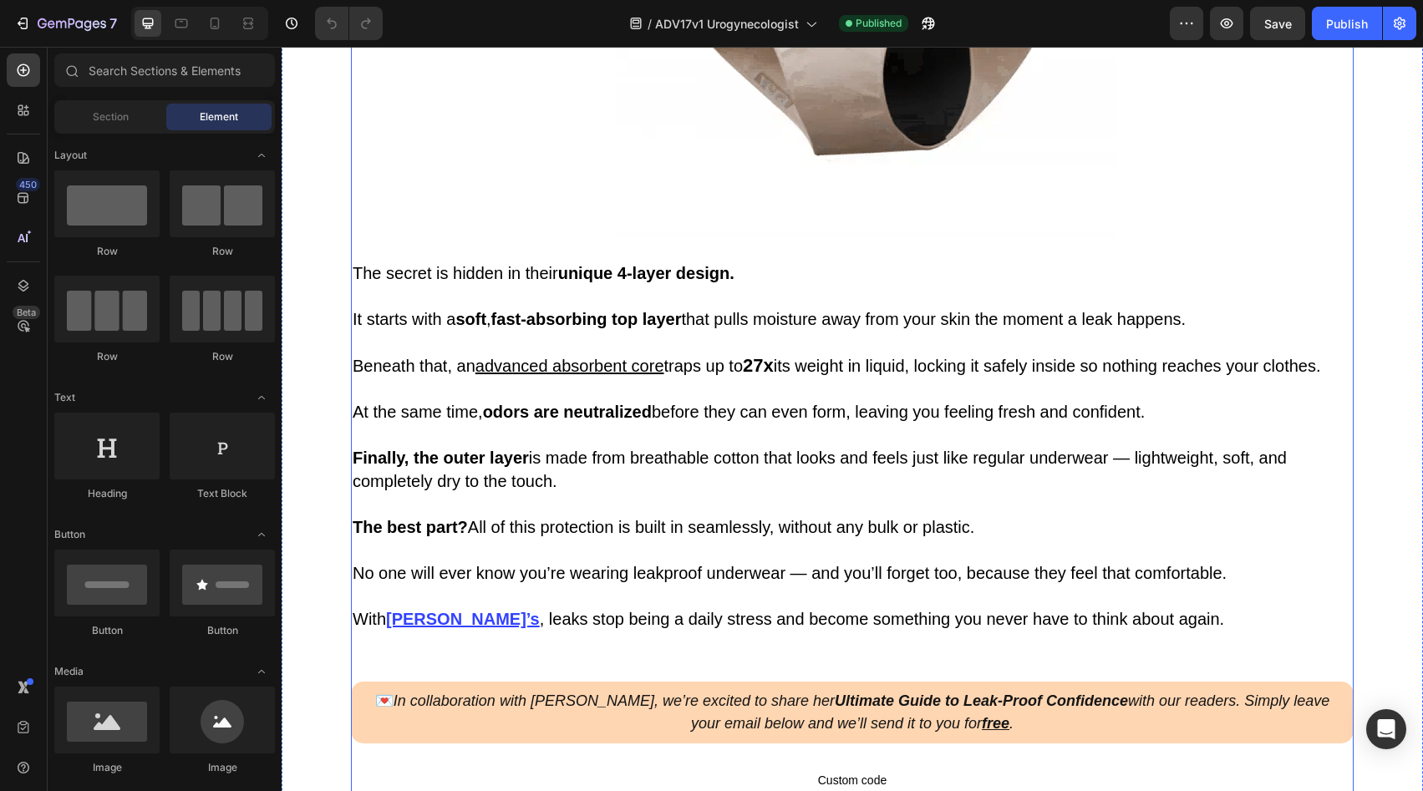
scroll to position [1952, 0]
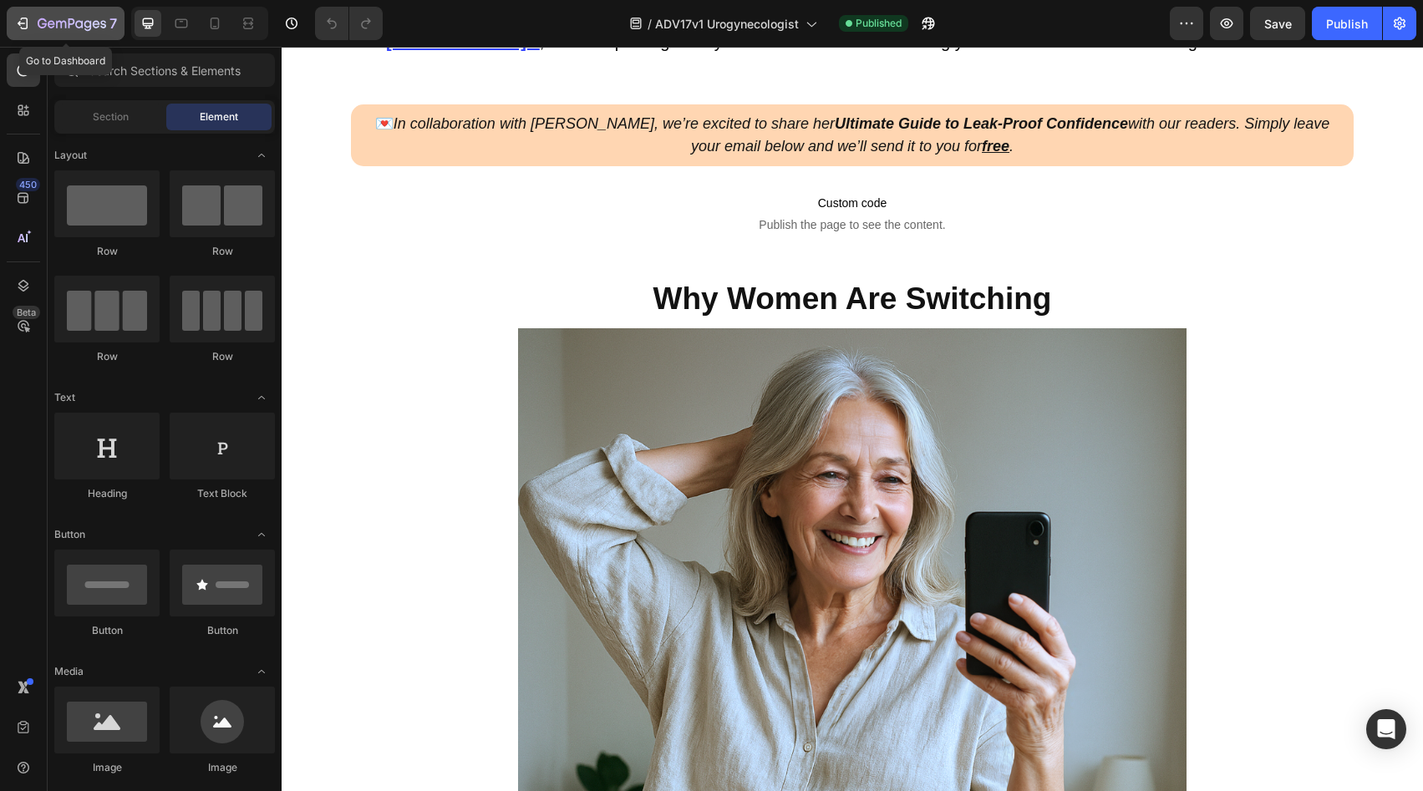
click at [58, 25] on icon "button" at bounding box center [72, 25] width 69 height 14
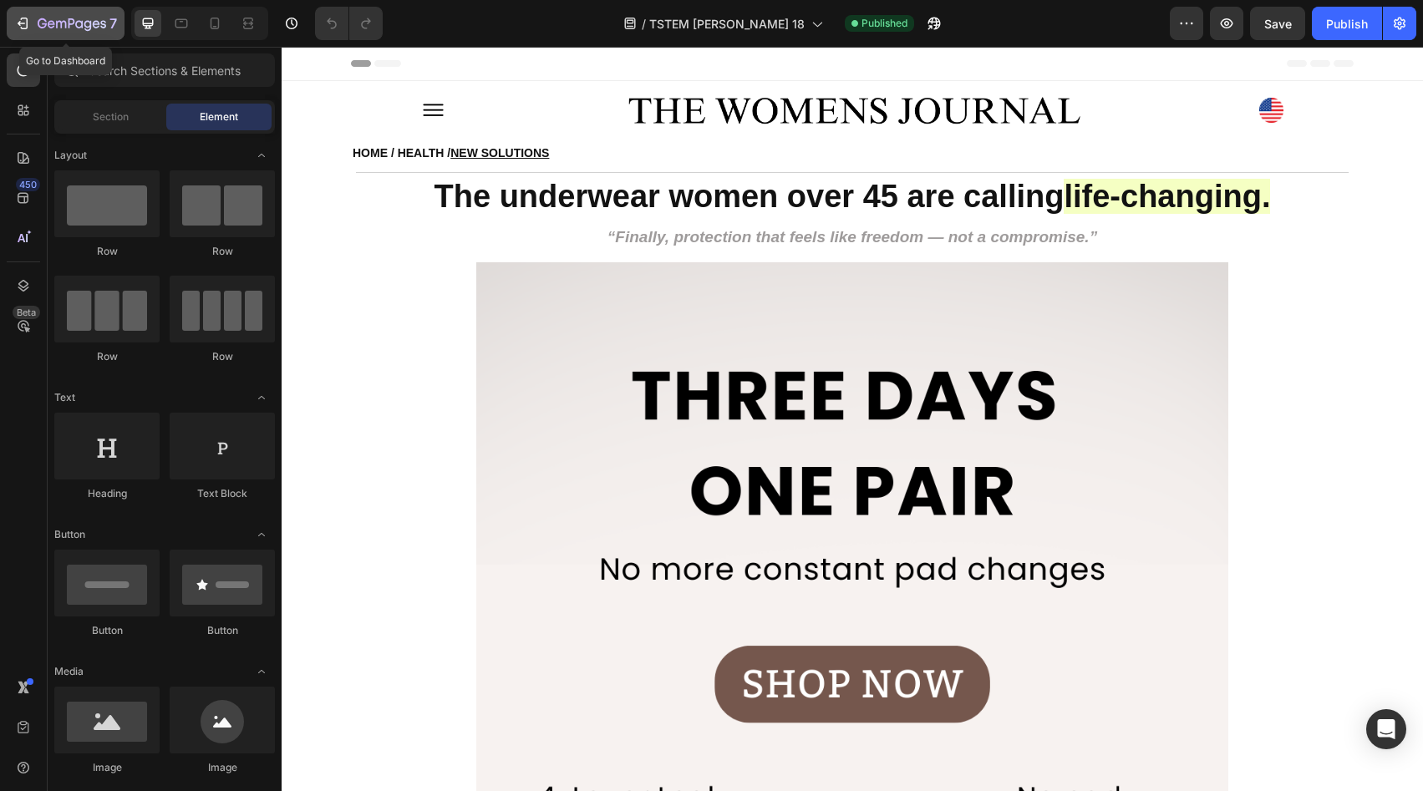
click at [20, 14] on div "7" at bounding box center [65, 23] width 103 height 20
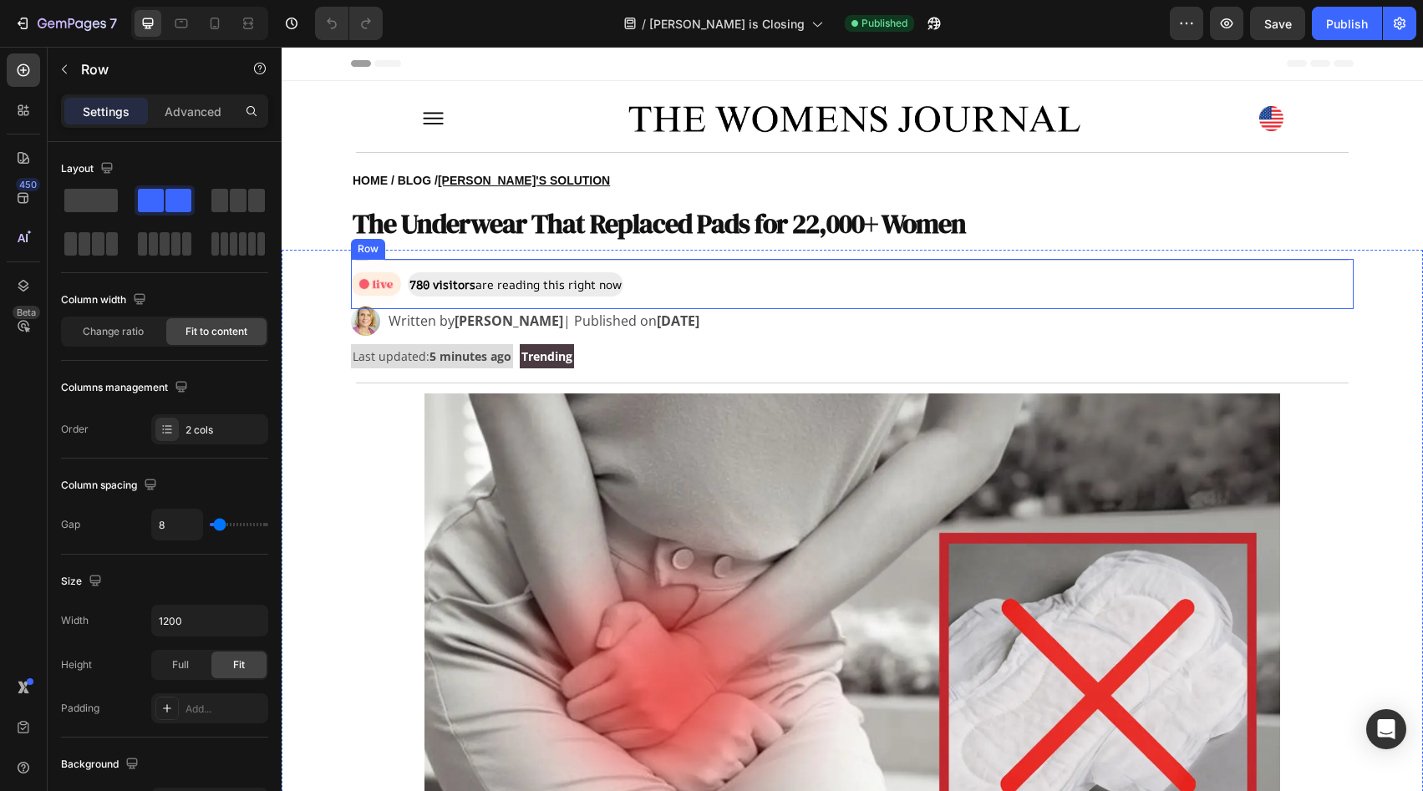
click at [649, 285] on div "Image 780 visitors are reading this right now Text Block Row" at bounding box center [852, 284] width 1003 height 50
click at [455, 252] on div "Row" at bounding box center [409, 243] width 117 height 27
click at [449, 239] on icon at bounding box center [454, 243] width 11 height 12
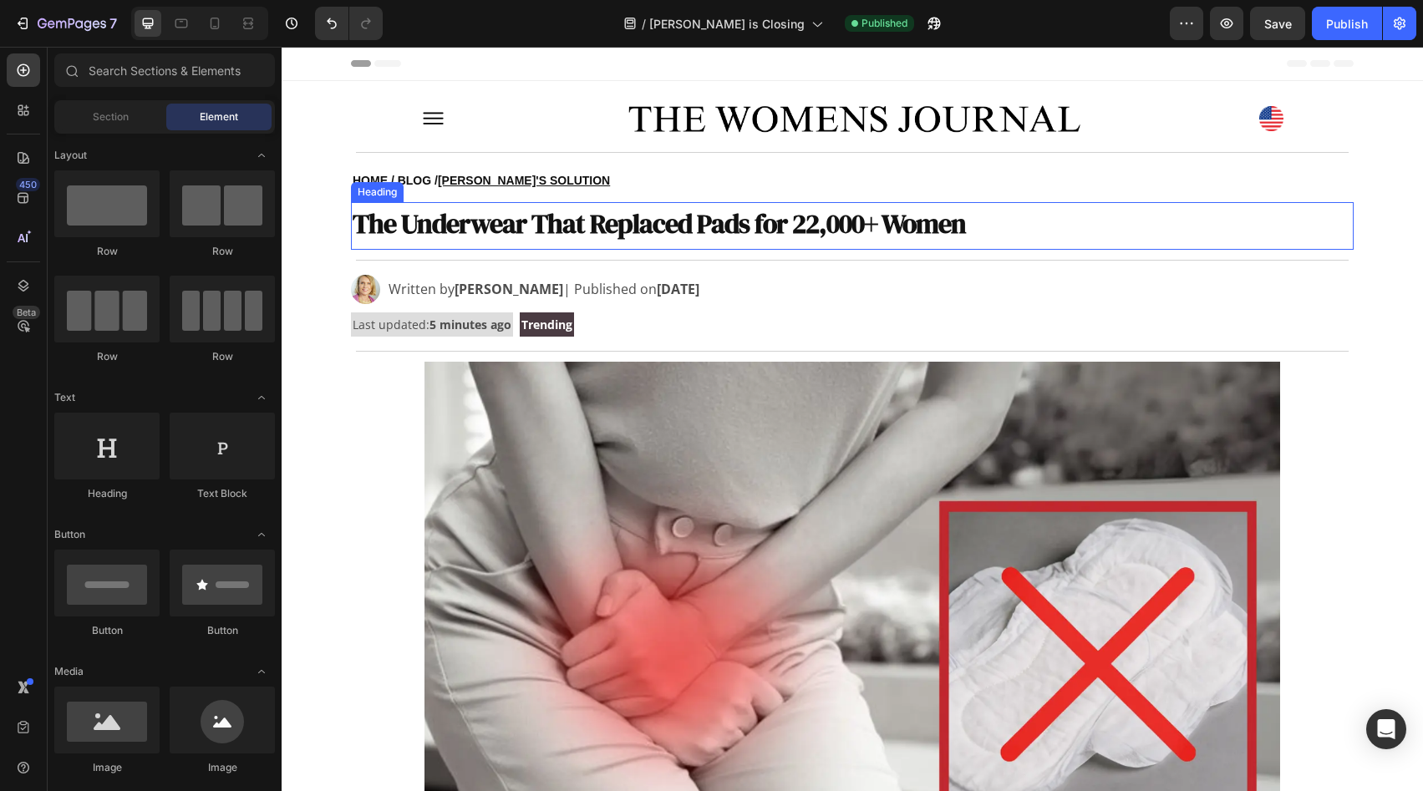
click at [741, 235] on strong "The Underwear That Replaced Pads for 22,000+ Women" at bounding box center [659, 224] width 613 height 37
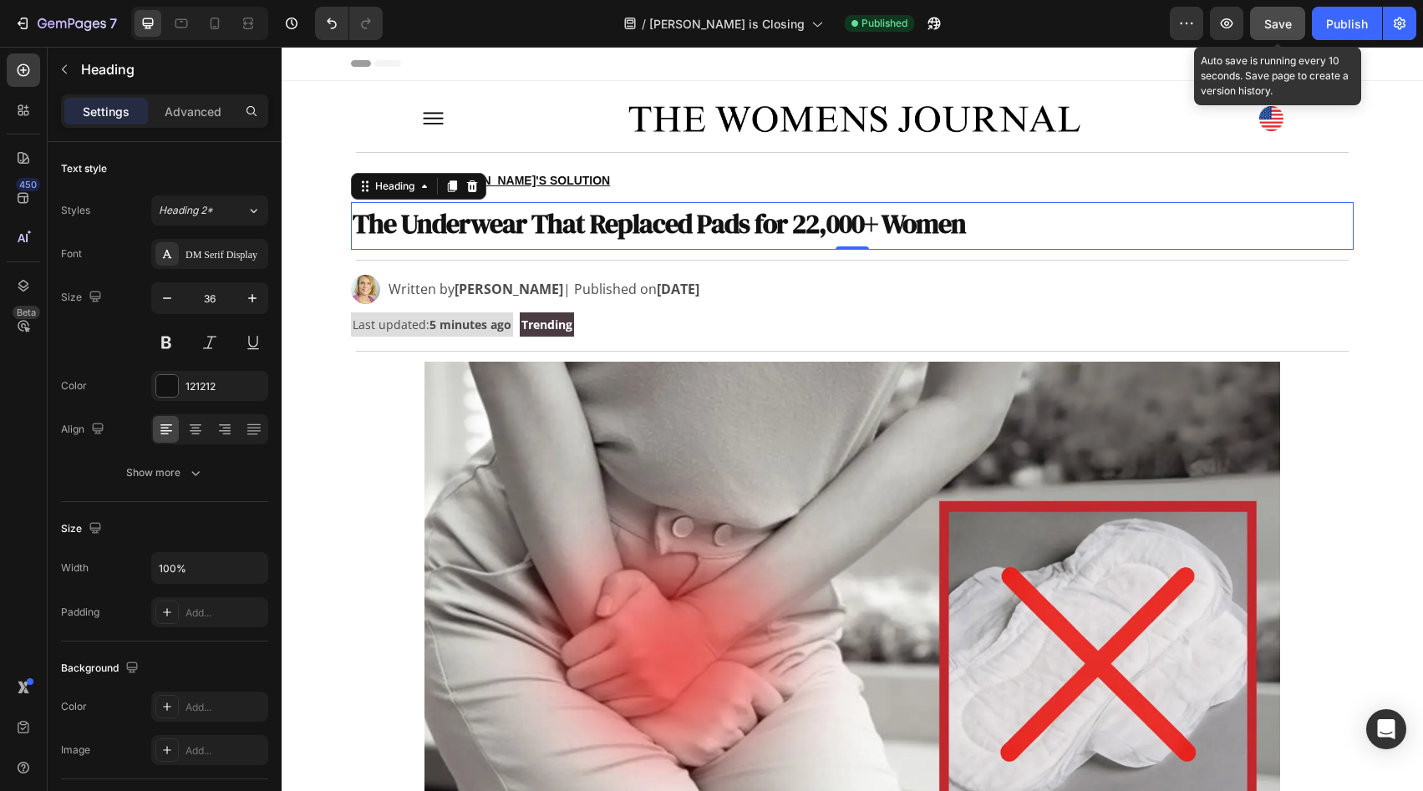
click at [1280, 11] on button "Save" at bounding box center [1277, 23] width 55 height 33
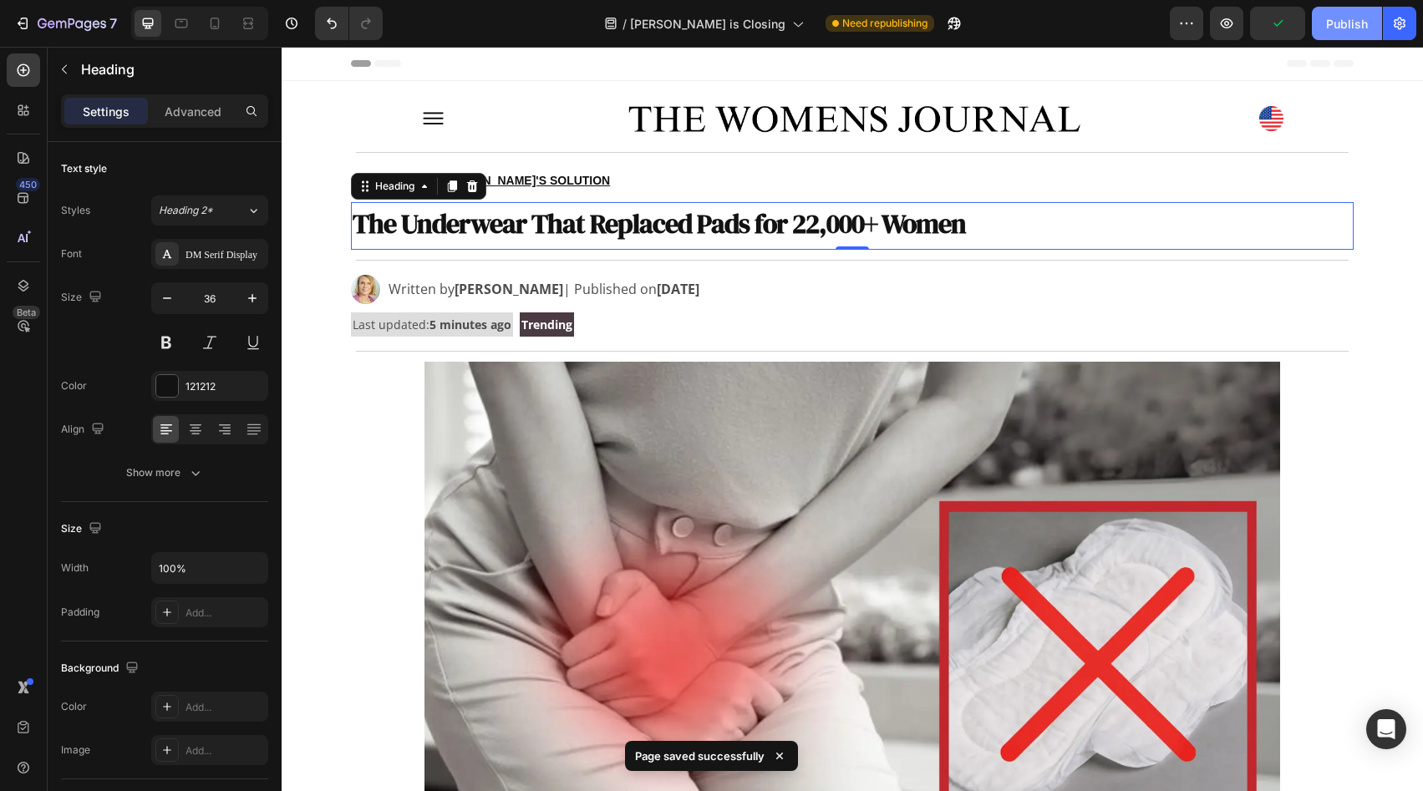
click at [1335, 26] on div "Publish" at bounding box center [1347, 24] width 42 height 18
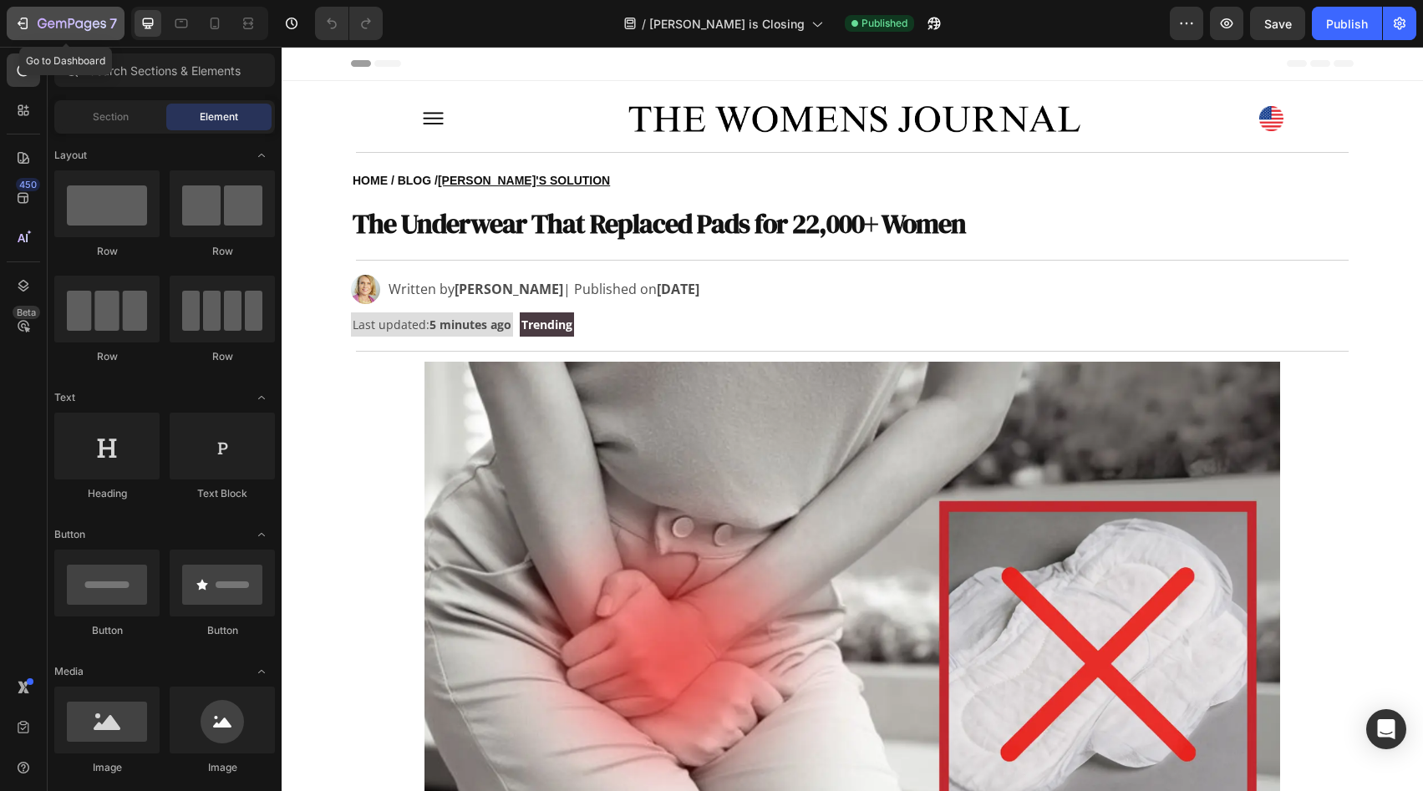
click at [64, 13] on div "7" at bounding box center [77, 23] width 79 height 20
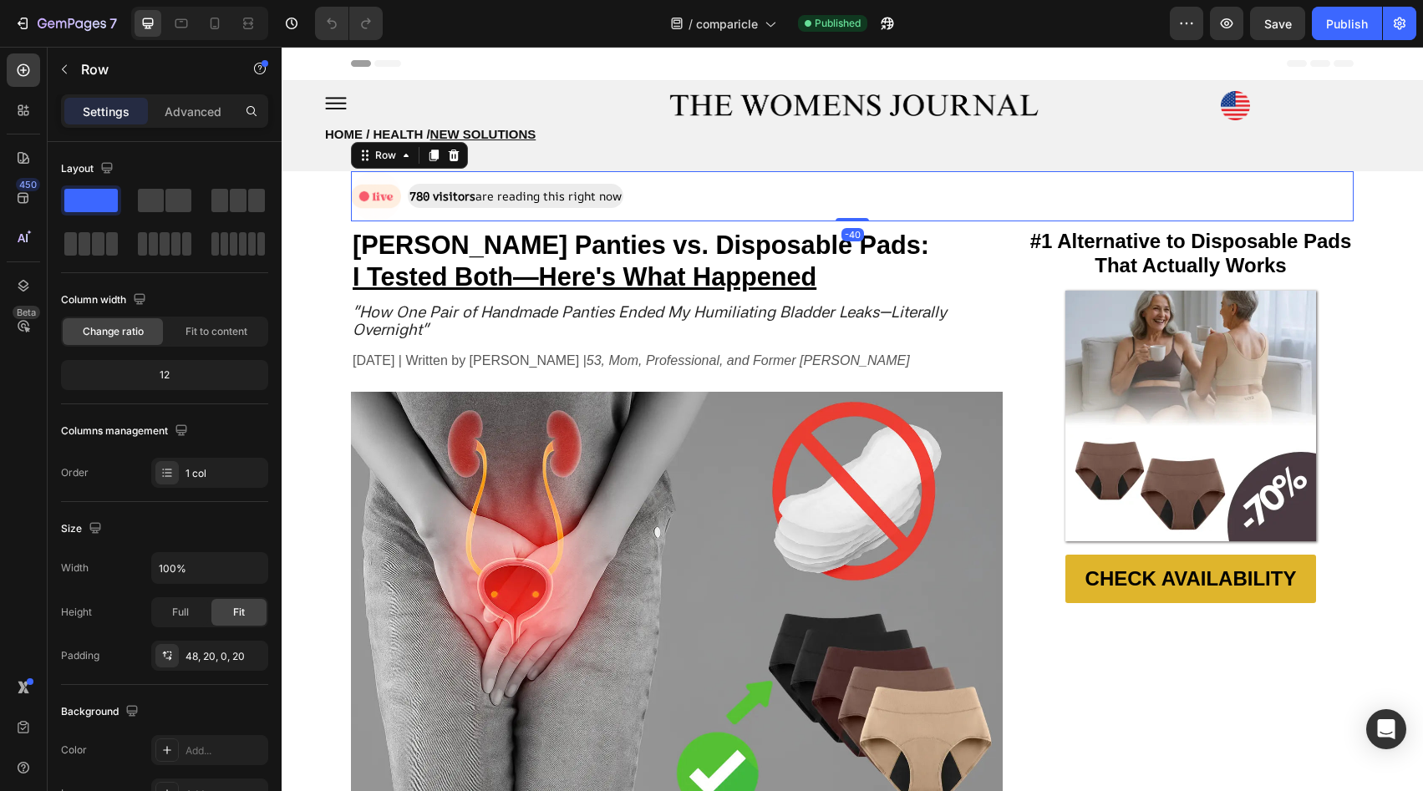
click at [718, 177] on div "Image 780 visitors are reading this right now Text Block Row -40" at bounding box center [852, 196] width 1003 height 50
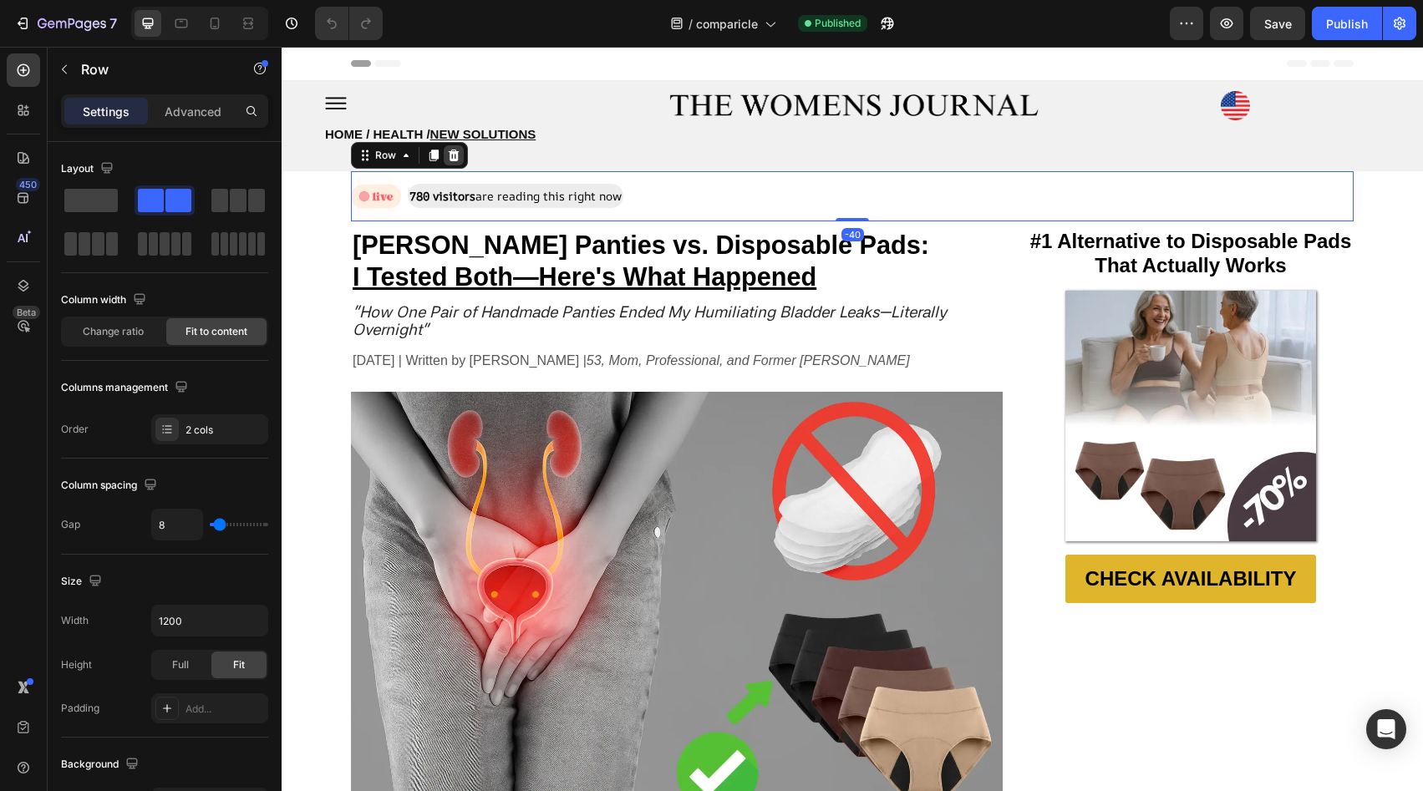
click at [452, 149] on icon at bounding box center [453, 155] width 13 height 13
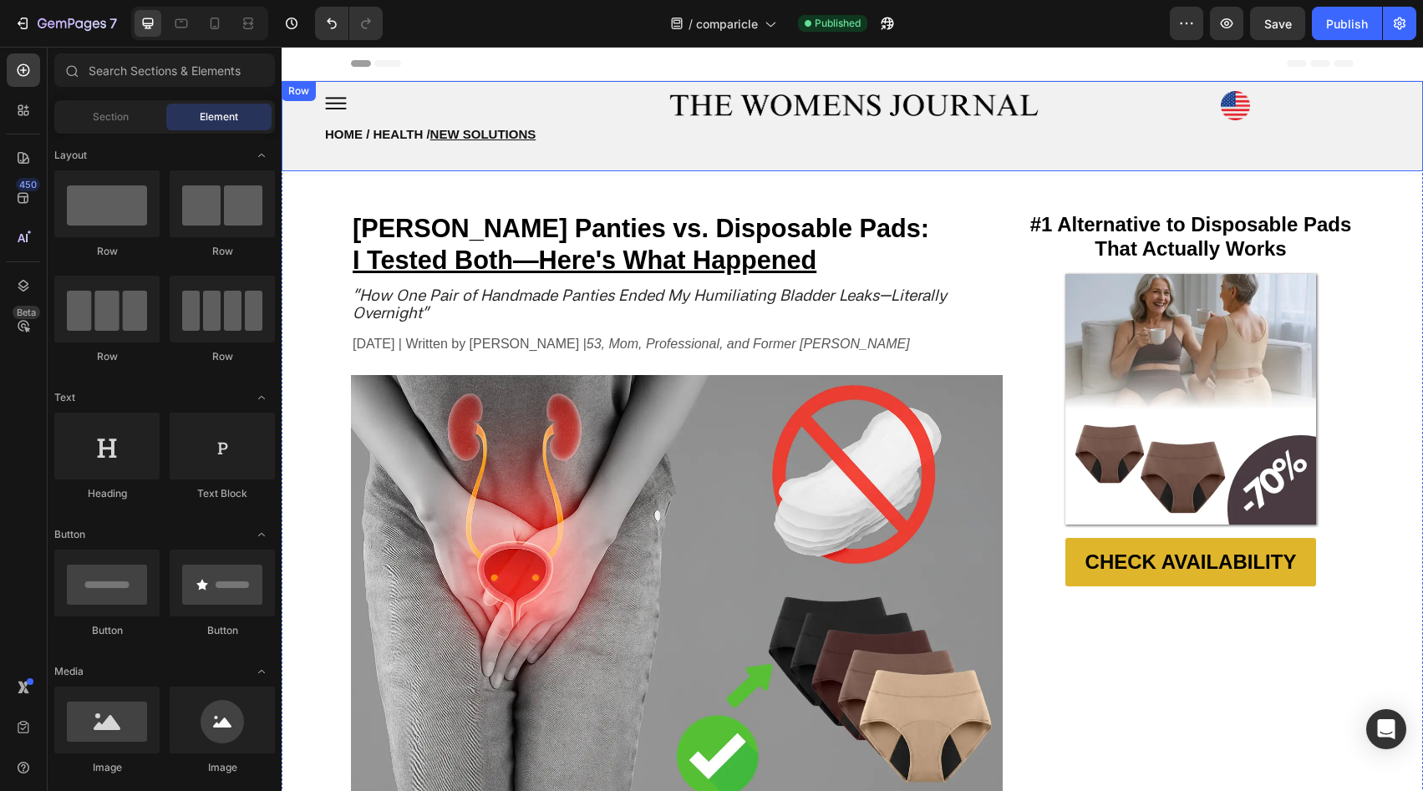
click at [637, 161] on h2 "HOME / HEALTH / NEW SOLUTIONS" at bounding box center [490, 130] width 334 height 62
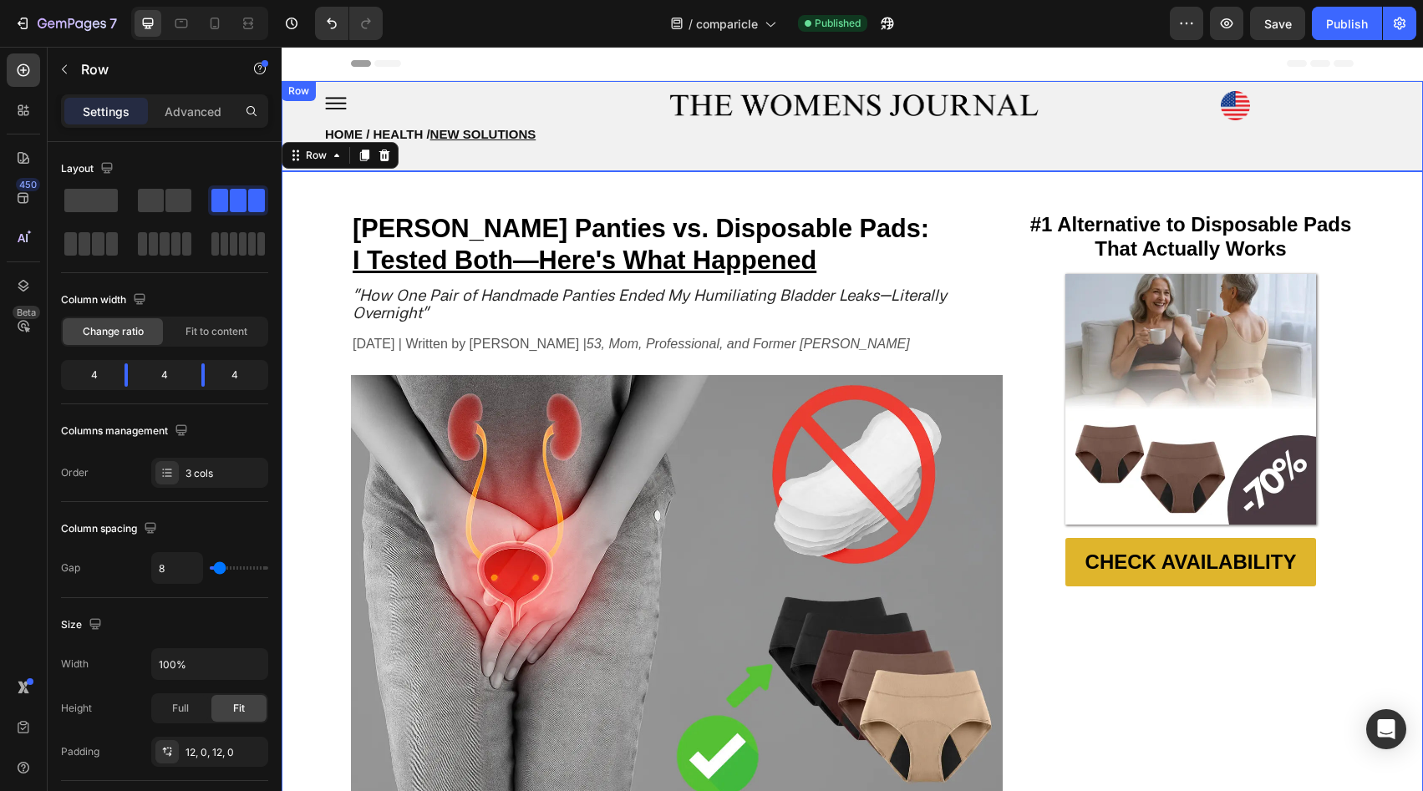
click at [881, 165] on div "Image Row Image HOME / HEALTH / NEW SOLUTIONS Heading HOME / HEALTH / NEW SOLUT…" at bounding box center [853, 126] width 1142 height 90
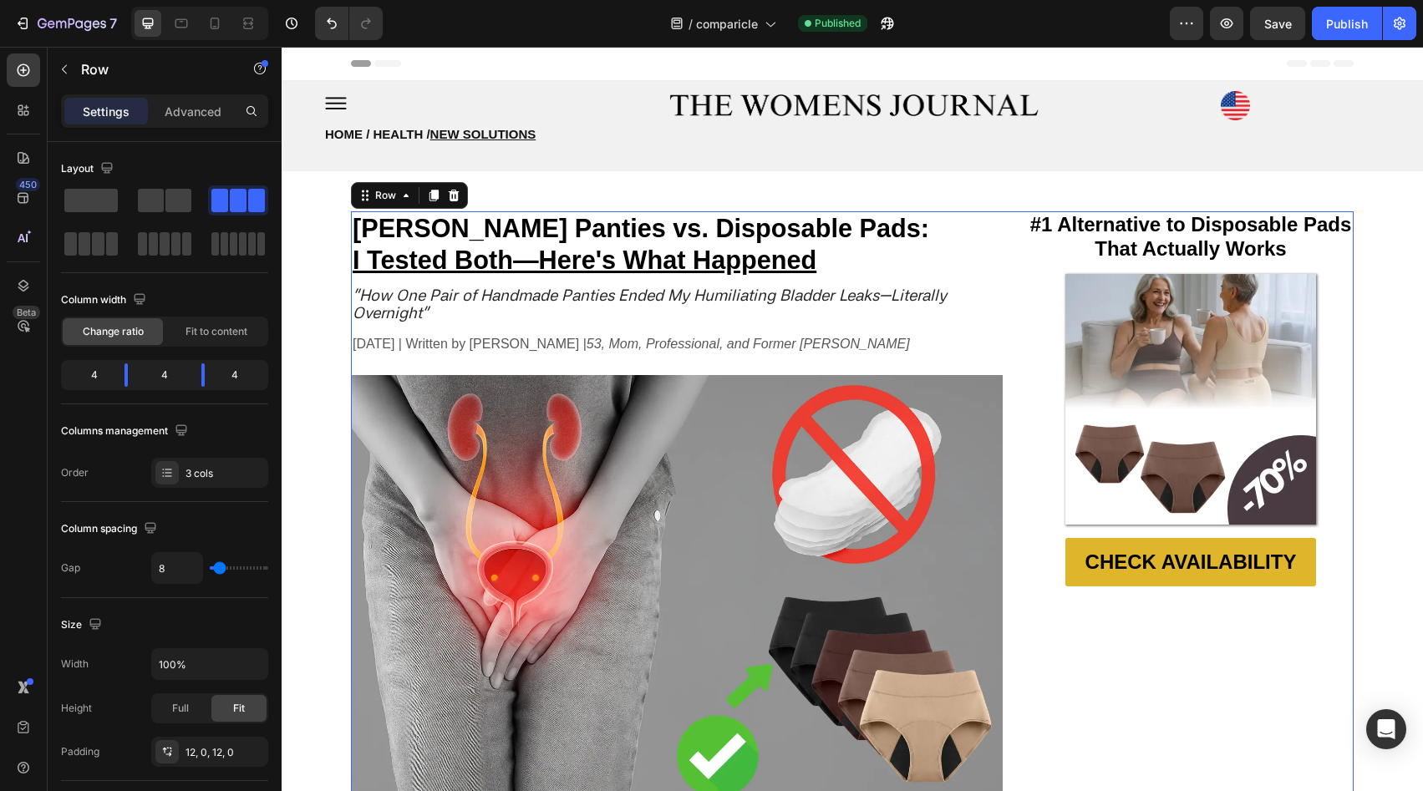
click at [168, 125] on div "Settings Advanced" at bounding box center [164, 110] width 207 height 33
click at [185, 111] on p "Advanced" at bounding box center [193, 112] width 57 height 18
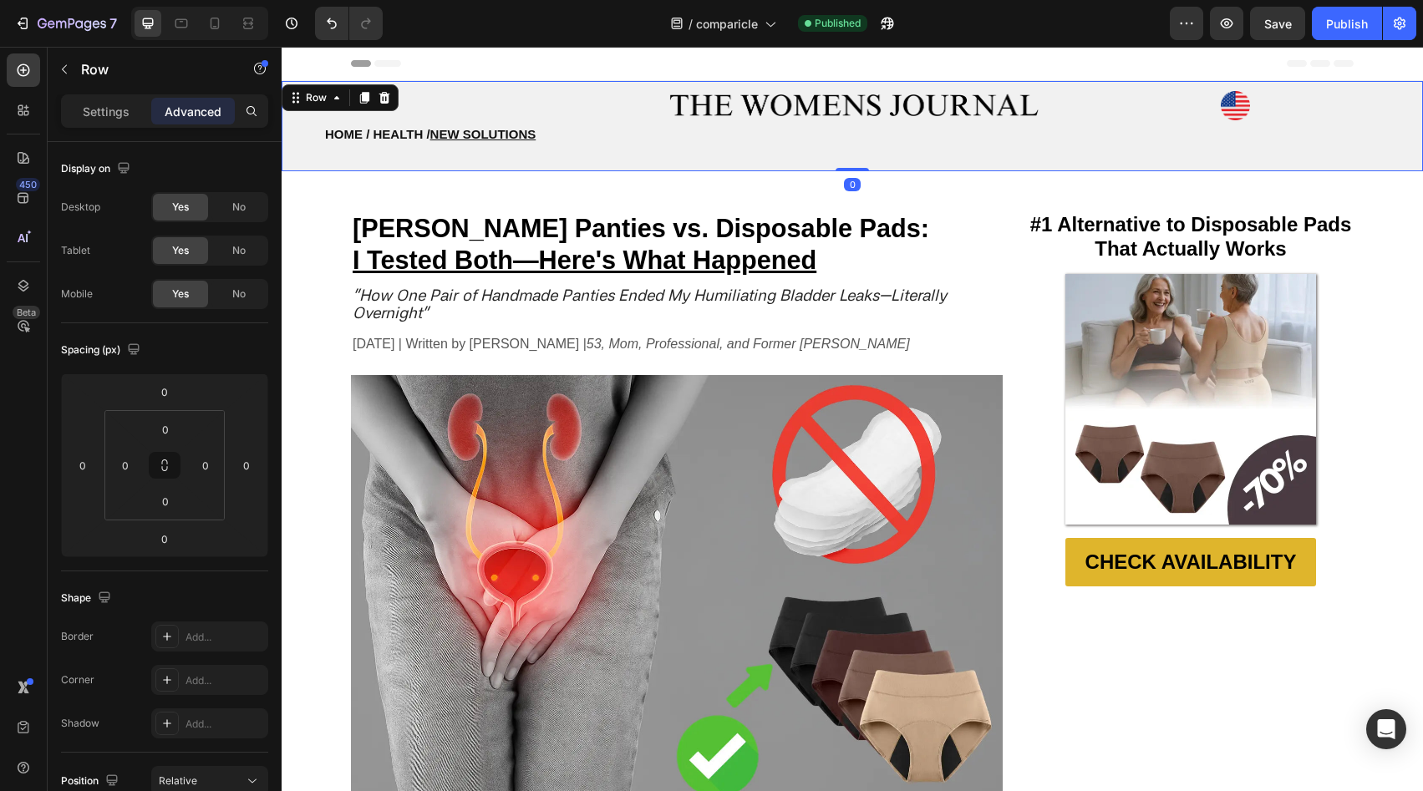
click at [673, 160] on div "Image" at bounding box center [852, 126] width 376 height 70
type input "0"
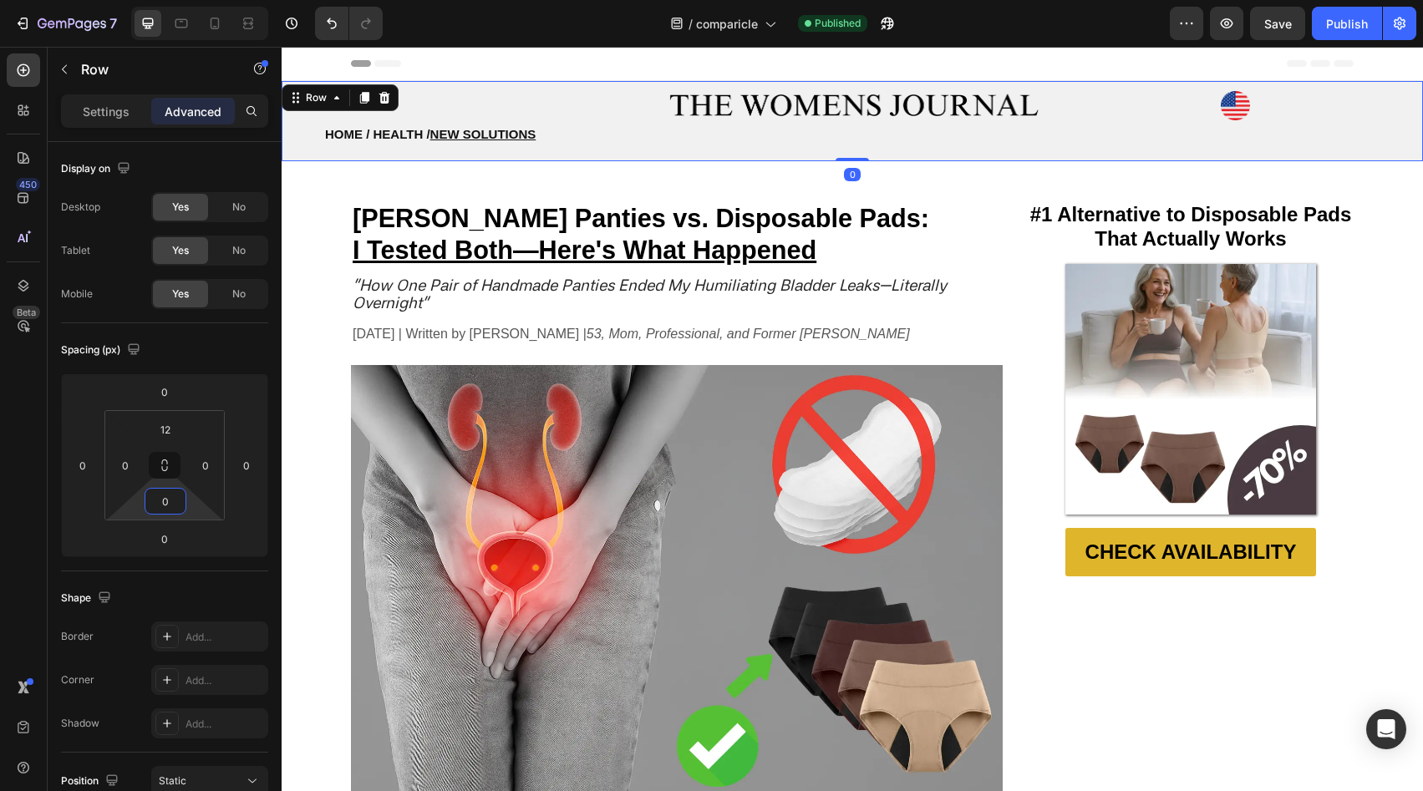
drag, startPoint x: 195, startPoint y: 502, endPoint x: 200, endPoint y: 537, distance: 34.6
click at [200, 0] on html "7 Version history / comparicle Published Preview Save Publish 450 Beta Sections…" at bounding box center [711, 0] width 1423 height 0
click at [339, 29] on icon "Undo/Redo" at bounding box center [331, 23] width 17 height 17
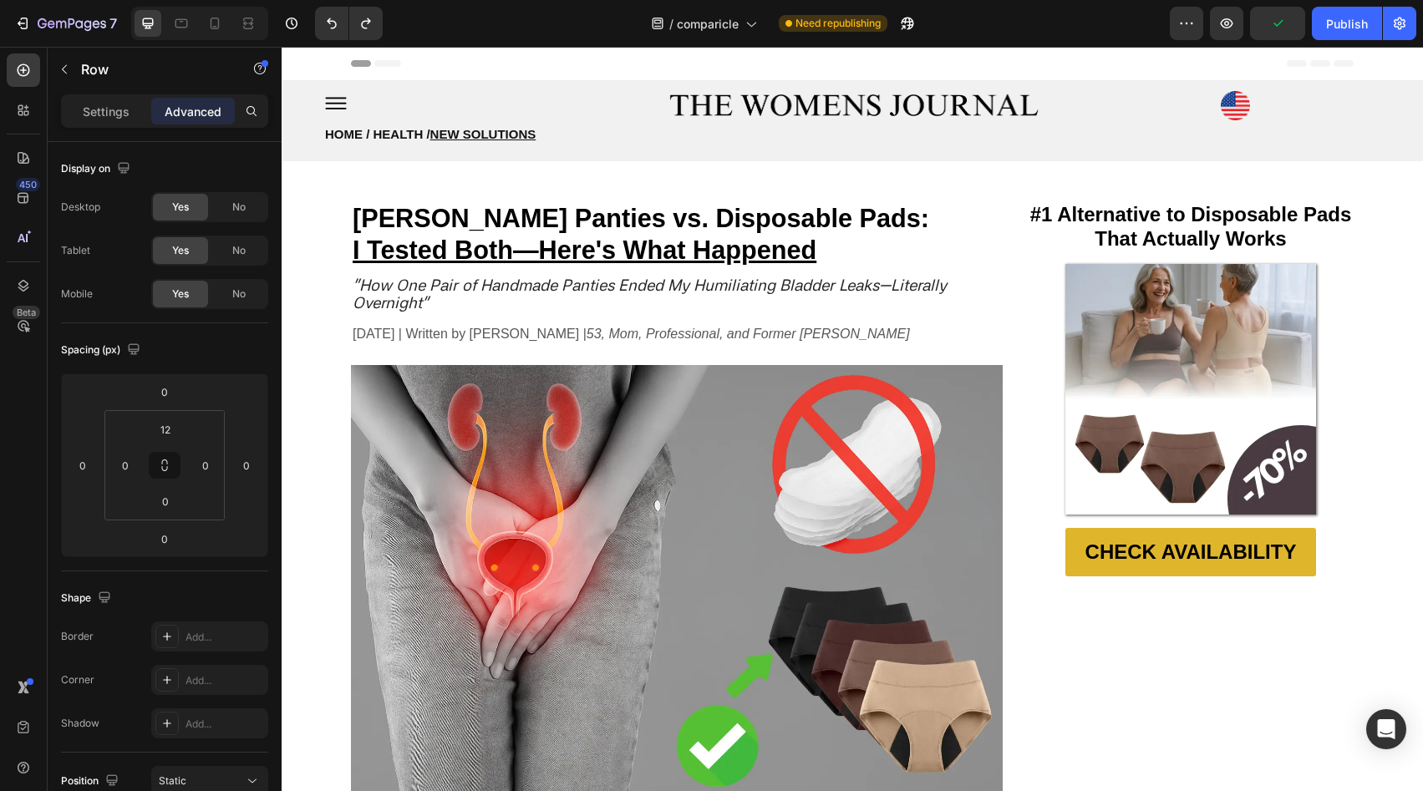
click at [444, 64] on div "Header" at bounding box center [852, 63] width 1003 height 33
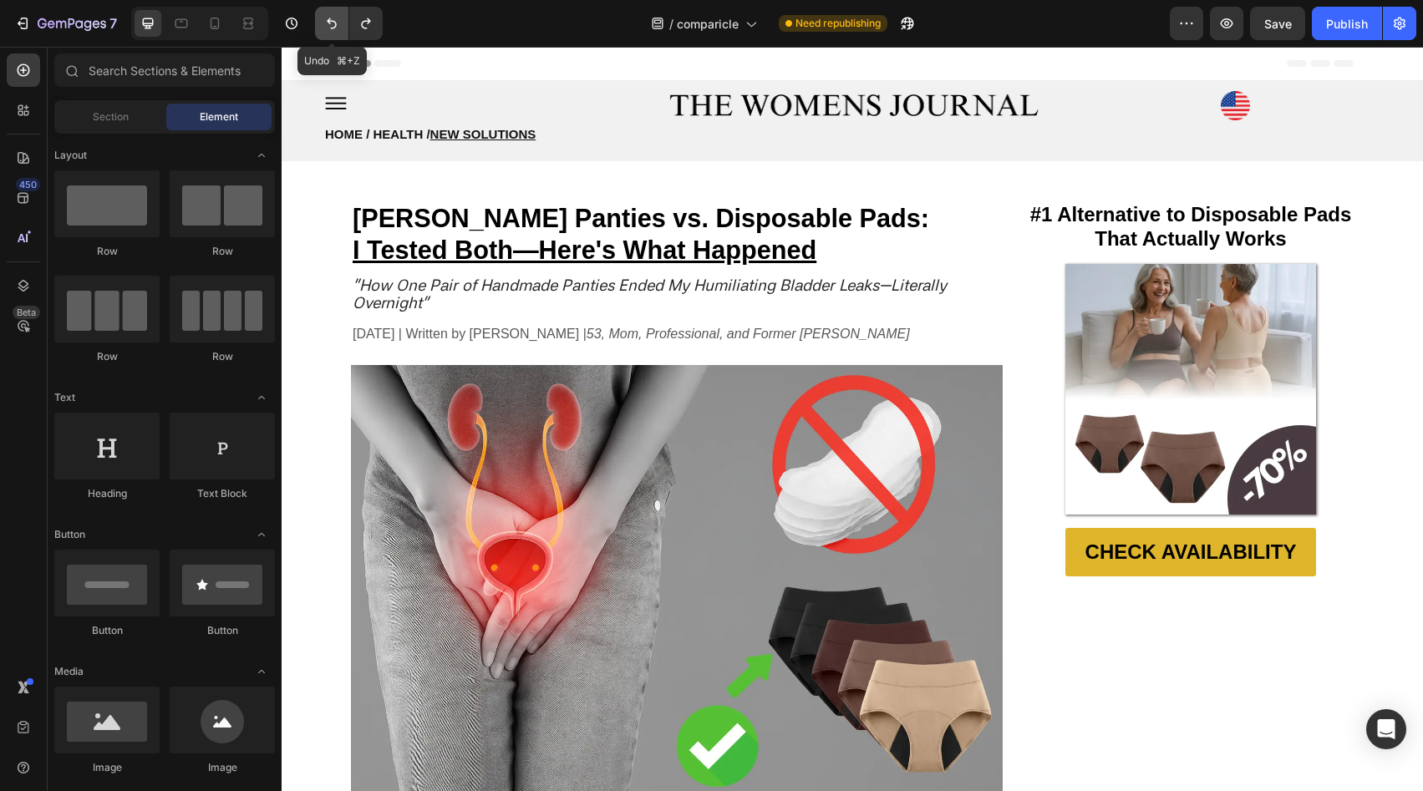
click at [332, 28] on icon "Undo/Redo" at bounding box center [332, 23] width 10 height 11
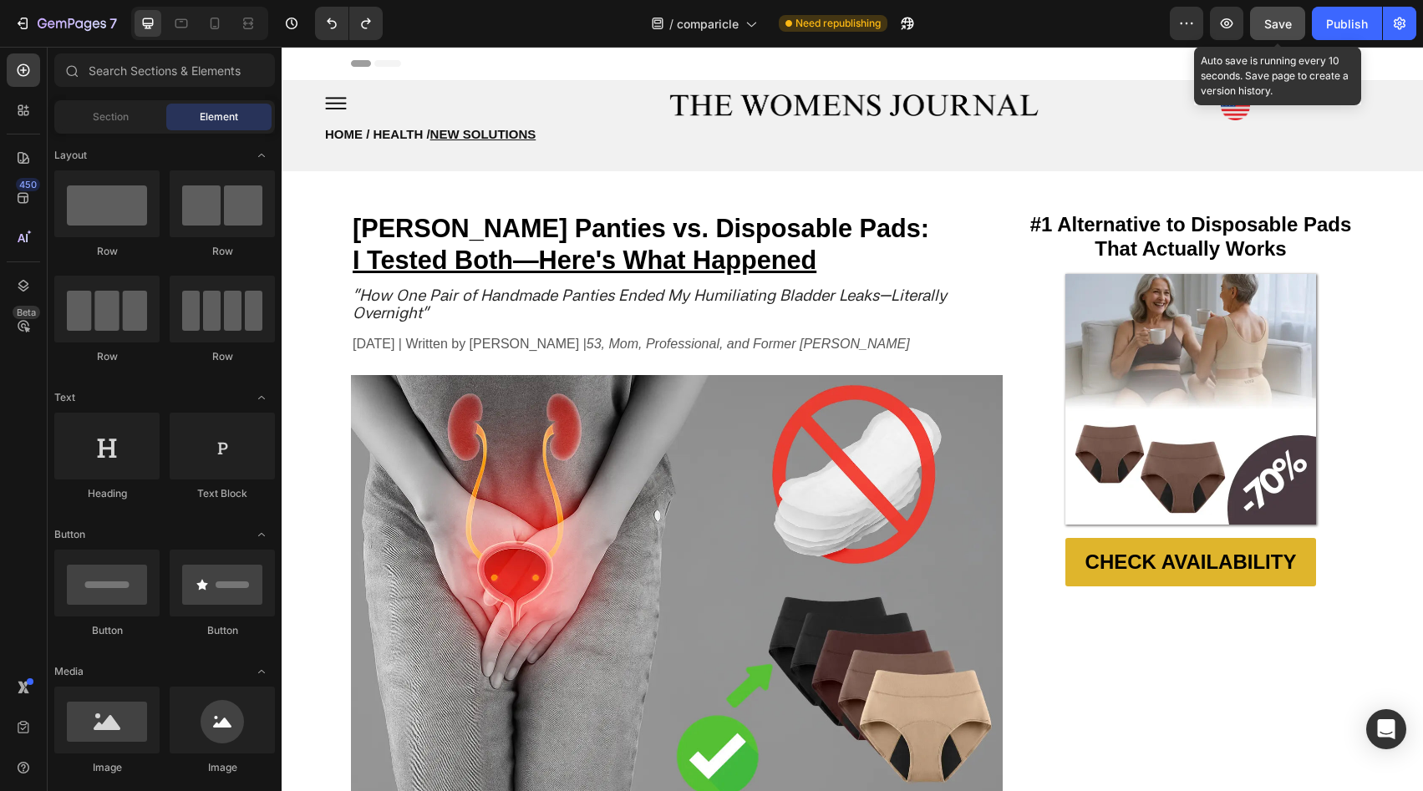
click at [1304, 17] on button "Save" at bounding box center [1277, 23] width 55 height 33
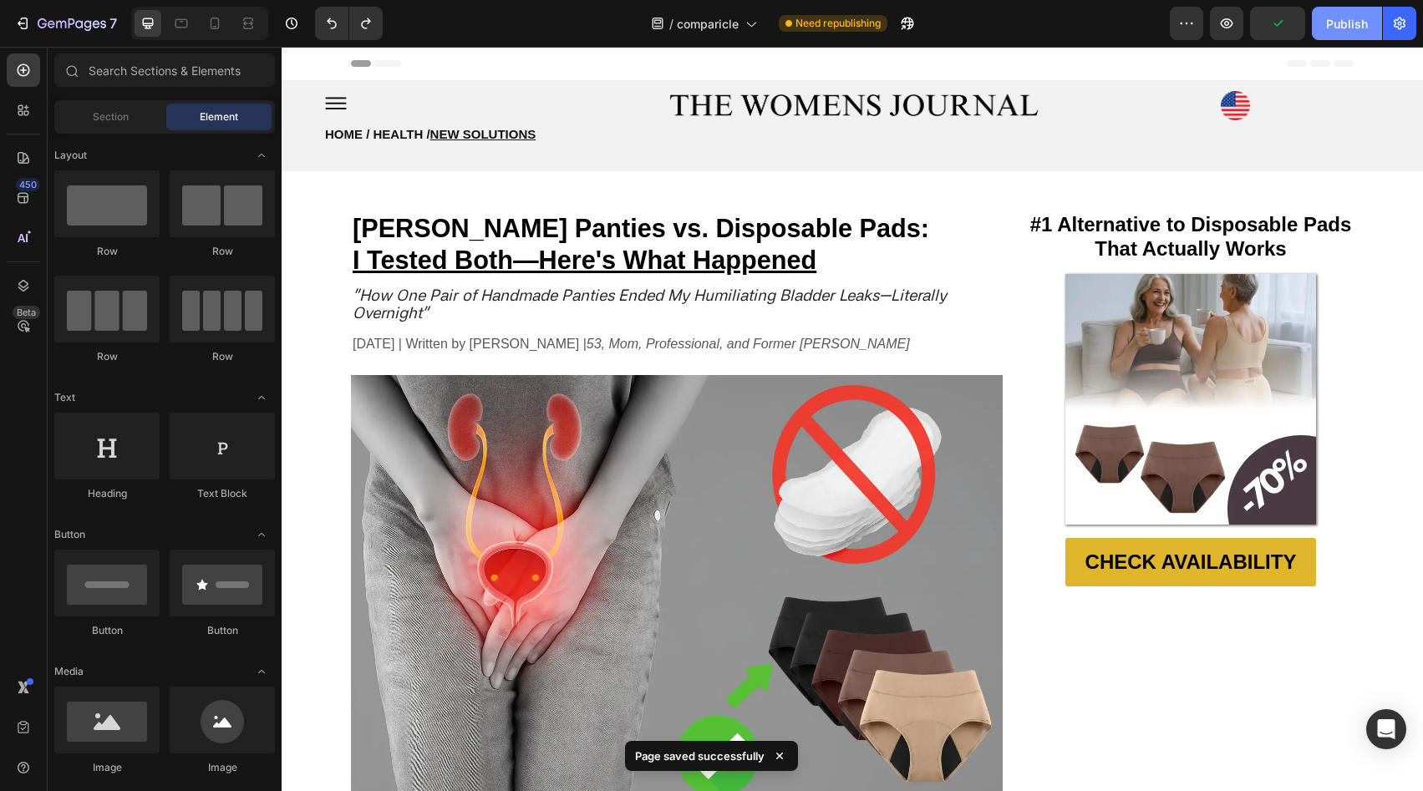
click at [1325, 26] on button "Publish" at bounding box center [1347, 23] width 70 height 33
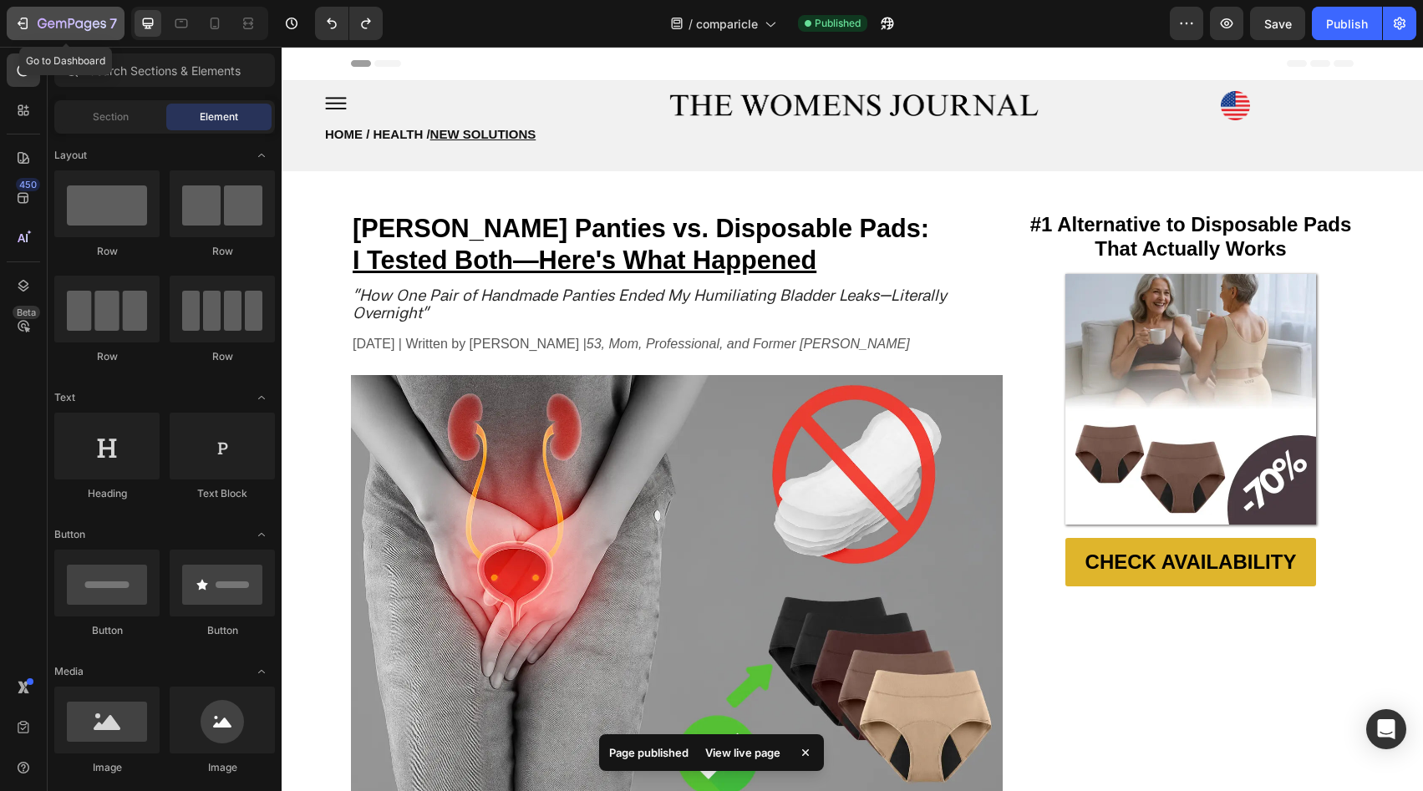
click at [78, 12] on button "7" at bounding box center [66, 23] width 118 height 33
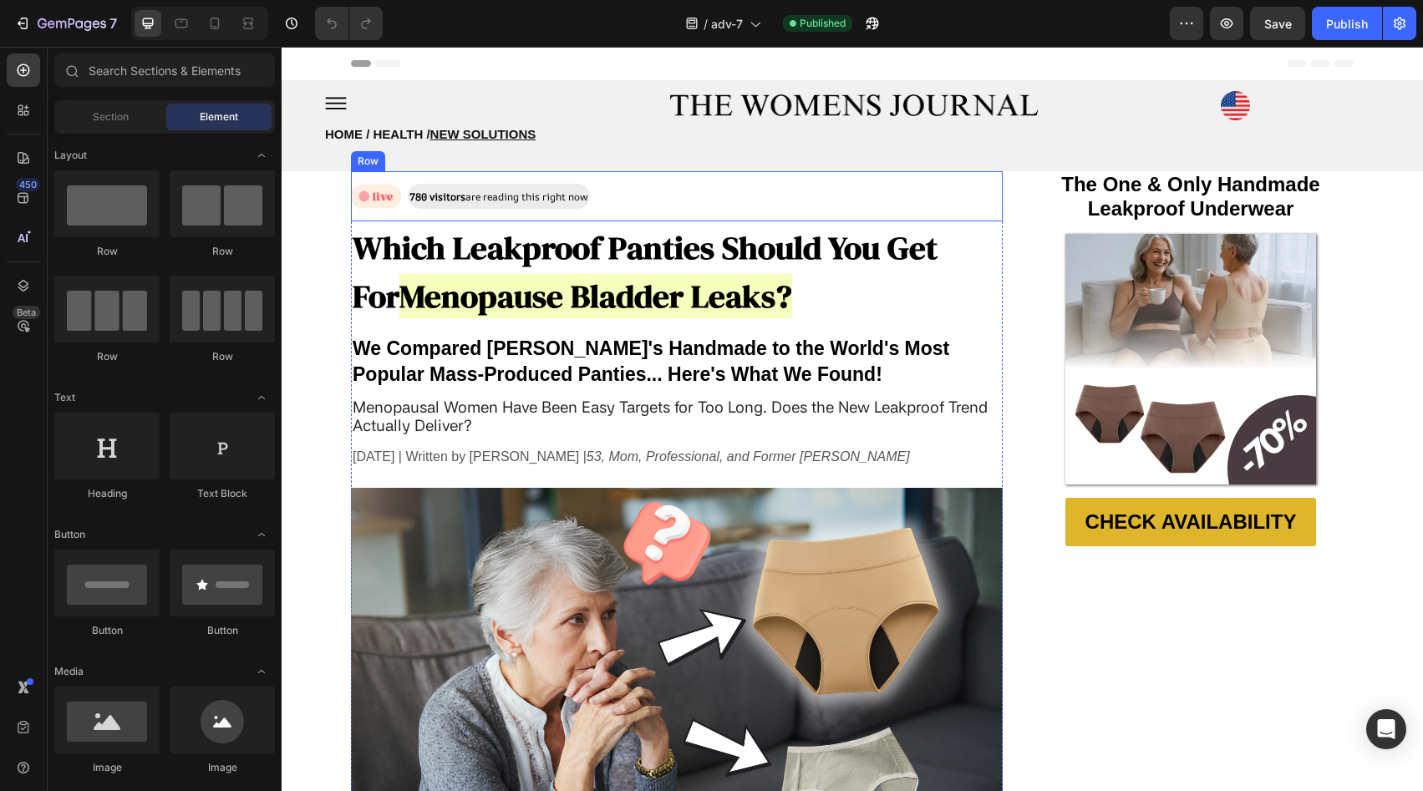
click at [769, 178] on div "Image 780 visitors are reading this right now Text Block Row" at bounding box center [677, 196] width 652 height 50
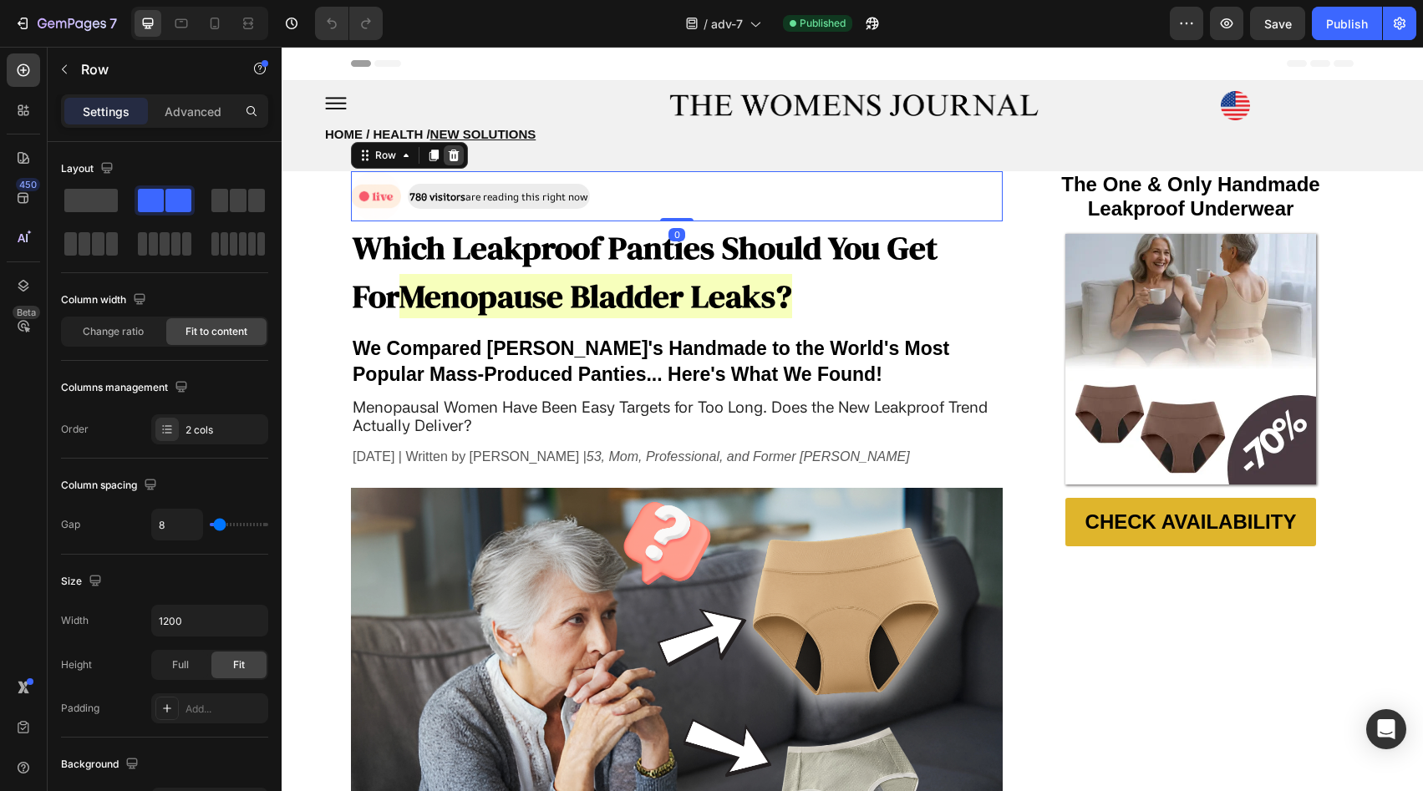
click at [449, 155] on icon at bounding box center [454, 156] width 11 height 12
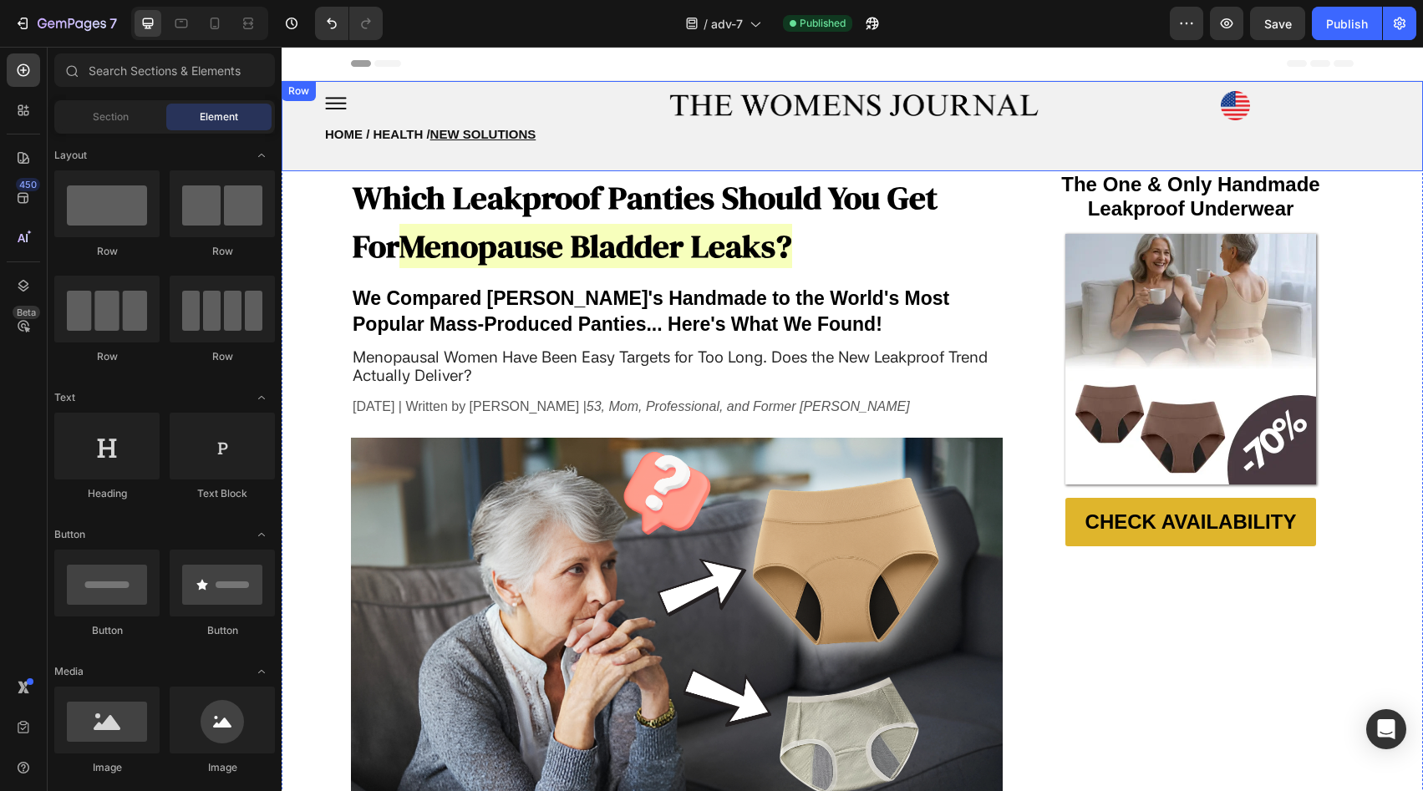
click at [806, 164] on div "Image Row Image HOME / HEALTH / NEW SOLUTIONS Heading HOME / HEALTH / NEW SOLUT…" at bounding box center [853, 126] width 1142 height 90
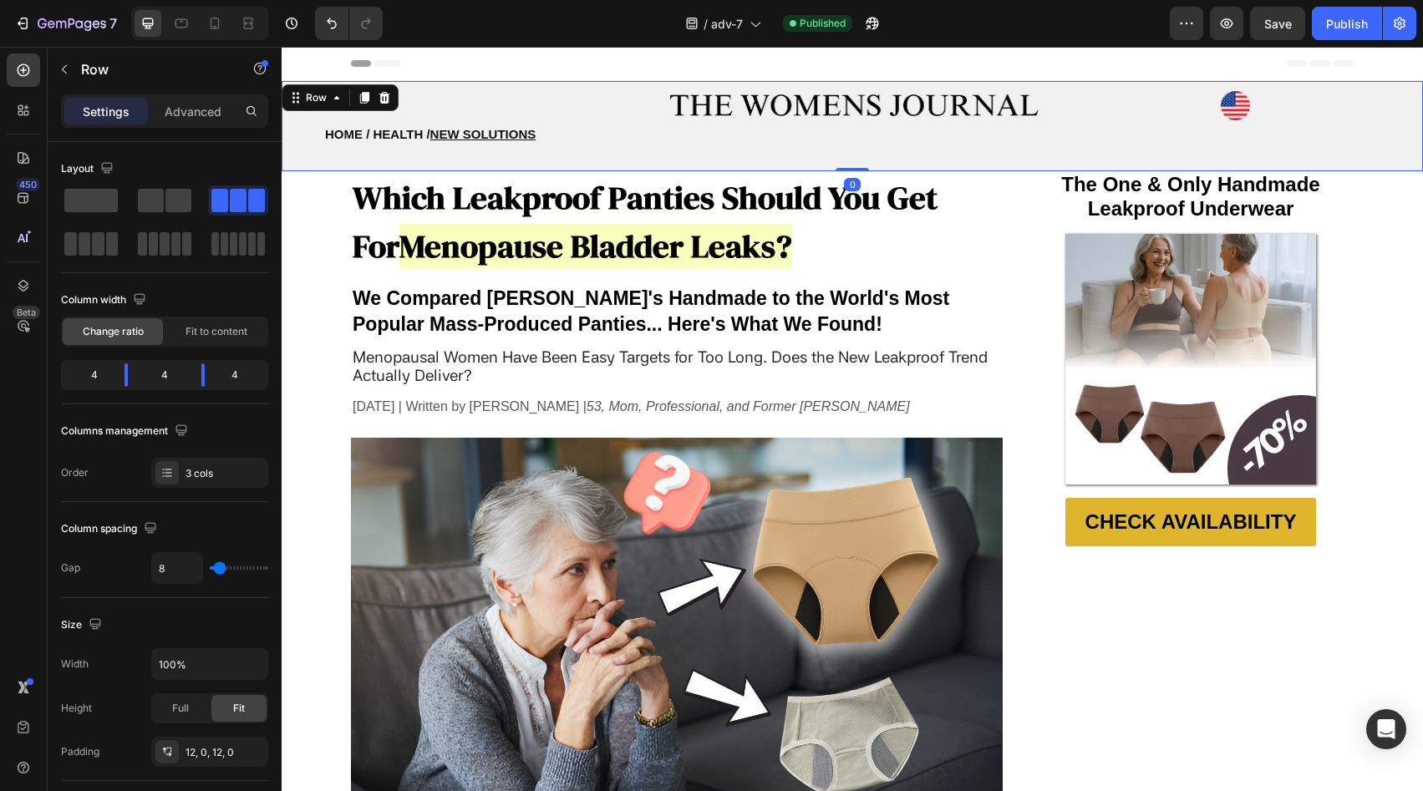
click at [841, 165] on div "Image Row Image HOME / HEALTH / NEW SOLUTIONS Heading HOME / HEALTH / NEW SOLUT…" at bounding box center [853, 126] width 1142 height 90
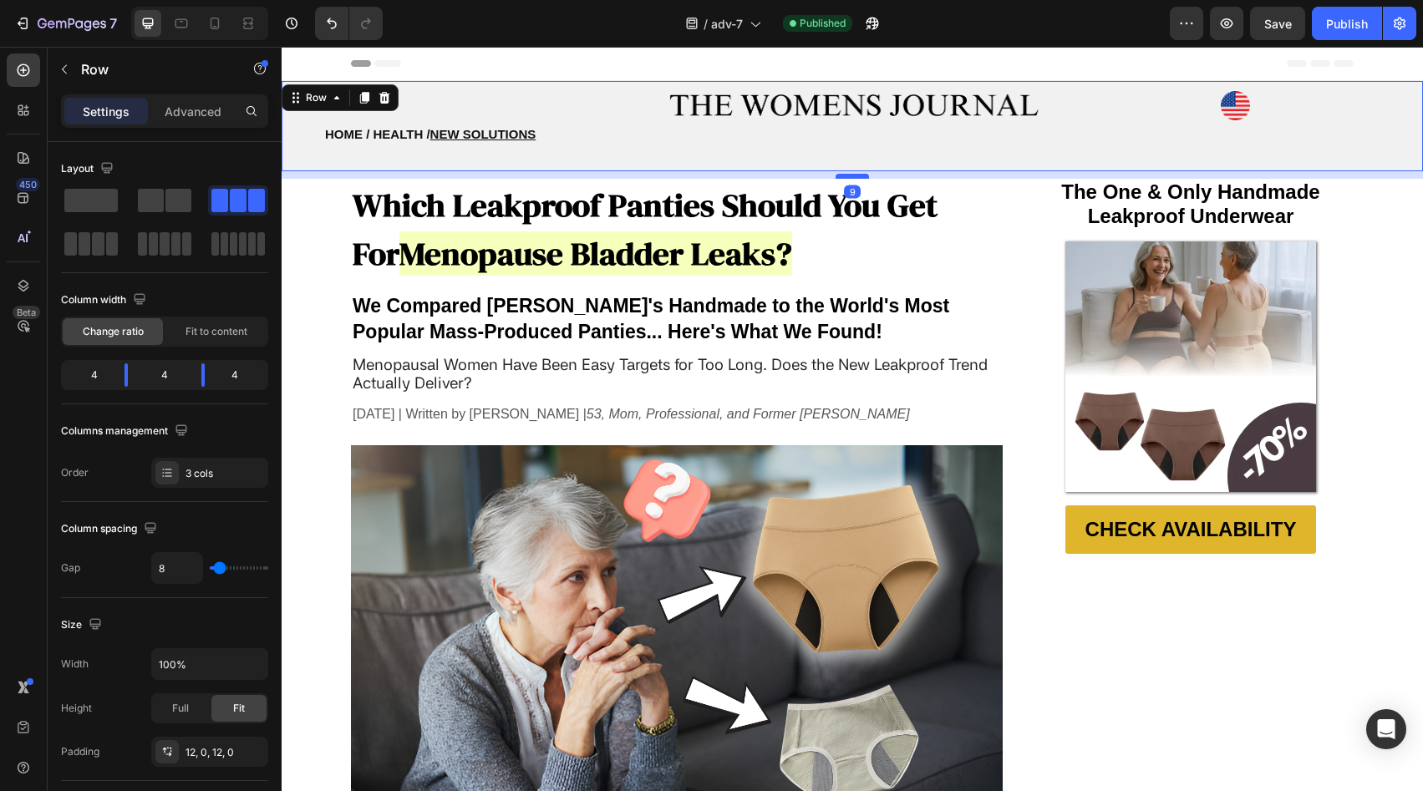
click at [841, 175] on div at bounding box center [852, 176] width 33 height 5
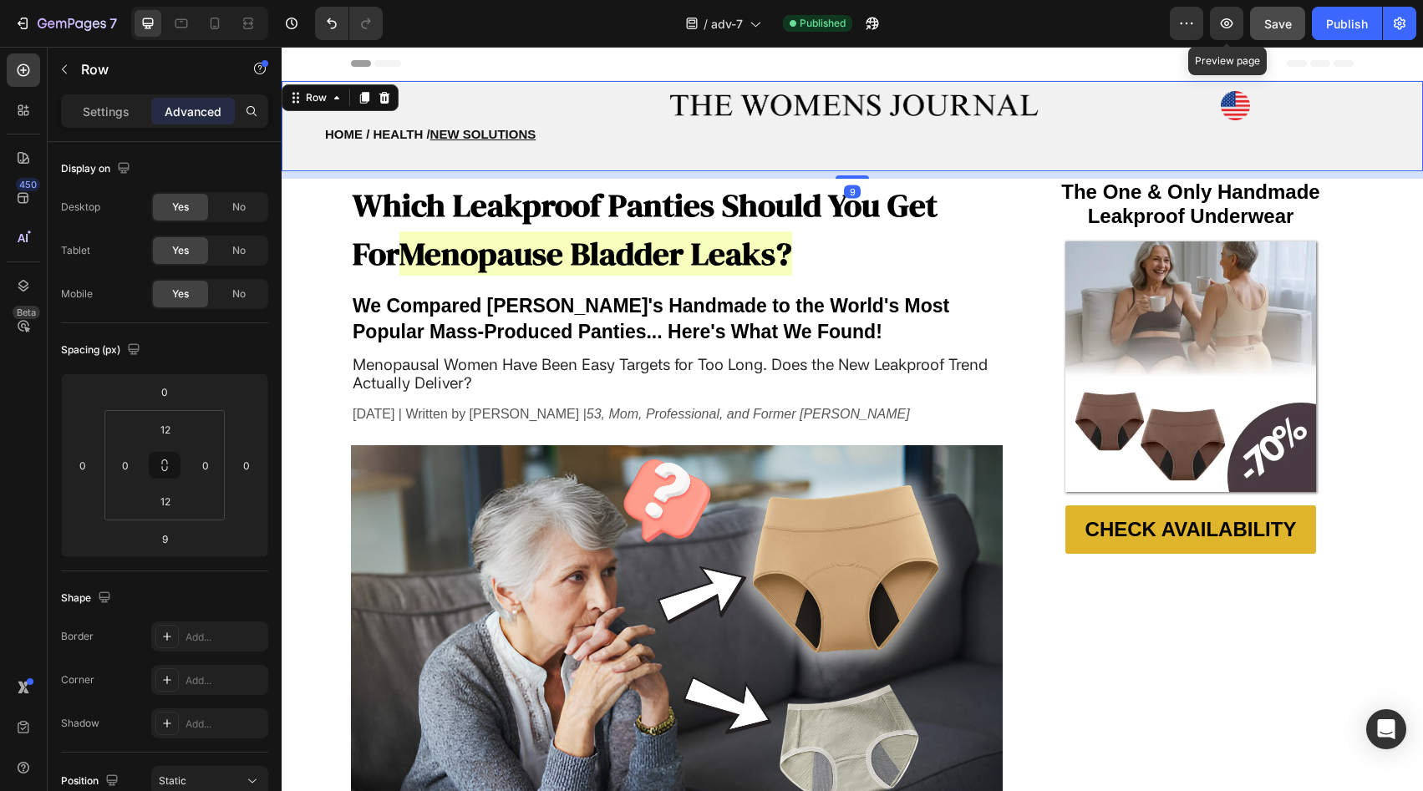
click at [1250, 33] on button "Save" at bounding box center [1277, 23] width 55 height 33
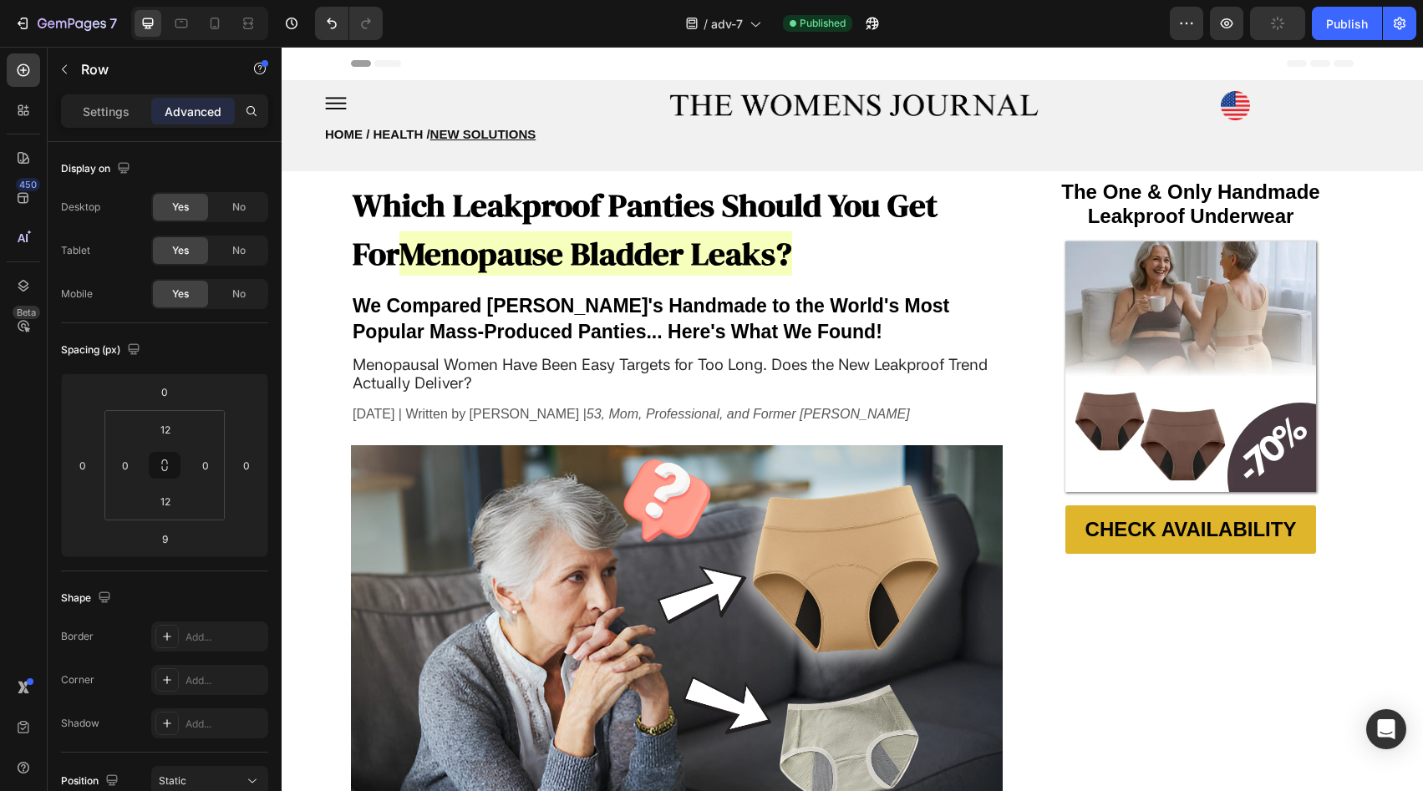
click at [1108, 73] on div "Header" at bounding box center [852, 63] width 1003 height 33
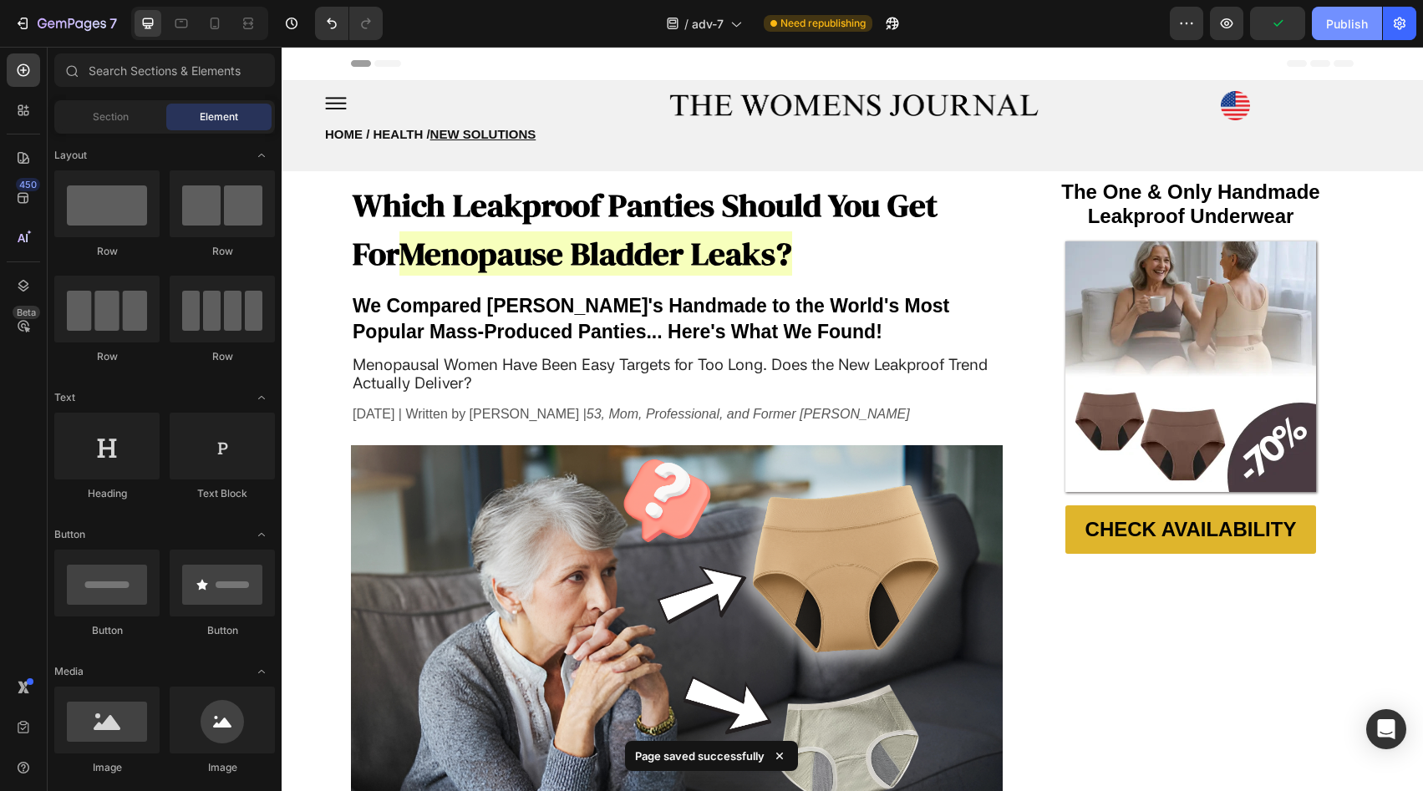
click at [1356, 28] on div "Publish" at bounding box center [1347, 24] width 42 height 18
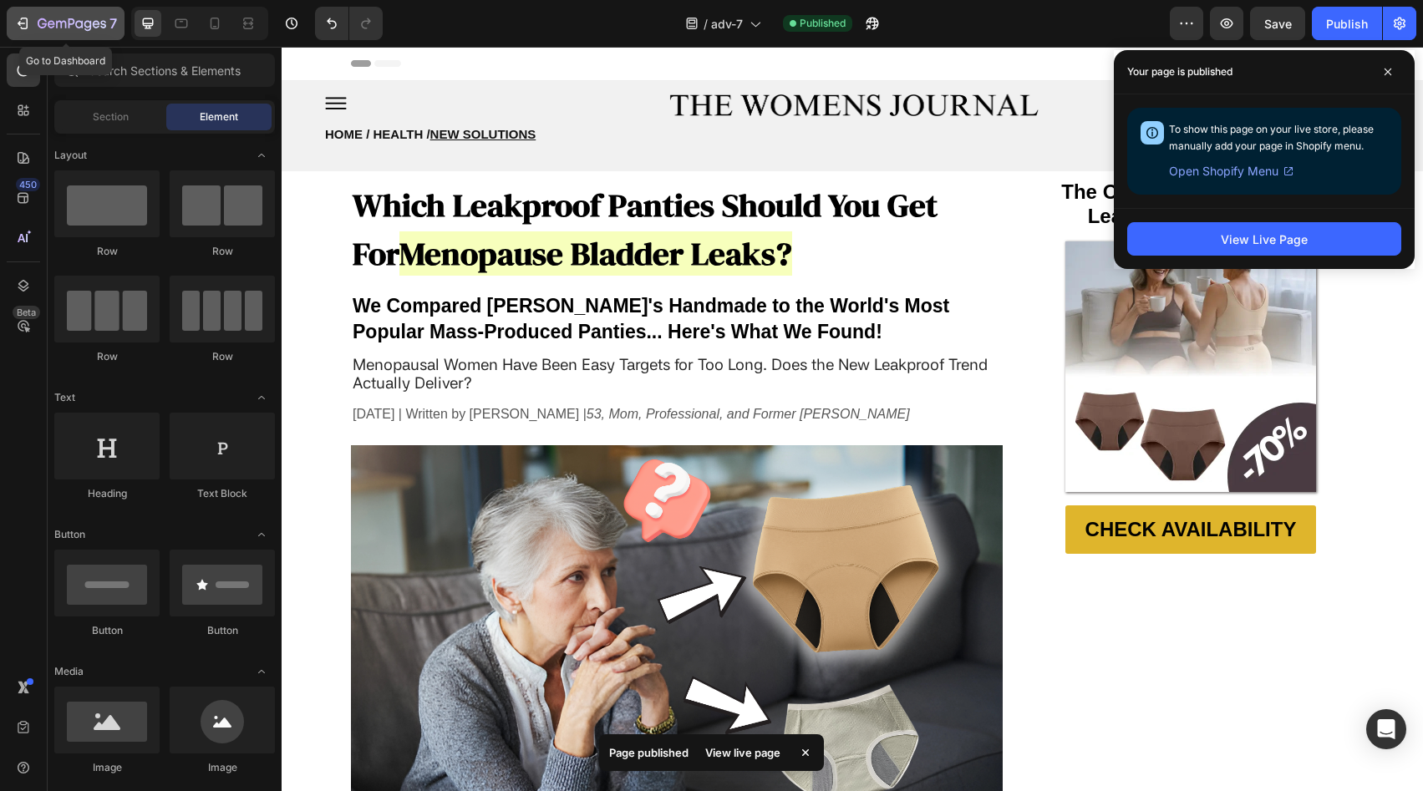
click at [48, 22] on icon "button" at bounding box center [52, 24] width 8 height 8
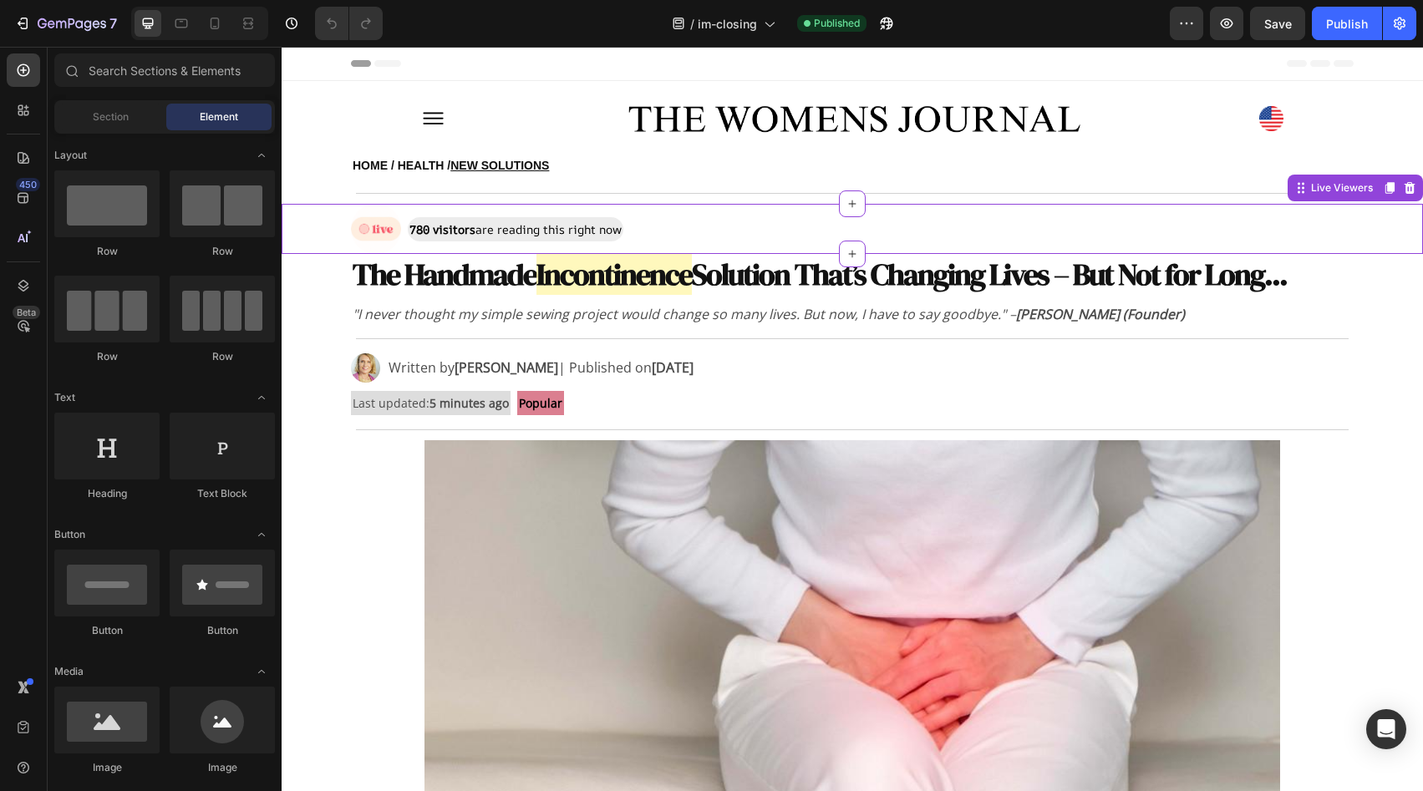
click at [654, 221] on div "Image 780 visitors are reading this right now Text Block Row" at bounding box center [852, 229] width 1003 height 50
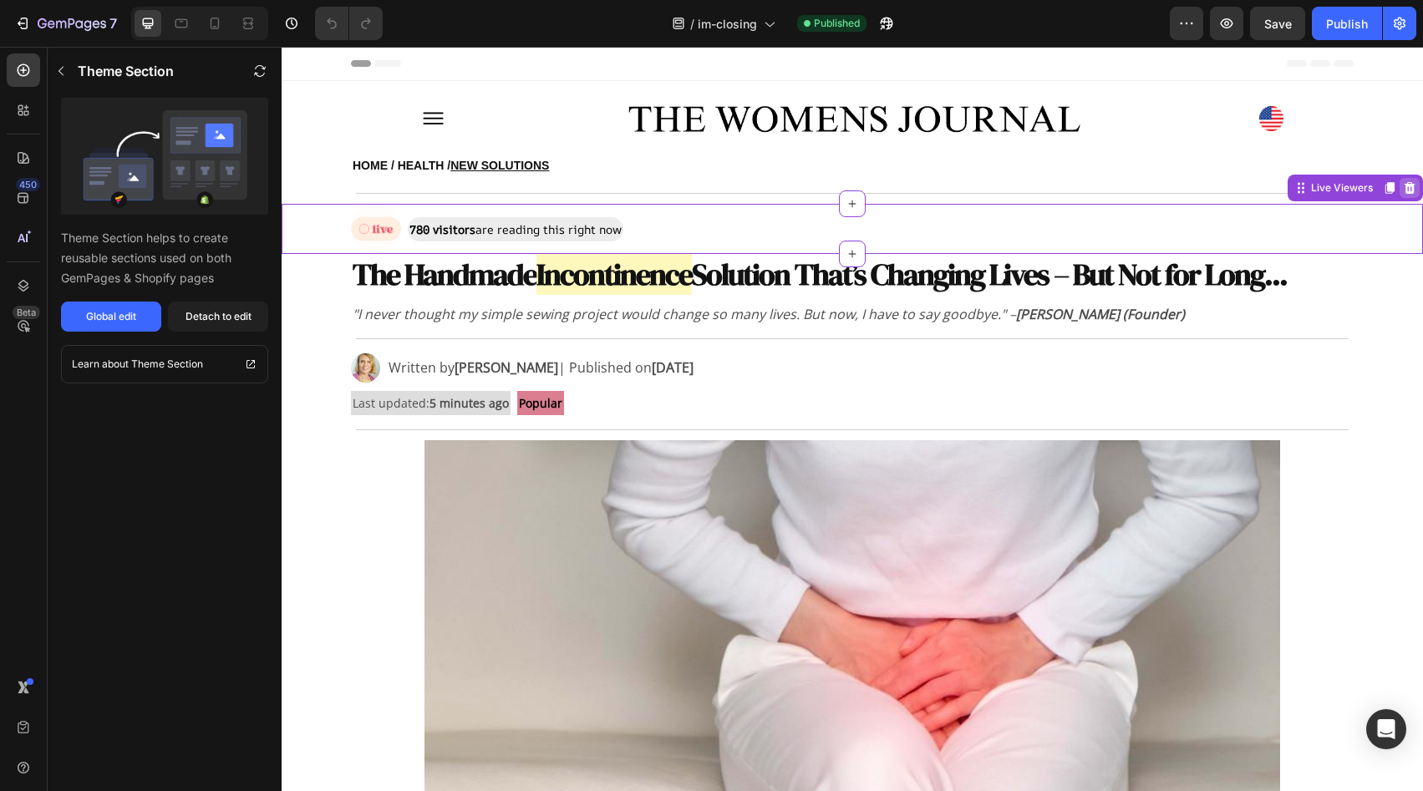
click at [1406, 187] on div at bounding box center [1410, 188] width 20 height 20
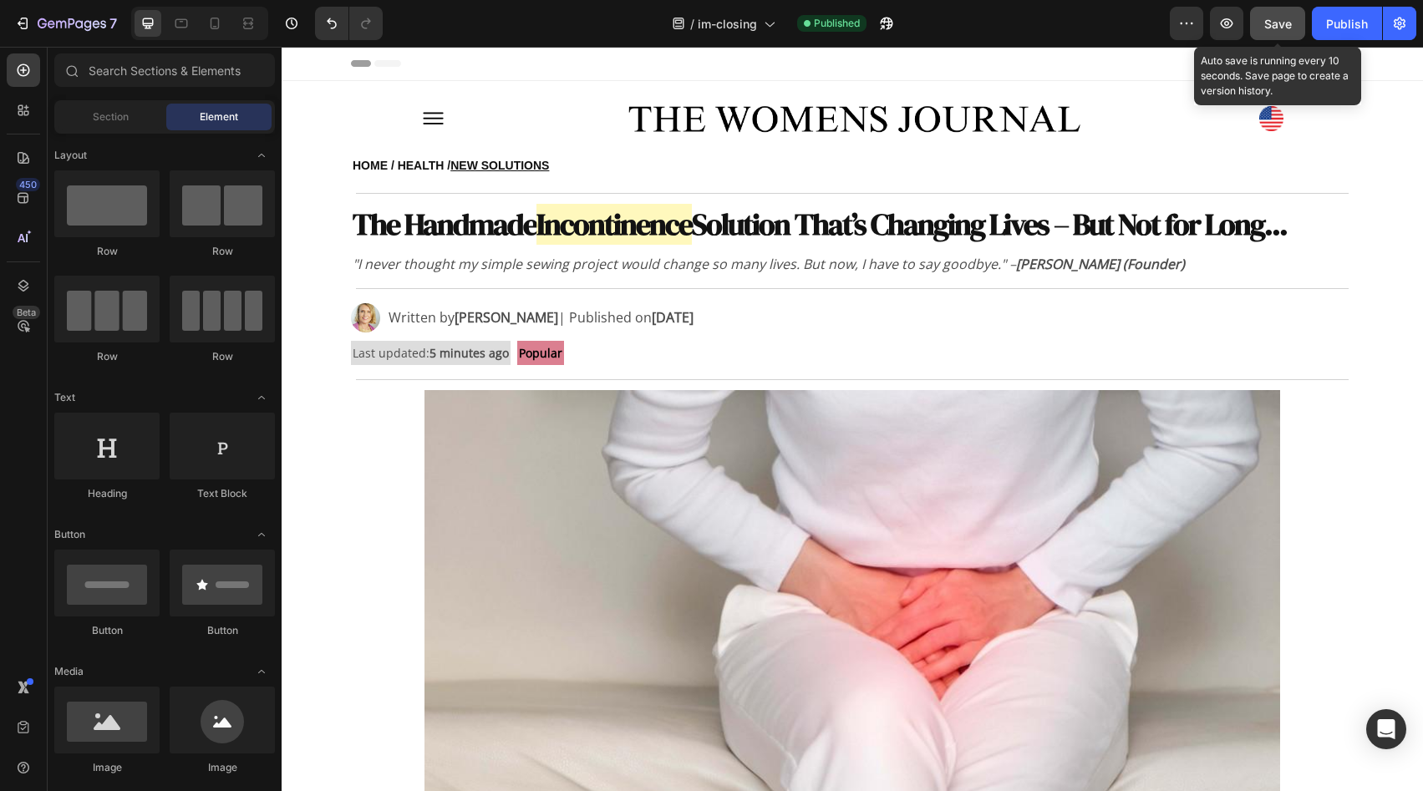
click at [1291, 18] on span "Save" at bounding box center [1279, 24] width 28 height 14
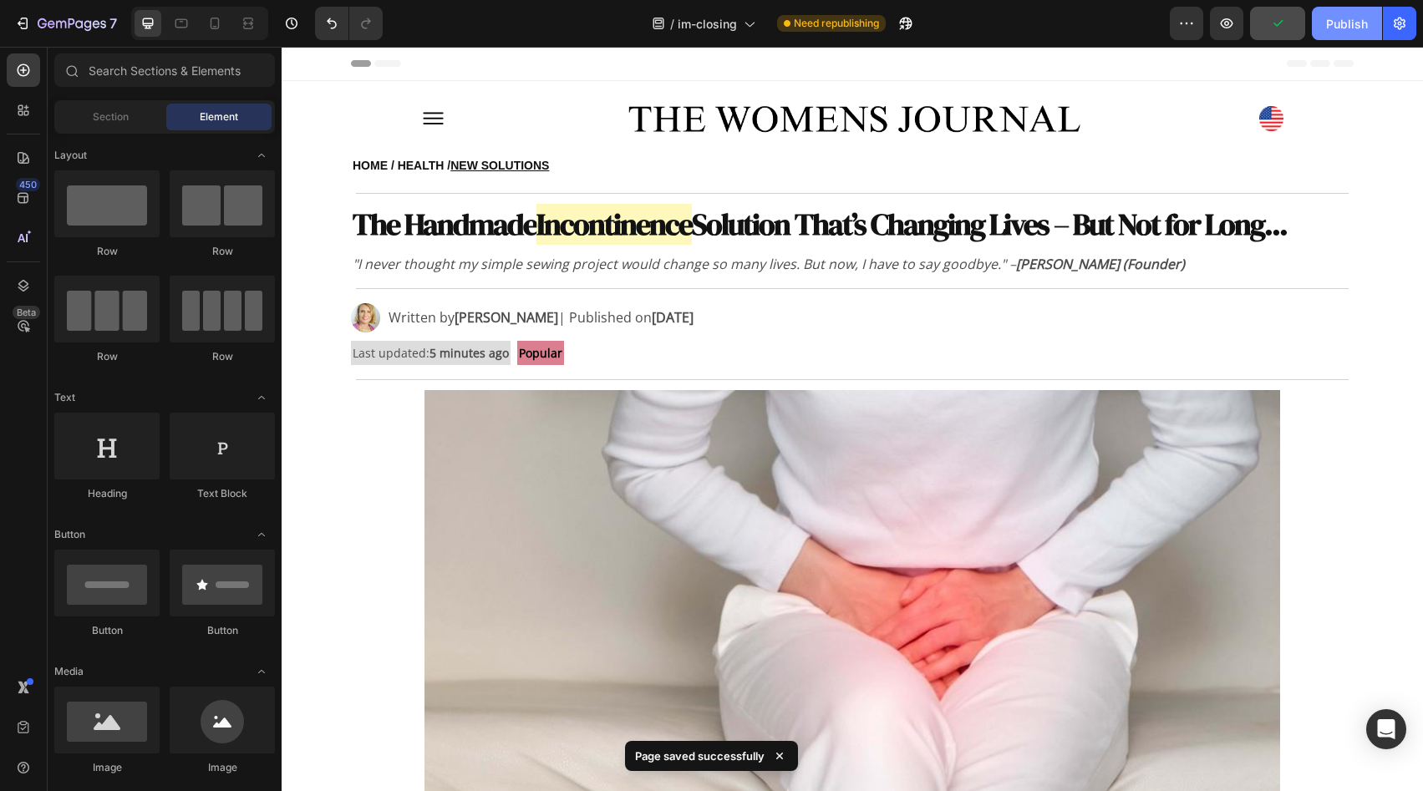
click at [1321, 24] on button "Publish" at bounding box center [1347, 23] width 70 height 33
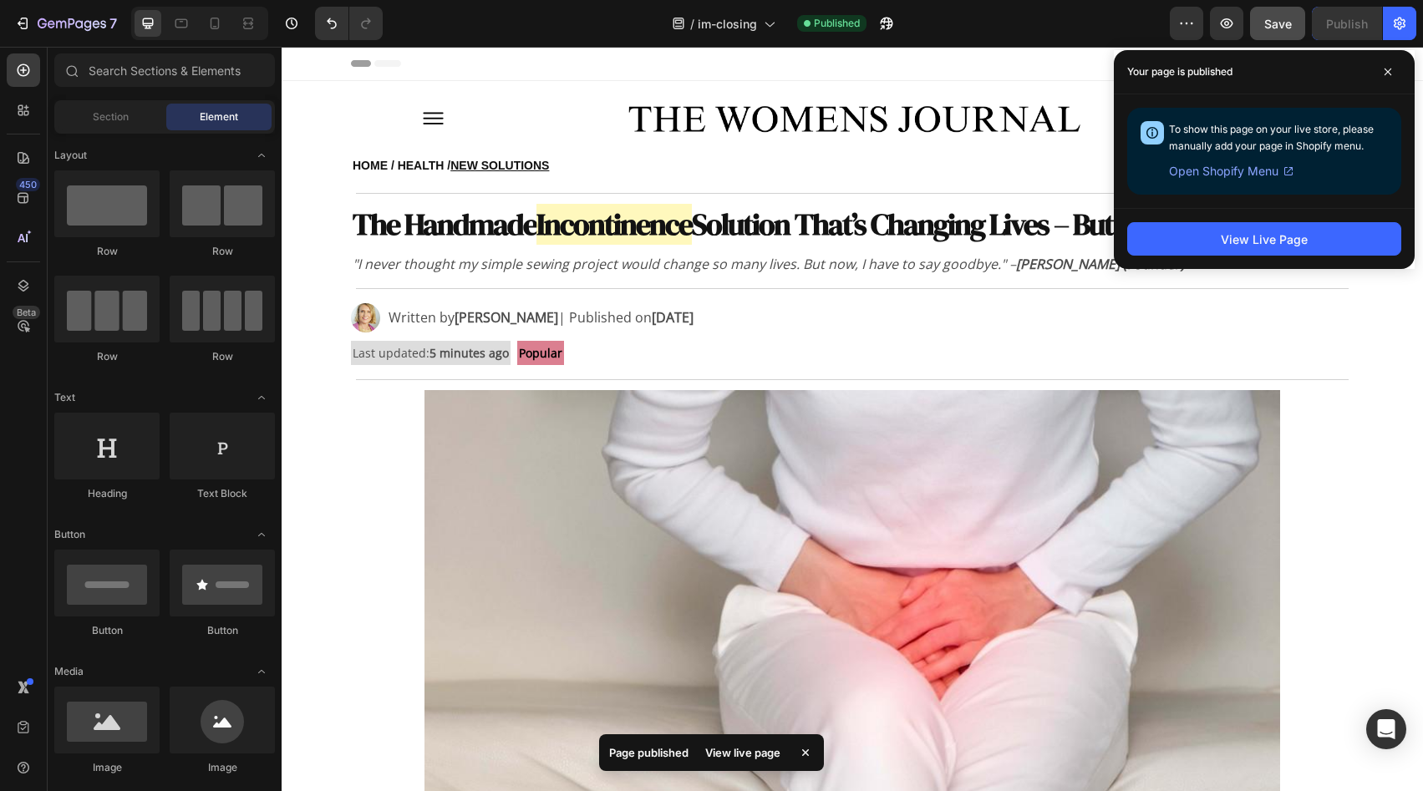
click at [109, 42] on div "7 Version history / im-closing Published Preview Save Publish" at bounding box center [711, 24] width 1423 height 48
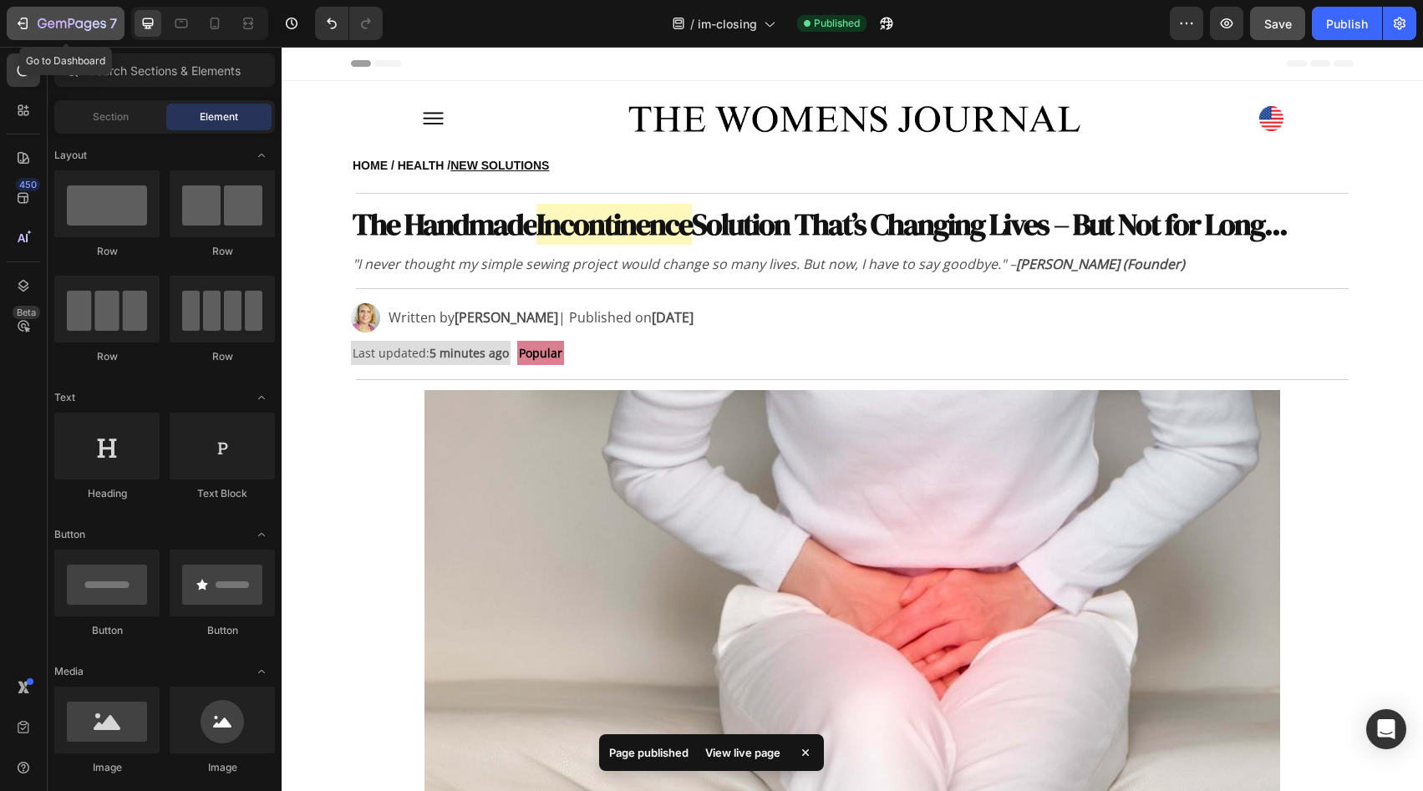
click at [106, 35] on button "7" at bounding box center [66, 23] width 118 height 33
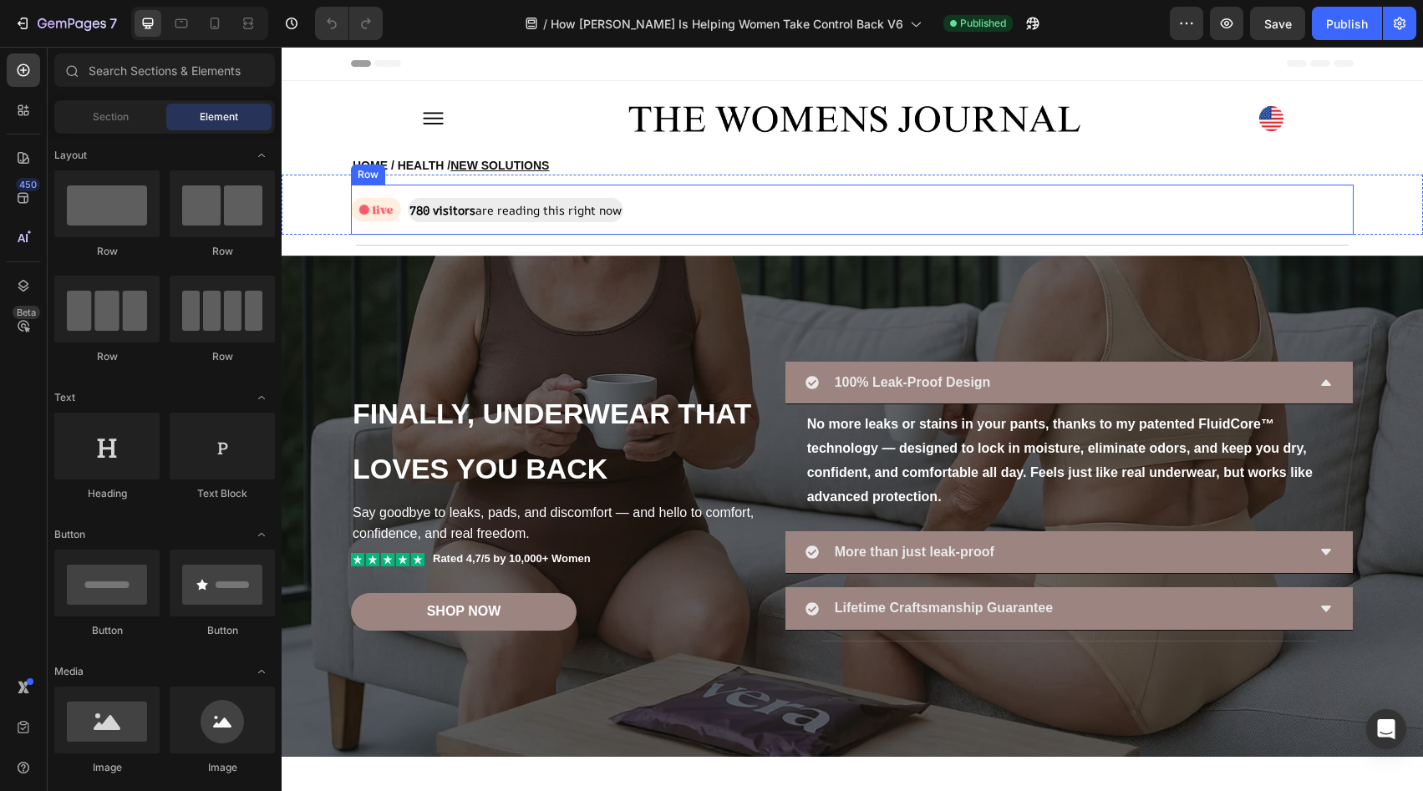
click at [692, 217] on div "Image 780 visitors are reading this right now Text Block Row" at bounding box center [852, 210] width 1003 height 50
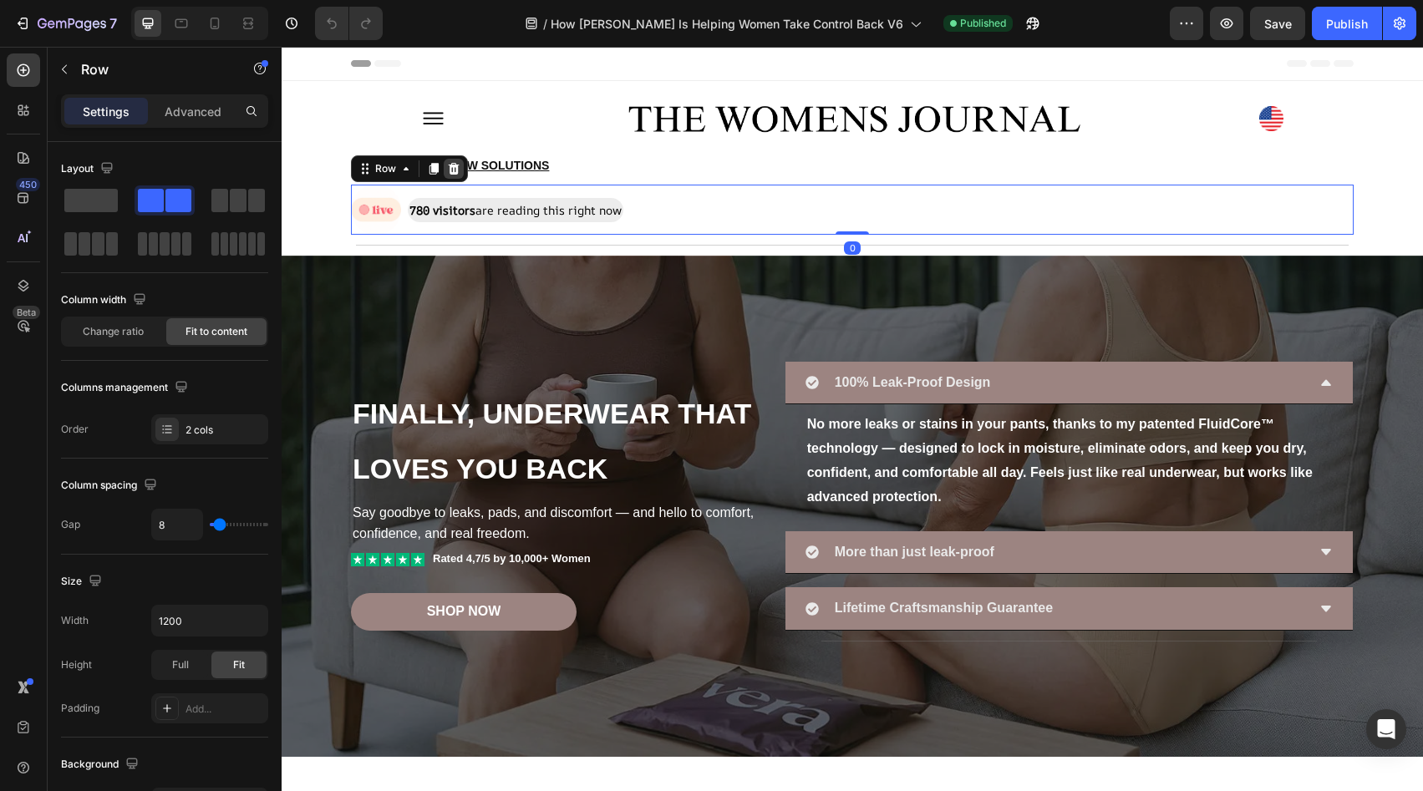
click at [451, 165] on icon at bounding box center [453, 168] width 13 height 13
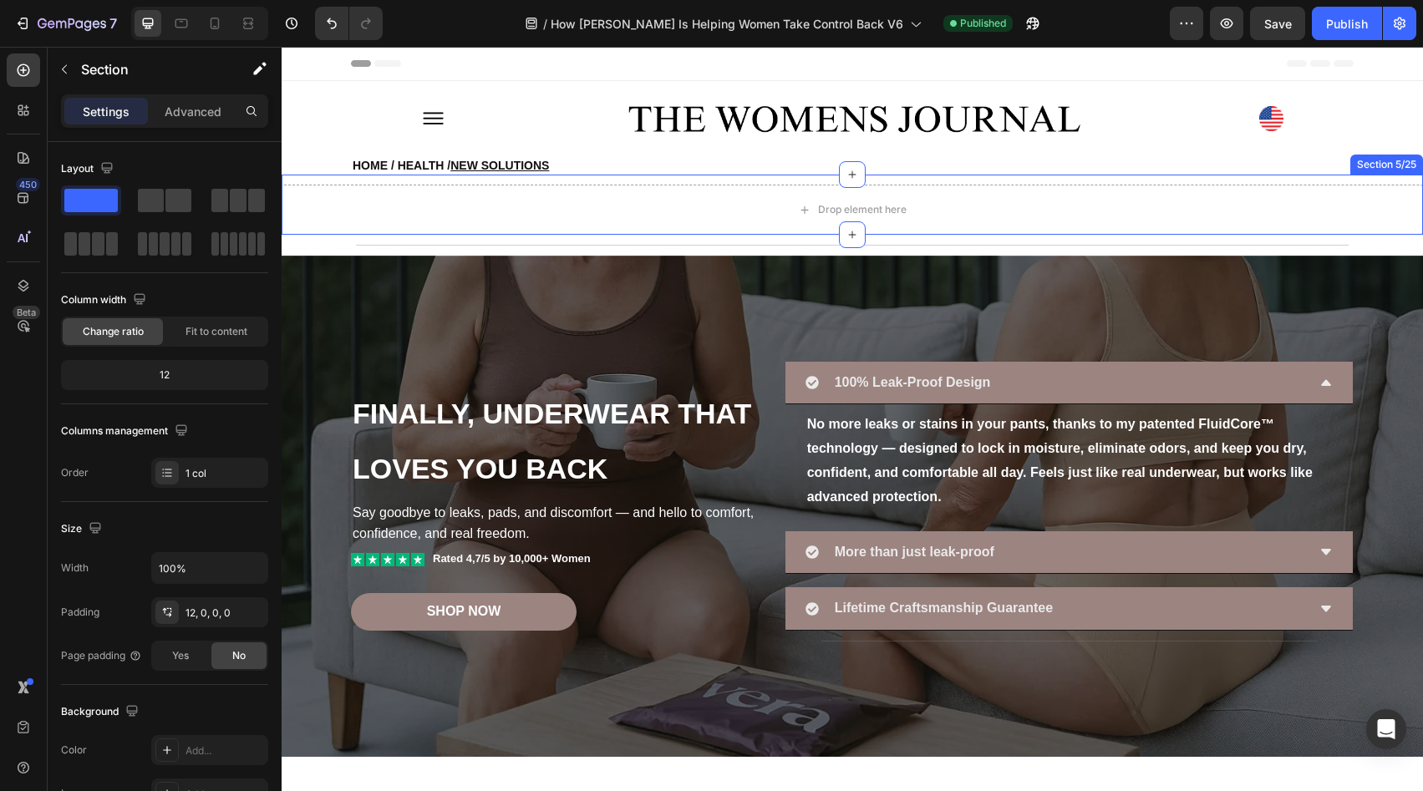
click at [690, 207] on div "Drop element here" at bounding box center [853, 210] width 1142 height 50
click at [1404, 157] on icon at bounding box center [1409, 159] width 11 height 12
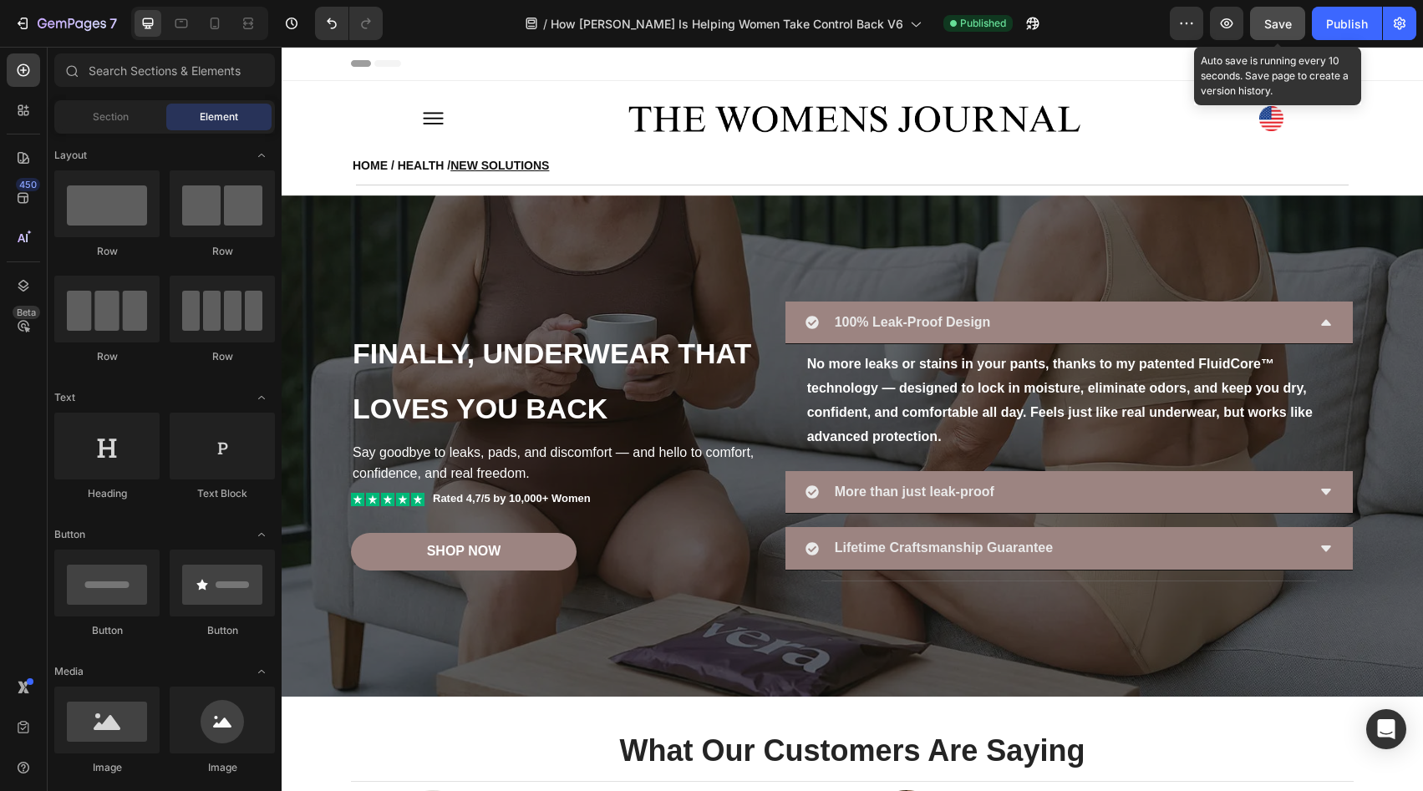
click at [1275, 19] on span "Save" at bounding box center [1279, 24] width 28 height 14
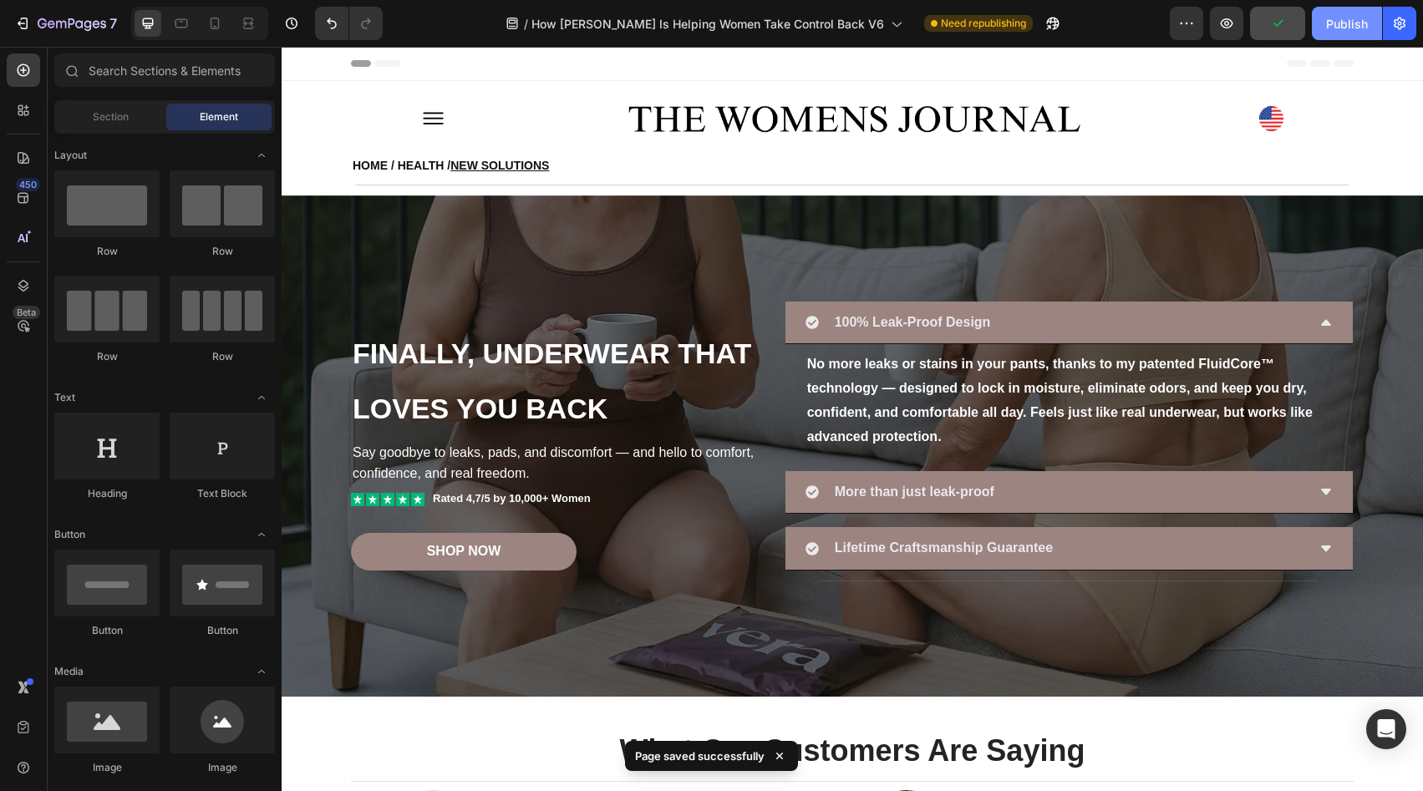
click at [1333, 32] on div "Publish" at bounding box center [1347, 24] width 42 height 18
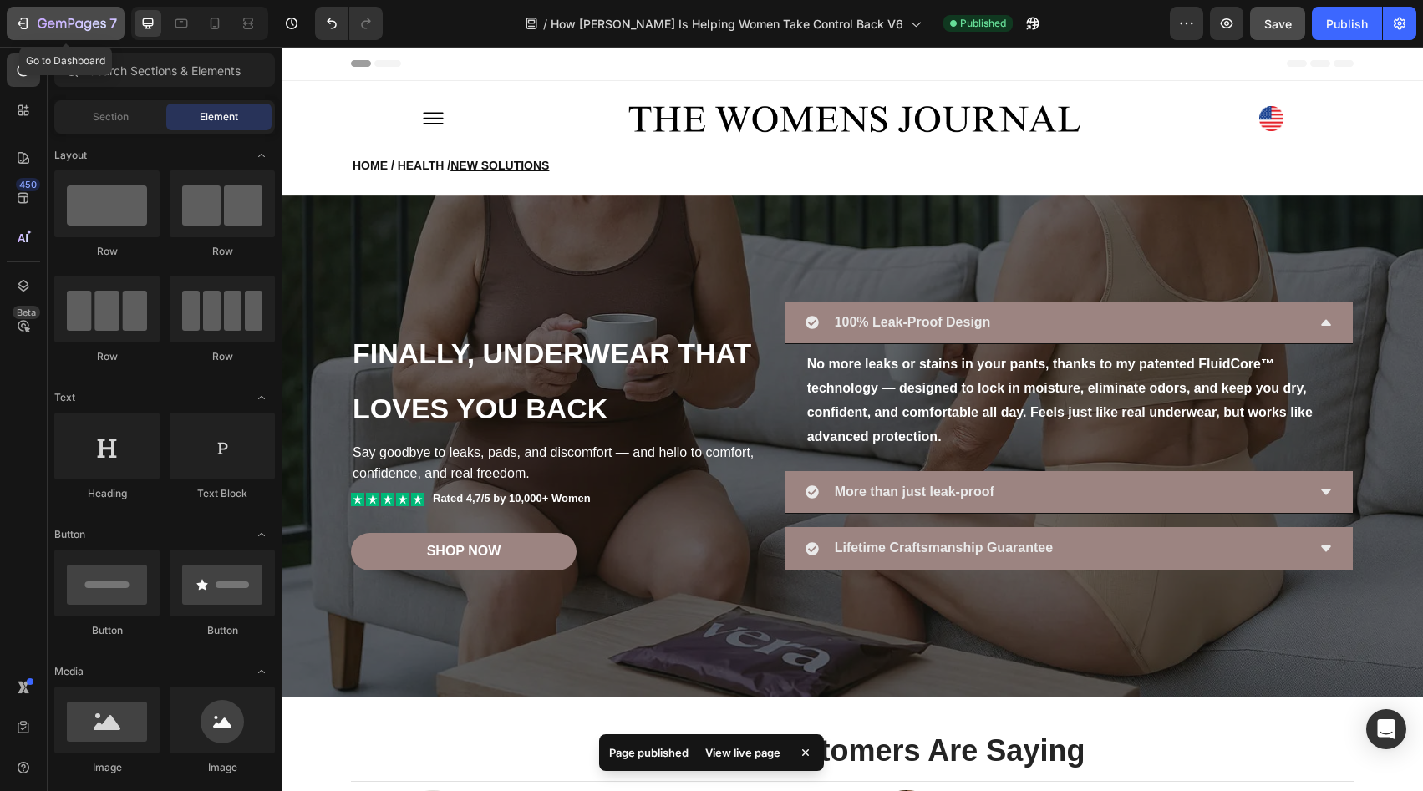
click at [71, 38] on button "7" at bounding box center [66, 23] width 118 height 33
